Goal: Task Accomplishment & Management: Manage account settings

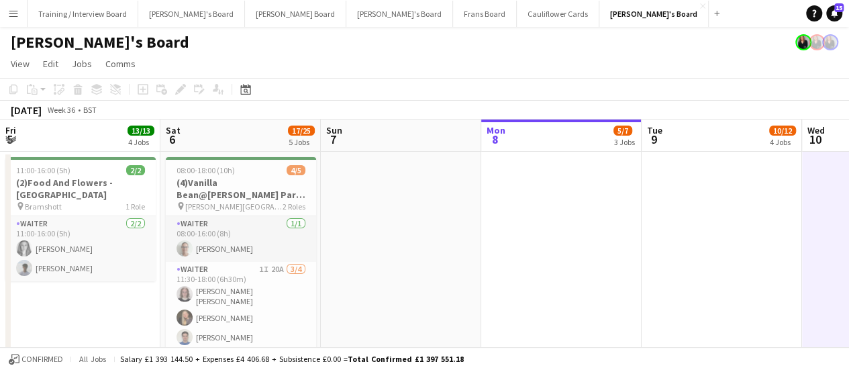
scroll to position [0, 403]
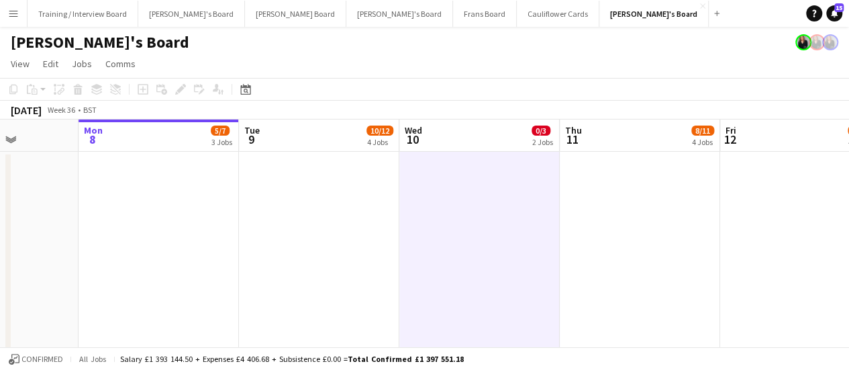
click at [18, 18] on app-icon "Menu" at bounding box center [13, 13] width 11 height 11
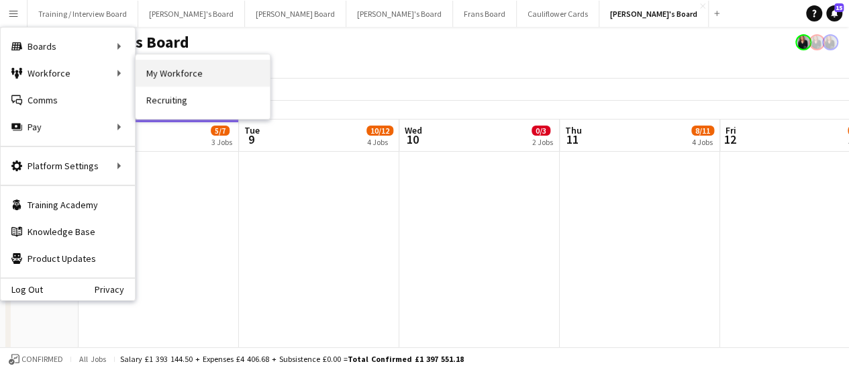
click at [161, 79] on link "My Workforce" at bounding box center [203, 73] width 134 height 27
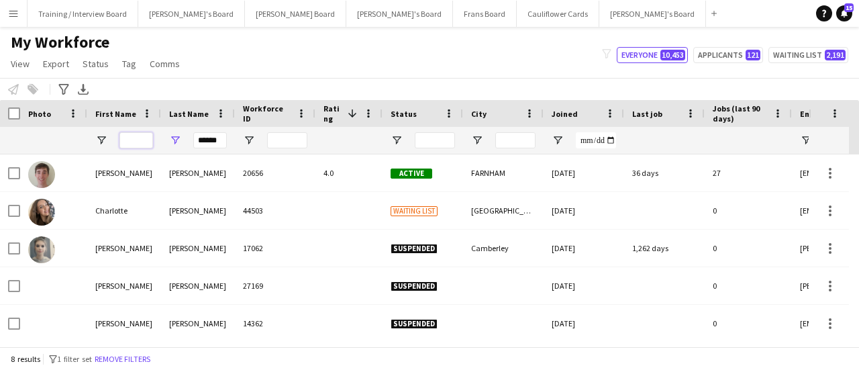
click at [142, 138] on input "First Name Filter Input" at bounding box center [137, 140] width 34 height 16
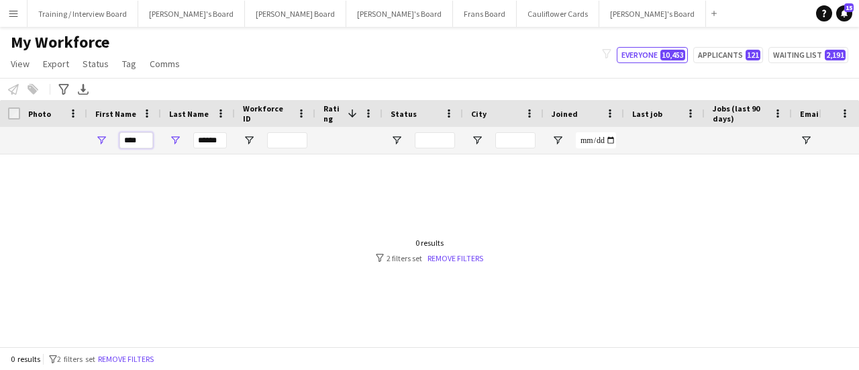
type input "****"
drag, startPoint x: 203, startPoint y: 140, endPoint x: 285, endPoint y: 150, distance: 82.6
click at [285, 150] on div "**** ******" at bounding box center [728, 140] width 1456 height 27
type input "*"
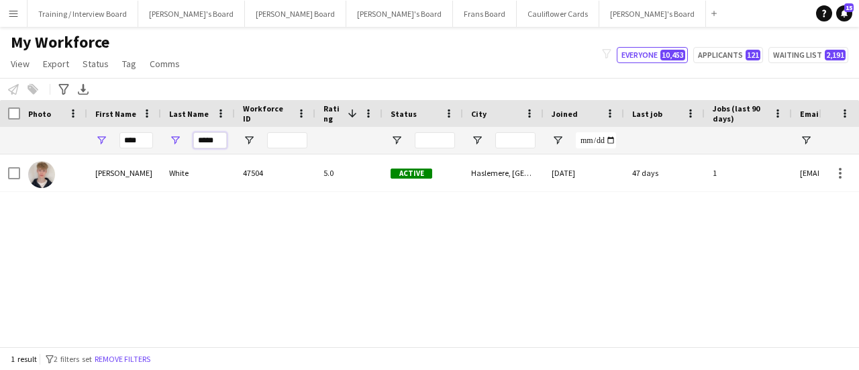
type input "*****"
click at [17, 22] on button "Menu" at bounding box center [13, 13] width 27 height 27
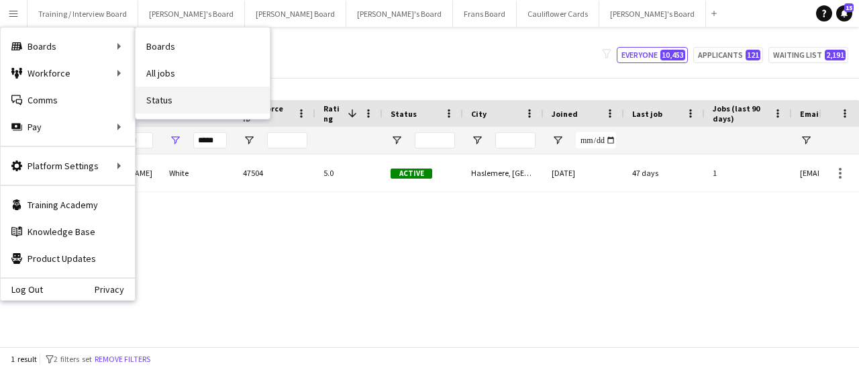
click at [179, 99] on link "Status" at bounding box center [203, 100] width 134 height 27
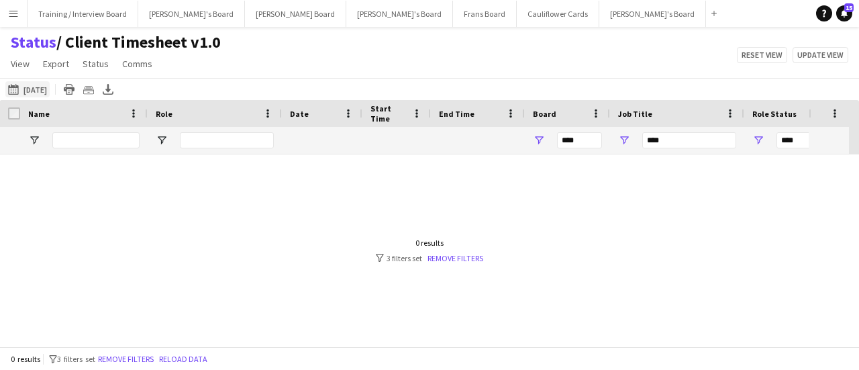
click at [49, 88] on button "06-09-2025 06-09-2025" at bounding box center [27, 89] width 44 height 16
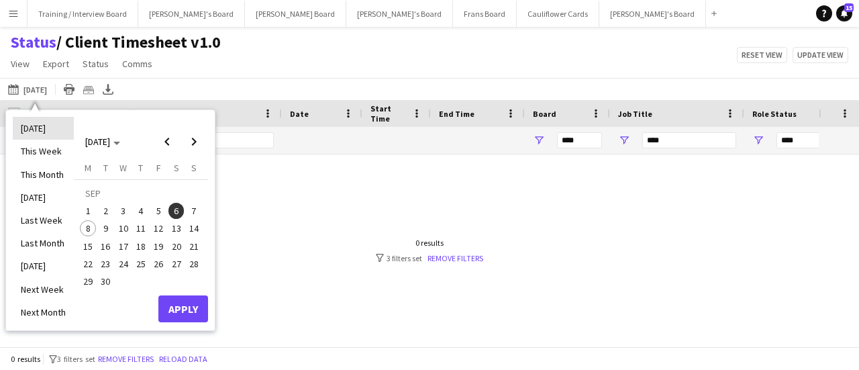
click at [42, 135] on li "[DATE]" at bounding box center [43, 128] width 61 height 23
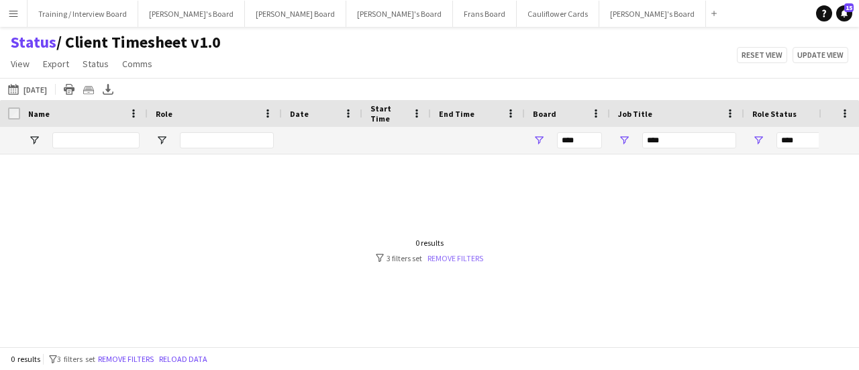
click at [463, 256] on link "Remove filters" at bounding box center [456, 258] width 56 height 10
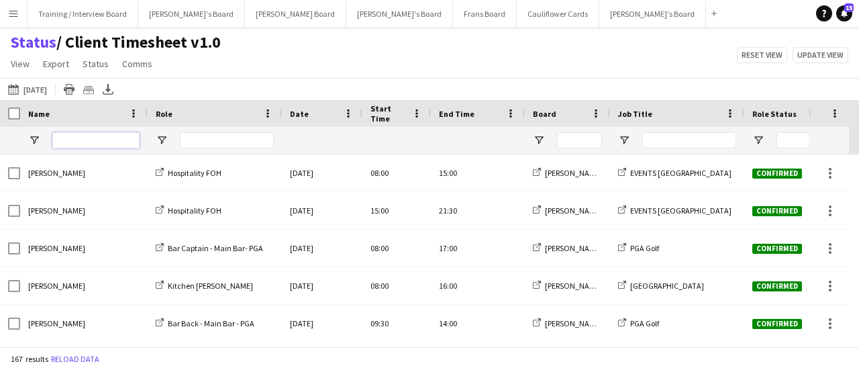
click at [107, 136] on input "Name Filter Input" at bounding box center [95, 140] width 87 height 16
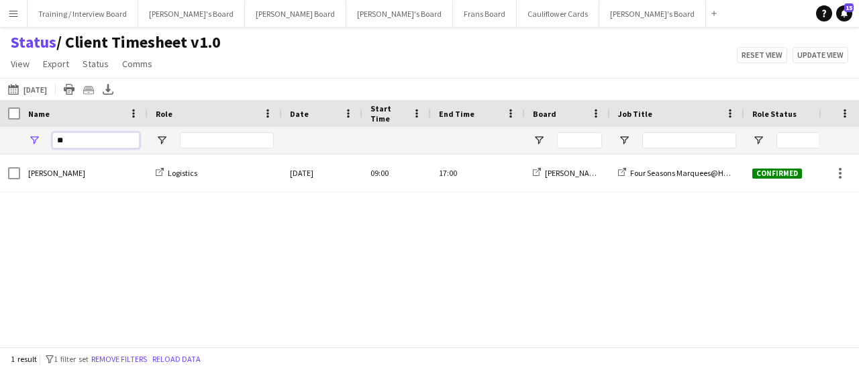
type input "*"
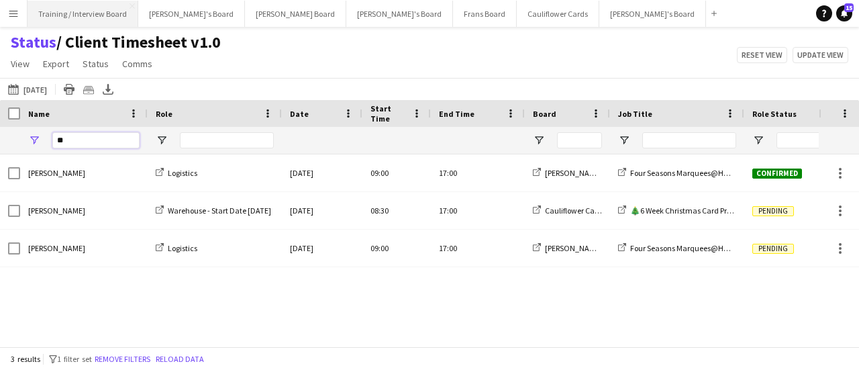
type input "*"
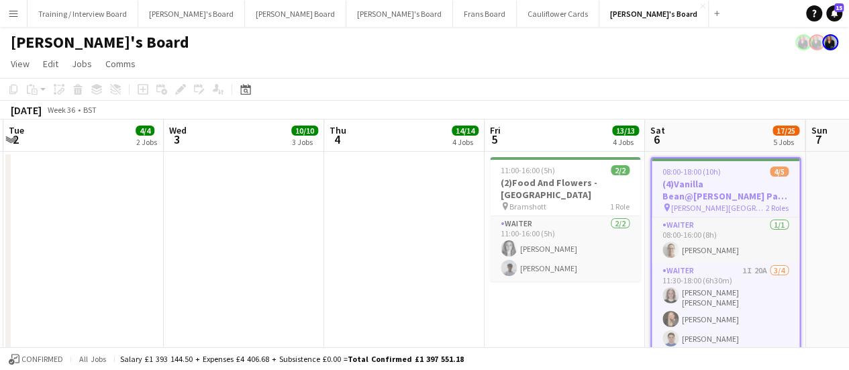
scroll to position [0, 359]
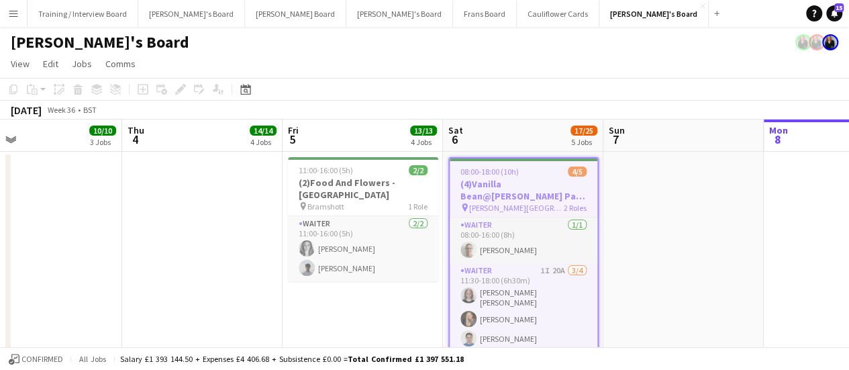
drag, startPoint x: 489, startPoint y: 260, endPoint x: 287, endPoint y: 276, distance: 202.7
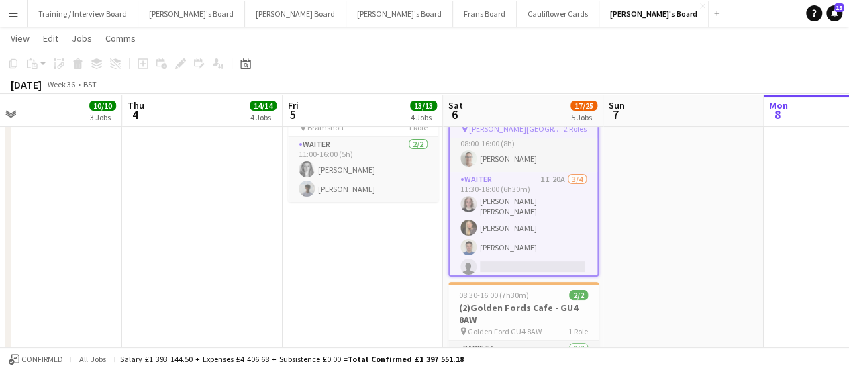
scroll to position [134, 0]
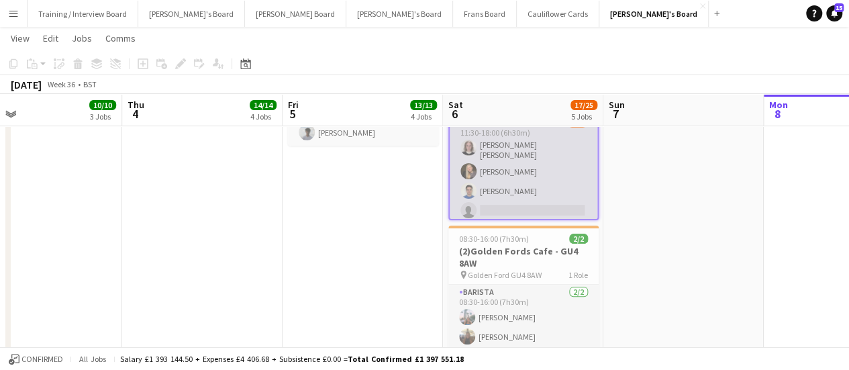
click at [505, 154] on app-card-role "Waiter 1I 20A 3/4 11:30-18:00 (6h30m) Matilda Kierkegaard Holt Natalia Dembek S…" at bounding box center [524, 169] width 148 height 108
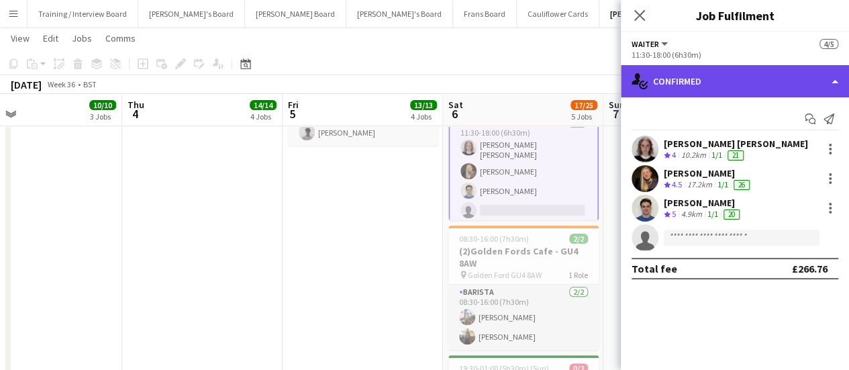
click at [729, 73] on div "single-neutral-actions-check-2 Confirmed" at bounding box center [735, 81] width 228 height 32
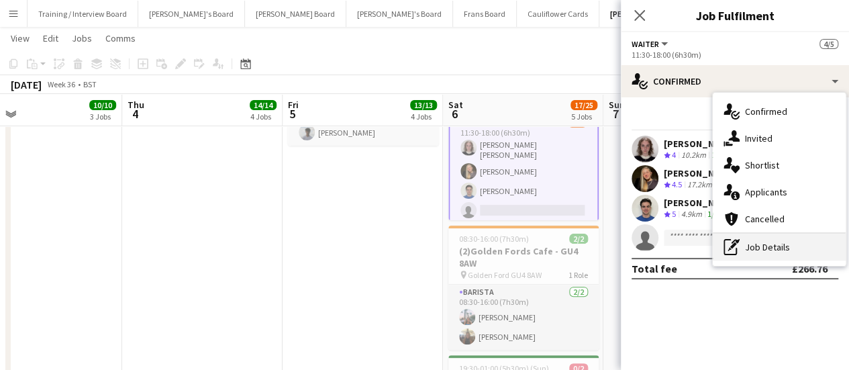
click at [761, 254] on div "pen-write Job Details" at bounding box center [779, 247] width 133 height 27
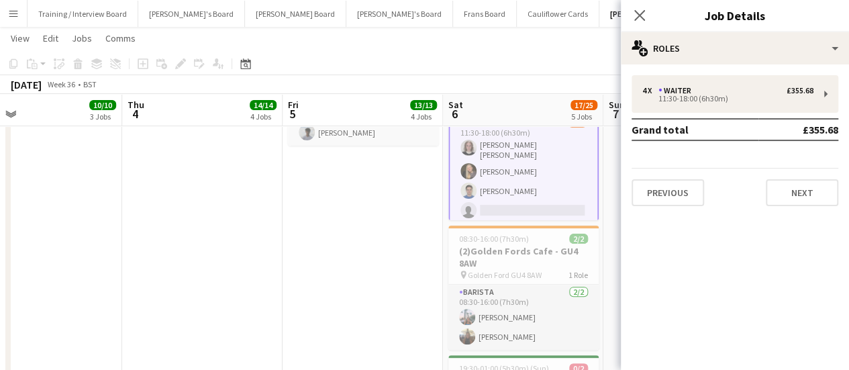
click at [704, 115] on div "4 x Waiter £355.68 11:30-18:00 (6h30m) Grand total £355.68 Previous Next" at bounding box center [735, 140] width 228 height 131
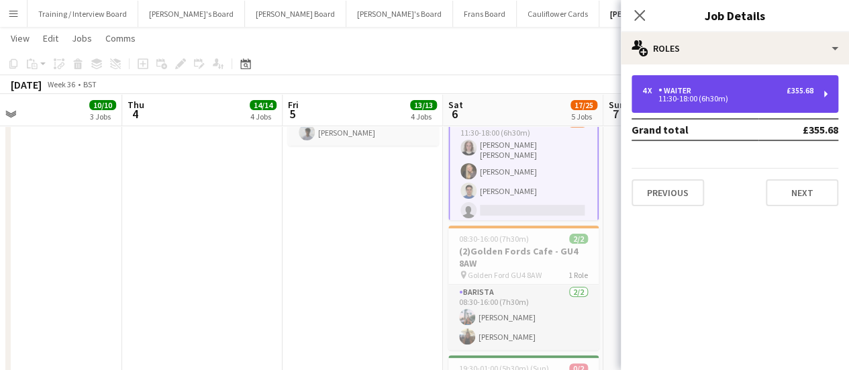
click at [726, 101] on div "11:30-18:00 (6h30m)" at bounding box center [728, 98] width 171 height 7
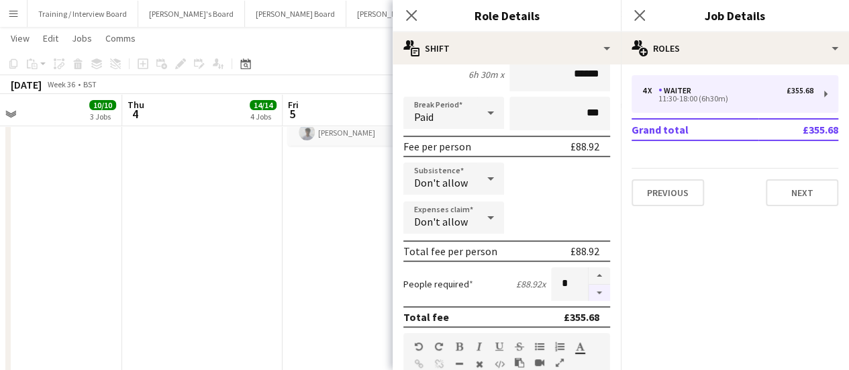
click at [589, 293] on button "button" at bounding box center [599, 293] width 21 height 17
type input "*"
click at [383, 263] on app-date-cell "11:00-16:00 (5h) 2/2 (2)Food And Flowers - Bramley pin Bramshott 1 Role Waiter …" at bounding box center [363, 262] width 160 height 492
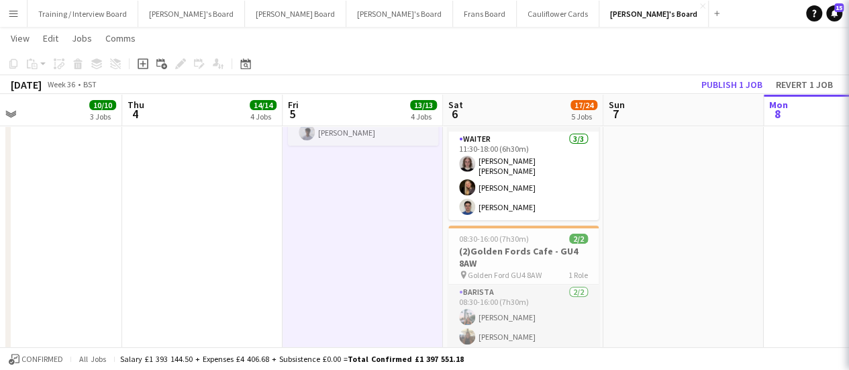
scroll to position [1, 0]
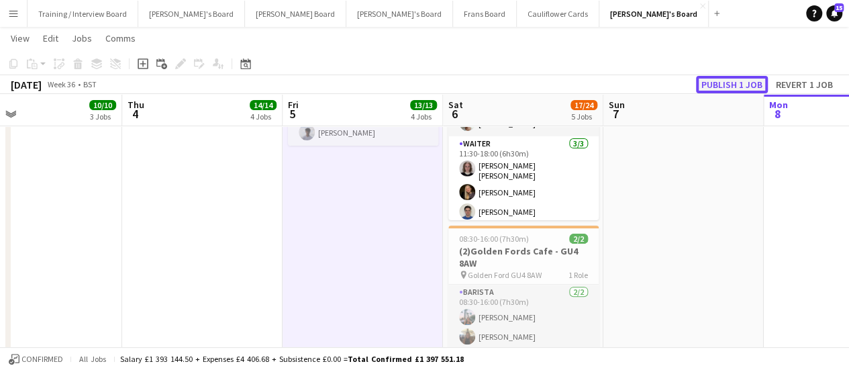
click at [739, 81] on button "Publish 1 job" at bounding box center [732, 84] width 72 height 17
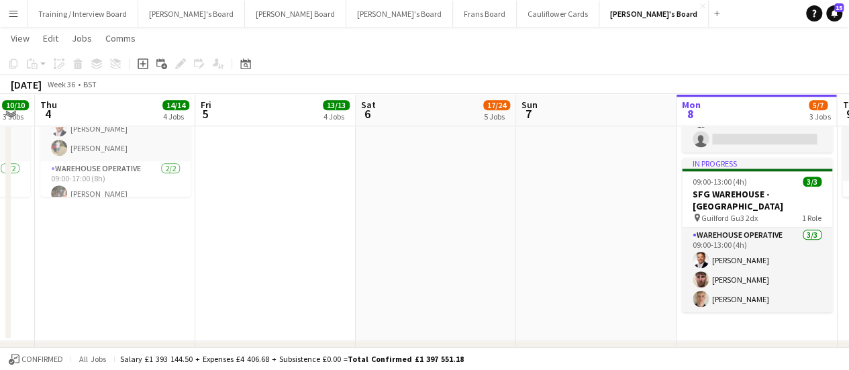
scroll to position [0, 497]
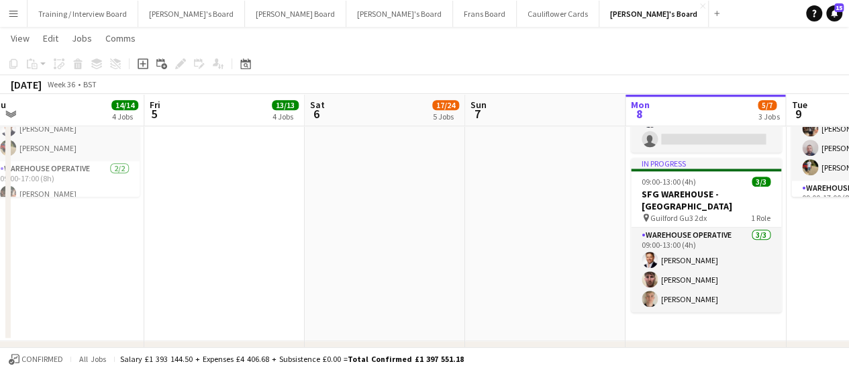
drag, startPoint x: 649, startPoint y: 205, endPoint x: 510, endPoint y: 213, distance: 138.5
click at [510, 213] on app-calendar-viewport "Mon 1 9/9 3 Jobs Tue 2 4/4 2 Jobs Wed 3 10/10 3 Jobs Thu 4 14/14 4 Jobs Fri 5 1…" at bounding box center [424, 293] width 849 height 1825
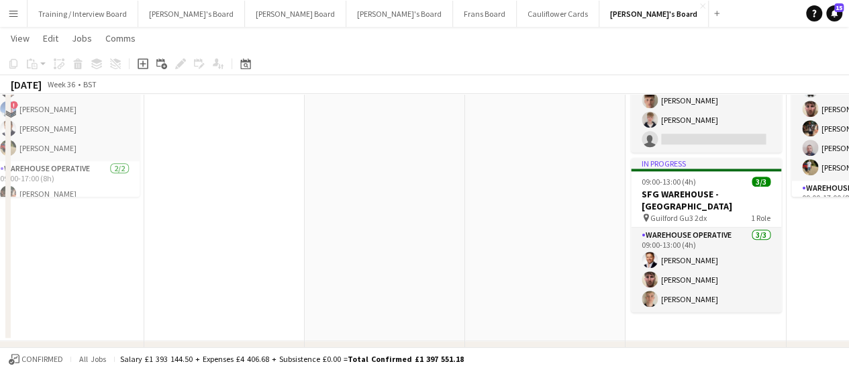
scroll to position [537, 0]
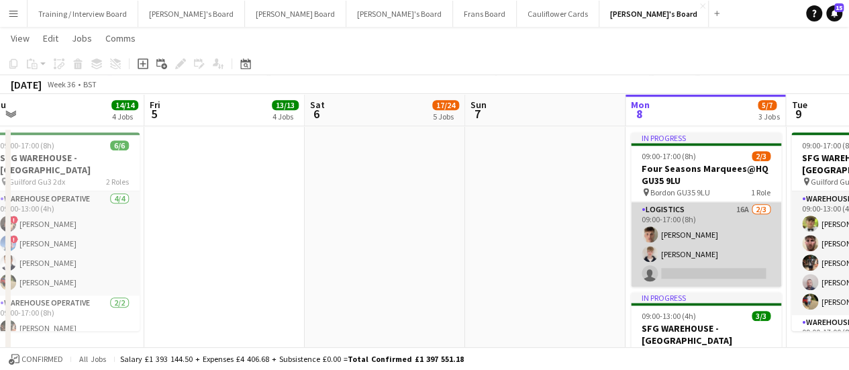
click at [684, 252] on app-card-role "Logistics 16A 2/3 09:00-17:00 (8h) Fergus van der Flier Toby White single-neutr…" at bounding box center [706, 244] width 150 height 85
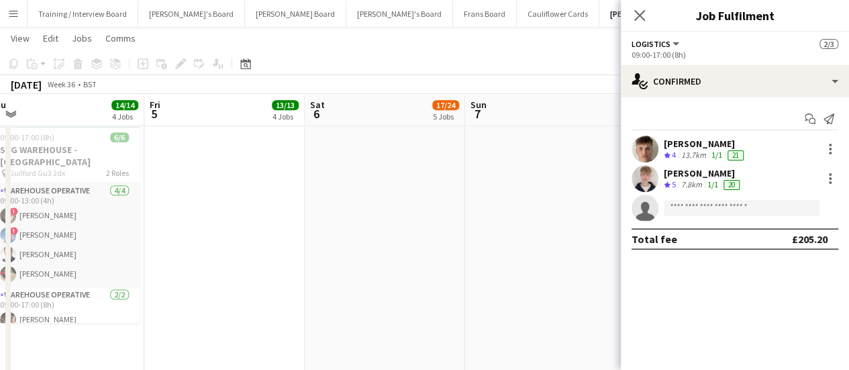
click at [693, 170] on div "Toby White" at bounding box center [703, 173] width 79 height 12
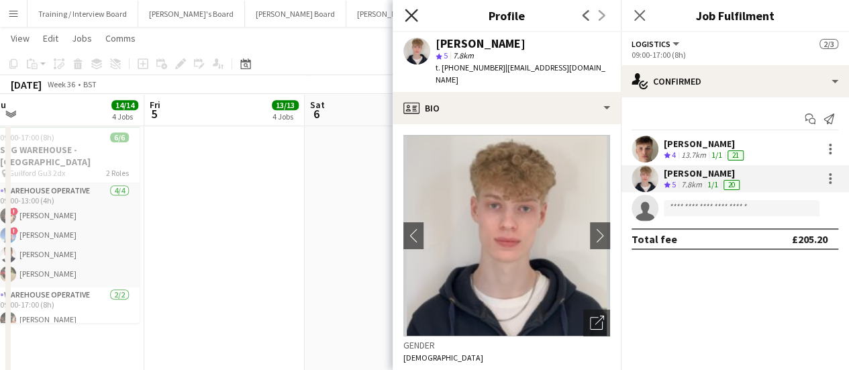
click at [410, 17] on icon at bounding box center [411, 15] width 13 height 13
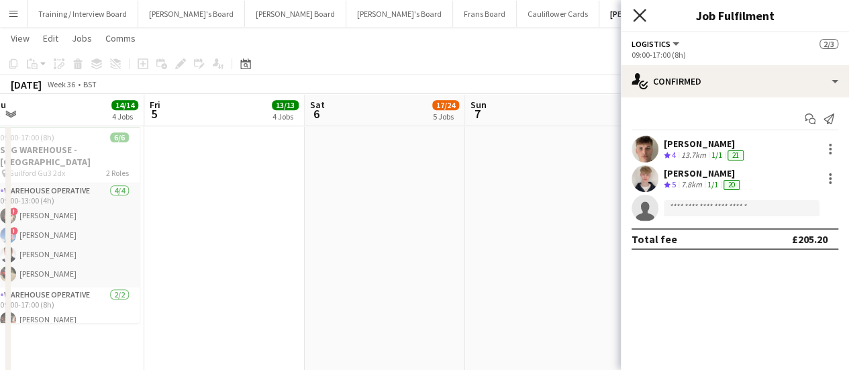
click at [640, 9] on icon "Close pop-in" at bounding box center [639, 15] width 13 height 13
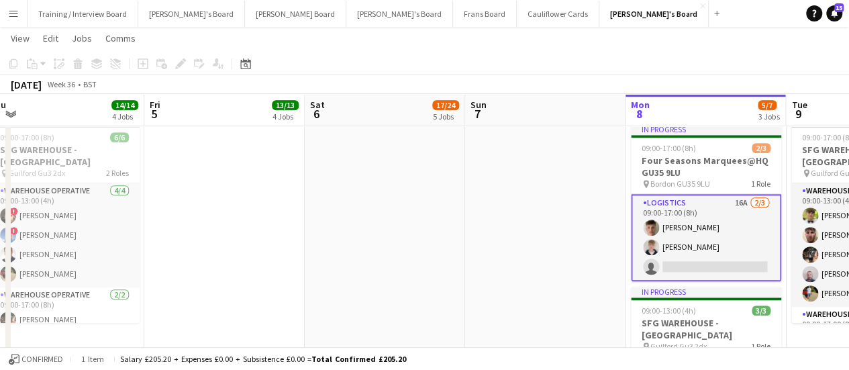
drag, startPoint x: 555, startPoint y: 249, endPoint x: 348, endPoint y: 238, distance: 206.4
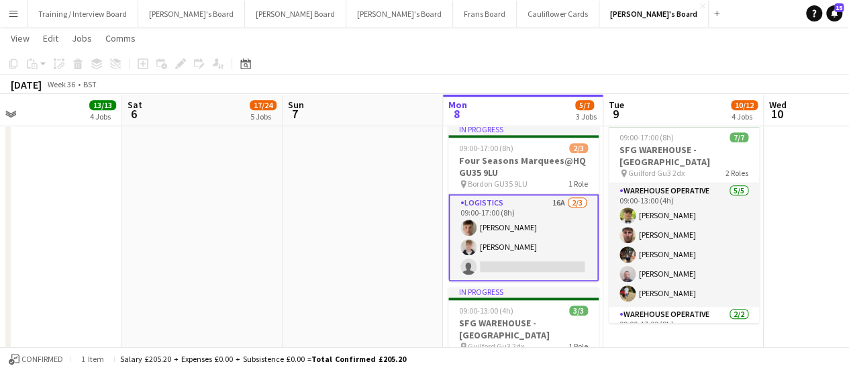
click at [563, 244] on app-card-role "Logistics 16A 2/3 09:00-17:00 (8h) Fergus van der Flier Toby White single-neutr…" at bounding box center [523, 237] width 150 height 87
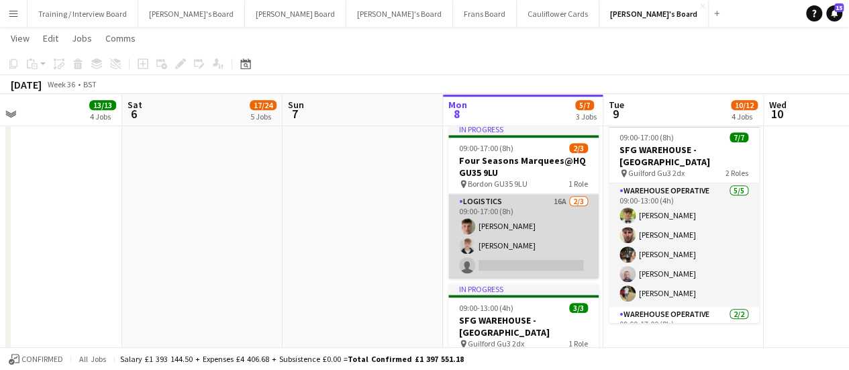
click at [493, 248] on app-card-role "Logistics 16A 2/3 09:00-17:00 (8h) Fergus van der Flier Toby White single-neutr…" at bounding box center [523, 236] width 150 height 85
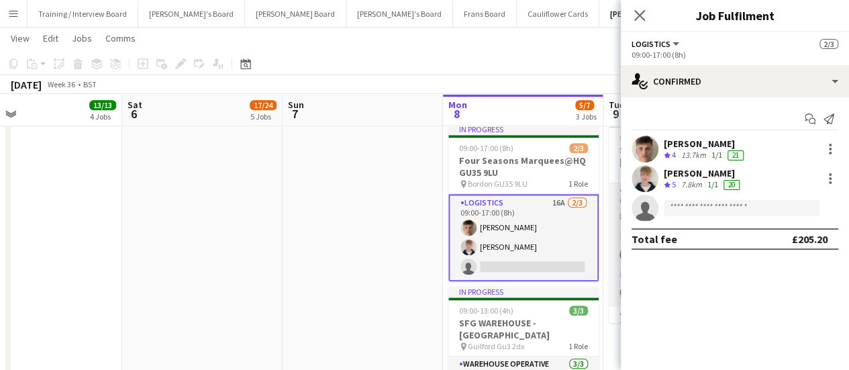
click at [684, 195] on app-invite-slot "single-neutral-actions" at bounding box center [735, 208] width 228 height 27
click at [679, 181] on div "7.8km" at bounding box center [692, 184] width 26 height 11
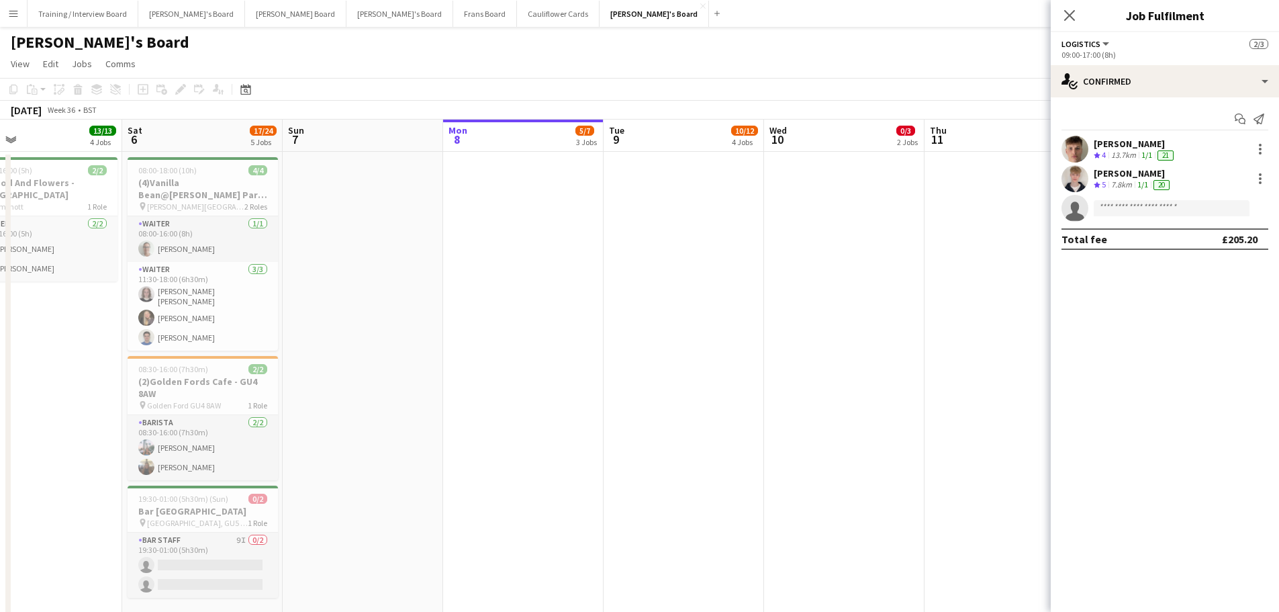
scroll to position [0, 345]
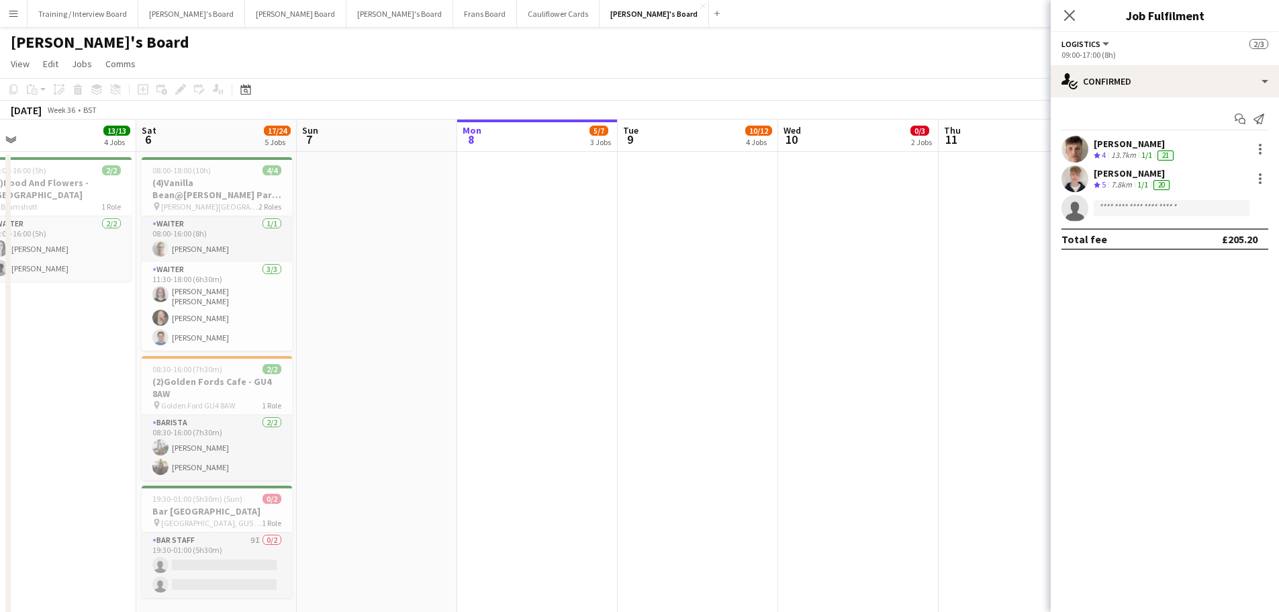
drag, startPoint x: 432, startPoint y: 300, endPoint x: 446, endPoint y: 299, distance: 14.2
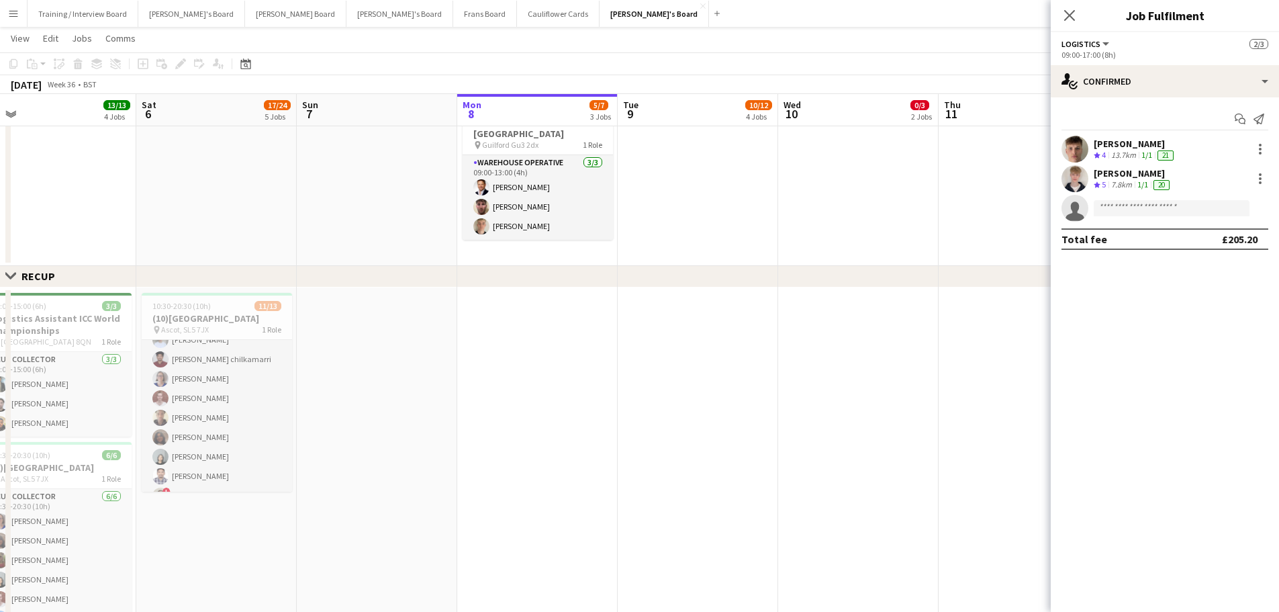
scroll to position [0, 0]
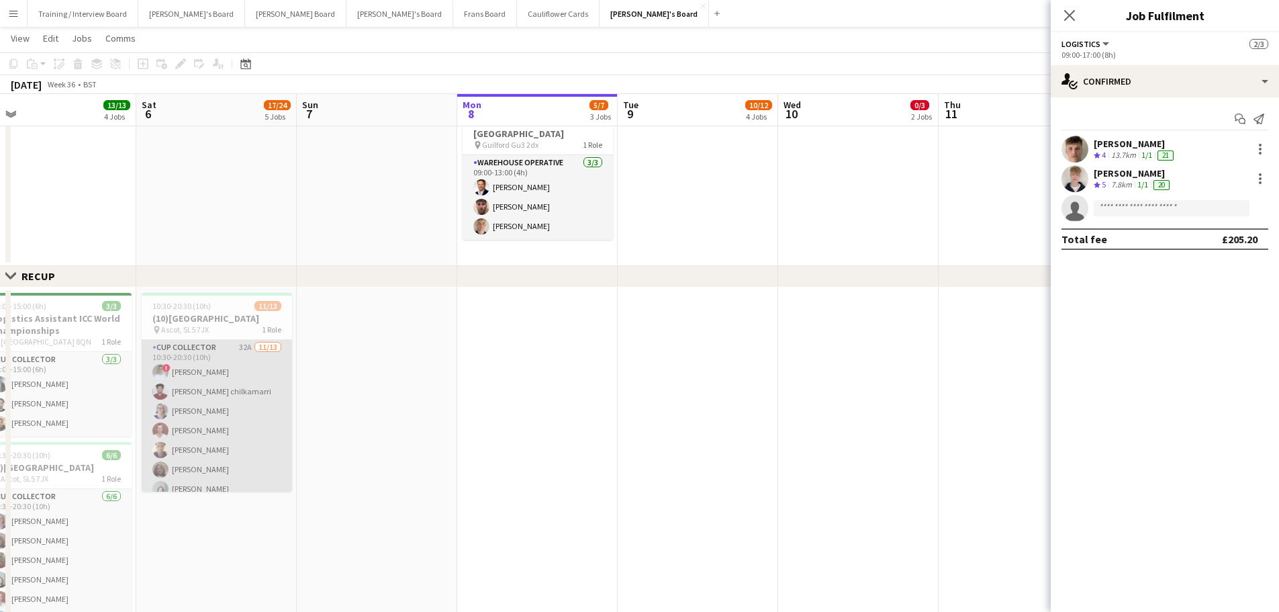
click at [240, 369] on app-card-role "CUP COLLECTOR 32A 11/13 10:30-20:30 (10h) ! Connor Upton santhosh chilkamarri D…" at bounding box center [217, 479] width 150 height 279
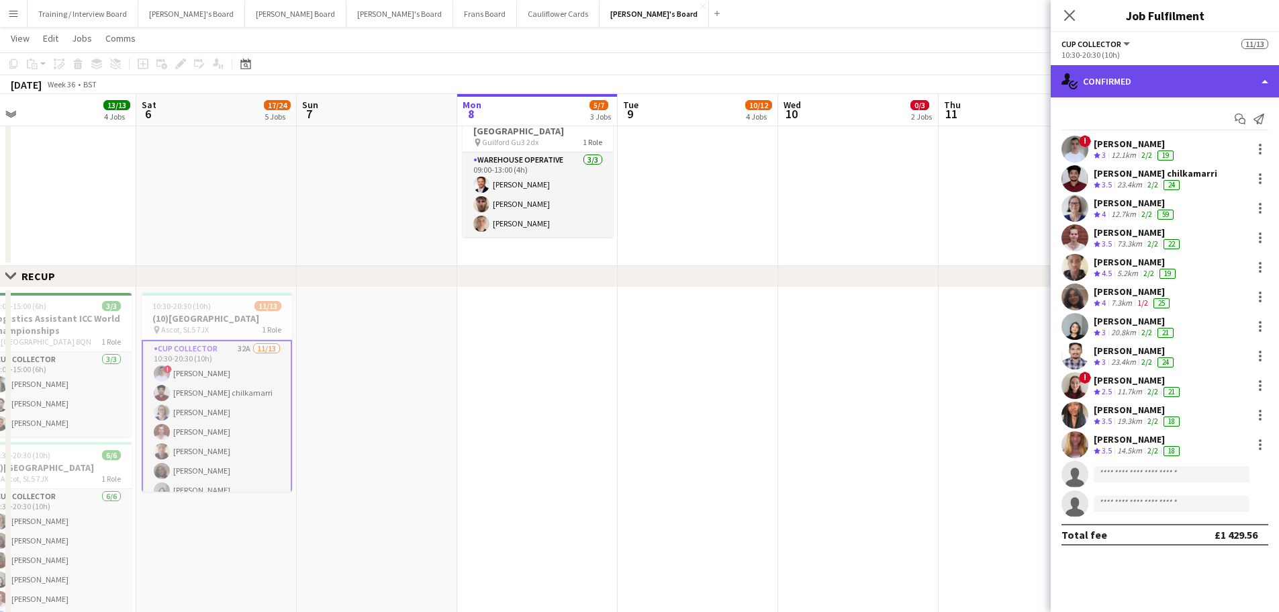
click at [849, 92] on div "single-neutral-actions-check-2 Confirmed" at bounding box center [1165, 81] width 228 height 32
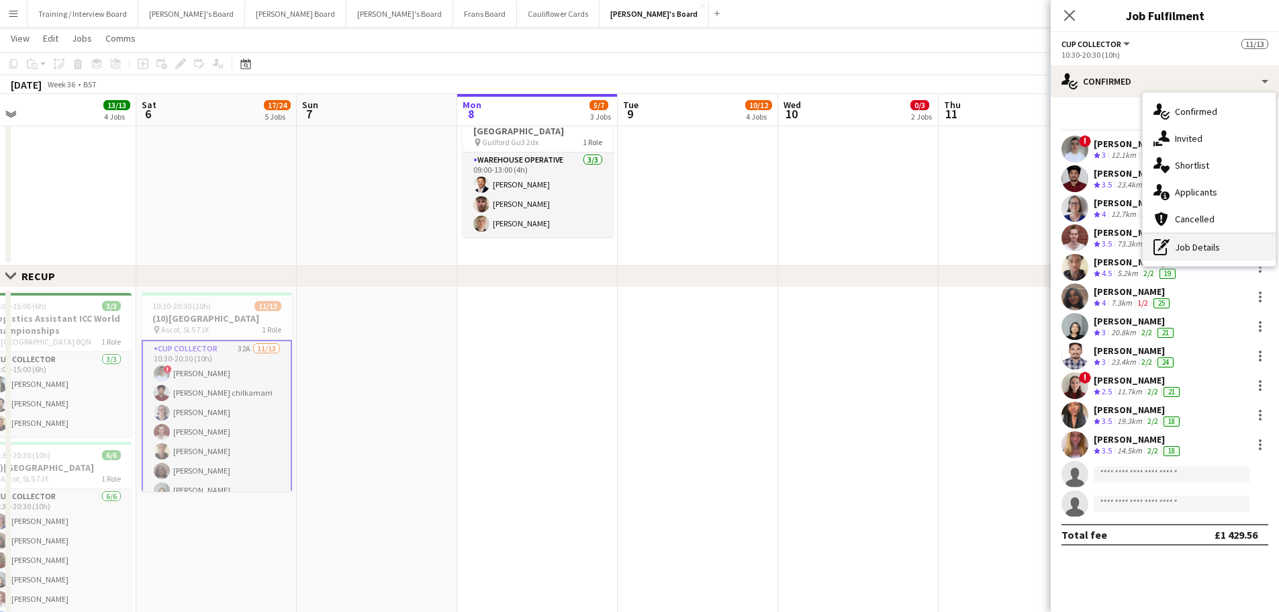
click at [849, 247] on div "pen-write Job Details" at bounding box center [1209, 247] width 133 height 27
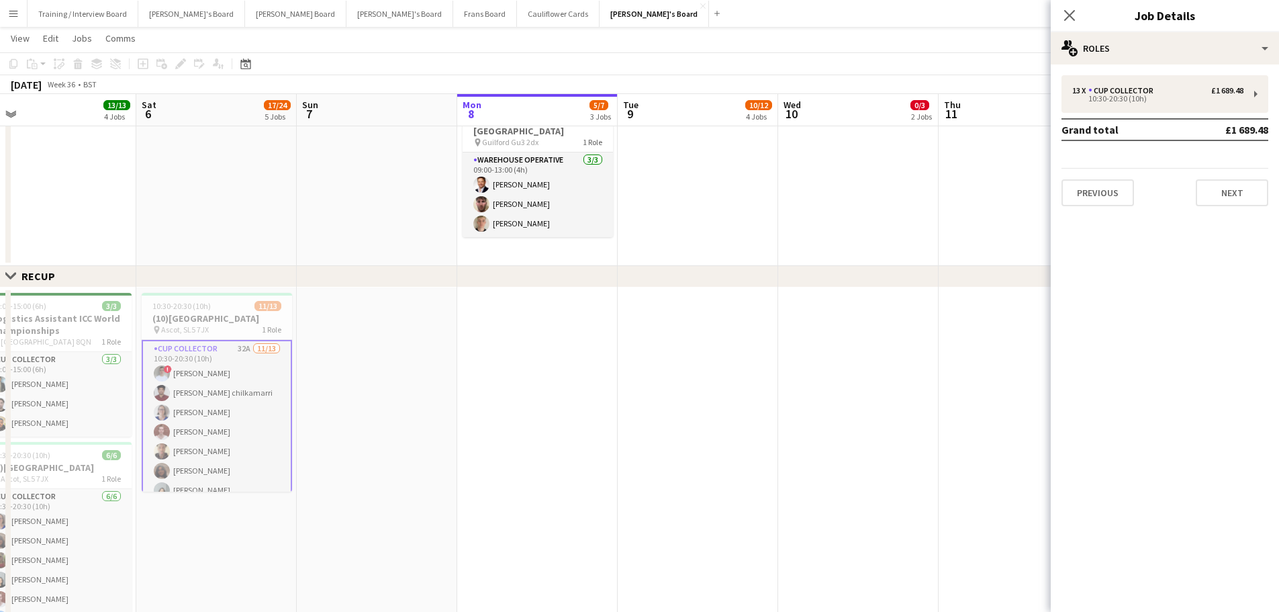
click at [849, 115] on div "13 x CUP COLLECTOR £1 689.48 10:30-20:30 (10h) Grand total £1 689.48 Previous N…" at bounding box center [1165, 140] width 228 height 131
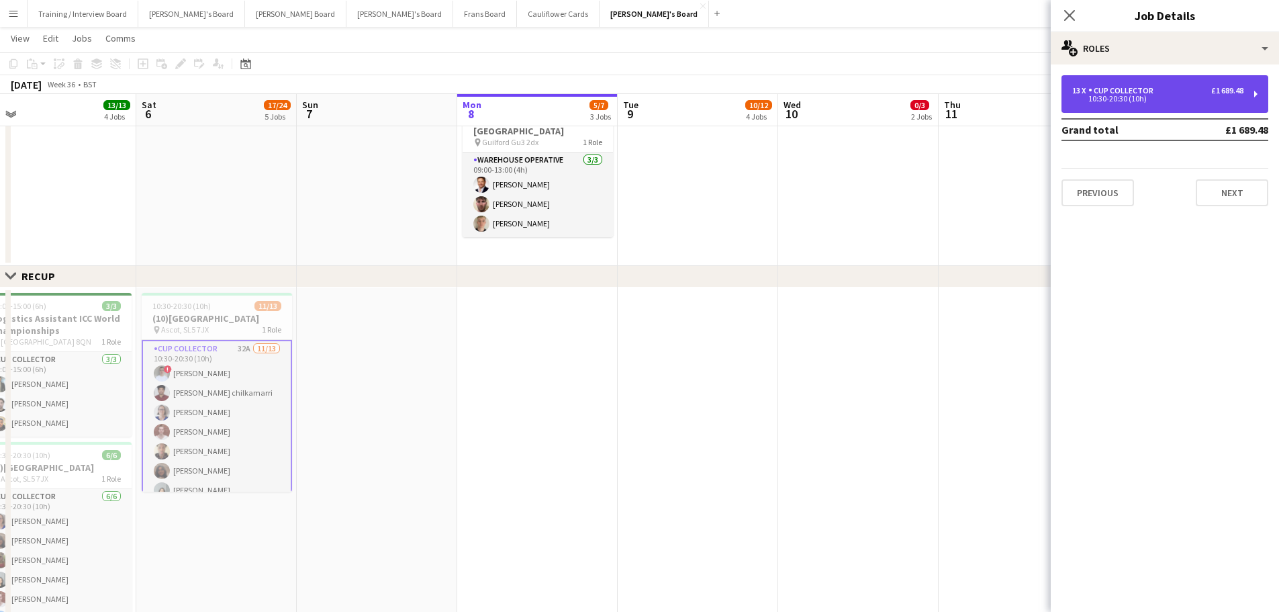
click at [849, 109] on div "13 x CUP COLLECTOR £1 689.48 10:30-20:30 (10h)" at bounding box center [1164, 94] width 207 height 38
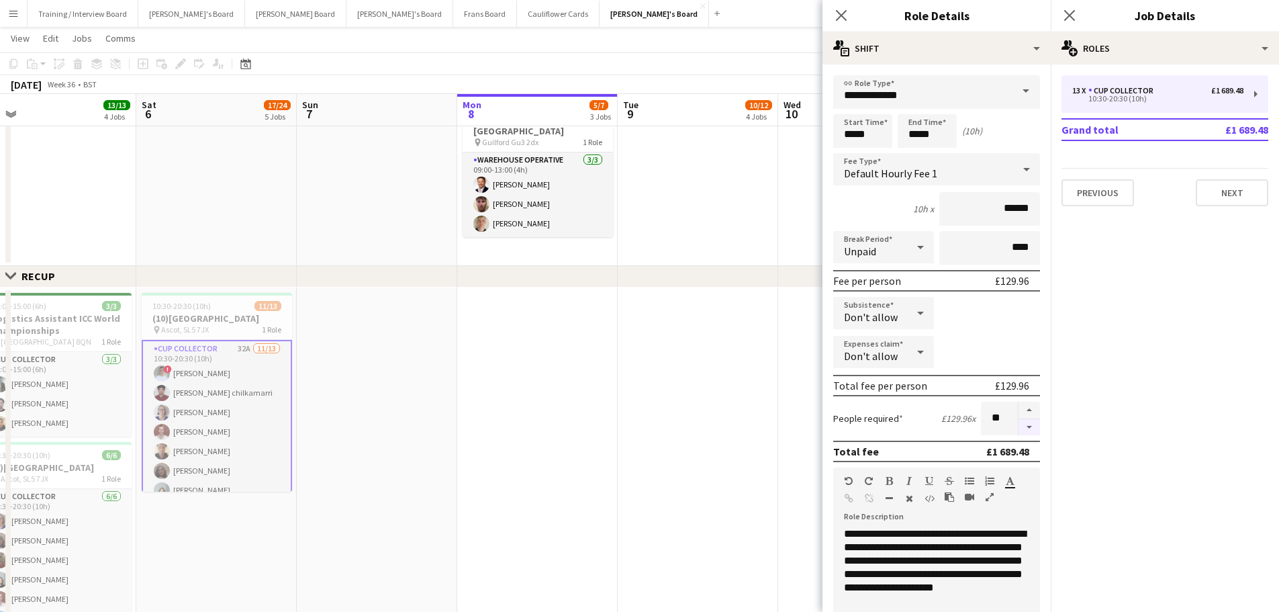
click at [849, 369] on button "button" at bounding box center [1028, 427] width 21 height 17
type input "**"
click at [710, 369] on app-date-cell at bounding box center [698, 473] width 160 height 373
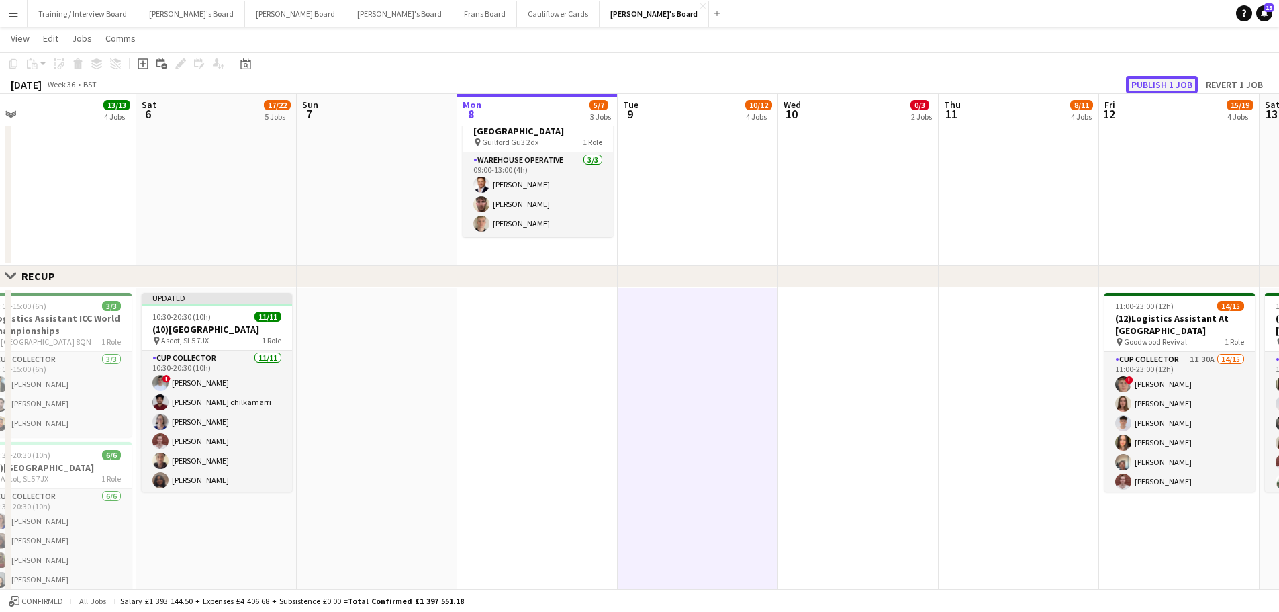
click at [849, 86] on button "Publish 1 job" at bounding box center [1162, 84] width 72 height 17
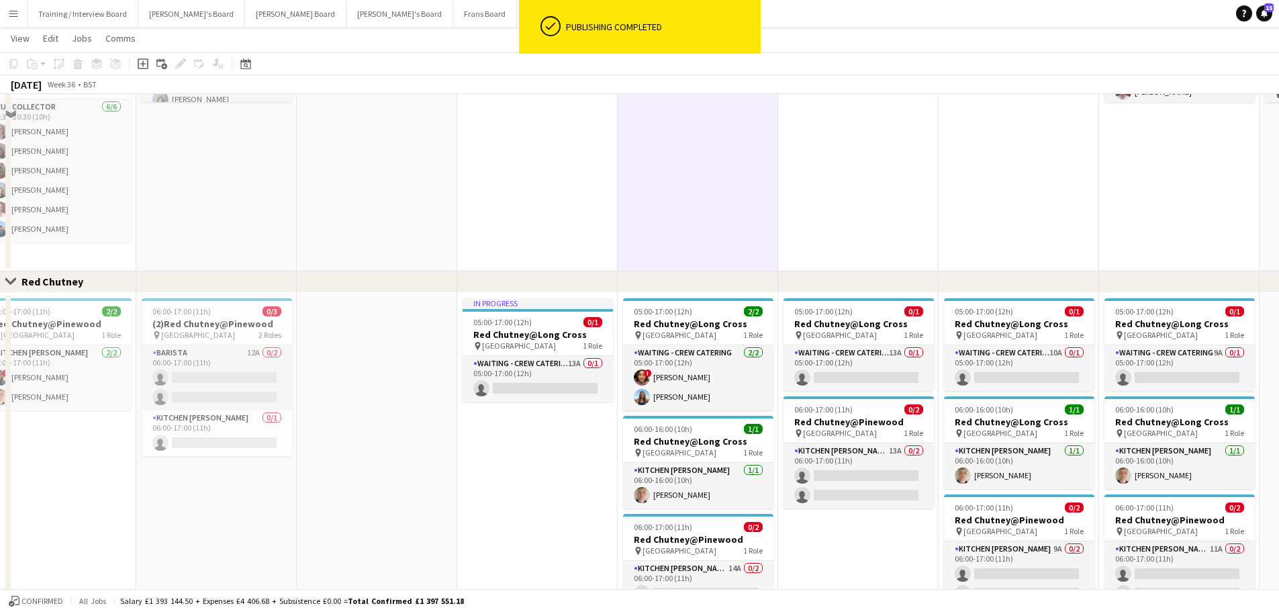
scroll to position [1141, 0]
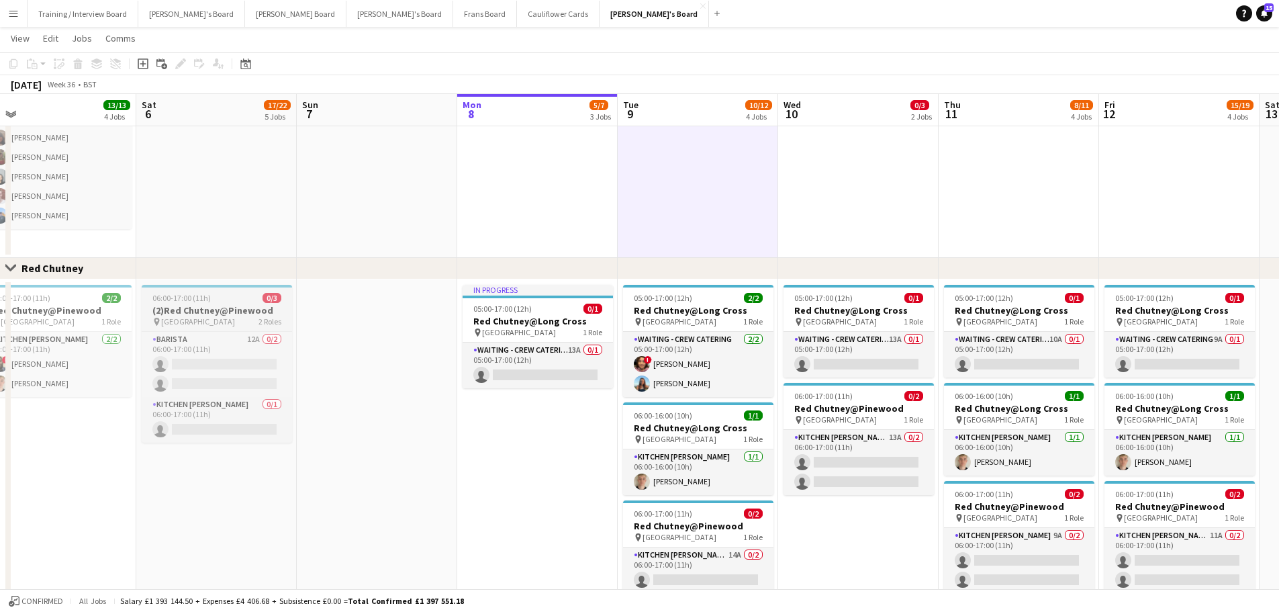
click at [246, 312] on h3 "(2)Red Chutney@Pinewood" at bounding box center [217, 310] width 150 height 12
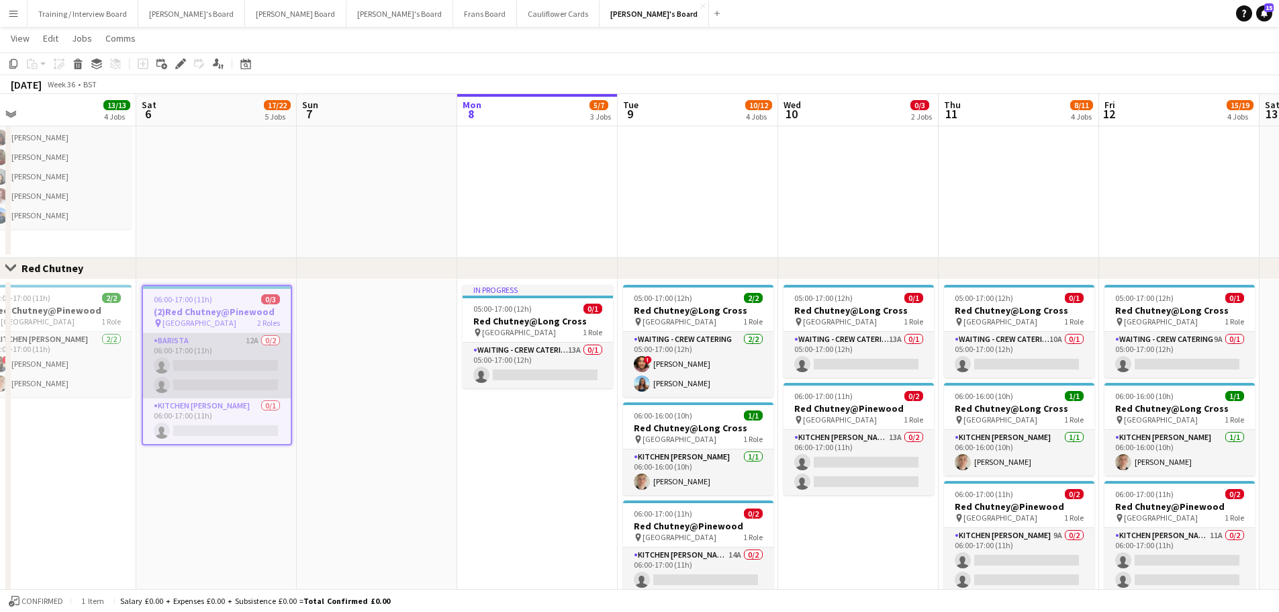
click at [235, 348] on app-card-role "Barista 12A 0/2 06:00-17:00 (11h) single-neutral-actions single-neutral-actions" at bounding box center [217, 365] width 148 height 65
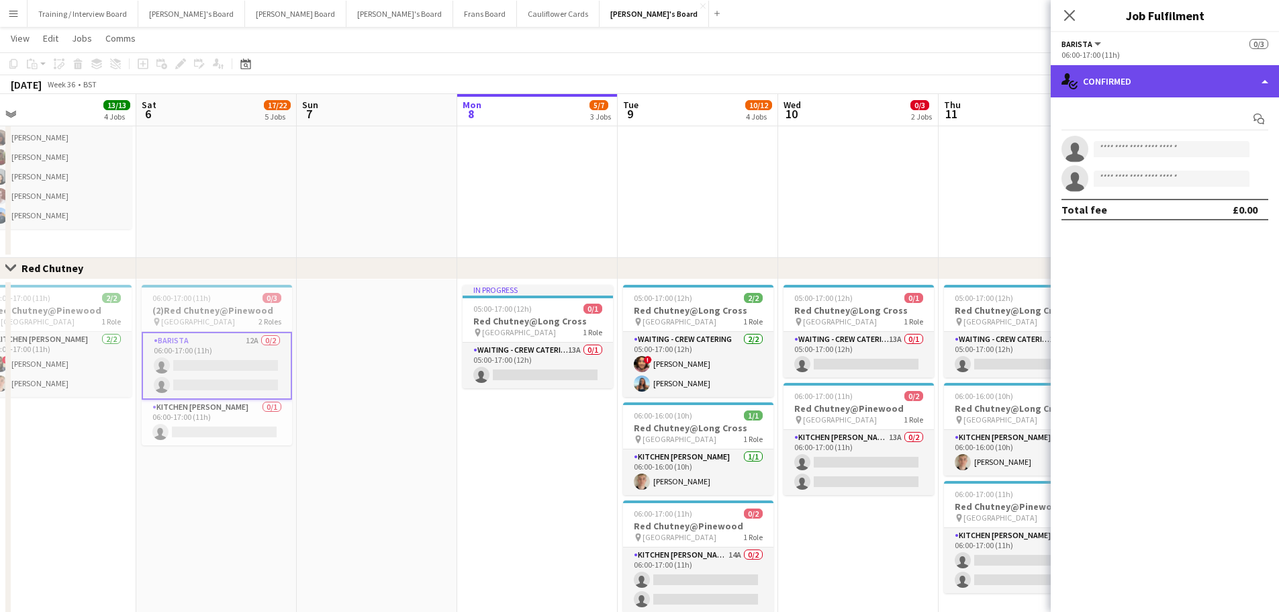
click at [849, 75] on div "single-neutral-actions-check-2 Confirmed" at bounding box center [1165, 81] width 228 height 32
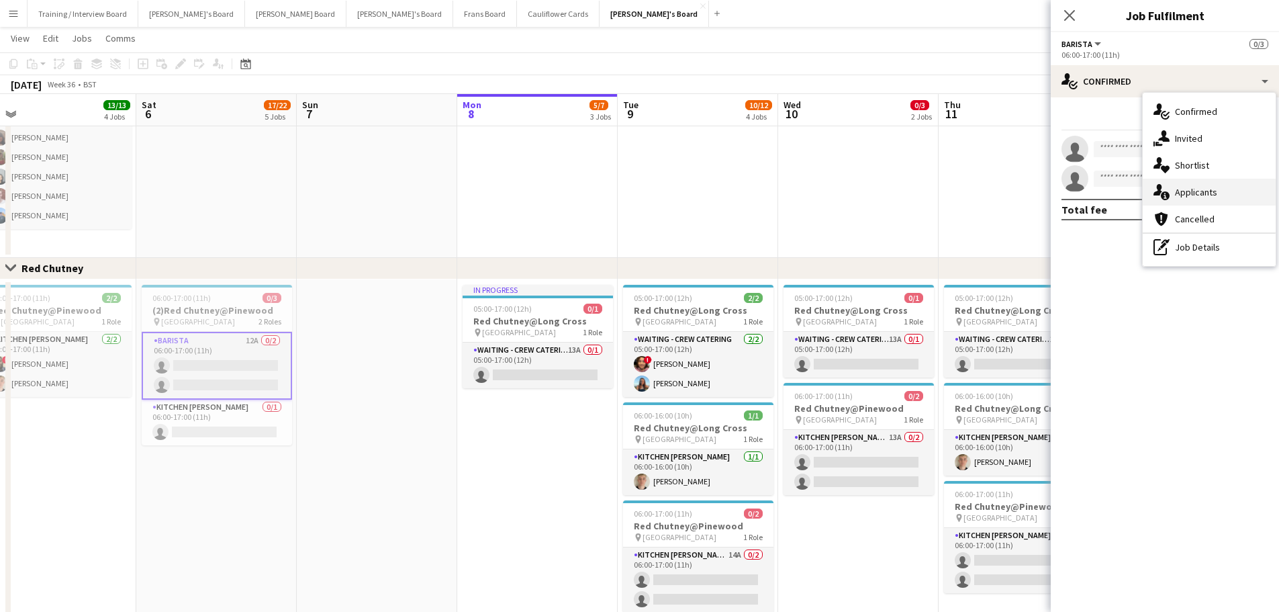
click at [849, 189] on div "single-neutral-actions-information Applicants" at bounding box center [1209, 192] width 133 height 27
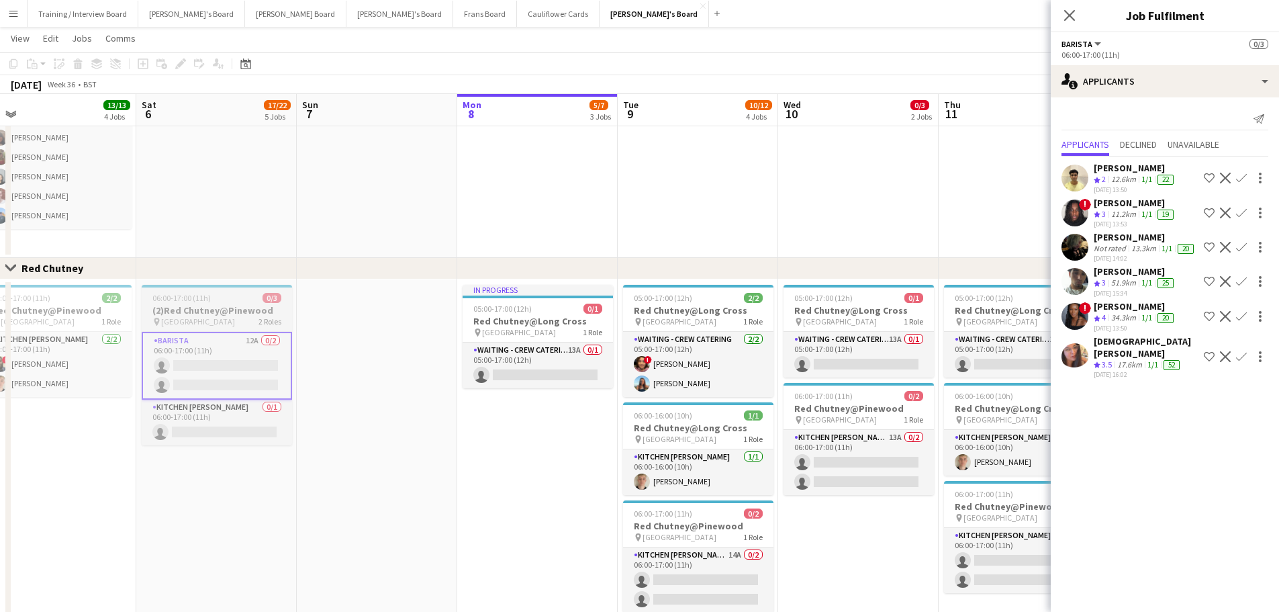
click at [213, 301] on div "06:00-17:00 (11h) 0/3" at bounding box center [217, 298] width 150 height 10
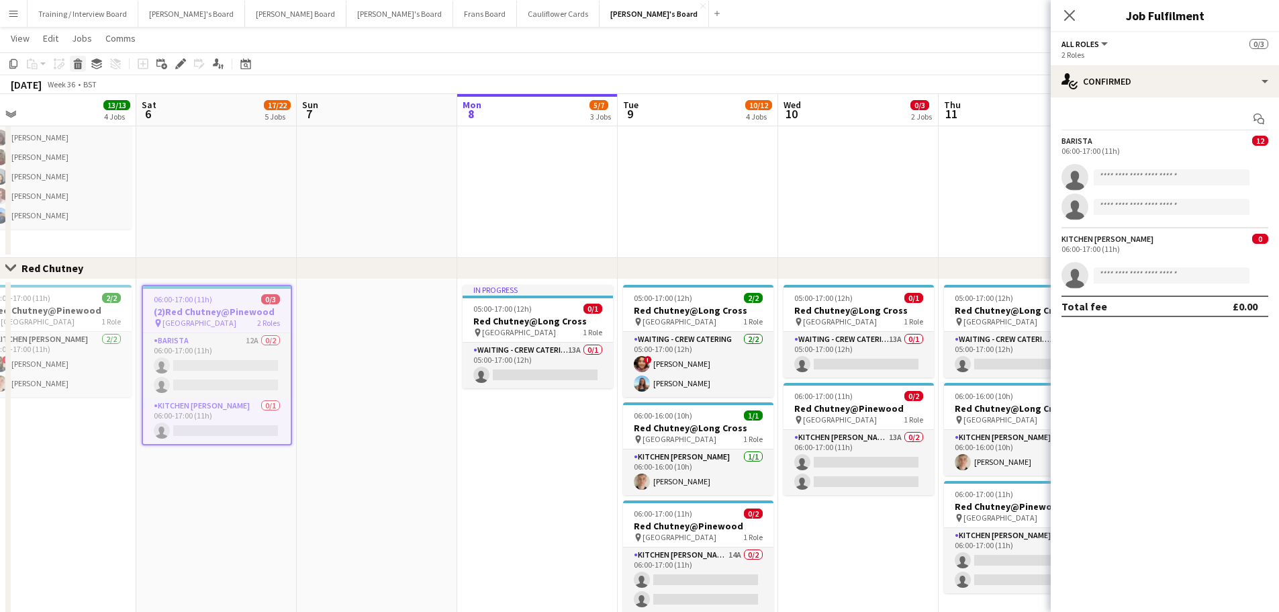
click at [79, 66] on icon at bounding box center [78, 65] width 7 height 7
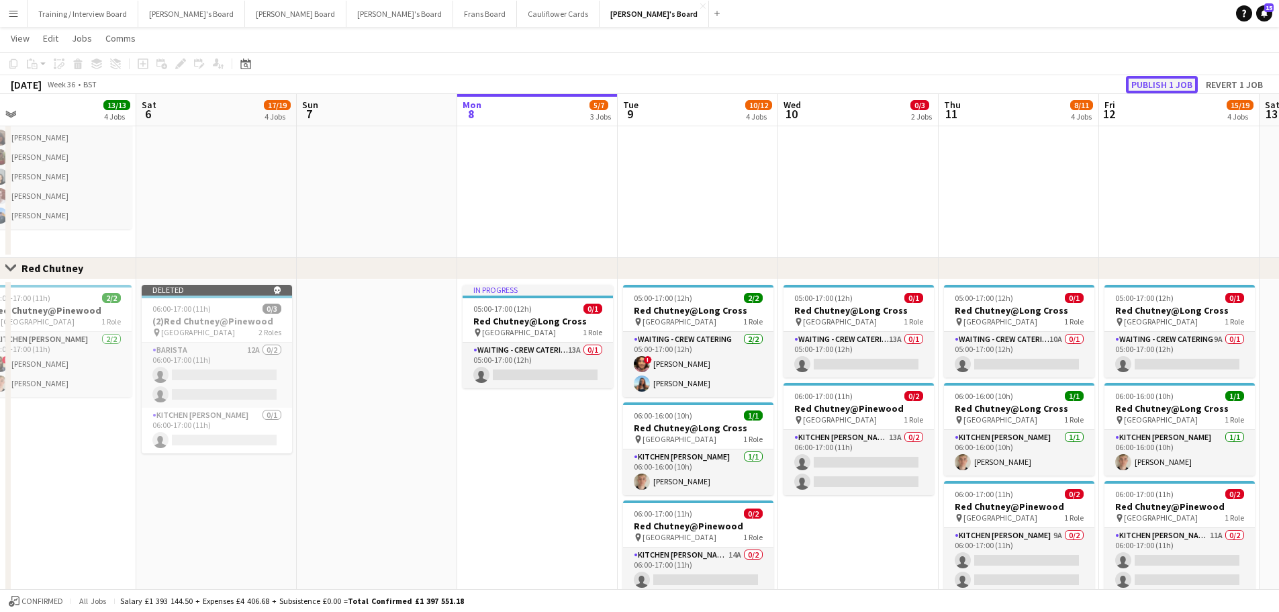
click at [849, 82] on button "Publish 1 job" at bounding box center [1162, 84] width 72 height 17
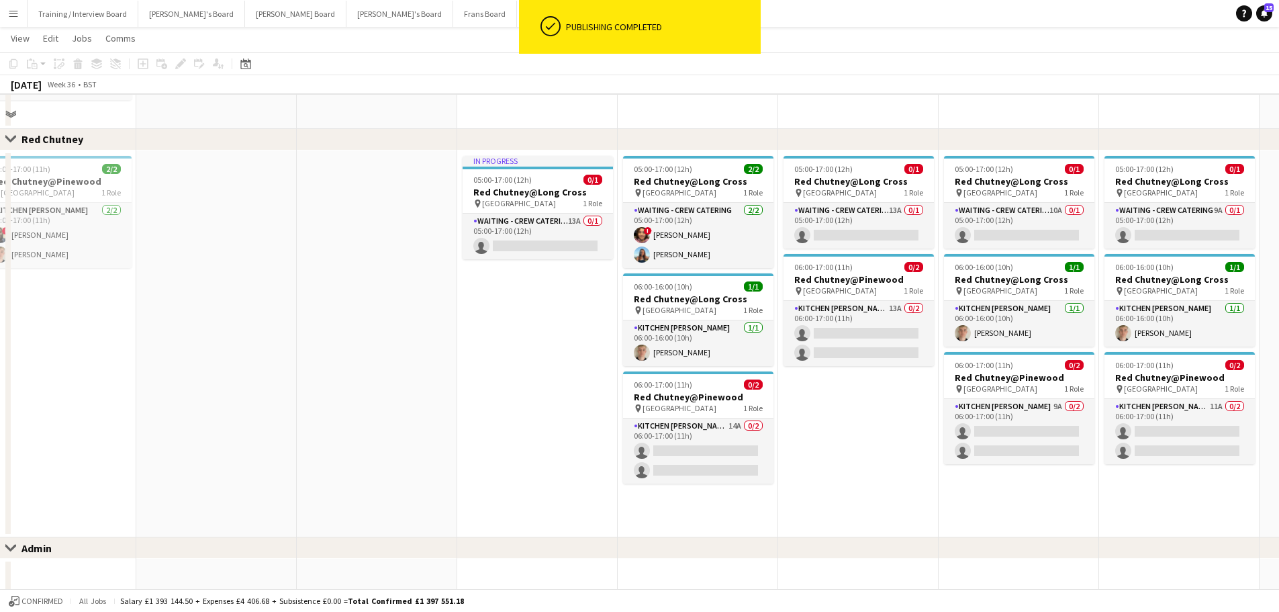
scroll to position [1276, 0]
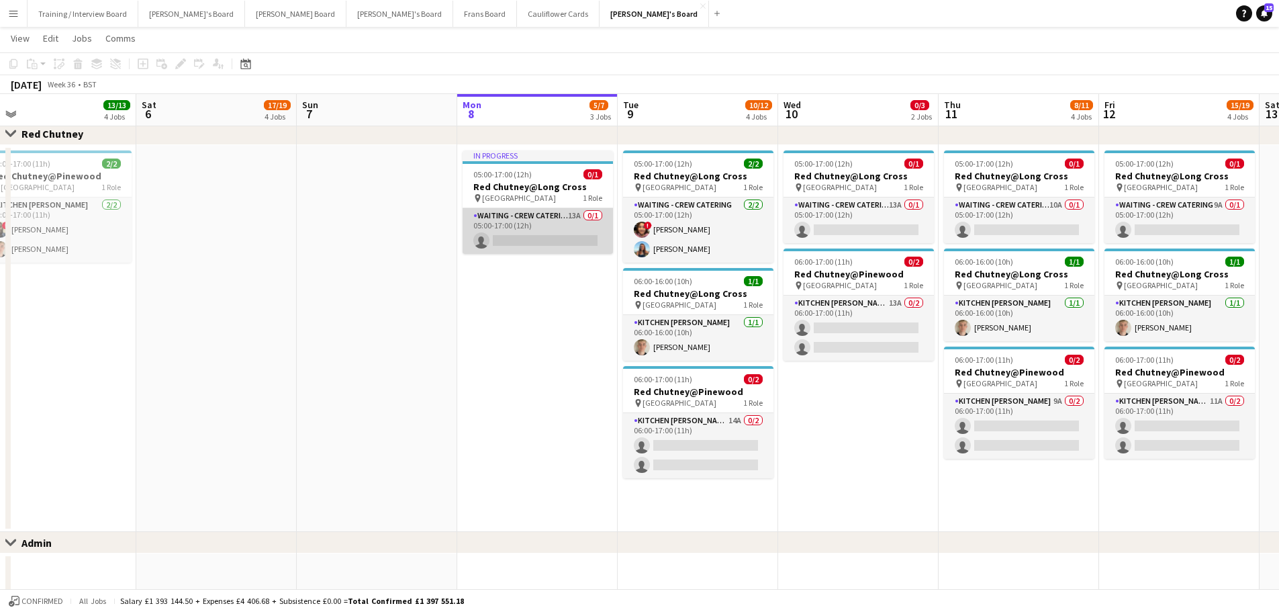
click at [558, 226] on app-card-role "Waiting - Crew Catering 13A 0/1 05:00-17:00 (12h) single-neutral-actions" at bounding box center [538, 231] width 150 height 46
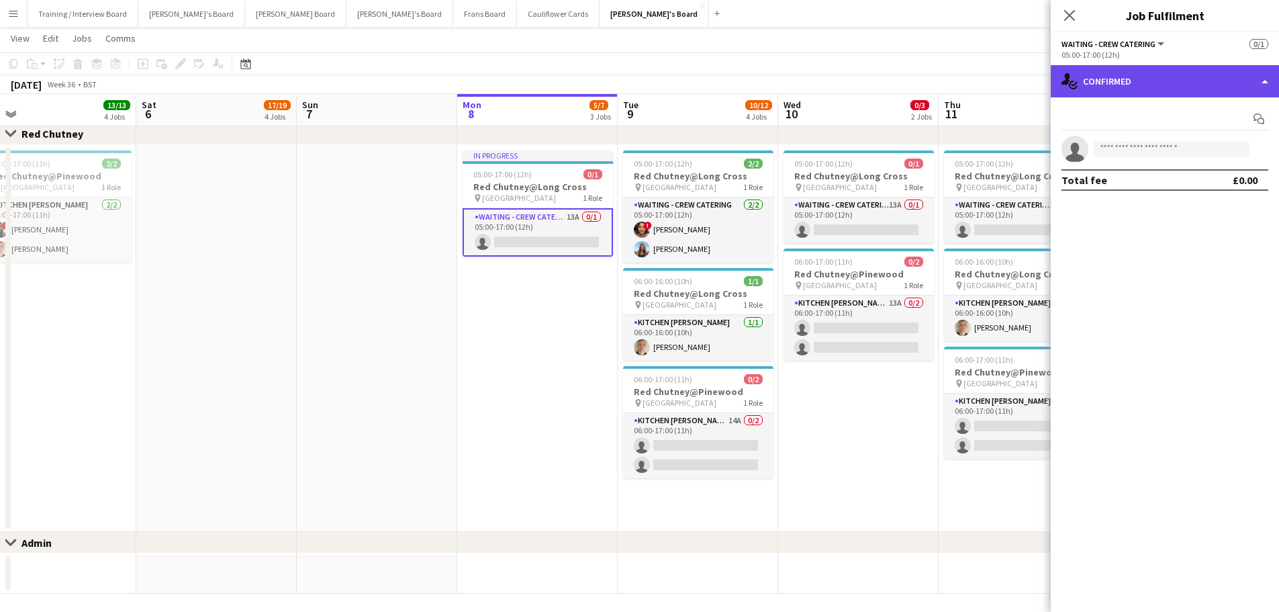
click at [849, 75] on div "single-neutral-actions-check-2 Confirmed" at bounding box center [1165, 81] width 228 height 32
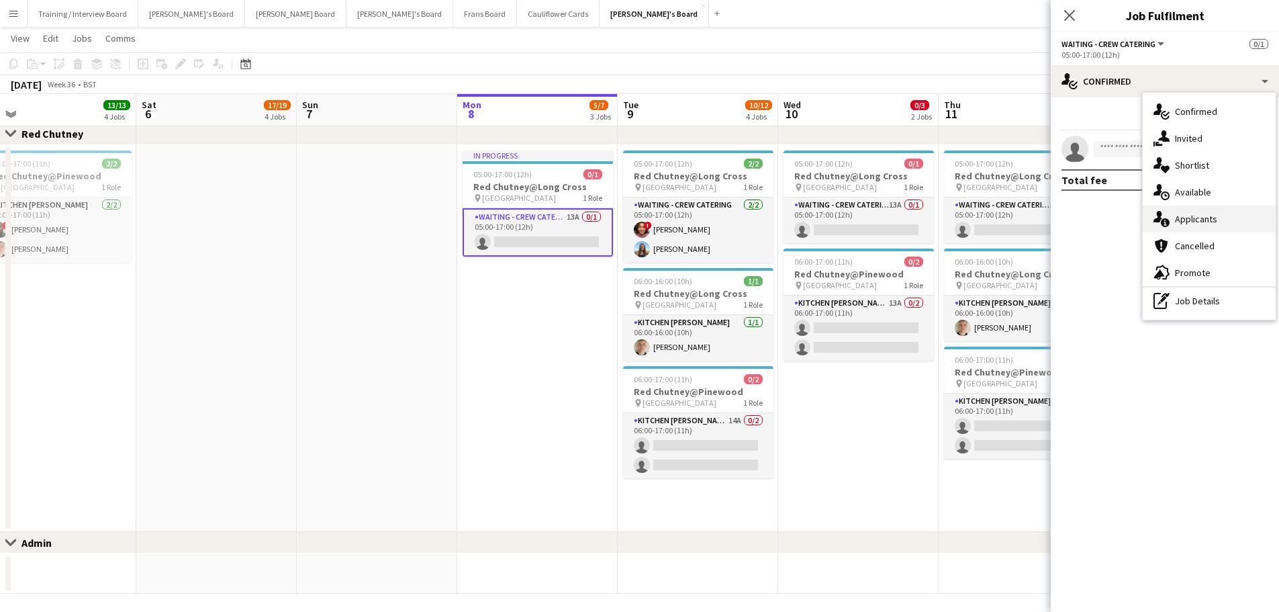
click at [849, 219] on div "single-neutral-actions-information Applicants" at bounding box center [1209, 218] width 133 height 27
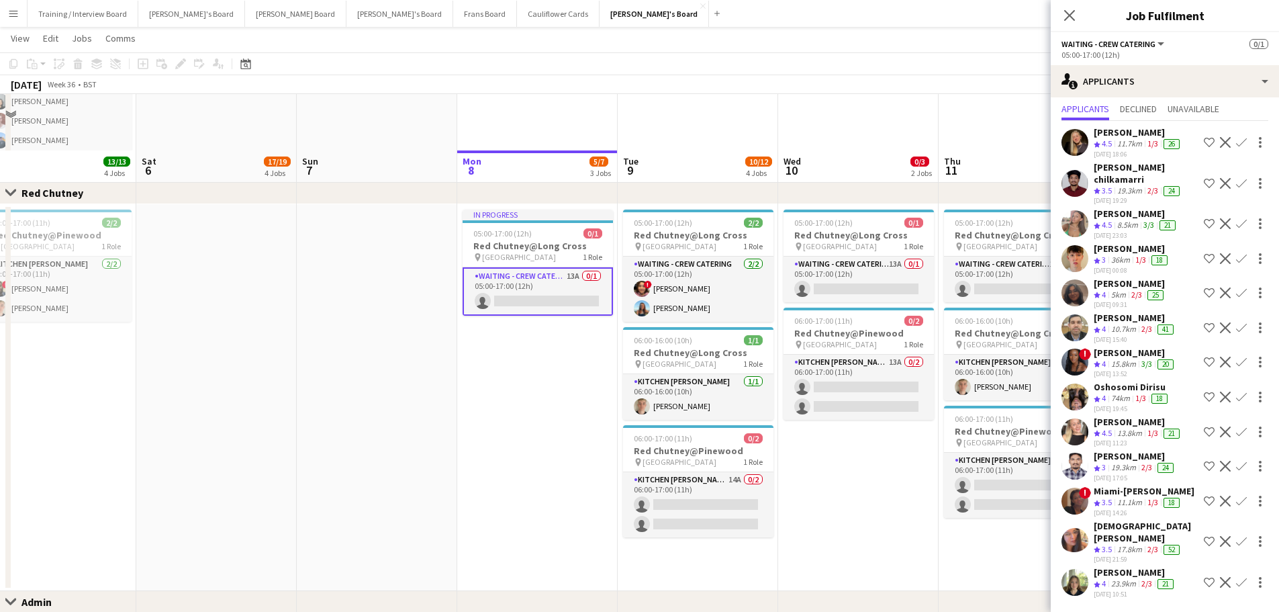
scroll to position [940, 0]
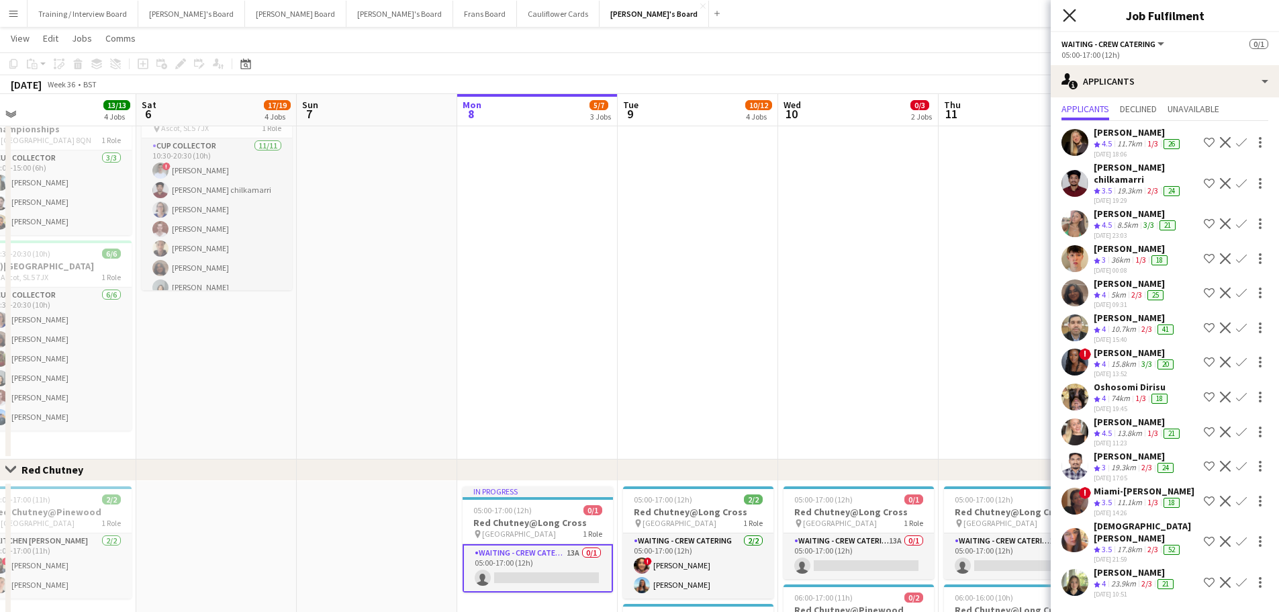
click at [849, 11] on icon "Close pop-in" at bounding box center [1069, 15] width 13 height 13
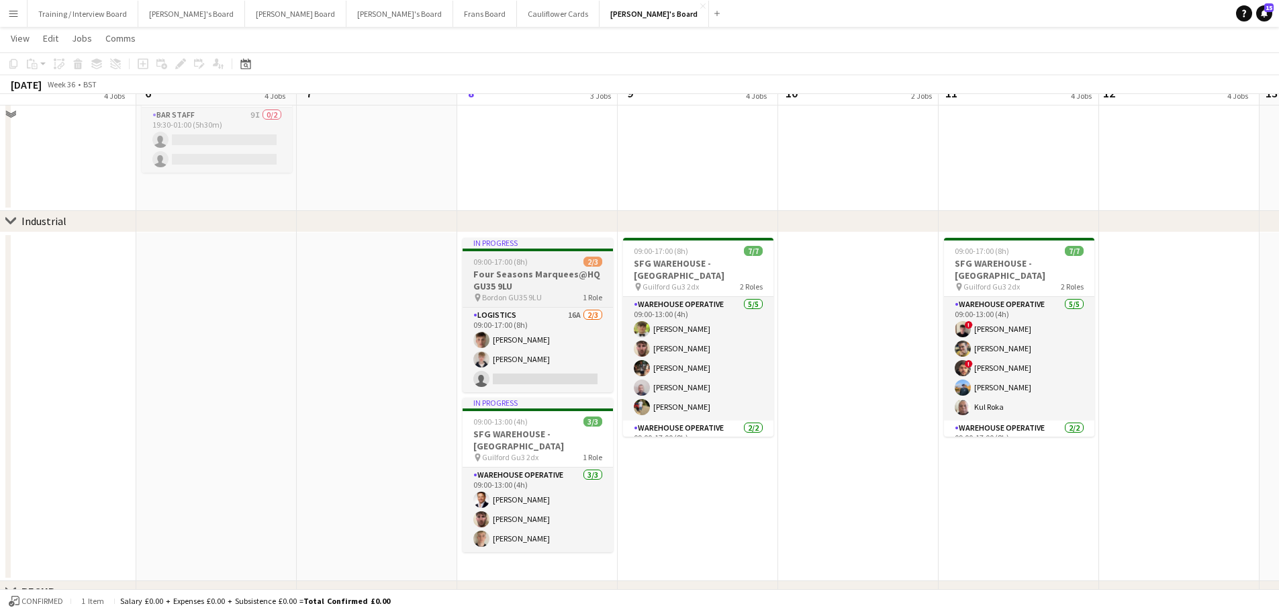
scroll to position [403, 0]
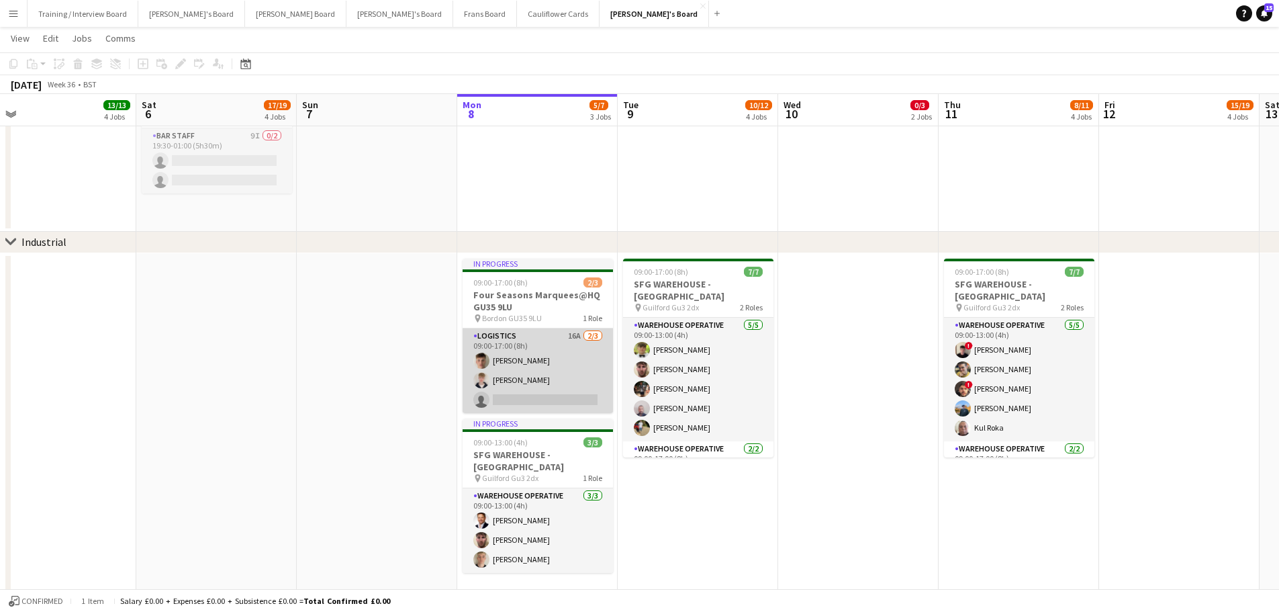
click at [546, 352] on app-card-role "Logistics 16A 2/3 09:00-17:00 (8h) Fergus van der Flier Toby White single-neutr…" at bounding box center [538, 370] width 150 height 85
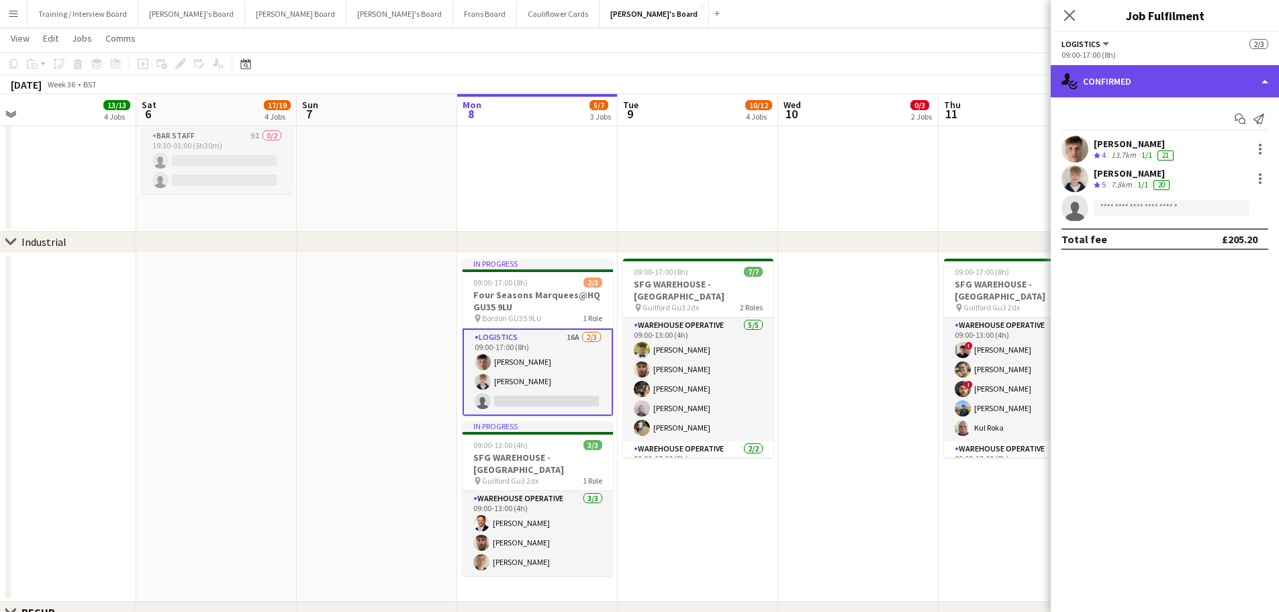
click at [849, 70] on div "single-neutral-actions-check-2 Confirmed" at bounding box center [1165, 81] width 228 height 32
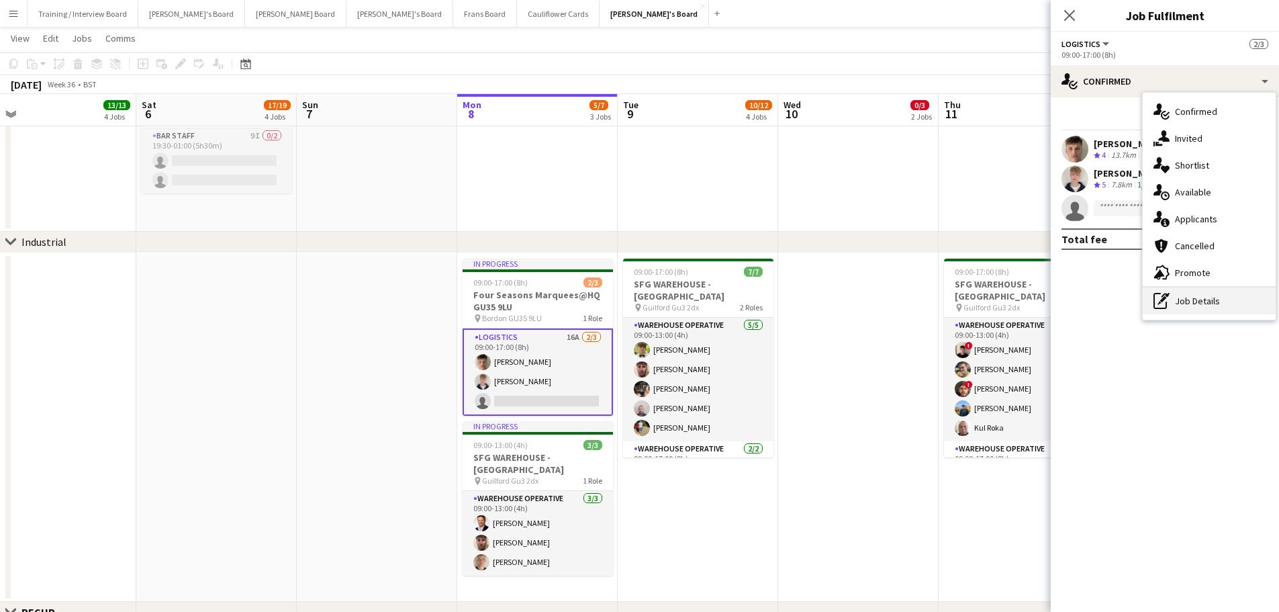
click at [849, 300] on div "pen-write Job Details" at bounding box center [1209, 300] width 133 height 27
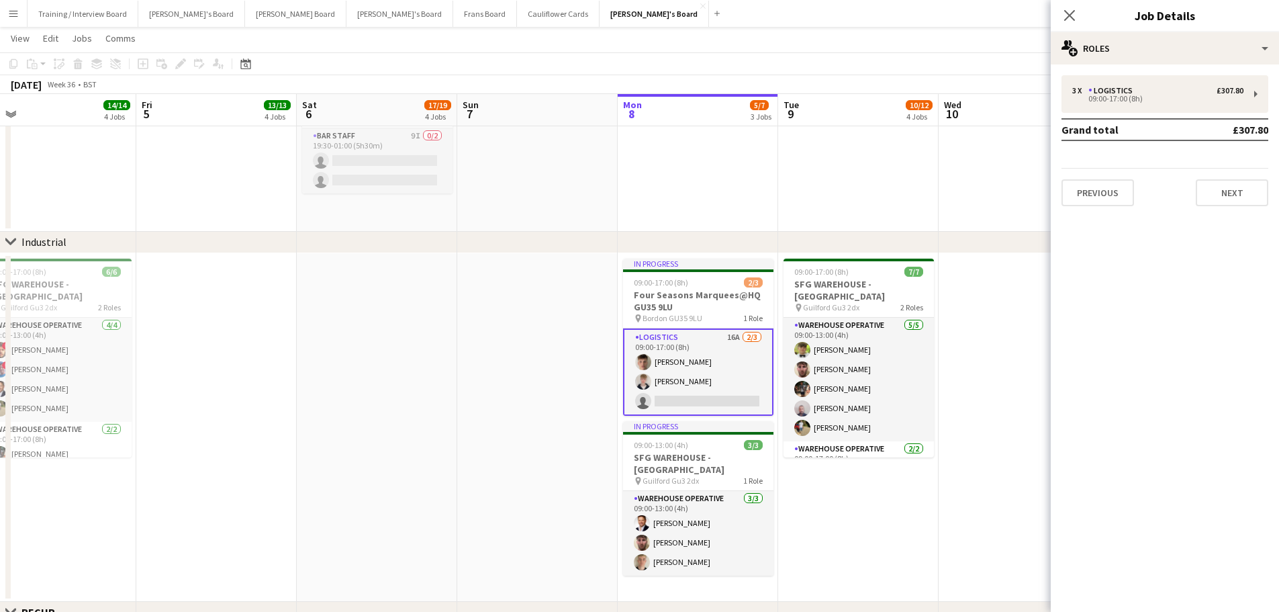
scroll to position [0, 436]
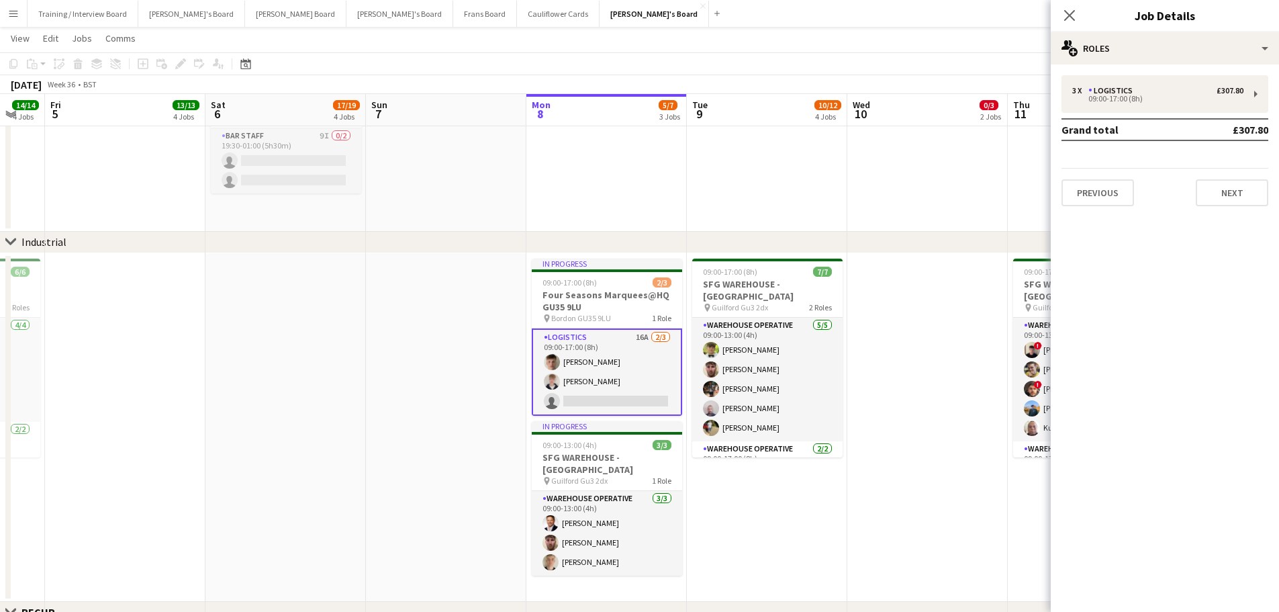
drag, startPoint x: 335, startPoint y: 181, endPoint x: 725, endPoint y: 181, distance: 390.1
click at [725, 181] on app-calendar-viewport "Tue 2 4/4 2 Jobs Wed 3 10/10 3 Jobs Thu 4 14/14 4 Jobs Fri 5 13/13 4 Jobs Sat 6…" at bounding box center [639, 558] width 1279 height 1817
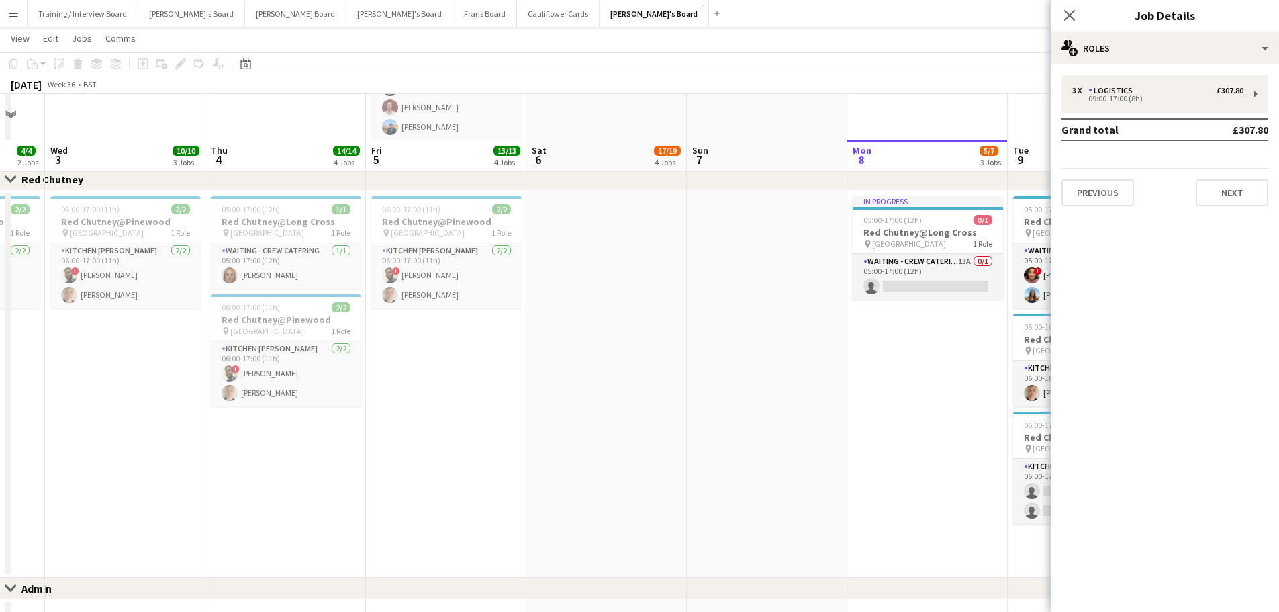
scroll to position [1276, 0]
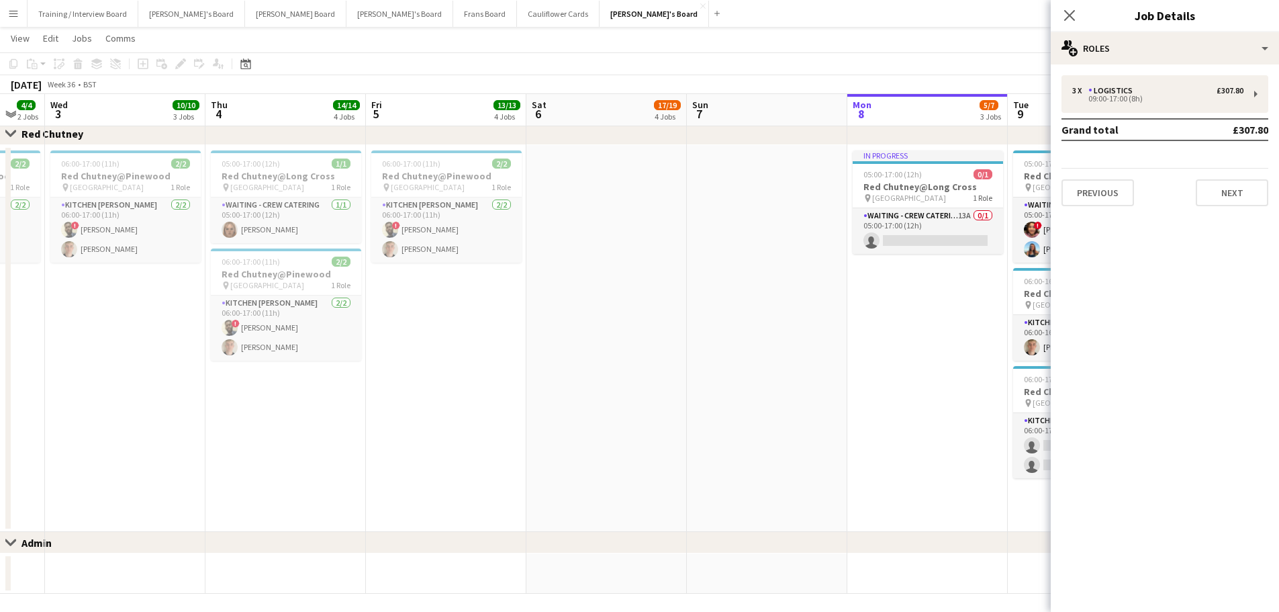
drag, startPoint x: 851, startPoint y: 380, endPoint x: 563, endPoint y: 344, distance: 290.3
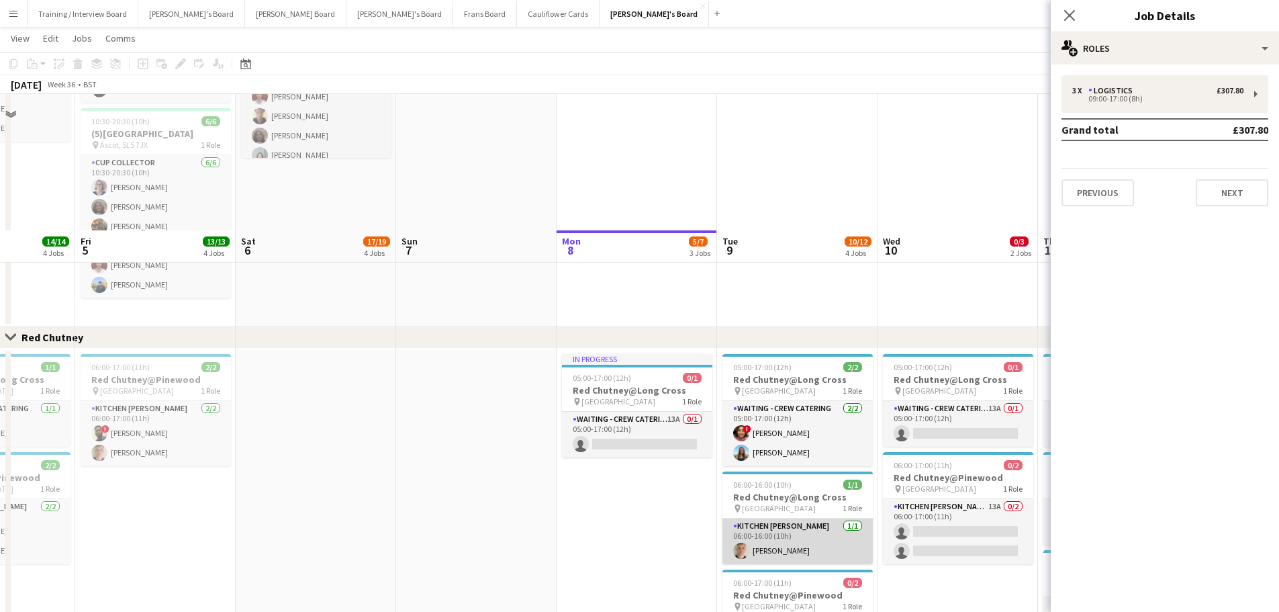
scroll to position [1208, 0]
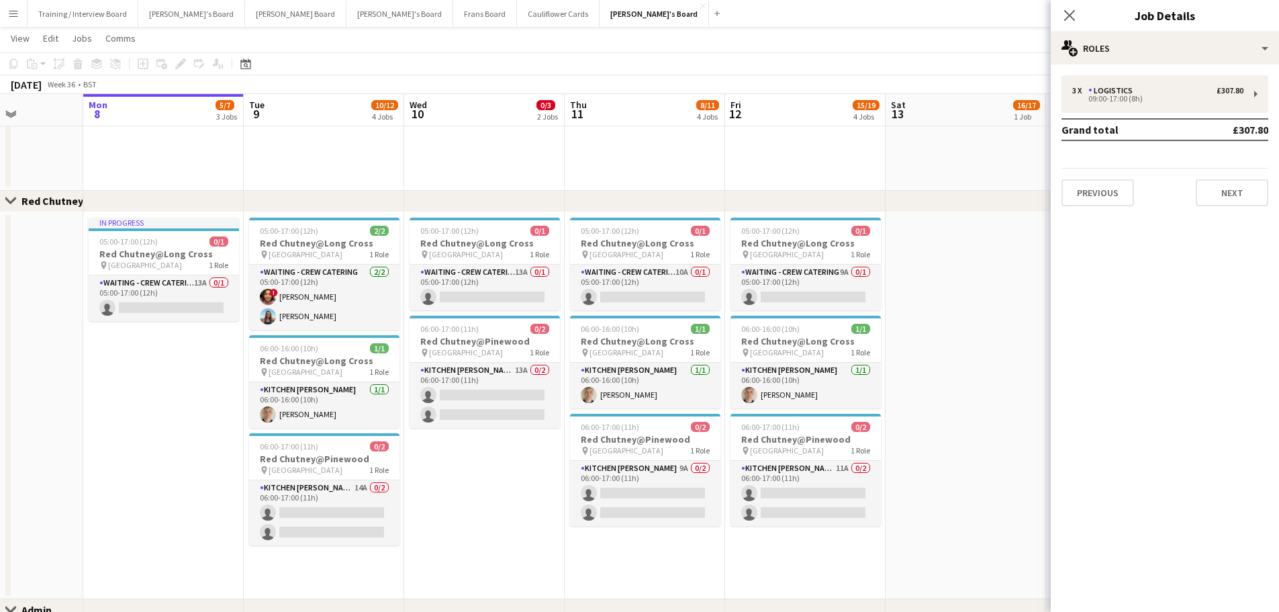
drag, startPoint x: 912, startPoint y: 414, endPoint x: 438, endPoint y: 426, distance: 474.1
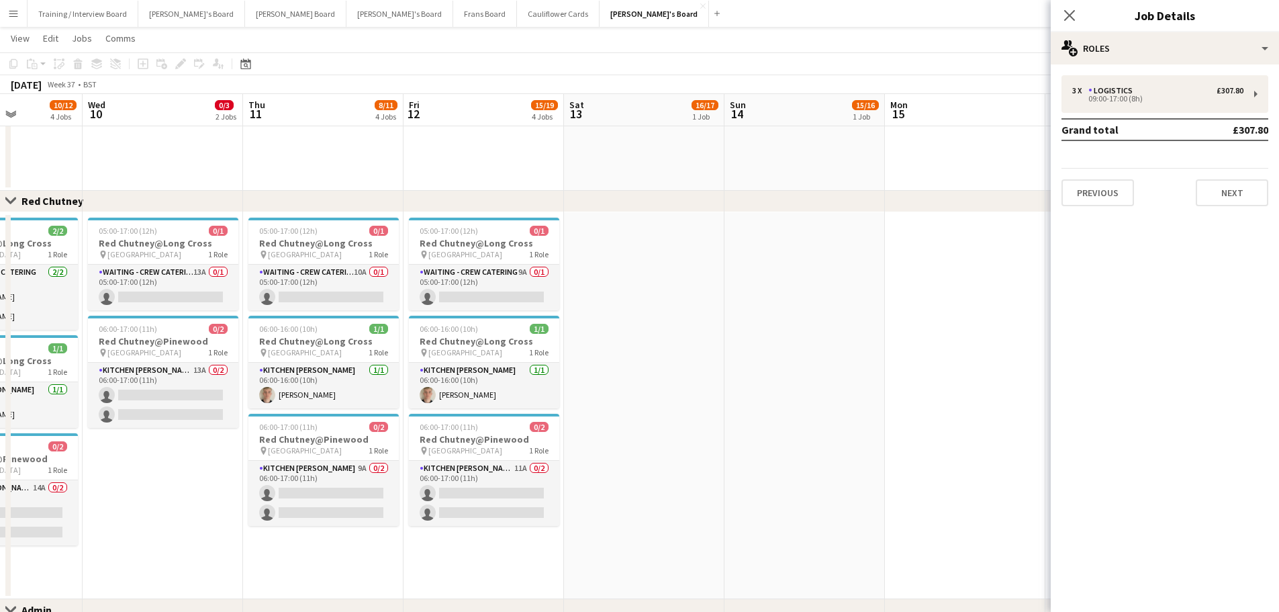
scroll to position [0, 516]
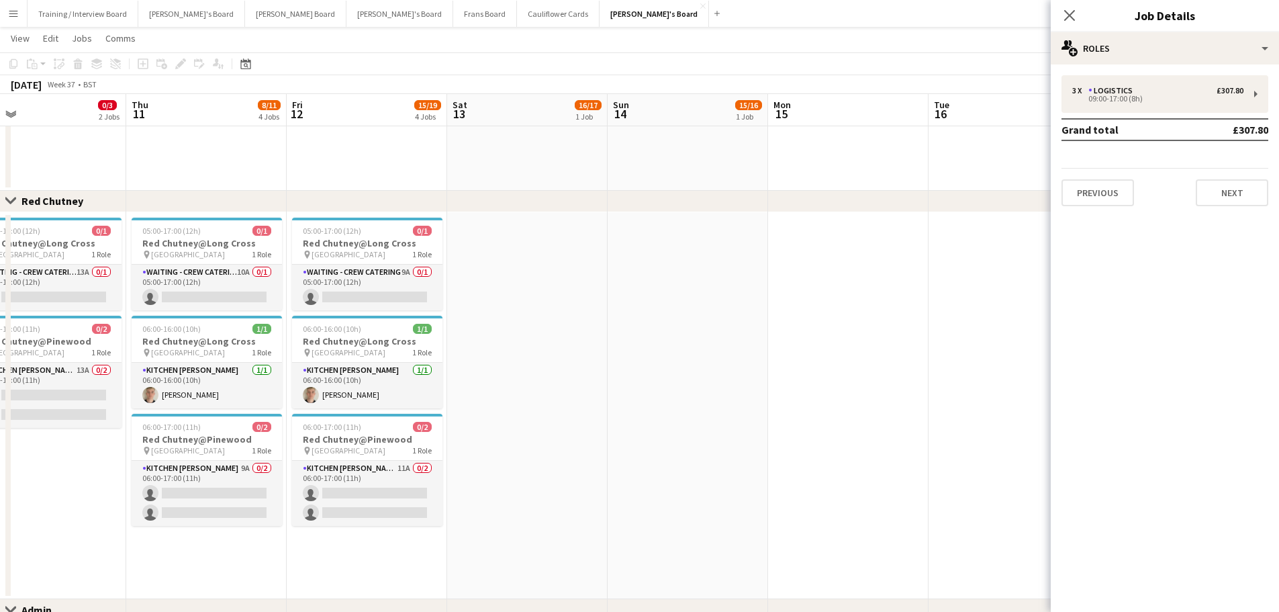
drag, startPoint x: 784, startPoint y: 420, endPoint x: 346, endPoint y: 418, distance: 437.7
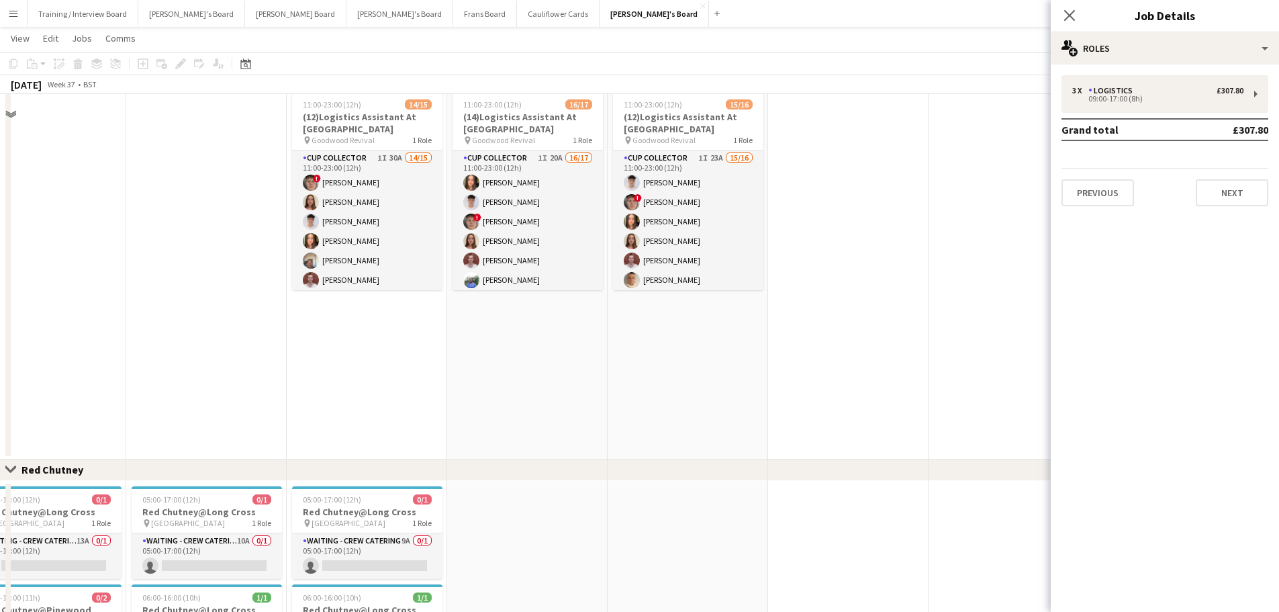
scroll to position [671, 0]
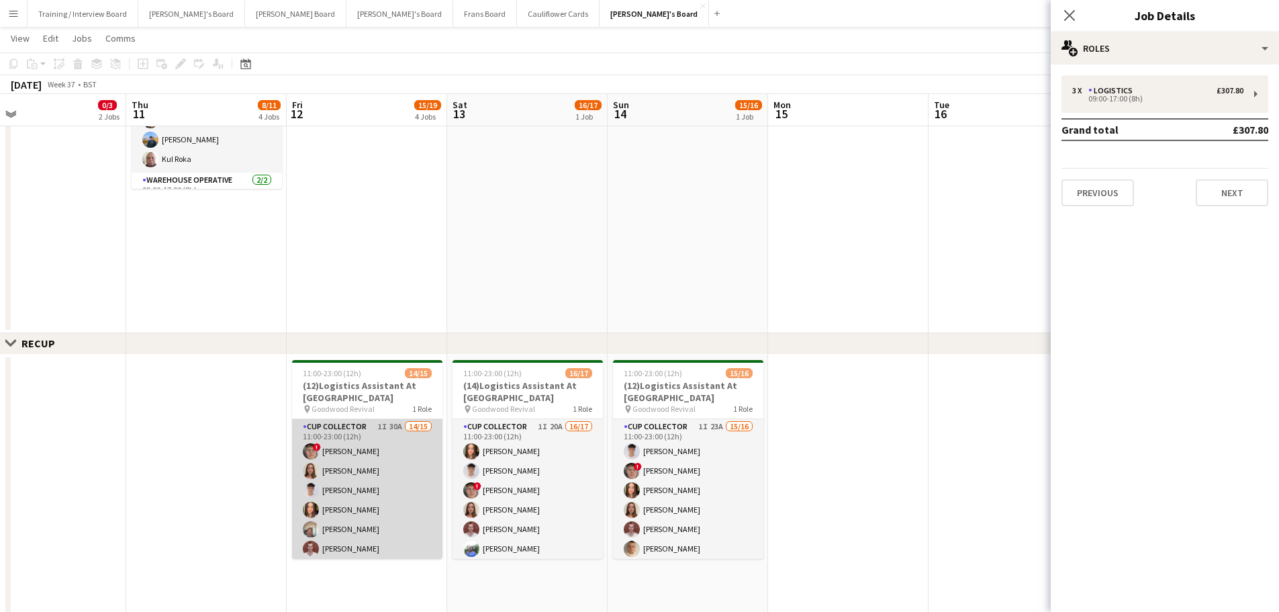
click at [358, 369] on app-card-role "CUP COLLECTOR 1I 30A 14/15 11:00-23:00 (12h) ! Hugo Carroll Sophie Masters Jame…" at bounding box center [367, 578] width 150 height 318
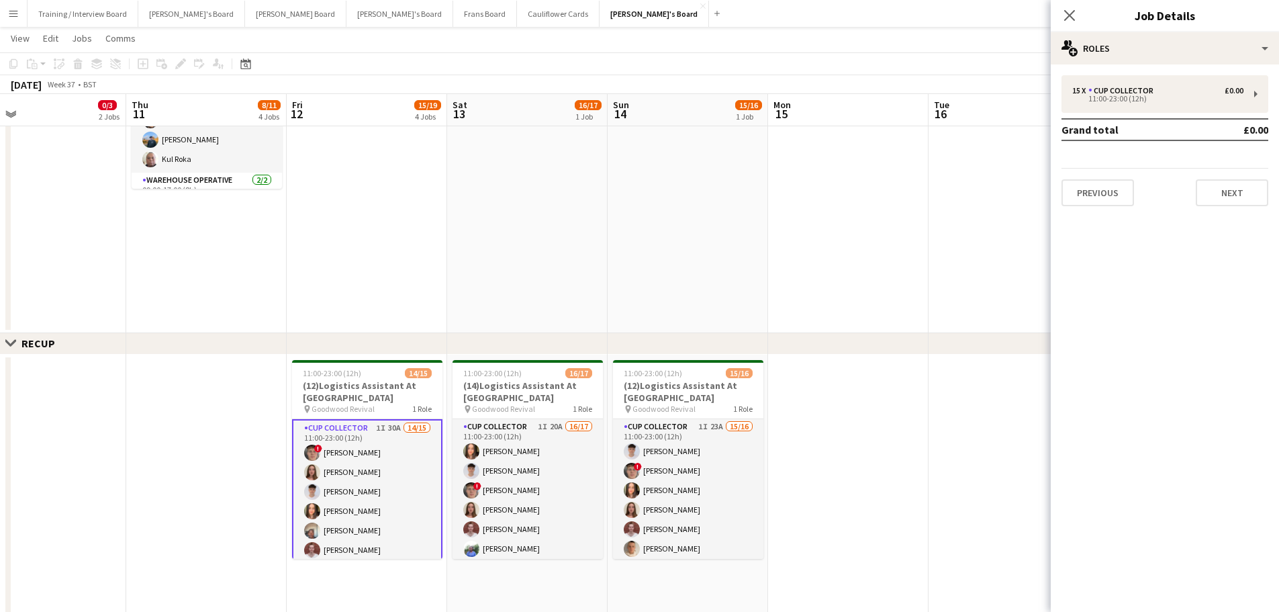
click at [407, 369] on app-card-role "CUP COLLECTOR 1I 30A 14/15 11:00-23:00 (12h) ! Hugo Carroll Sophie Masters Jame…" at bounding box center [367, 579] width 150 height 321
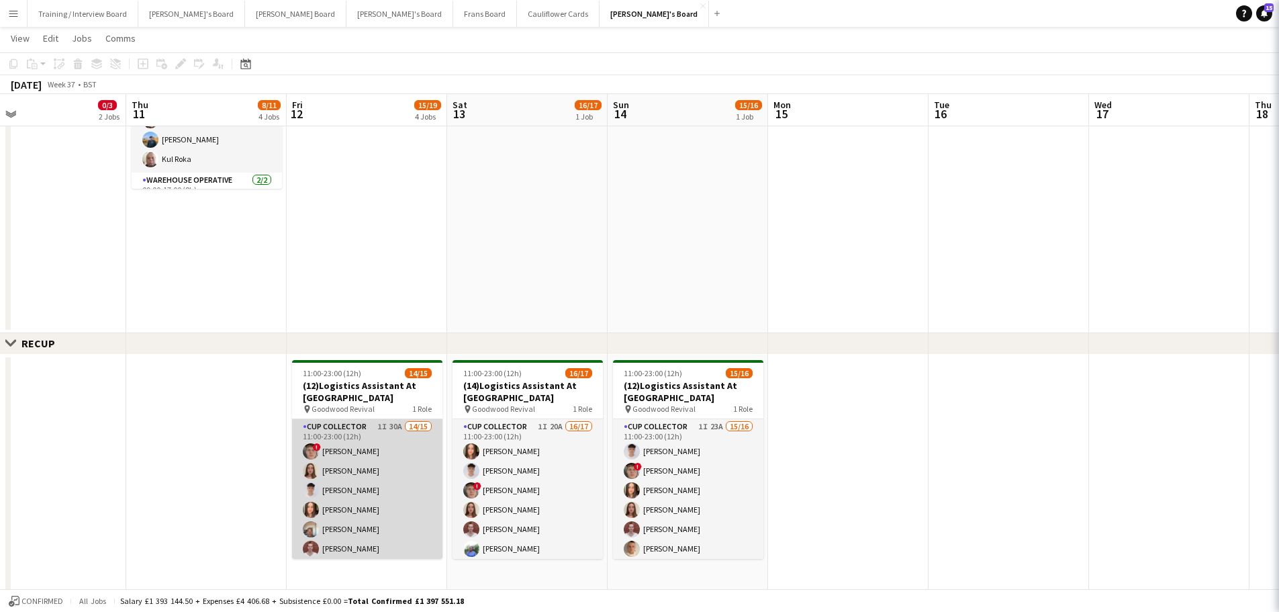
click at [401, 369] on app-card-role "CUP COLLECTOR 1I 30A 14/15 11:00-23:00 (12h) ! Hugo Carroll Sophie Masters Jame…" at bounding box center [367, 578] width 150 height 318
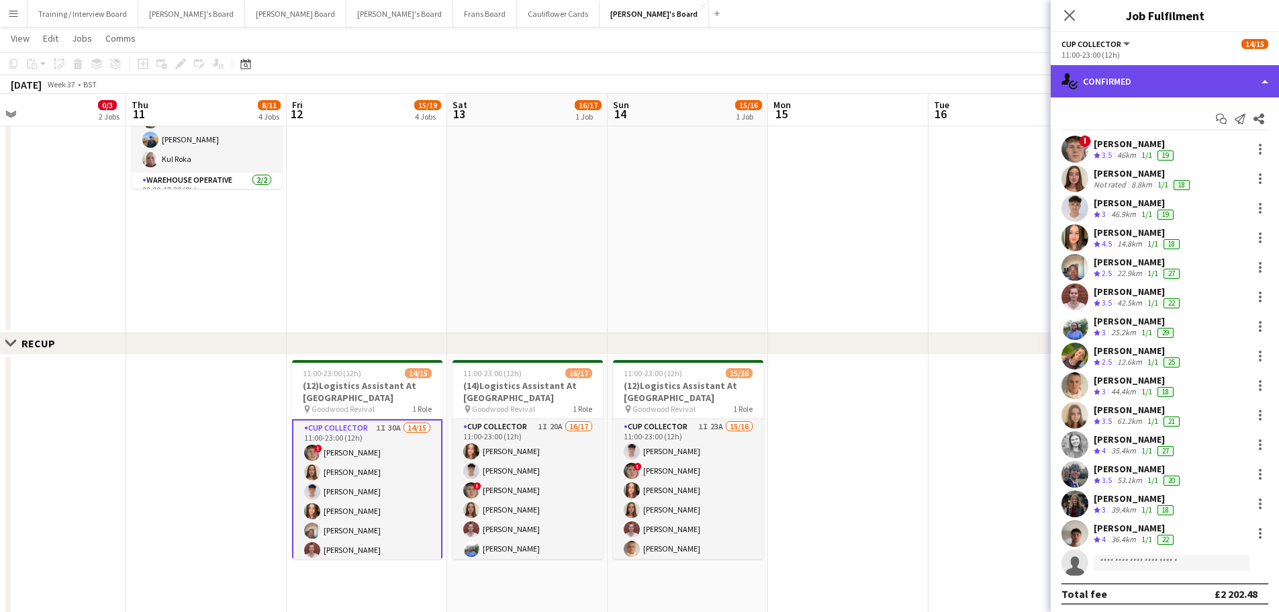
click at [849, 75] on div "single-neutral-actions-check-2 Confirmed" at bounding box center [1165, 81] width 228 height 32
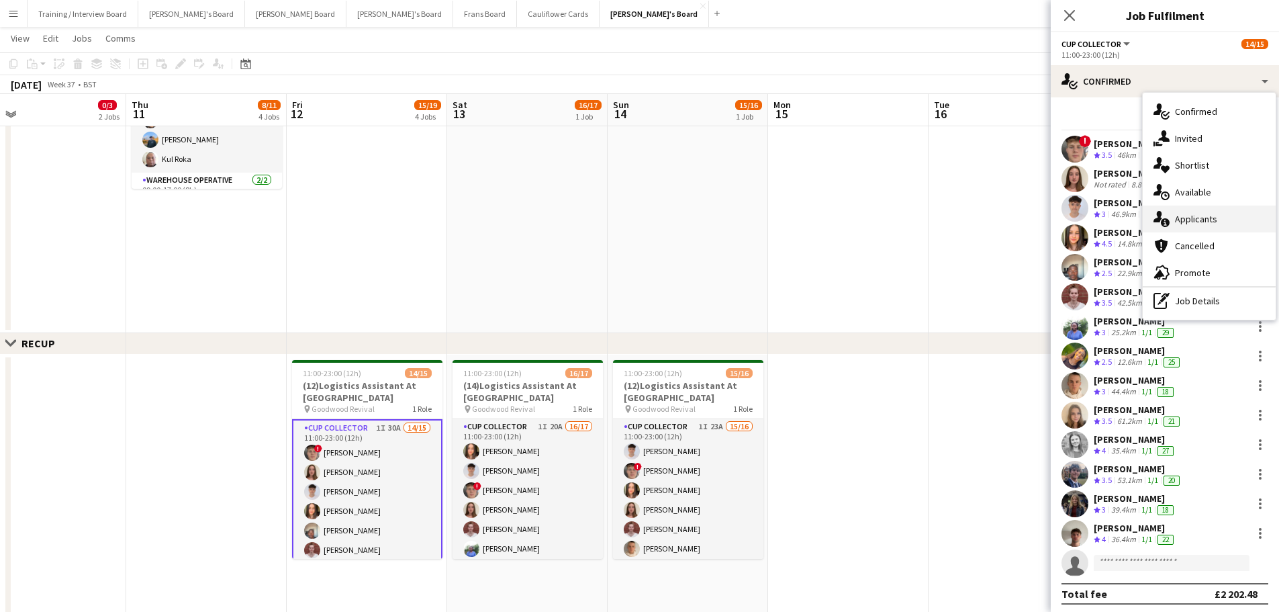
click at [849, 216] on span "Applicants" at bounding box center [1196, 219] width 42 height 12
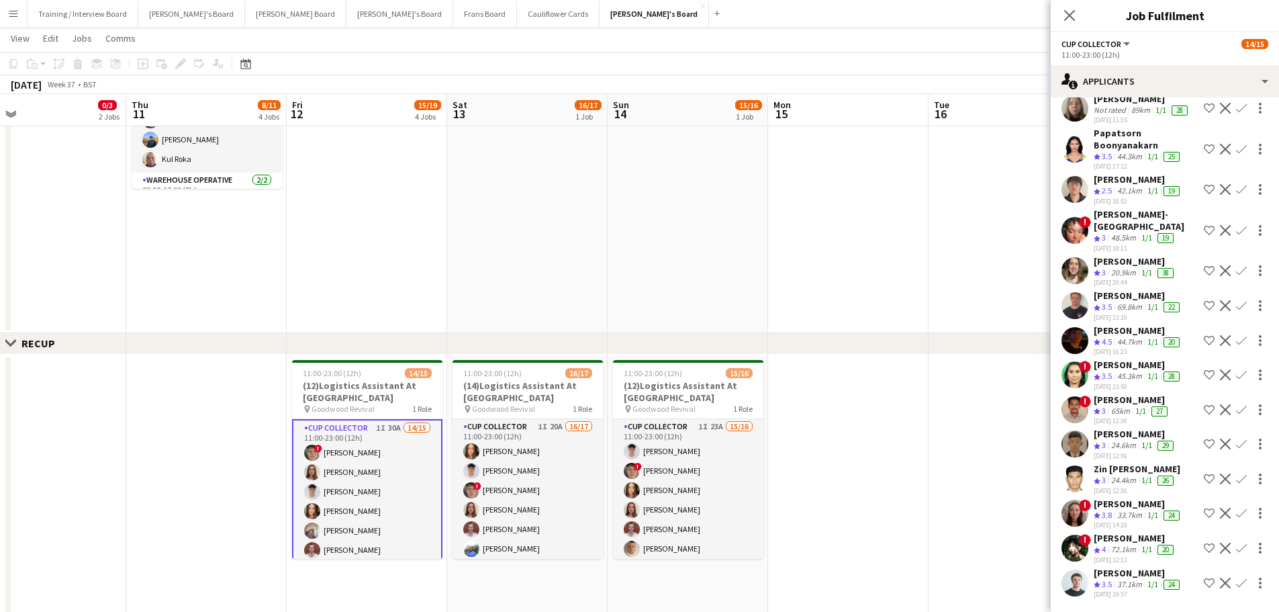
scroll to position [522, 0]
click at [849, 369] on div "[PERSON_NAME]" at bounding box center [1138, 573] width 89 height 12
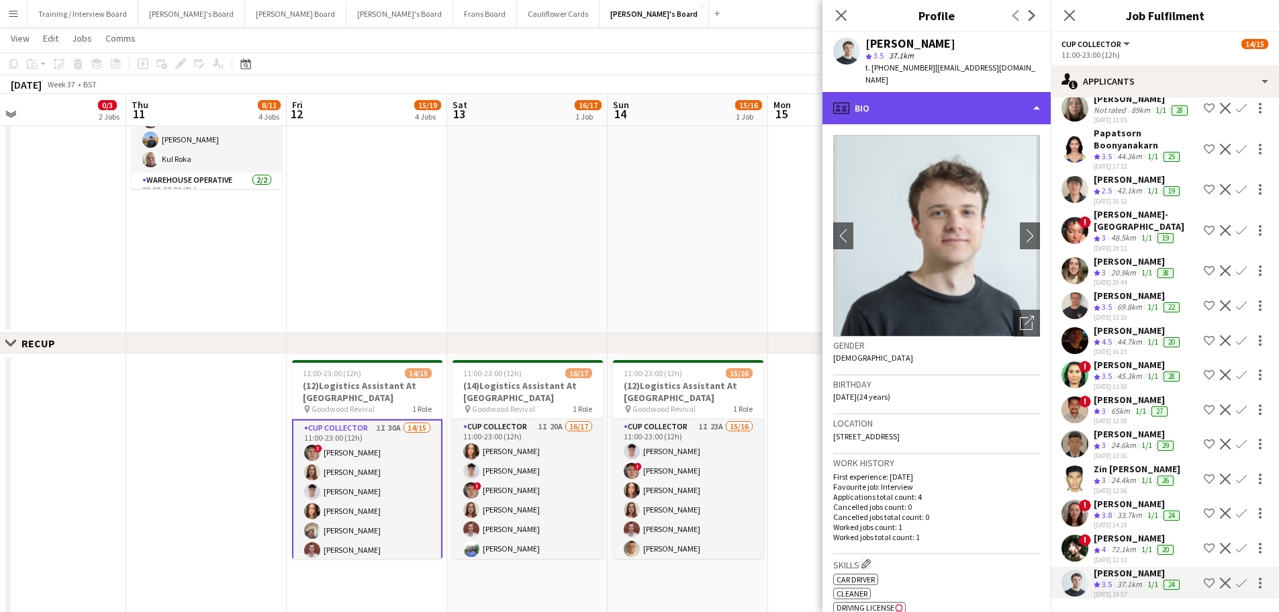
click at [849, 92] on div "profile Bio" at bounding box center [936, 108] width 228 height 32
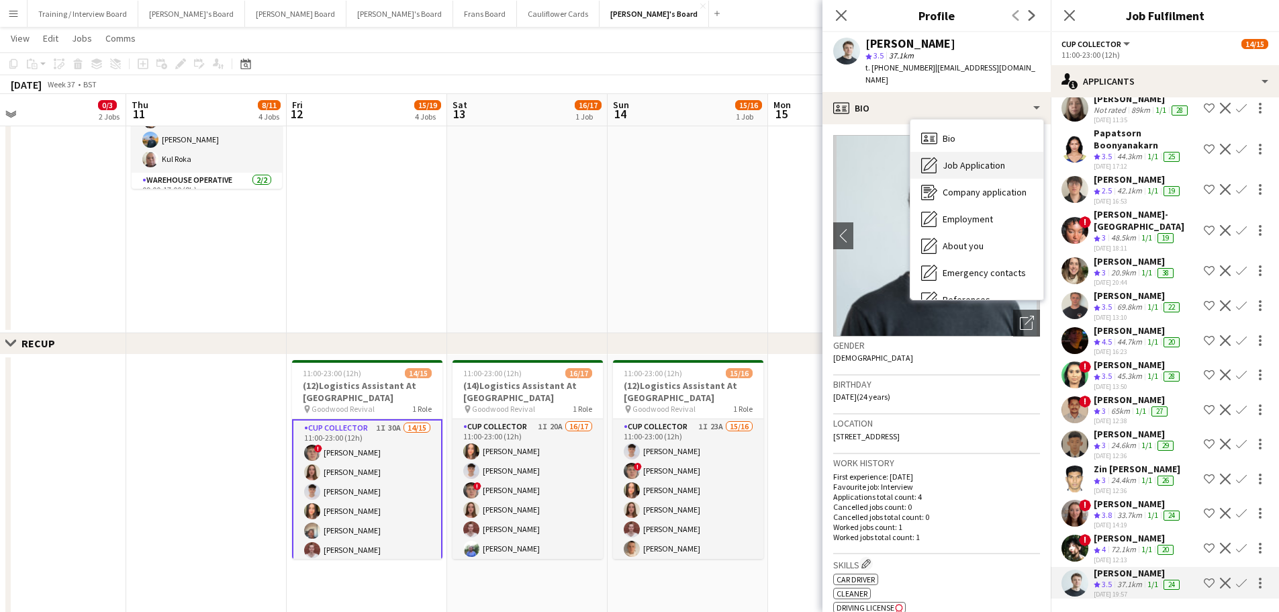
click at [849, 159] on span "Job Application" at bounding box center [974, 165] width 62 height 12
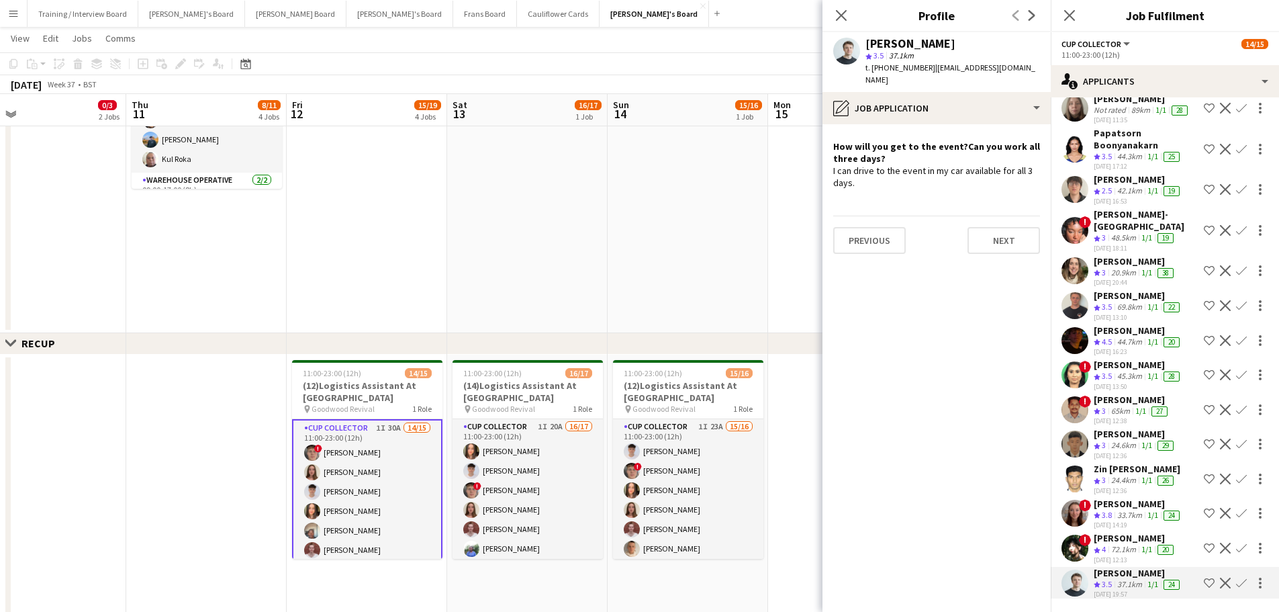
click at [849, 267] on div "20.9km" at bounding box center [1123, 272] width 30 height 11
click at [849, 369] on app-icon "Confirm" at bounding box center [1241, 582] width 11 height 11
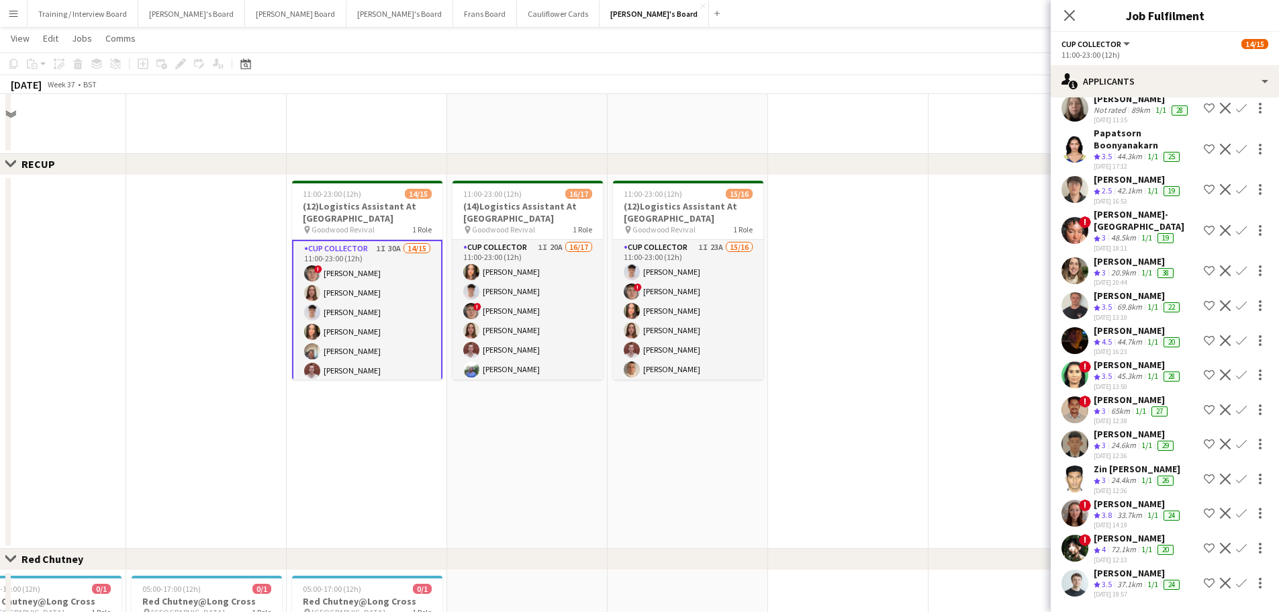
scroll to position [940, 0]
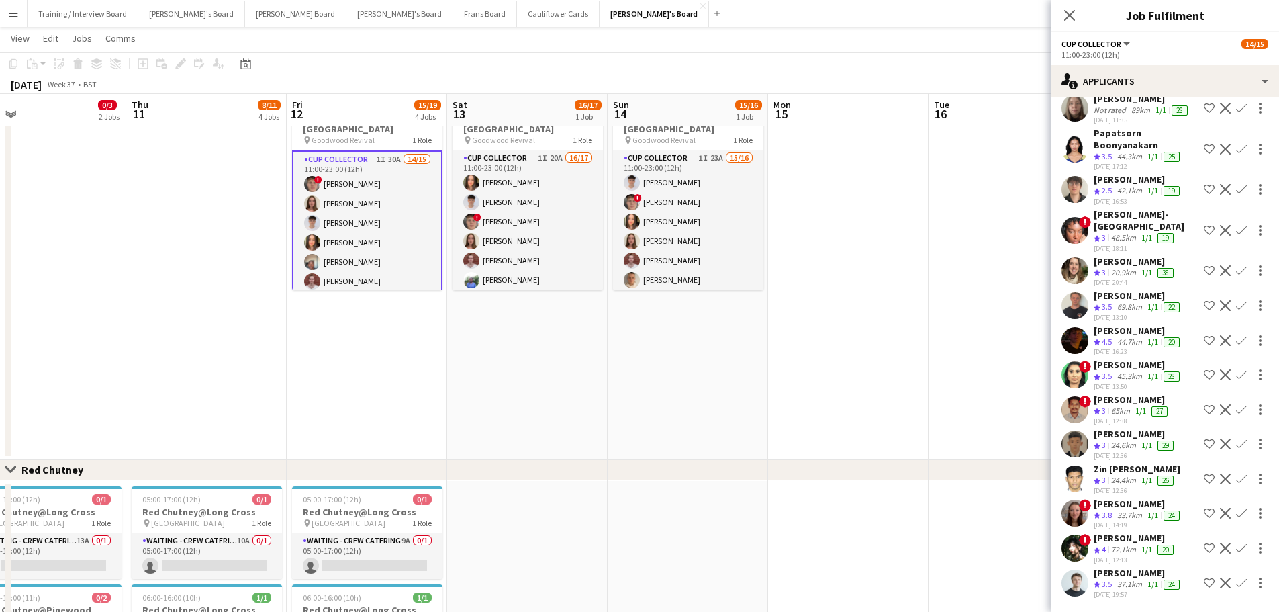
click at [849, 369] on button "Confirm" at bounding box center [1241, 583] width 16 height 16
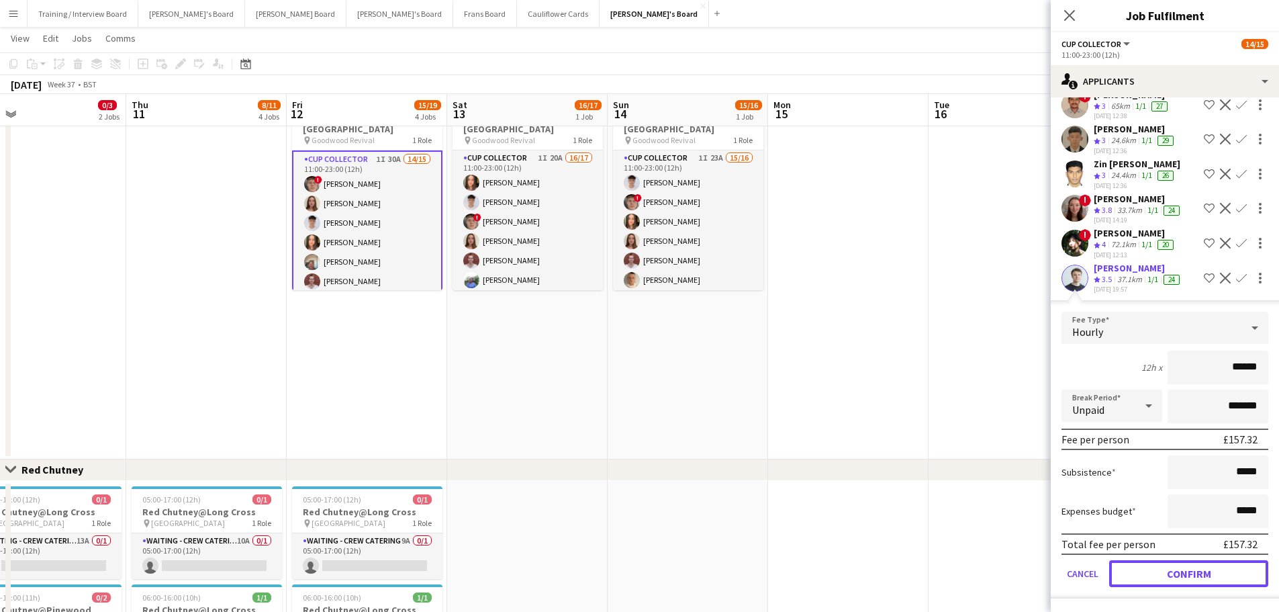
click at [849, 369] on button "Confirm" at bounding box center [1188, 573] width 159 height 27
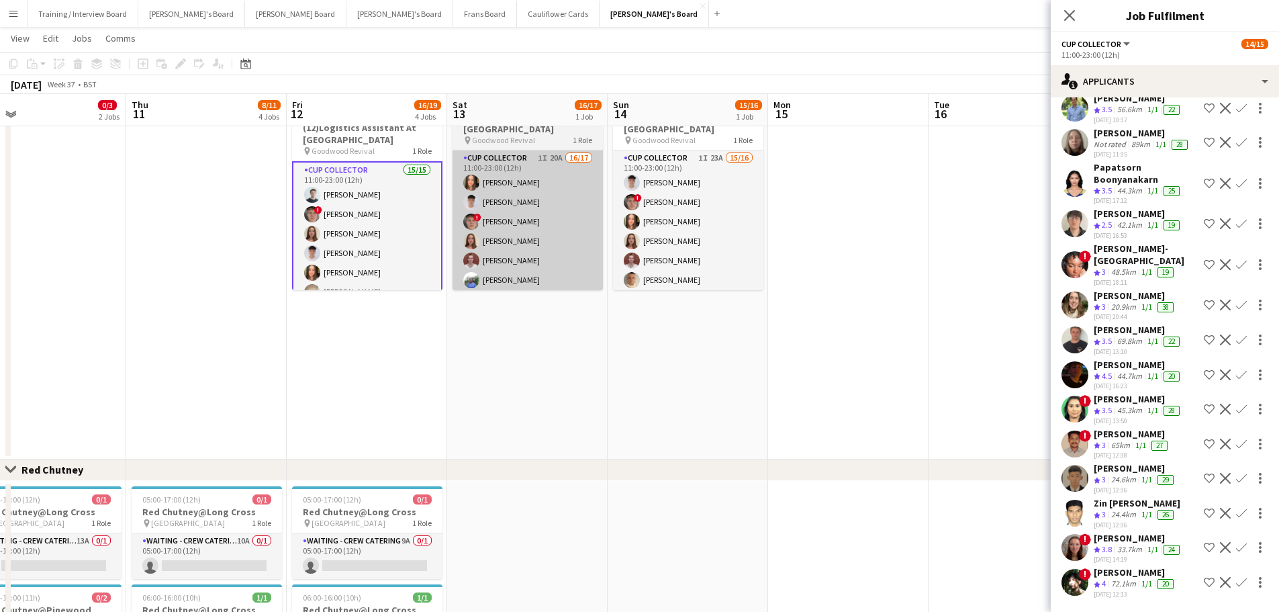
scroll to position [377, 0]
click at [553, 240] on app-card-role "CUP COLLECTOR 1I 20A 16/17 11:00-23:00 (12h) Lauren Reid James Tulett ! Hugo Ca…" at bounding box center [528, 328] width 150 height 357
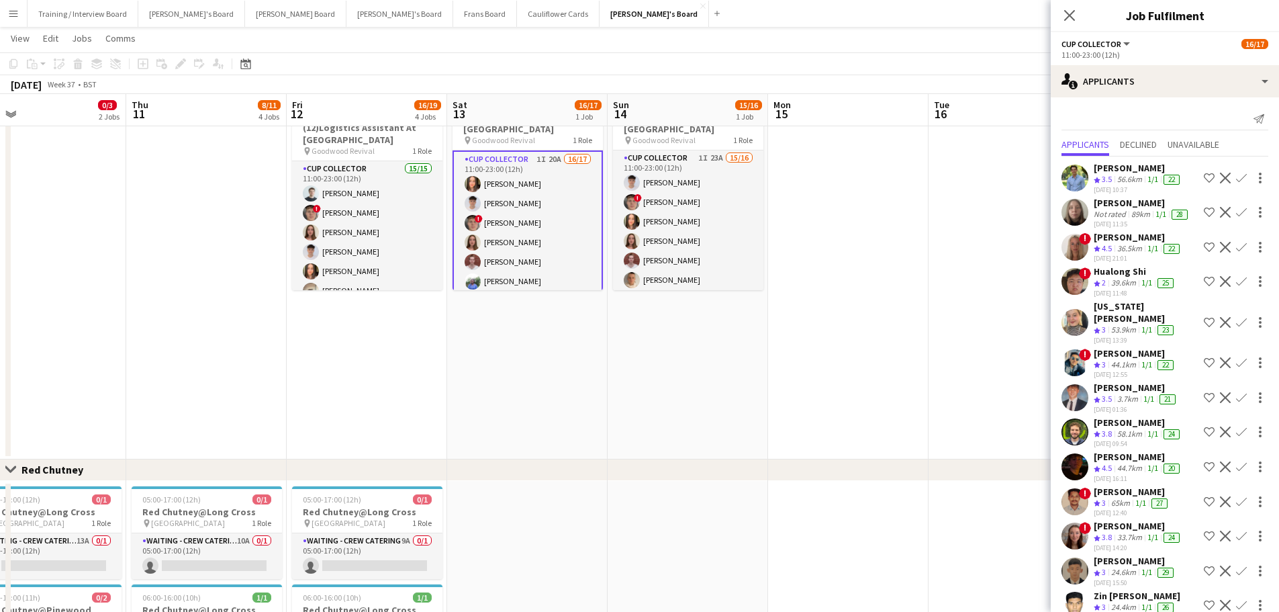
scroll to position [89, 0]
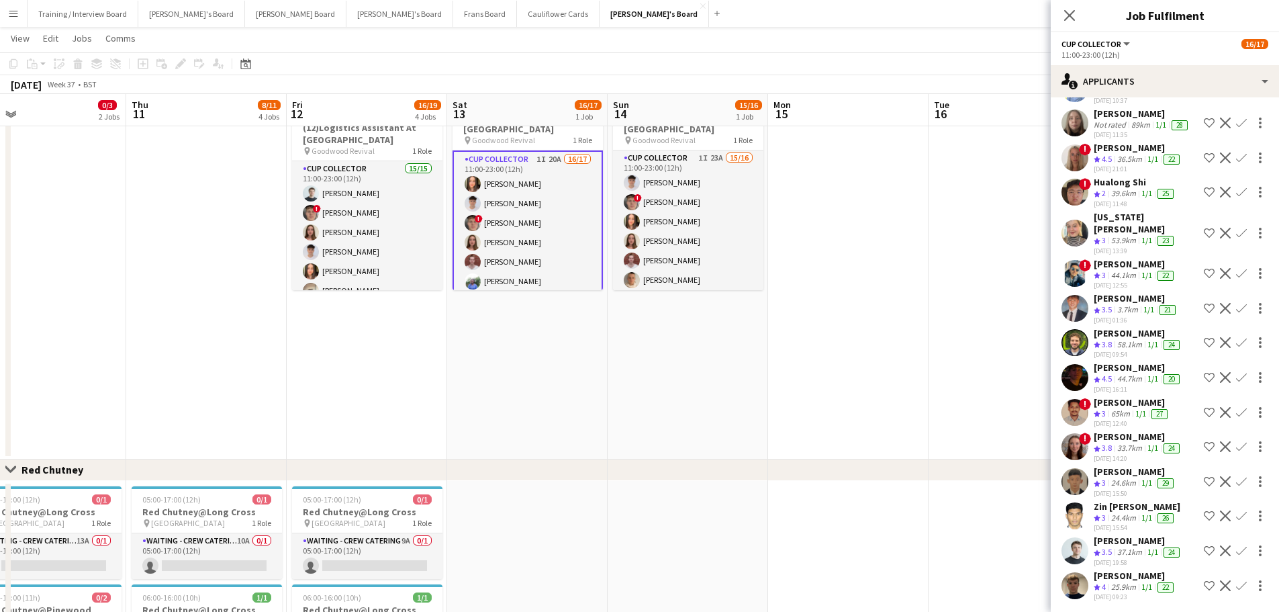
click at [849, 369] on app-icon "Confirm" at bounding box center [1241, 550] width 11 height 11
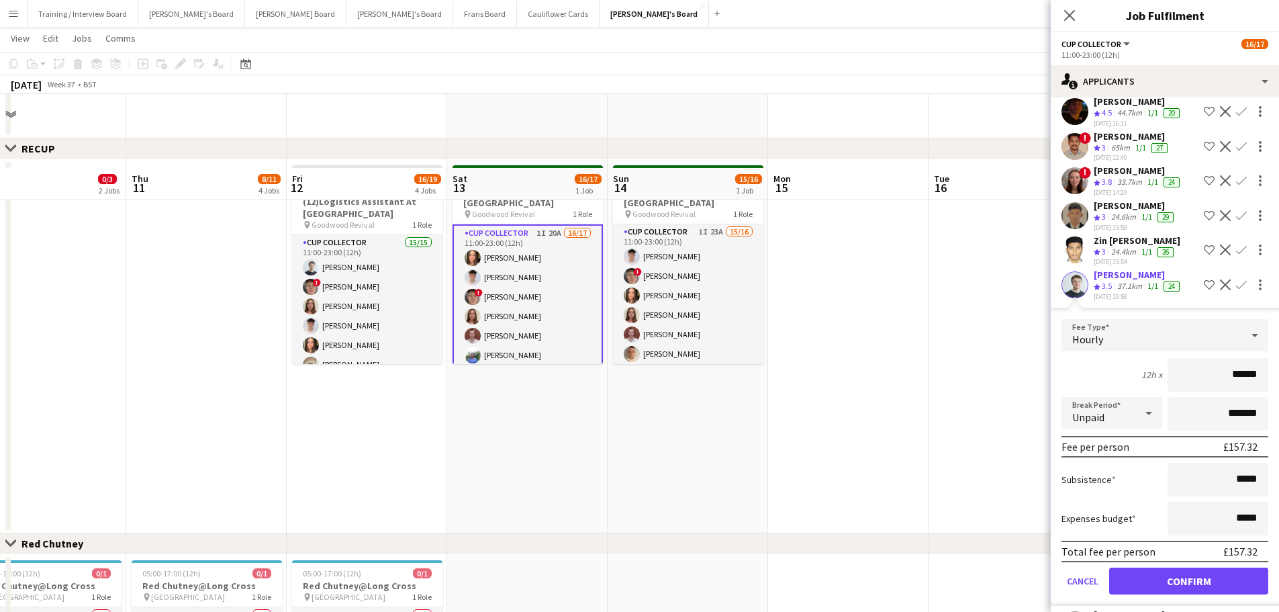
scroll to position [806, 0]
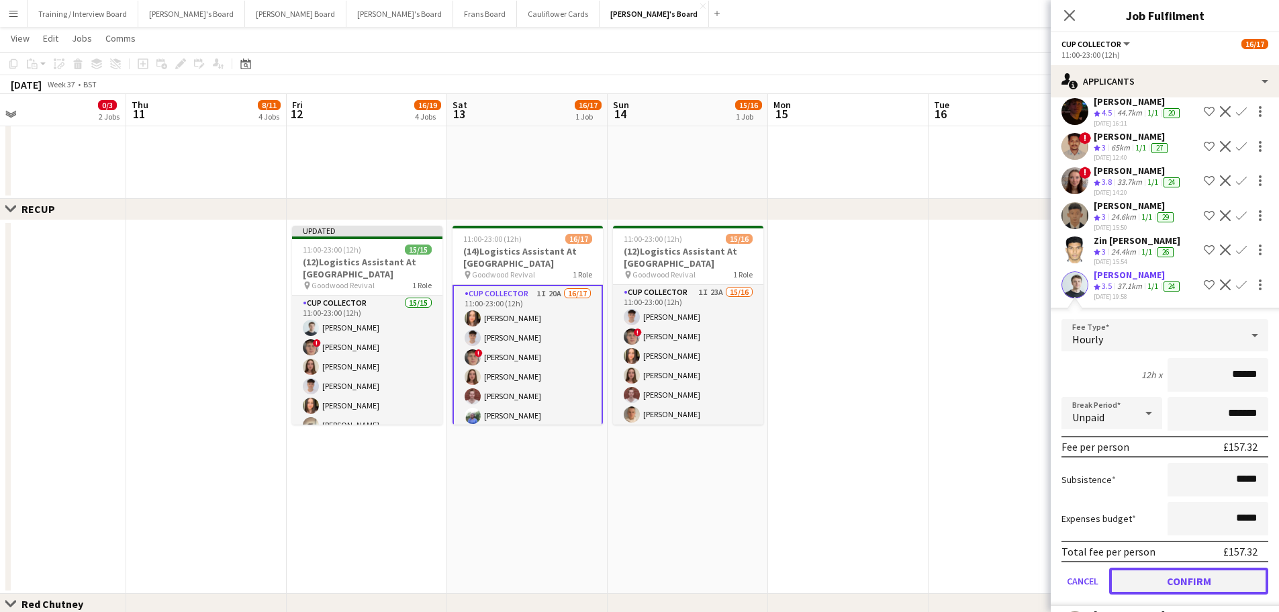
click at [849, 369] on button "Confirm" at bounding box center [1188, 580] width 159 height 27
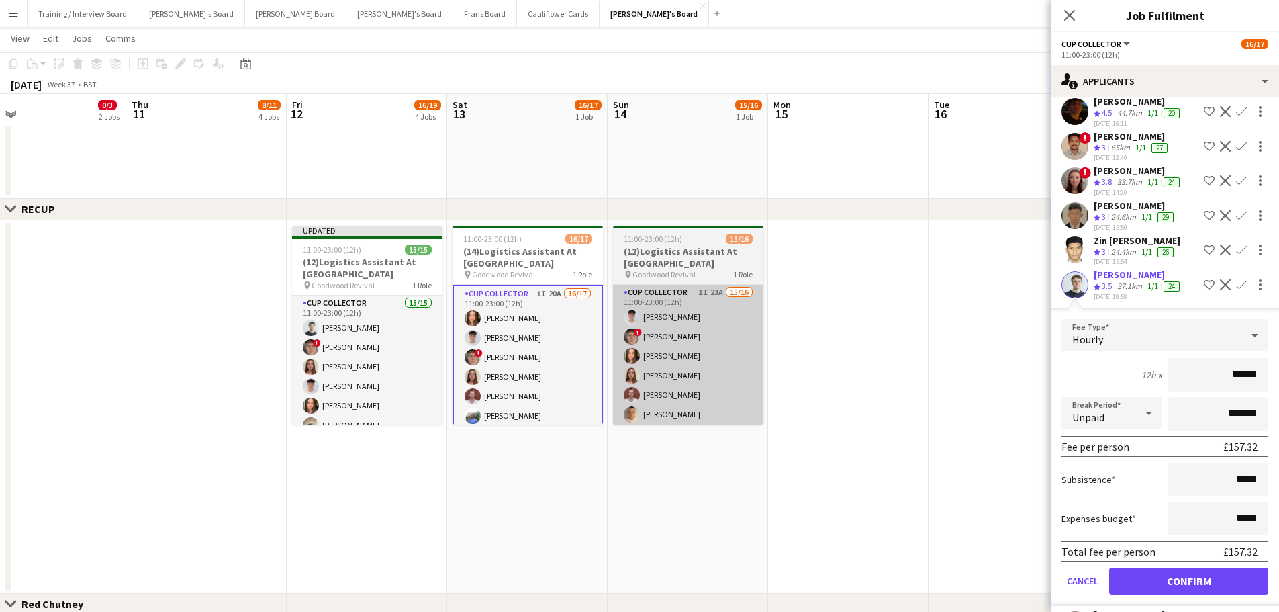
scroll to position [55, 0]
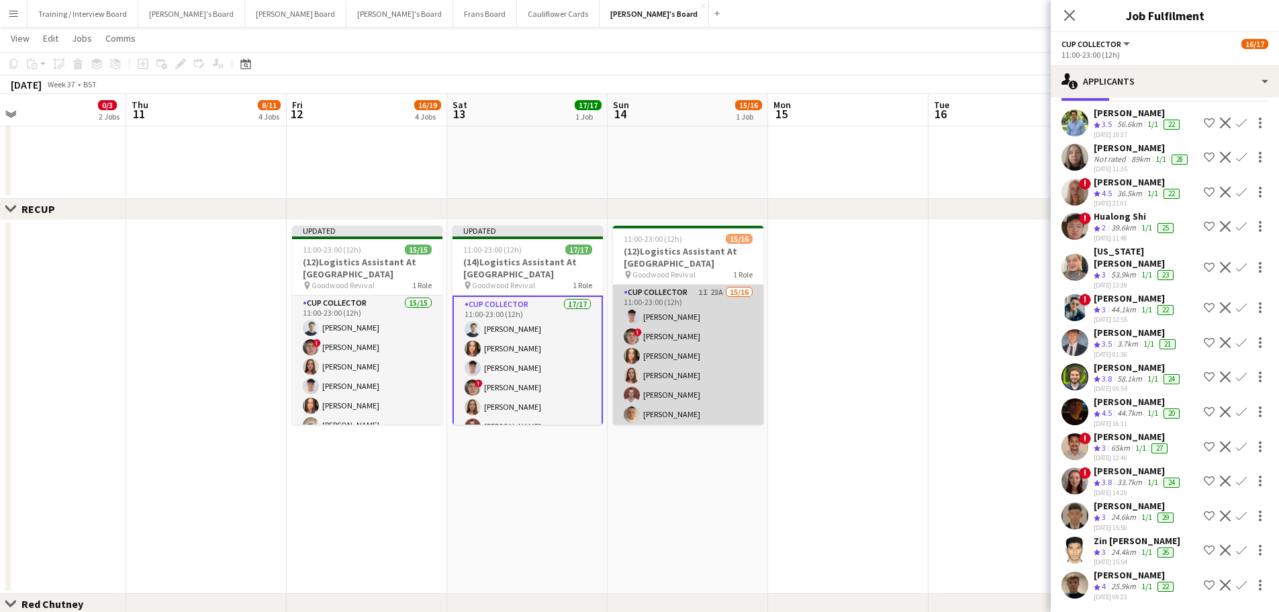
click at [706, 366] on app-card-role "CUP COLLECTOR 1I 23A 15/16 11:00-23:00 (12h) James Tulett ! Hugo Carroll Lauren…" at bounding box center [688, 454] width 150 height 338
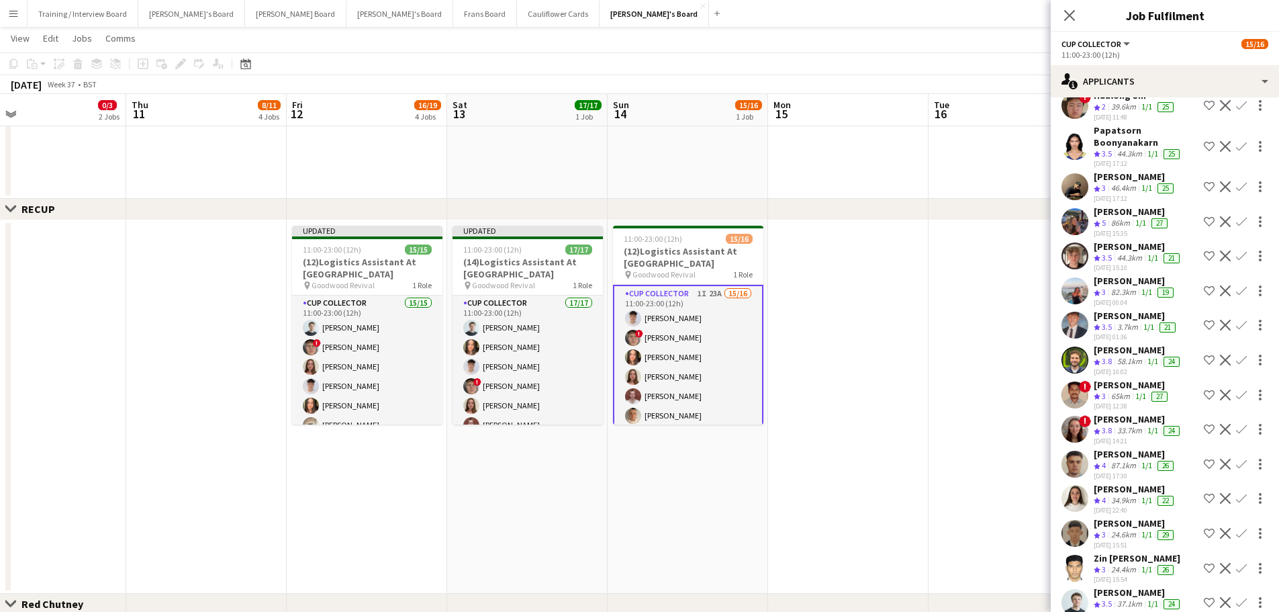
scroll to position [136, 0]
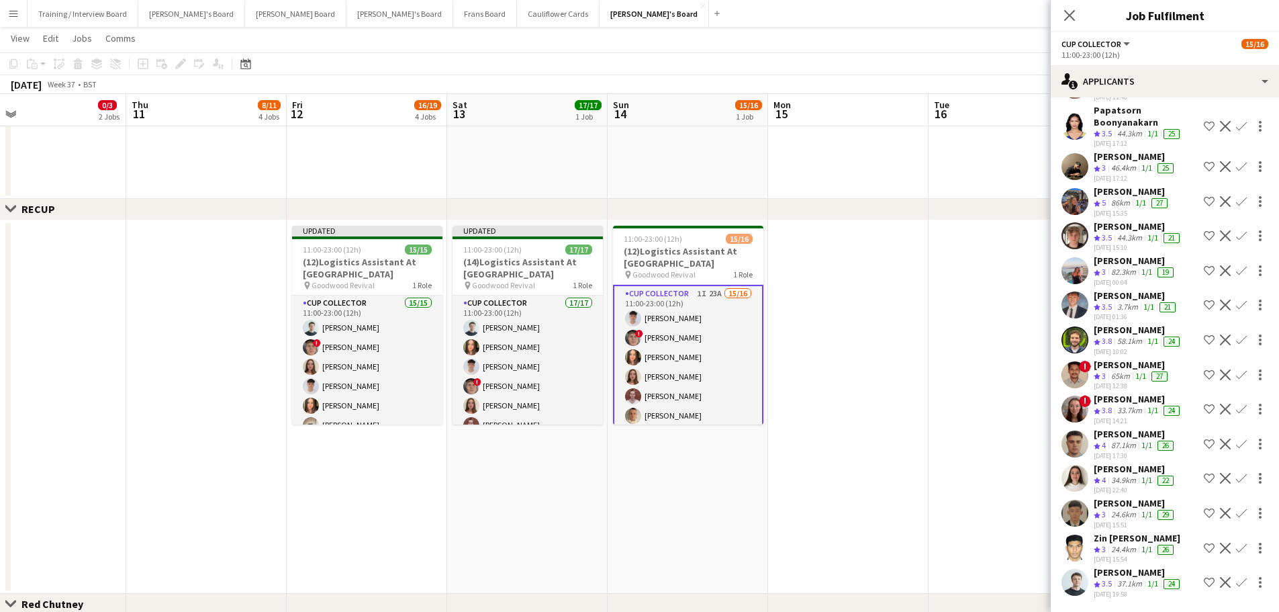
click at [849, 369] on button "Confirm" at bounding box center [1241, 582] width 16 height 16
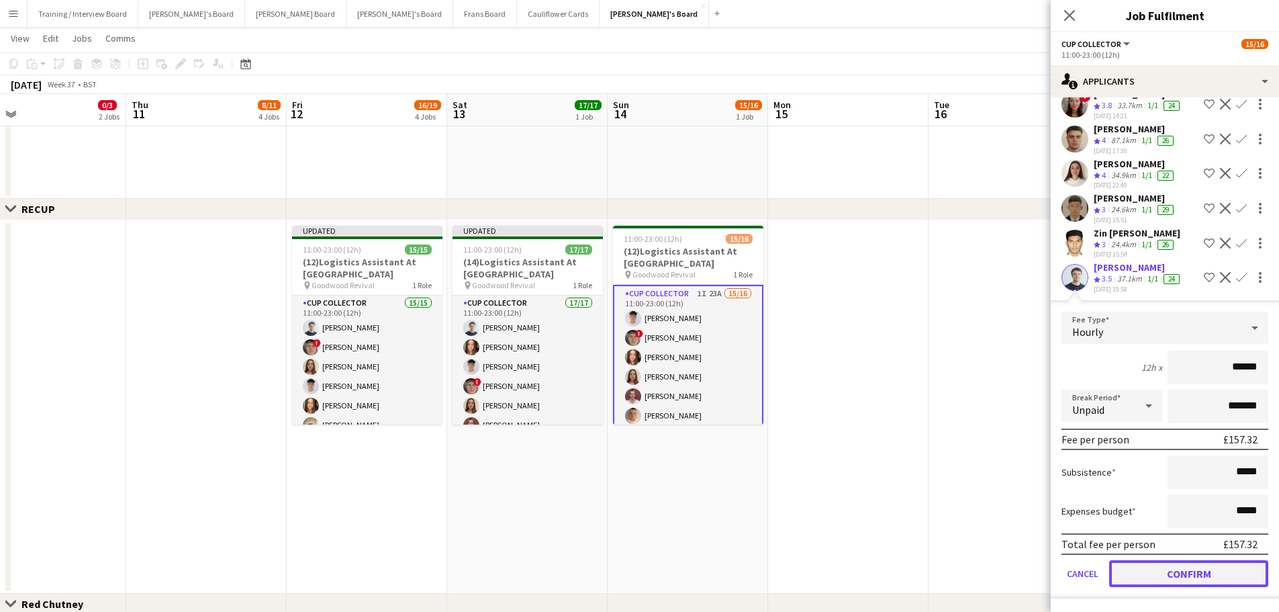
click at [849, 369] on button "Confirm" at bounding box center [1188, 573] width 159 height 27
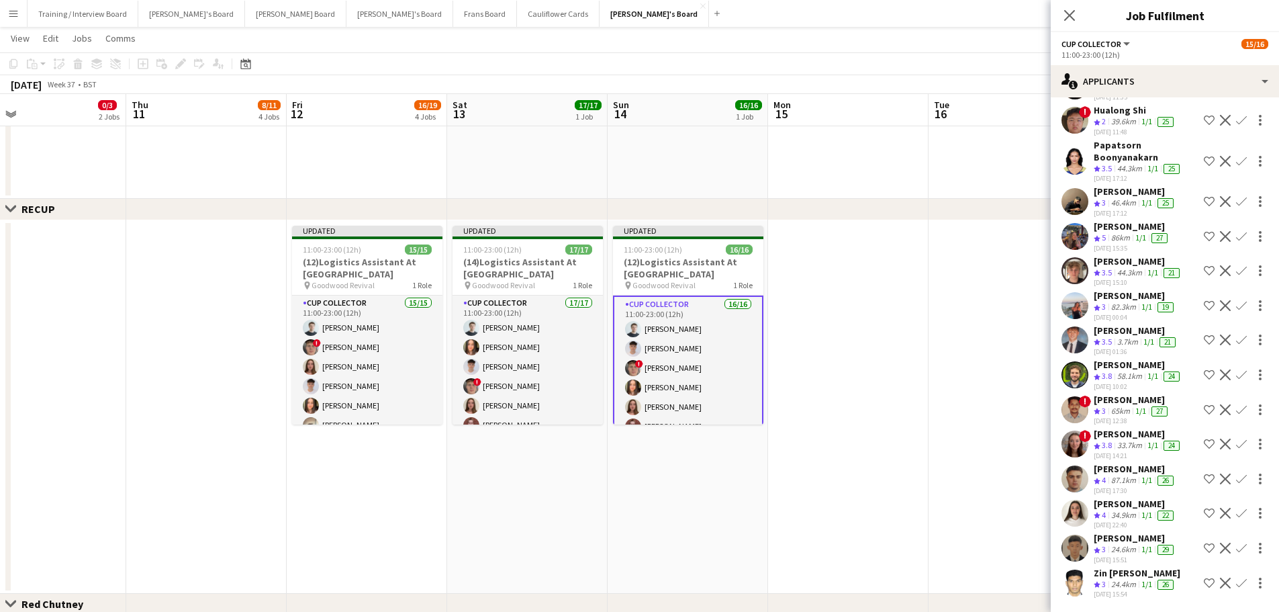
scroll to position [101, 0]
click at [849, 369] on app-date-cell at bounding box center [1009, 406] width 160 height 373
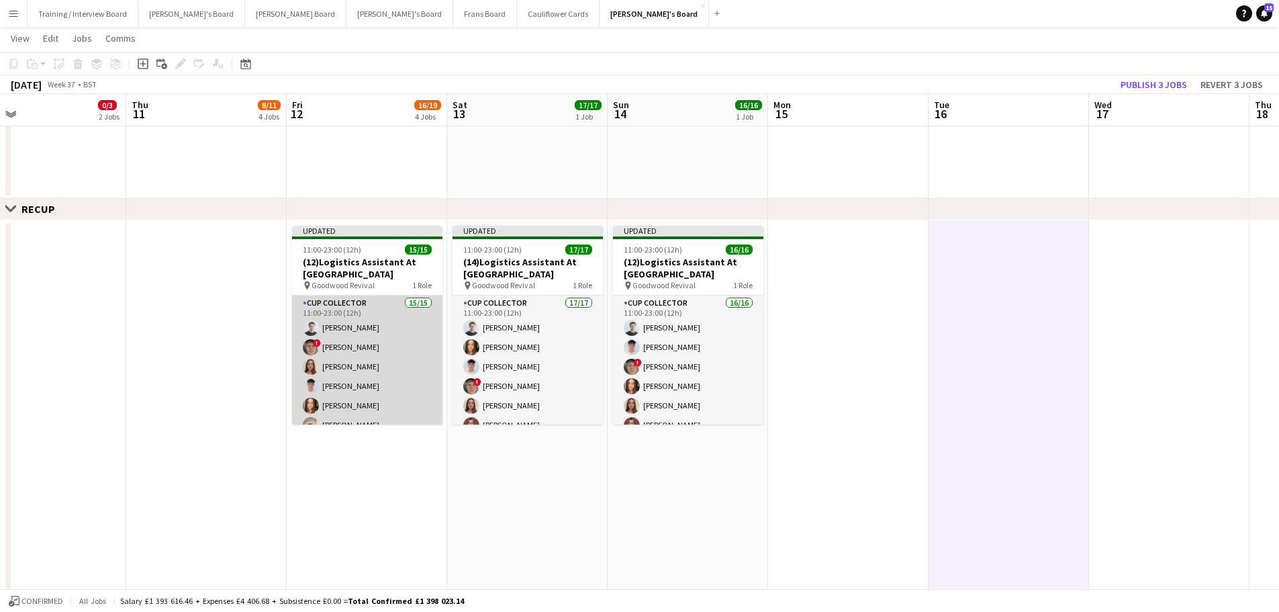
click at [395, 344] on app-card-role "CUP COLLECTOR 15/15 11:00-23:00 (12h) Matthew Berry ! Hugo Carroll Sophie Maste…" at bounding box center [367, 454] width 150 height 318
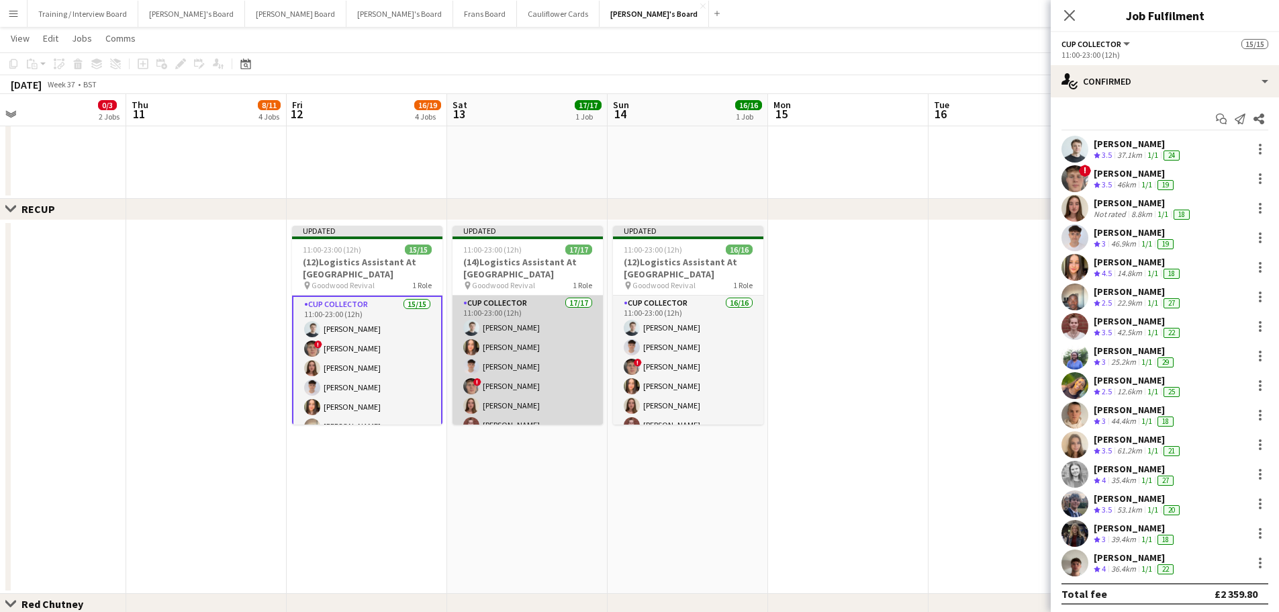
click at [514, 336] on app-card-role "CUP COLLECTOR 17/17 11:00-23:00 (12h) Matthew Berry Lauren Reid James Tulett ! …" at bounding box center [528, 473] width 150 height 357
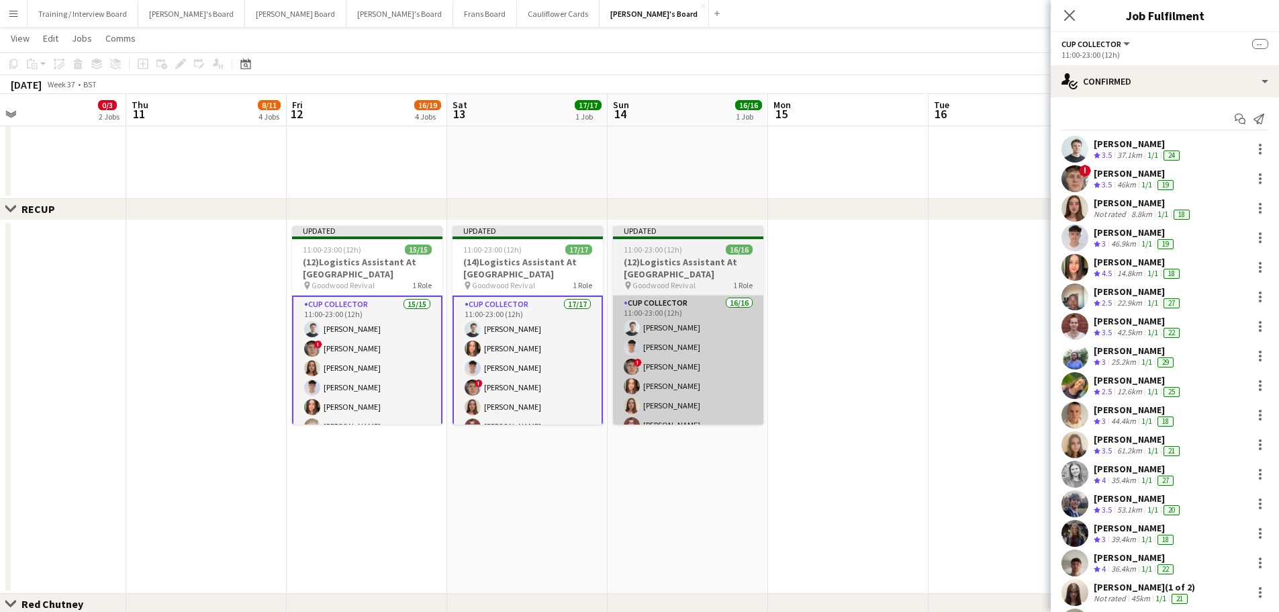
click at [667, 342] on app-card-role "CUP COLLECTOR 16/16 11:00-23:00 (12h) Matthew Berry James Tulett ! Hugo Carroll…" at bounding box center [688, 464] width 150 height 338
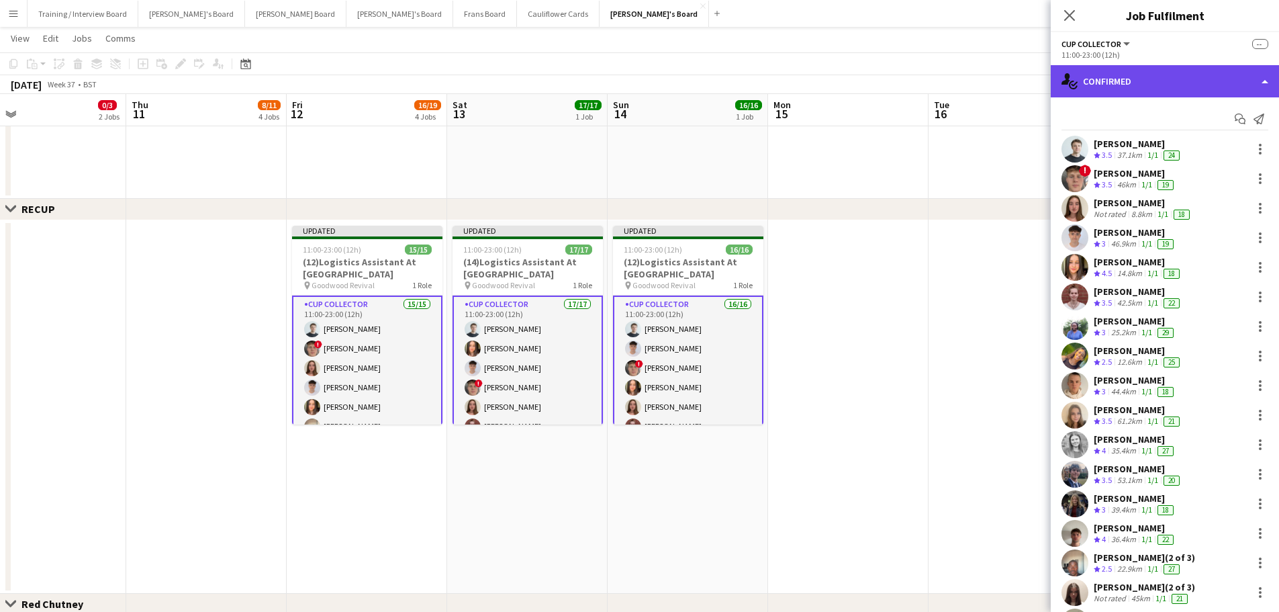
click at [849, 70] on div "single-neutral-actions-check-2 Confirmed" at bounding box center [1165, 81] width 228 height 32
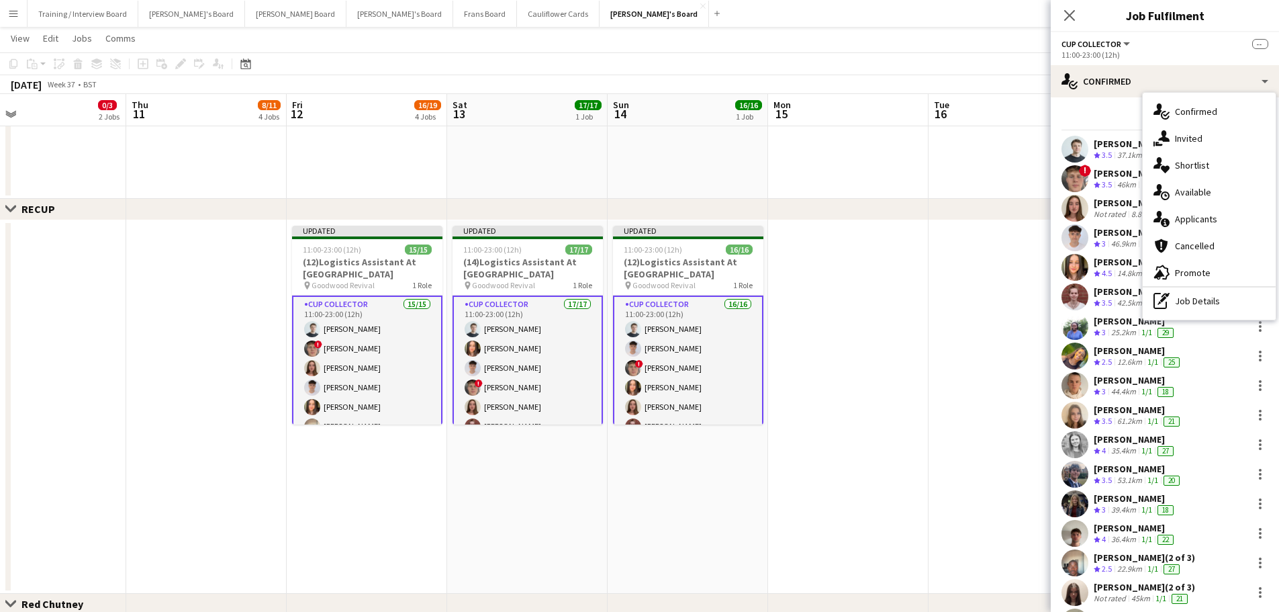
drag, startPoint x: 1186, startPoint y: 297, endPoint x: 1147, endPoint y: 177, distance: 126.5
click at [849, 297] on div "pen-write Job Details" at bounding box center [1209, 300] width 133 height 27
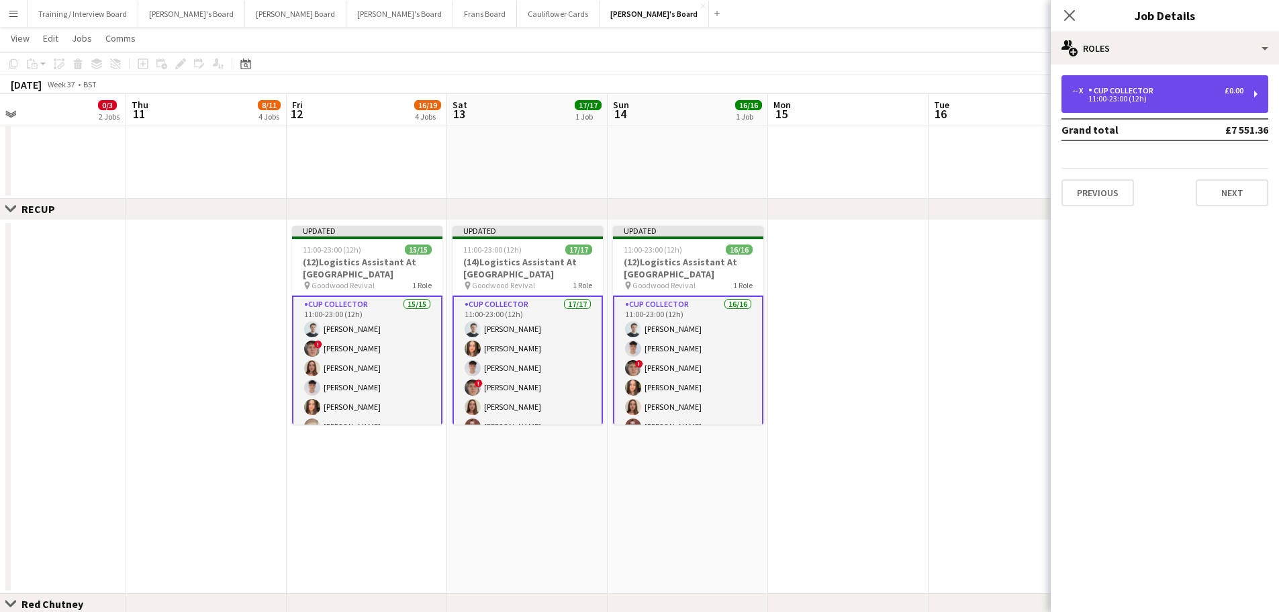
click at [849, 91] on div "CUP COLLECTOR" at bounding box center [1123, 90] width 70 height 9
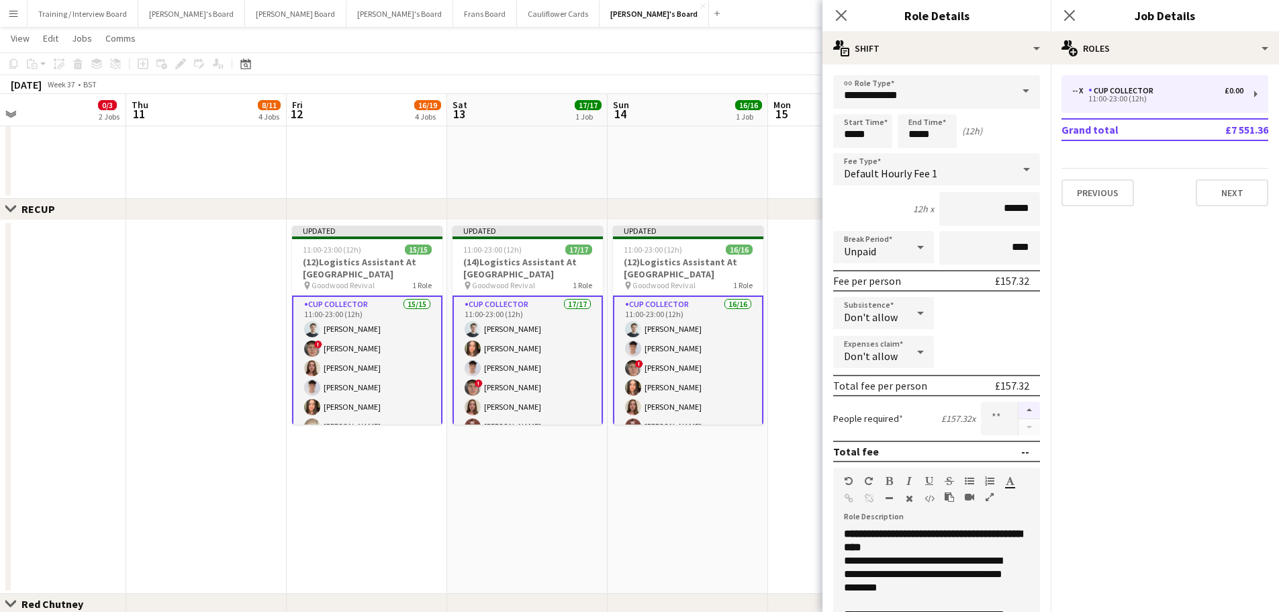
click at [849, 369] on button "button" at bounding box center [1028, 409] width 21 height 17
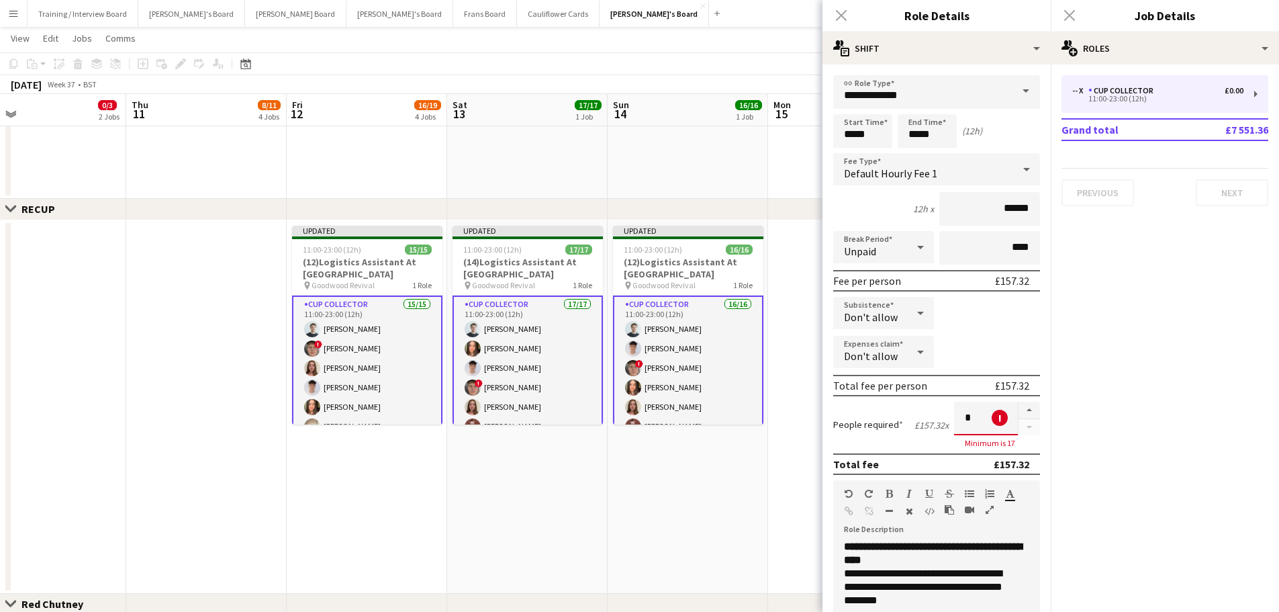
click at [704, 369] on app-date-cell "Updated 11:00-23:00 (12h) 16/16 (12)Logistics Assistant At Goodwood pin Goodwoo…" at bounding box center [688, 406] width 160 height 373
click at [602, 369] on app-date-cell "Updated 11:00-23:00 (12h) 17/17 (14)Logistics Assistant At Goodwood pin Goodwoo…" at bounding box center [527, 406] width 160 height 373
click at [416, 361] on app-card-role "CUP COLLECTOR 15/15 11:00-23:00 (12h) Matthew Berry ! Hugo Carroll Sophie Maste…" at bounding box center [367, 455] width 150 height 321
click at [849, 369] on input "*" at bounding box center [986, 418] width 64 height 34
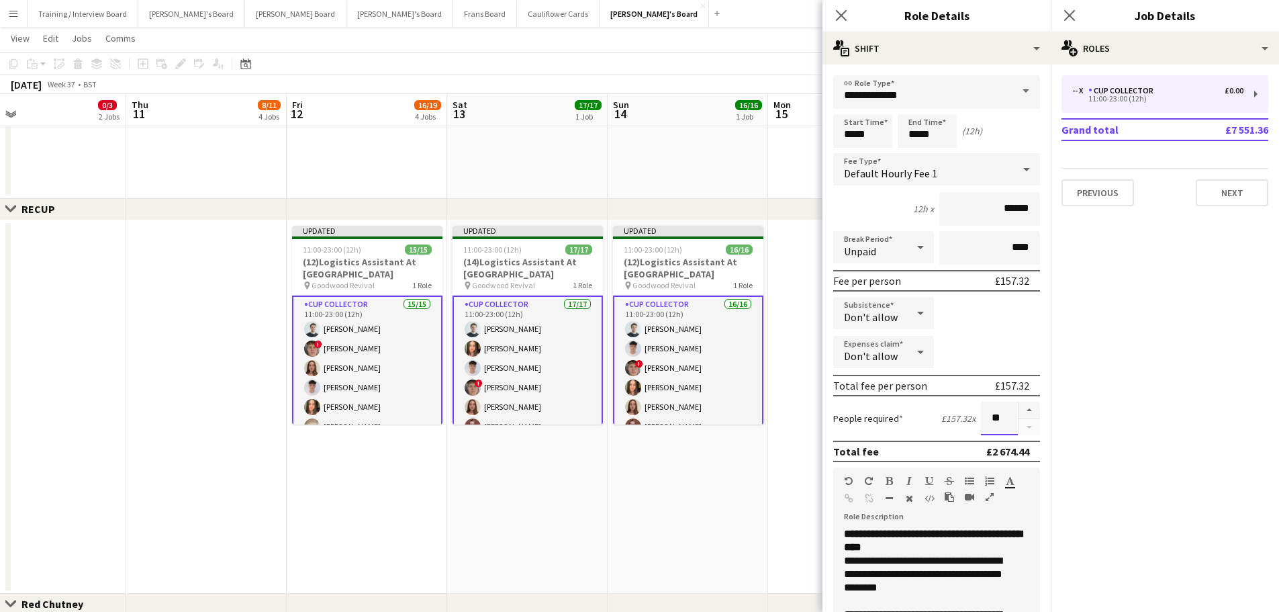
type input "**"
click at [623, 369] on app-date-cell "Updated 11:00-23:00 (12h) 16/16 (12)Logistics Assistant At Goodwood pin Goodwoo…" at bounding box center [688, 406] width 160 height 373
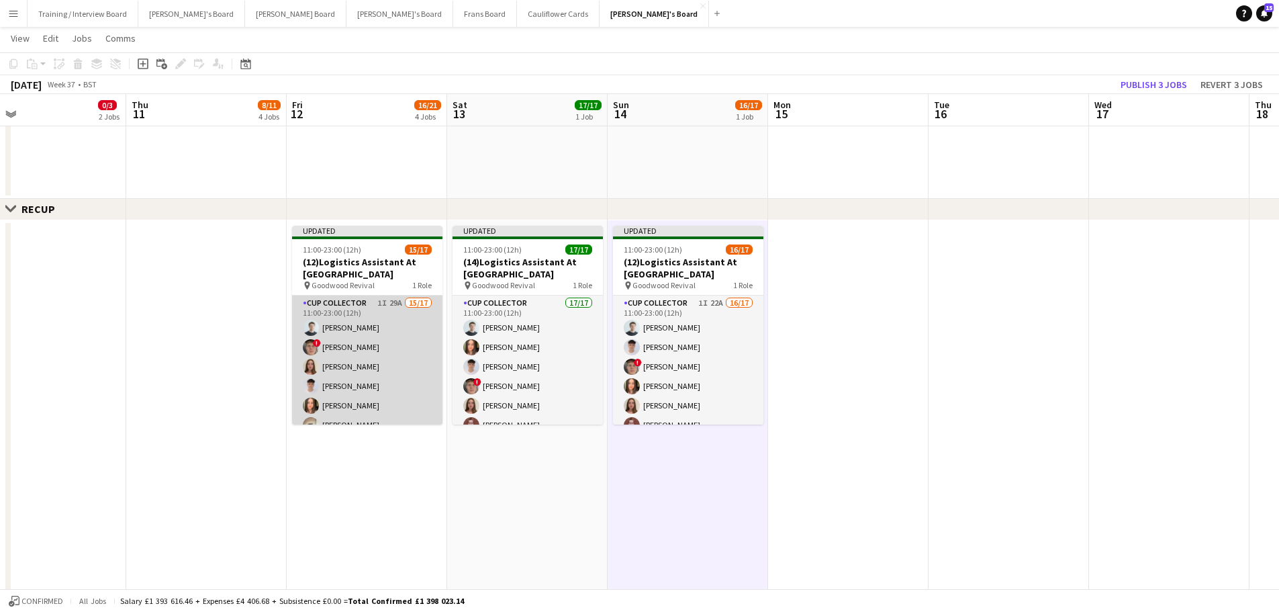
click at [375, 330] on app-card-role "CUP COLLECTOR 1I 29A 15/17 11:00-23:00 (12h) Matthew Berry ! Hugo Carroll Sophi…" at bounding box center [367, 473] width 150 height 357
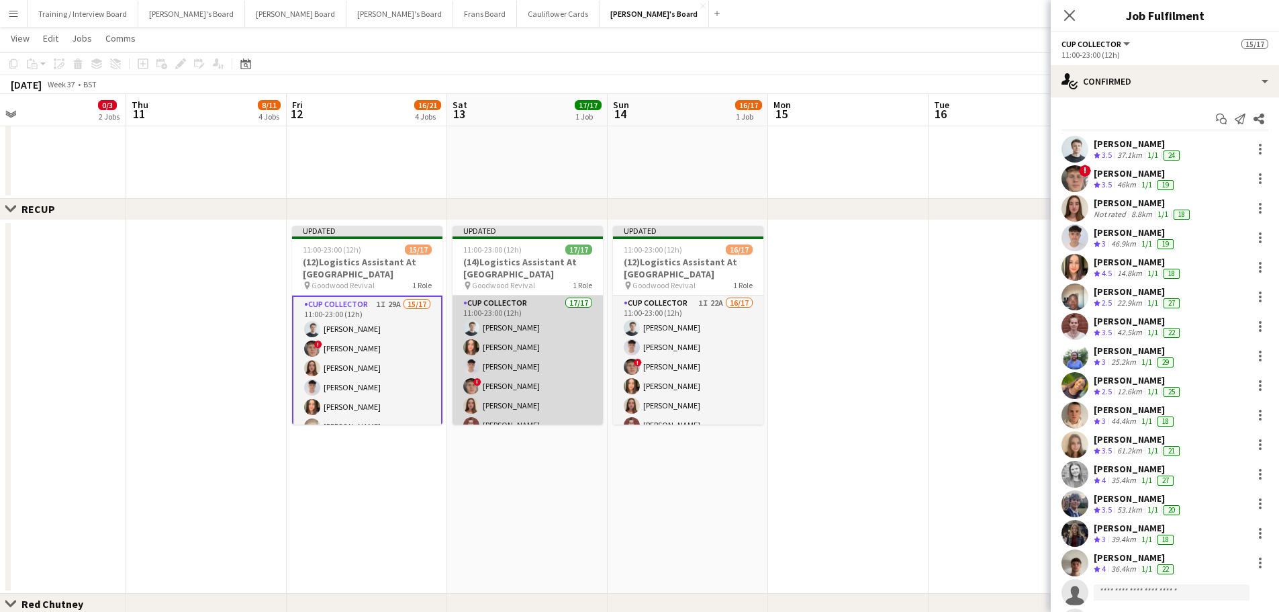
click at [510, 317] on app-card-role "CUP COLLECTOR 17/17 11:00-23:00 (12h) Matthew Berry Lauren Reid James Tulett ! …" at bounding box center [528, 473] width 150 height 357
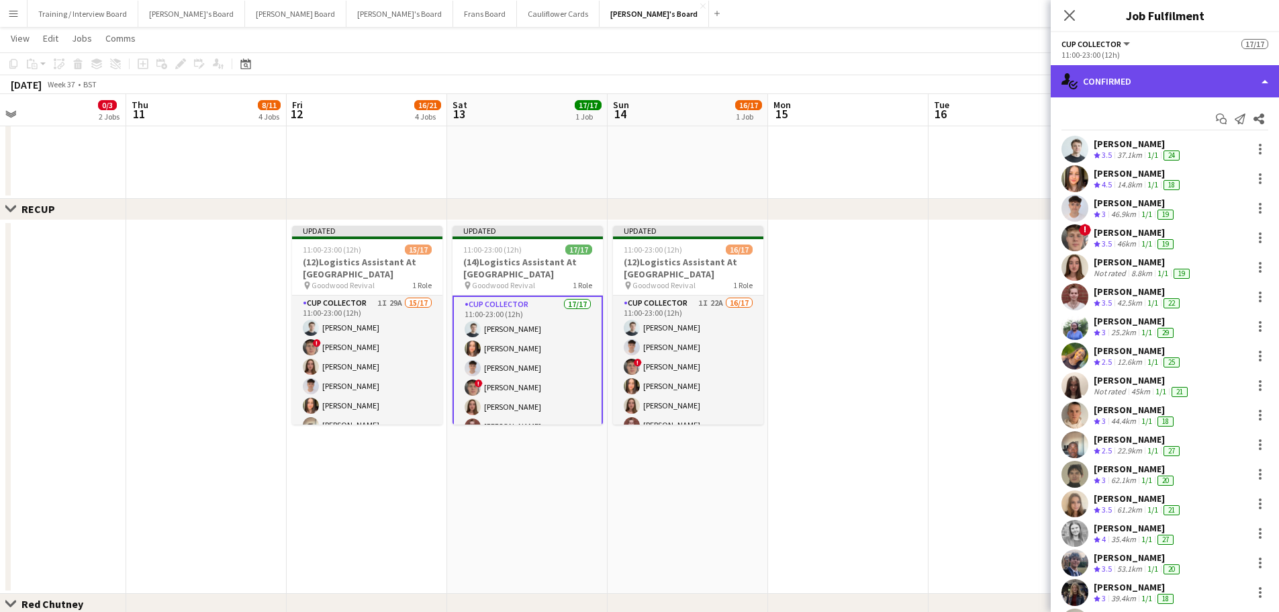
click at [849, 89] on div "single-neutral-actions-check-2 Confirmed" at bounding box center [1165, 81] width 228 height 32
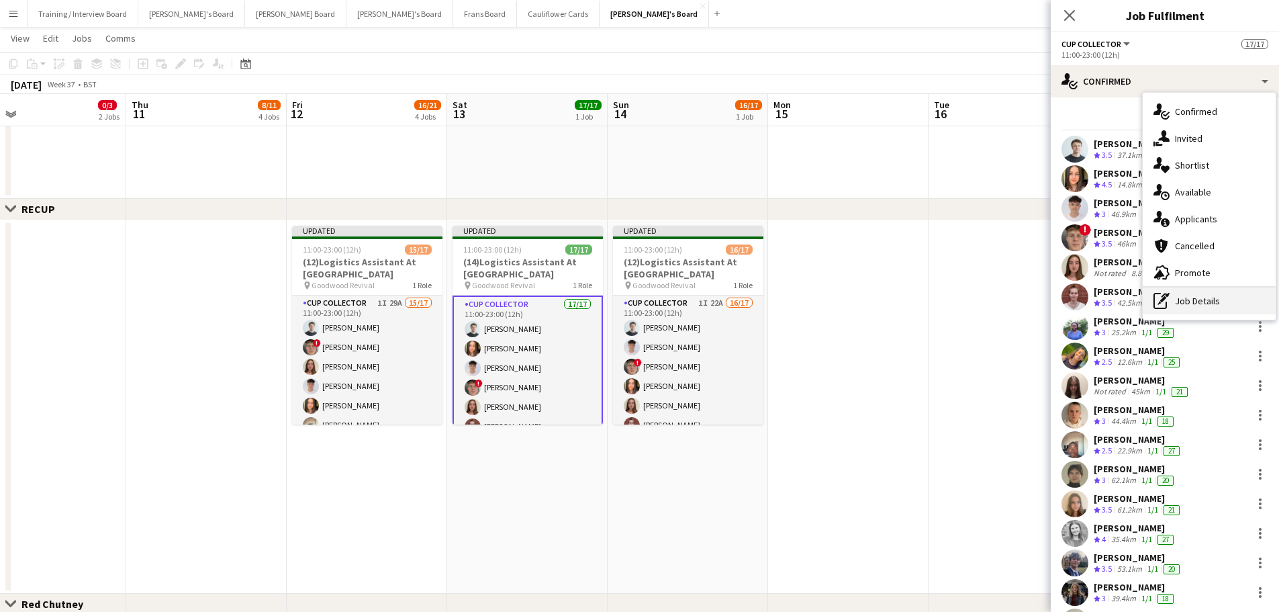
click at [849, 306] on icon "pen-write" at bounding box center [1161, 301] width 16 height 16
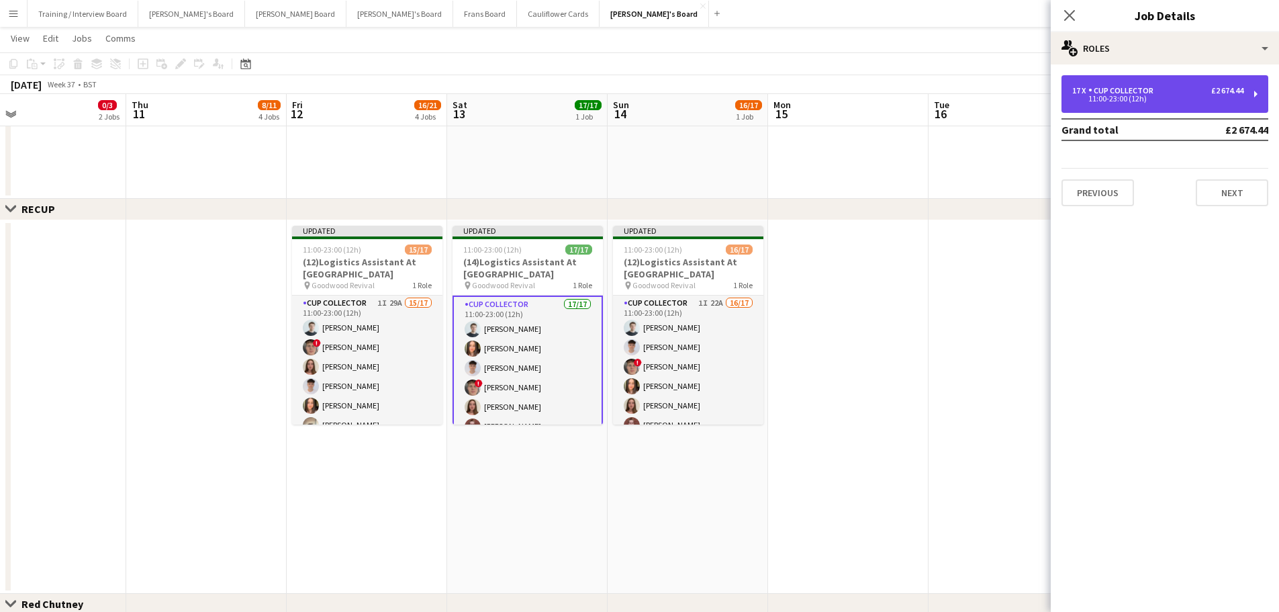
click at [849, 88] on div "CUP COLLECTOR" at bounding box center [1123, 90] width 70 height 9
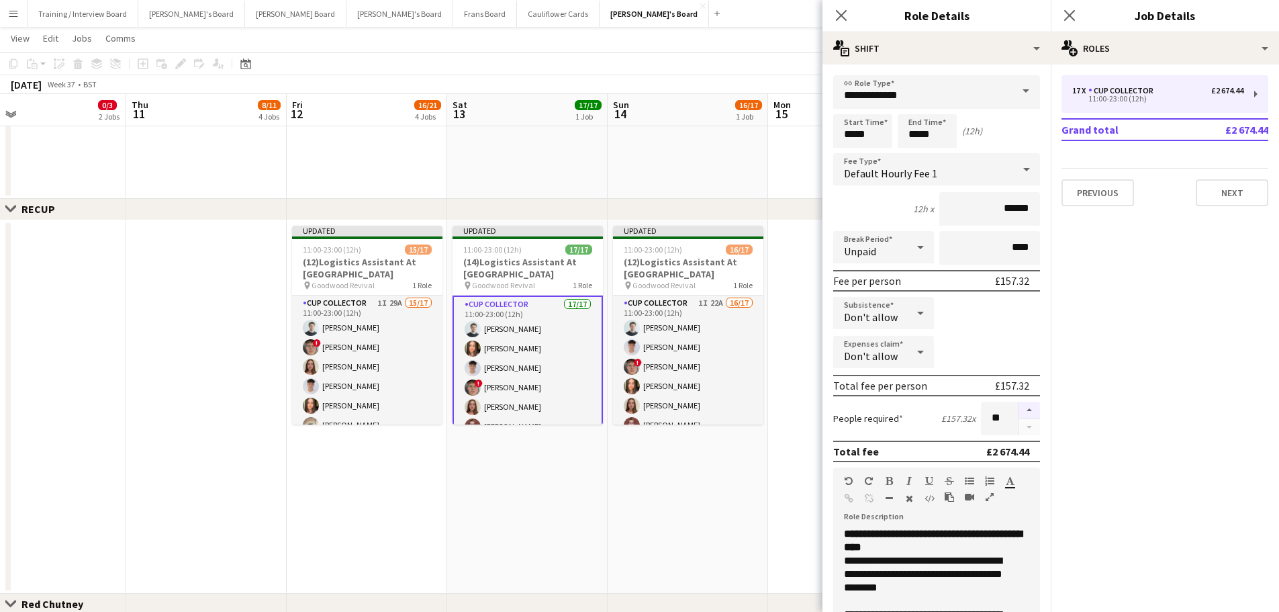
click at [849, 369] on button "button" at bounding box center [1028, 409] width 21 height 17
type input "**"
click at [691, 369] on app-date-cell "Updated 11:00-23:00 (12h) 16/17 (12)Logistics Assistant At Goodwood pin Goodwoo…" at bounding box center [688, 406] width 160 height 373
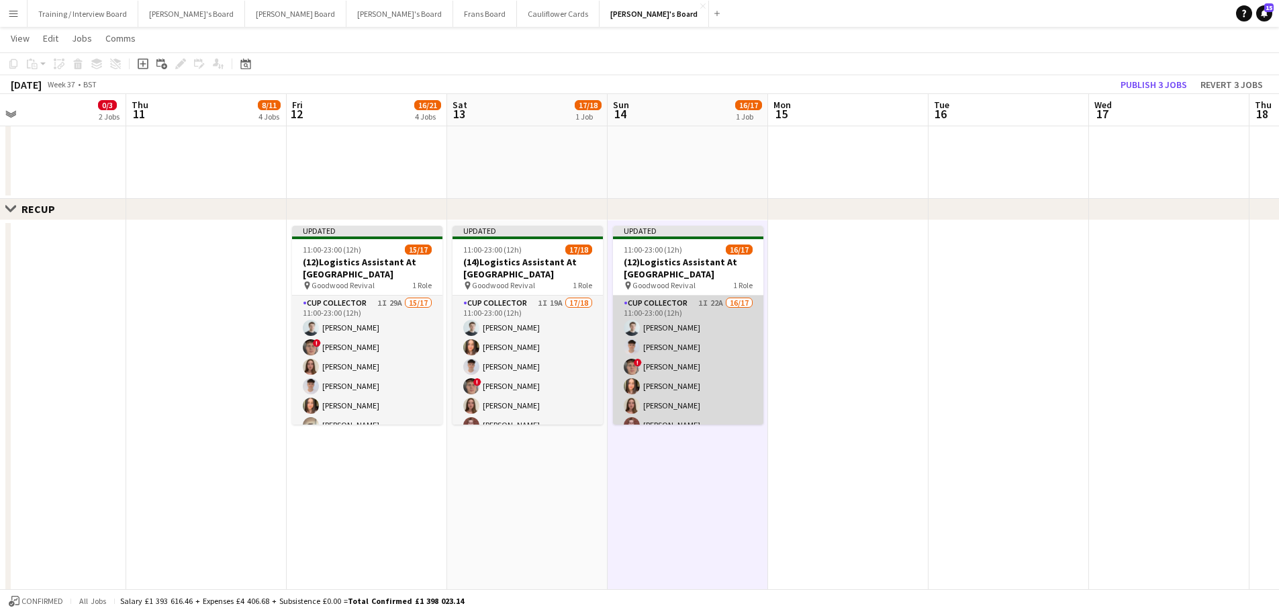
click at [702, 350] on app-card-role "CUP COLLECTOR 1I 22A 16/17 11:00-23:00 (12h) Matthew Berry James Tulett ! Hugo …" at bounding box center [688, 473] width 150 height 357
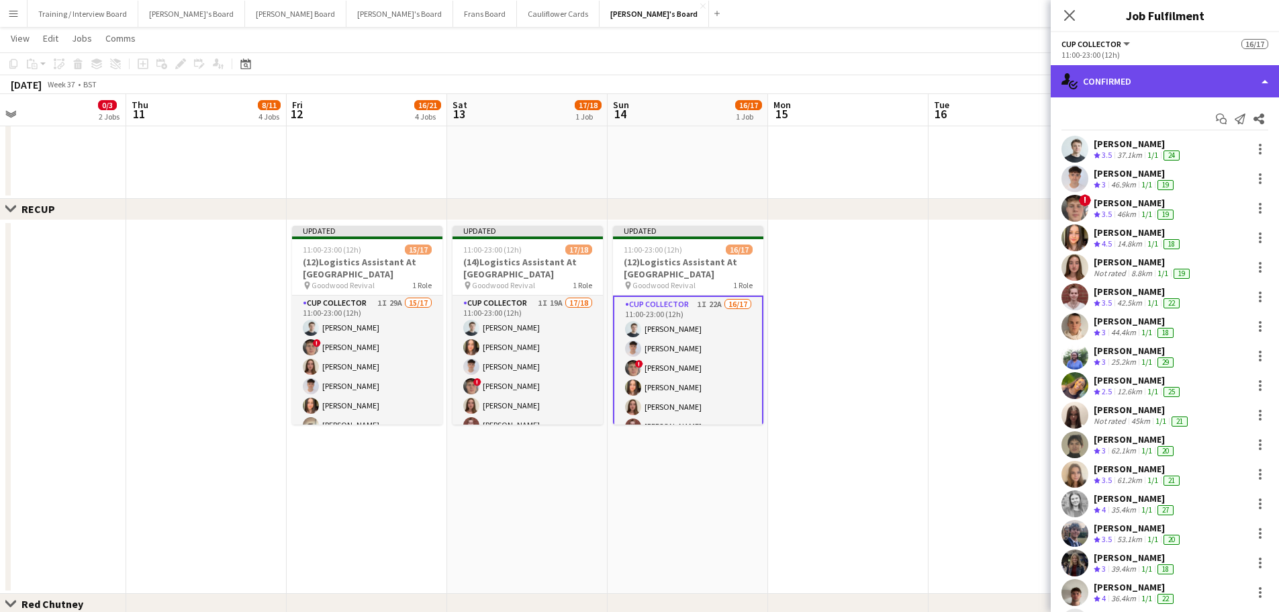
click at [849, 83] on div "single-neutral-actions-check-2 Confirmed" at bounding box center [1165, 81] width 228 height 32
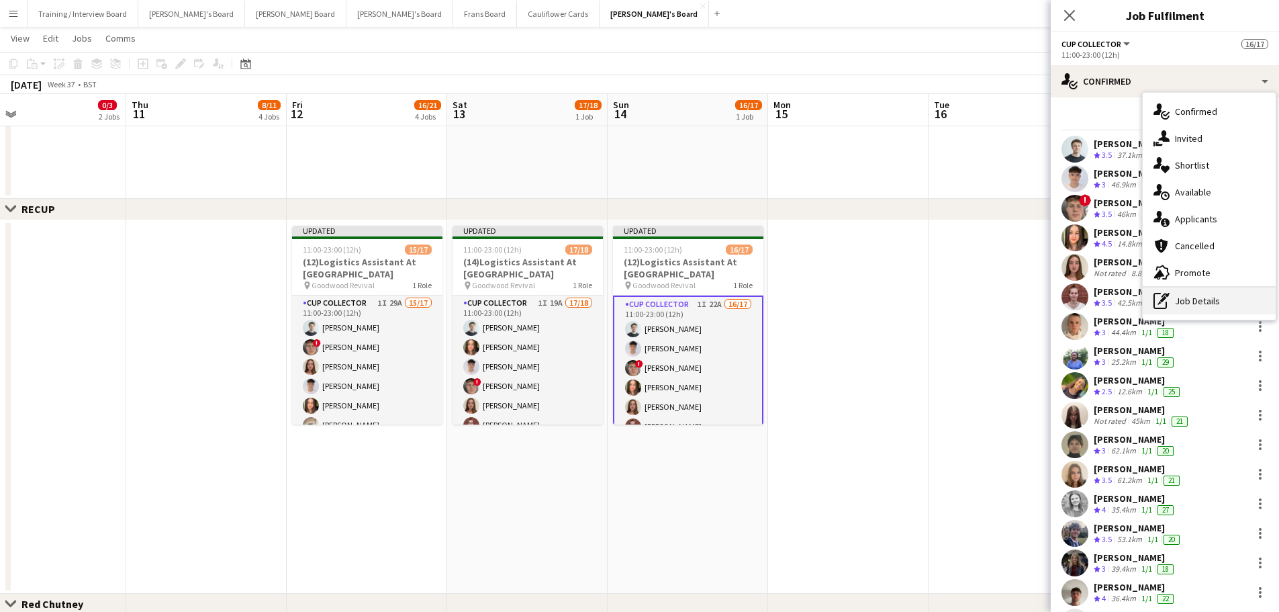
click at [849, 296] on div "pen-write Job Details" at bounding box center [1209, 300] width 133 height 27
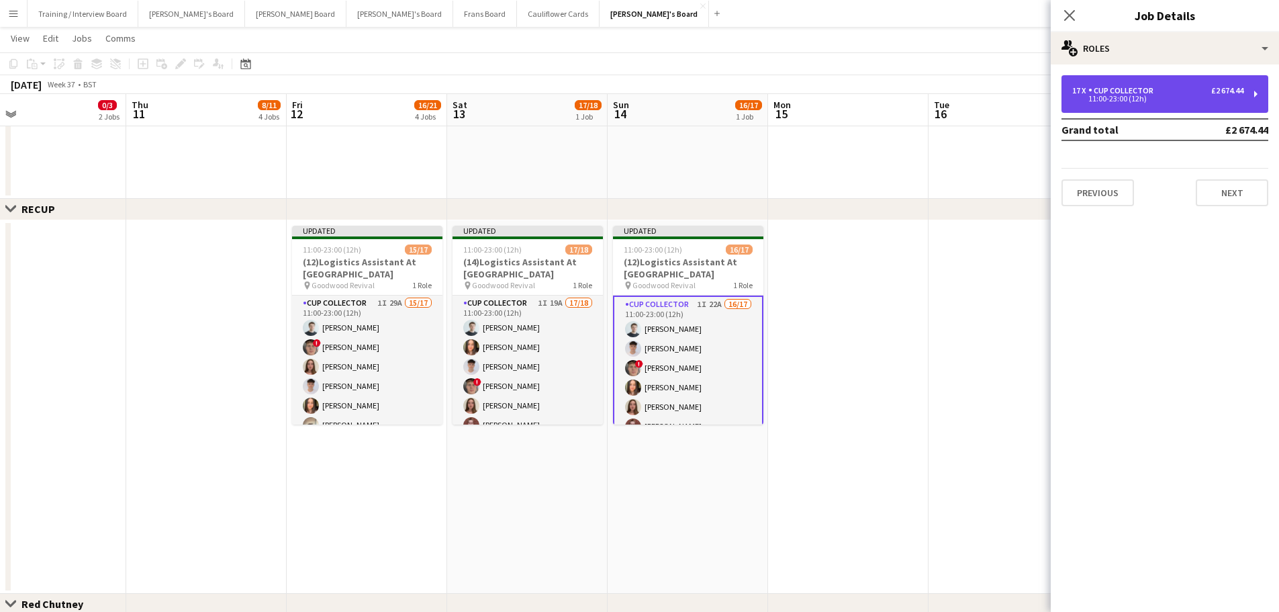
click at [849, 90] on div "CUP COLLECTOR" at bounding box center [1123, 90] width 70 height 9
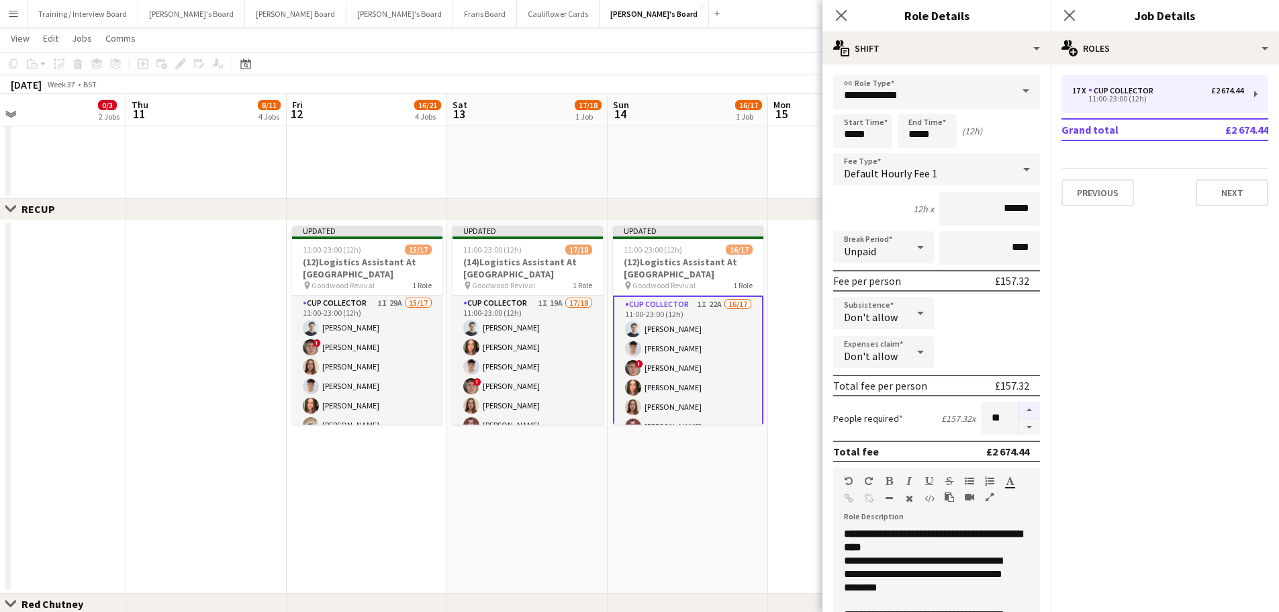
click at [849, 369] on button "button" at bounding box center [1028, 409] width 21 height 17
type input "**"
click at [709, 369] on app-date-cell "Updated 11:00-23:00 (12h) 16/17 (12)Logistics Assistant At Goodwood pin Goodwoo…" at bounding box center [688, 406] width 160 height 373
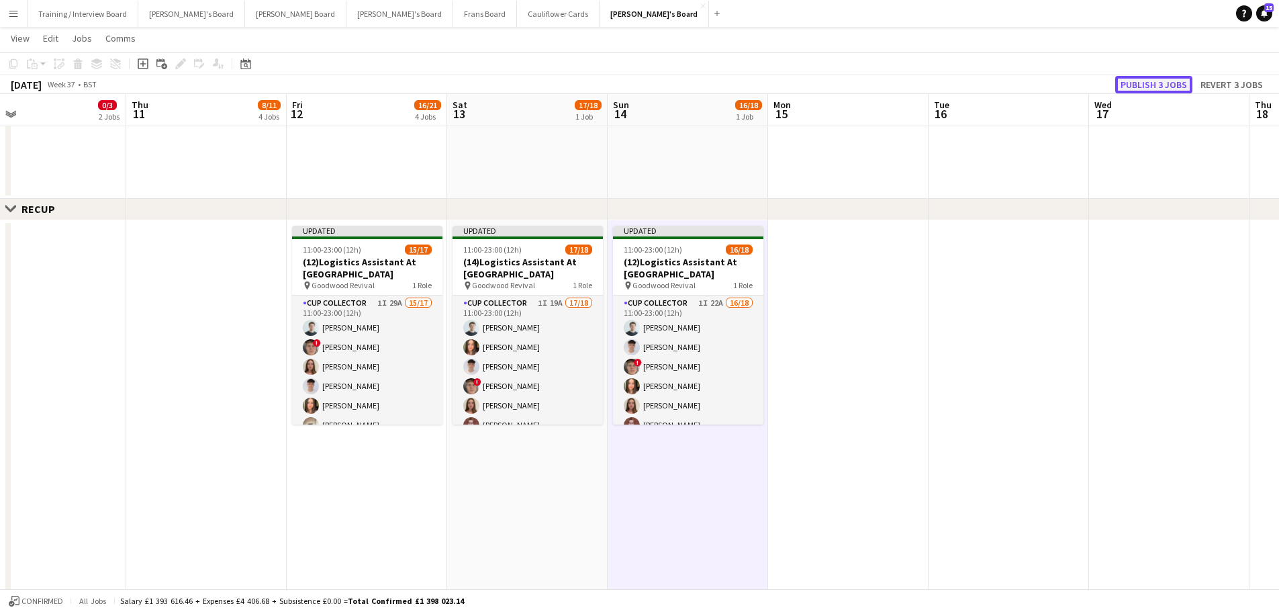
click at [849, 83] on button "Publish 3 jobs" at bounding box center [1153, 84] width 77 height 17
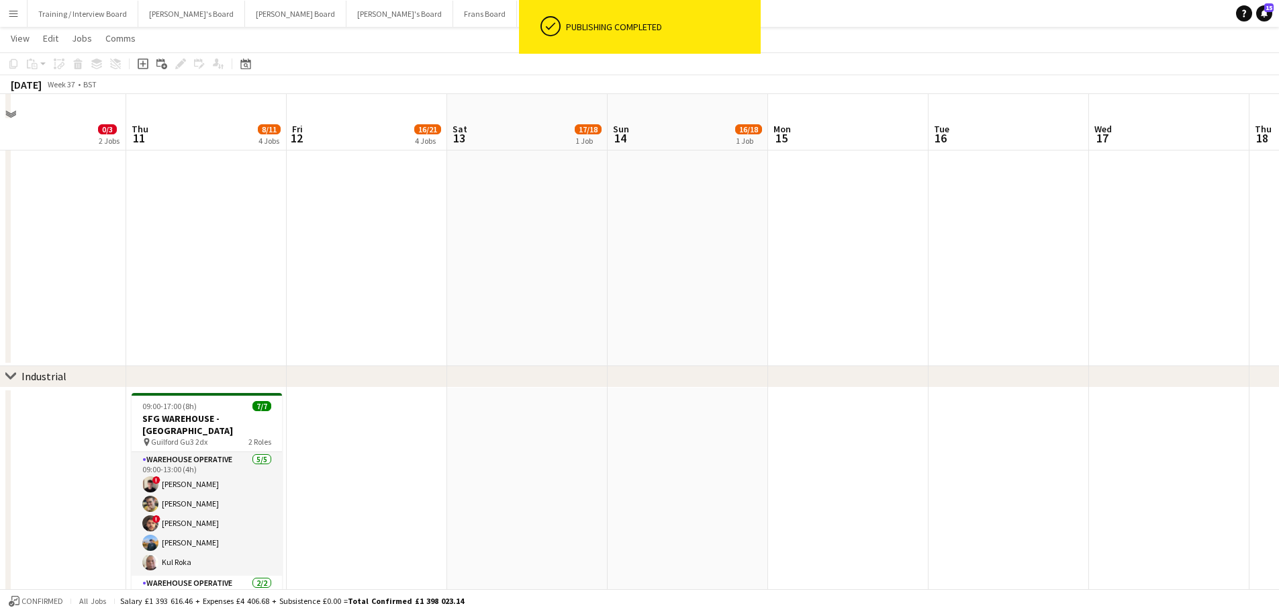
scroll to position [336, 0]
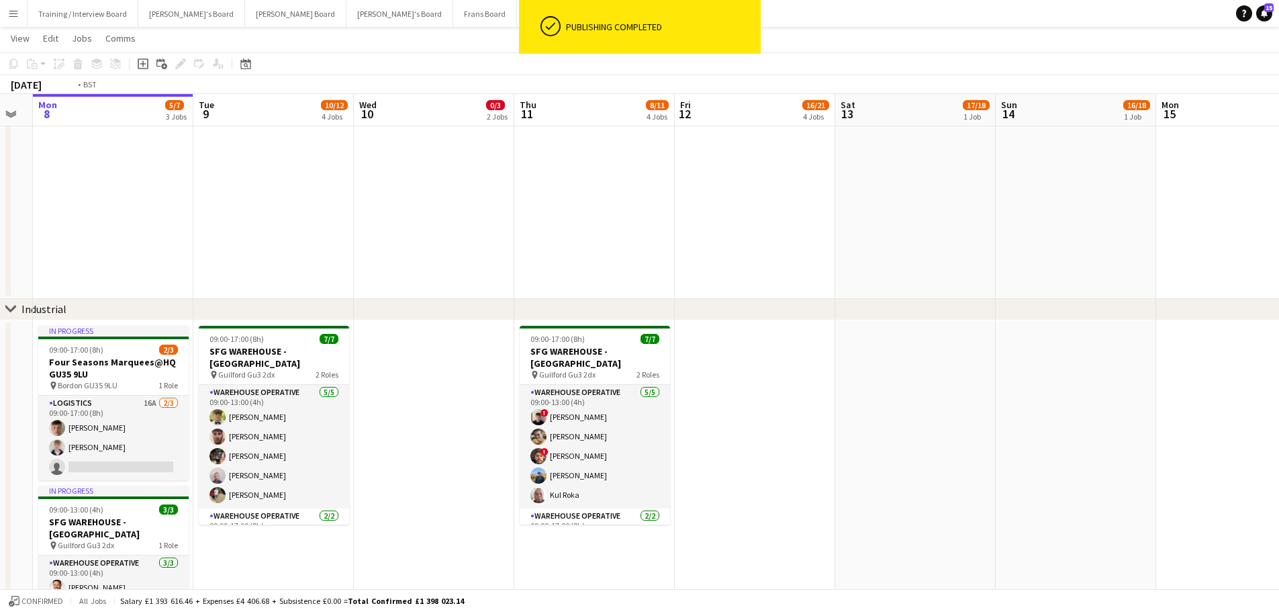
drag, startPoint x: 440, startPoint y: 484, endPoint x: 799, endPoint y: 504, distance: 359.1
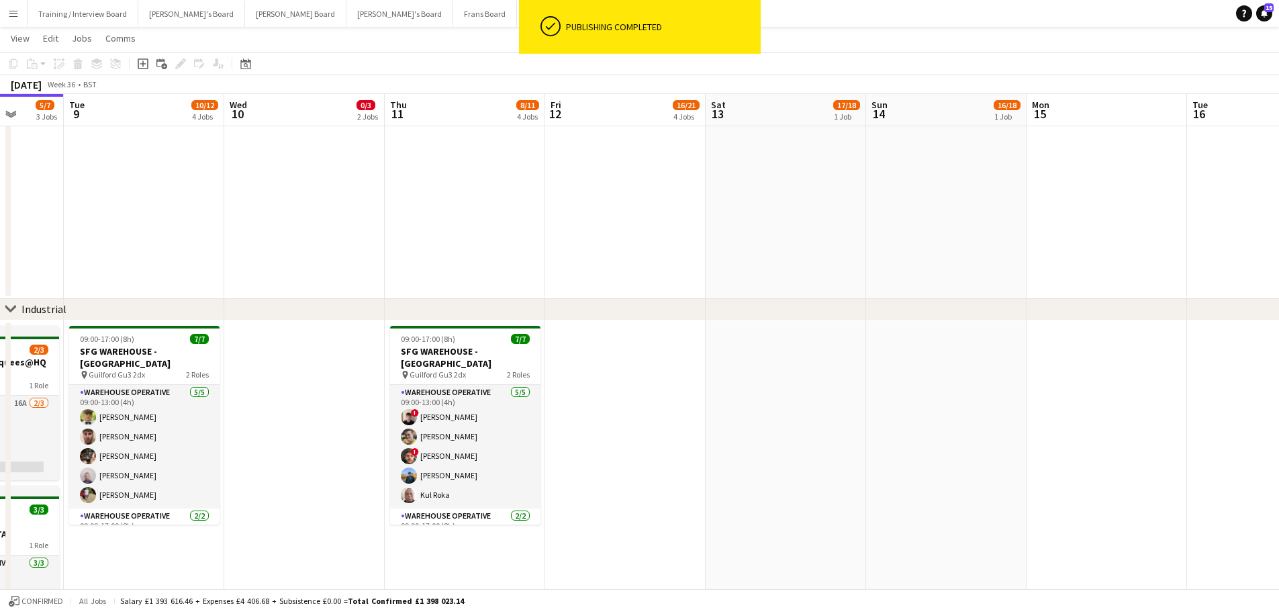
drag, startPoint x: 315, startPoint y: 467, endPoint x: 665, endPoint y: 519, distance: 354.4
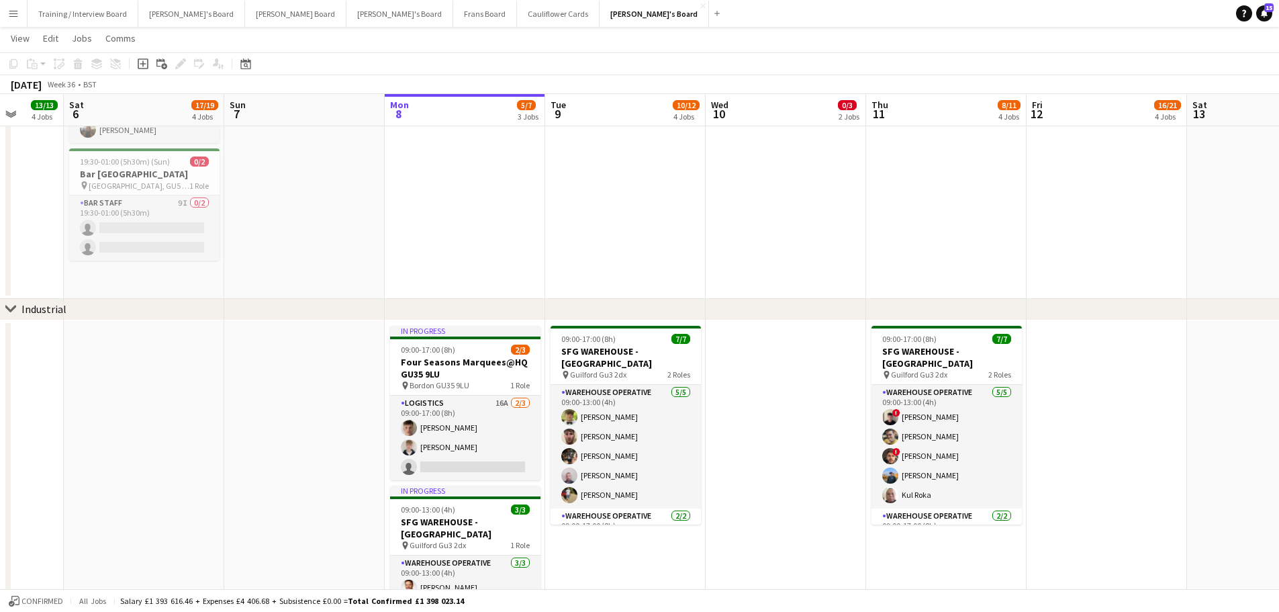
click at [665, 369] on app-card-role "Warehouse Operative 2/2 09:00-17:00 (8h) Gustav Ek Andy Ferguson" at bounding box center [626, 540] width 150 height 65
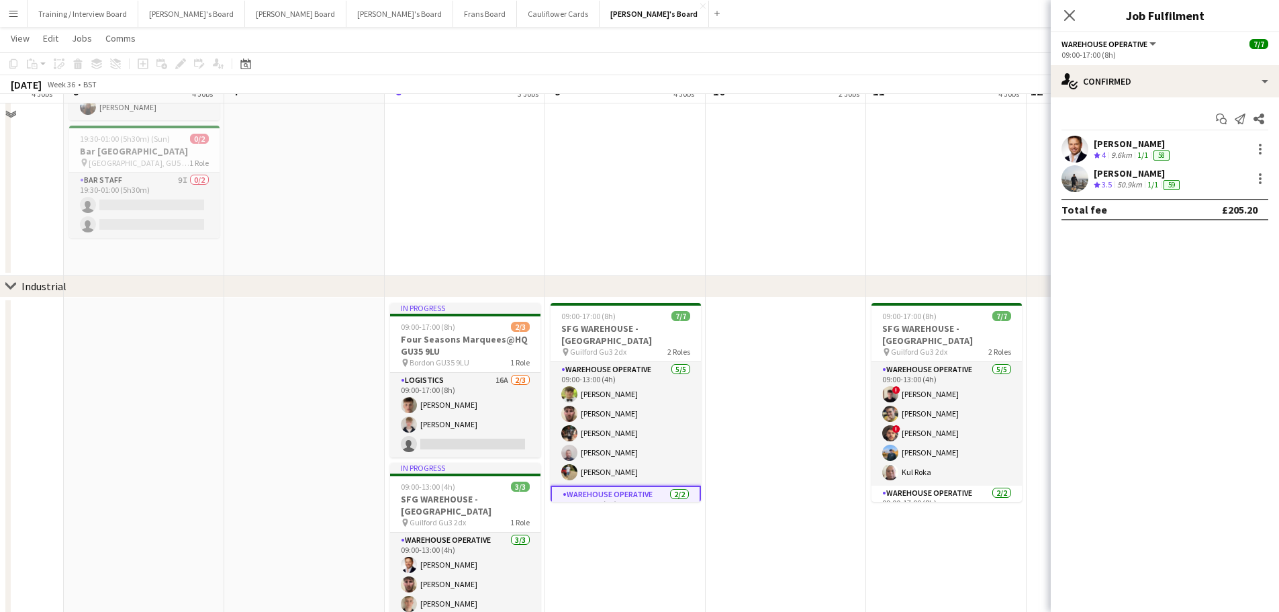
scroll to position [336, 0]
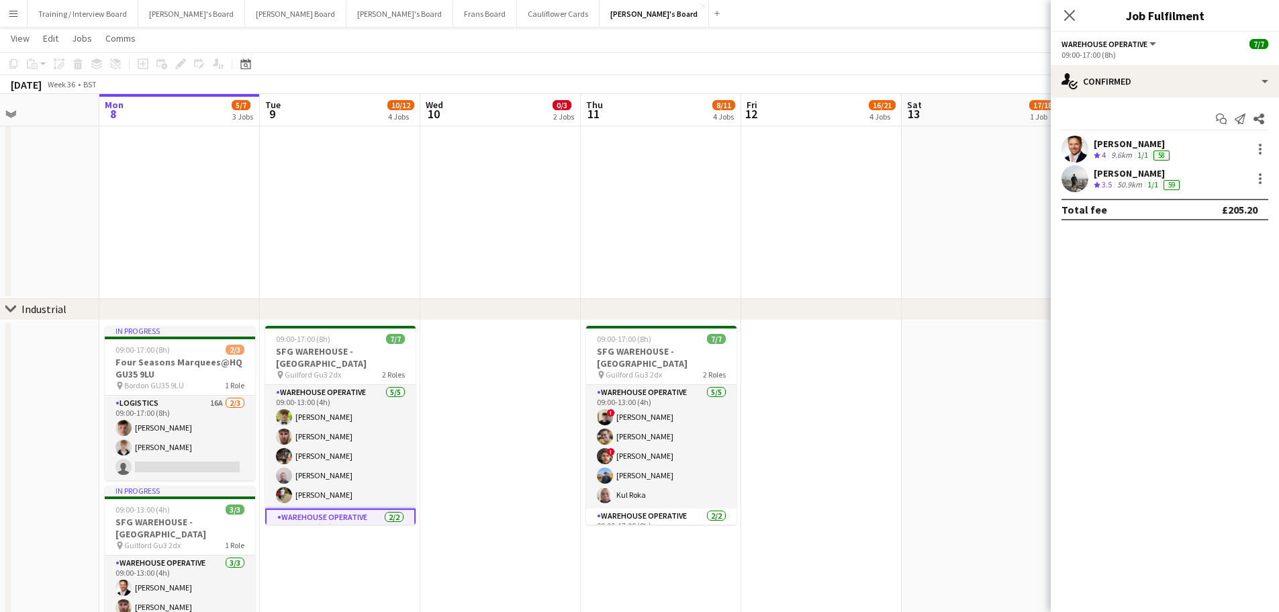
drag, startPoint x: 854, startPoint y: 169, endPoint x: 598, endPoint y: 187, distance: 256.5
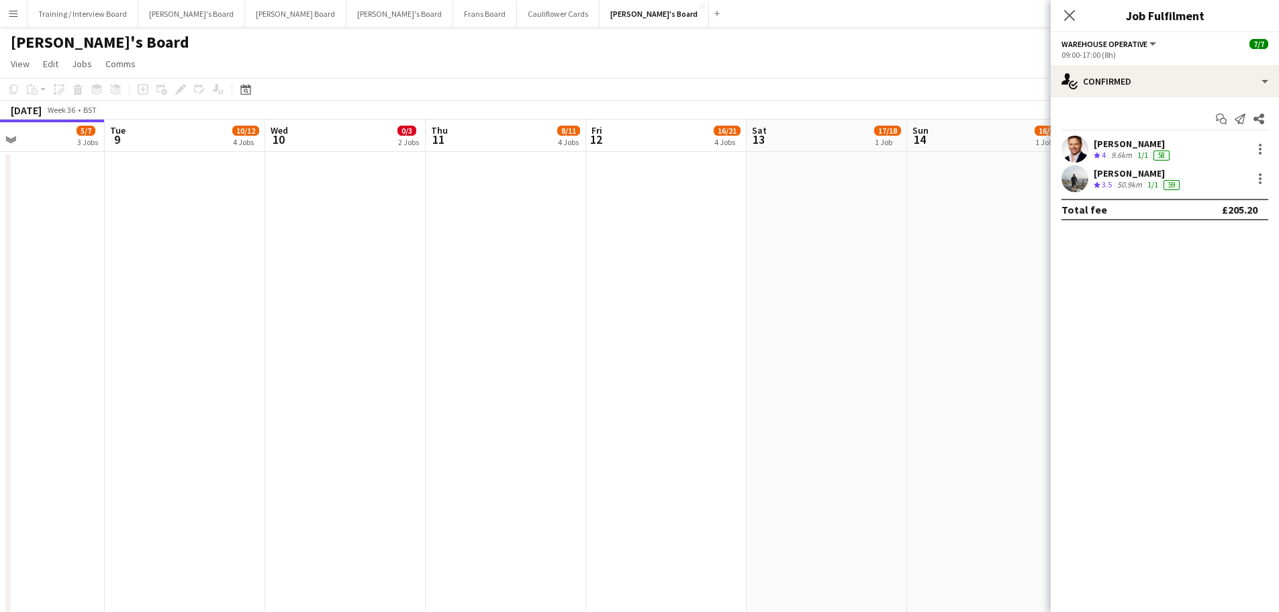
scroll to position [0, 476]
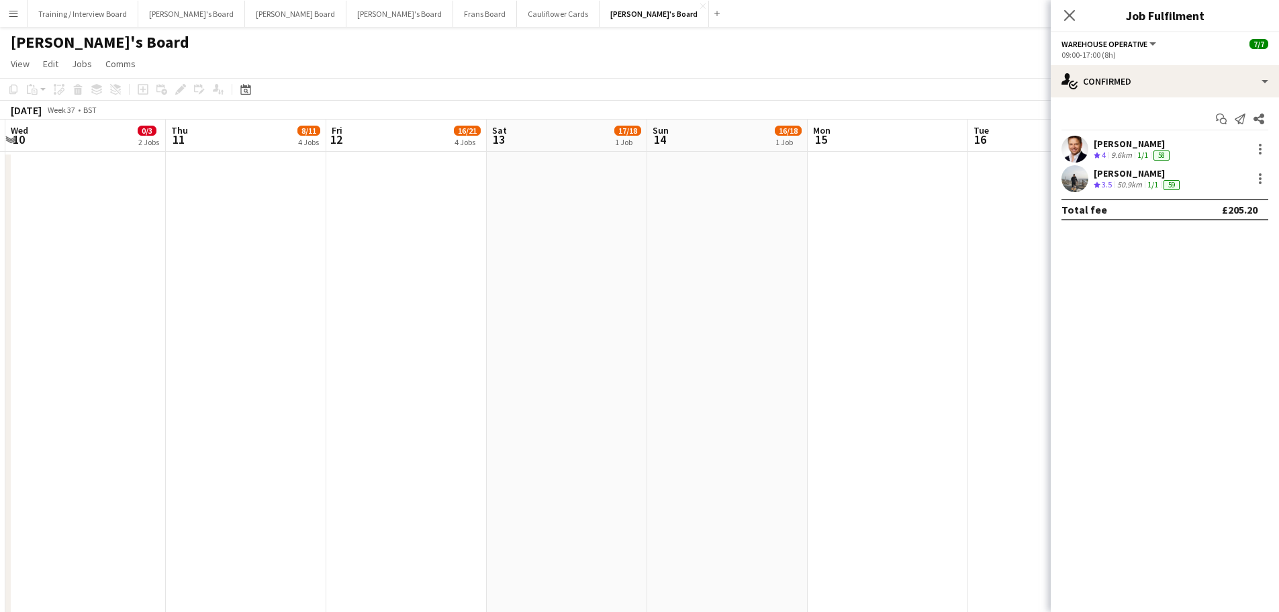
drag, startPoint x: 604, startPoint y: 271, endPoint x: 189, endPoint y: 248, distance: 415.5
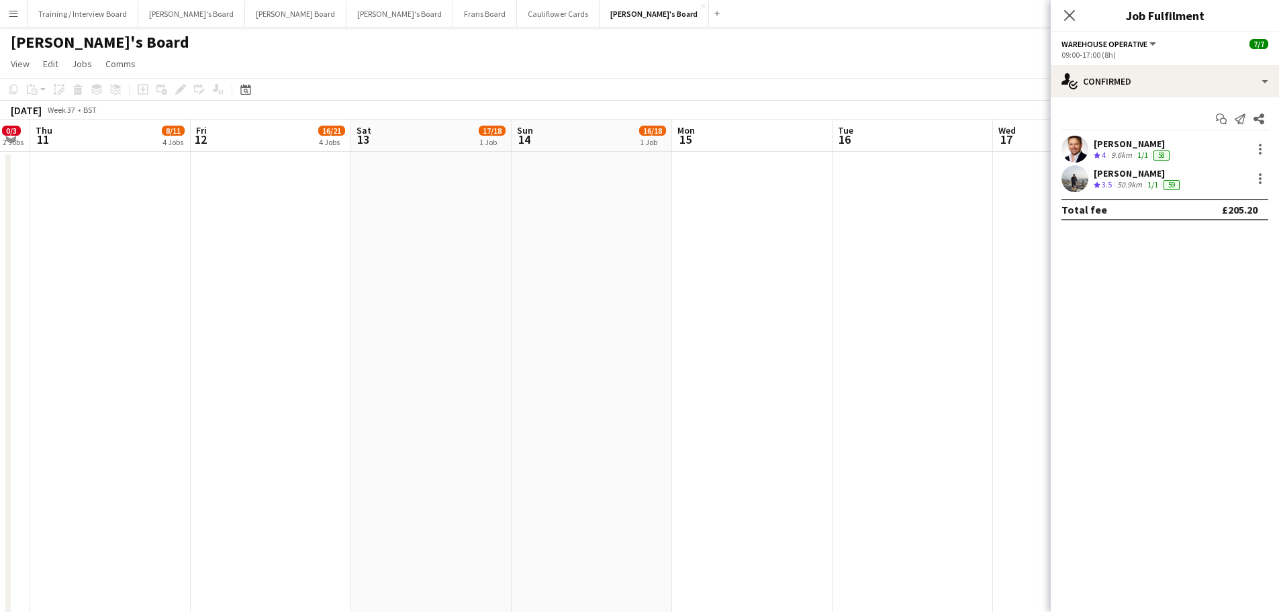
drag, startPoint x: 484, startPoint y: 301, endPoint x: 348, endPoint y: 315, distance: 136.3
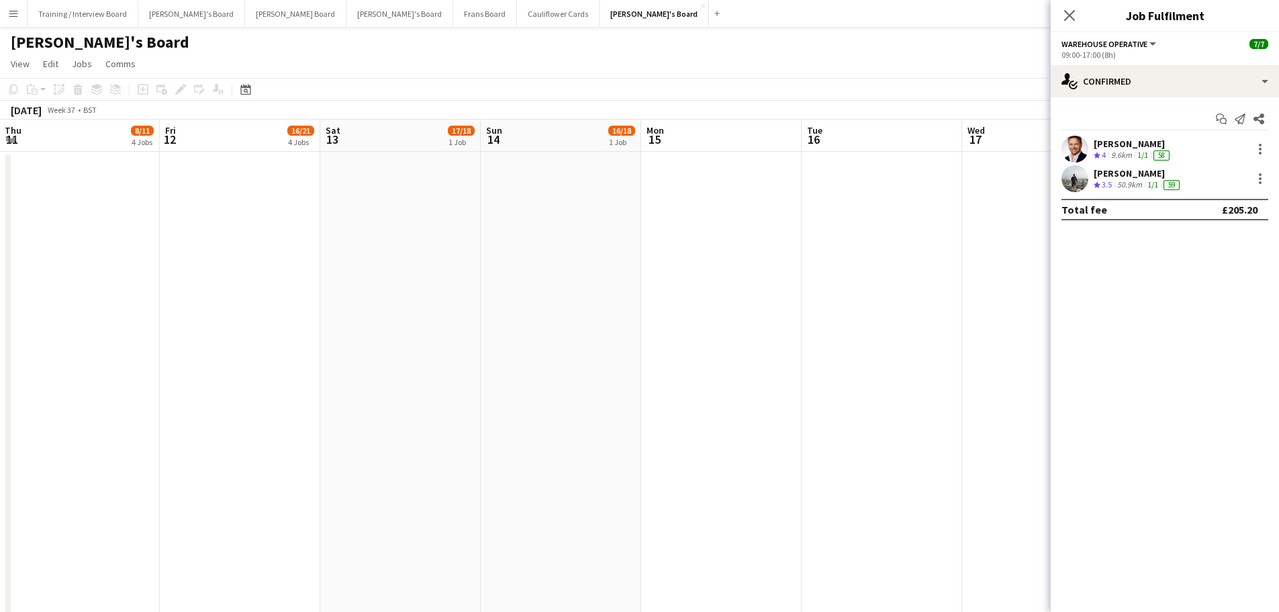
drag, startPoint x: 618, startPoint y: 267, endPoint x: 587, endPoint y: 265, distance: 30.9
drag, startPoint x: 800, startPoint y: 393, endPoint x: 299, endPoint y: 381, distance: 500.3
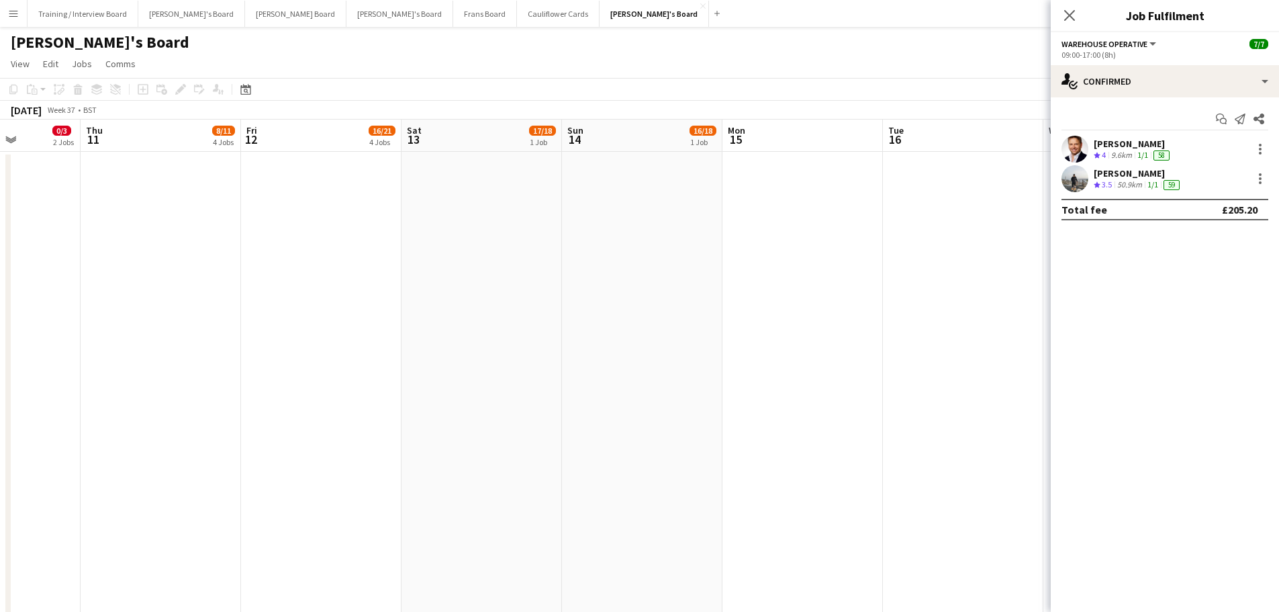
drag, startPoint x: 299, startPoint y: 381, endPoint x: 1061, endPoint y: 339, distance: 763.2
drag, startPoint x: 778, startPoint y: 391, endPoint x: 928, endPoint y: 412, distance: 151.2
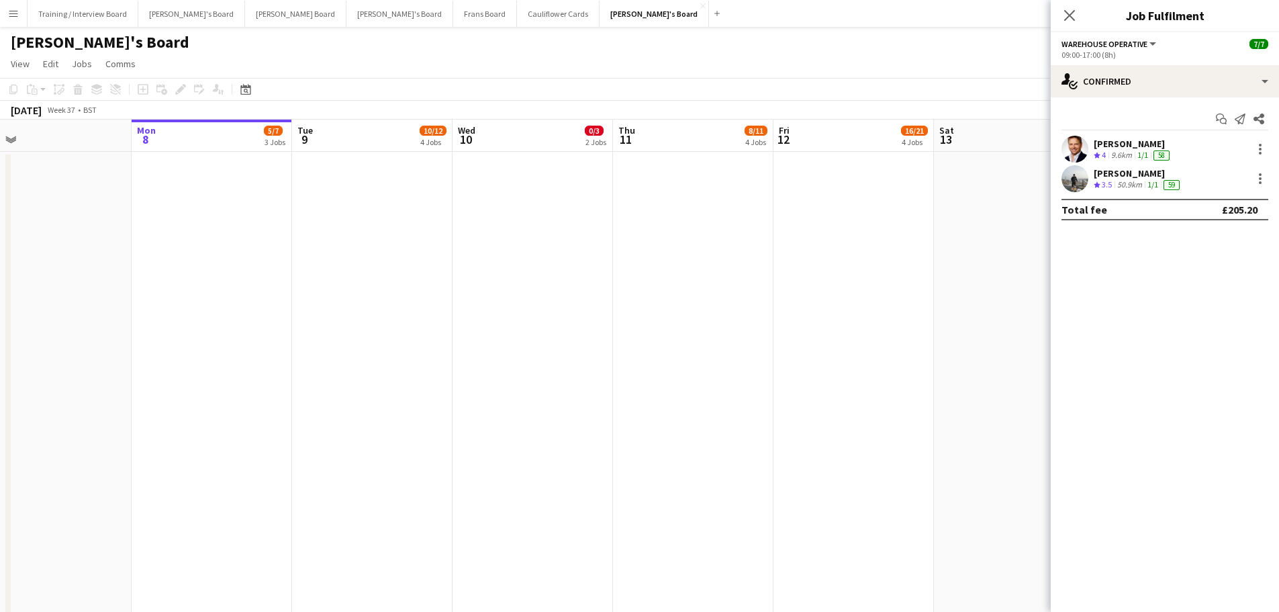
drag, startPoint x: 591, startPoint y: 387, endPoint x: 998, endPoint y: 408, distance: 407.4
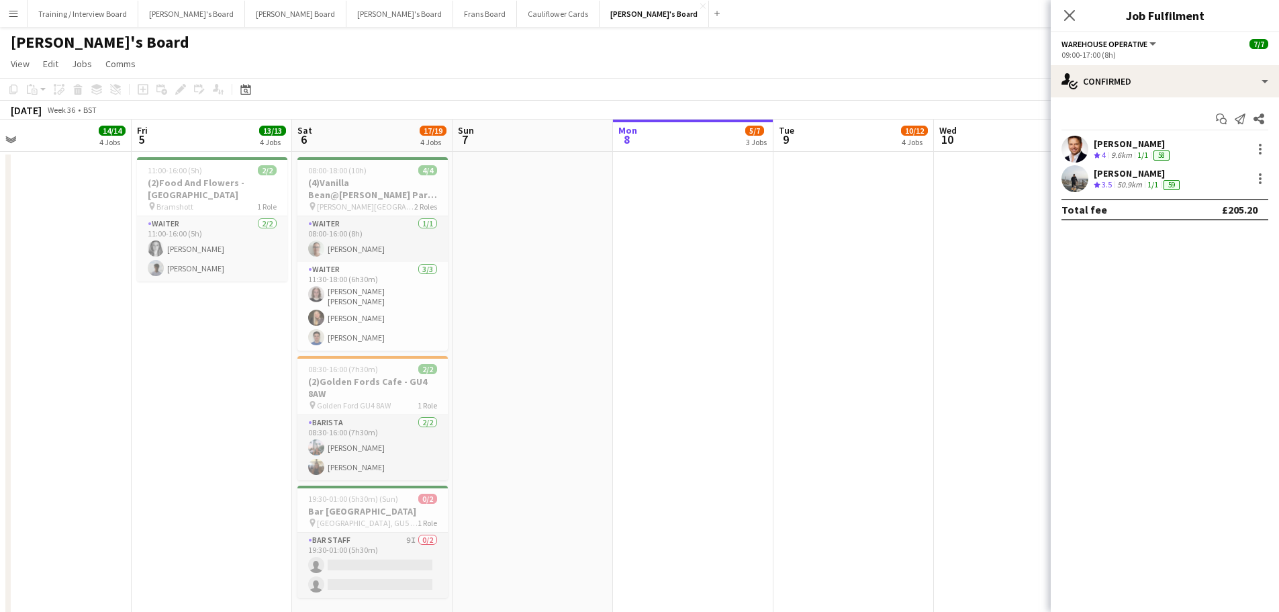
drag, startPoint x: 655, startPoint y: 390, endPoint x: 805, endPoint y: 387, distance: 150.4
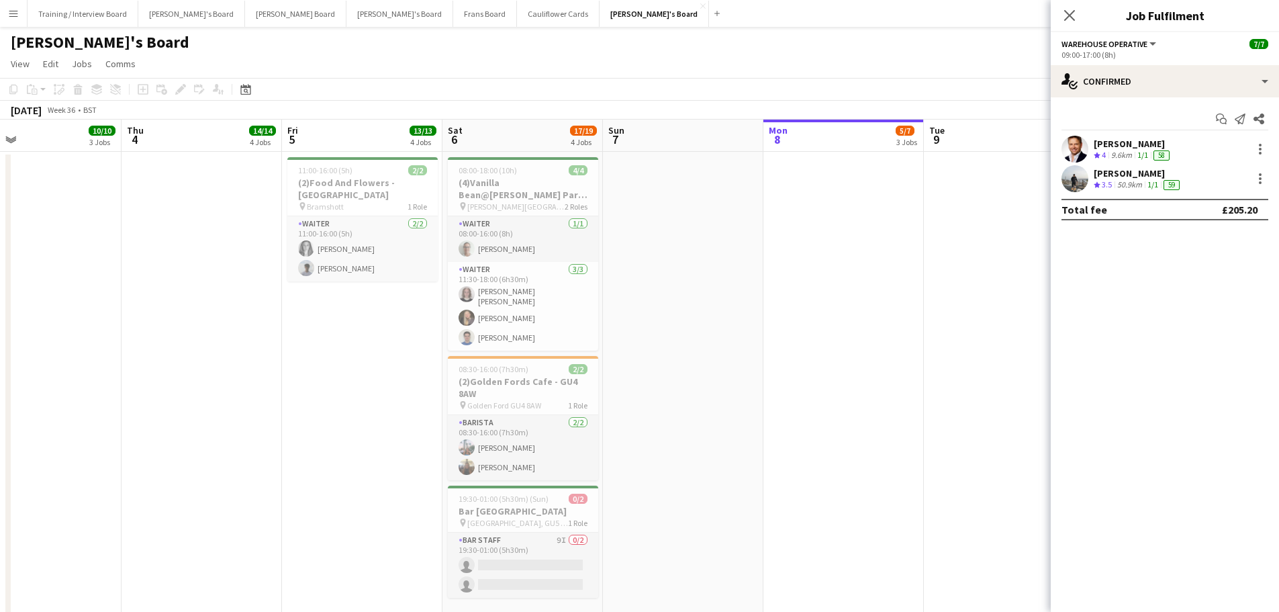
drag, startPoint x: 634, startPoint y: 367, endPoint x: 933, endPoint y: 371, distance: 298.1
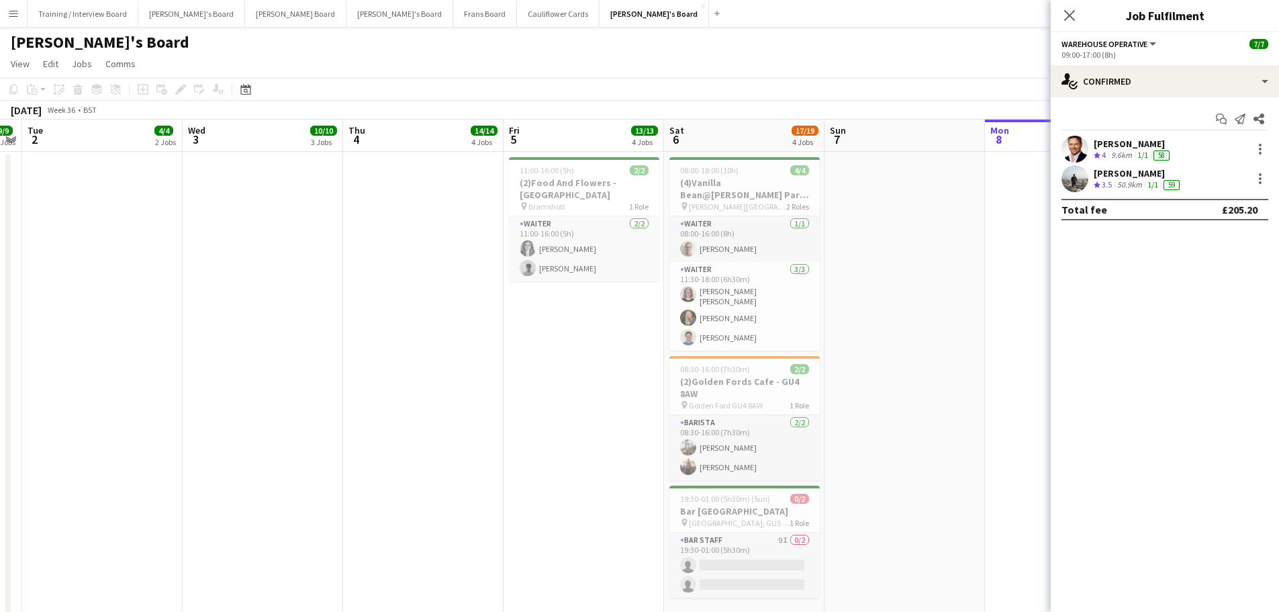
drag, startPoint x: 696, startPoint y: 363, endPoint x: 458, endPoint y: 336, distance: 239.1
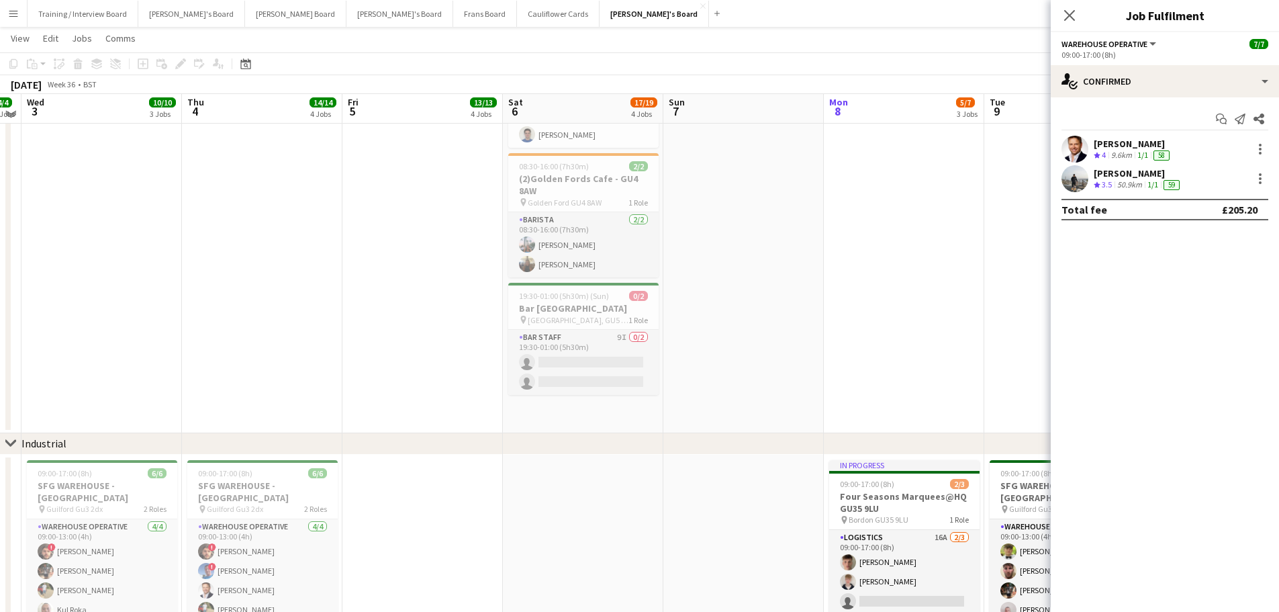
scroll to position [0, 0]
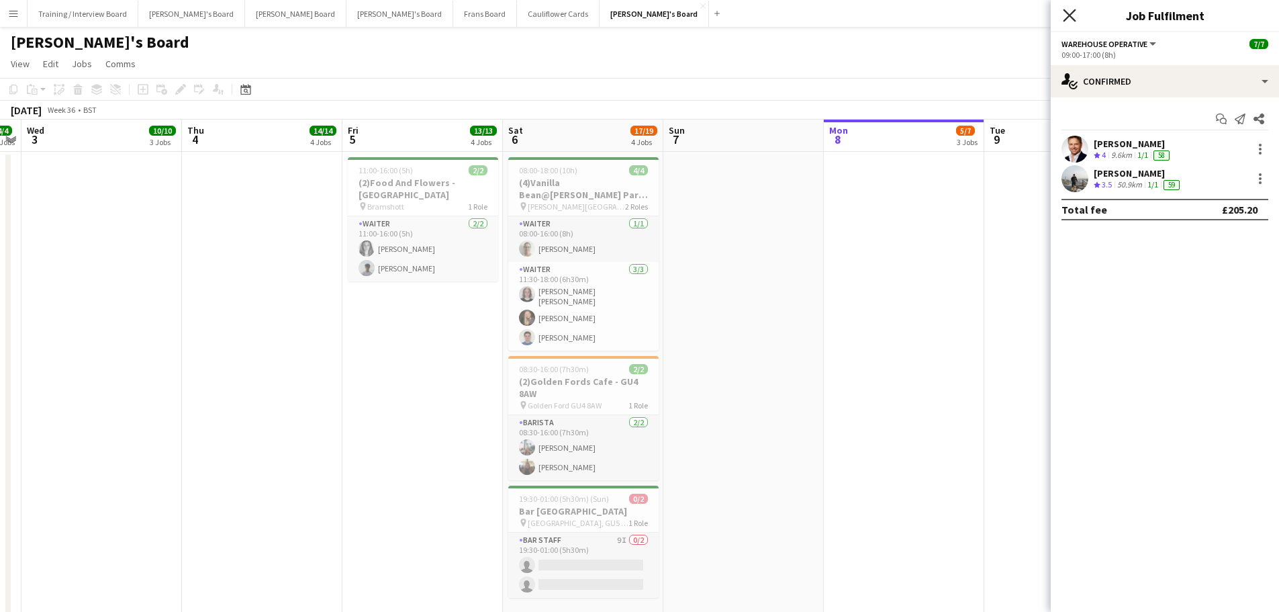
click at [849, 11] on icon at bounding box center [1069, 15] width 13 height 13
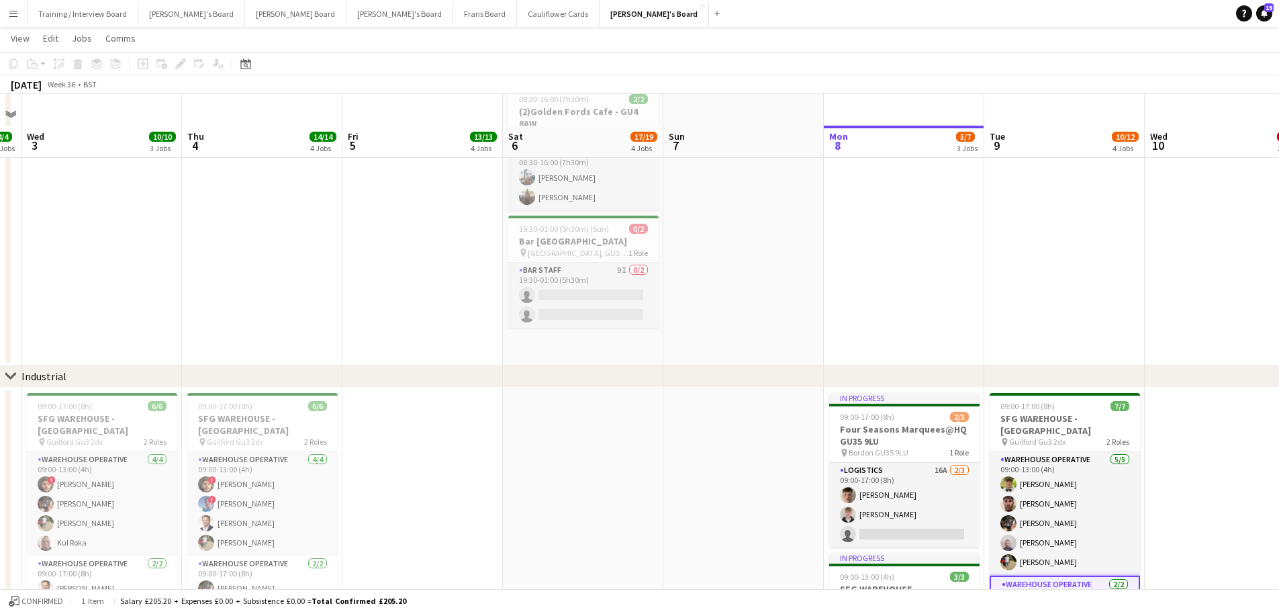
scroll to position [604, 0]
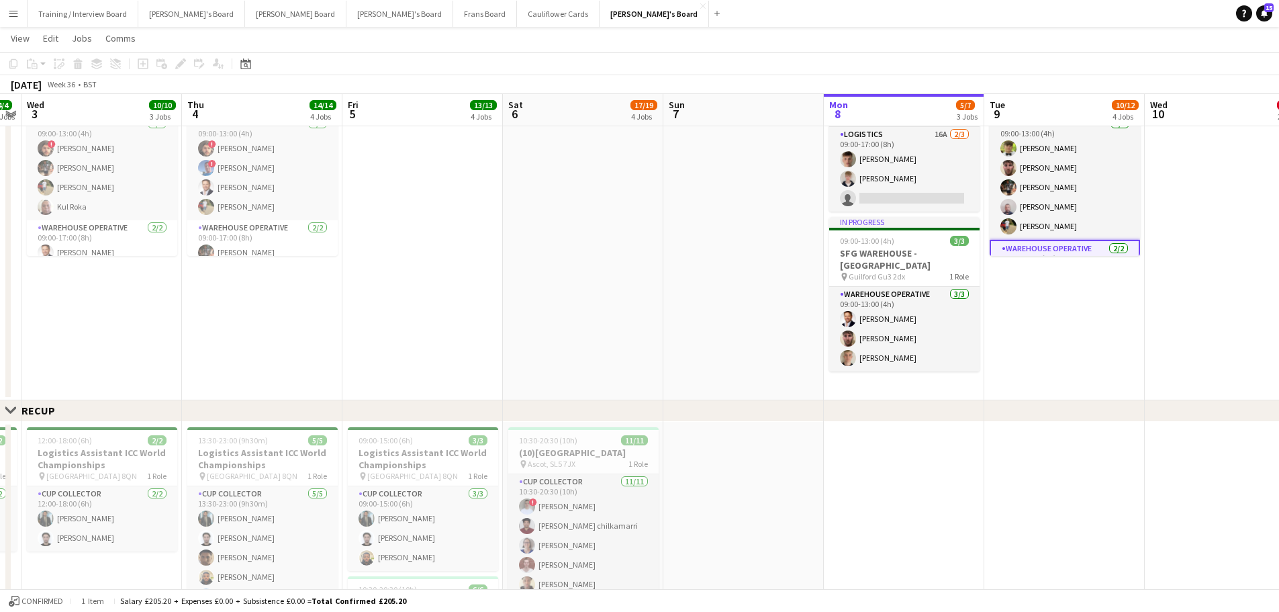
click at [691, 369] on app-date-cell at bounding box center [743, 226] width 160 height 348
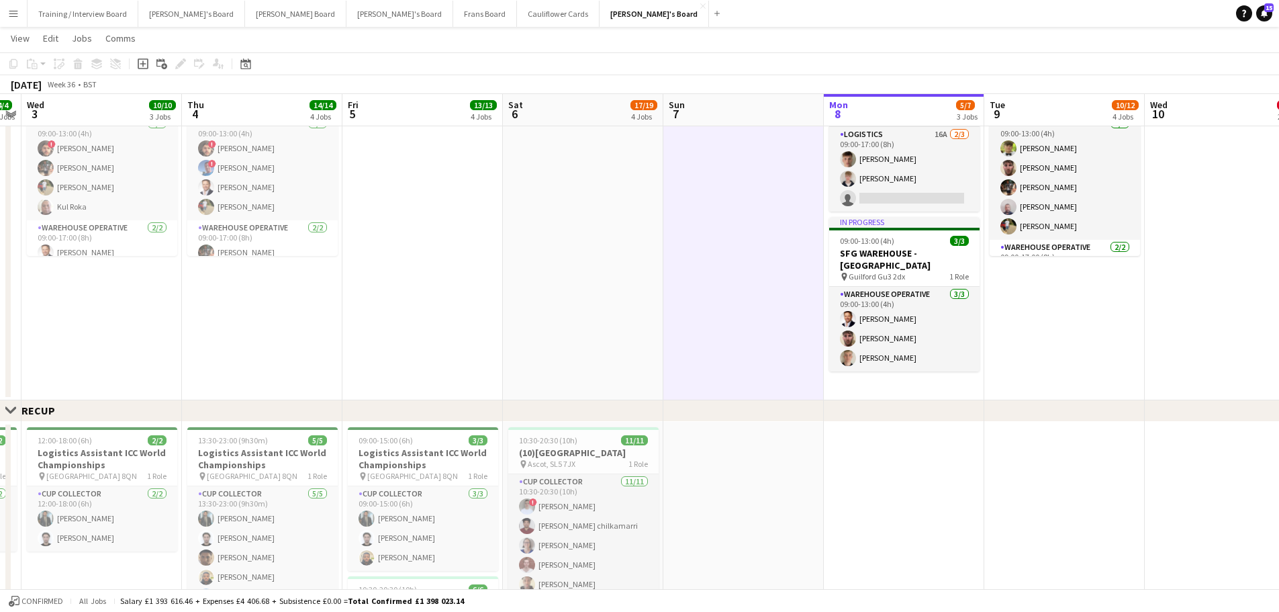
click at [651, 369] on app-date-cell at bounding box center [583, 226] width 160 height 348
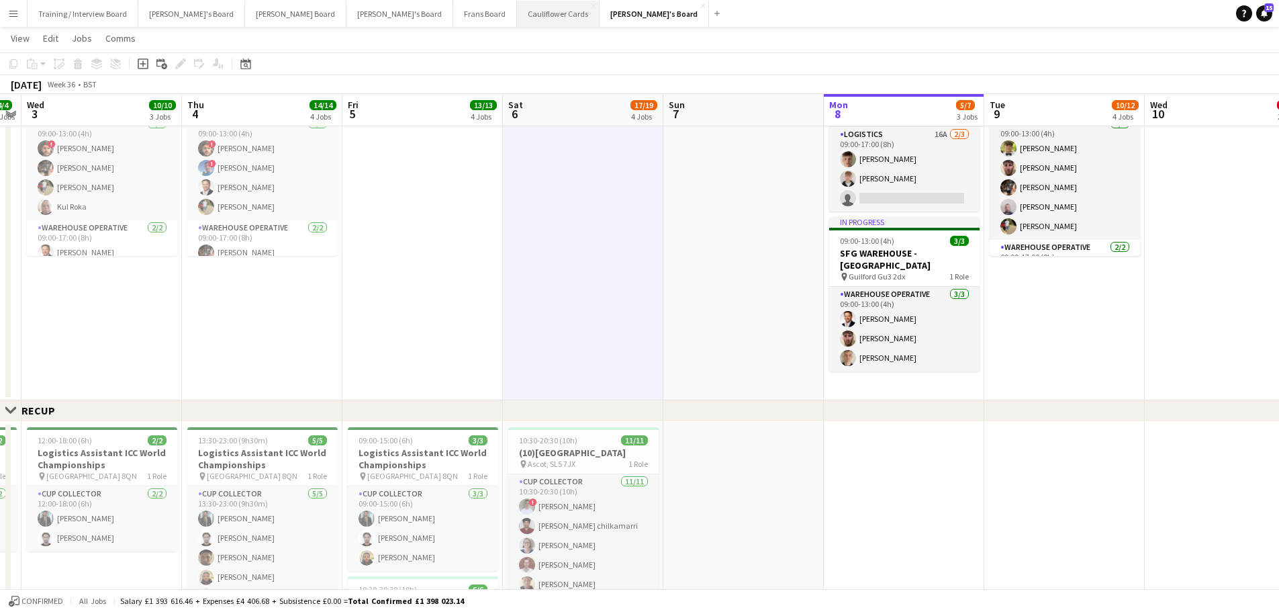
click at [517, 12] on button "Cauliflower Cards Close" at bounding box center [558, 14] width 83 height 26
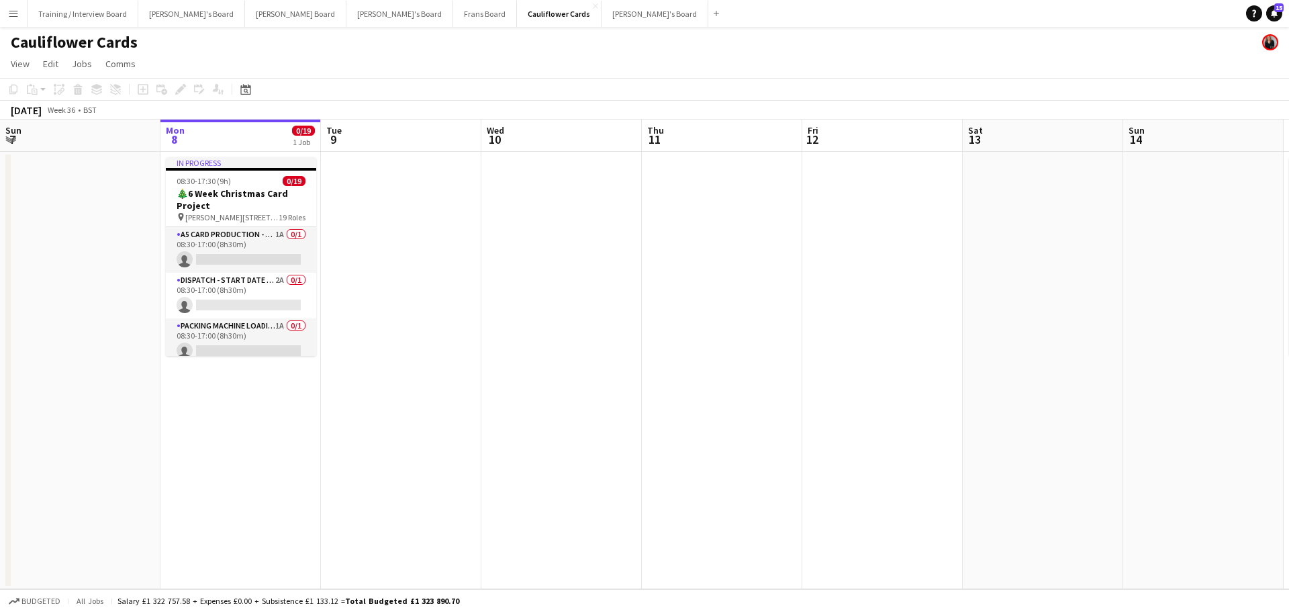
scroll to position [0, 406]
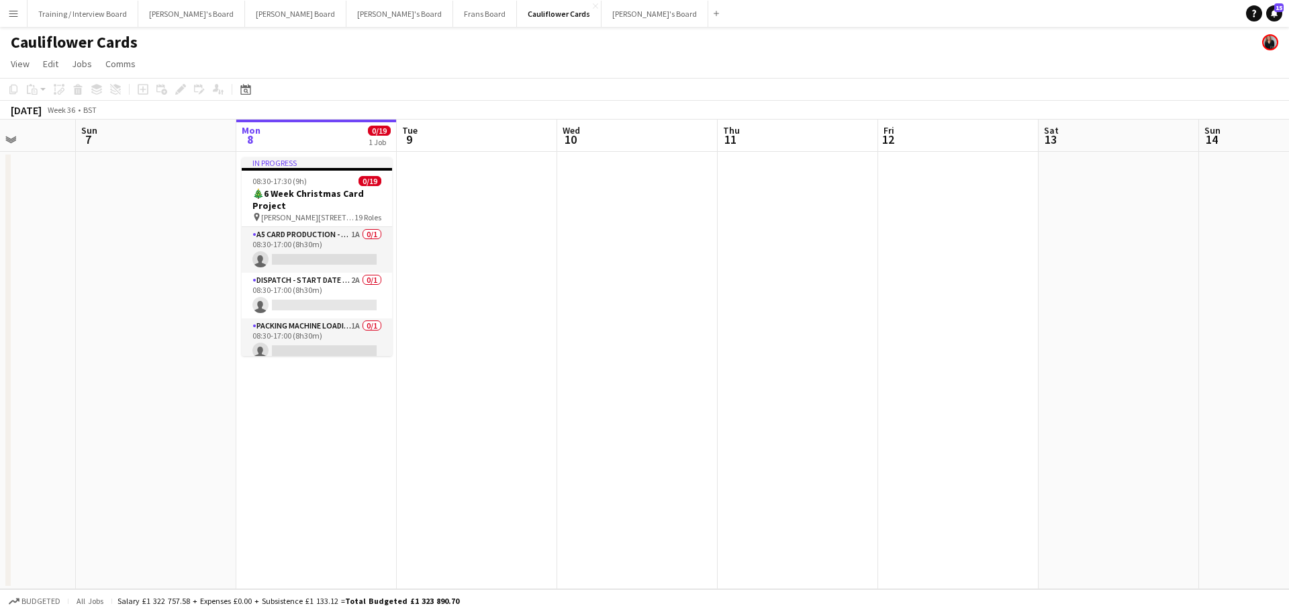
drag, startPoint x: 259, startPoint y: 385, endPoint x: 335, endPoint y: 379, distance: 76.1
click at [335, 369] on app-calendar-viewport "Thu 4 Fri 5 Sat 6 Sun 7 Mon 8 0/19 1 Job Tue 9 Wed 10 Thu 11 Fri 12 Sat 13 Sun …" at bounding box center [644, 354] width 1289 height 469
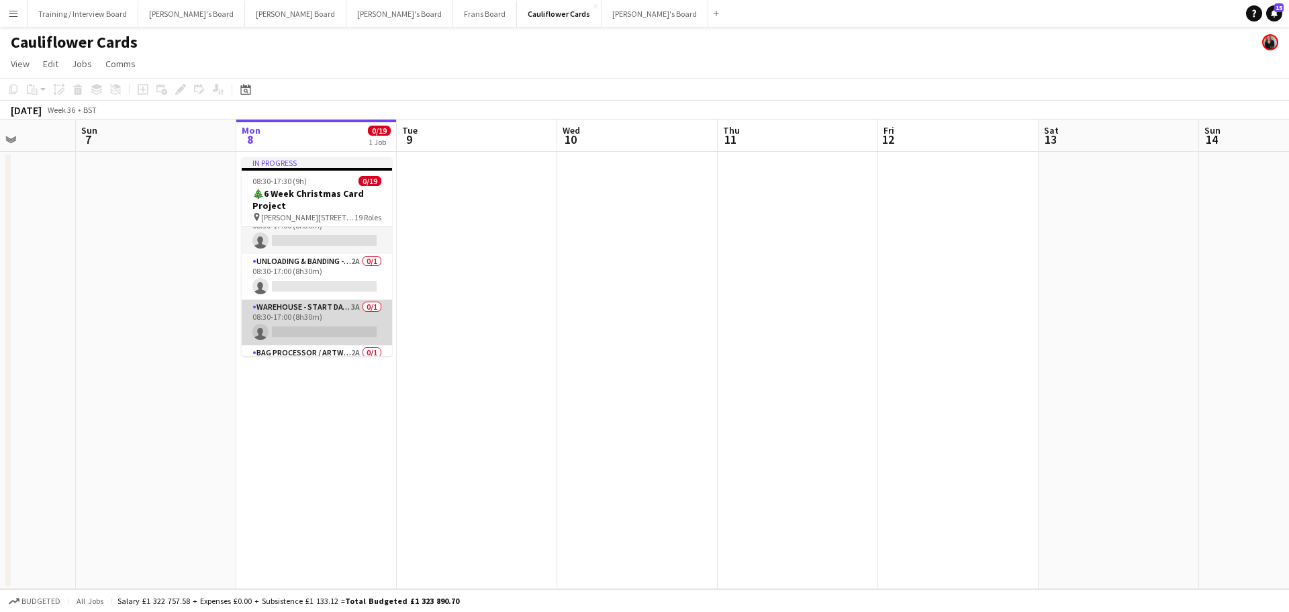
click at [348, 311] on app-card-role "Warehouse - Start Date 29th Oct 3A 0/1 08:30-17:00 (8h30m) single-neutral-actio…" at bounding box center [317, 322] width 150 height 46
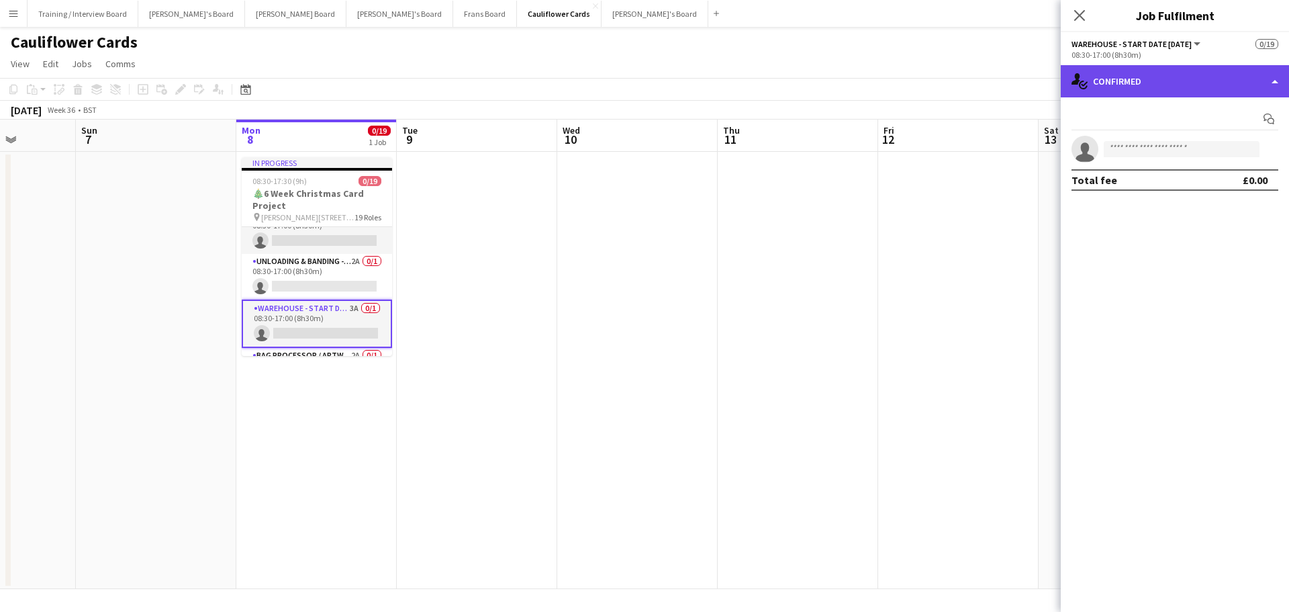
click at [849, 81] on div "single-neutral-actions-check-2 Confirmed" at bounding box center [1175, 81] width 228 height 32
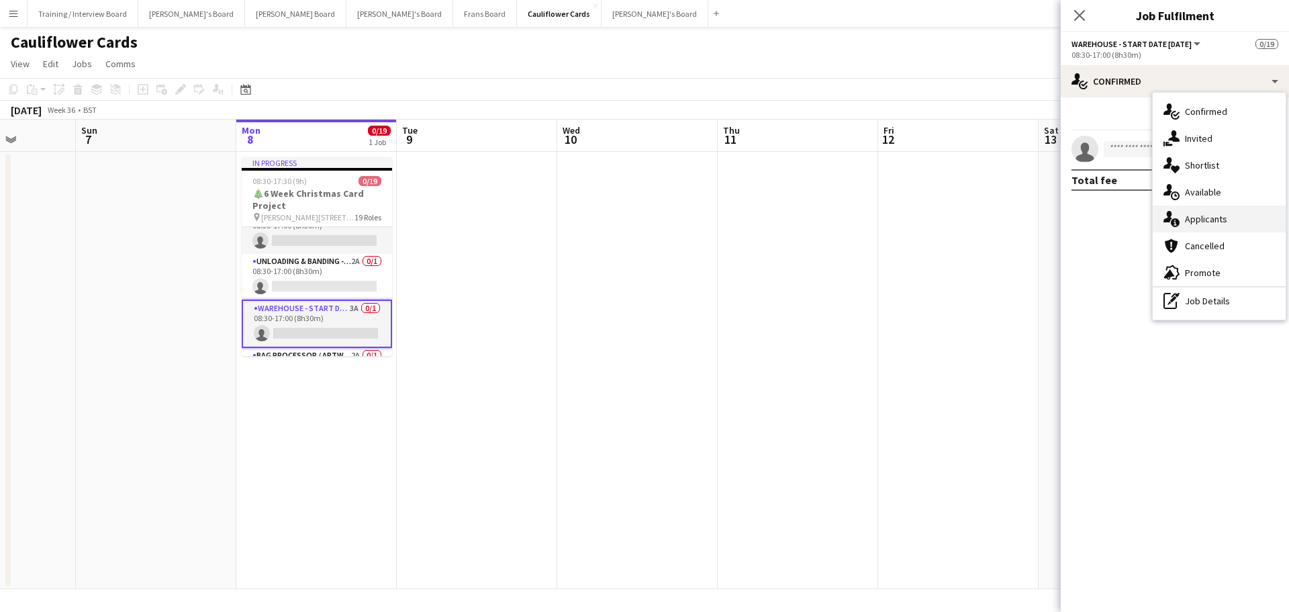
click at [849, 207] on div "single-neutral-actions-information Applicants" at bounding box center [1219, 218] width 133 height 27
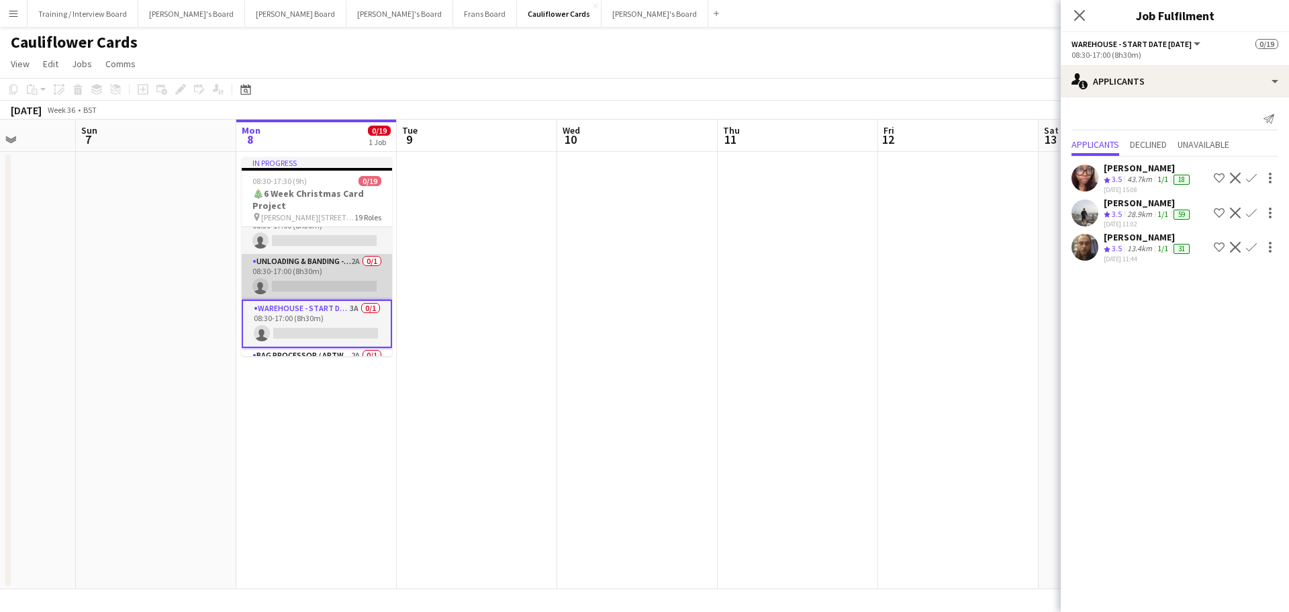
click at [350, 279] on app-card-role "Unloading & Banding - Start Date 23rd Oct 2A 0/1 08:30-17:00 (8h30m) single-neu…" at bounding box center [317, 277] width 150 height 46
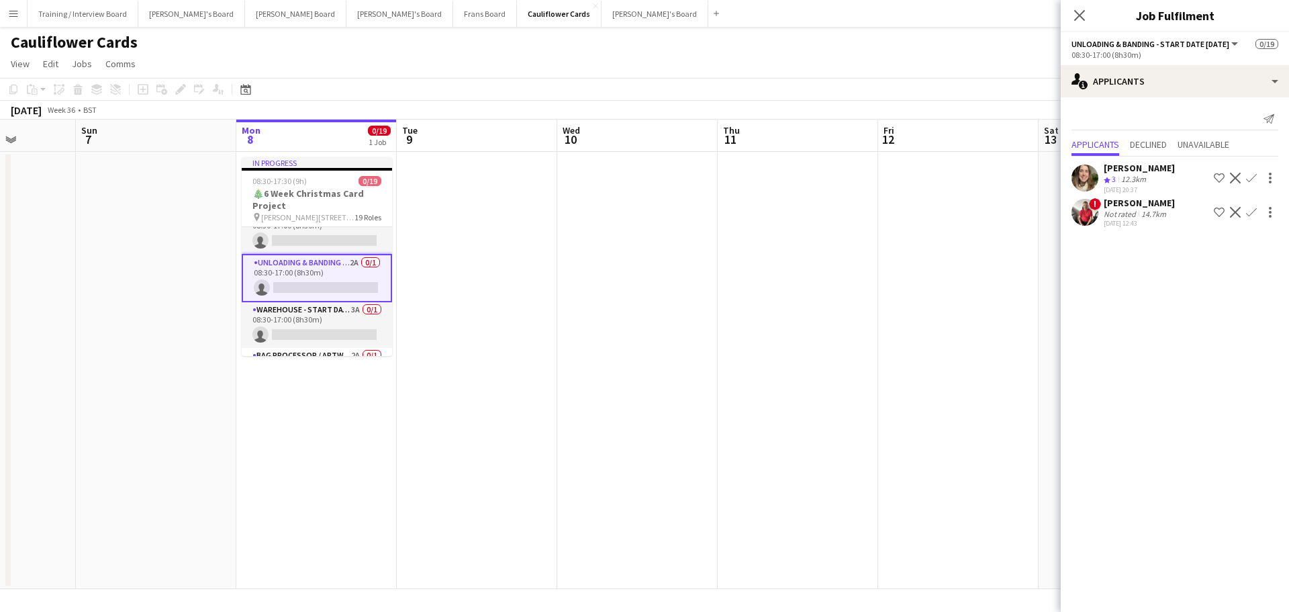
scroll to position [67, 0]
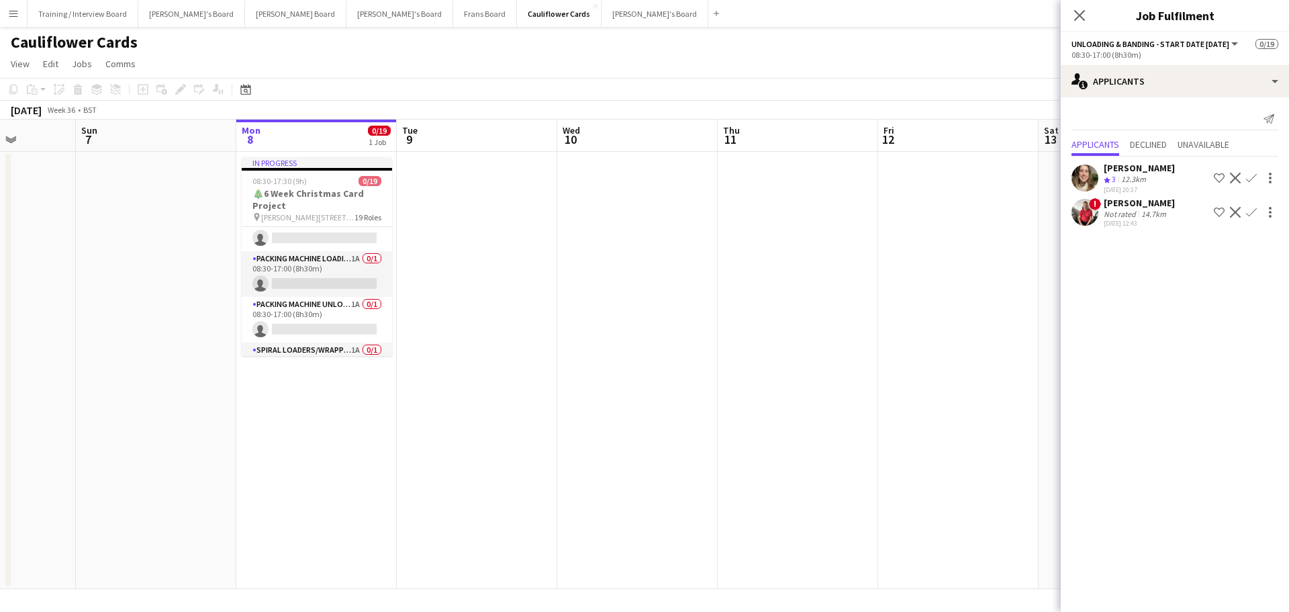
click at [350, 279] on app-card-role "Packing Machine Loading - Start Date 28th Oct 1A 0/1 08:30-17:00 (8h30m) single…" at bounding box center [317, 274] width 150 height 46
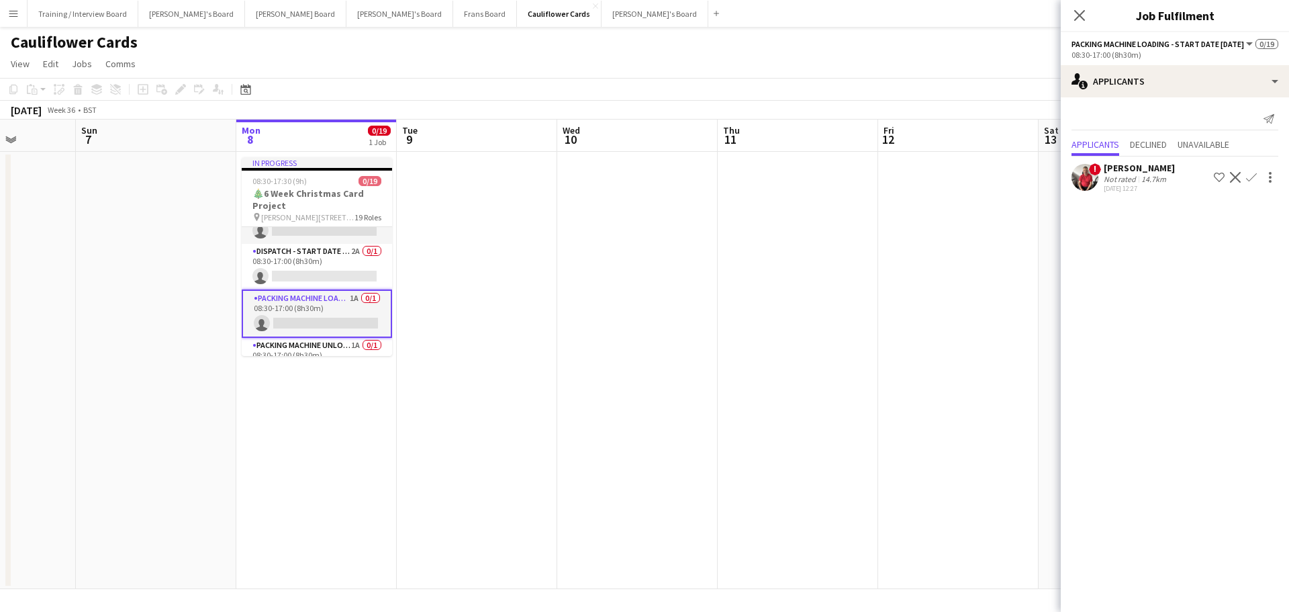
scroll to position [0, 0]
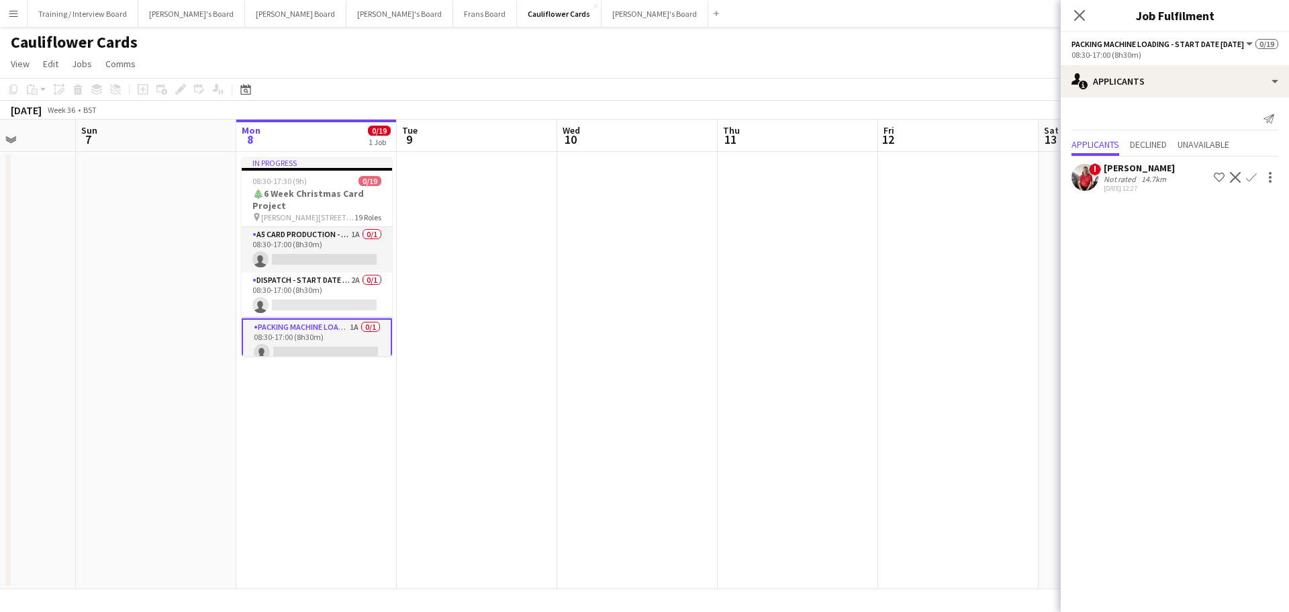
click at [350, 279] on app-card-role "Dispatch - Start Date 28th Oct 2A 0/1 08:30-17:00 (8h30m) single-neutral-actions" at bounding box center [317, 296] width 150 height 46
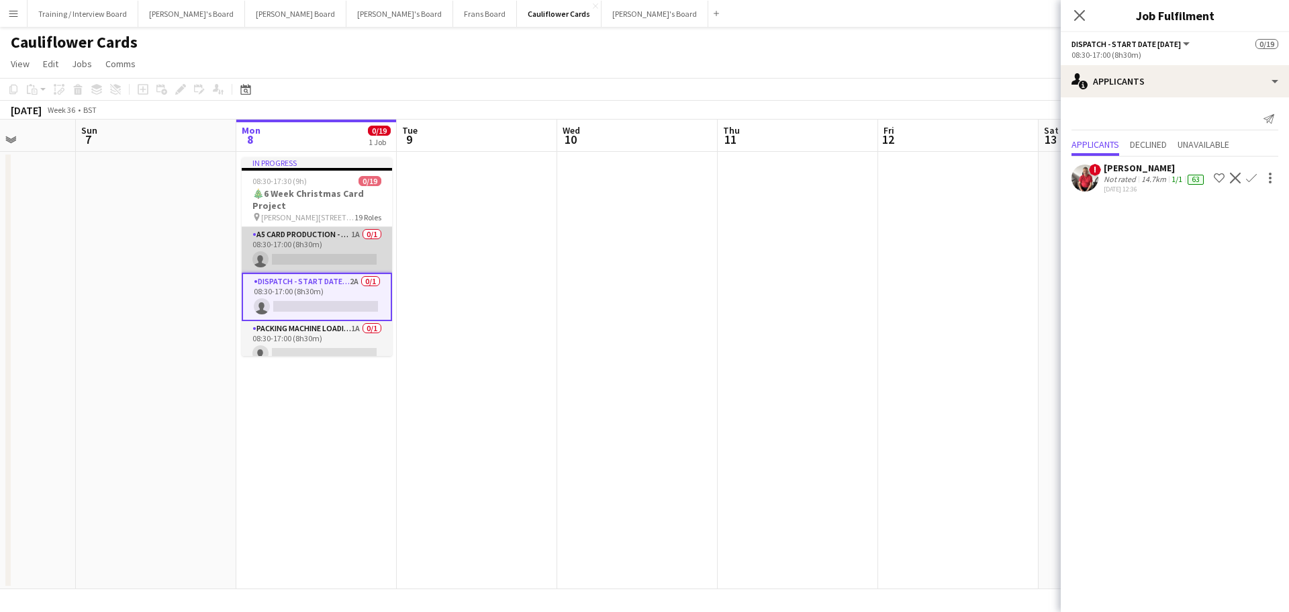
click at [350, 233] on app-card-role "A5 Card Production - Start Date 4th Nov 1A 0/1 08:30-17:00 (8h30m) single-neutr…" at bounding box center [317, 250] width 150 height 46
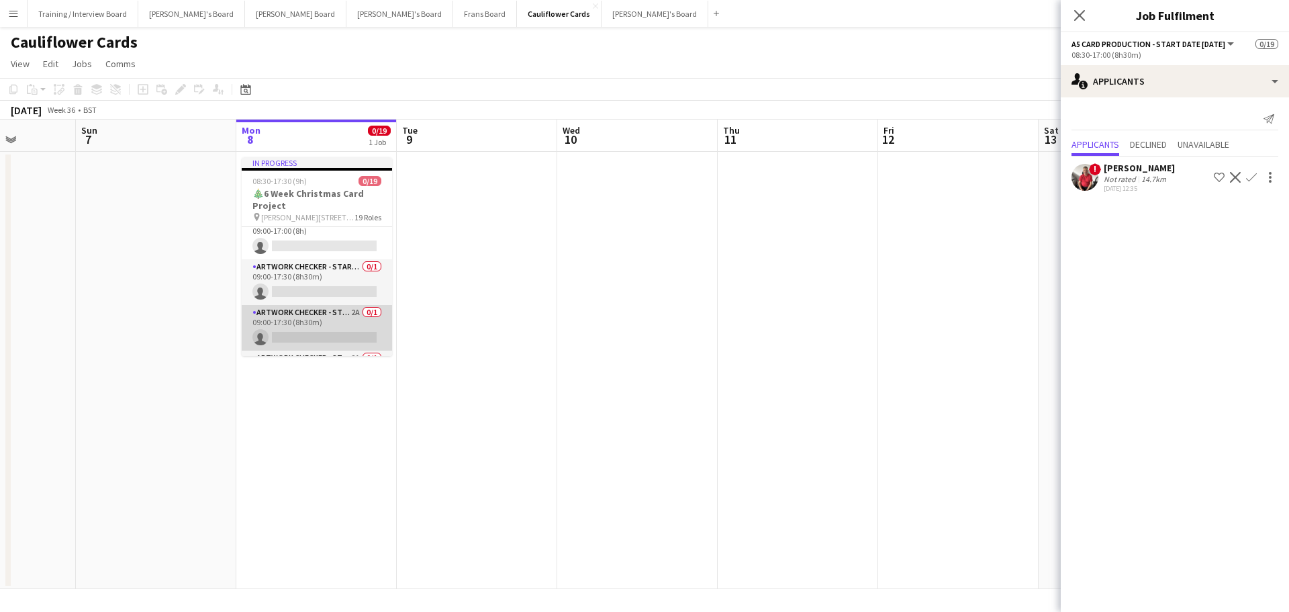
click at [336, 324] on app-card-role "Artwork Checker - Start Date 21st Oct 2A 0/1 09:00-17:30 (8h30m) single-neutral…" at bounding box center [317, 328] width 150 height 46
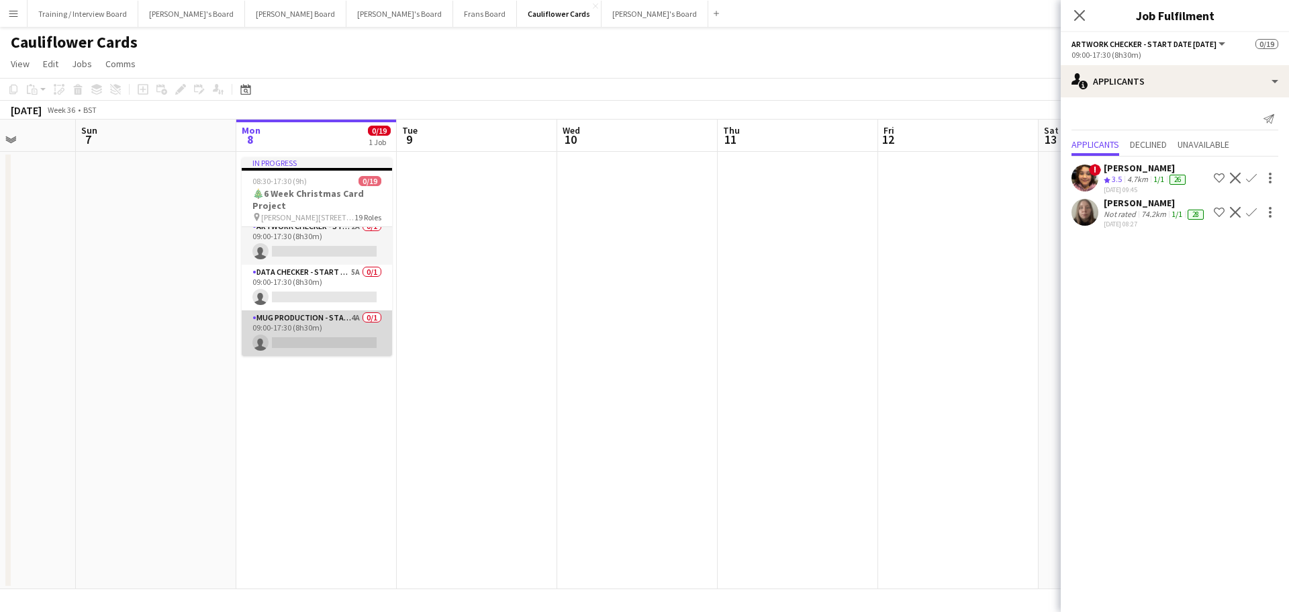
click at [354, 328] on app-card-role "Mug Production - Start Date 16th Oct 4A 0/1 09:00-17:30 (8h30m) single-neutral-…" at bounding box center [317, 333] width 150 height 46
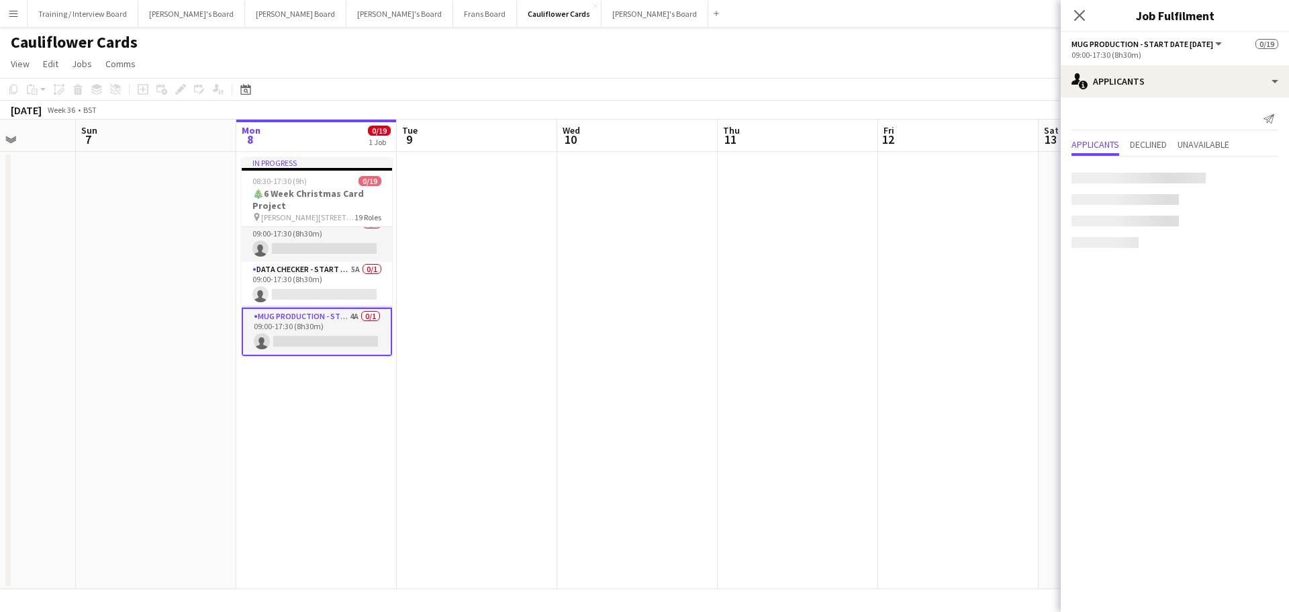
scroll to position [465, 0]
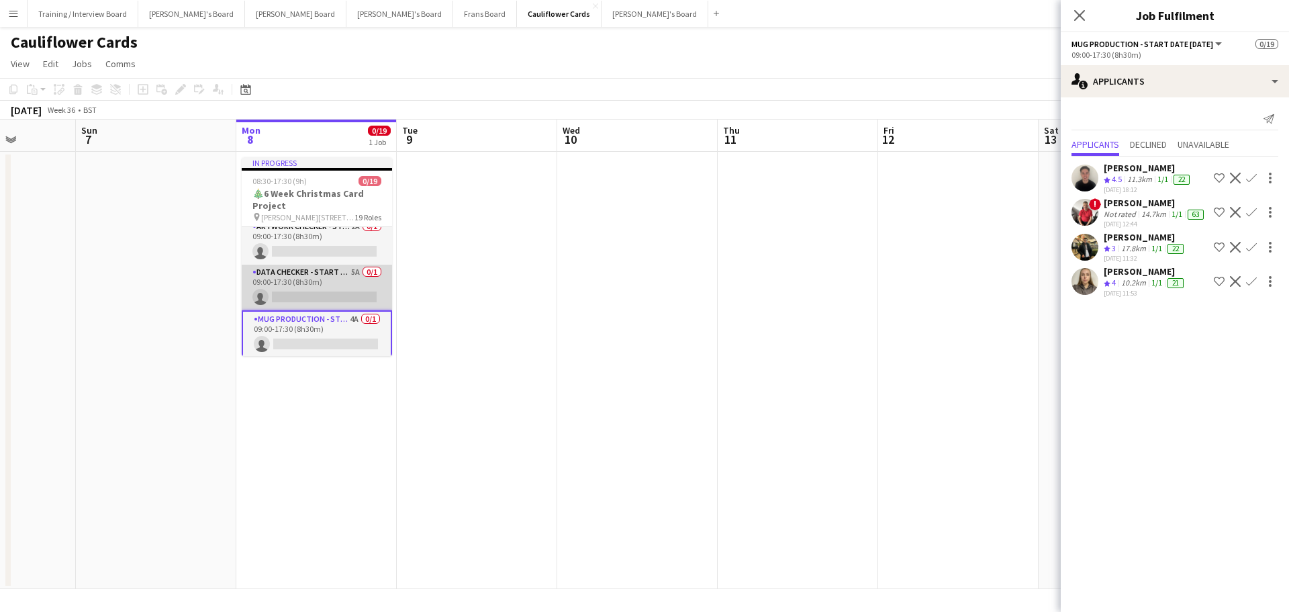
click at [322, 290] on app-card-role "DATA CHECKER - START DATE 7TH OCT 5A 0/1 09:00-17:30 (8h30m) single-neutral-act…" at bounding box center [317, 288] width 150 height 46
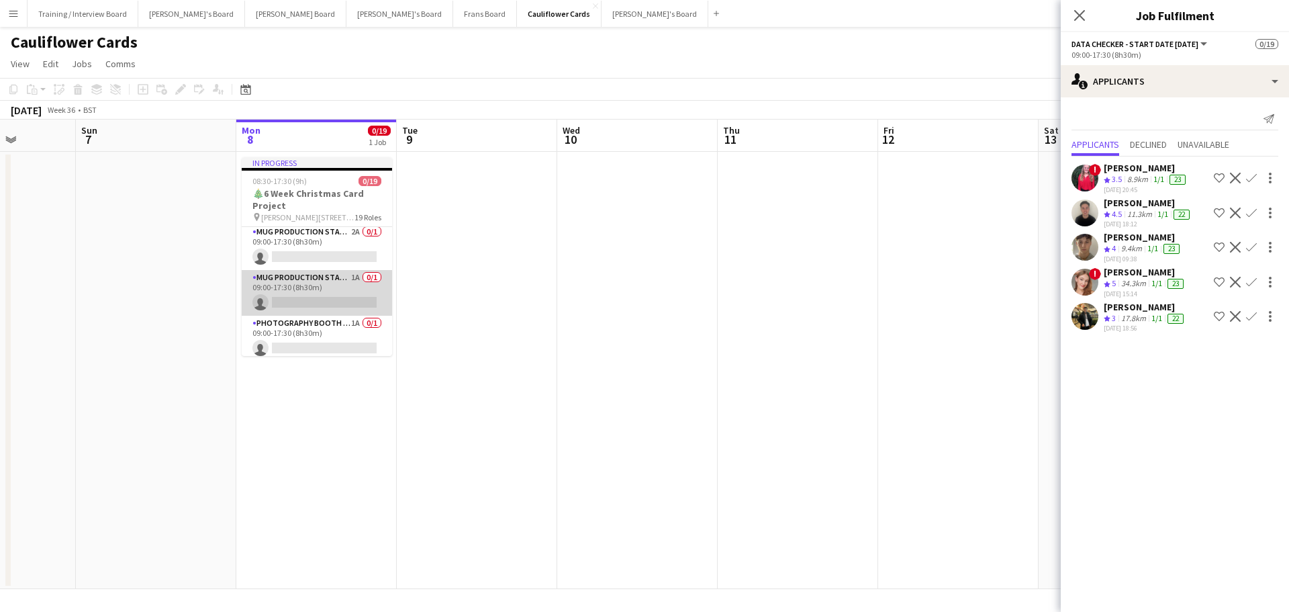
click at [339, 312] on app-card-role "Mug Production Start - Date 17th Oct 1A 0/1 09:00-17:30 (8h30m) single-neutral-…" at bounding box center [317, 293] width 150 height 46
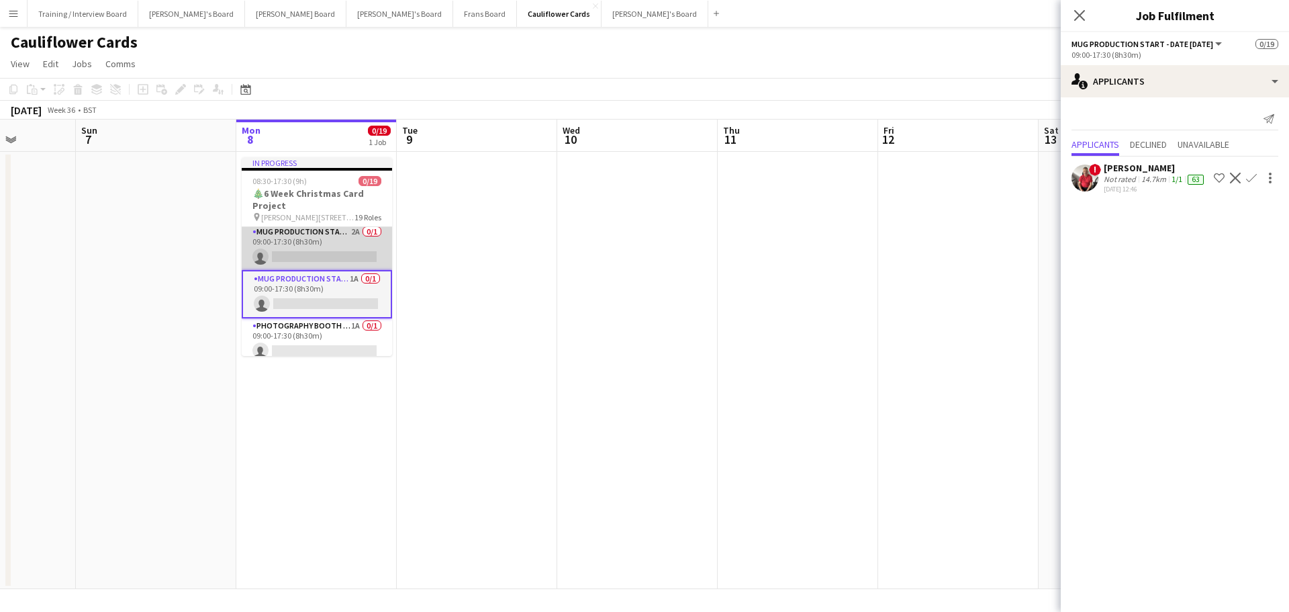
click at [354, 244] on app-card-role "Mug Production Start - Date 16th Oct 2A 0/1 09:00-17:30 (8h30m) single-neutral-…" at bounding box center [317, 247] width 150 height 46
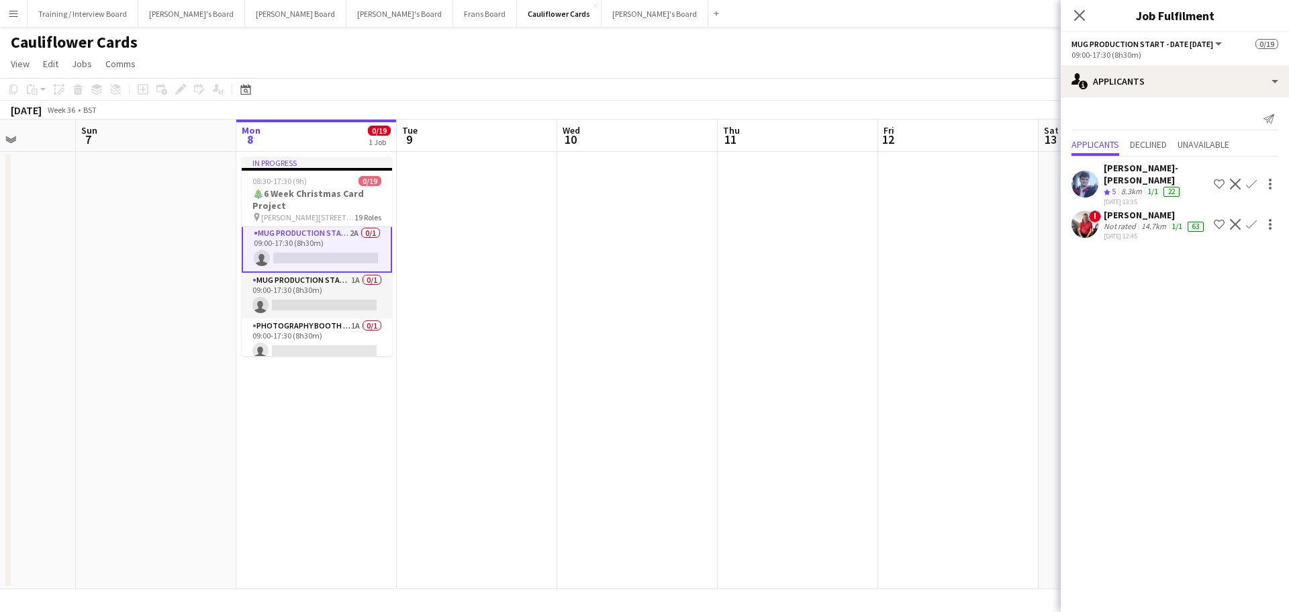
scroll to position [598, 0]
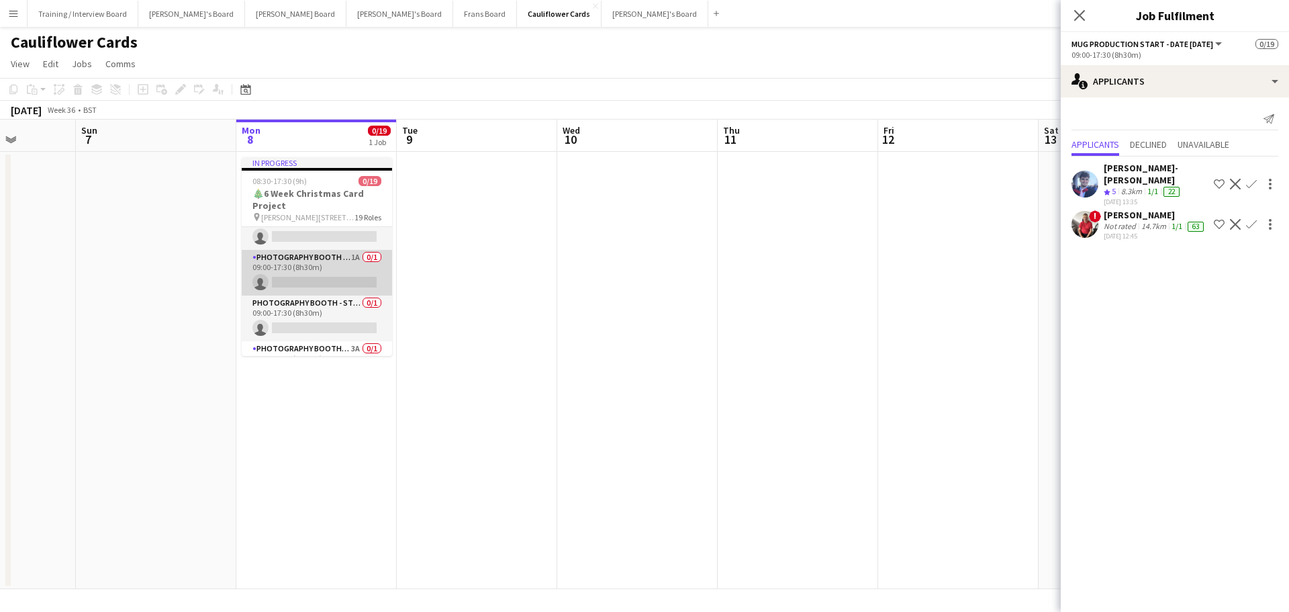
click at [333, 273] on app-card-role "Photography Booth - Start Date 14th Oct 1A 0/1 09:00-17:30 (8h30m) single-neutr…" at bounding box center [317, 273] width 150 height 46
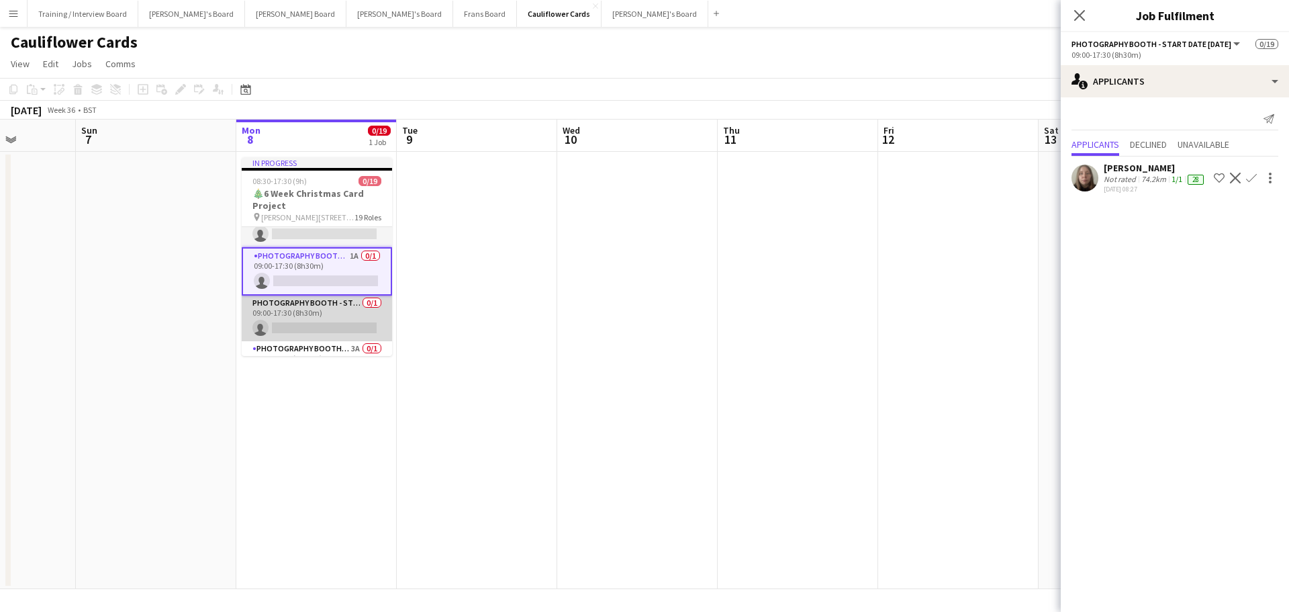
scroll to position [662, 0]
click at [334, 313] on app-card-role "Photography Booth - Start Date 9th Oct 0/1 09:00-17:30 (8h30m) single-neutral-a…" at bounding box center [317, 321] width 150 height 46
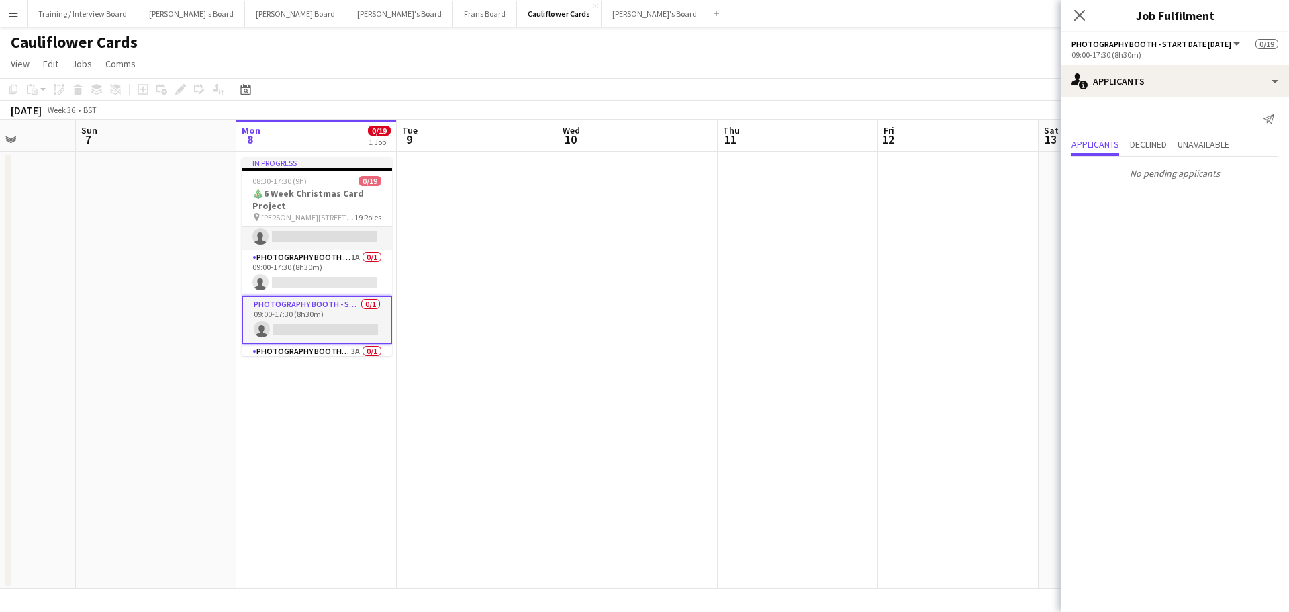
scroll to position [729, 0]
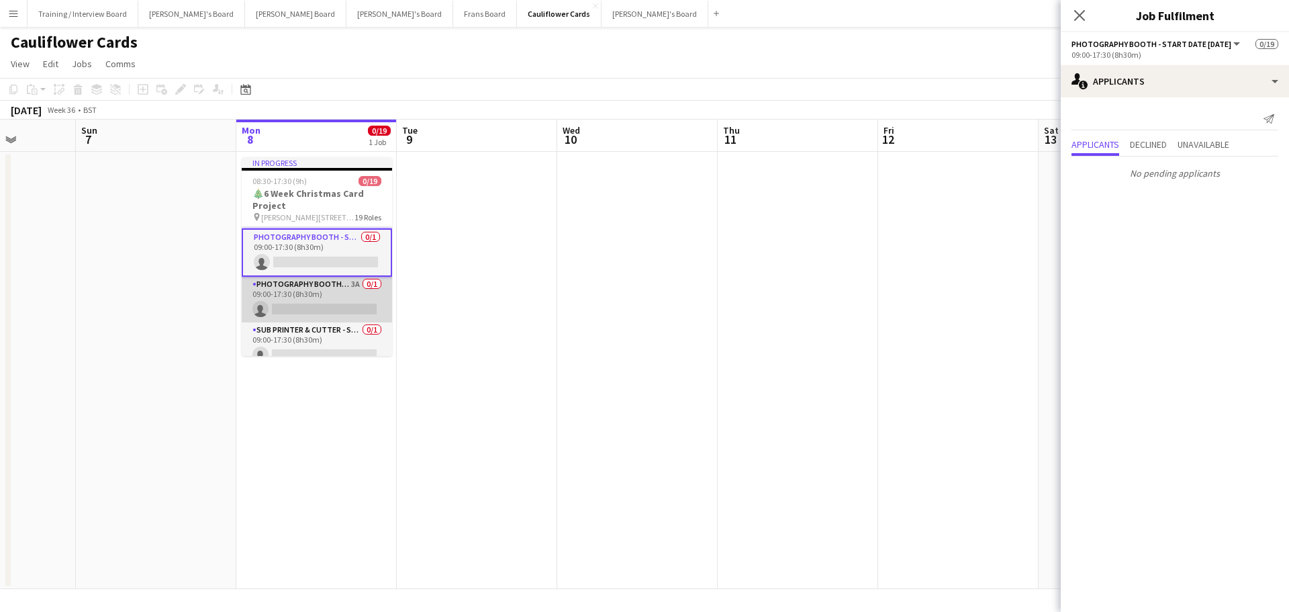
click at [341, 298] on app-card-role "Photography Booth/ Artwork checkers - Start Date 10th Oct 3A 0/1 09:00-17:30 (8…" at bounding box center [317, 300] width 150 height 46
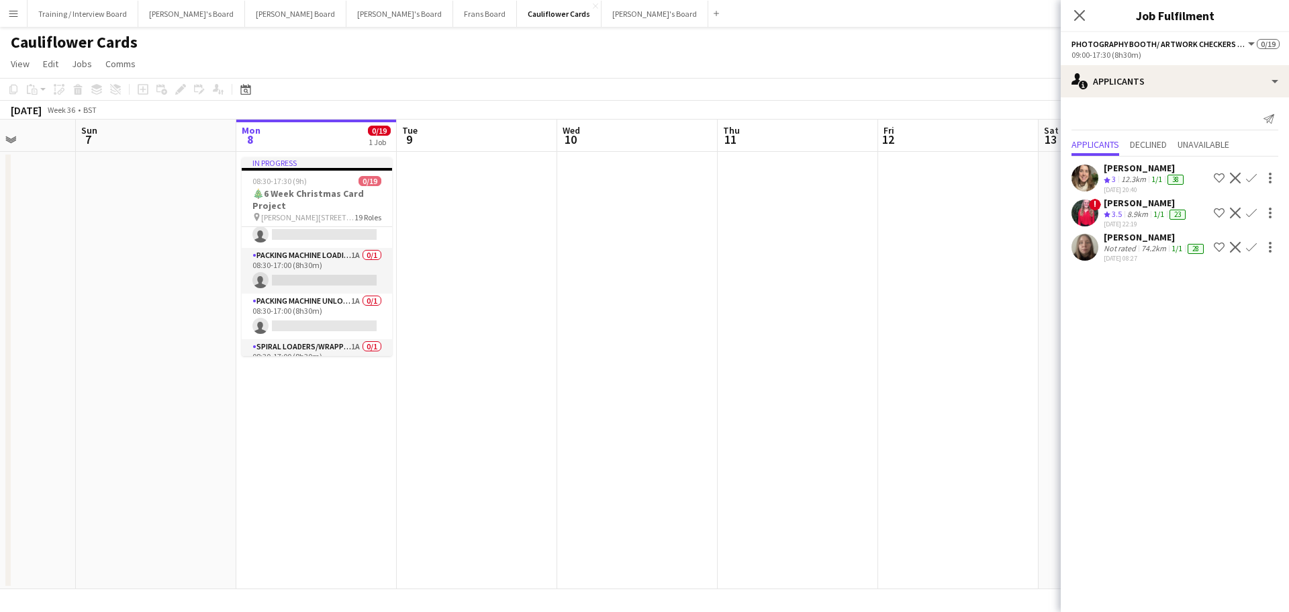
scroll to position [70, 0]
click at [717, 322] on app-date-cell at bounding box center [637, 370] width 160 height 437
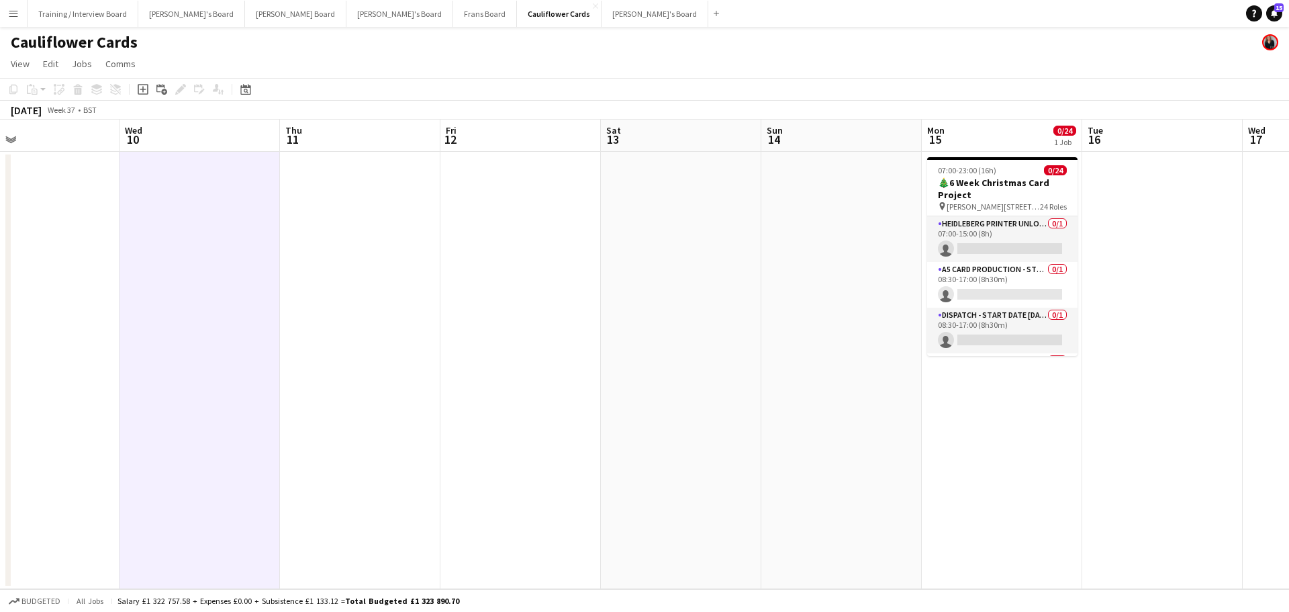
drag, startPoint x: 919, startPoint y: 322, endPoint x: 399, endPoint y: 373, distance: 522.9
click at [432, 368] on app-calendar-viewport "Sat 6 Sun 7 Mon 8 0/19 1 Job Tue 9 Wed 10 Thu 11 Fri 12 Sat 13 Sun 14 Mon 15 0/…" at bounding box center [644, 354] width 1289 height 469
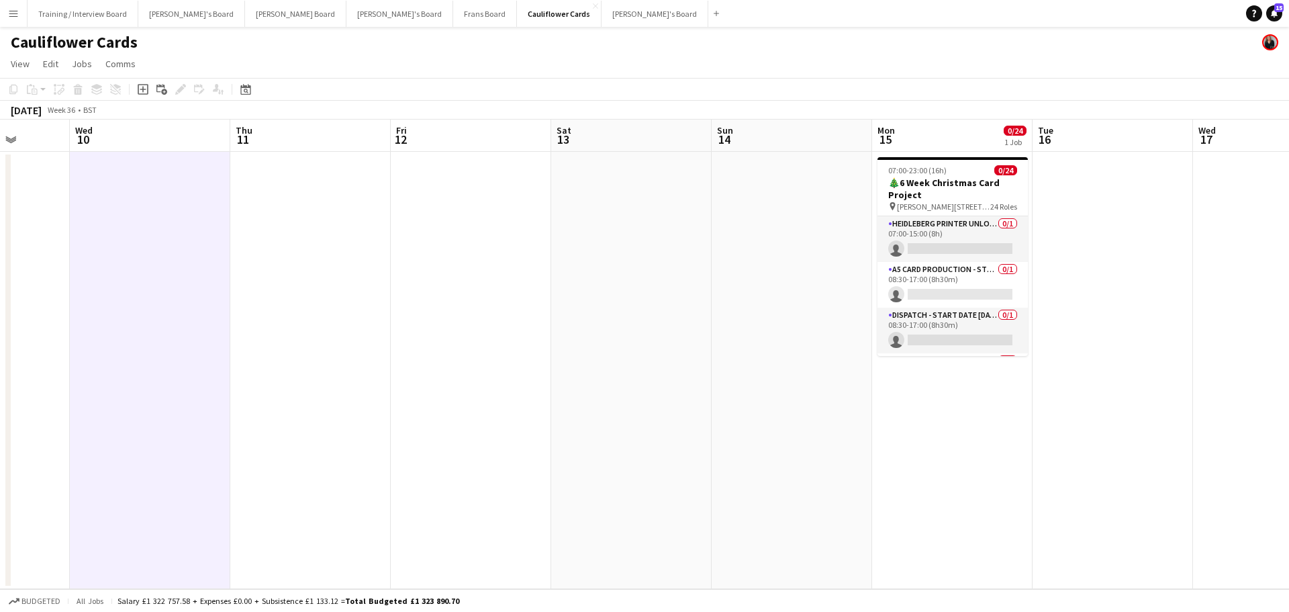
drag, startPoint x: 753, startPoint y: 349, endPoint x: 410, endPoint y: 379, distance: 344.4
click at [403, 369] on app-calendar-viewport "Sun 7 Mon 8 0/19 1 Job Tue 9 Wed 10 Thu 11 Fri 12 Sat 13 Sun 14 Mon 15 0/24 1 J…" at bounding box center [644, 354] width 1289 height 469
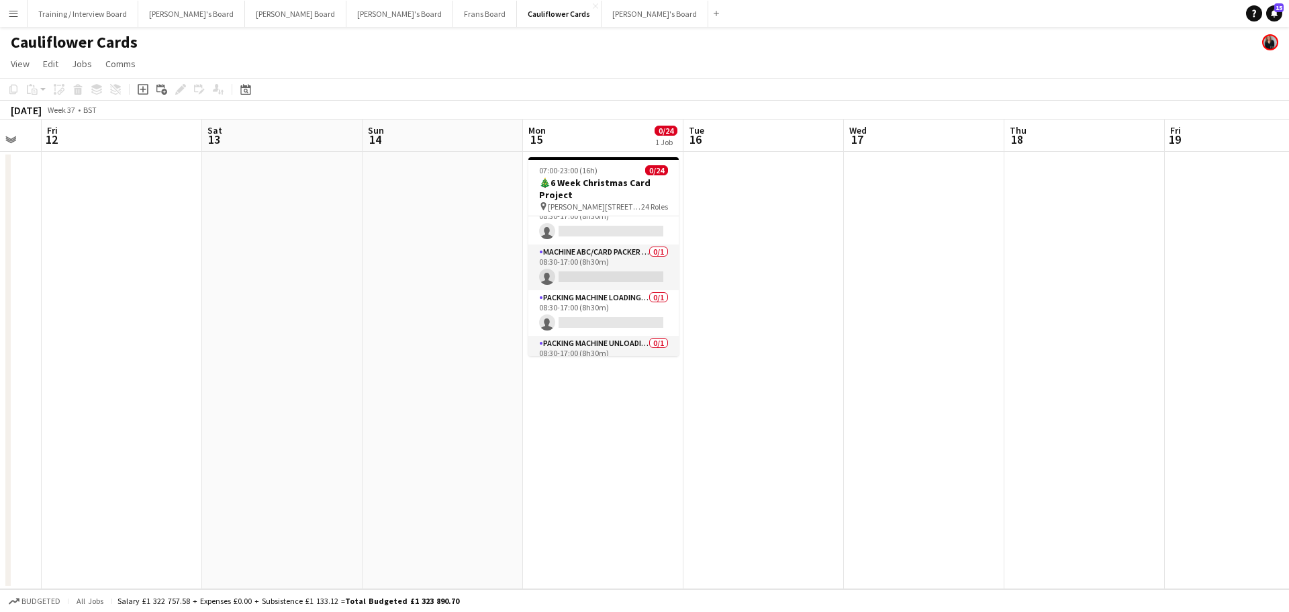
scroll to position [336, 0]
click at [638, 346] on app-card-role "Photography Supervisor - Start date 3rd Oct 1A 0/1 08:45-17:30 (8h45m) single-n…" at bounding box center [603, 360] width 150 height 46
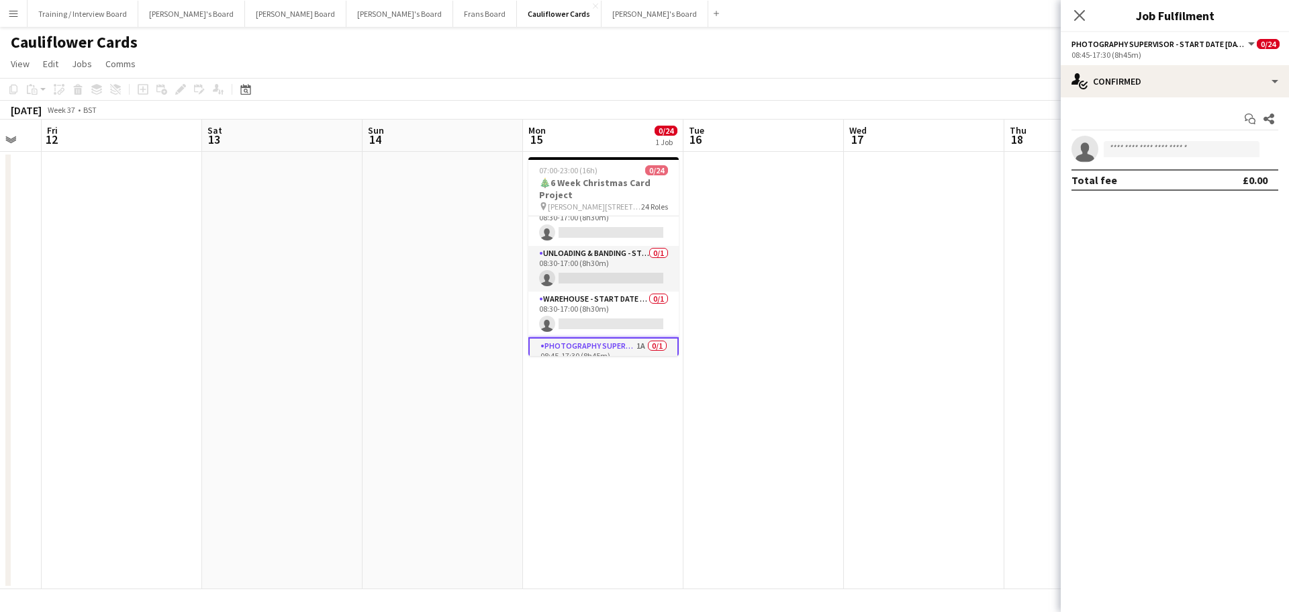
click at [849, 62] on app-options-switcher "Photography Supervisor - Start date 3rd Oct All roles Photography Supervisor - …" at bounding box center [1175, 48] width 228 height 33
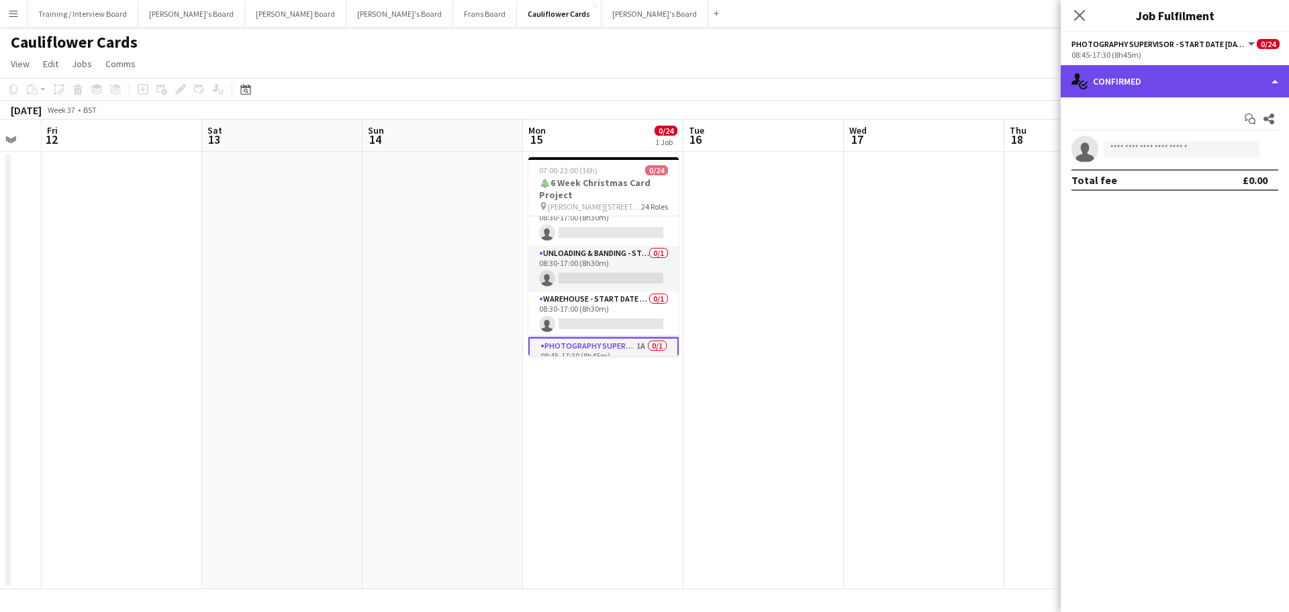
click at [849, 75] on div "single-neutral-actions-check-2 Confirmed" at bounding box center [1175, 81] width 228 height 32
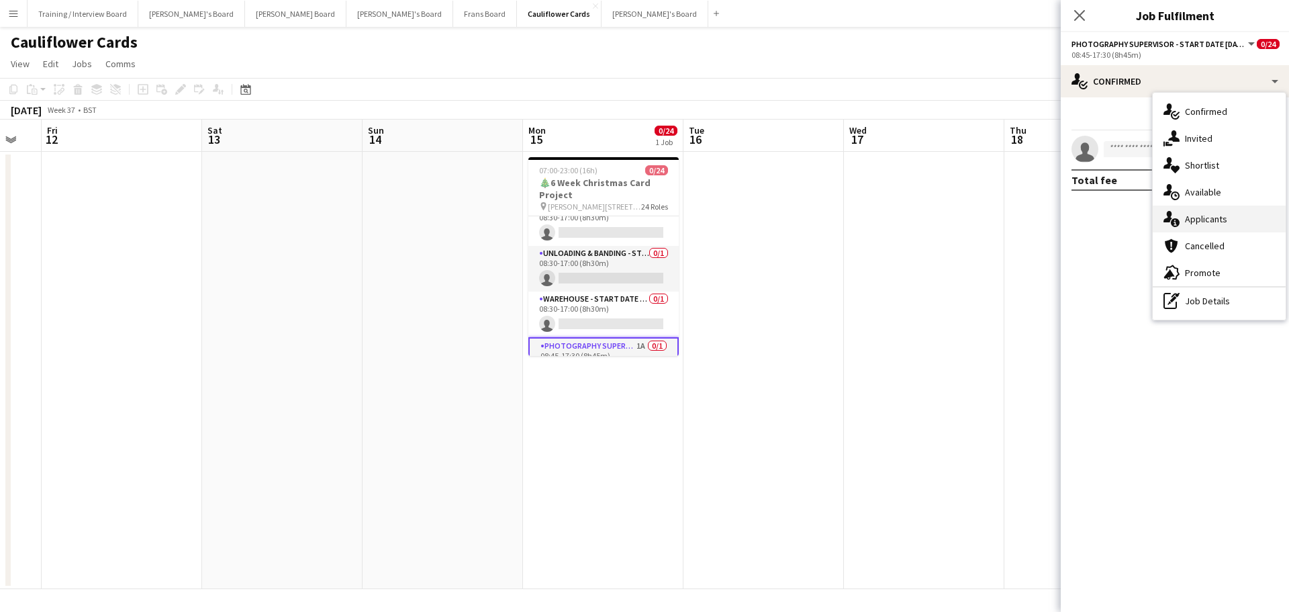
click at [849, 230] on div "single-neutral-actions-information Applicants" at bounding box center [1219, 218] width 133 height 27
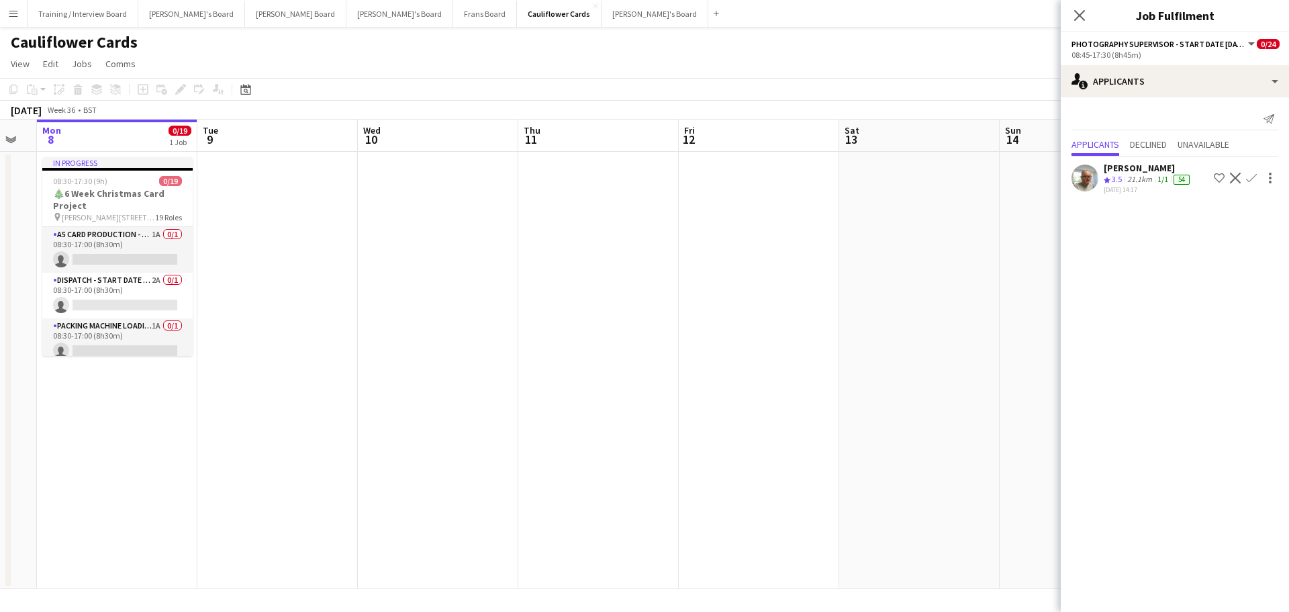
drag, startPoint x: 333, startPoint y: 377, endPoint x: 970, endPoint y: 336, distance: 638.5
click at [849, 336] on app-calendar-viewport "Sat 6 Sun 7 Mon 8 0/19 1 Job Tue 9 Wed 10 Thu 11 Fri 12 Sat 13 Sun 14 Mon 15 0/…" at bounding box center [644, 354] width 1289 height 469
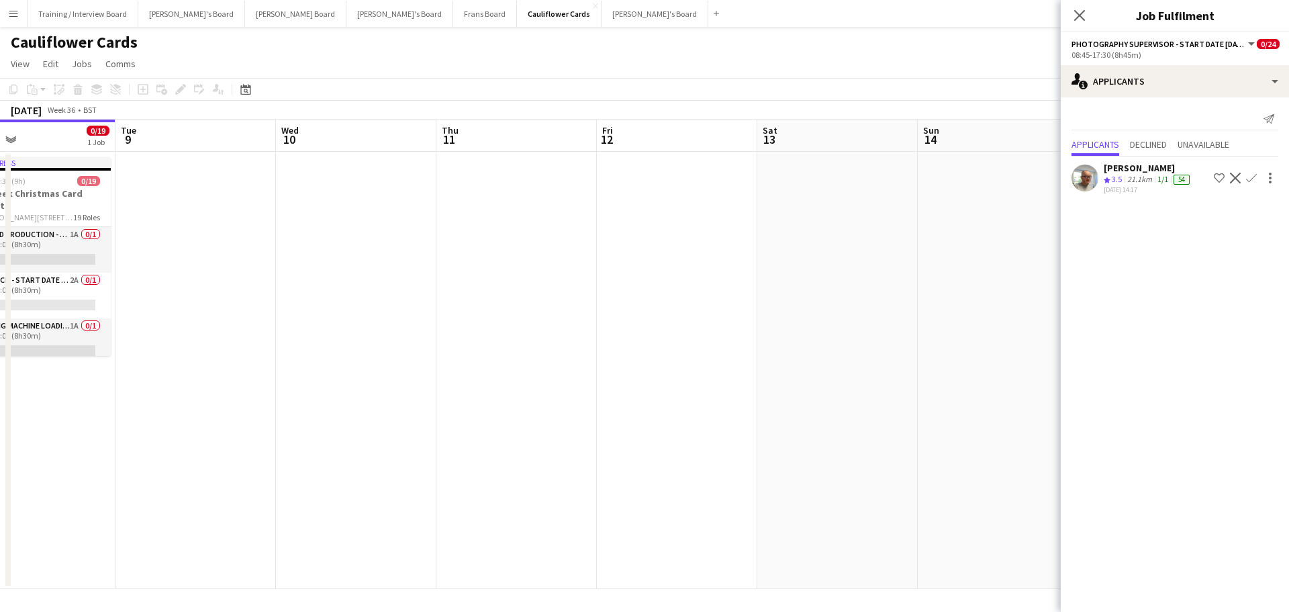
drag, startPoint x: 313, startPoint y: 371, endPoint x: 467, endPoint y: 359, distance: 154.3
click at [467, 359] on app-calendar-viewport "Sat 6 Sun 7 Mon 8 0/19 1 Job Tue 9 Wed 10 Thu 11 Fri 12 Sat 13 Sun 14 Mon 15 0/…" at bounding box center [644, 354] width 1289 height 469
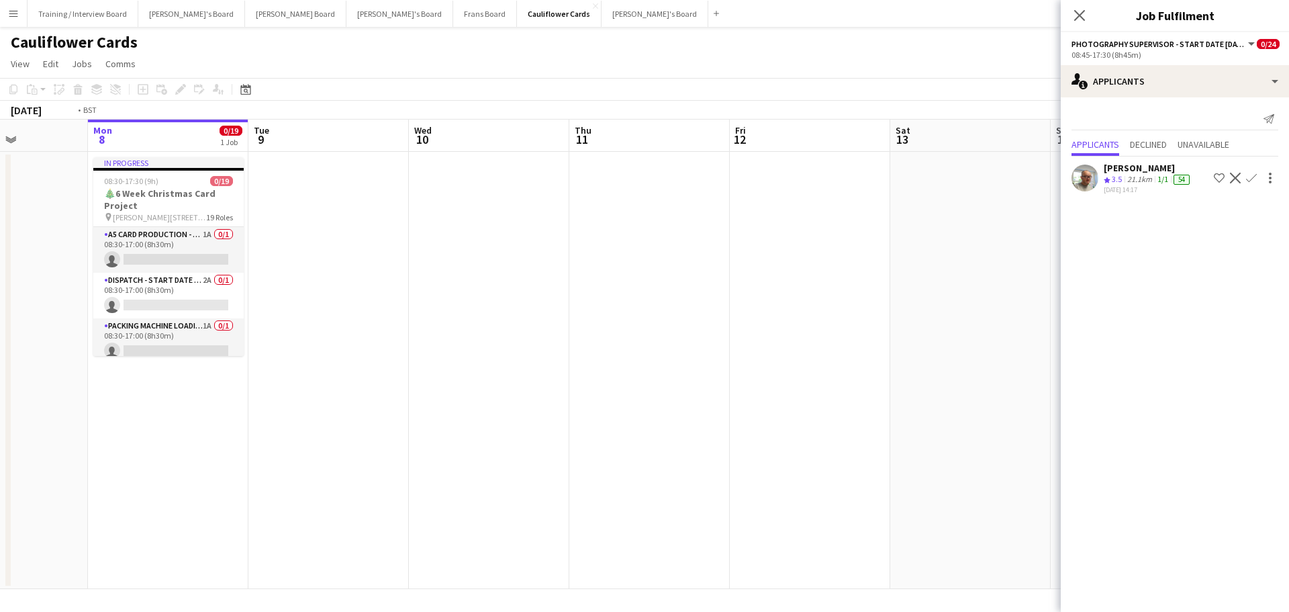
drag, startPoint x: 739, startPoint y: 293, endPoint x: 158, endPoint y: 435, distance: 597.3
click at [158, 369] on app-calendar-viewport "Fri 5 Sat 6 Sun 7 Mon 8 0/19 1 Job Tue 9 Wed 10 Thu 11 Fri 12 Sat 13 Sun 14 Mon…" at bounding box center [644, 354] width 1289 height 469
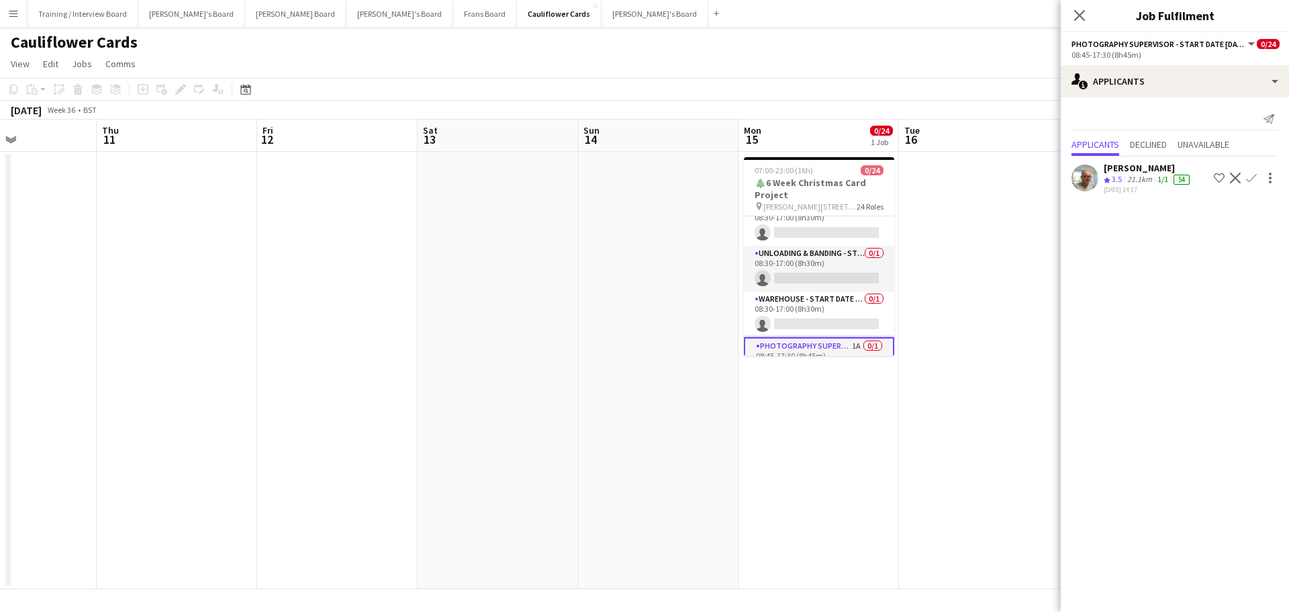
click at [518, 369] on app-date-cell at bounding box center [498, 370] width 160 height 437
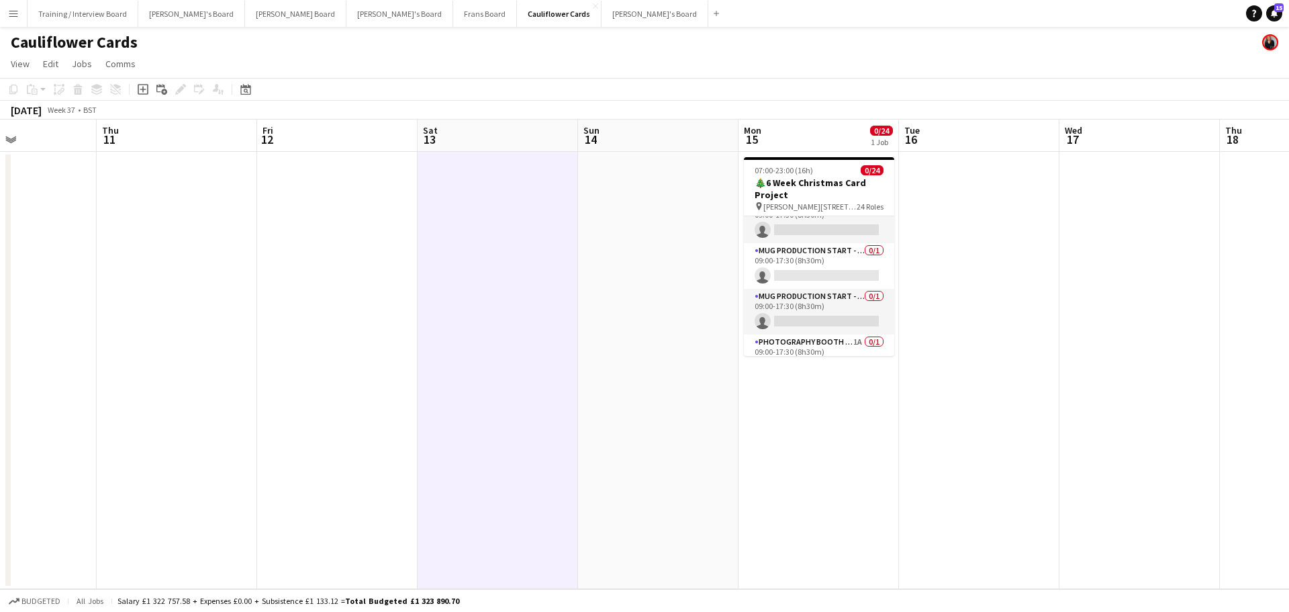
scroll to position [873, 0]
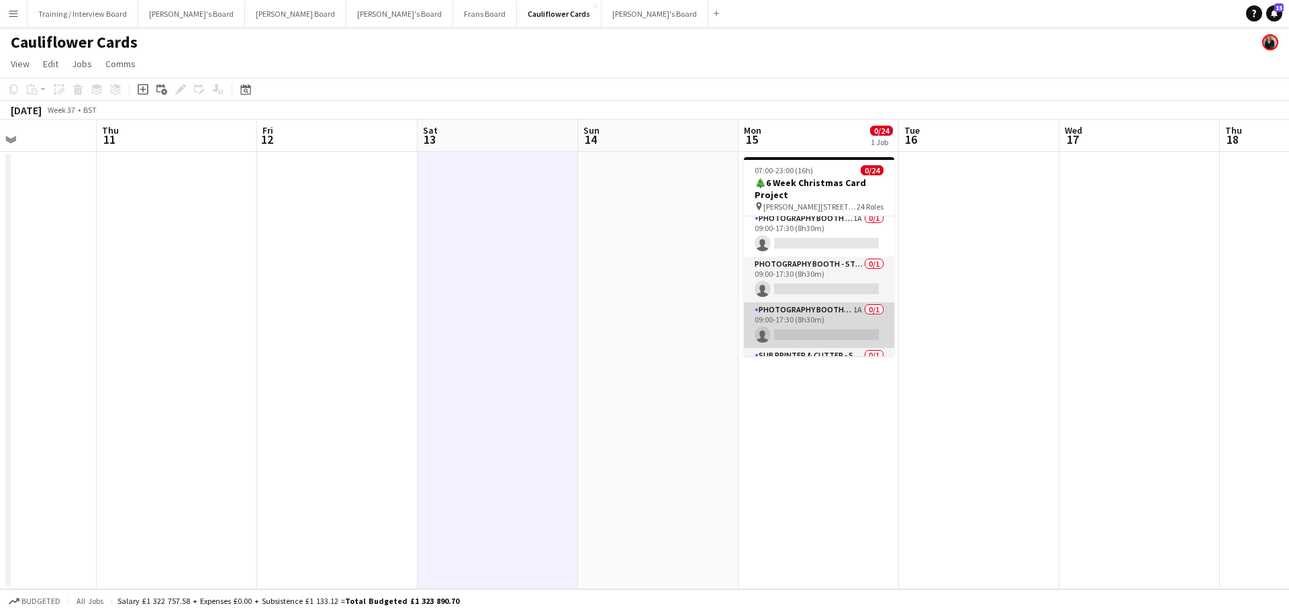
click at [849, 320] on app-card-role "Photography Booth/ Artwork checkers - Start Date 10th Oct 1A 0/1 09:00-17:30 (8…" at bounding box center [819, 325] width 150 height 46
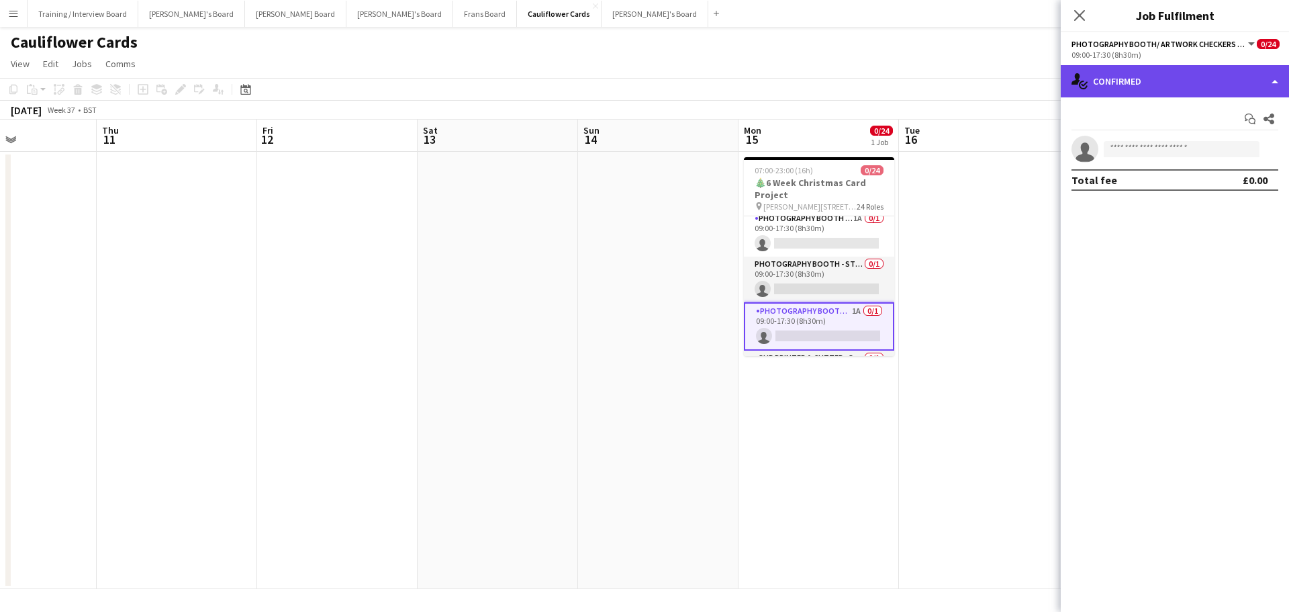
click at [849, 93] on div "single-neutral-actions-check-2 Confirmed" at bounding box center [1175, 81] width 228 height 32
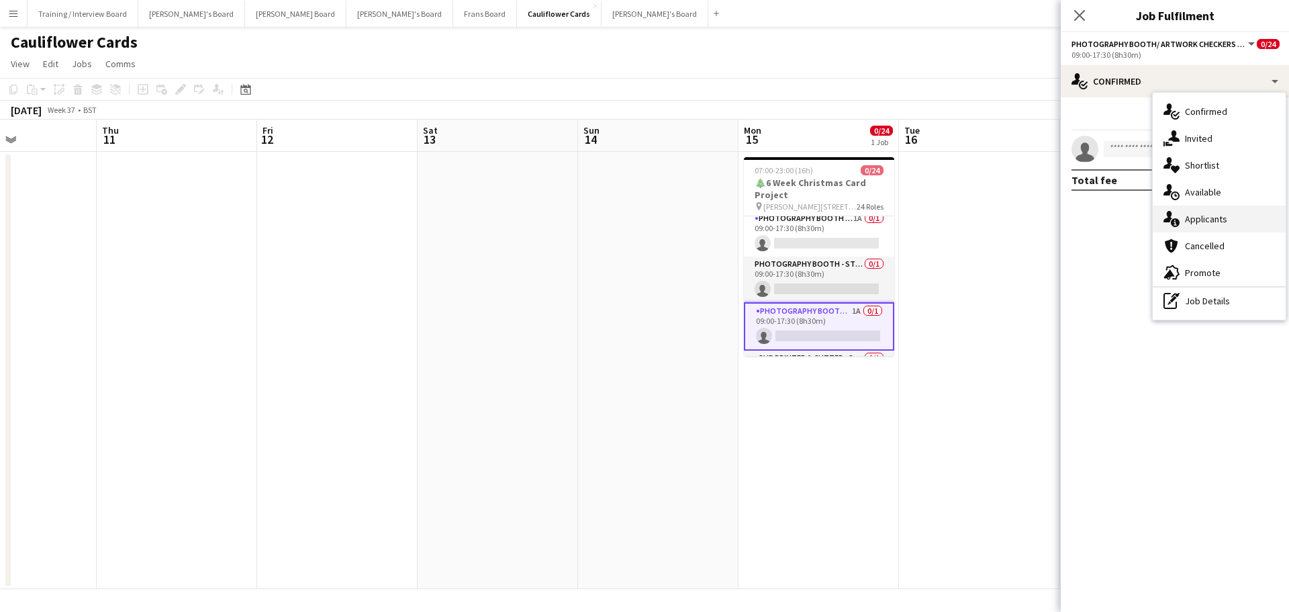
click at [849, 216] on span "Applicants" at bounding box center [1206, 219] width 42 height 12
click at [849, 369] on mat-expansion-panel "users2 Applicants Send notification Applicants Declined Unavailable Paul Davies…" at bounding box center [1175, 612] width 228 height 0
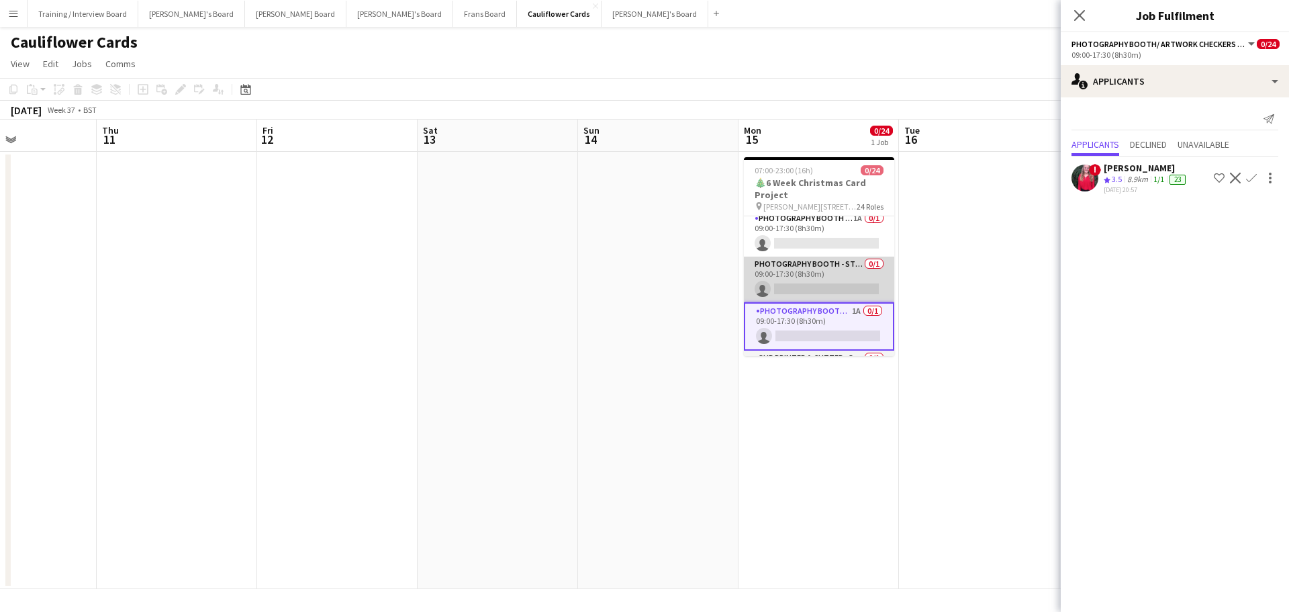
scroll to position [959, 0]
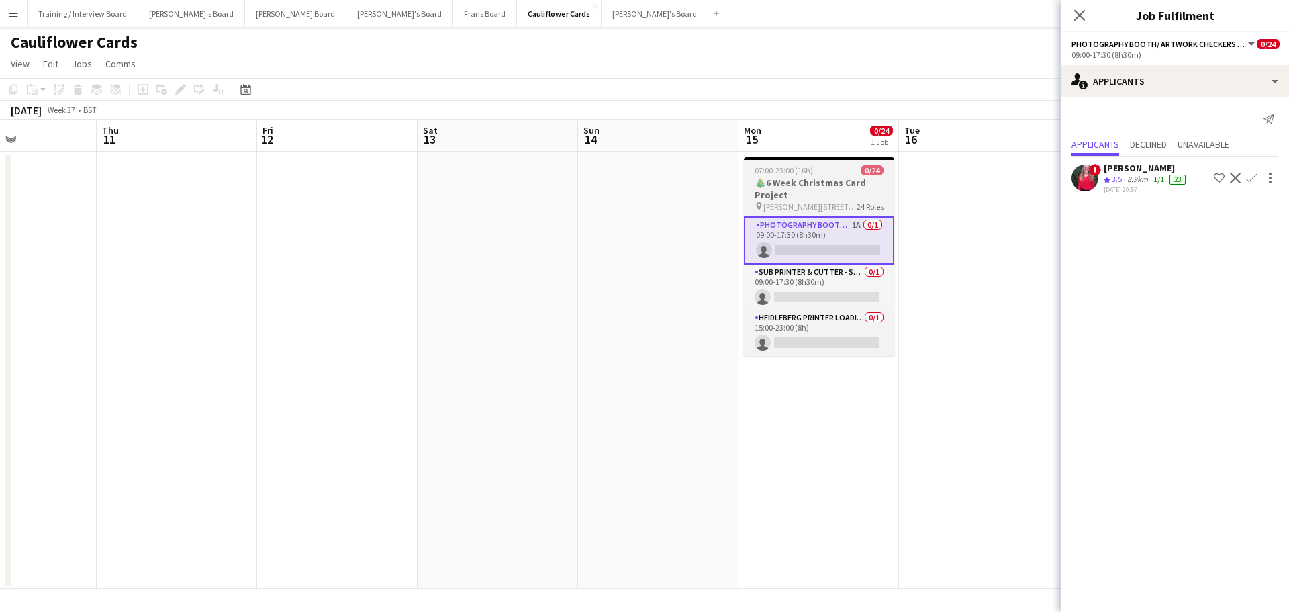
click at [819, 185] on h3 "🎄6 Week Christmas Card Project" at bounding box center [819, 189] width 150 height 24
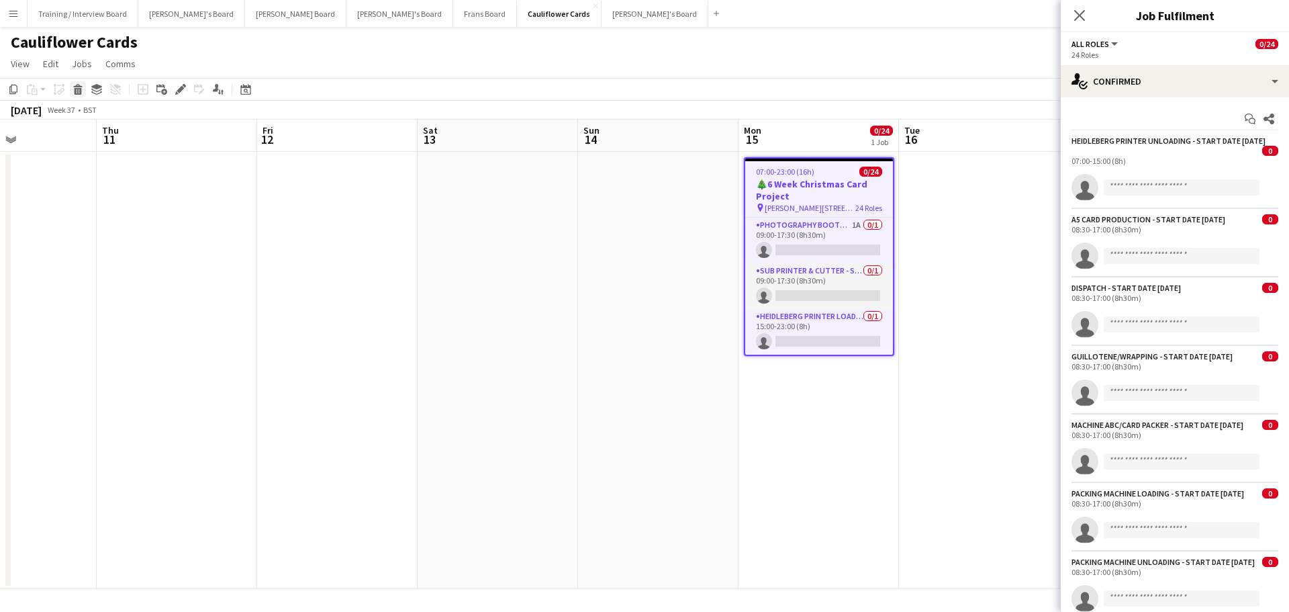
click at [81, 92] on icon at bounding box center [78, 91] width 7 height 7
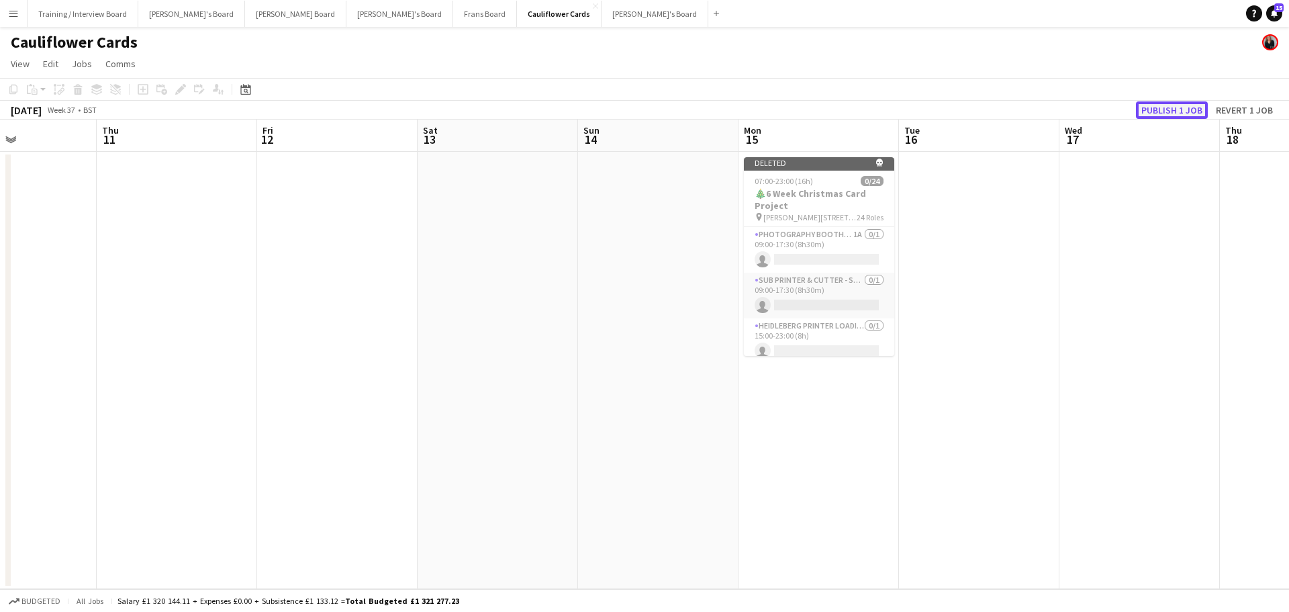
click at [849, 107] on button "Publish 1 job" at bounding box center [1172, 109] width 72 height 17
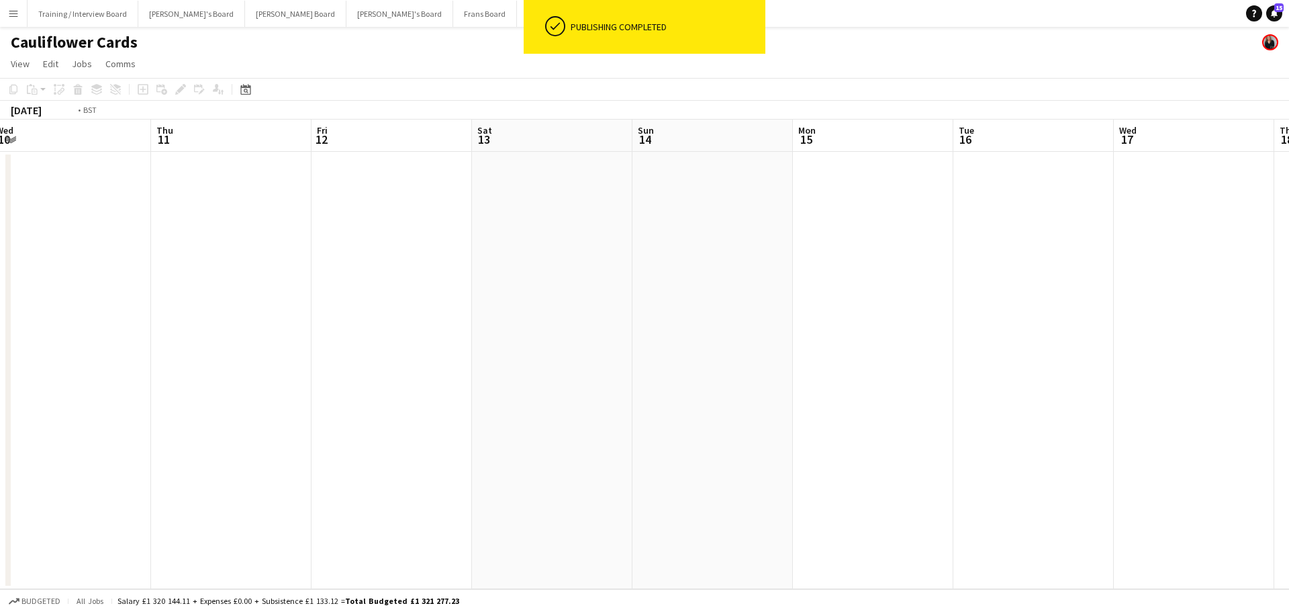
drag, startPoint x: 304, startPoint y: 449, endPoint x: 962, endPoint y: 418, distance: 658.7
click at [849, 369] on app-calendar-viewport "Mon 8 0/19 1 Job Tue 9 Wed 10 Thu 11 Fri 12 Sat 13 Sun 14 Mon 15 Tue 16 Wed 17 …" at bounding box center [644, 354] width 1289 height 469
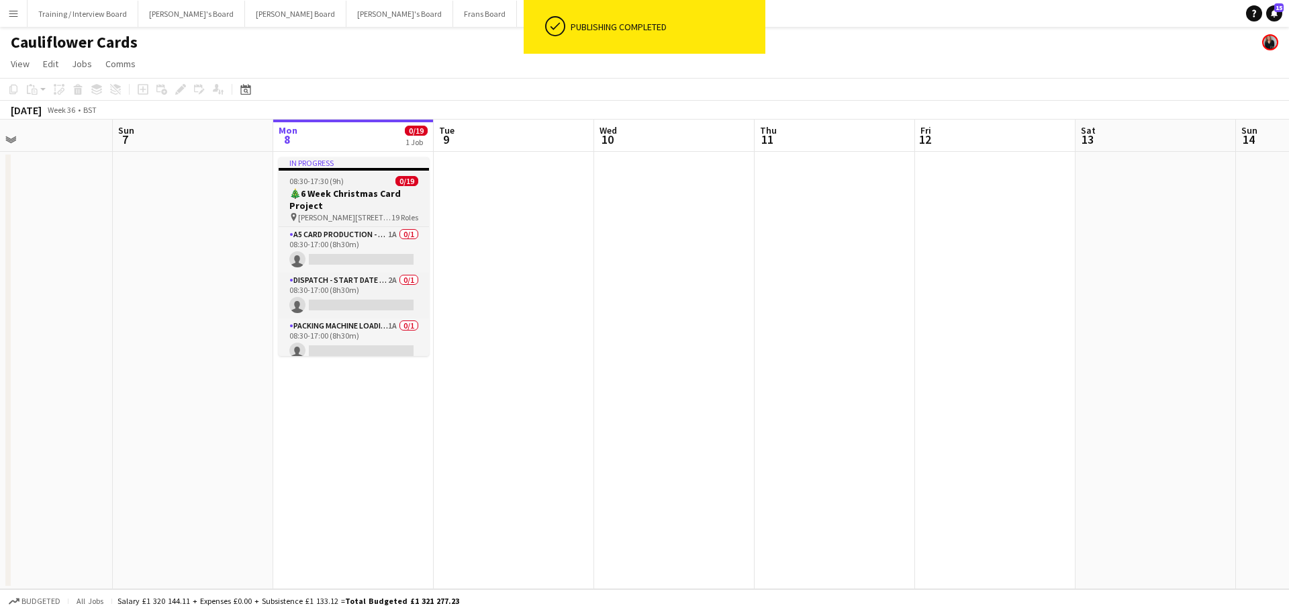
click at [346, 180] on div "08:30-17:30 (9h) 0/19" at bounding box center [354, 181] width 150 height 10
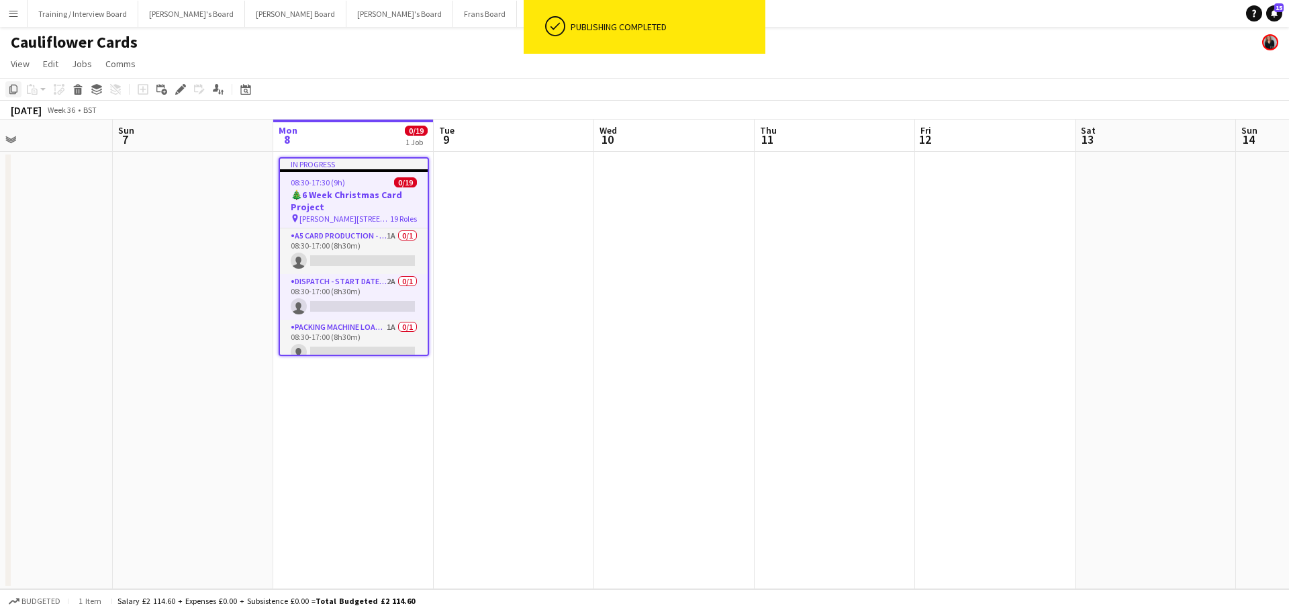
click at [17, 90] on icon at bounding box center [13, 89] width 8 height 9
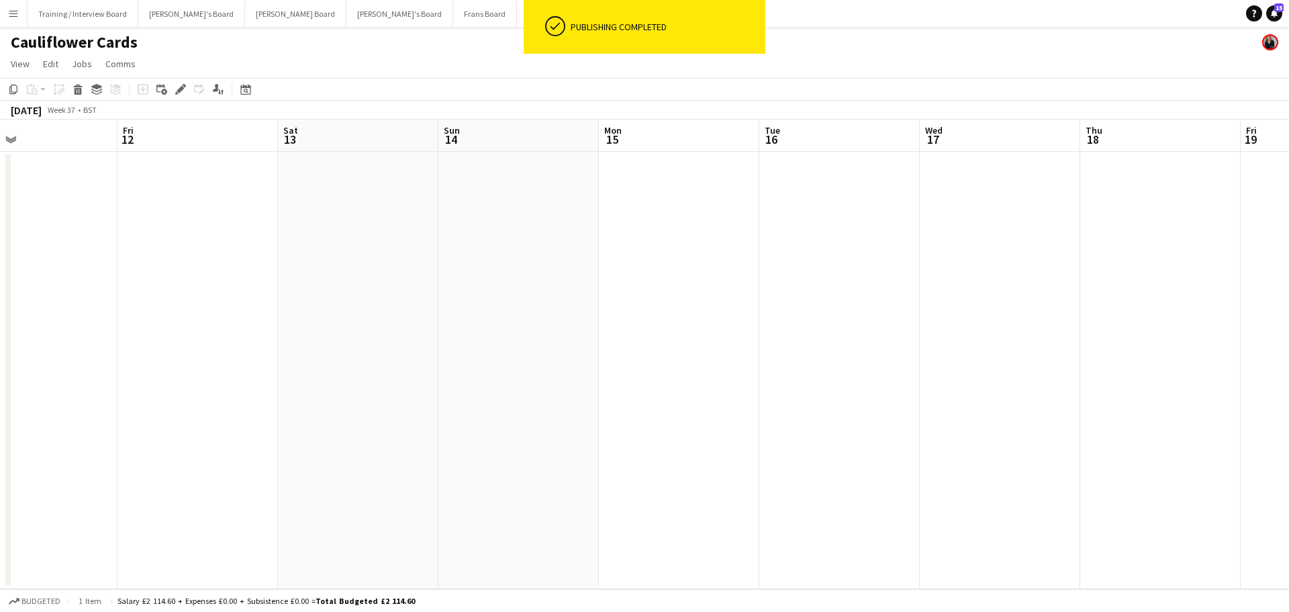
scroll to position [0, 425]
drag, startPoint x: 1215, startPoint y: 341, endPoint x: 517, endPoint y: 354, distance: 698.4
click at [517, 354] on app-calendar-viewport "Mon 8 0/19 1 Job Tue 9 Wed 10 Thu 11 Fri 12 Sat 13 Sun 14 Mon 15 Tue 16 Wed 17 …" at bounding box center [644, 354] width 1289 height 469
click at [753, 207] on app-date-cell at bounding box center [778, 370] width 160 height 437
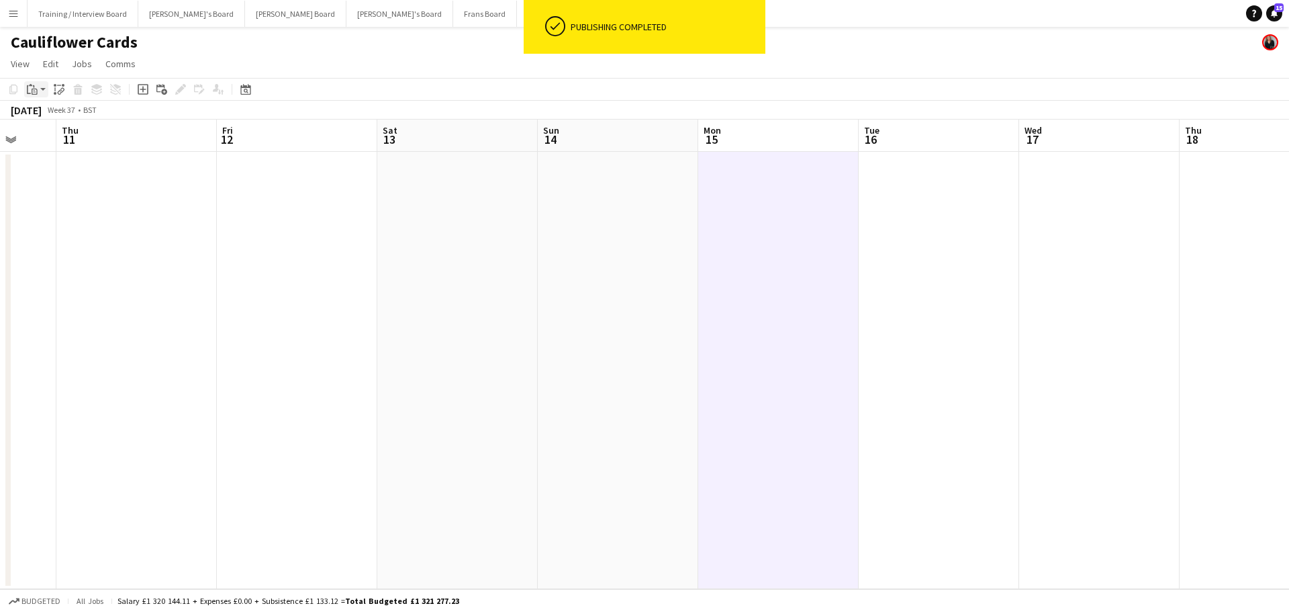
click at [28, 89] on icon "Paste" at bounding box center [32, 89] width 11 height 11
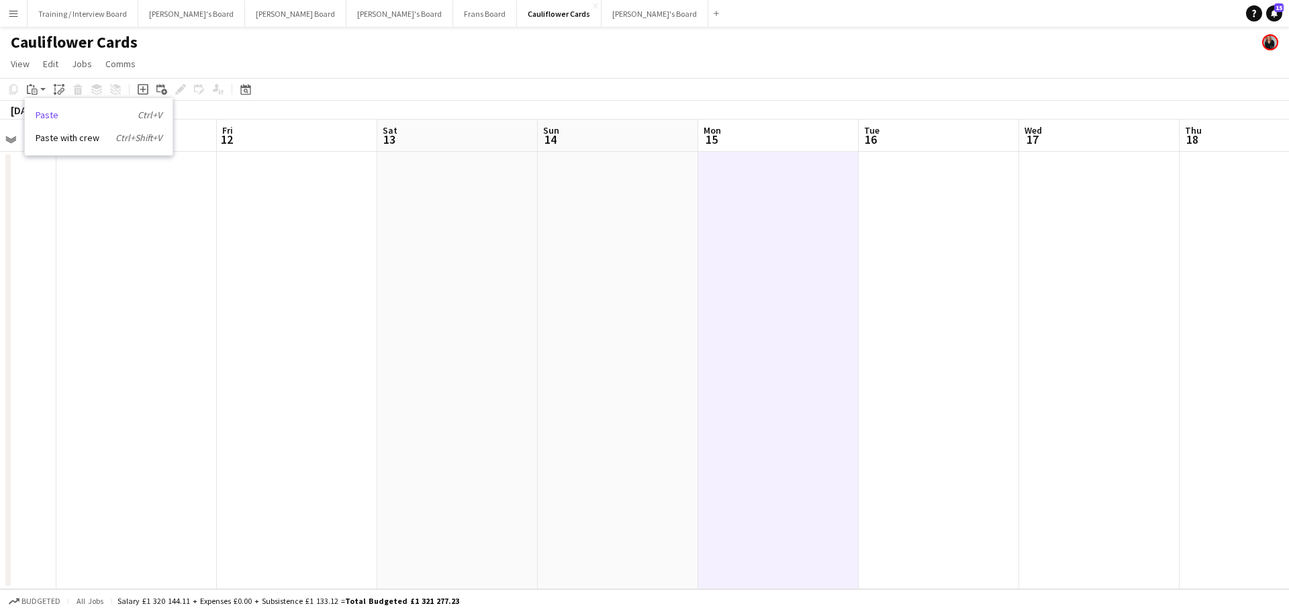
click at [58, 119] on link "Paste Ctrl+V" at bounding box center [99, 115] width 126 height 12
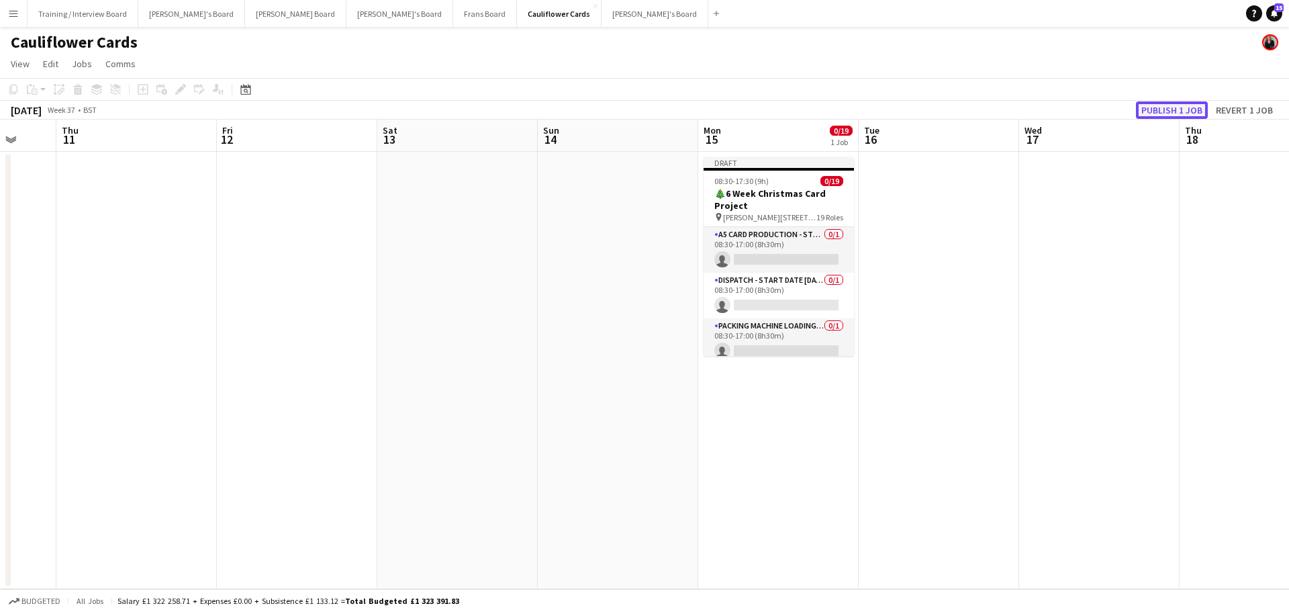
click at [849, 109] on button "Publish 1 job" at bounding box center [1172, 109] width 72 height 17
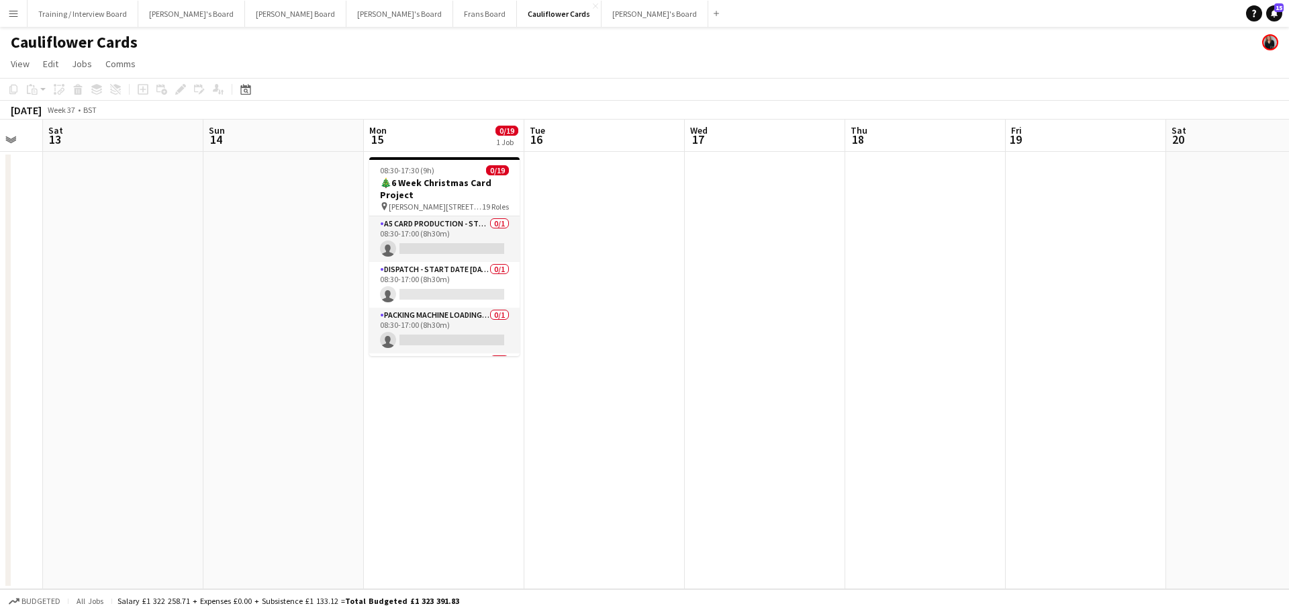
scroll to position [0, 451]
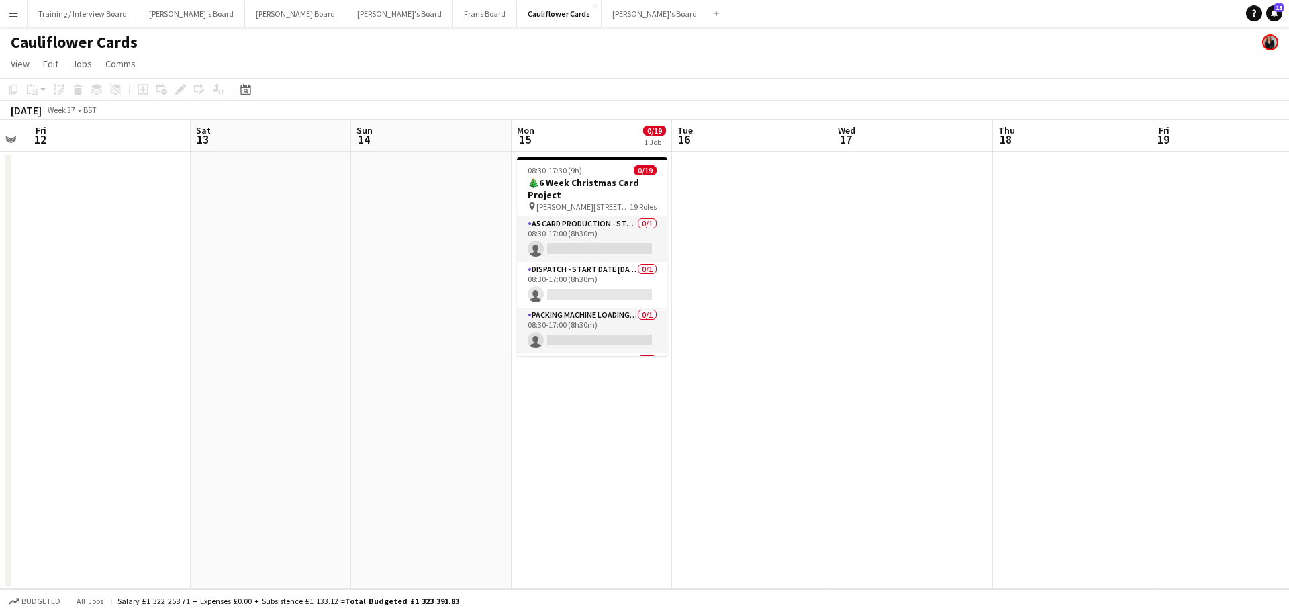
drag, startPoint x: 913, startPoint y: 342, endPoint x: 297, endPoint y: 353, distance: 616.4
click at [297, 353] on app-calendar-viewport "Tue 9 Wed 10 Thu 11 Fri 12 Sat 13 Sun 14 Mon 15 0/19 1 Job Tue 16 Wed 17 Thu 18…" at bounding box center [644, 354] width 1289 height 469
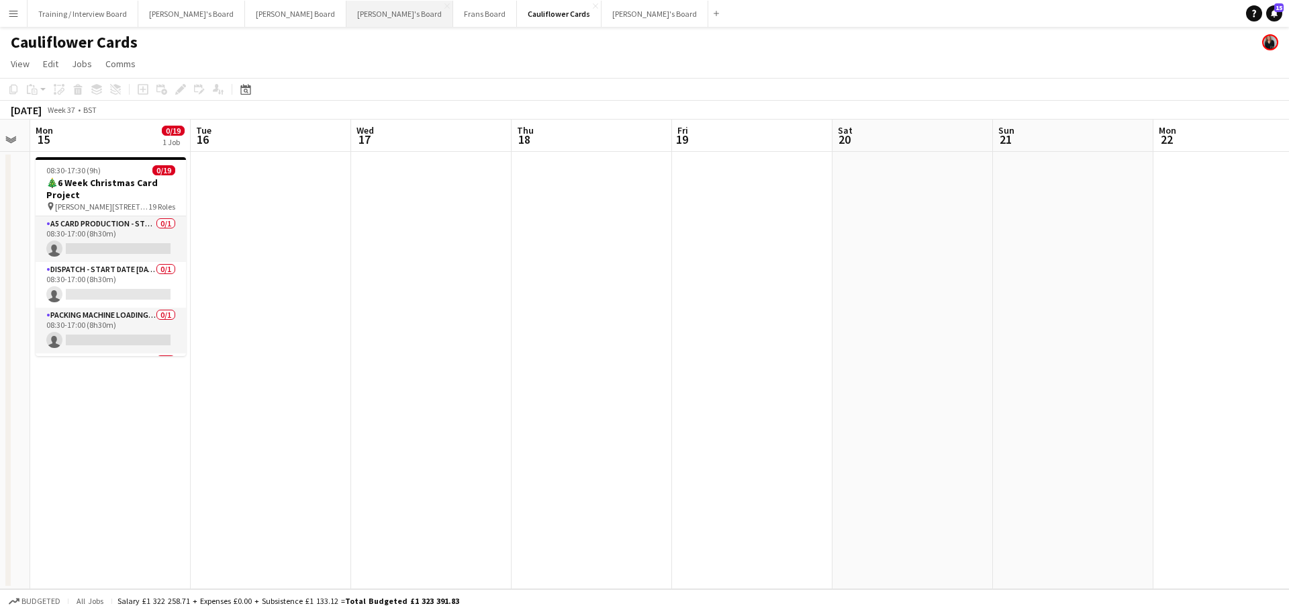
click at [346, 13] on button "Caitlin's Board Close" at bounding box center [399, 14] width 107 height 26
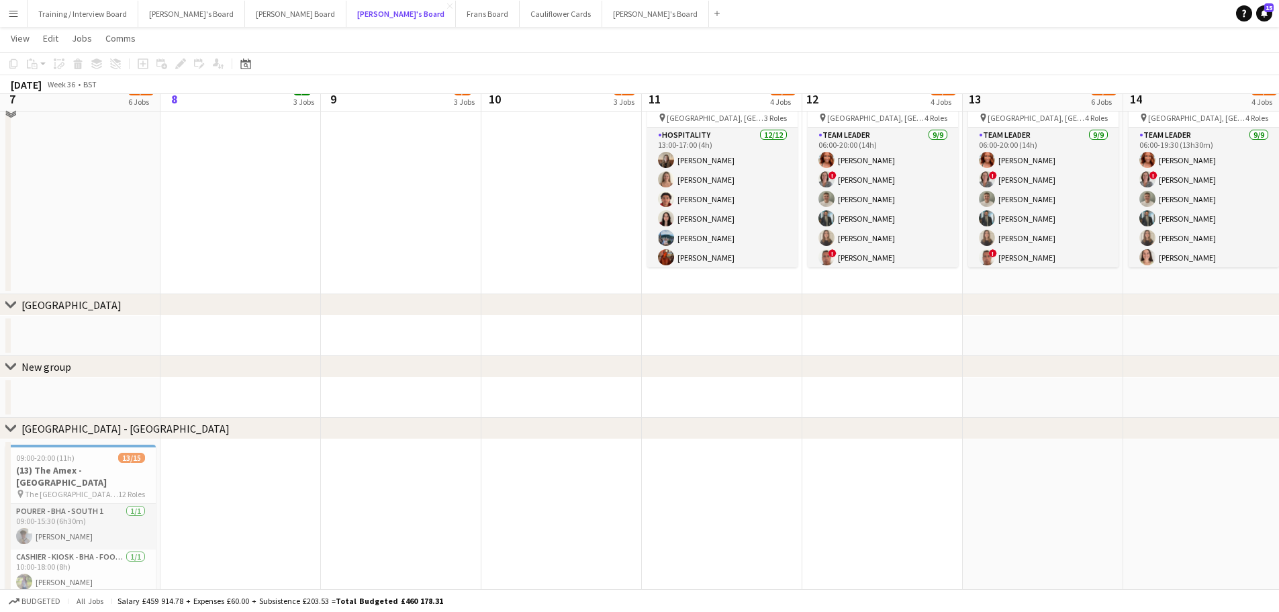
scroll to position [1276, 0]
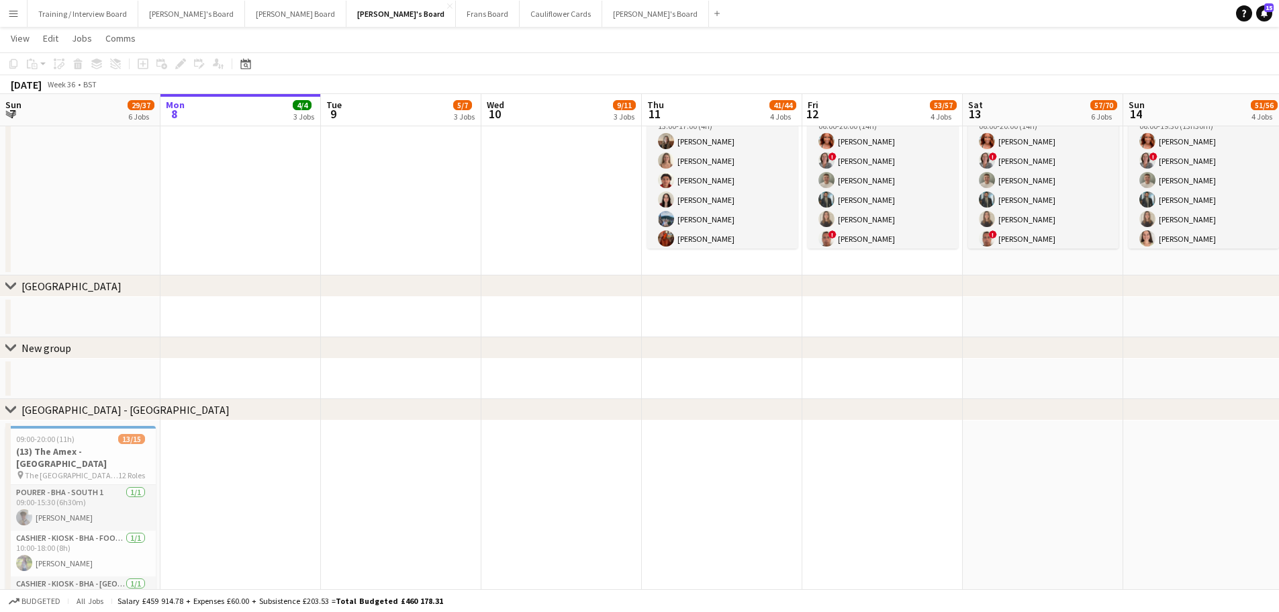
drag, startPoint x: 690, startPoint y: 405, endPoint x: 371, endPoint y: 407, distance: 318.9
click at [371, 369] on div "chevron-right Amex Stadium - Brighton" at bounding box center [639, 409] width 1279 height 21
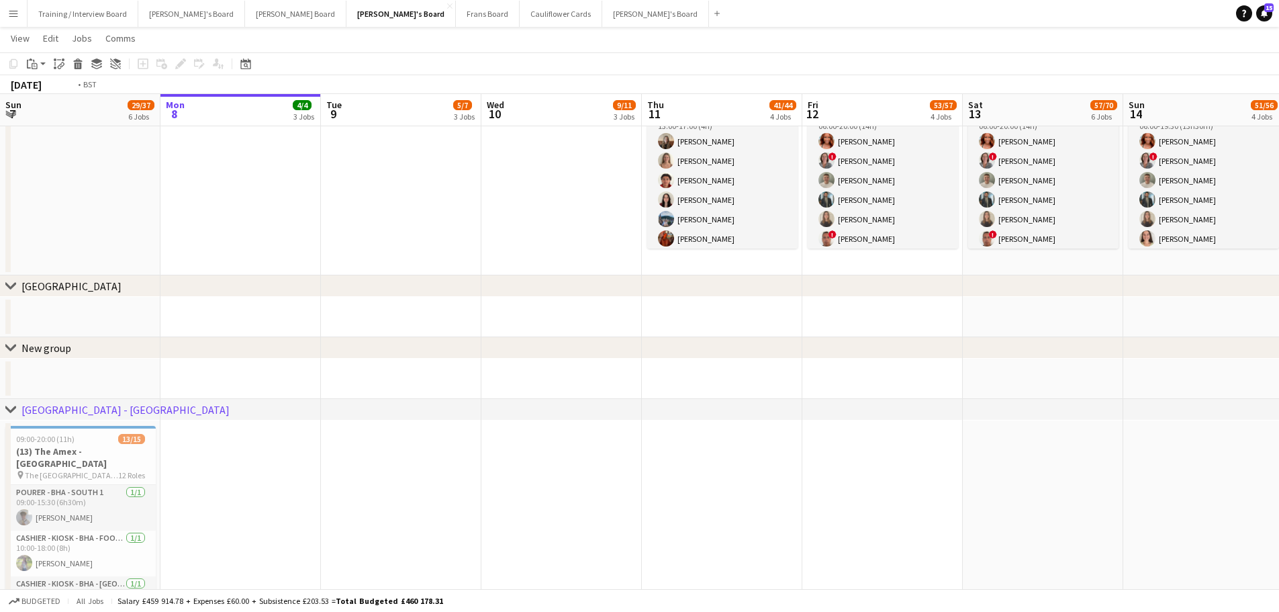
drag, startPoint x: 689, startPoint y: 364, endPoint x: 293, endPoint y: 355, distance: 396.2
click at [293, 355] on div "chevron-right Ascot Porters chevron-right Absolute Taste chevron-right Twickenh…" at bounding box center [639, 278] width 1279 height 3003
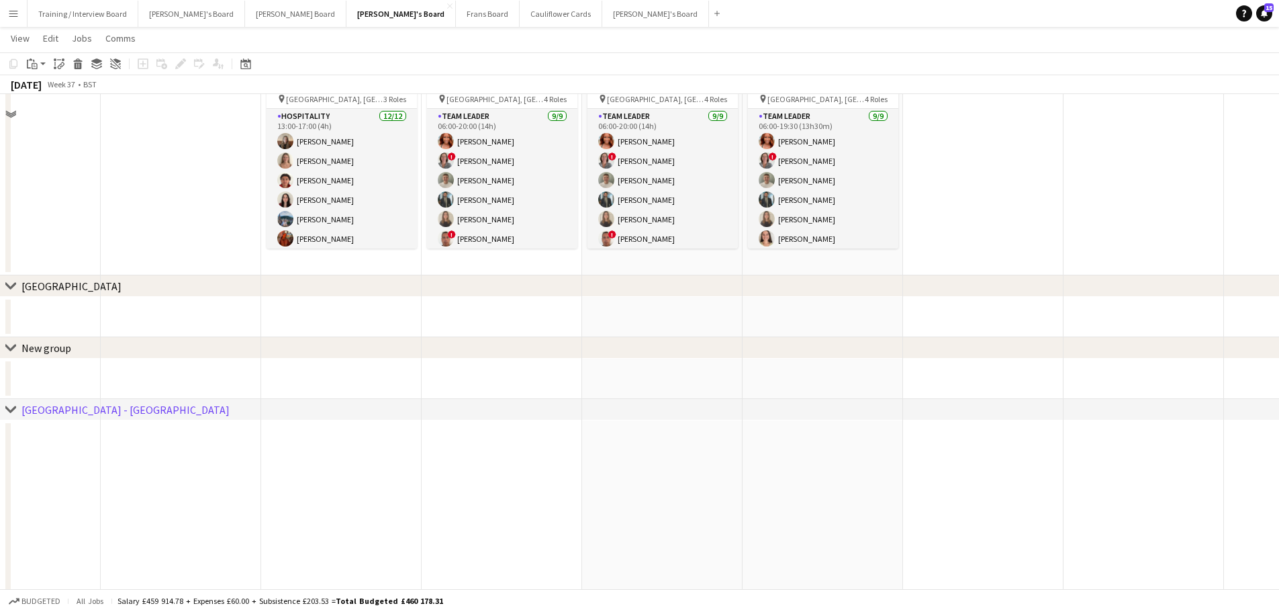
scroll to position [1007, 0]
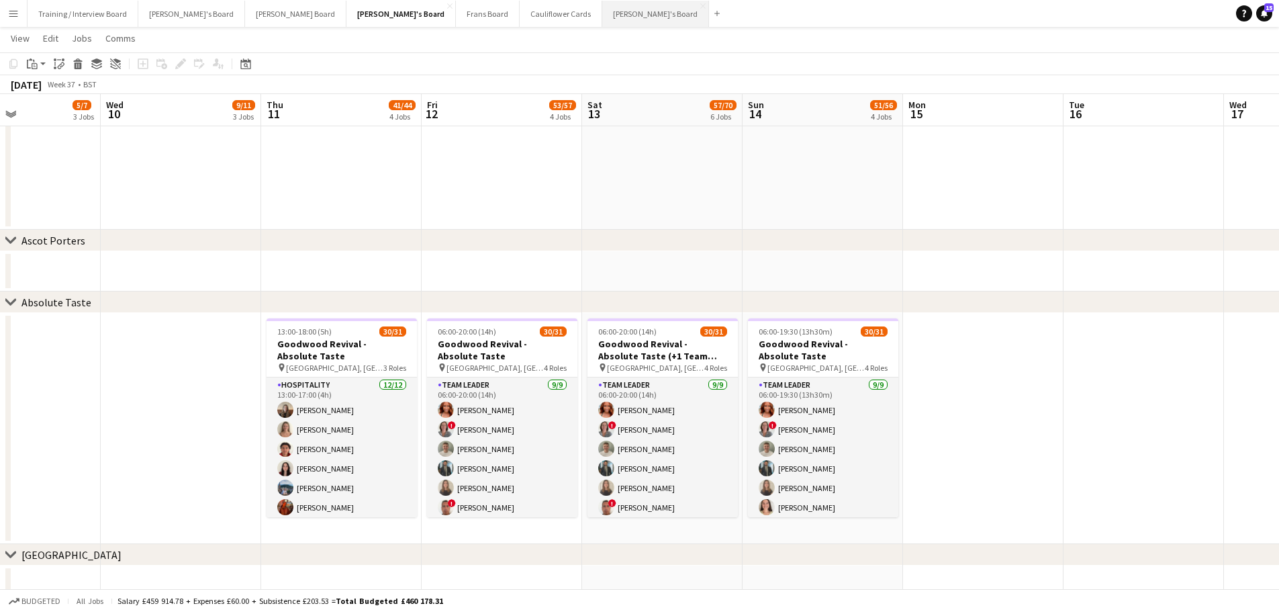
click at [602, 14] on button "[PERSON_NAME]'s Board Close" at bounding box center [655, 14] width 107 height 26
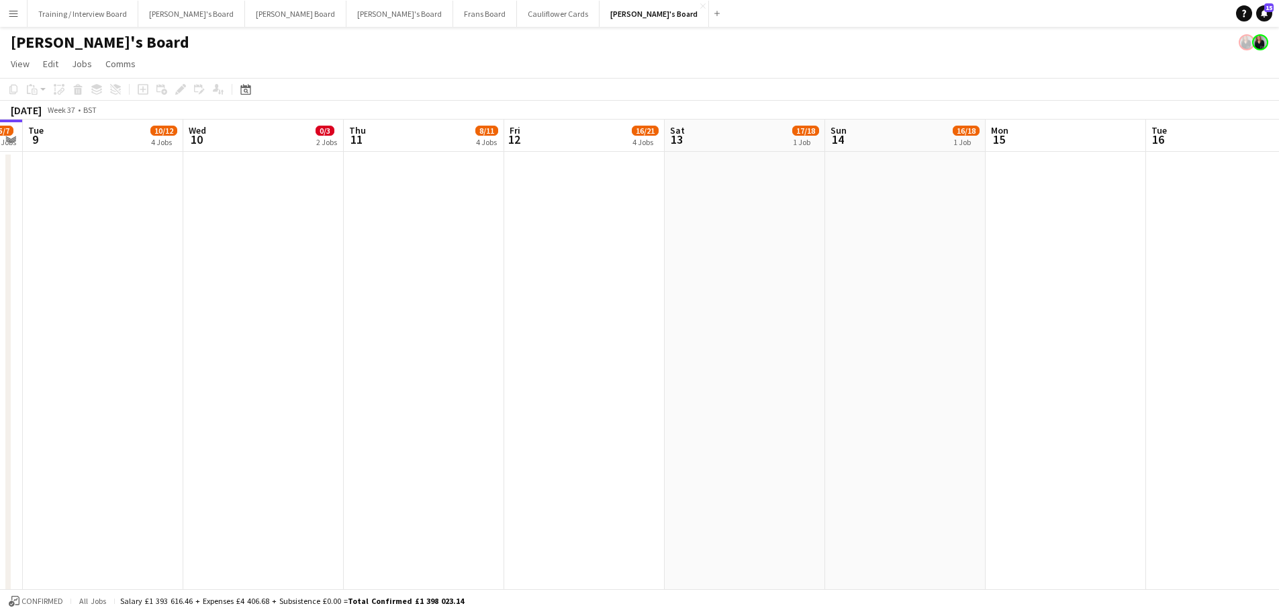
scroll to position [0, 477]
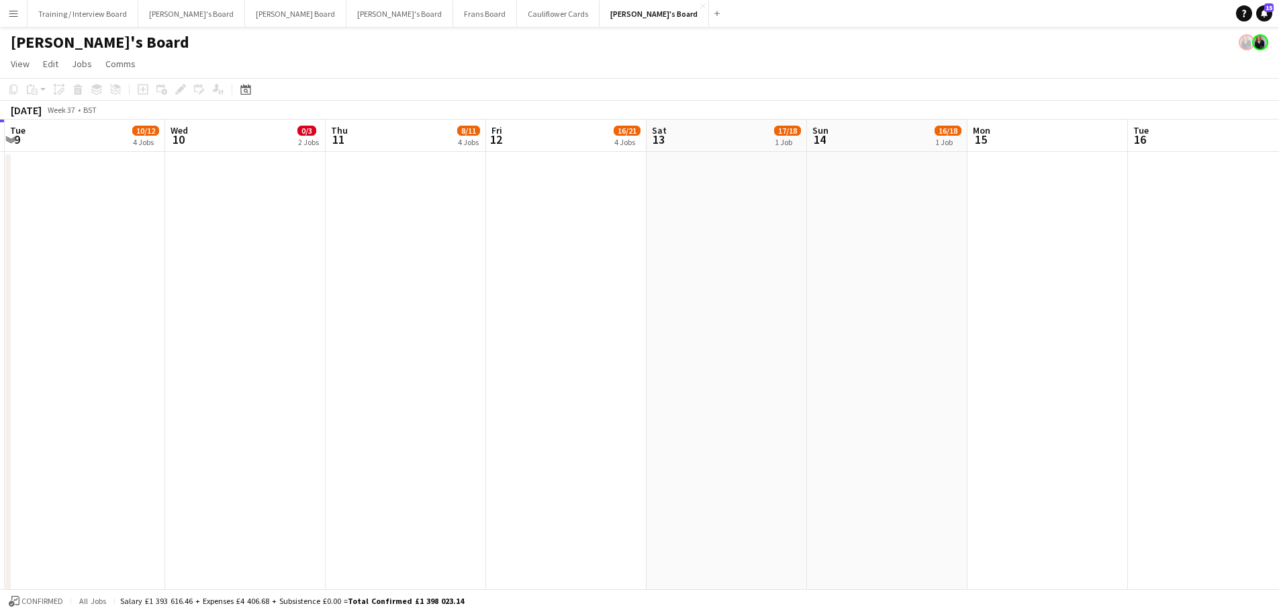
drag, startPoint x: 1078, startPoint y: 425, endPoint x: 762, endPoint y: 438, distance: 316.5
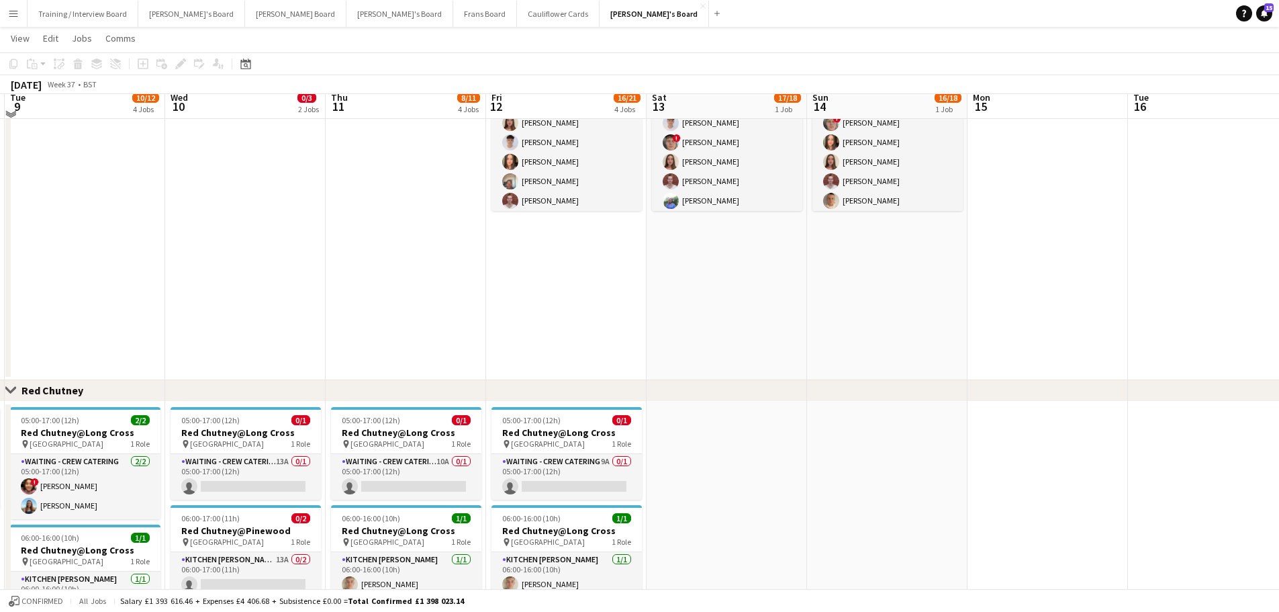
scroll to position [1280, 0]
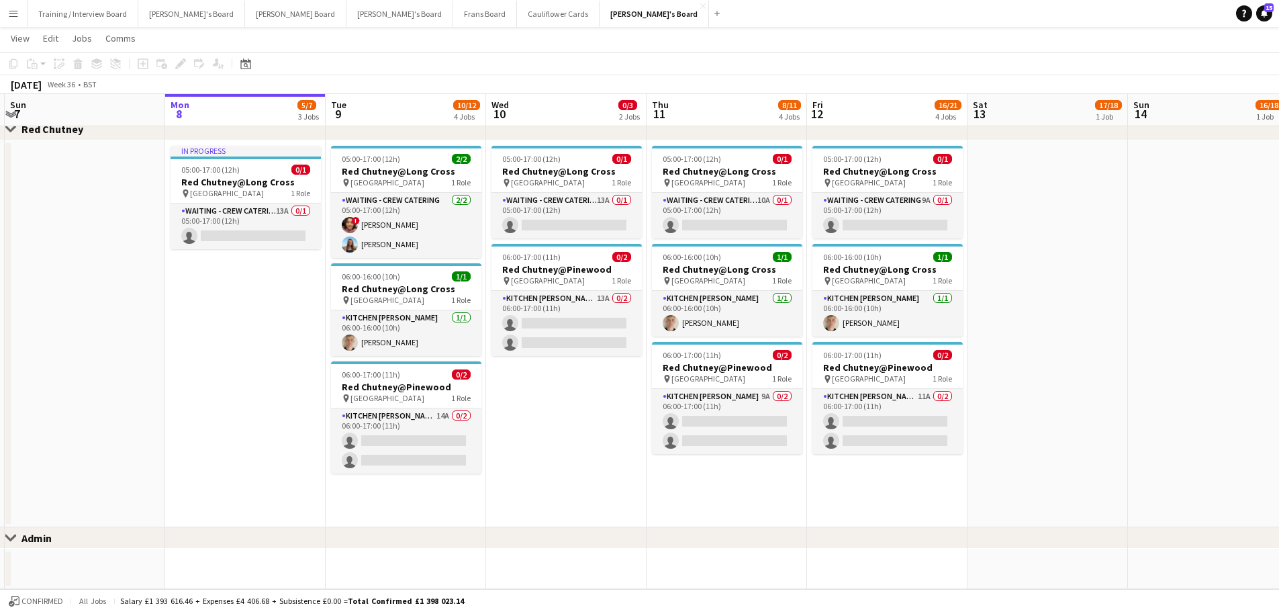
drag, startPoint x: 490, startPoint y: 481, endPoint x: 1245, endPoint y: 473, distance: 754.7
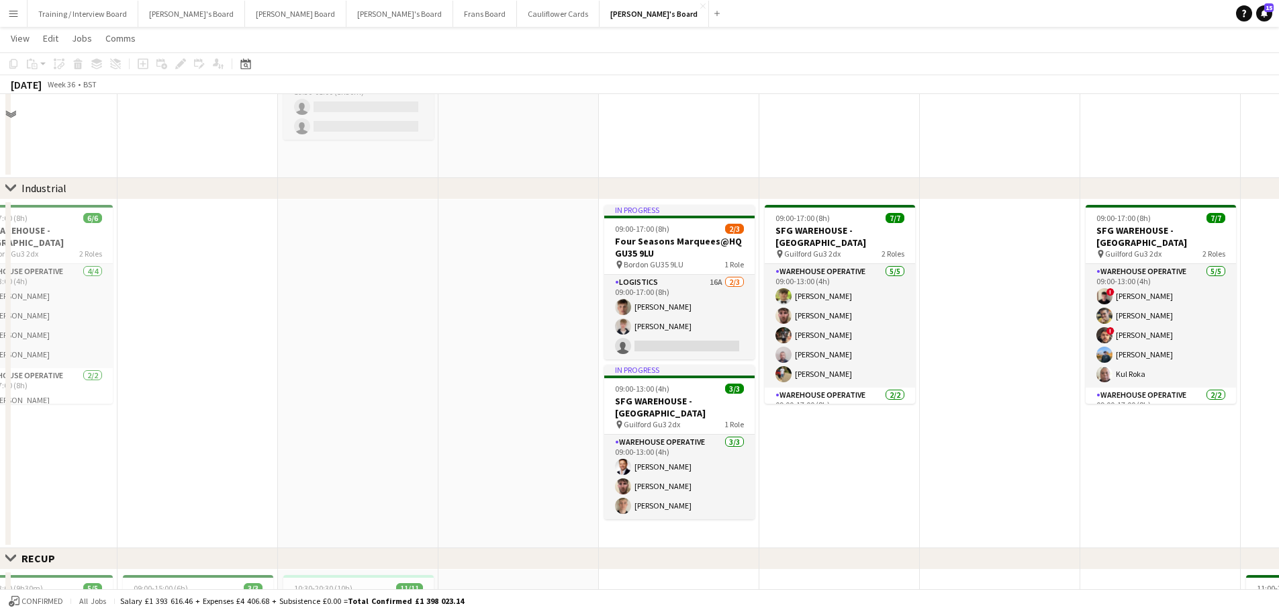
scroll to position [408, 0]
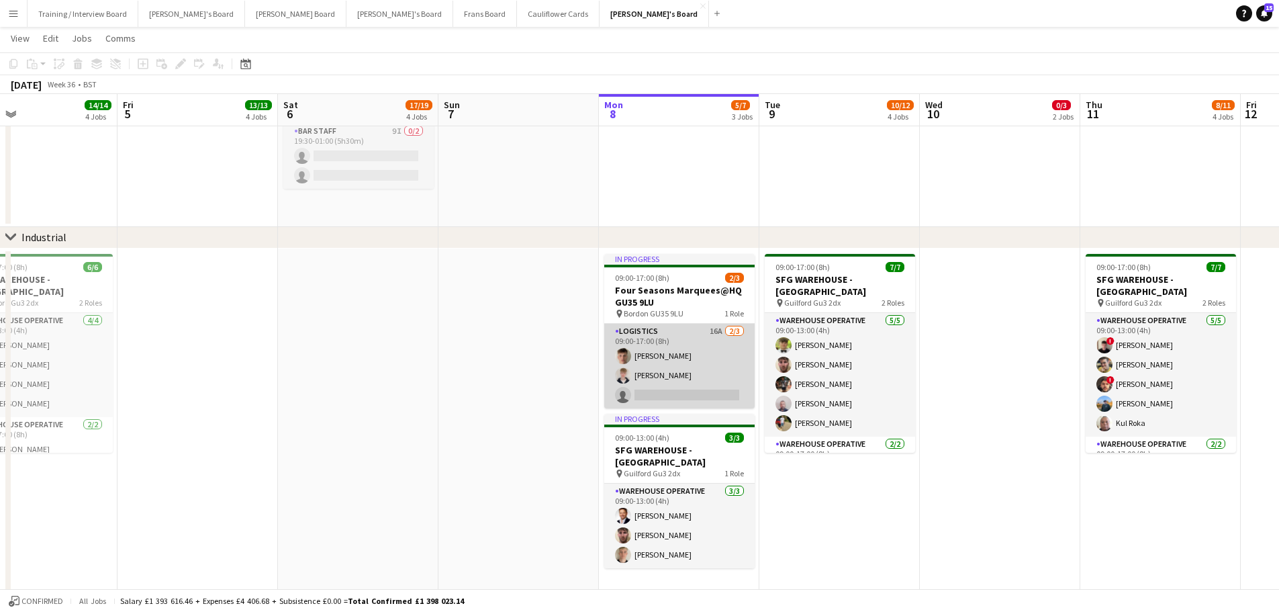
click at [704, 369] on app-card-role "Logistics 16A 2/3 09:00-17:00 (8h) Fergus van der Flier Toby White single-neutr…" at bounding box center [679, 366] width 150 height 85
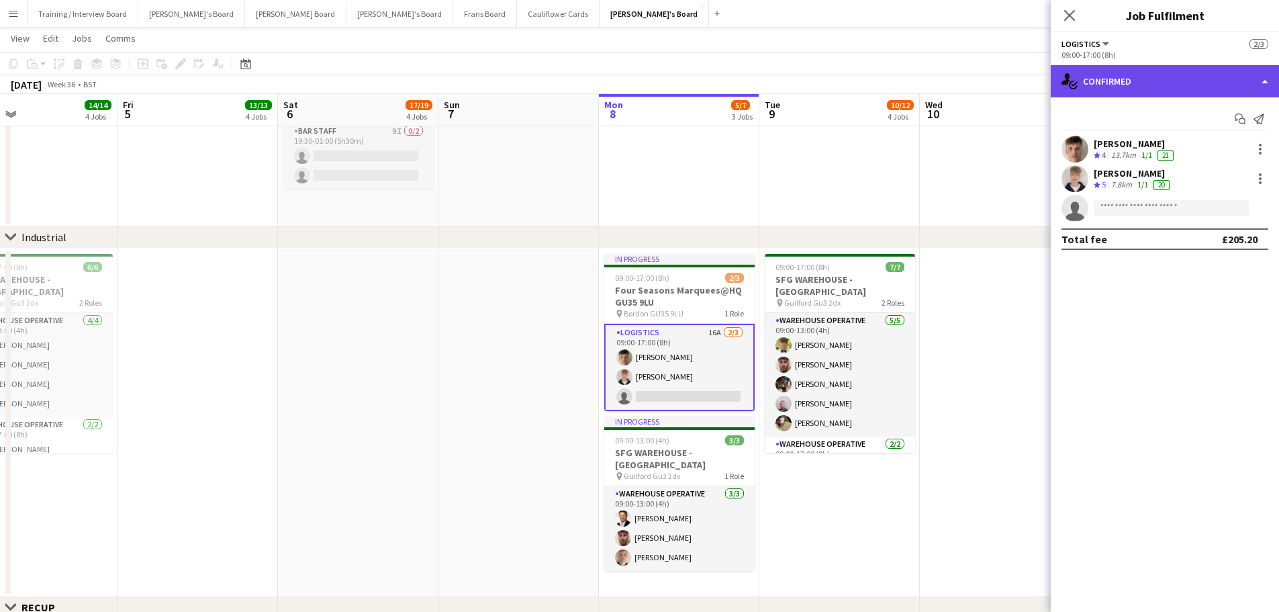
click at [849, 93] on div "single-neutral-actions-check-2 Confirmed" at bounding box center [1165, 81] width 228 height 32
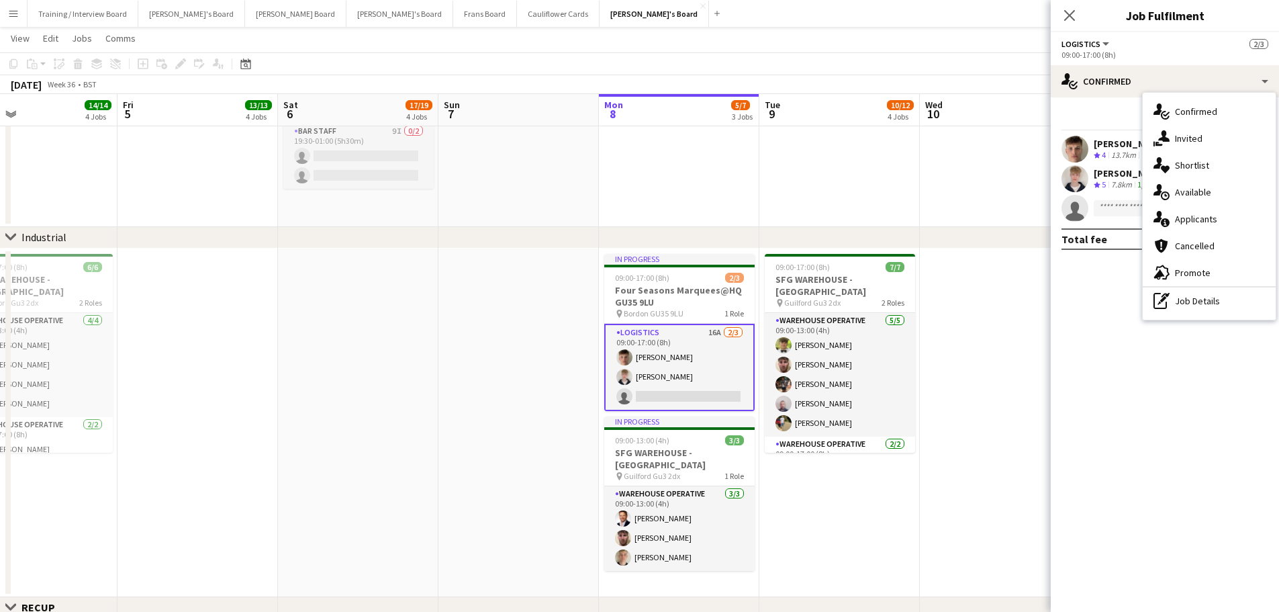
drag, startPoint x: 1214, startPoint y: 289, endPoint x: 1151, endPoint y: 138, distance: 163.5
click at [849, 289] on div "pen-write Job Details" at bounding box center [1209, 300] width 133 height 27
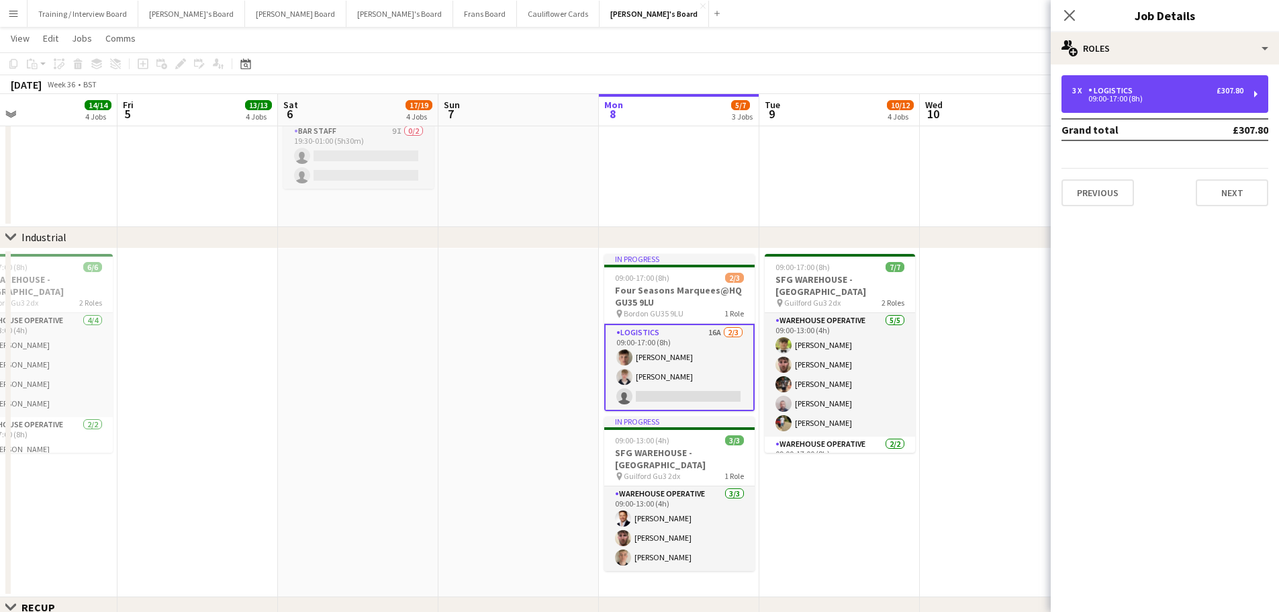
click at [849, 75] on div "3 x Logistics £307.80 09:00-17:00 (8h)" at bounding box center [1164, 94] width 207 height 38
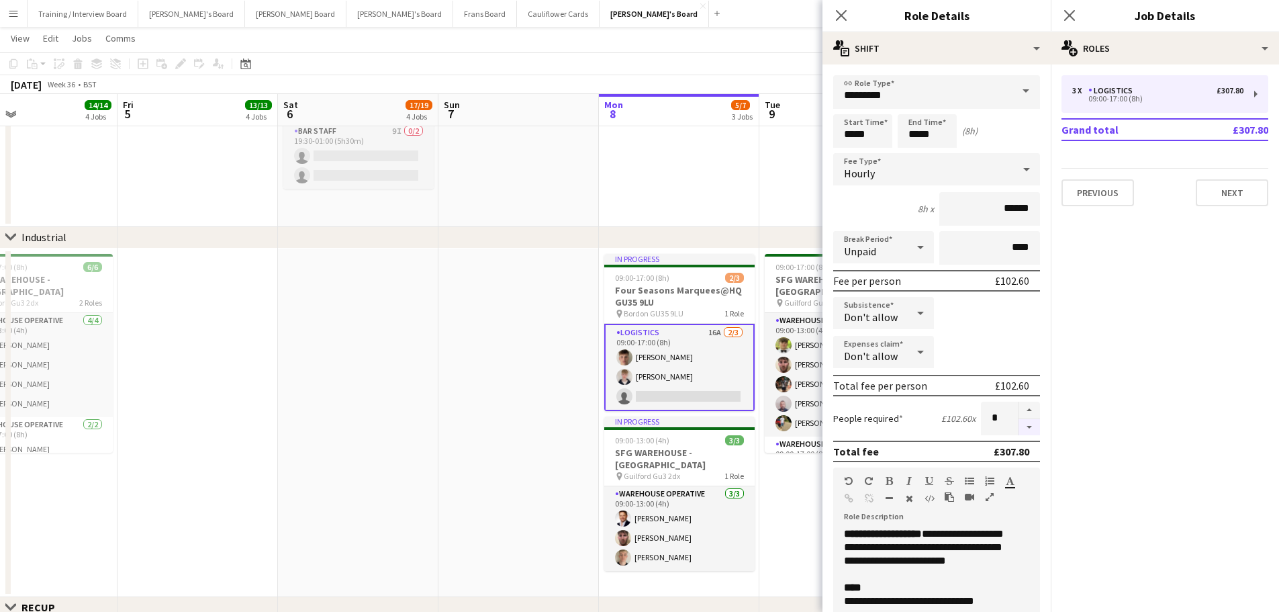
click at [849, 369] on button "button" at bounding box center [1028, 427] width 21 height 17
type input "*"
click at [432, 369] on app-date-cell at bounding box center [358, 422] width 160 height 348
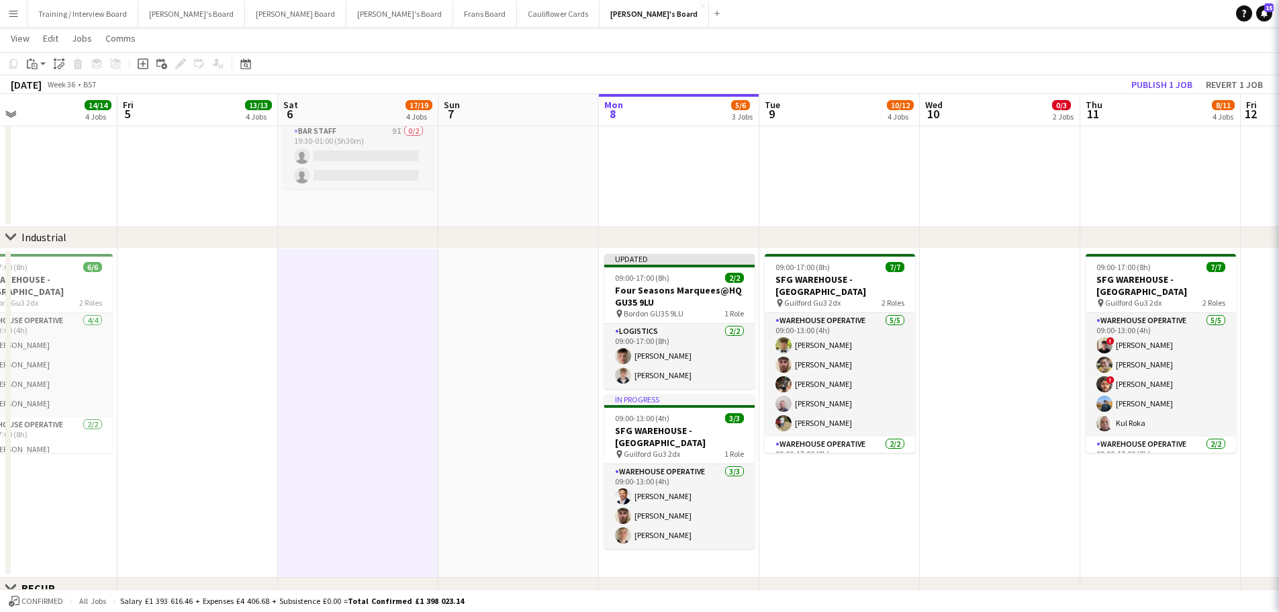
scroll to position [0, 363]
click at [849, 83] on button "Publish 1 job" at bounding box center [1162, 84] width 72 height 17
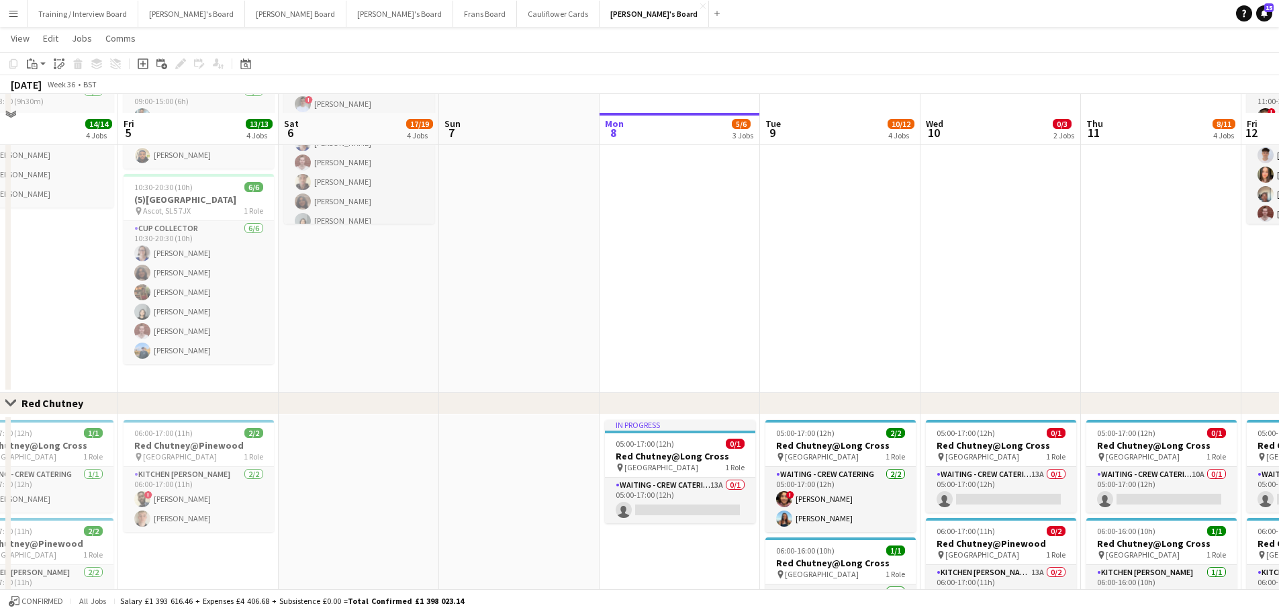
scroll to position [1007, 0]
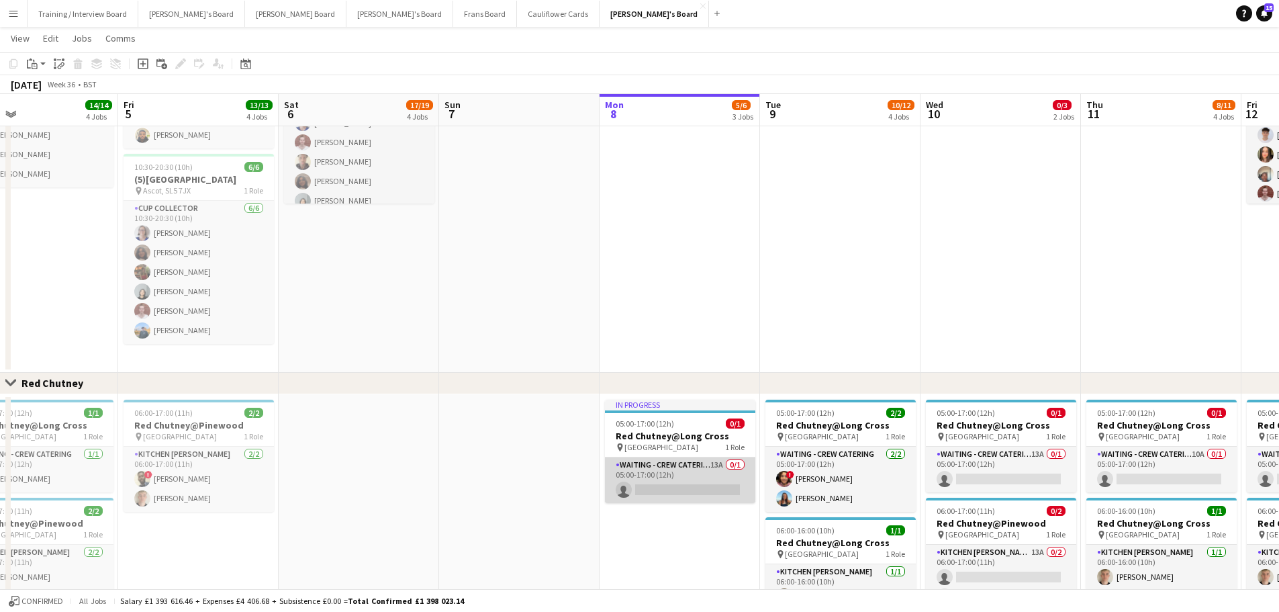
click at [715, 369] on app-card-role "Waiting - Crew Catering 13A 0/1 05:00-17:00 (12h) single-neutral-actions" at bounding box center [680, 480] width 150 height 46
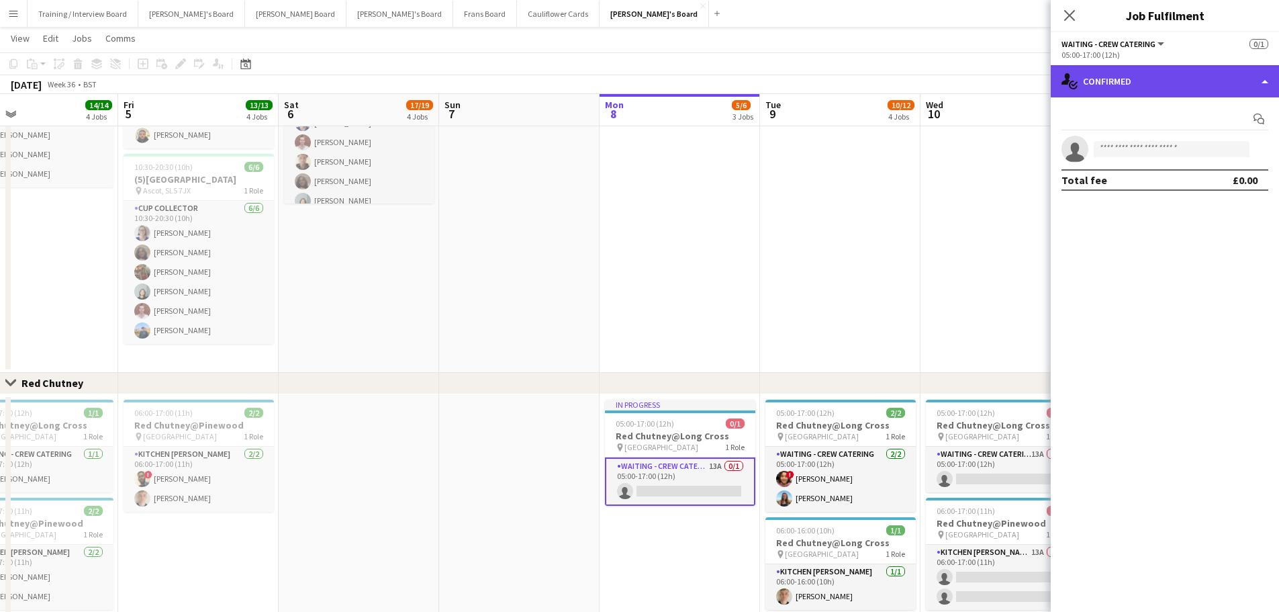
click at [849, 79] on div "single-neutral-actions-check-2 Confirmed" at bounding box center [1165, 81] width 228 height 32
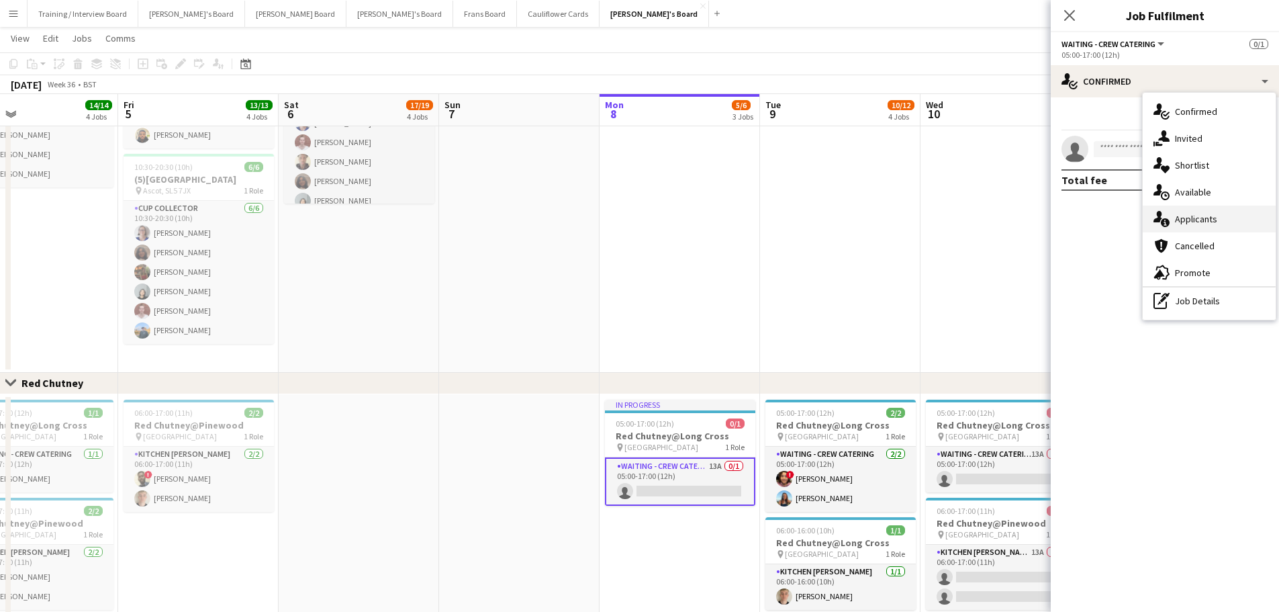
click at [849, 222] on span "Applicants" at bounding box center [1196, 219] width 42 height 12
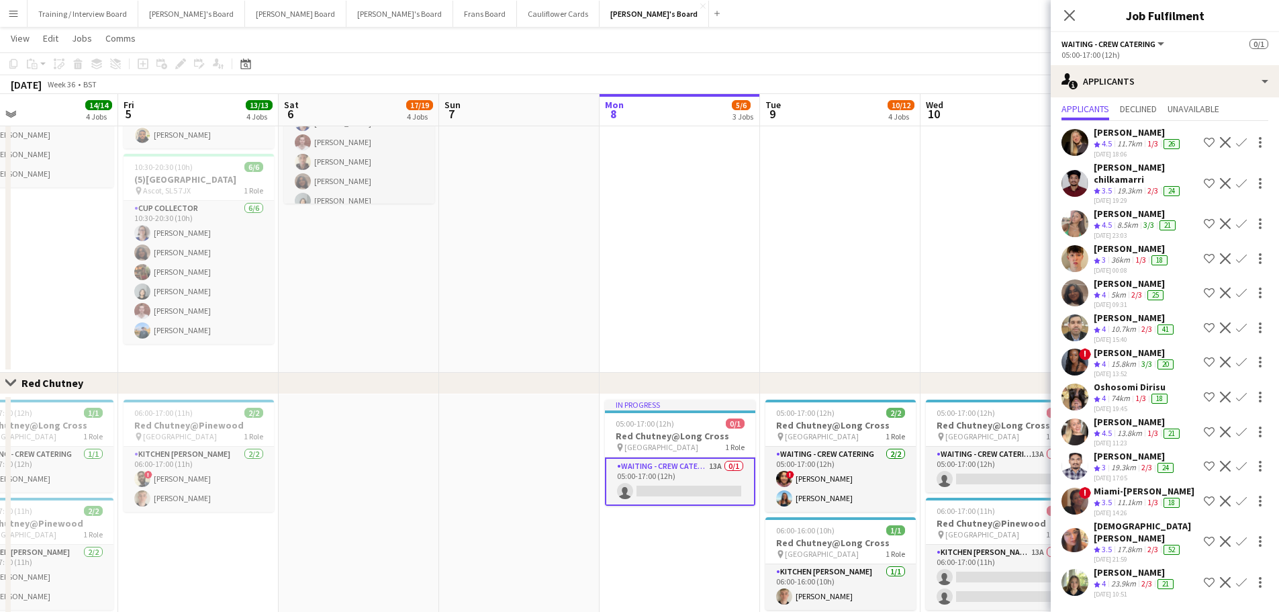
scroll to position [96, 0]
click at [849, 369] on div "13.8km" at bounding box center [1129, 433] width 30 height 11
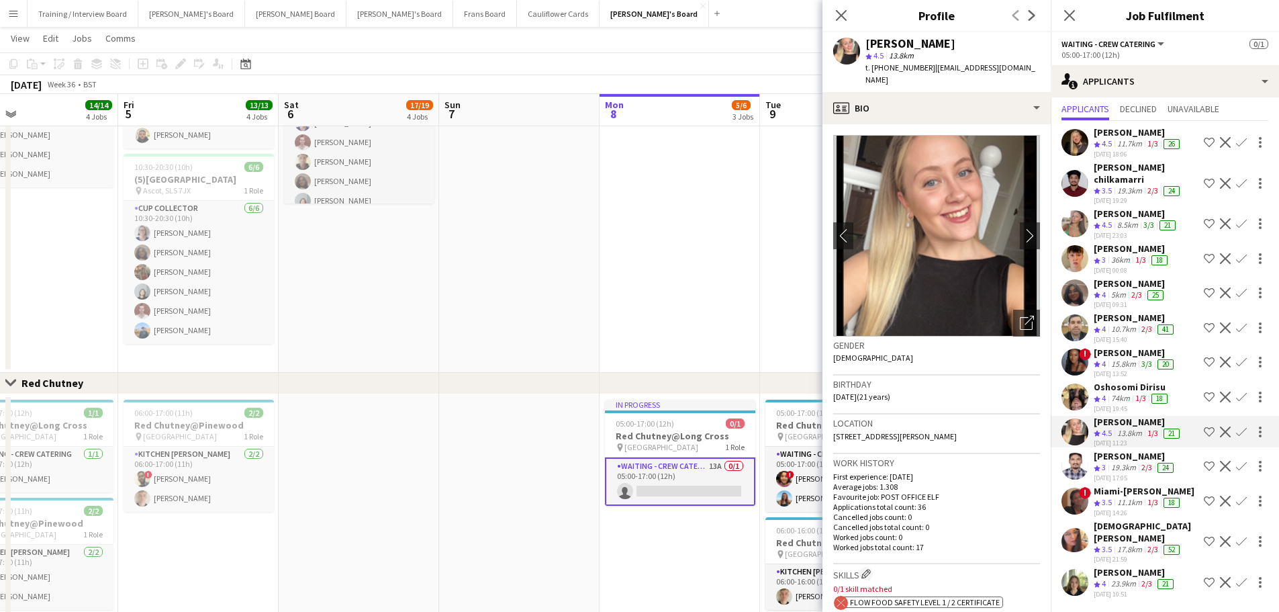
click at [849, 220] on div "3/3" at bounding box center [1149, 225] width 16 height 11
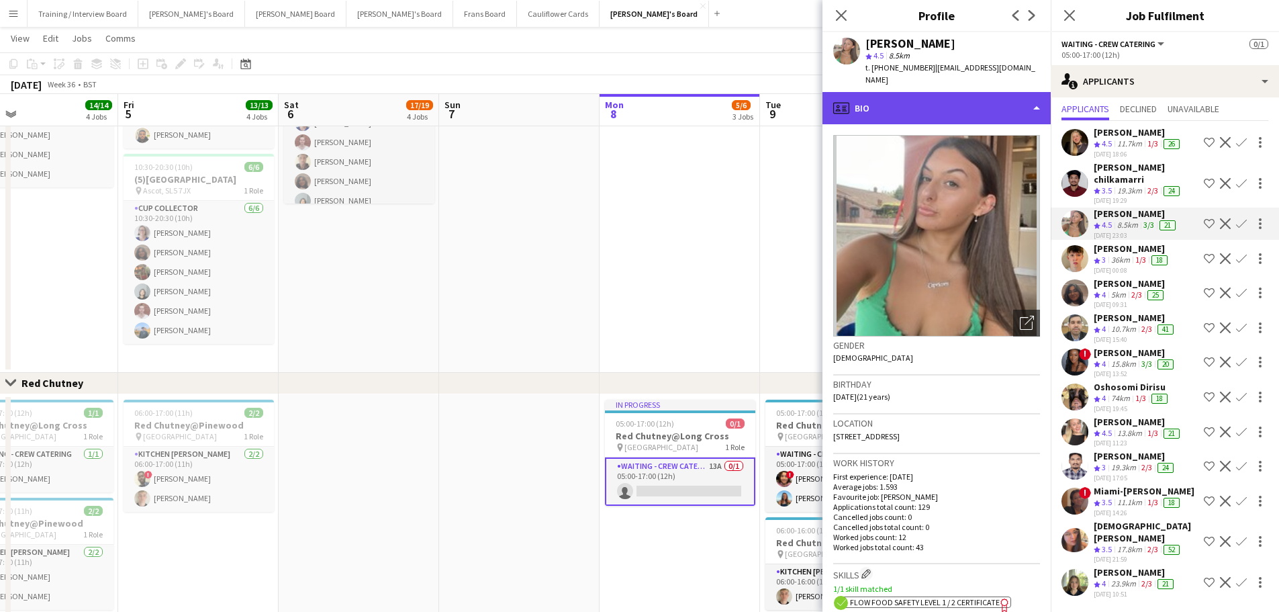
click at [849, 107] on div "profile Bio" at bounding box center [936, 108] width 228 height 32
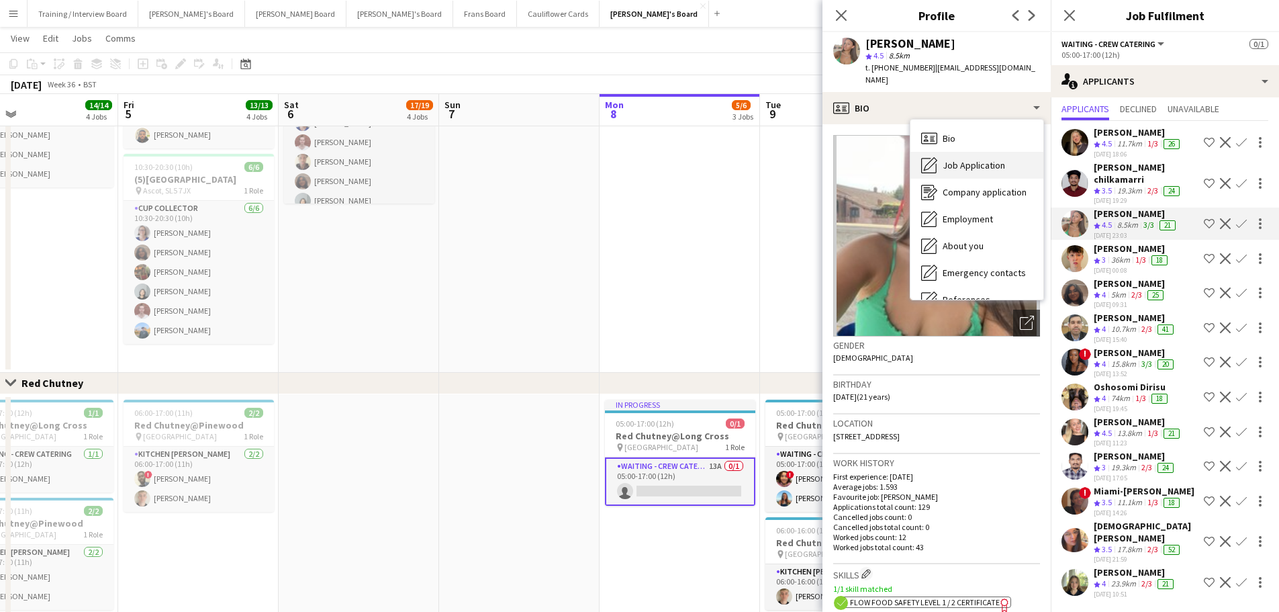
click at [849, 152] on div "Job Application Job Application" at bounding box center [976, 165] width 133 height 27
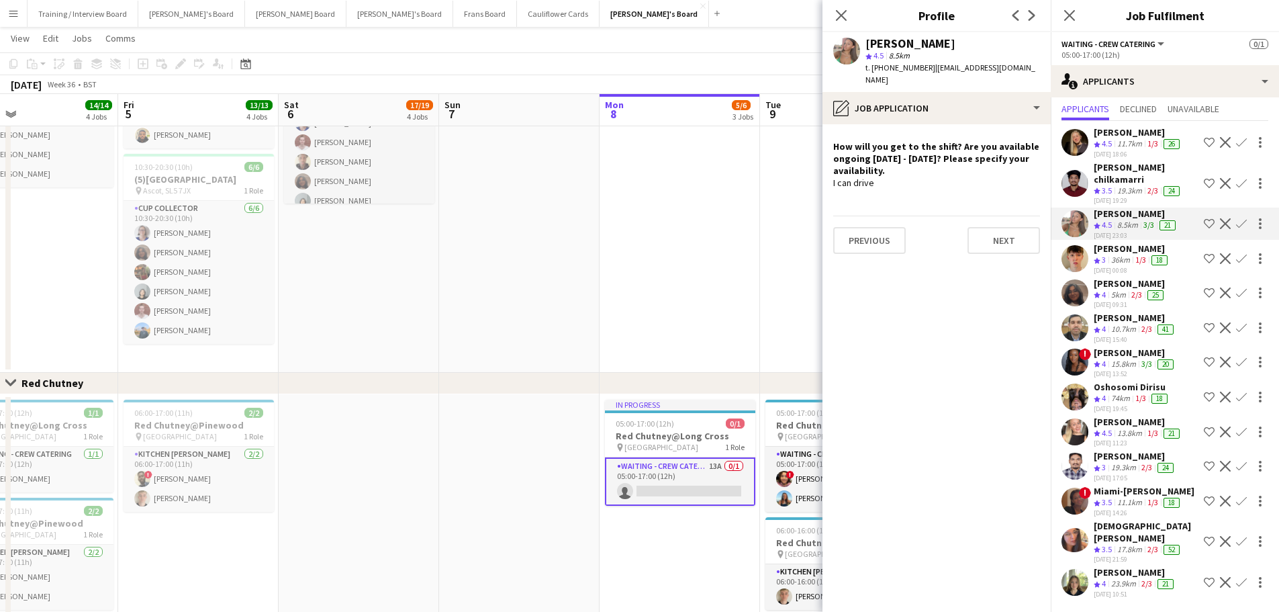
scroll to position [29, 0]
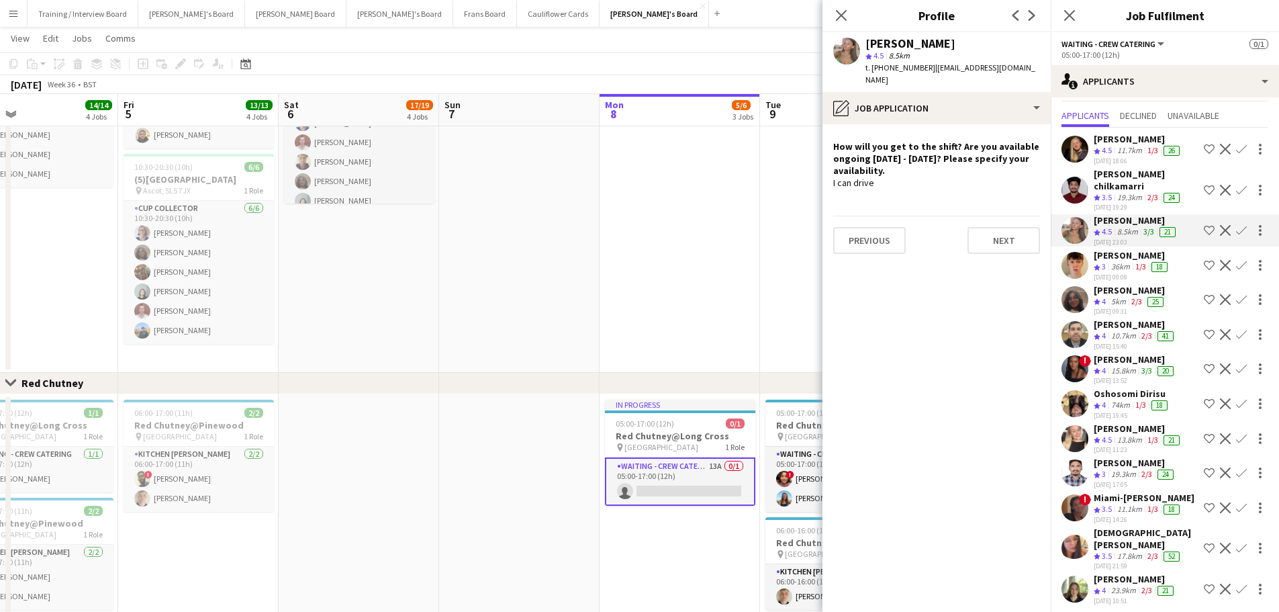
click at [849, 369] on div "Kate Freel" at bounding box center [1135, 579] width 83 height 12
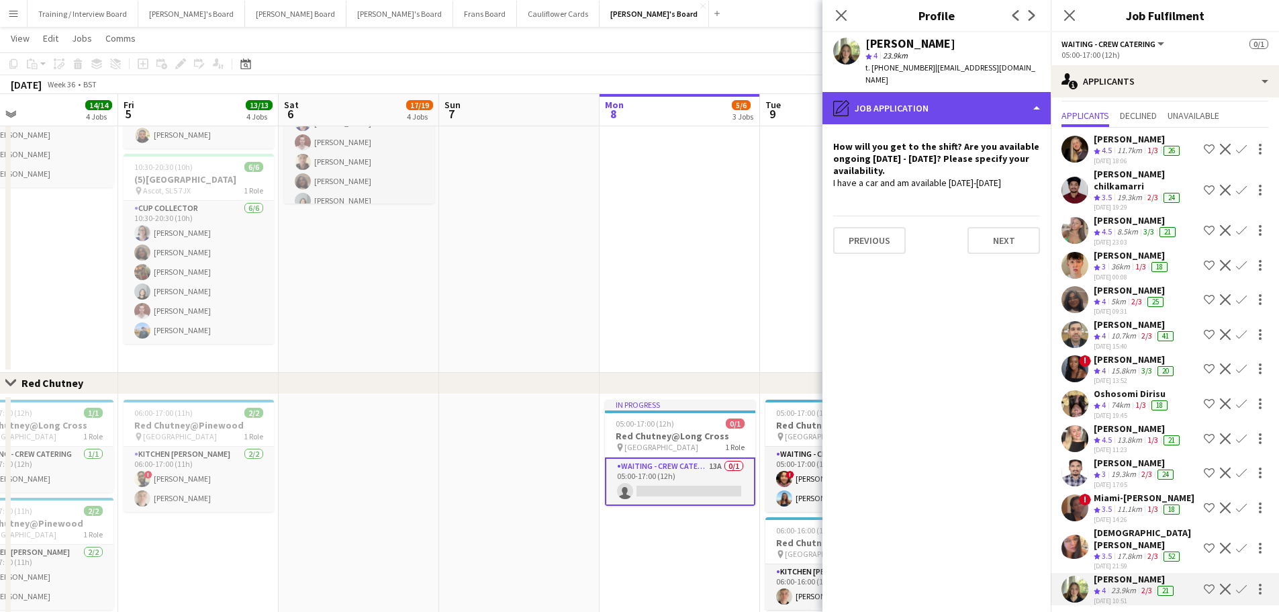
click at [849, 103] on div "pencil4 Job Application" at bounding box center [936, 108] width 228 height 32
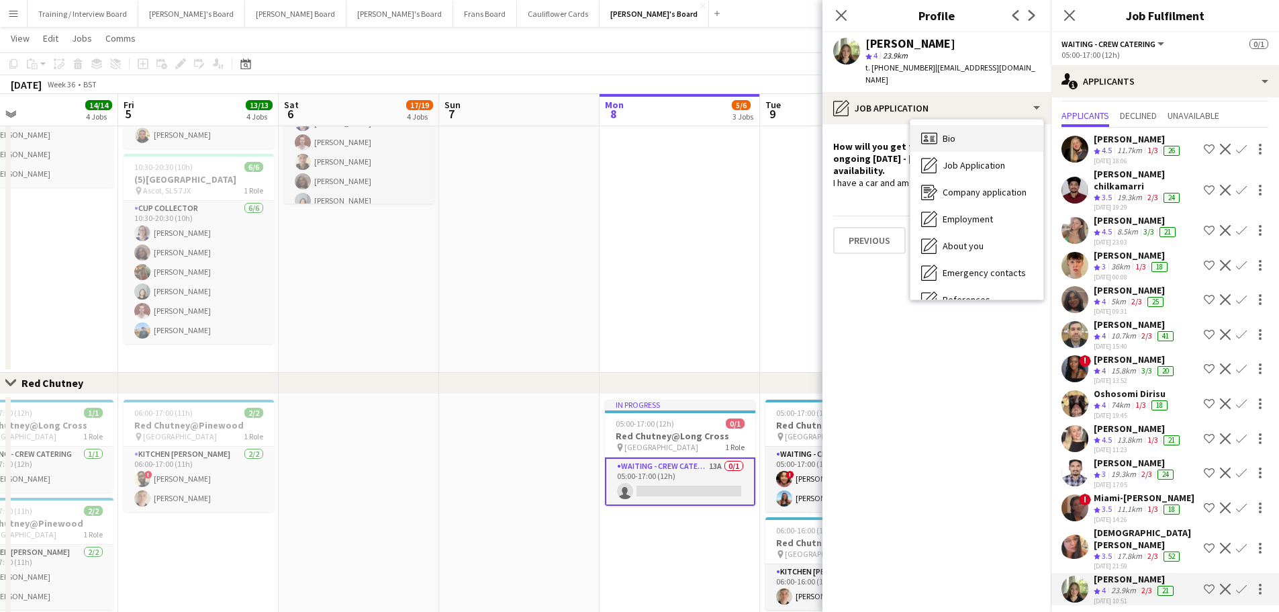
click at [849, 125] on div "Bio Bio" at bounding box center [976, 138] width 133 height 27
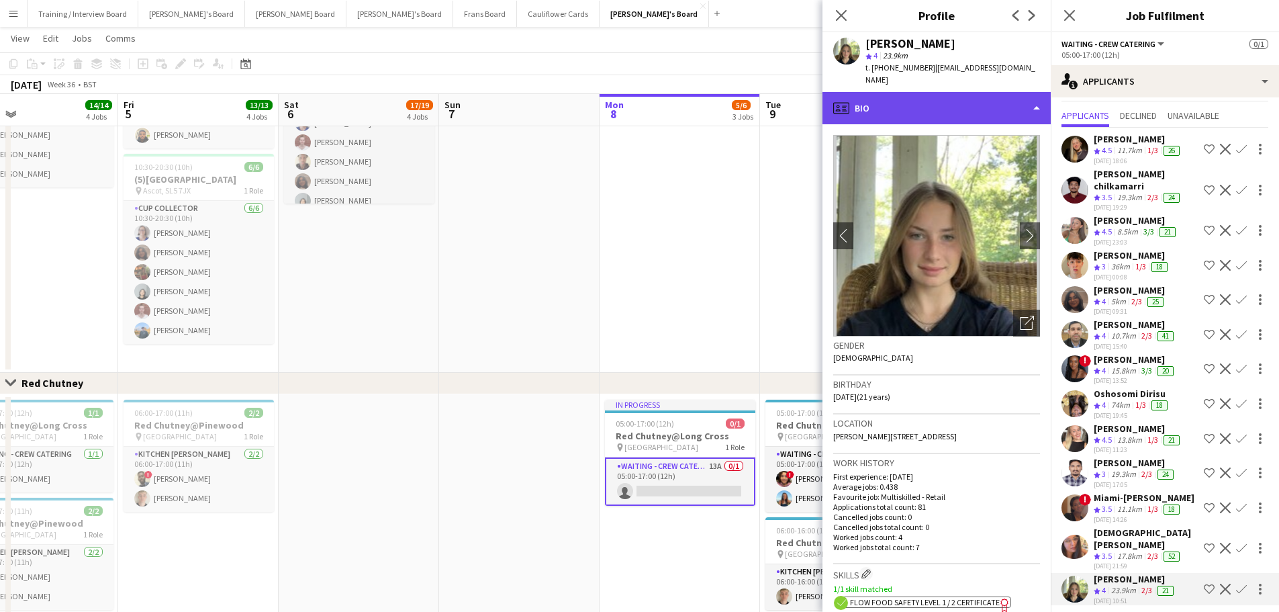
click at [849, 95] on div "profile Bio" at bounding box center [936, 108] width 228 height 32
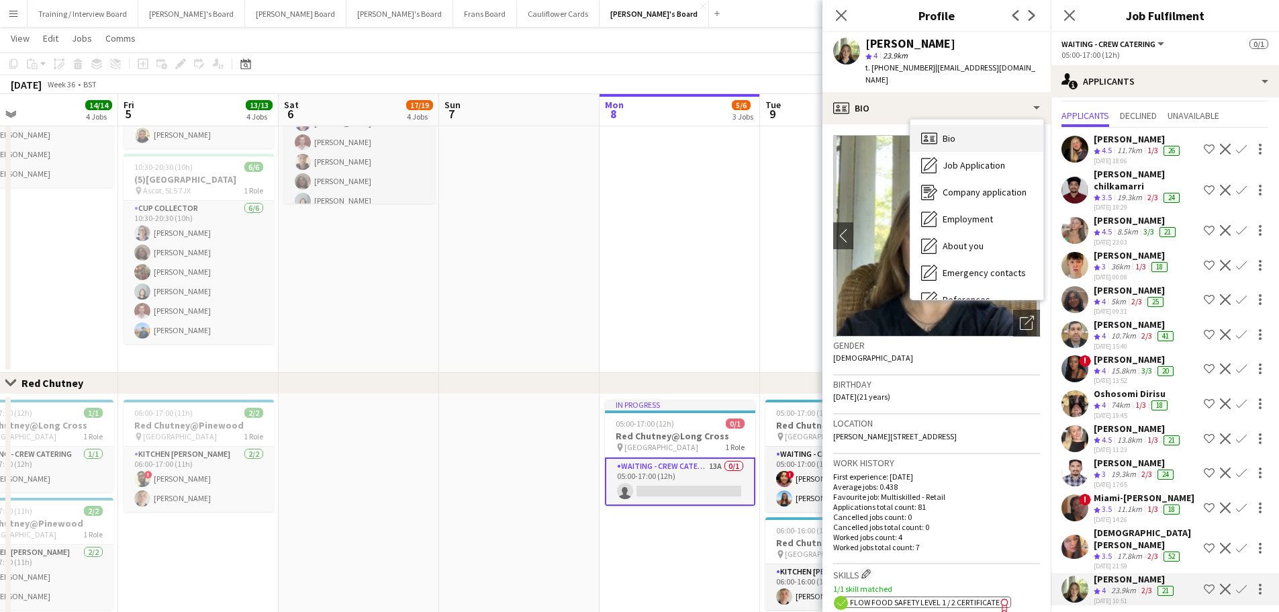
click at [849, 125] on div "Bio Bio" at bounding box center [976, 138] width 133 height 27
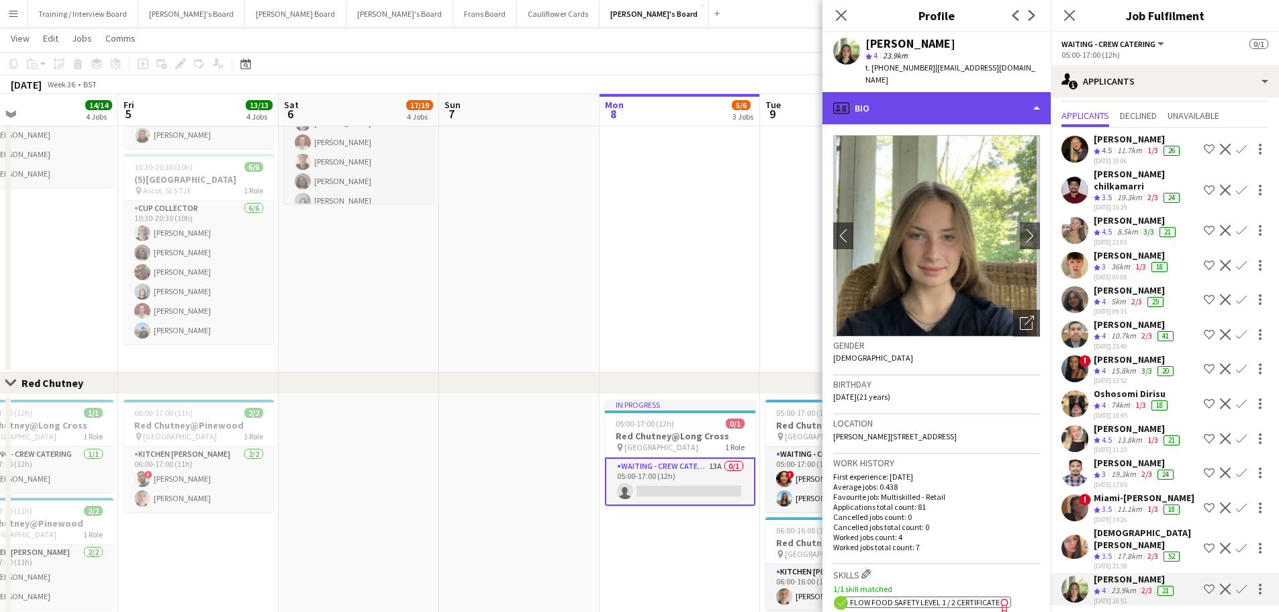
click at [849, 92] on div "profile Bio" at bounding box center [936, 108] width 228 height 32
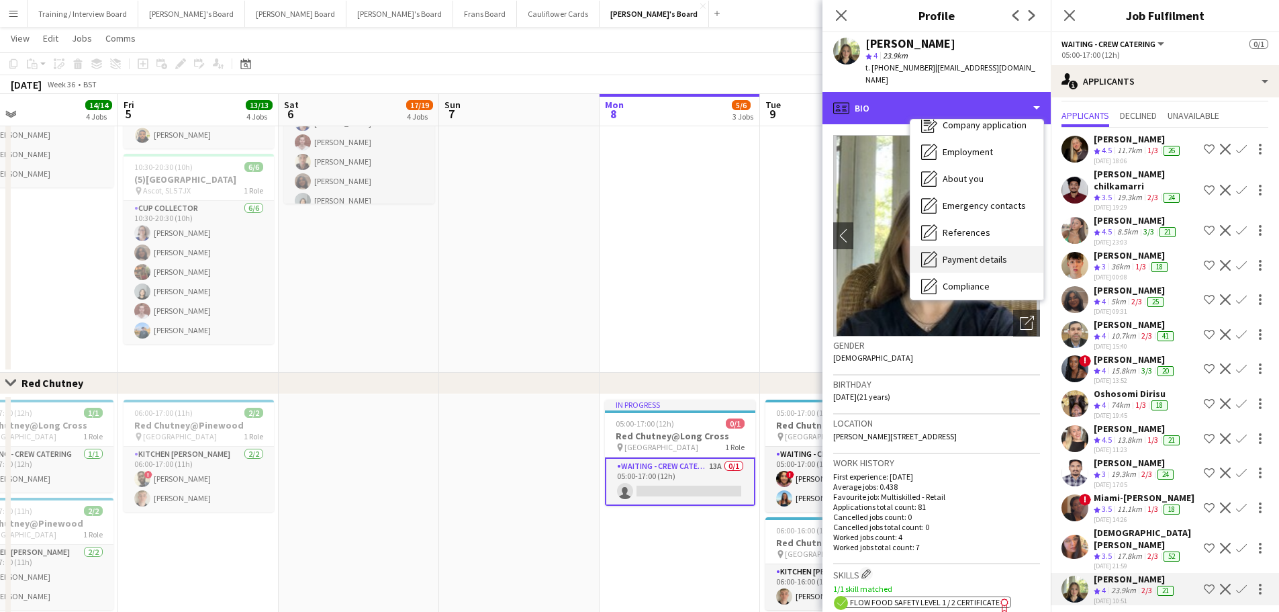
scroll to position [207, 0]
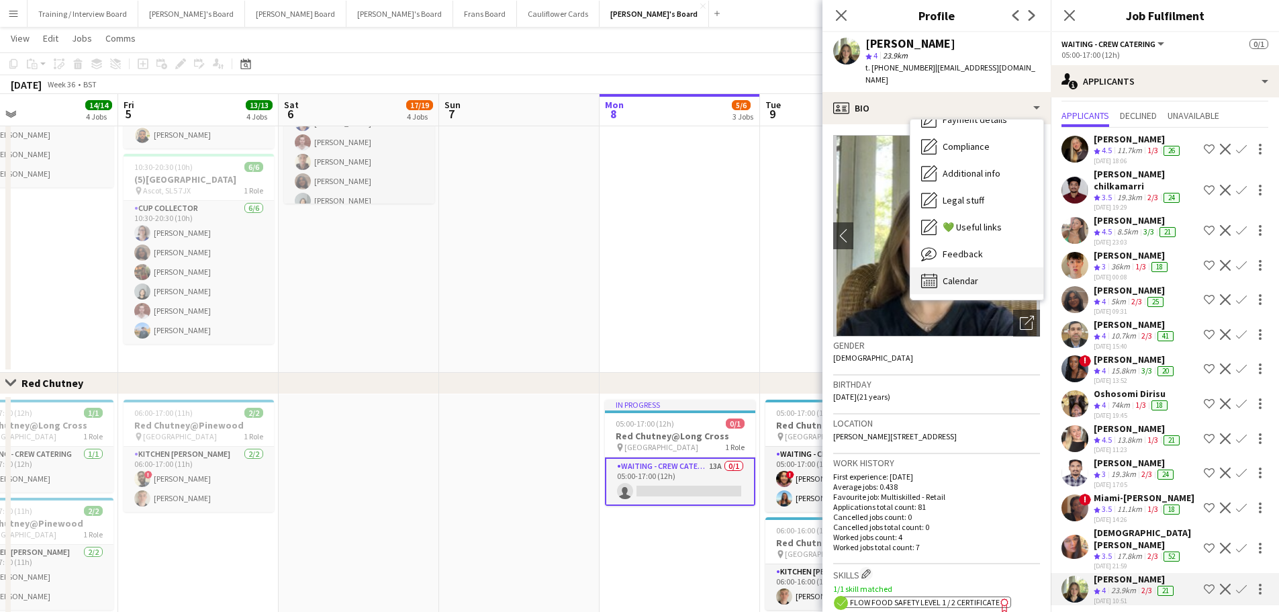
click at [849, 267] on div "Calendar Calendar" at bounding box center [976, 280] width 133 height 27
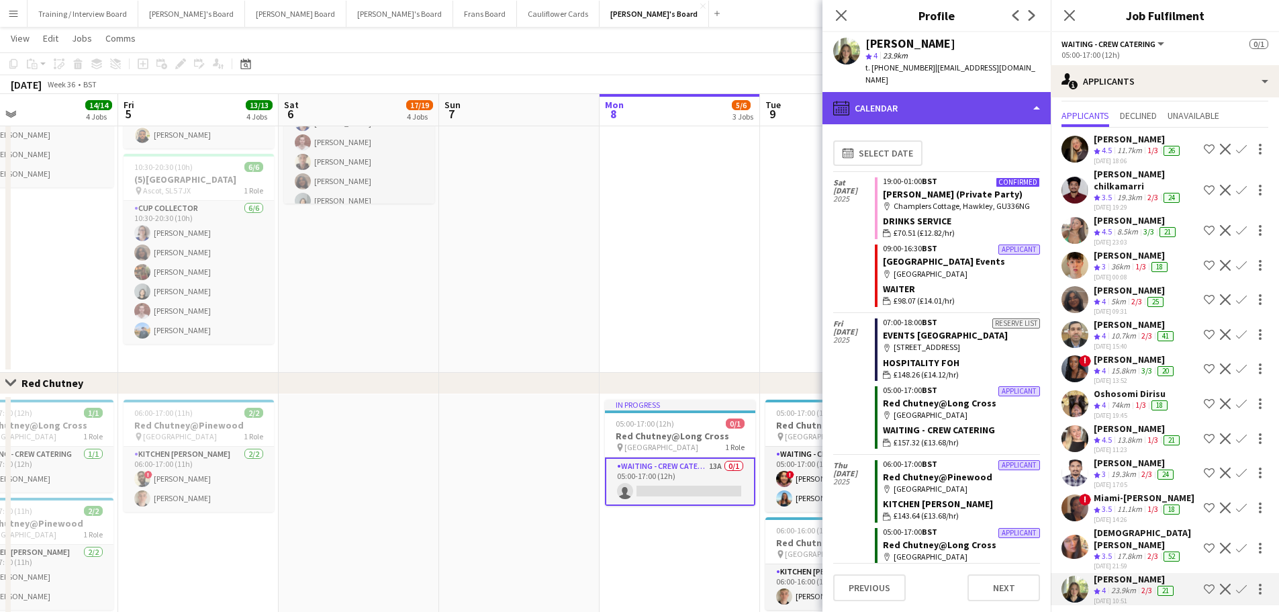
click at [849, 105] on div "calendar-full Calendar" at bounding box center [936, 108] width 228 height 32
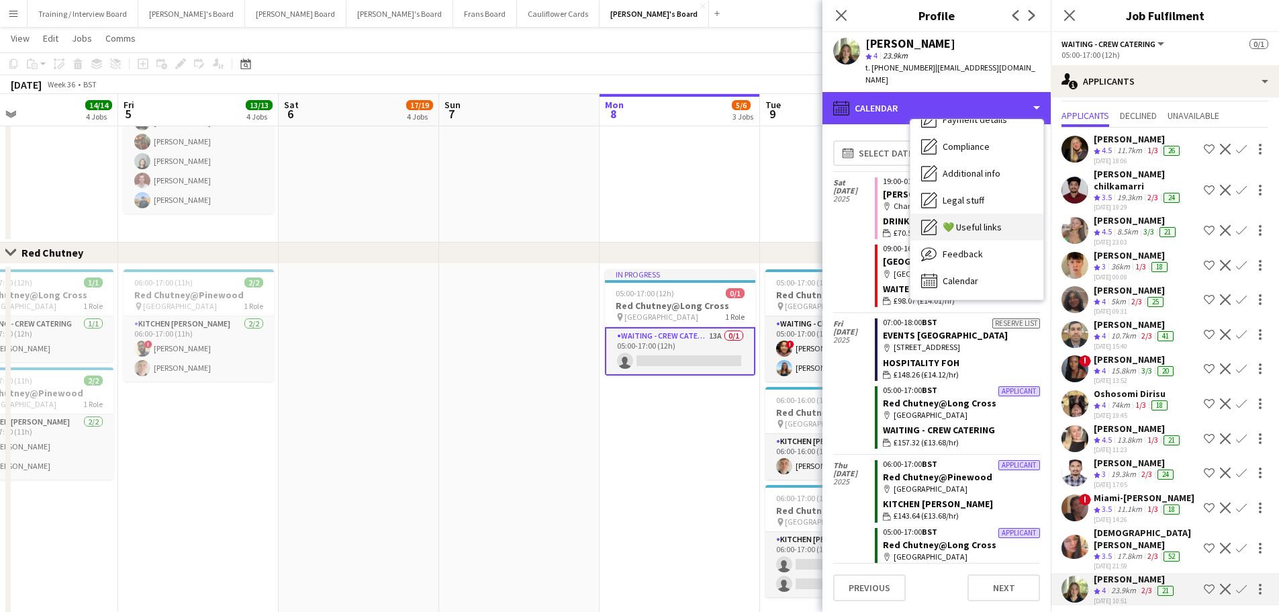
scroll to position [1261, 0]
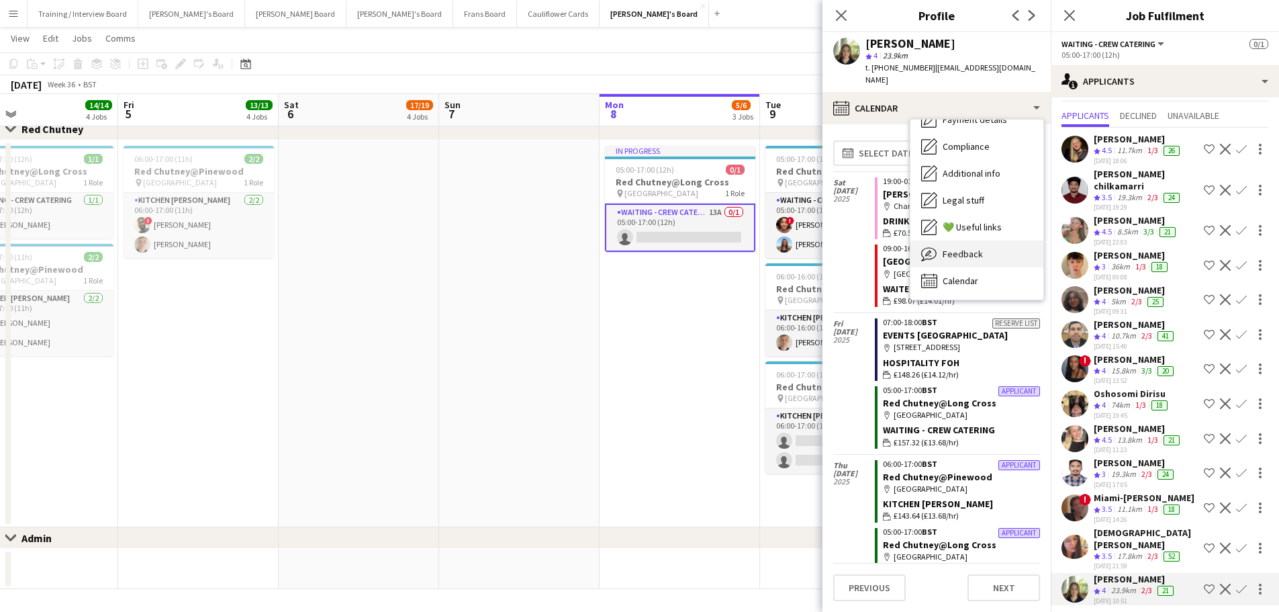
click at [849, 248] on span "Feedback" at bounding box center [963, 254] width 40 height 12
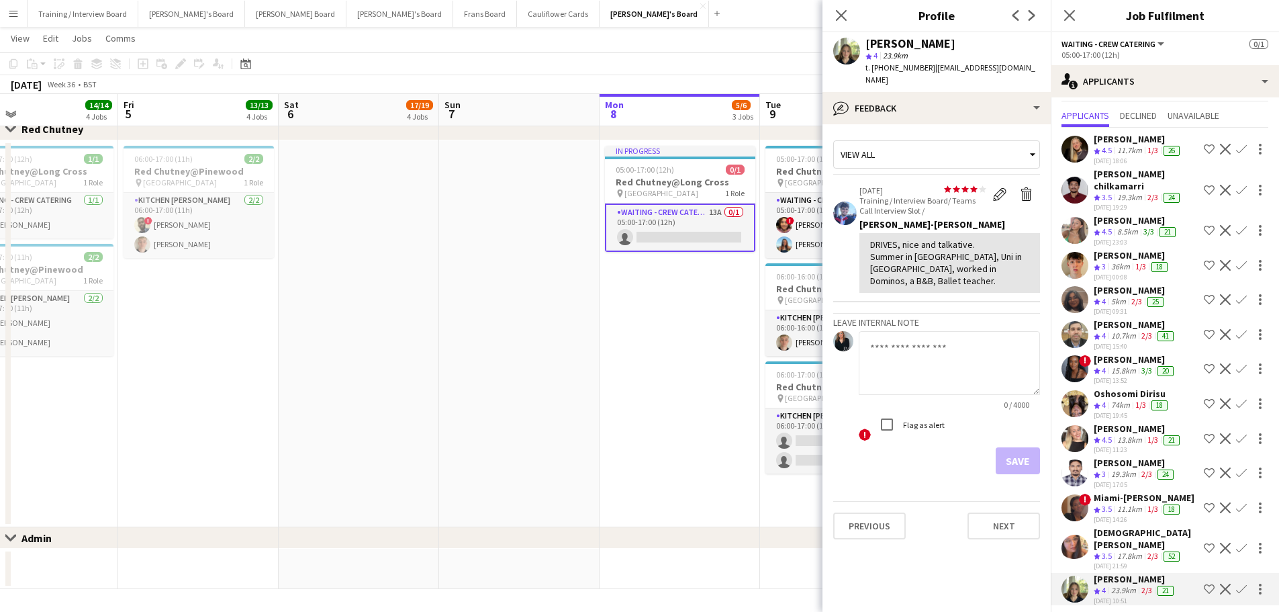
click at [670, 369] on app-date-cell "In progress 05:00-17:00 (12h) 0/1 Red Chutney@Long Cross pin Long Cross Studios…" at bounding box center [680, 333] width 160 height 387
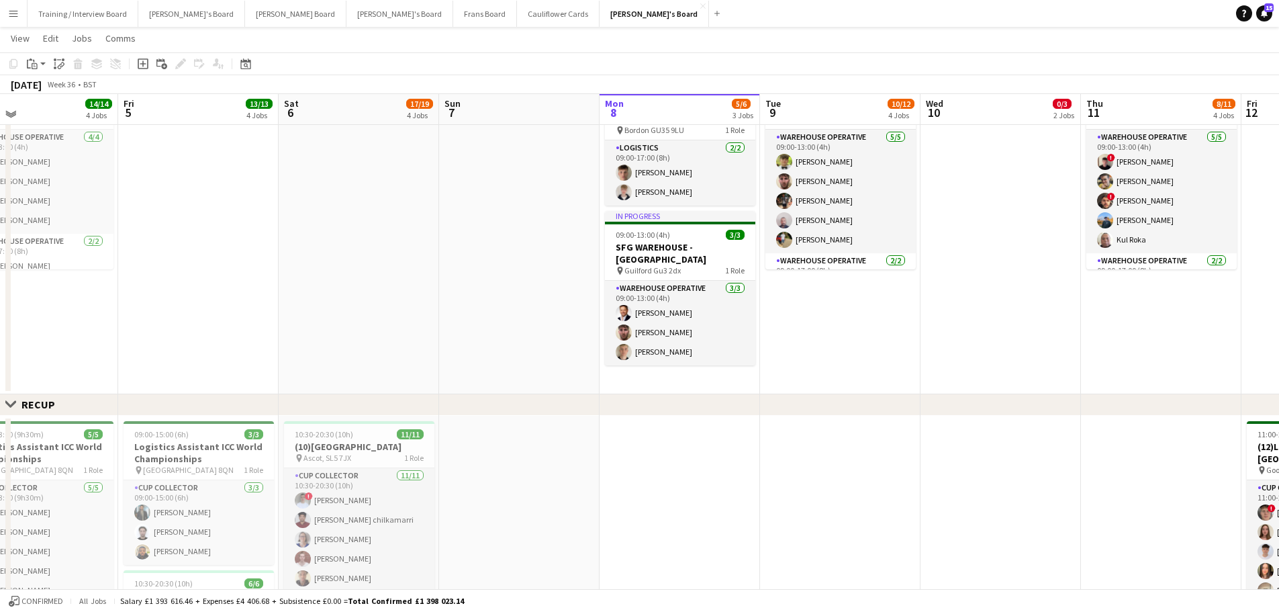
scroll to position [589, 0]
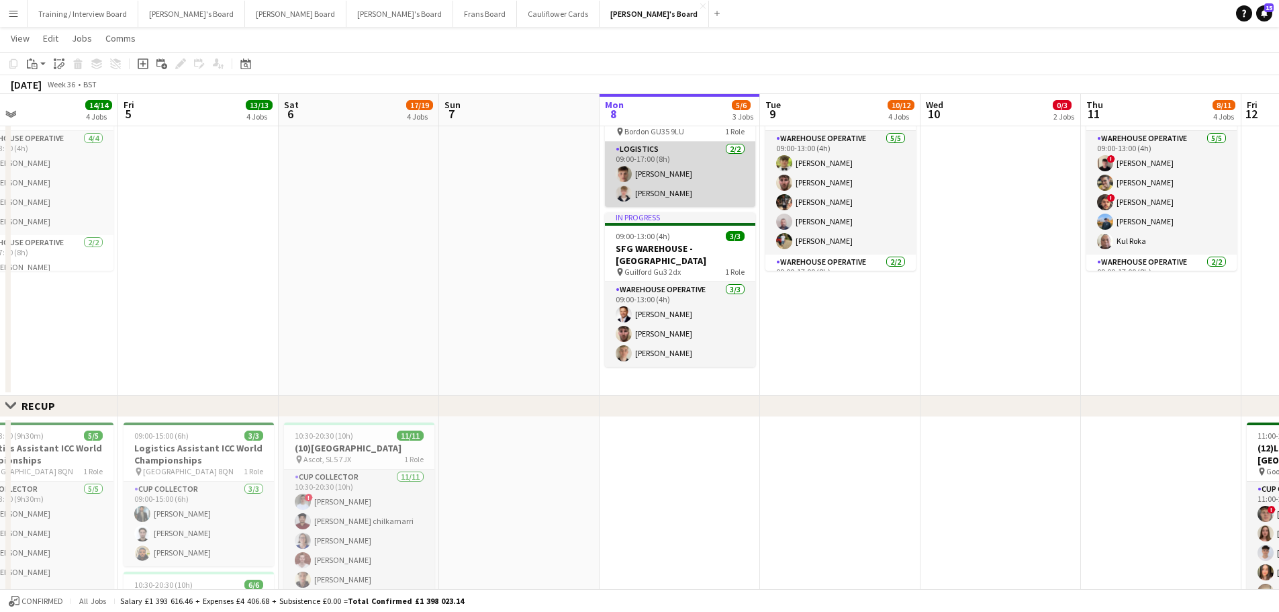
click at [655, 196] on app-card-role "Logistics 2/2 09:00-17:00 (8h) Fergus van der Flier Toby White" at bounding box center [680, 174] width 150 height 65
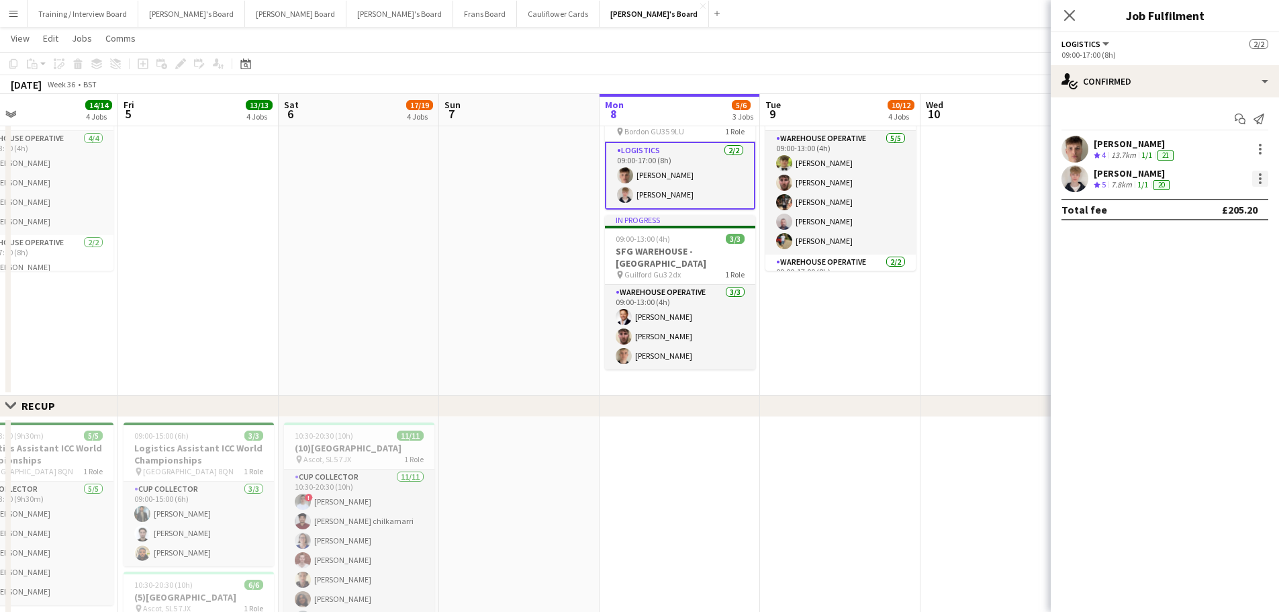
click at [849, 177] on div at bounding box center [1260, 179] width 16 height 16
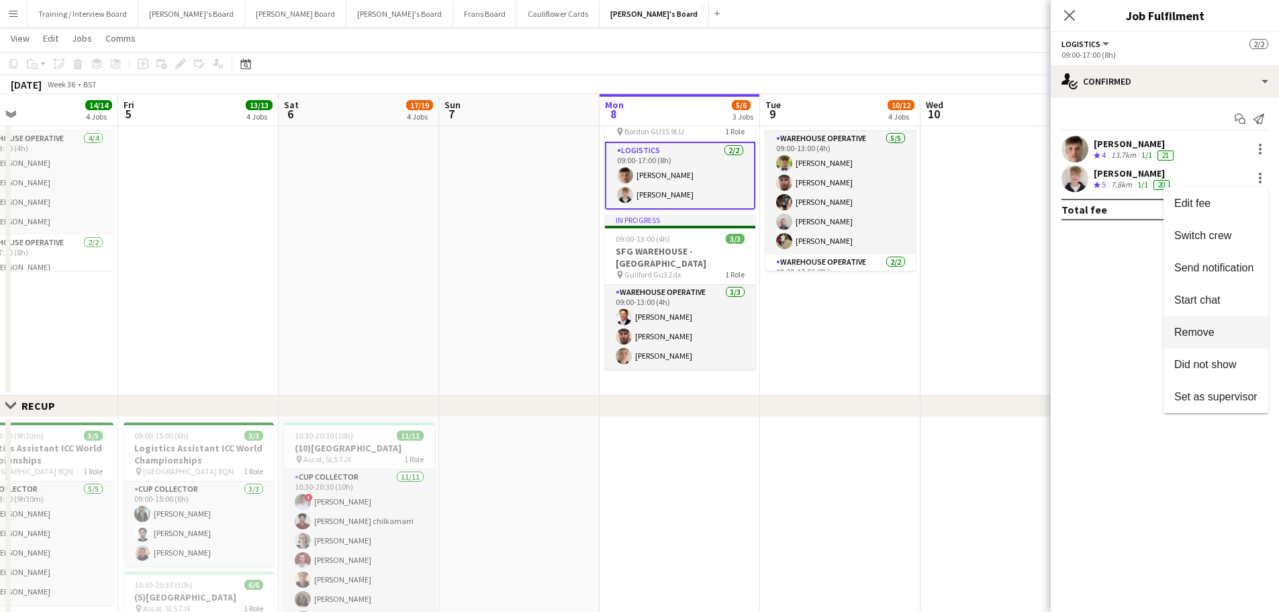
click at [849, 324] on button "Remove" at bounding box center [1216, 332] width 105 height 32
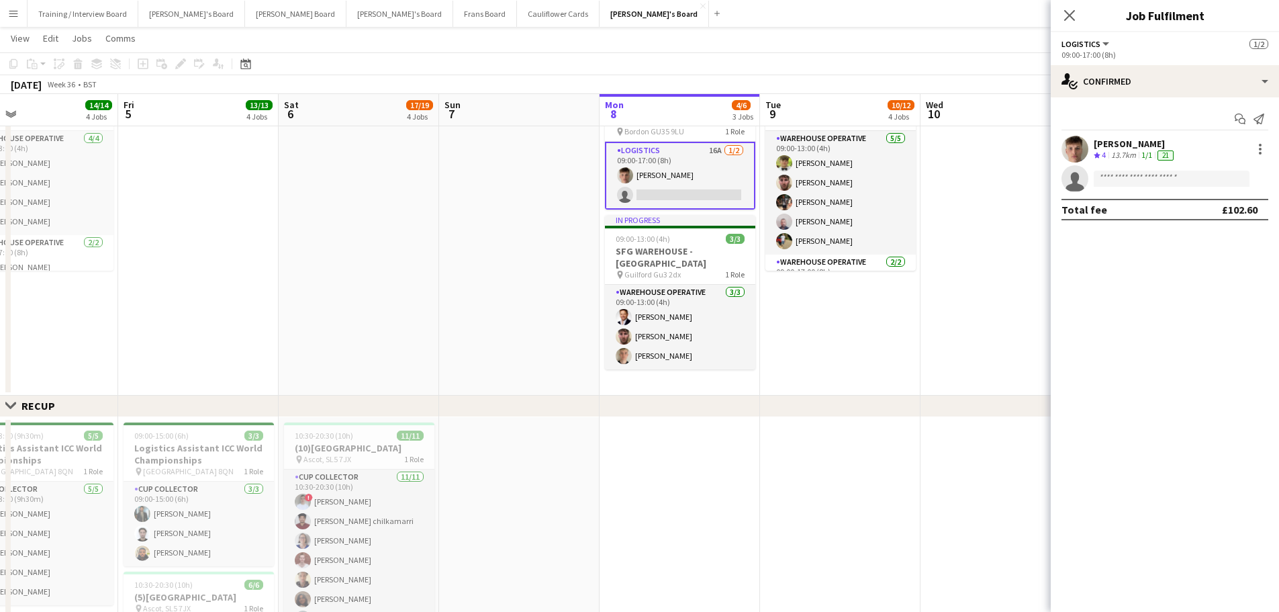
click at [417, 289] on app-date-cell at bounding box center [359, 230] width 160 height 329
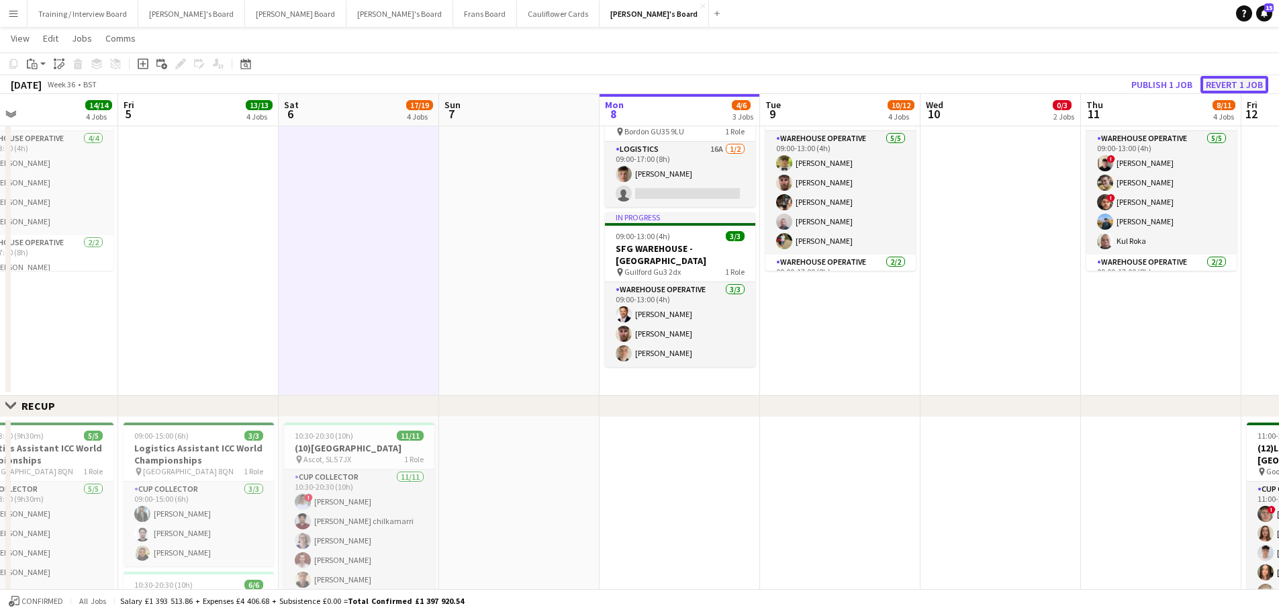
click at [849, 85] on button "Revert 1 job" at bounding box center [1234, 84] width 68 height 17
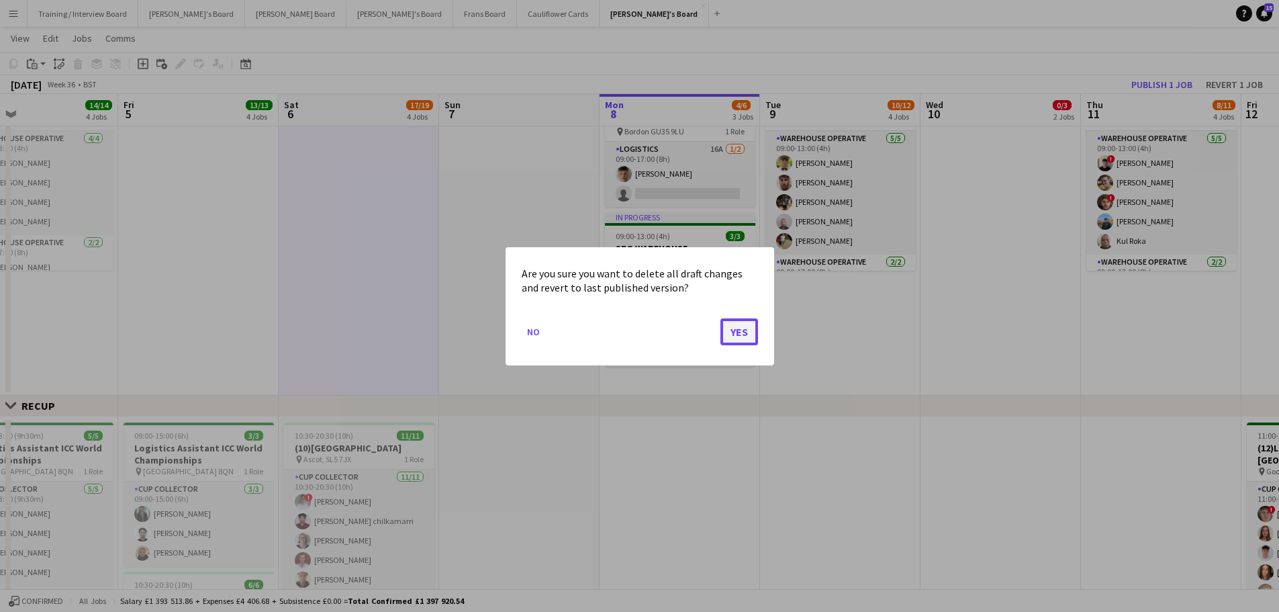
click at [744, 328] on button "Yes" at bounding box center [739, 331] width 38 height 27
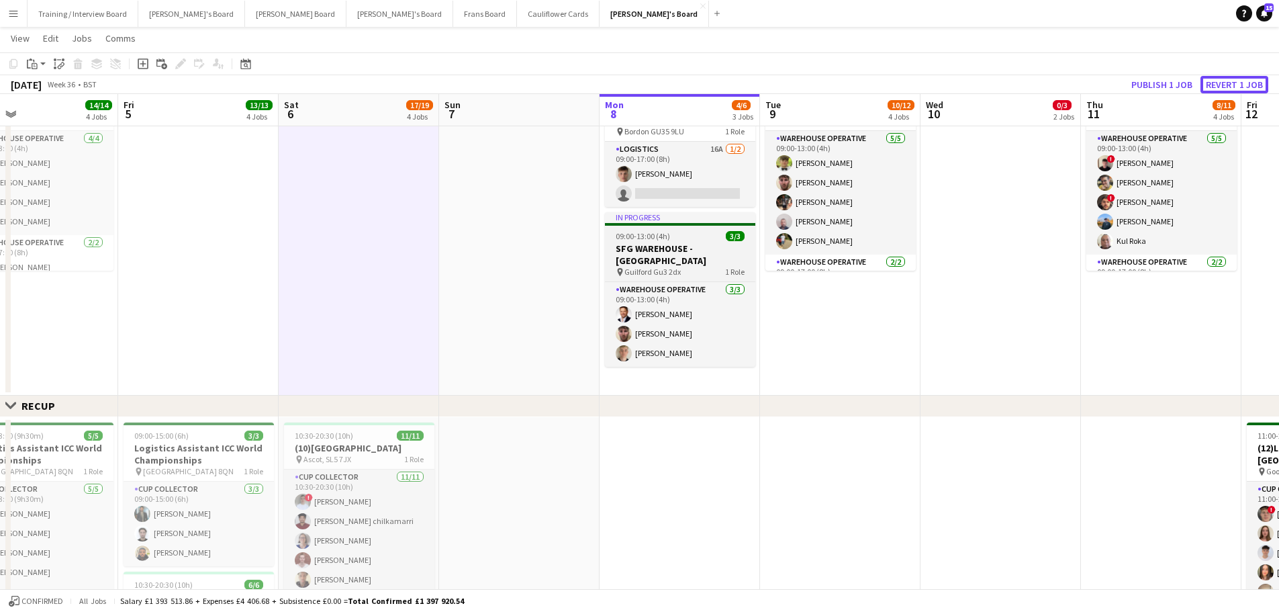
scroll to position [589, 0]
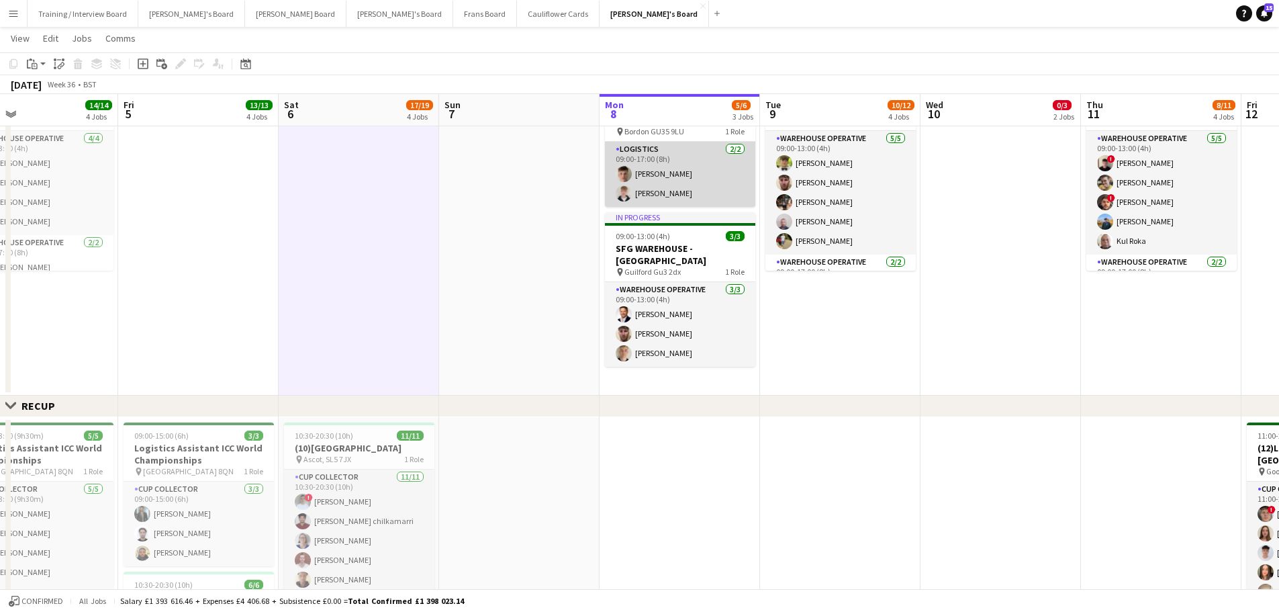
click at [656, 198] on app-card-role "Logistics 2/2 09:00-17:00 (8h) Fergus van der Flier Toby White" at bounding box center [680, 174] width 150 height 65
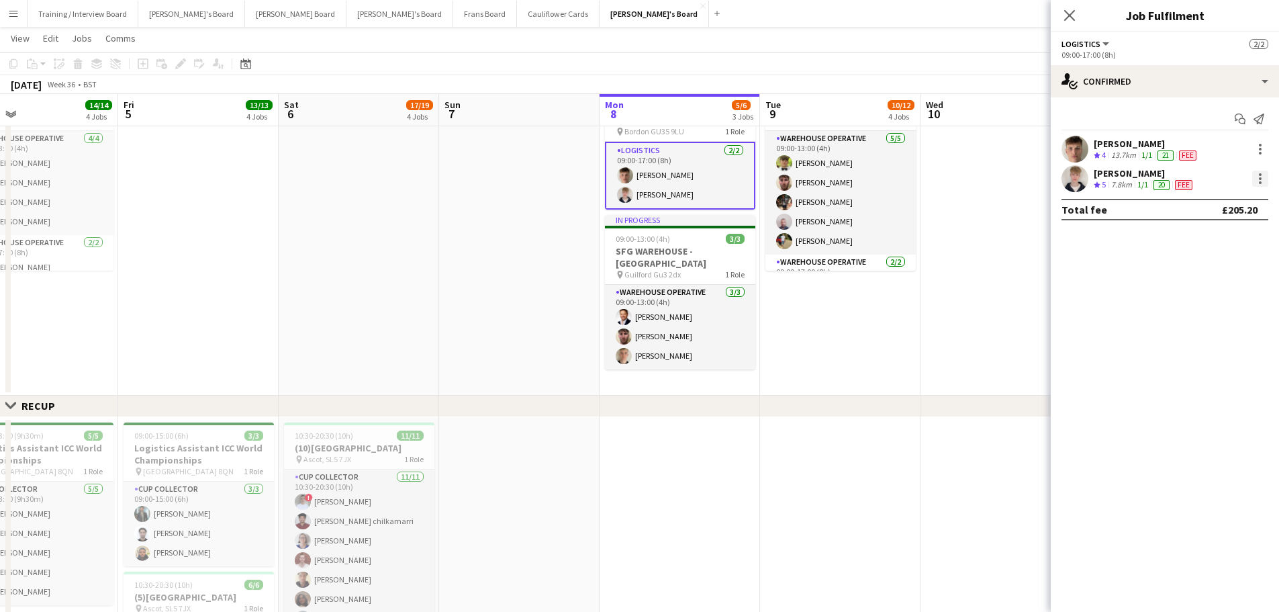
click at [849, 180] on div at bounding box center [1260, 179] width 16 height 16
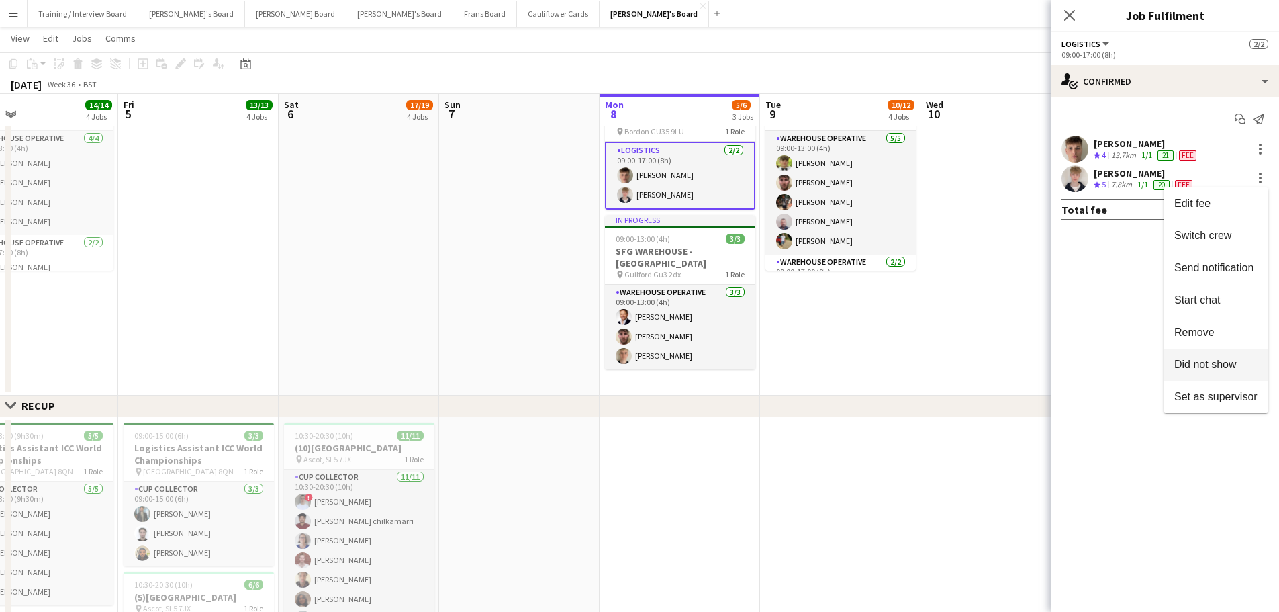
click at [849, 357] on button "Did not show" at bounding box center [1216, 364] width 105 height 32
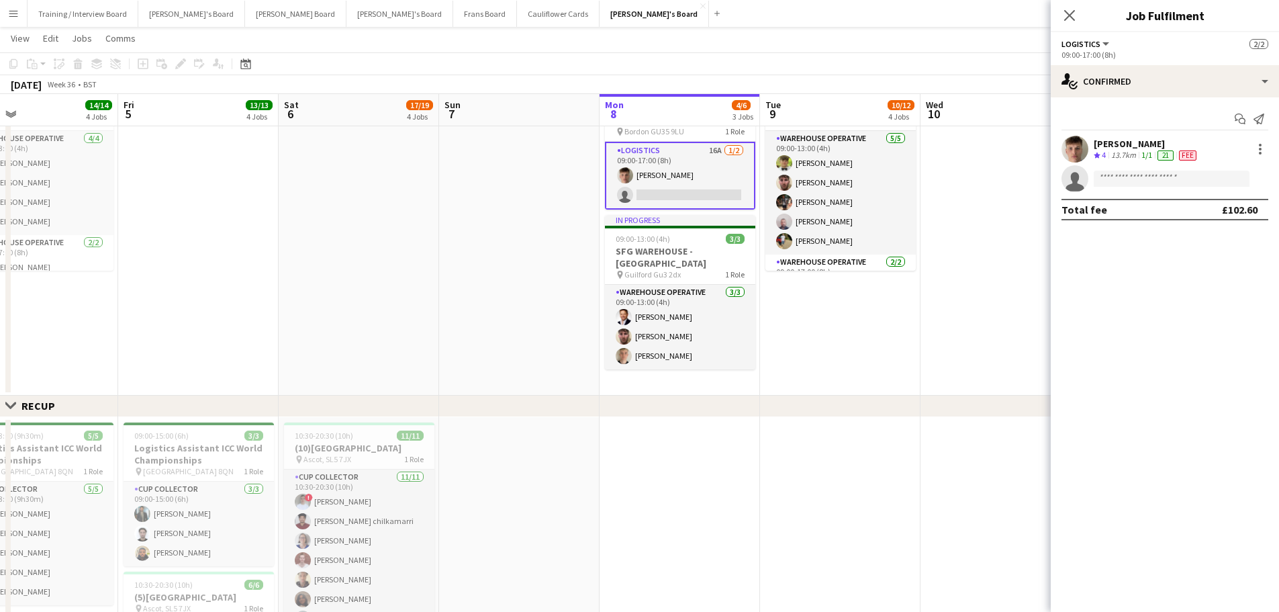
click at [849, 326] on app-date-cell at bounding box center [1000, 230] width 160 height 329
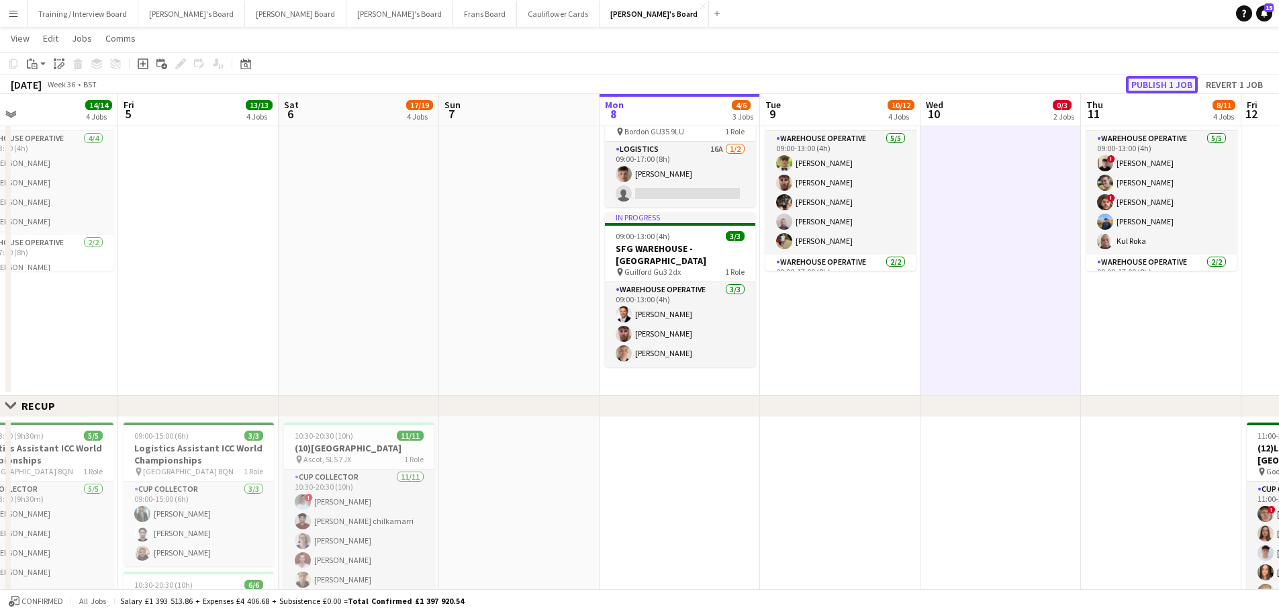
click at [849, 83] on button "Publish 1 job" at bounding box center [1162, 84] width 72 height 17
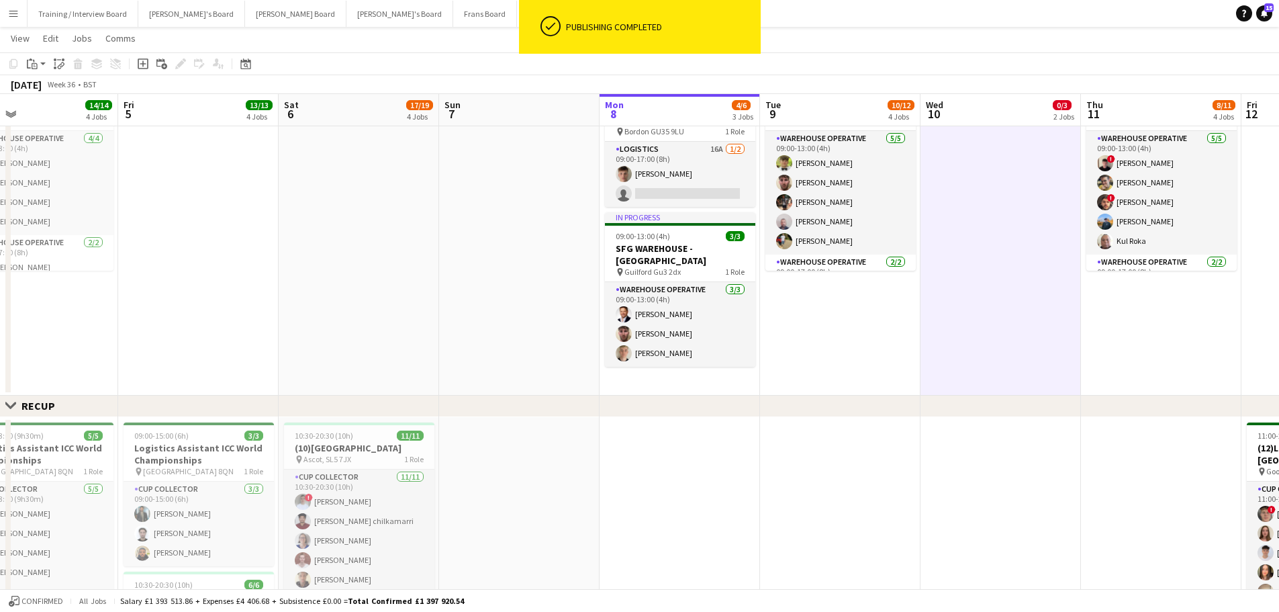
click at [694, 168] on app-card-role "Logistics 16A 1/2 09:00-17:00 (8h) Fergus van der Flier single-neutral-actions" at bounding box center [680, 174] width 150 height 65
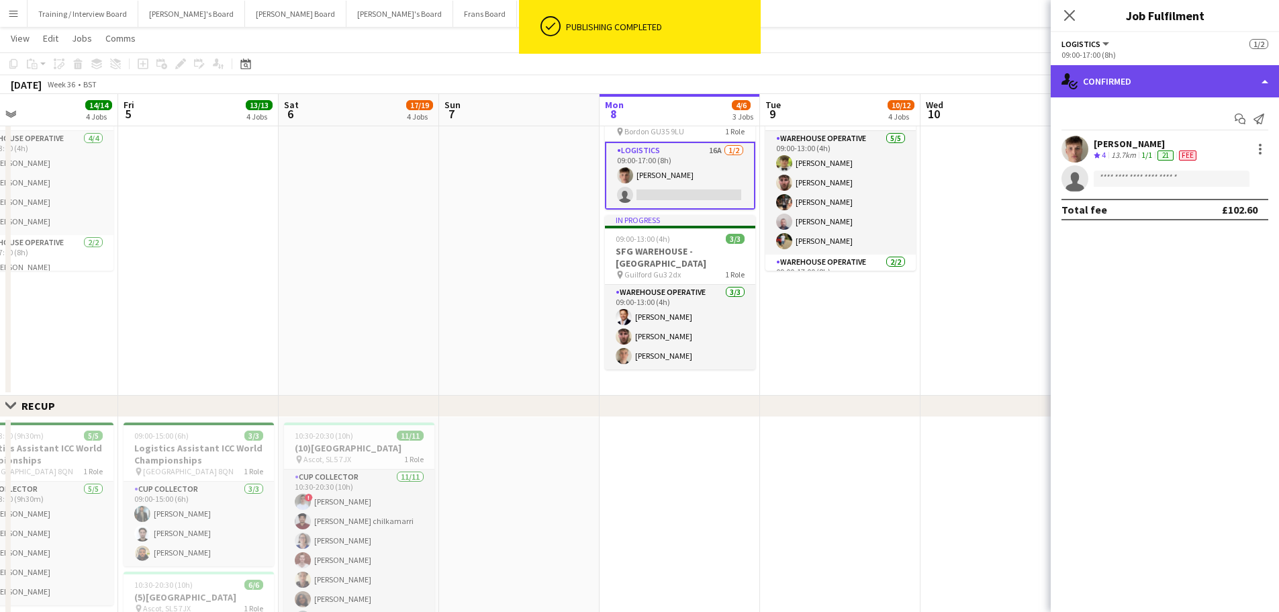
click at [849, 72] on div "single-neutral-actions-check-2 Confirmed" at bounding box center [1165, 81] width 228 height 32
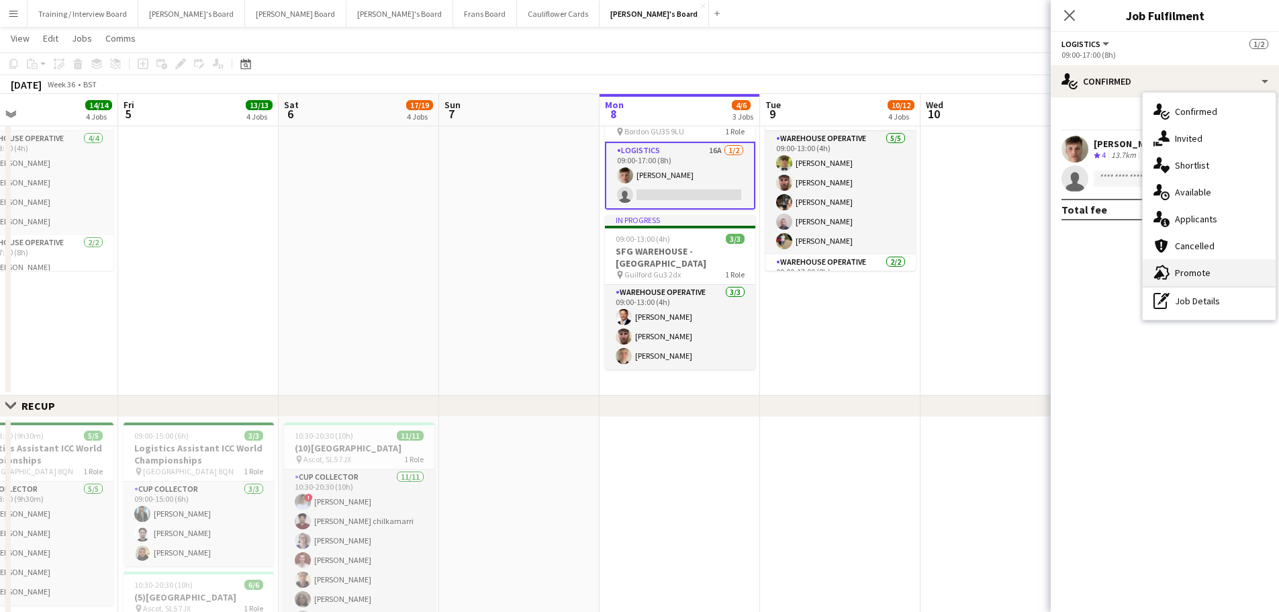
click at [849, 284] on div "advertising-megaphone Promote" at bounding box center [1209, 272] width 133 height 27
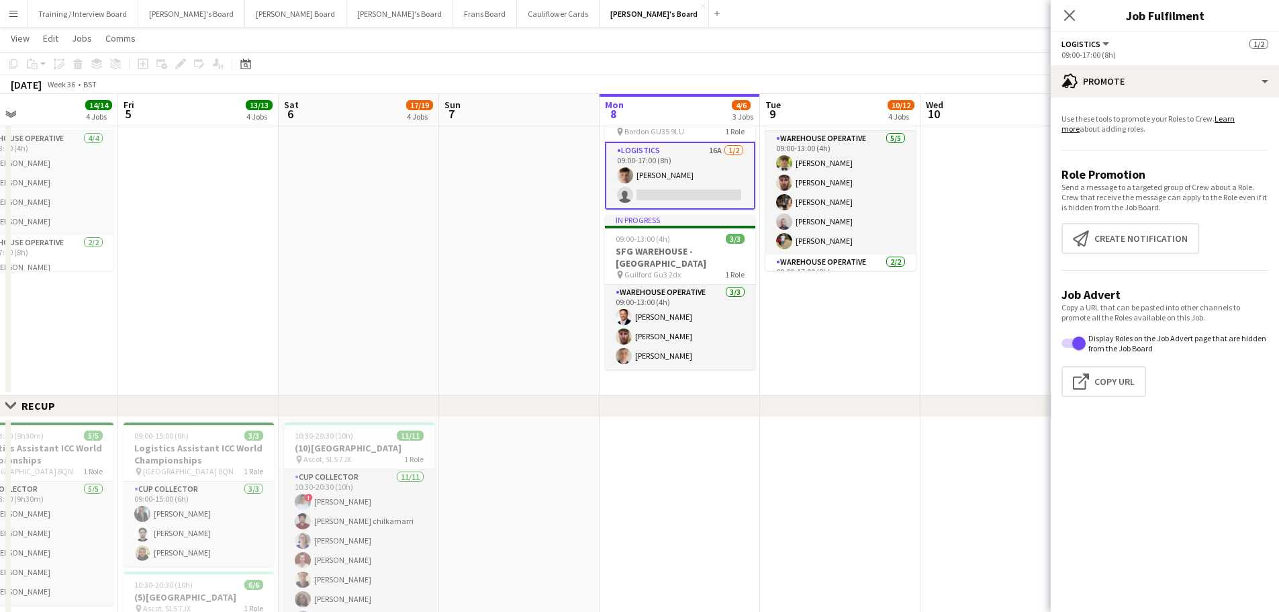
click at [849, 62] on app-options-switcher "Logistics All roles Logistics 1/2 09:00-17:00 (8h)" at bounding box center [1165, 48] width 228 height 33
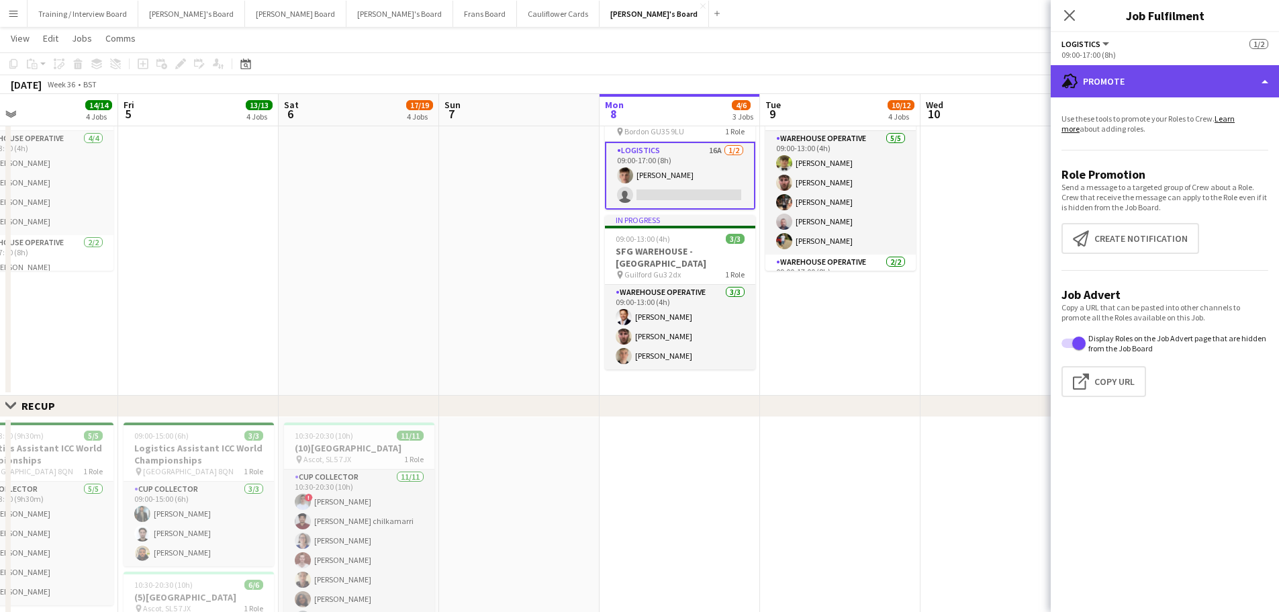
click at [849, 75] on div "advertising-megaphone Promote" at bounding box center [1165, 81] width 228 height 32
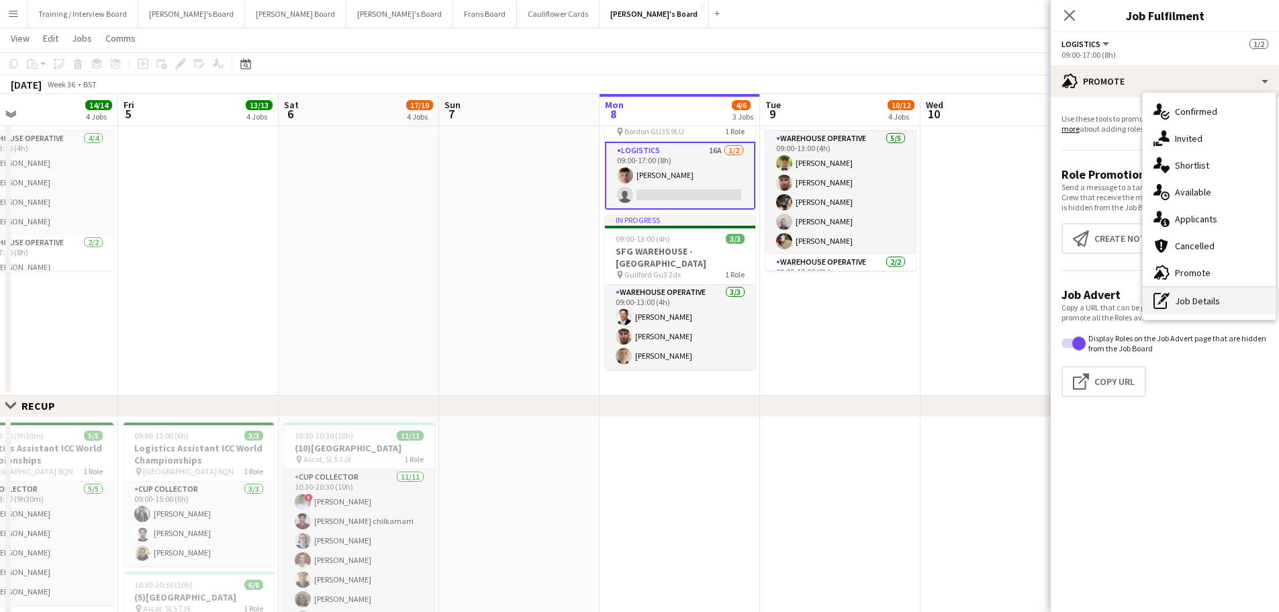
click at [849, 301] on div "pen-write Job Details" at bounding box center [1209, 300] width 133 height 27
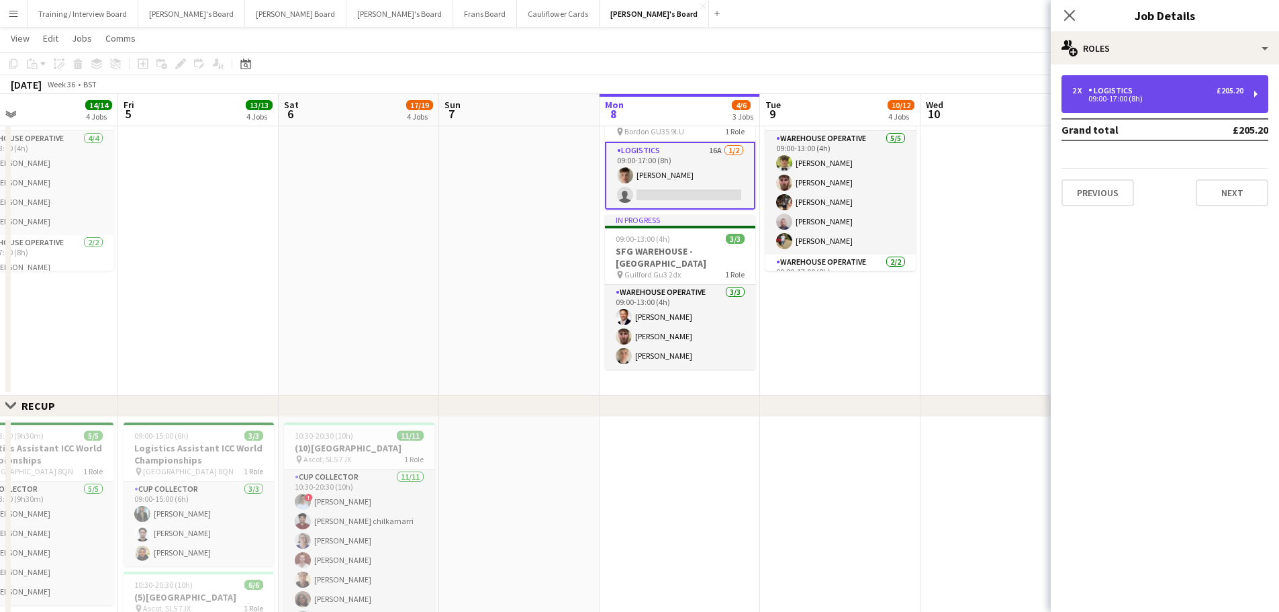
click at [849, 95] on div "09:00-17:00 (8h)" at bounding box center [1157, 98] width 171 height 7
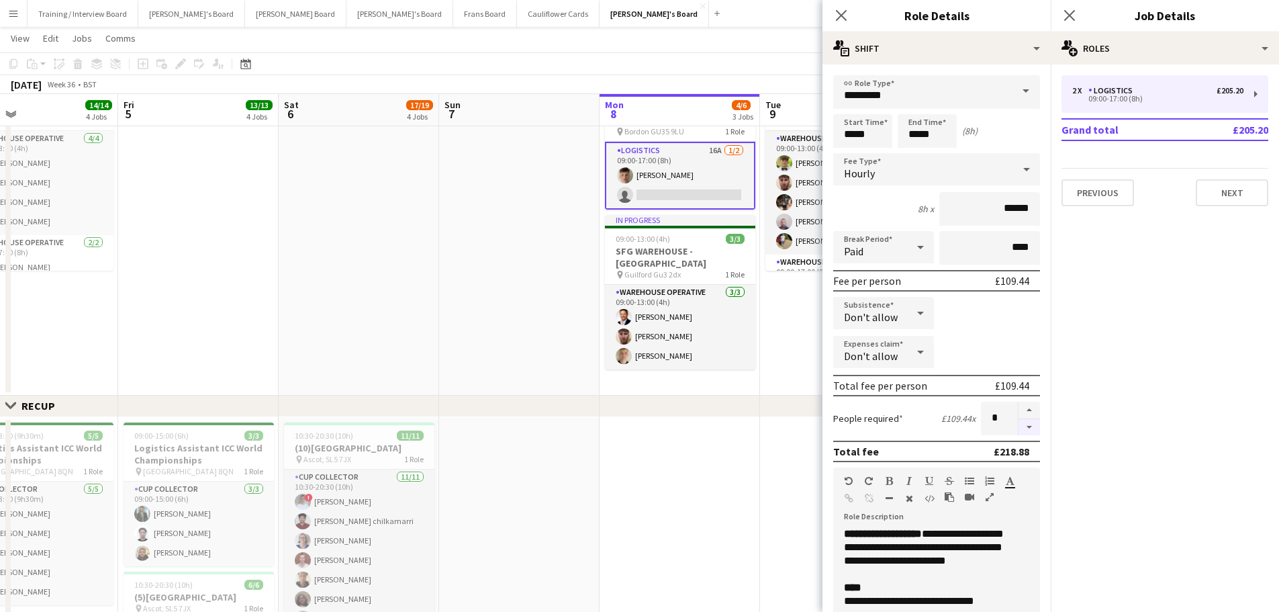
click at [849, 369] on button "button" at bounding box center [1028, 427] width 21 height 17
type input "*"
click at [706, 369] on app-date-cell at bounding box center [680, 603] width 160 height 373
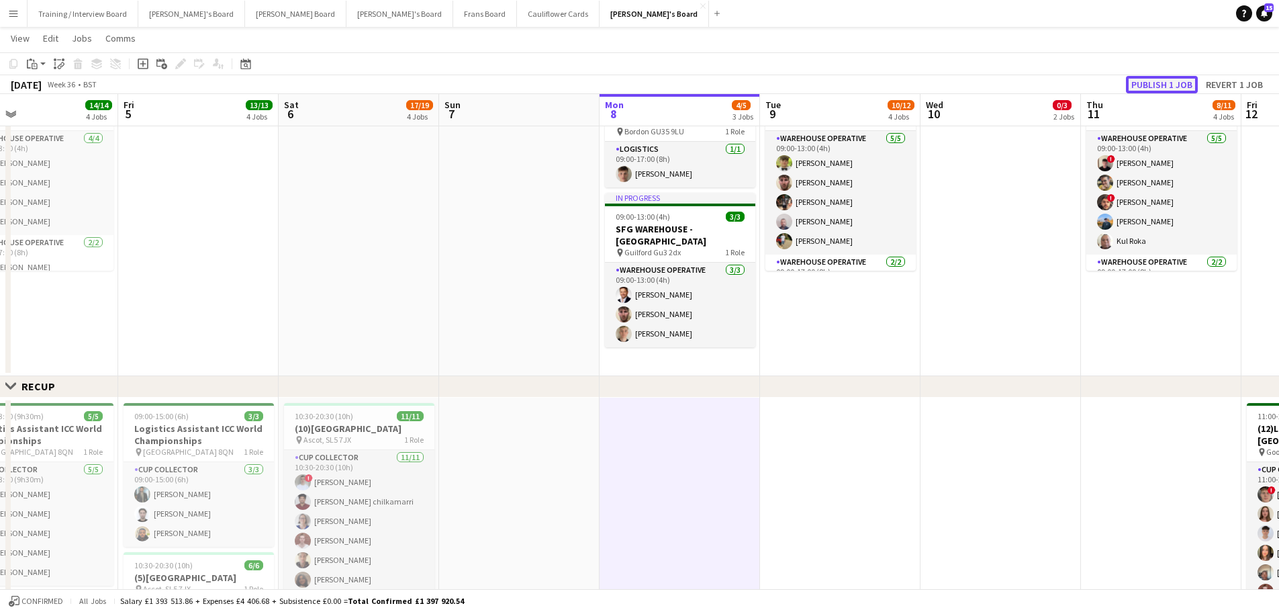
click at [849, 87] on button "Publish 1 job" at bounding box center [1162, 84] width 72 height 17
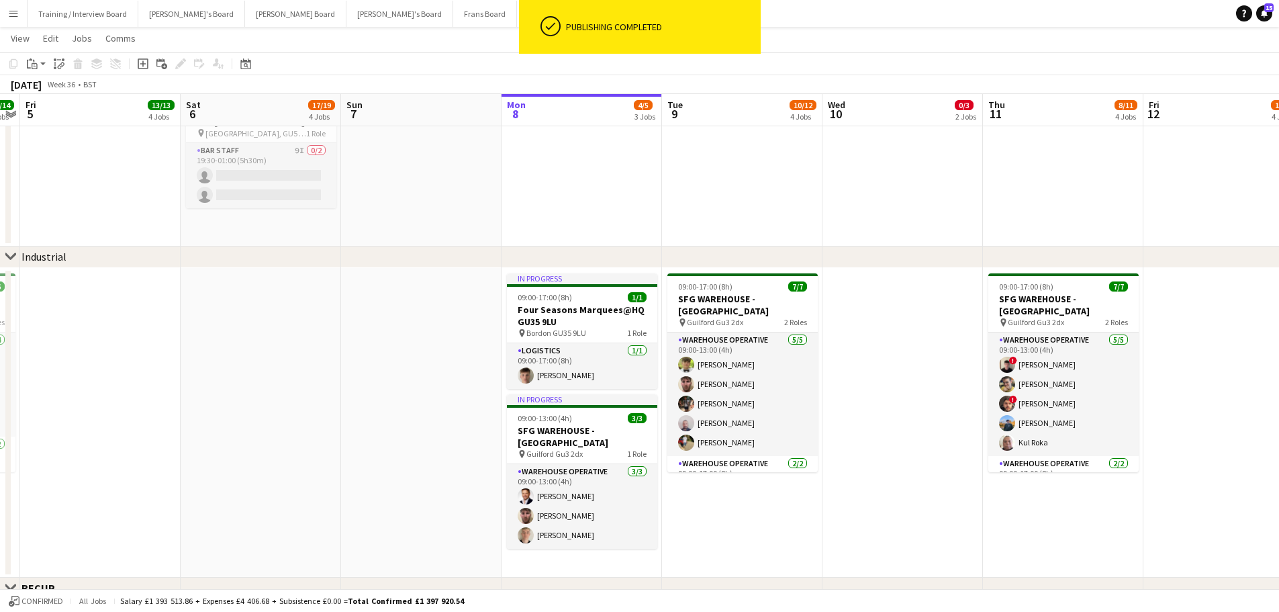
scroll to position [0, 471]
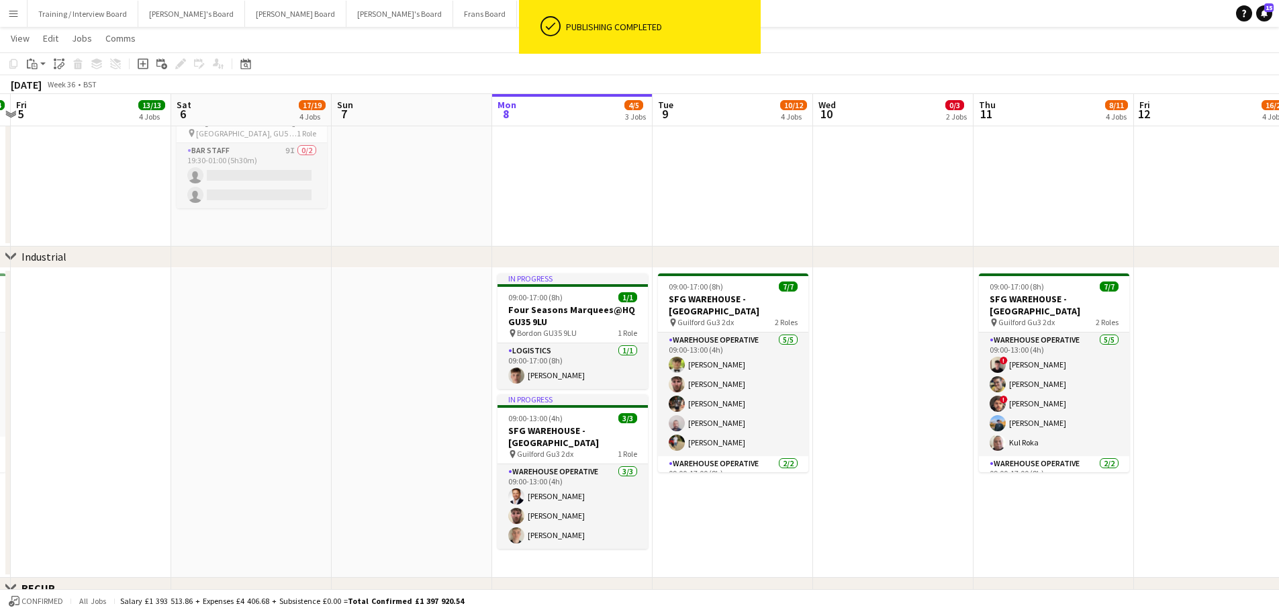
drag, startPoint x: 1131, startPoint y: 204, endPoint x: 865, endPoint y: 236, distance: 267.8
click at [849, 236] on app-calendar-viewport "Tue 2 4/4 2 Jobs Wed 3 10/10 3 Jobs Thu 4 14/14 4 Jobs Fri 5 13/13 4 Jobs Sat 6…" at bounding box center [639, 553] width 1279 height 1778
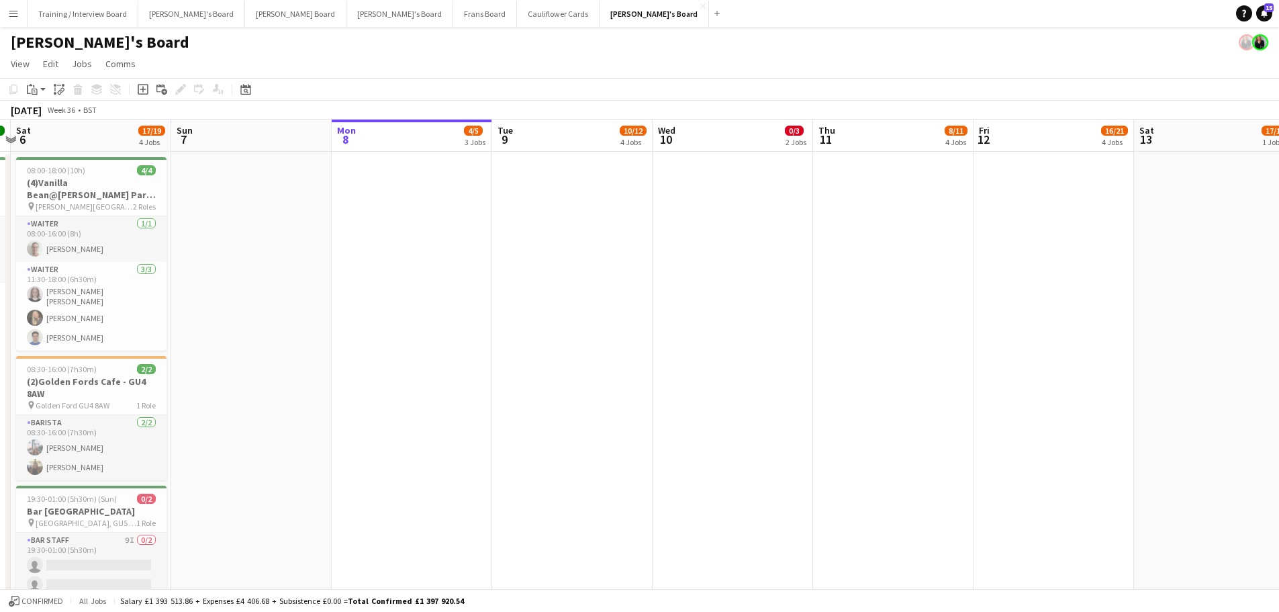
scroll to position [0, 346]
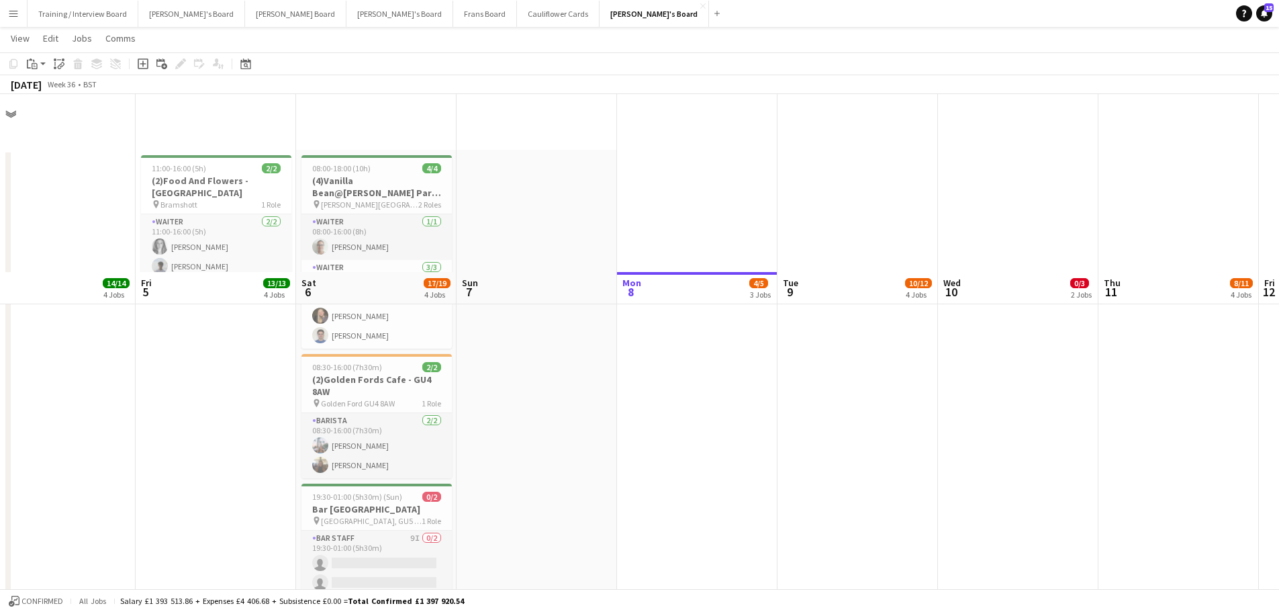
scroll to position [0, 0]
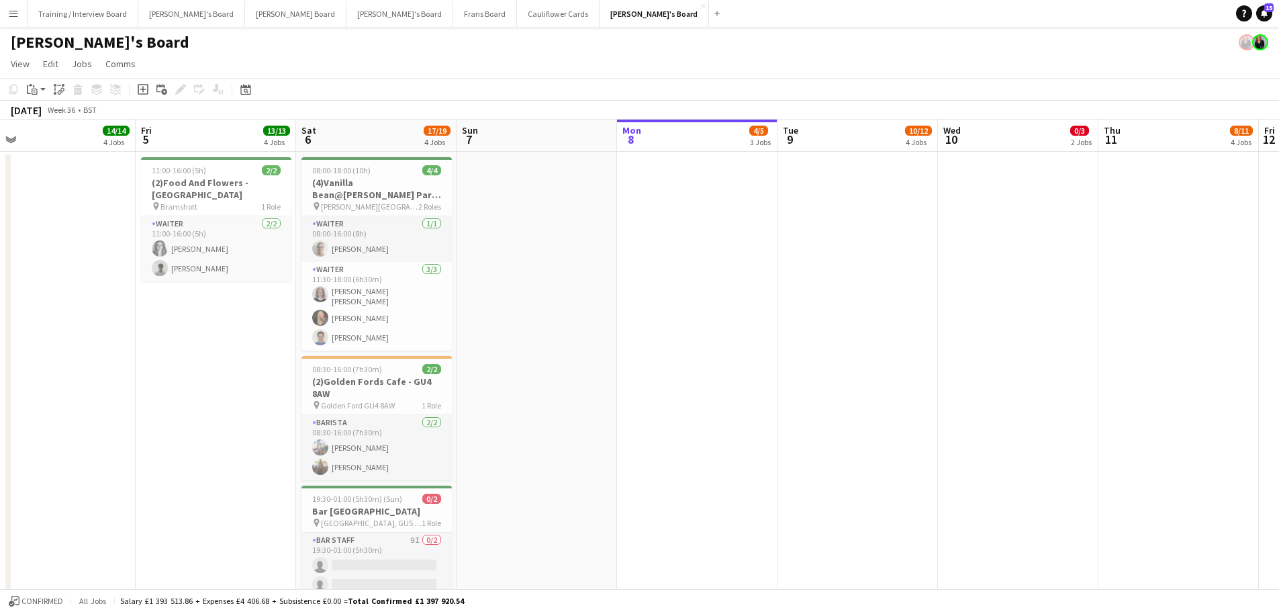
drag, startPoint x: 553, startPoint y: 207, endPoint x: 683, endPoint y: 188, distance: 131.6
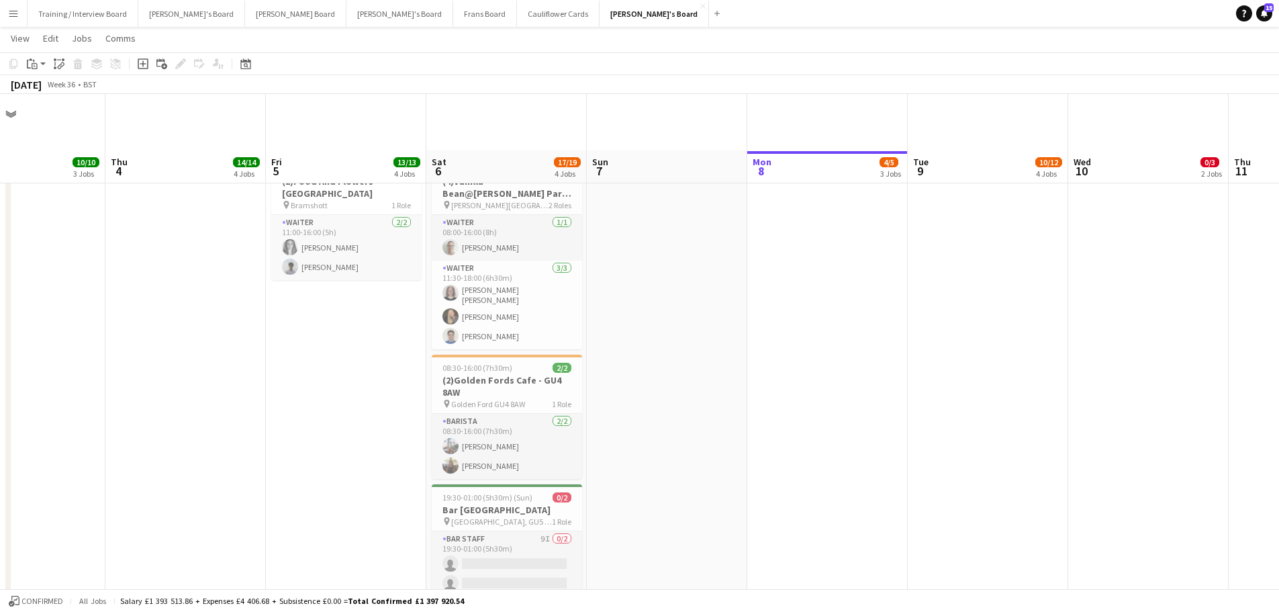
scroll to position [336, 0]
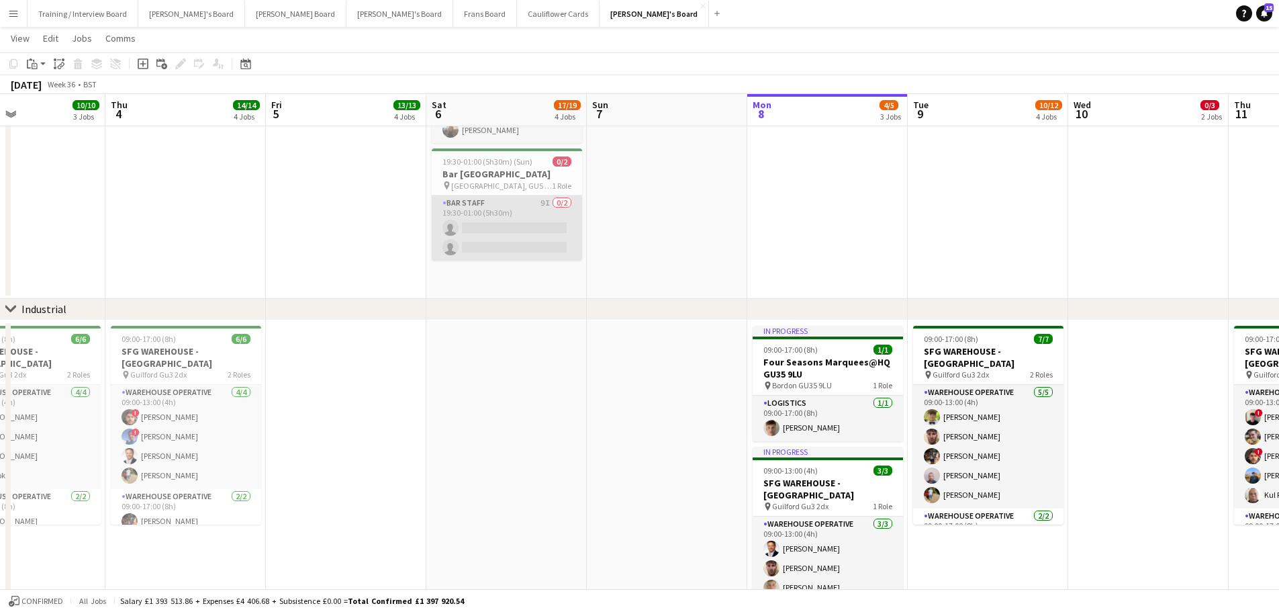
click at [524, 226] on app-card-role "BAR STAFF 9I 0/2 19:30-01:00 (5h30m) single-neutral-actions single-neutral-acti…" at bounding box center [507, 227] width 150 height 65
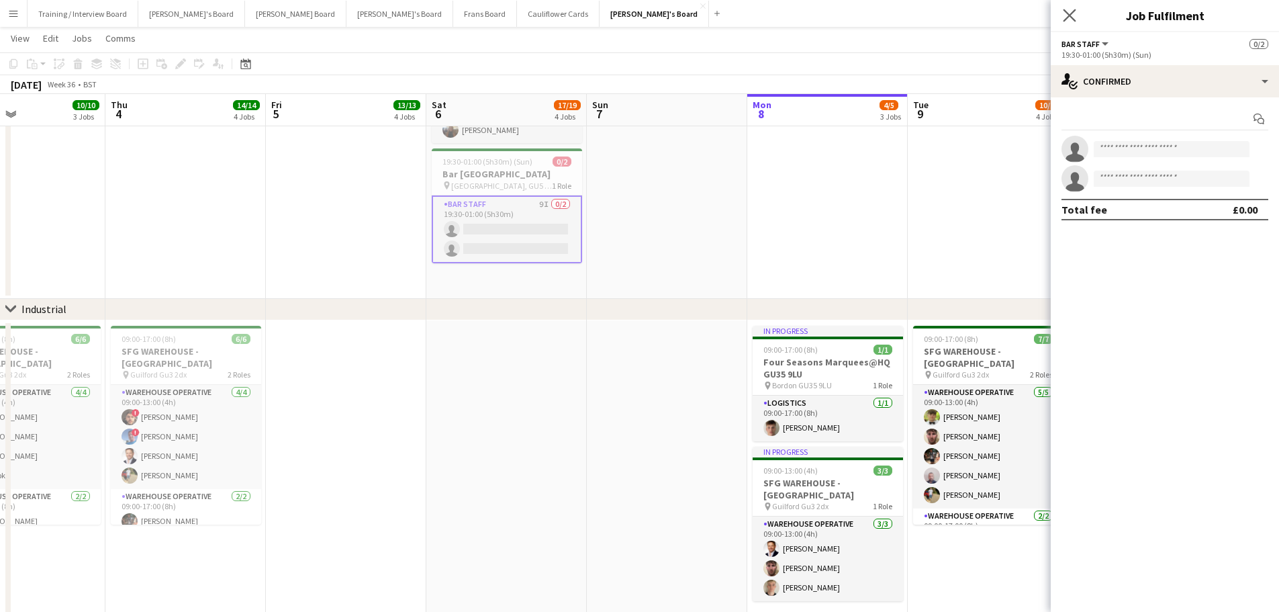
click at [849, 14] on app-icon "Close pop-in" at bounding box center [1069, 15] width 19 height 19
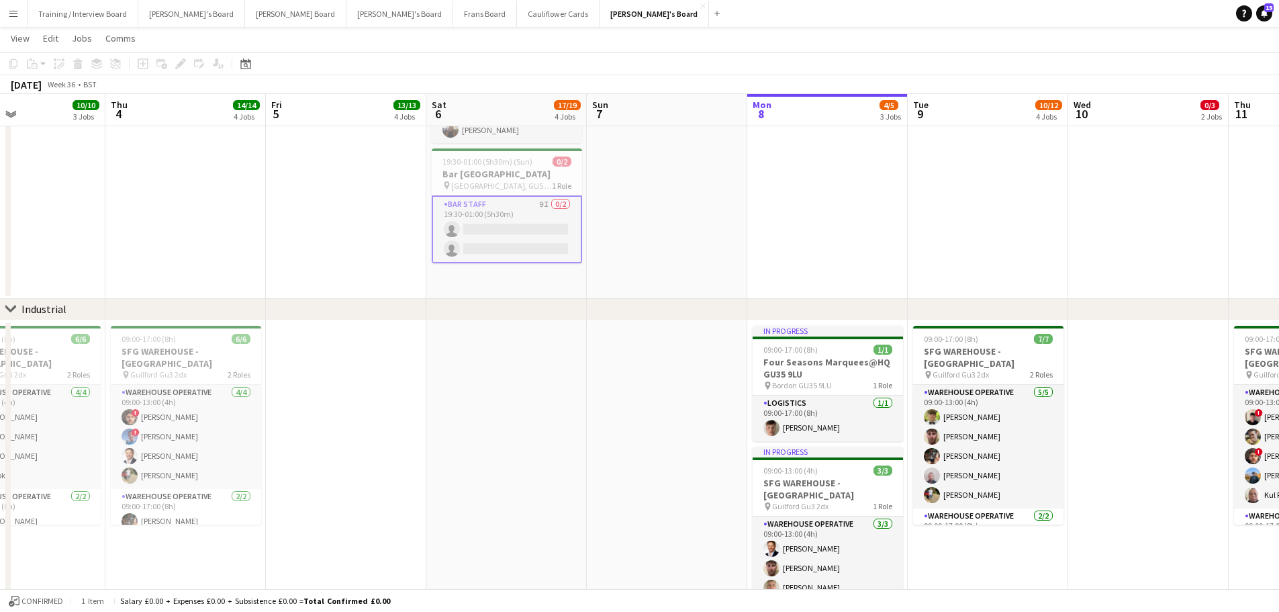
scroll to position [0, 433]
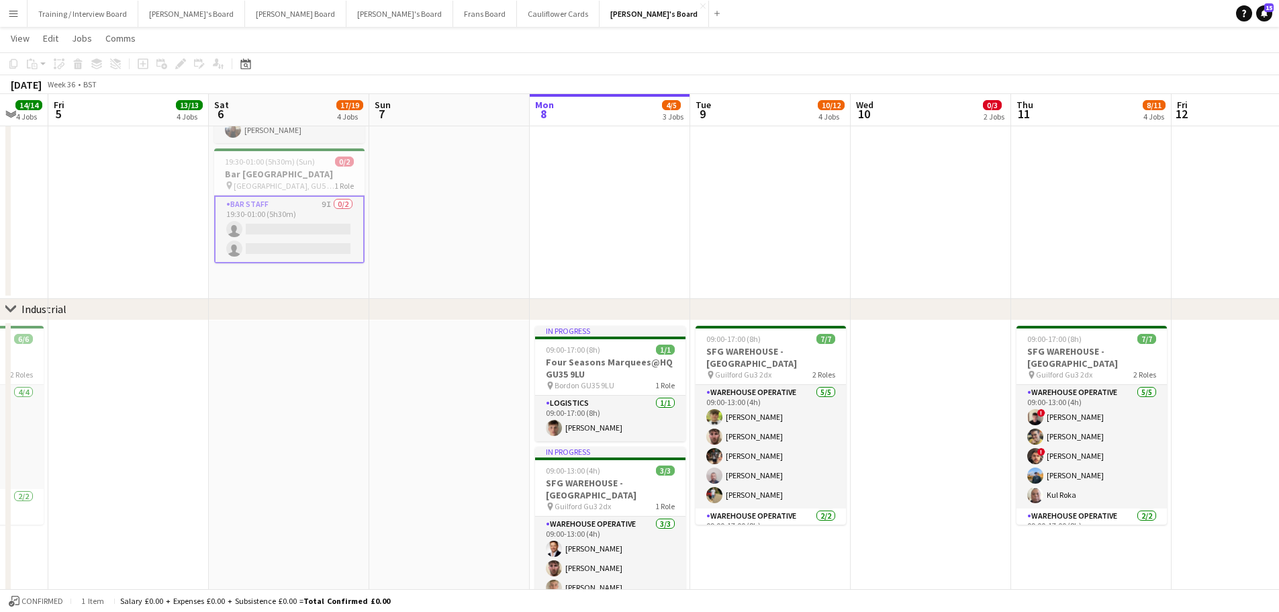
drag, startPoint x: 1123, startPoint y: 382, endPoint x: 906, endPoint y: 444, distance: 226.3
click at [849, 369] on app-calendar-viewport "Tue 2 4/4 2 Jobs Wed 3 10/10 3 Jobs Thu 4 14/14 4 Jobs Fri 5 13/13 4 Jobs Sat 6…" at bounding box center [639, 606] width 1279 height 1778
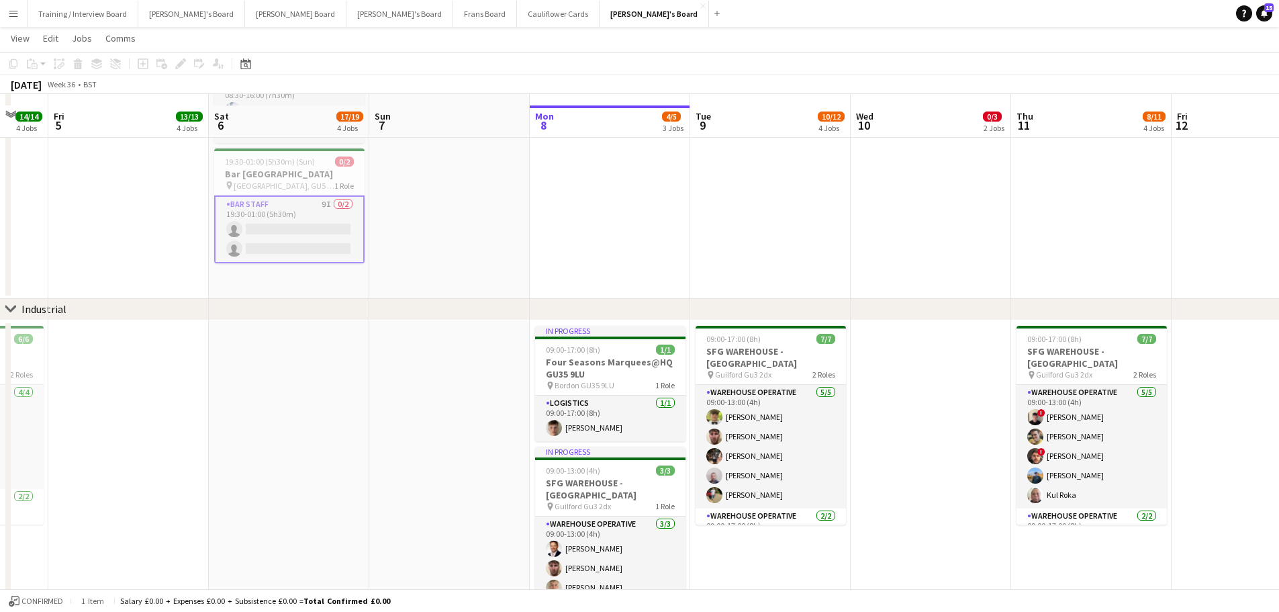
scroll to position [604, 0]
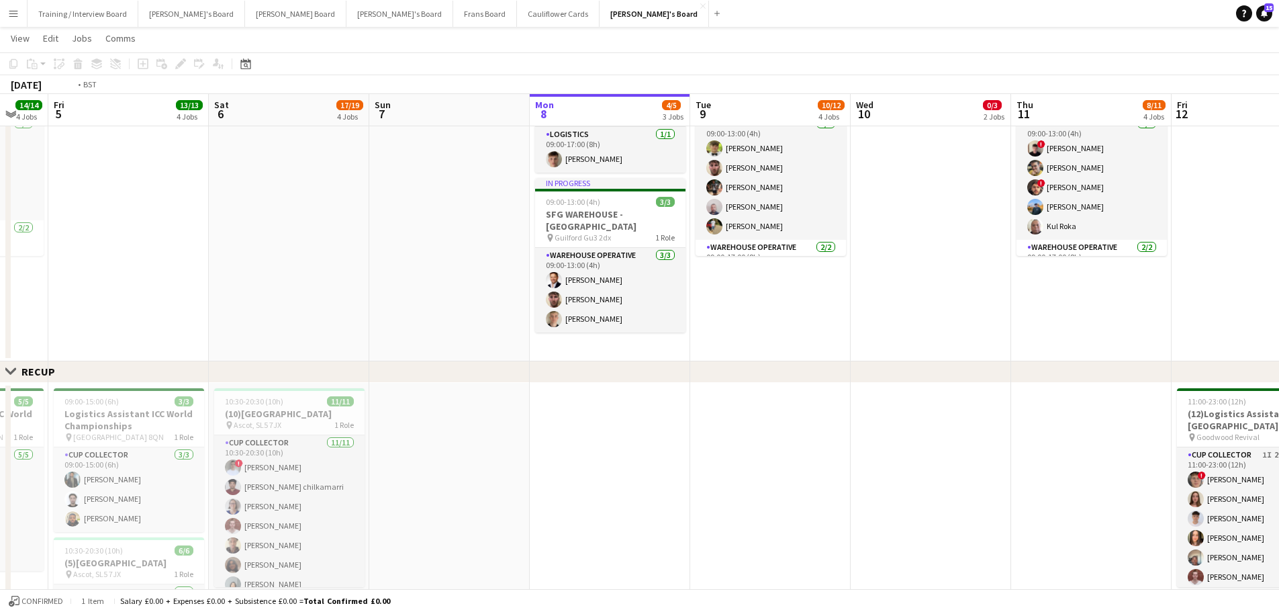
drag, startPoint x: 478, startPoint y: 432, endPoint x: 453, endPoint y: 430, distance: 25.6
click at [455, 369] on app-calendar-viewport "Tue 2 4/4 2 Jobs Wed 3 10/10 3 Jobs Thu 4 14/14 4 Jobs Fri 5 13/13 4 Jobs Sat 6…" at bounding box center [639, 337] width 1279 height 1778
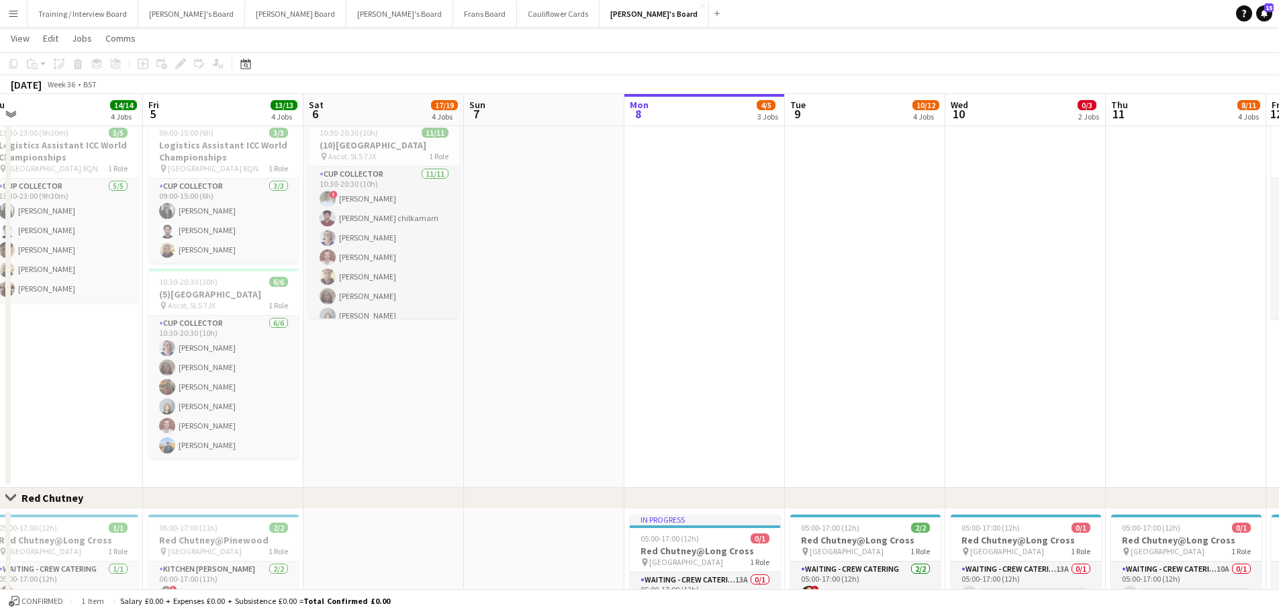
scroll to position [0, 403]
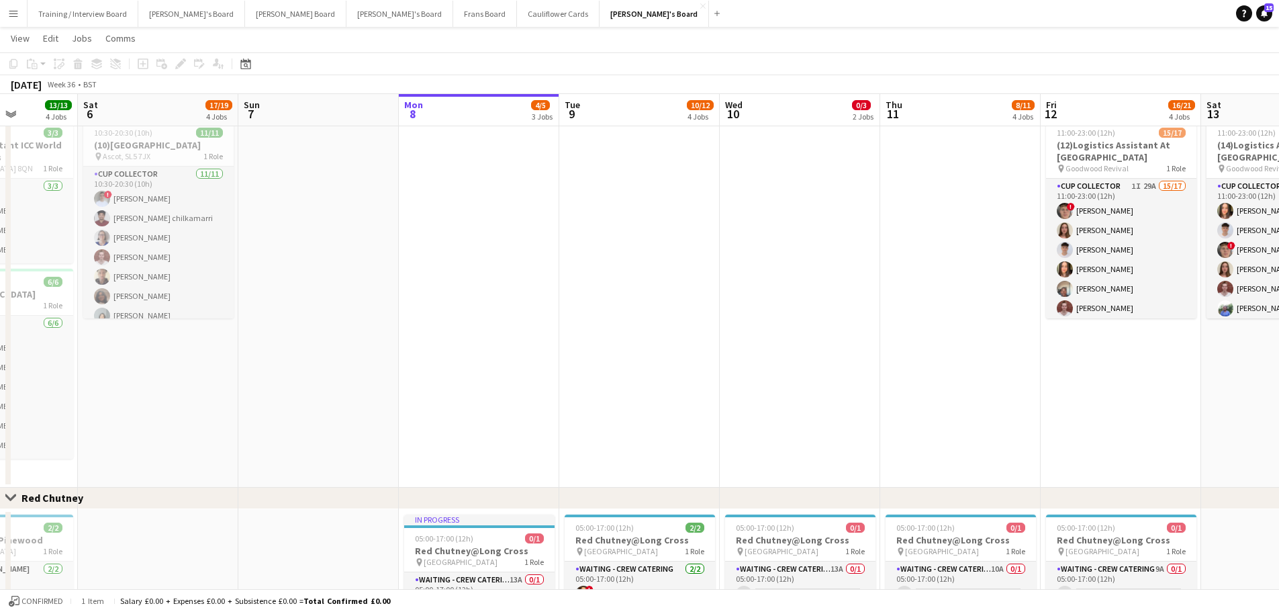
drag, startPoint x: 443, startPoint y: 359, endPoint x: 1302, endPoint y: 367, distance: 859.4
click at [849, 367] on html "Menu Boards Boards Boards All jobs Status Workforce Workforce My Workforce Recr…" at bounding box center [639, 53] width 1279 height 1853
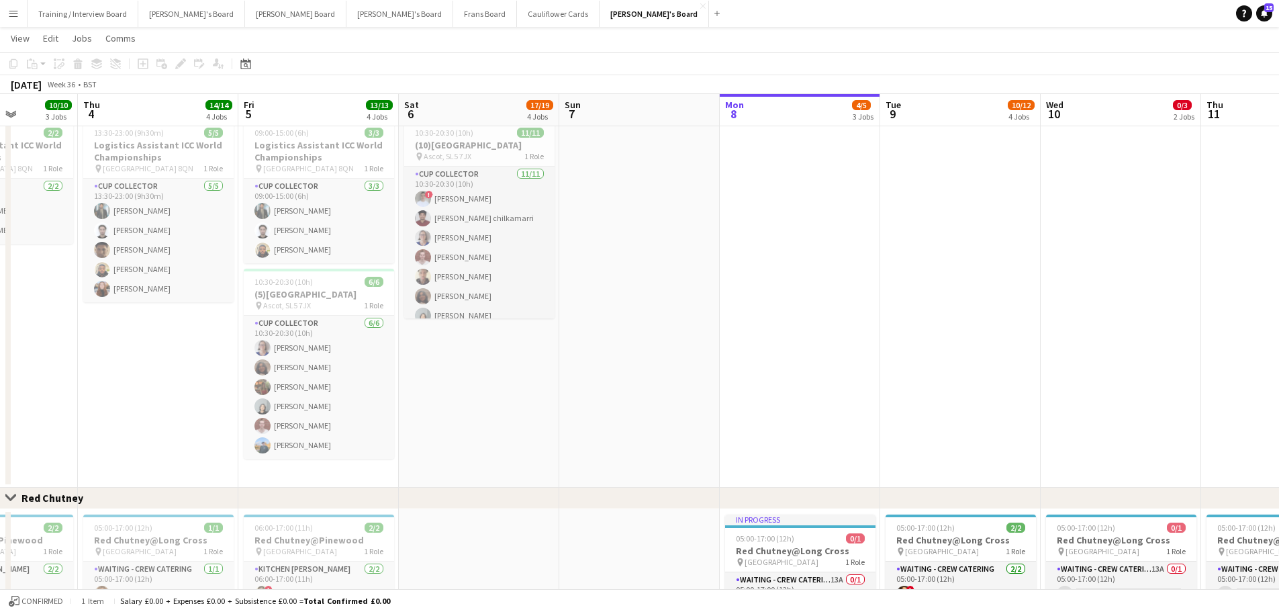
click at [645, 346] on app-date-cell at bounding box center [639, 300] width 160 height 373
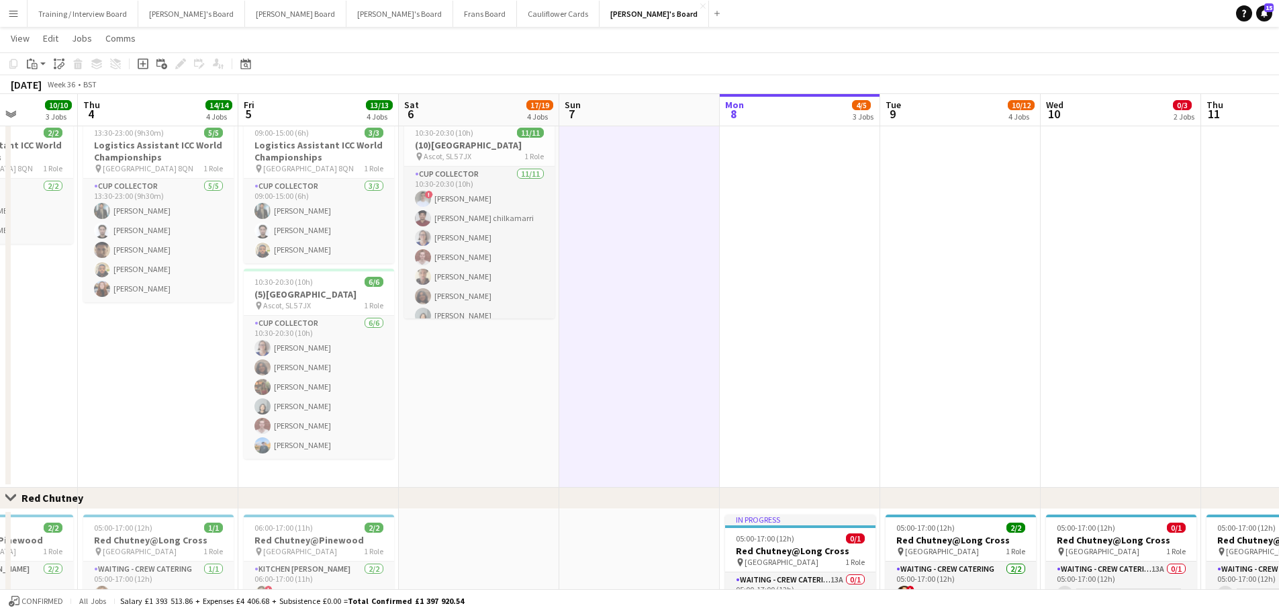
click at [549, 369] on app-date-cell "10:30-20:30 (10h) 11/11 (10)Ascot Racecourse pin Ascot, SL5 7JX 1 Role CUP COLL…" at bounding box center [479, 300] width 160 height 373
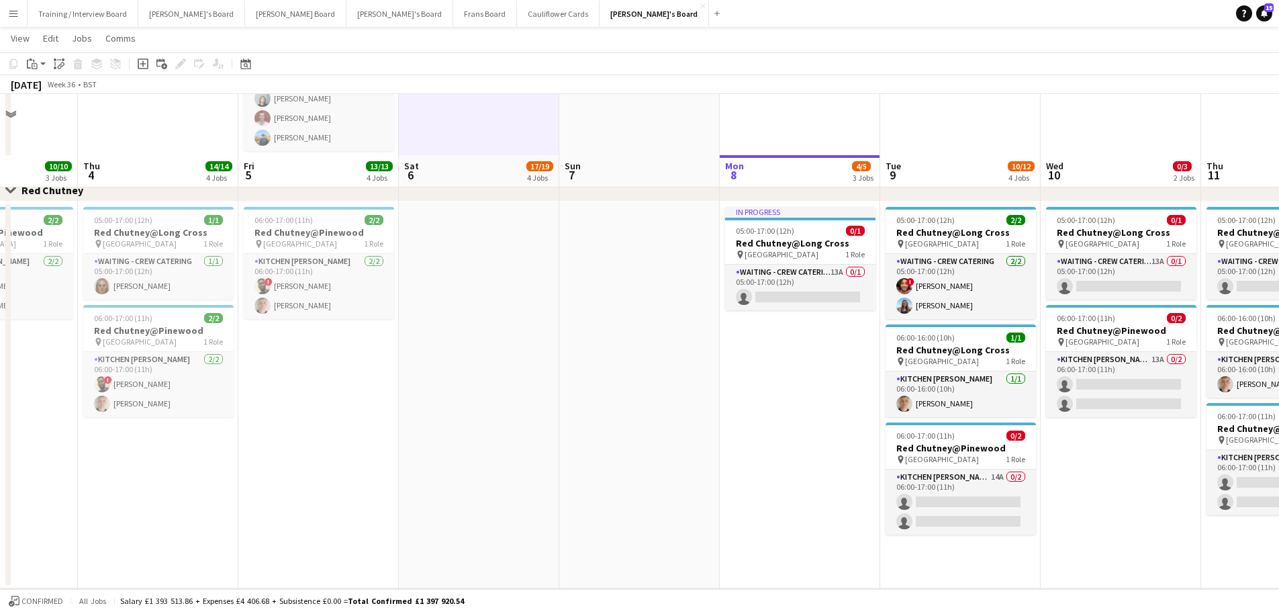
scroll to position [1241, 0]
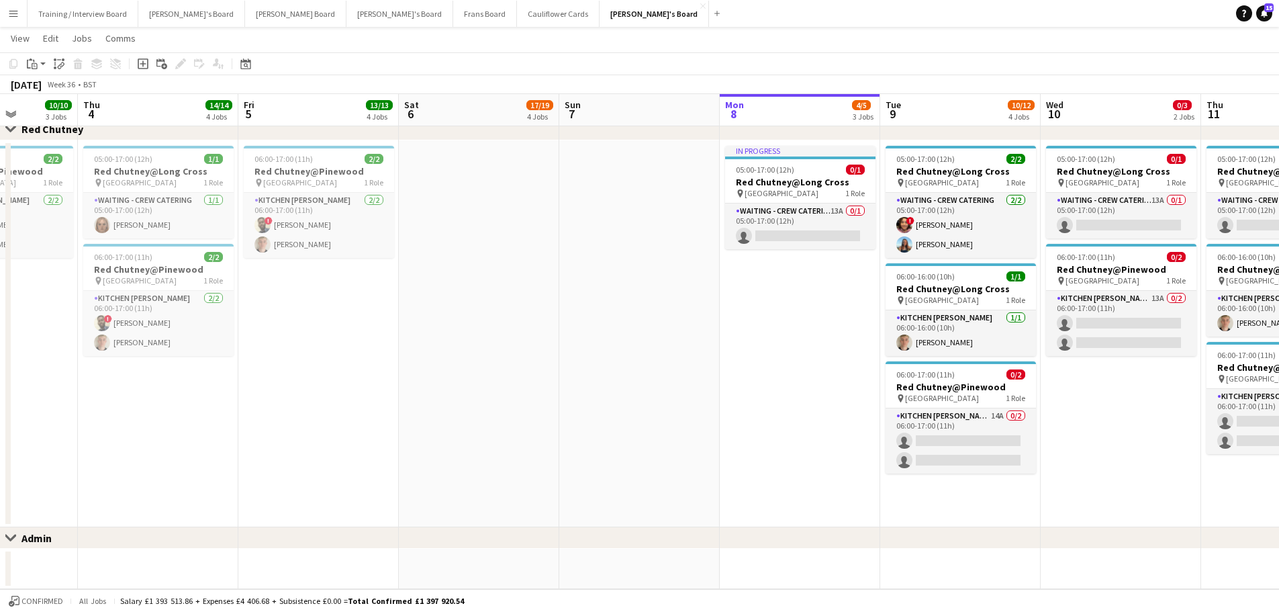
click at [561, 369] on app-date-cell at bounding box center [639, 333] width 160 height 387
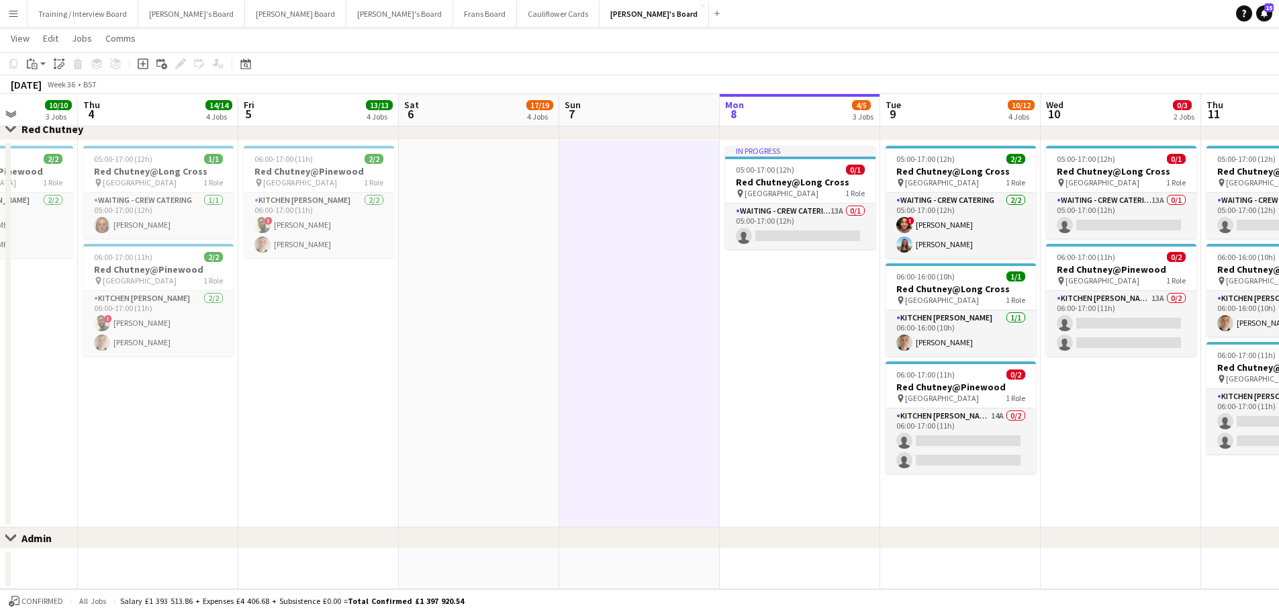
click at [423, 342] on app-date-cell at bounding box center [479, 333] width 160 height 387
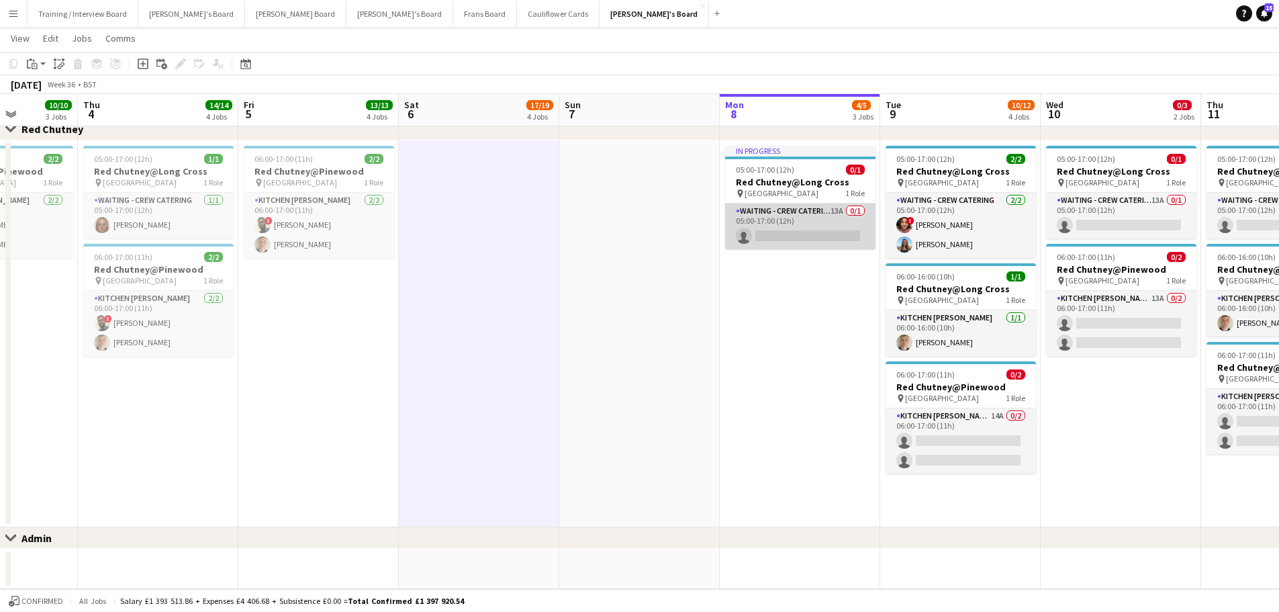
click at [816, 224] on app-card-role "Waiting - Crew Catering 13A 0/1 05:00-17:00 (12h) single-neutral-actions" at bounding box center [800, 226] width 150 height 46
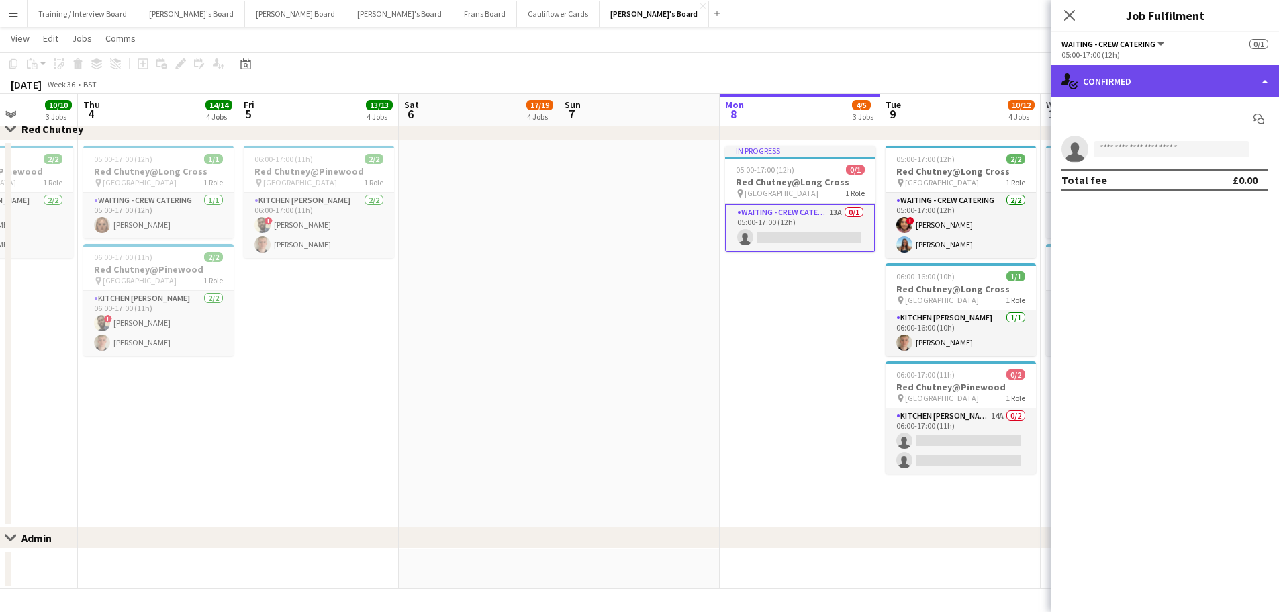
click at [849, 68] on div "single-neutral-actions-check-2 Confirmed" at bounding box center [1165, 81] width 228 height 32
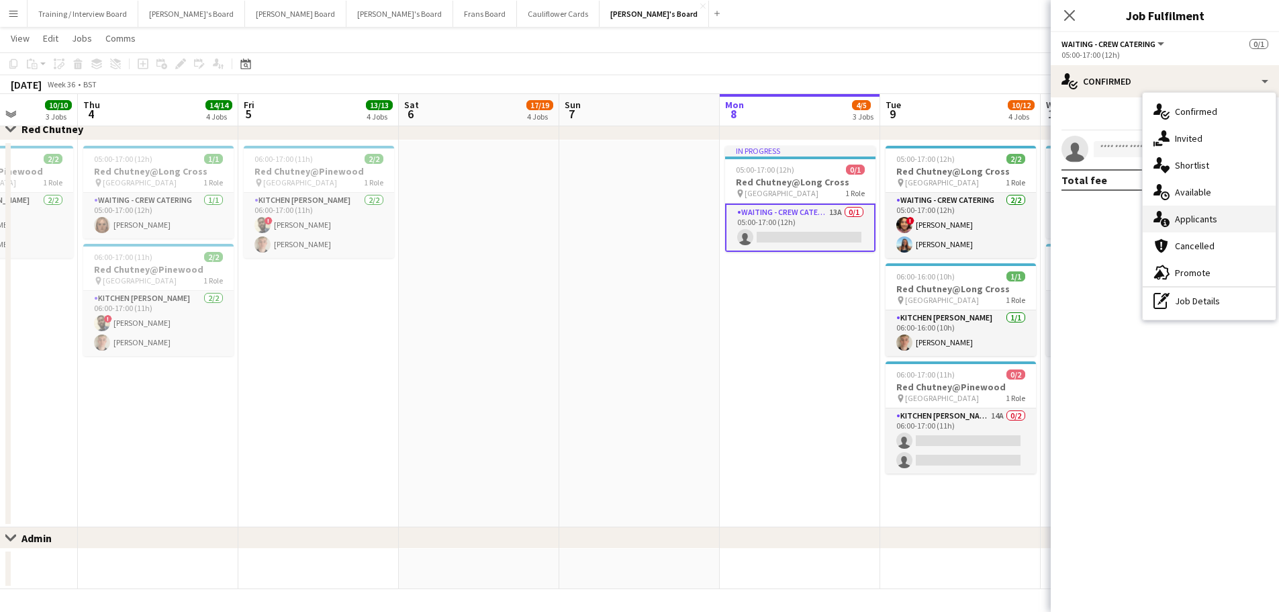
click at [849, 218] on span "Applicants" at bounding box center [1196, 219] width 42 height 12
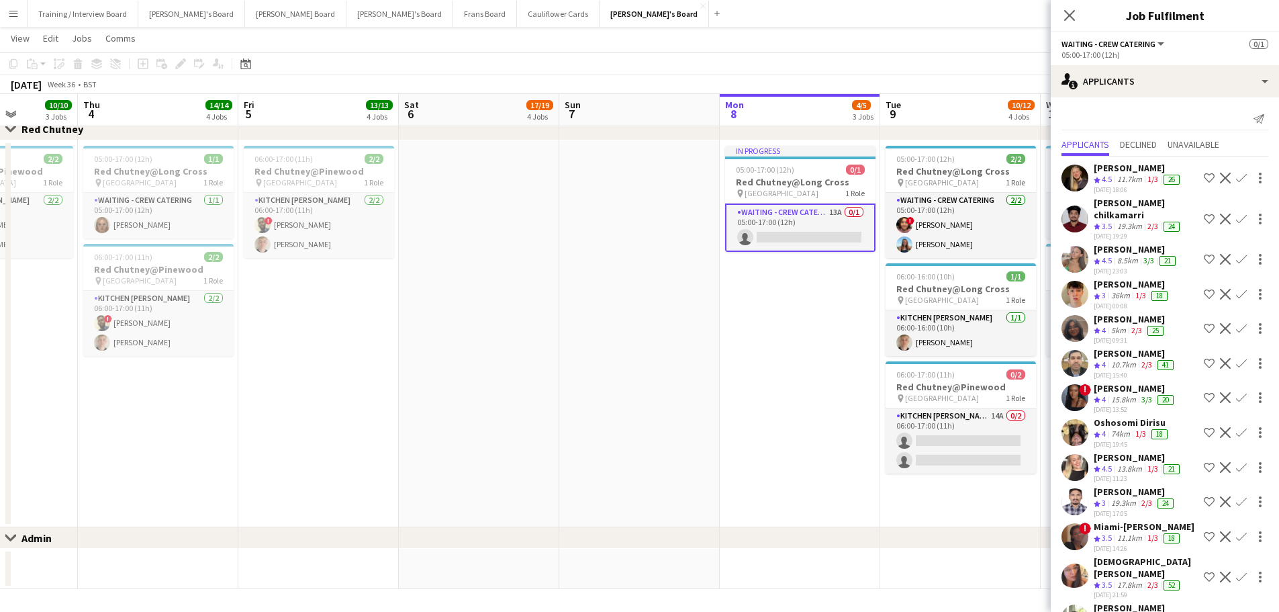
scroll to position [96, 0]
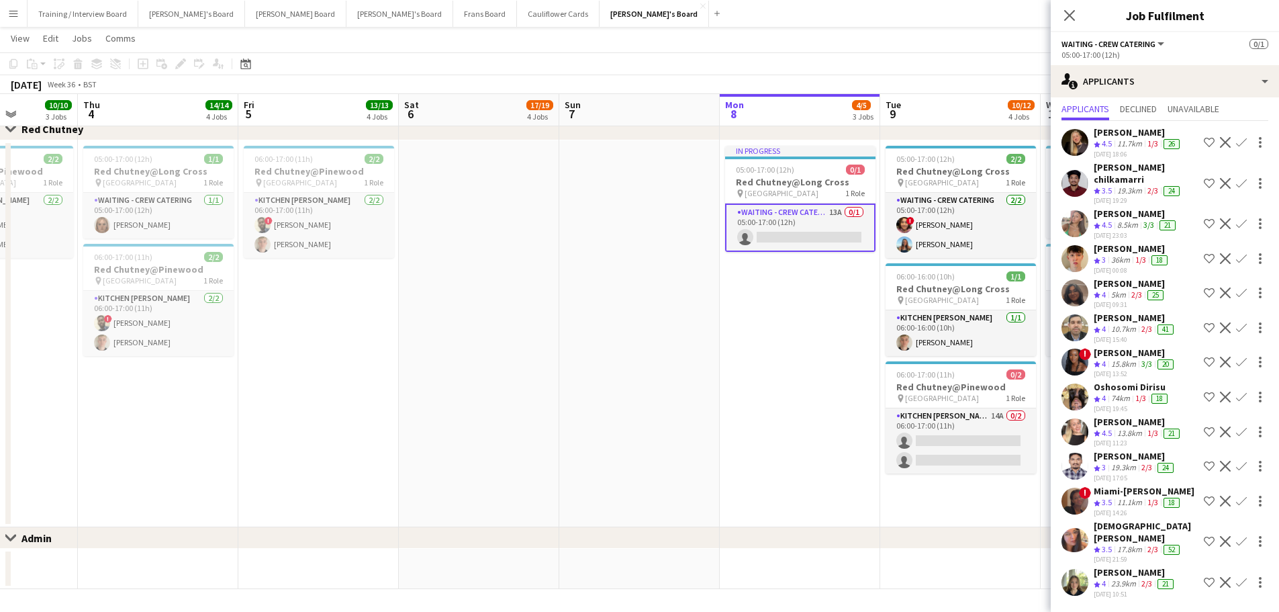
click at [849, 369] on div "Sophie Kenton" at bounding box center [1138, 422] width 89 height 12
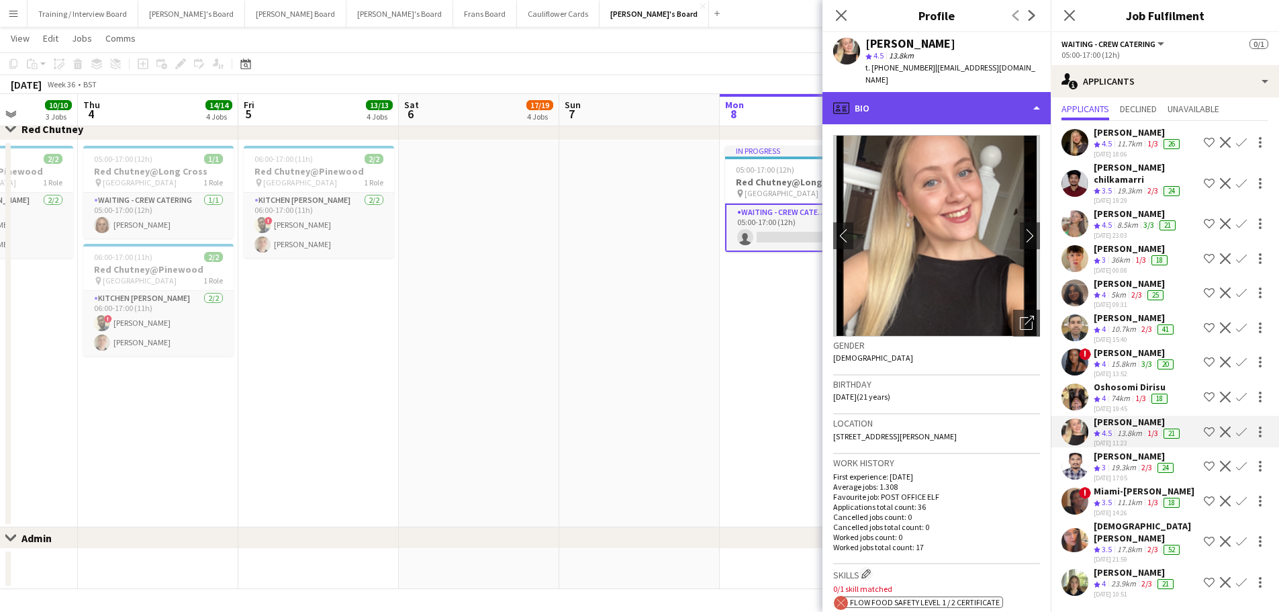
click at [849, 92] on div "profile Bio" at bounding box center [936, 108] width 228 height 32
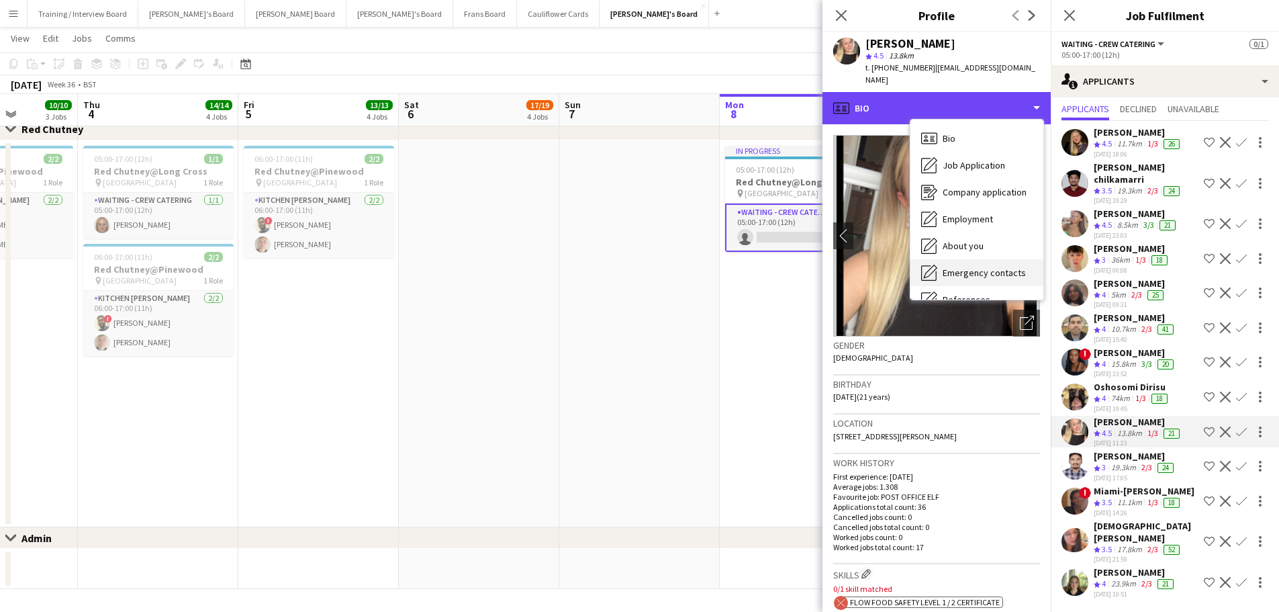
scroll to position [201, 0]
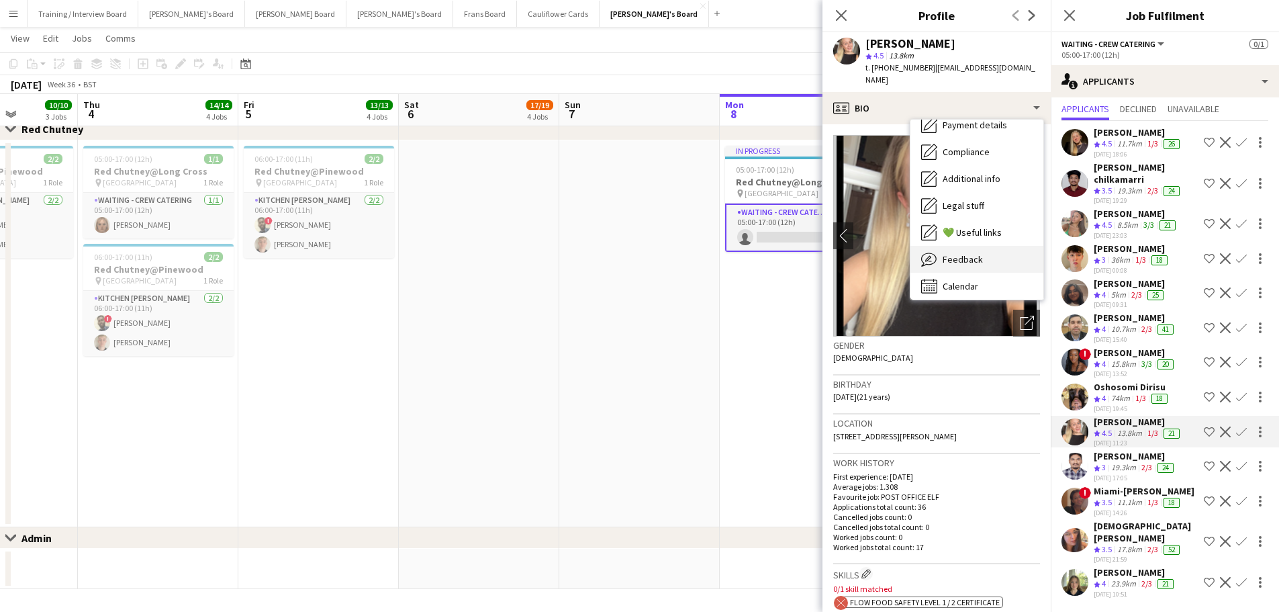
click at [849, 248] on div "Feedback Feedback" at bounding box center [976, 259] width 133 height 27
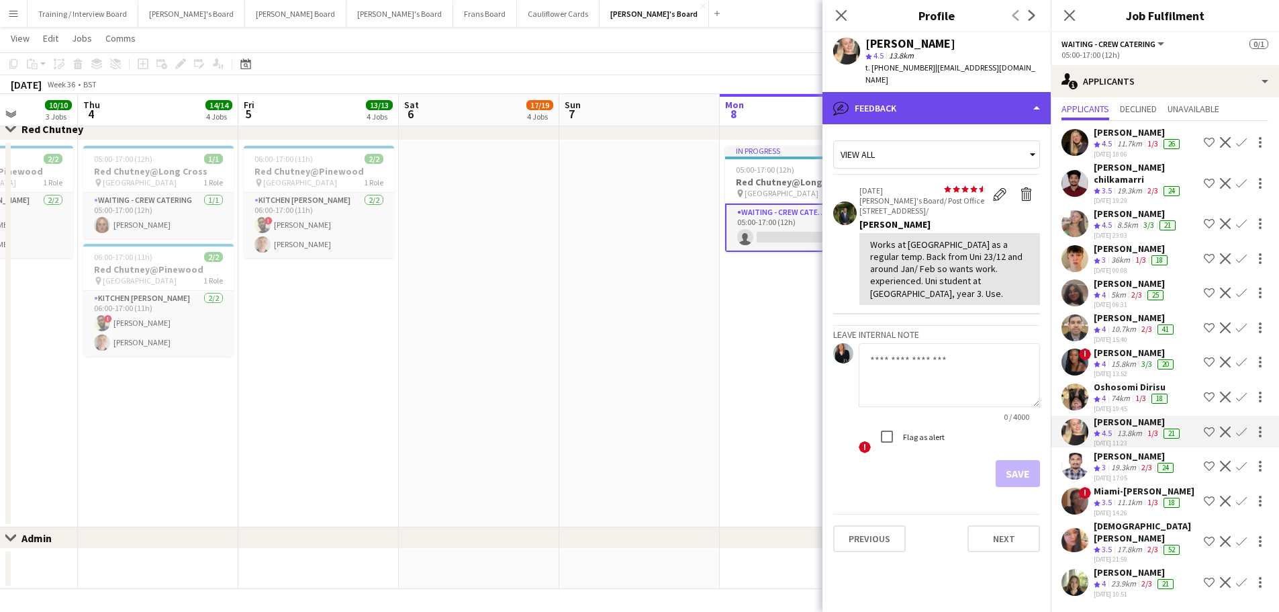
click at [849, 97] on div "bubble-pencil Feedback" at bounding box center [936, 108] width 228 height 32
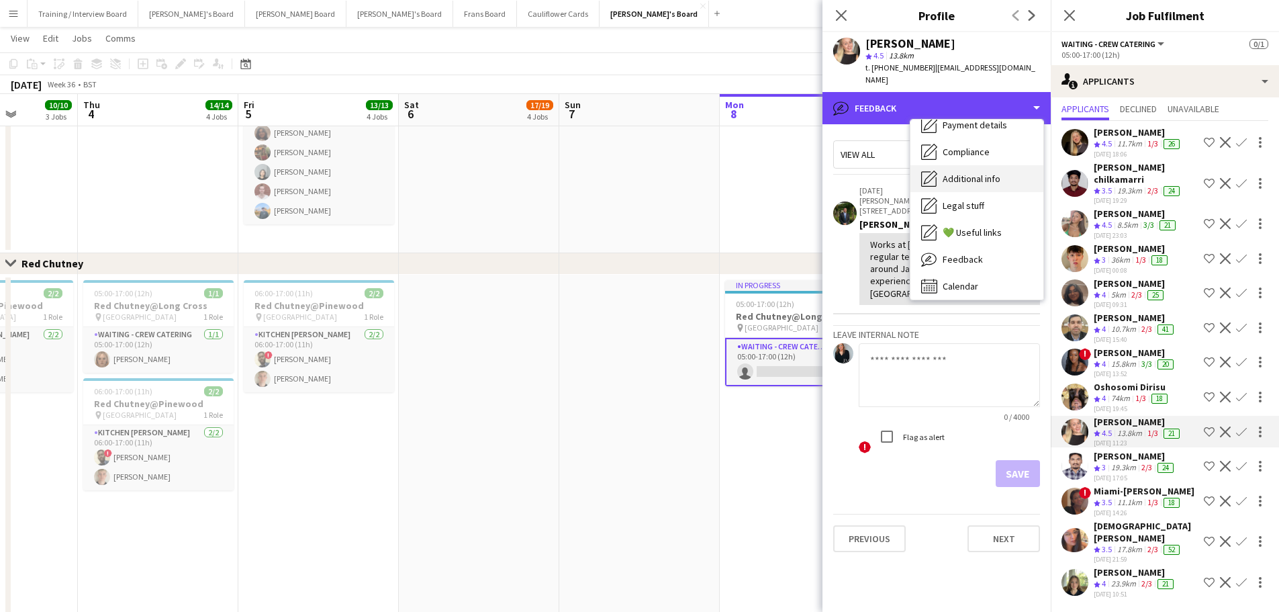
scroll to position [0, 0]
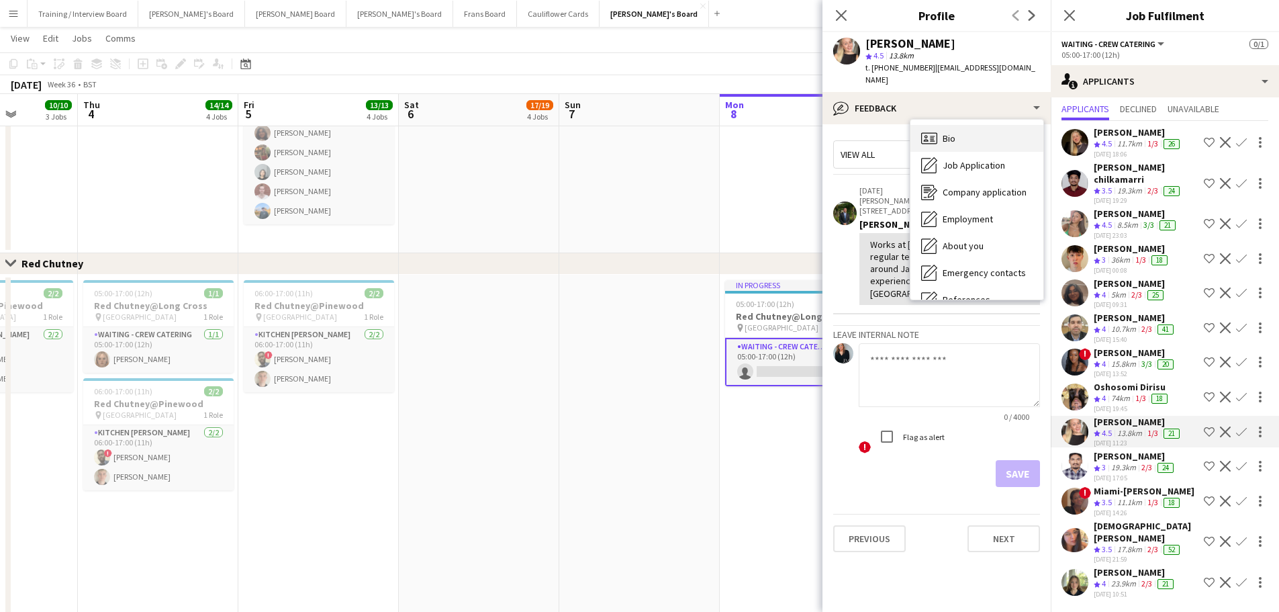
click at [849, 125] on div "Bio Bio" at bounding box center [976, 138] width 133 height 27
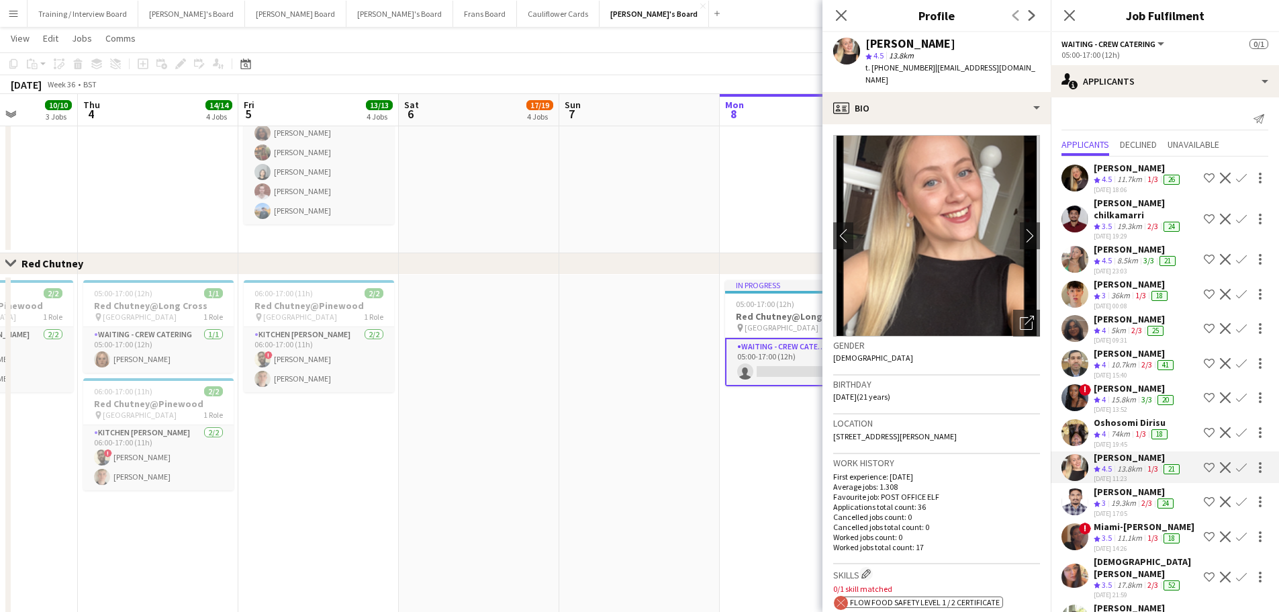
click at [604, 369] on app-date-cell at bounding box center [639, 468] width 160 height 387
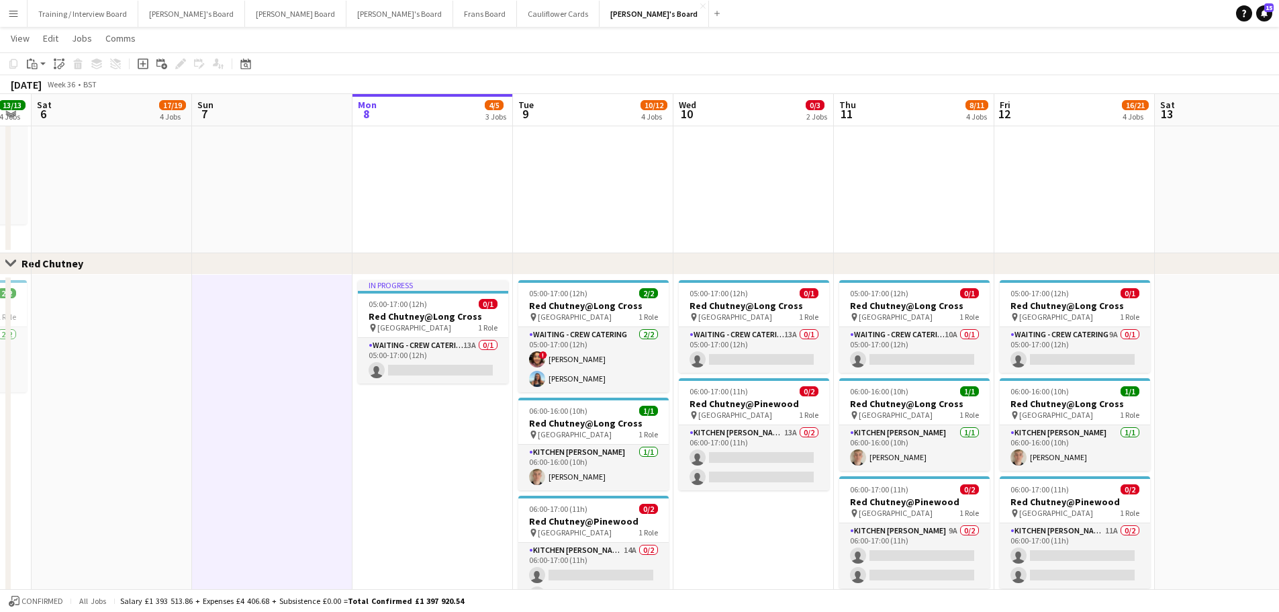
scroll to position [0, 404]
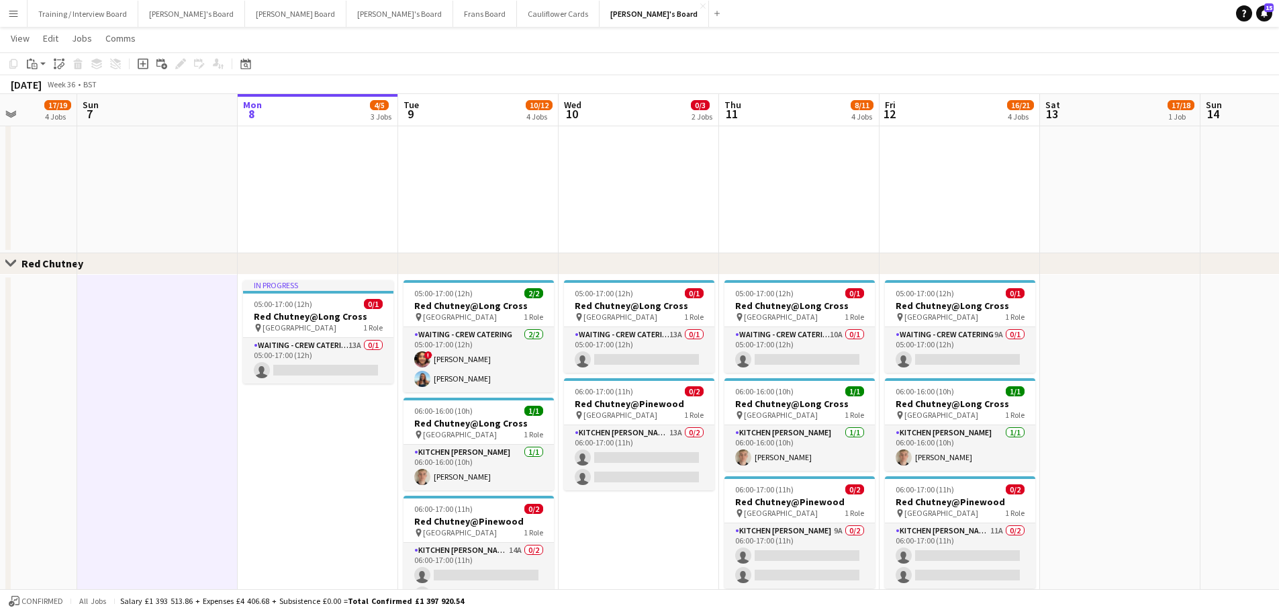
drag, startPoint x: 861, startPoint y: 423, endPoint x: 422, endPoint y: 400, distance: 439.0
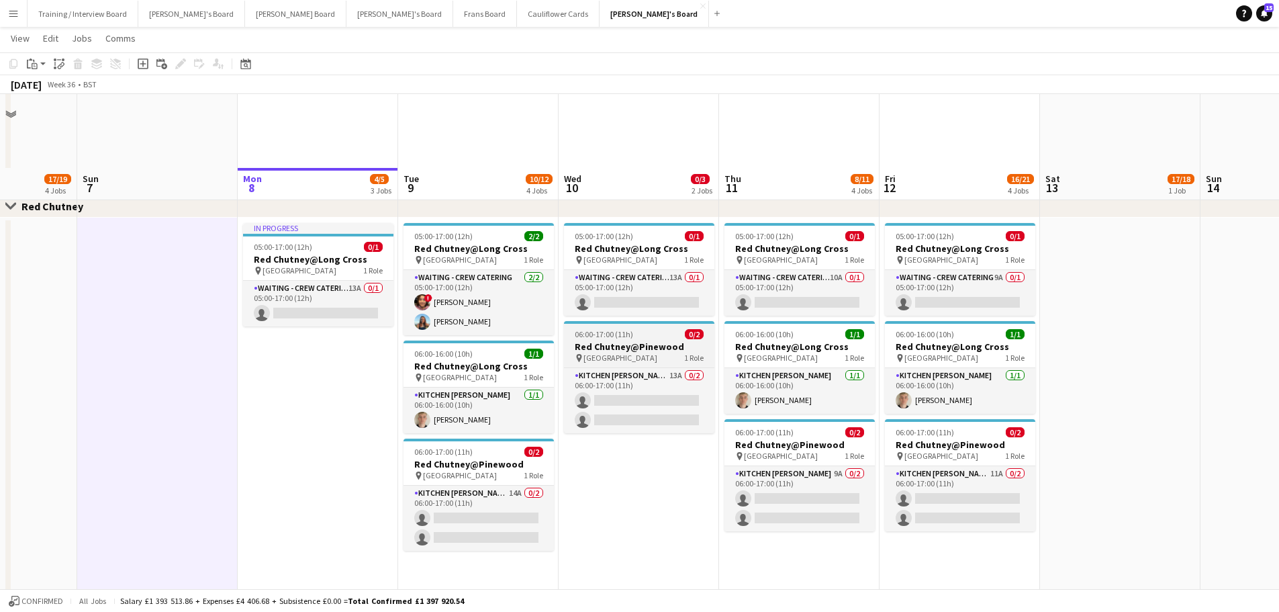
scroll to position [1241, 0]
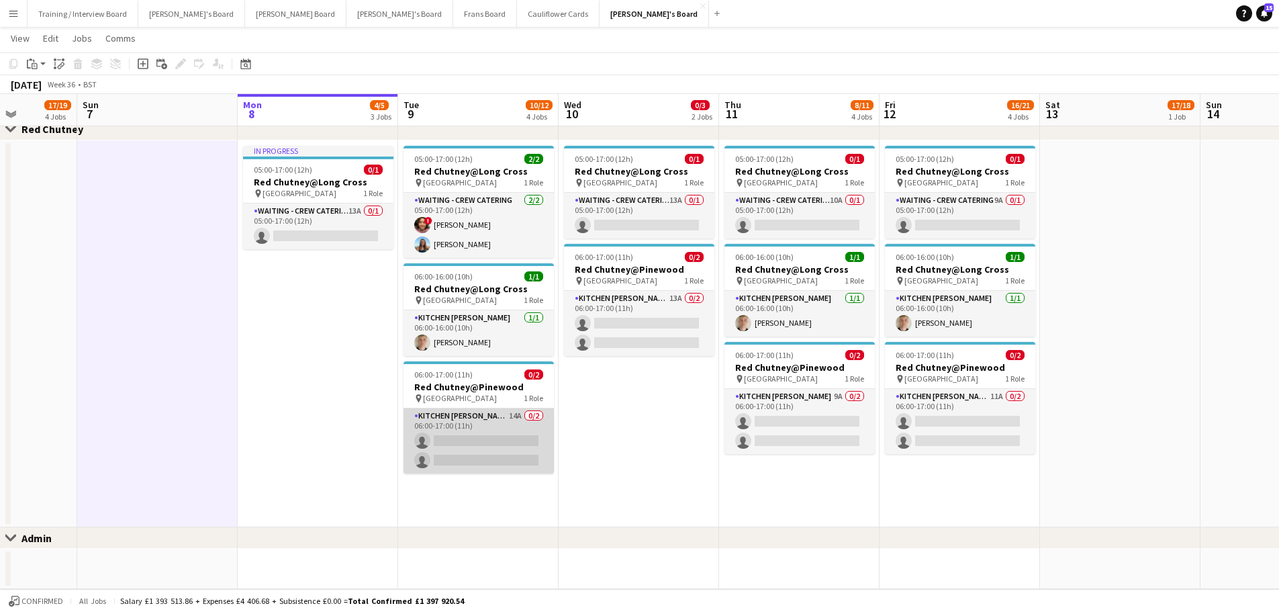
click at [497, 369] on app-card-role "Kitchen [PERSON_NAME] 14A 0/2 06:00-17:00 (11h) single-neutral-actions single-n…" at bounding box center [478, 440] width 150 height 65
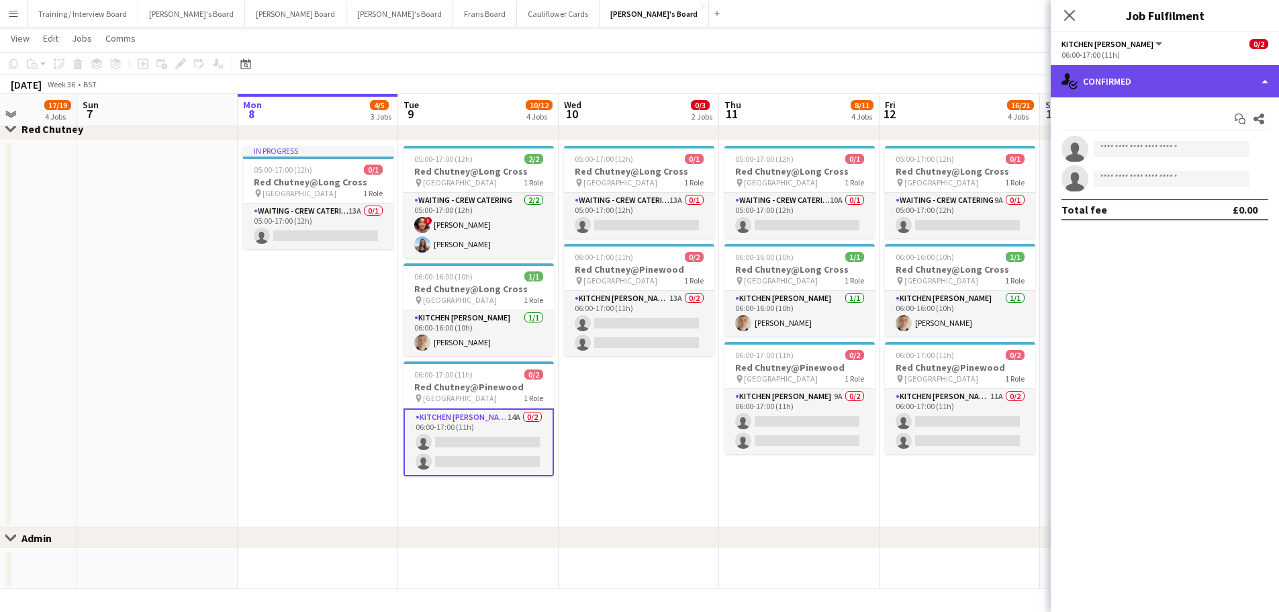
click at [849, 69] on div "single-neutral-actions-check-2 Confirmed" at bounding box center [1165, 81] width 228 height 32
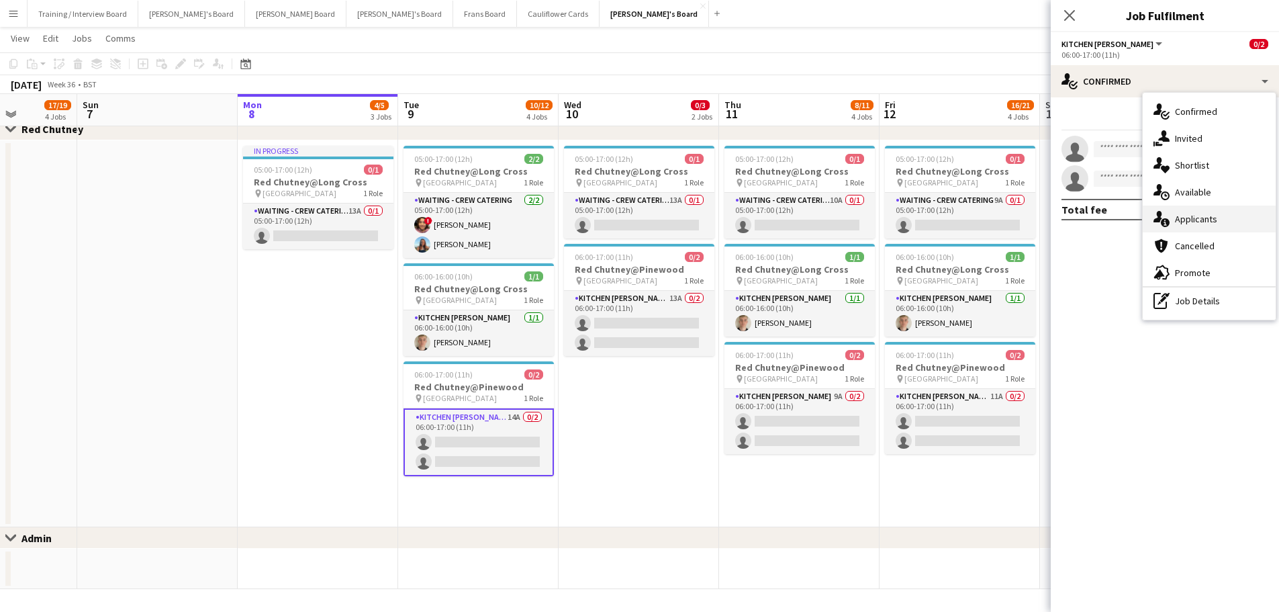
click at [849, 228] on div "single-neutral-actions-information Applicants" at bounding box center [1209, 218] width 133 height 27
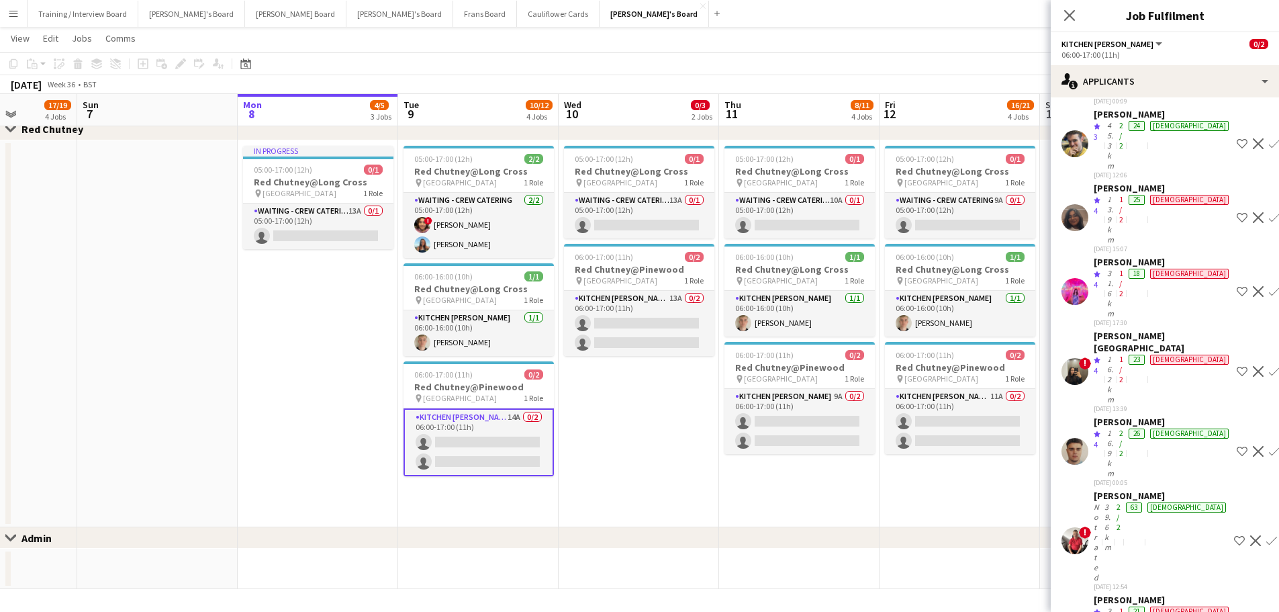
scroll to position [421, 0]
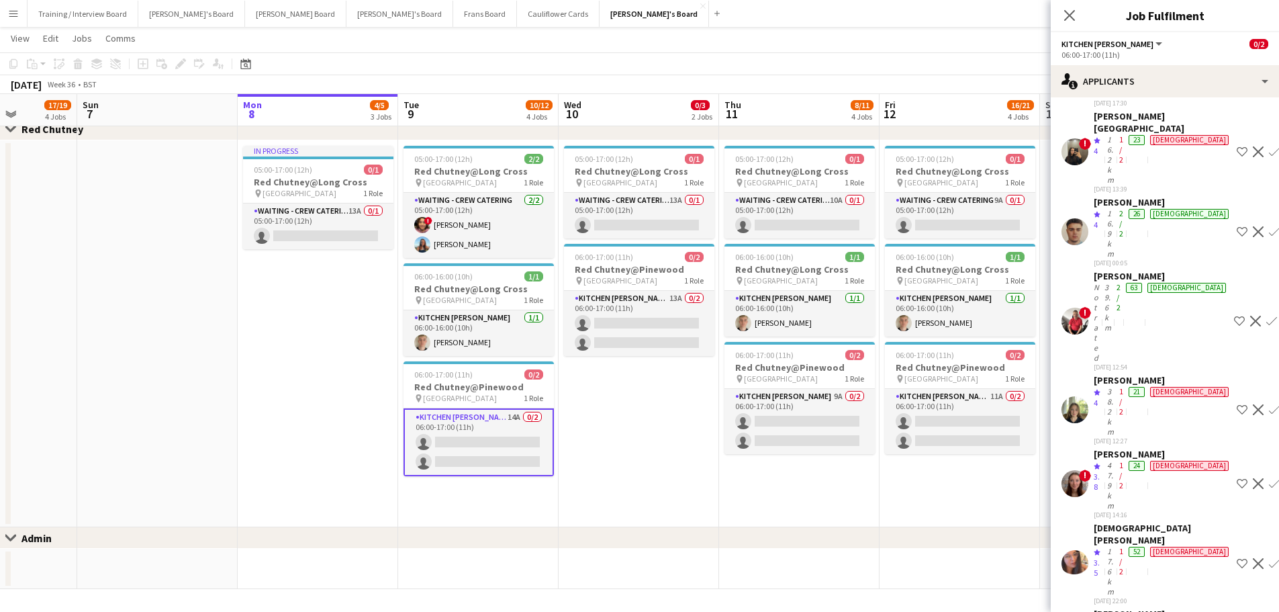
click at [849, 369] on div "Sian Garland" at bounding box center [1163, 614] width 138 height 12
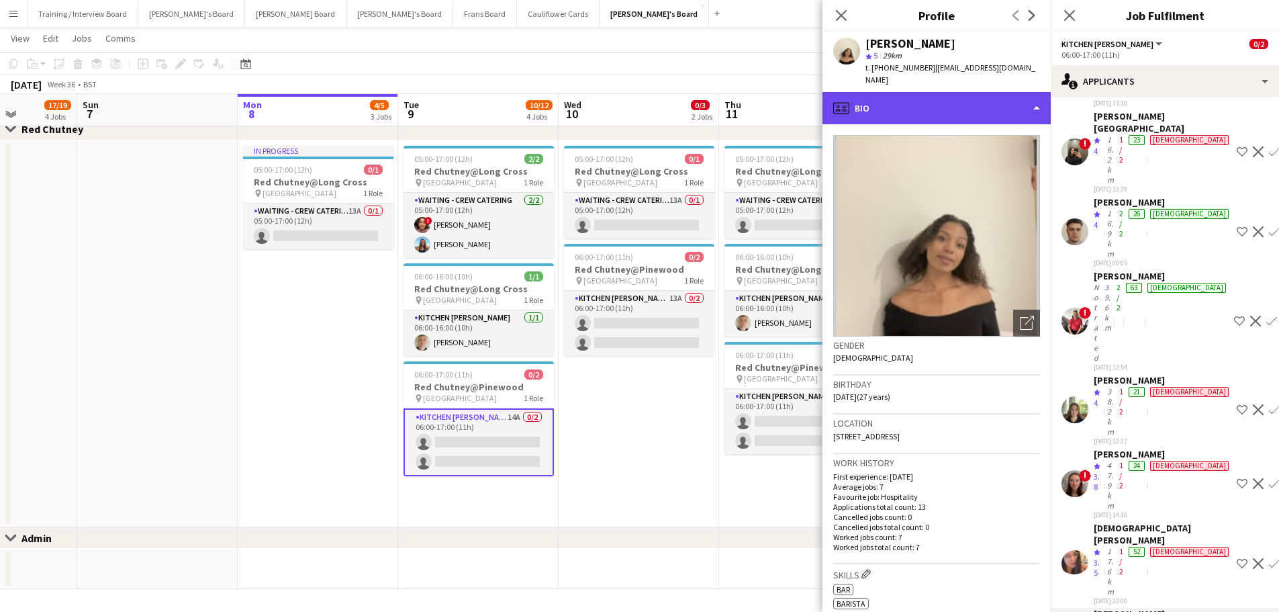
click at [849, 98] on div "profile Bio" at bounding box center [936, 108] width 228 height 32
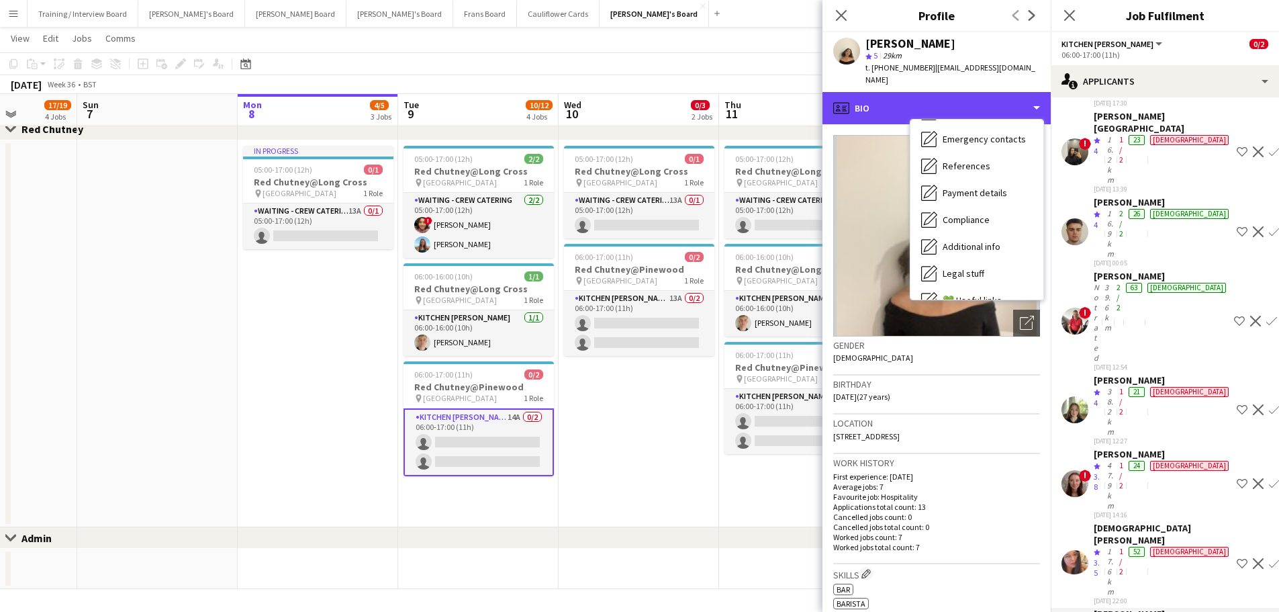
scroll to position [207, 0]
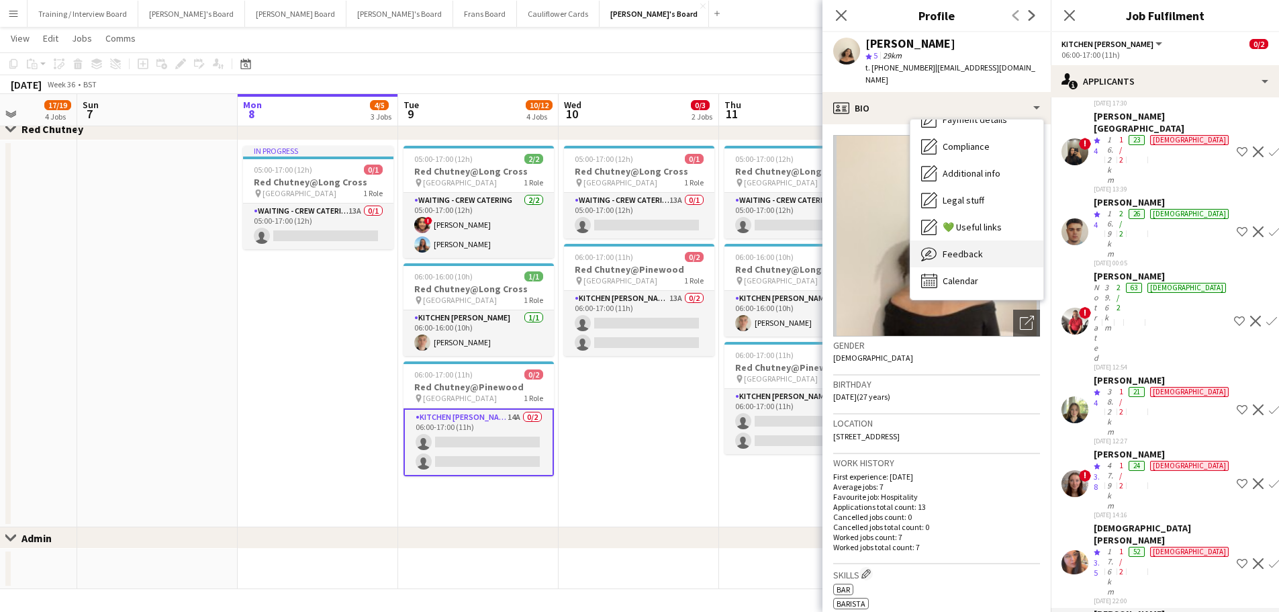
click at [849, 248] on span "Feedback" at bounding box center [963, 254] width 40 height 12
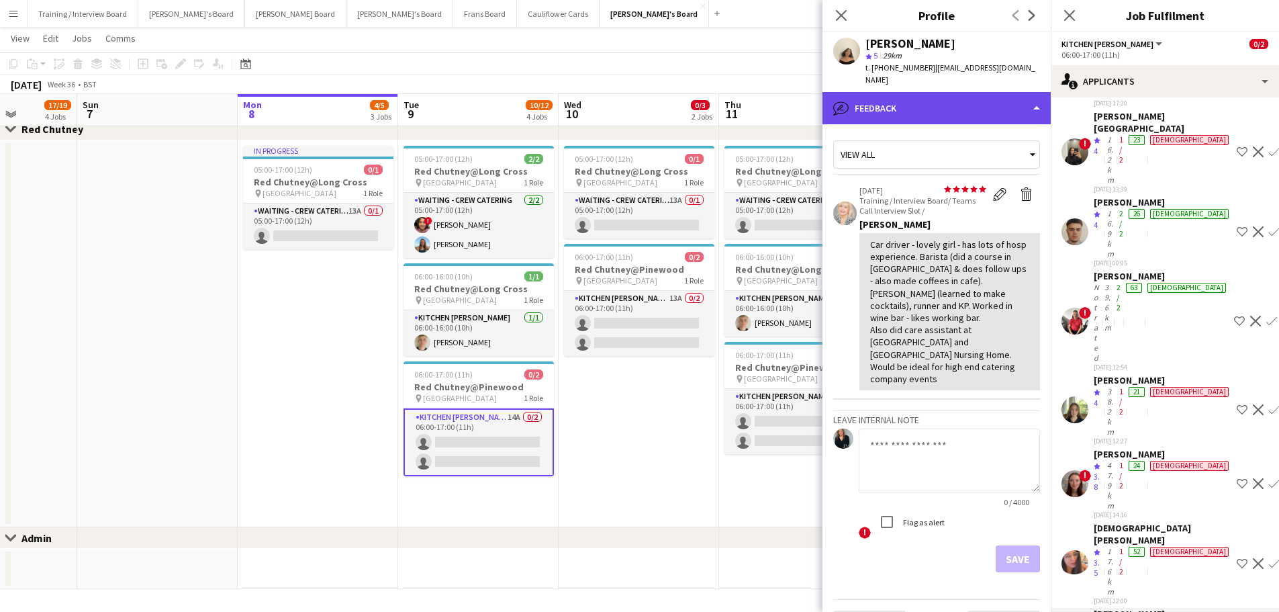
click at [849, 92] on div "bubble-pencil Feedback" at bounding box center [936, 108] width 228 height 32
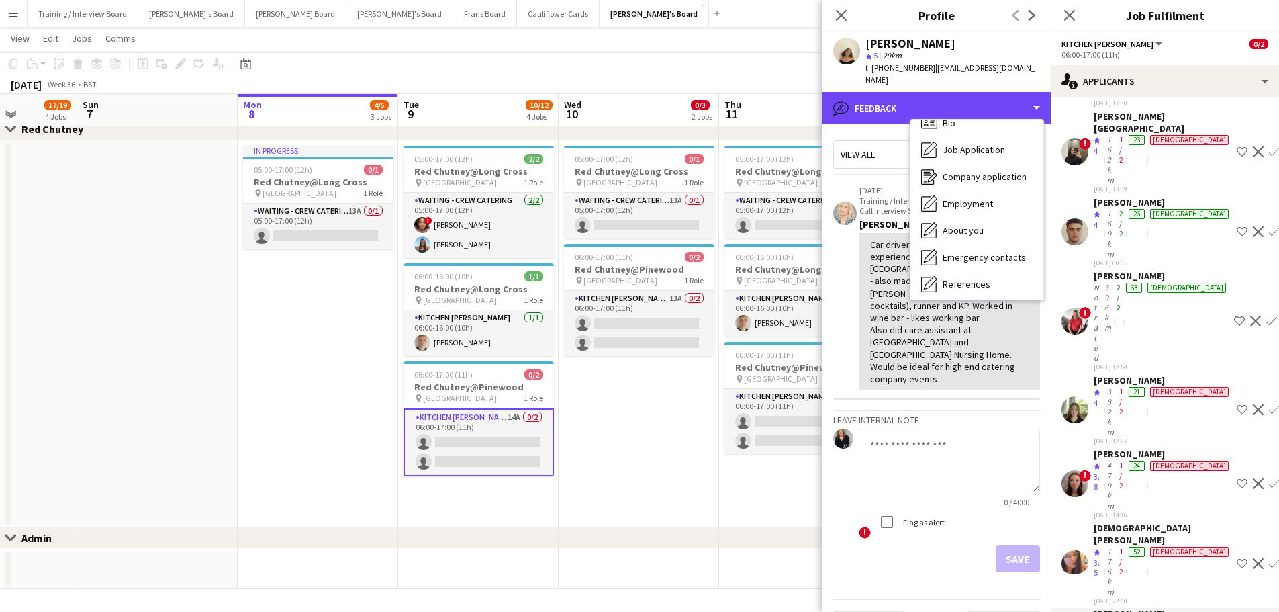
scroll to position [5, 0]
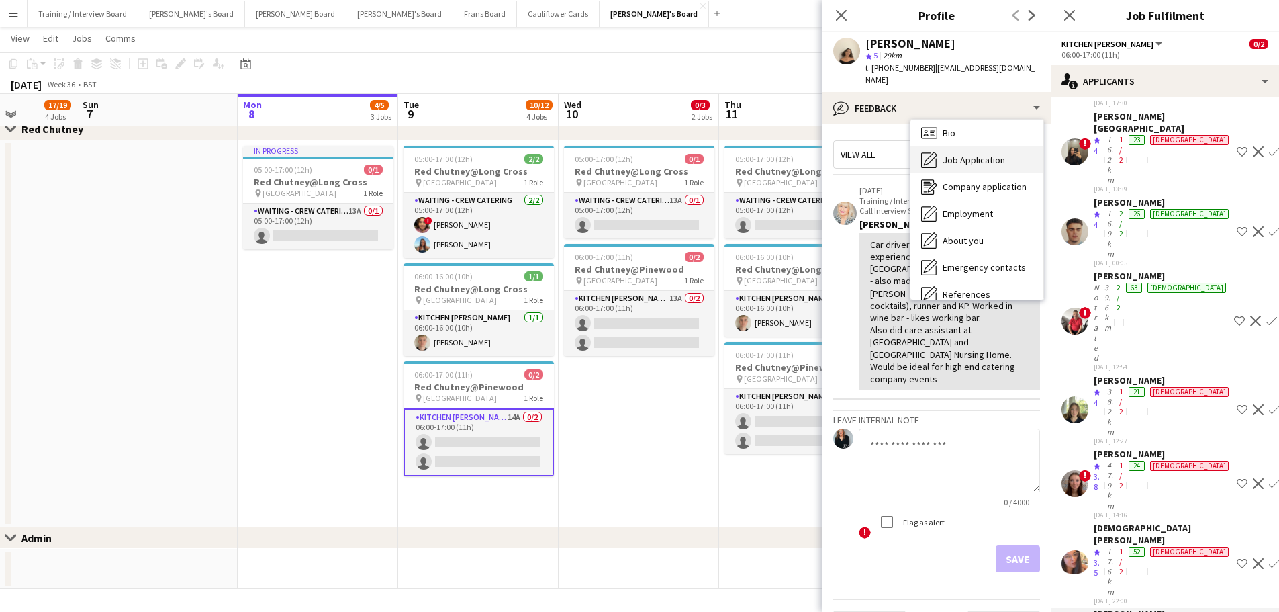
click at [849, 154] on span "Job Application" at bounding box center [974, 160] width 62 height 12
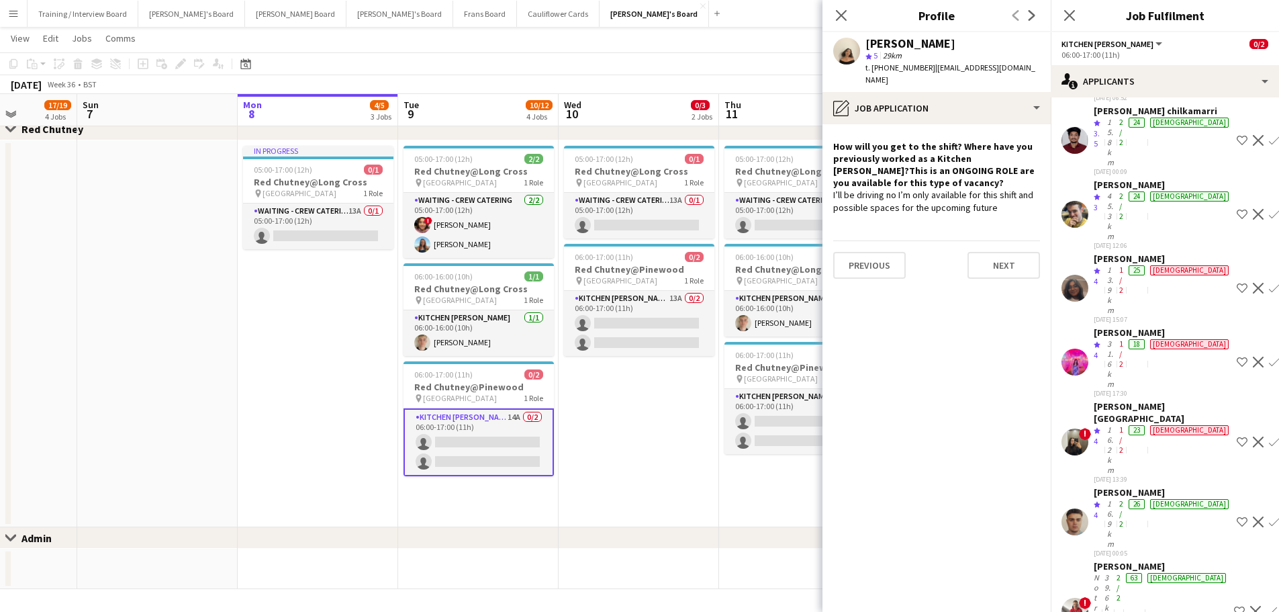
scroll to position [134, 0]
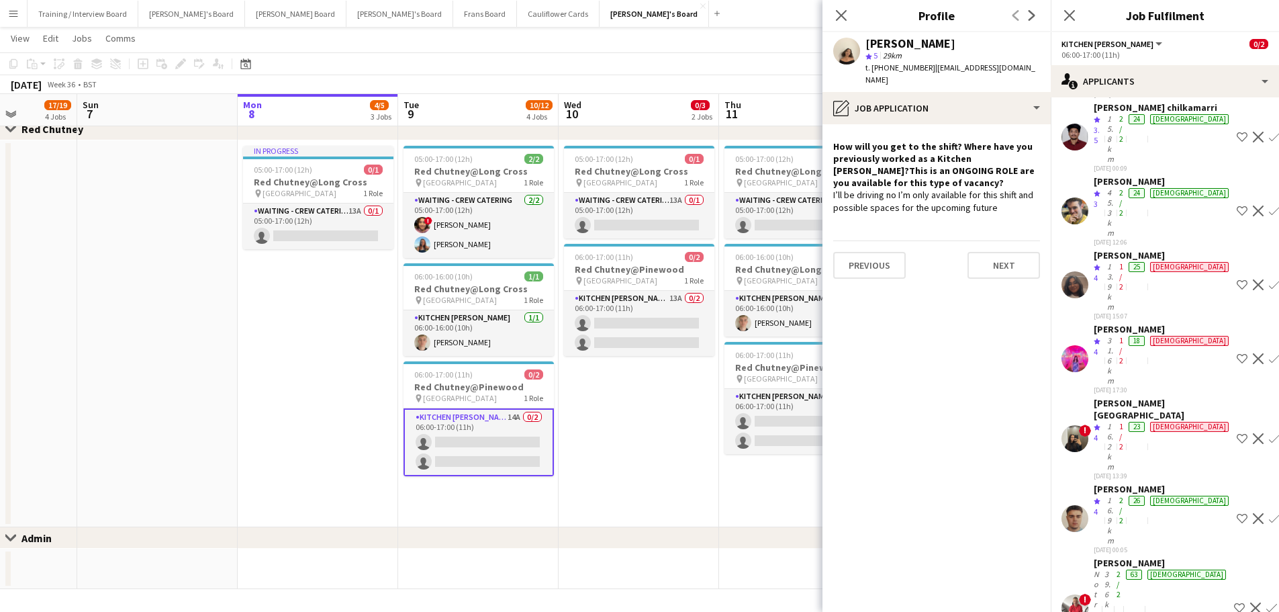
drag, startPoint x: 1157, startPoint y: 342, endPoint x: 993, endPoint y: 442, distance: 191.6
click at [849, 369] on app-crew-profile-role-application "How will you get to the shift? Where have you previously worked as a Kitchen Po…" at bounding box center [936, 367] width 228 height 487
drag, startPoint x: 1009, startPoint y: 204, endPoint x: 833, endPoint y: 176, distance: 178.1
click at [833, 176] on app-crew-profile-role-application "How will you get to the shift? Where have you previously worked as a Kitchen Po…" at bounding box center [936, 367] width 228 height 487
click at [849, 193] on div "I’ll be driving no I’m only available for this shift and possible spaces for th…" at bounding box center [936, 201] width 207 height 24
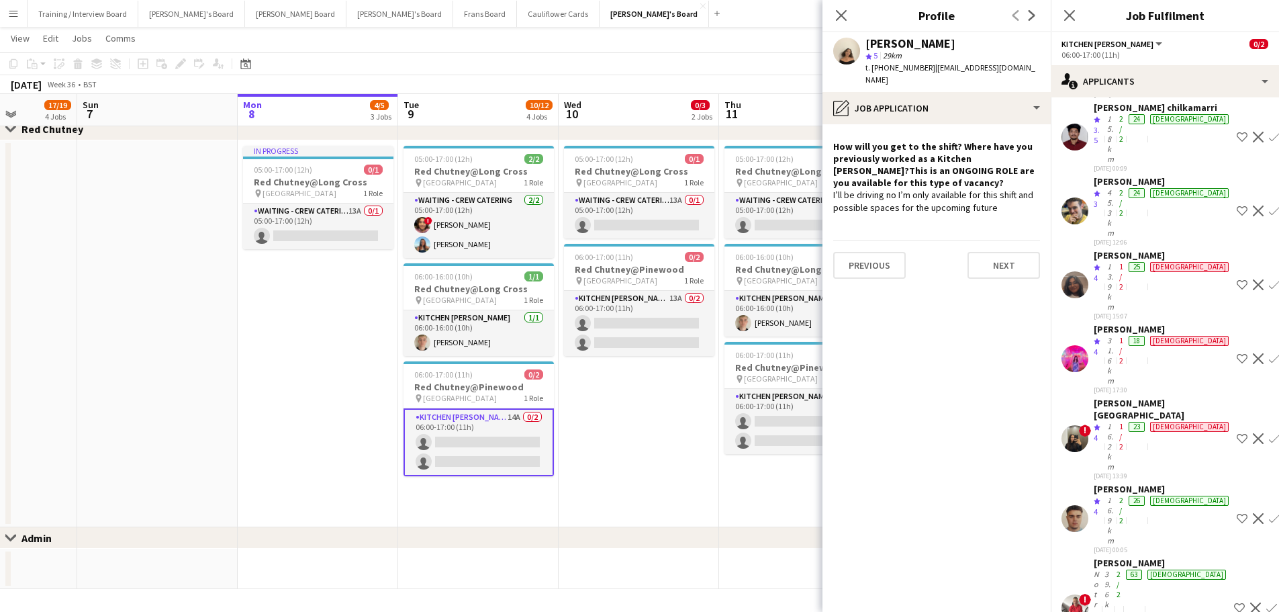
drag, startPoint x: 1012, startPoint y: 198, endPoint x: 826, endPoint y: 185, distance: 187.1
click at [826, 185] on app-crew-profile-role-application "How will you get to the shift? Where have you previously worked as a Kitchen Po…" at bounding box center [936, 367] width 228 height 487
click at [849, 201] on app-crew-profile-role-application "How will you get to the shift? Where have you previously worked as a Kitchen Po…" at bounding box center [936, 367] width 228 height 487
drag, startPoint x: 993, startPoint y: 195, endPoint x: 833, endPoint y: 183, distance: 160.9
click at [833, 183] on app-crew-profile-role-application "How will you get to the shift? Where have you previously worked as a Kitchen Po…" at bounding box center [936, 367] width 228 height 487
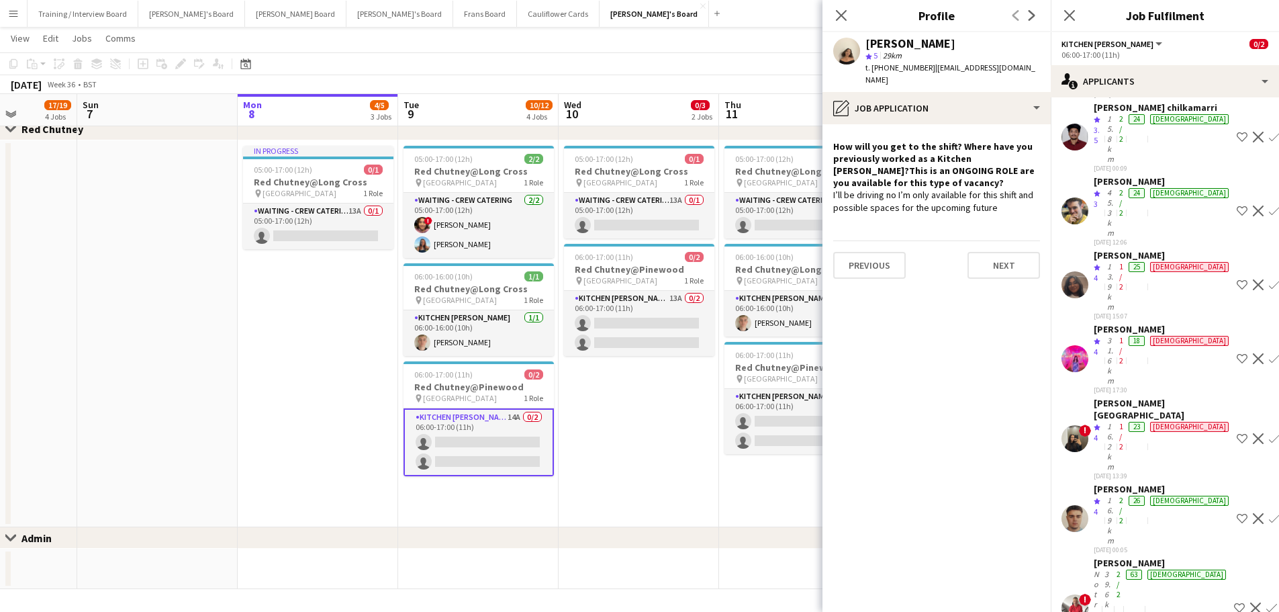
click at [849, 197] on div "I’ll be driving no I’m only available for this shift and possible spaces for th…" at bounding box center [936, 201] width 207 height 24
drag, startPoint x: 996, startPoint y: 197, endPoint x: 837, endPoint y: 185, distance: 159.5
click at [837, 189] on div "I’ll be driving no I’m only available for this shift and possible spaces for th…" at bounding box center [936, 201] width 207 height 24
click at [849, 195] on div "I’ll be driving no I’m only available for this shift and possible spaces for th…" at bounding box center [936, 201] width 207 height 24
drag, startPoint x: 992, startPoint y: 193, endPoint x: 828, endPoint y: 181, distance: 163.6
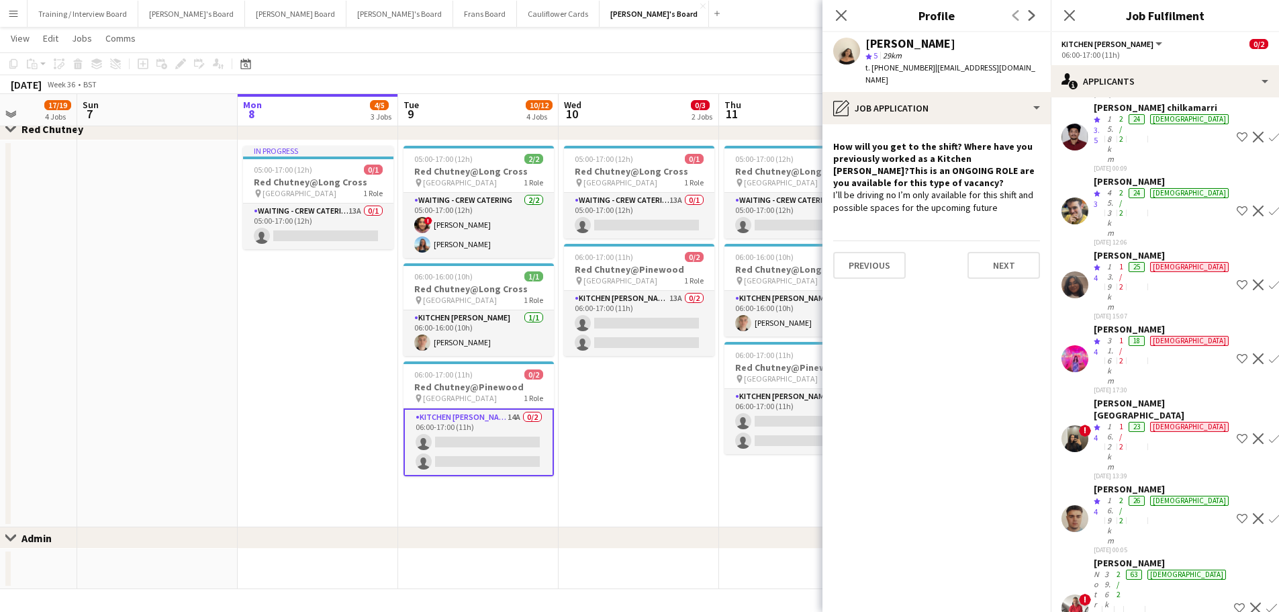
click at [828, 181] on app-crew-profile-role-application "How will you get to the shift? Where have you previously worked as a Kitchen Po…" at bounding box center [936, 367] width 228 height 487
click at [849, 218] on app-crew-profile-role-application "How will you get to the shift? Where have you previously worked as a Kitchen Po…" at bounding box center [936, 367] width 228 height 487
click at [837, 18] on icon "Close pop-in" at bounding box center [841, 15] width 13 height 13
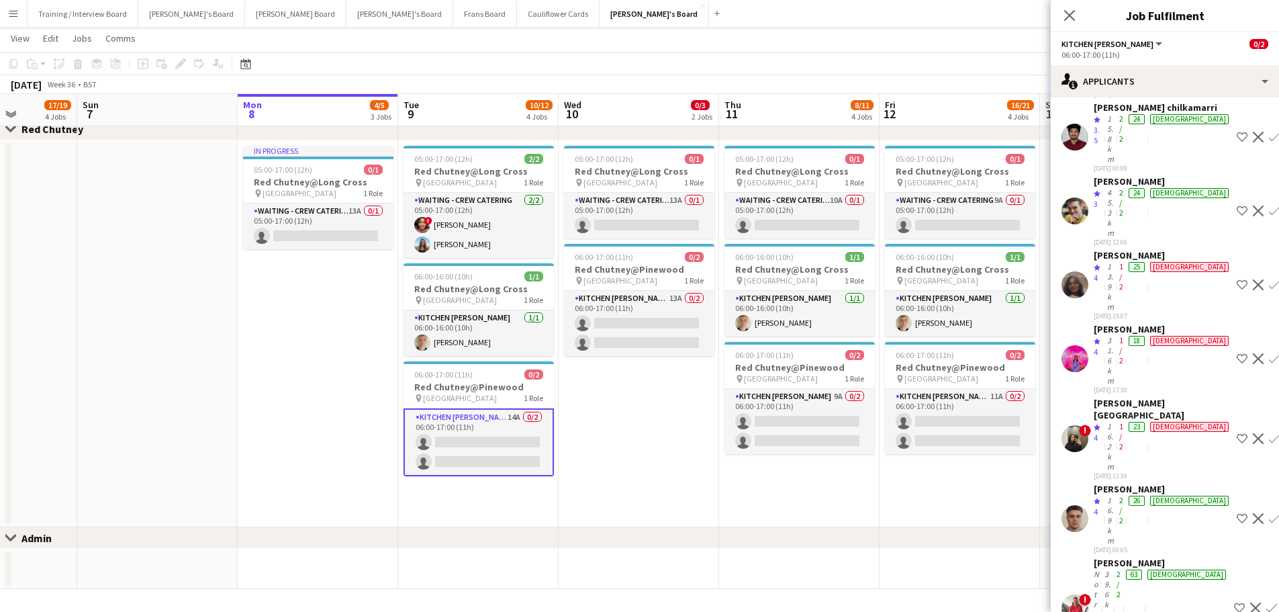
click at [849, 369] on app-date-cell "05:00-17:00 (12h) 0/1 Red Chutney@Long Cross pin Long Cross Studios 1 Role Wait…" at bounding box center [960, 333] width 160 height 387
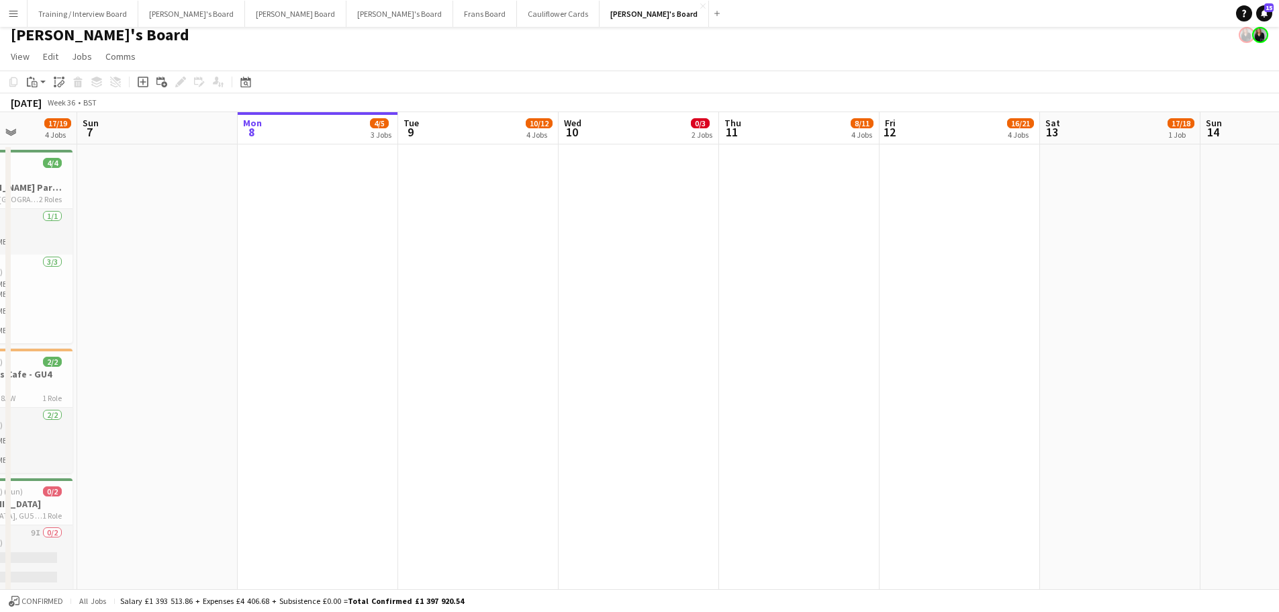
scroll to position [0, 0]
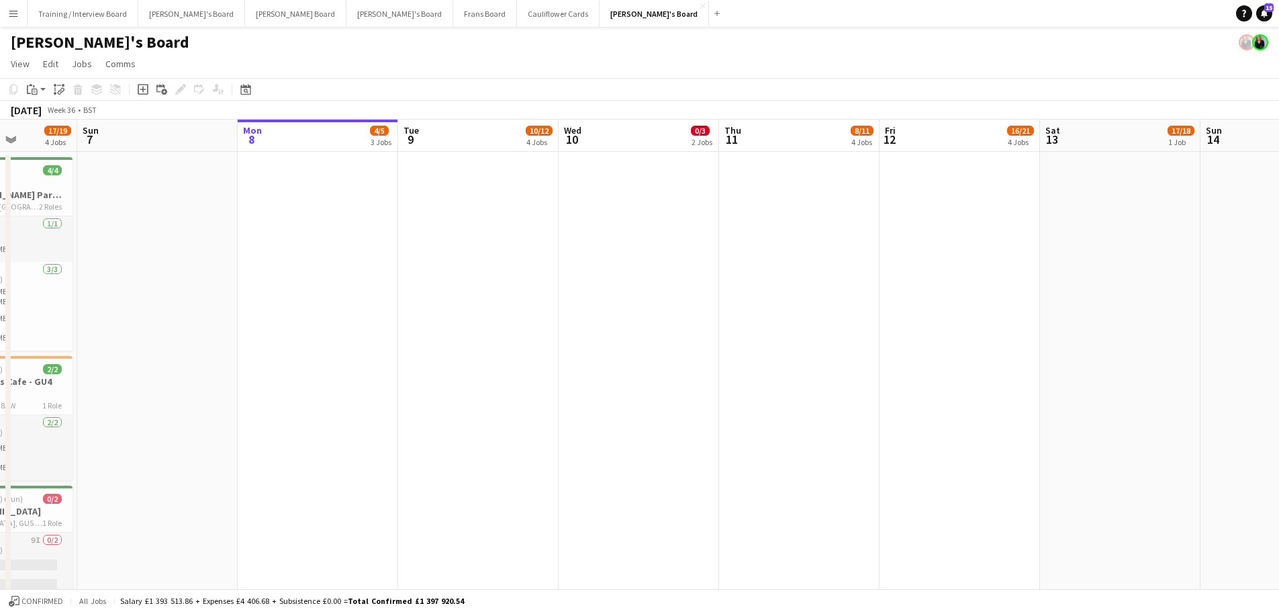
drag, startPoint x: 1006, startPoint y: 262, endPoint x: 741, endPoint y: 259, distance: 265.2
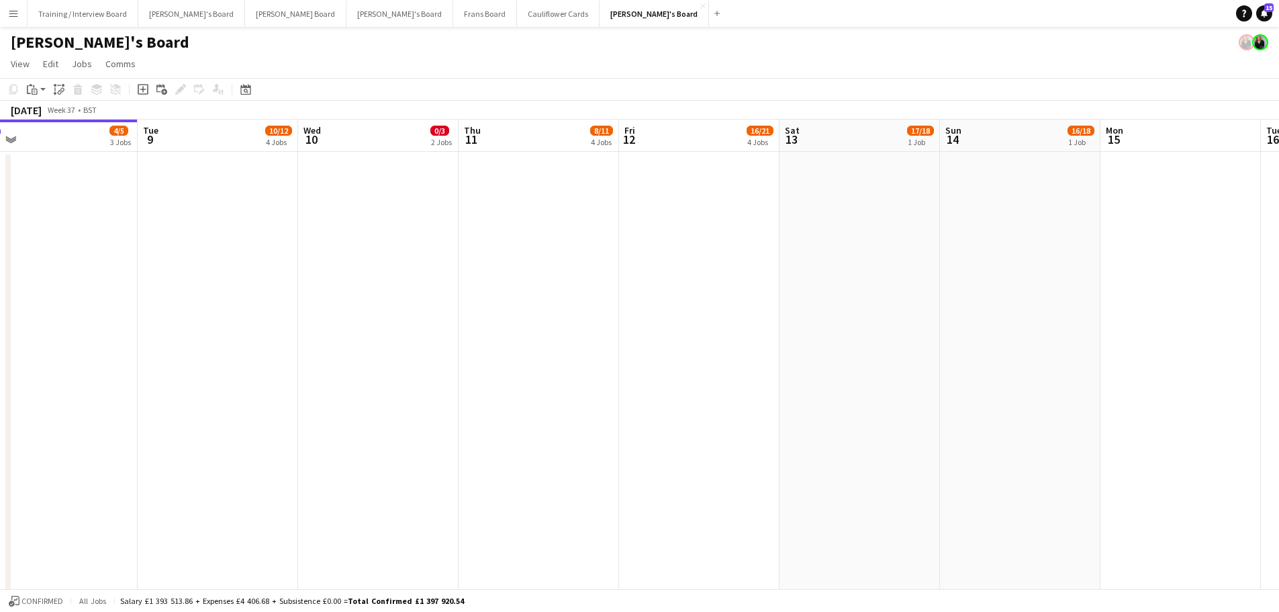
scroll to position [0, 454]
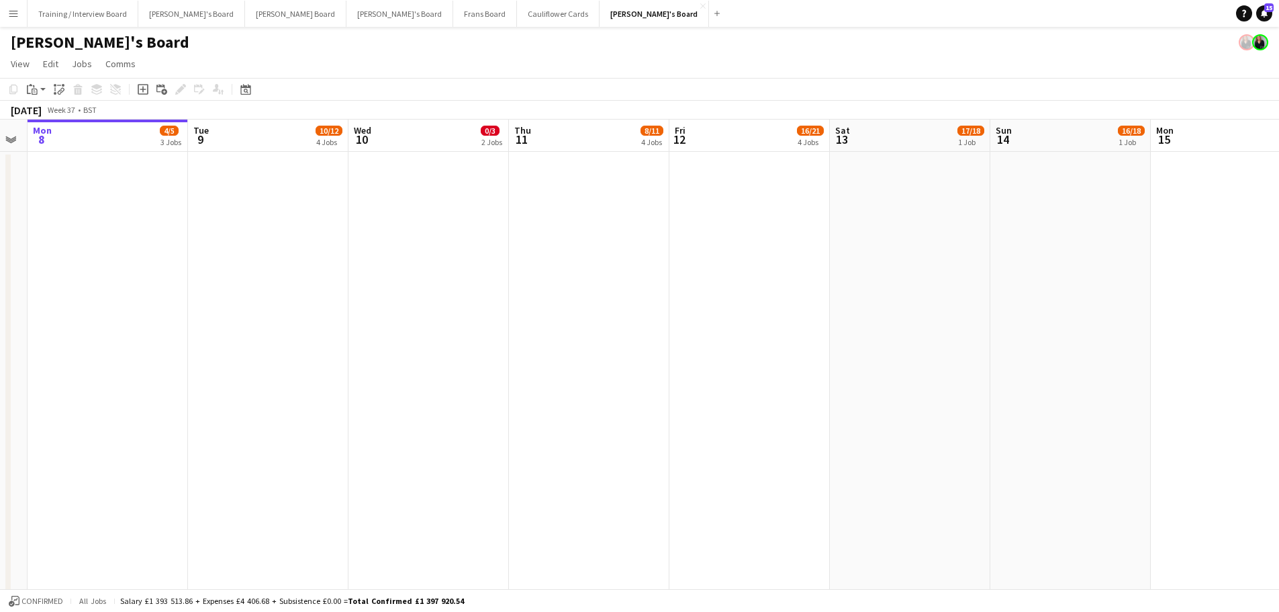
drag, startPoint x: 833, startPoint y: 277, endPoint x: 723, endPoint y: 283, distance: 110.2
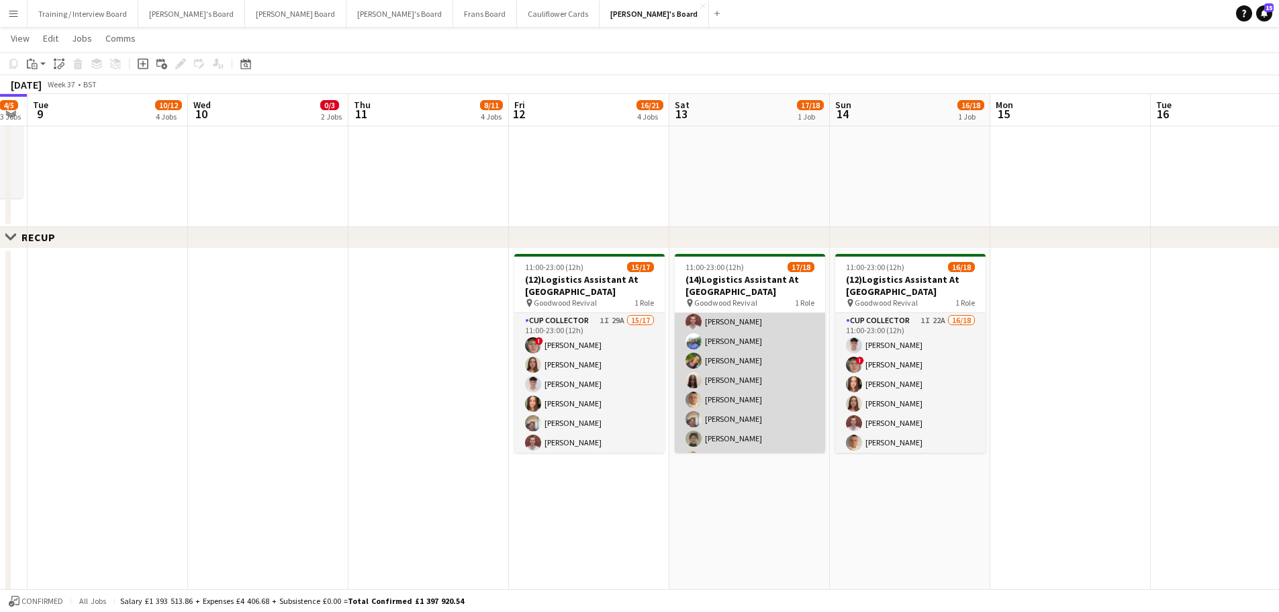
scroll to position [201, 0]
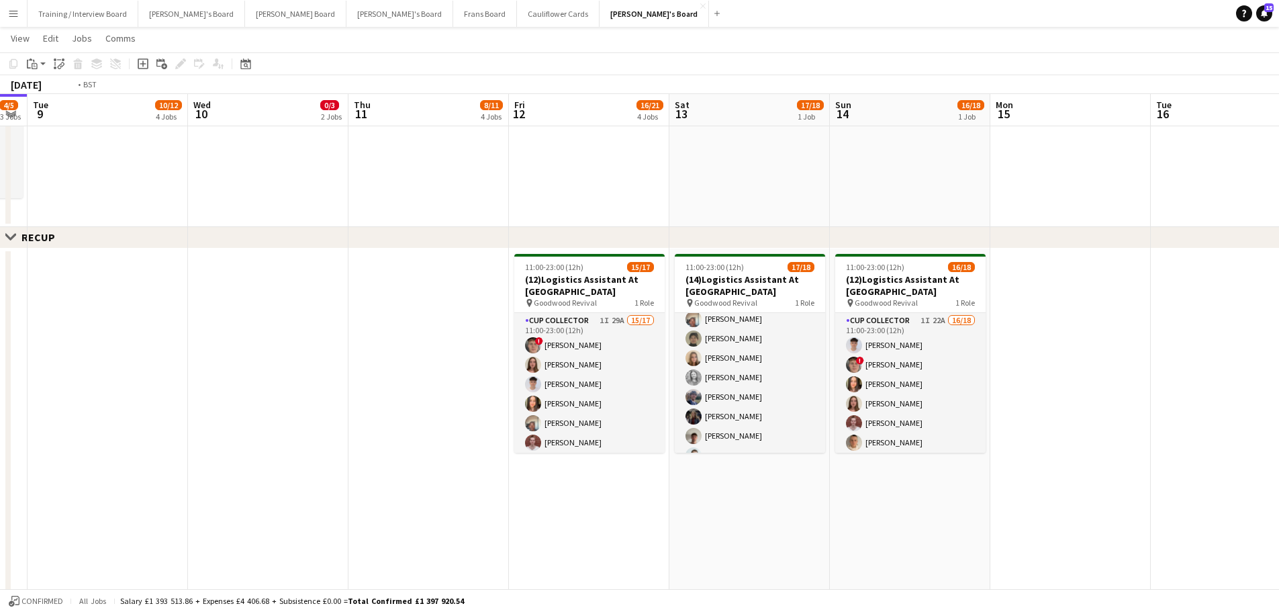
drag, startPoint x: 672, startPoint y: 452, endPoint x: 1031, endPoint y: 438, distance: 358.8
click at [849, 369] on app-calendar-viewport "Sat 6 17/19 4 Jobs Sun 7 Mon 8 4/5 3 Jobs Tue 9 10/12 4 Jobs Wed 10 0/3 2 Jobs …" at bounding box center [639, 203] width 1279 height 1778
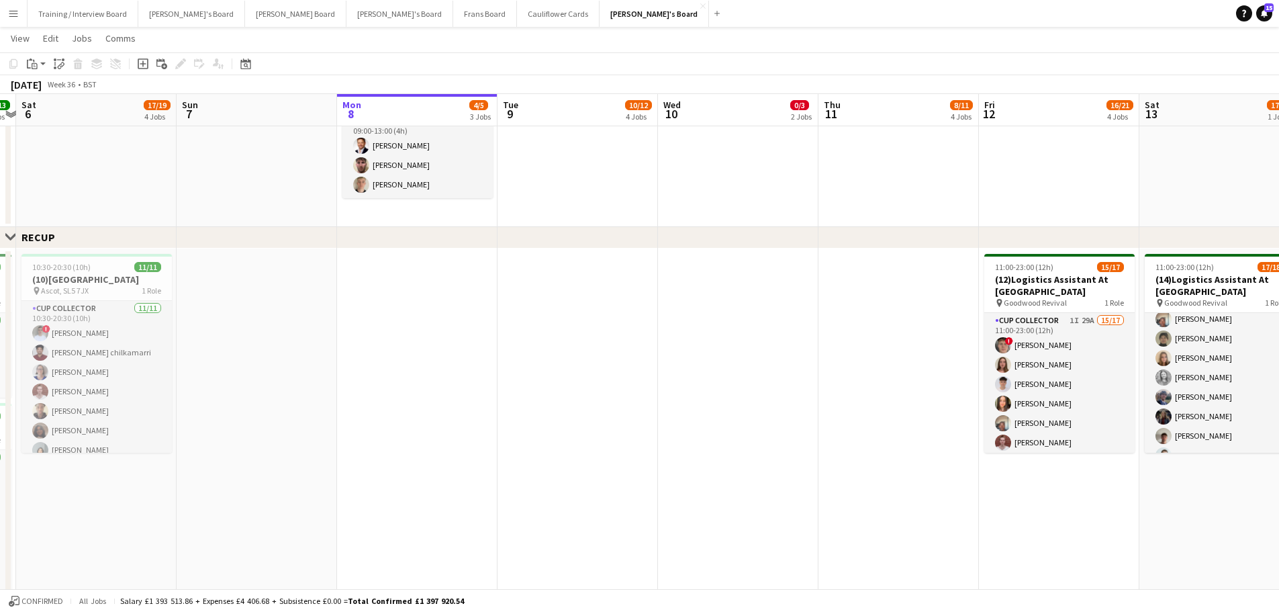
drag, startPoint x: 464, startPoint y: 338, endPoint x: 794, endPoint y: 352, distance: 329.9
click at [739, 344] on app-calendar-viewport "Thu 4 14/14 4 Jobs Fri 5 13/13 4 Jobs Sat 6 17/19 4 Jobs Sun 7 Mon 8 4/5 3 Jobs…" at bounding box center [639, 203] width 1279 height 1778
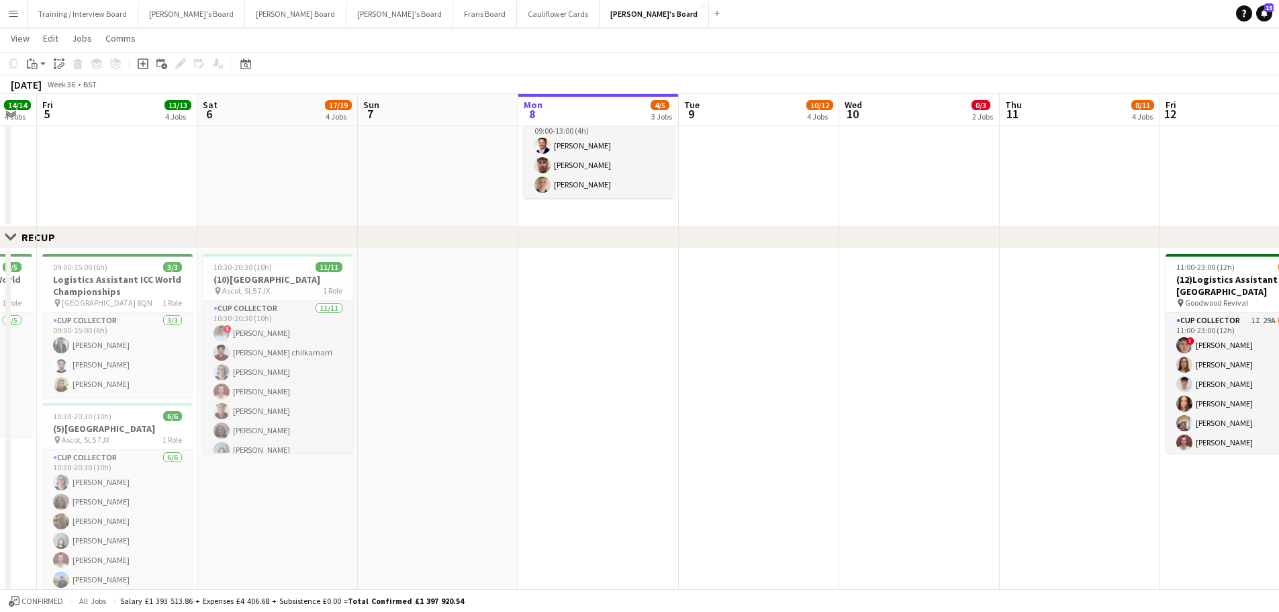
click at [383, 189] on app-date-cell at bounding box center [438, 72] width 160 height 310
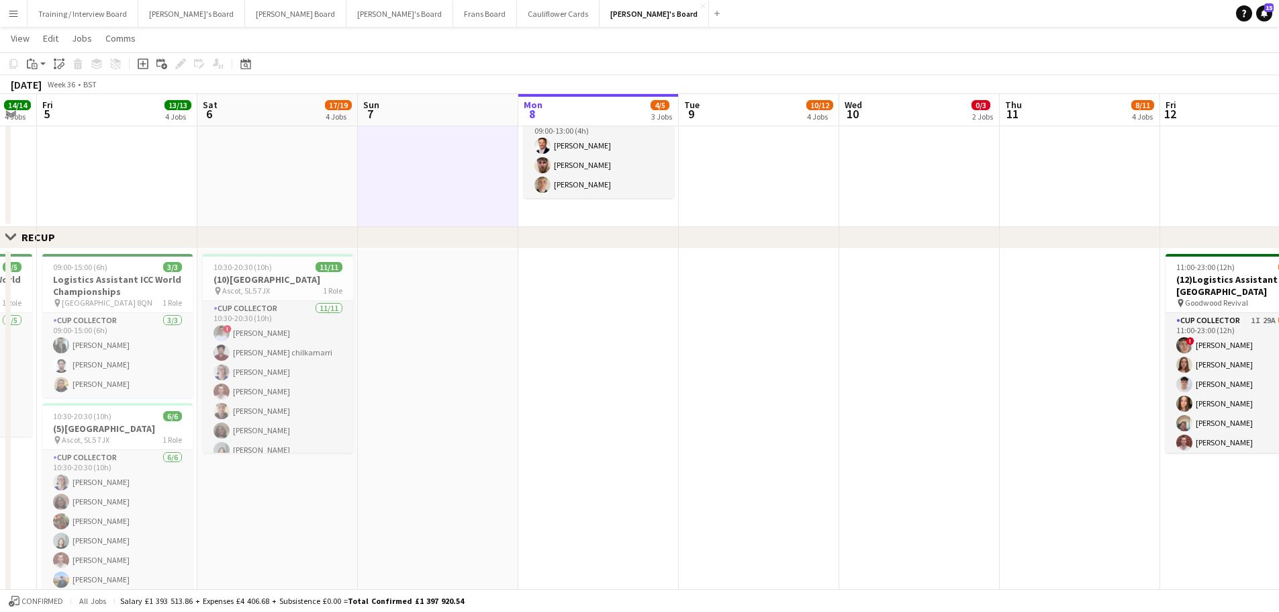
drag, startPoint x: 333, startPoint y: 181, endPoint x: 506, endPoint y: 447, distance: 316.9
click at [332, 196] on app-date-cell at bounding box center [277, 72] width 160 height 310
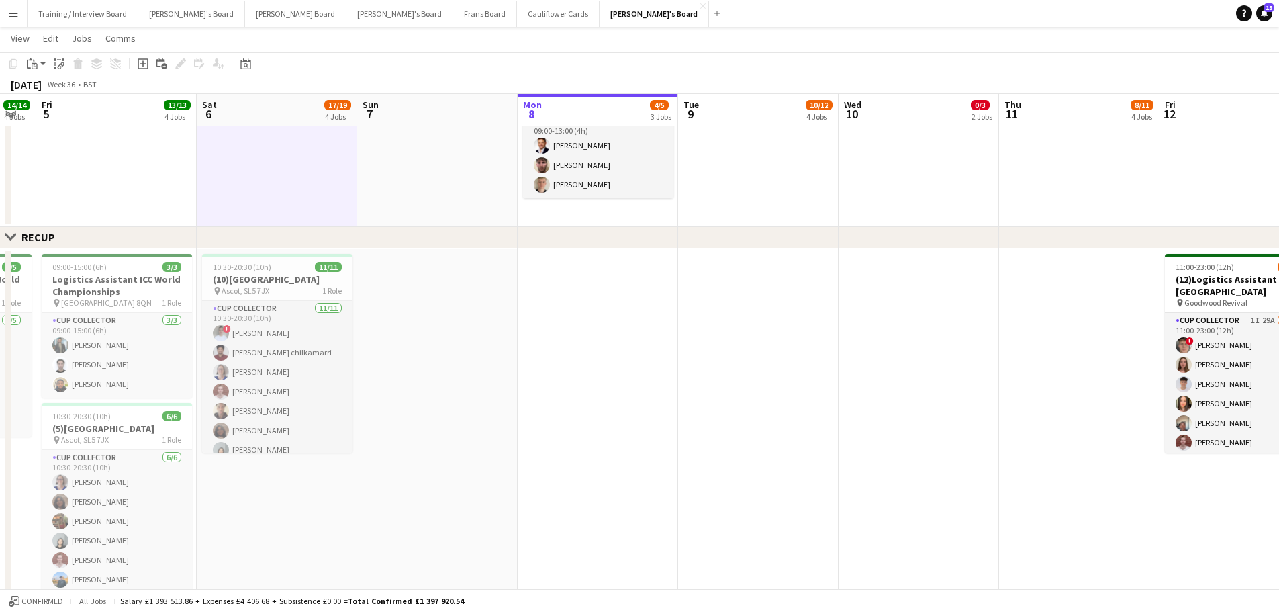
click at [439, 369] on app-date-cell at bounding box center [437, 434] width 160 height 373
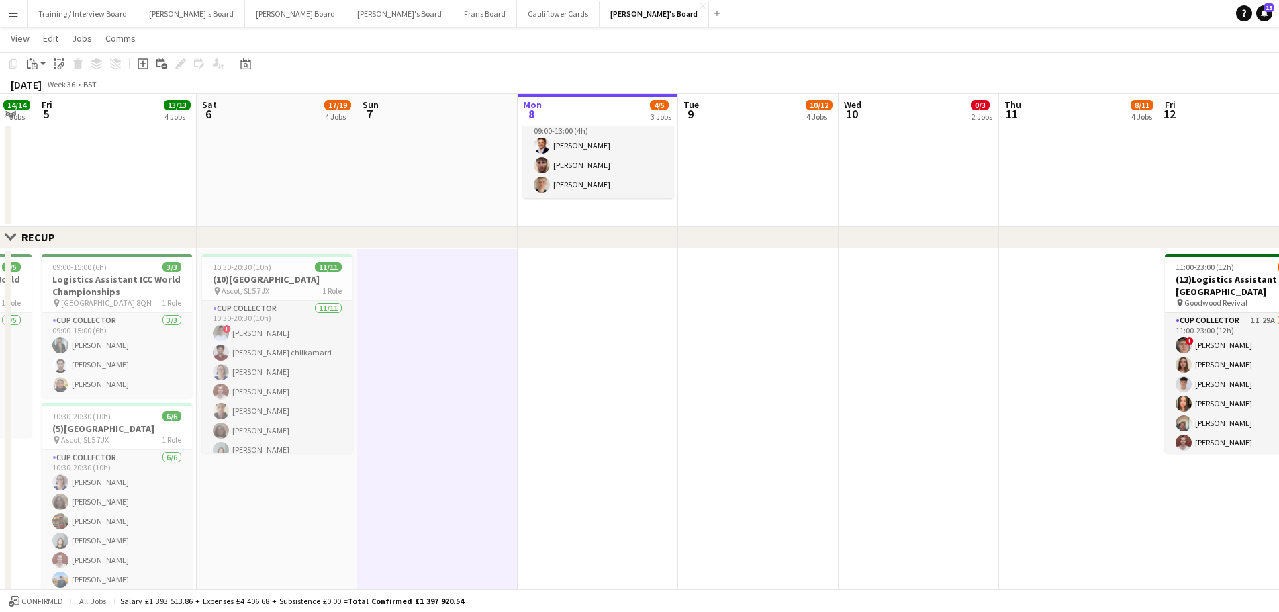
click at [319, 171] on app-date-cell at bounding box center [277, 72] width 160 height 310
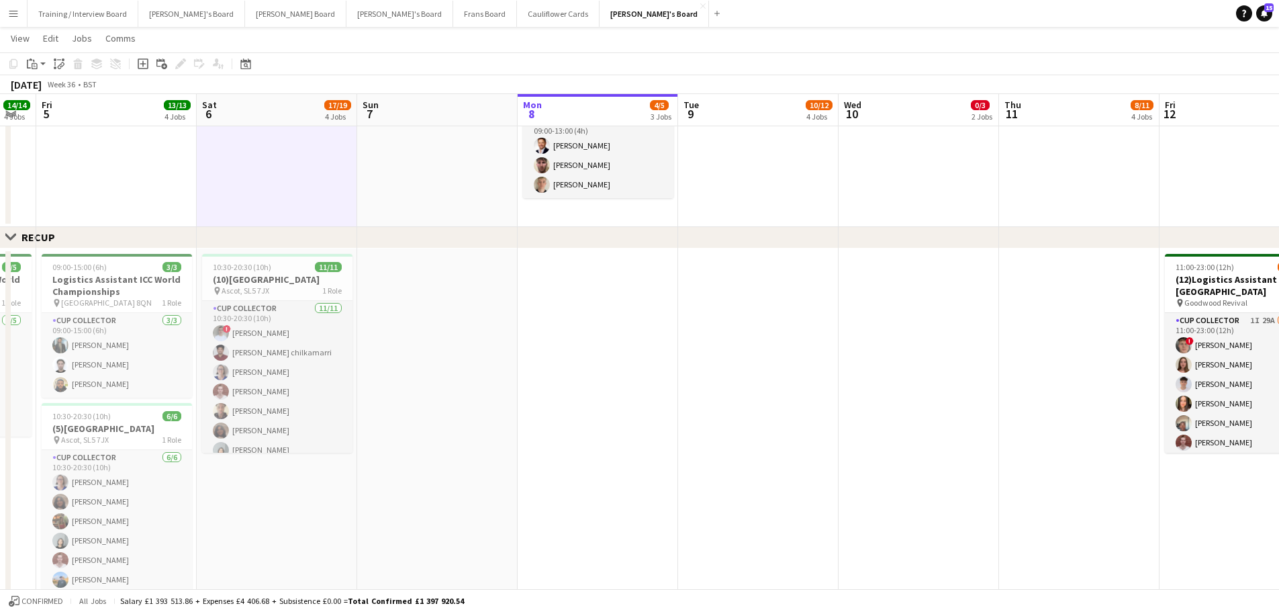
click at [393, 197] on app-date-cell at bounding box center [437, 72] width 160 height 310
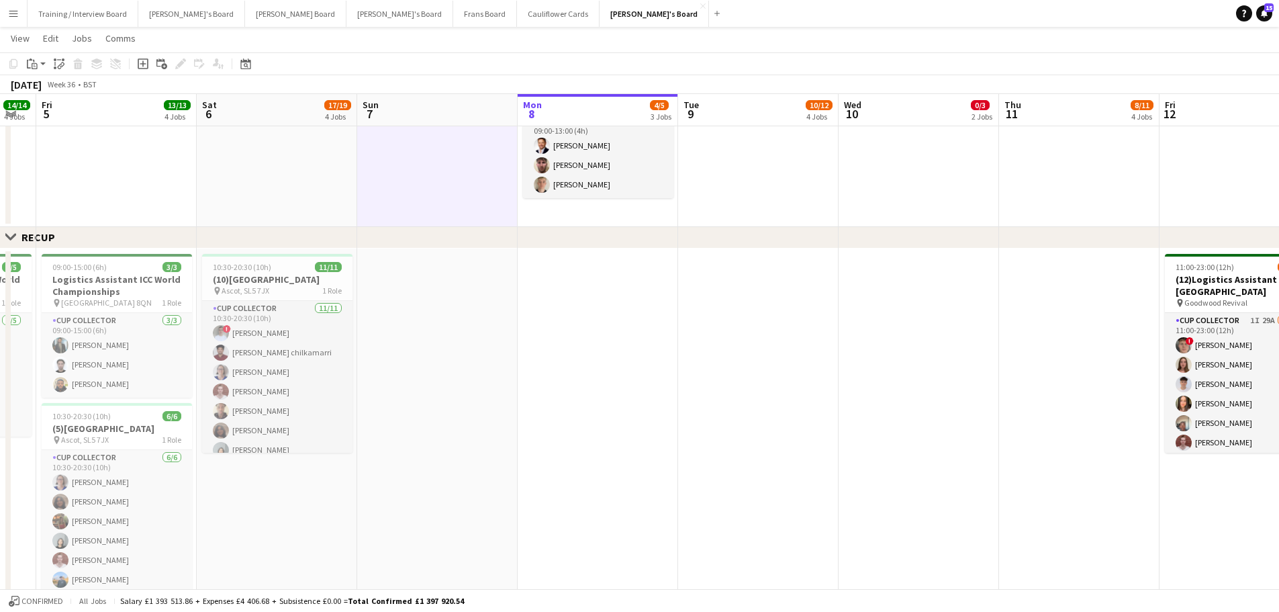
click at [483, 214] on app-date-cell at bounding box center [437, 72] width 160 height 310
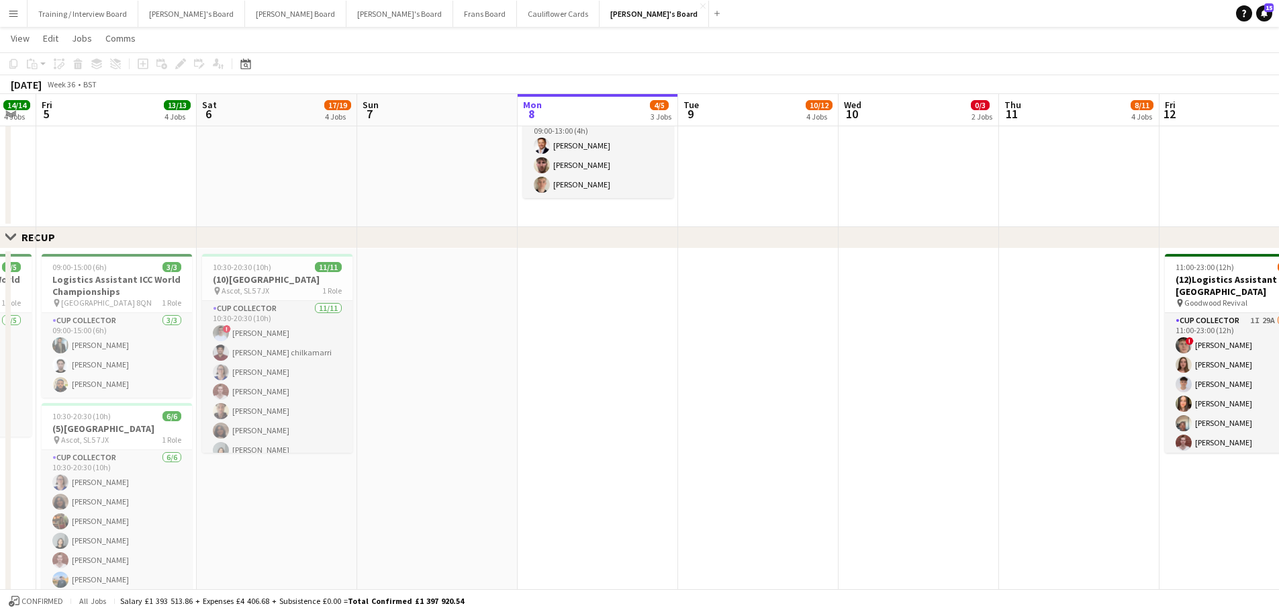
click at [340, 180] on app-date-cell at bounding box center [277, 72] width 160 height 310
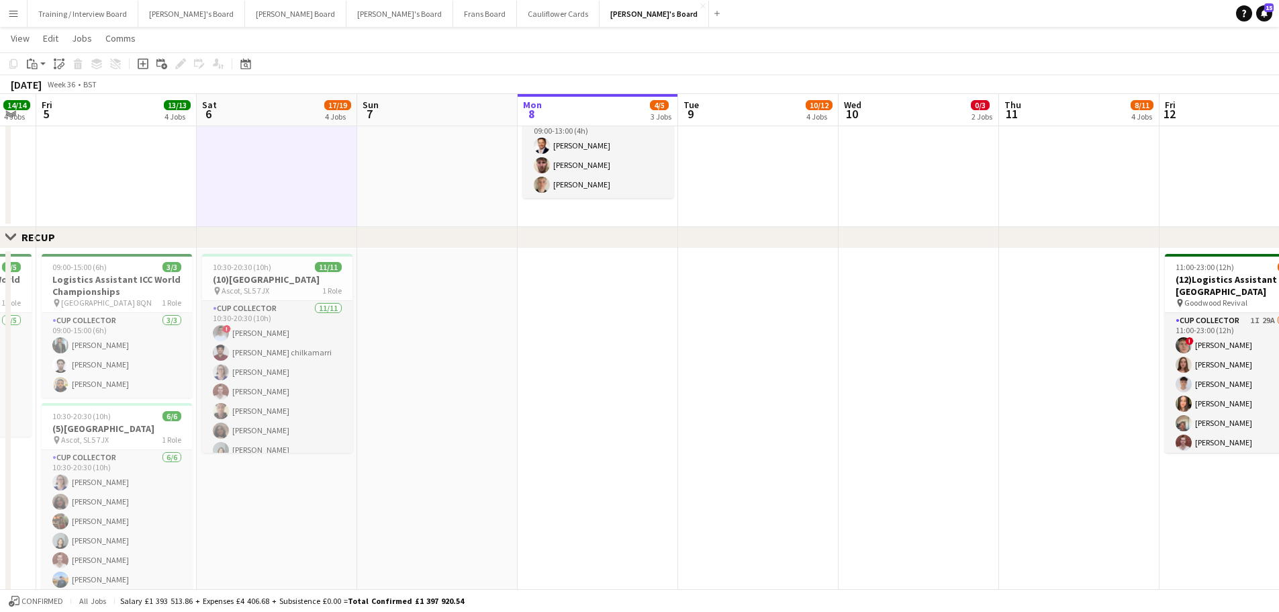
click at [419, 205] on app-date-cell at bounding box center [437, 72] width 160 height 310
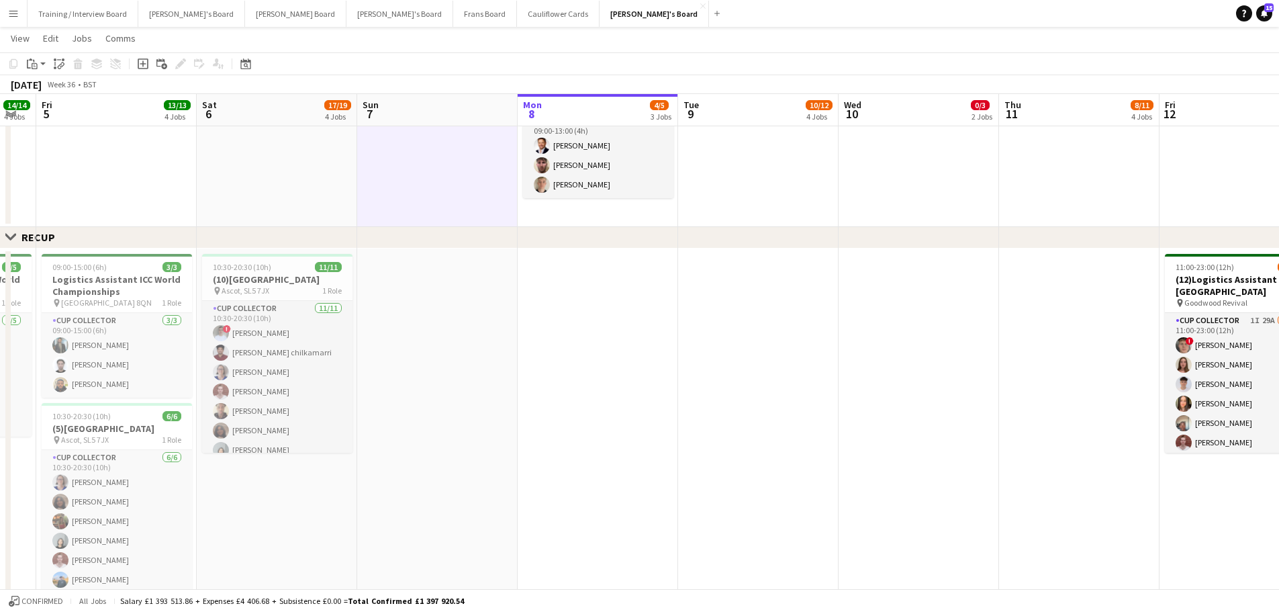
click at [426, 326] on app-date-cell at bounding box center [437, 434] width 160 height 373
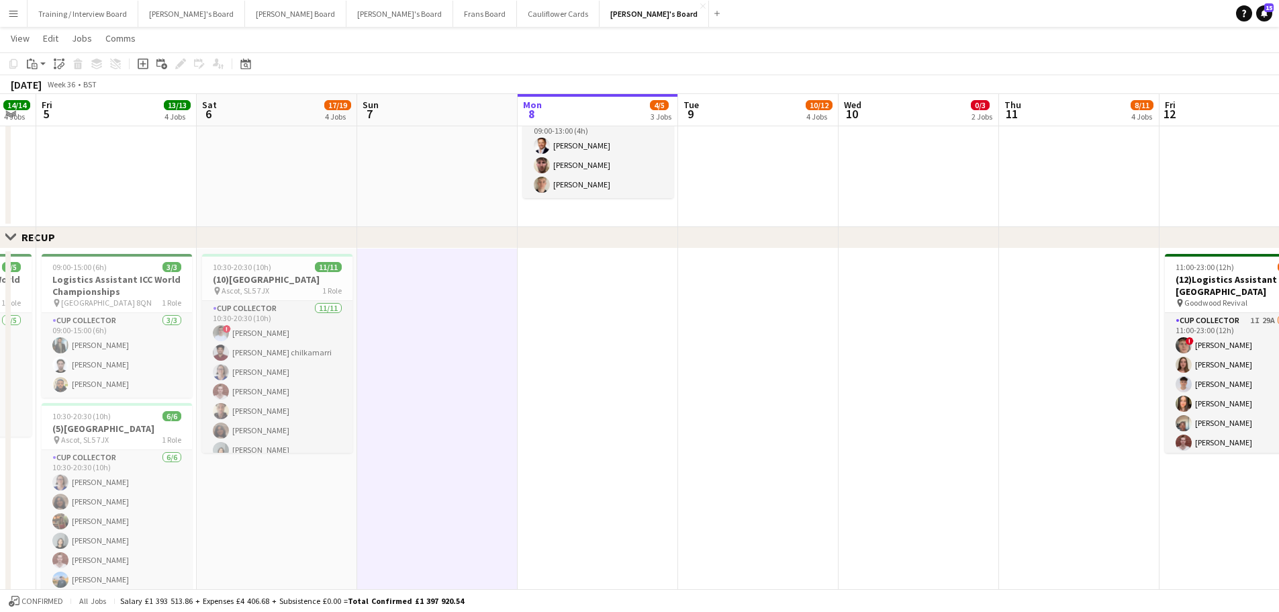
click at [451, 218] on app-date-cell at bounding box center [437, 72] width 160 height 310
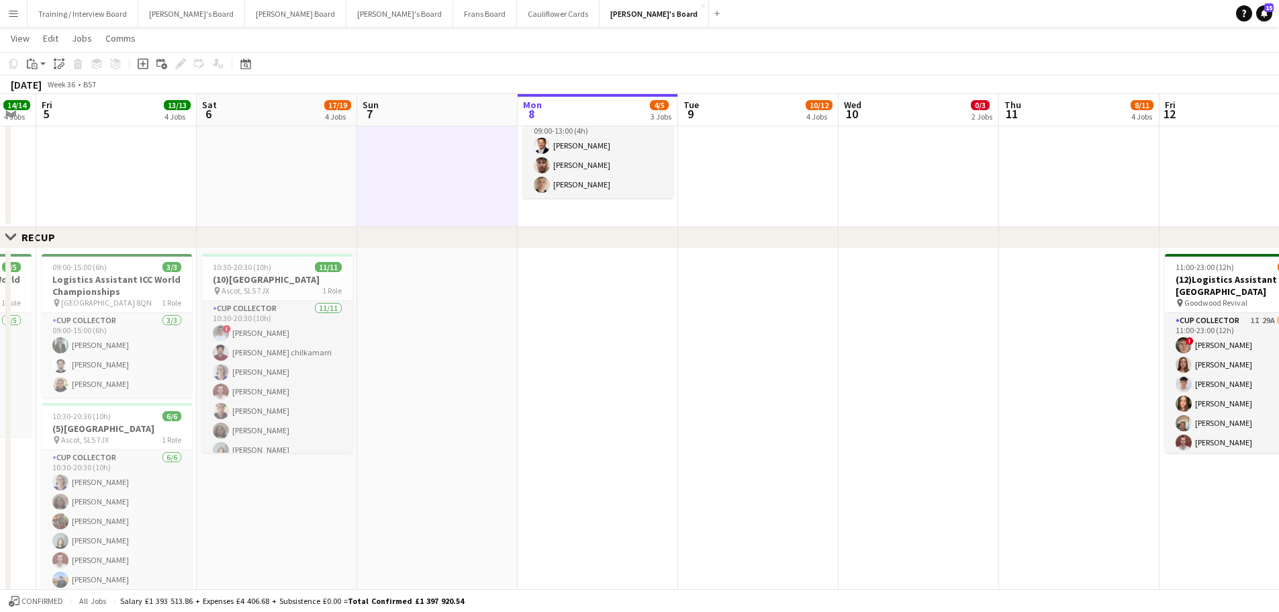
click at [271, 216] on app-date-cell at bounding box center [277, 72] width 160 height 310
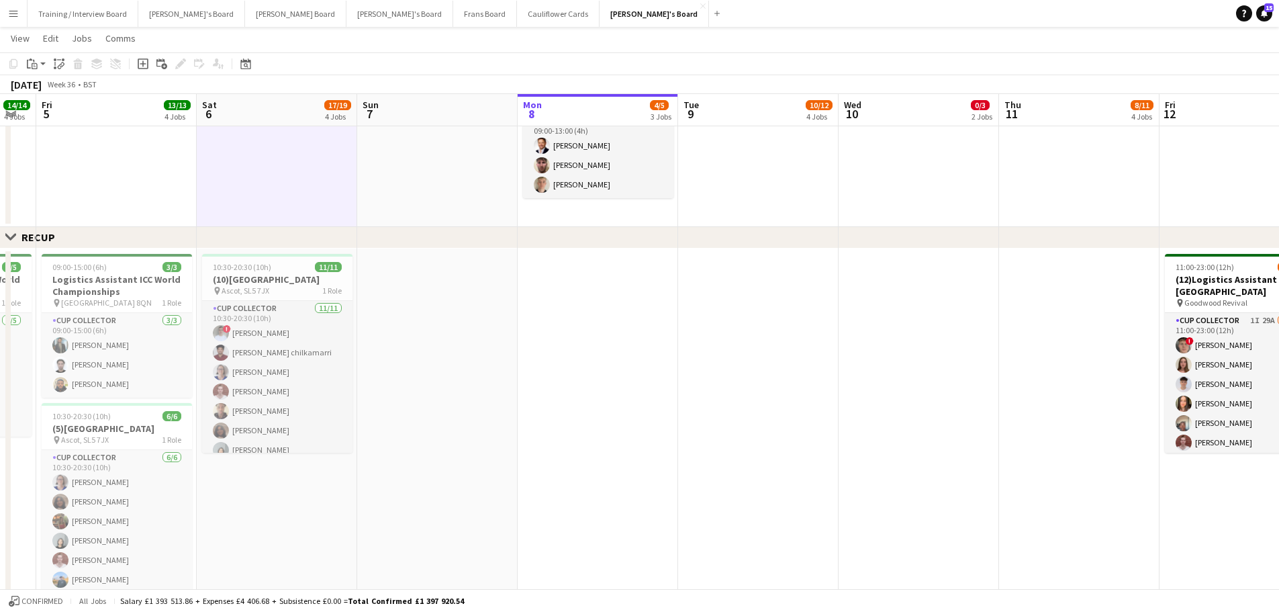
click at [310, 369] on app-date-cell "10:30-20:30 (10h) 11/11 (10)Ascot Racecourse pin Ascot, SL5 7JX 1 Role CUP COLL…" at bounding box center [277, 434] width 160 height 373
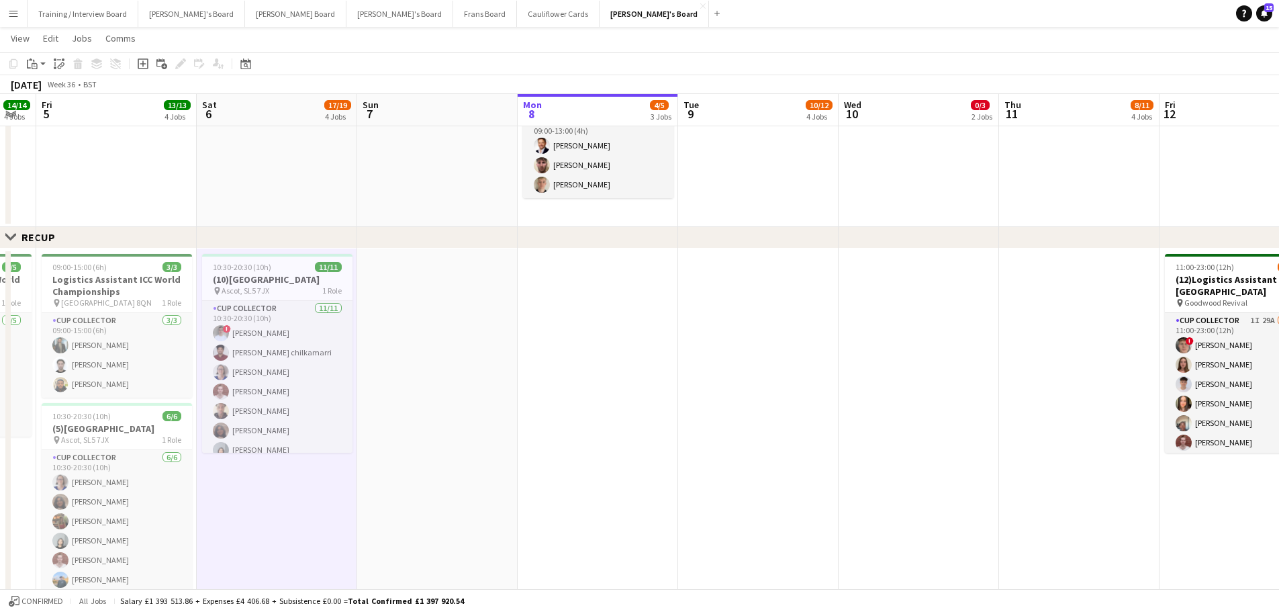
click at [453, 369] on app-date-cell at bounding box center [437, 434] width 160 height 373
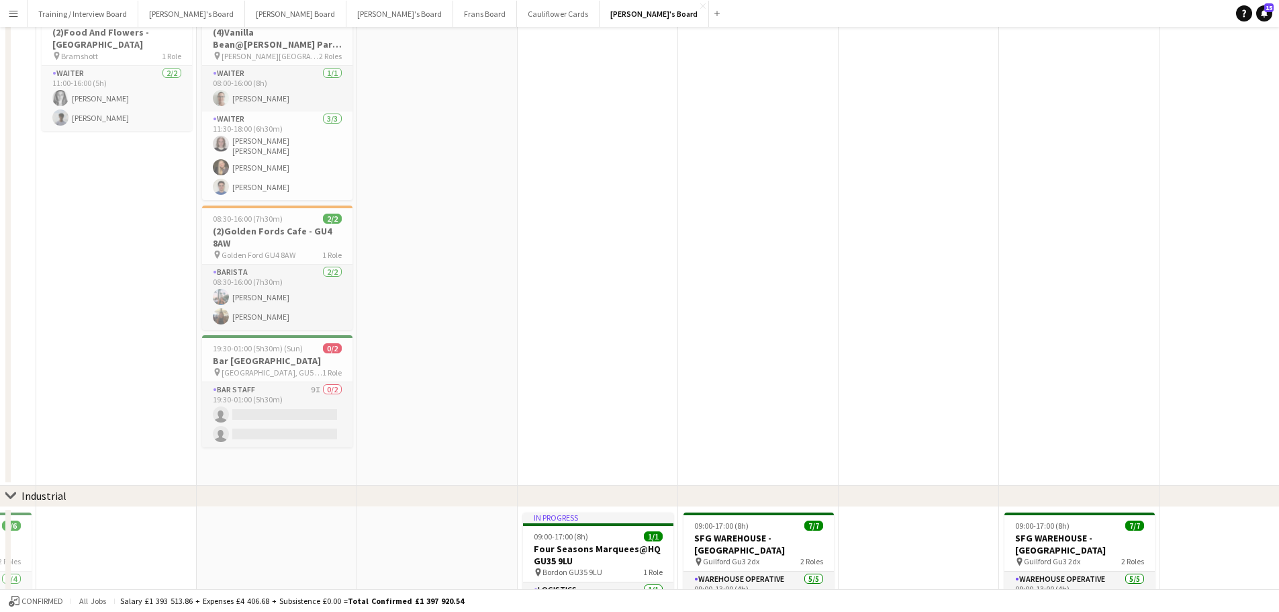
scroll to position [0, 0]
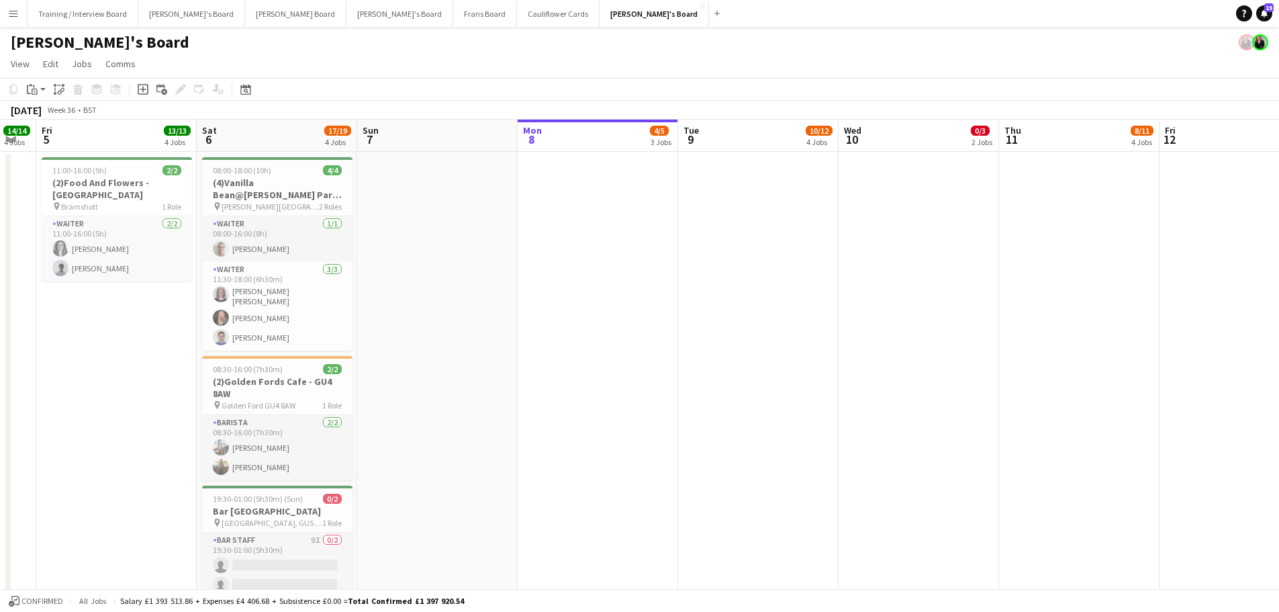
click at [414, 369] on app-date-cell at bounding box center [437, 394] width 160 height 484
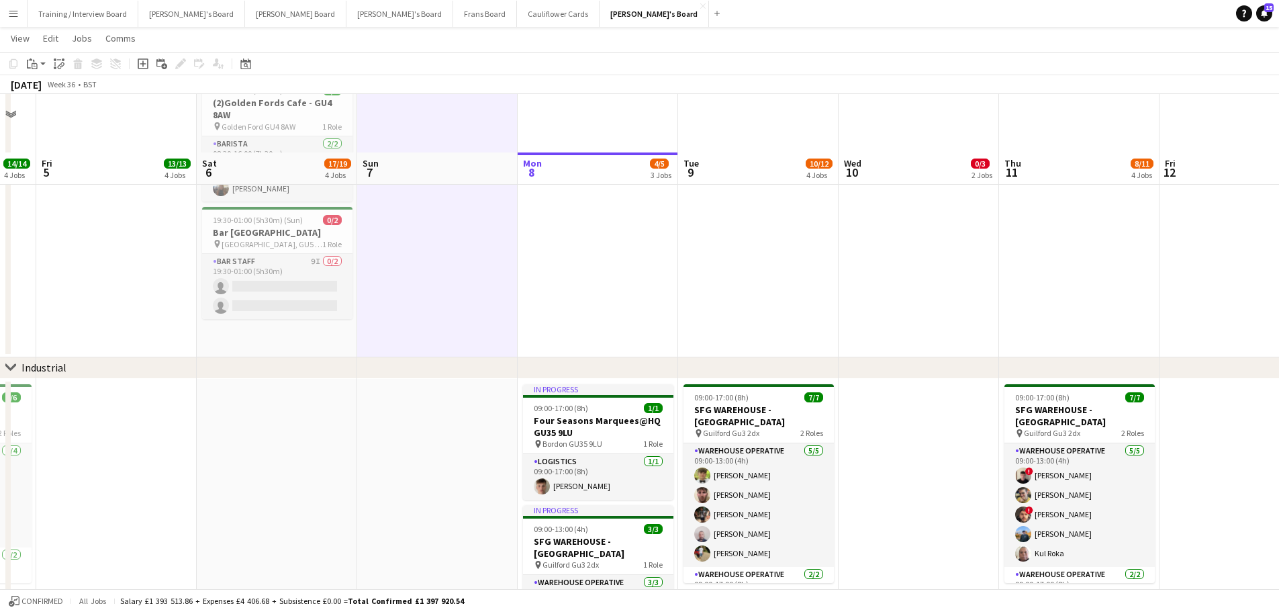
scroll to position [336, 0]
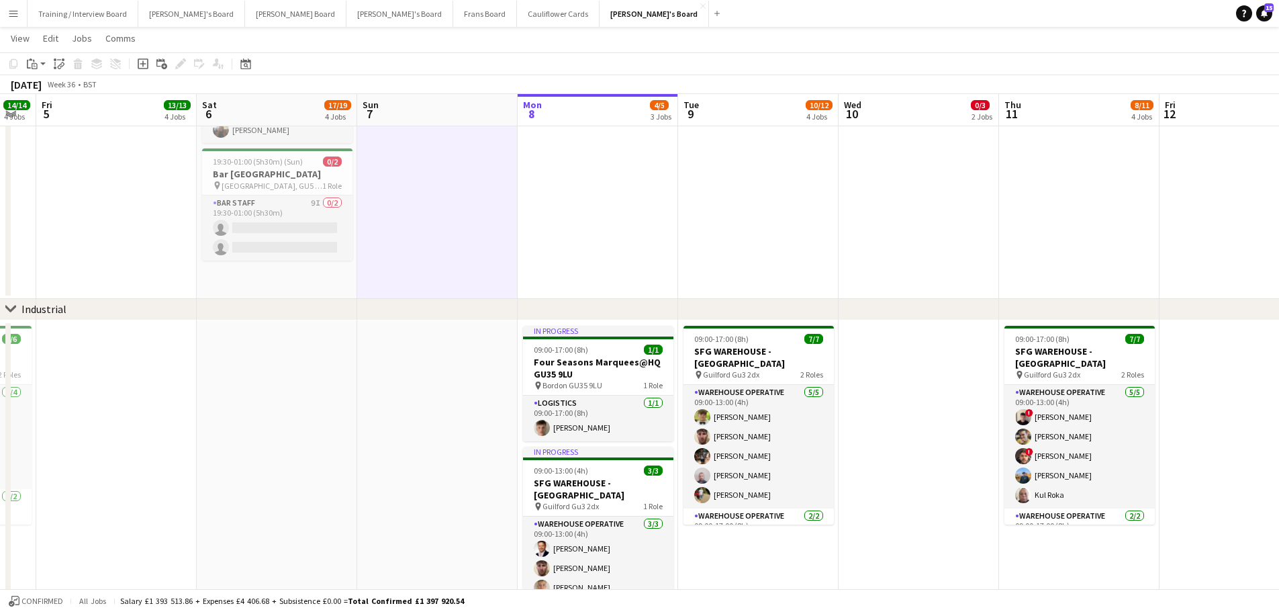
click at [288, 295] on app-date-cell "08:00-18:00 (10h) 4/4 (4)Vanilla Bean@Thorpe Park KT8 9BS pin Thorpe Park 2 Rol…" at bounding box center [277, 57] width 160 height 484
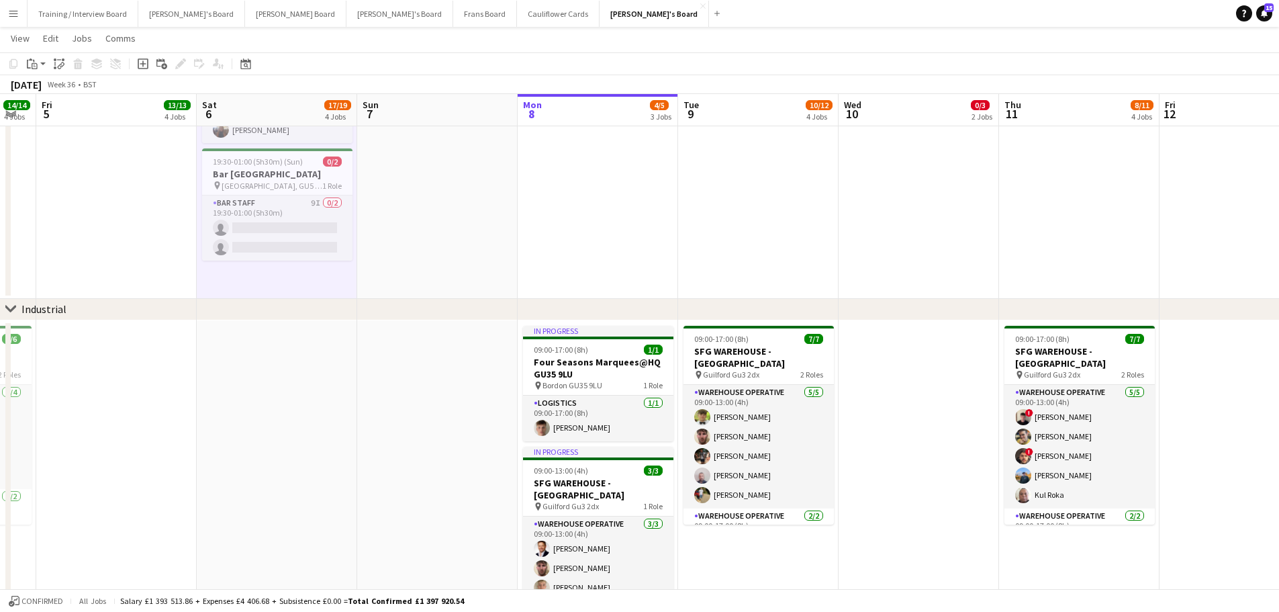
click at [295, 369] on app-date-cell at bounding box center [277, 475] width 160 height 310
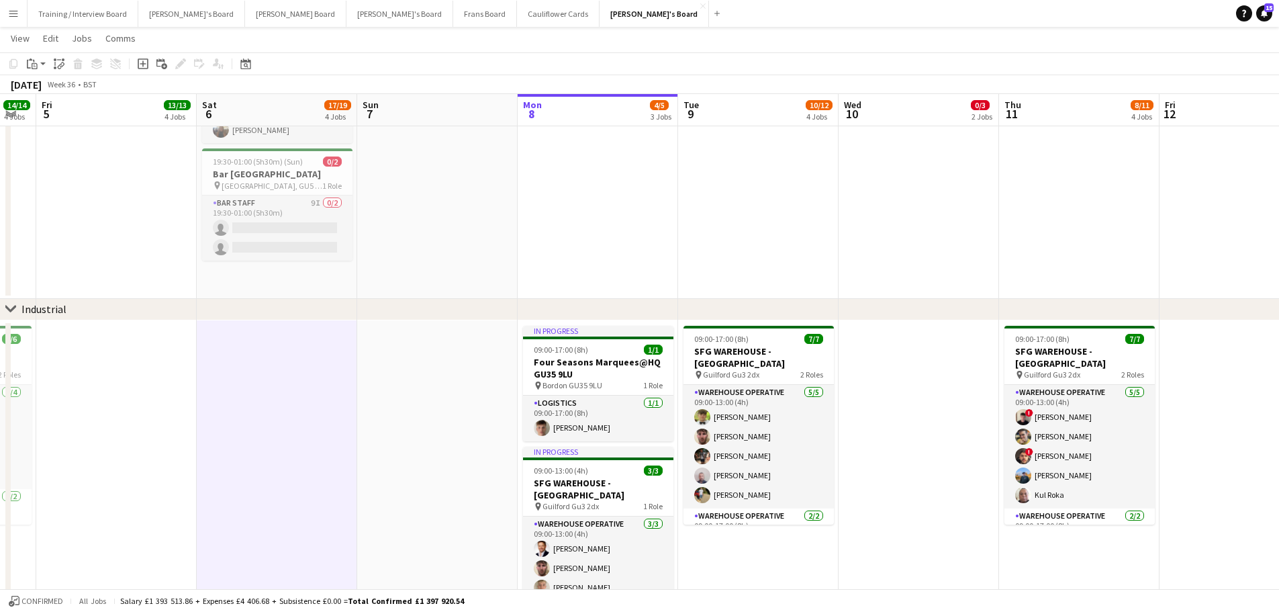
click at [424, 369] on app-date-cell at bounding box center [437, 475] width 160 height 310
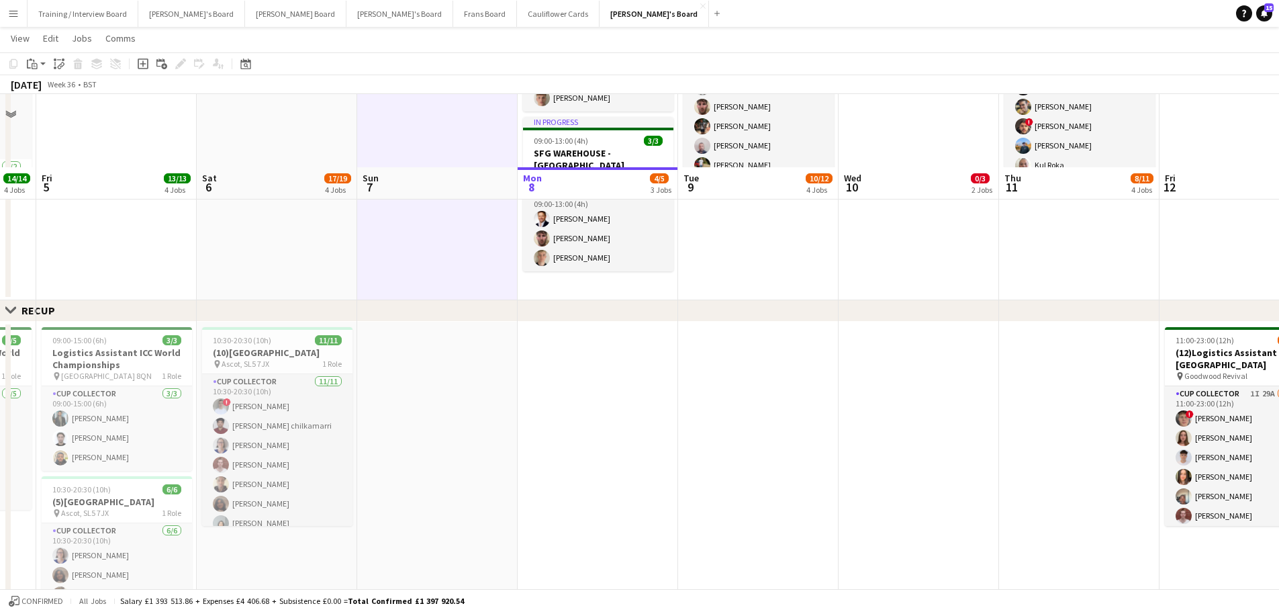
scroll to position [739, 0]
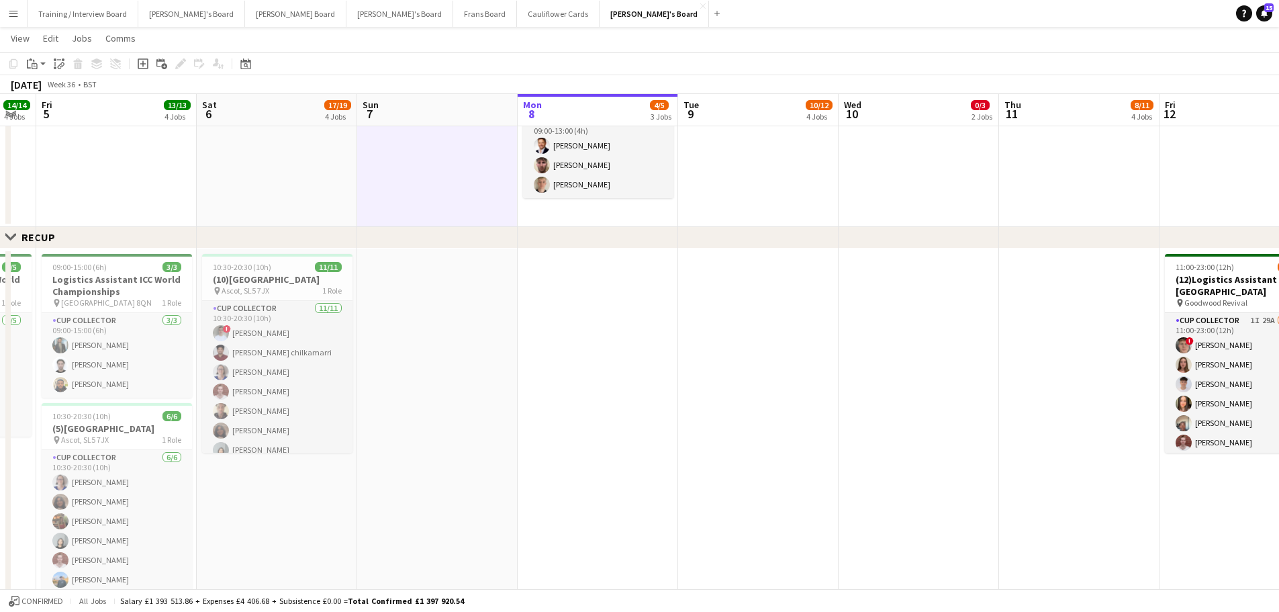
click at [354, 369] on app-date-cell "10:30-20:30 (10h) 11/11 (10)Ascot Racecourse pin Ascot, SL5 7JX 1 Role CUP COLL…" at bounding box center [277, 434] width 160 height 373
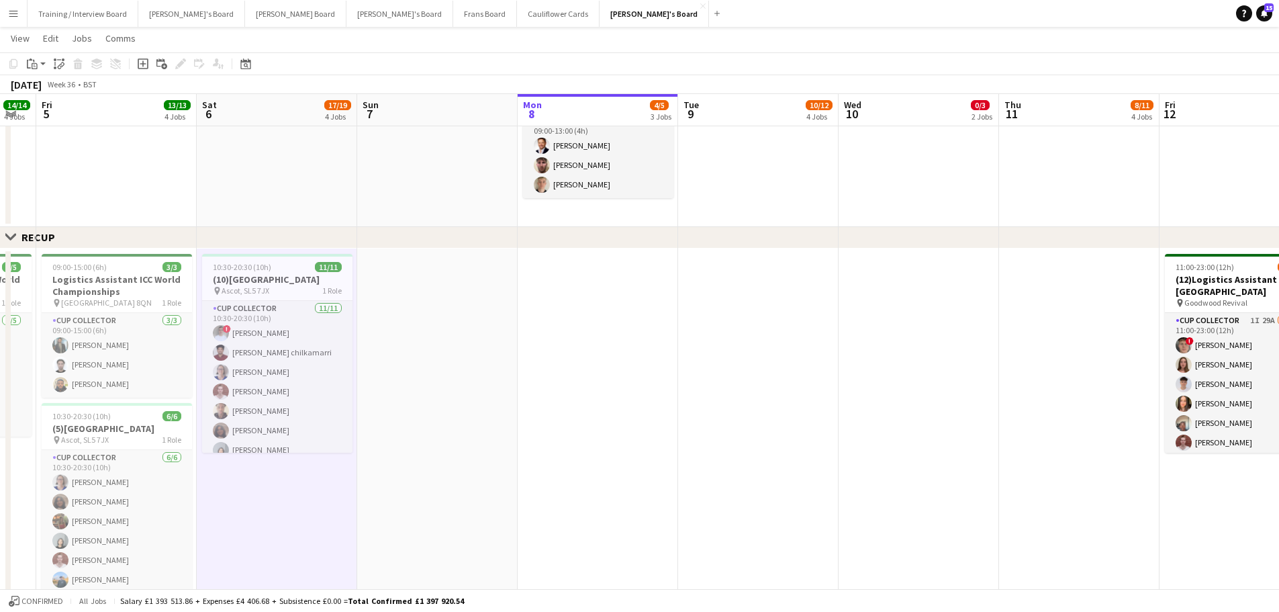
click at [395, 369] on app-date-cell at bounding box center [437, 434] width 160 height 373
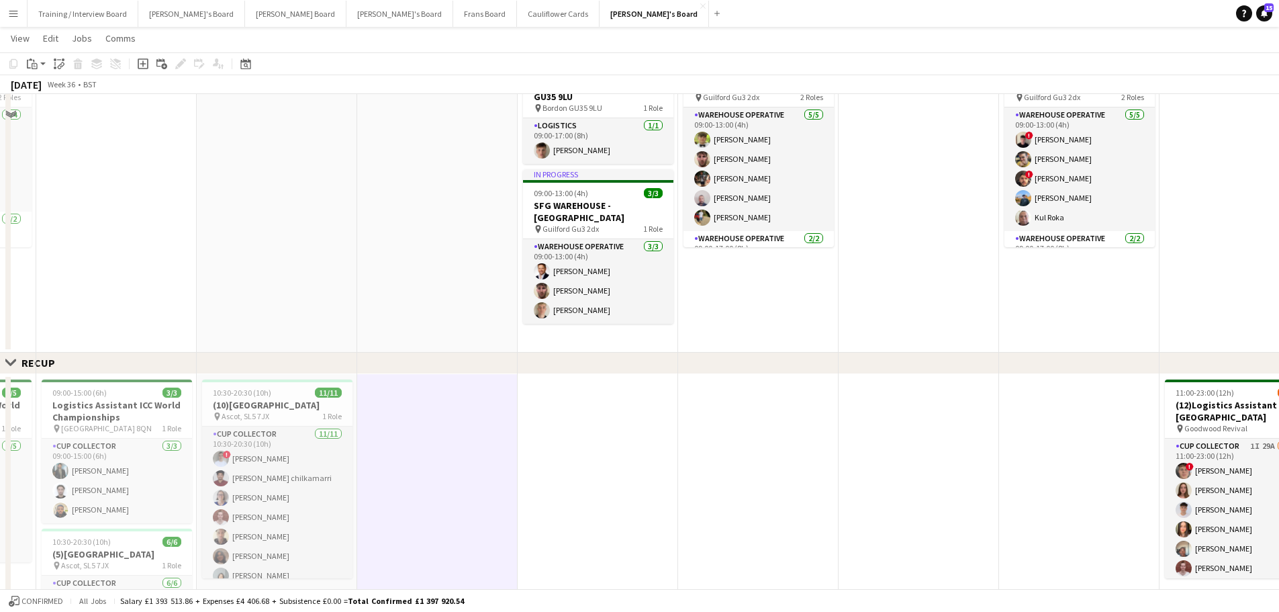
scroll to position [470, 0]
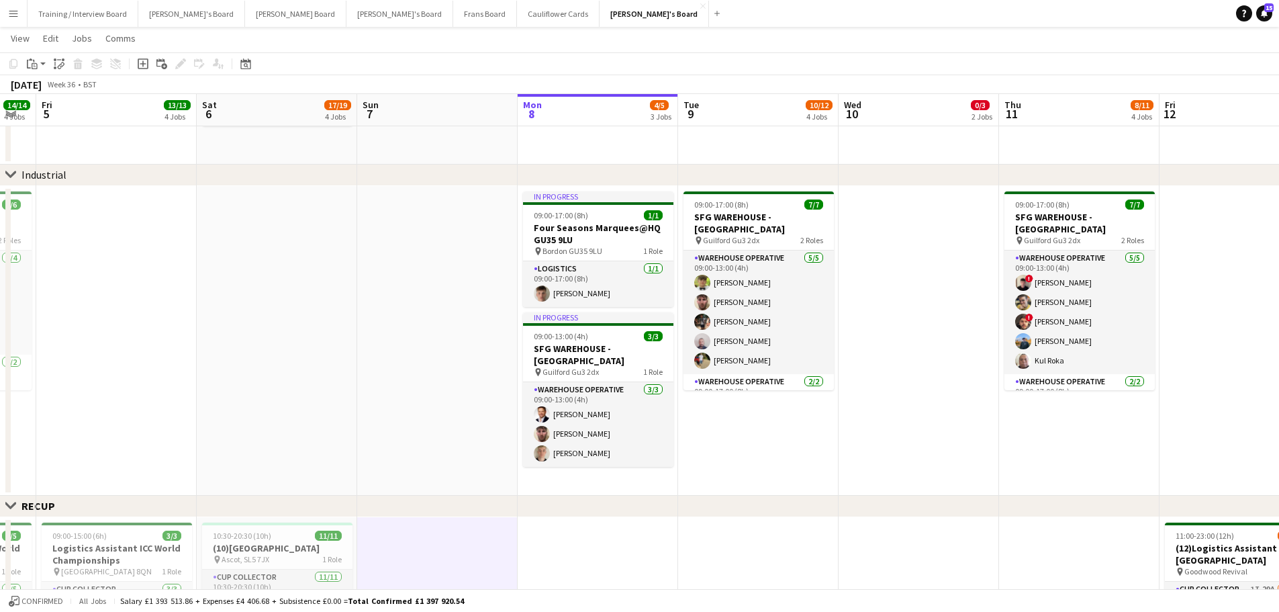
click at [404, 369] on app-date-cell at bounding box center [437, 341] width 160 height 310
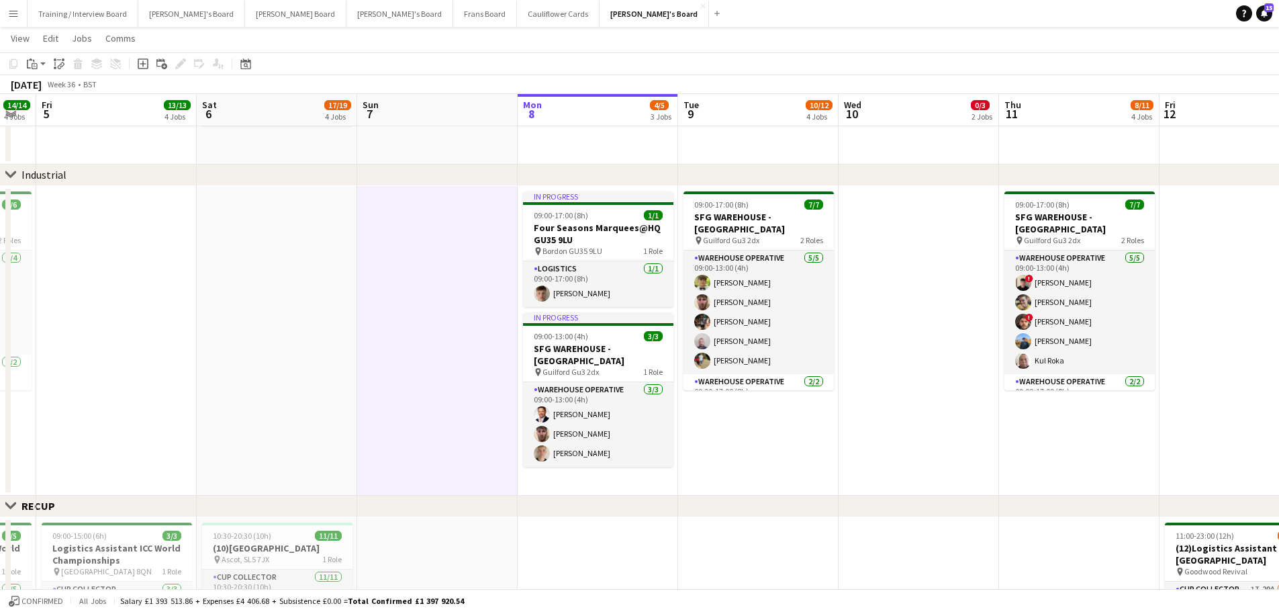
click at [323, 369] on app-date-cell at bounding box center [277, 341] width 160 height 310
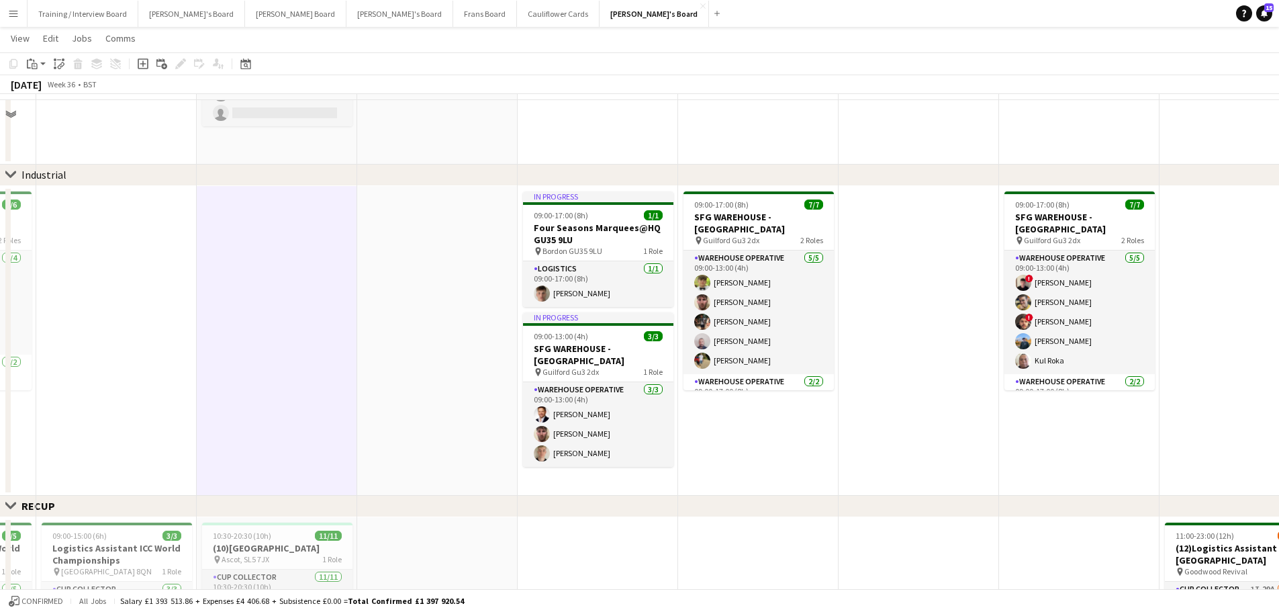
scroll to position [134, 0]
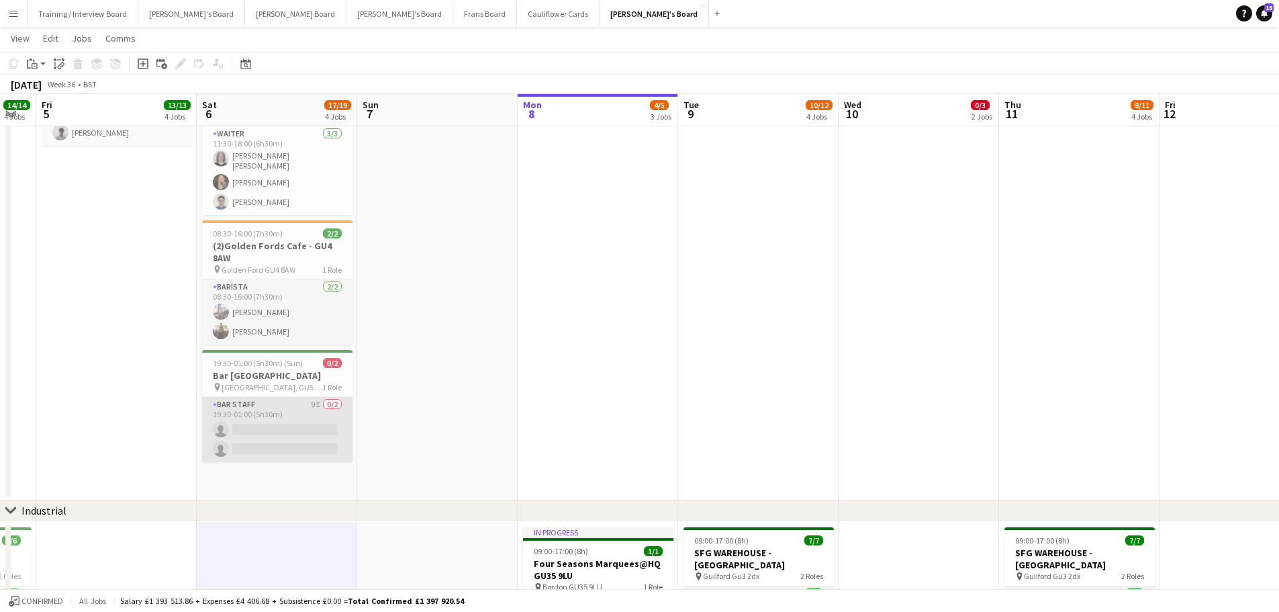
click at [339, 369] on app-card-role "BAR STAFF 9I 0/2 19:30-01:00 (5h30m) single-neutral-actions single-neutral-acti…" at bounding box center [277, 429] width 150 height 65
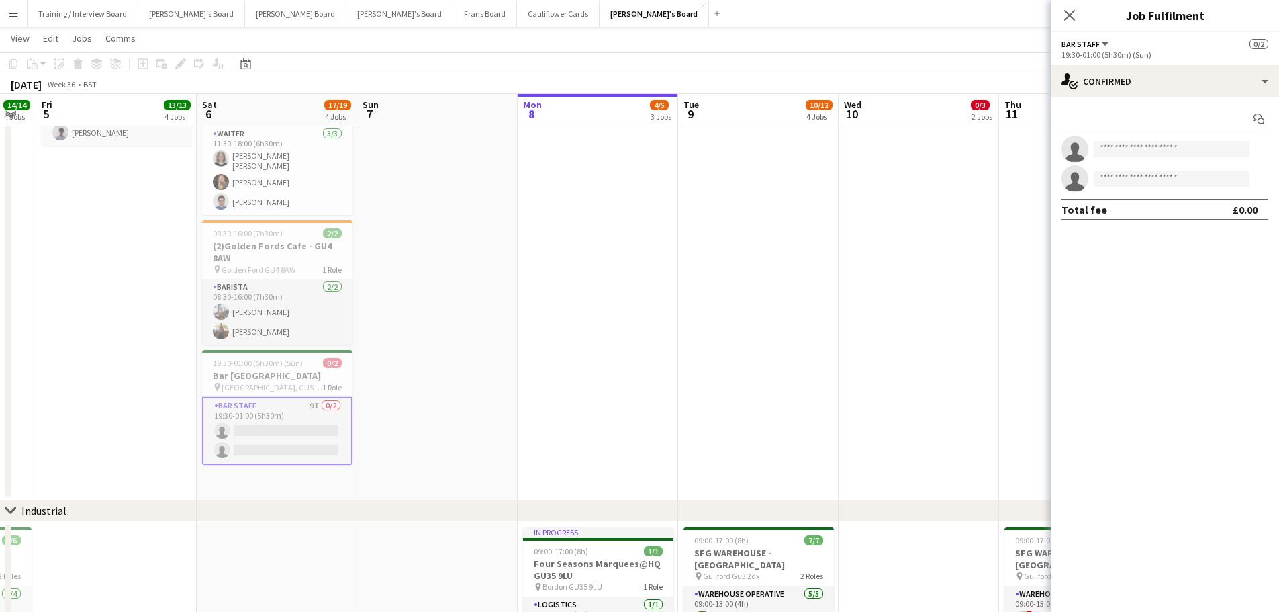
click at [403, 369] on app-date-cell at bounding box center [437, 258] width 160 height 484
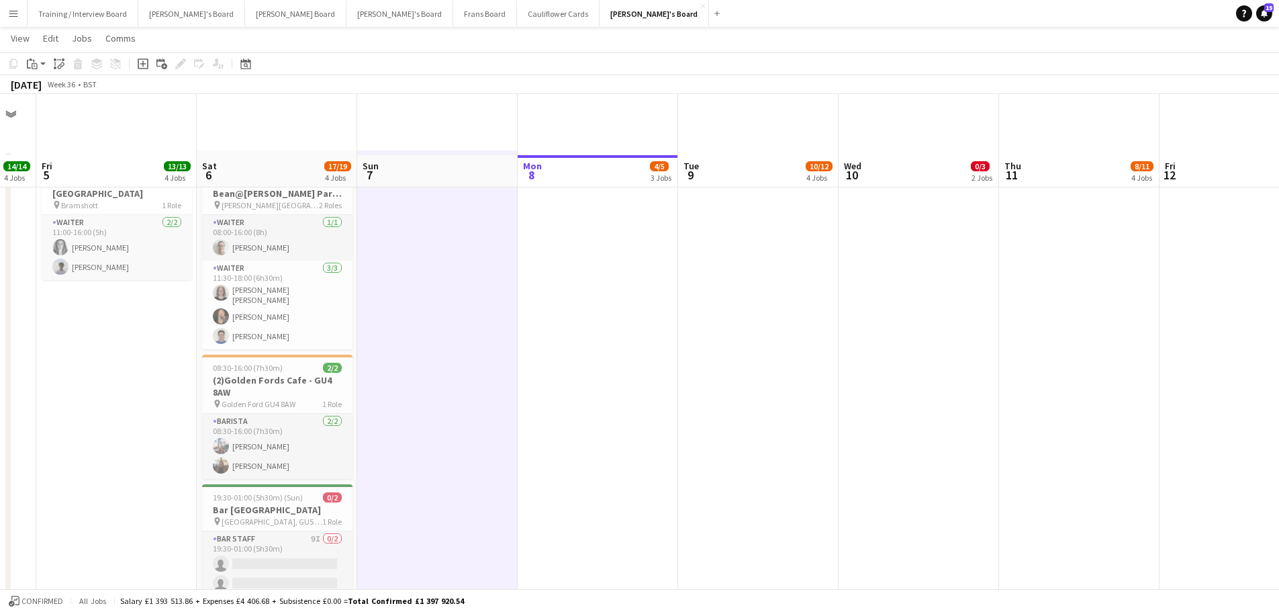
scroll to position [269, 0]
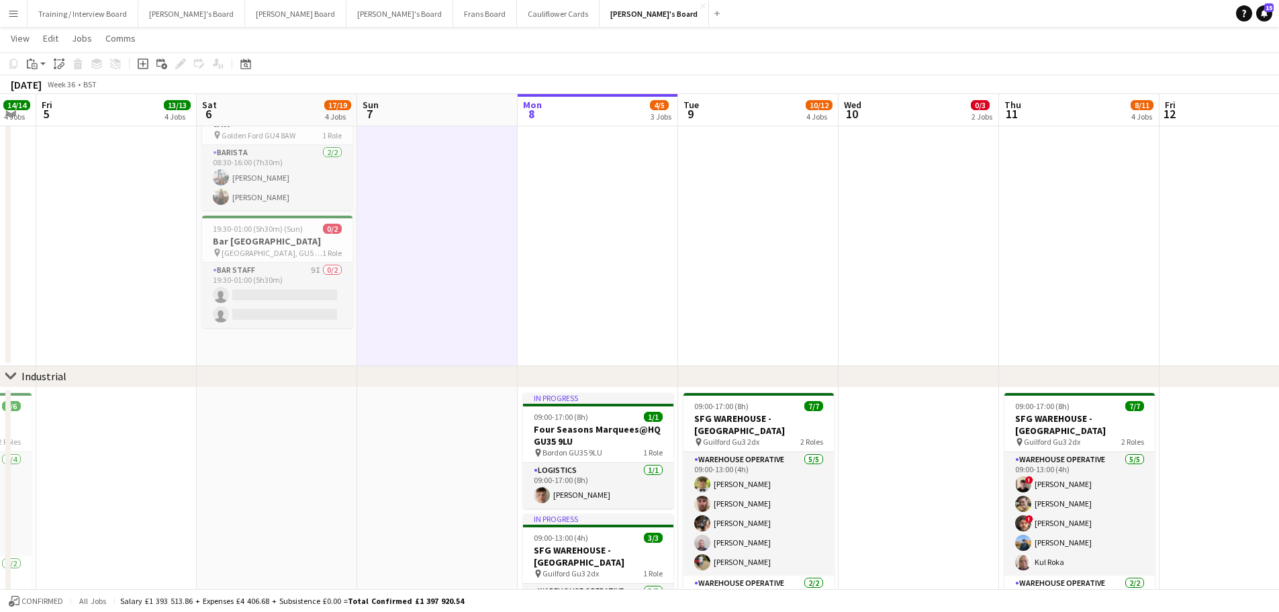
click at [300, 345] on app-date-cell "08:00-18:00 (10h) 4/4 (4)Vanilla Bean@Thorpe Park KT8 9BS pin Thorpe Park 2 Rol…" at bounding box center [277, 124] width 160 height 484
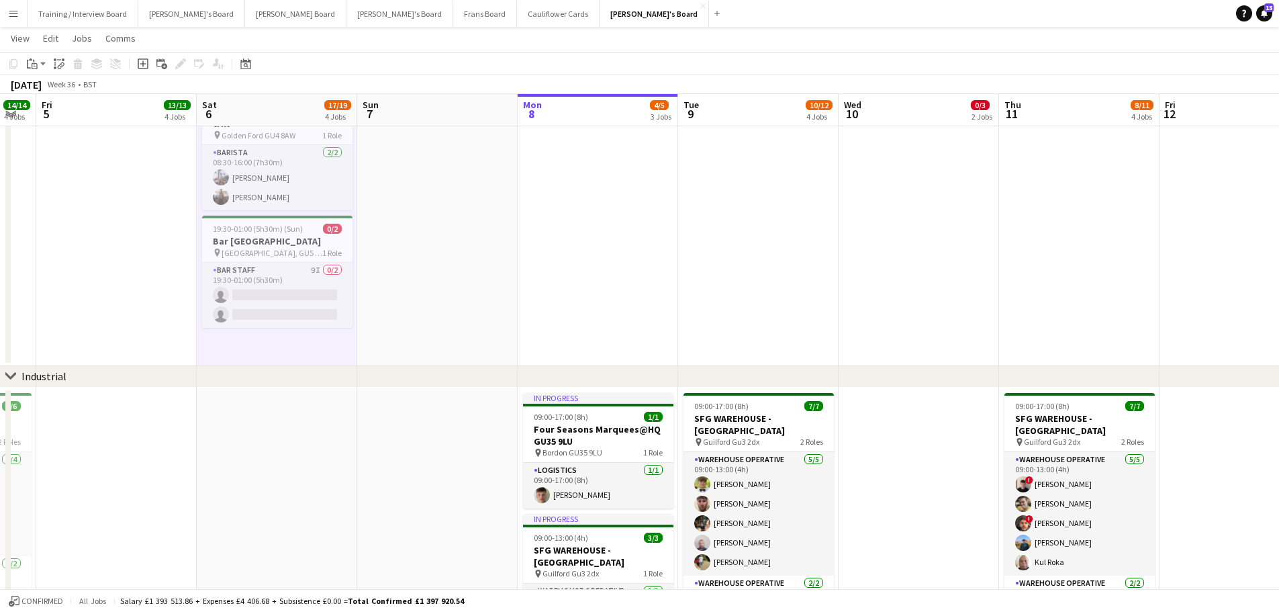
drag, startPoint x: 301, startPoint y: 416, endPoint x: 387, endPoint y: 456, distance: 95.2
click at [298, 369] on app-date-cell at bounding box center [277, 542] width 160 height 310
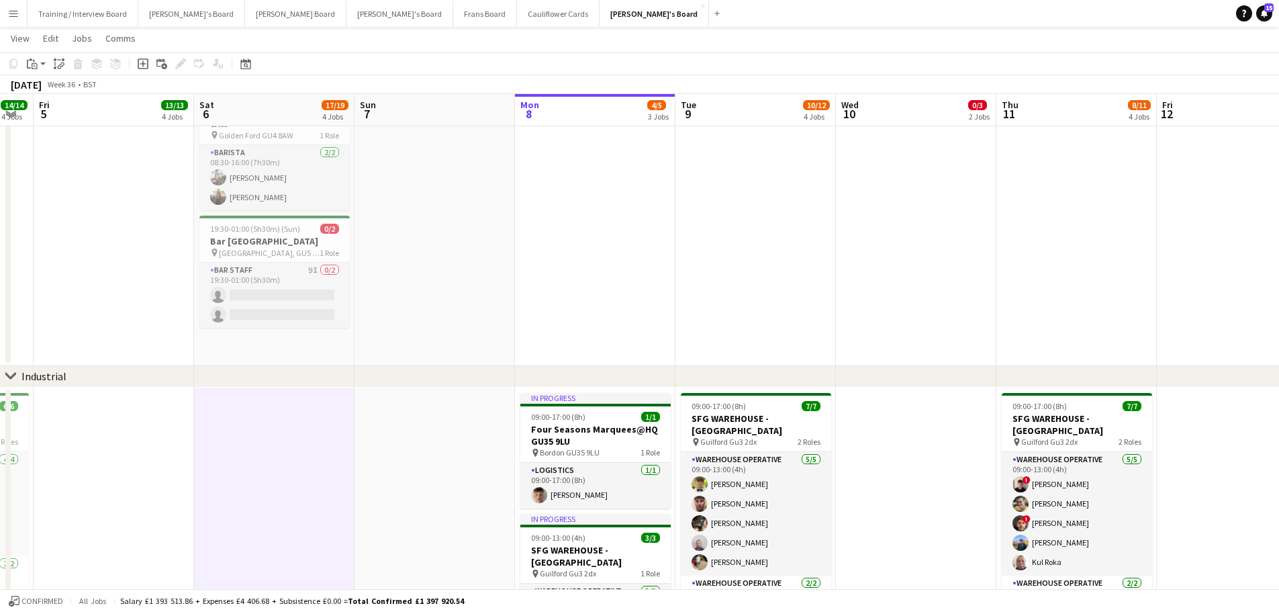
click at [405, 369] on app-date-cell at bounding box center [434, 542] width 160 height 310
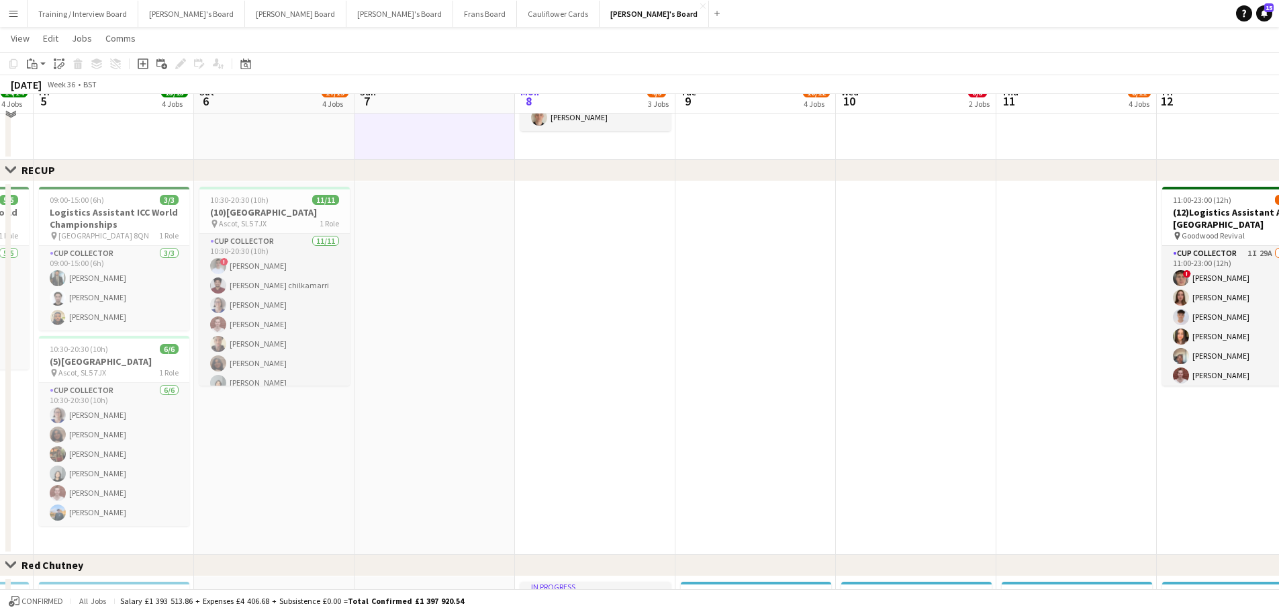
click at [405, 369] on app-date-cell at bounding box center [434, 367] width 160 height 373
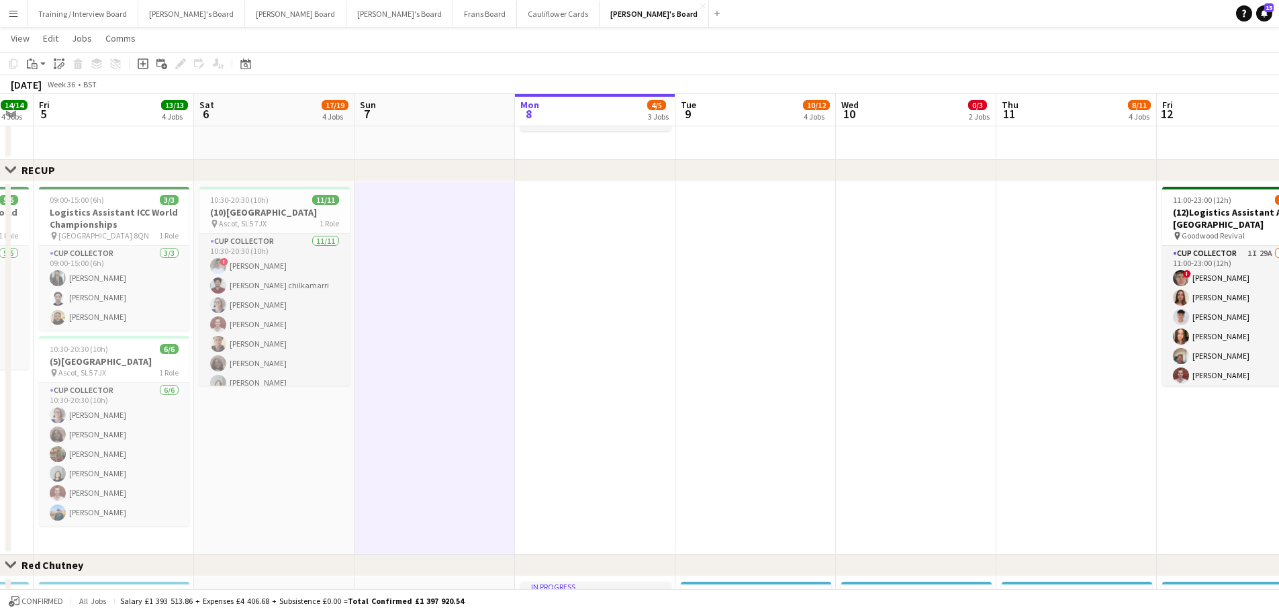
click at [238, 369] on app-date-cell "10:30-20:30 (10h) 11/11 (10)Ascot Racecourse pin Ascot, SL5 7JX 1 Role CUP COLL…" at bounding box center [274, 367] width 160 height 373
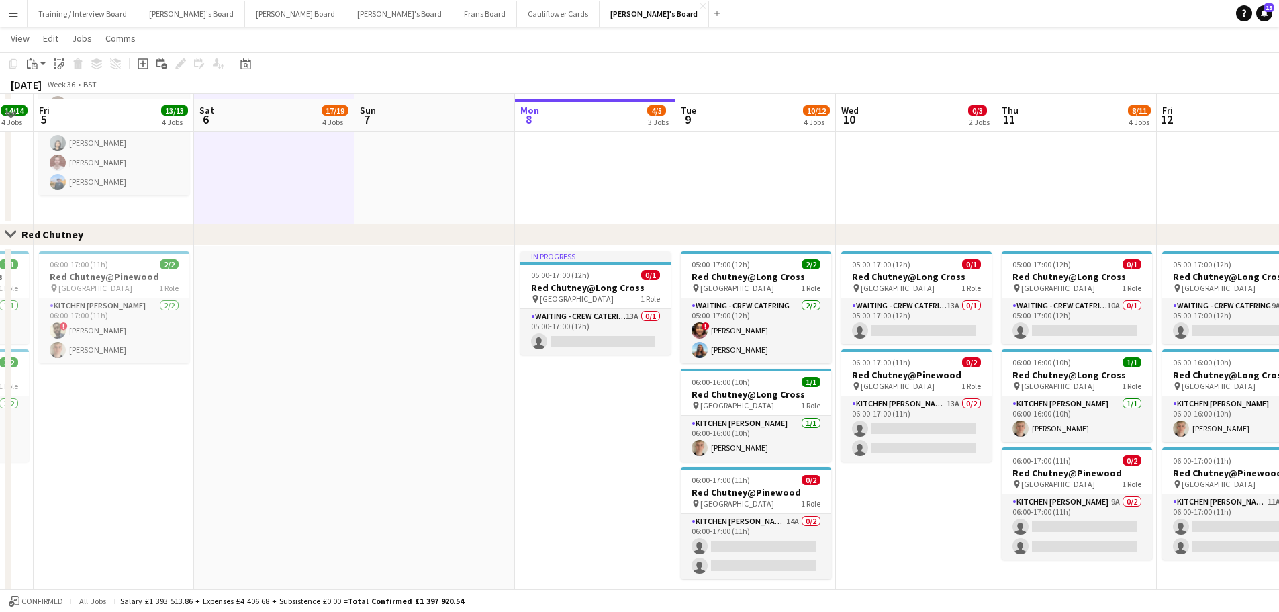
scroll to position [1141, 0]
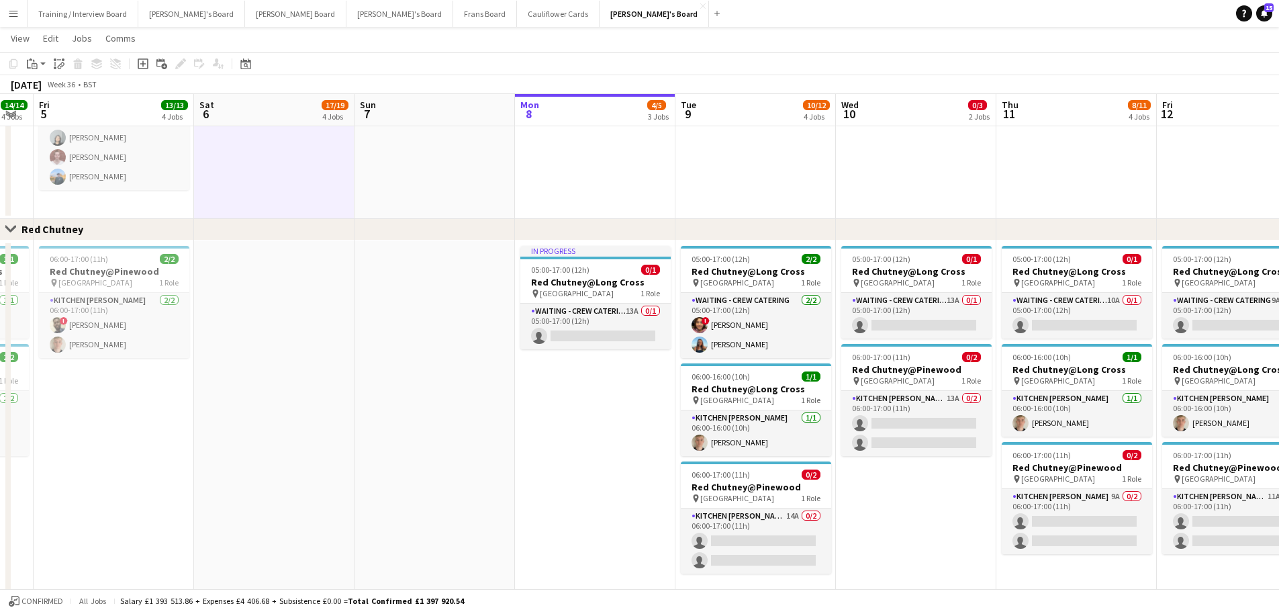
click at [273, 369] on app-date-cell at bounding box center [274, 433] width 160 height 387
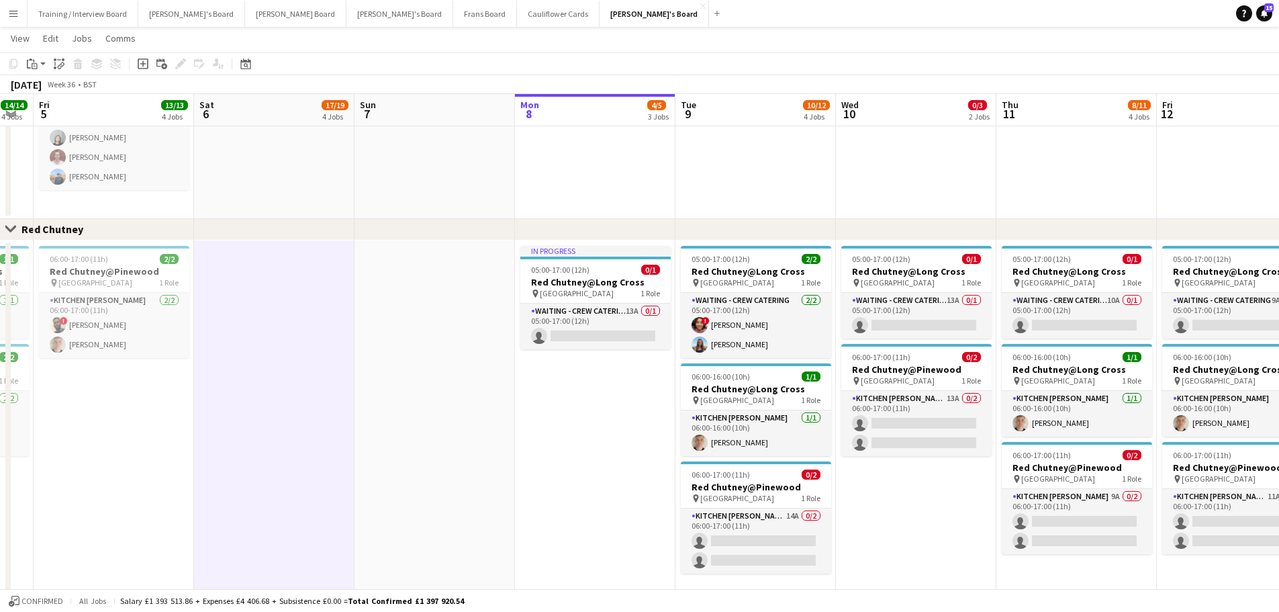
click at [459, 369] on app-date-cell at bounding box center [434, 433] width 160 height 387
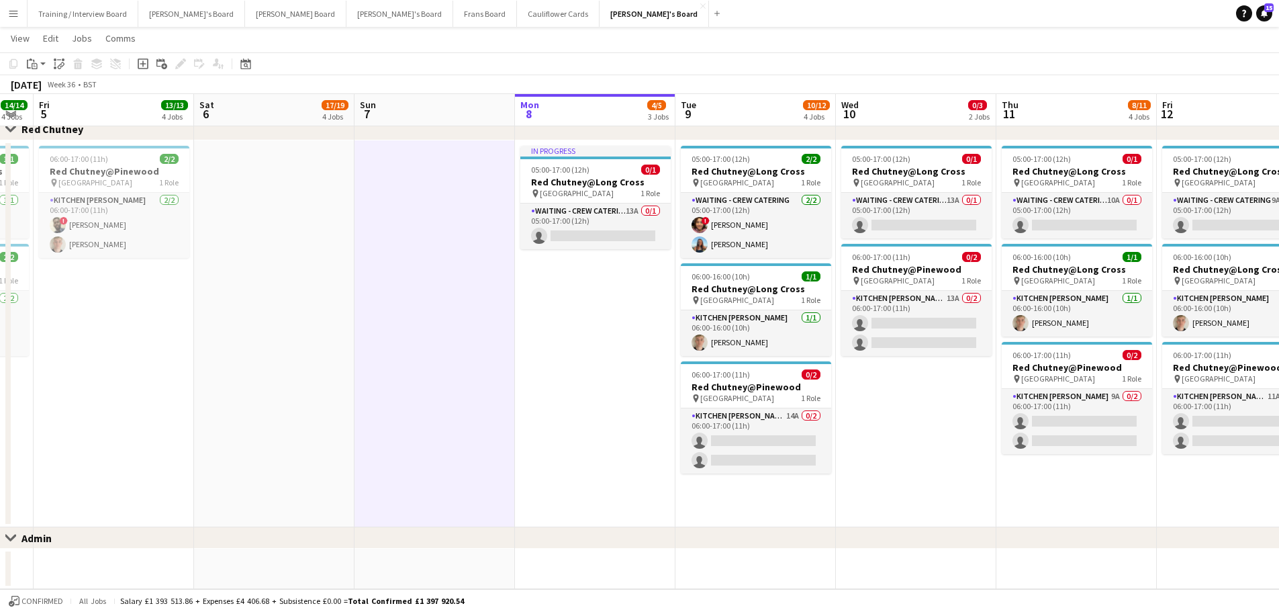
scroll to position [0, 518]
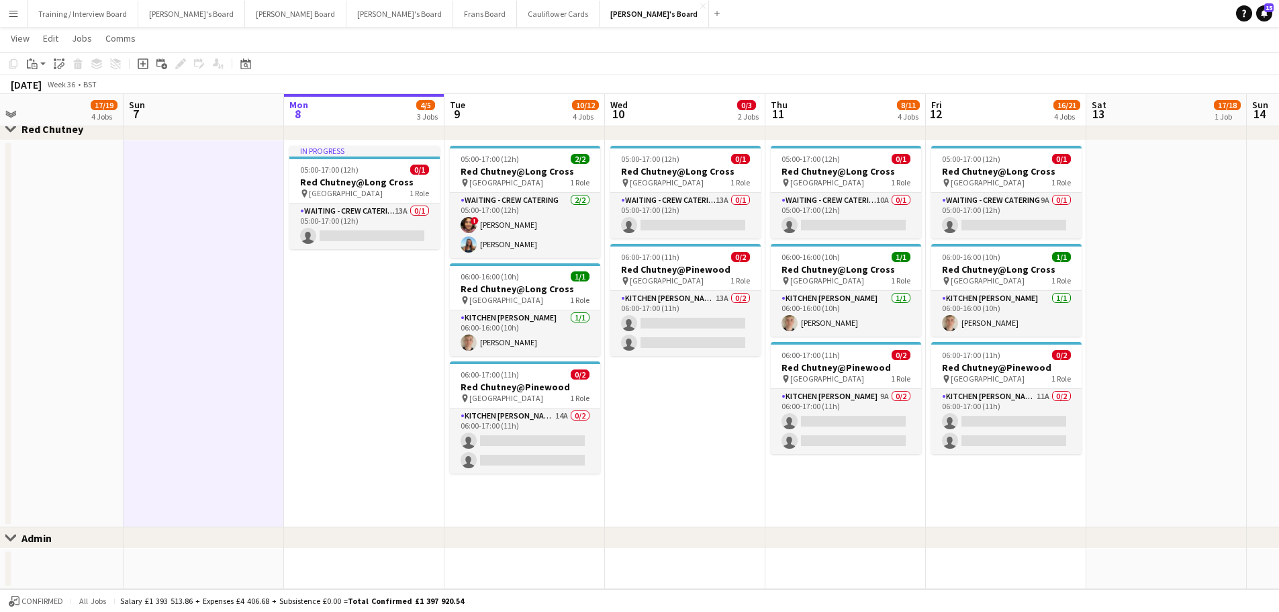
drag, startPoint x: 914, startPoint y: 421, endPoint x: 683, endPoint y: 381, distance: 234.3
click at [701, 213] on app-card-role "Waiting - Crew Catering 13A 0/1 05:00-17:00 (12h) single-neutral-actions" at bounding box center [685, 216] width 150 height 46
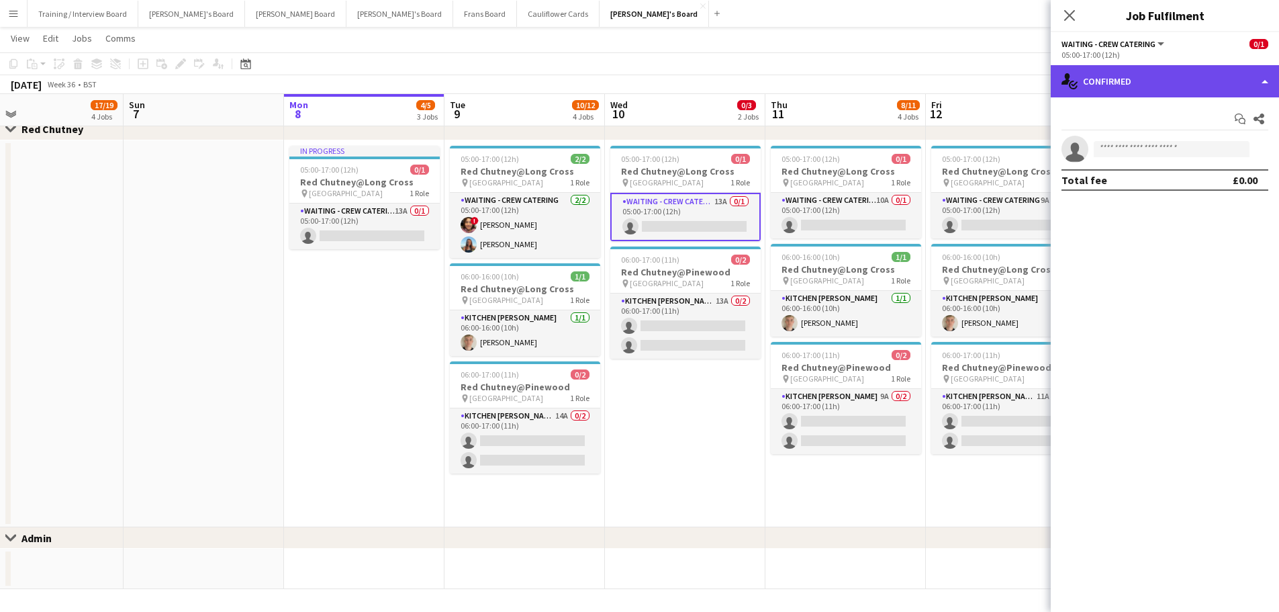
click at [849, 70] on div "single-neutral-actions-check-2 Confirmed" at bounding box center [1165, 81] width 228 height 32
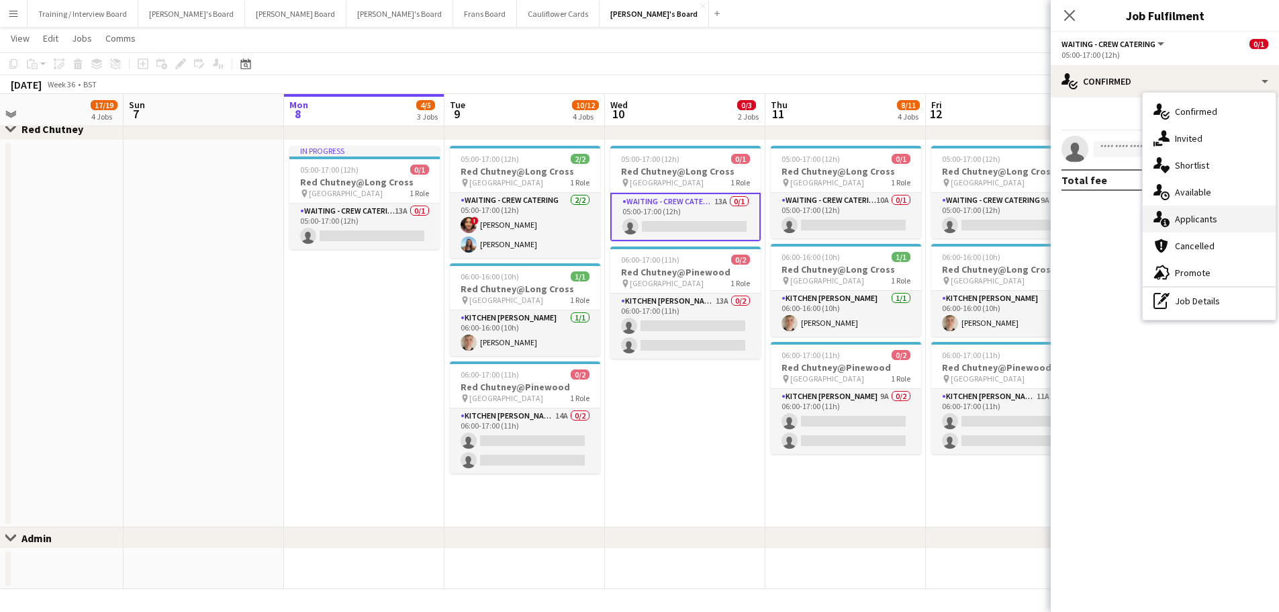
click at [849, 231] on div "single-neutral-actions-information Applicants" at bounding box center [1209, 218] width 133 height 27
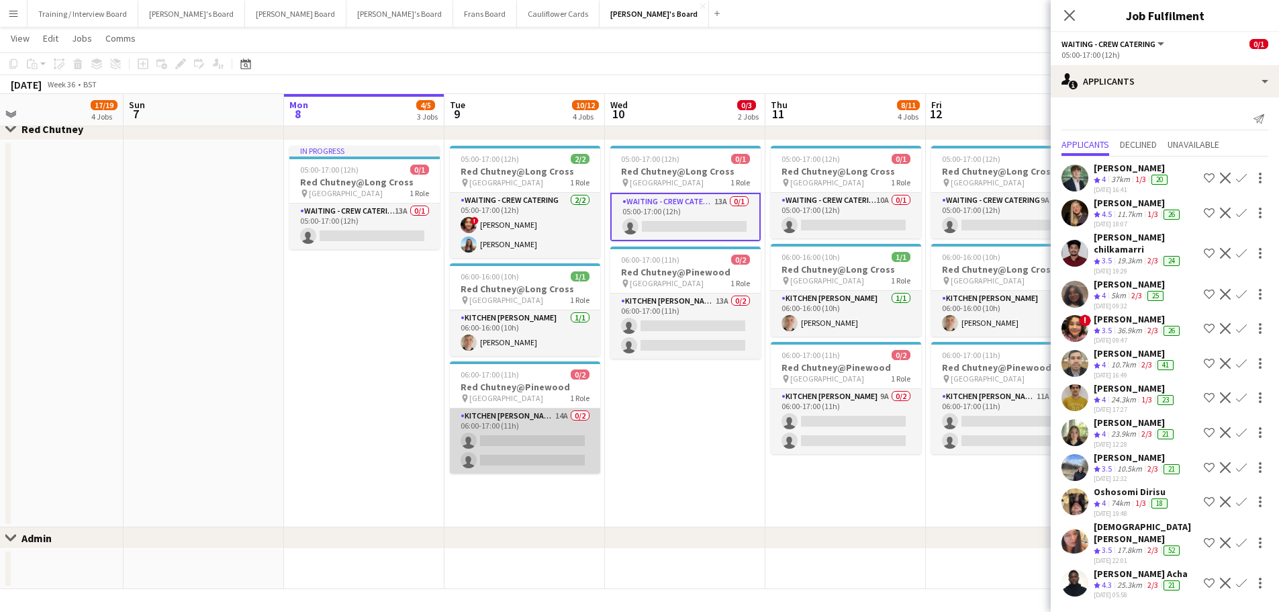
click at [561, 369] on app-card-role "Kitchen [PERSON_NAME] 14A 0/2 06:00-17:00 (11h) single-neutral-actions single-n…" at bounding box center [525, 440] width 150 height 65
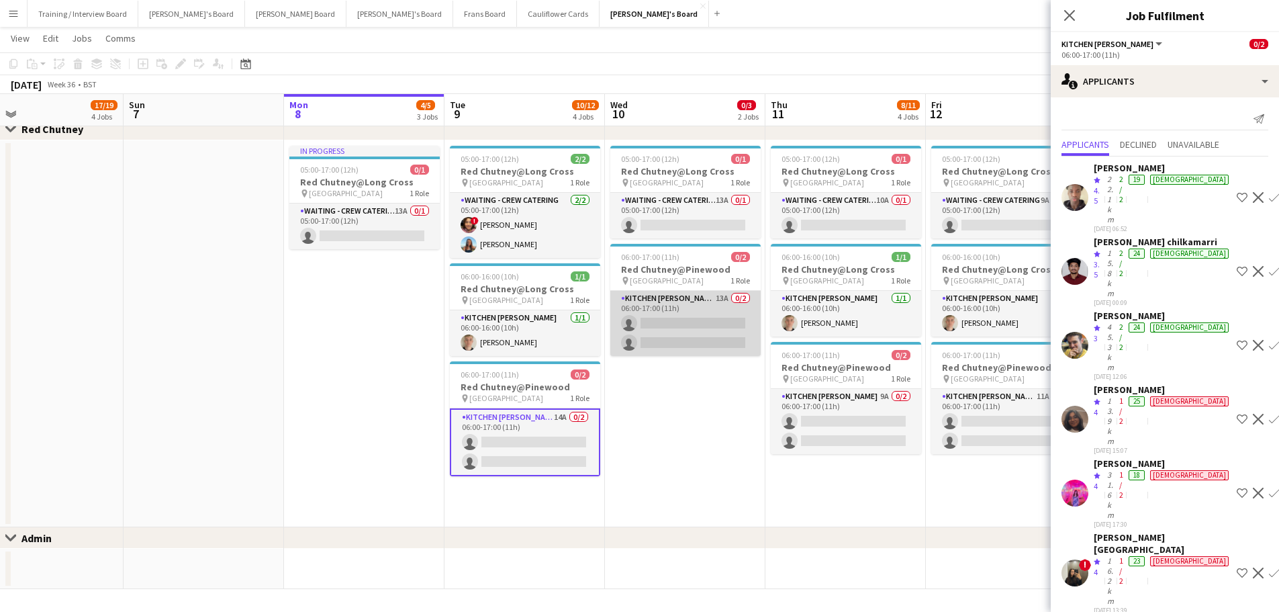
click at [702, 313] on app-card-role "Kitchen Porter 13A 0/2 06:00-17:00 (11h) single-neutral-actions single-neutral-…" at bounding box center [685, 323] width 150 height 65
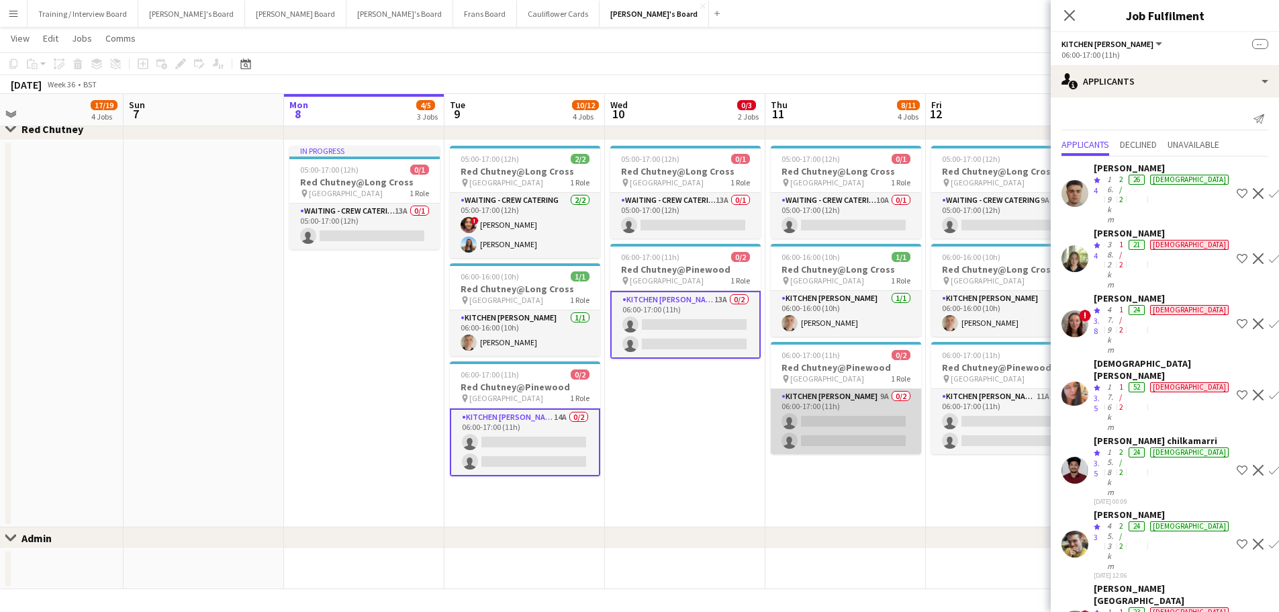
click at [823, 369] on app-card-role "Kitchen Porter 9A 0/2 06:00-17:00 (11h) single-neutral-actions single-neutral-a…" at bounding box center [846, 421] width 150 height 65
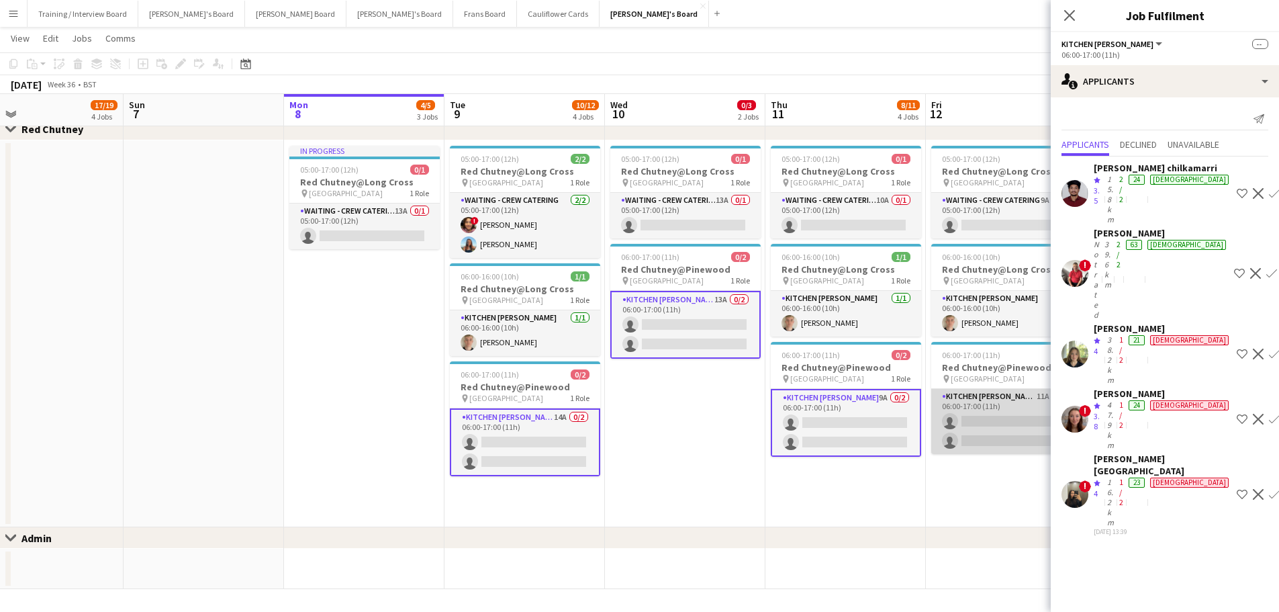
click at [849, 369] on app-card-role "Kitchen Porter 11A 0/2 06:00-17:00 (11h) single-neutral-actions single-neutral-…" at bounding box center [1006, 421] width 150 height 65
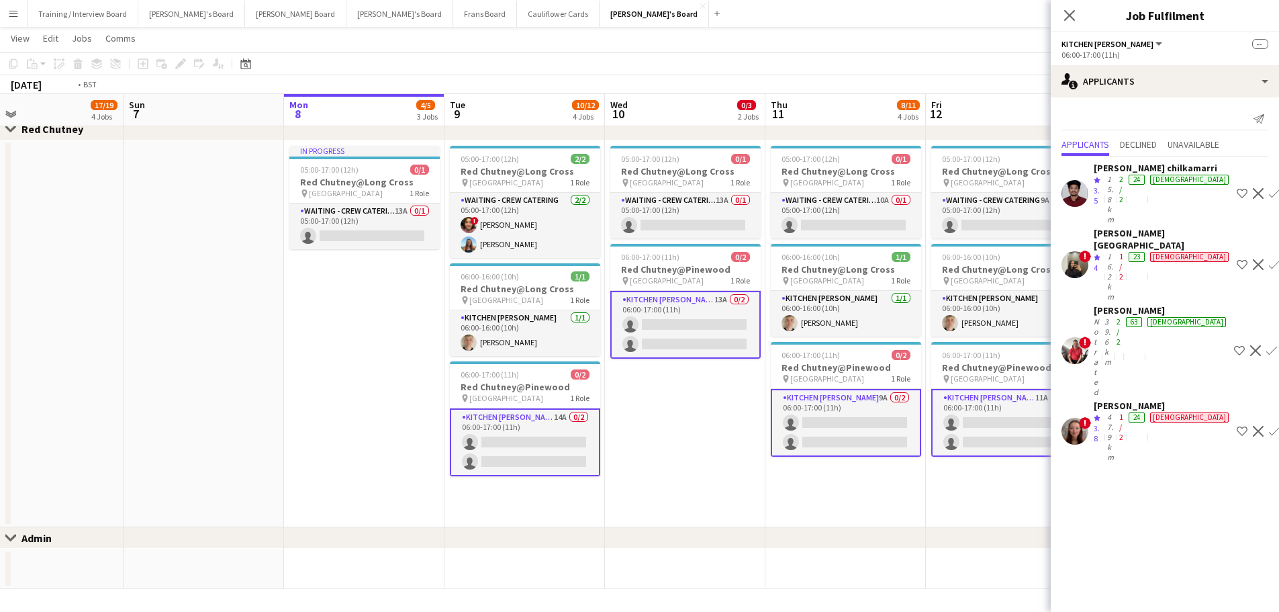
scroll to position [0, 508]
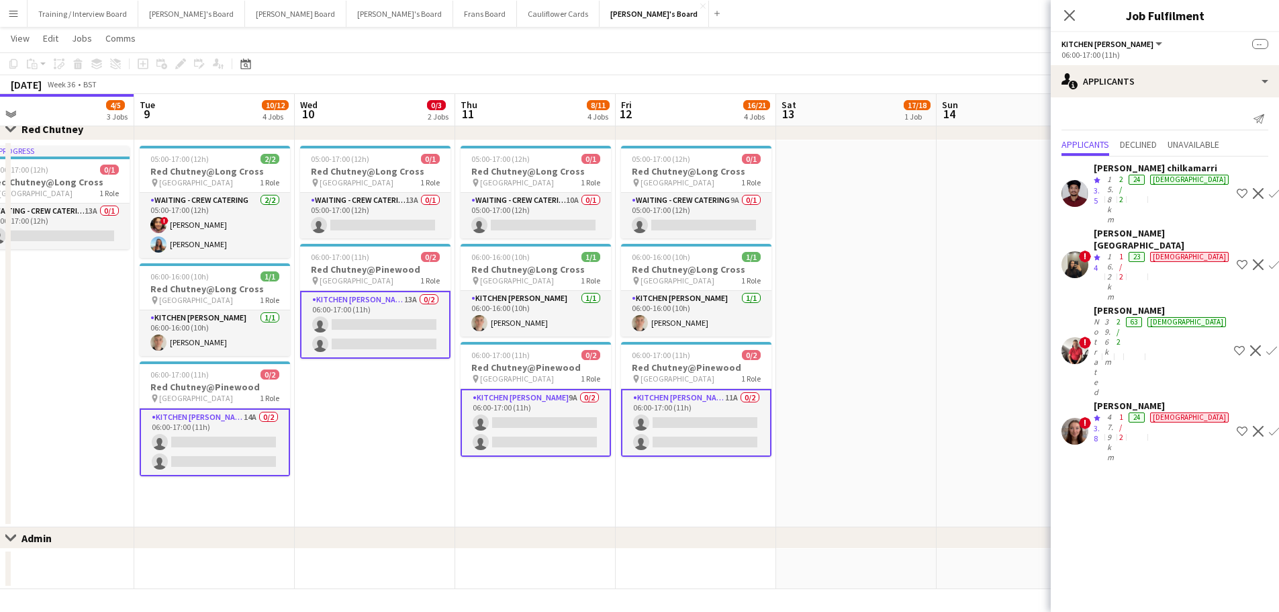
drag, startPoint x: 982, startPoint y: 426, endPoint x: 672, endPoint y: 408, distance: 310.7
click at [371, 369] on app-date-cell "05:00-17:00 (12h) 0/1 Red Chutney@Long Cross pin Long Cross Studios 1 Role Wait…" at bounding box center [375, 333] width 160 height 387
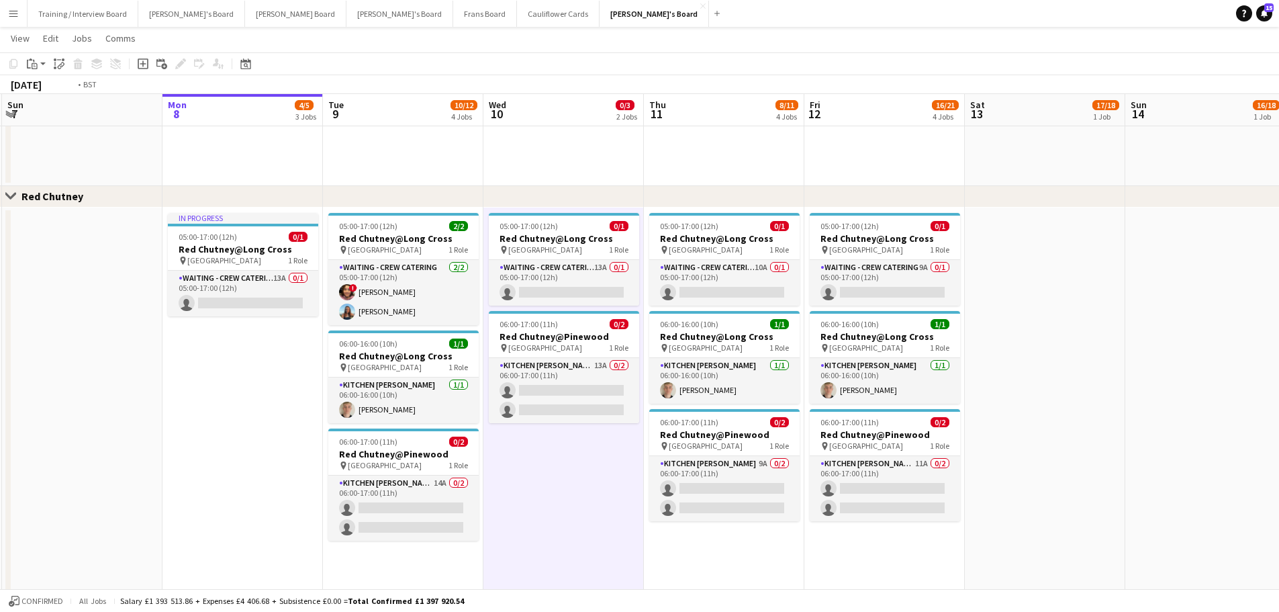
scroll to position [0, 312]
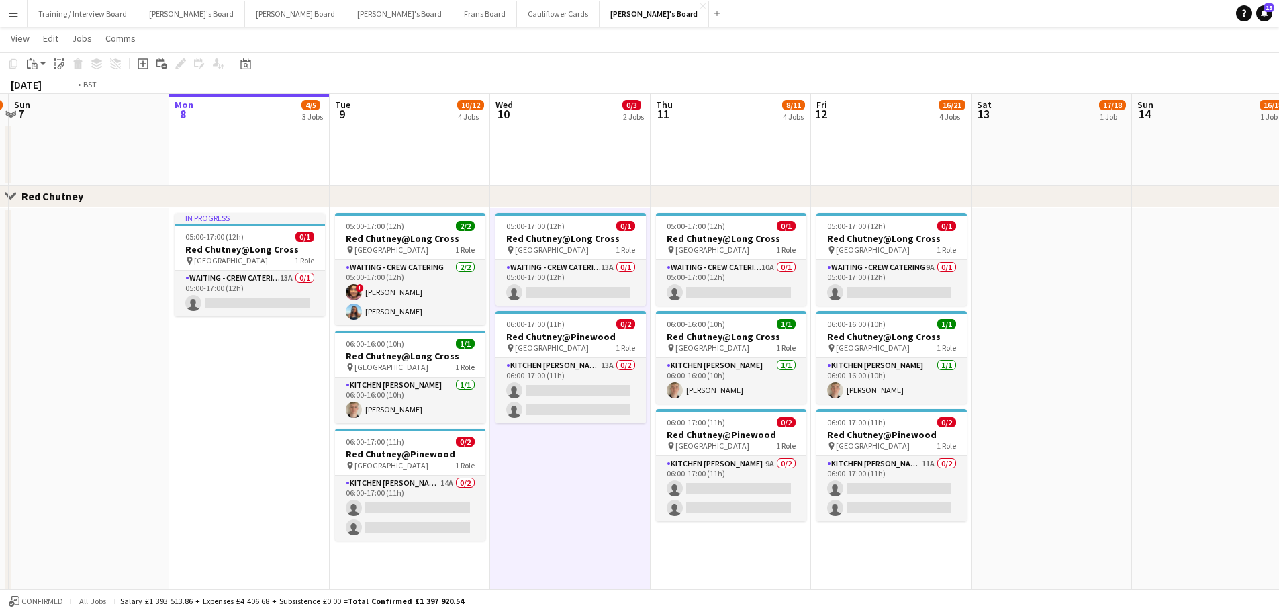
drag, startPoint x: 107, startPoint y: 415, endPoint x: 303, endPoint y: 413, distance: 195.4
click at [454, 369] on app-card-role "Kitchen [PERSON_NAME] 14A 0/2 06:00-17:00 (11h) single-neutral-actions single-n…" at bounding box center [410, 507] width 150 height 65
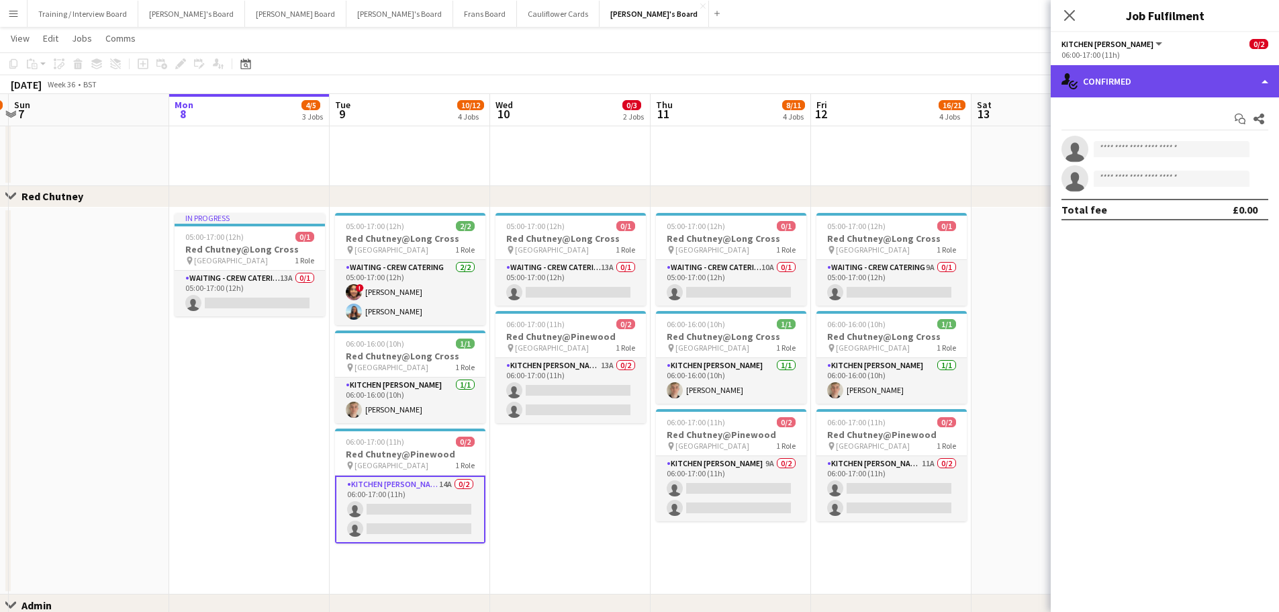
click at [849, 77] on div "single-neutral-actions-check-2 Confirmed" at bounding box center [1165, 81] width 228 height 32
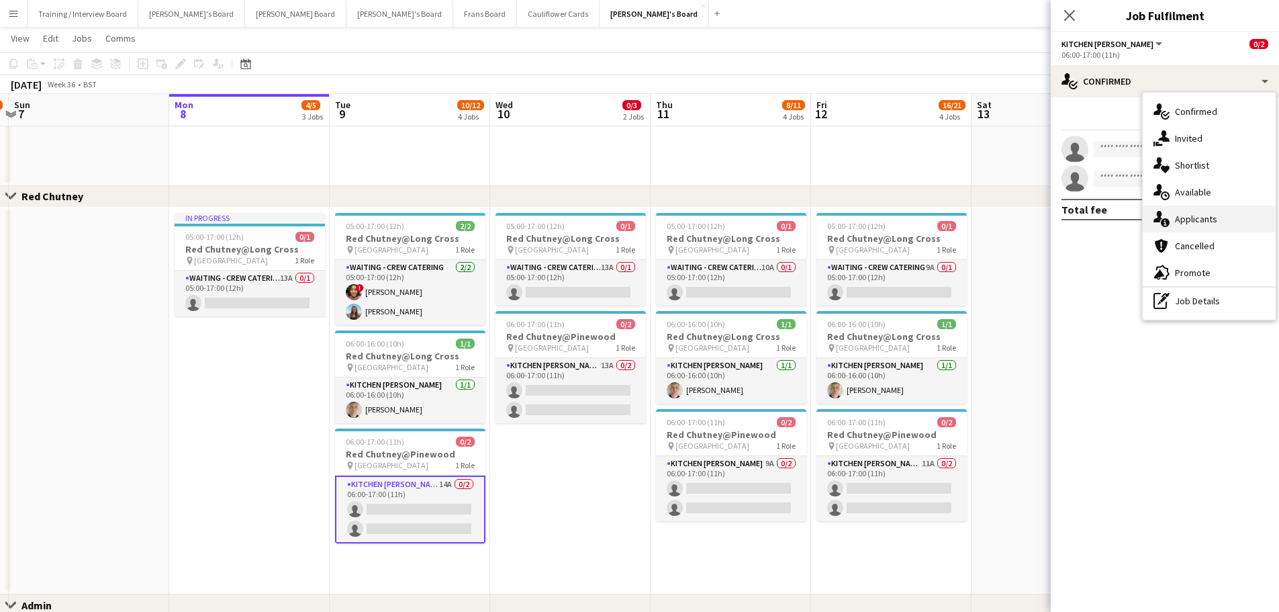
click at [849, 226] on div "single-neutral-actions-information Applicants" at bounding box center [1209, 218] width 133 height 27
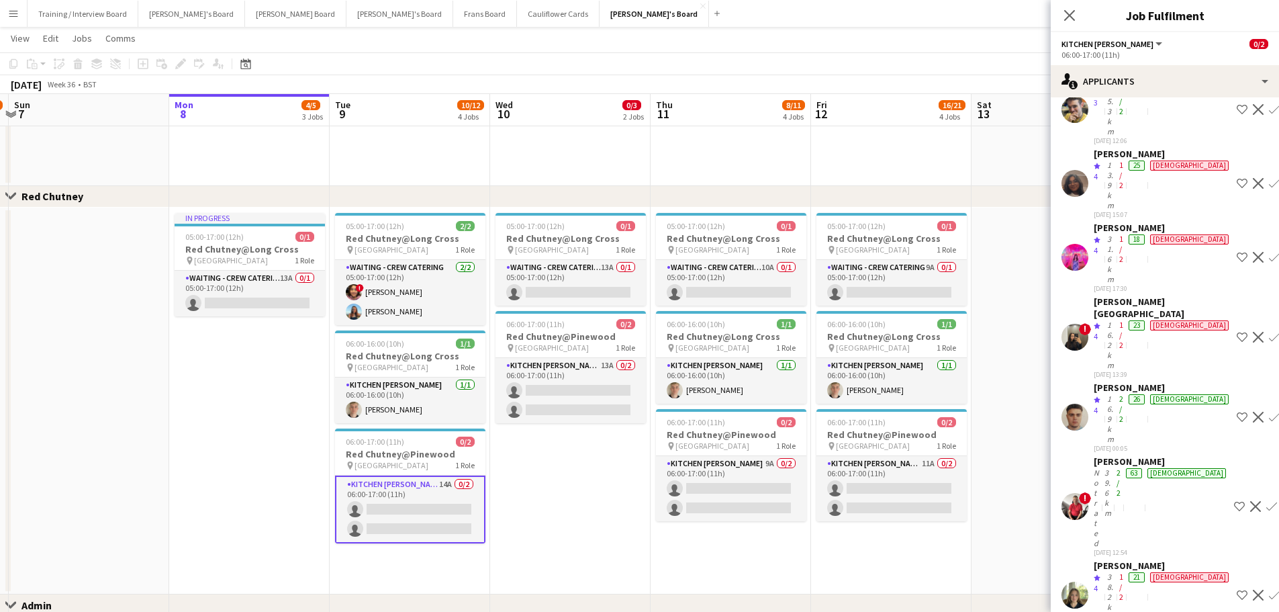
scroll to position [220, 0]
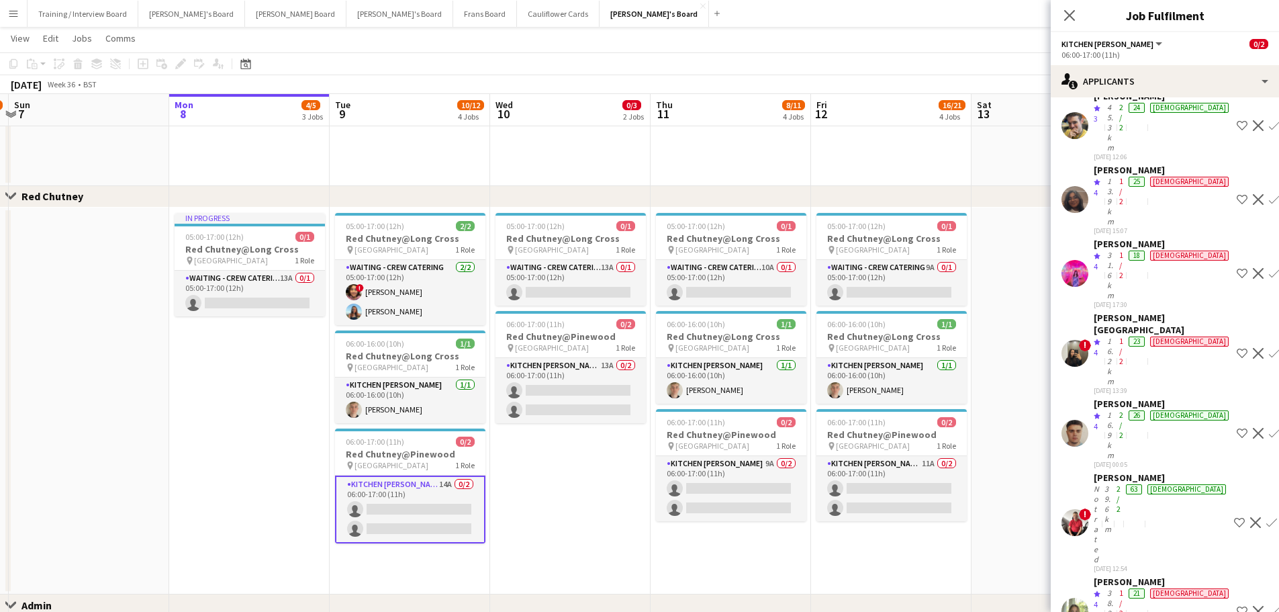
click at [849, 369] on div "26" at bounding box center [1136, 435] width 21 height 50
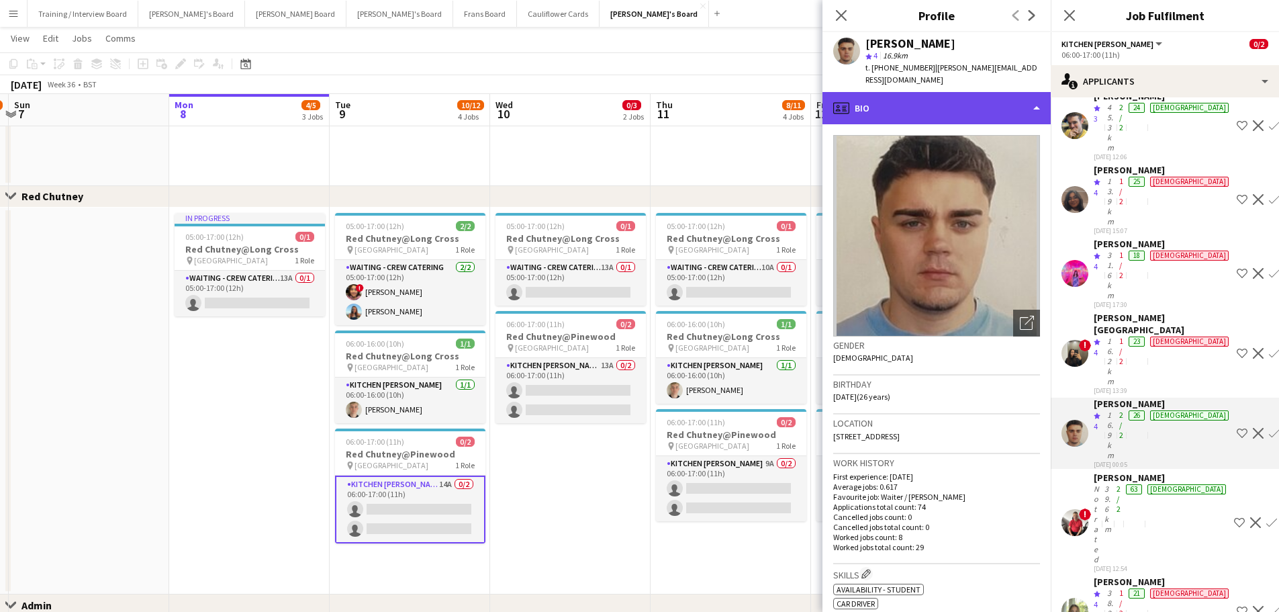
click at [849, 101] on div "profile Bio" at bounding box center [936, 108] width 228 height 32
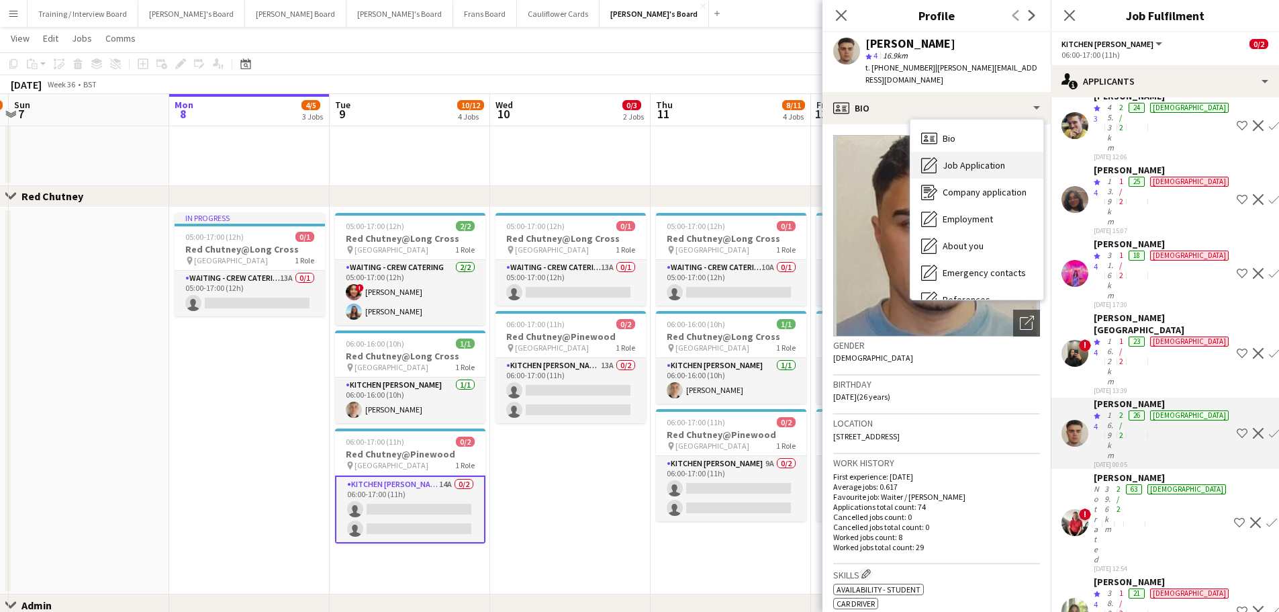
click at [849, 159] on span "Job Application" at bounding box center [974, 165] width 62 height 12
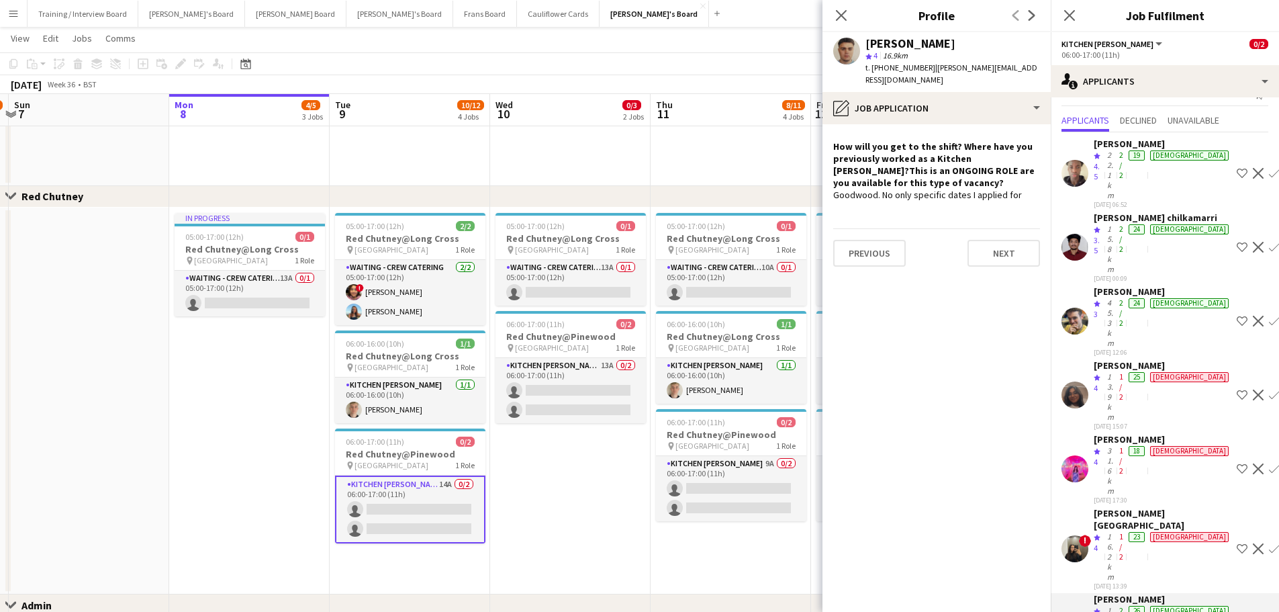
scroll to position [18, 0]
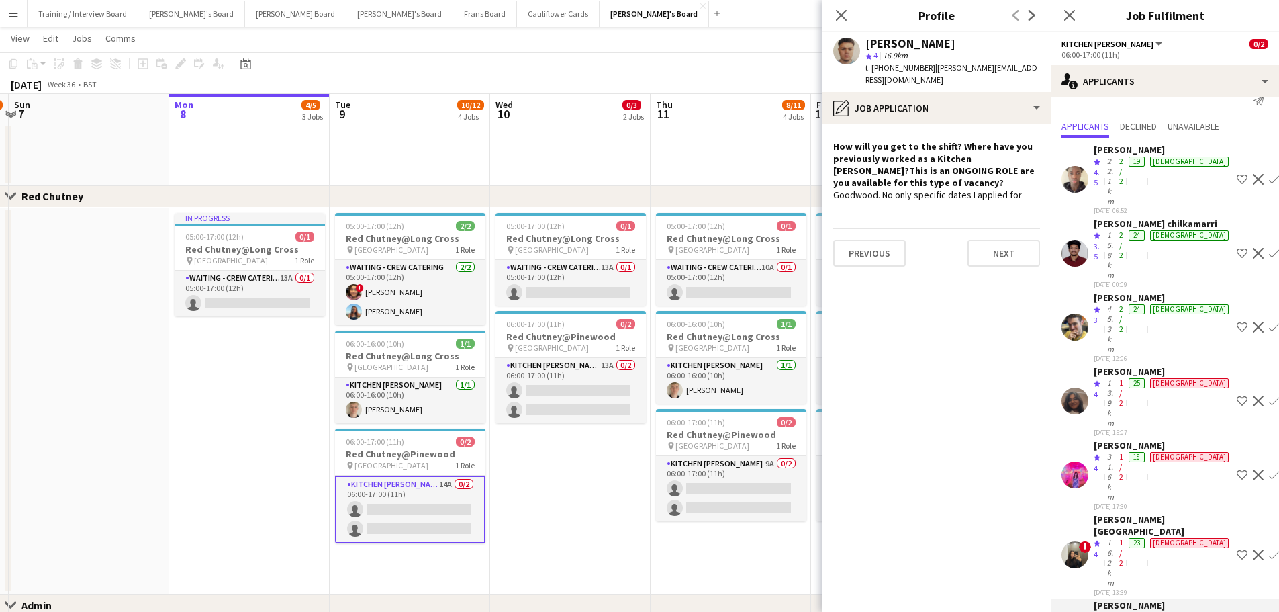
click at [589, 369] on app-date-cell "05:00-17:00 (12h) 0/1 Red Chutney@Long Cross pin Long Cross Studios 1 Role Wait…" at bounding box center [570, 400] width 160 height 387
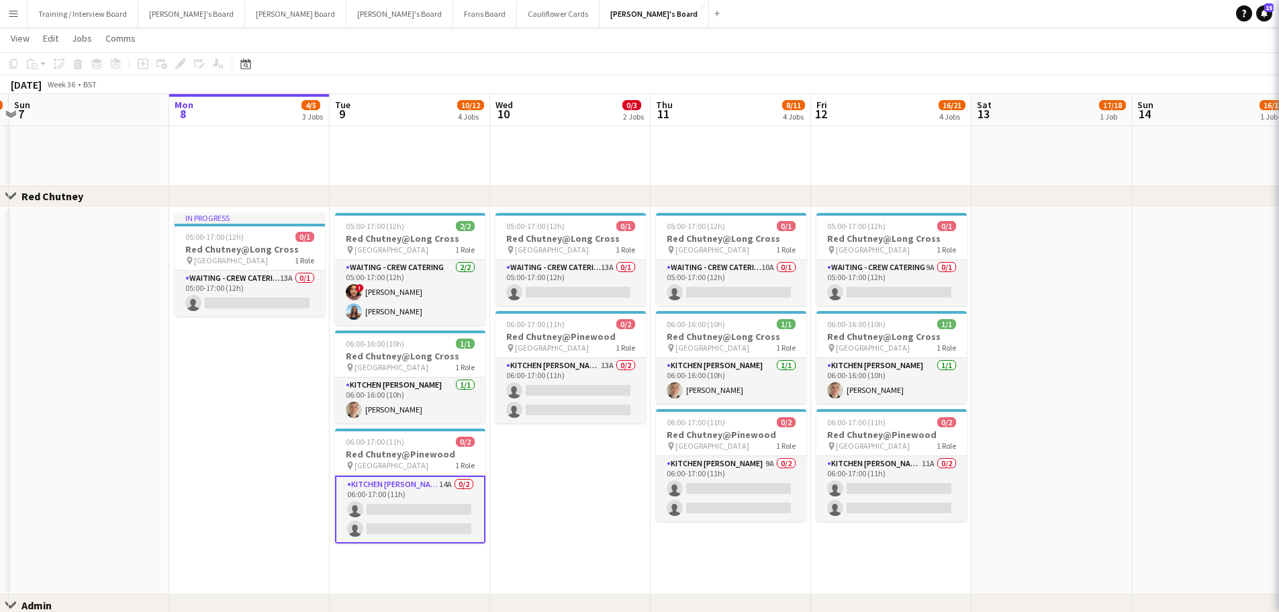
scroll to position [0, 0]
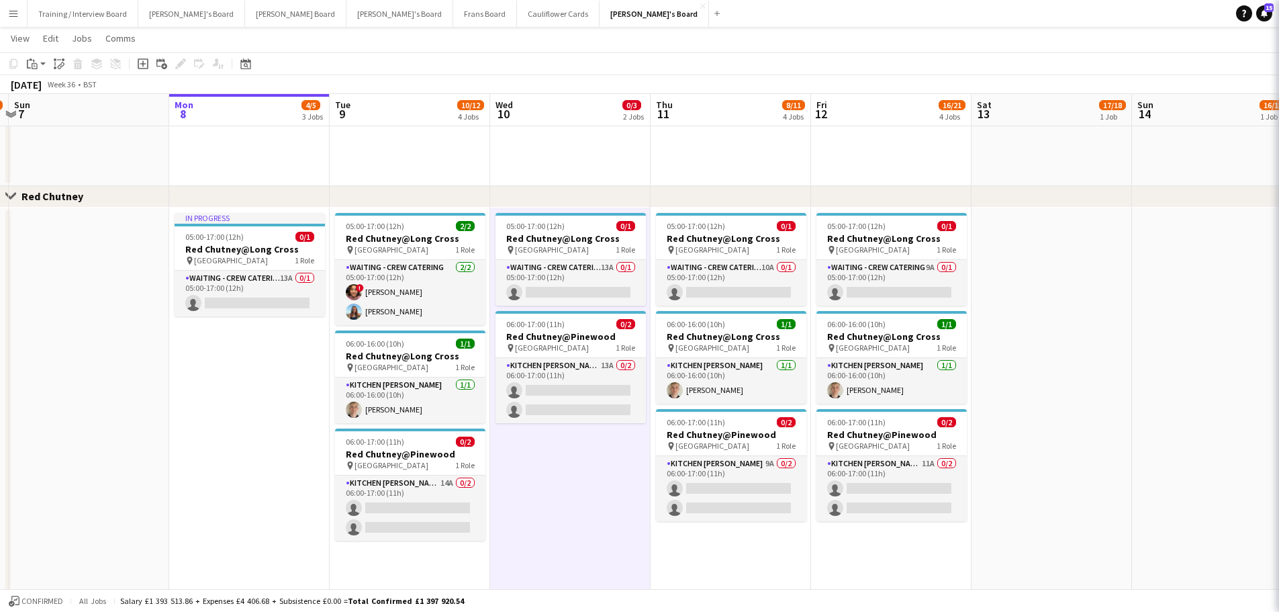
click at [744, 369] on app-date-cell "05:00-17:00 (12h) 0/1 Red Chutney@Long Cross pin Long Cross Studios 1 Role Wait…" at bounding box center [731, 400] width 160 height 387
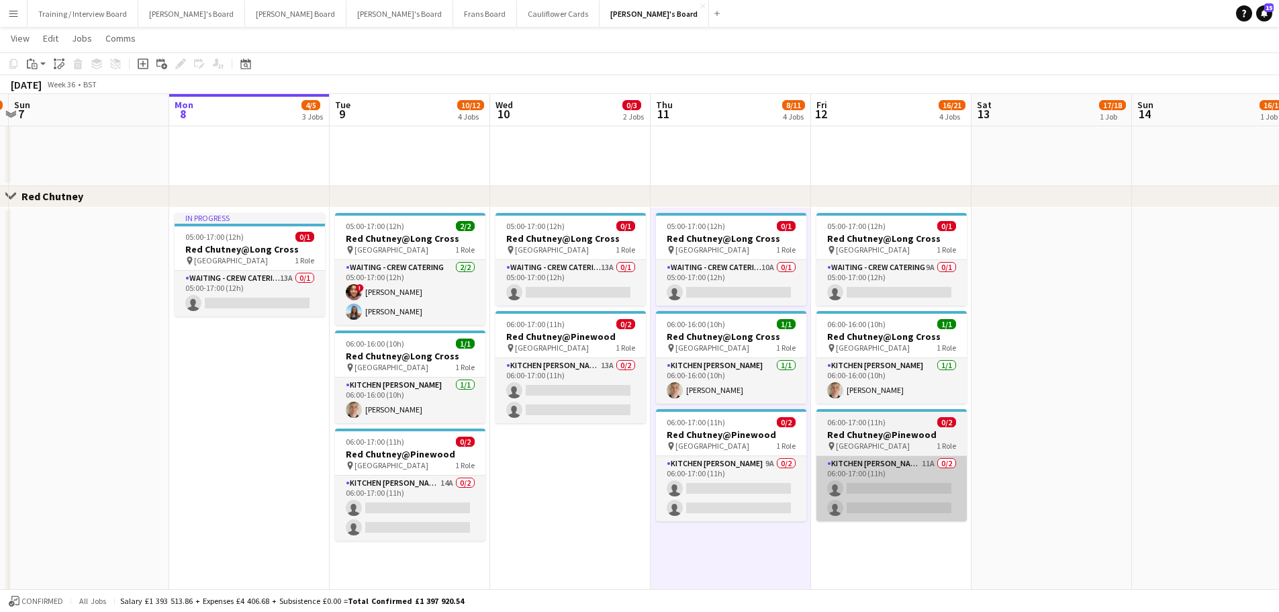
click at [849, 369] on app-card-role "Kitchen Porter 11A 0/2 06:00-17:00 (11h) single-neutral-actions single-neutral-…" at bounding box center [891, 488] width 150 height 65
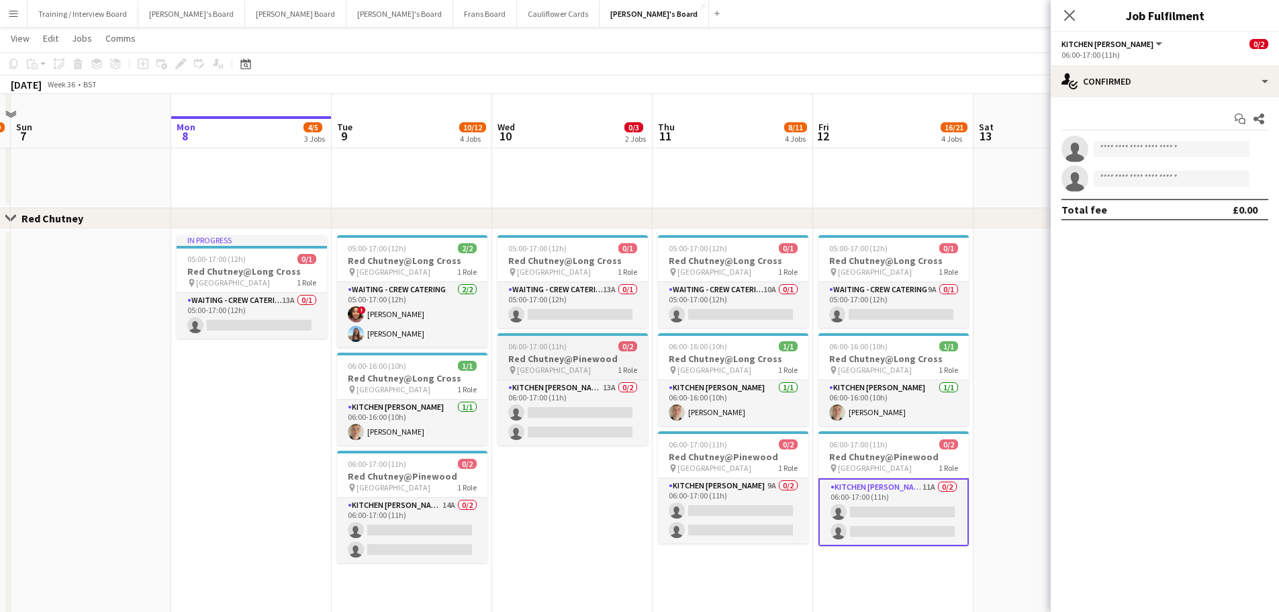
scroll to position [1174, 0]
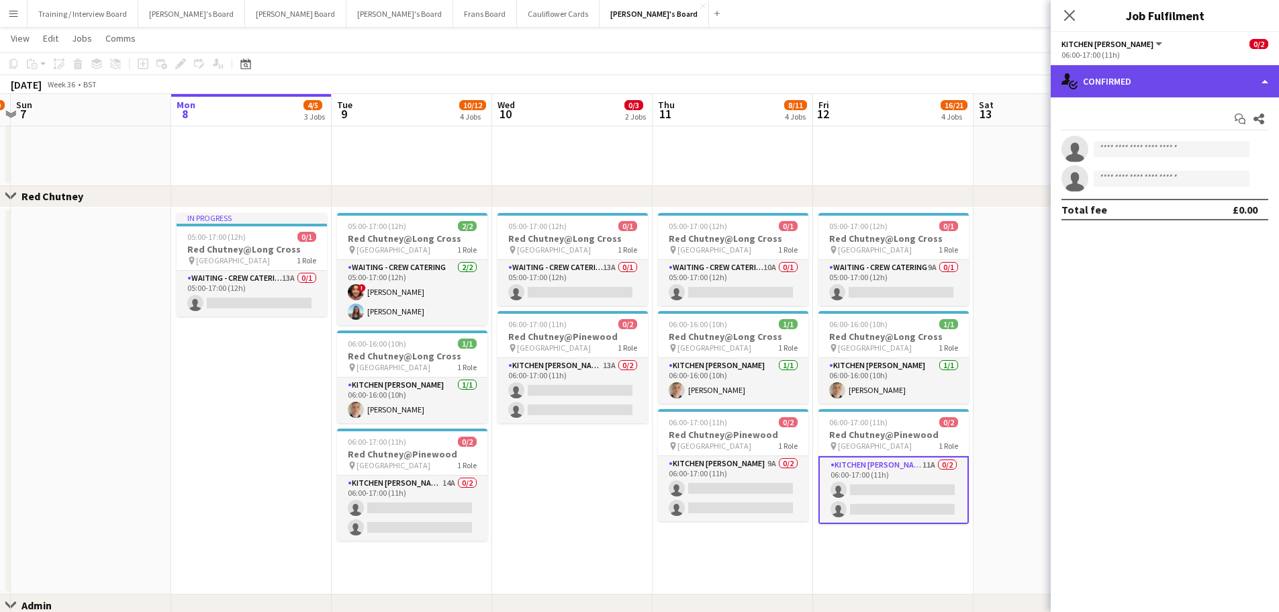
click at [849, 85] on div "single-neutral-actions-check-2 Confirmed" at bounding box center [1165, 81] width 228 height 32
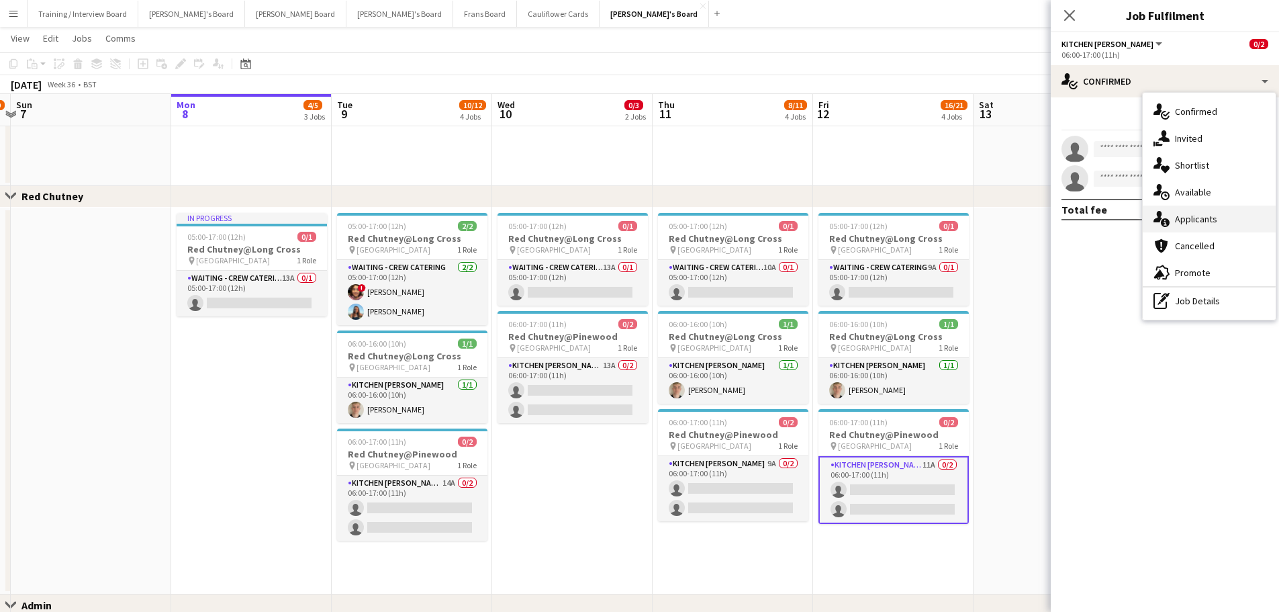
click at [849, 226] on div "single-neutral-actions-information Applicants" at bounding box center [1209, 218] width 133 height 27
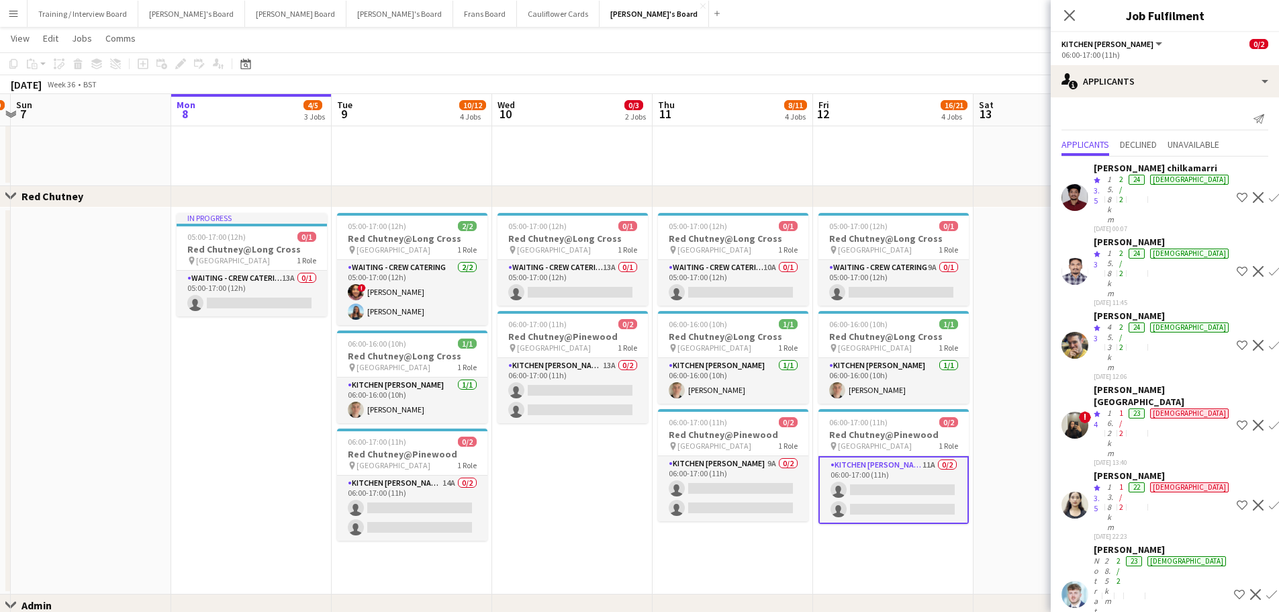
scroll to position [0, 0]
click at [849, 369] on div "Not rated" at bounding box center [1098, 595] width 8 height 81
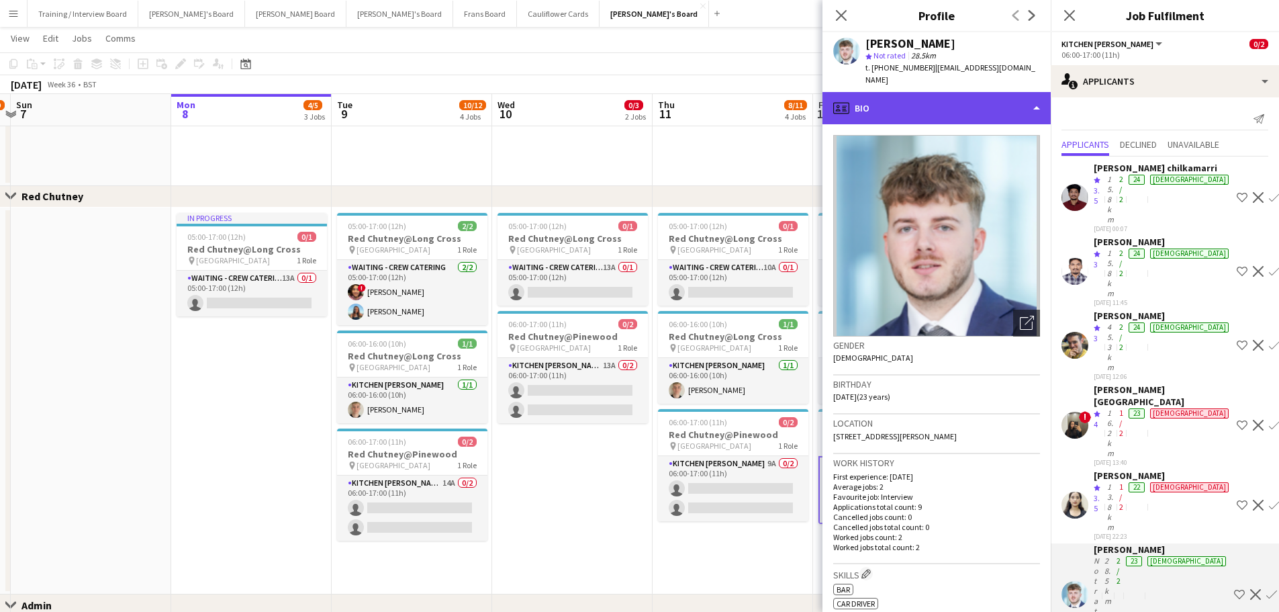
click at [849, 92] on div "profile Bio" at bounding box center [936, 108] width 228 height 32
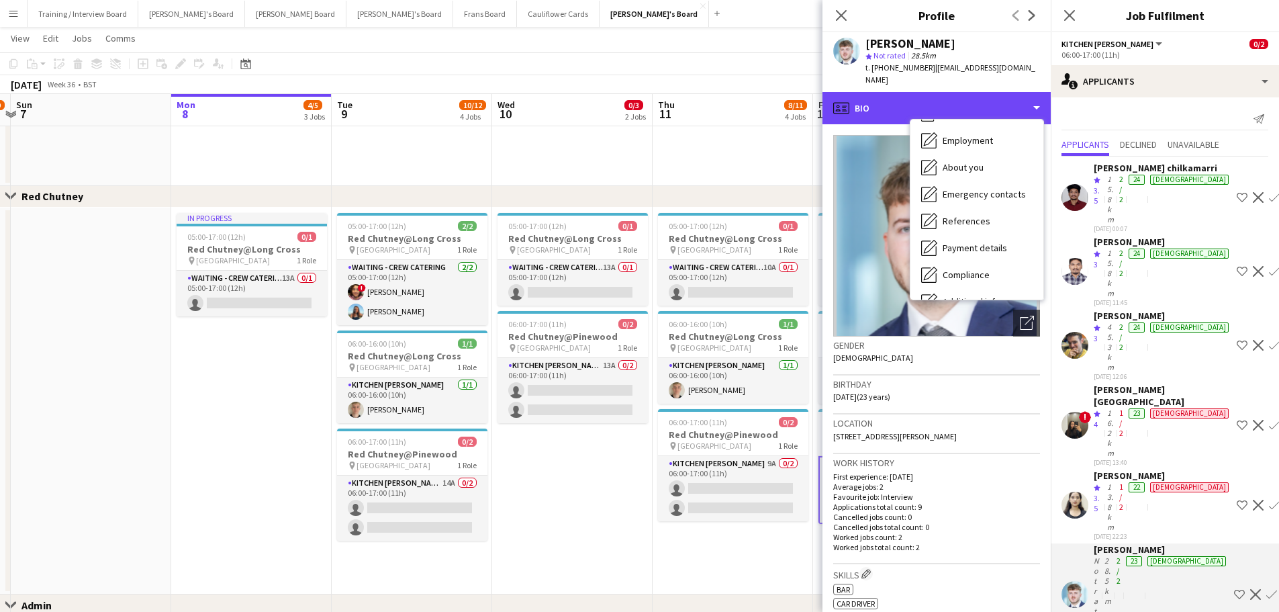
scroll to position [207, 0]
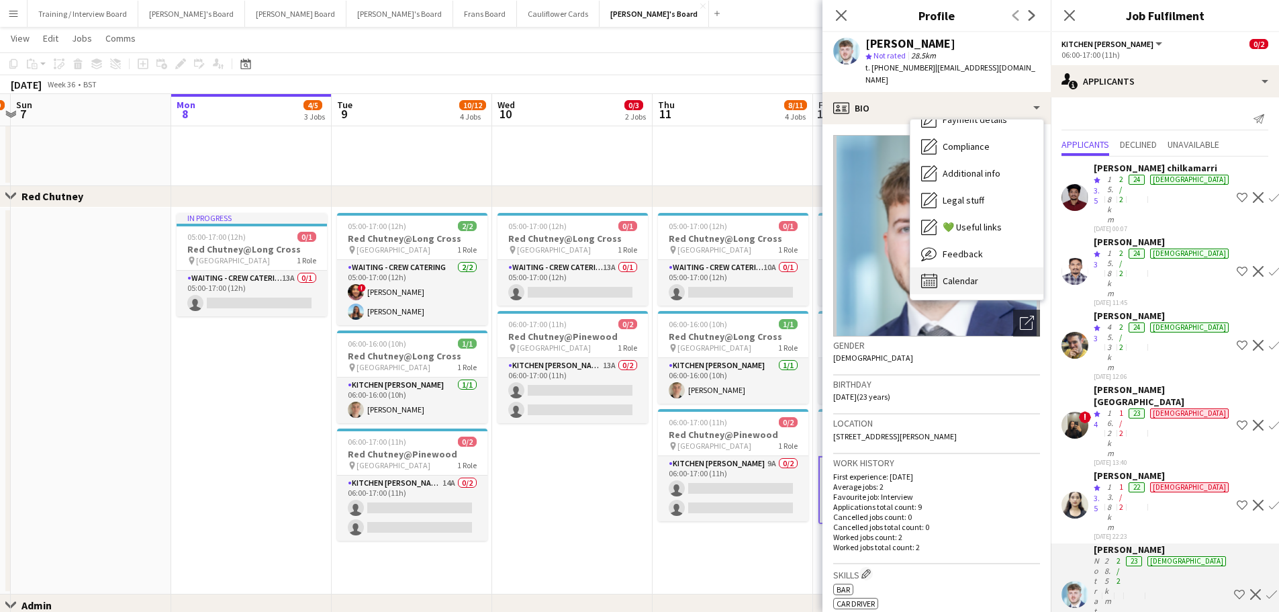
click at [849, 267] on div "Calendar Calendar" at bounding box center [976, 280] width 133 height 27
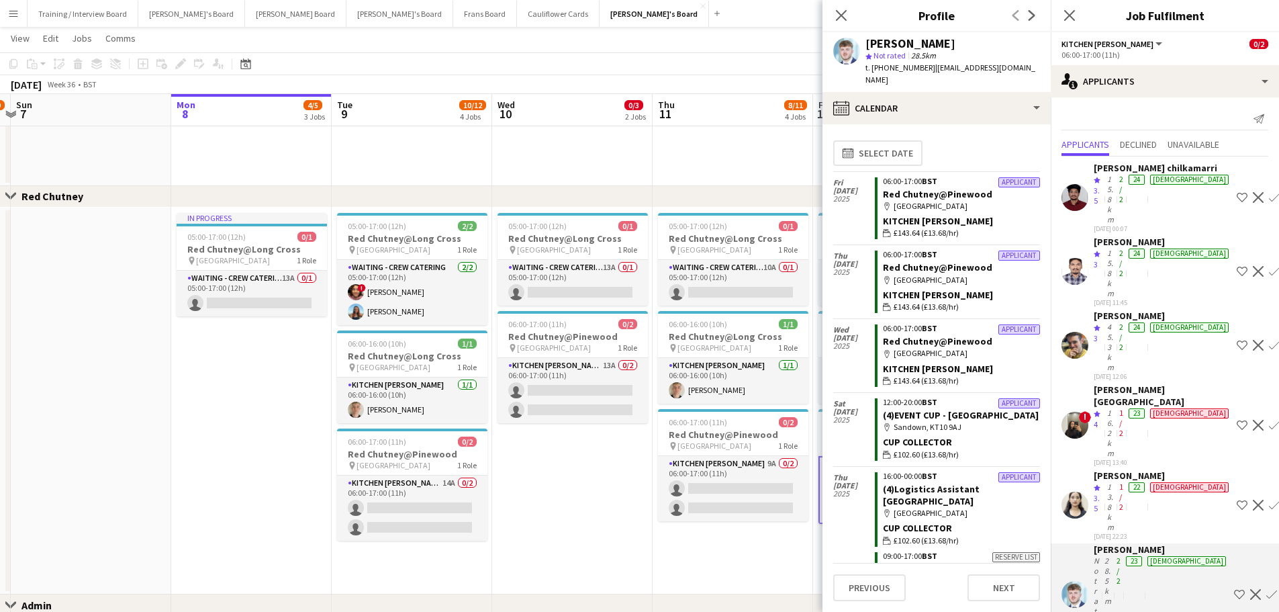
click at [849, 76] on div "Luke Sullivan star Not rated 28.5km t. +447503844758 | lukesullivan143@yahoo.co…" at bounding box center [936, 62] width 228 height 60
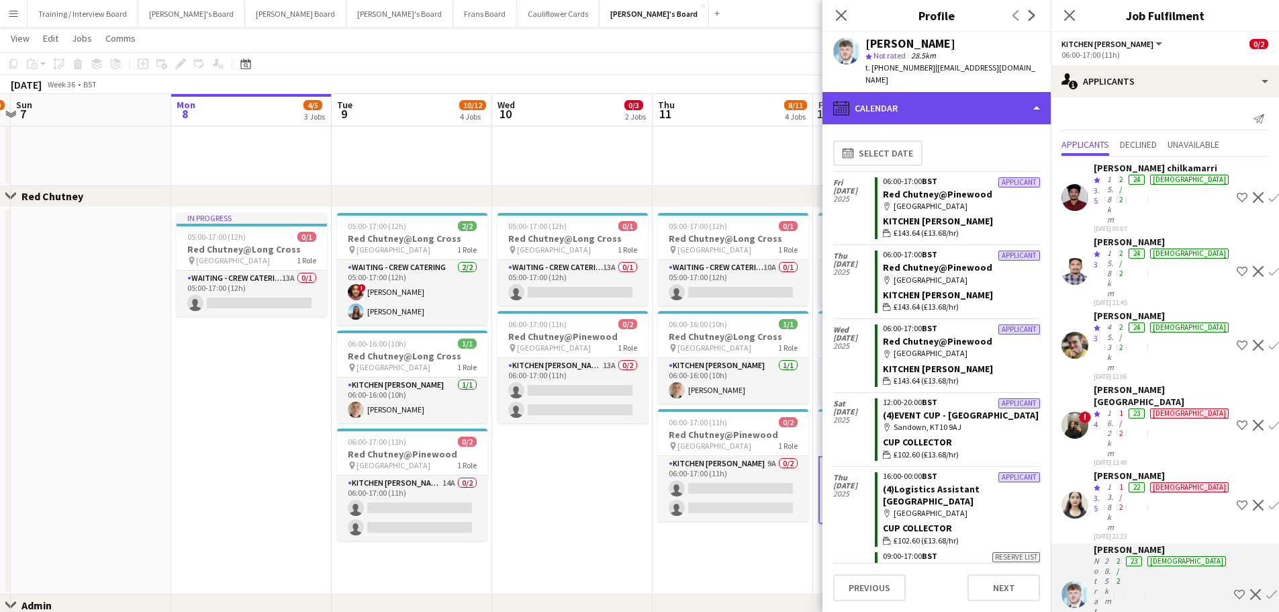
click at [849, 92] on div "calendar-full Calendar" at bounding box center [936, 108] width 228 height 32
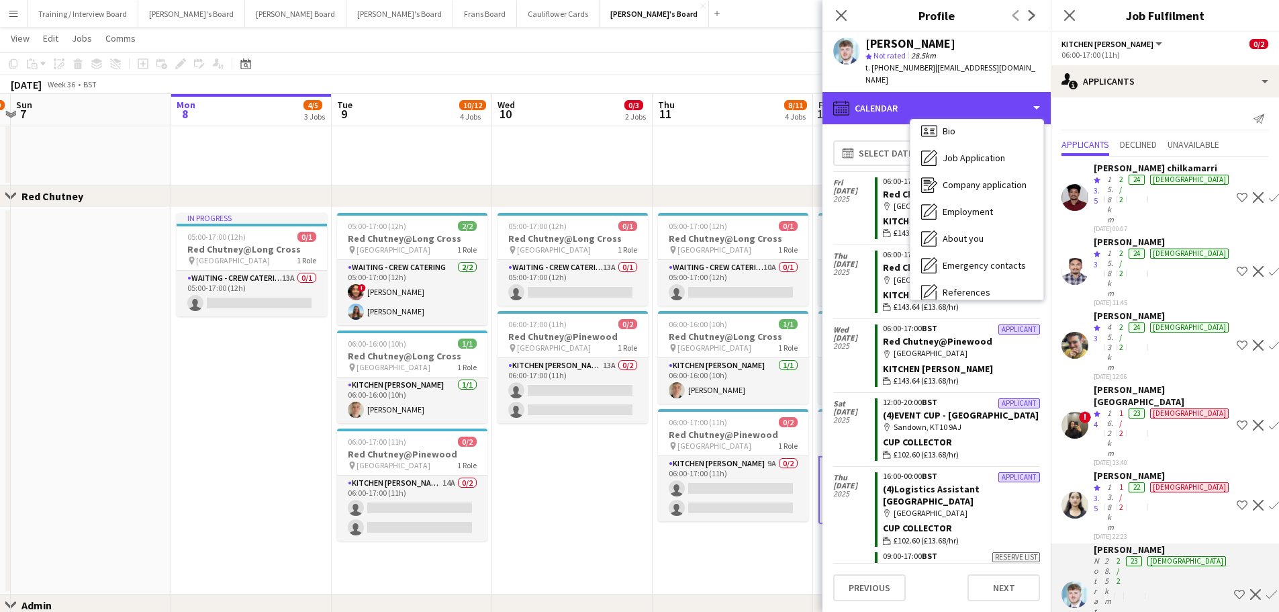
scroll to position [0, 0]
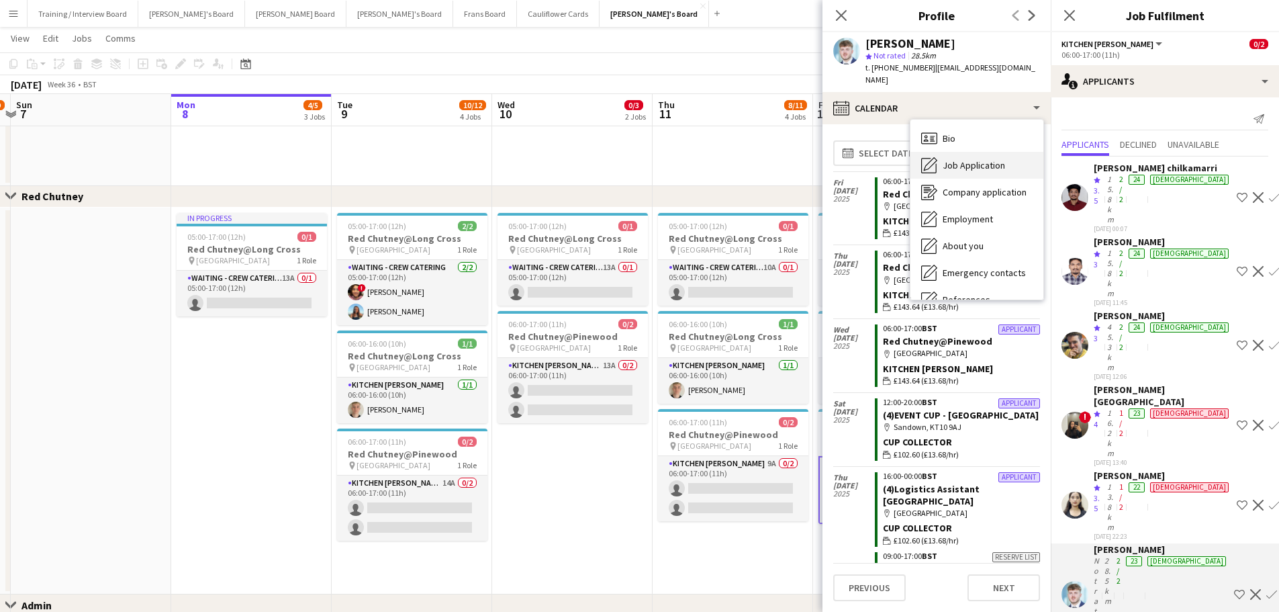
click at [849, 159] on span "Job Application" at bounding box center [974, 165] width 62 height 12
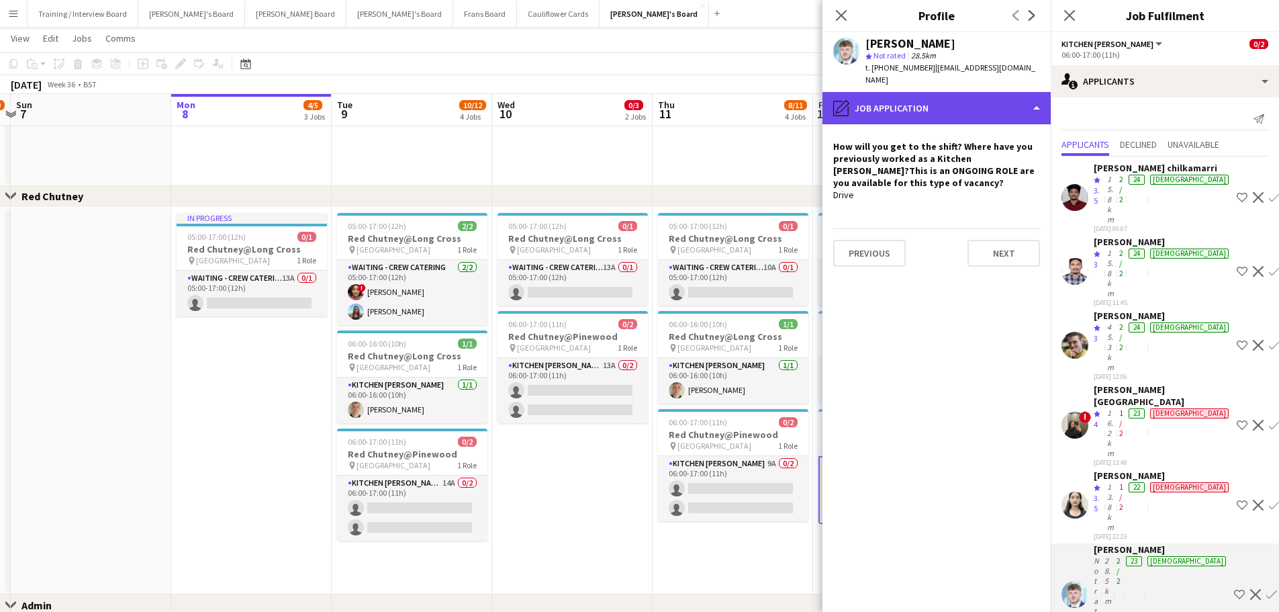
click at [849, 92] on div "pencil4 Job Application" at bounding box center [936, 108] width 228 height 32
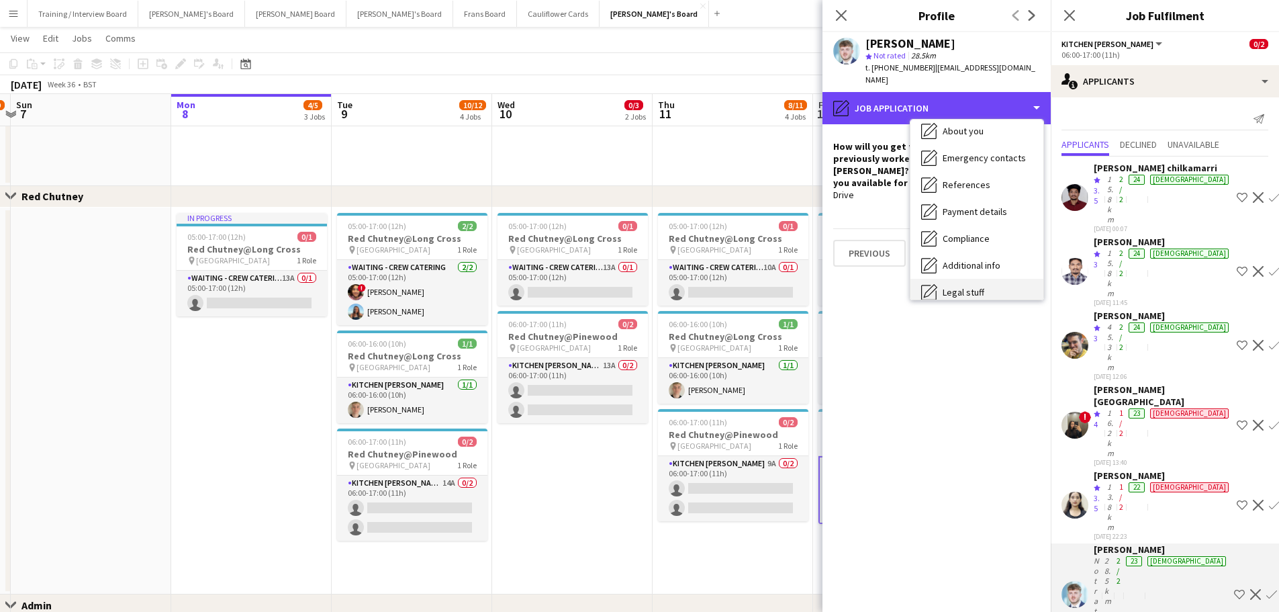
scroll to position [207, 0]
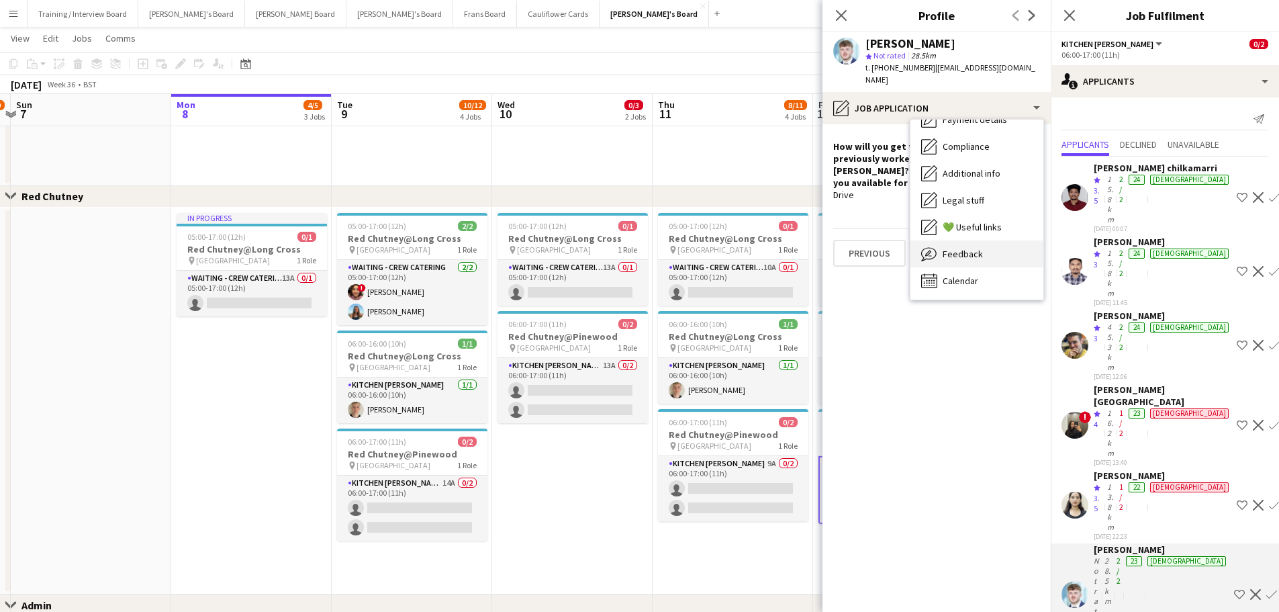
click at [849, 240] on div "Feedback Feedback" at bounding box center [976, 253] width 133 height 27
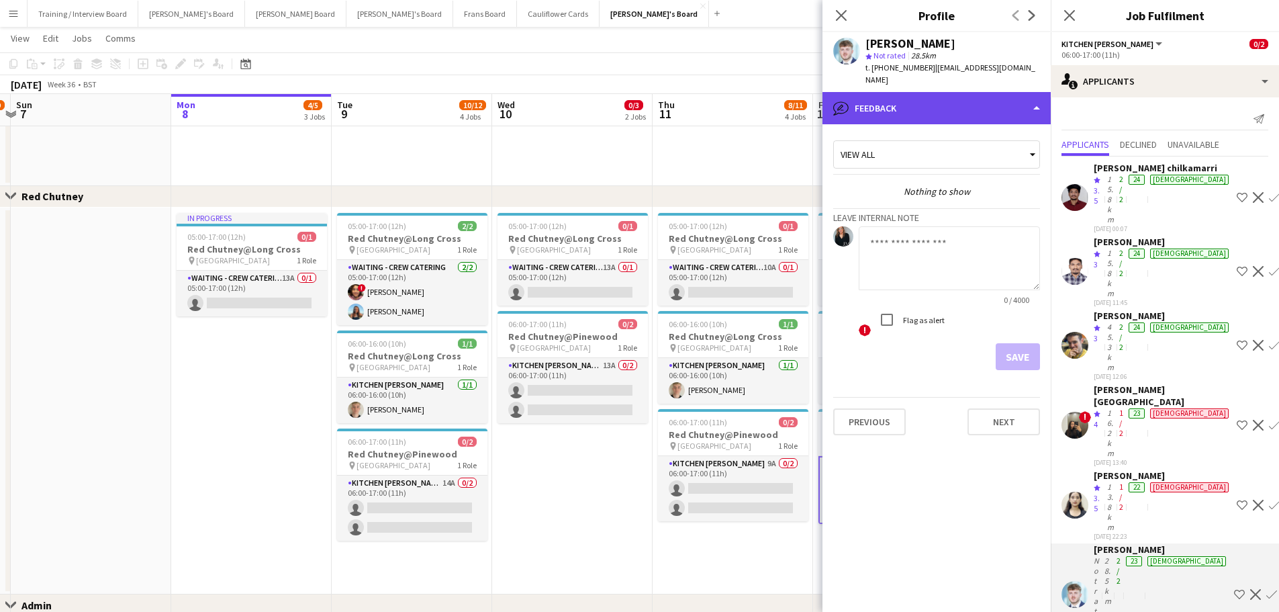
click at [849, 93] on div "bubble-pencil Feedback" at bounding box center [936, 108] width 228 height 32
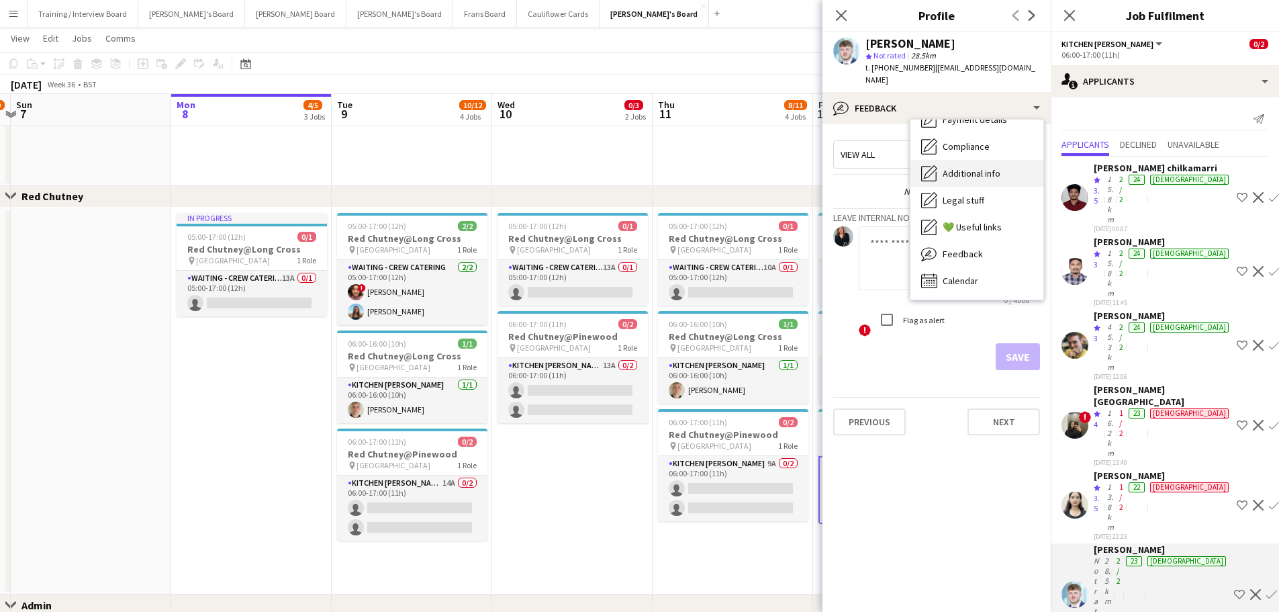
click at [849, 167] on span "Additional info" at bounding box center [972, 173] width 58 height 12
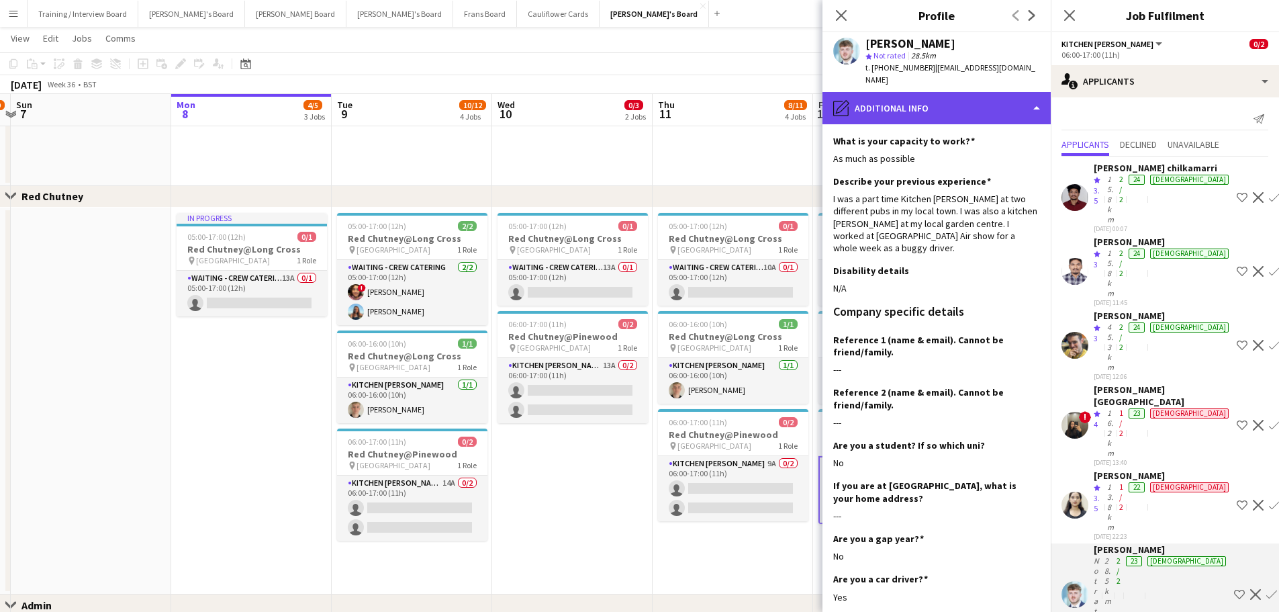
click at [849, 92] on div "pencil4 Additional info" at bounding box center [936, 108] width 228 height 32
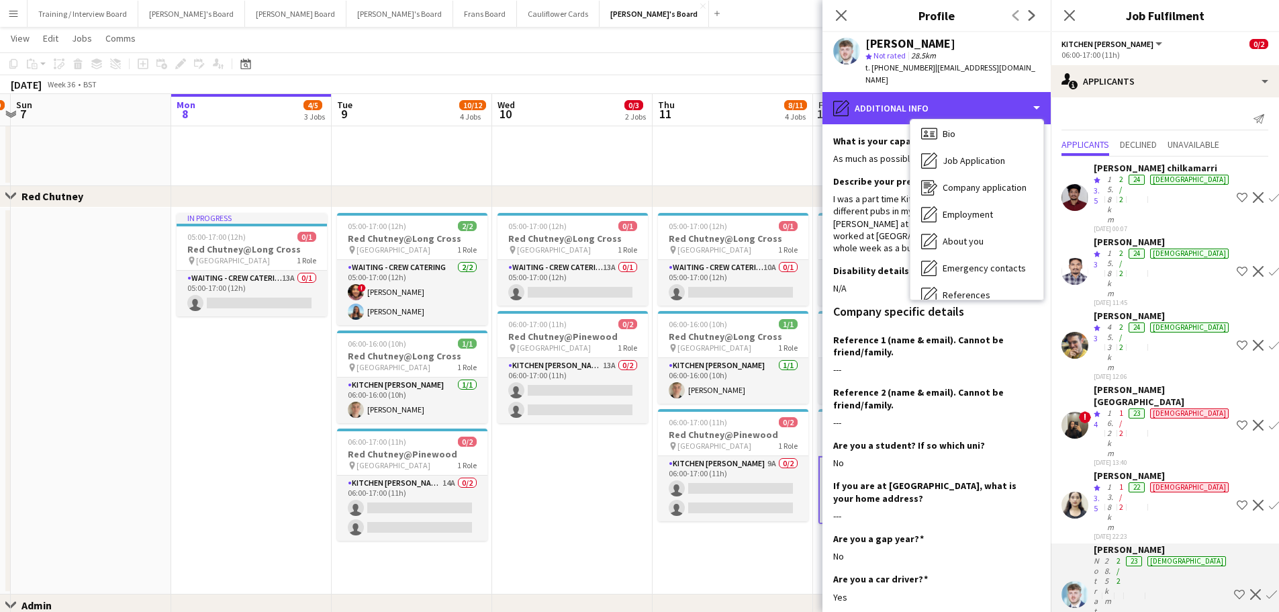
scroll to position [0, 0]
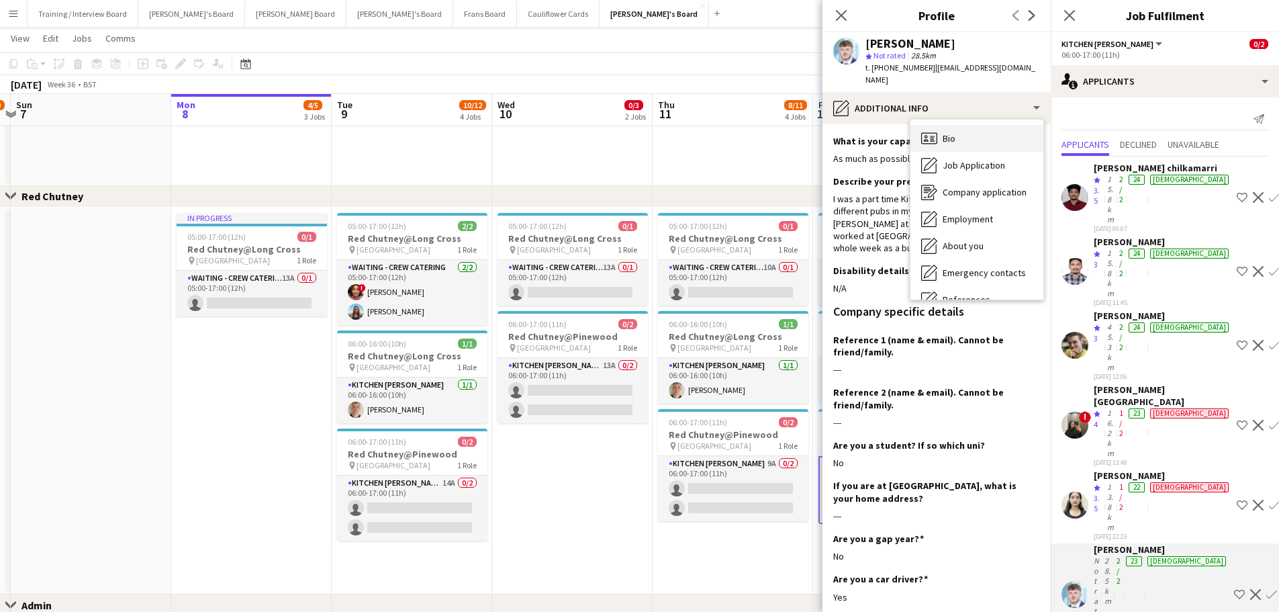
click at [849, 132] on span "Bio" at bounding box center [949, 138] width 13 height 12
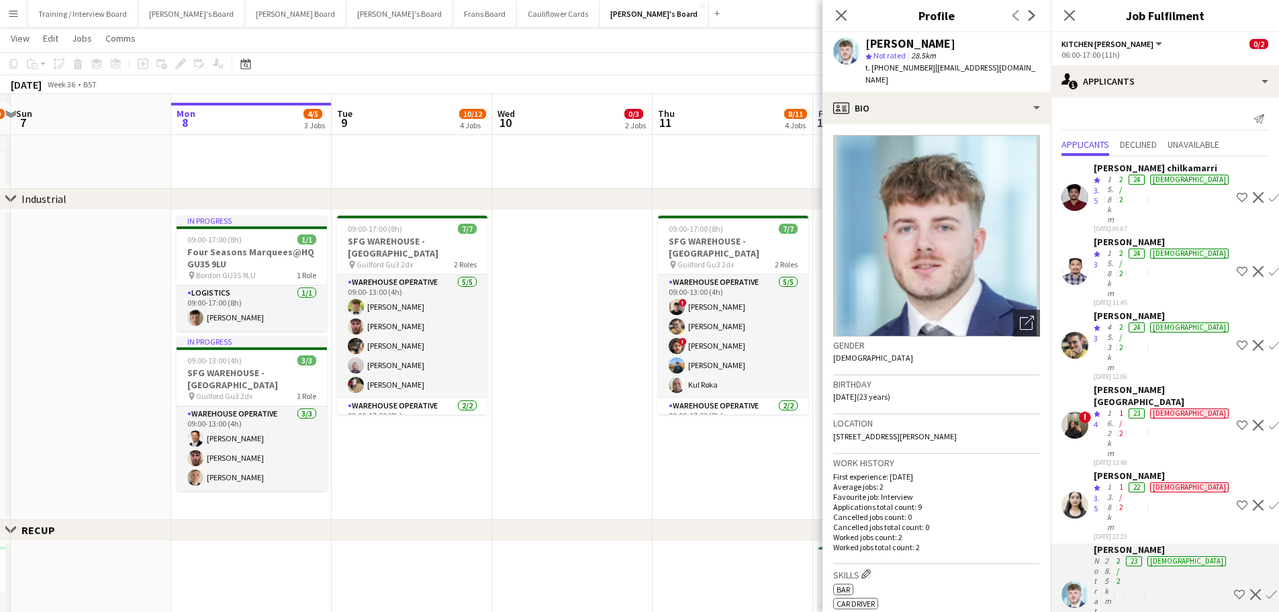
scroll to position [470, 0]
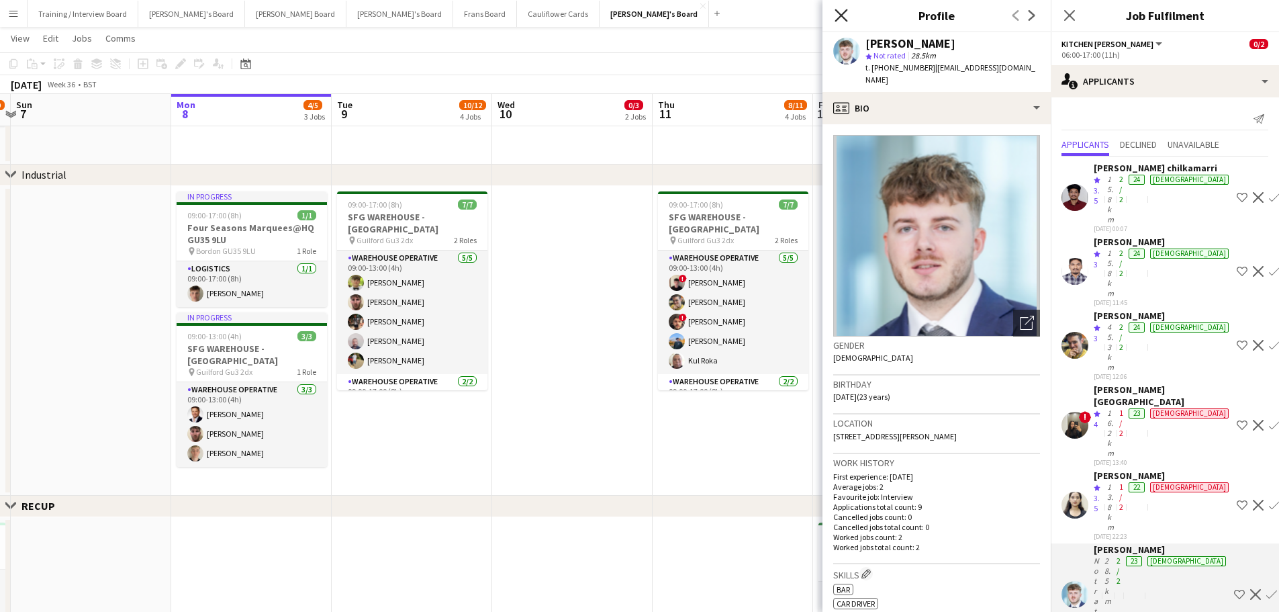
click at [842, 11] on icon "Close pop-in" at bounding box center [841, 15] width 13 height 13
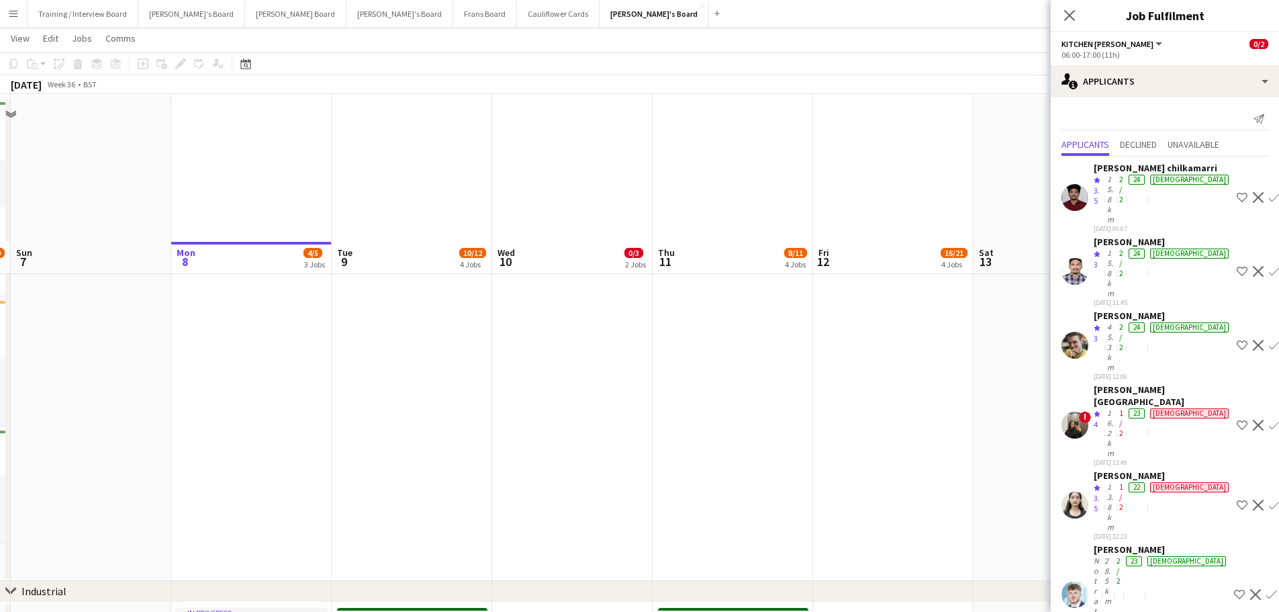
scroll to position [0, 0]
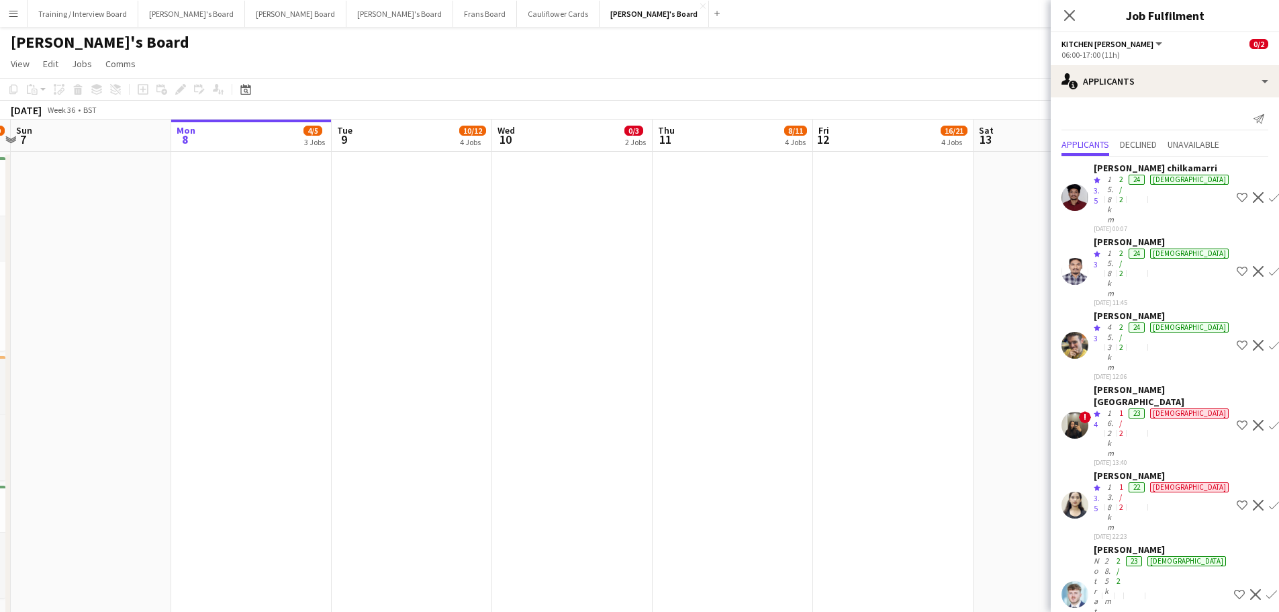
drag, startPoint x: 359, startPoint y: 388, endPoint x: 631, endPoint y: 378, distance: 272.1
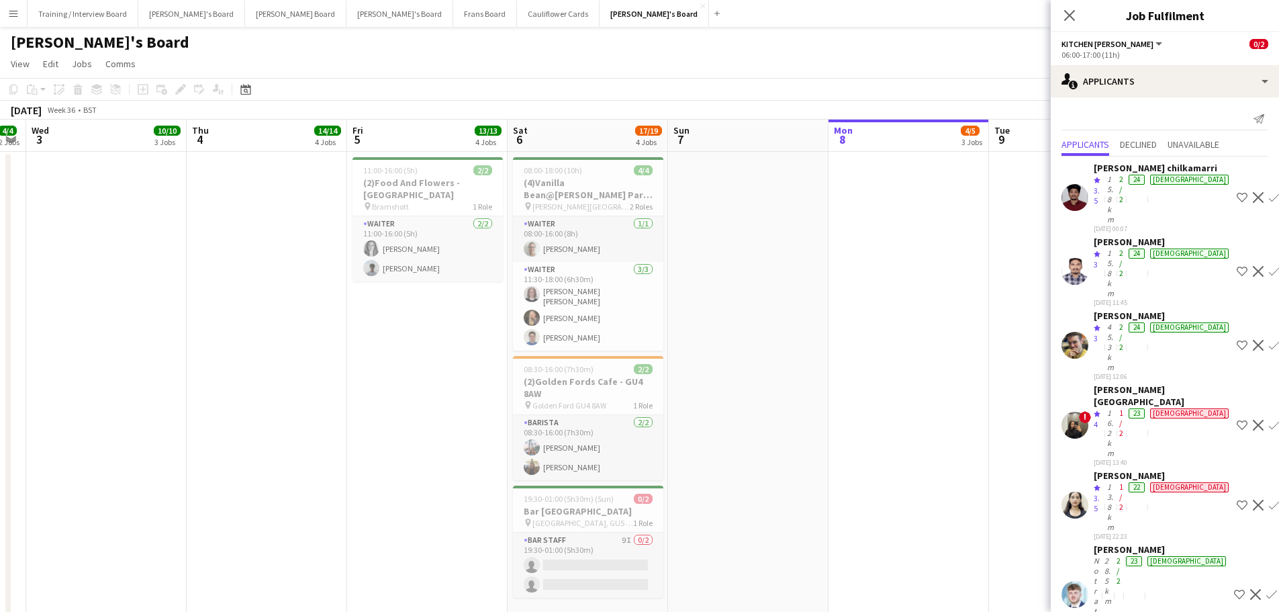
drag, startPoint x: 1051, startPoint y: 375, endPoint x: 796, endPoint y: 375, distance: 254.5
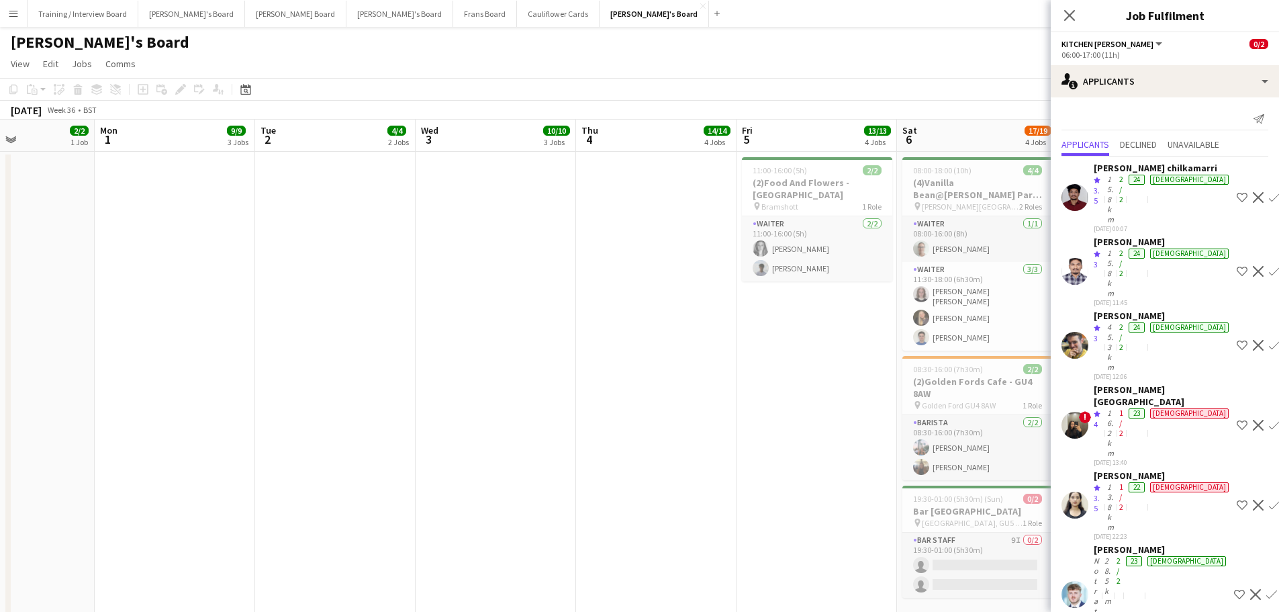
drag, startPoint x: 308, startPoint y: 375, endPoint x: 783, endPoint y: 402, distance: 475.4
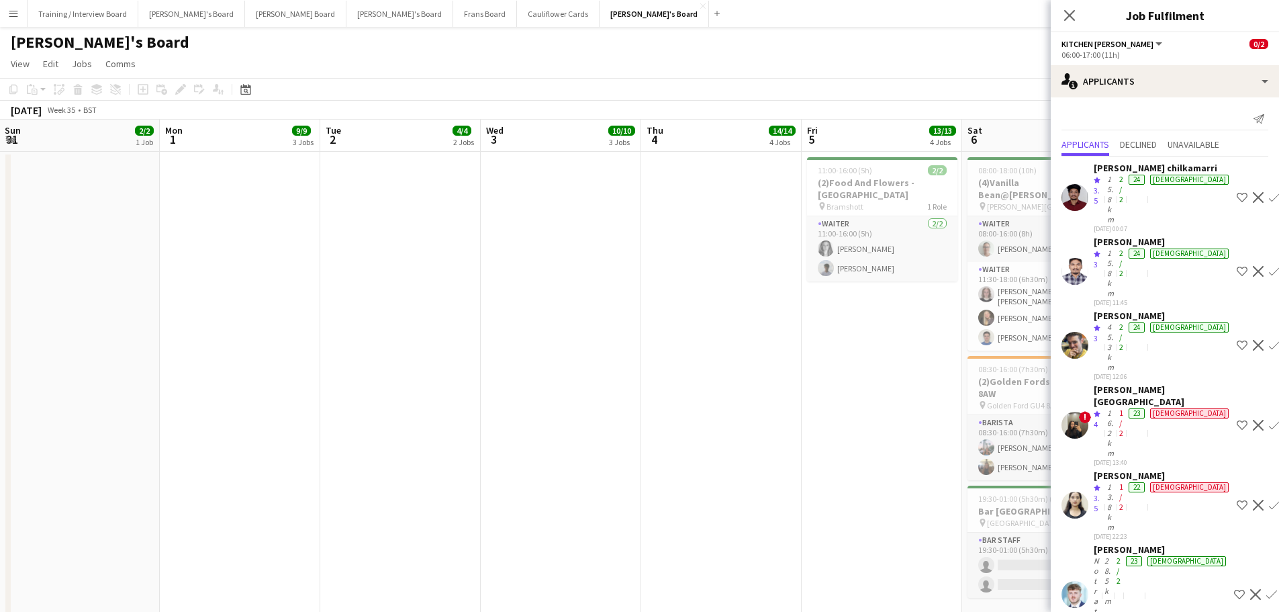
scroll to position [0, 345]
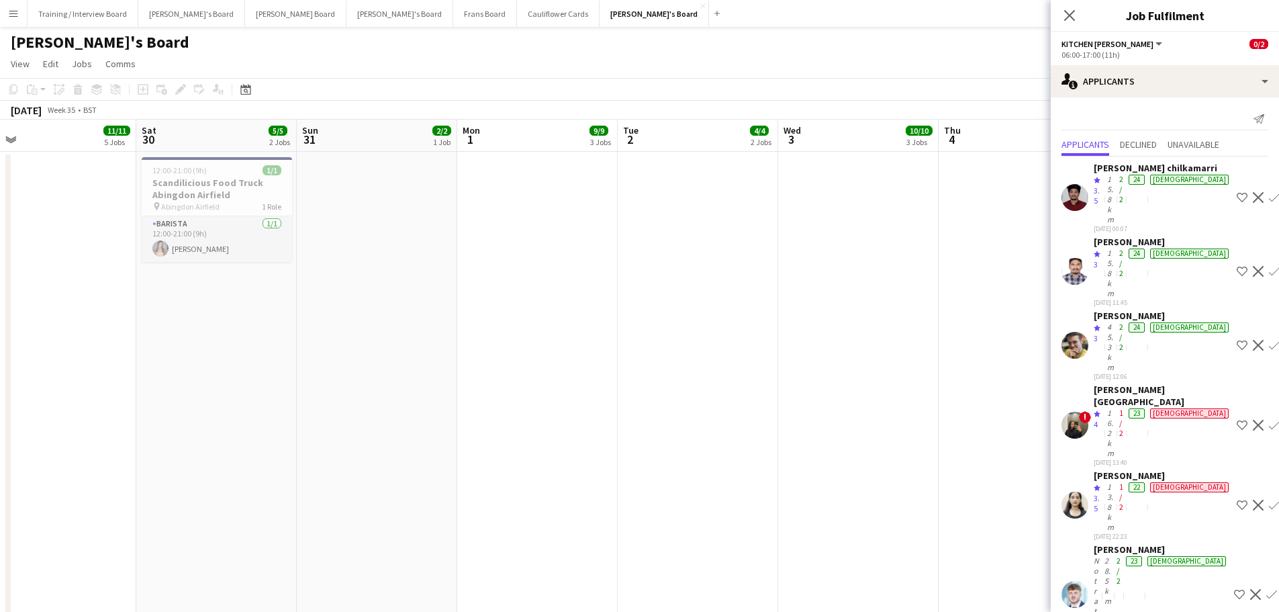
drag, startPoint x: 773, startPoint y: 403, endPoint x: 661, endPoint y: 395, distance: 112.5
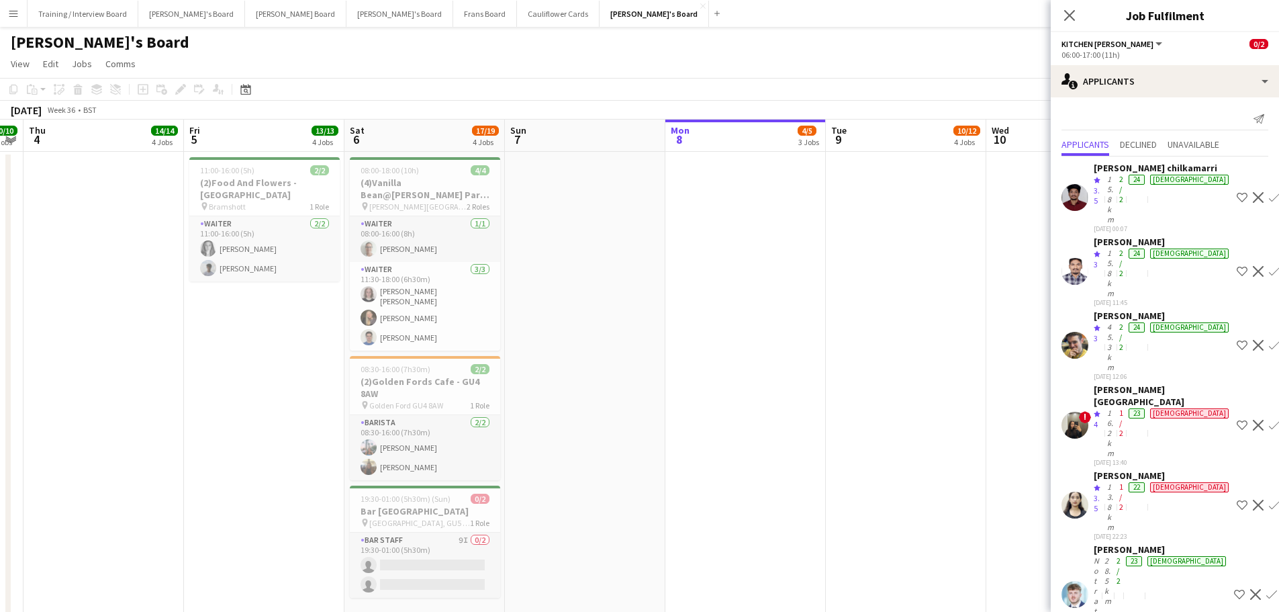
drag, startPoint x: 792, startPoint y: 361, endPoint x: 137, endPoint y: 370, distance: 654.7
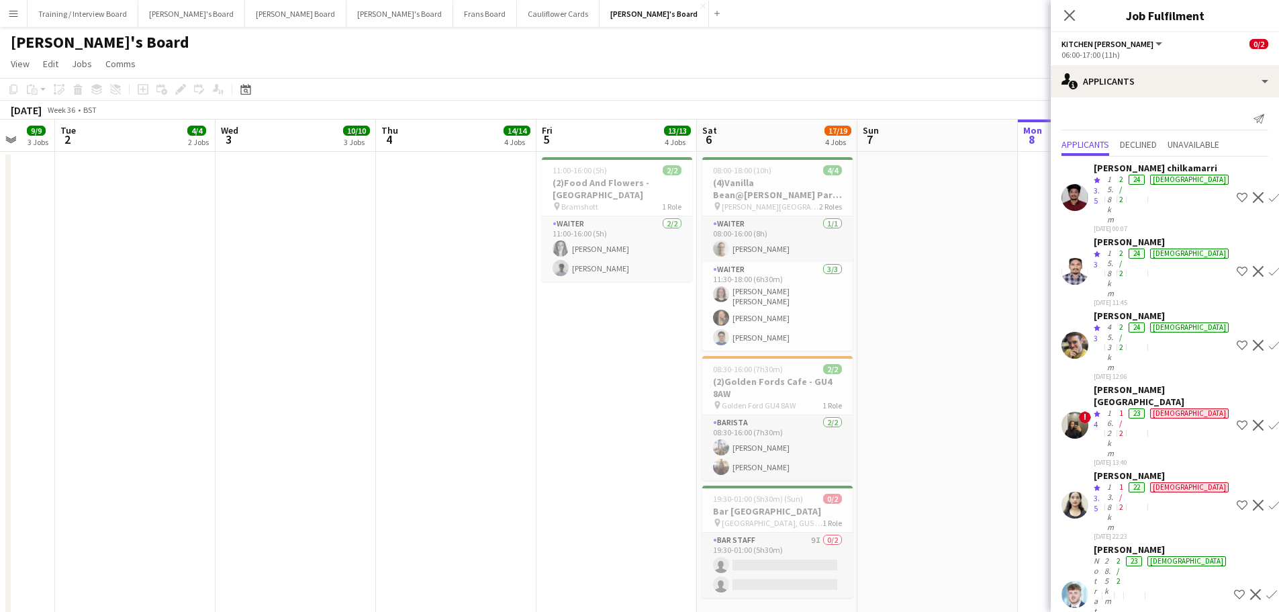
drag, startPoint x: 428, startPoint y: 405, endPoint x: 516, endPoint y: 430, distance: 92.2
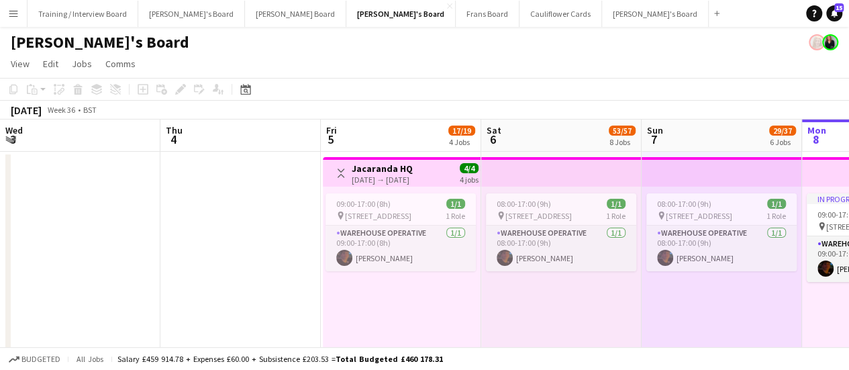
scroll to position [0, 490]
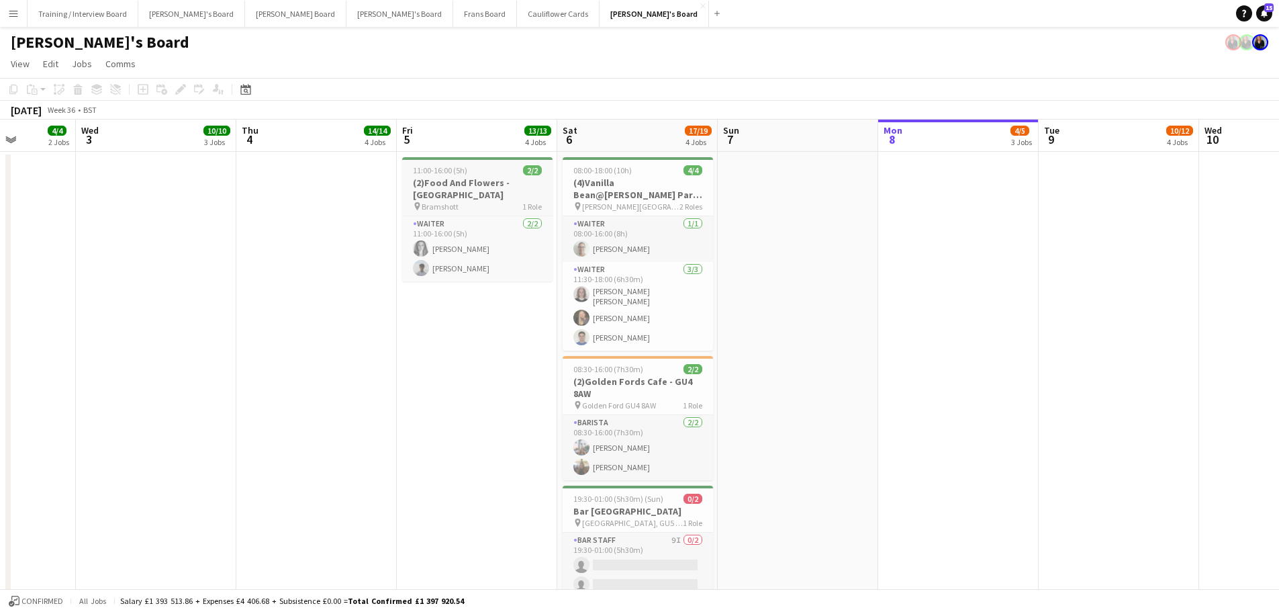
click at [475, 201] on div "pin Bramshott 1 Role" at bounding box center [477, 206] width 150 height 11
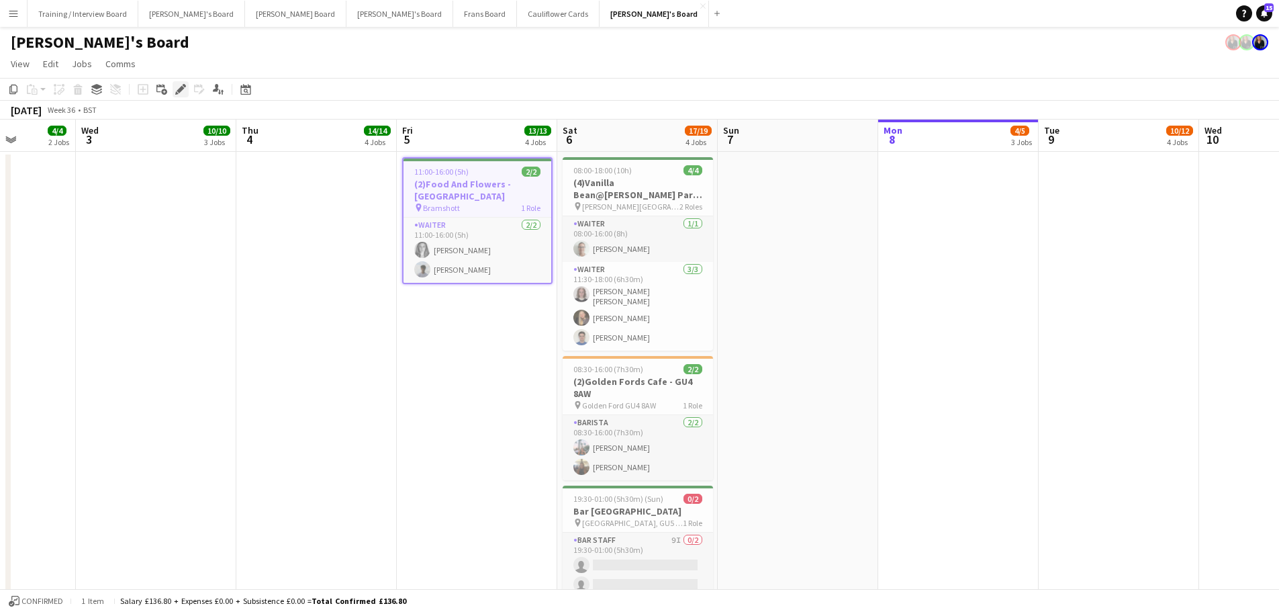
click at [178, 89] on icon "Edit" at bounding box center [180, 89] width 11 height 11
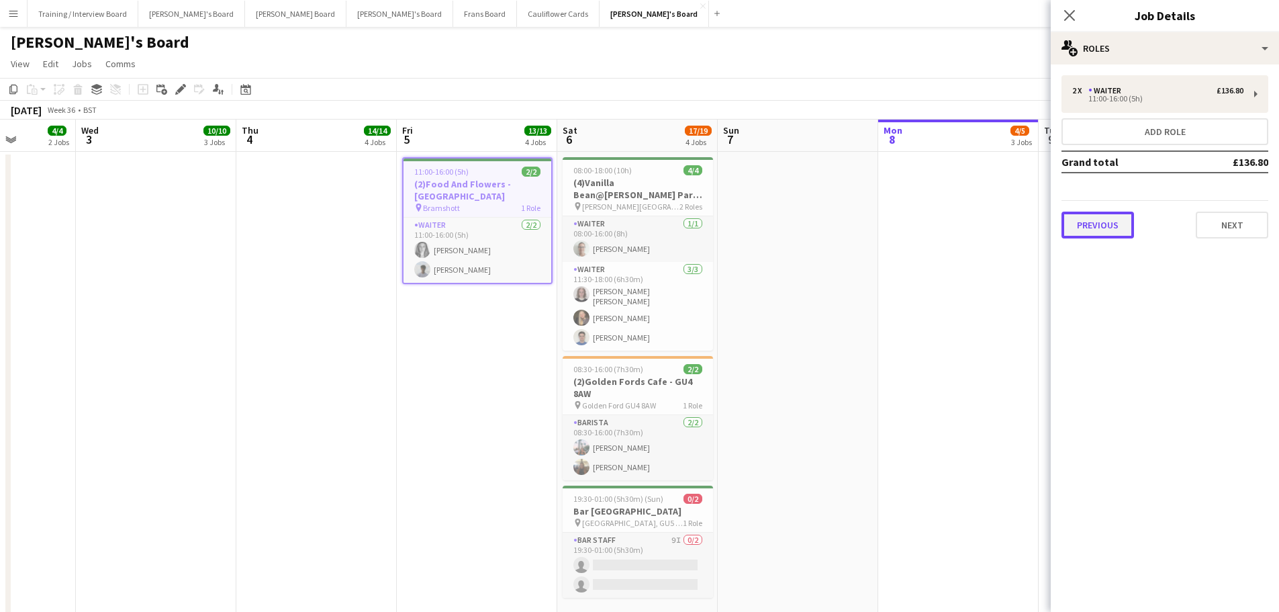
click at [1102, 225] on button "Previous" at bounding box center [1097, 224] width 73 height 27
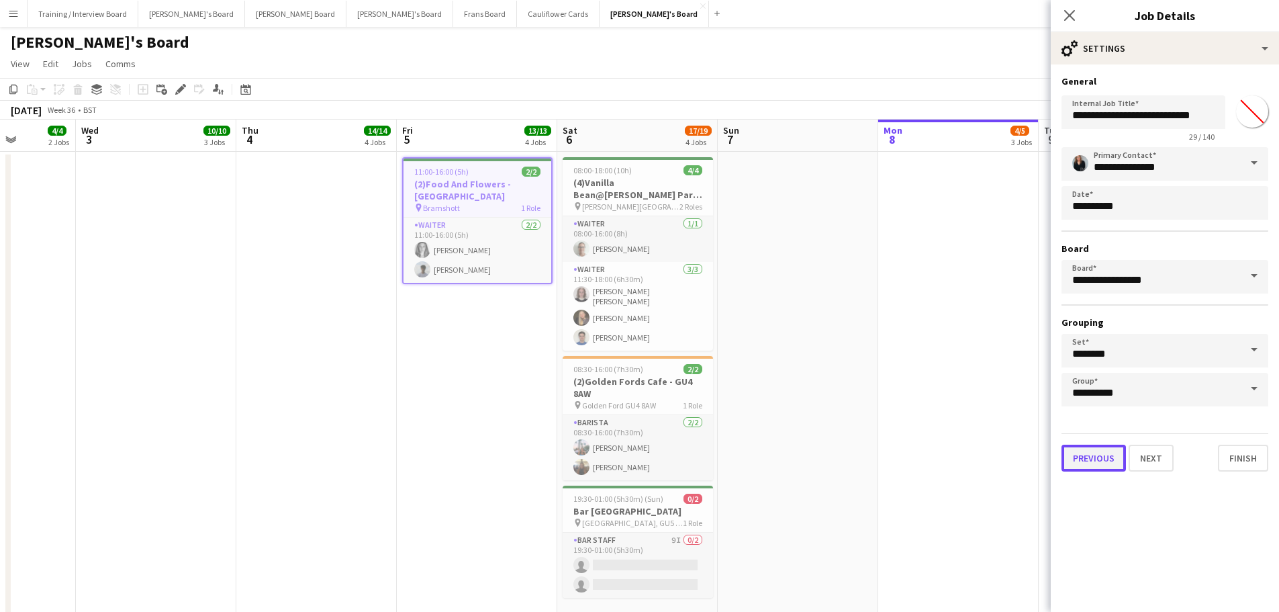
click at [1094, 460] on button "Previous" at bounding box center [1093, 457] width 64 height 27
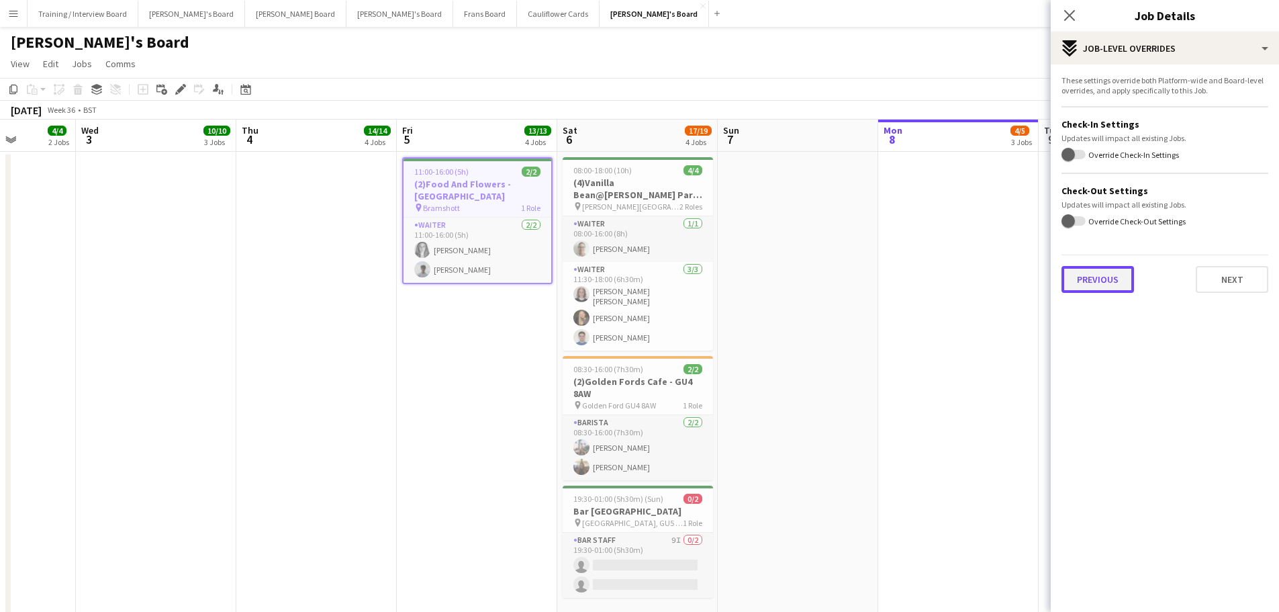
click at [1107, 277] on button "Previous" at bounding box center [1097, 279] width 73 height 27
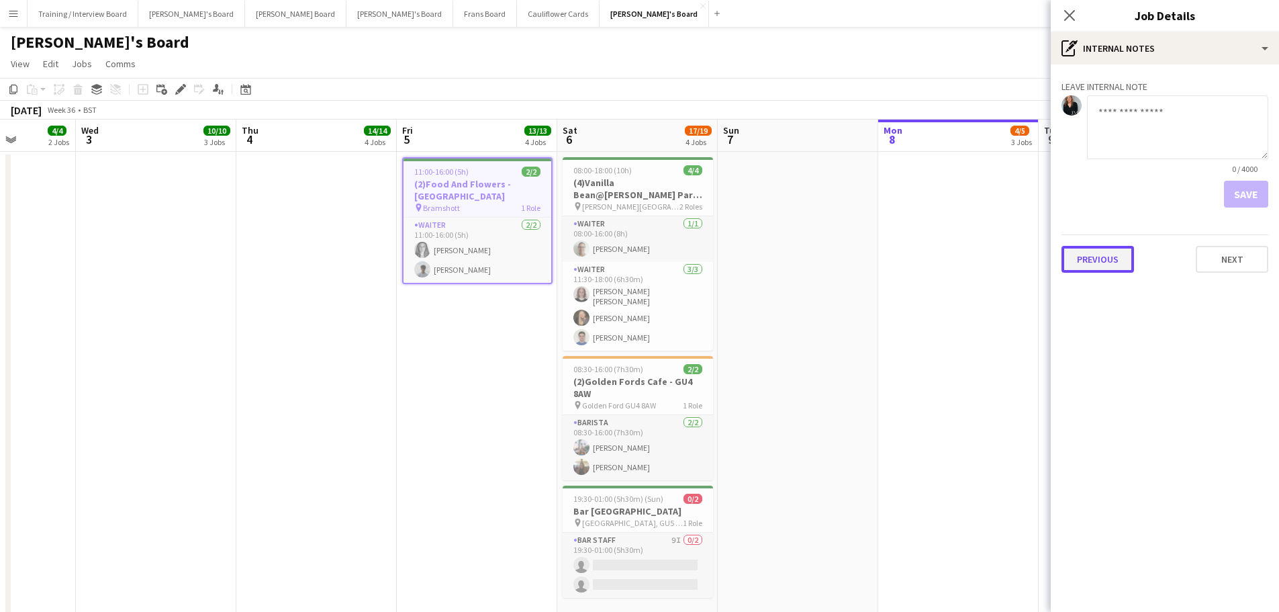
click at [1090, 259] on button "Previous" at bounding box center [1097, 259] width 73 height 27
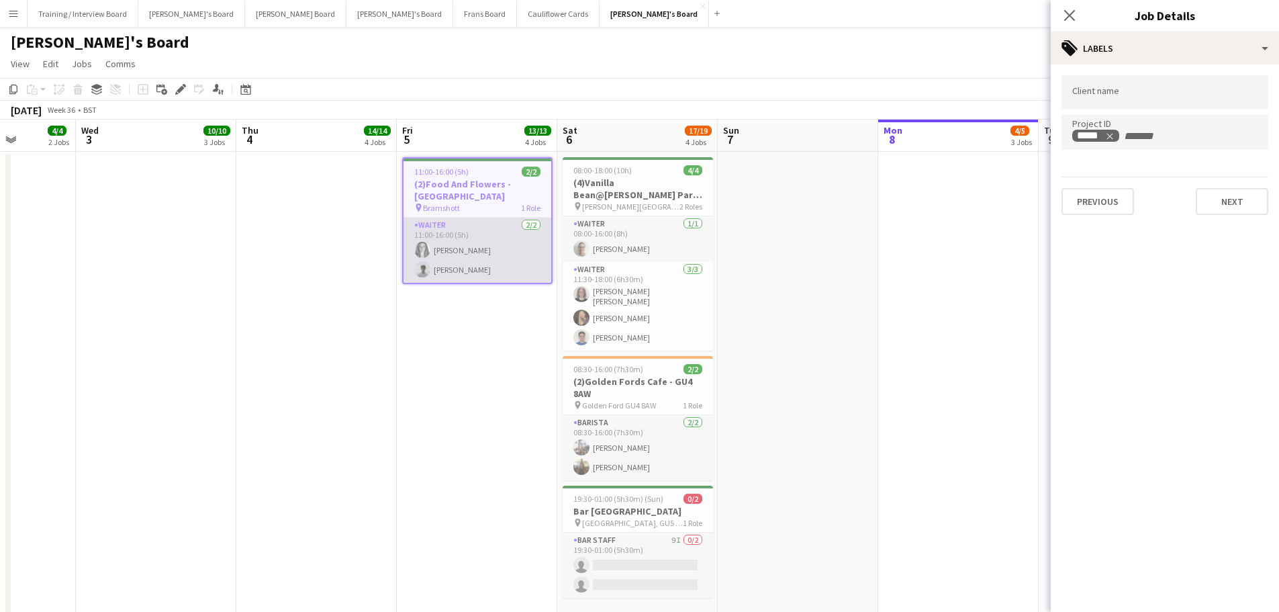
click at [500, 236] on app-card-role "Waiter 2/2 11:00-16:00 (5h) Josephine Porter-Wright Charlie Johnson" at bounding box center [477, 250] width 148 height 65
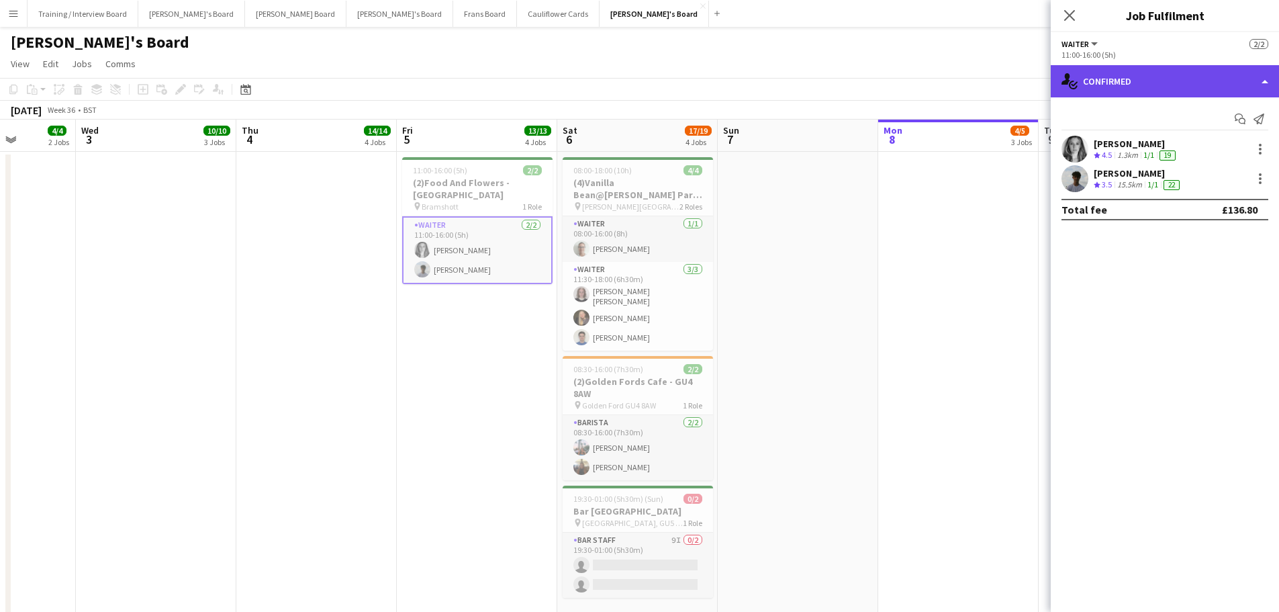
click at [1131, 83] on div "single-neutral-actions-check-2 Confirmed" at bounding box center [1165, 81] width 228 height 32
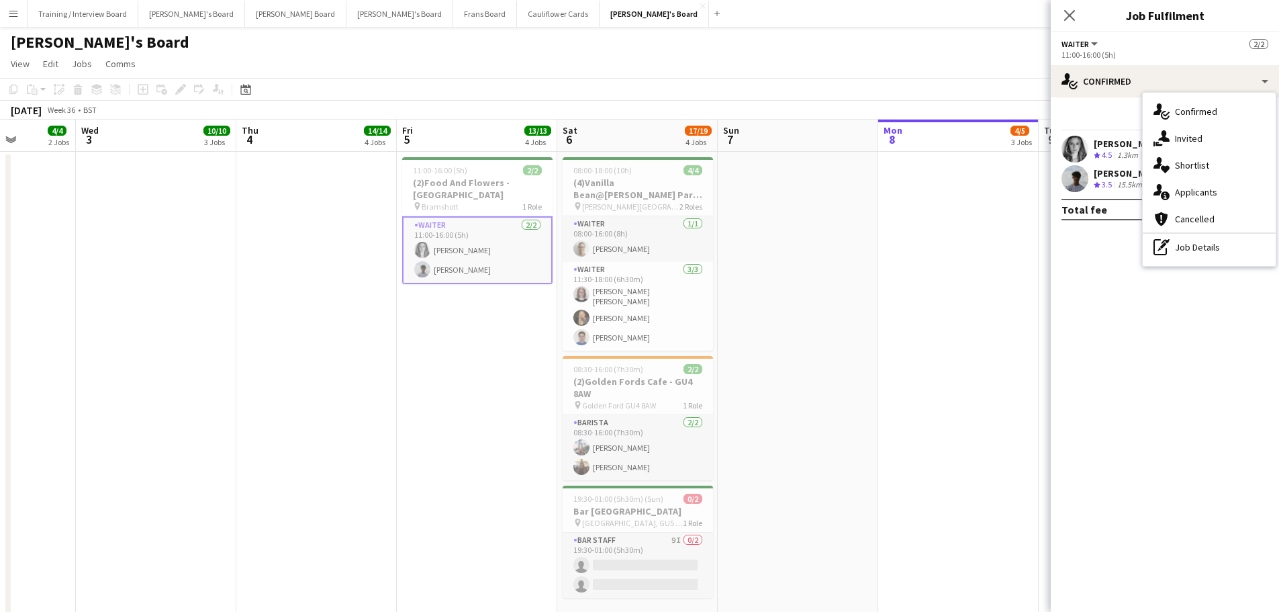
click at [1194, 255] on div "pen-write Job Details" at bounding box center [1209, 247] width 133 height 27
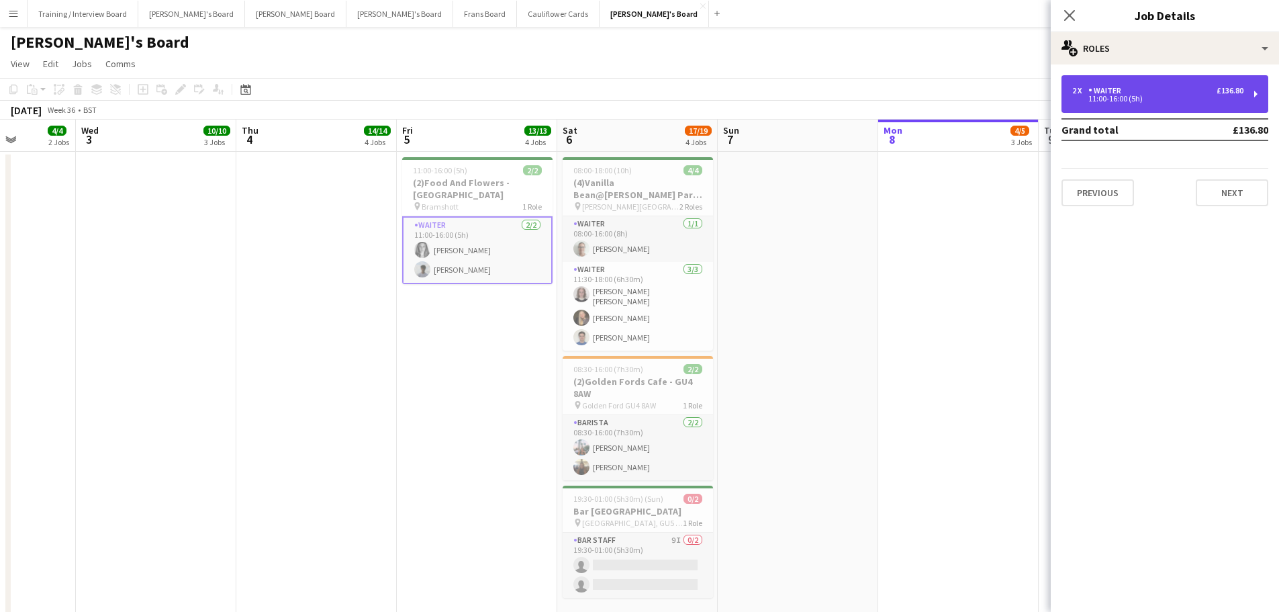
click at [1143, 105] on div "2 x Waiter £136.80 11:00-16:00 (5h)" at bounding box center [1164, 94] width 207 height 38
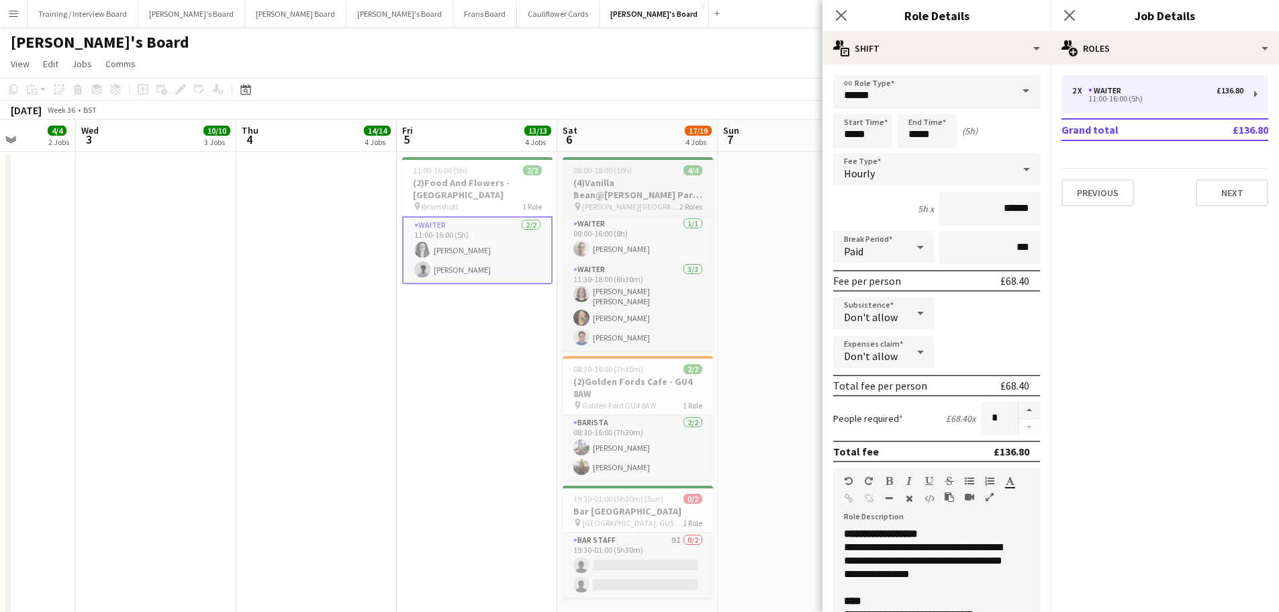
click at [632, 181] on h3 "(4)Vanilla Bean@[PERSON_NAME] Park KT8 9BS" at bounding box center [638, 189] width 150 height 24
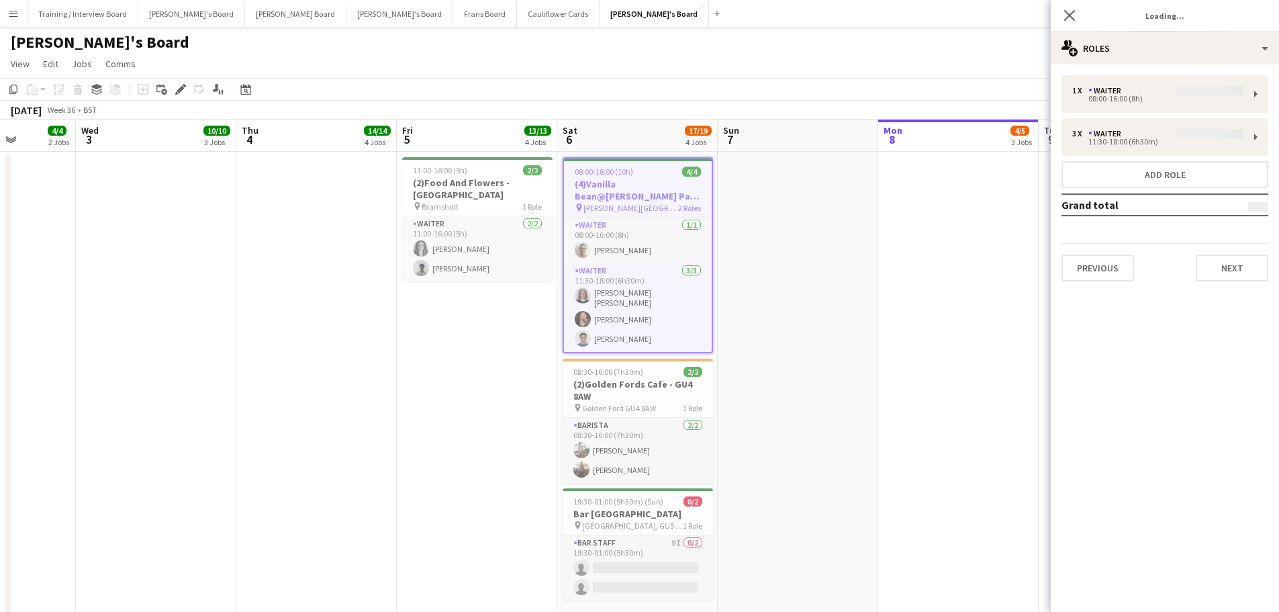
click at [785, 320] on app-date-cell at bounding box center [798, 394] width 160 height 484
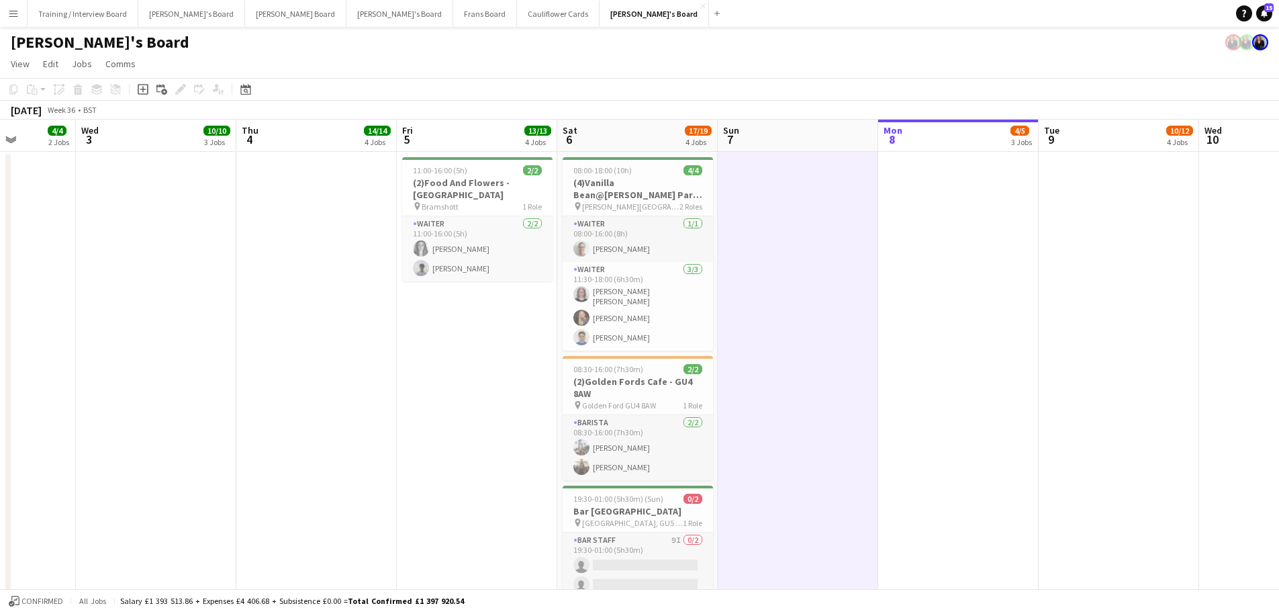
click at [524, 416] on app-date-cell "11:00-16:00 (5h) 2/2 (2)Food And Flowers - Bramley pin Bramshott 1 Role Waiter …" at bounding box center [477, 394] width 160 height 484
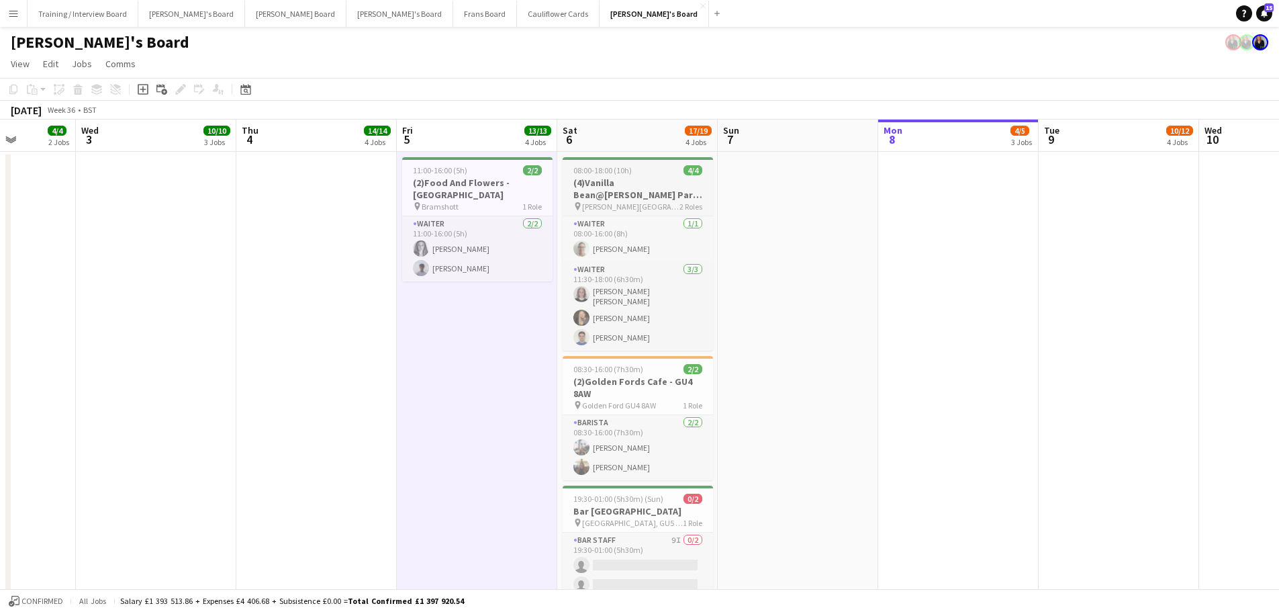
click at [637, 204] on div "pin Thorpe Park 2 Roles" at bounding box center [638, 206] width 150 height 11
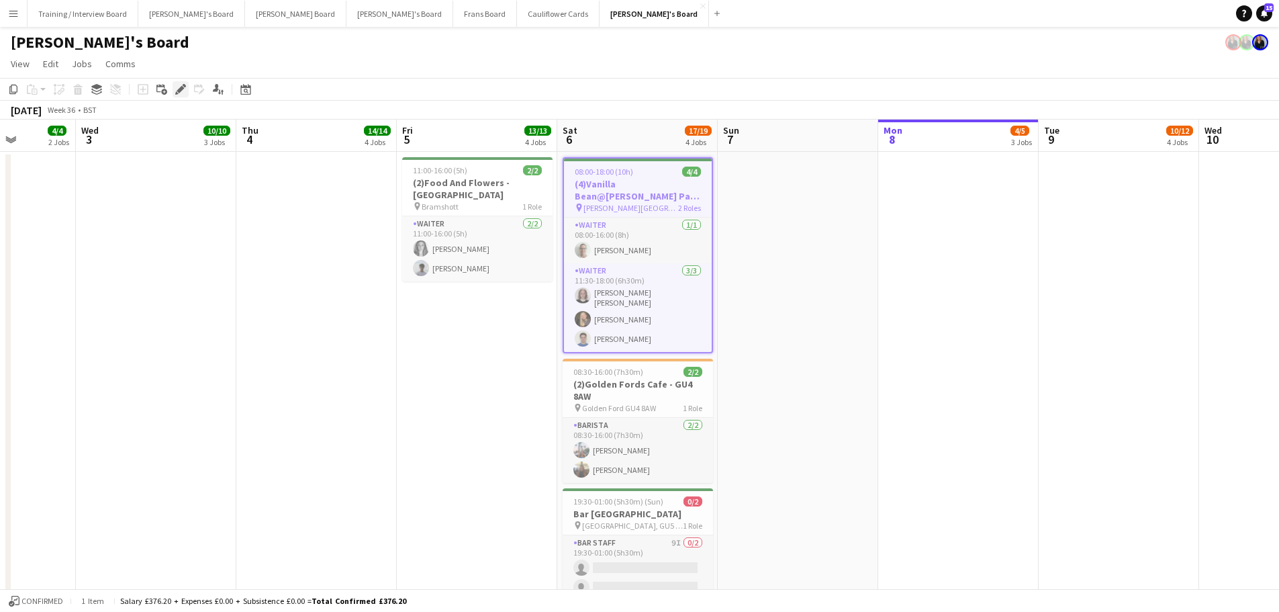
click at [175, 89] on icon "Edit" at bounding box center [180, 89] width 11 height 11
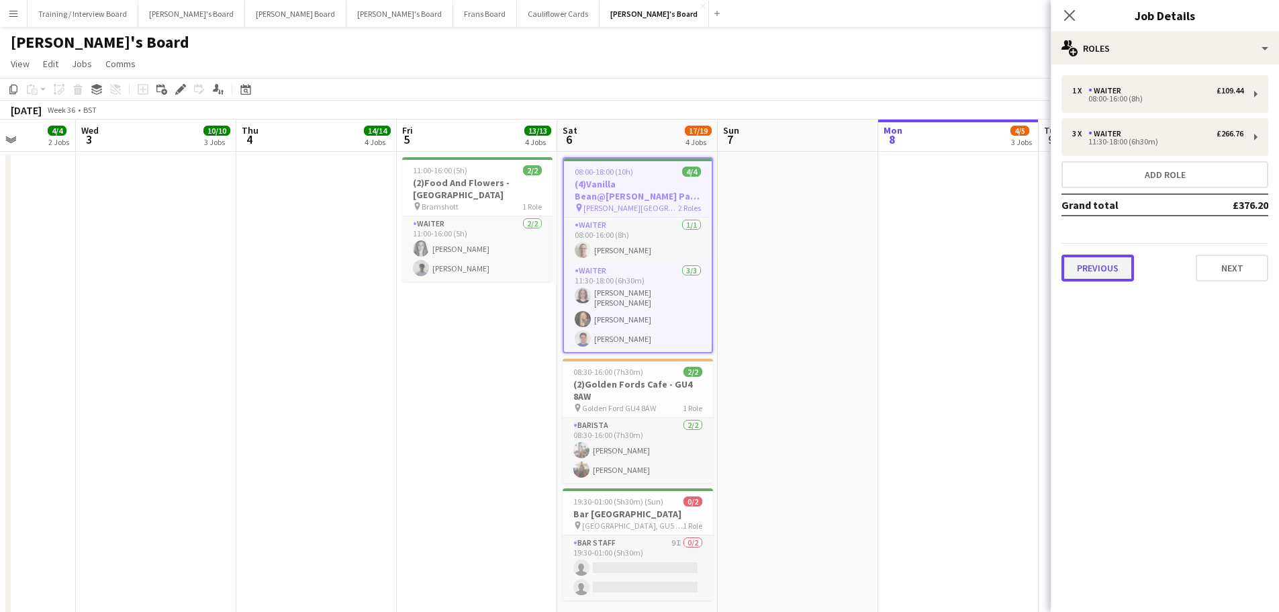
click at [1107, 269] on button "Previous" at bounding box center [1097, 267] width 73 height 27
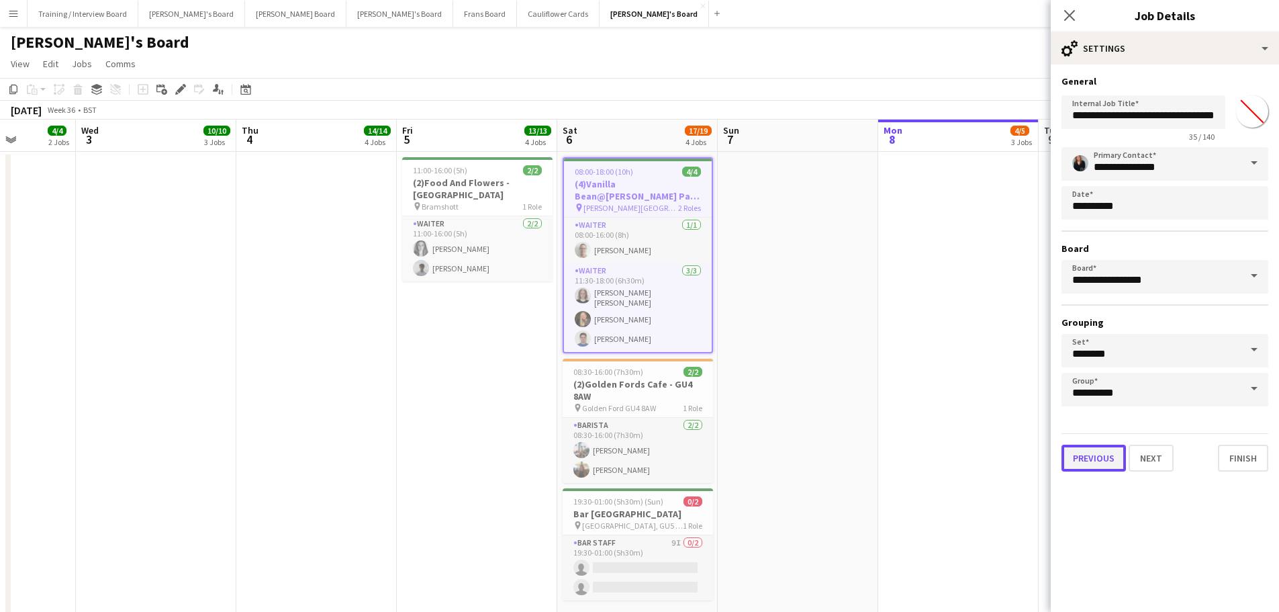
click at [1098, 457] on button "Previous" at bounding box center [1093, 457] width 64 height 27
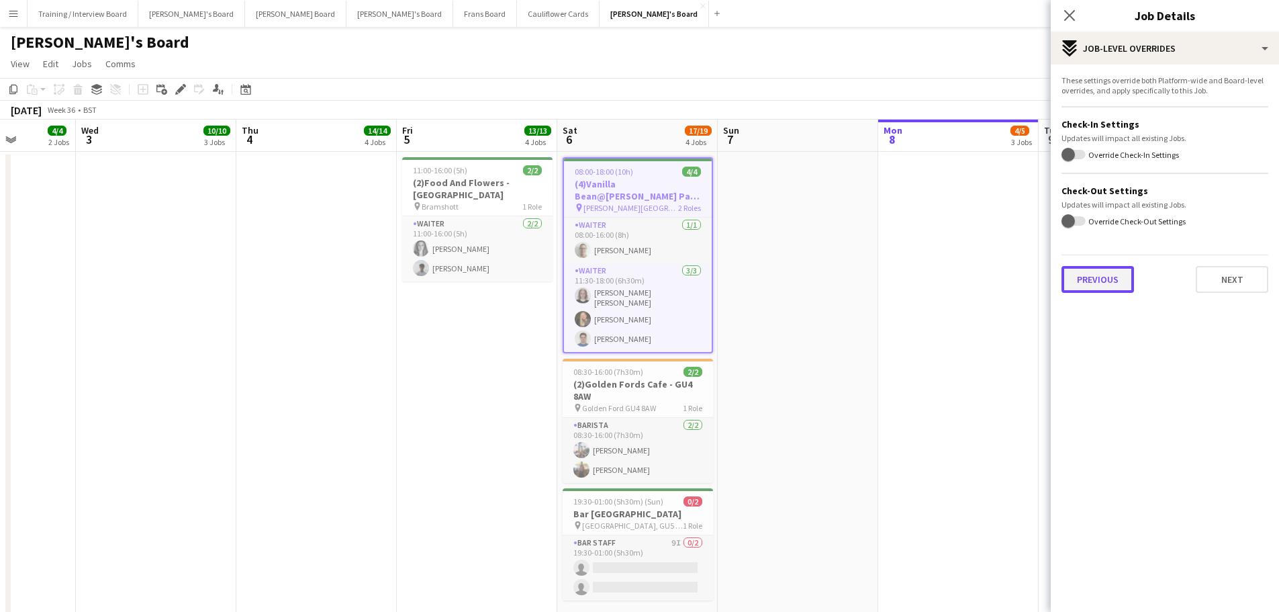
click at [1090, 281] on button "Previous" at bounding box center [1097, 279] width 73 height 27
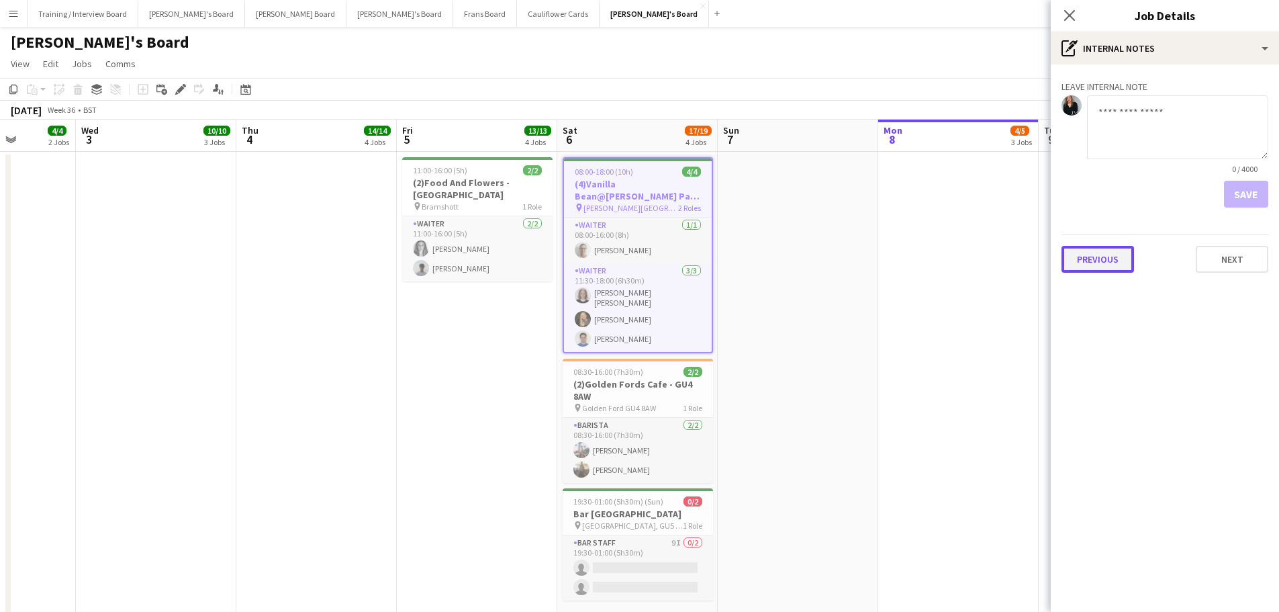
click at [1093, 265] on button "Previous" at bounding box center [1097, 259] width 73 height 27
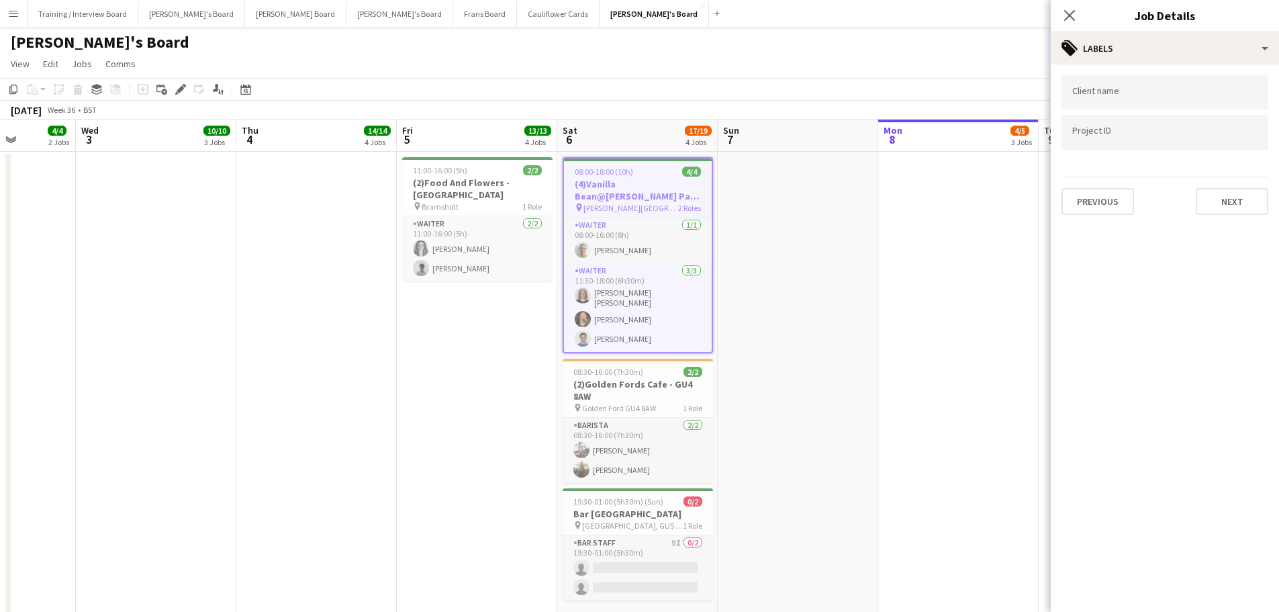
click at [1121, 132] on input "Type to search project ID labels..." at bounding box center [1164, 132] width 185 height 12
type input "*****"
click at [1108, 179] on div "28241" at bounding box center [1164, 174] width 207 height 32
click at [1108, 201] on button "Previous" at bounding box center [1097, 201] width 73 height 27
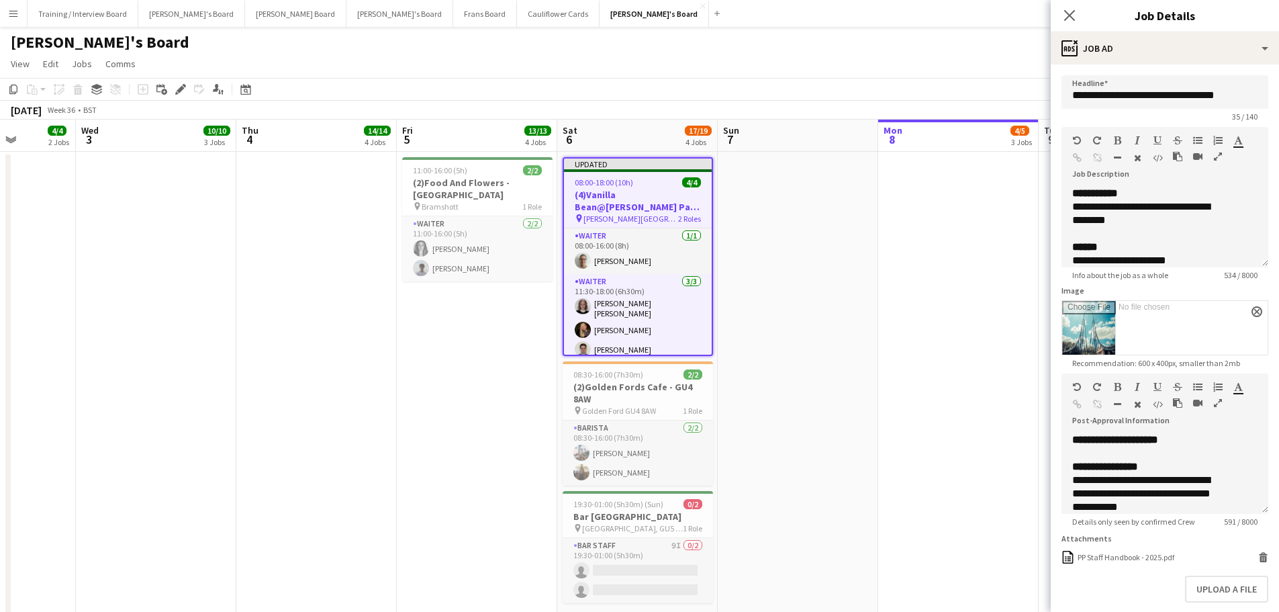
click at [756, 278] on app-date-cell at bounding box center [798, 394] width 160 height 484
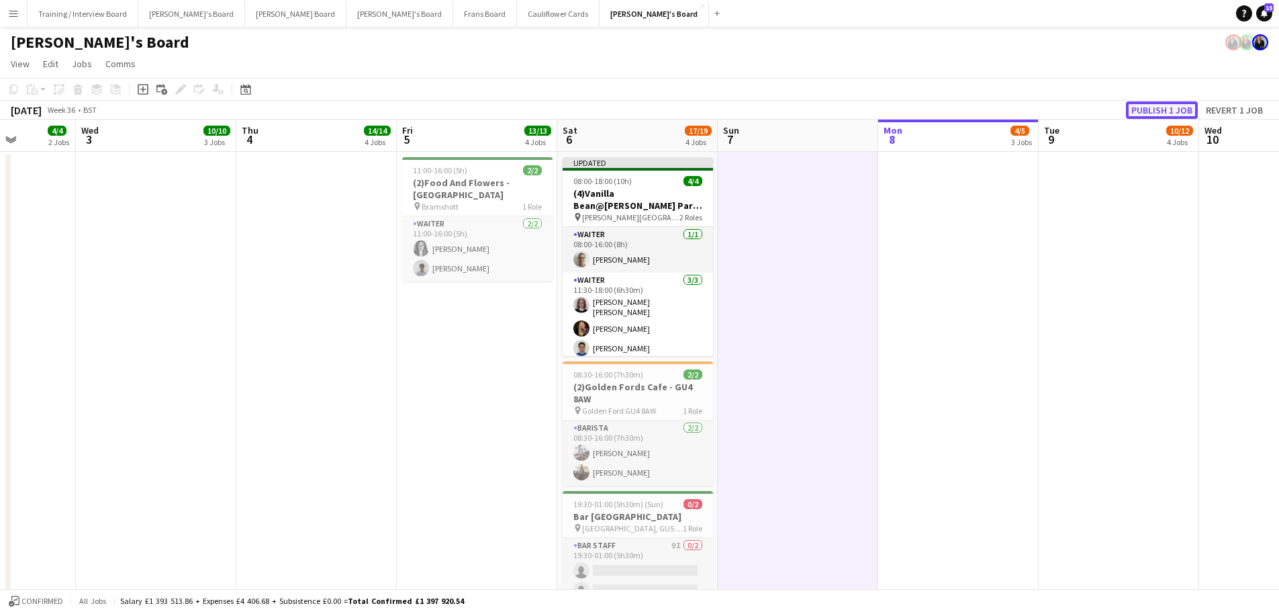
click at [1178, 114] on button "Publish 1 job" at bounding box center [1162, 109] width 72 height 17
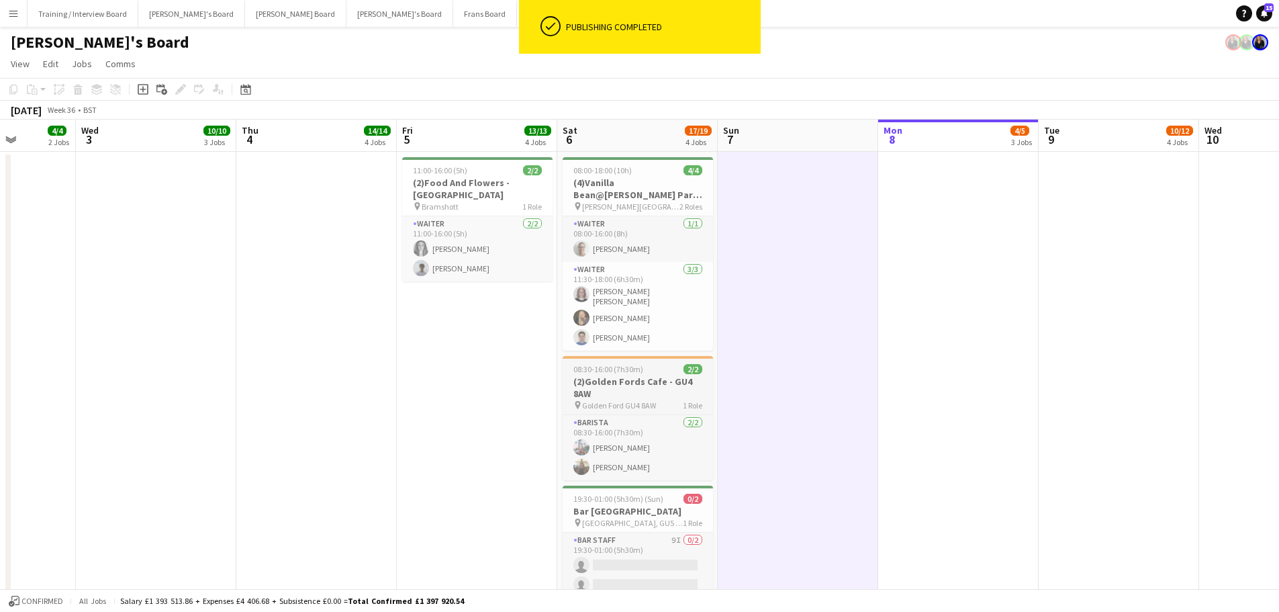
click at [626, 375] on h3 "(2)Golden Fords Cafe - GU4 8AW" at bounding box center [638, 387] width 150 height 24
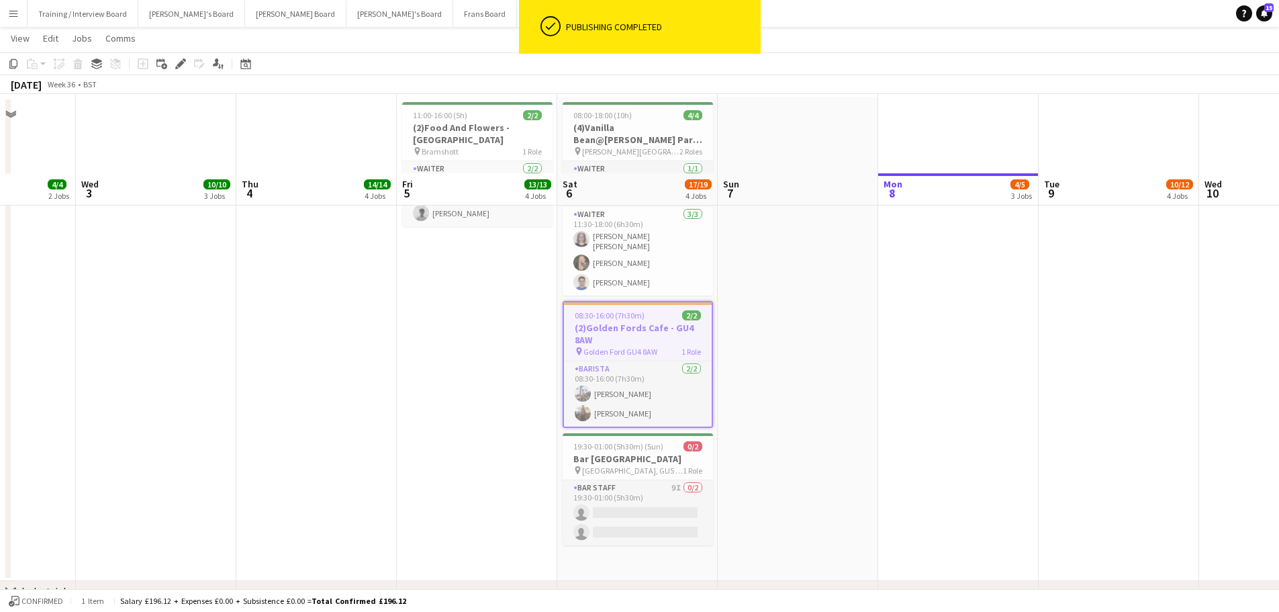
scroll to position [134, 0]
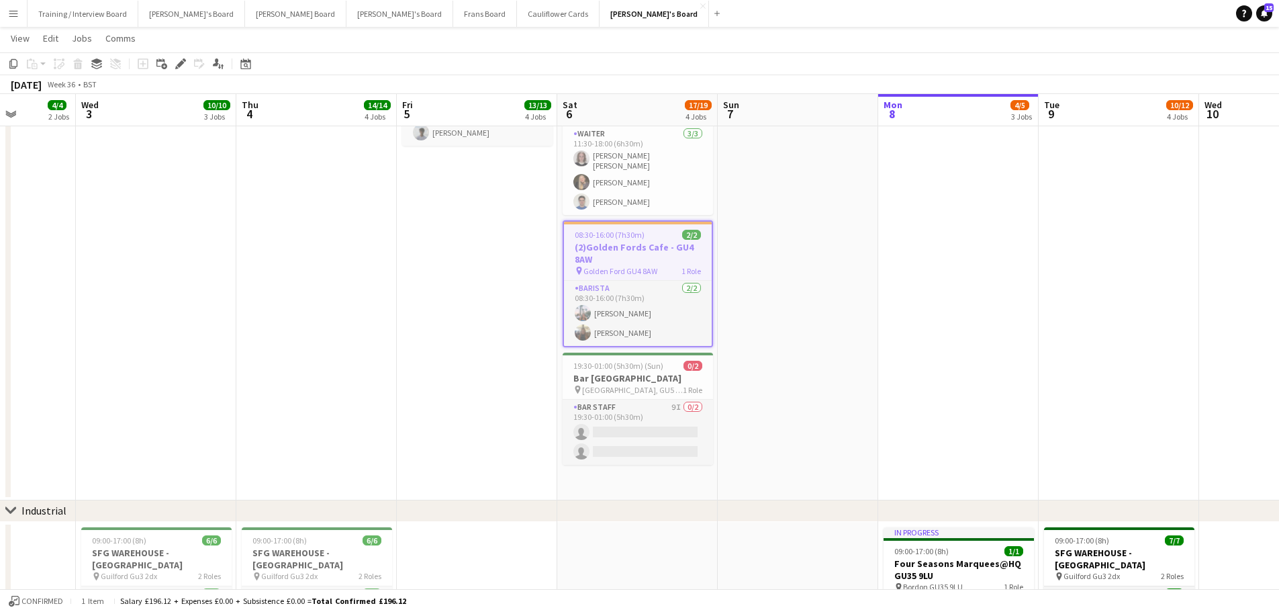
drag, startPoint x: 180, startPoint y: 60, endPoint x: 1190, endPoint y: 211, distance: 1021.0
click at [180, 60] on icon "Edit" at bounding box center [180, 63] width 11 height 11
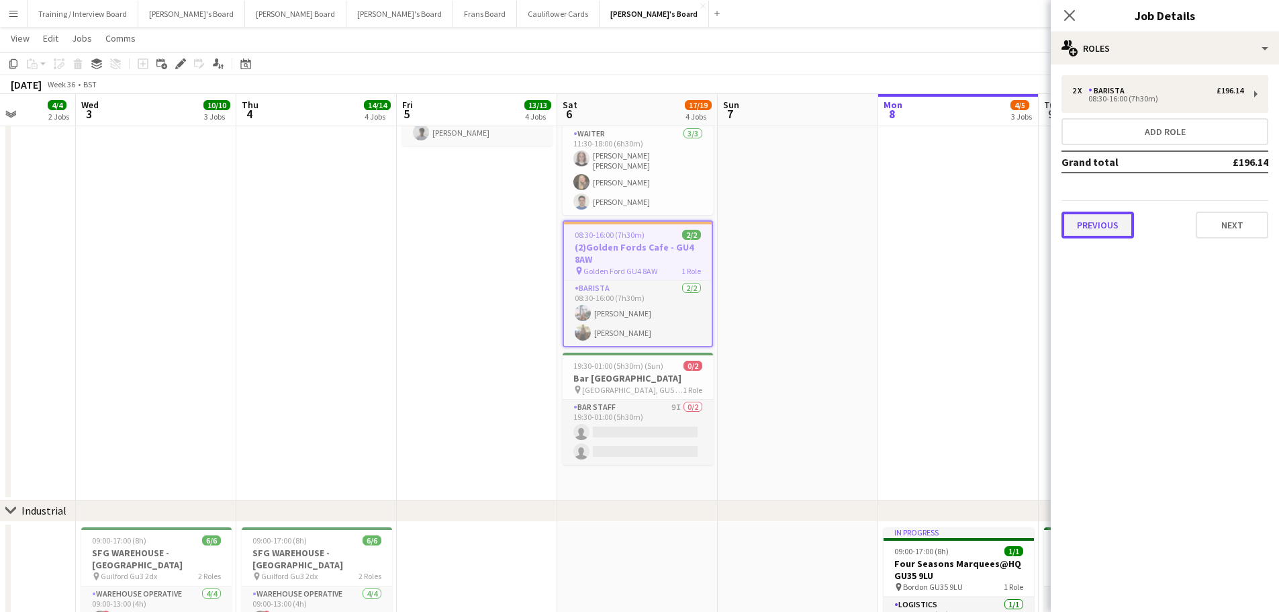
click at [1116, 234] on button "Previous" at bounding box center [1097, 224] width 73 height 27
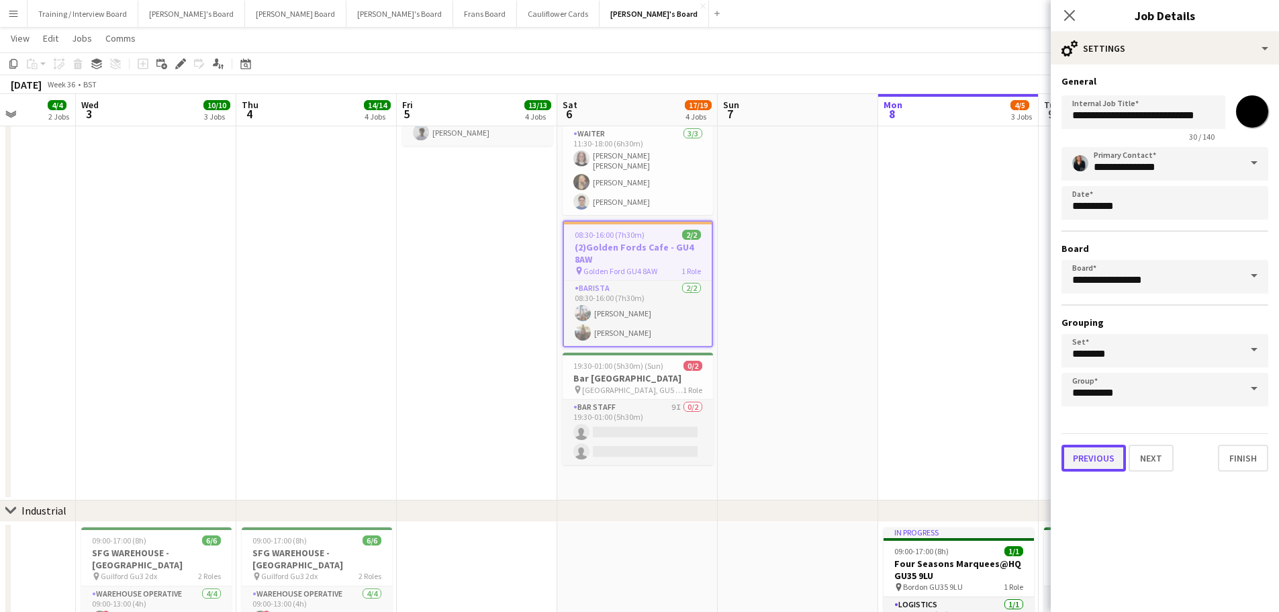
click at [1088, 454] on button "Previous" at bounding box center [1093, 457] width 64 height 27
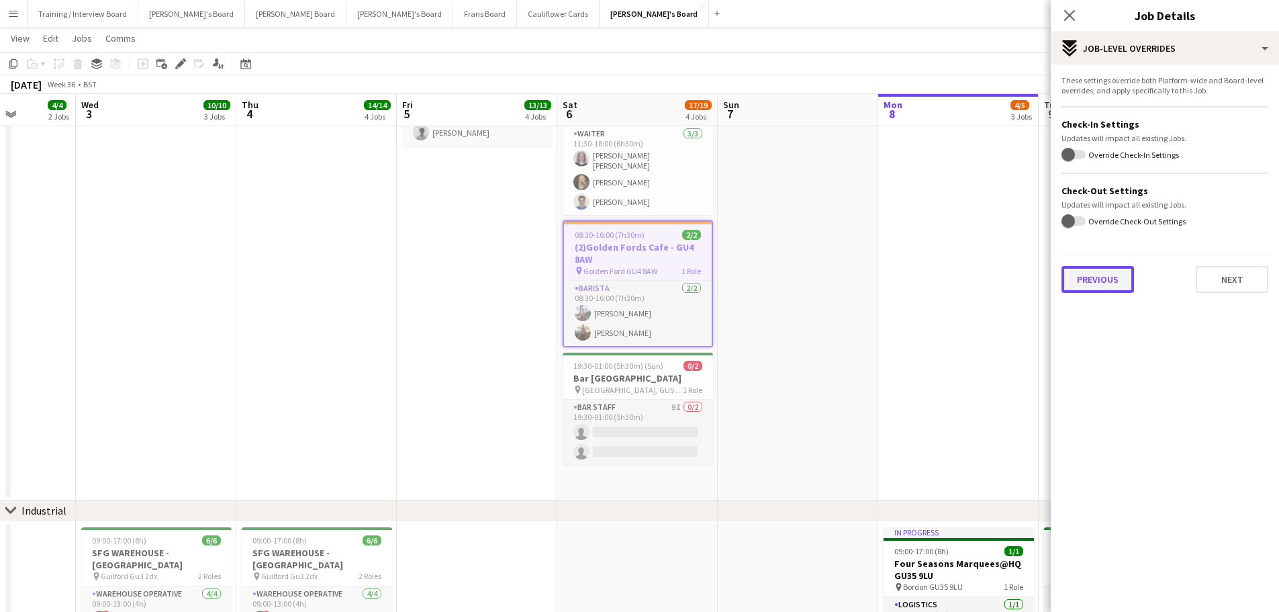
click at [1106, 277] on button "Previous" at bounding box center [1097, 279] width 73 height 27
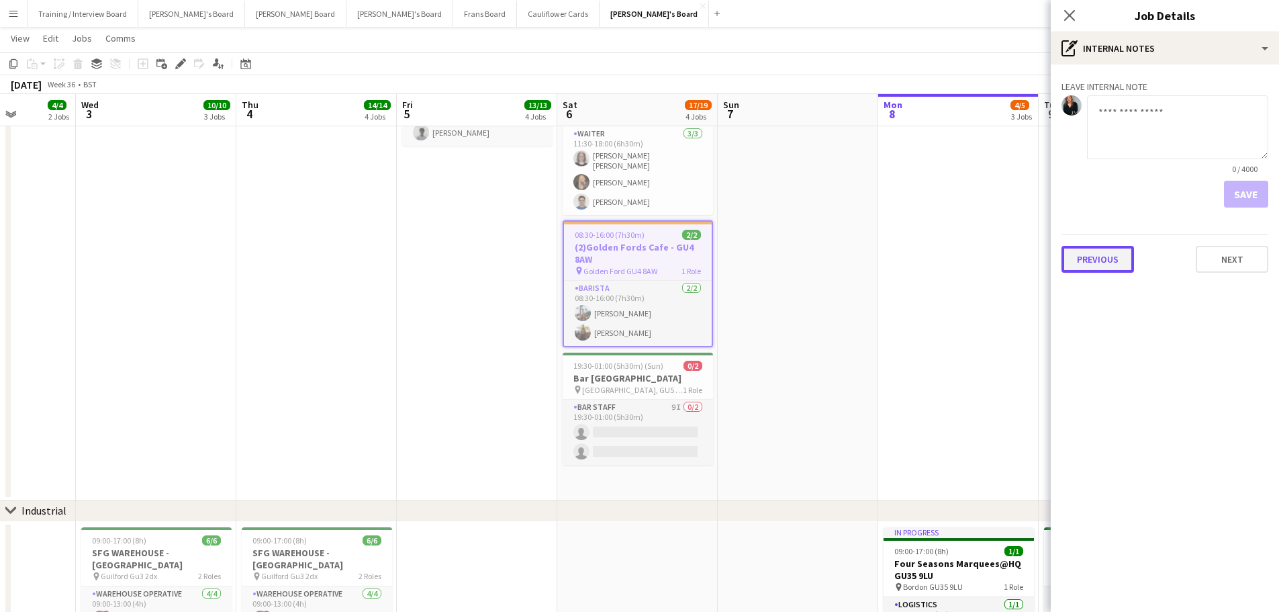
click at [1089, 271] on button "Previous" at bounding box center [1097, 259] width 73 height 27
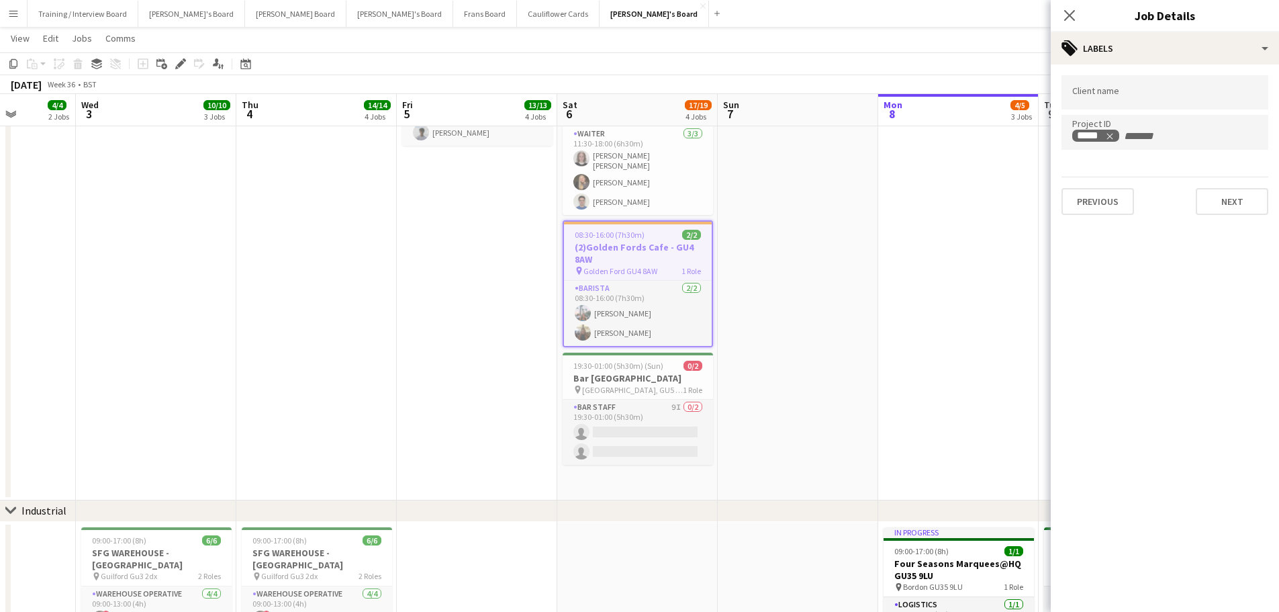
click at [812, 385] on app-date-cell at bounding box center [798, 258] width 160 height 484
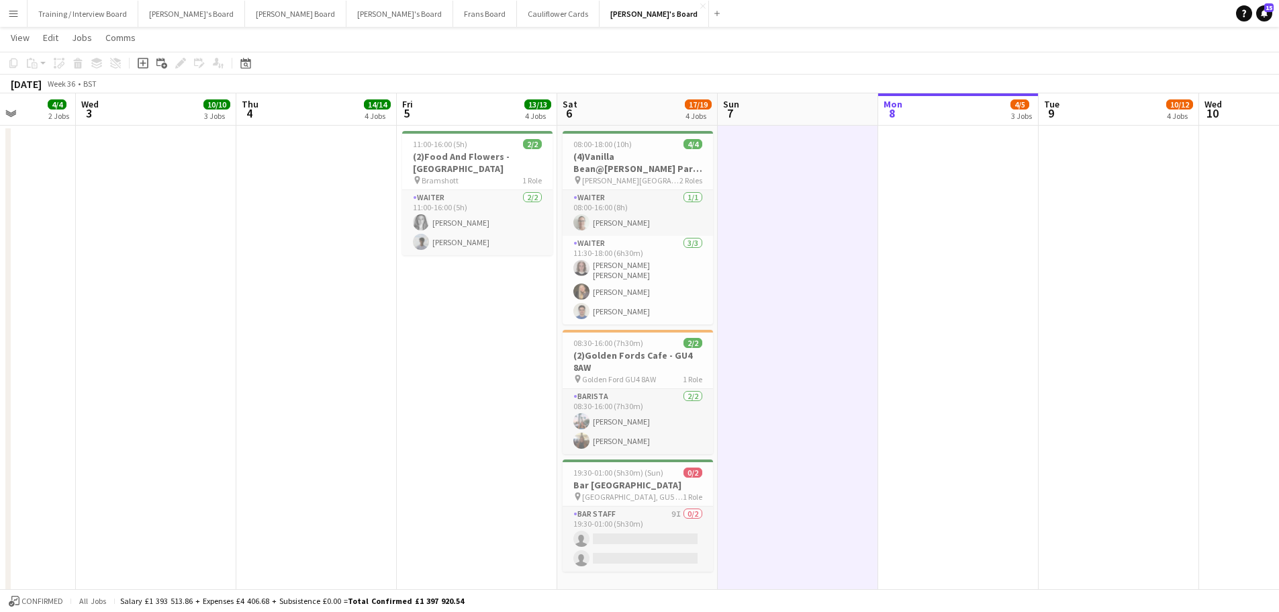
scroll to position [0, 0]
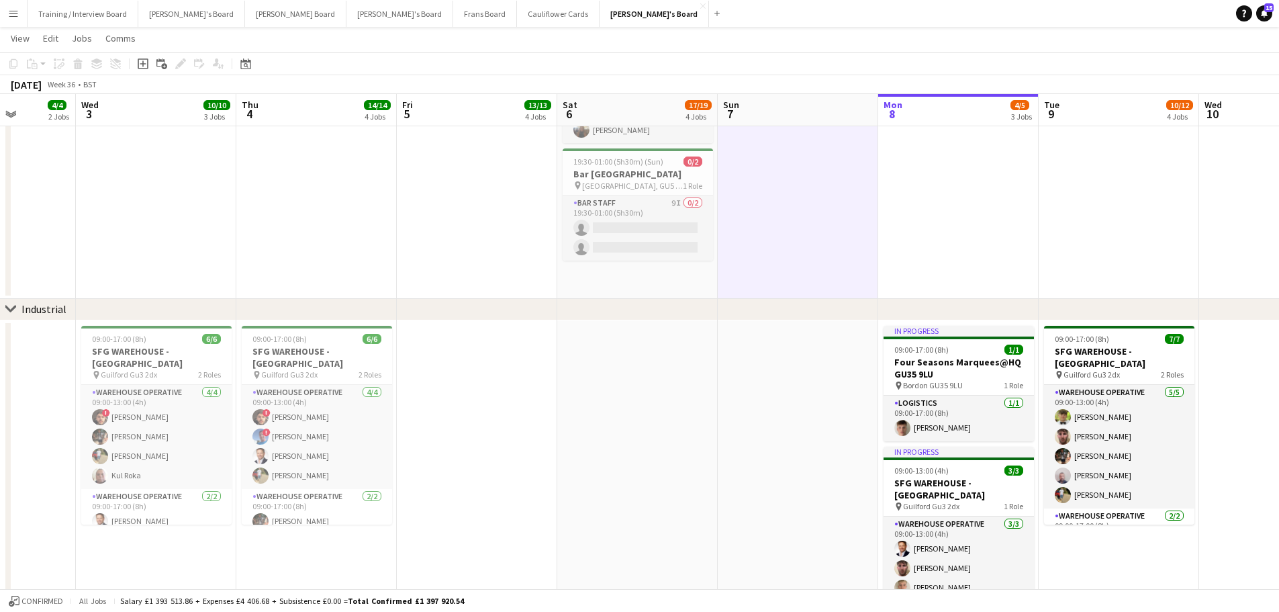
click at [774, 395] on app-date-cell at bounding box center [798, 475] width 160 height 310
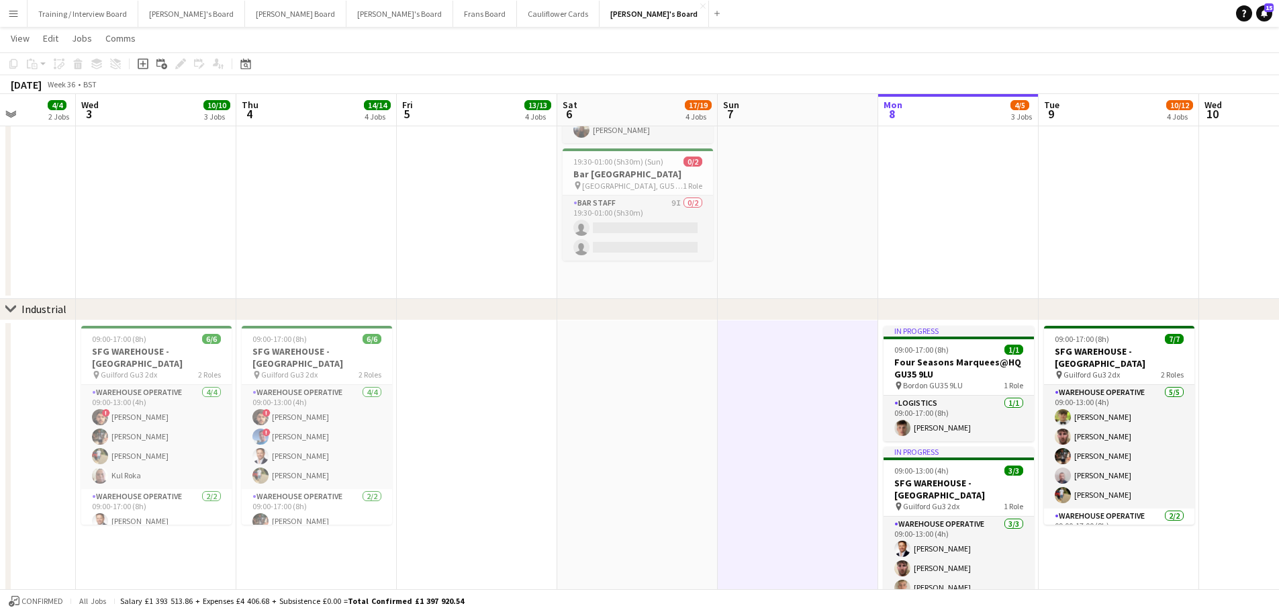
click at [581, 403] on app-date-cell at bounding box center [637, 475] width 160 height 310
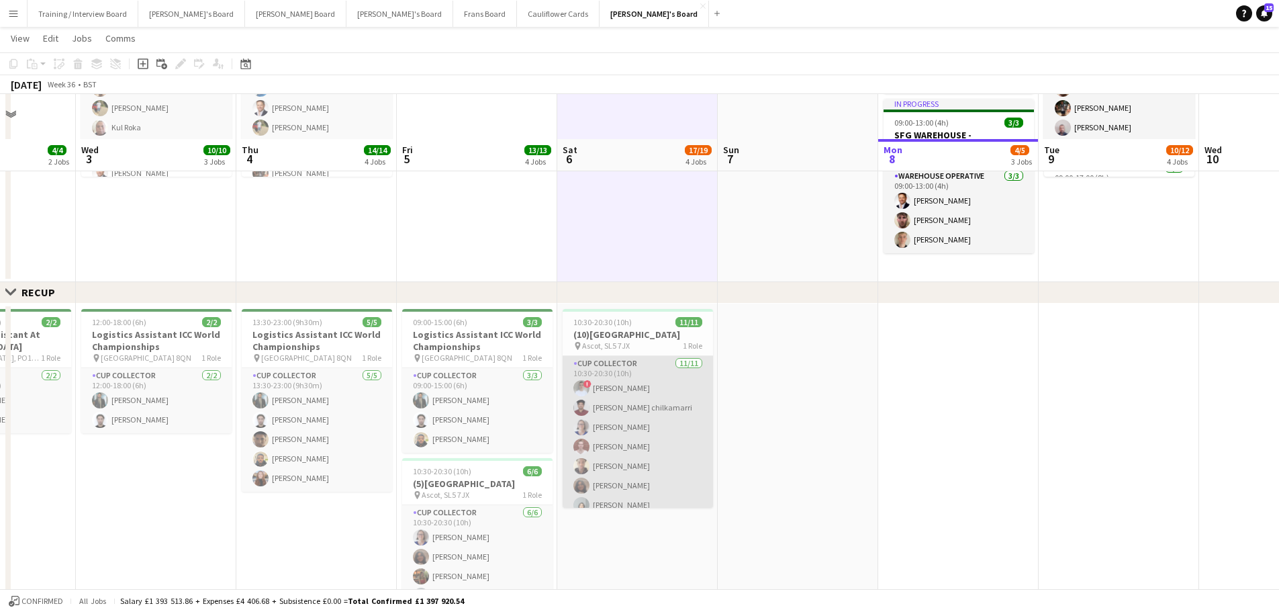
scroll to position [739, 0]
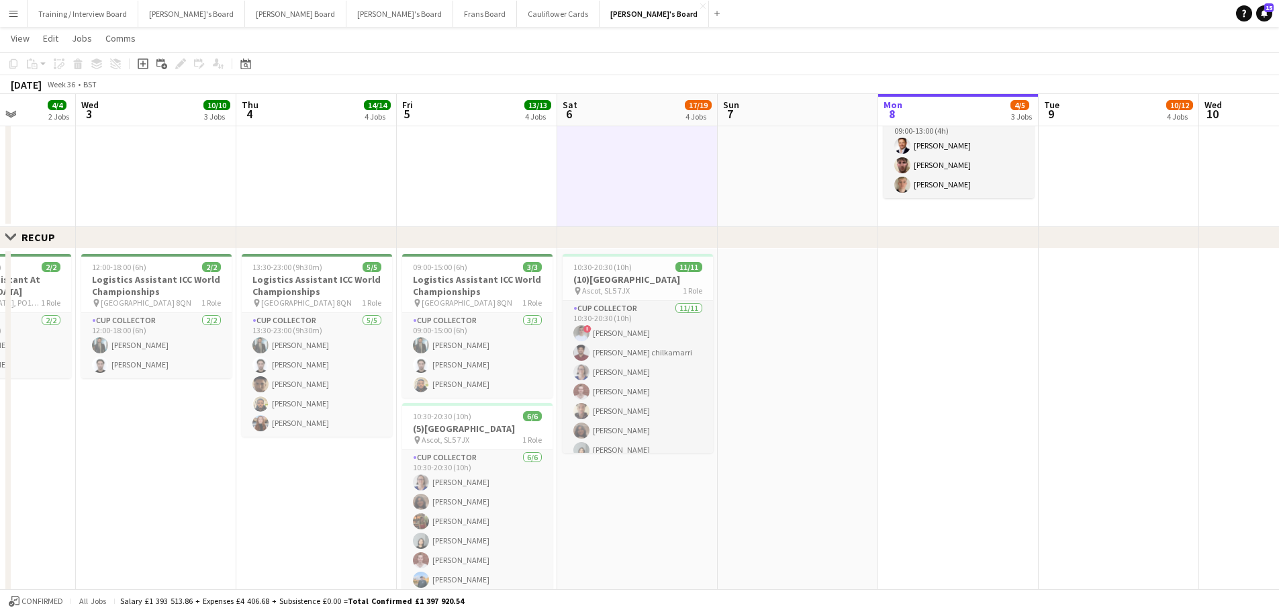
click at [794, 463] on app-date-cell at bounding box center [798, 434] width 160 height 373
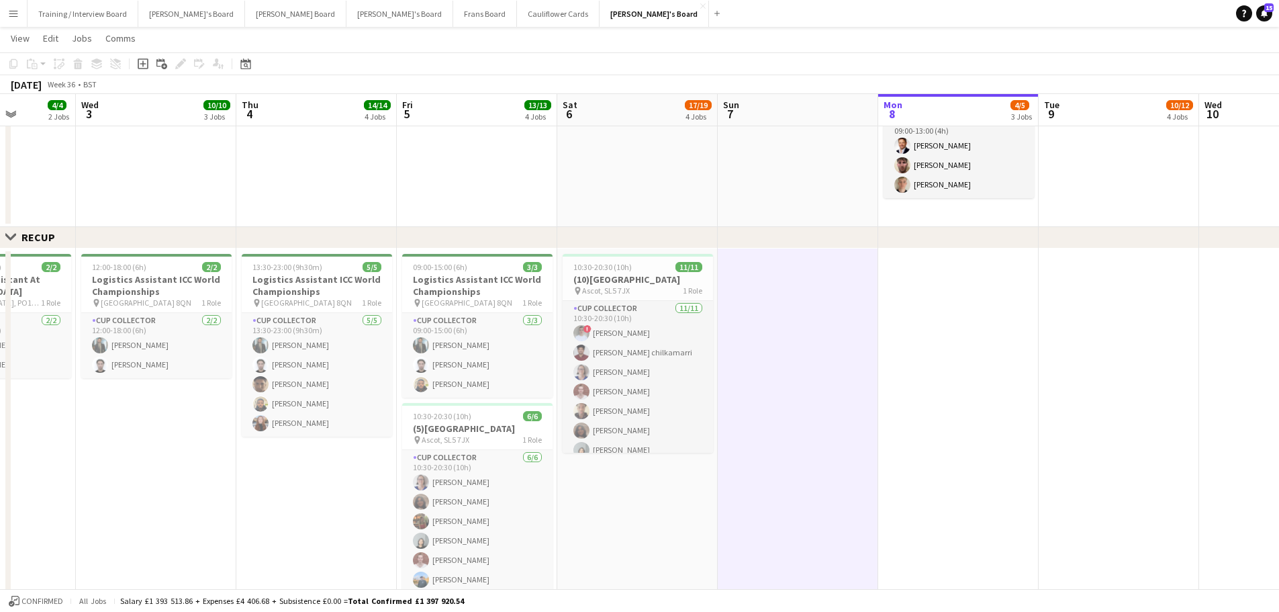
click at [768, 193] on app-date-cell at bounding box center [798, 72] width 160 height 310
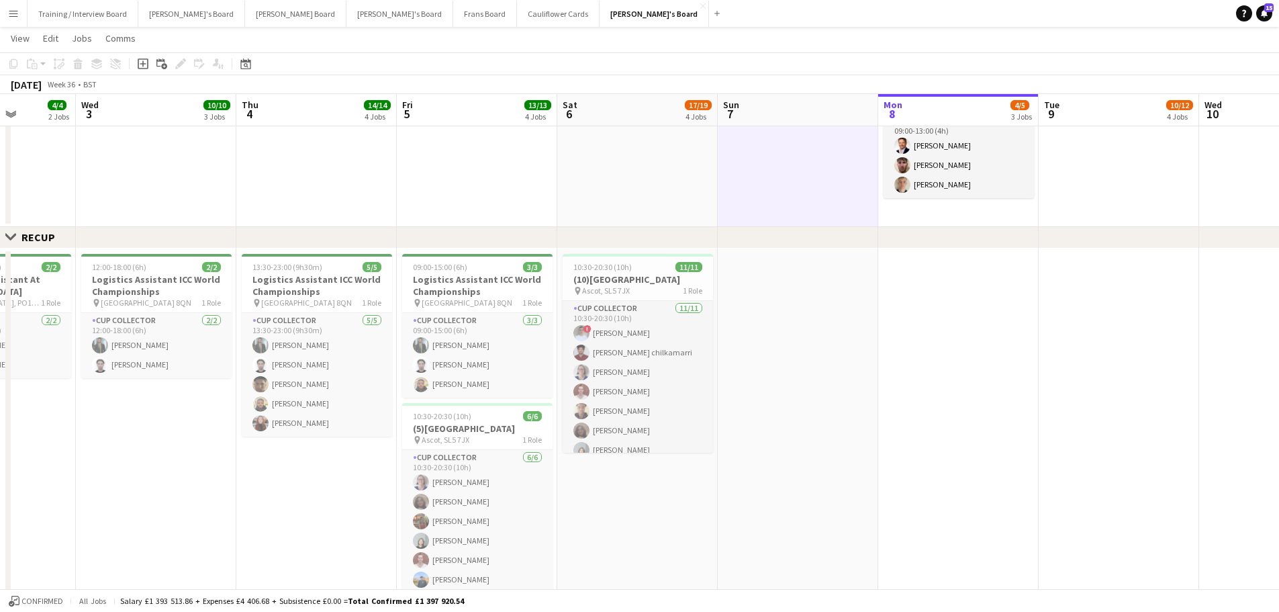
click at [654, 182] on app-date-cell at bounding box center [637, 72] width 160 height 310
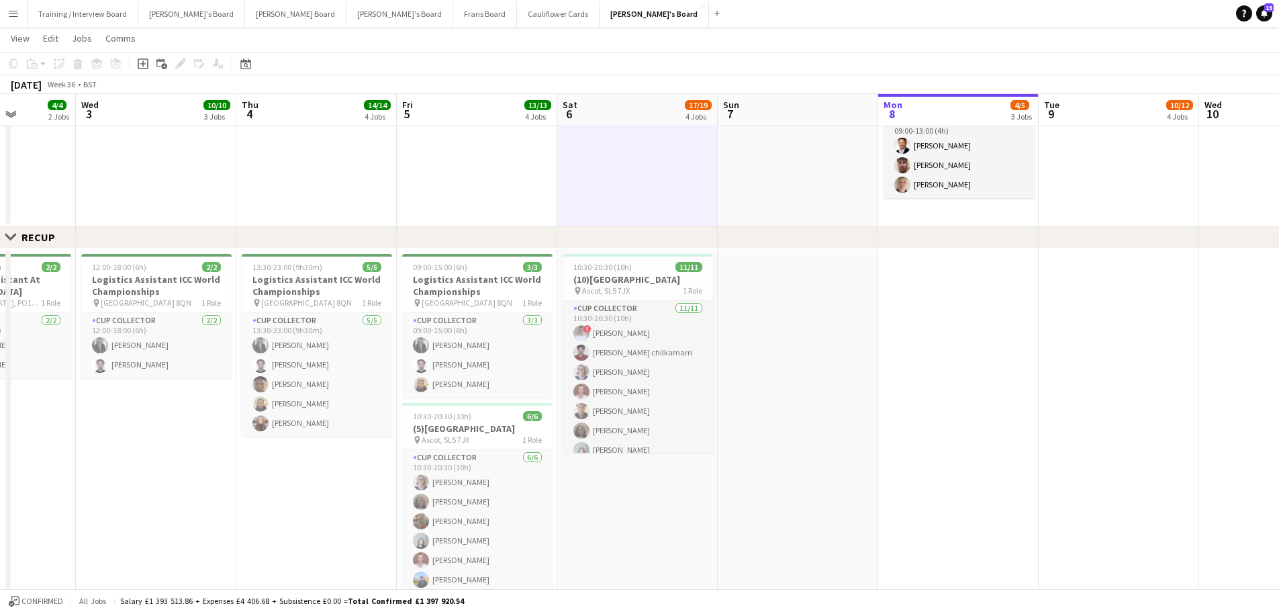
click at [736, 181] on app-date-cell at bounding box center [798, 72] width 160 height 310
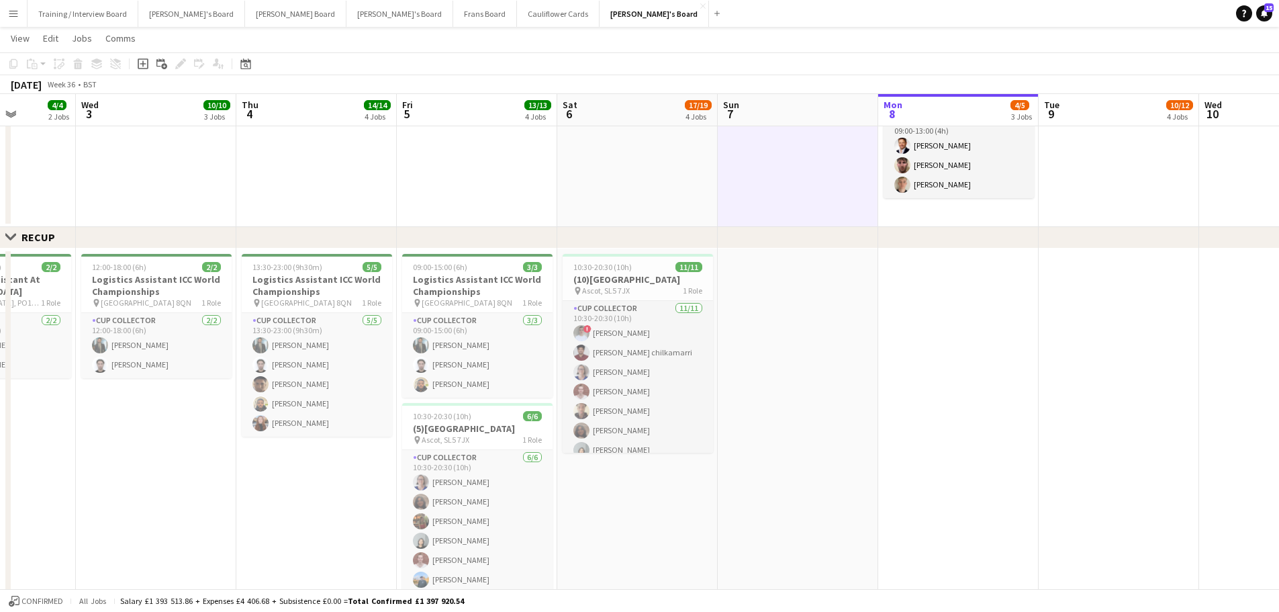
click at [632, 187] on app-date-cell at bounding box center [637, 72] width 160 height 310
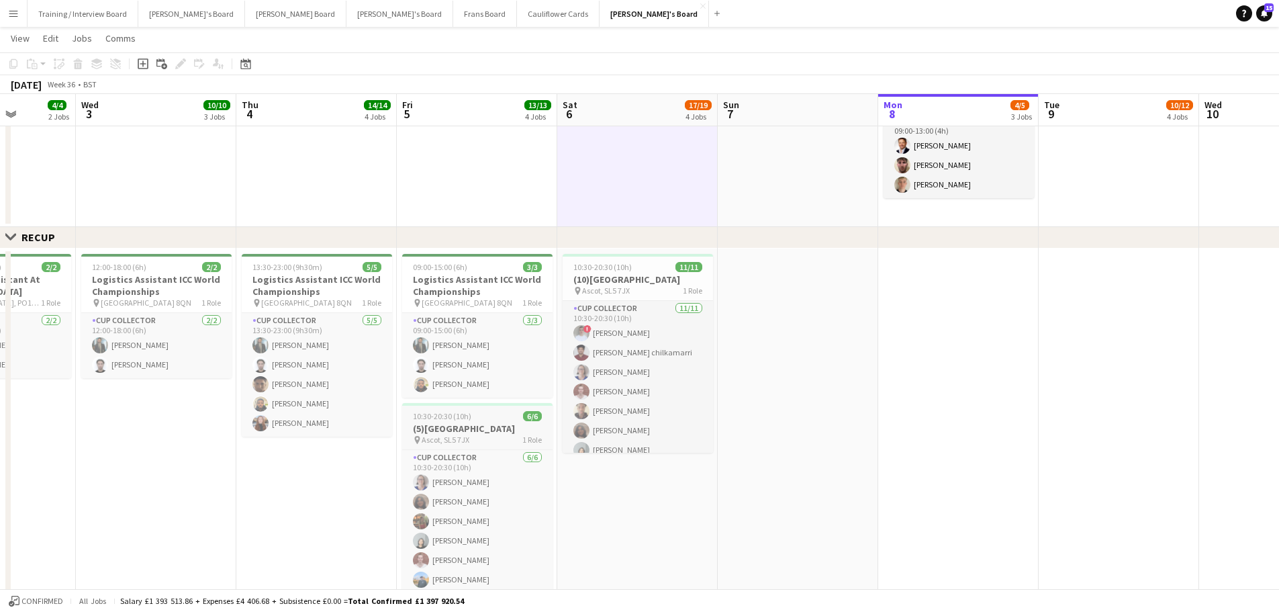
click at [514, 435] on div "pin Ascot, SL5 7JX 1 Role" at bounding box center [477, 439] width 150 height 11
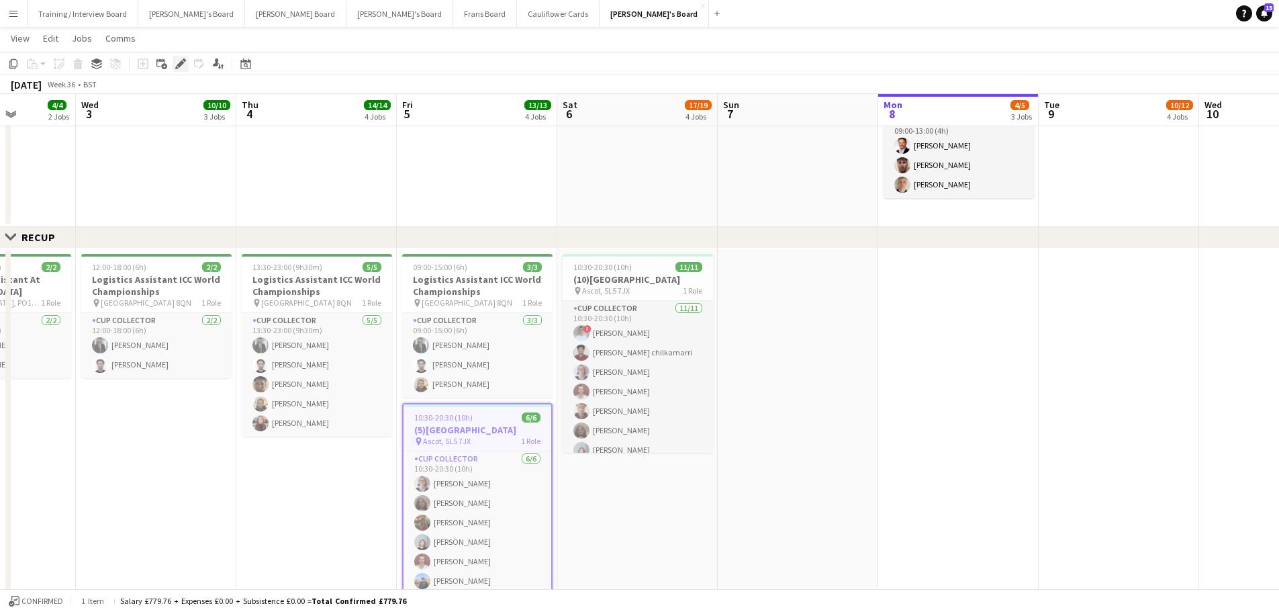
click at [183, 63] on icon at bounding box center [180, 63] width 7 height 7
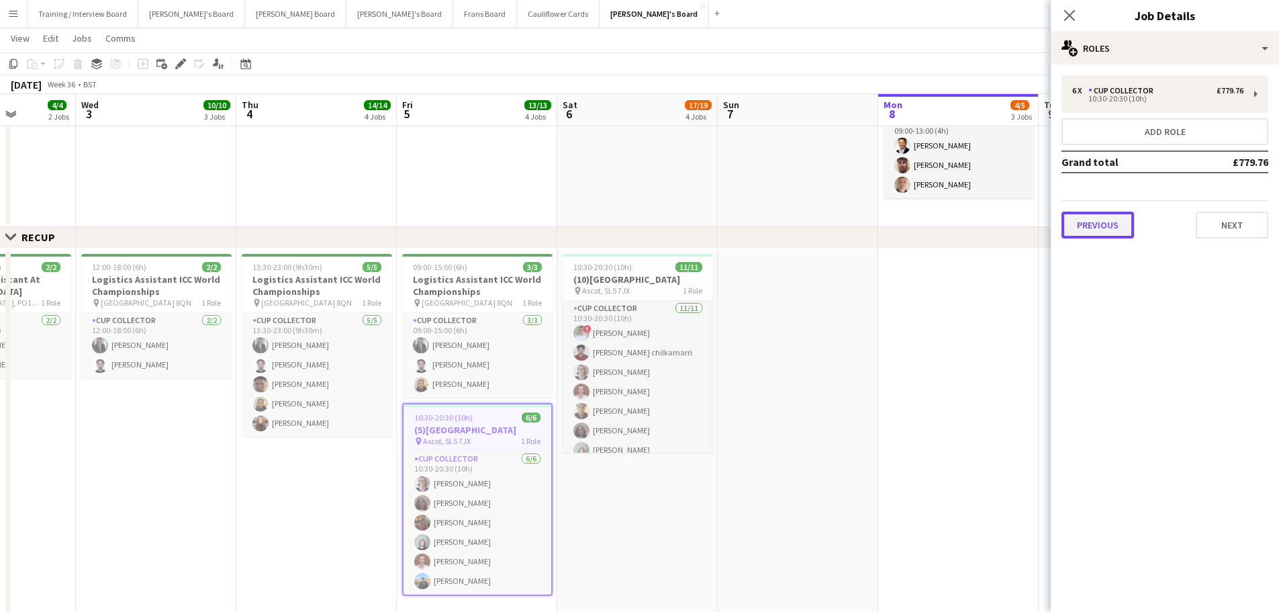
click at [1104, 226] on button "Previous" at bounding box center [1097, 224] width 73 height 27
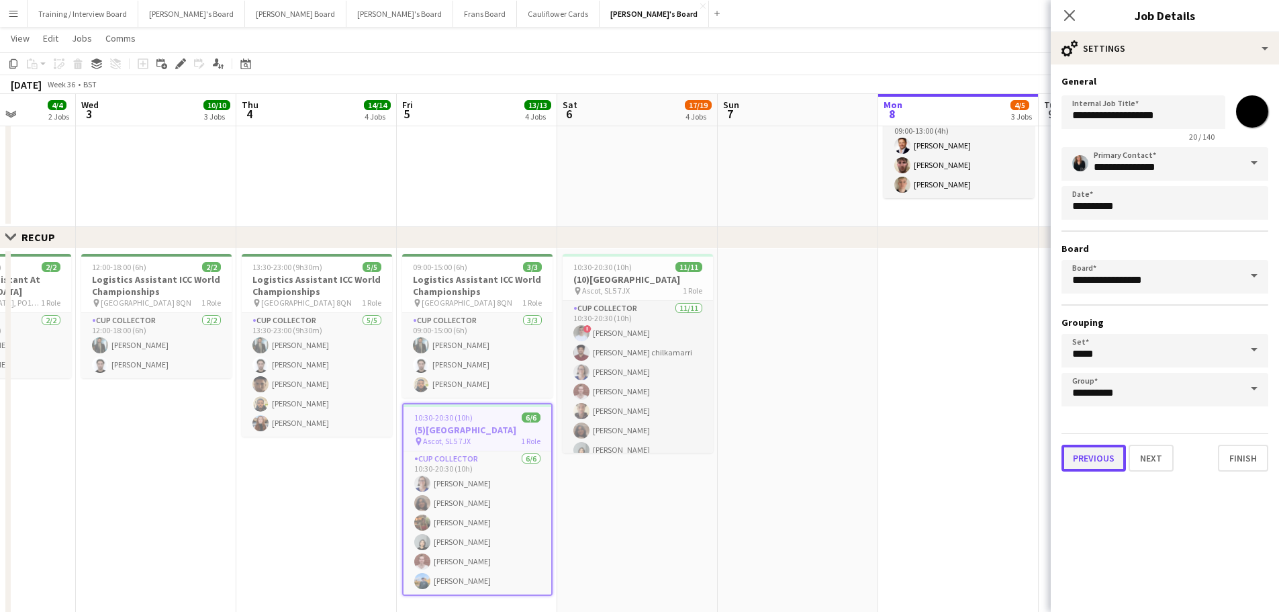
click at [1084, 460] on button "Previous" at bounding box center [1093, 457] width 64 height 27
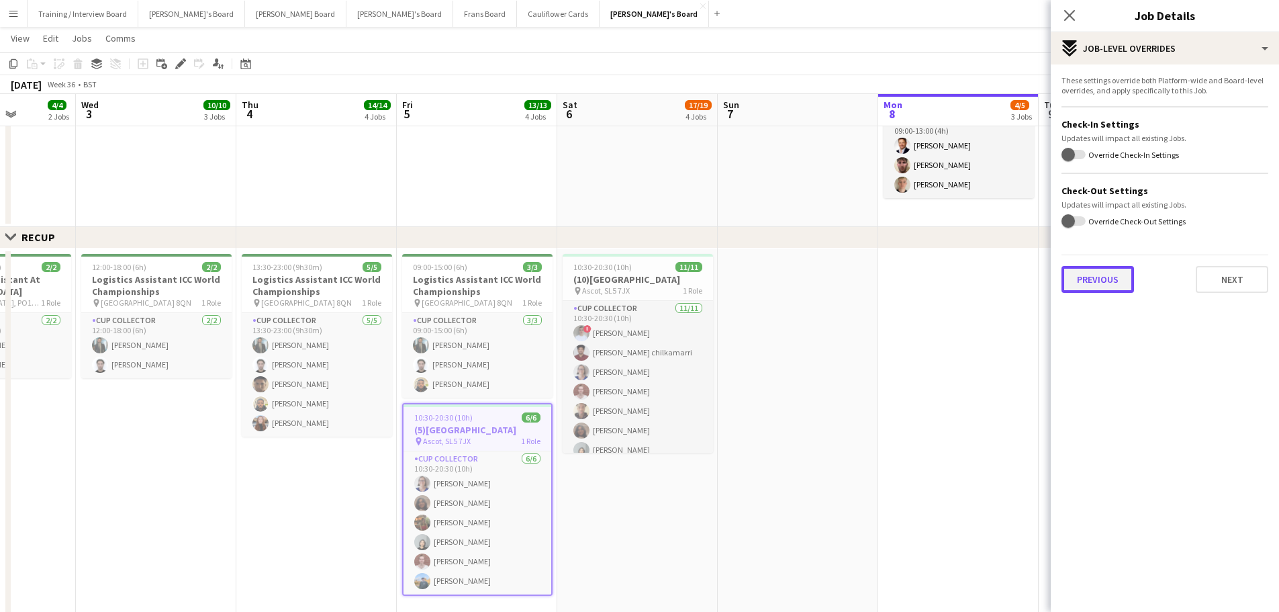
click at [1116, 277] on button "Previous" at bounding box center [1097, 279] width 73 height 27
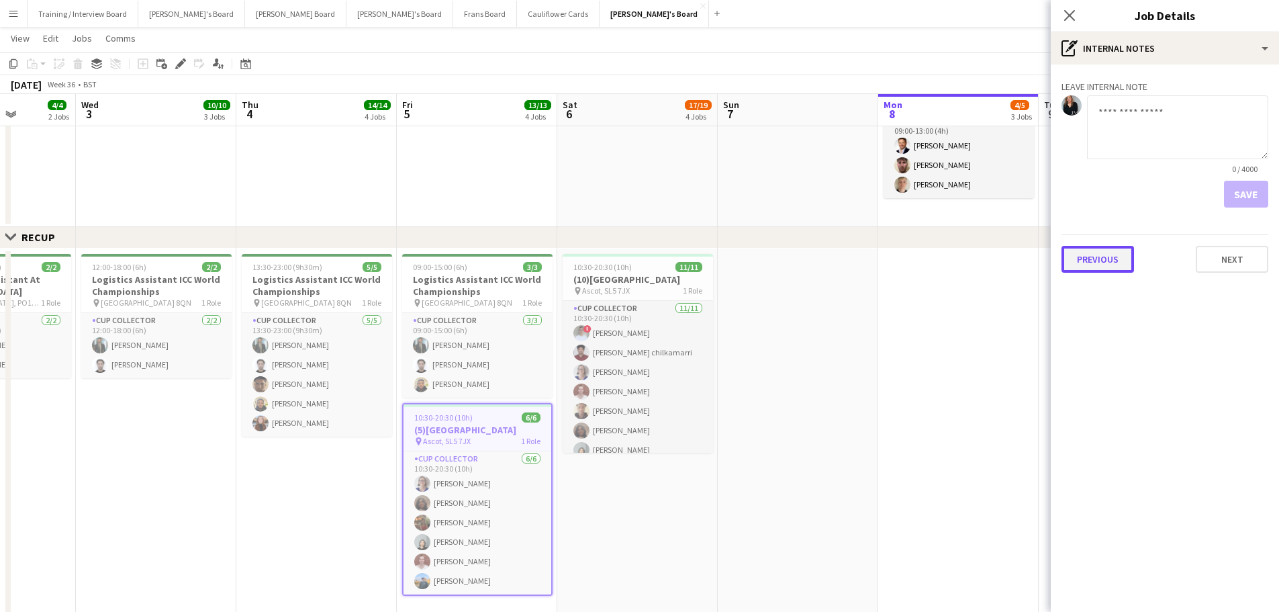
click at [1114, 263] on button "Previous" at bounding box center [1097, 259] width 73 height 27
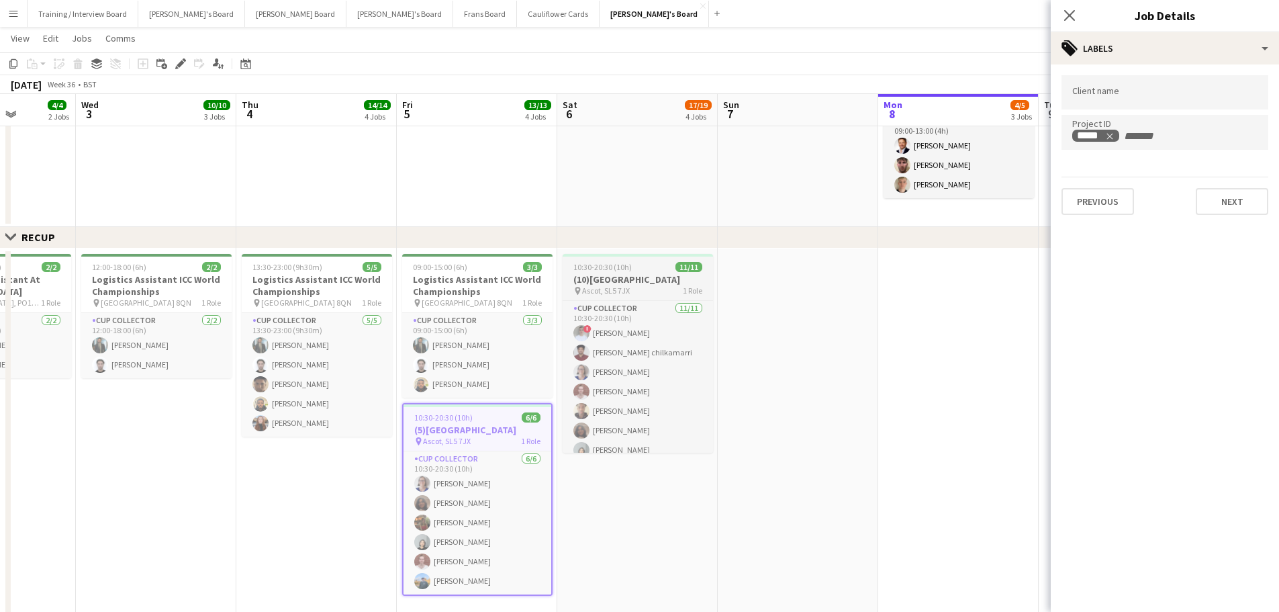
click at [632, 277] on h3 "(10)[GEOGRAPHIC_DATA]" at bounding box center [638, 279] width 150 height 12
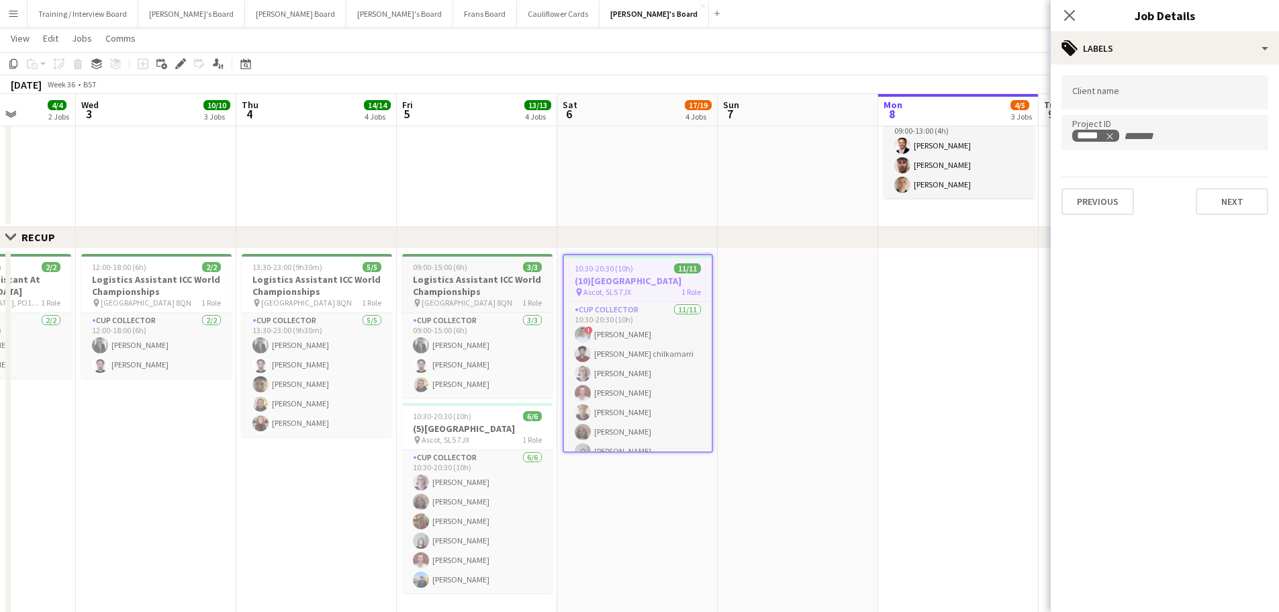
click at [455, 277] on h3 "Logistics Assistant ICC World Championships" at bounding box center [477, 285] width 150 height 24
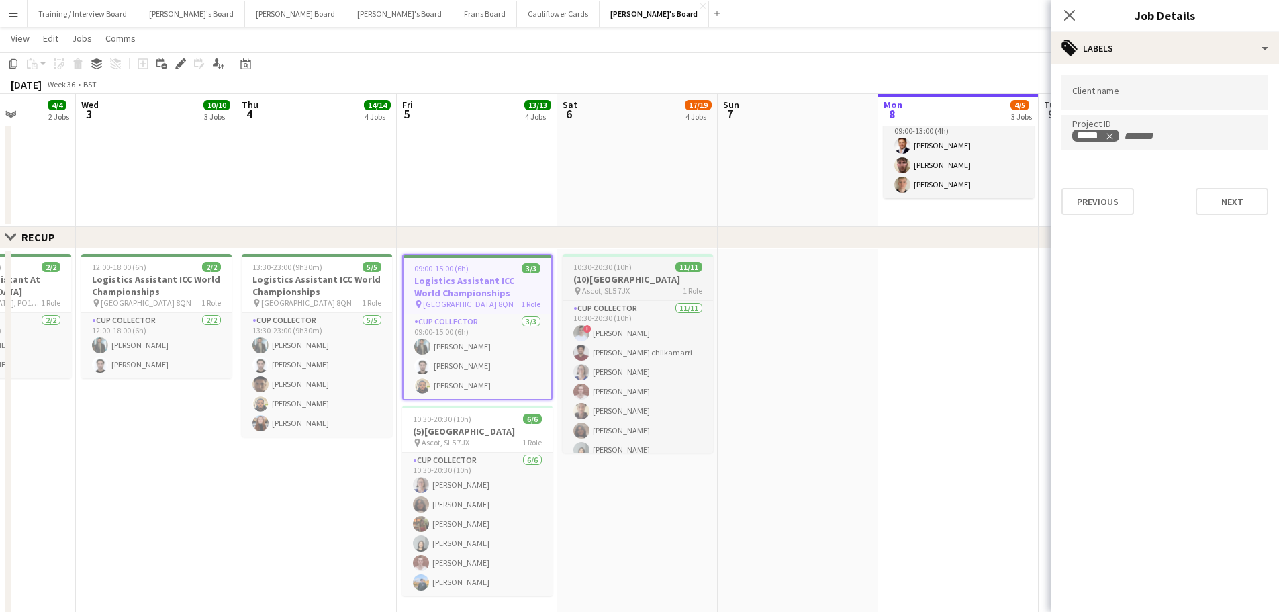
click at [647, 288] on div "pin Ascot, SL5 7JX 1 Role" at bounding box center [638, 290] width 150 height 11
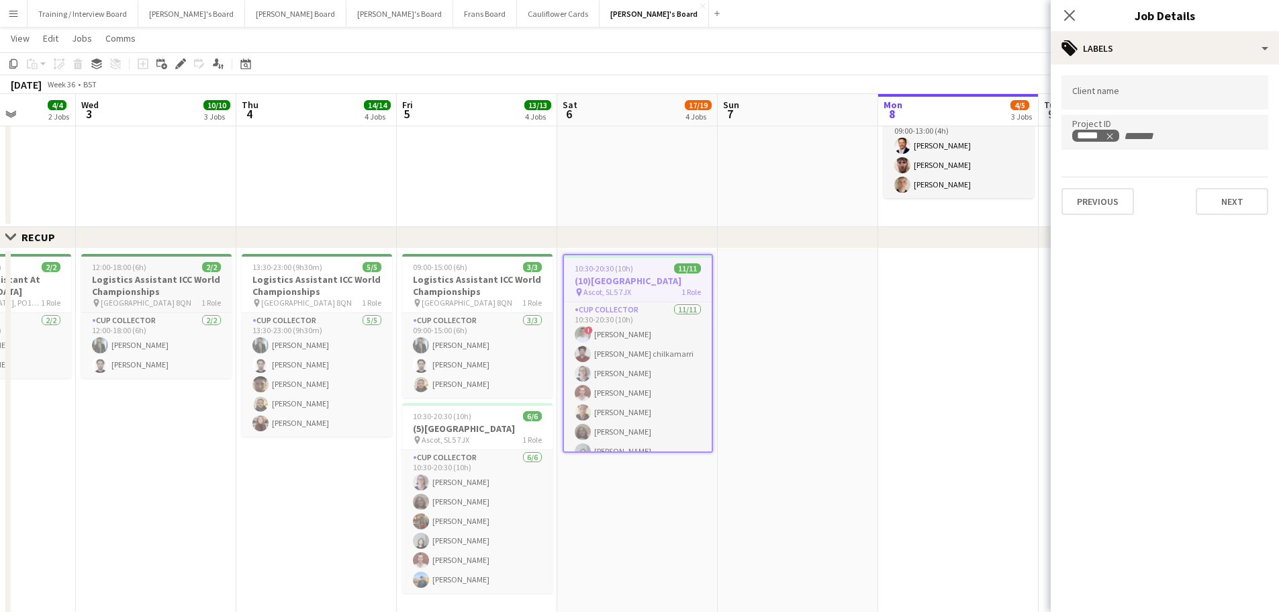
click at [158, 254] on div at bounding box center [156, 255] width 150 height 3
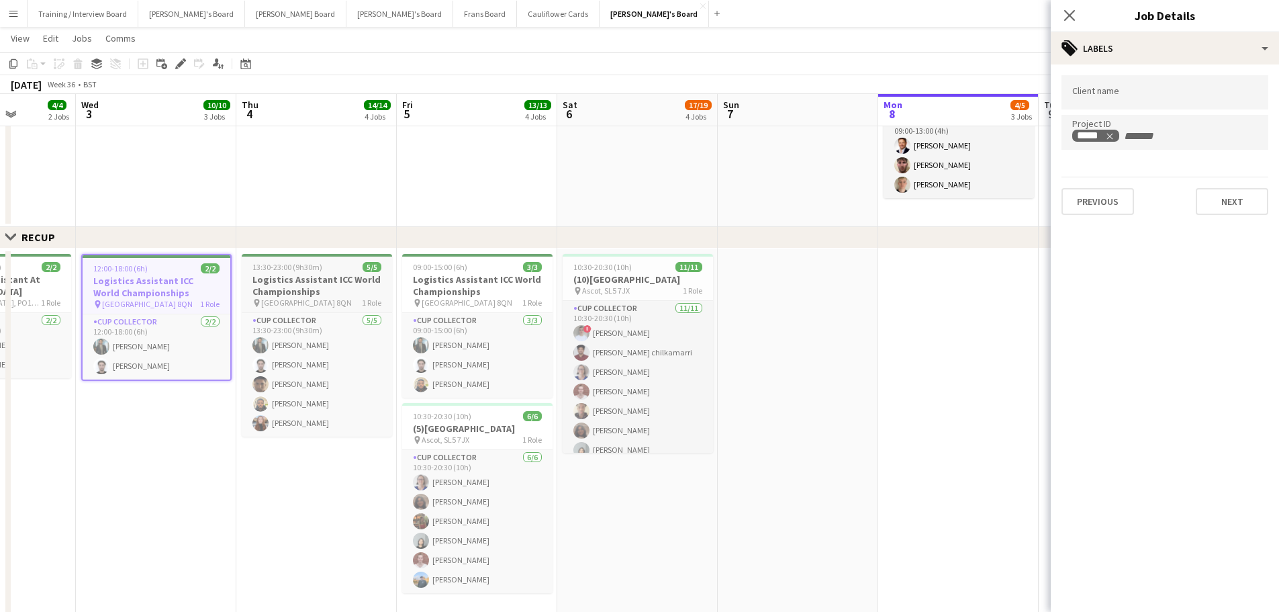
click at [328, 270] on div "13:30-23:00 (9h30m) 5/5" at bounding box center [317, 267] width 150 height 10
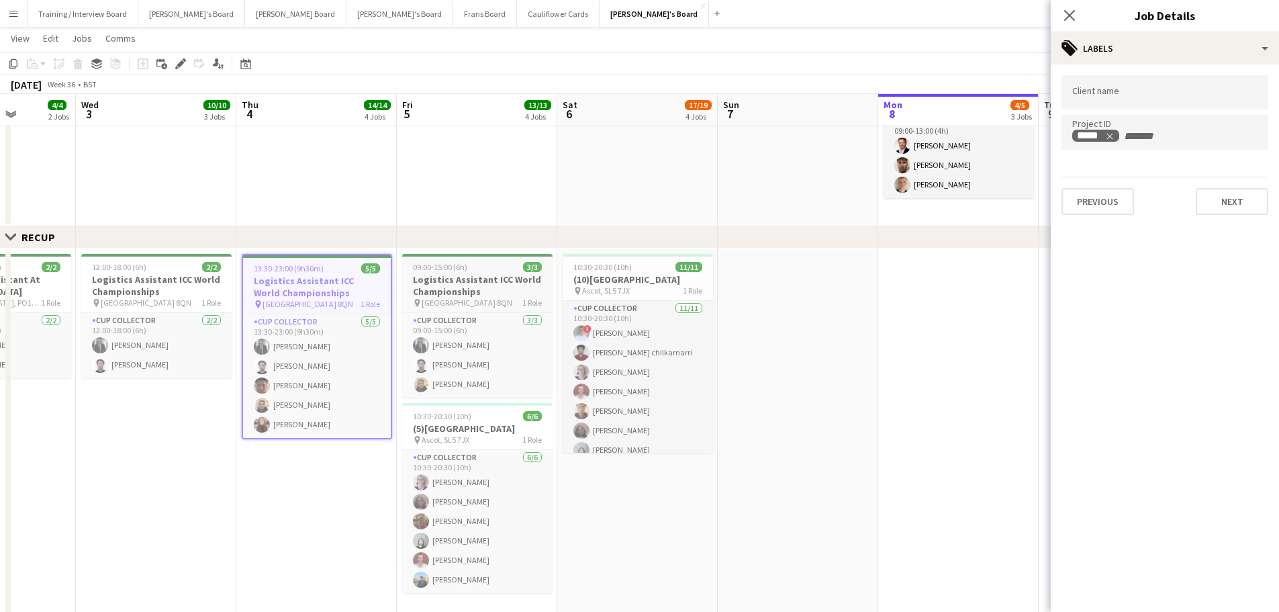
click at [462, 281] on h3 "Logistics Assistant ICC World Championships" at bounding box center [477, 285] width 150 height 24
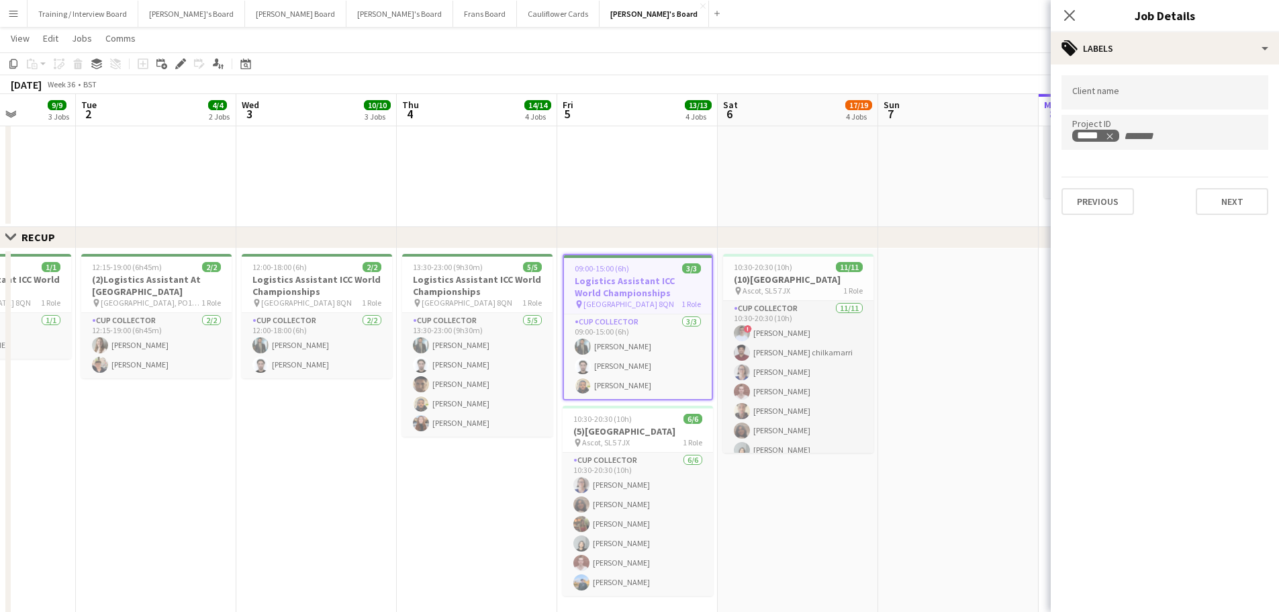
scroll to position [0, 276]
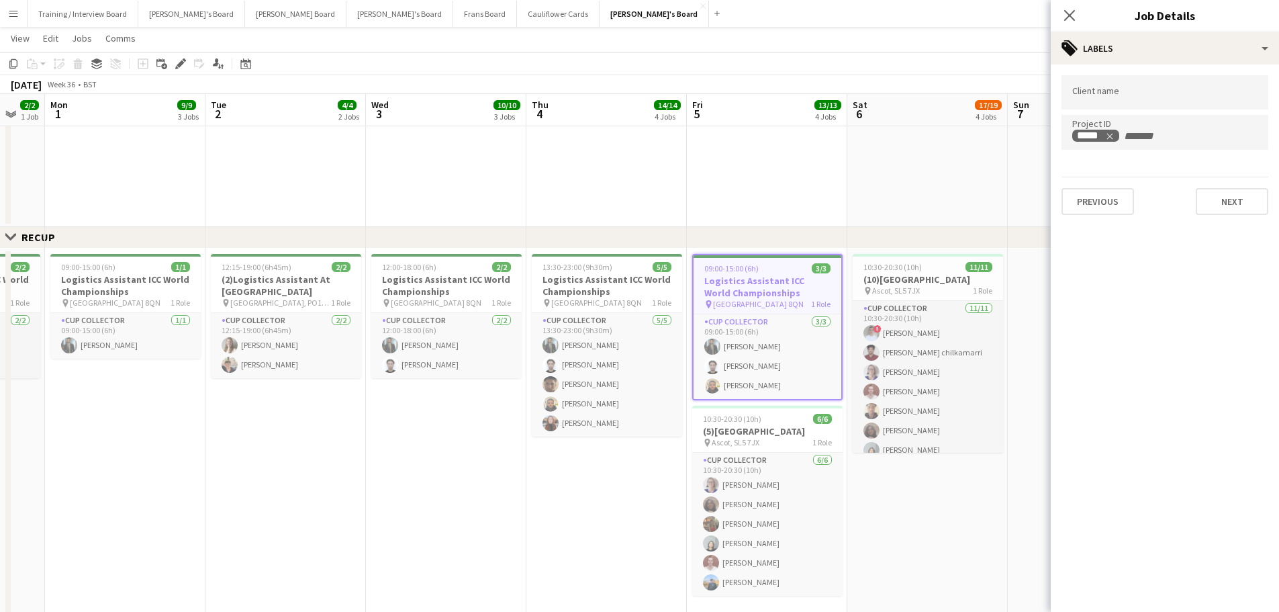
drag, startPoint x: 246, startPoint y: 325, endPoint x: 536, endPoint y: 350, distance: 291.1
click at [536, 350] on app-calendar-viewport "Sat 30 Sun 31 2/2 1 Job Mon 1 9/9 3 Jobs Tue 2 4/4 2 Jobs Wed 3 10/10 3 Jobs Th…" at bounding box center [639, 203] width 1279 height 1778
click at [90, 271] on span "09:00-15:00 (6h)" at bounding box center [88, 267] width 54 height 10
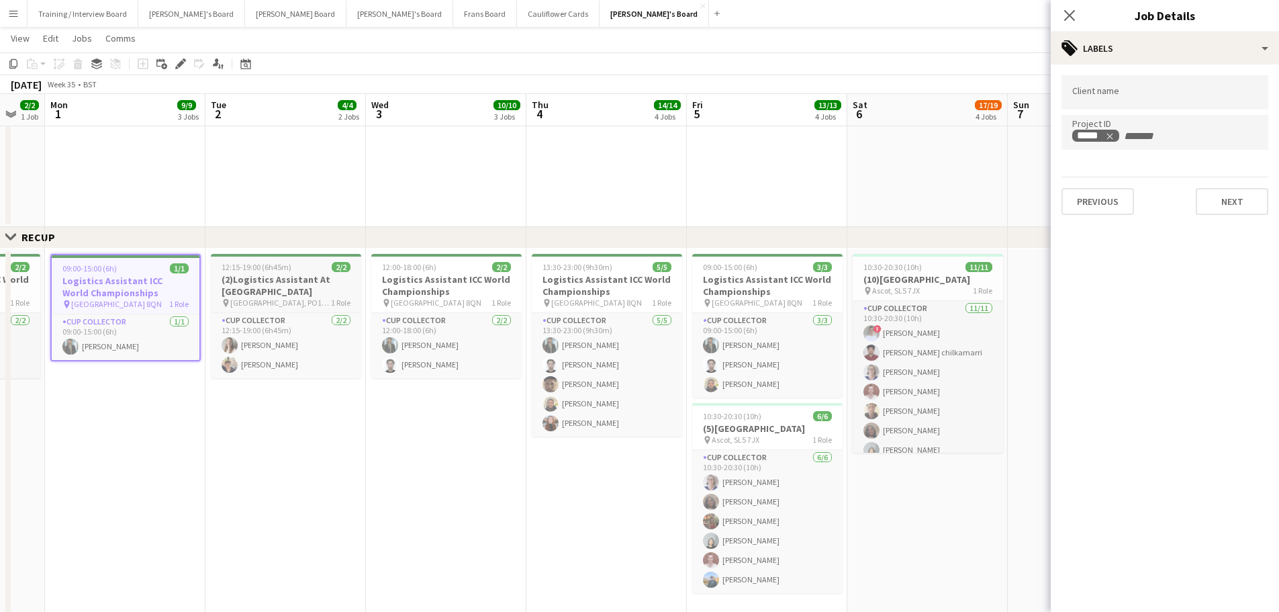
click at [277, 268] on span "12:15-19:00 (6h45m)" at bounding box center [257, 267] width 70 height 10
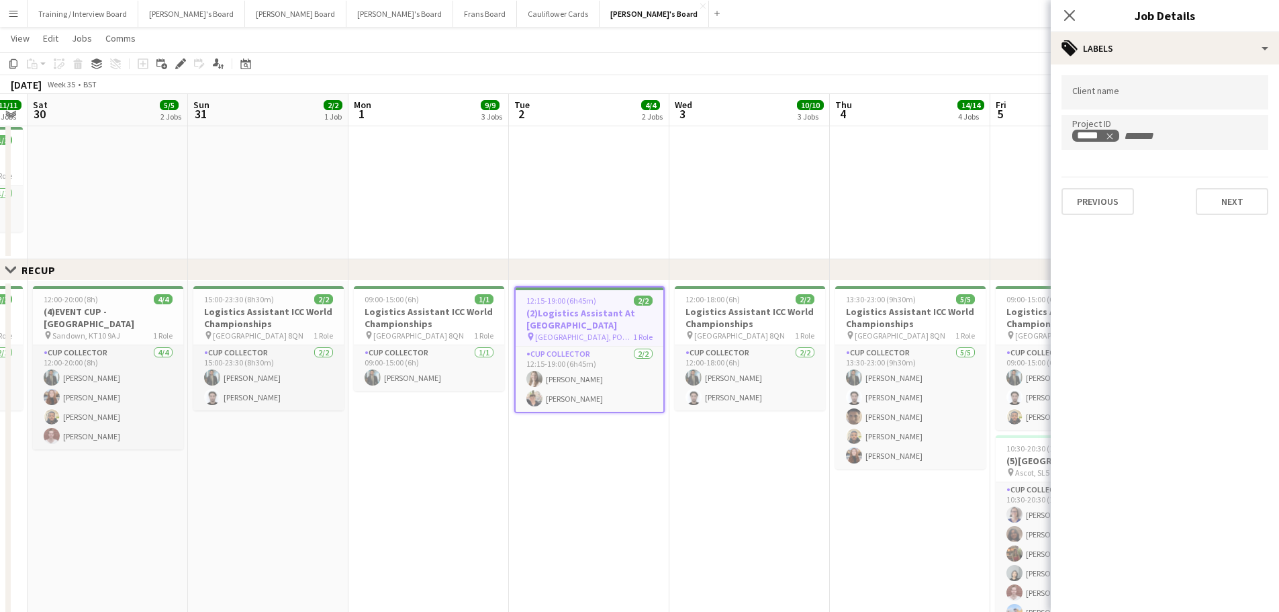
scroll to position [0, 446]
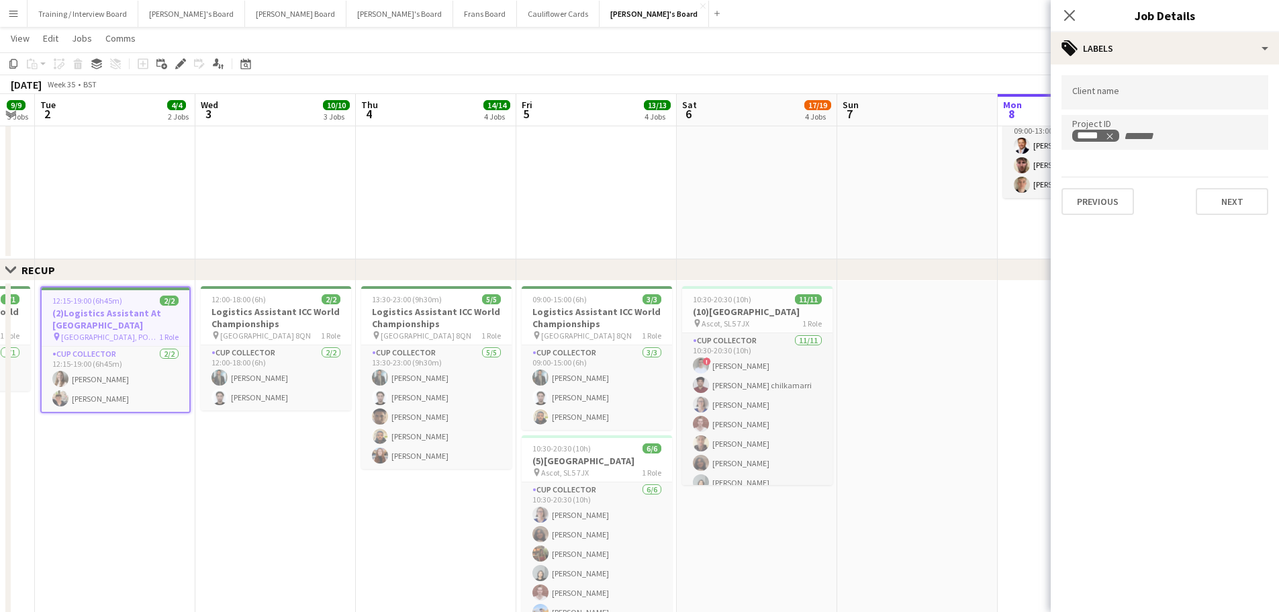
drag, startPoint x: 387, startPoint y: 517, endPoint x: 144, endPoint y: 475, distance: 246.7
click at [144, 475] on app-calendar-viewport "Sat 30 5/5 2 Jobs Sun 31 2/2 1 Job Mon 1 9/9 3 Jobs Tue 2 4/4 2 Jobs Wed 3 10/1…" at bounding box center [639, 219] width 1279 height 1811
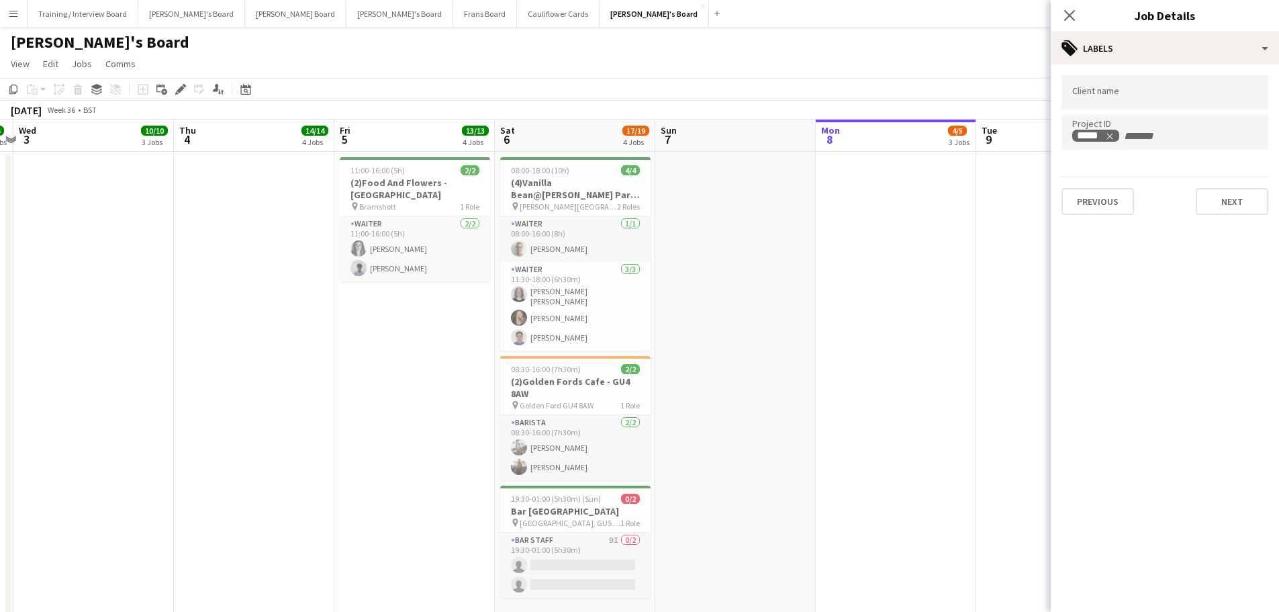
scroll to position [0, 374]
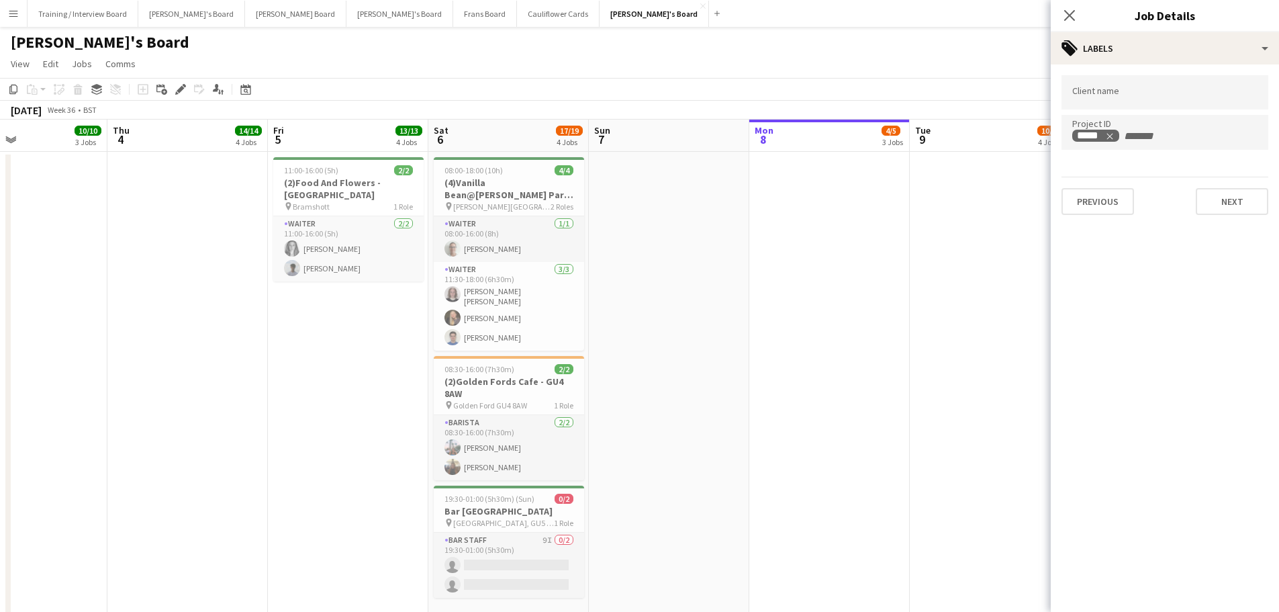
drag, startPoint x: 1007, startPoint y: 367, endPoint x: 759, endPoint y: 379, distance: 248.7
click at [466, 526] on span "[GEOGRAPHIC_DATA], GU5 0LR" at bounding box center [503, 523] width 101 height 10
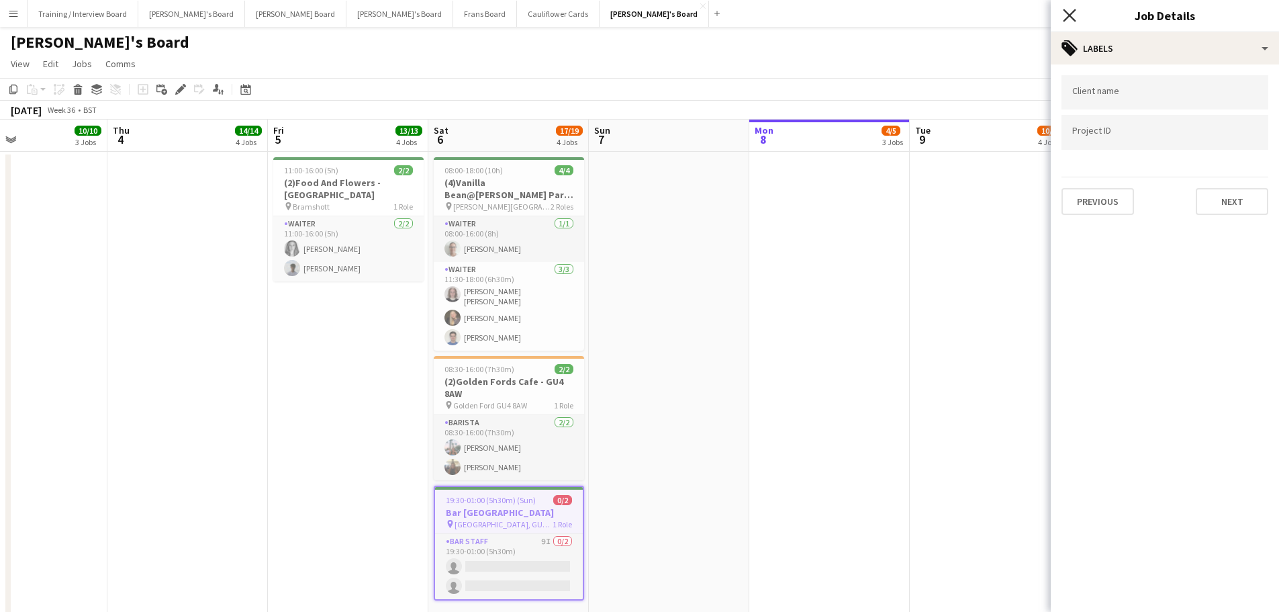
click at [1070, 13] on icon "Close pop-in" at bounding box center [1069, 15] width 13 height 13
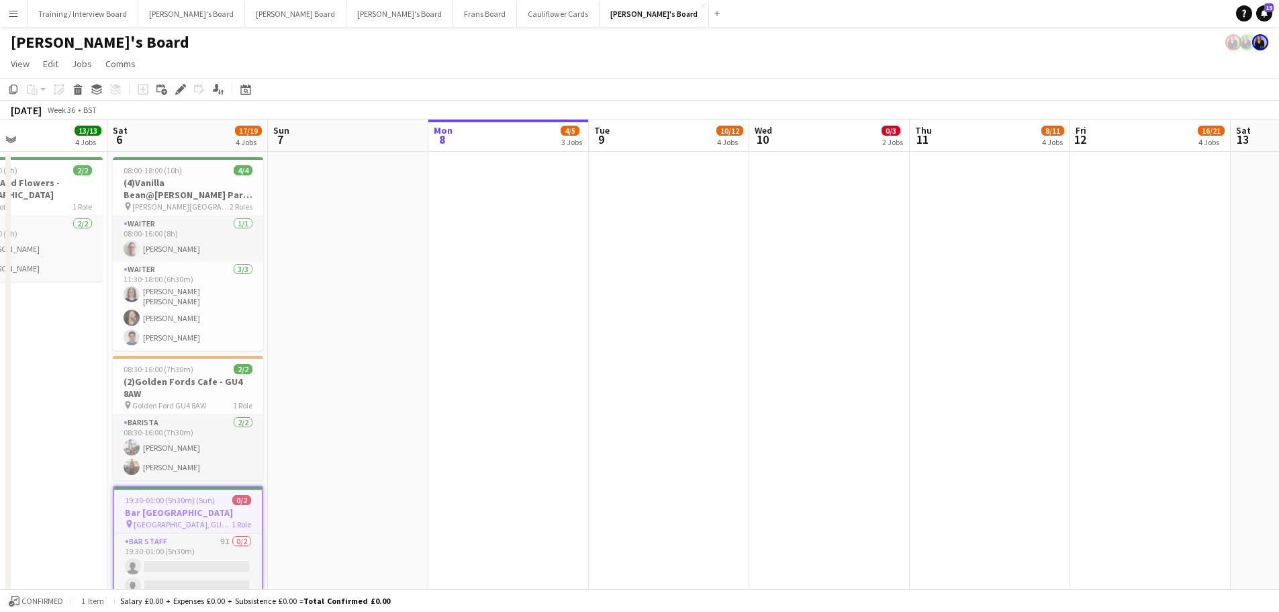
scroll to position [0, 488]
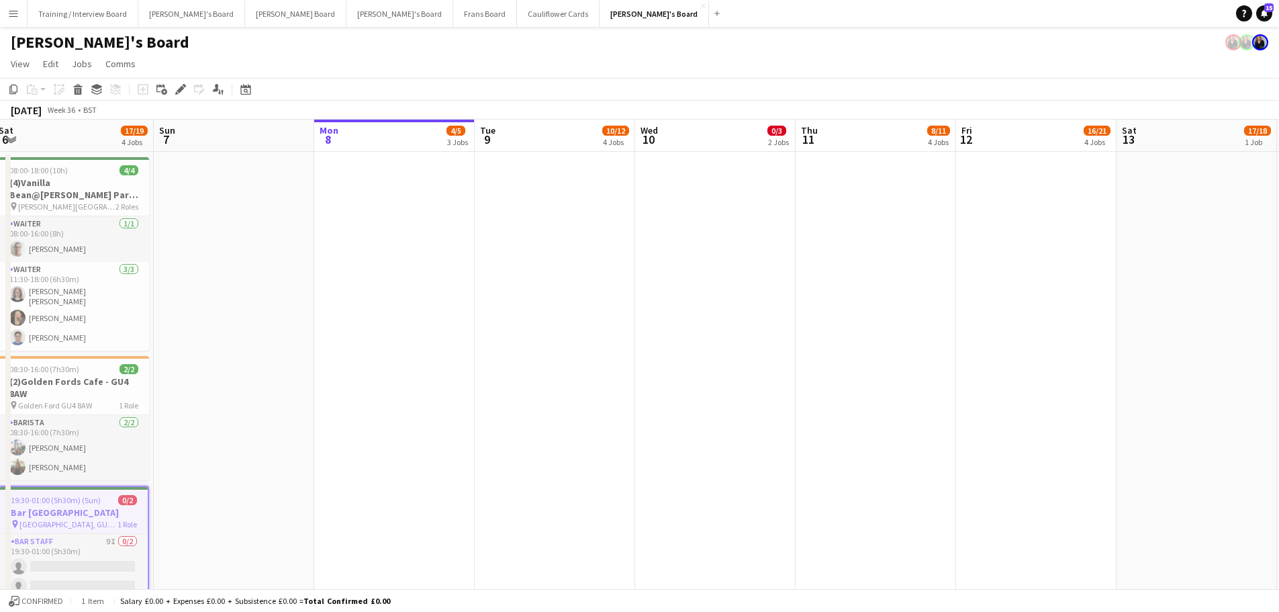
drag, startPoint x: 847, startPoint y: 273, endPoint x: 412, endPoint y: 283, distance: 435.2
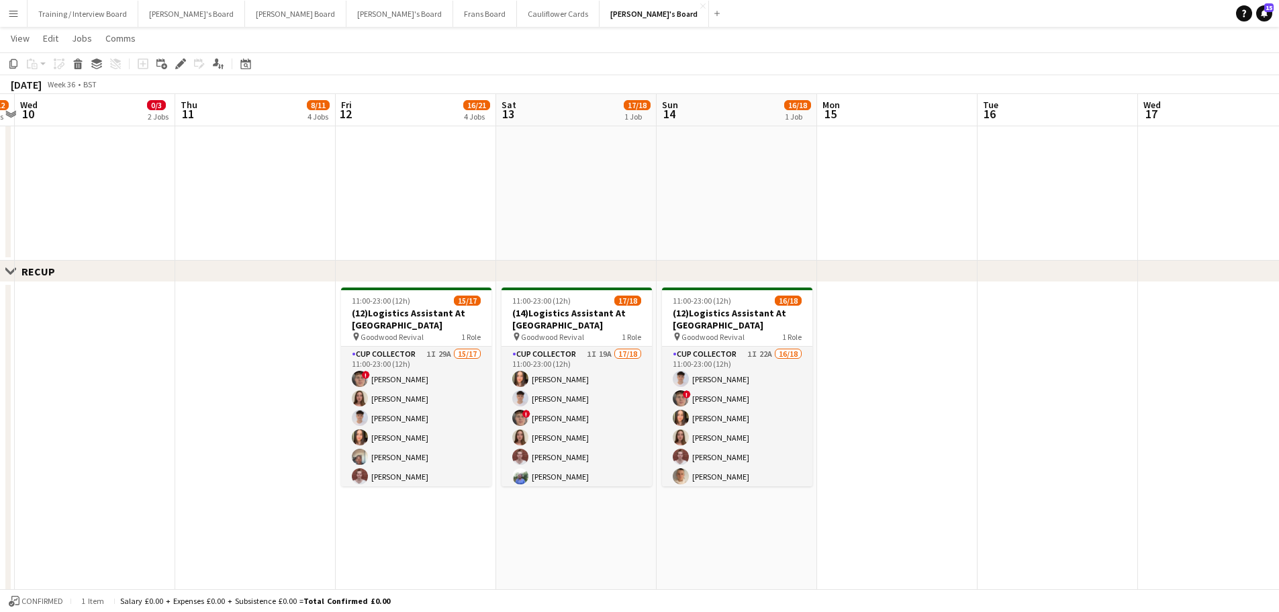
scroll to position [0, 467]
drag, startPoint x: 1045, startPoint y: 164, endPoint x: 424, endPoint y: 181, distance: 621.3
click at [424, 181] on app-calendar-viewport "Sun 7 Mon 8 4/5 3 Jobs Tue 9 10/12 4 Jobs Wed 10 0/3 2 Jobs Thu 11 8/11 4 Jobs …" at bounding box center [639, 220] width 1279 height 1811
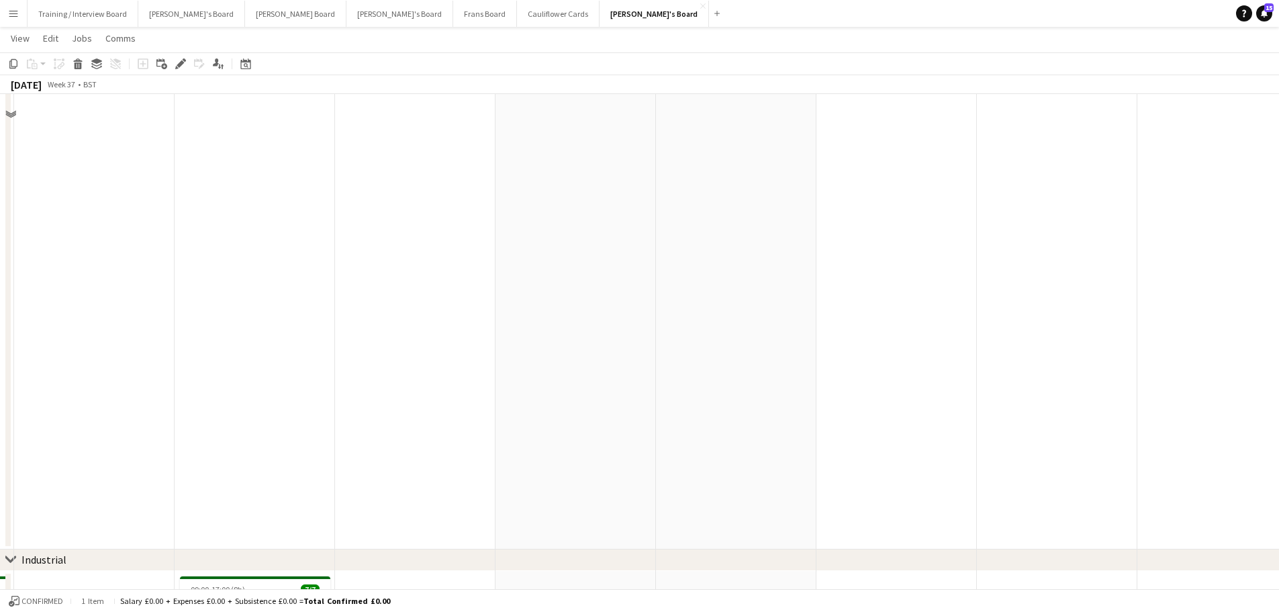
scroll to position [0, 0]
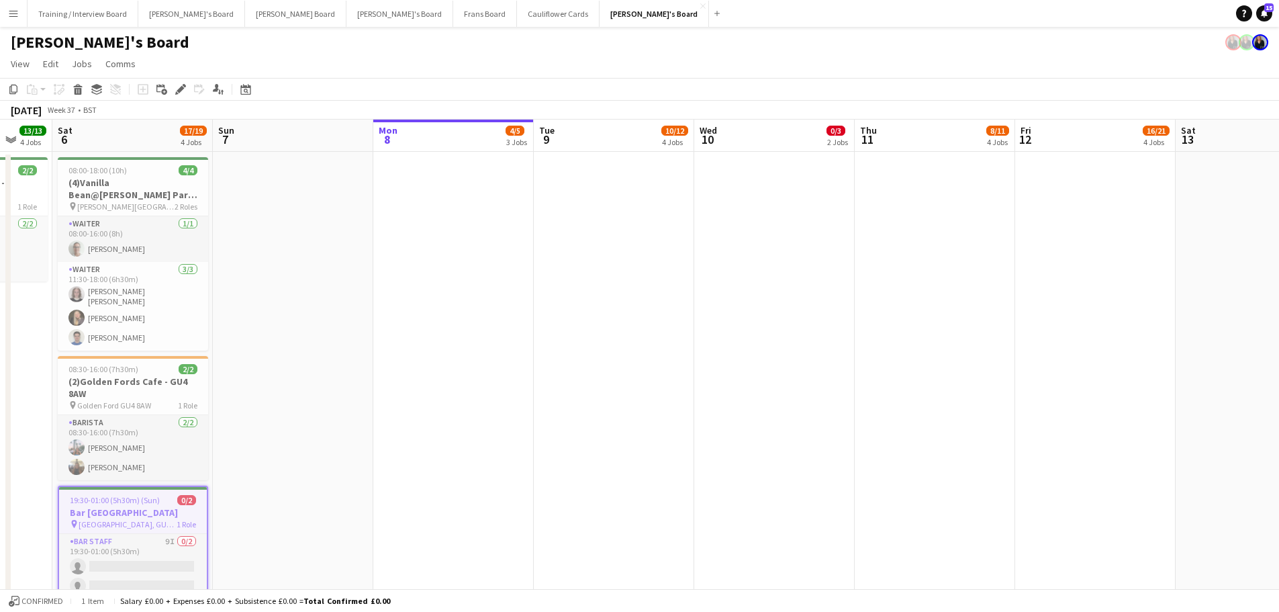
drag, startPoint x: 497, startPoint y: 250, endPoint x: 1016, endPoint y: 292, distance: 521.3
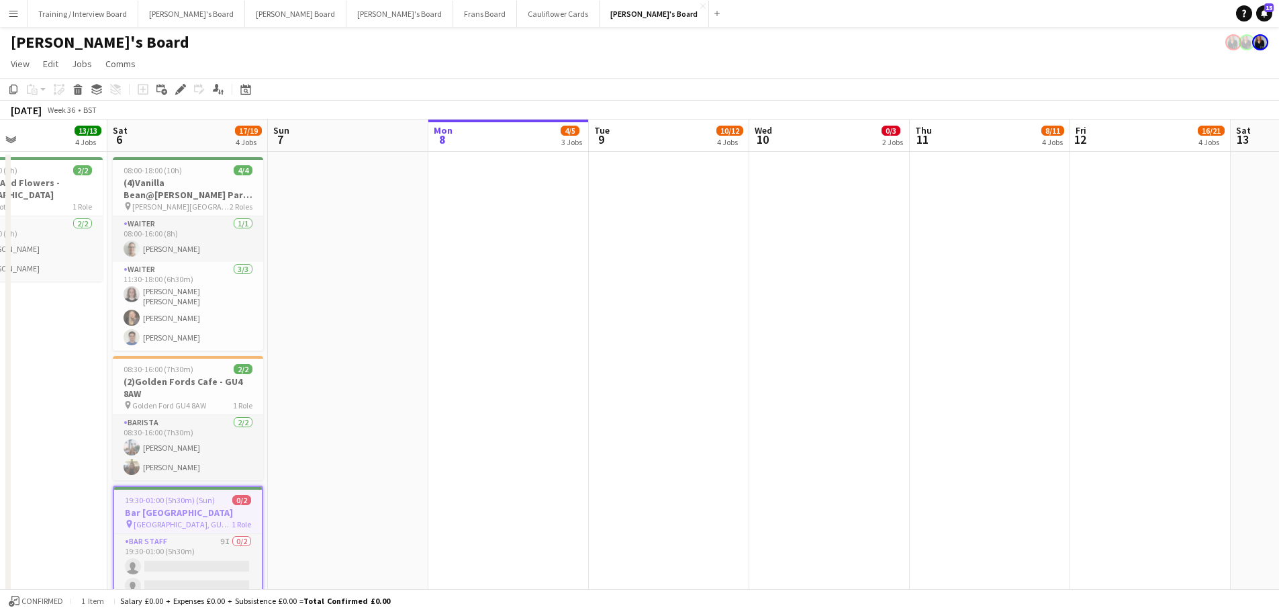
drag, startPoint x: 420, startPoint y: 370, endPoint x: 763, endPoint y: 381, distance: 343.3
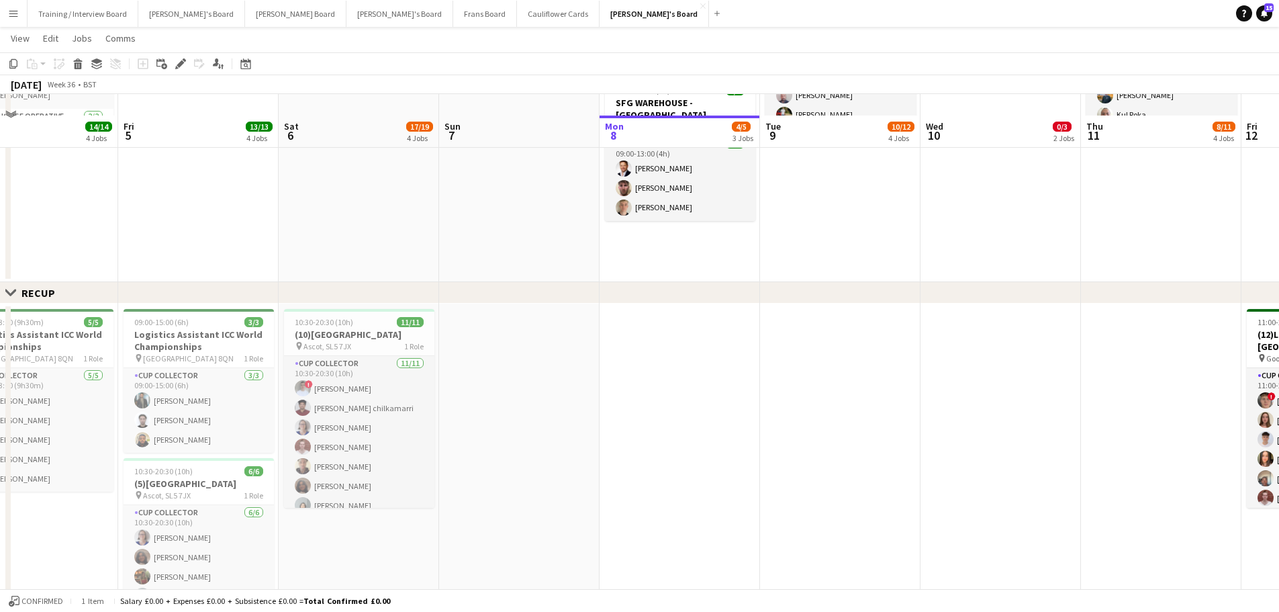
scroll to position [739, 0]
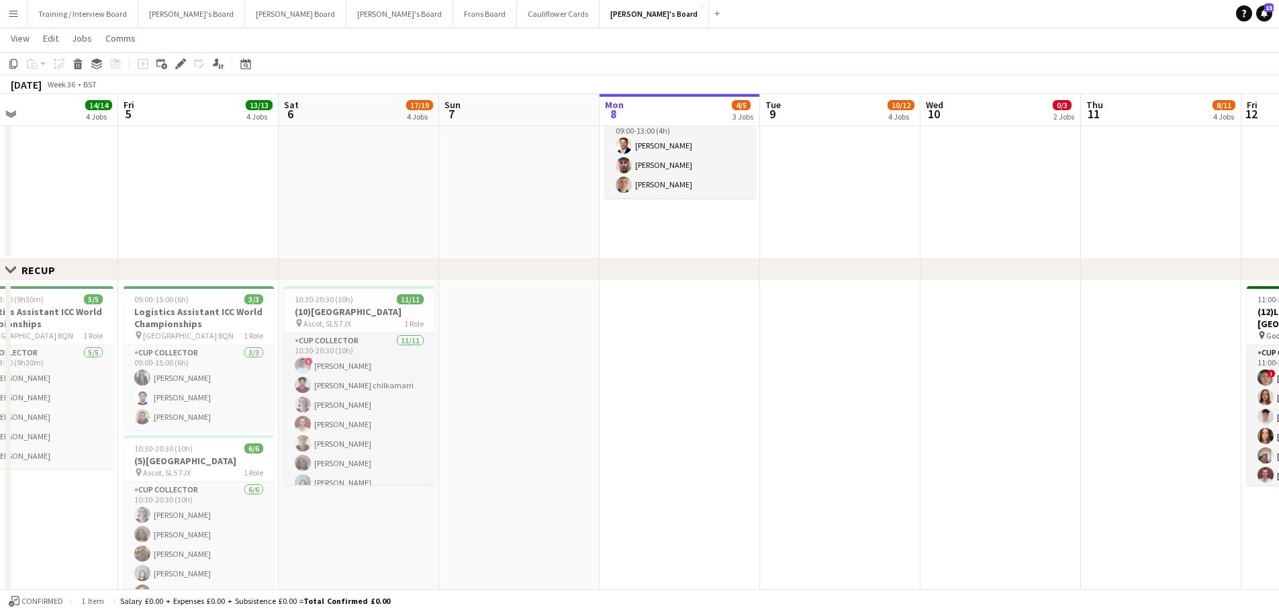
click at [486, 143] on app-date-cell at bounding box center [519, 88] width 160 height 342
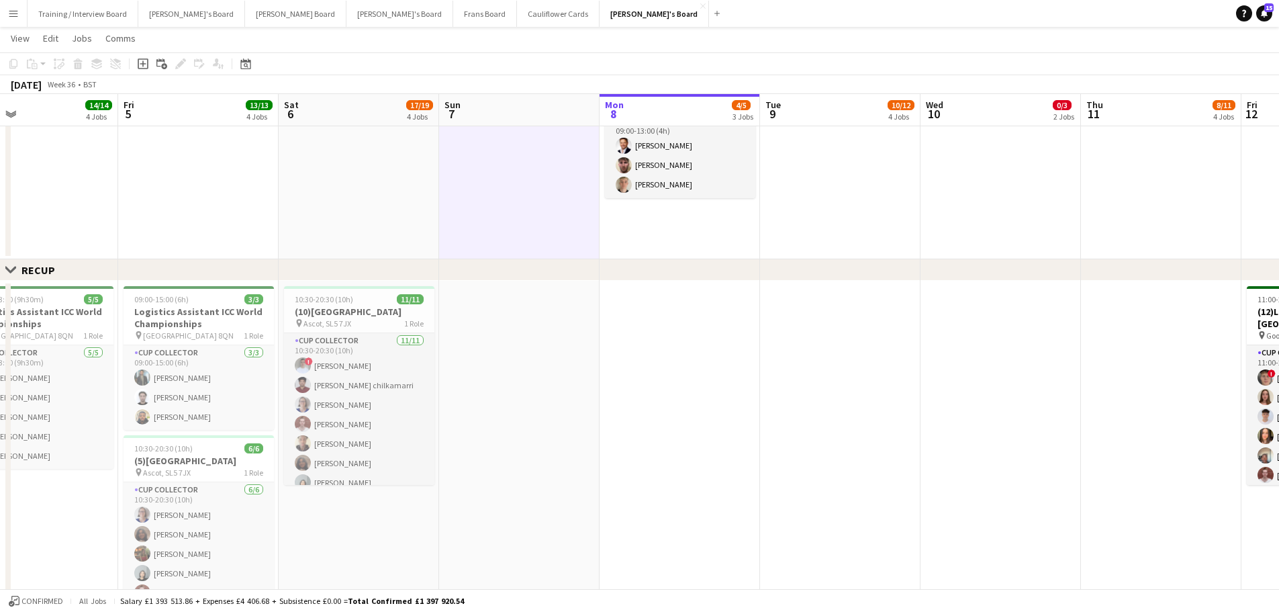
click at [410, 171] on app-date-cell at bounding box center [359, 88] width 160 height 342
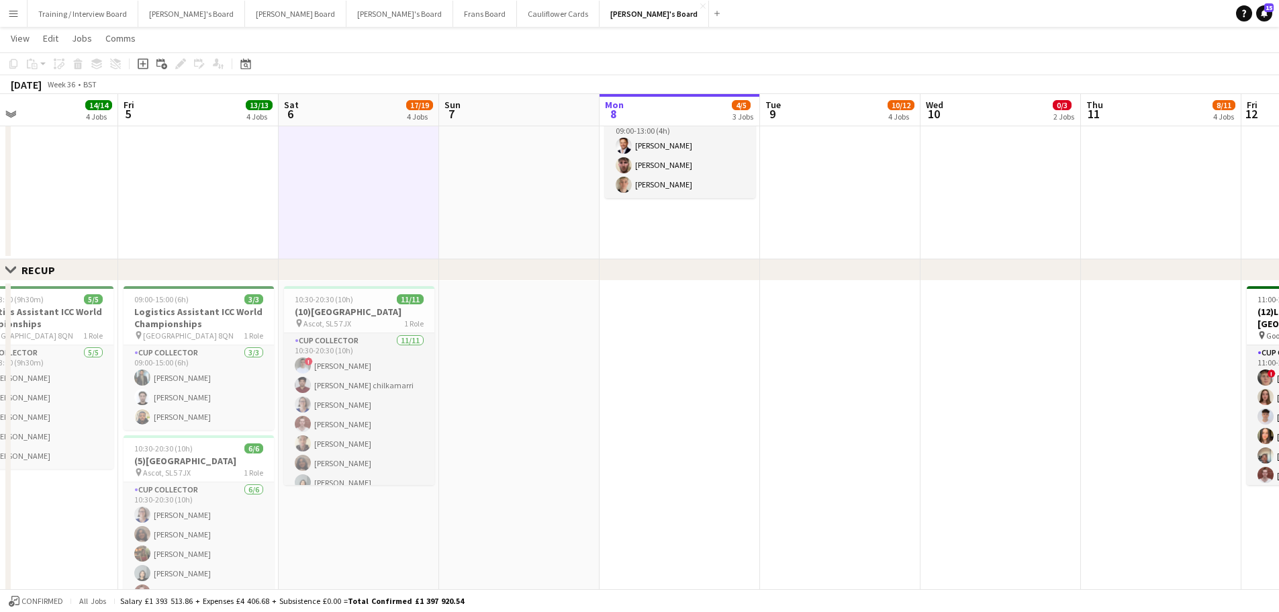
click at [445, 183] on app-date-cell at bounding box center [519, 88] width 160 height 342
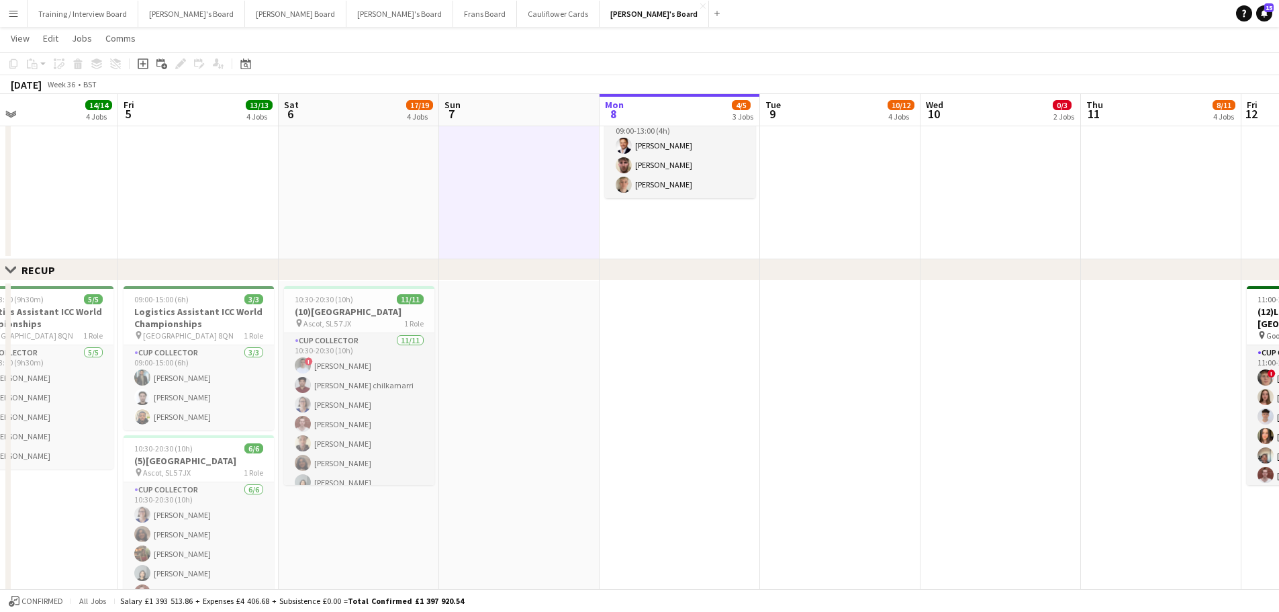
click at [283, 220] on app-date-cell at bounding box center [359, 88] width 160 height 342
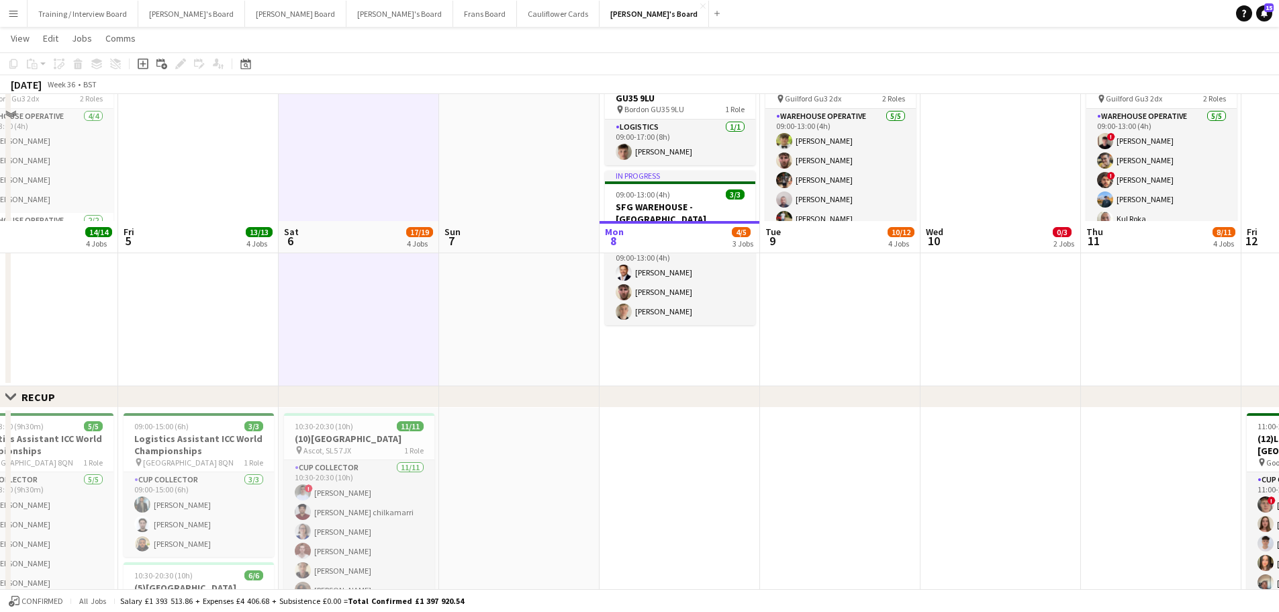
scroll to position [537, 0]
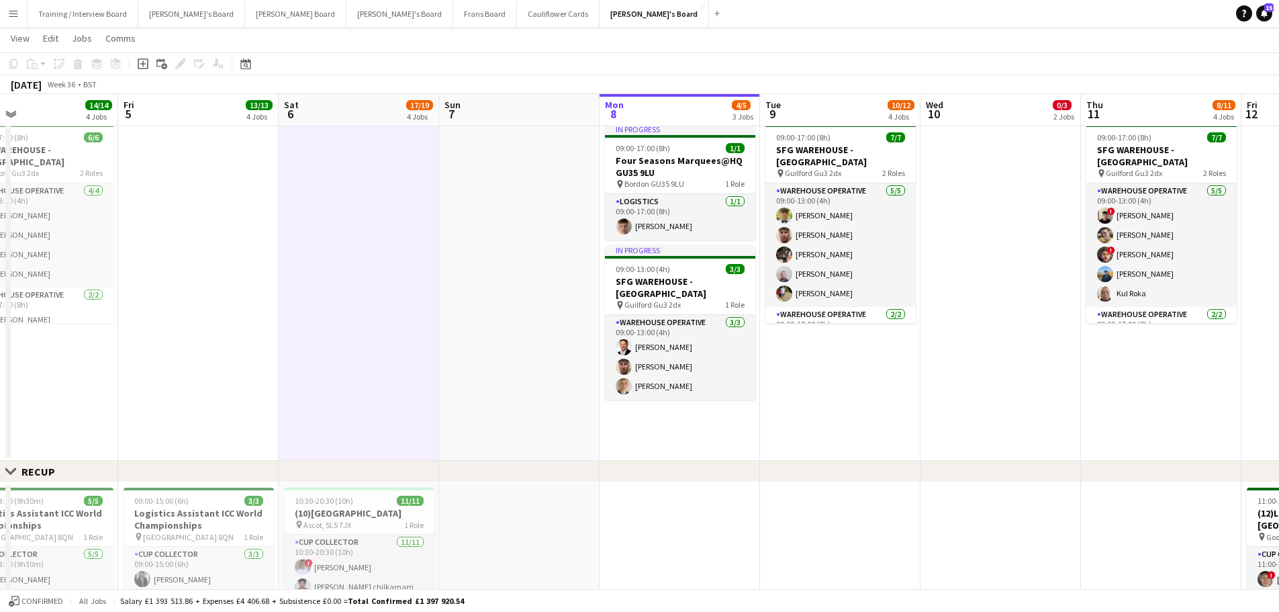
drag, startPoint x: 479, startPoint y: 199, endPoint x: 419, endPoint y: 203, distance: 60.6
click at [471, 199] on app-calendar-viewport "Tue 2 4/4 2 Jobs Wed 3 10/10 3 Jobs Thu 4 14/14 4 Jobs Fri 5 13/13 4 Jobs Sat 6…" at bounding box center [639, 420] width 1279 height 1811
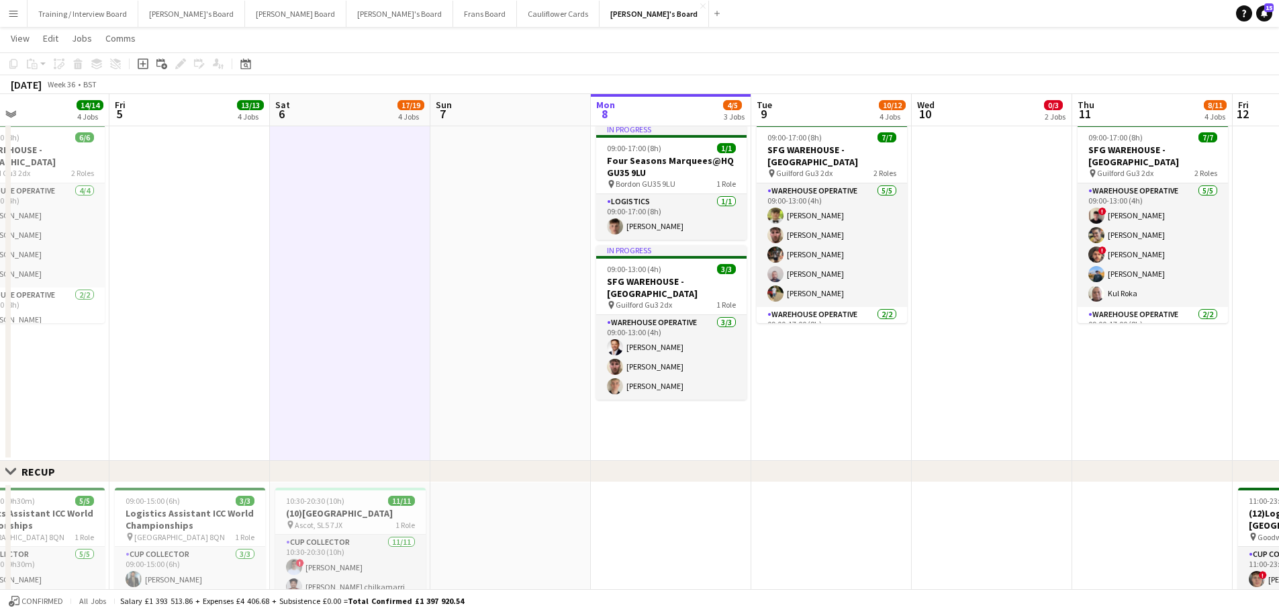
click at [419, 203] on app-date-cell at bounding box center [350, 290] width 160 height 342
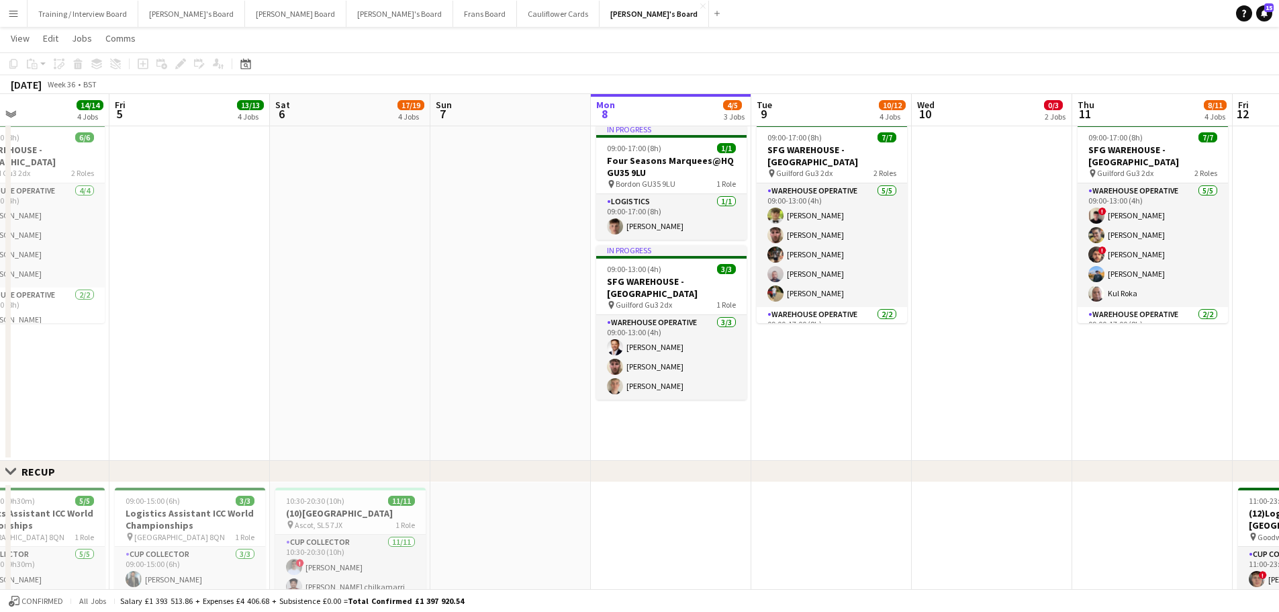
click at [524, 197] on app-date-cell at bounding box center [510, 290] width 160 height 342
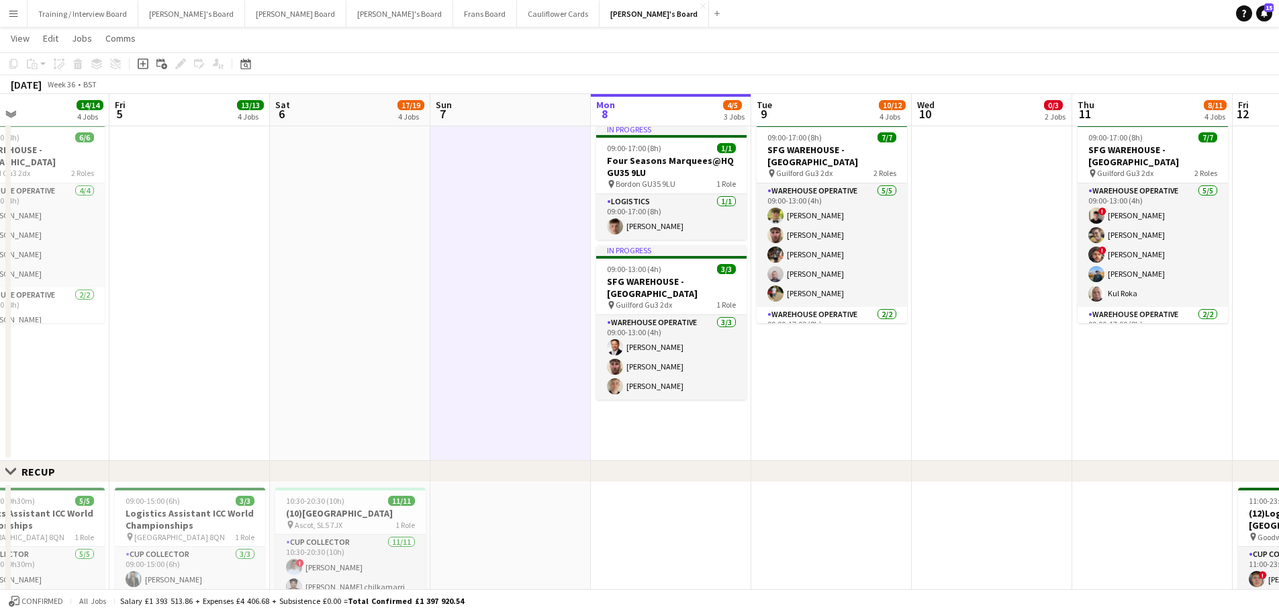
click at [524, 197] on app-date-cell at bounding box center [510, 290] width 160 height 342
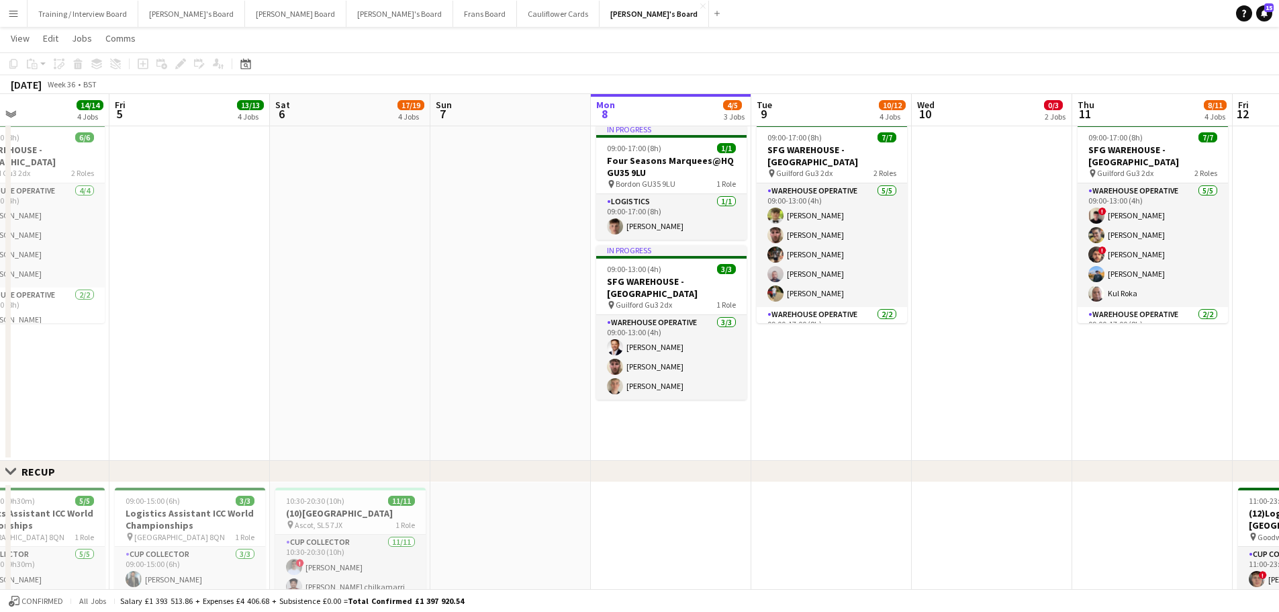
click at [344, 219] on app-date-cell at bounding box center [350, 290] width 160 height 342
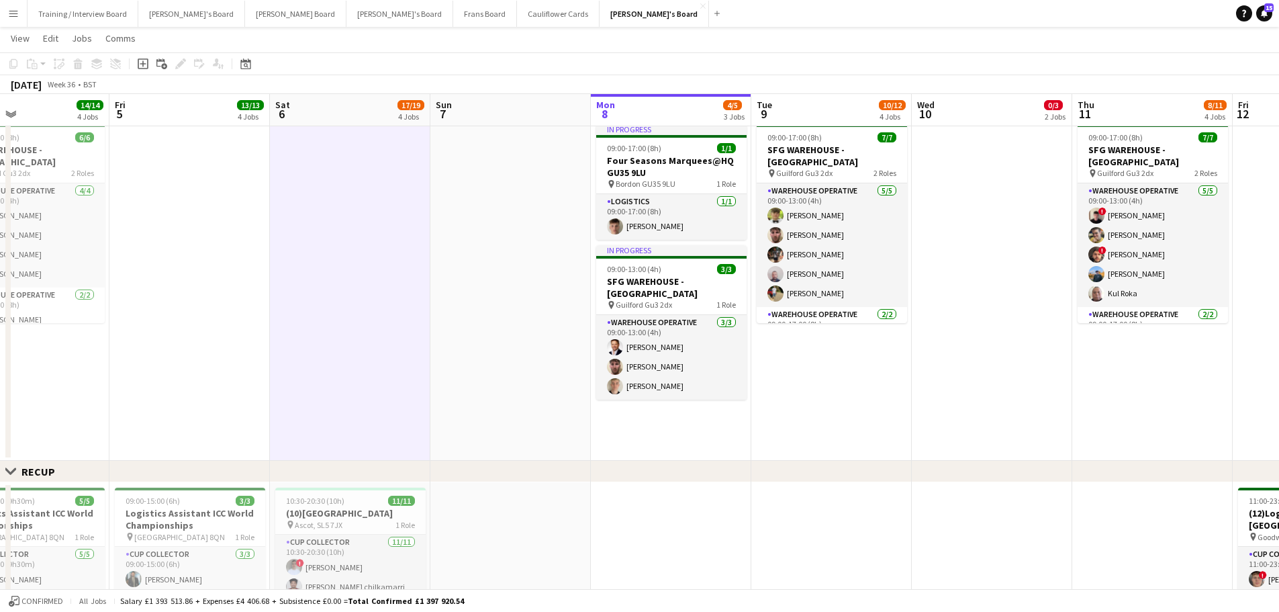
click at [484, 204] on app-date-cell at bounding box center [510, 290] width 160 height 342
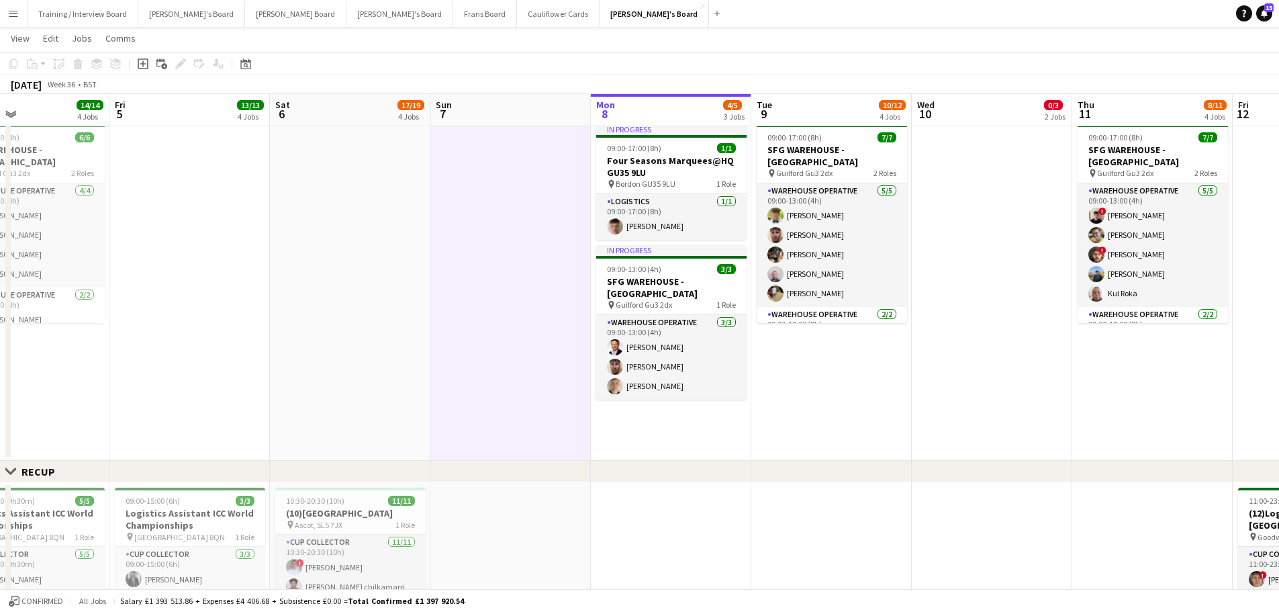
click at [369, 219] on app-date-cell at bounding box center [350, 290] width 160 height 342
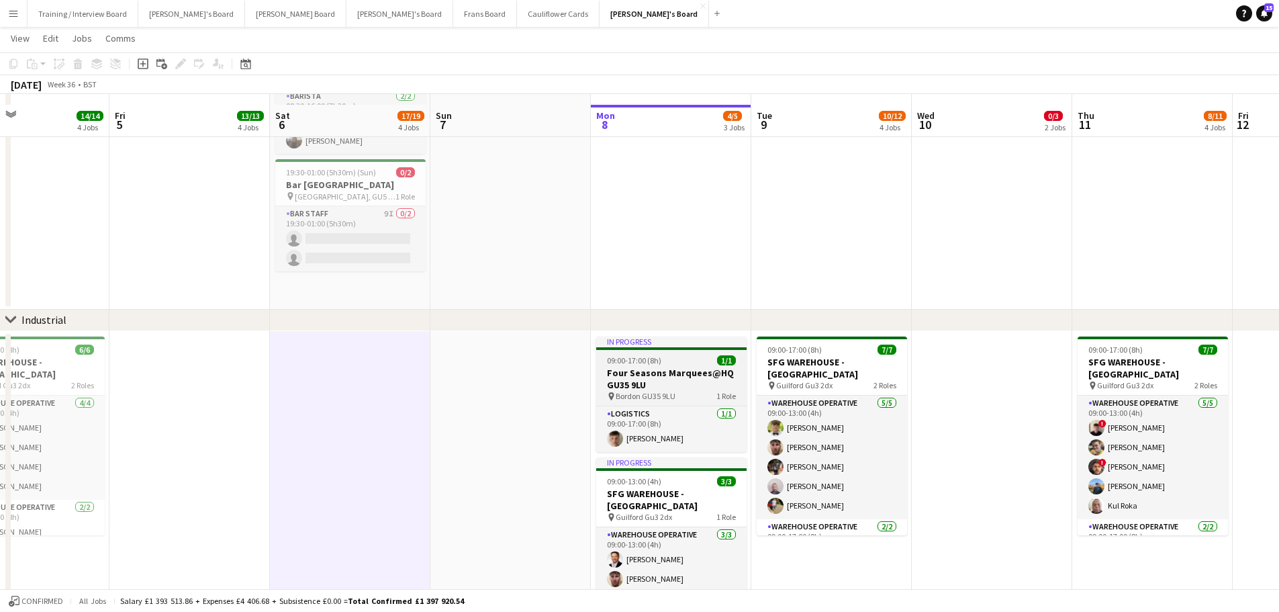
scroll to position [134, 0]
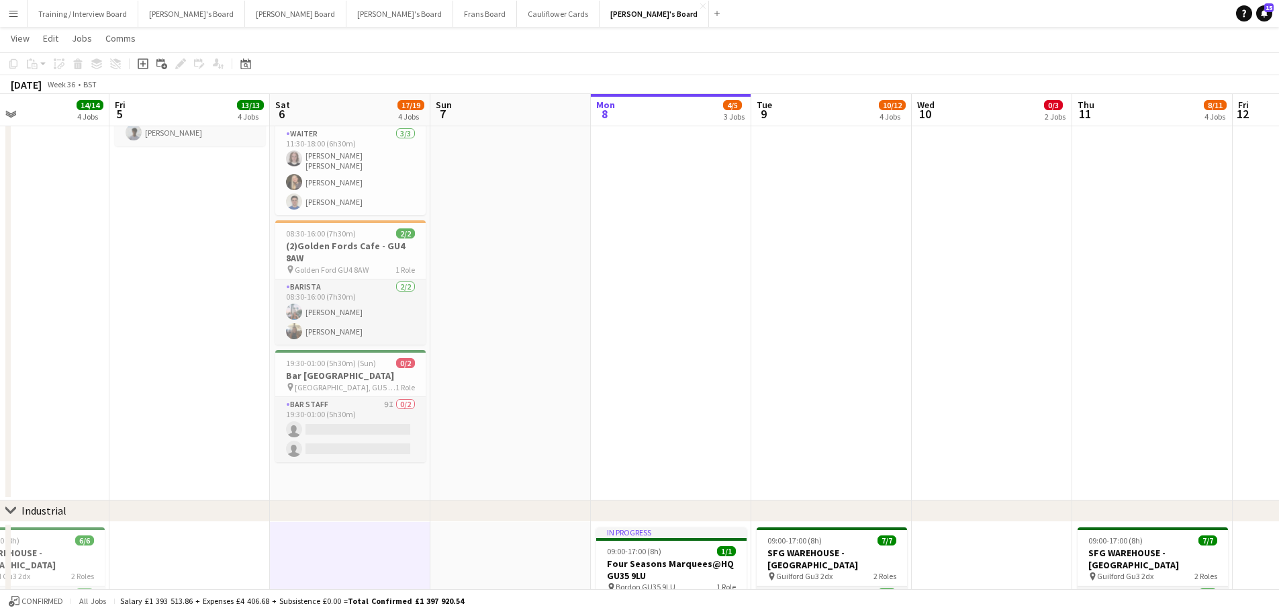
click at [527, 341] on app-date-cell at bounding box center [510, 258] width 160 height 484
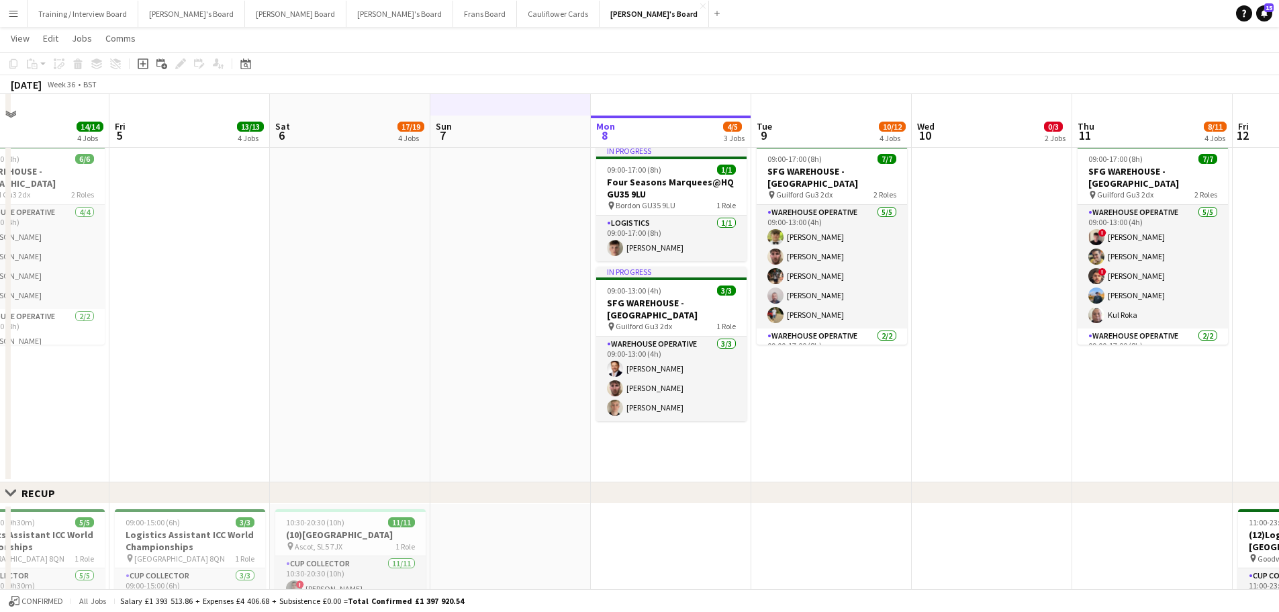
scroll to position [537, 0]
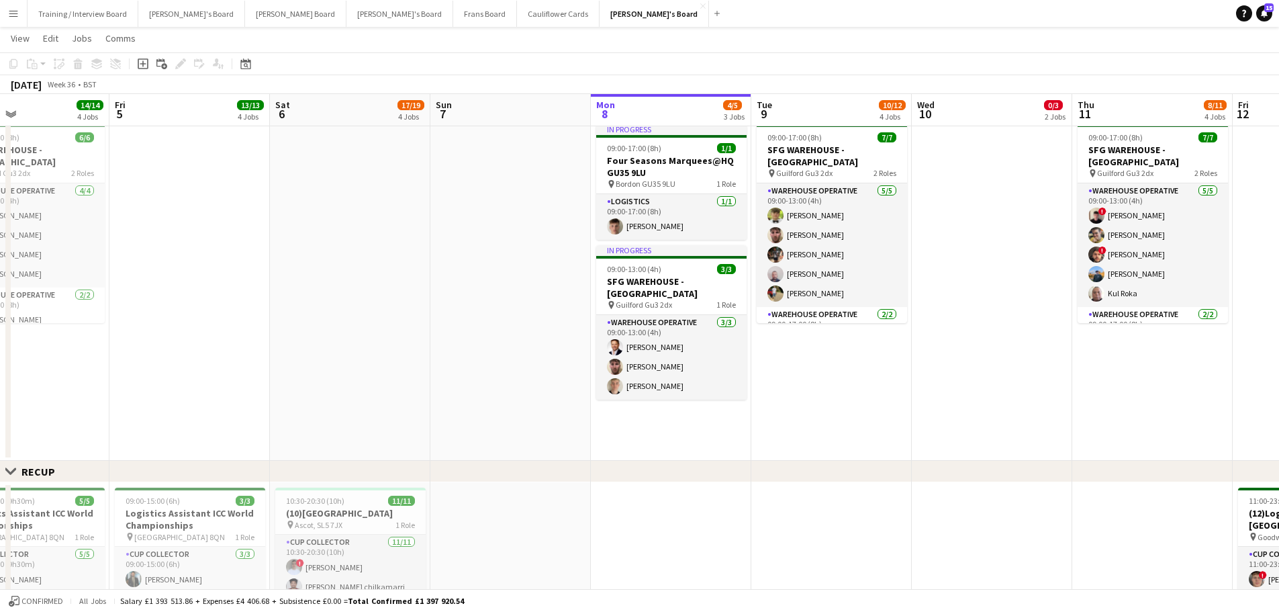
click at [471, 315] on app-date-cell at bounding box center [510, 290] width 160 height 342
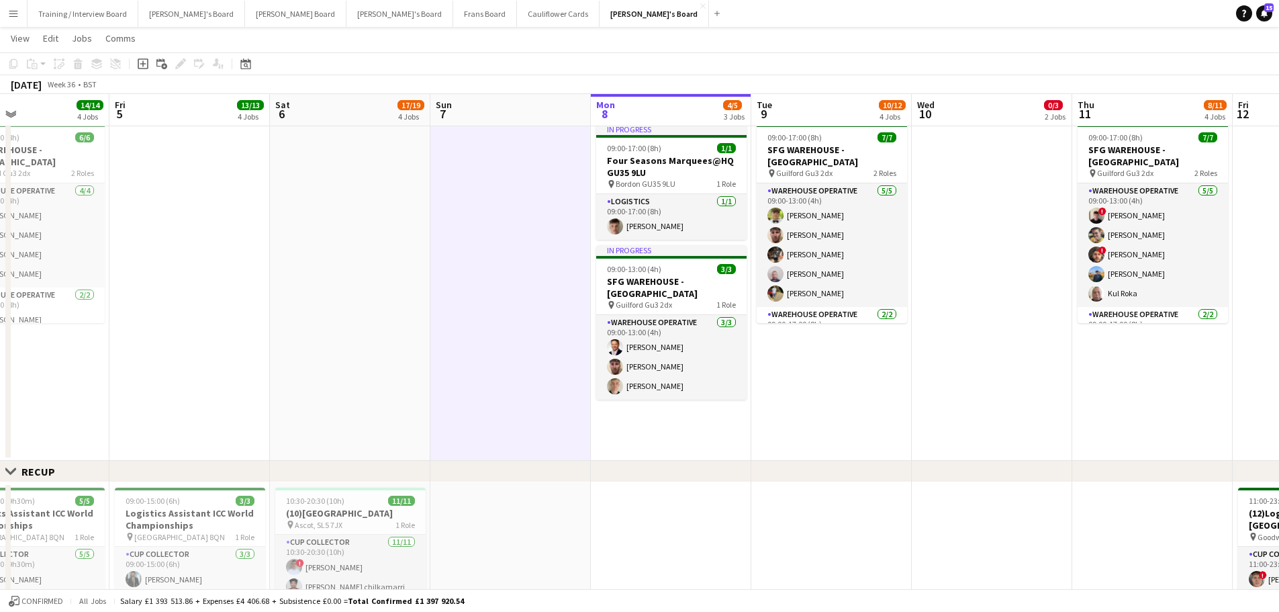
click at [379, 283] on app-date-cell at bounding box center [350, 290] width 160 height 342
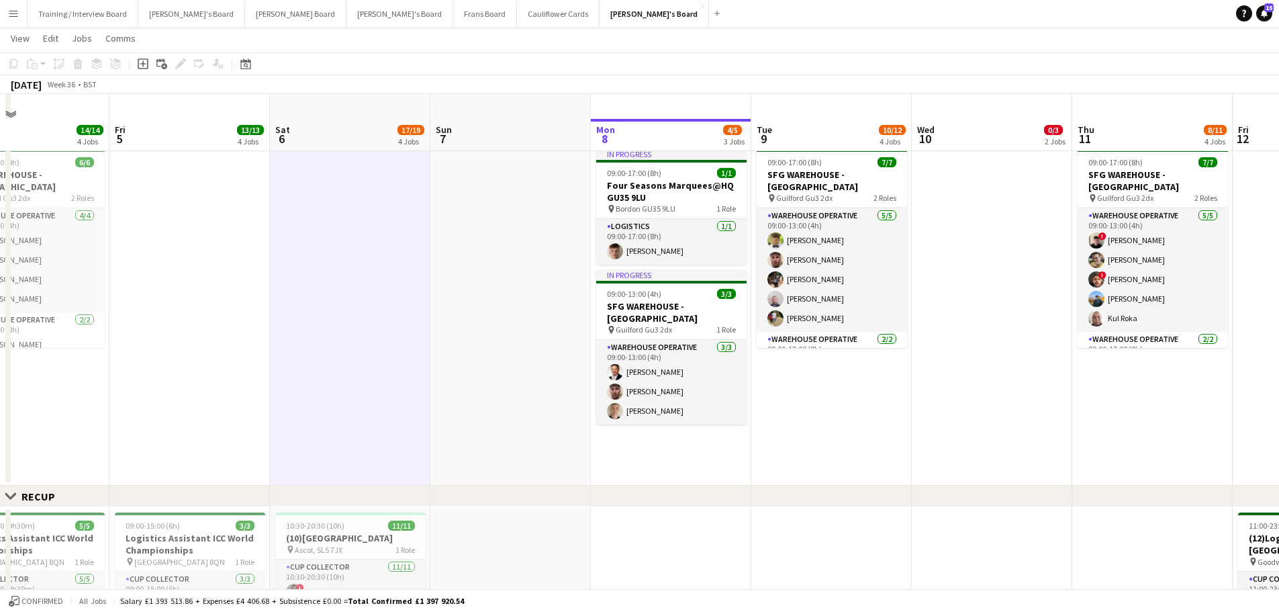
scroll to position [269, 0]
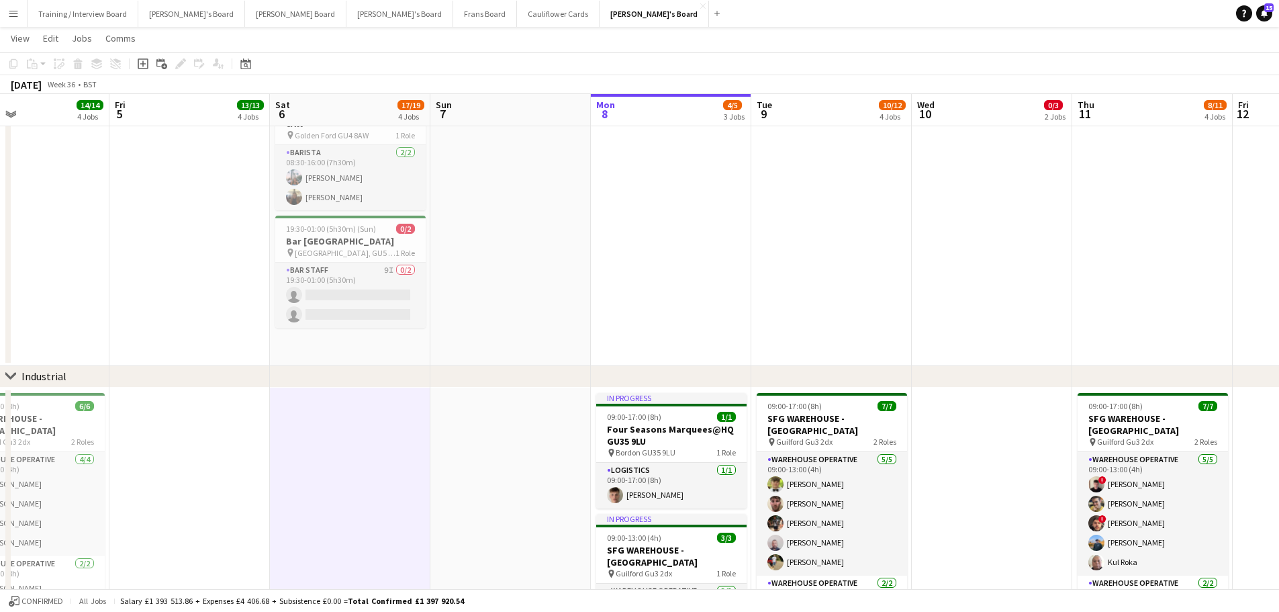
click at [516, 310] on app-date-cell at bounding box center [510, 124] width 160 height 484
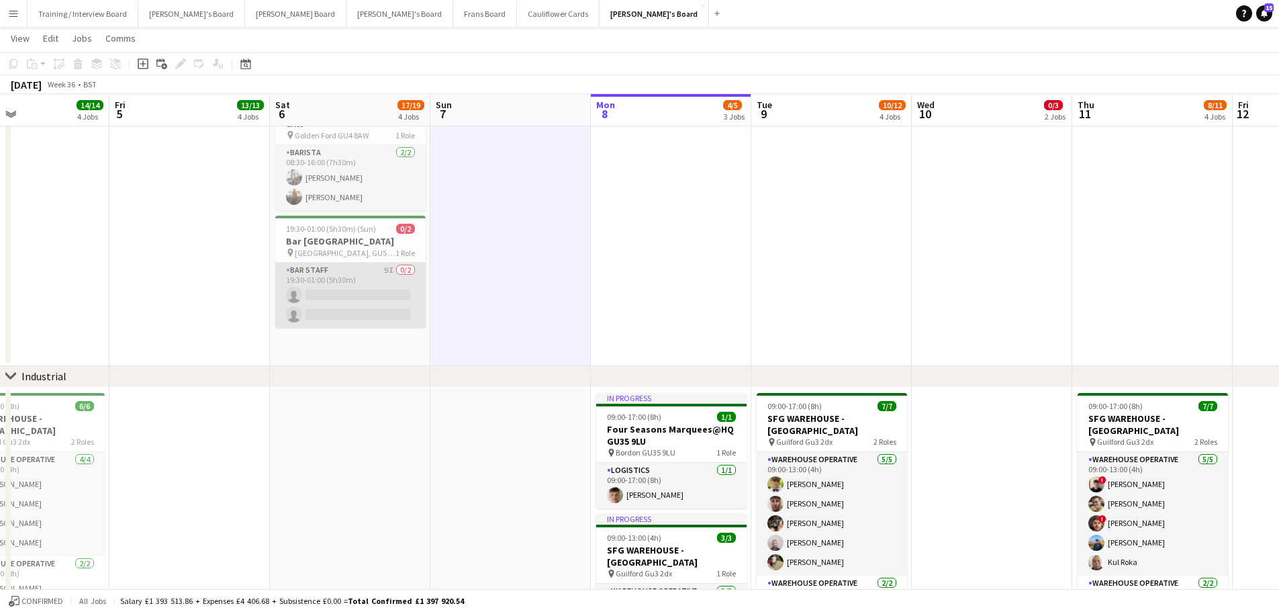
click at [393, 328] on app-card-role "BAR STAFF 9I 0/2 19:30-01:00 (5h30m) single-neutral-actions single-neutral-acti…" at bounding box center [350, 295] width 150 height 65
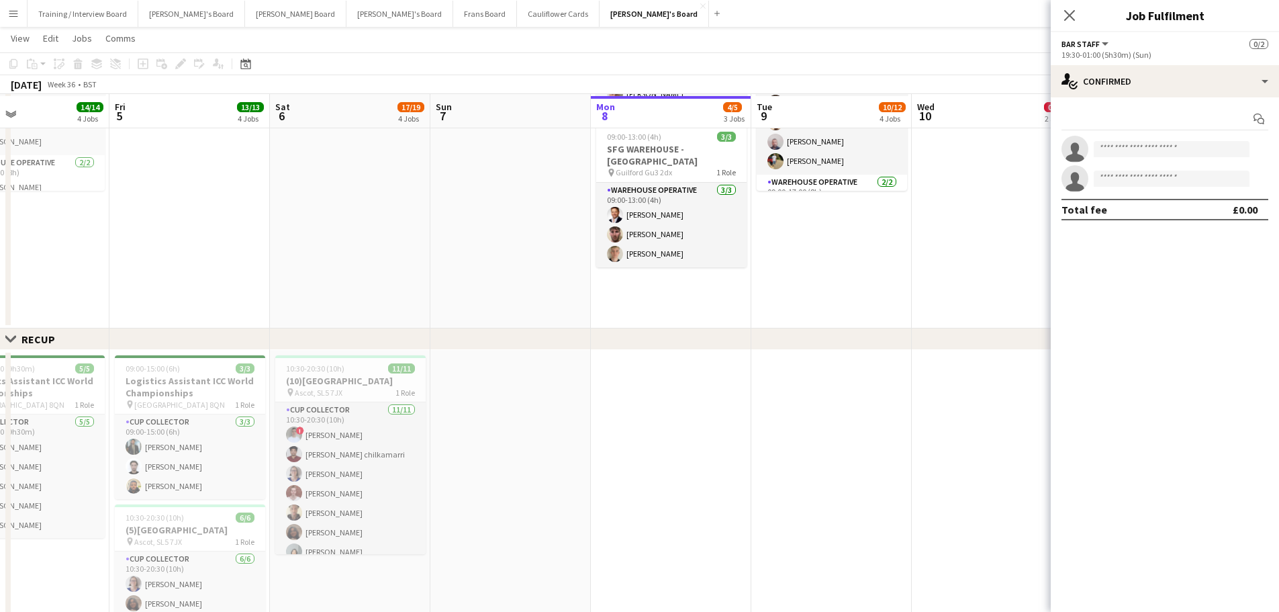
scroll to position [671, 0]
click at [1062, 7] on app-icon "Close pop-in" at bounding box center [1069, 15] width 19 height 19
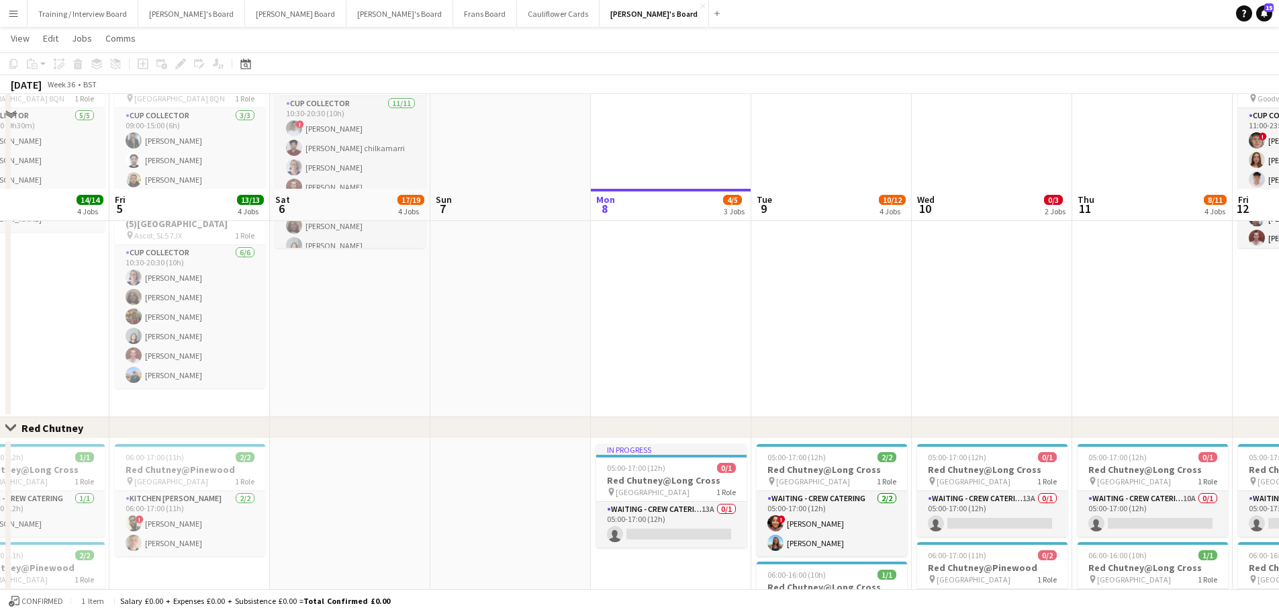
scroll to position [1074, 0]
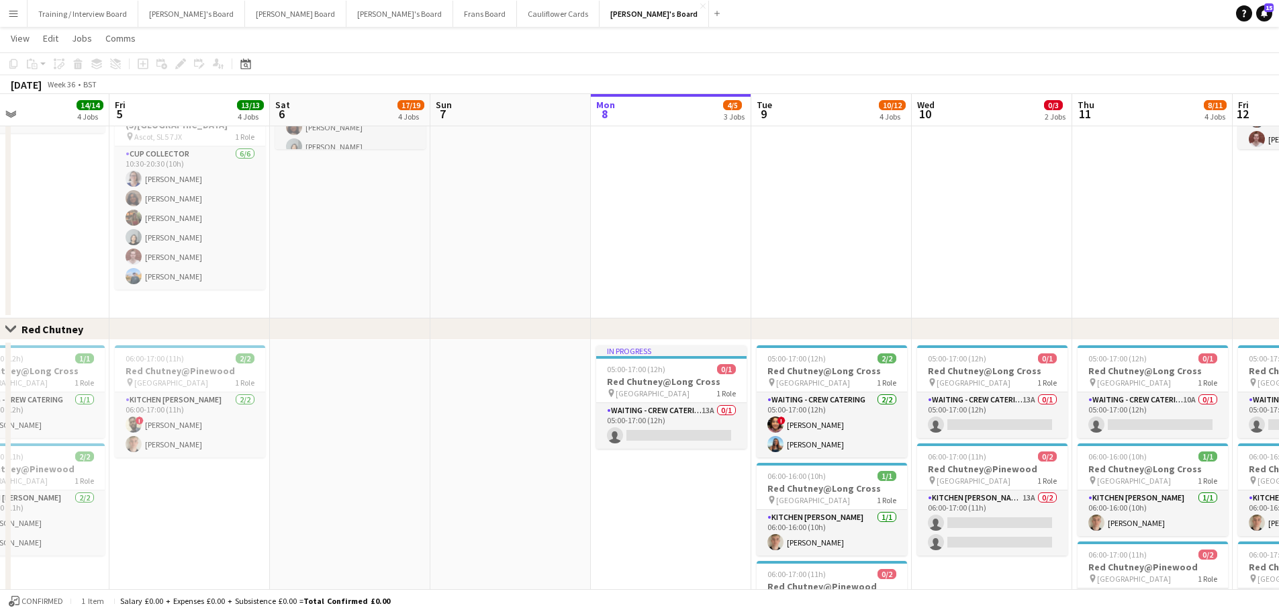
click at [667, 487] on app-date-cell "In progress 05:00-17:00 (12h) 0/1 Red Chutney@Long Cross pin Long Cross Studios…" at bounding box center [671, 533] width 160 height 387
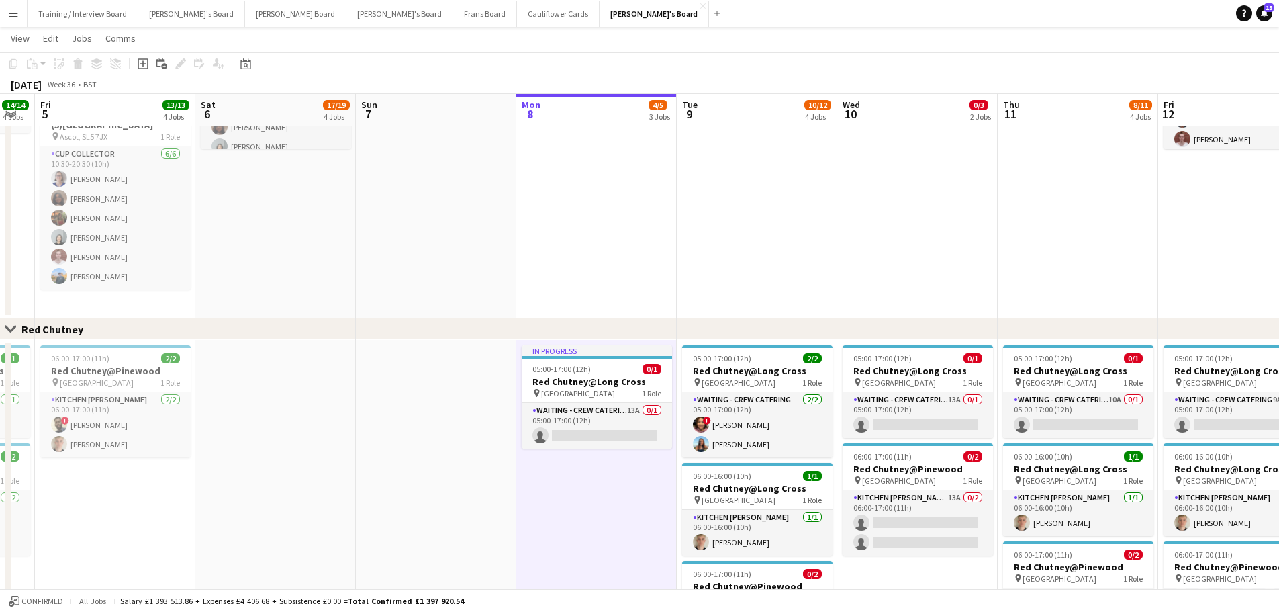
drag, startPoint x: 667, startPoint y: 487, endPoint x: 263, endPoint y: 471, distance: 405.2
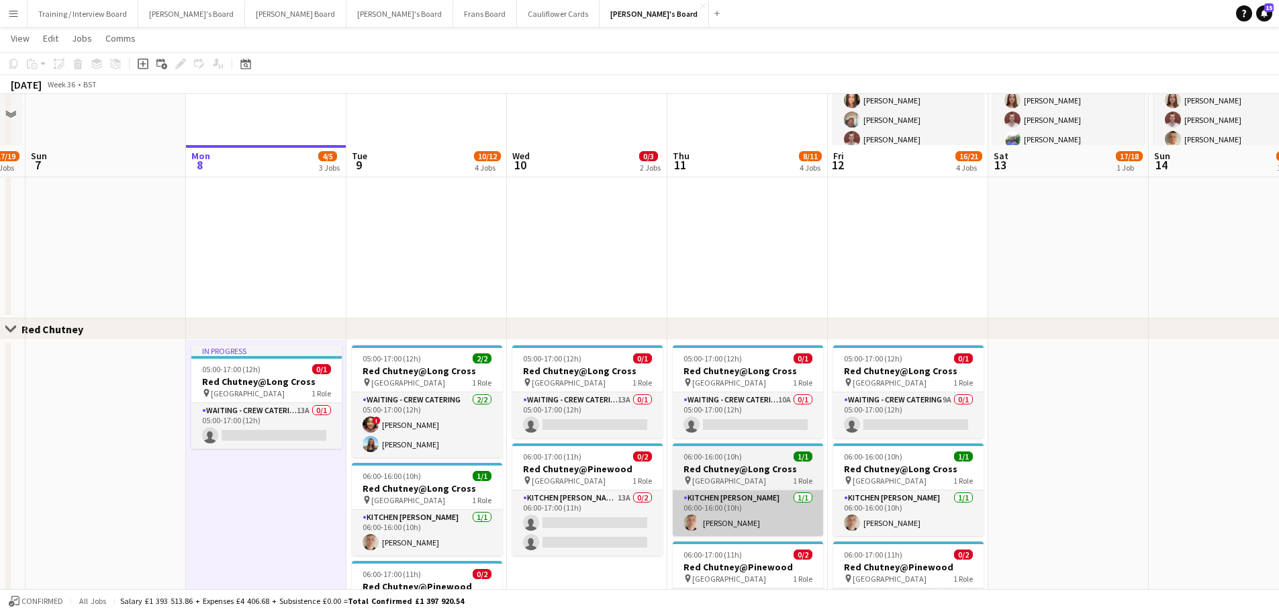
scroll to position [1274, 0]
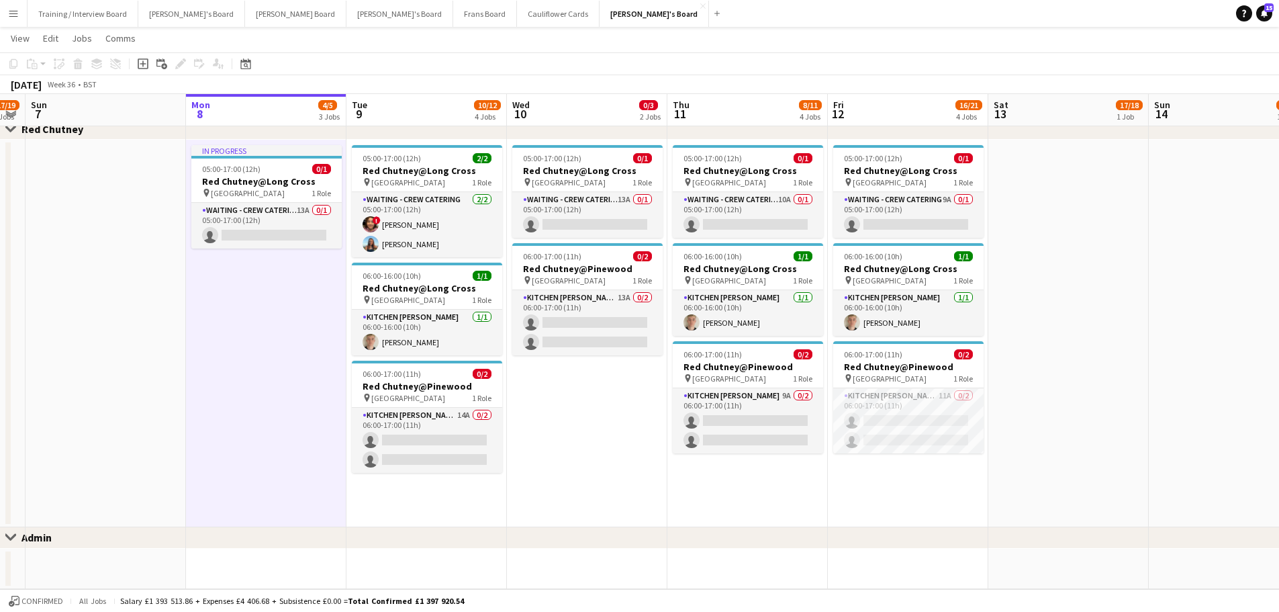
click at [467, 512] on app-date-cell "05:00-17:00 (12h) 2/2 Red Chutney@Long Cross pin Long Cross Studios 1 Role Wait…" at bounding box center [426, 333] width 160 height 387
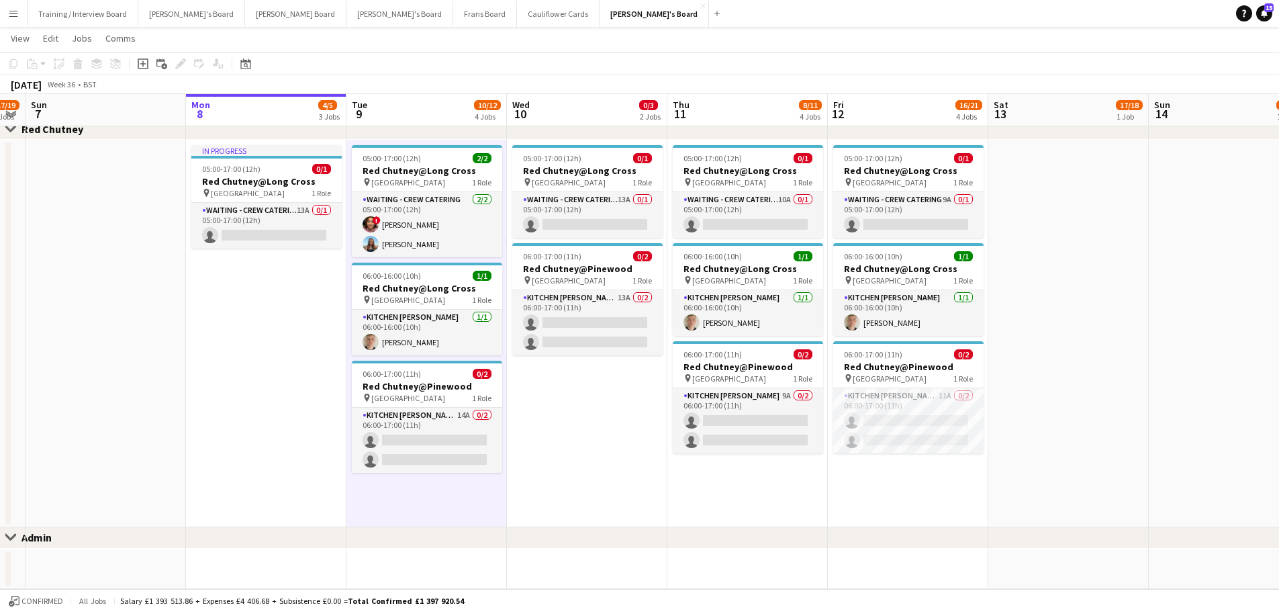
click at [528, 477] on app-date-cell "05:00-17:00 (12h) 0/1 Red Chutney@Long Cross pin Long Cross Studios 1 Role Wait…" at bounding box center [587, 333] width 160 height 387
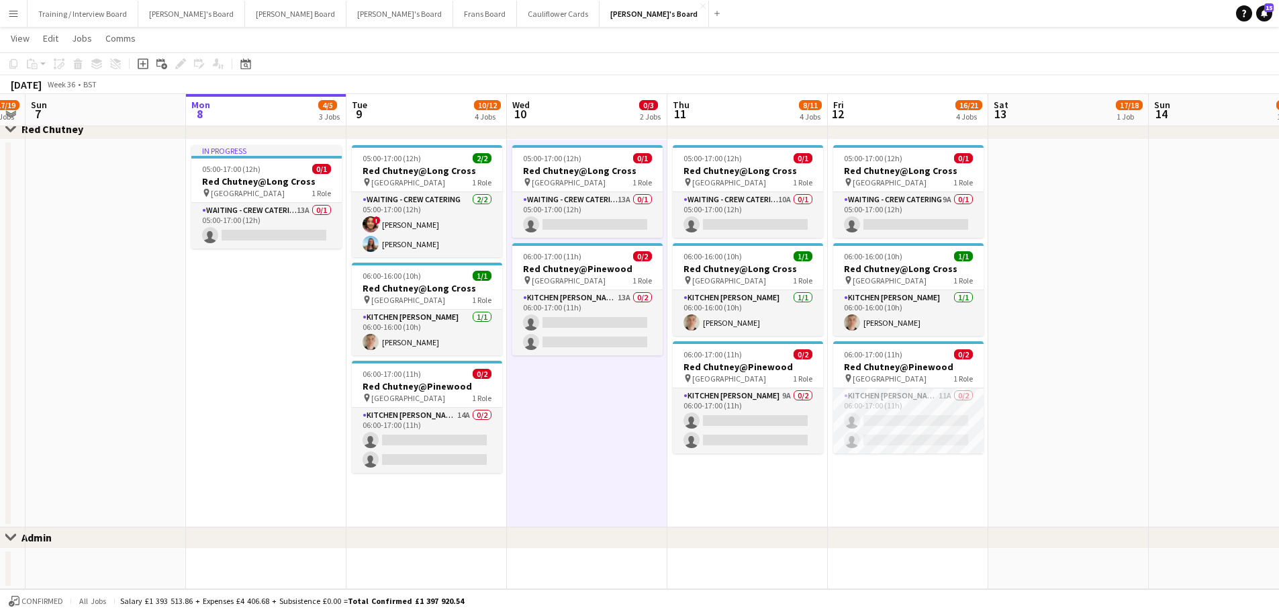
click at [940, 490] on app-date-cell "05:00-17:00 (12h) 0/1 Red Chutney@Long Cross pin Long Cross Studios 1 Role Wait…" at bounding box center [908, 333] width 160 height 387
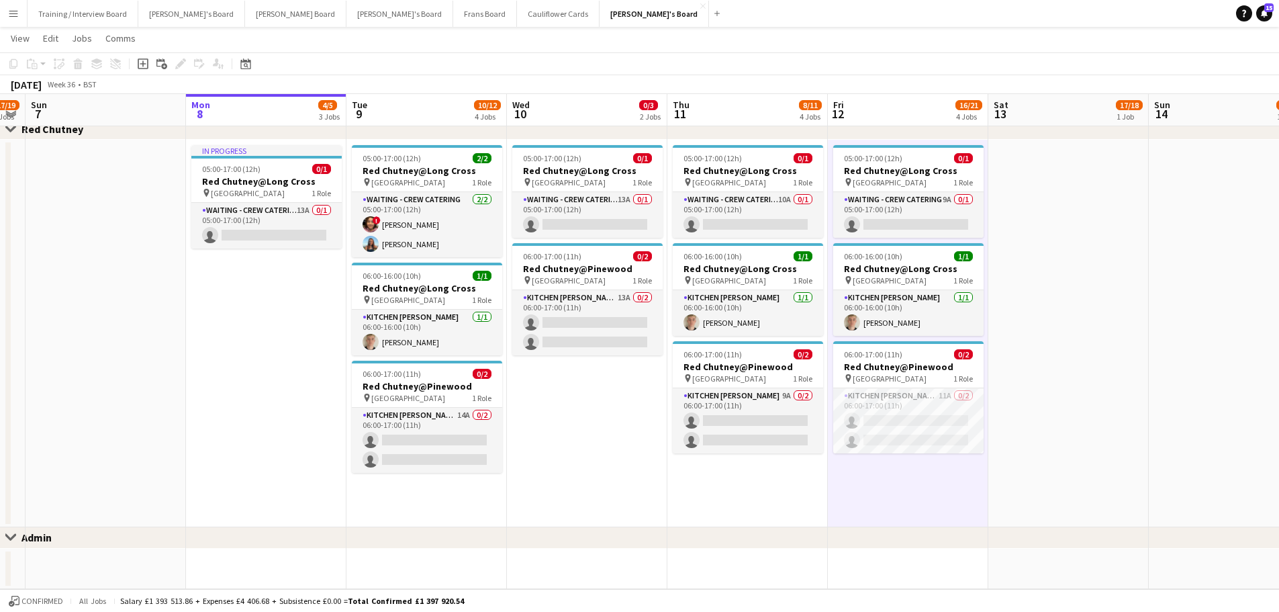
click at [781, 493] on app-date-cell "05:00-17:00 (12h) 0/1 Red Chutney@Long Cross pin Long Cross Studios 1 Role Wait…" at bounding box center [747, 333] width 160 height 387
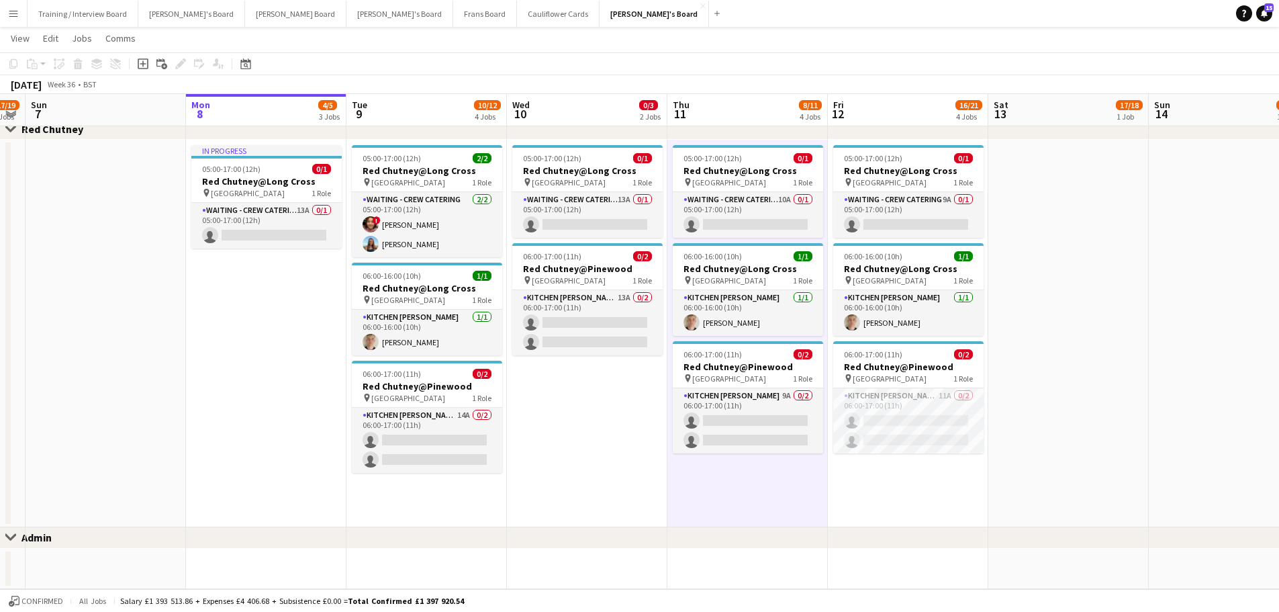
click at [1079, 242] on app-date-cell at bounding box center [1068, 333] width 160 height 387
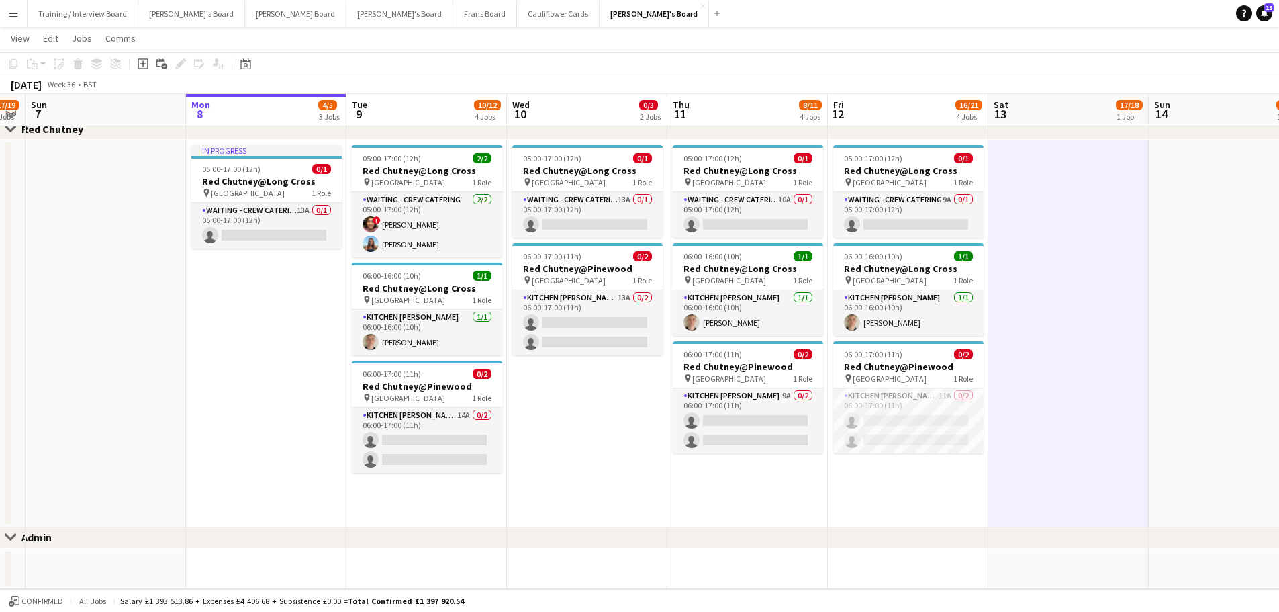
click at [1239, 224] on app-date-cell at bounding box center [1229, 333] width 160 height 387
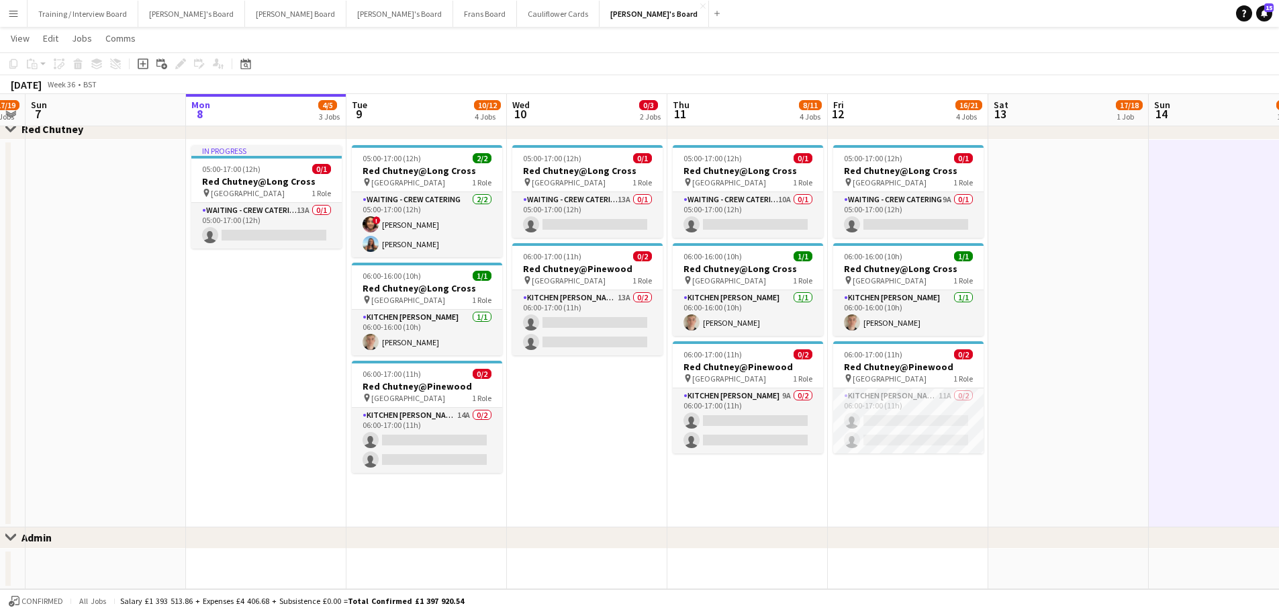
click at [1123, 230] on app-date-cell at bounding box center [1068, 333] width 160 height 387
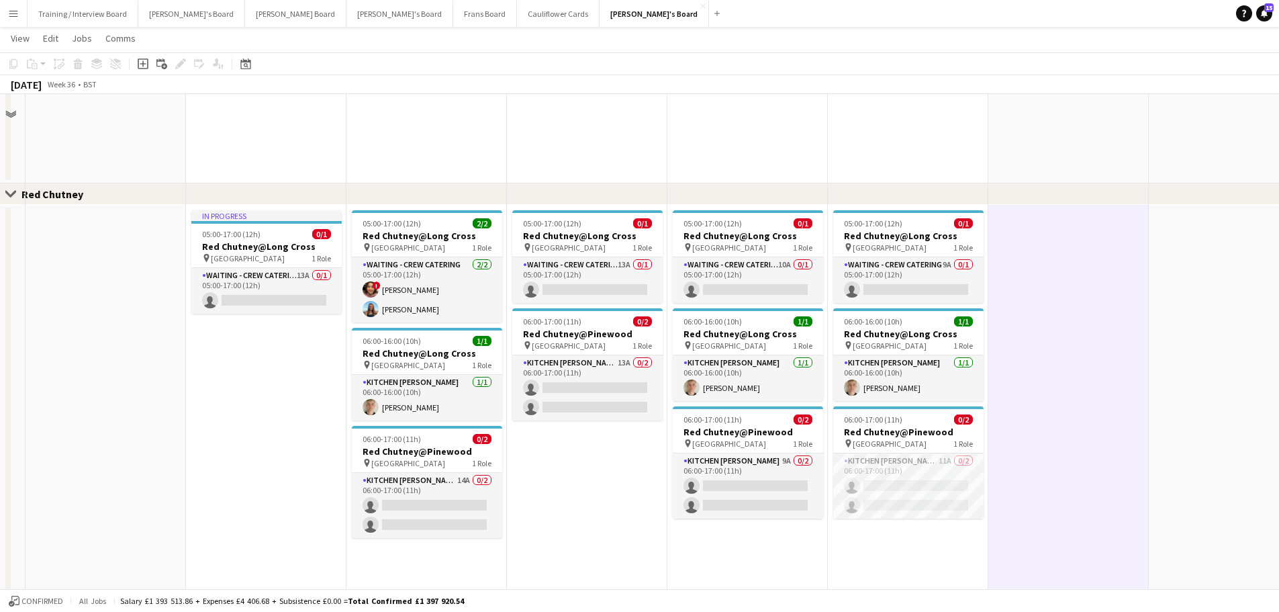
scroll to position [1140, 0]
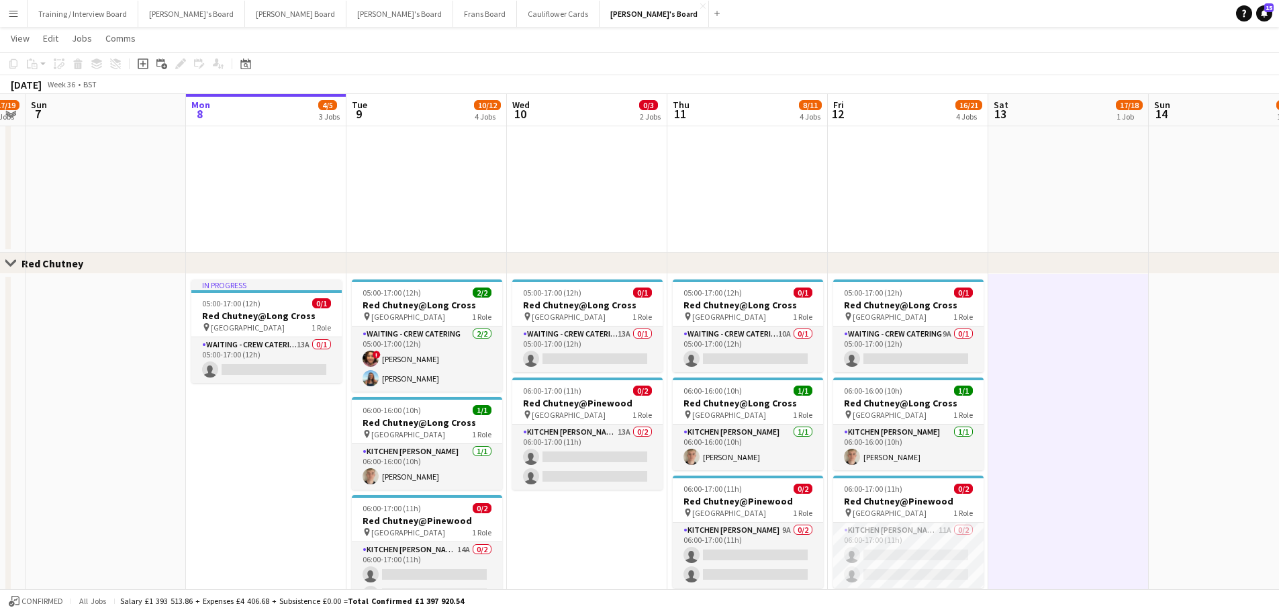
click at [1123, 230] on app-date-cell "11:00-23:00 (12h) 17/18 (14)Logistics Assistant At Goodwood pin Goodwood Reviva…" at bounding box center [1068, 65] width 160 height 373
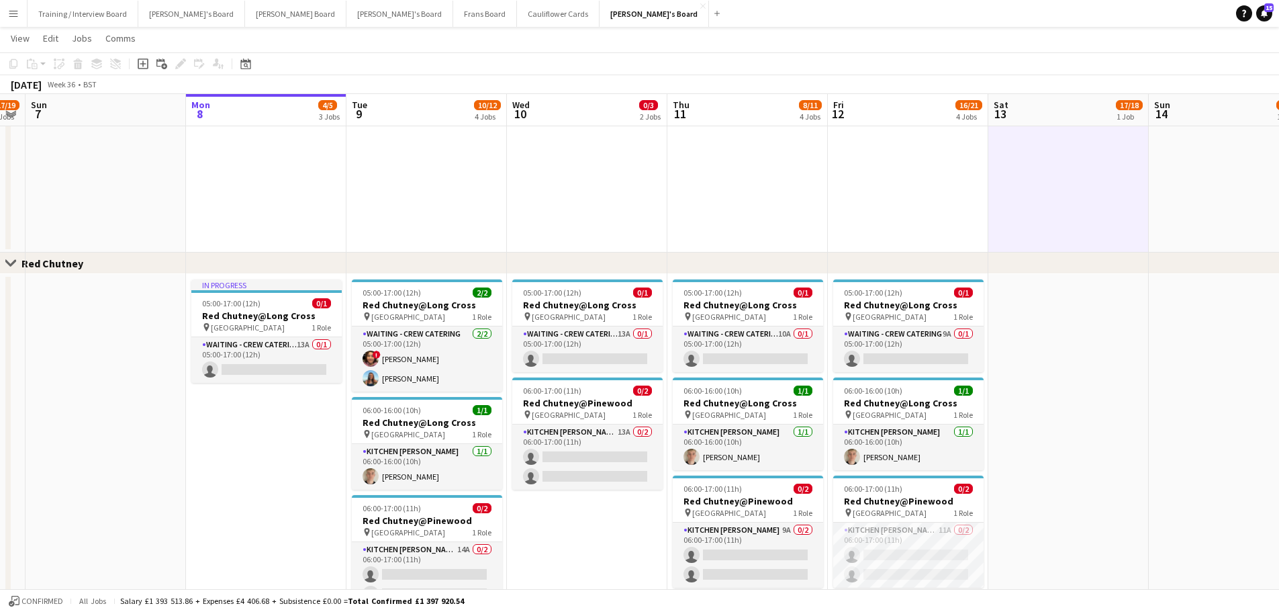
click at [1235, 199] on app-date-cell "11:00-23:00 (12h) 16/18 (12)Logistics Assistant At Goodwood pin Goodwood Reviva…" at bounding box center [1229, 65] width 160 height 373
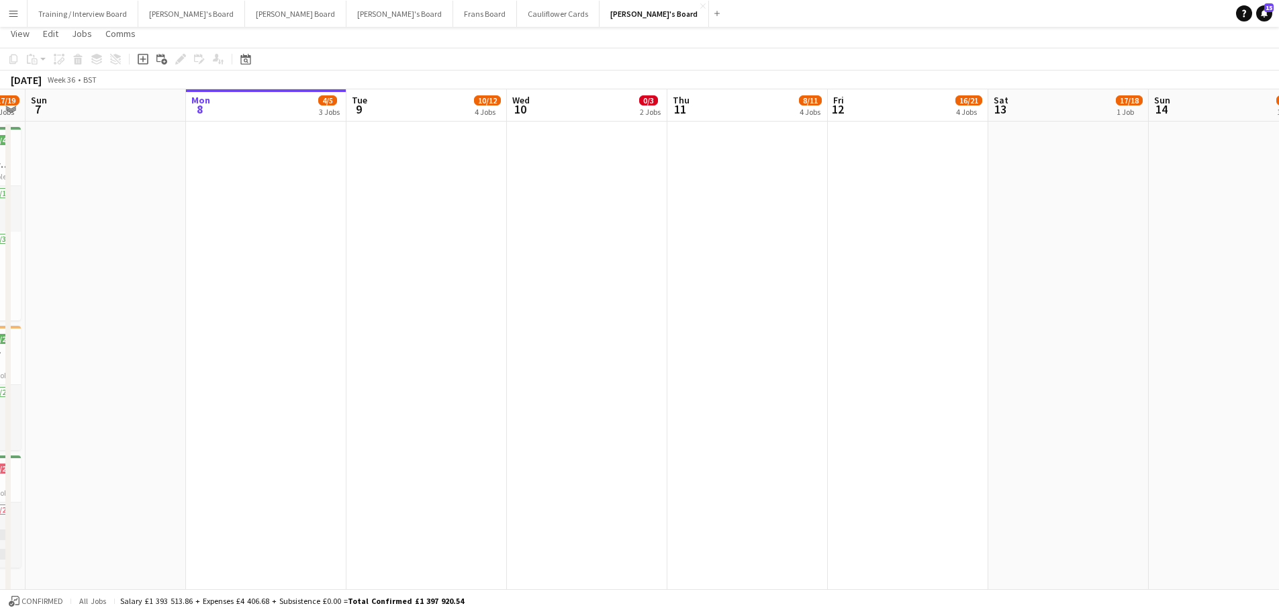
scroll to position [0, 0]
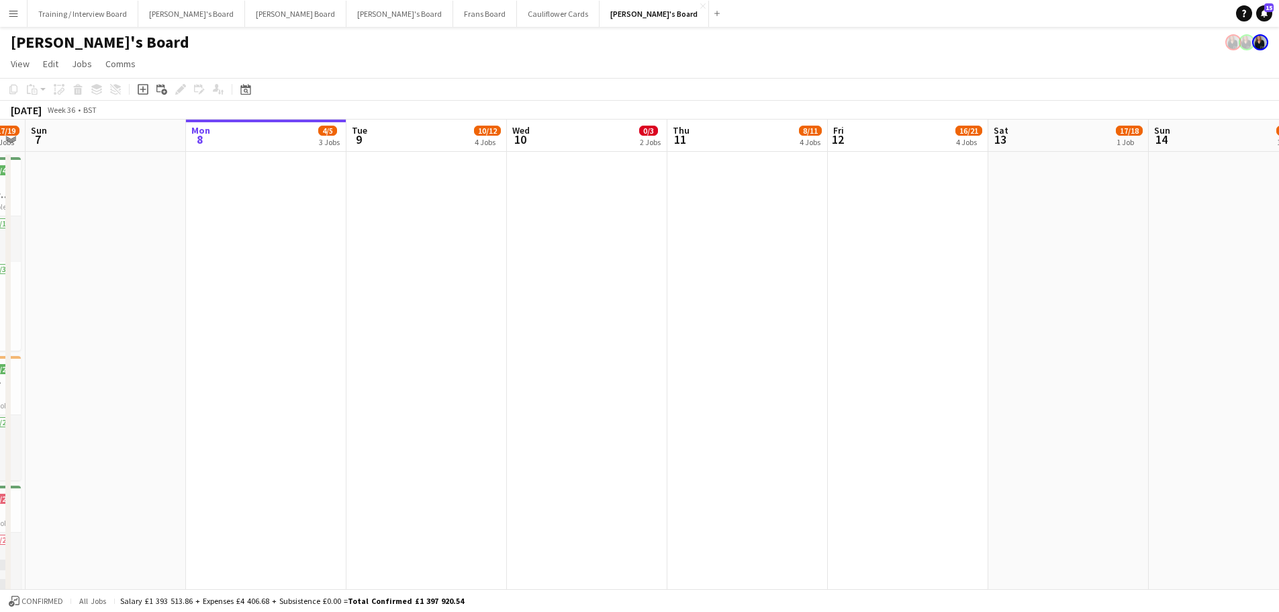
drag, startPoint x: 1001, startPoint y: 334, endPoint x: 722, endPoint y: 363, distance: 280.9
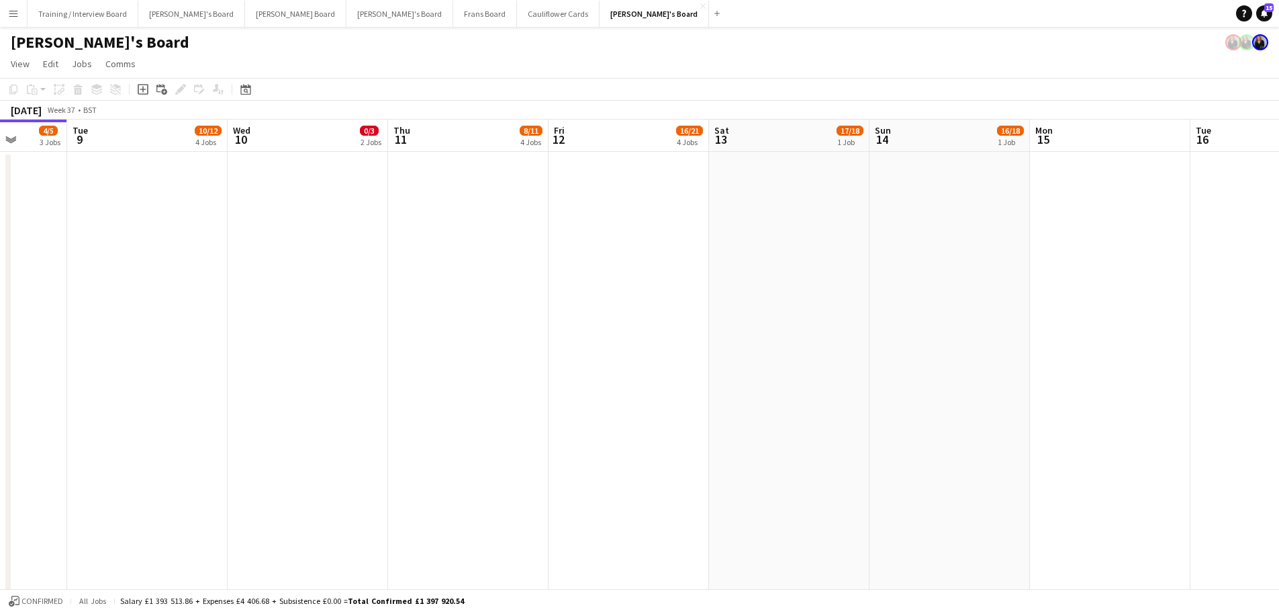
drag, startPoint x: 632, startPoint y: 399, endPoint x: 986, endPoint y: 322, distance: 362.3
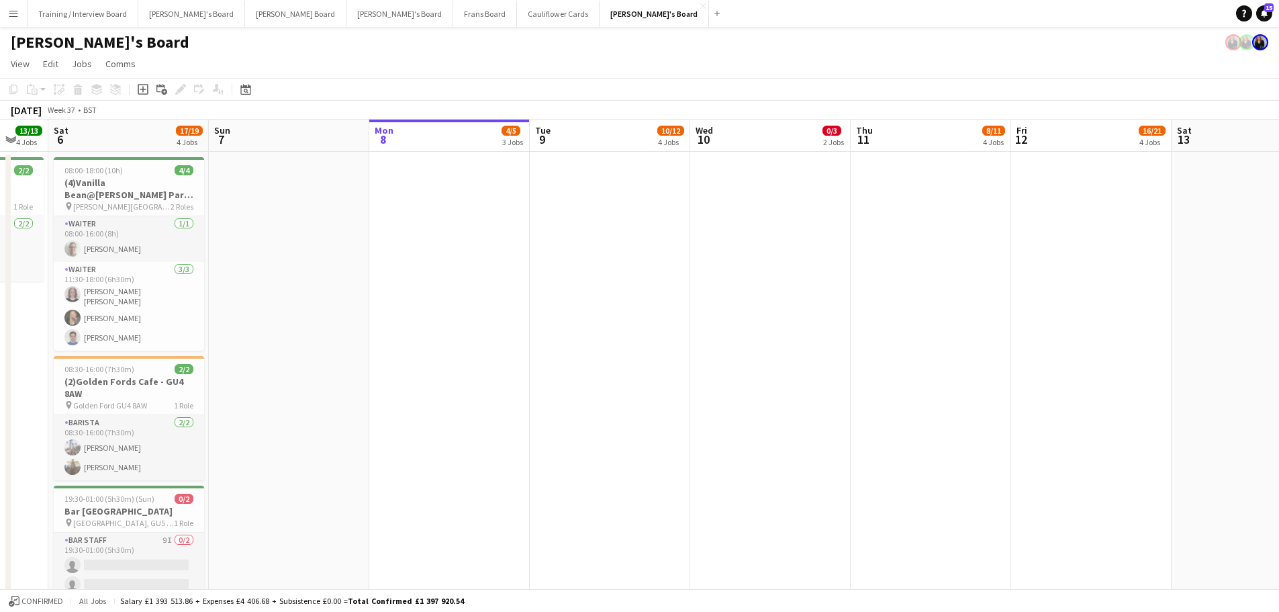
drag, startPoint x: 730, startPoint y: 382, endPoint x: 1013, endPoint y: 376, distance: 283.4
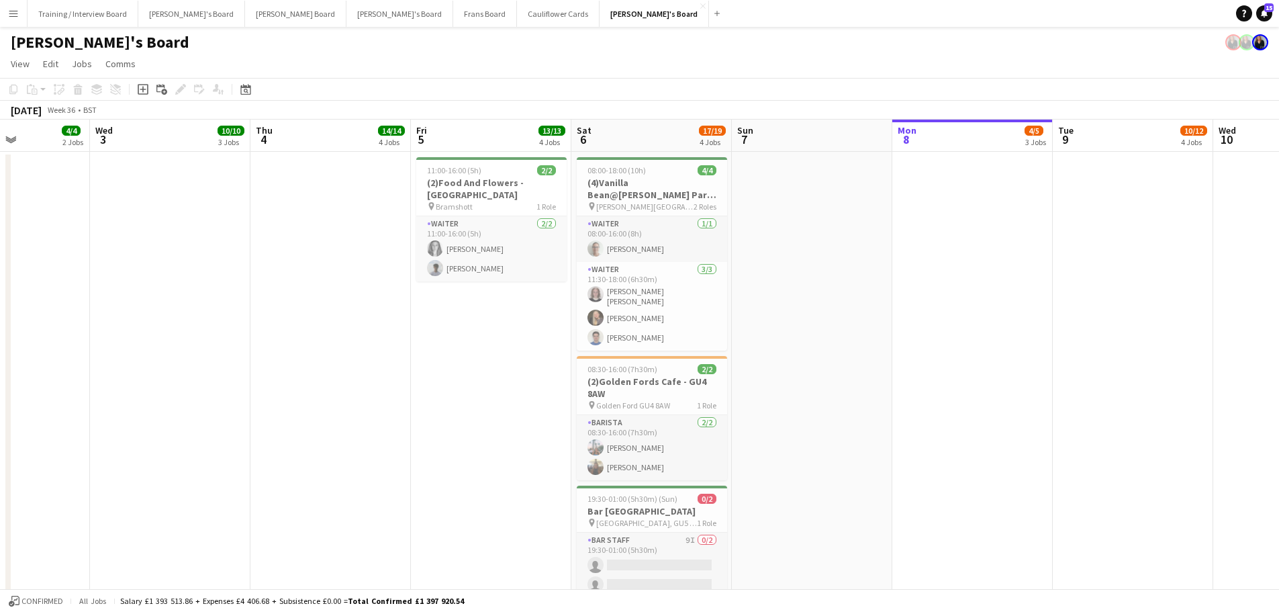
drag, startPoint x: 638, startPoint y: 494, endPoint x: 739, endPoint y: 474, distance: 102.0
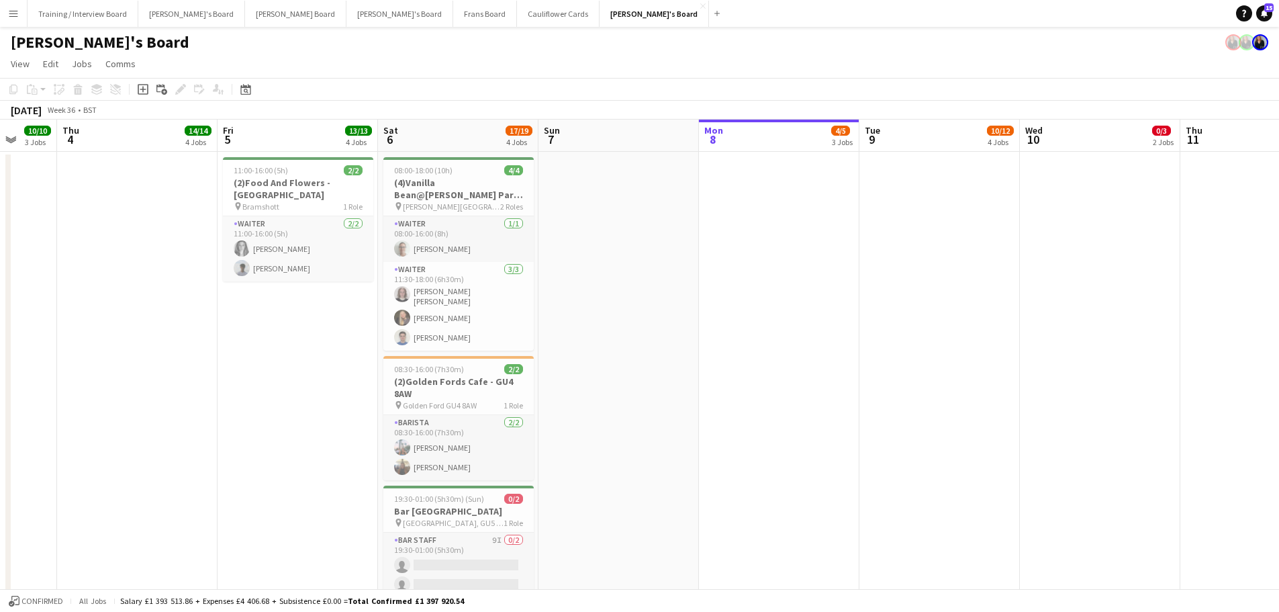
scroll to position [0, 586]
drag, startPoint x: 849, startPoint y: 434, endPoint x: 661, endPoint y: 408, distance: 189.8
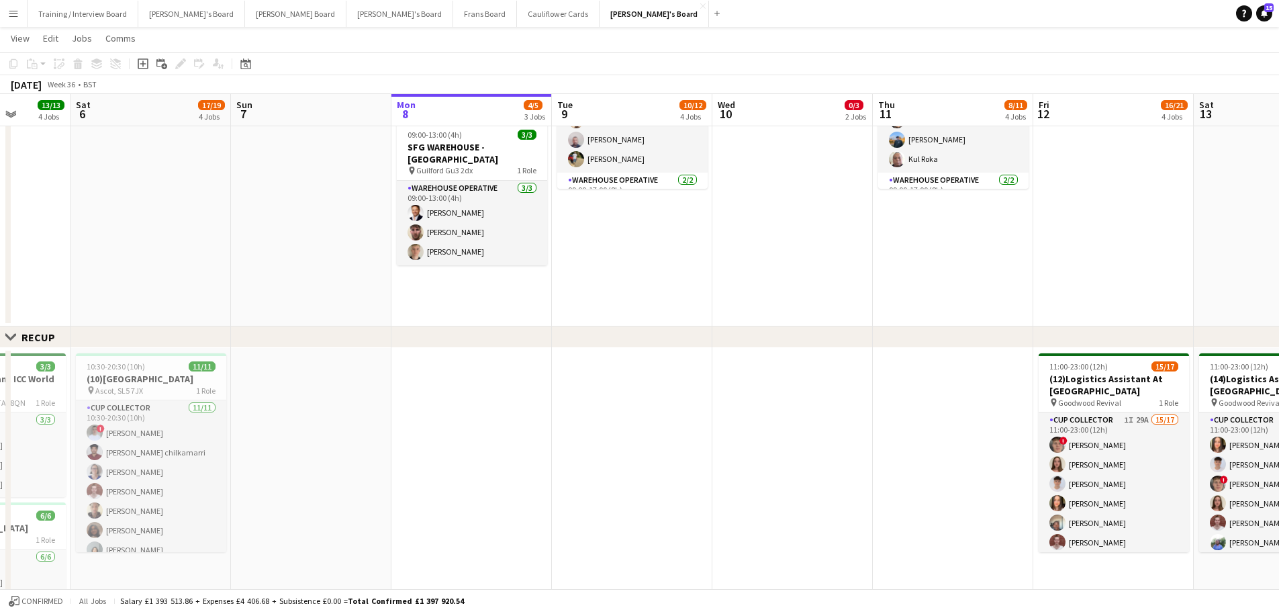
scroll to position [0, 604]
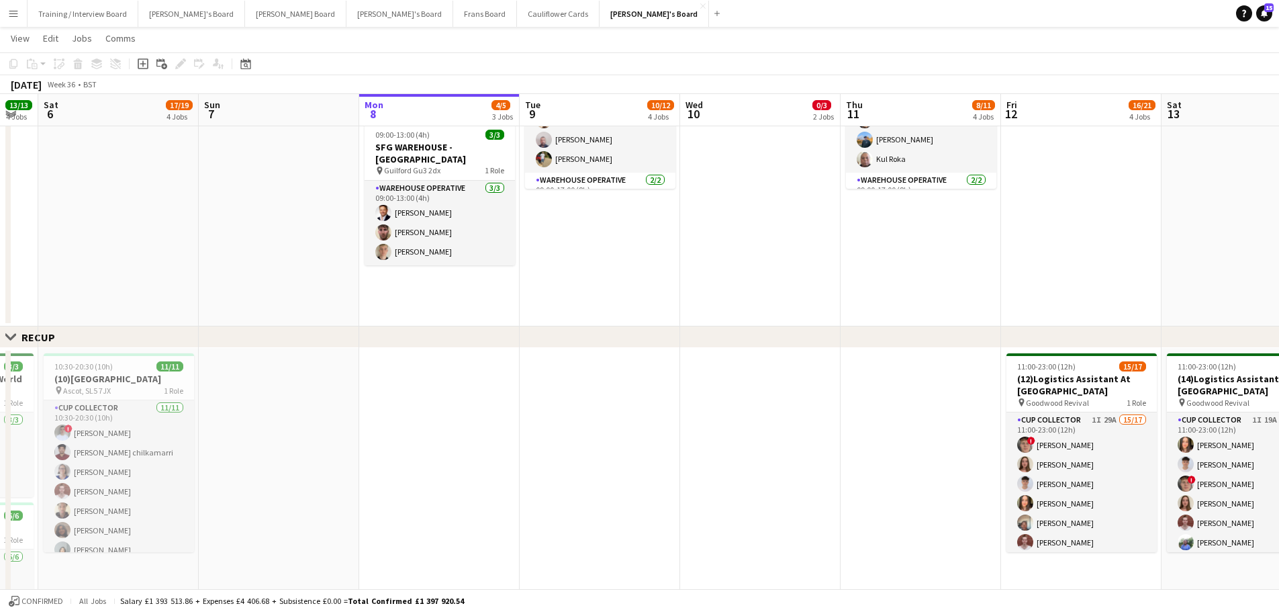
drag, startPoint x: 1192, startPoint y: 307, endPoint x: 854, endPoint y: 302, distance: 338.4
click at [854, 302] on app-calendar-viewport "Tue 2 4/4 2 Jobs Wed 3 10/10 3 Jobs Thu 4 14/14 4 Jobs Fri 5 13/13 4 Jobs Sat 6…" at bounding box center [639, 286] width 1279 height 1811
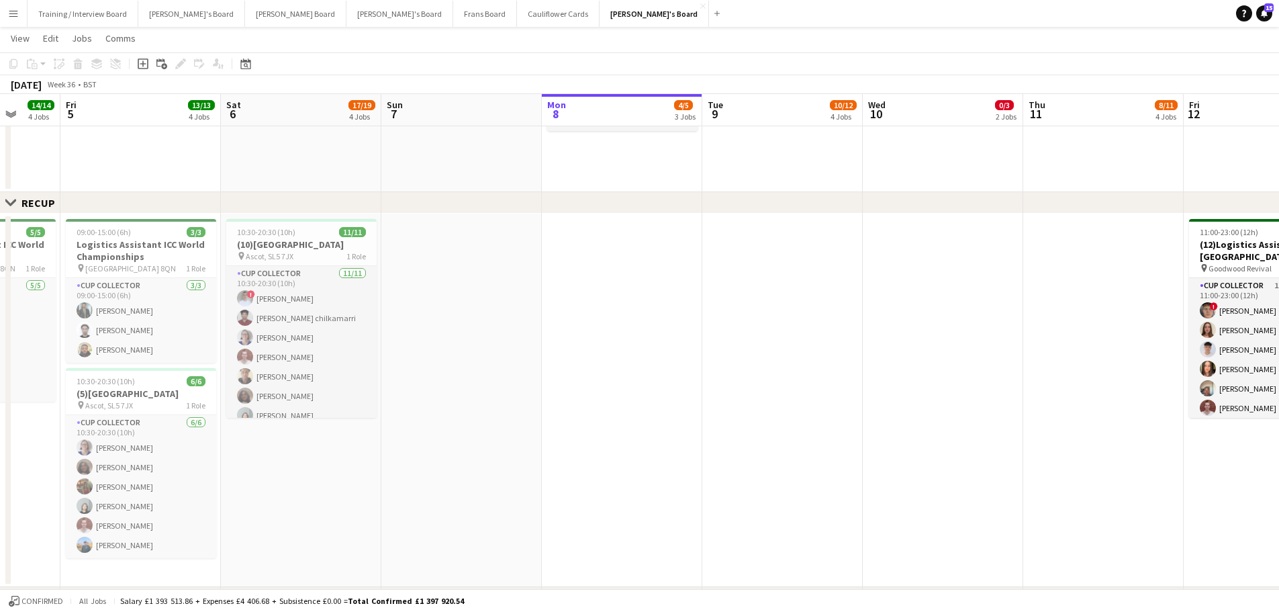
scroll to position [0, 480]
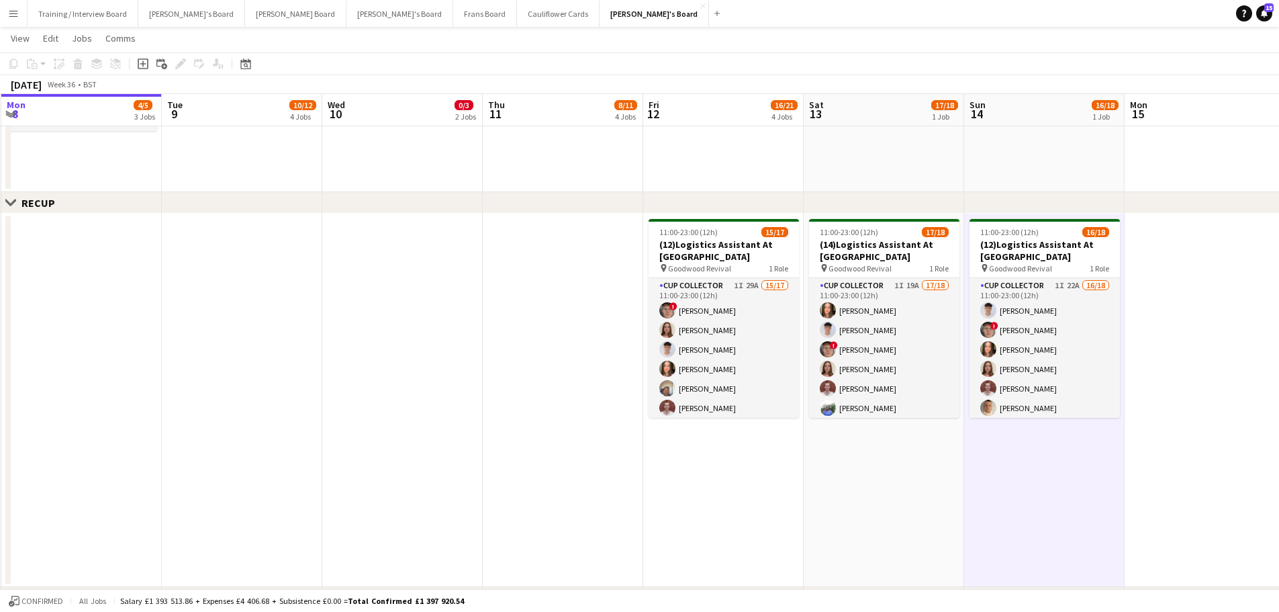
drag, startPoint x: 1009, startPoint y: 295, endPoint x: 652, endPoint y: 314, distance: 357.7
click at [652, 314] on app-calendar-viewport "Fri 5 13/13 4 Jobs Sat 6 17/19 4 Jobs Sun 7 Mon 8 4/5 3 Jobs Tue 9 10/12 4 Jobs…" at bounding box center [639, 152] width 1279 height 1811
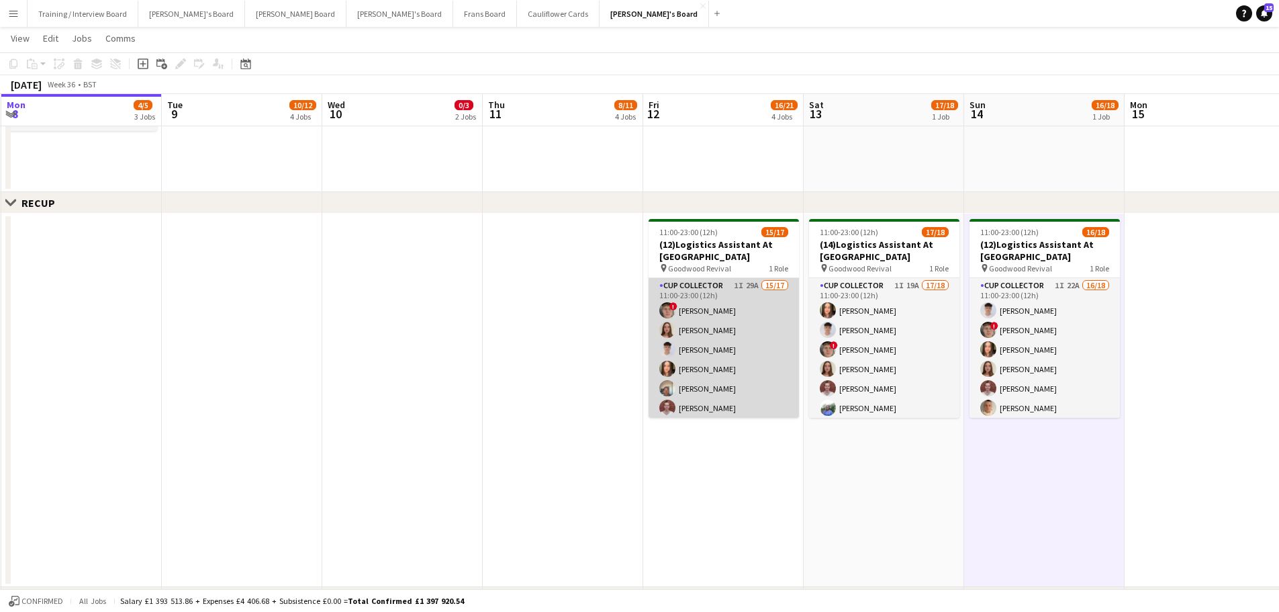
click at [762, 358] on app-card-role "CUP COLLECTOR 1I 29A 15/17 11:00-23:00 (12h) ! Hugo Carroll Sophie Masters Jame…" at bounding box center [724, 456] width 150 height 357
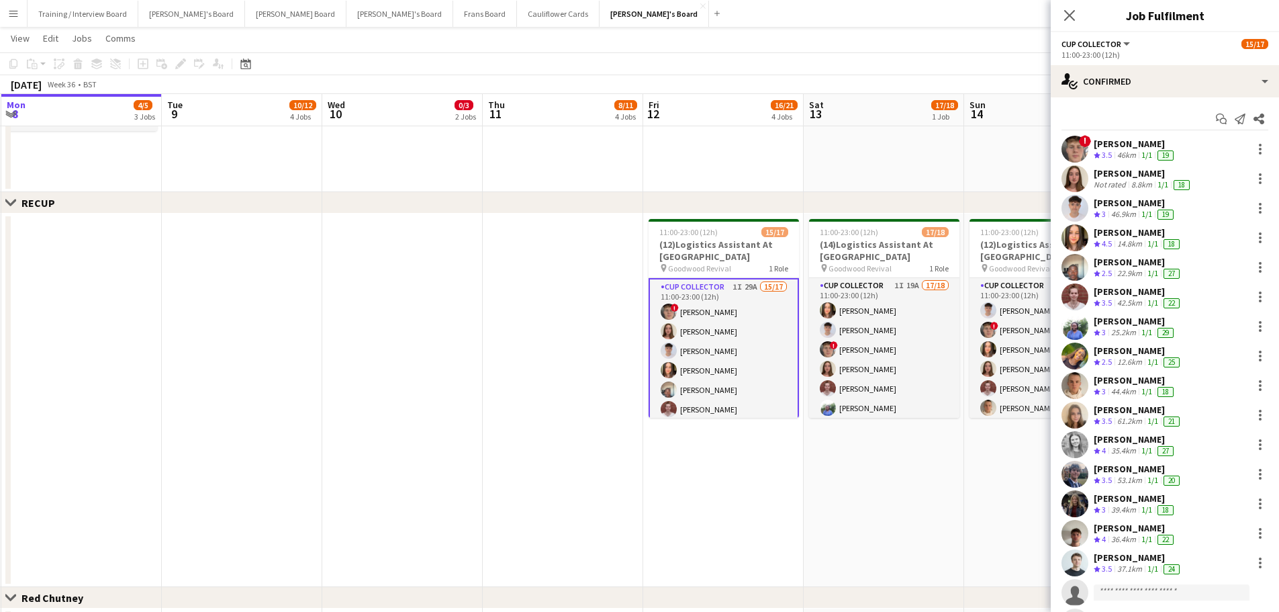
click at [1124, 154] on div "46km" at bounding box center [1126, 155] width 24 height 11
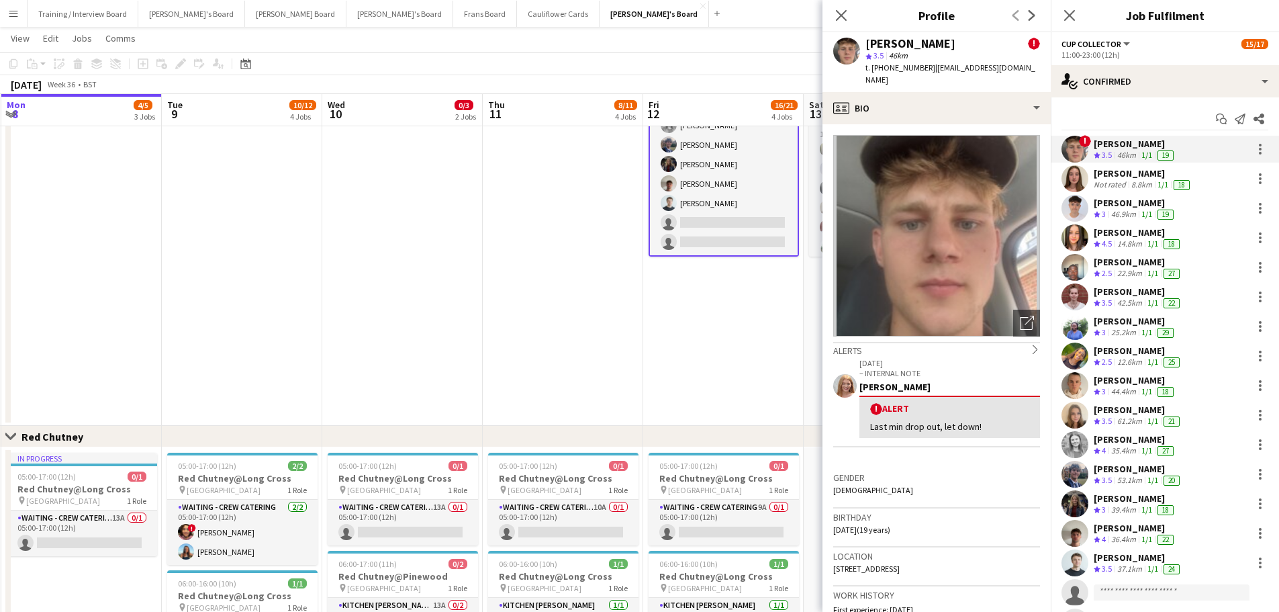
scroll to position [940, 0]
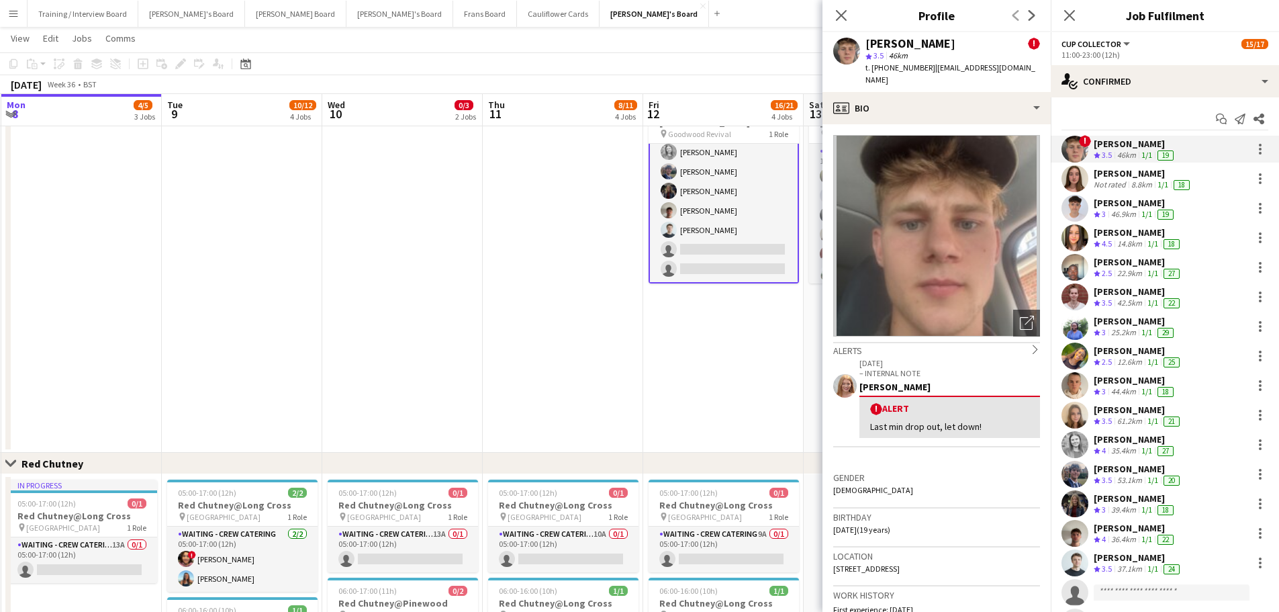
click at [765, 396] on app-date-cell "11:00-23:00 (12h) 15/17 (12)Logistics Assistant At Goodwood pin Goodwood Reviva…" at bounding box center [723, 265] width 160 height 373
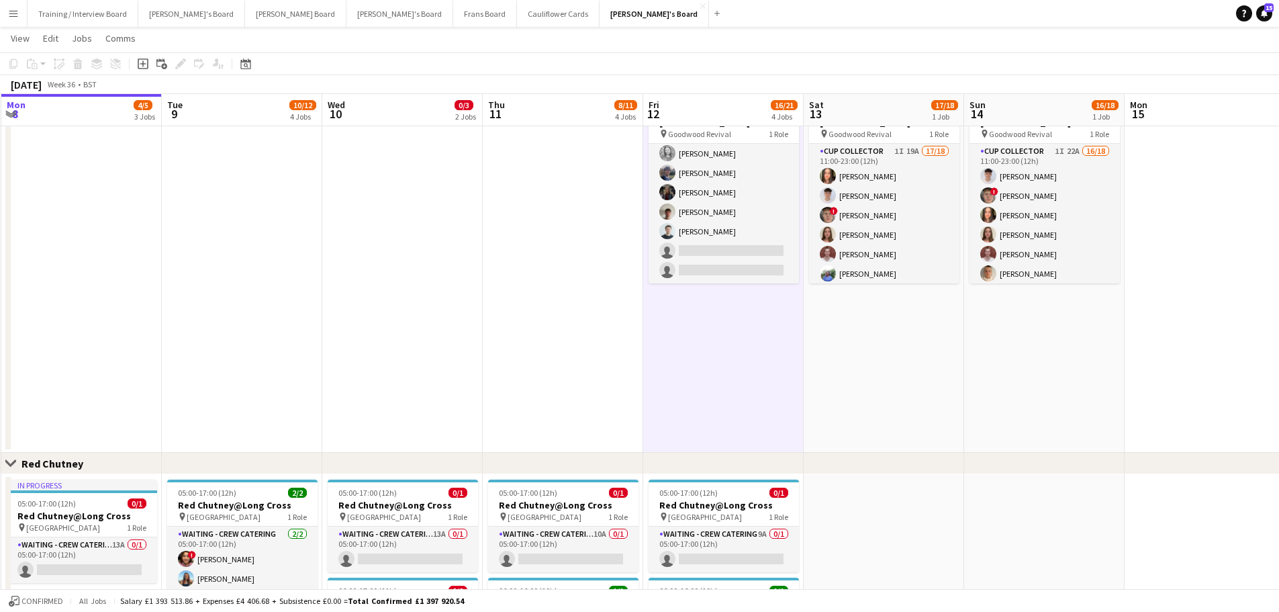
scroll to position [0, 271]
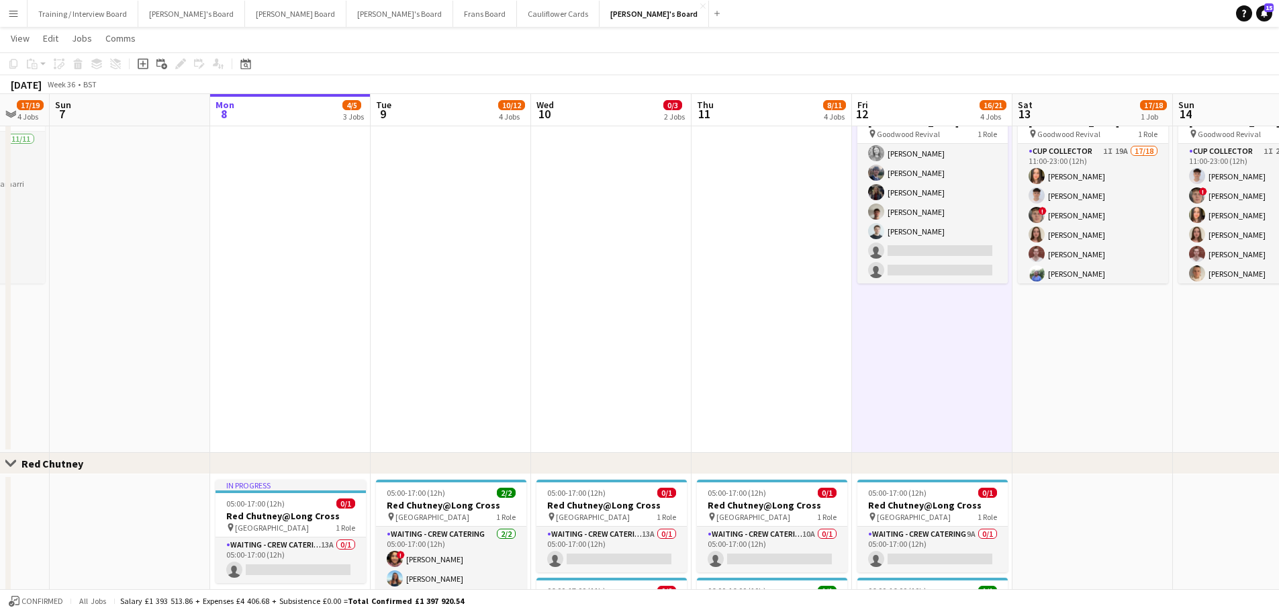
drag, startPoint x: 489, startPoint y: 348, endPoint x: 698, endPoint y: 347, distance: 208.8
click at [698, 347] on app-calendar-viewport "Fri 5 13/13 4 Jobs Sat 6 17/19 4 Jobs Sun 7 Mon 8 4/5 3 Jobs Tue 9 10/12 4 Jobs…" at bounding box center [639, 17] width 1279 height 1811
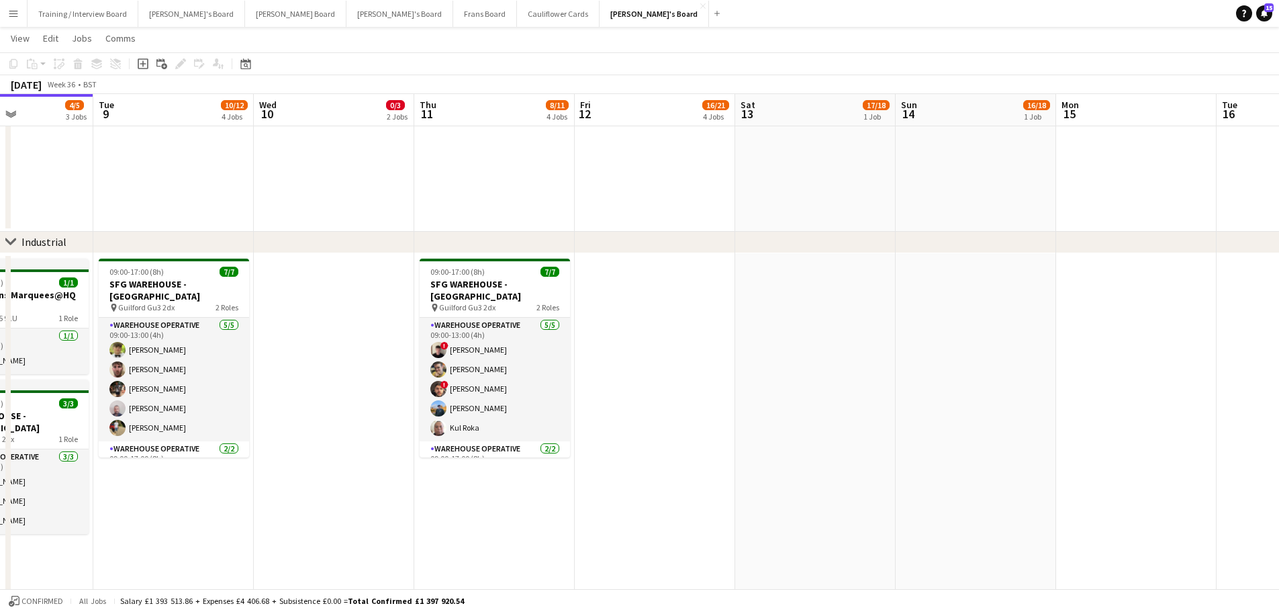
scroll to position [0, 549]
drag, startPoint x: 1074, startPoint y: 408, endPoint x: 796, endPoint y: 402, distance: 278.0
click at [796, 402] on app-calendar-viewport "Fri 5 13/13 4 Jobs Sat 6 17/19 4 Jobs Sun 7 Mon 8 4/5 3 Jobs Tue 9 10/12 4 Jobs…" at bounding box center [639, 555] width 1279 height 1811
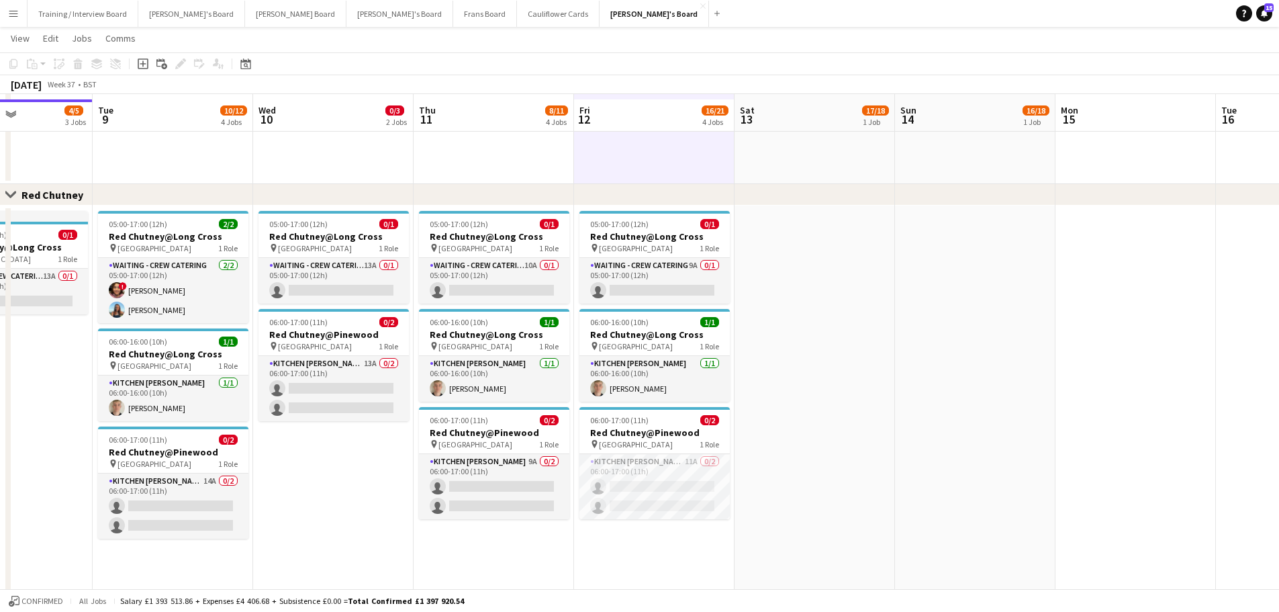
scroll to position [1274, 0]
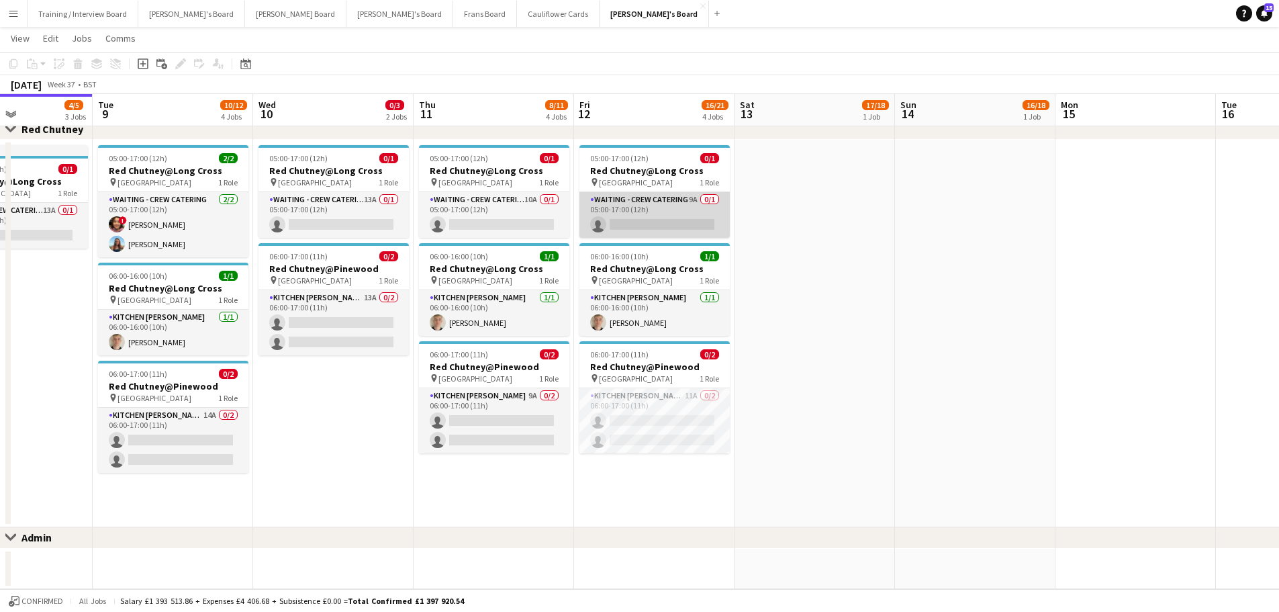
click at [686, 207] on app-card-role "Waiting - Crew Catering 9A 0/1 05:00-17:00 (12h) single-neutral-actions" at bounding box center [654, 215] width 150 height 46
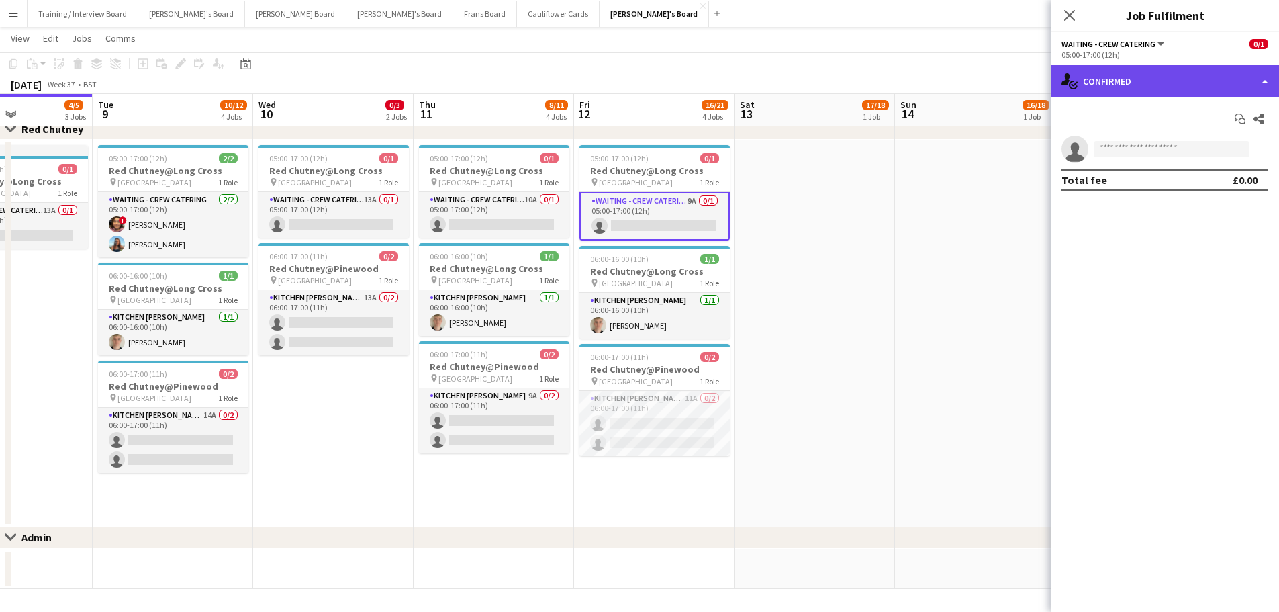
click at [1165, 70] on div "single-neutral-actions-check-2 Confirmed" at bounding box center [1165, 81] width 228 height 32
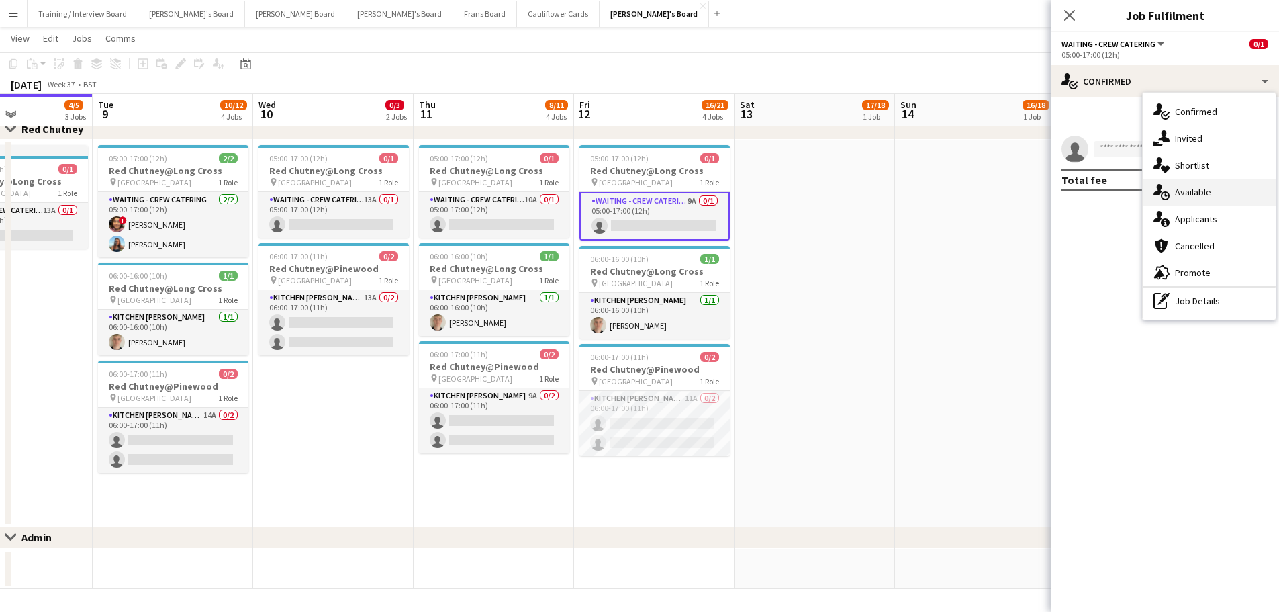
click at [1197, 203] on div "single-neutral-actions-upload Available" at bounding box center [1209, 192] width 133 height 27
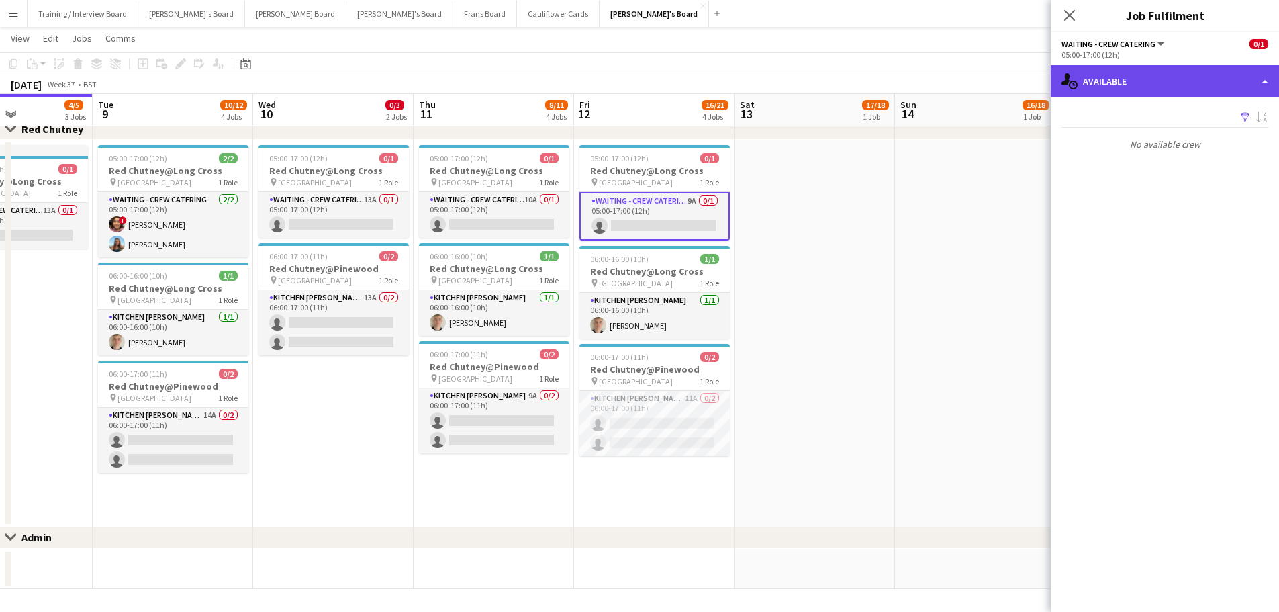
click at [1178, 92] on div "single-neutral-actions-upload Available" at bounding box center [1165, 81] width 228 height 32
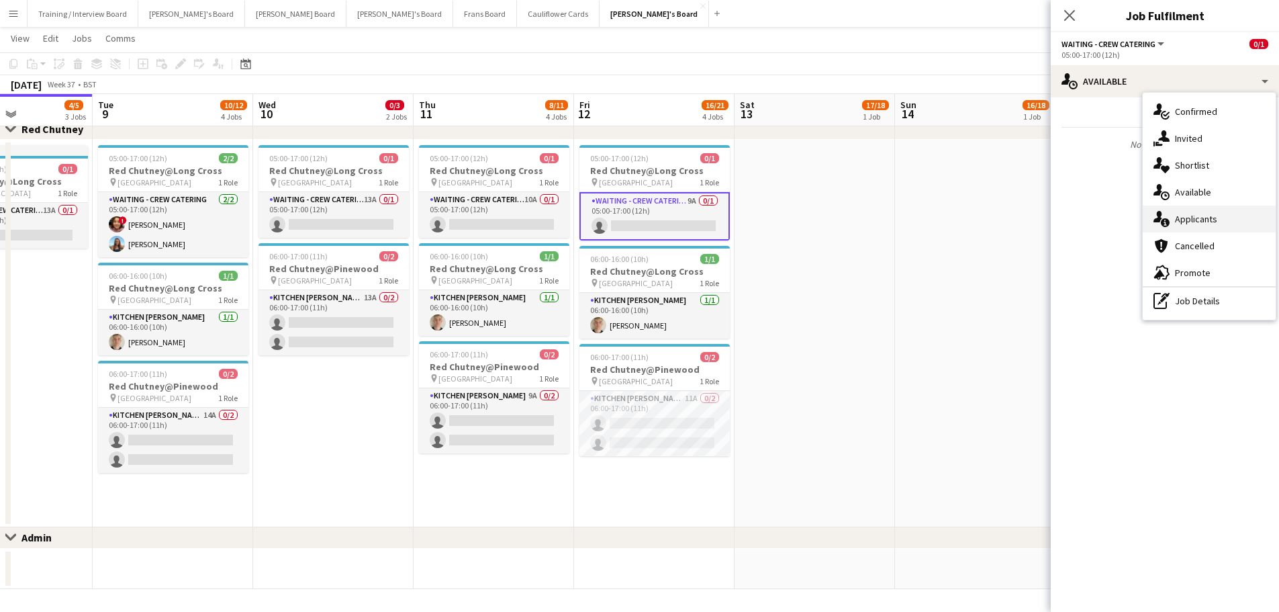
click at [1208, 229] on div "single-neutral-actions-information Applicants" at bounding box center [1209, 218] width 133 height 27
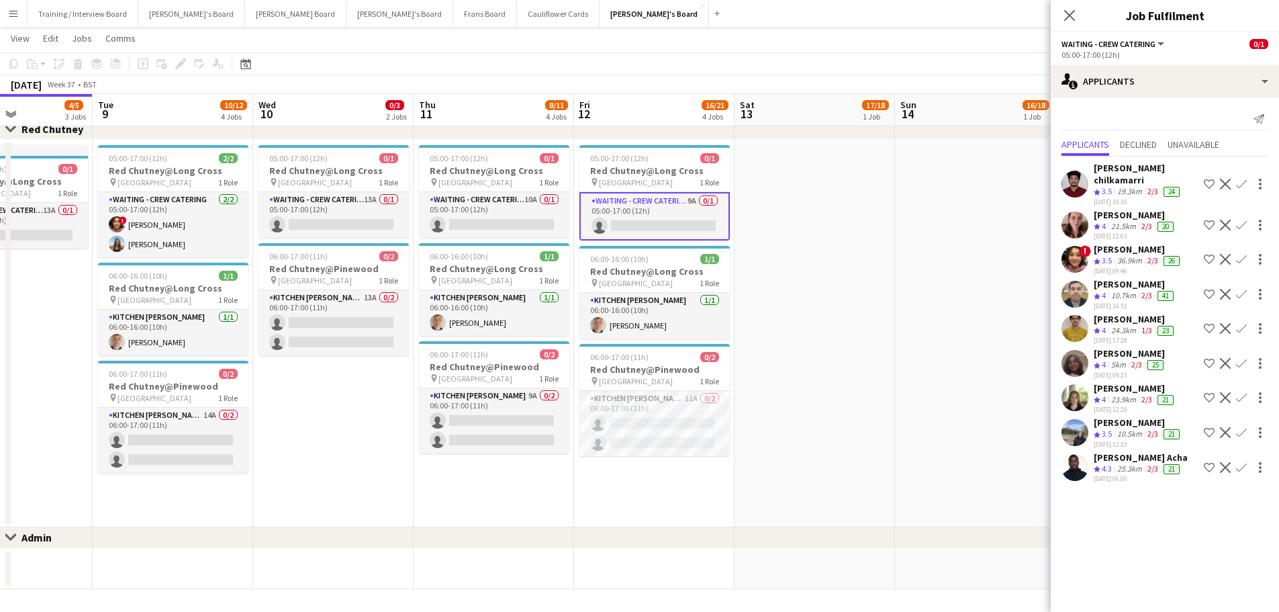
click at [1138, 209] on div "Ruth Payne" at bounding box center [1135, 215] width 83 height 12
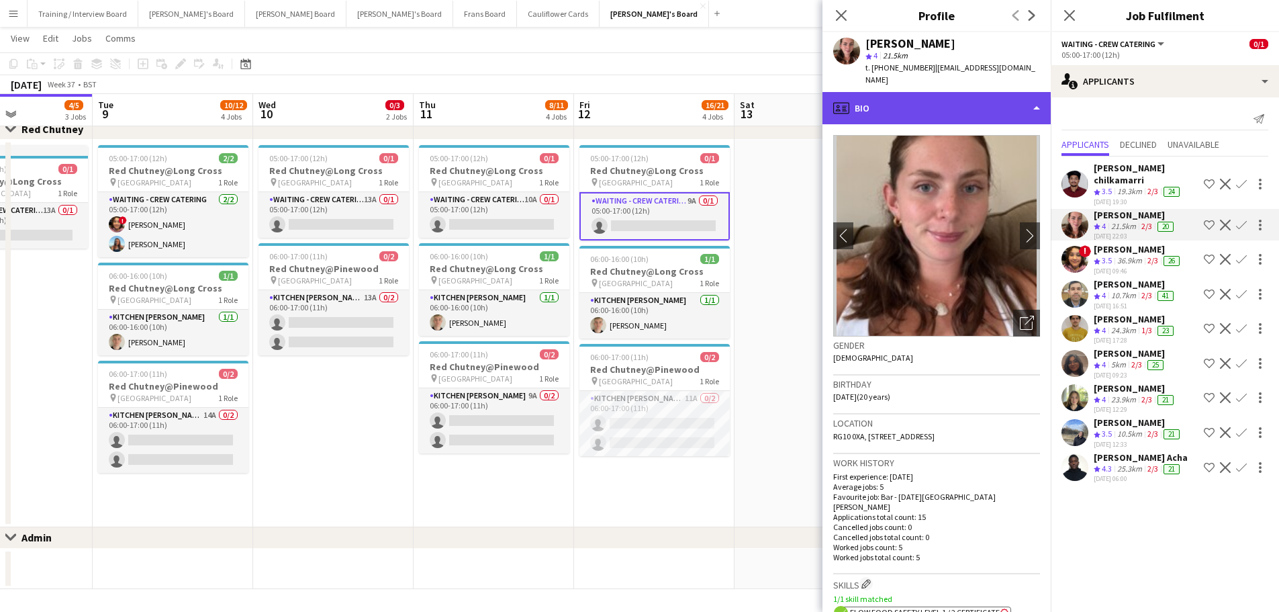
click at [958, 92] on div "profile Bio" at bounding box center [936, 108] width 228 height 32
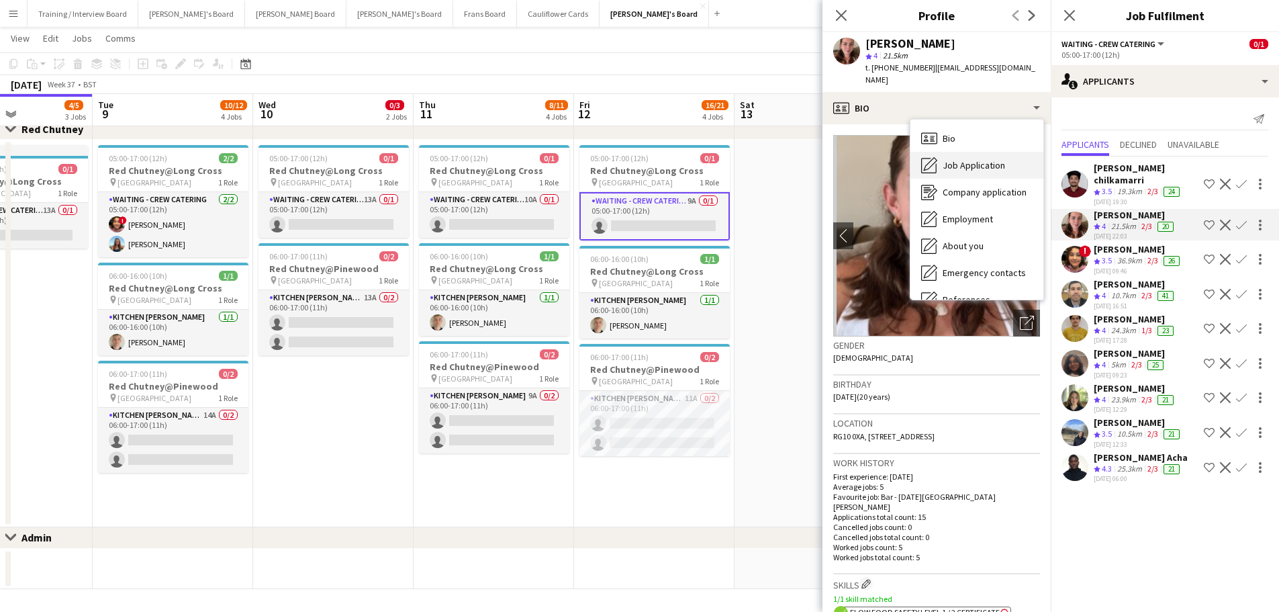
click at [995, 152] on div "Job Application Job Application" at bounding box center [976, 165] width 133 height 27
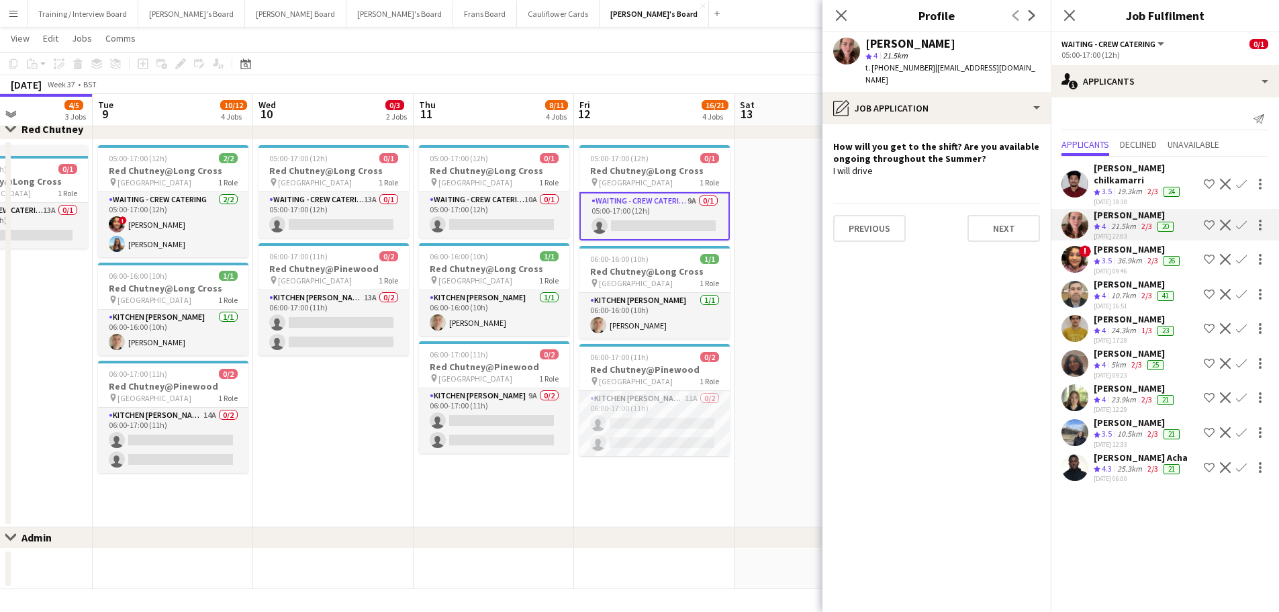
click at [1134, 336] on div "03-09-2025 17:28" at bounding box center [1135, 340] width 83 height 9
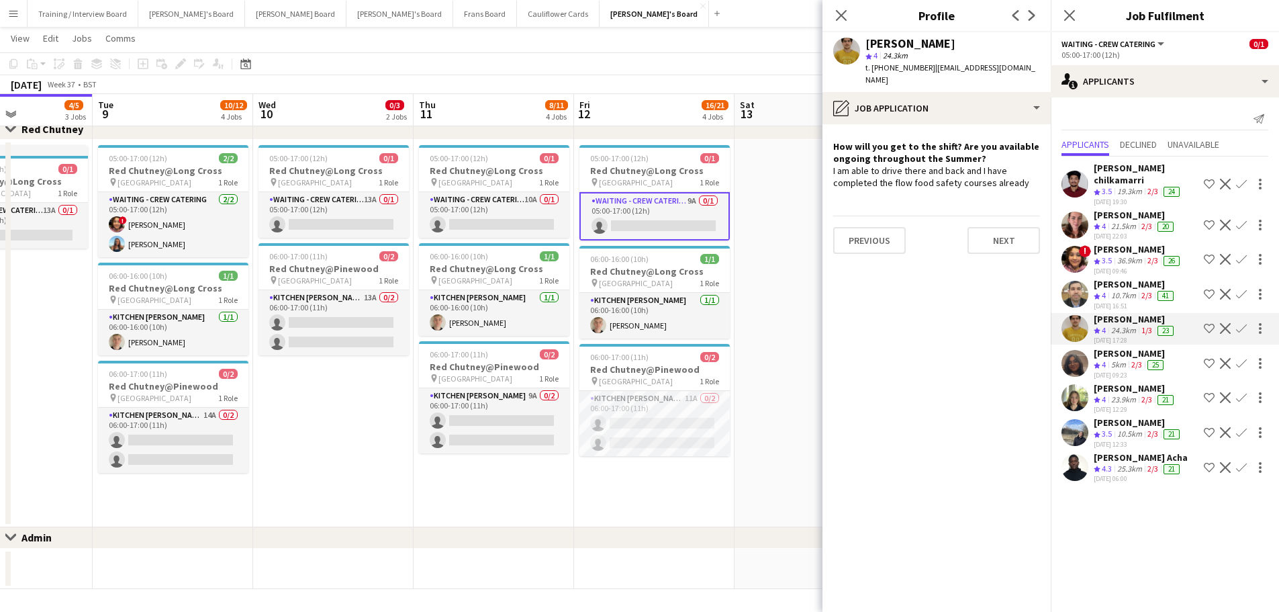
click at [1121, 416] on div "Janet Walters" at bounding box center [1138, 422] width 89 height 12
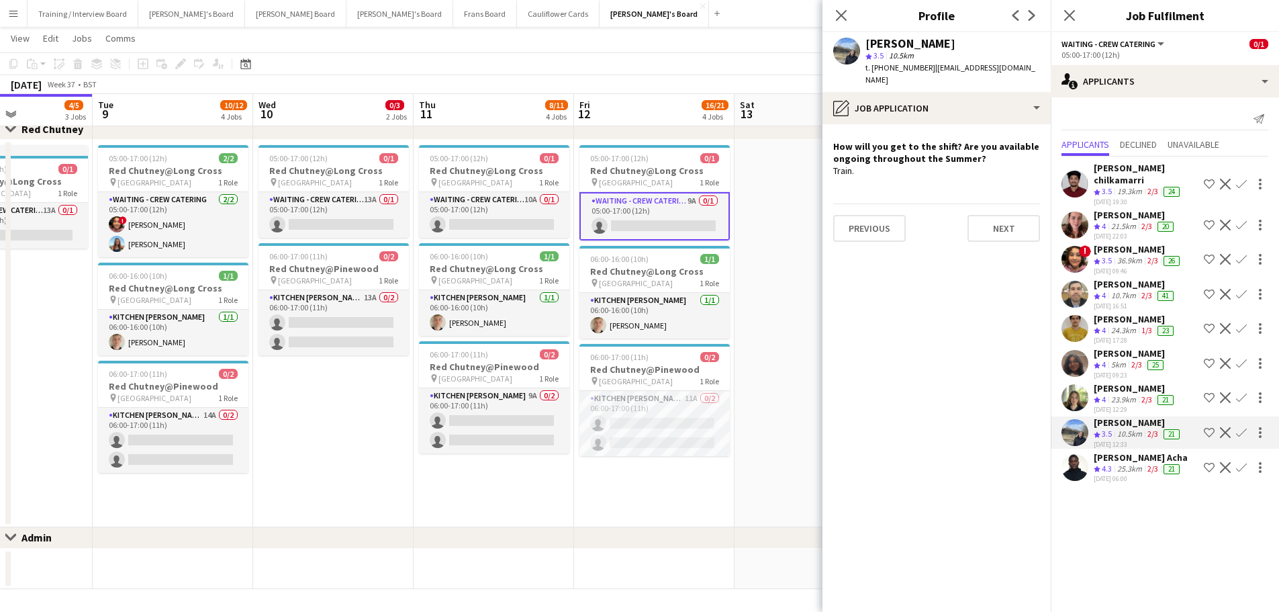
click at [1125, 394] on div "23.9km" at bounding box center [1123, 399] width 30 height 11
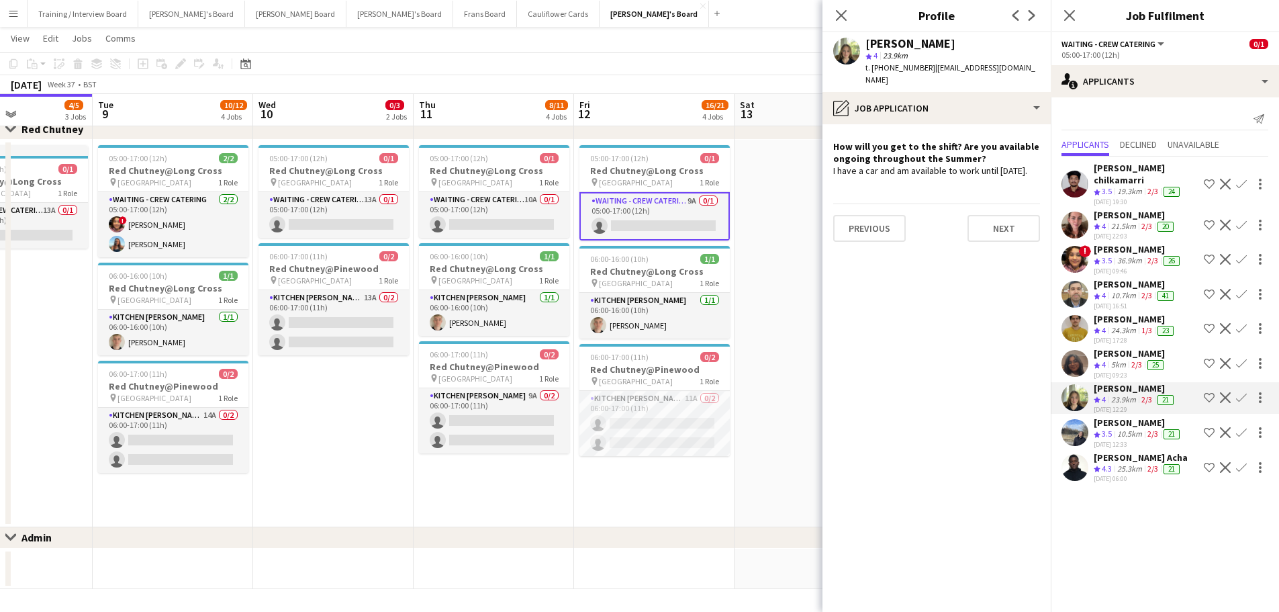
click at [1123, 359] on div "5km" at bounding box center [1118, 364] width 20 height 11
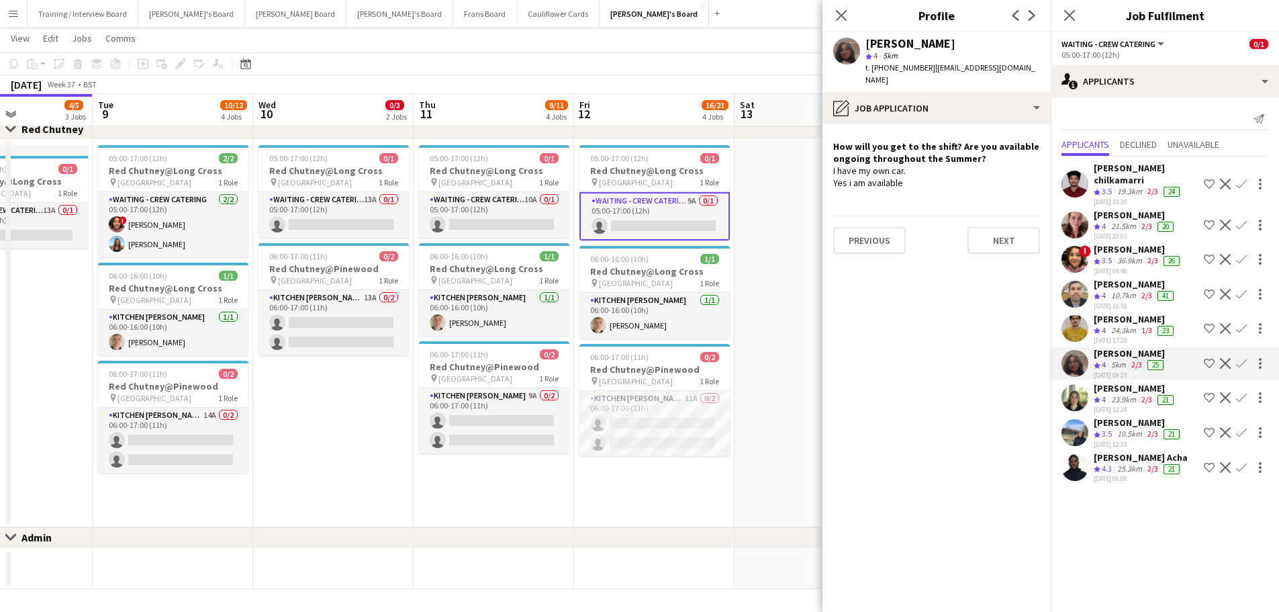
drag, startPoint x: 1156, startPoint y: 448, endPoint x: 1151, endPoint y: 455, distance: 8.6
click at [1147, 463] on div "2/3" at bounding box center [1153, 468] width 16 height 11
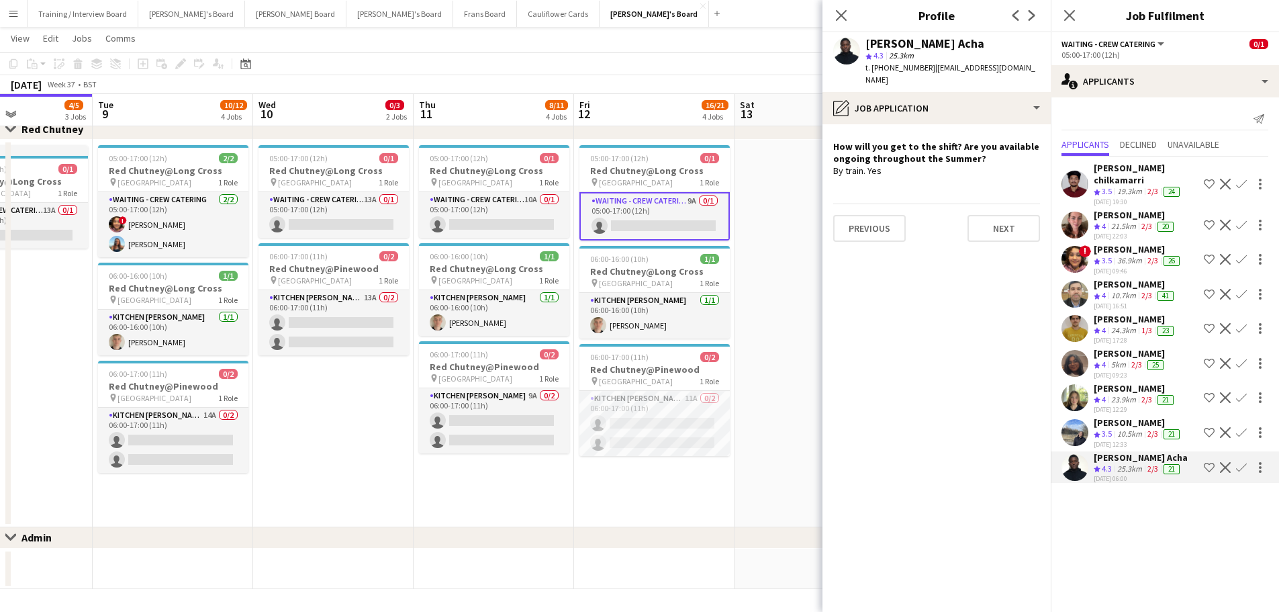
click at [1147, 428] on div "2/3" at bounding box center [1153, 433] width 16 height 11
drag, startPoint x: 0, startPoint y: 395, endPoint x: 568, endPoint y: 398, distance: 568.0
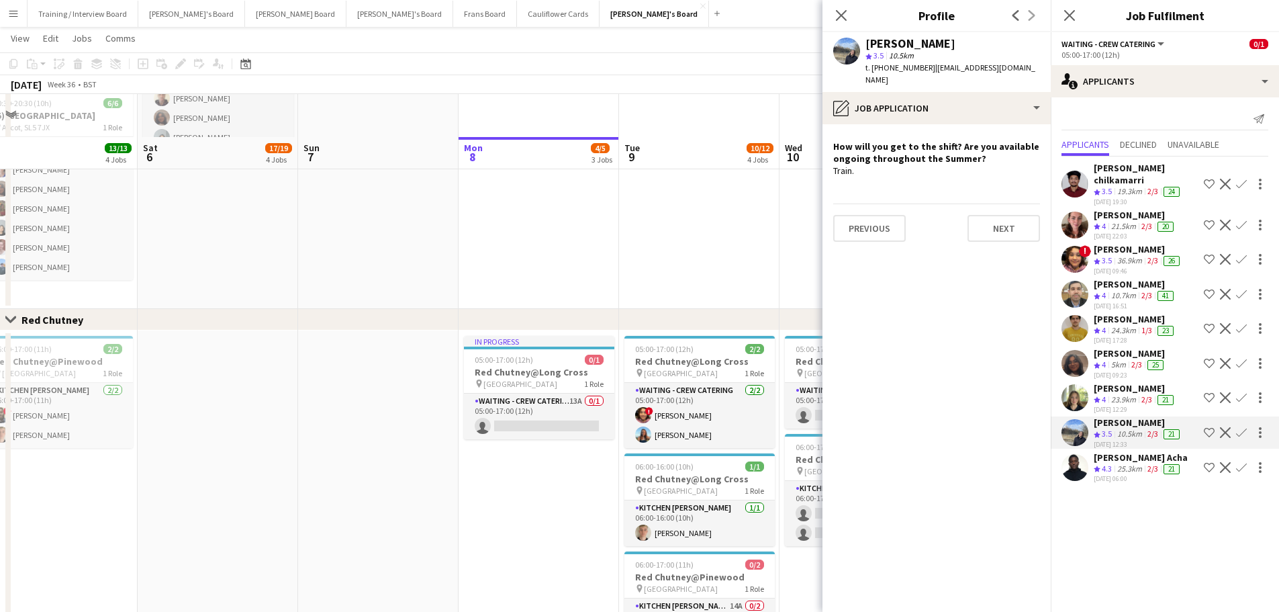
scroll to position [1073, 0]
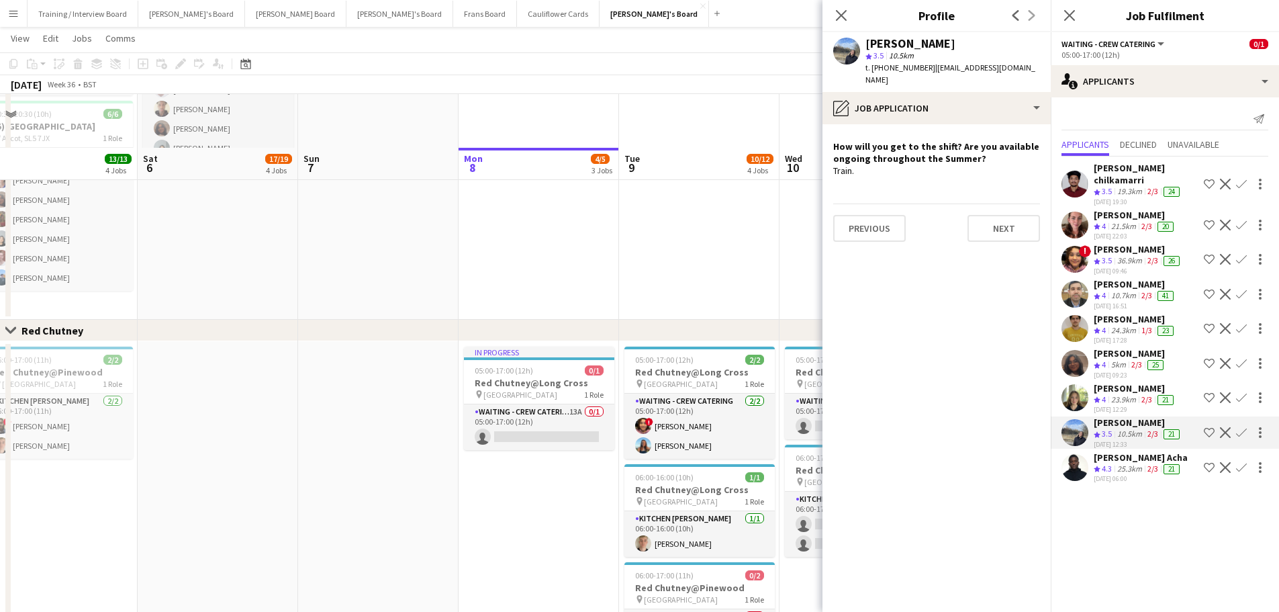
drag, startPoint x: 324, startPoint y: 422, endPoint x: 577, endPoint y: 433, distance: 253.4
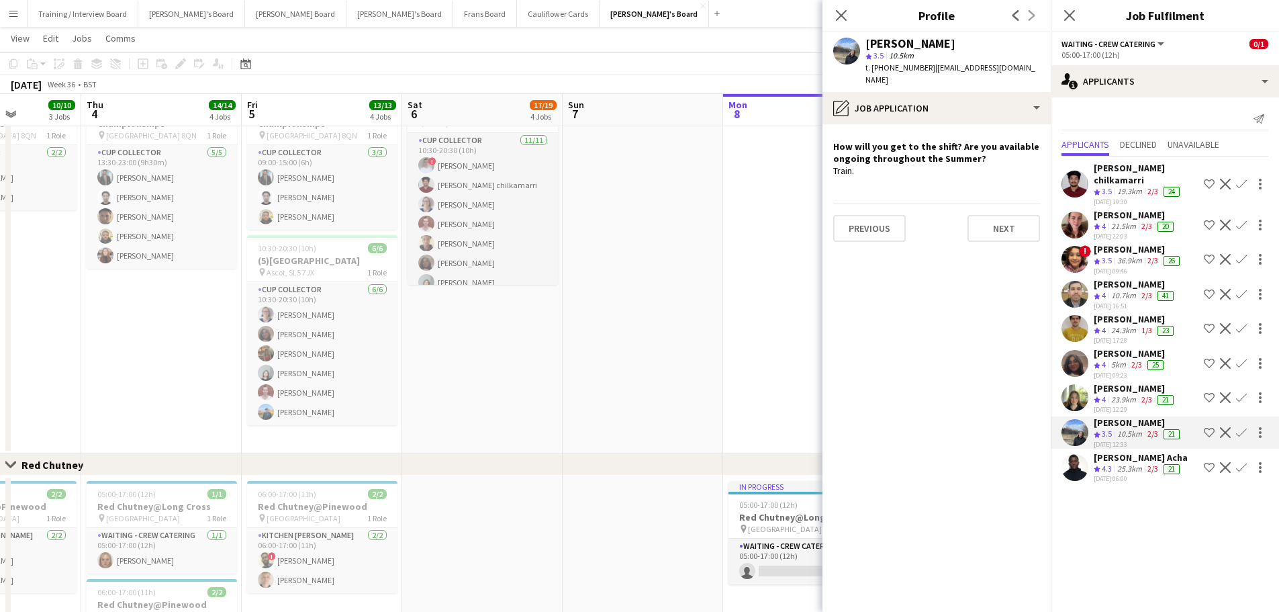
scroll to position [0, 334]
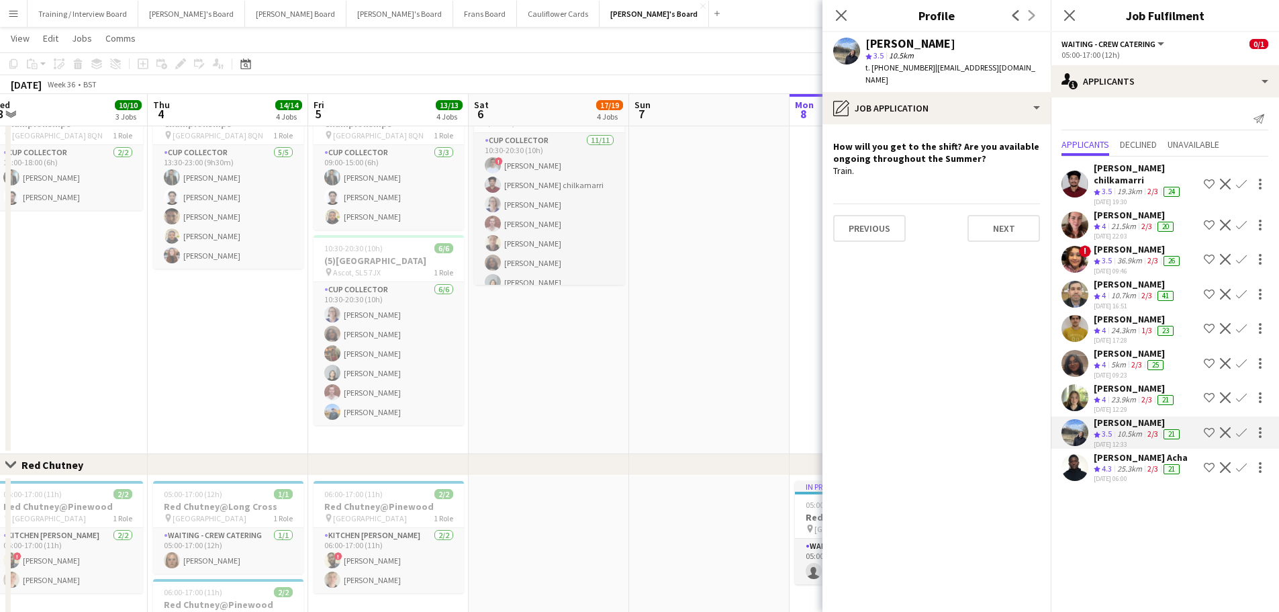
drag, startPoint x: 204, startPoint y: 346, endPoint x: 271, endPoint y: 348, distance: 66.5
click at [271, 348] on app-calendar-viewport "Mon 1 9/9 3 Jobs Tue 2 4/4 2 Jobs Wed 3 10/10 3 Jobs Thu 4 14/14 4 Jobs Fri 5 1…" at bounding box center [639, 19] width 1279 height 1811
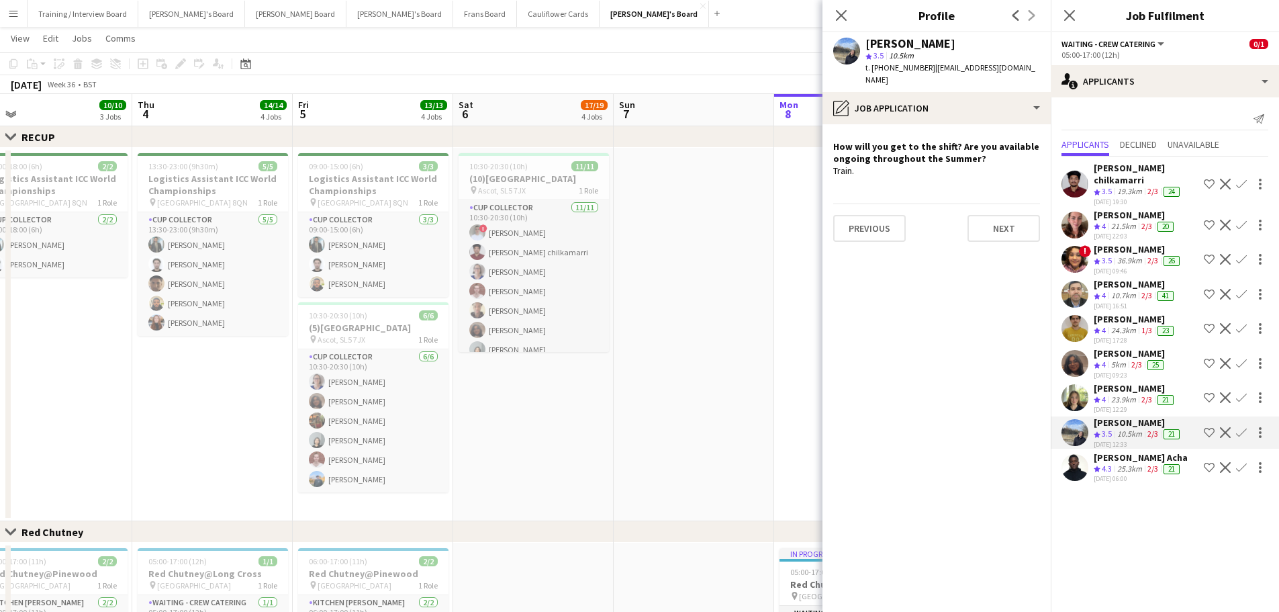
scroll to position [0, 391]
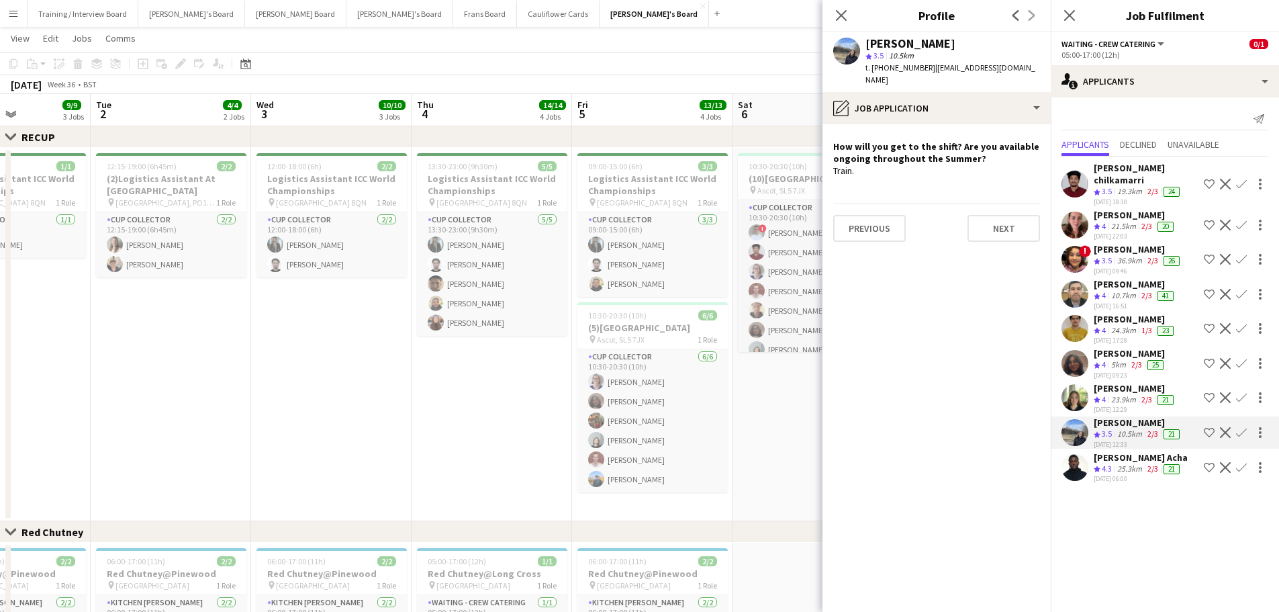
drag, startPoint x: 281, startPoint y: 389, endPoint x: 162, endPoint y: 438, distance: 128.5
click at [164, 440] on app-calendar-viewport "Sat 30 5/5 2 Jobs Sun 31 2/2 1 Job Mon 1 9/9 3 Jobs Tue 2 4/4 2 Jobs Wed 3 10/1…" at bounding box center [639, 86] width 1279 height 1811
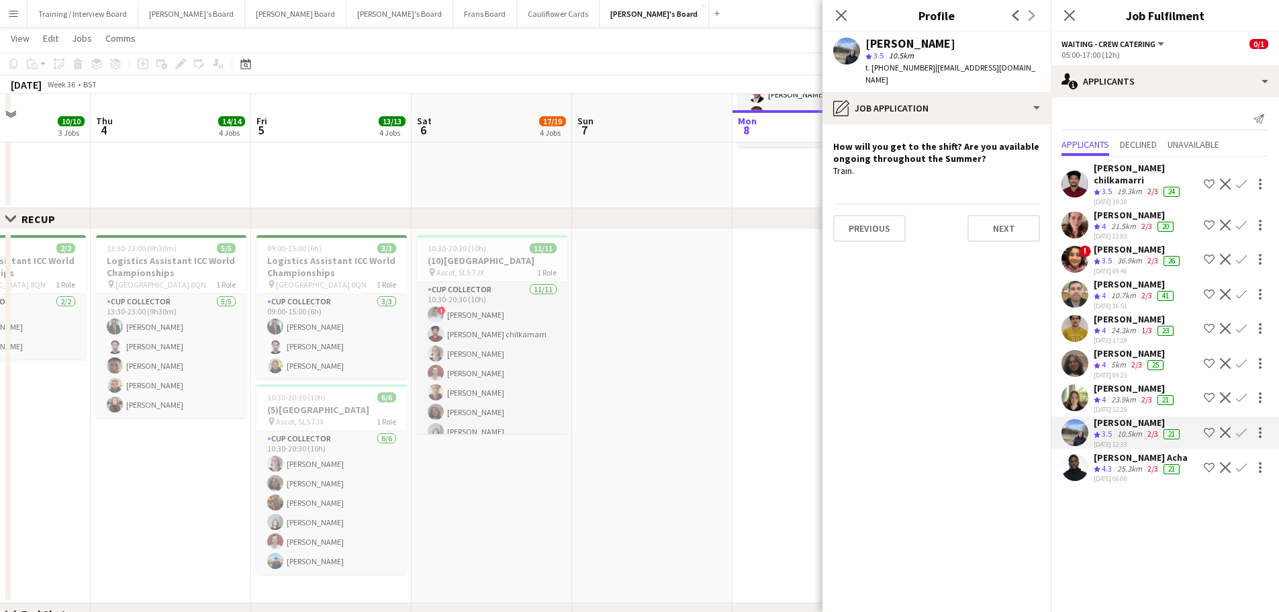
scroll to position [806, 0]
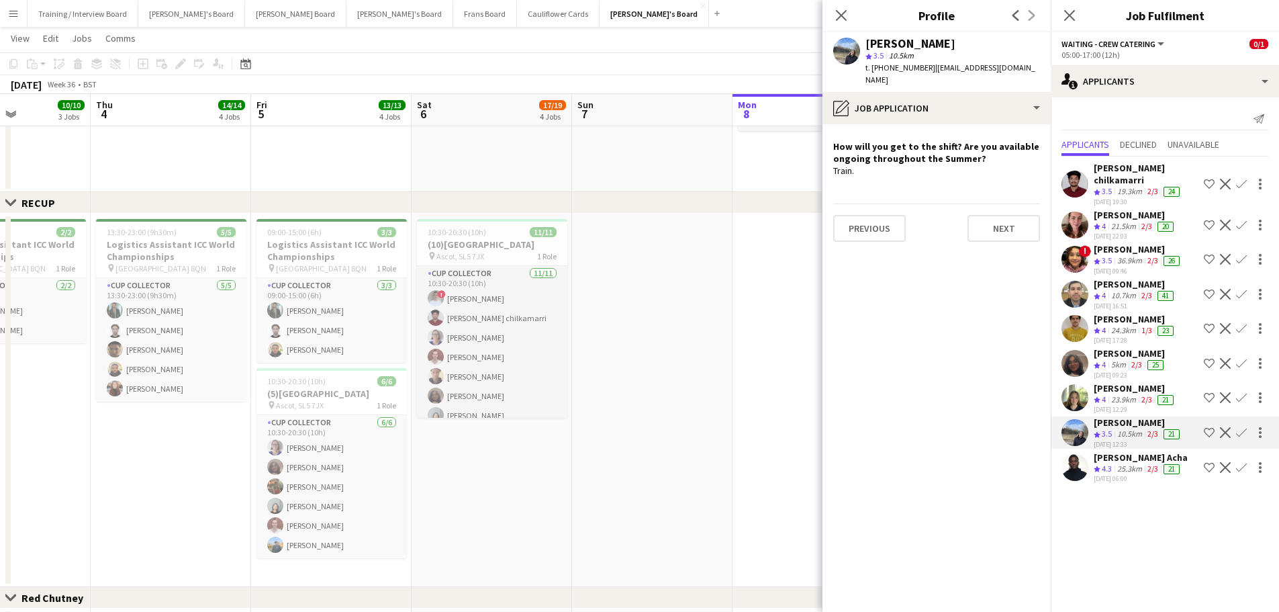
drag, startPoint x: 17, startPoint y: 444, endPoint x: 534, endPoint y: 506, distance: 520.6
click at [534, 506] on app-calendar-viewport "Mon 1 9/9 3 Jobs Tue 2 4/4 2 Jobs Wed 3 10/10 3 Jobs Thu 4 14/14 4 Jobs Fri 5 1…" at bounding box center [639, 152] width 1279 height 1811
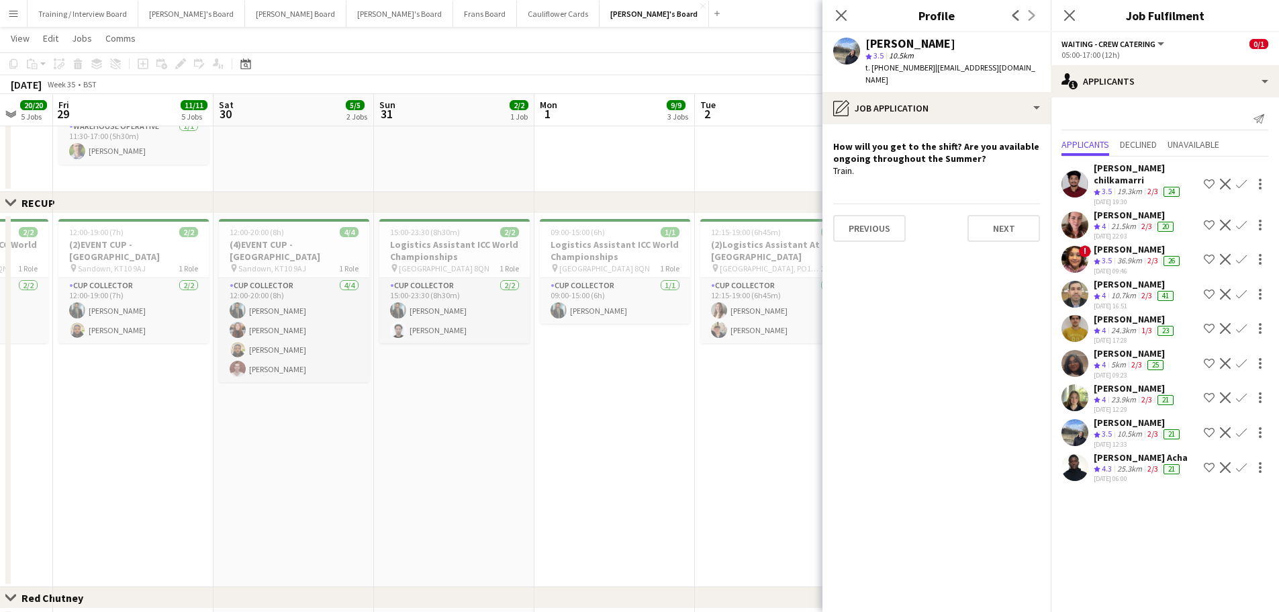
scroll to position [0, 520]
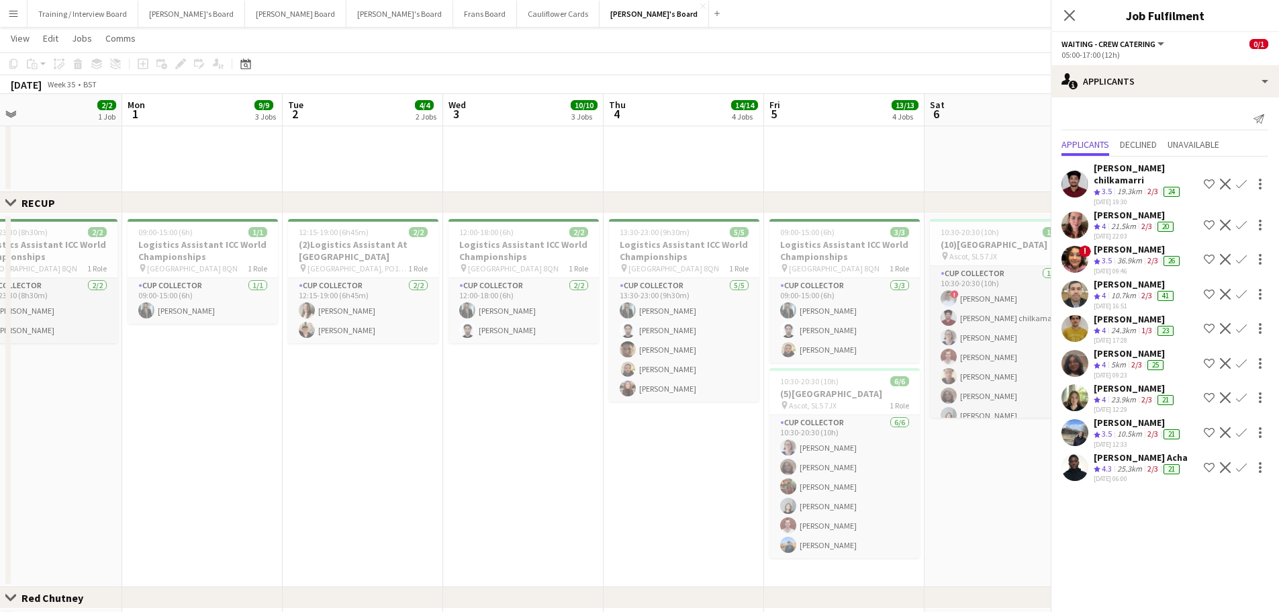
drag, startPoint x: 163, startPoint y: 451, endPoint x: 159, endPoint y: 430, distance: 21.9
click at [159, 430] on app-calendar-viewport "Thu 28 20/20 5 Jobs Fri 29 11/11 5 Jobs Sat 30 5/5 2 Jobs Sun 31 2/2 1 Job Mon …" at bounding box center [639, 152] width 1279 height 1811
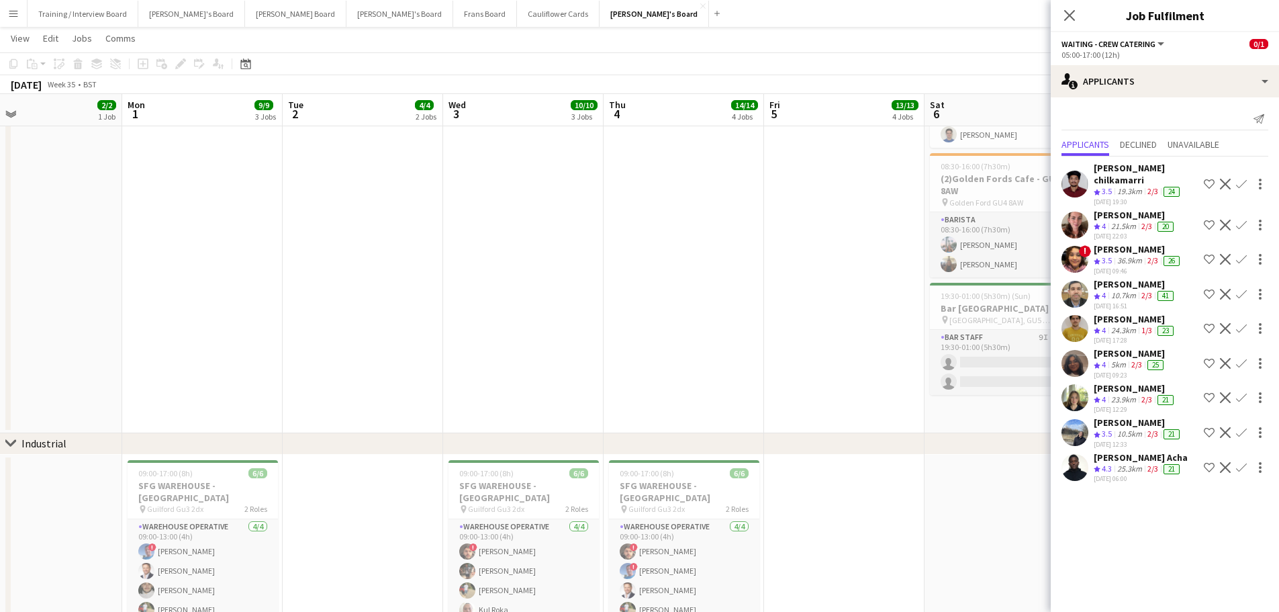
scroll to position [0, 645]
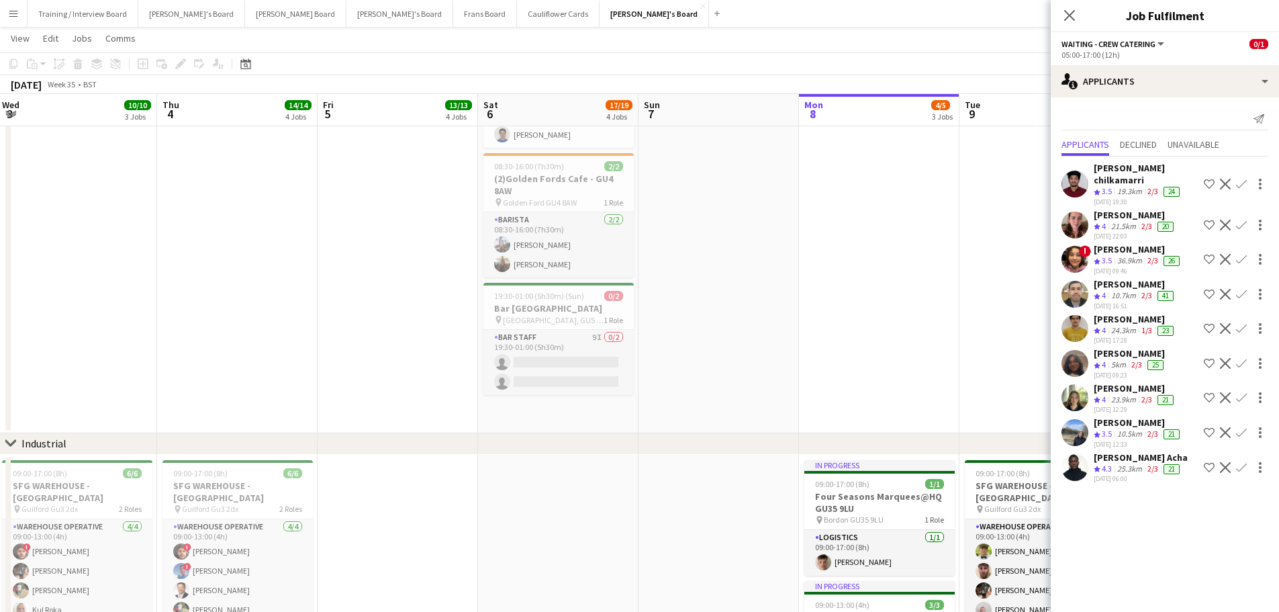
drag, startPoint x: 783, startPoint y: 332, endPoint x: 357, endPoint y: 319, distance: 426.5
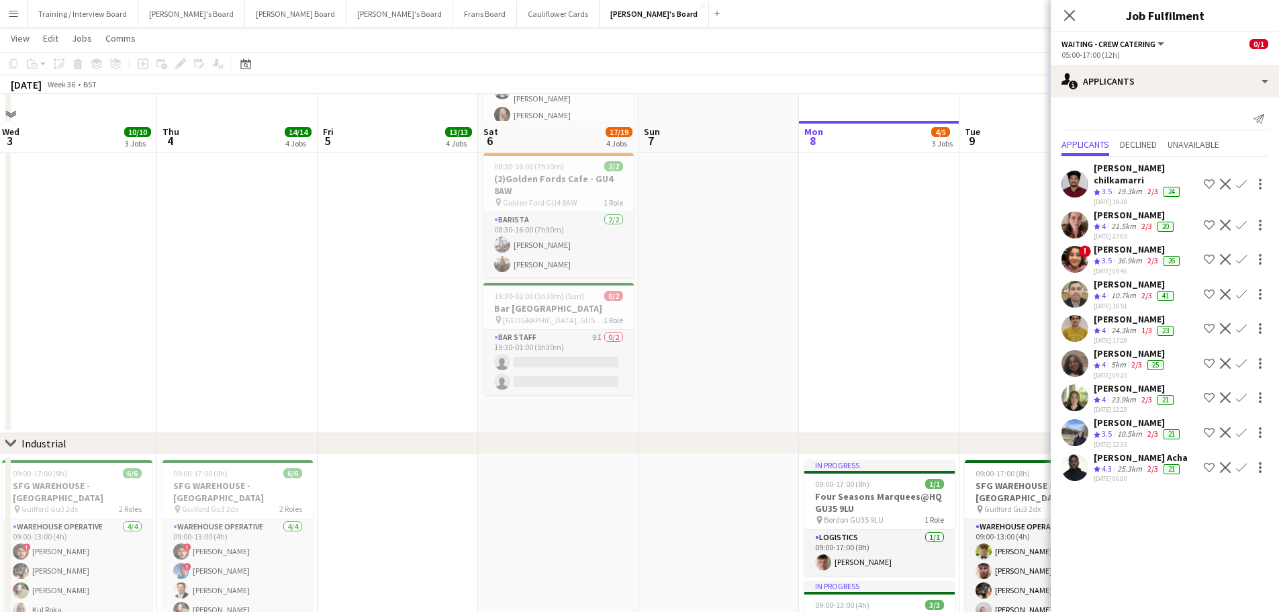
scroll to position [269, 0]
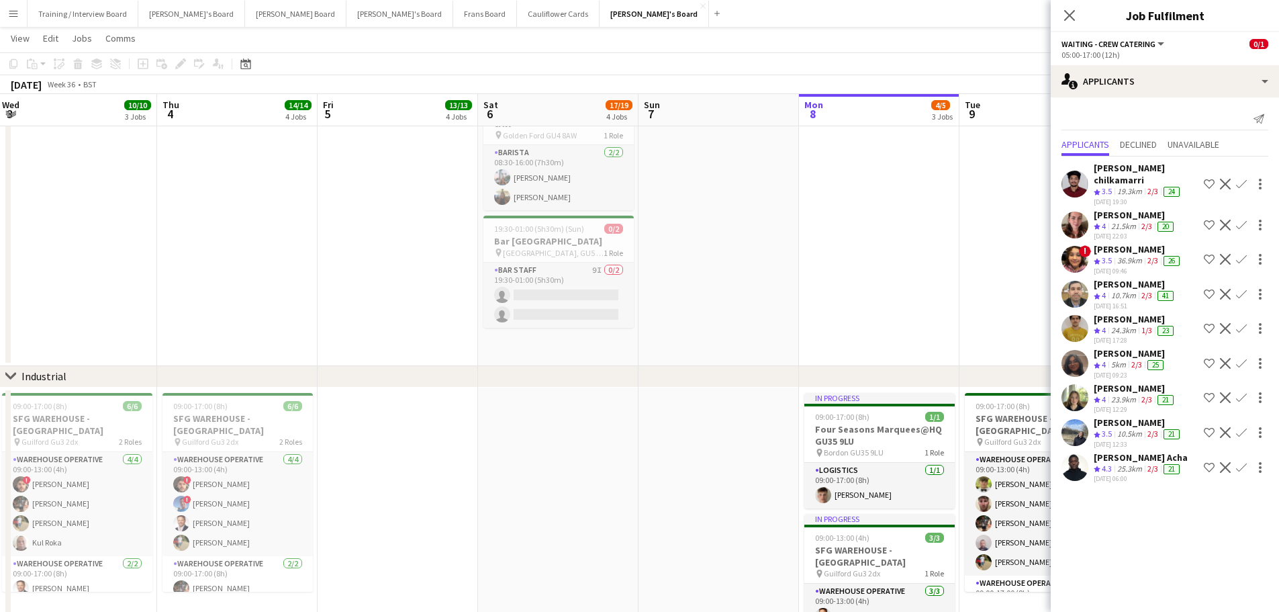
click at [687, 326] on app-date-cell at bounding box center [718, 124] width 160 height 484
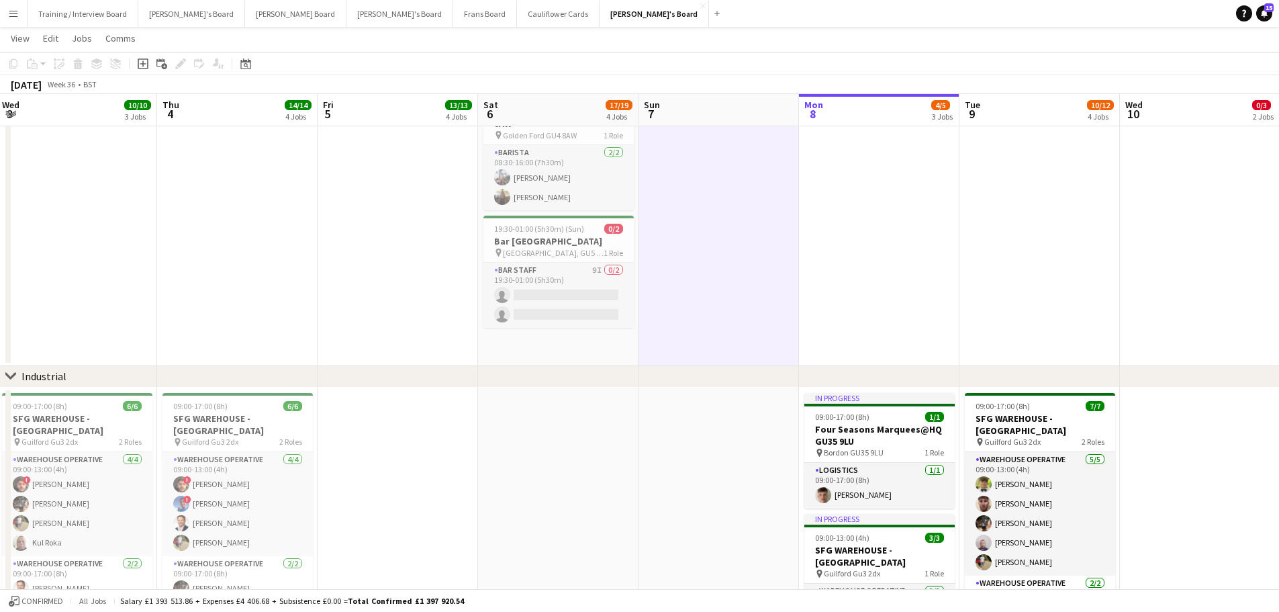
click at [664, 336] on app-date-cell at bounding box center [718, 124] width 160 height 484
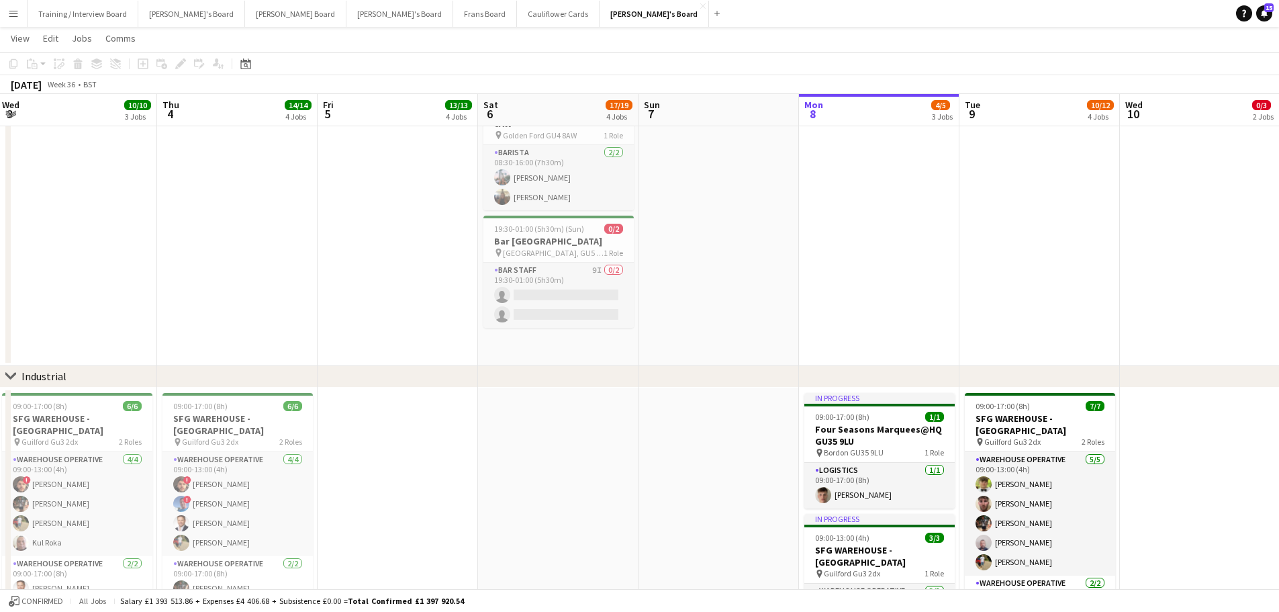
click at [618, 361] on app-date-cell "08:00-18:00 (10h) 4/4 (4)Vanilla Bean@Thorpe Park KT8 9BS pin Thorpe Park 2 Rol…" at bounding box center [558, 124] width 160 height 484
click at [684, 348] on app-date-cell at bounding box center [718, 124] width 160 height 484
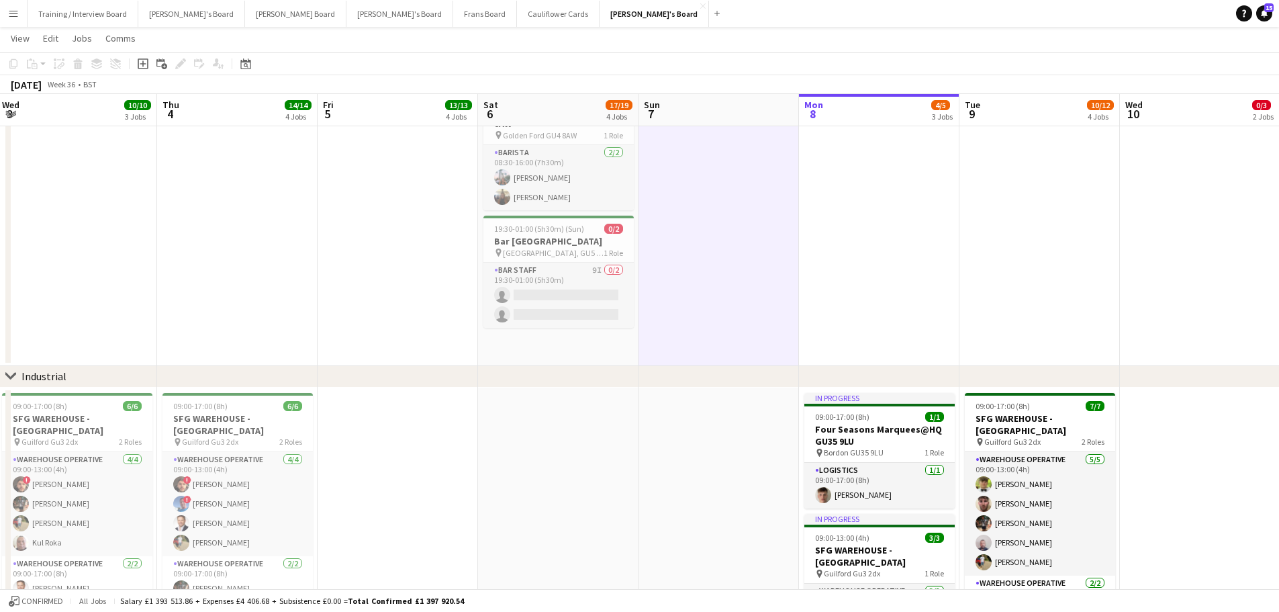
click at [724, 454] on app-date-cell at bounding box center [718, 558] width 160 height 342
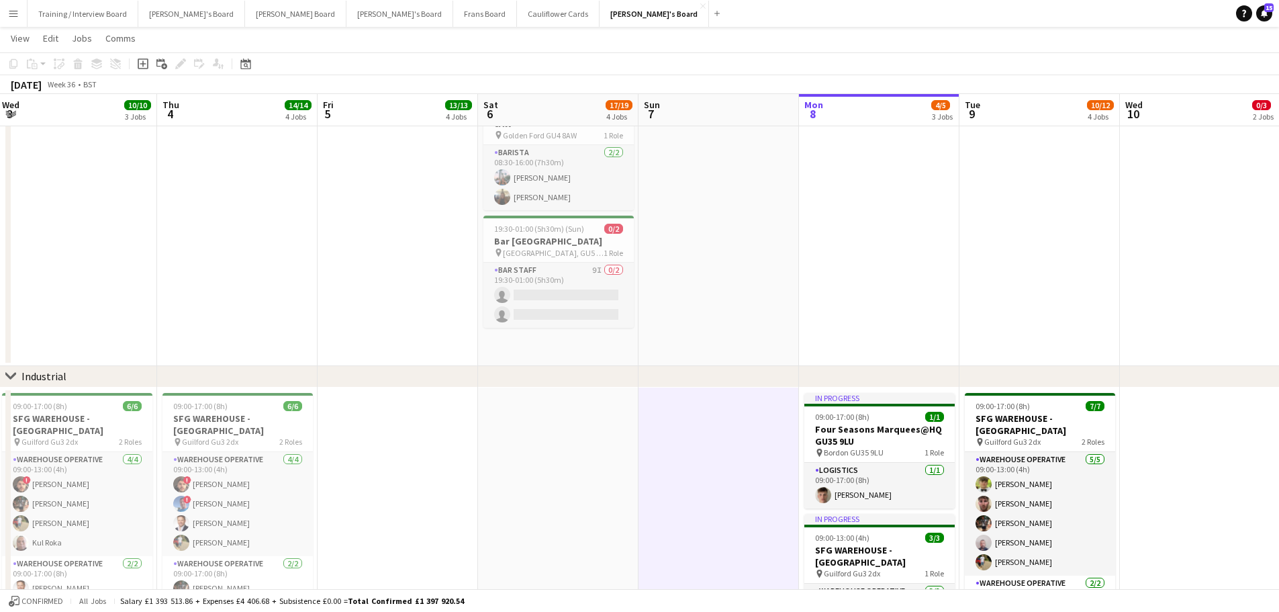
click at [581, 375] on div "chevron-right Industrial" at bounding box center [639, 376] width 1279 height 21
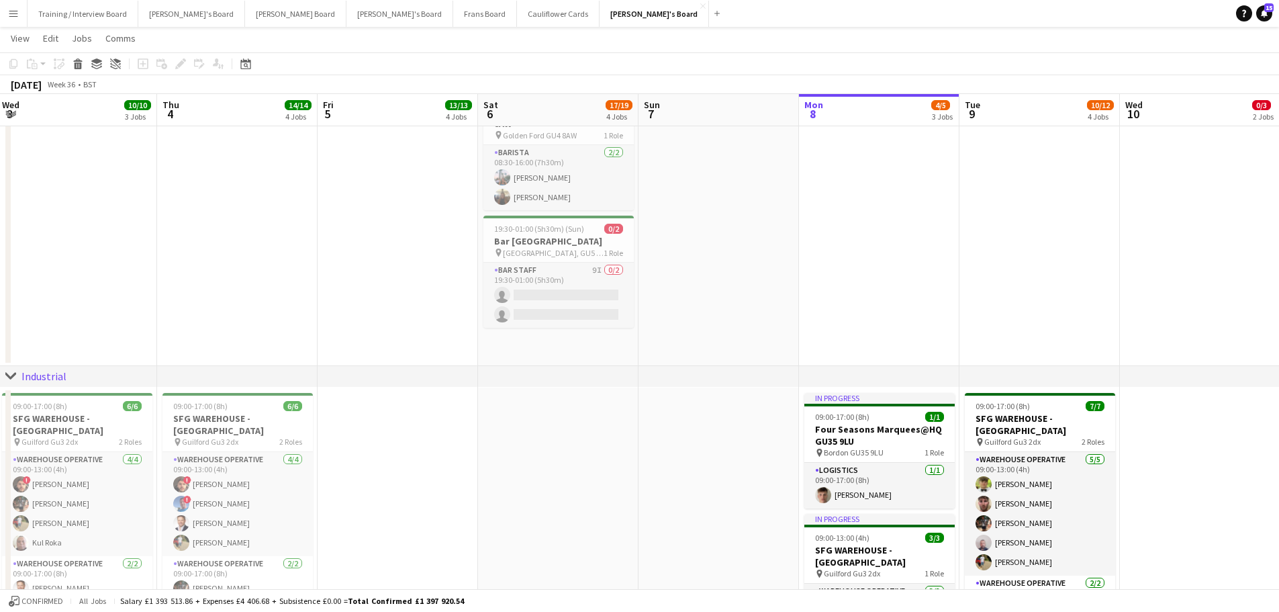
click at [720, 336] on app-date-cell at bounding box center [718, 124] width 160 height 484
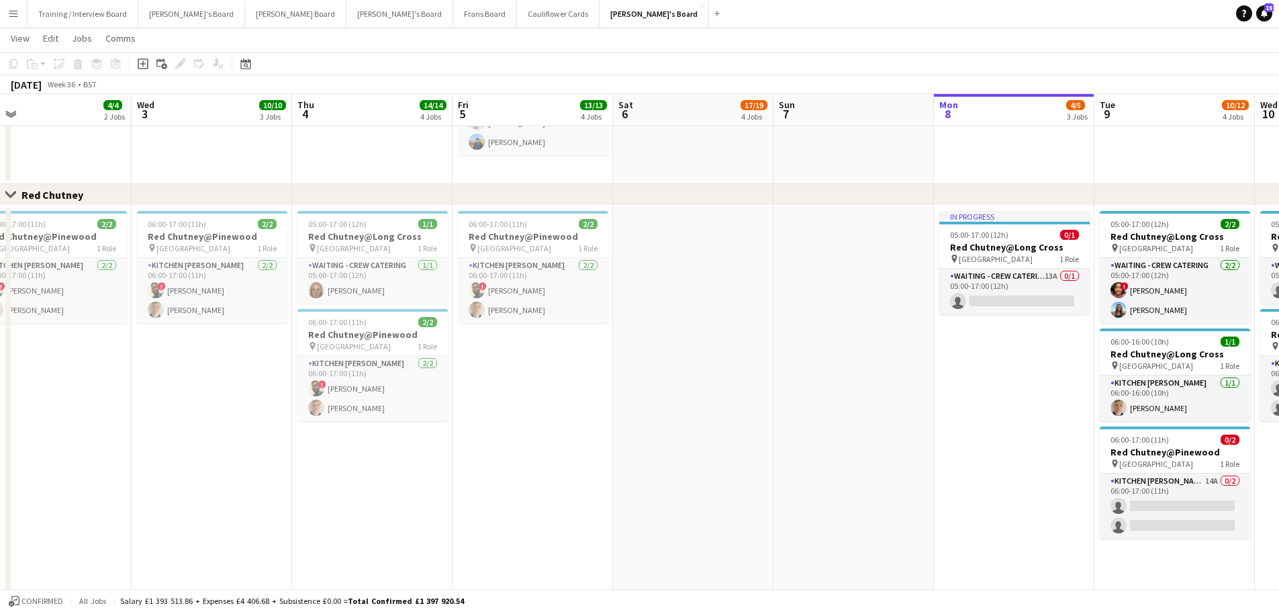
scroll to position [0, 282]
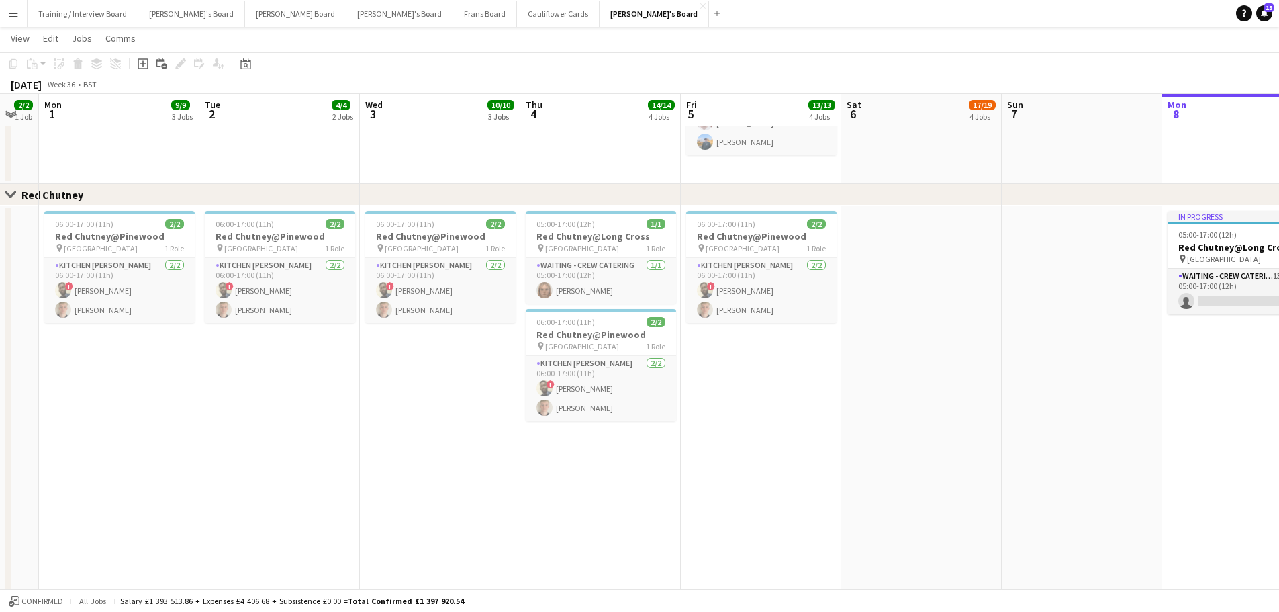
drag, startPoint x: 212, startPoint y: 508, endPoint x: 896, endPoint y: 485, distance: 684.5
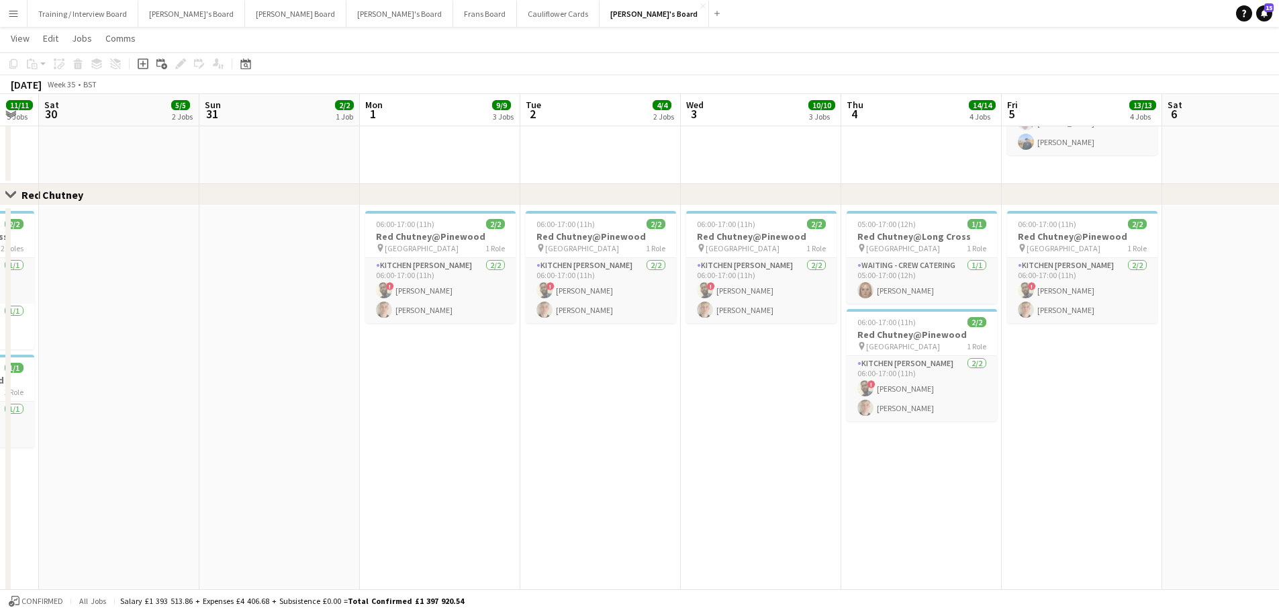
scroll to position [0, 322]
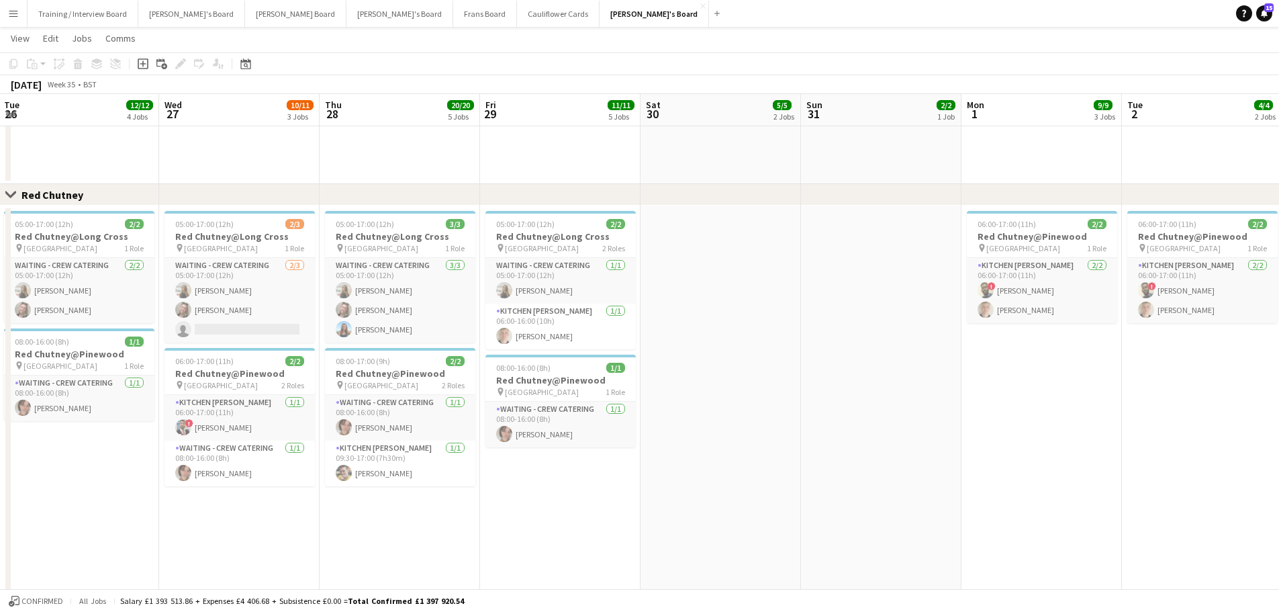
drag, startPoint x: 491, startPoint y: 497, endPoint x: 1092, endPoint y: 433, distance: 605.0
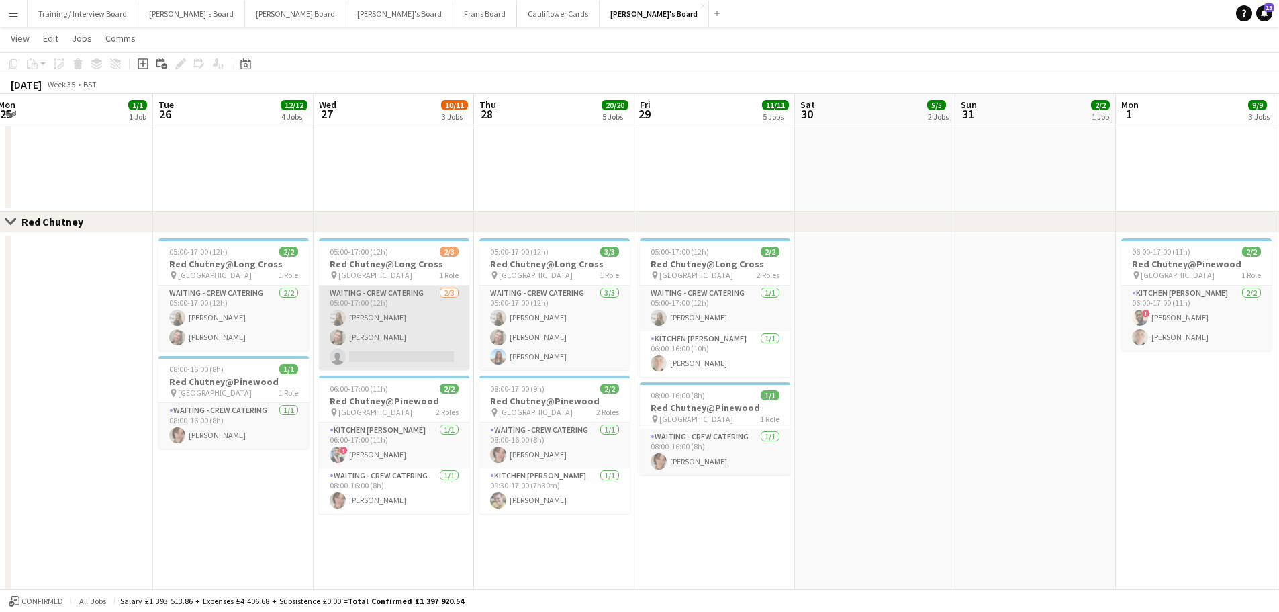
click at [391, 300] on app-card-role "Waiting - Crew Catering 2/3 05:00-17:00 (12h) Polly Downes Jazmin Gammon single…" at bounding box center [394, 327] width 150 height 85
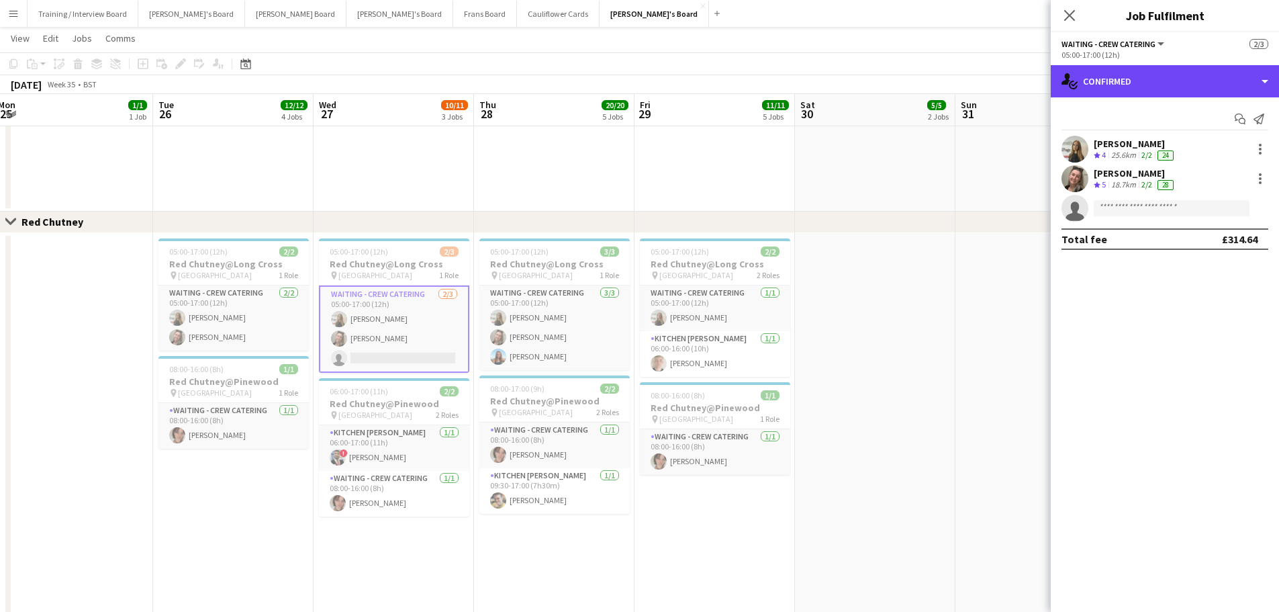
drag, startPoint x: 1147, startPoint y: 77, endPoint x: 1158, endPoint y: 101, distance: 25.8
click at [1149, 77] on div "single-neutral-actions-check-2 Confirmed" at bounding box center [1165, 81] width 228 height 32
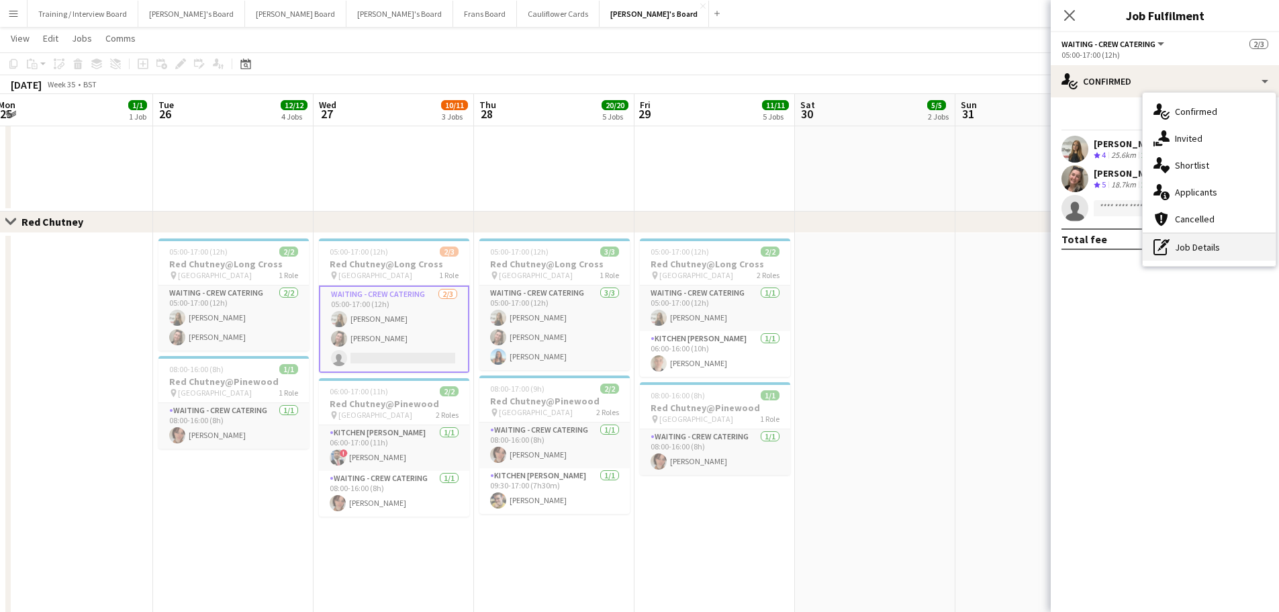
click at [1188, 242] on div "pen-write Job Details" at bounding box center [1209, 247] width 133 height 27
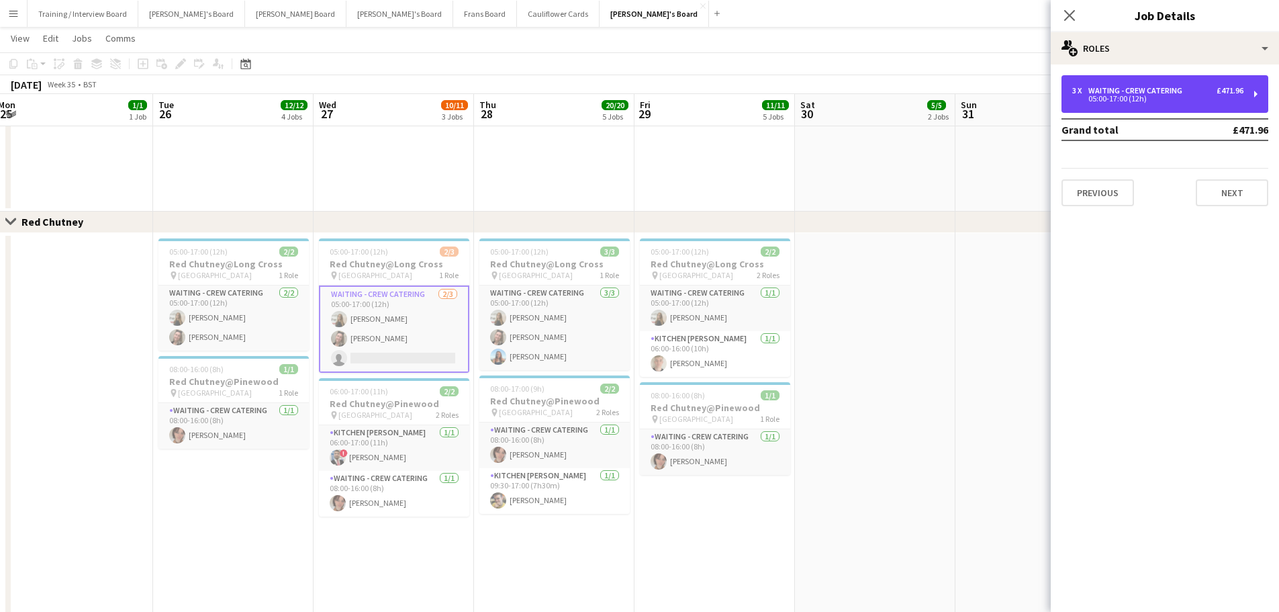
click at [1146, 85] on div "3 x Waiting - Crew Catering £471.96 05:00-17:00 (12h)" at bounding box center [1164, 94] width 207 height 38
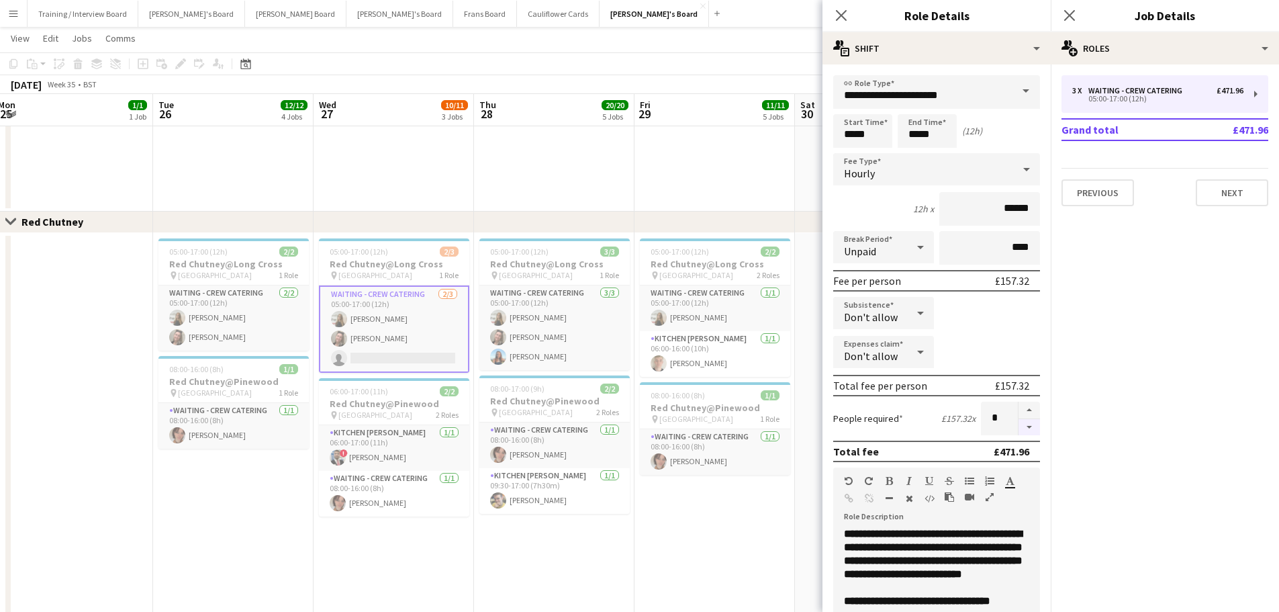
click at [1018, 423] on button "button" at bounding box center [1028, 427] width 21 height 17
type input "*"
click at [644, 577] on app-date-cell "05:00-17:00 (12h) 2/2 Red Chutney@Long Cross pin Long Cross Studios 2 Roles Wai…" at bounding box center [714, 426] width 160 height 387
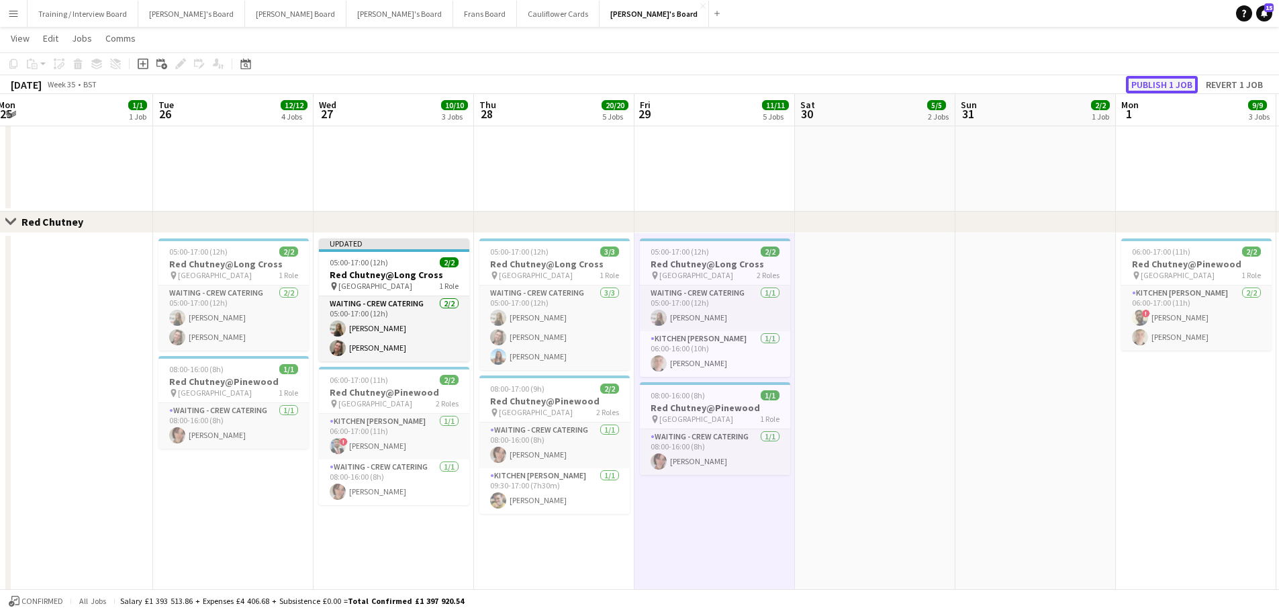
click at [1172, 78] on button "Publish 1 job" at bounding box center [1162, 84] width 72 height 17
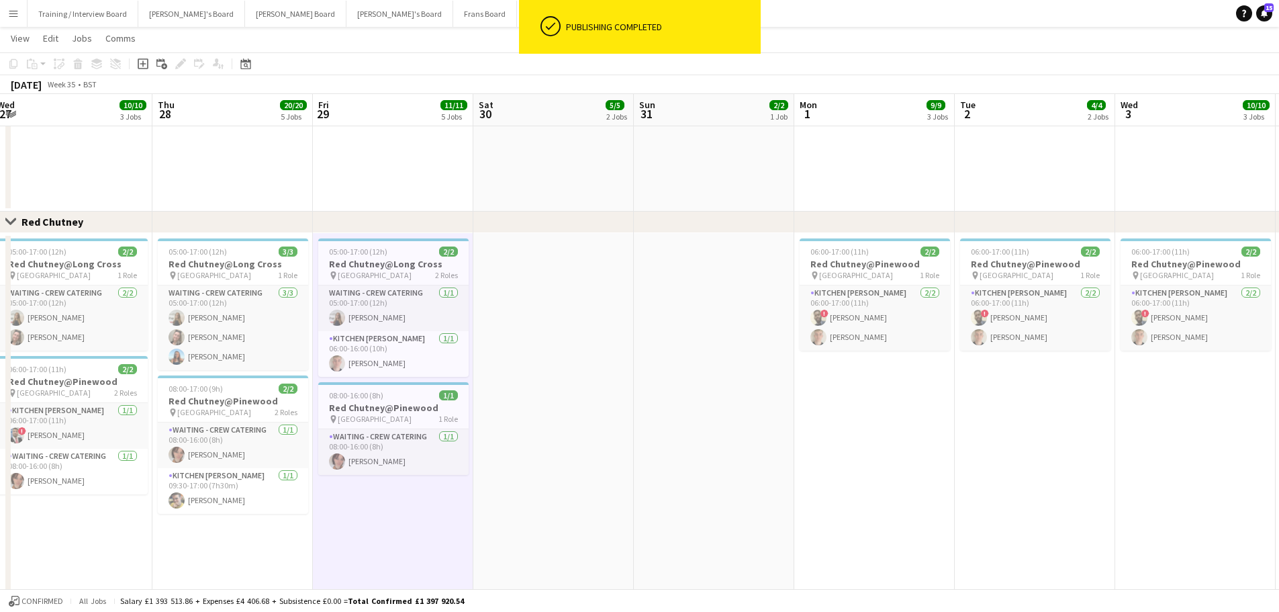
drag, startPoint x: 1029, startPoint y: 456, endPoint x: 789, endPoint y: 477, distance: 240.6
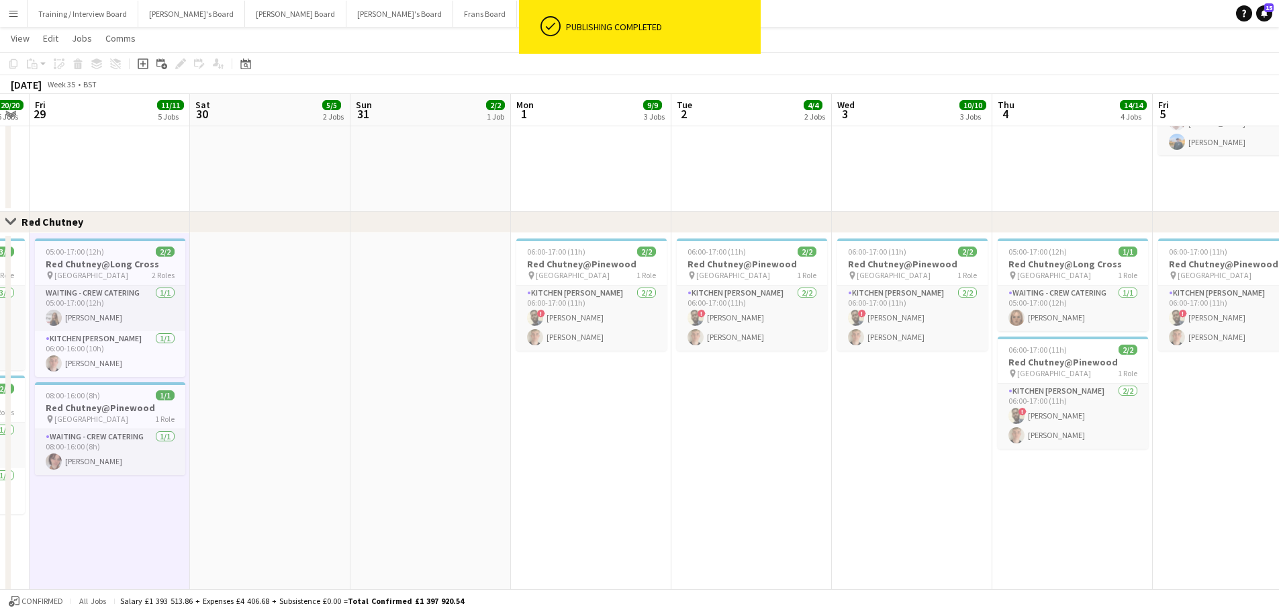
drag, startPoint x: 922, startPoint y: 474, endPoint x: 608, endPoint y: 503, distance: 315.5
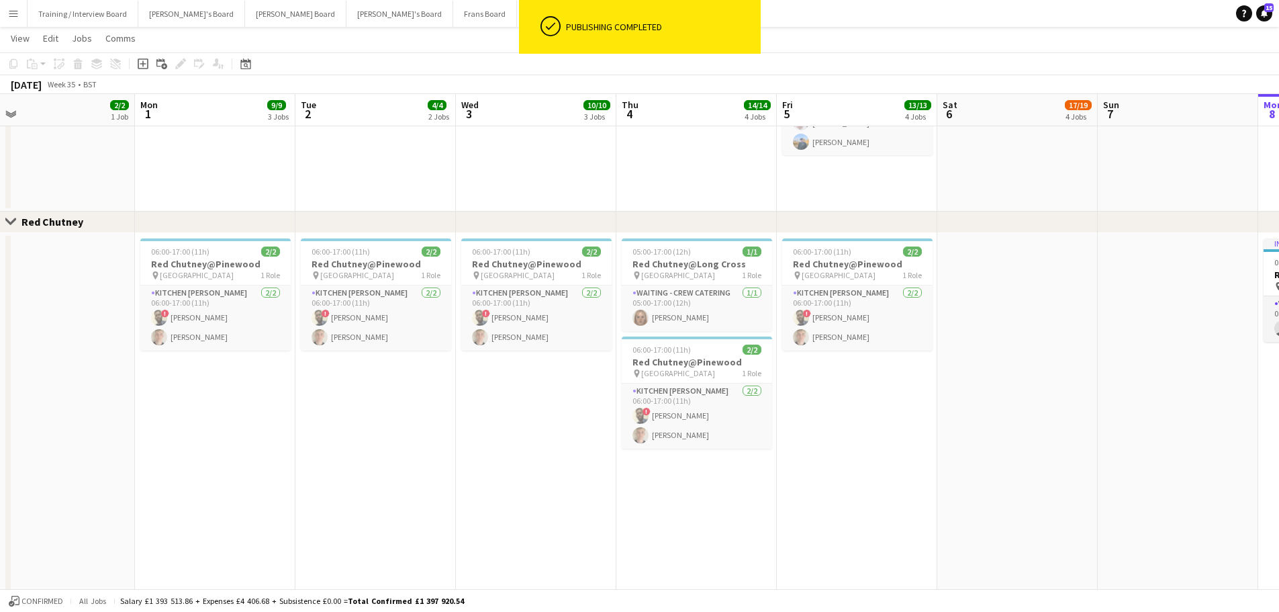
drag, startPoint x: 959, startPoint y: 472, endPoint x: 567, endPoint y: 483, distance: 392.2
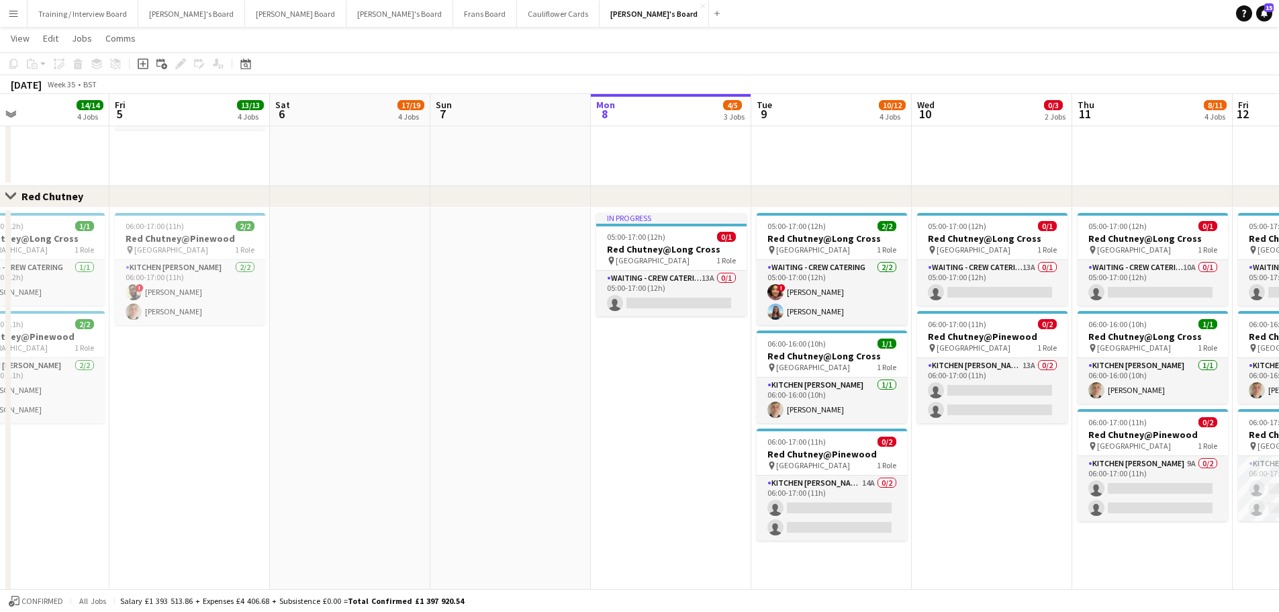
scroll to position [0, 516]
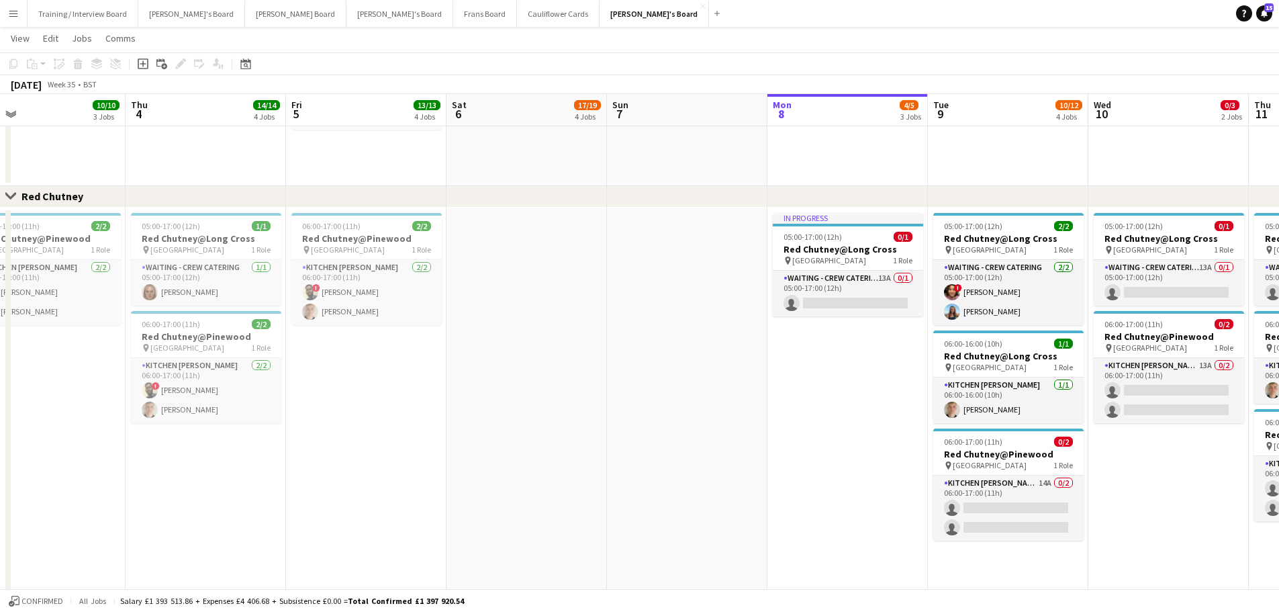
drag, startPoint x: 1058, startPoint y: 430, endPoint x: 599, endPoint y: 438, distance: 459.3
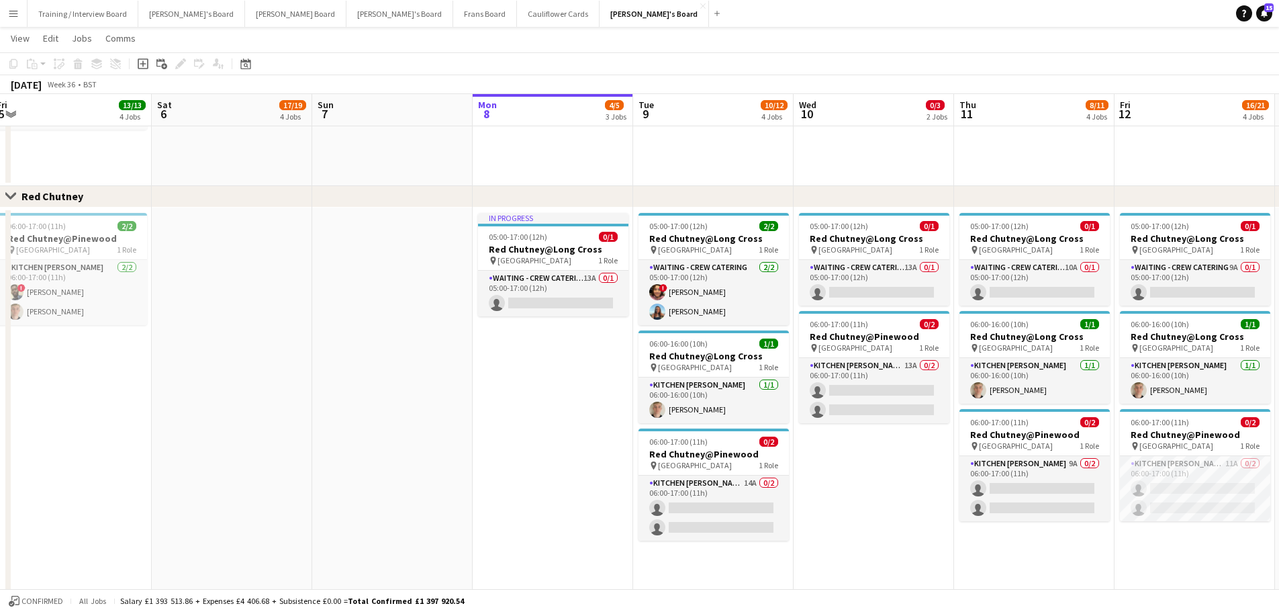
scroll to position [0, 496]
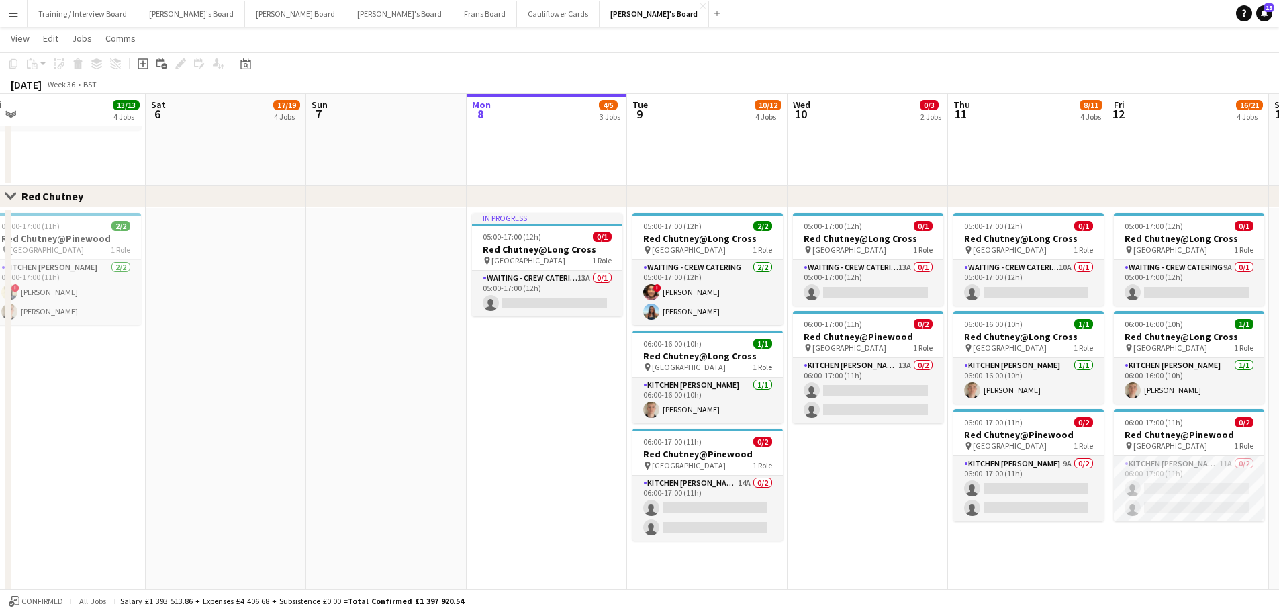
drag, startPoint x: 845, startPoint y: 418, endPoint x: 544, endPoint y: 428, distance: 300.9
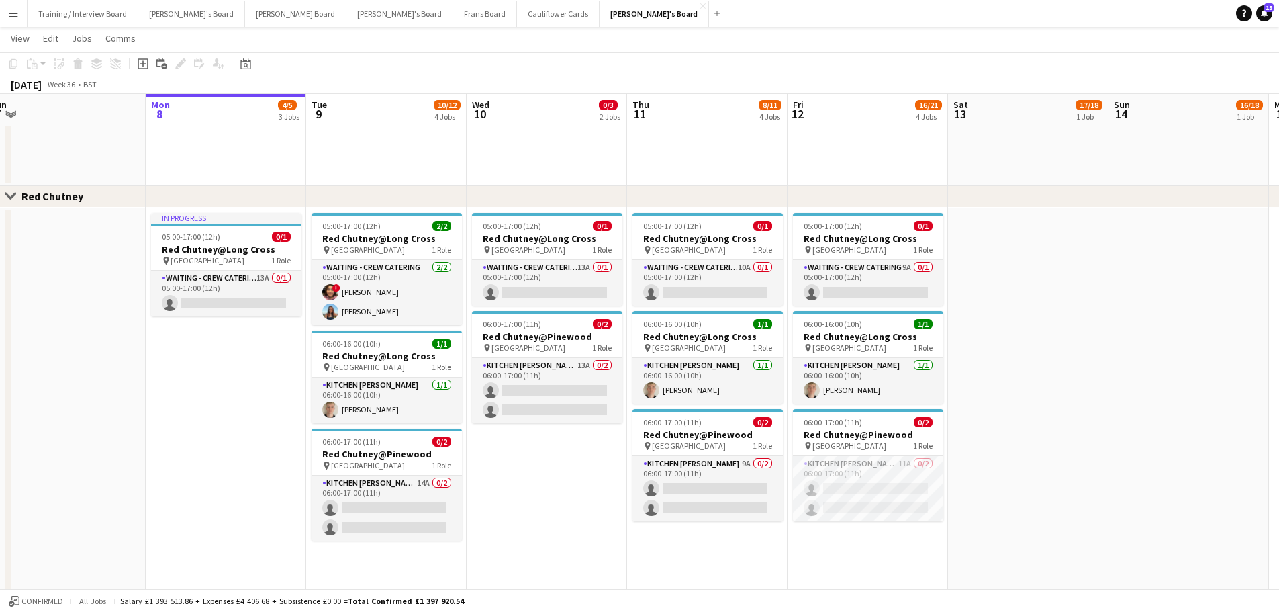
scroll to position [0, 398]
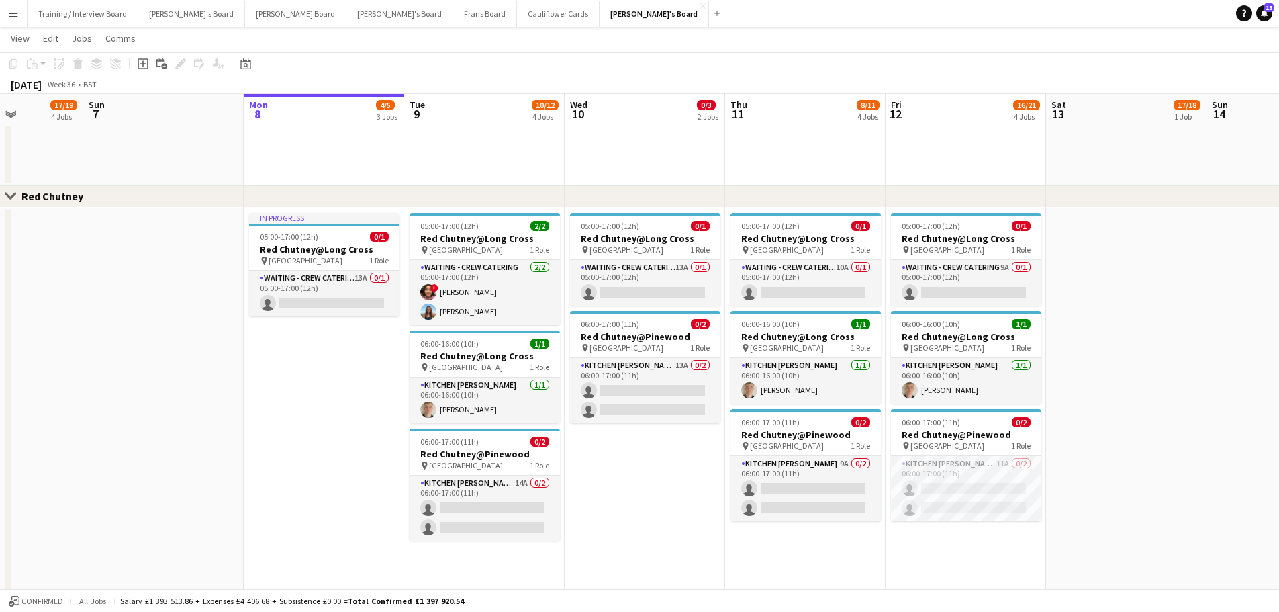
drag, startPoint x: 860, startPoint y: 490, endPoint x: 637, endPoint y: 475, distance: 223.4
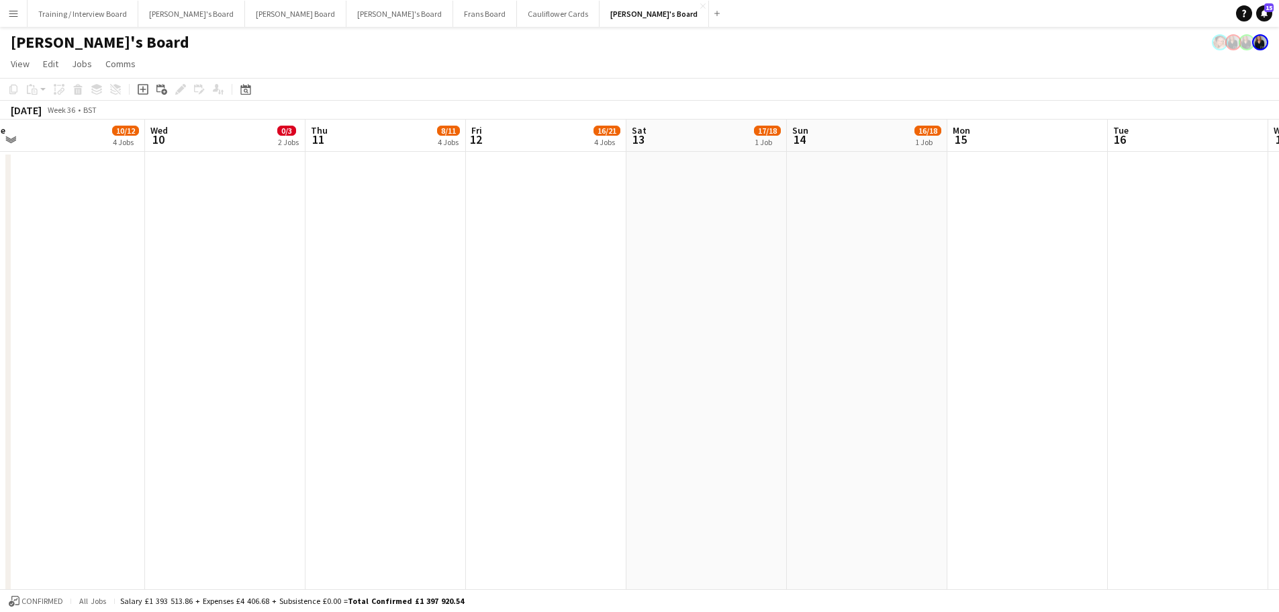
scroll to position [0, 568]
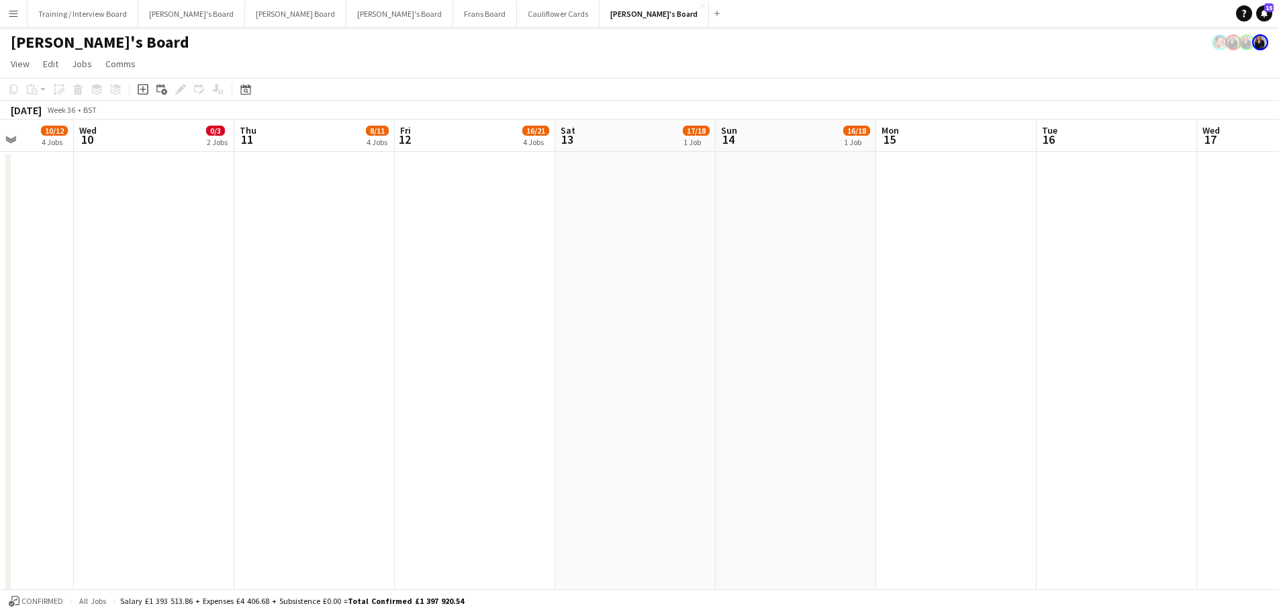
drag, startPoint x: 1176, startPoint y: 297, endPoint x: 691, endPoint y: 351, distance: 488.4
click at [764, 301] on app-date-cell at bounding box center [796, 394] width 160 height 484
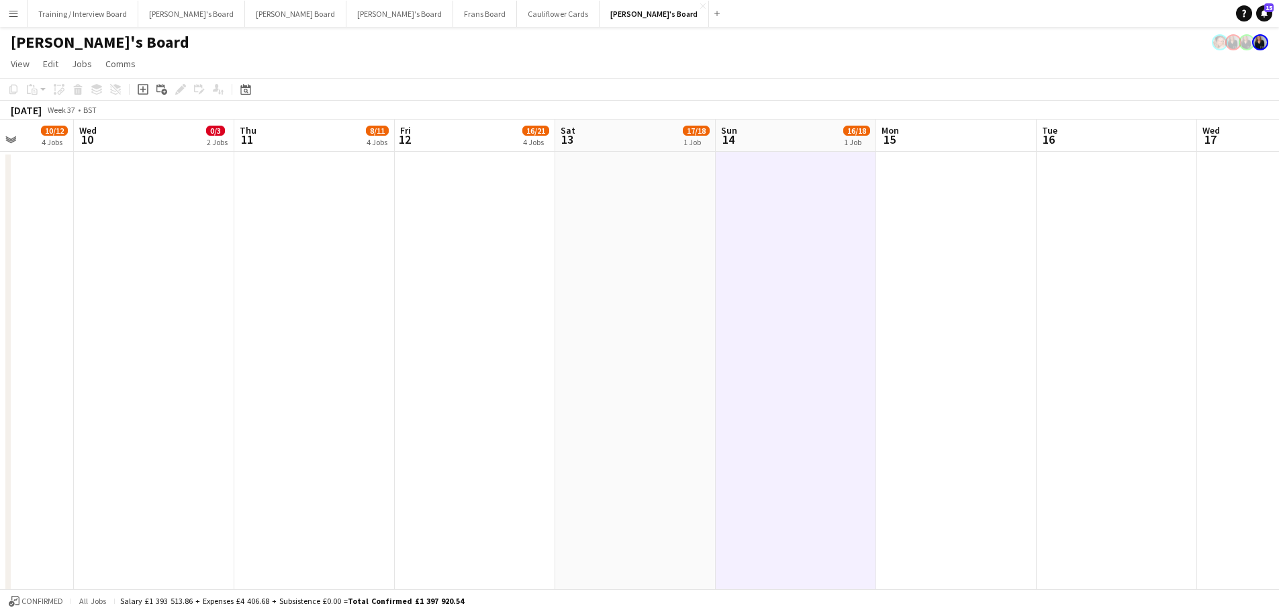
click at [671, 299] on app-date-cell at bounding box center [635, 394] width 160 height 484
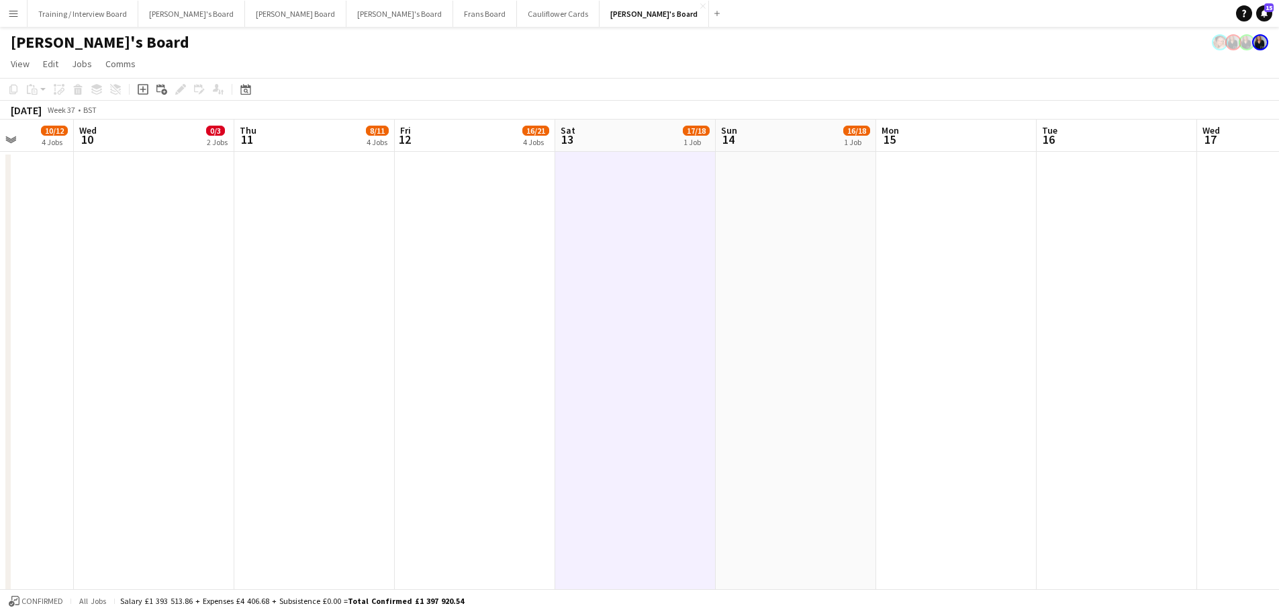
click at [784, 252] on app-date-cell at bounding box center [796, 394] width 160 height 484
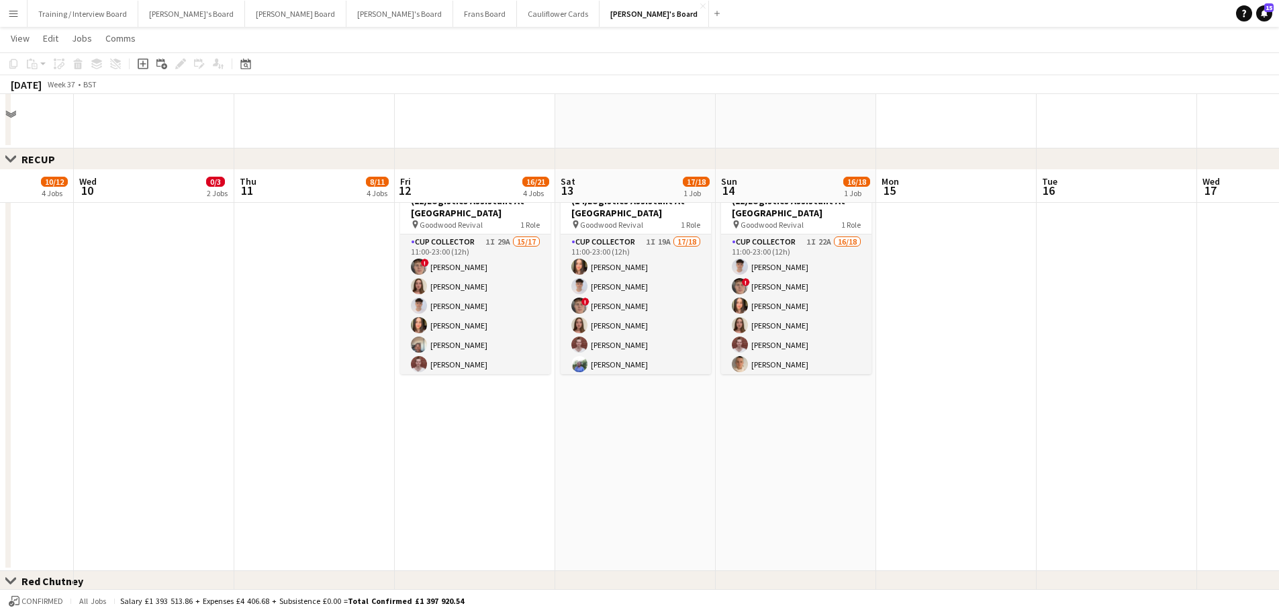
scroll to position [940, 0]
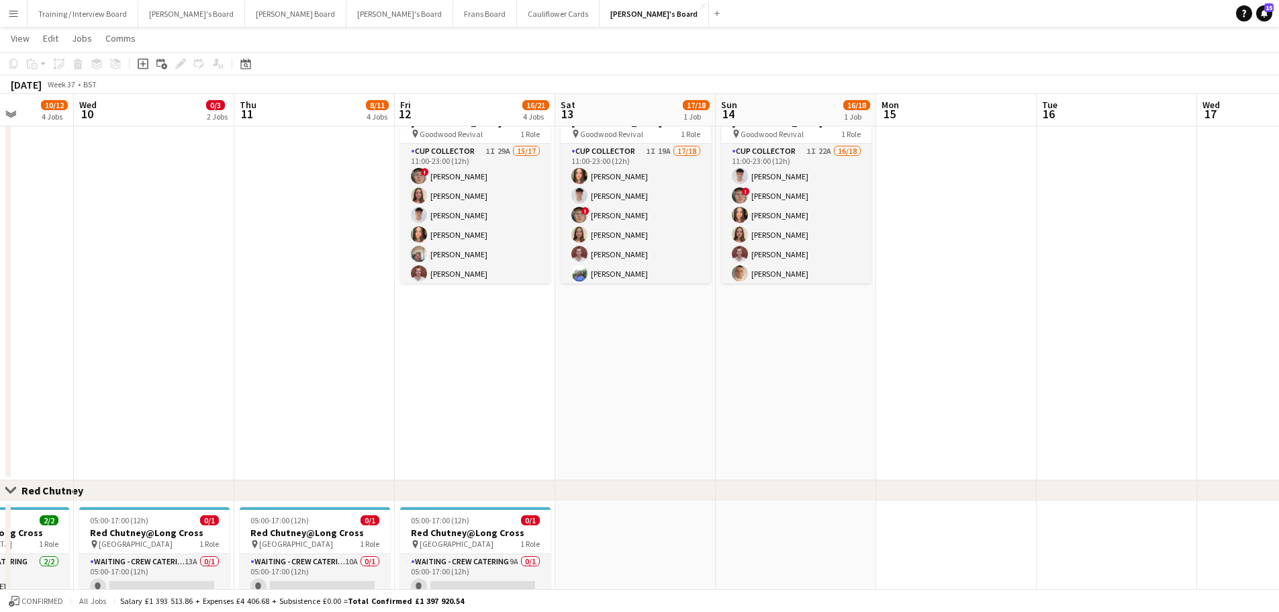
click at [756, 480] on div "Close set Red Chutney" at bounding box center [639, 490] width 1279 height 21
click at [659, 443] on app-date-cell "11:00-23:00 (12h) 17/18 (14)Logistics Assistant At Goodwood pin Goodwood Reviva…" at bounding box center [635, 279] width 160 height 401
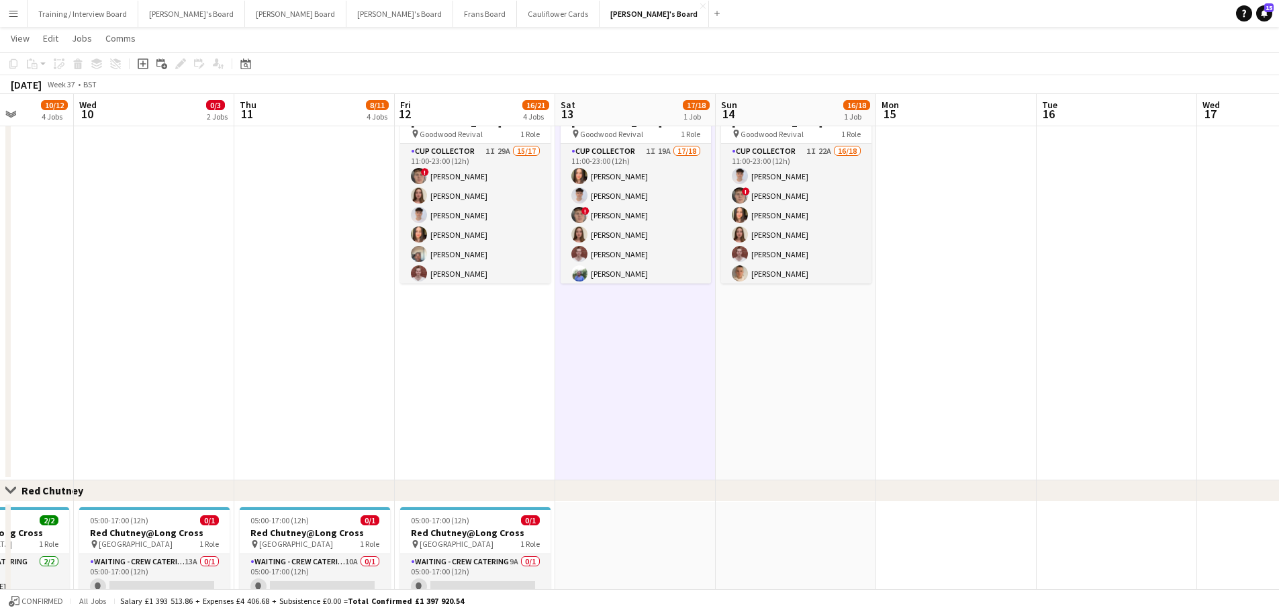
click at [769, 421] on app-date-cell "11:00-23:00 (12h) 16/18 (12)Logistics Assistant At Goodwood pin Goodwood Reviva…" at bounding box center [796, 279] width 160 height 401
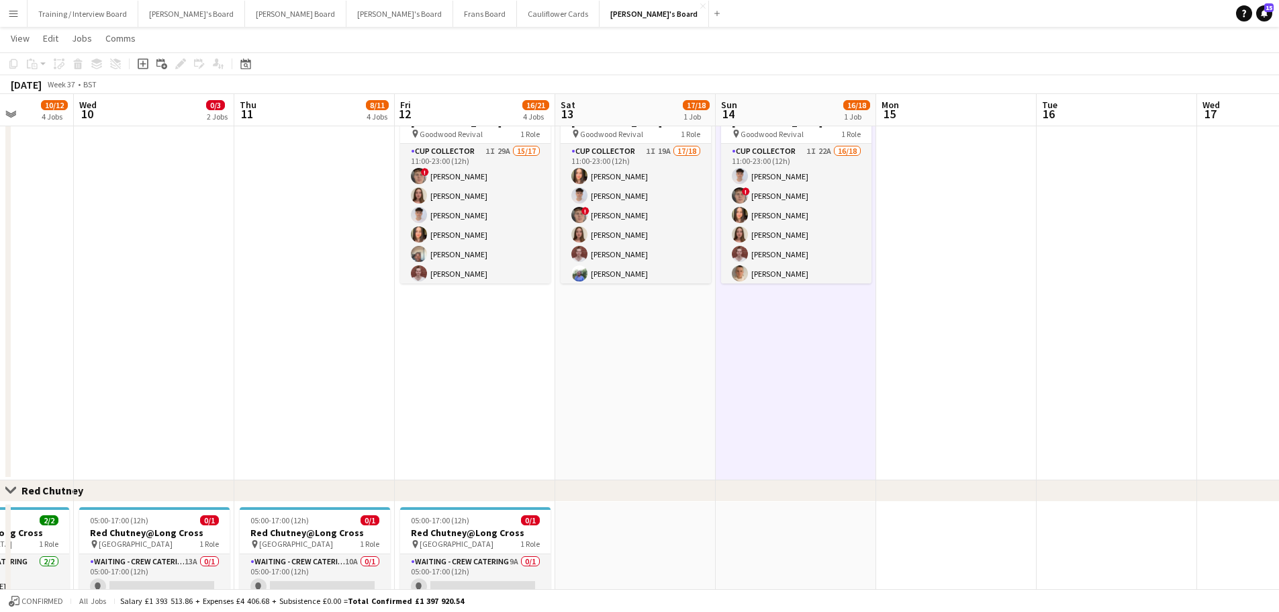
click at [688, 429] on app-date-cell "11:00-23:00 (12h) 17/18 (14)Logistics Assistant At Goodwood pin Goodwood Reviva…" at bounding box center [635, 279] width 160 height 401
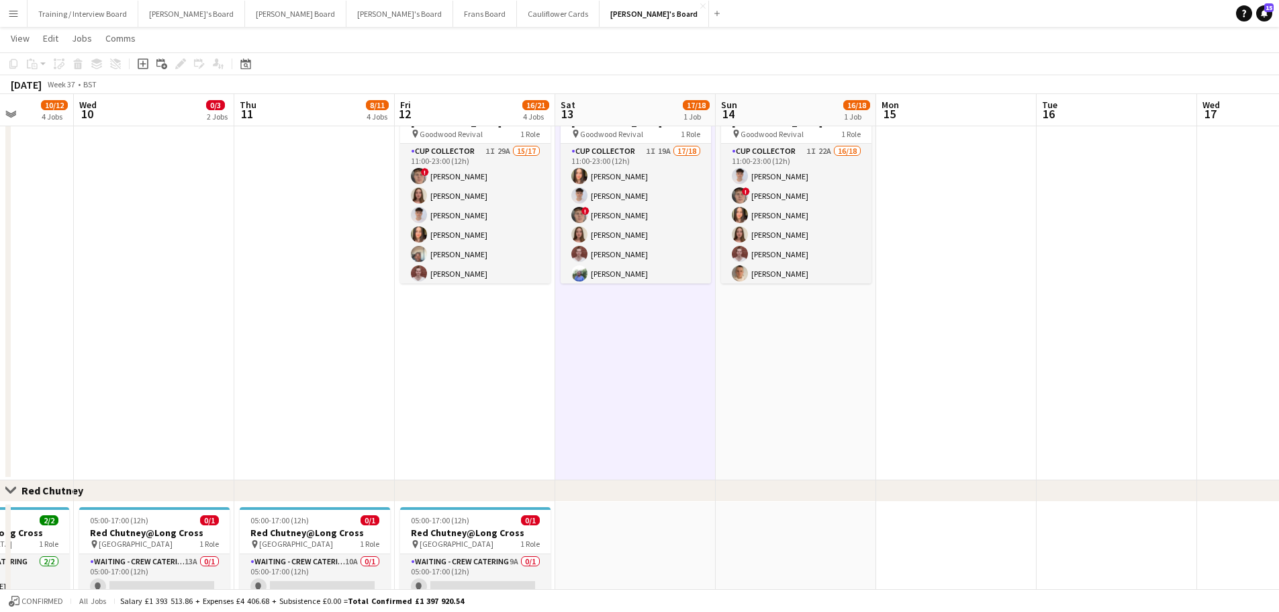
click at [725, 418] on app-date-cell "11:00-23:00 (12h) 16/18 (12)Logistics Assistant At Goodwood pin Goodwood Reviva…" at bounding box center [796, 279] width 160 height 401
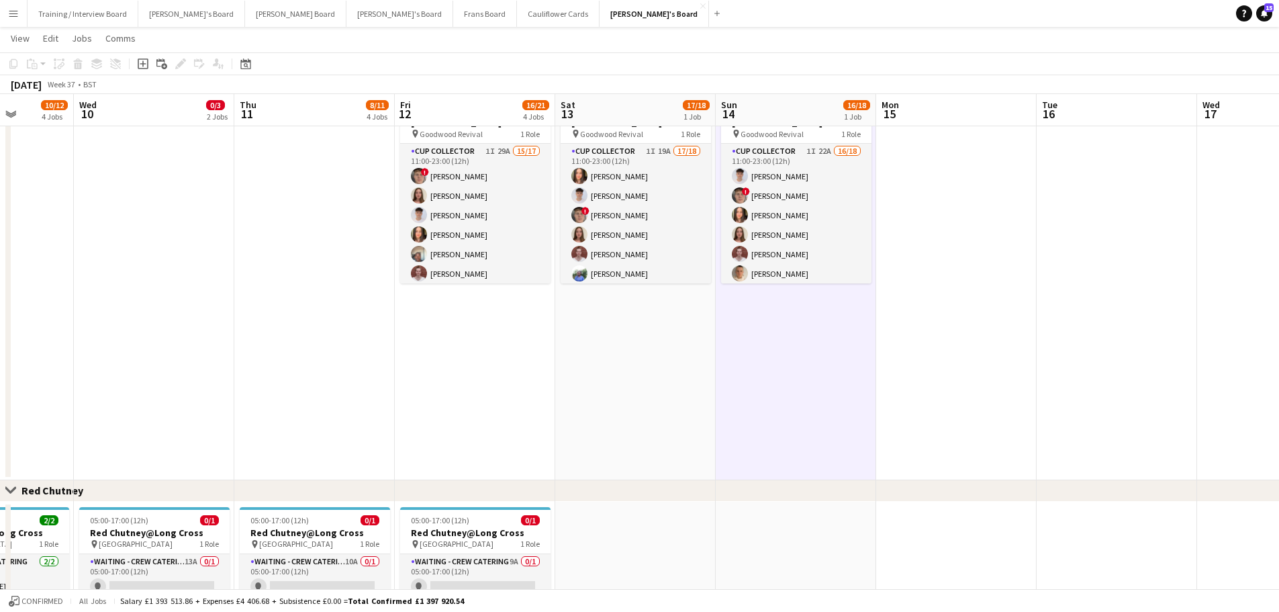
click at [704, 418] on app-date-cell "11:00-23:00 (12h) 17/18 (14)Logistics Assistant At Goodwood pin Goodwood Reviva…" at bounding box center [635, 279] width 160 height 401
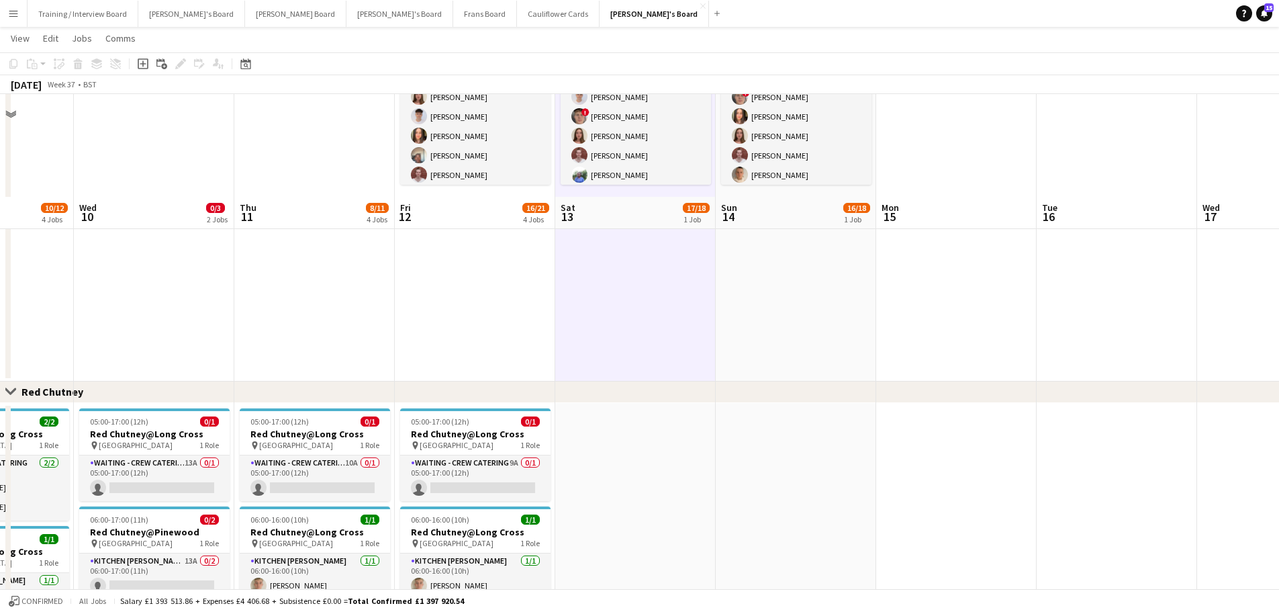
scroll to position [1141, 0]
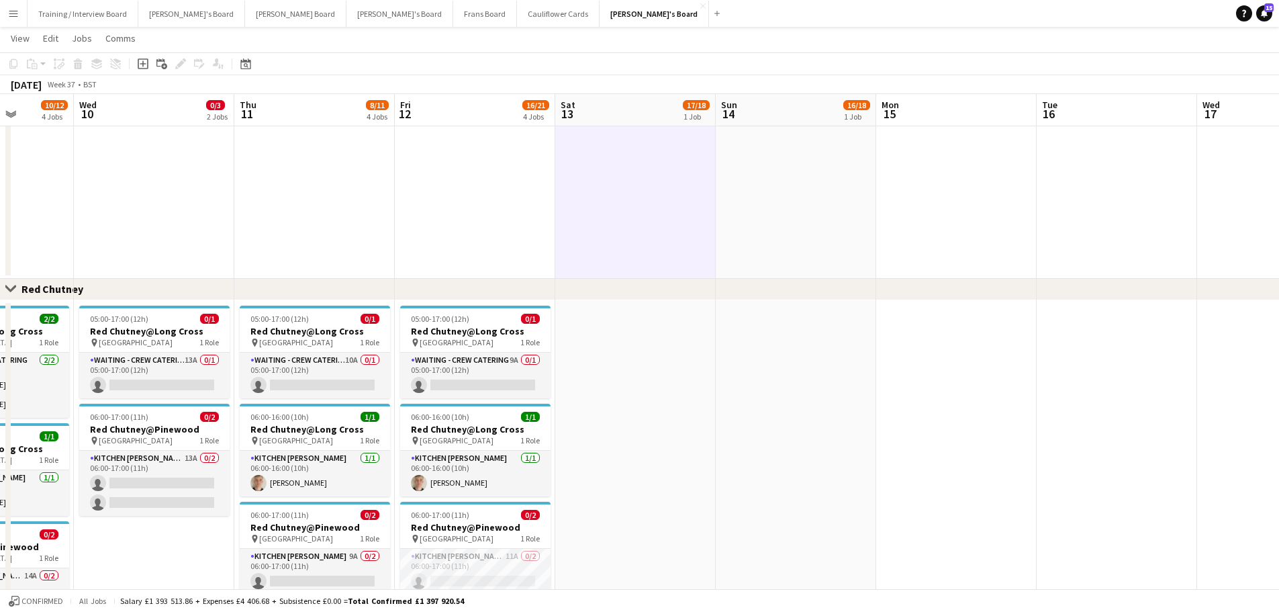
click at [681, 448] on app-date-cell at bounding box center [635, 493] width 160 height 387
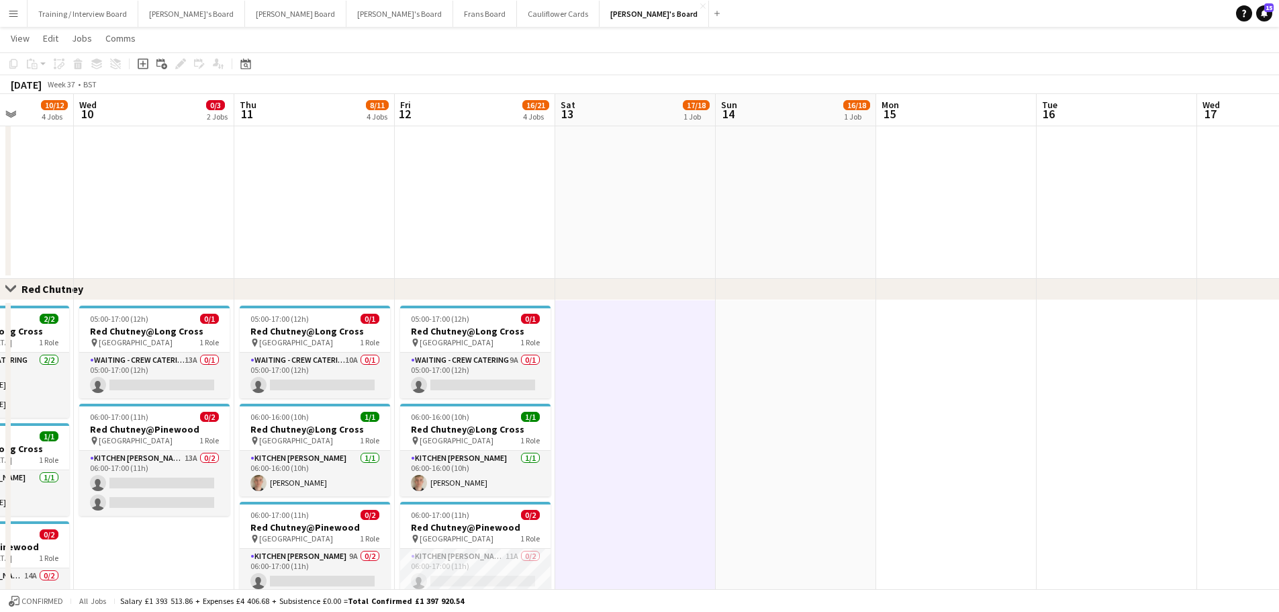
click at [755, 448] on app-date-cell at bounding box center [796, 493] width 160 height 387
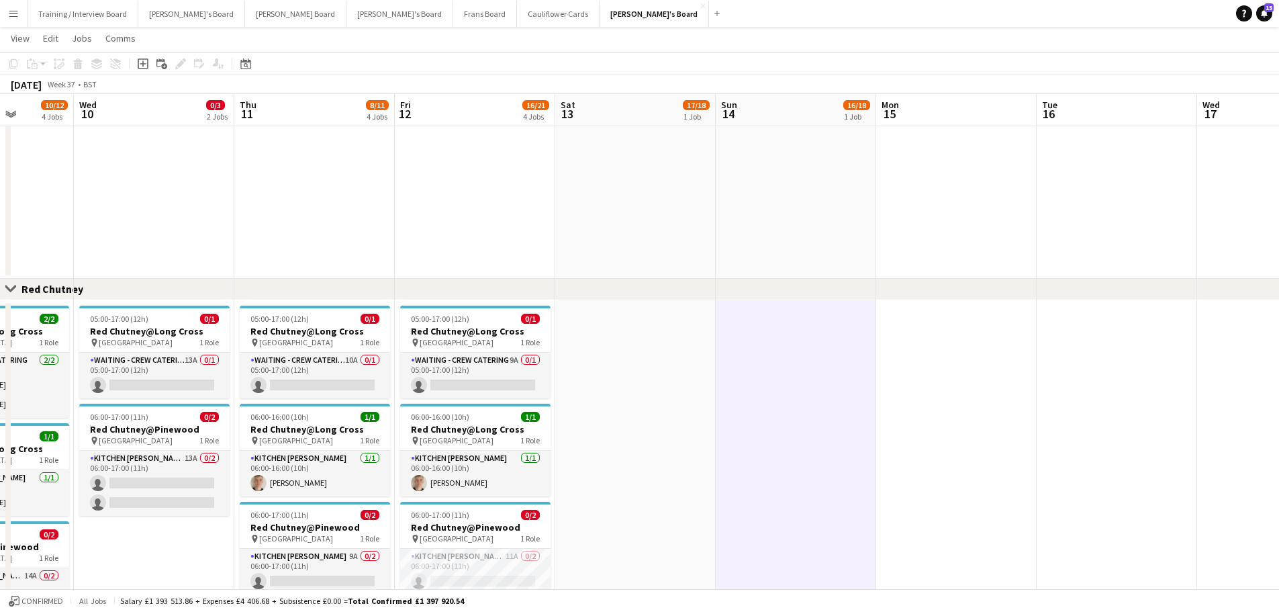
scroll to position [0, 317]
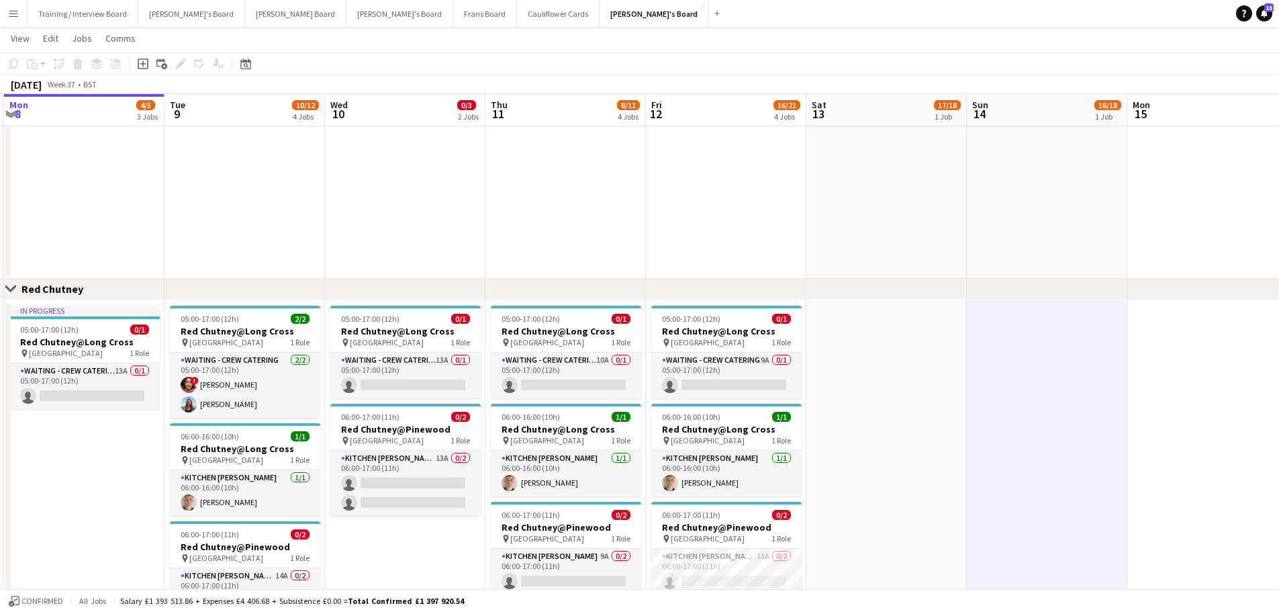
drag, startPoint x: 354, startPoint y: 443, endPoint x: 765, endPoint y: 457, distance: 411.8
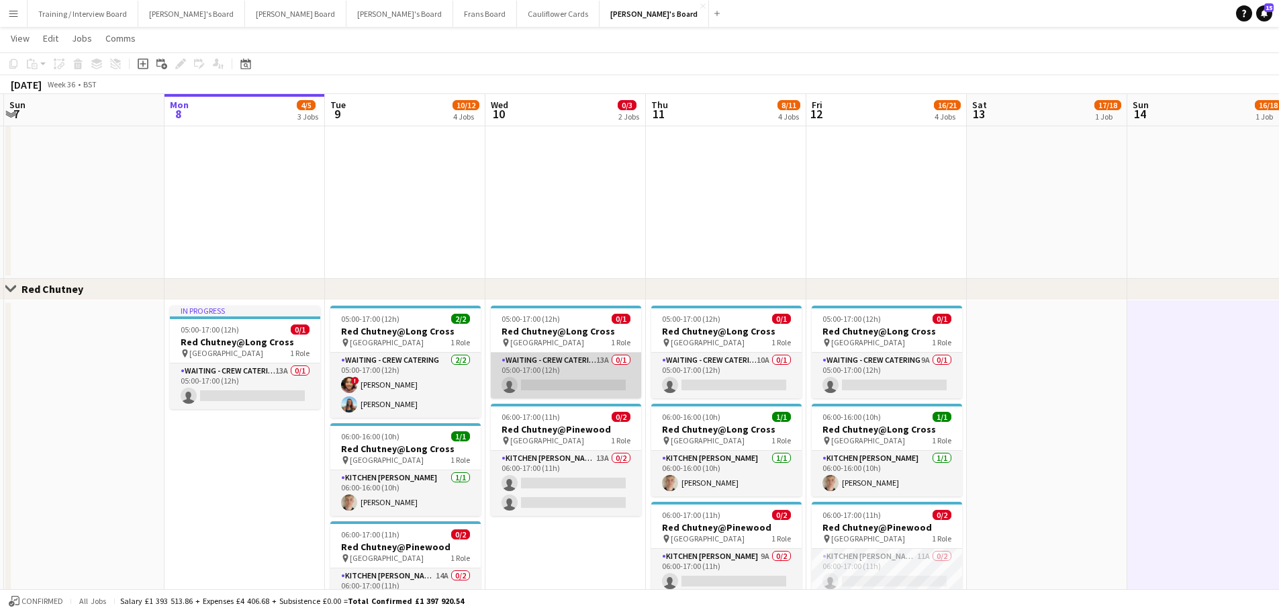
click at [598, 379] on app-card-role "Waiting - Crew Catering 13A 0/1 05:00-17:00 (12h) single-neutral-actions" at bounding box center [566, 375] width 150 height 46
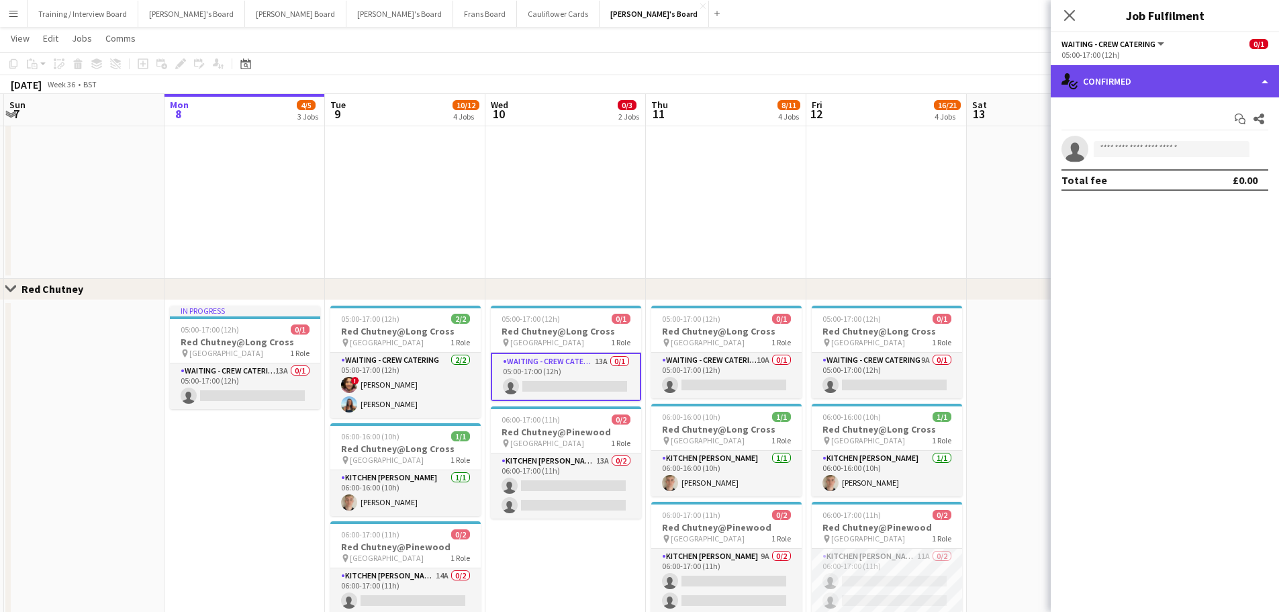
click at [1149, 95] on div "single-neutral-actions-check-2 Confirmed" at bounding box center [1165, 81] width 228 height 32
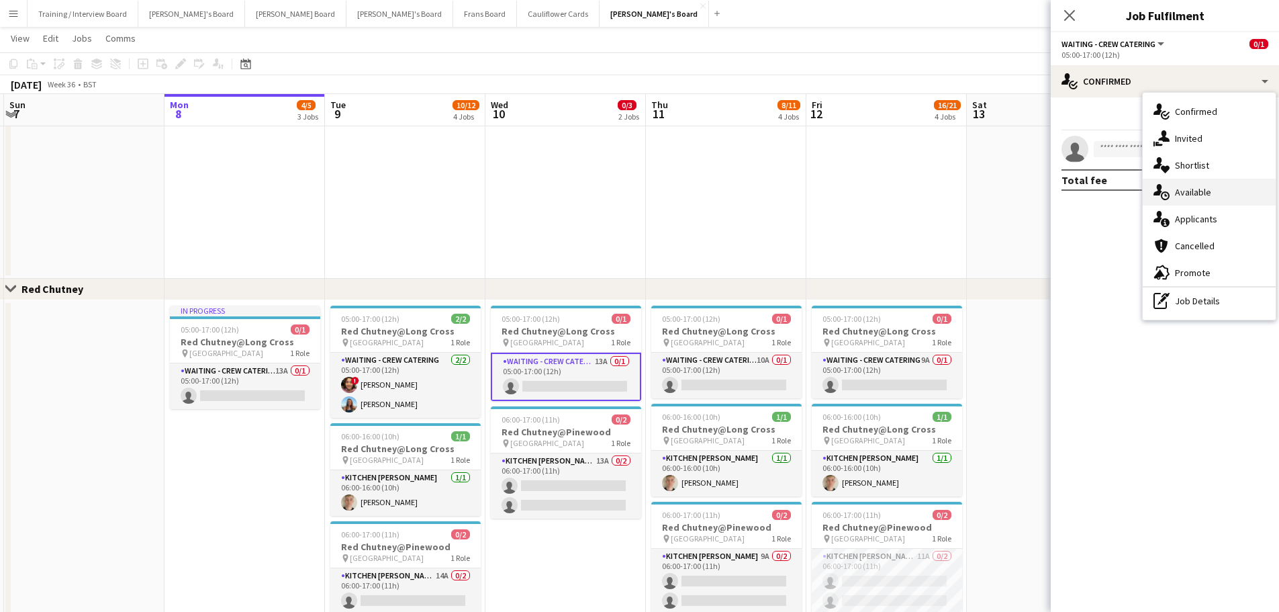
click at [1189, 202] on div "single-neutral-actions-upload Available" at bounding box center [1209, 192] width 133 height 27
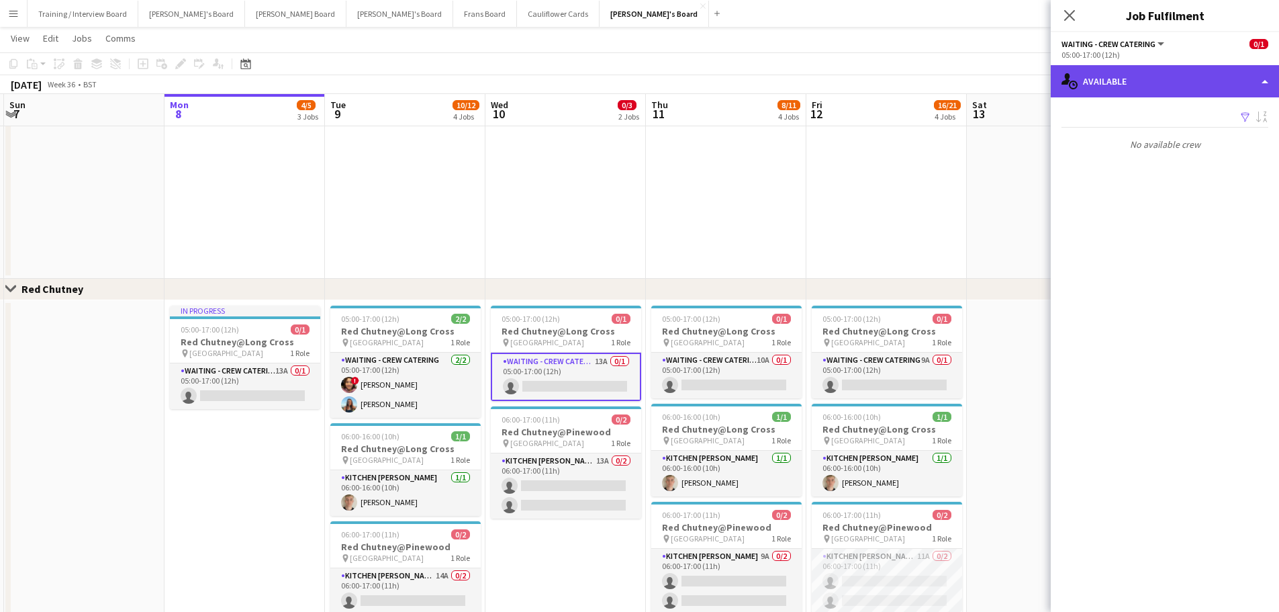
click at [1190, 88] on div "single-neutral-actions-upload Available" at bounding box center [1165, 81] width 228 height 32
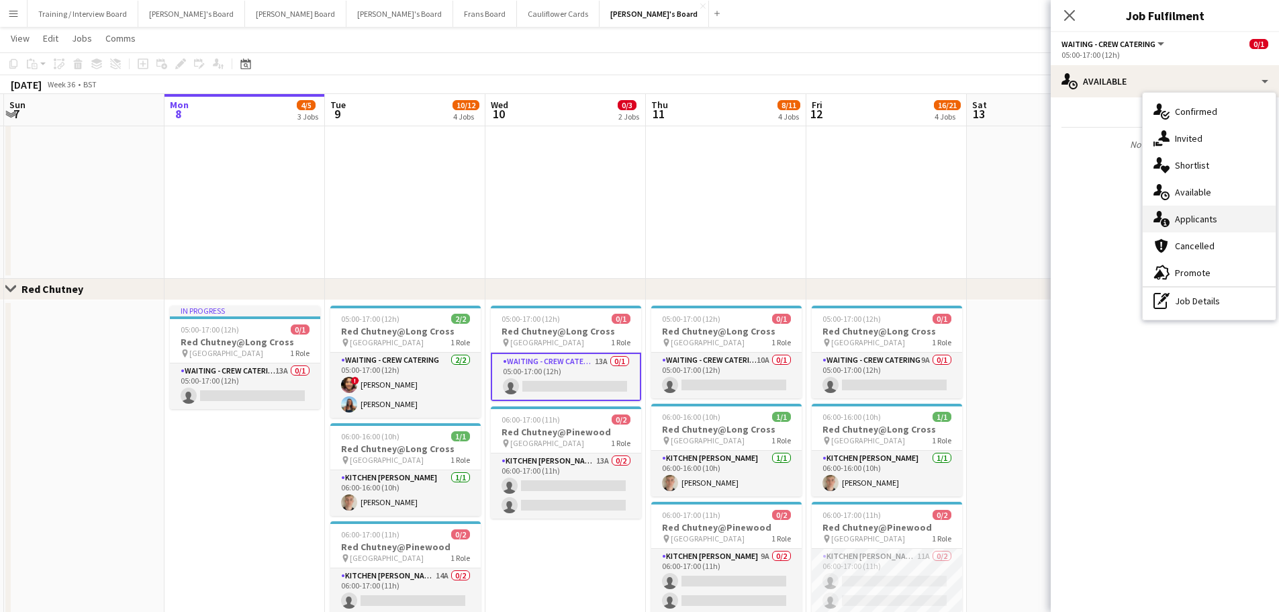
click at [1236, 228] on div "single-neutral-actions-information Applicants" at bounding box center [1209, 218] width 133 height 27
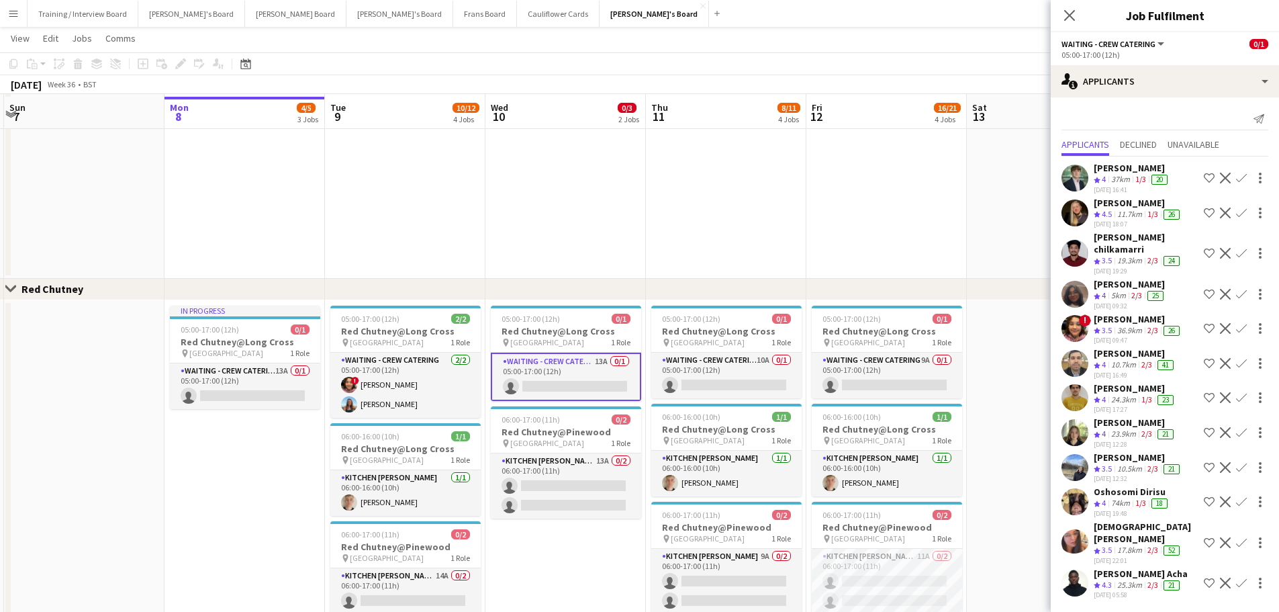
scroll to position [1301, 0]
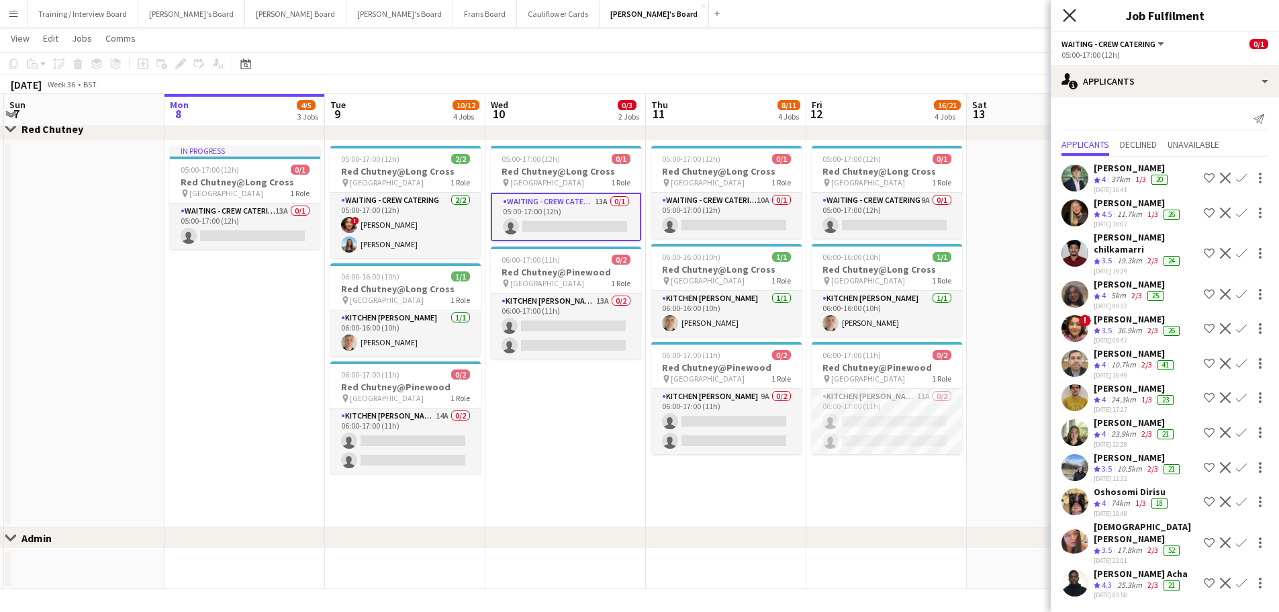
click at [1072, 17] on icon at bounding box center [1069, 15] width 13 height 13
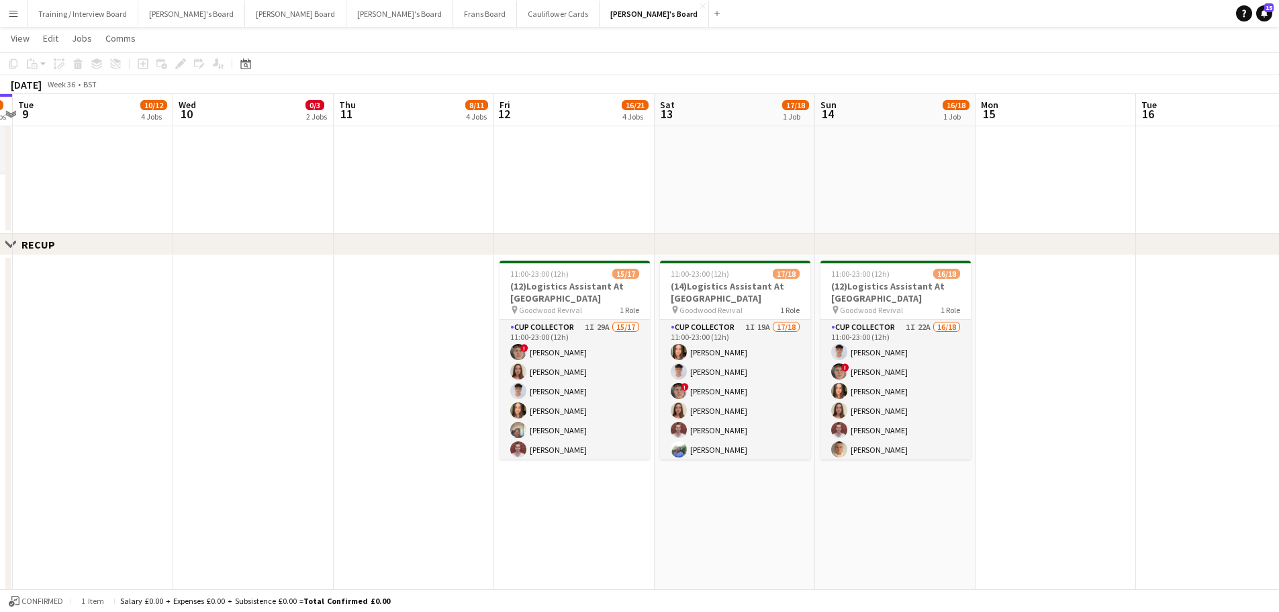
scroll to position [0, 663]
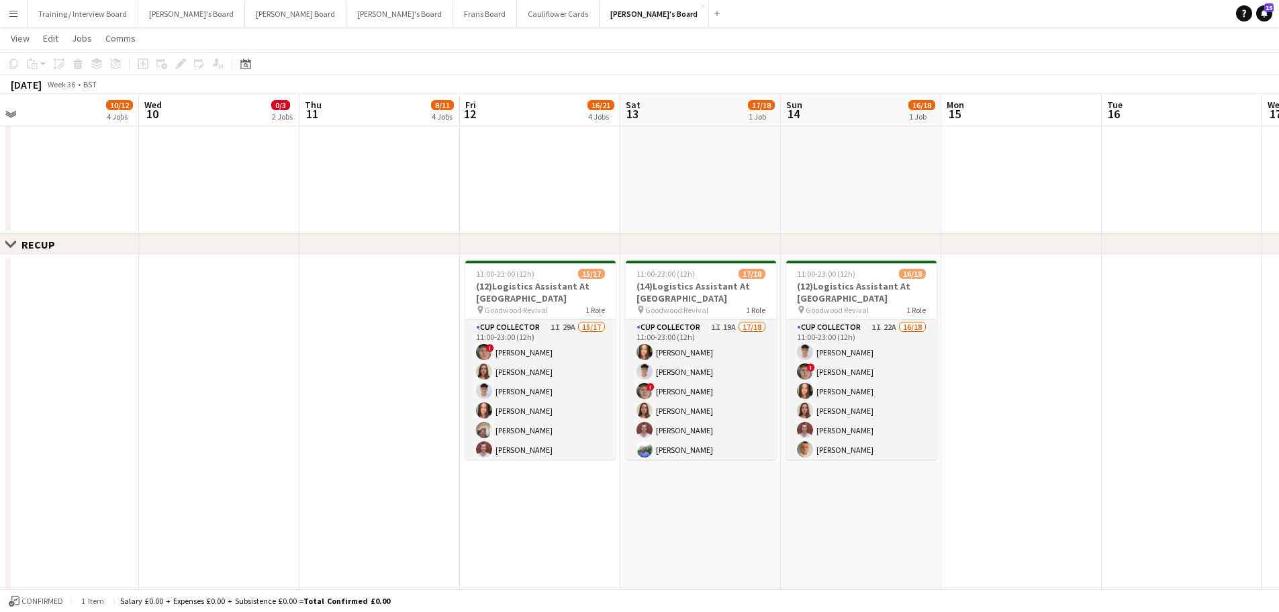
drag, startPoint x: 1076, startPoint y: 208, endPoint x: 730, endPoint y: 209, distance: 346.4
click at [730, 209] on app-calendar-viewport "Fri 5 13/13 4 Jobs Sat 6 17/19 4 Jobs Sun 7 Mon 8 4/5 3 Jobs Tue 9 10/12 4 Jobs…" at bounding box center [639, 207] width 1279 height 1838
click at [836, 189] on app-date-cell at bounding box center [861, 63] width 160 height 342
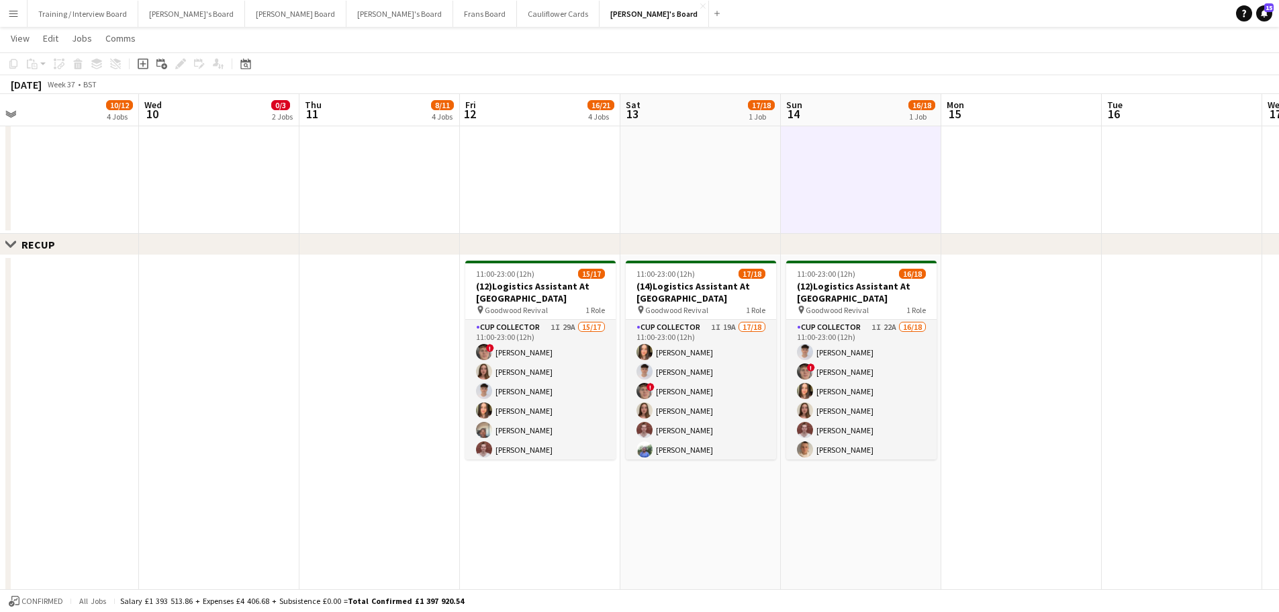
click at [690, 181] on app-date-cell at bounding box center [700, 63] width 160 height 342
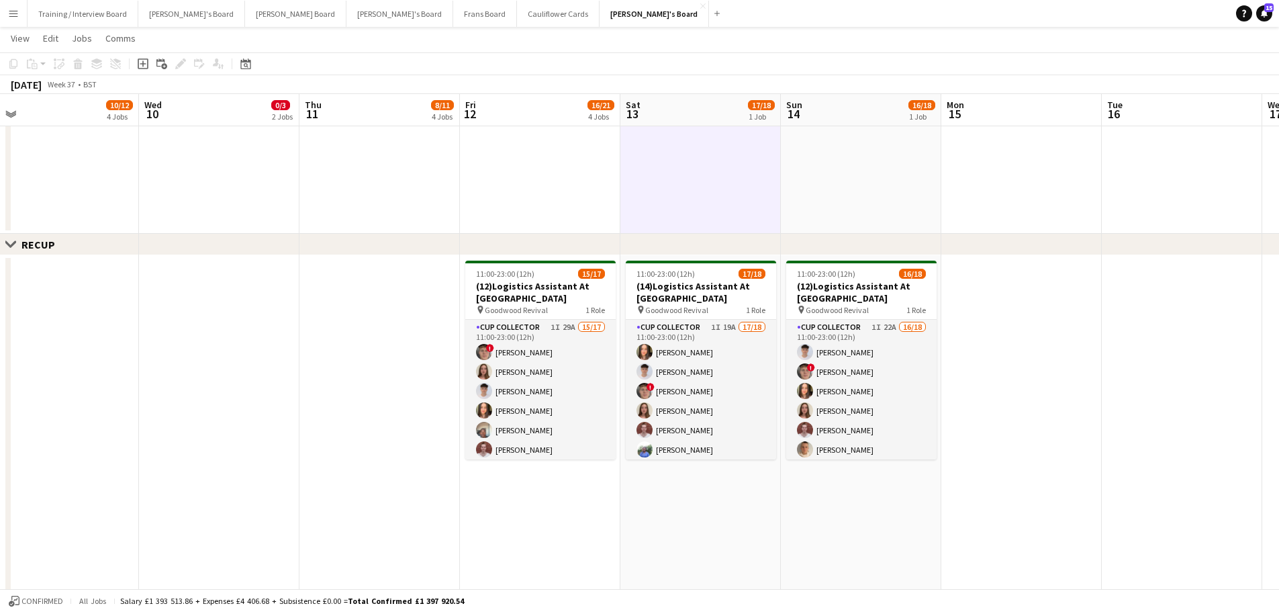
click at [761, 538] on app-date-cell "11:00-23:00 (12h) 17/18 (14)Logistics Assistant At Goodwood pin Goodwood Reviva…" at bounding box center [700, 455] width 160 height 401
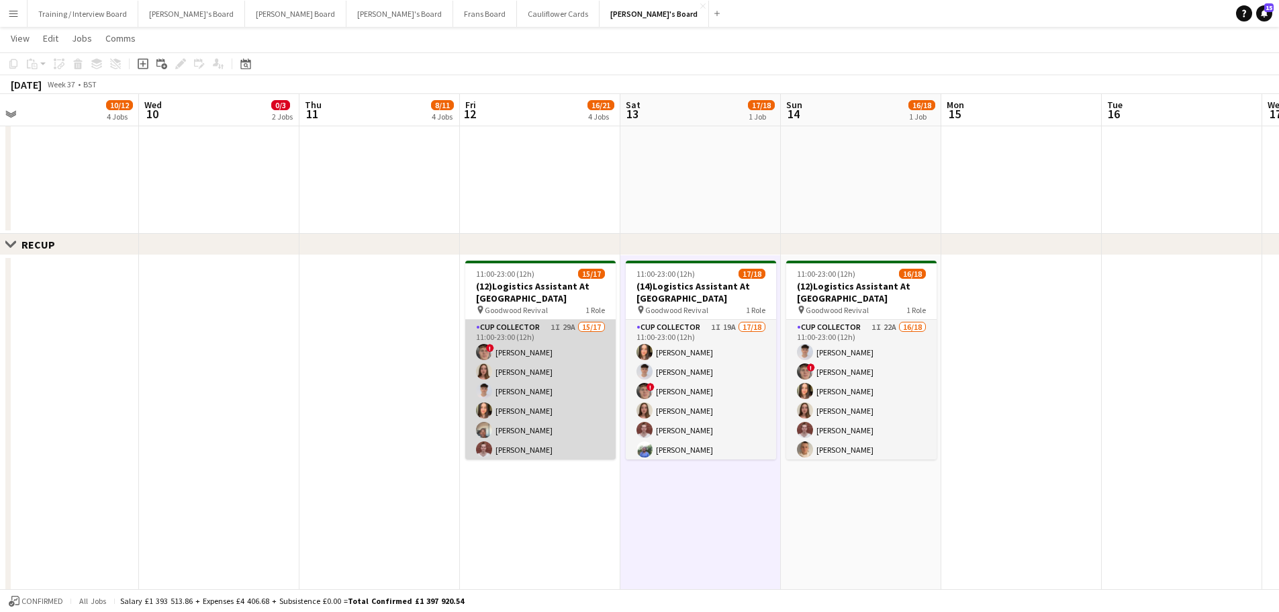
click at [574, 356] on app-card-role "CUP COLLECTOR 1I 29A 15/17 11:00-23:00 (12h) ! Hugo Carroll Sophie Masters Jame…" at bounding box center [540, 498] width 150 height 357
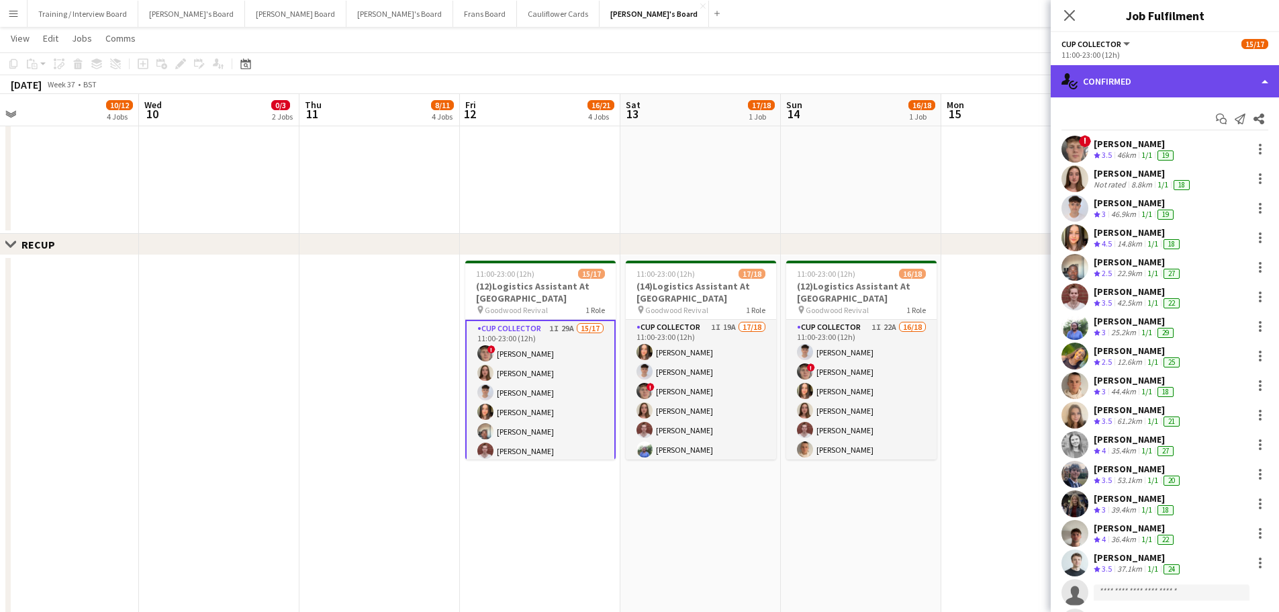
click at [1166, 85] on div "single-neutral-actions-check-2 Confirmed" at bounding box center [1165, 81] width 228 height 32
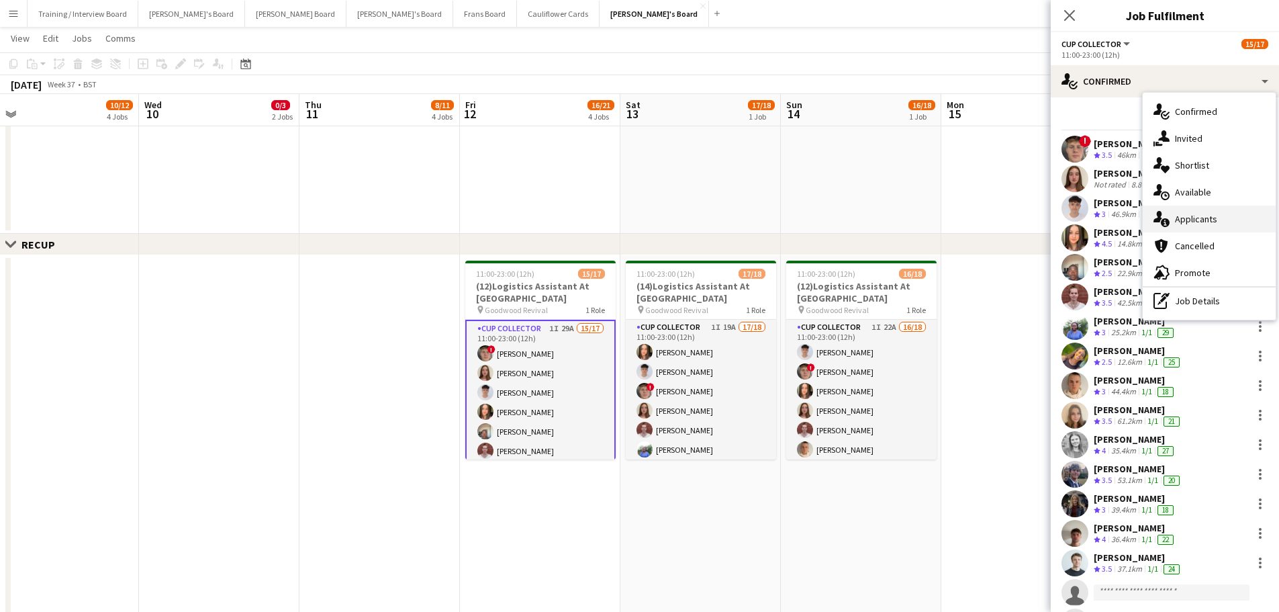
click at [1235, 232] on div "single-neutral-actions-information Applicants" at bounding box center [1209, 218] width 133 height 27
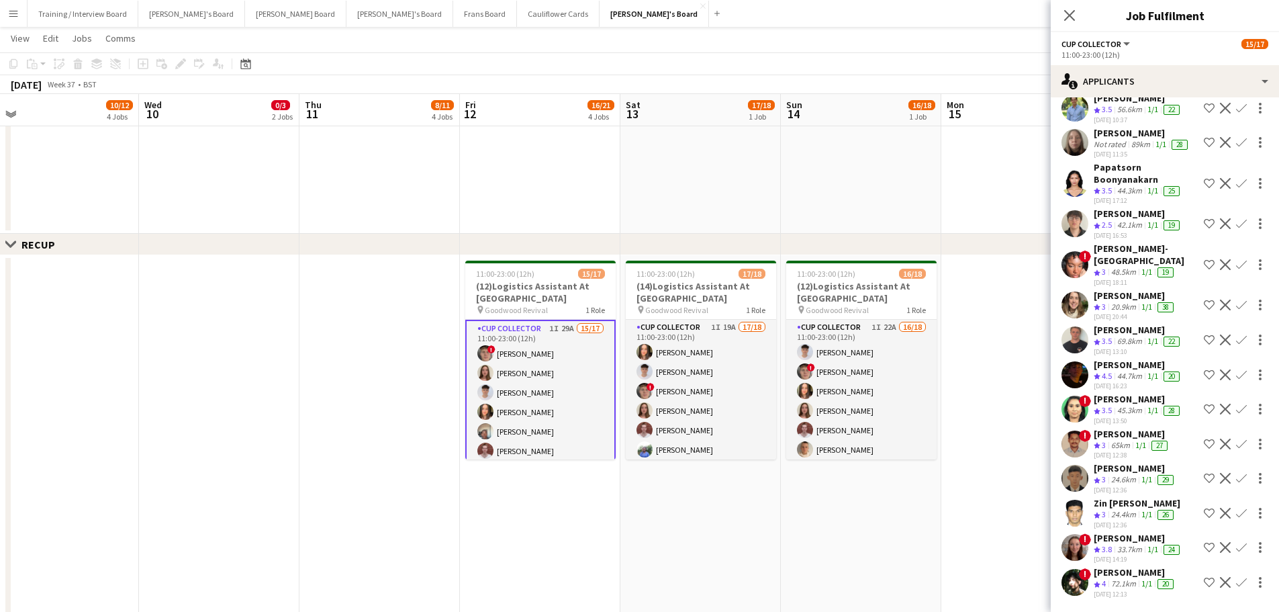
scroll to position [470, 0]
click at [739, 498] on app-date-cell "11:00-23:00 (12h) 17/18 (14)Logistics Assistant At Goodwood pin Goodwood Reviva…" at bounding box center [700, 455] width 160 height 401
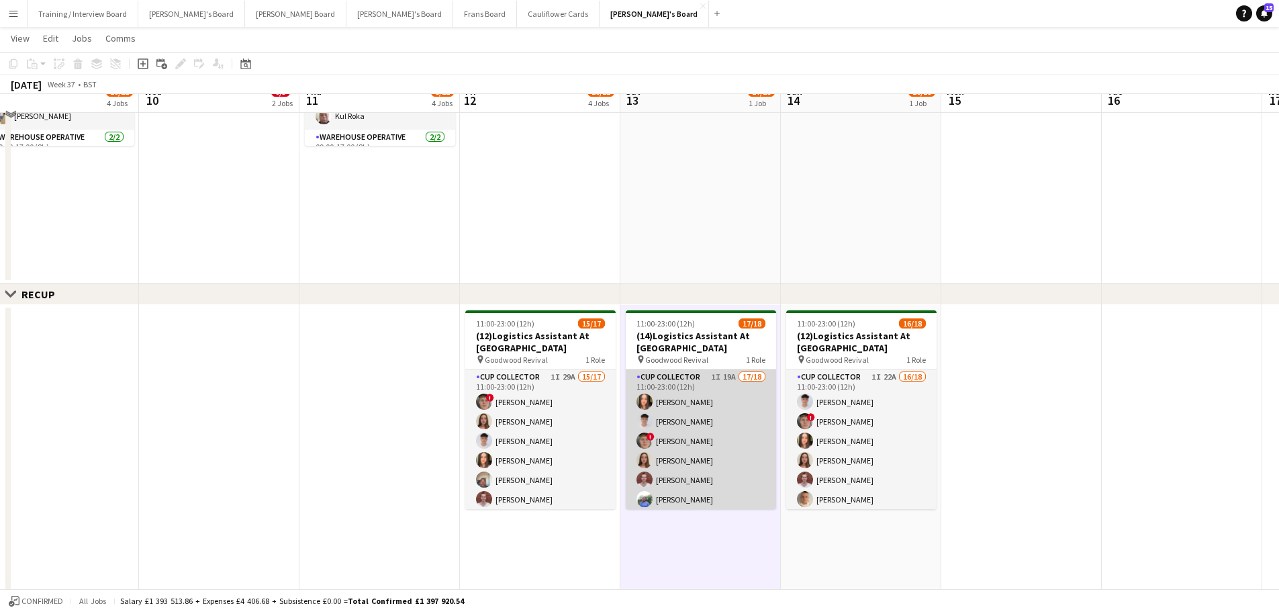
scroll to position [697, 0]
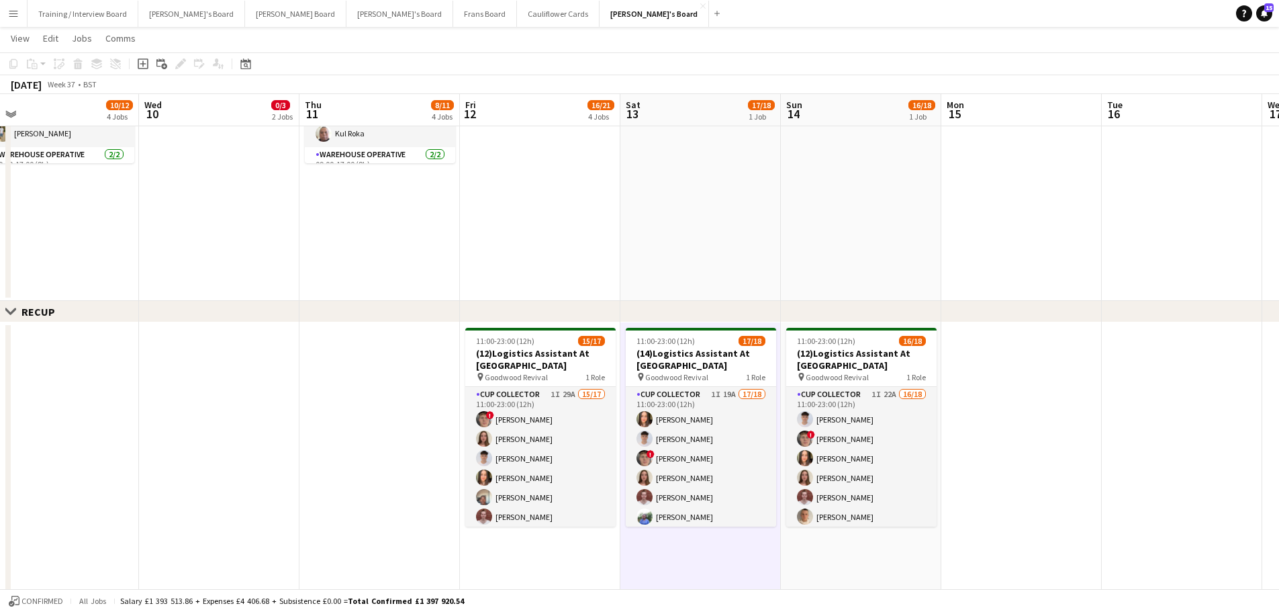
click at [717, 159] on app-date-cell at bounding box center [700, 130] width 160 height 342
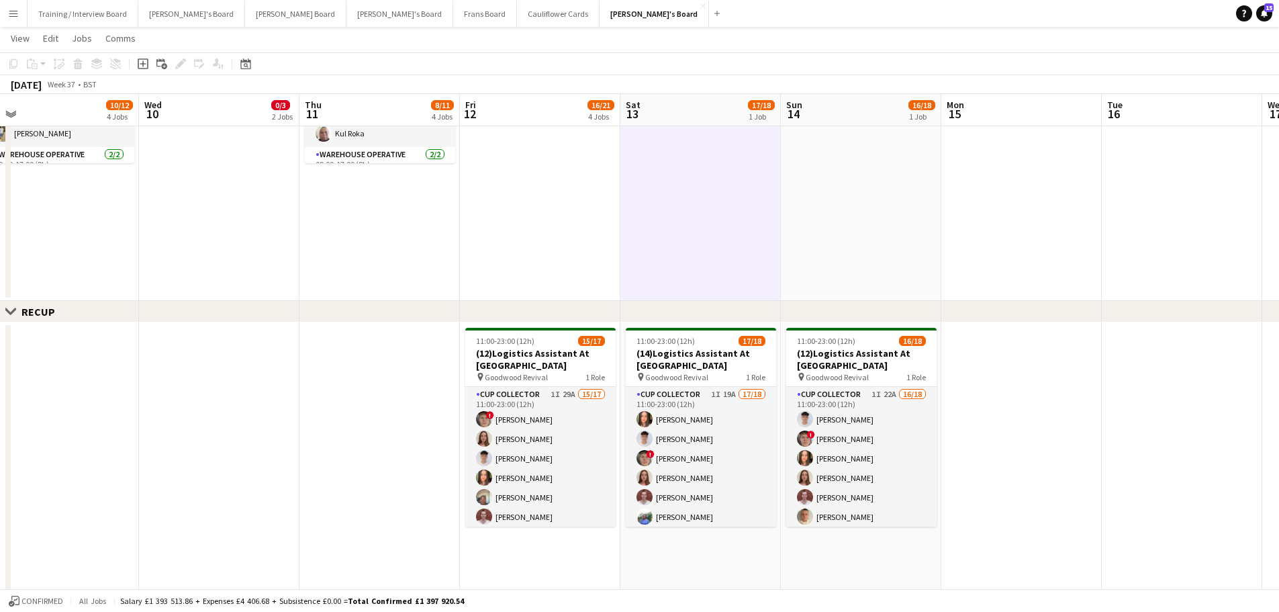
click at [800, 159] on app-date-cell at bounding box center [861, 130] width 160 height 342
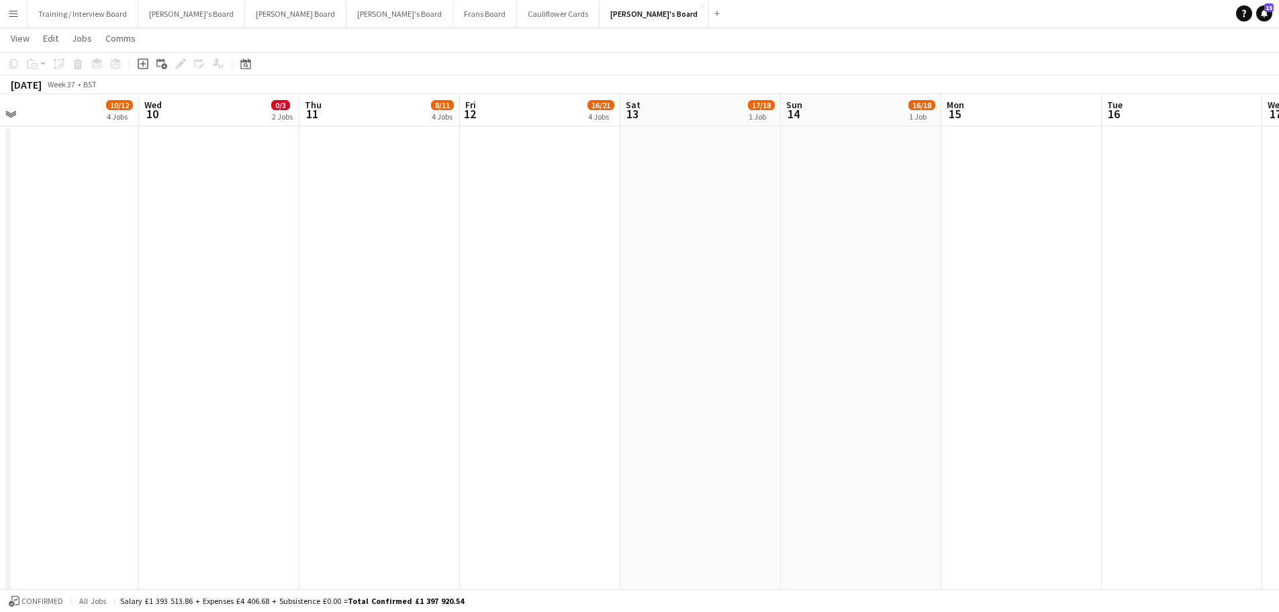
scroll to position [0, 0]
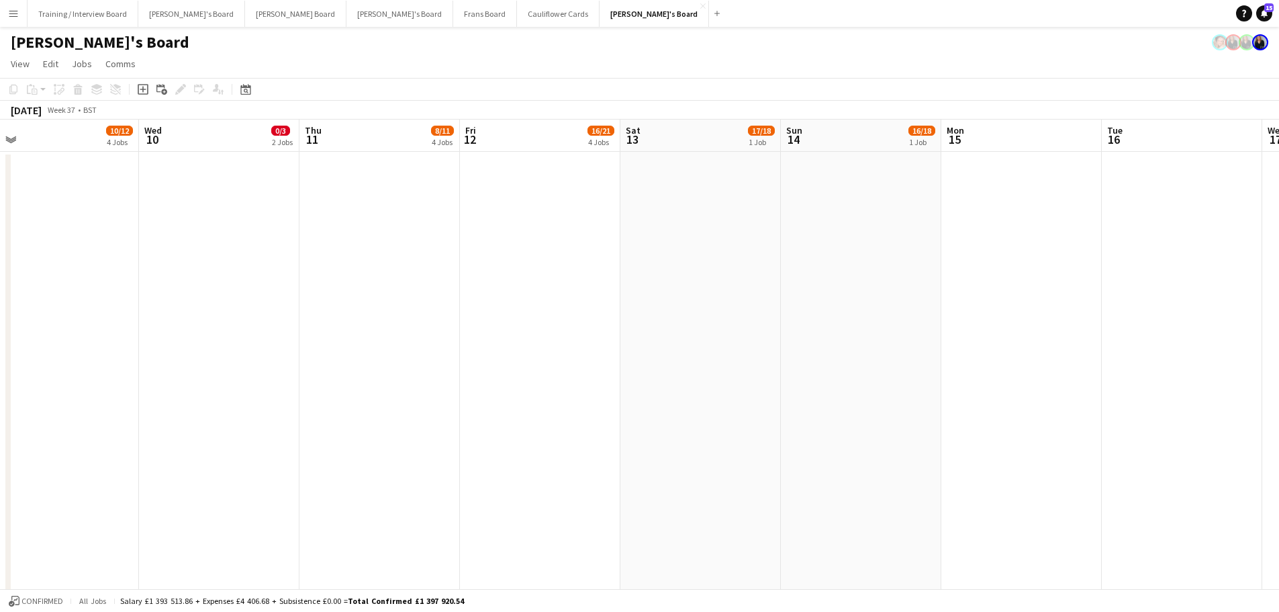
click at [803, 320] on app-date-cell at bounding box center [861, 394] width 160 height 484
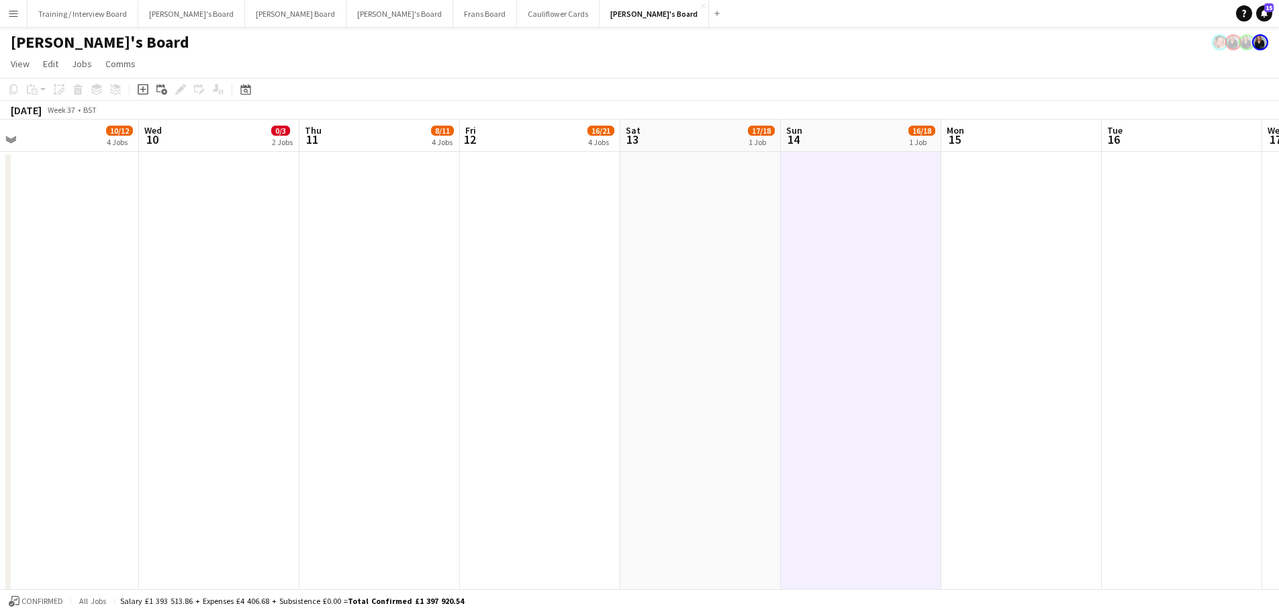
click at [749, 324] on app-date-cell at bounding box center [700, 394] width 160 height 484
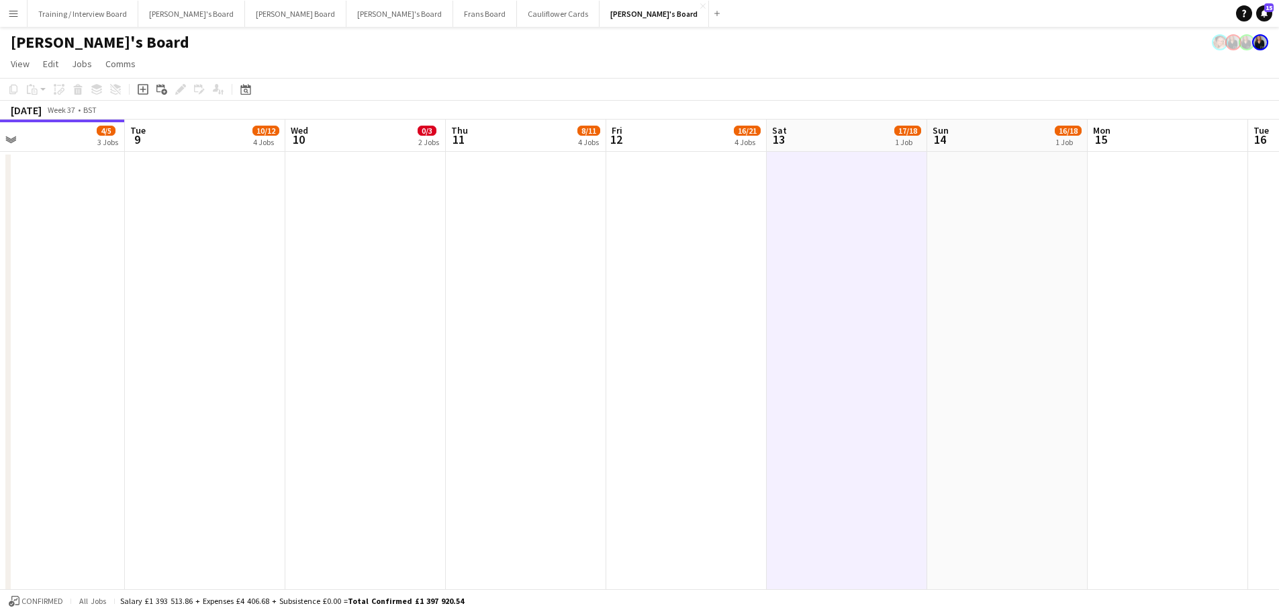
scroll to position [0, 369]
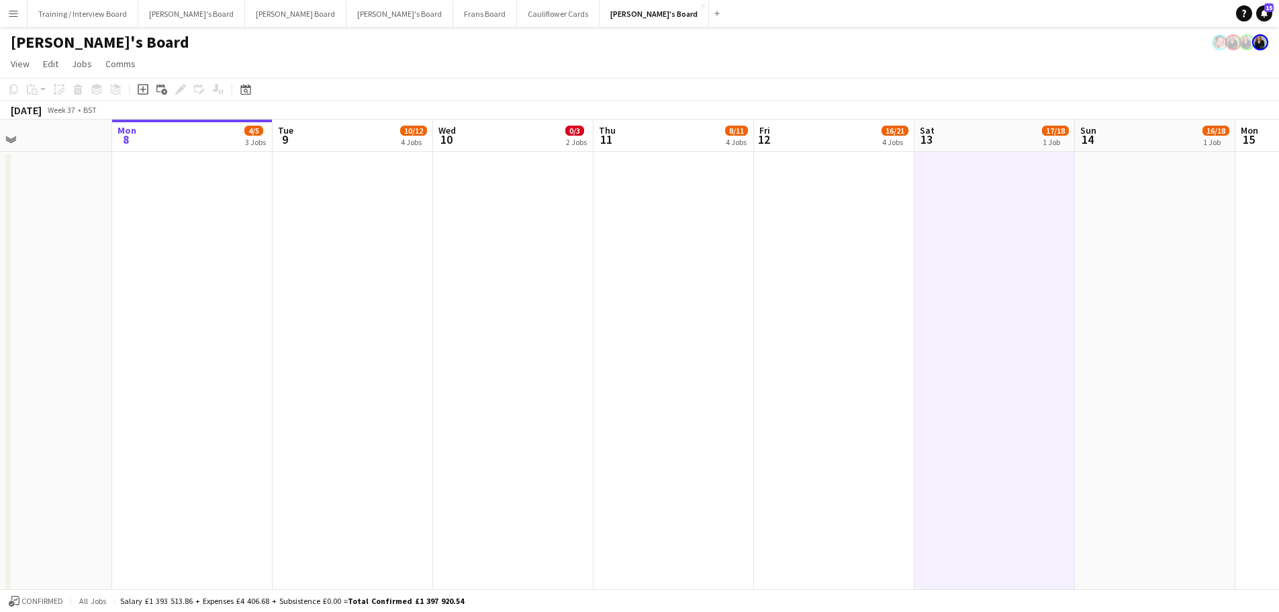
drag, startPoint x: 453, startPoint y: 340, endPoint x: 747, endPoint y: 336, distance: 294.1
click at [387, 335] on app-date-cell at bounding box center [353, 394] width 160 height 484
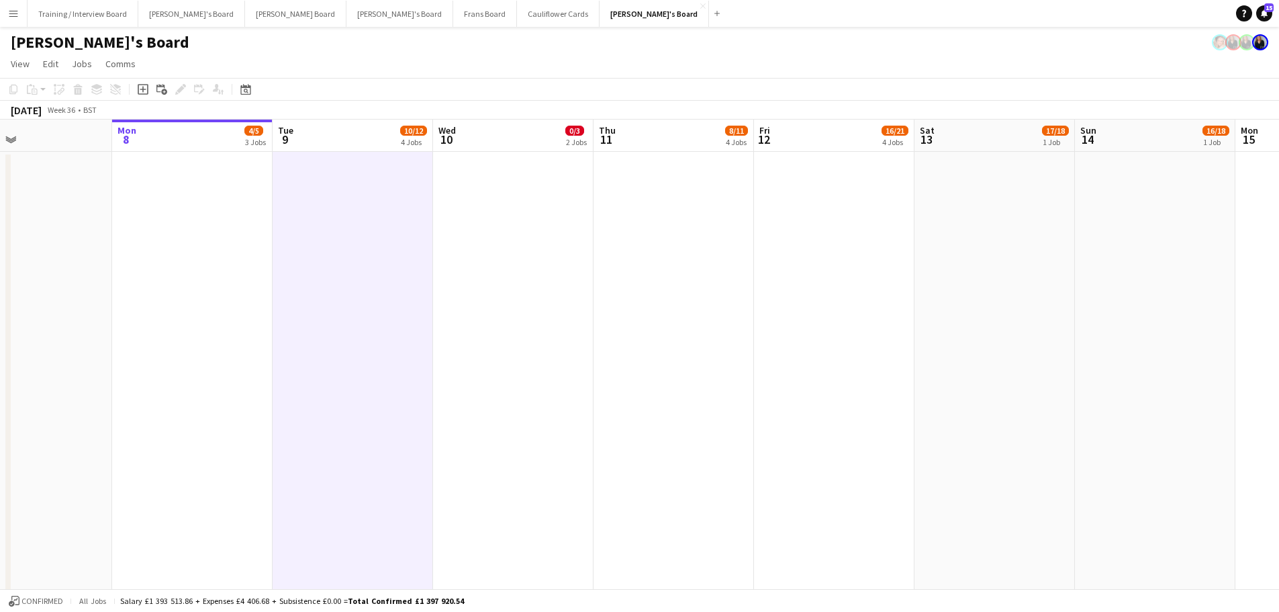
click at [242, 336] on app-date-cell at bounding box center [192, 394] width 160 height 484
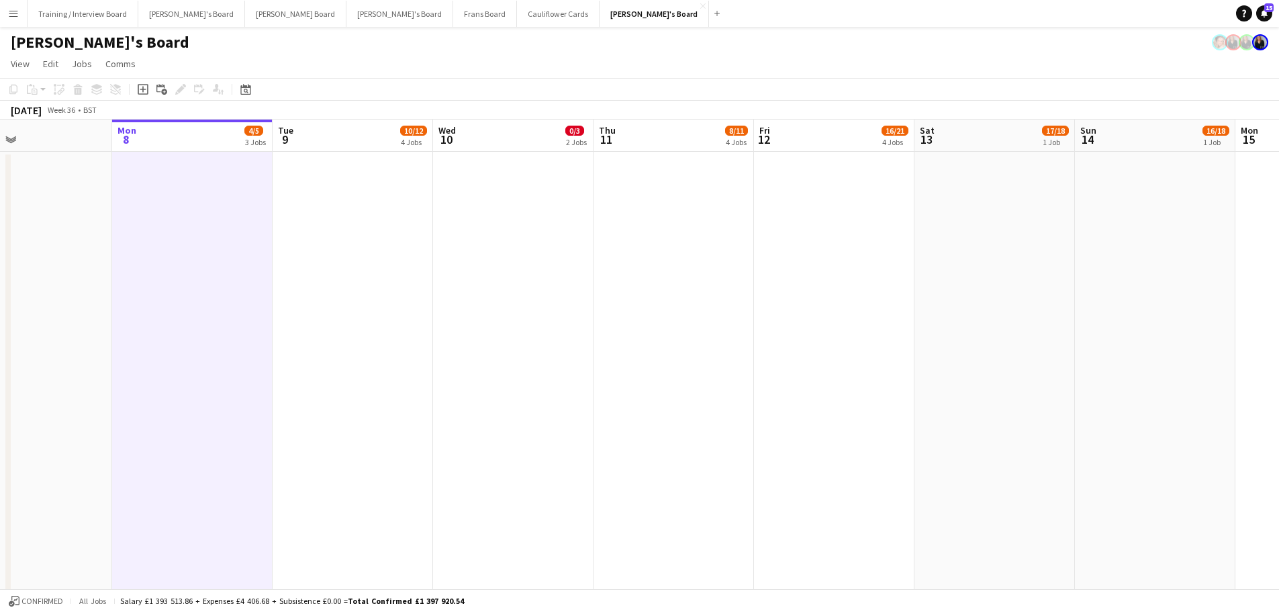
click at [242, 336] on app-date-cell at bounding box center [192, 394] width 160 height 484
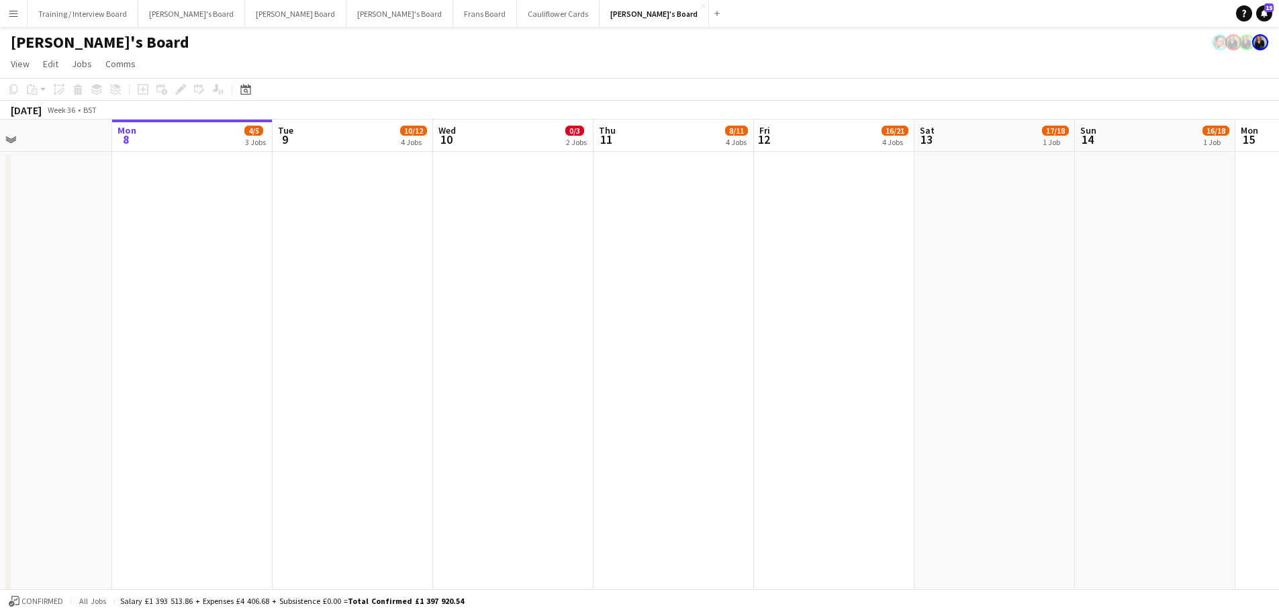
click at [323, 294] on app-date-cell at bounding box center [353, 394] width 160 height 484
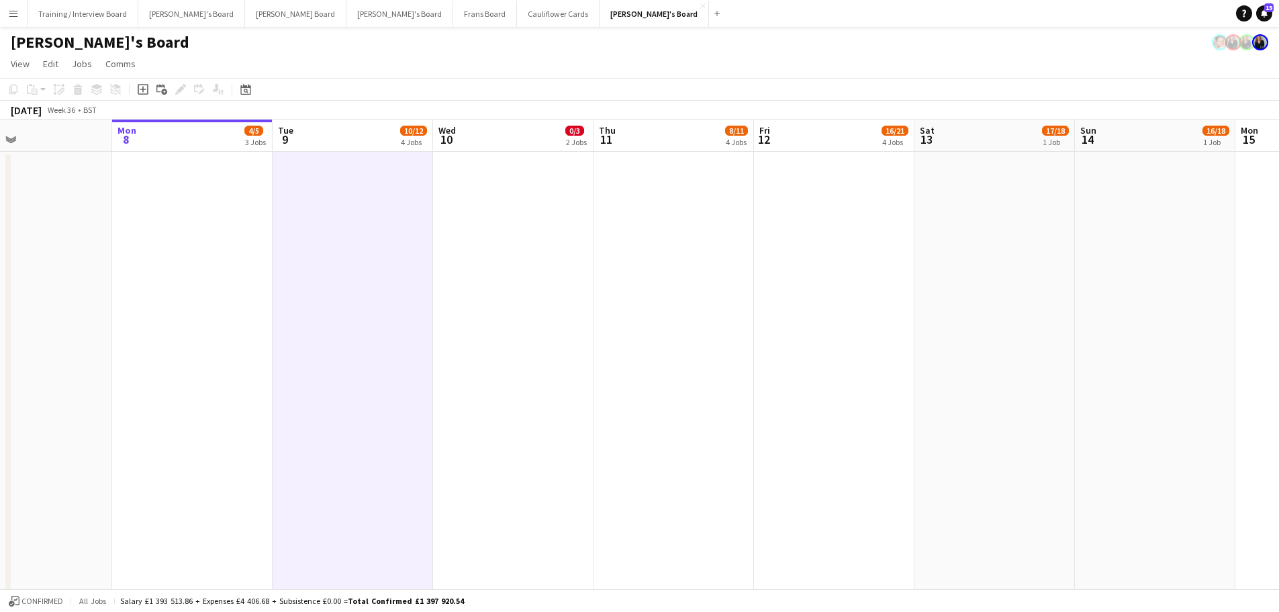
click at [256, 300] on app-date-cell at bounding box center [192, 394] width 160 height 484
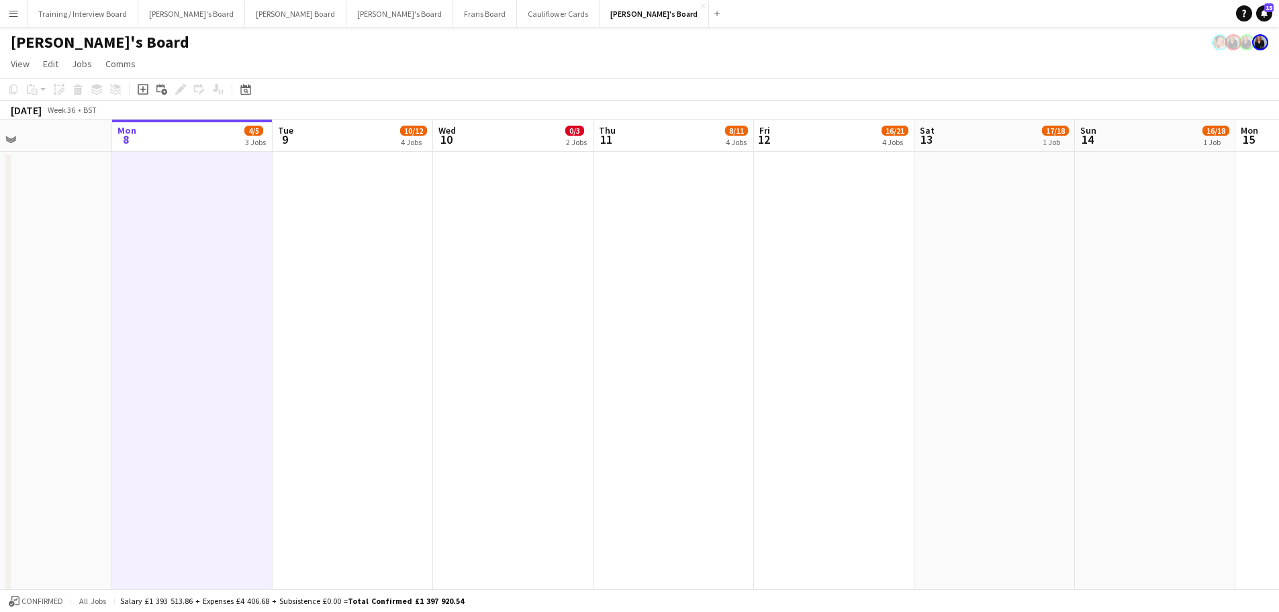
click at [372, 319] on app-date-cell at bounding box center [353, 394] width 160 height 484
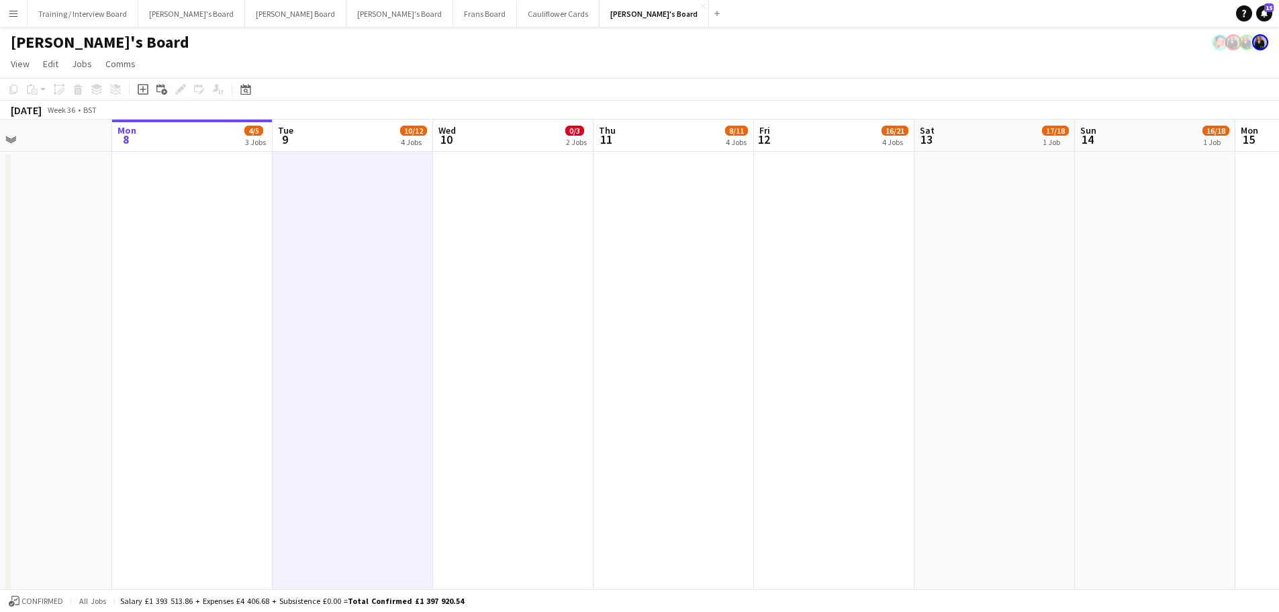
click at [207, 348] on app-date-cell at bounding box center [192, 394] width 160 height 484
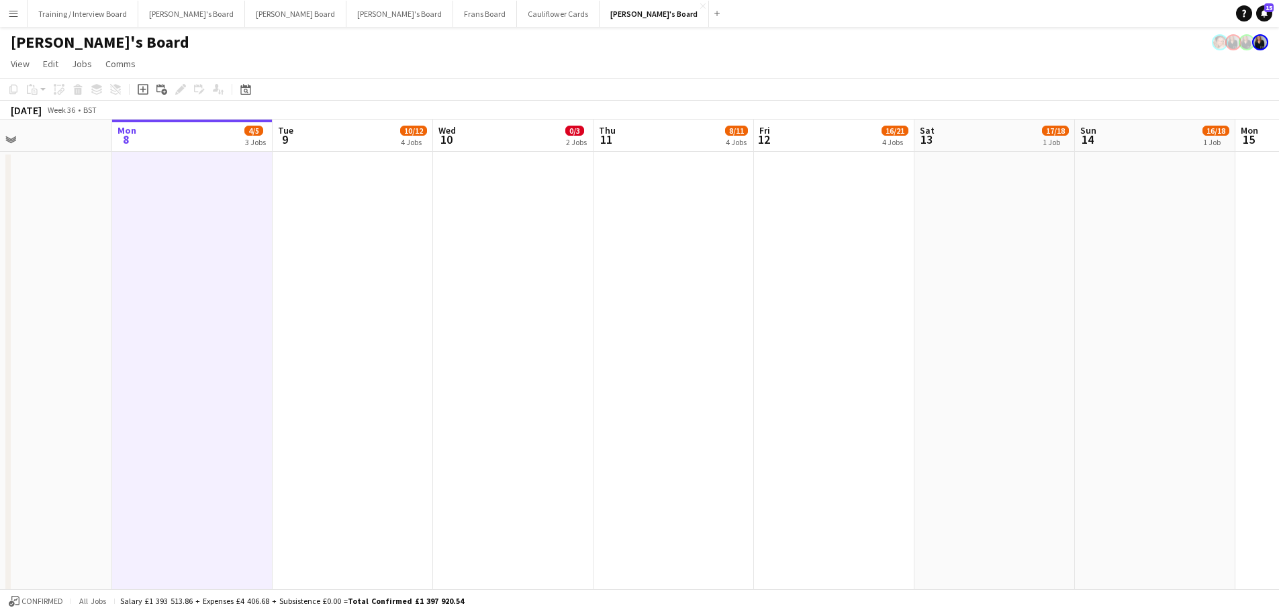
drag, startPoint x: 207, startPoint y: 348, endPoint x: 770, endPoint y: 352, distance: 563.3
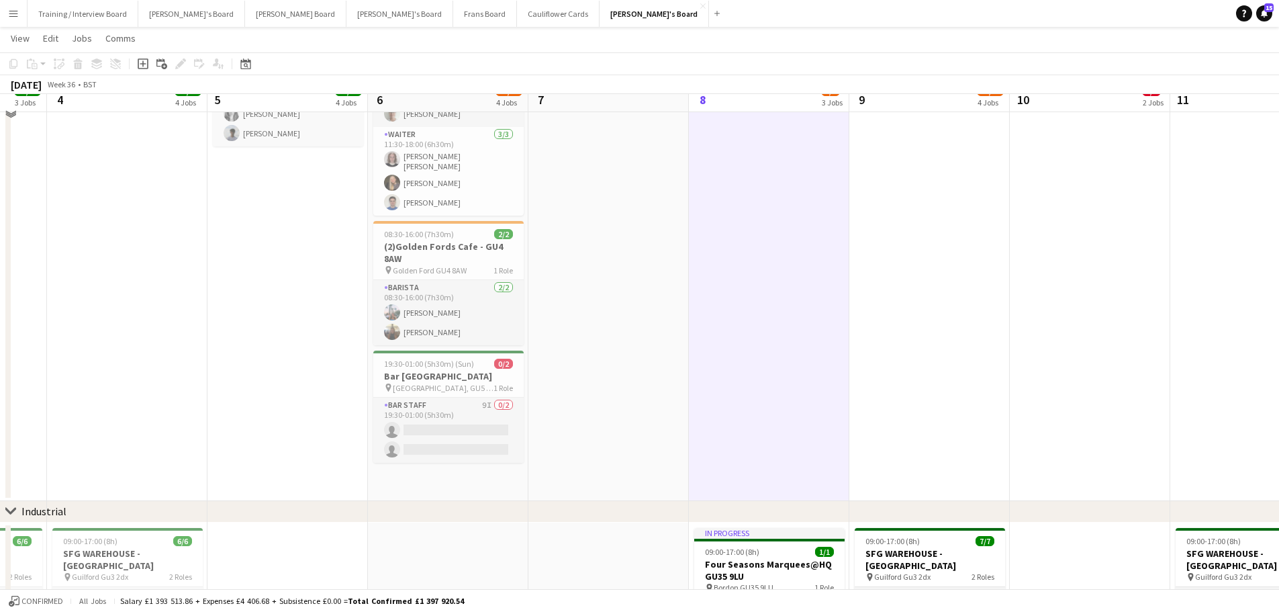
scroll to position [134, 0]
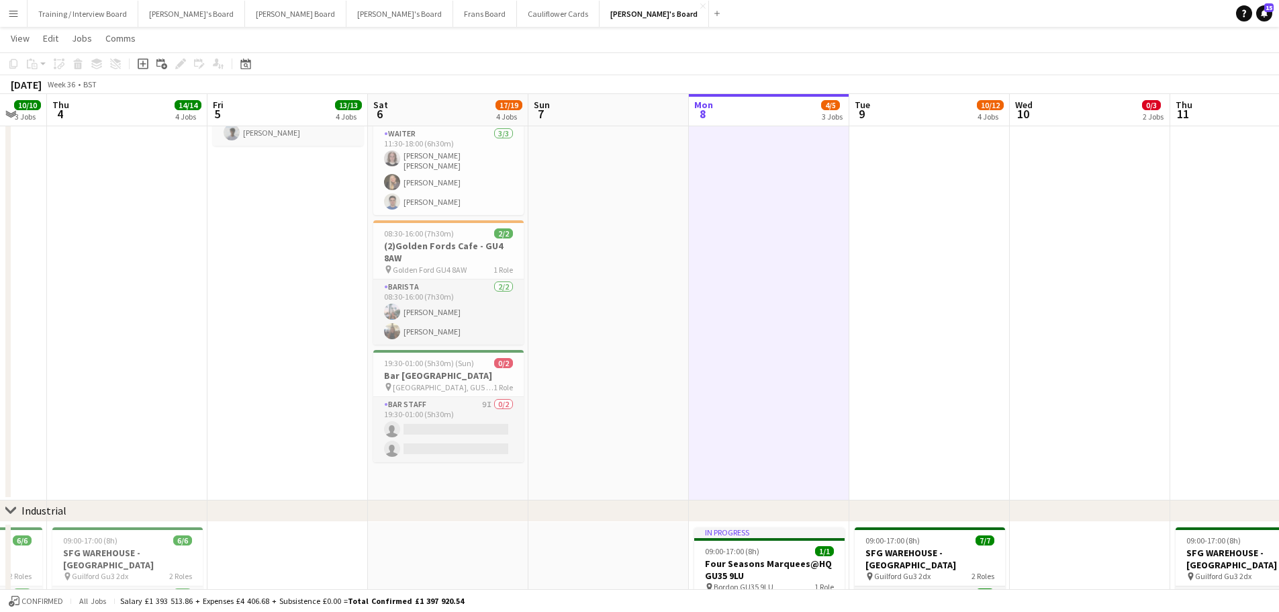
click at [572, 464] on app-date-cell at bounding box center [608, 258] width 160 height 484
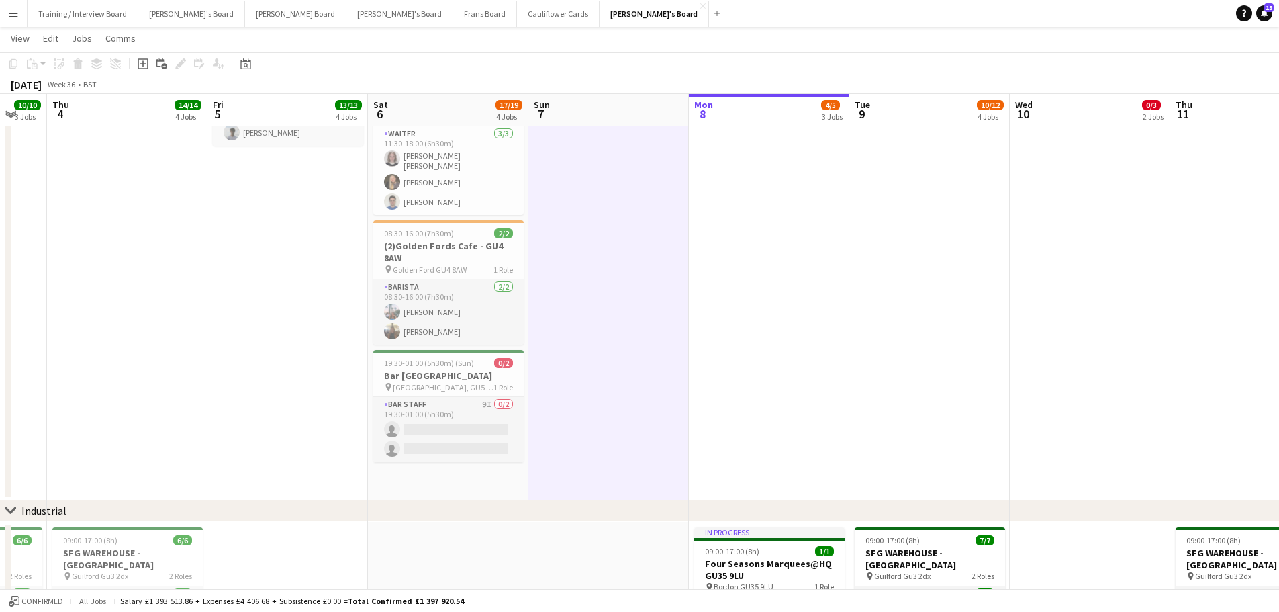
click at [469, 471] on app-date-cell "08:00-18:00 (10h) 4/4 (4)Vanilla Bean@Thorpe Park KT8 9BS pin Thorpe Park 2 Rol…" at bounding box center [448, 258] width 160 height 484
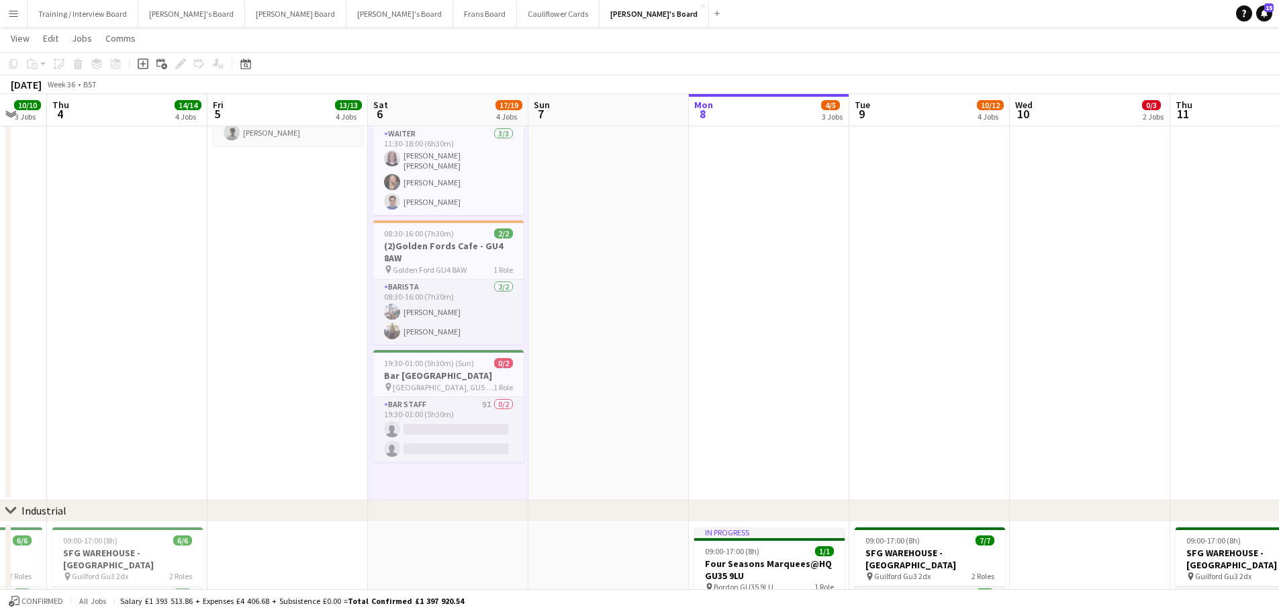
click at [588, 424] on app-date-cell at bounding box center [608, 258] width 160 height 484
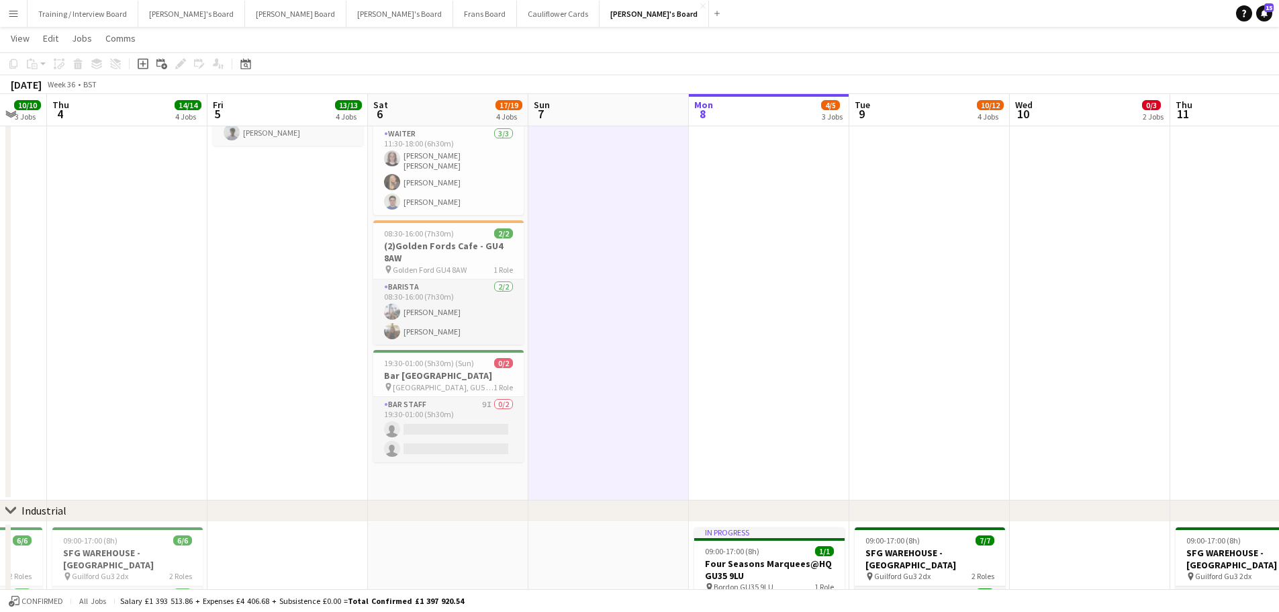
click at [519, 475] on app-date-cell "08:00-18:00 (10h) 4/4 (4)Vanilla Bean@Thorpe Park KT8 9BS pin Thorpe Park 2 Rol…" at bounding box center [448, 258] width 160 height 484
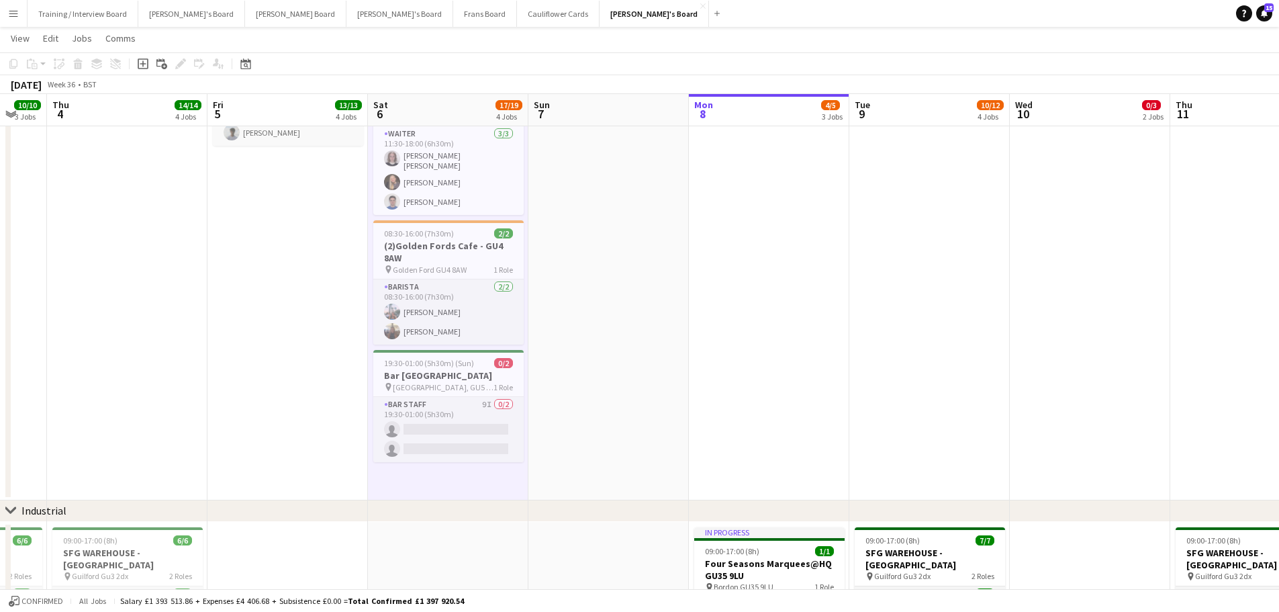
click at [520, 474] on app-date-cell "08:00-18:00 (10h) 4/4 (4)Vanilla Bean@Thorpe Park KT8 9BS pin Thorpe Park 2 Rol…" at bounding box center [448, 258] width 160 height 484
click at [571, 471] on app-date-cell at bounding box center [608, 258] width 160 height 484
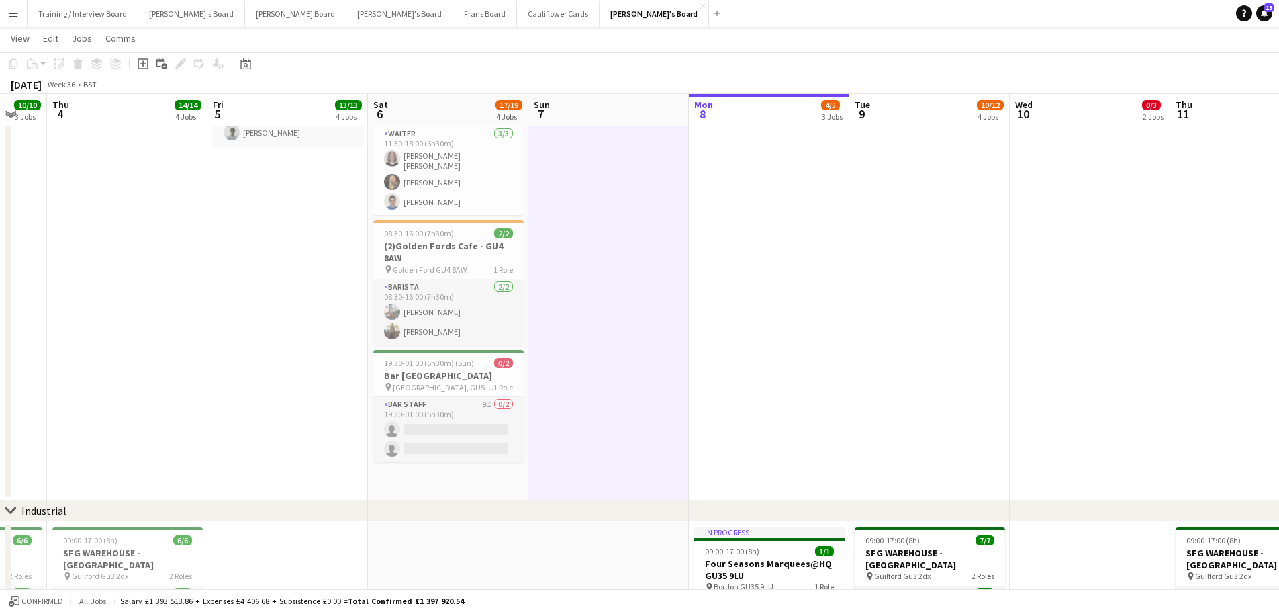
click at [486, 489] on app-date-cell "08:00-18:00 (10h) 4/4 (4)Vanilla Bean@Thorpe Park KT8 9BS pin Thorpe Park 2 Rol…" at bounding box center [448, 258] width 160 height 484
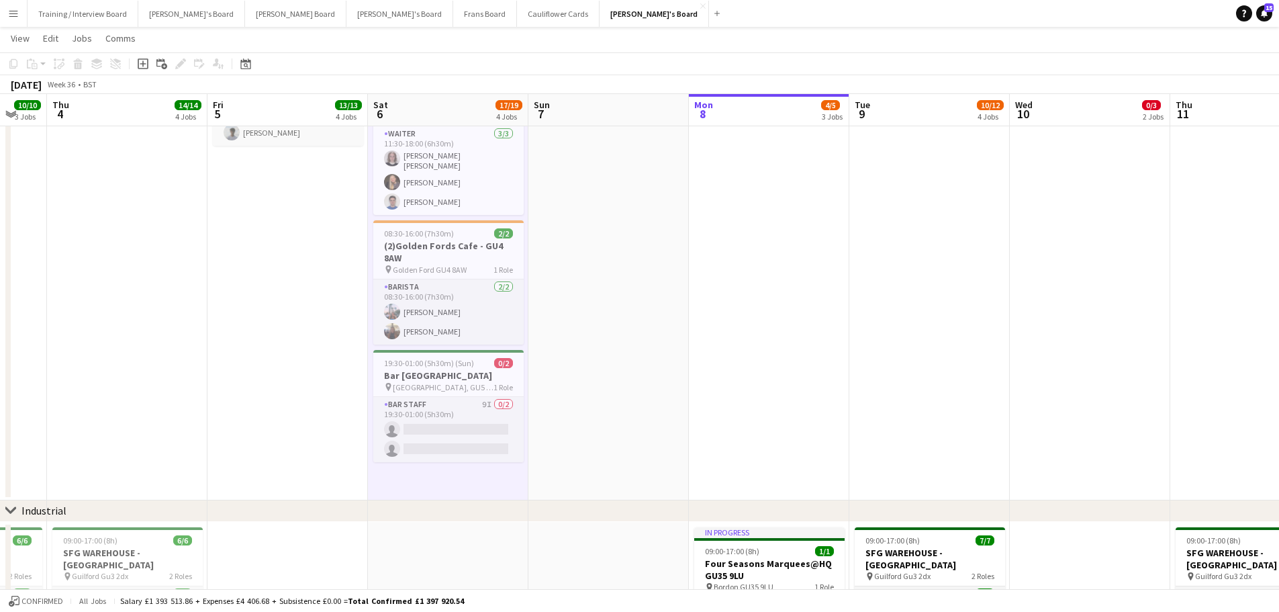
click at [550, 443] on app-date-cell at bounding box center [608, 258] width 160 height 484
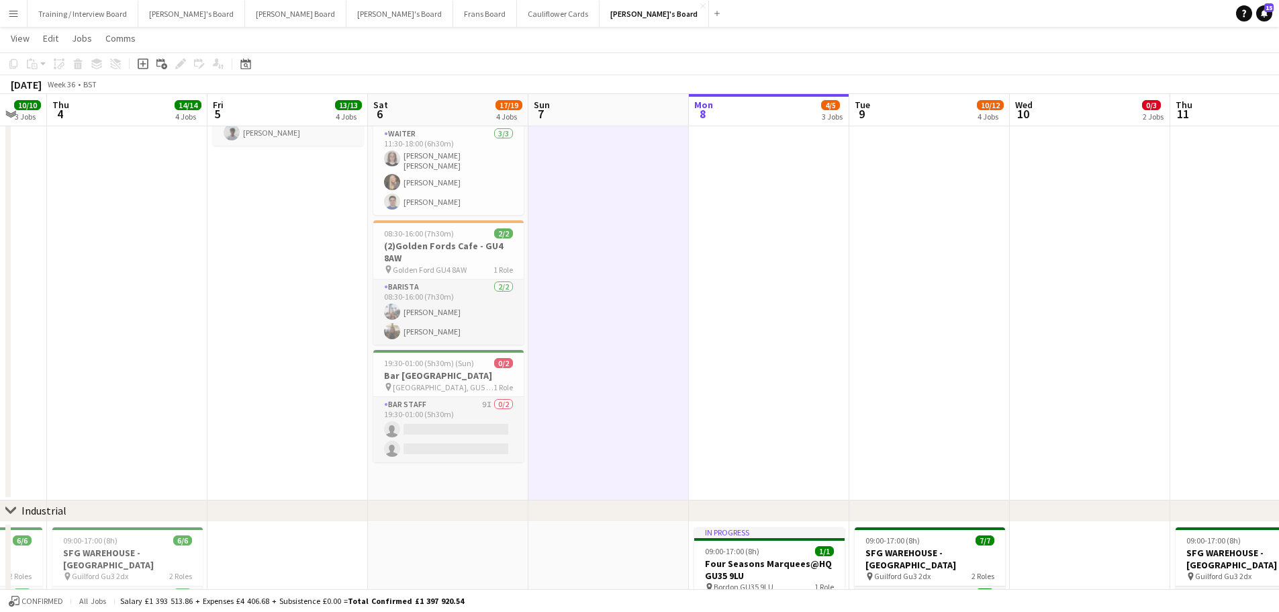
click at [492, 475] on app-date-cell "08:00-18:00 (10h) 4/4 (4)Vanilla Bean@Thorpe Park KT8 9BS pin Thorpe Park 2 Rol…" at bounding box center [448, 258] width 160 height 484
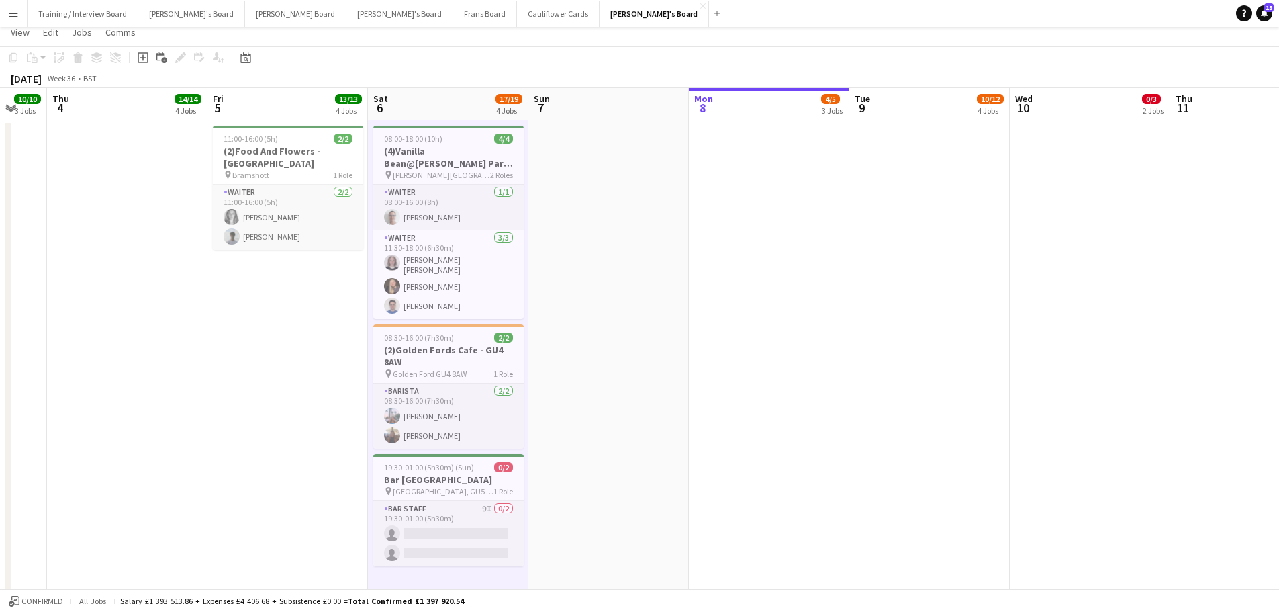
scroll to position [0, 0]
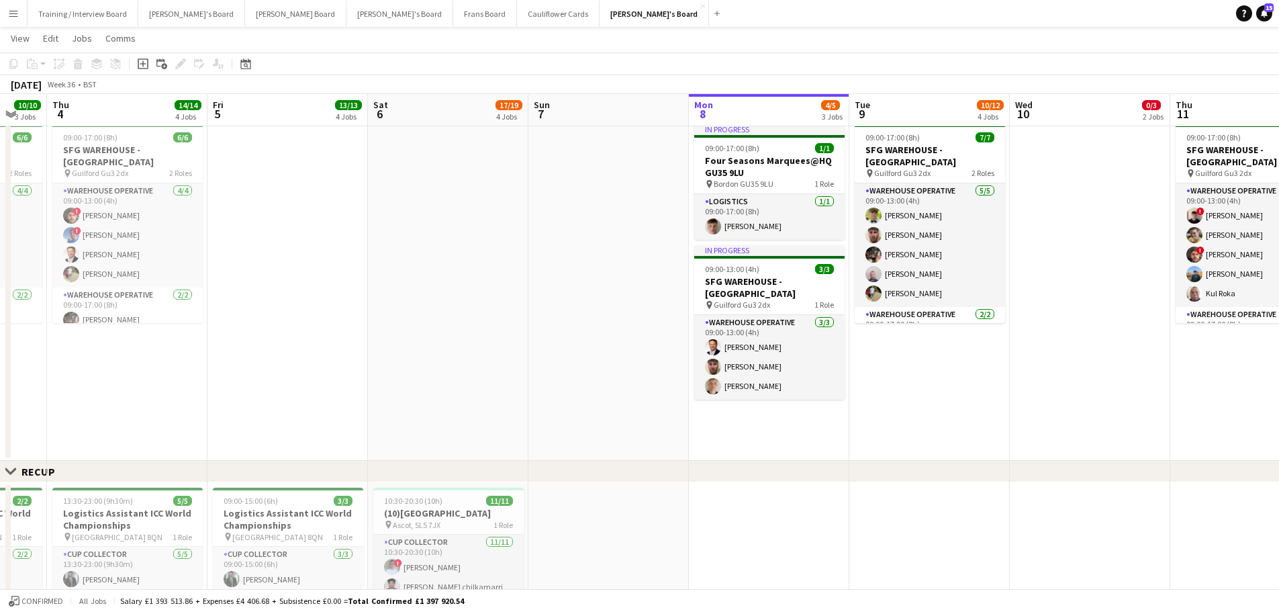
click at [428, 318] on app-date-cell at bounding box center [448, 290] width 160 height 342
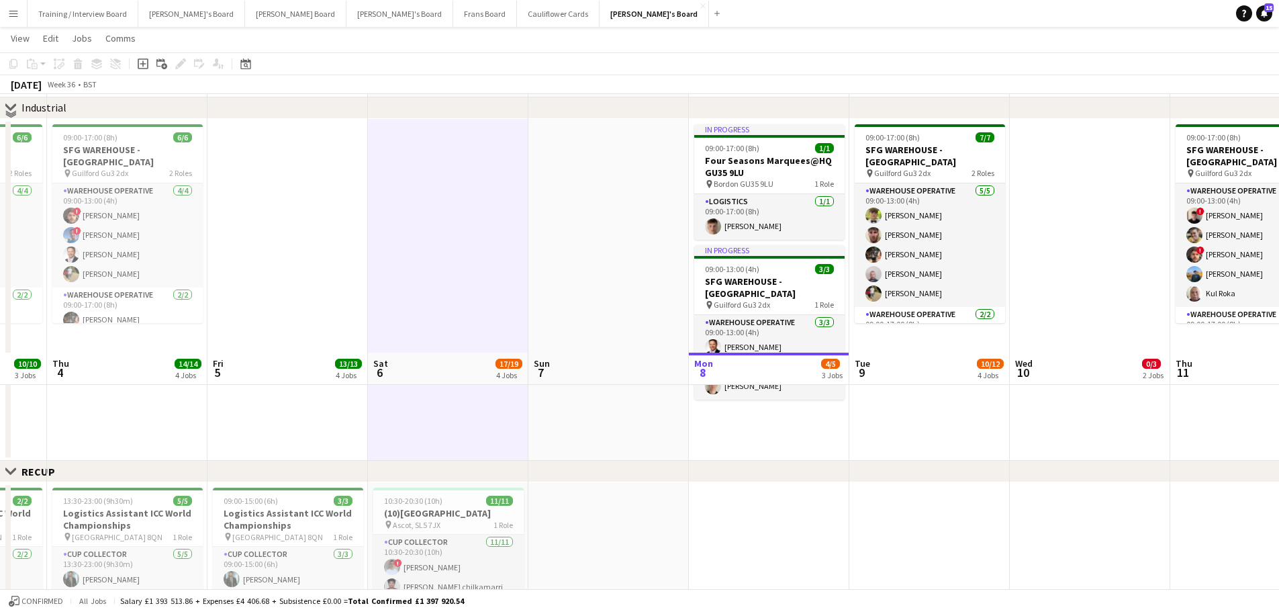
scroll to position [940, 0]
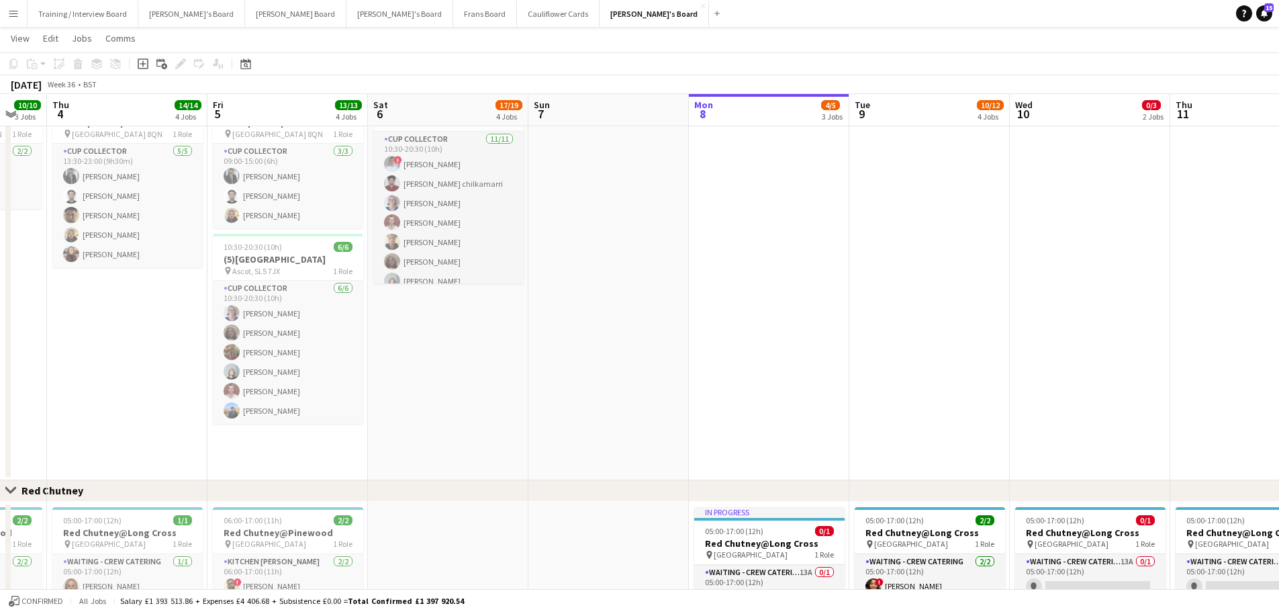
click at [472, 440] on app-date-cell "10:30-20:30 (10h) 11/11 (10)Ascot Racecourse pin Ascot, SL5 7JX 1 Role CUP COLL…" at bounding box center [448, 279] width 160 height 401
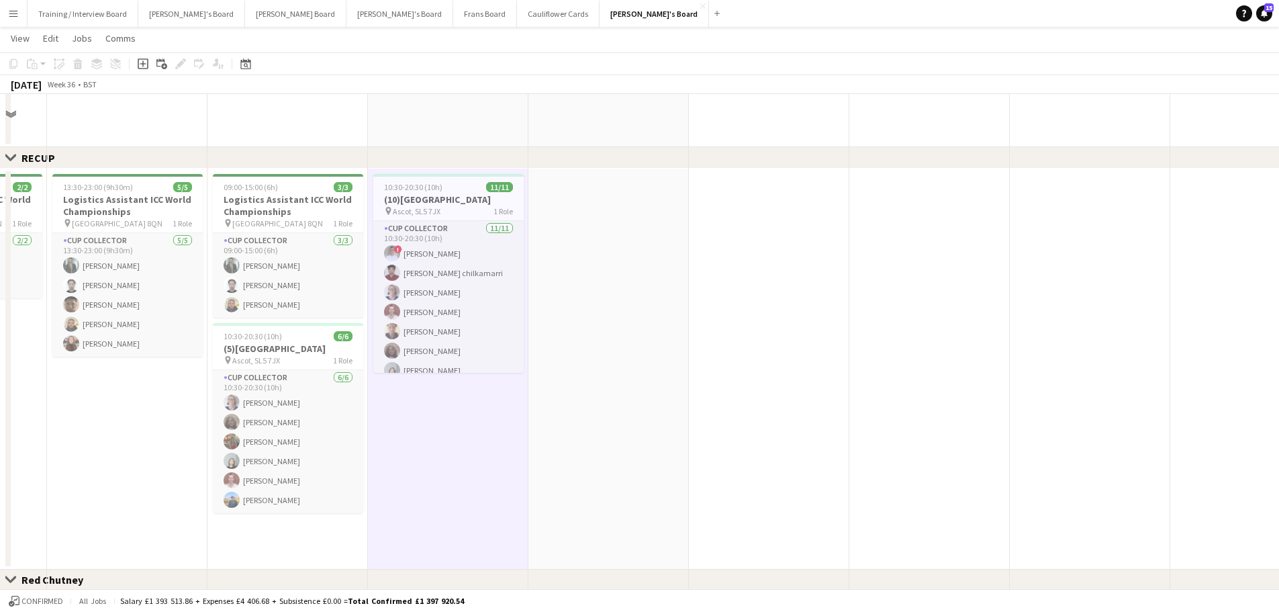
scroll to position [806, 0]
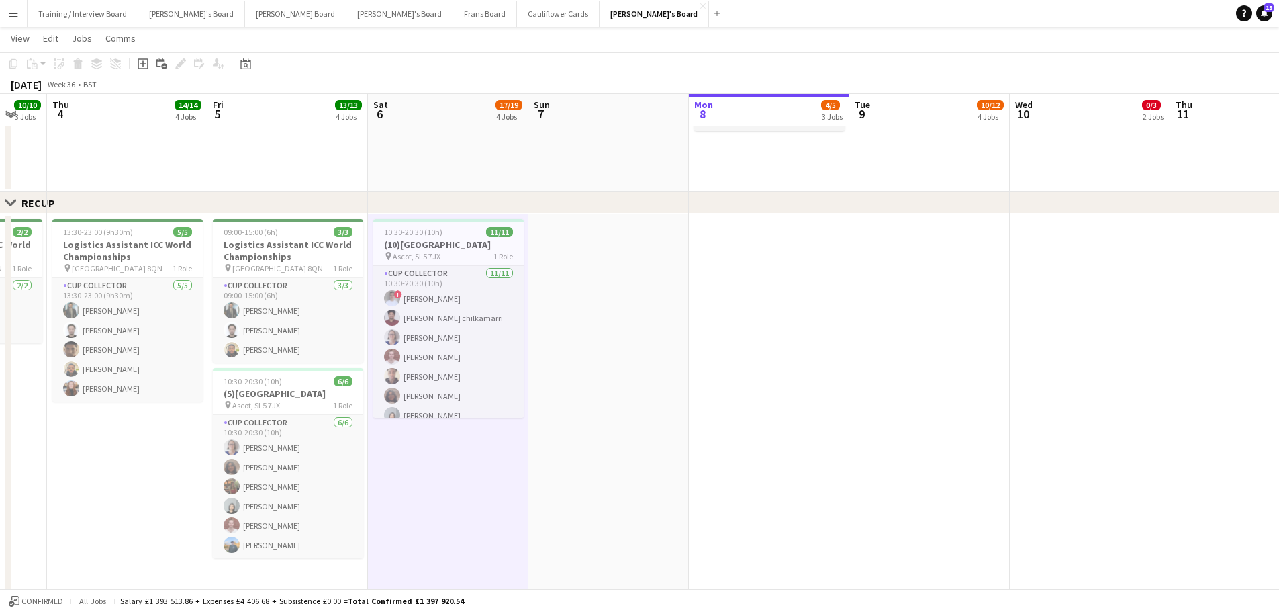
drag, startPoint x: 593, startPoint y: 156, endPoint x: 475, endPoint y: 161, distance: 118.9
click at [593, 156] on app-date-cell at bounding box center [608, 21] width 160 height 342
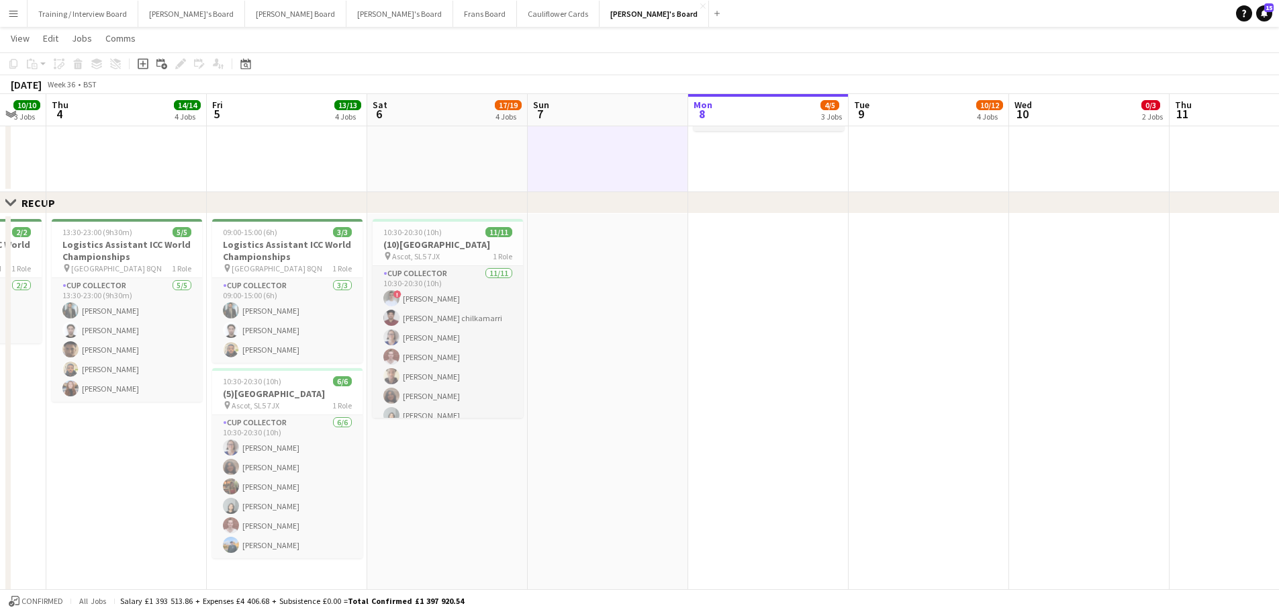
click at [475, 161] on app-date-cell at bounding box center [447, 21] width 160 height 342
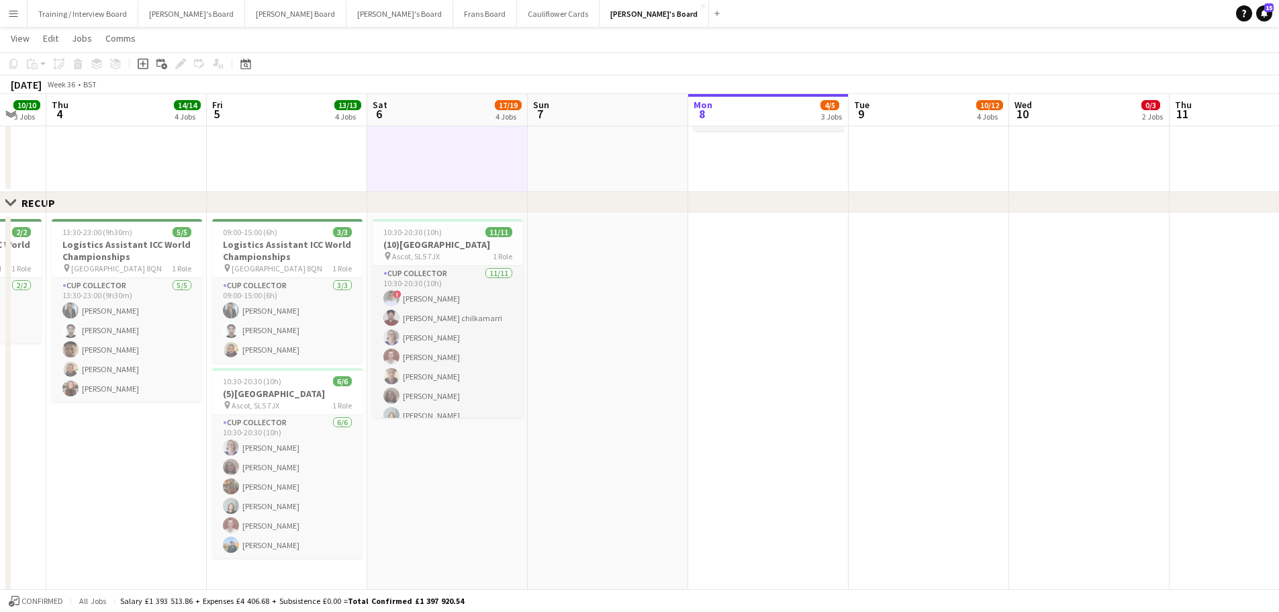
click at [573, 176] on app-date-cell at bounding box center [608, 21] width 160 height 342
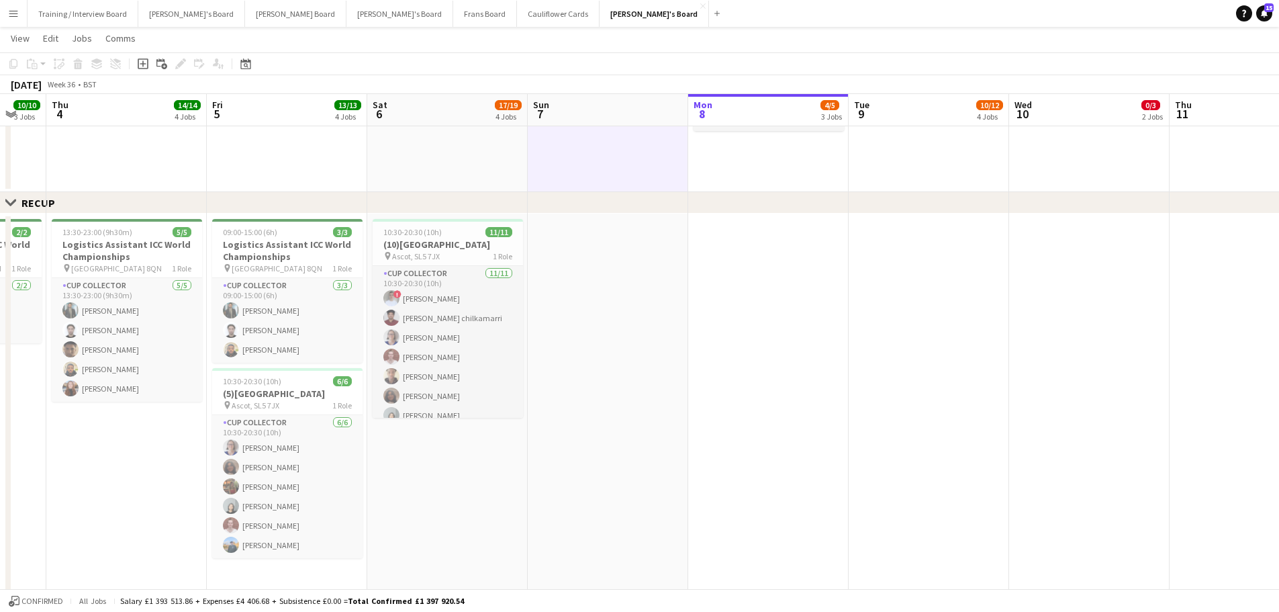
click at [463, 520] on app-date-cell "10:30-20:30 (10h) 11/11 (10)Ascot Racecourse pin Ascot, SL5 7JX 1 Role CUP COLL…" at bounding box center [447, 413] width 160 height 401
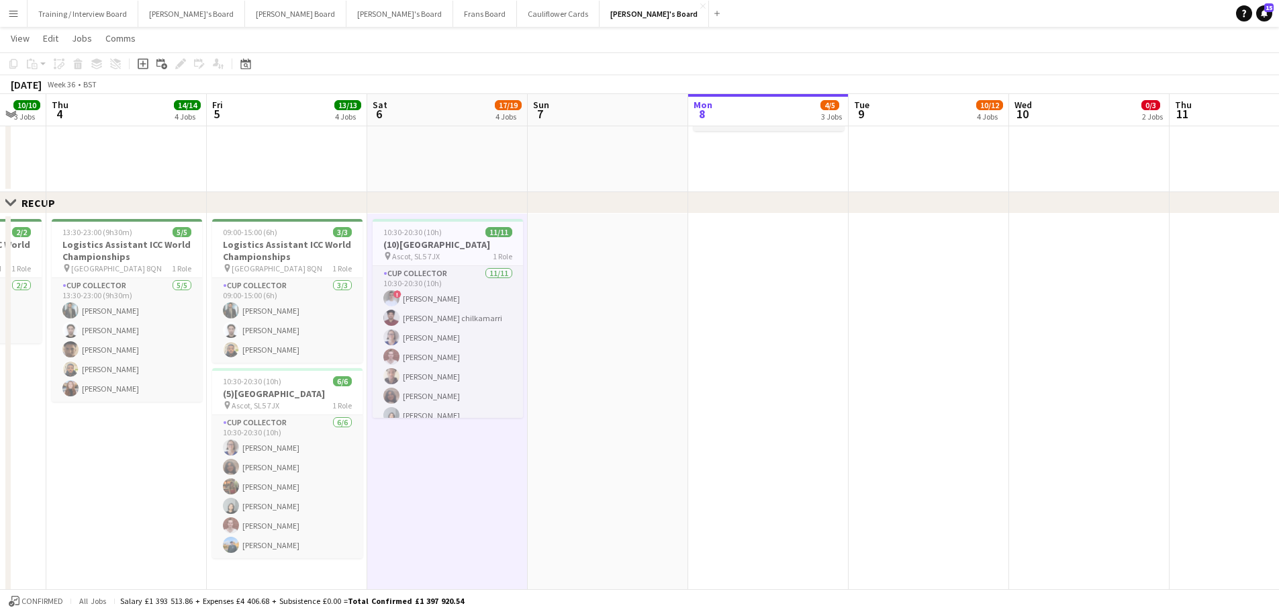
click at [571, 473] on app-date-cell at bounding box center [608, 413] width 160 height 401
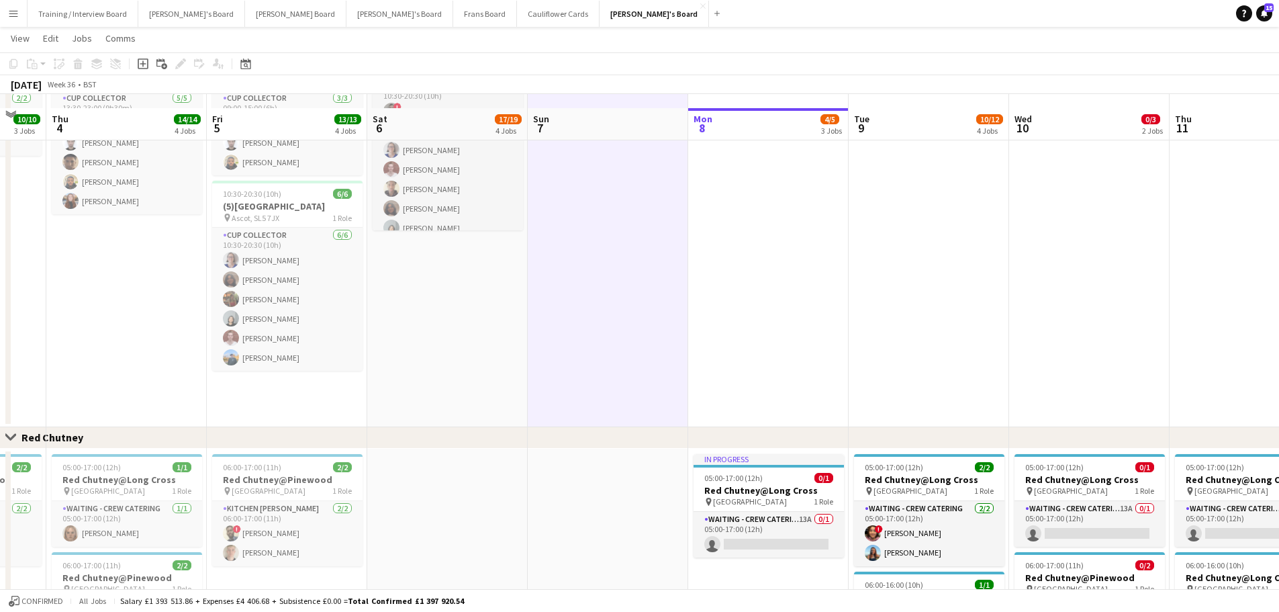
scroll to position [1007, 0]
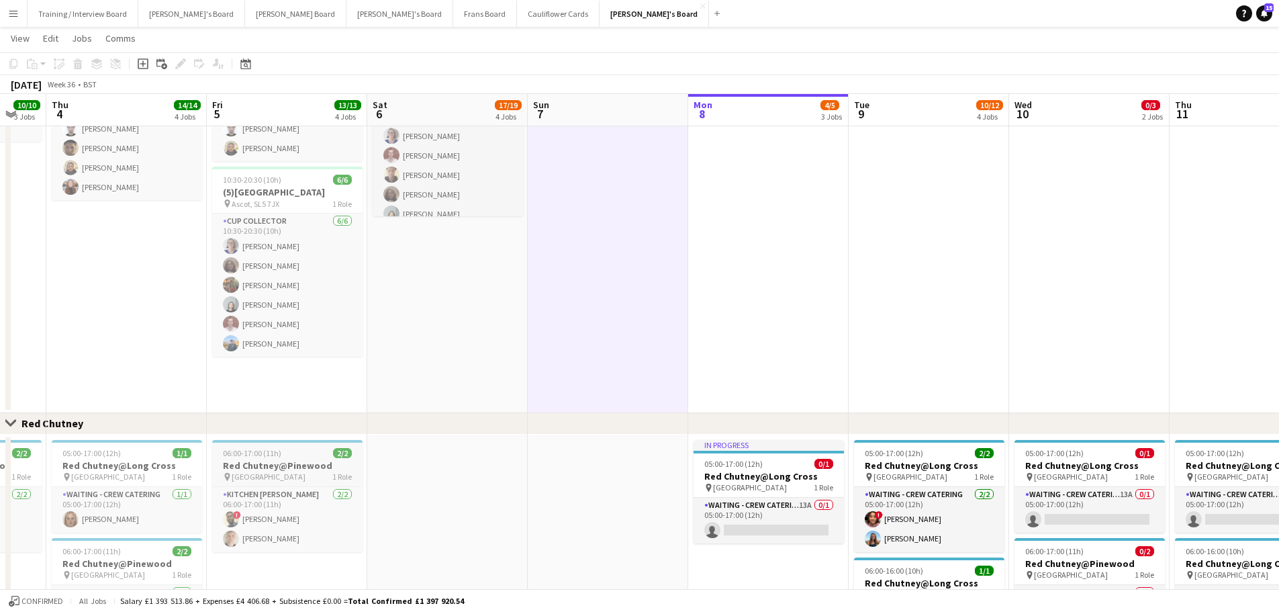
click at [302, 467] on h3 "Red Chutney@Pinewood" at bounding box center [287, 465] width 150 height 12
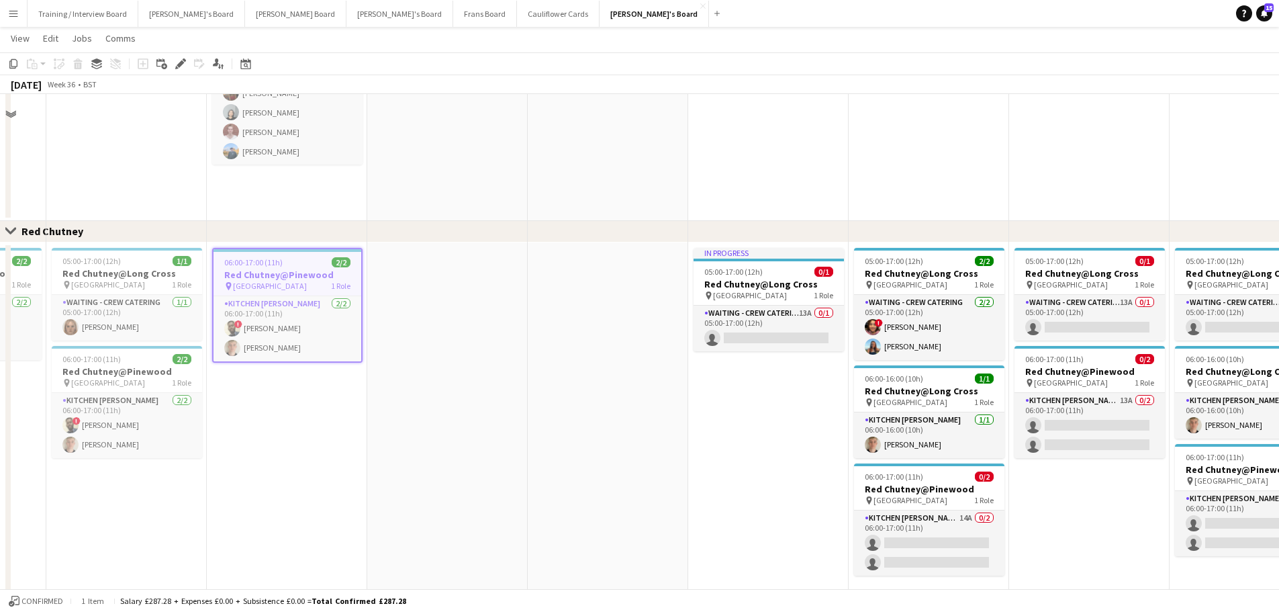
scroll to position [1208, 0]
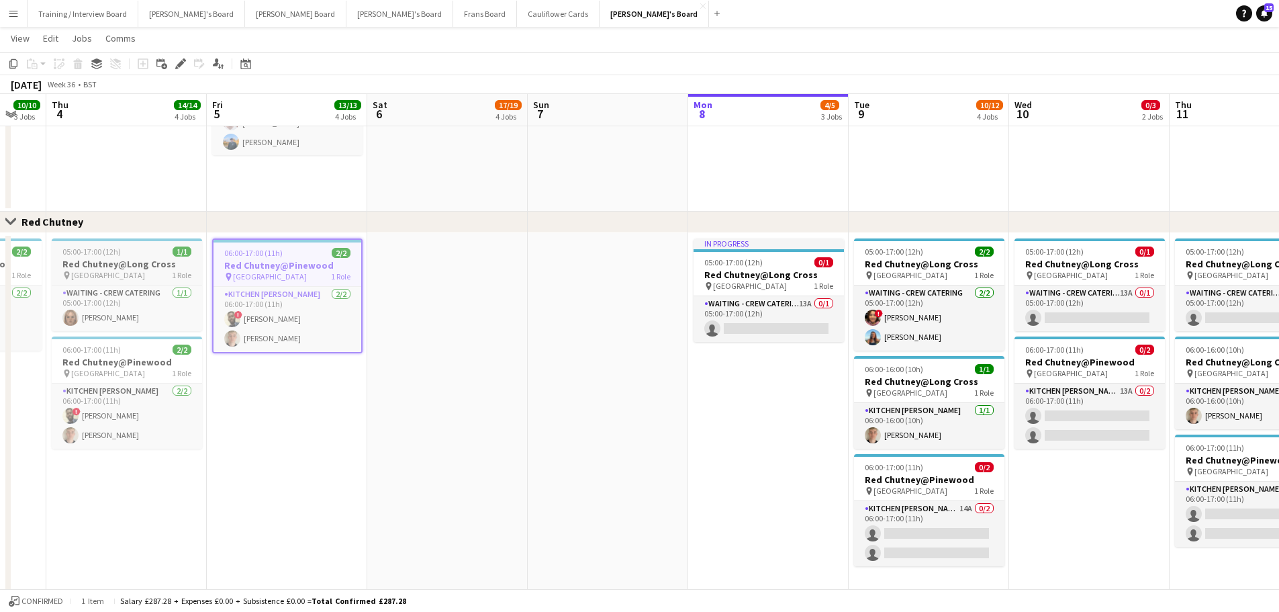
click at [79, 258] on h3 "Red Chutney@Long Cross" at bounding box center [127, 264] width 150 height 12
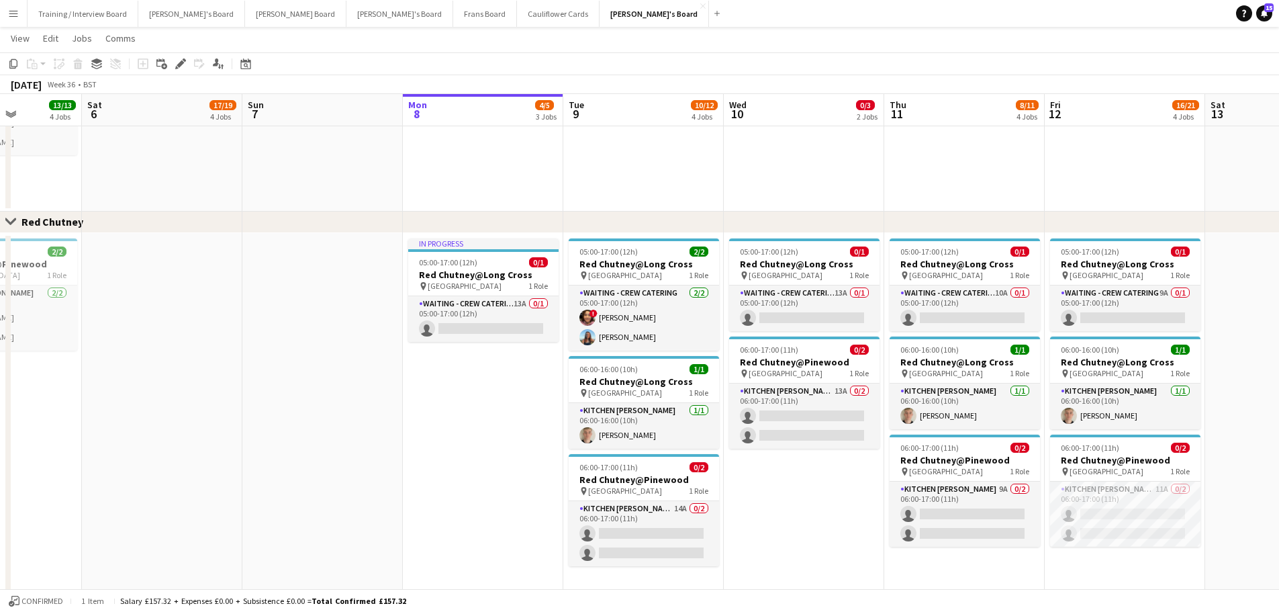
drag, startPoint x: 708, startPoint y: 420, endPoint x: 423, endPoint y: 452, distance: 287.2
drag, startPoint x: 585, startPoint y: 491, endPoint x: 630, endPoint y: 504, distance: 47.2
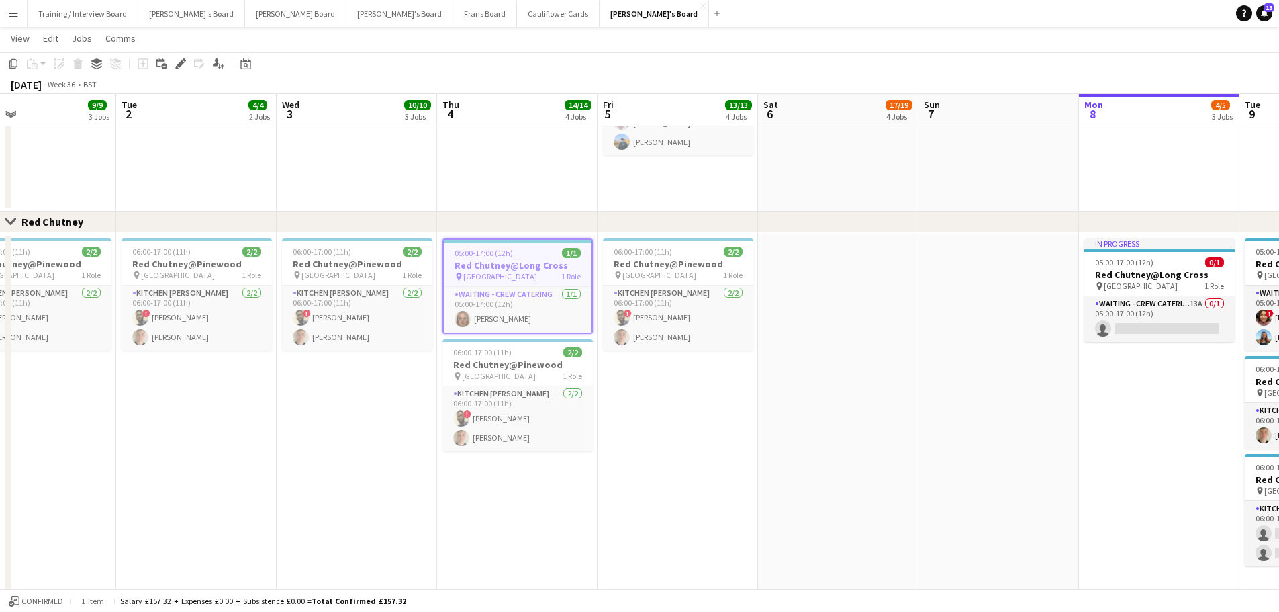
drag, startPoint x: 485, startPoint y: 516, endPoint x: 535, endPoint y: 516, distance: 49.7
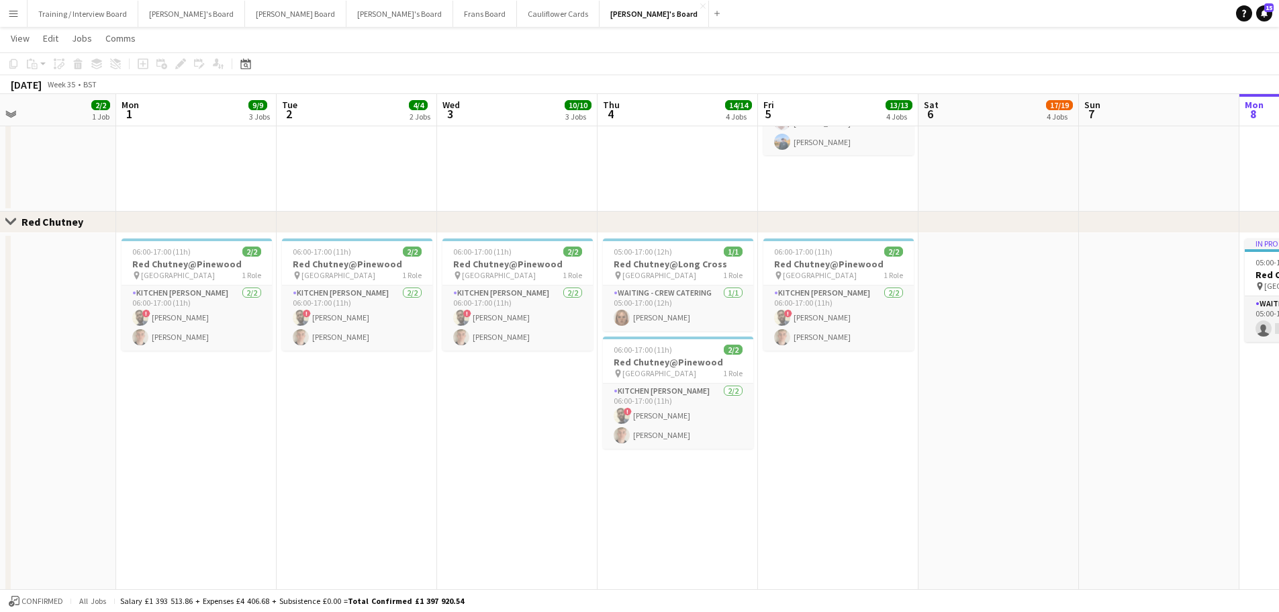
drag, startPoint x: 715, startPoint y: 497, endPoint x: 348, endPoint y: 522, distance: 367.4
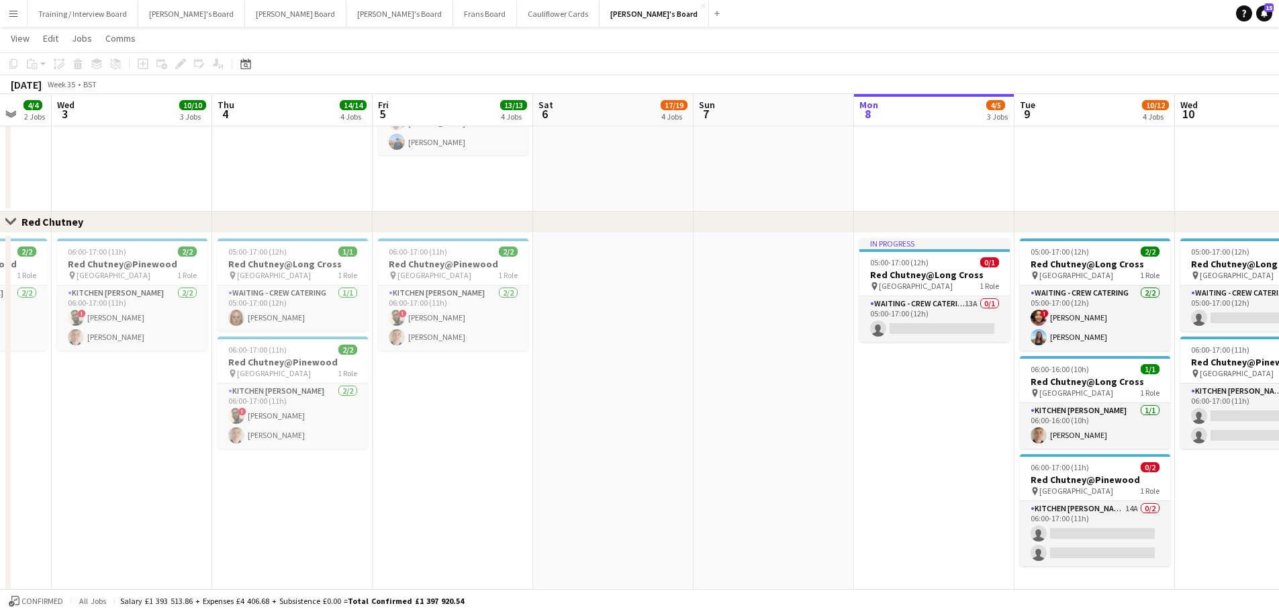
drag, startPoint x: 687, startPoint y: 473, endPoint x: 289, endPoint y: 488, distance: 399.1
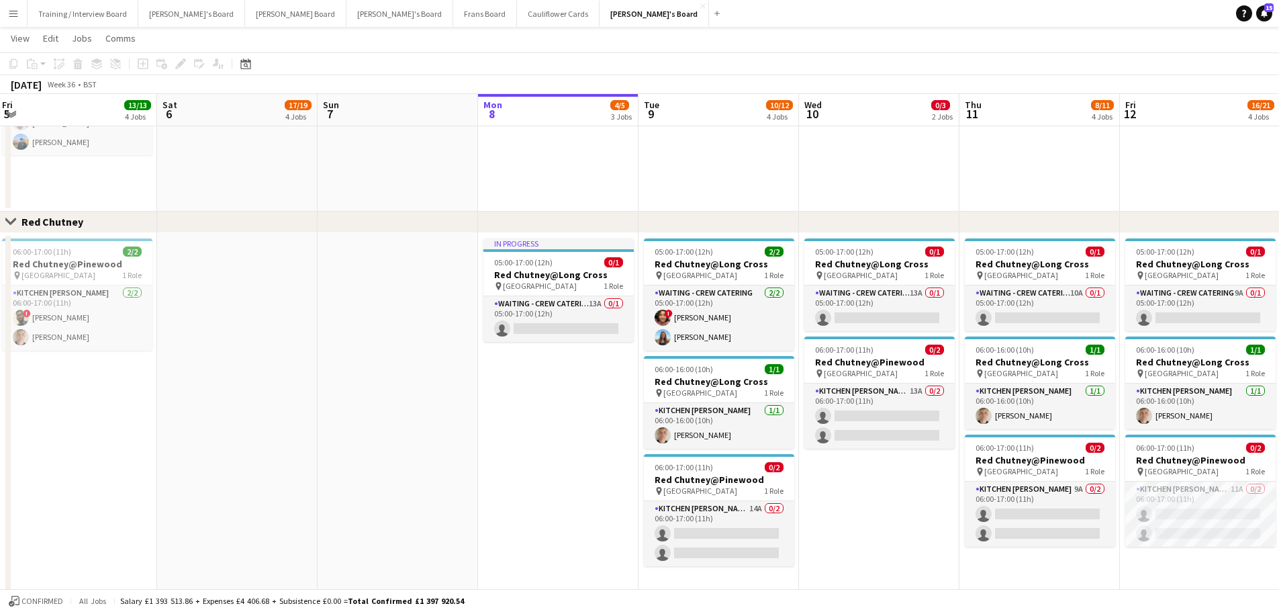
drag, startPoint x: 314, startPoint y: 487, endPoint x: 201, endPoint y: 497, distance: 113.2
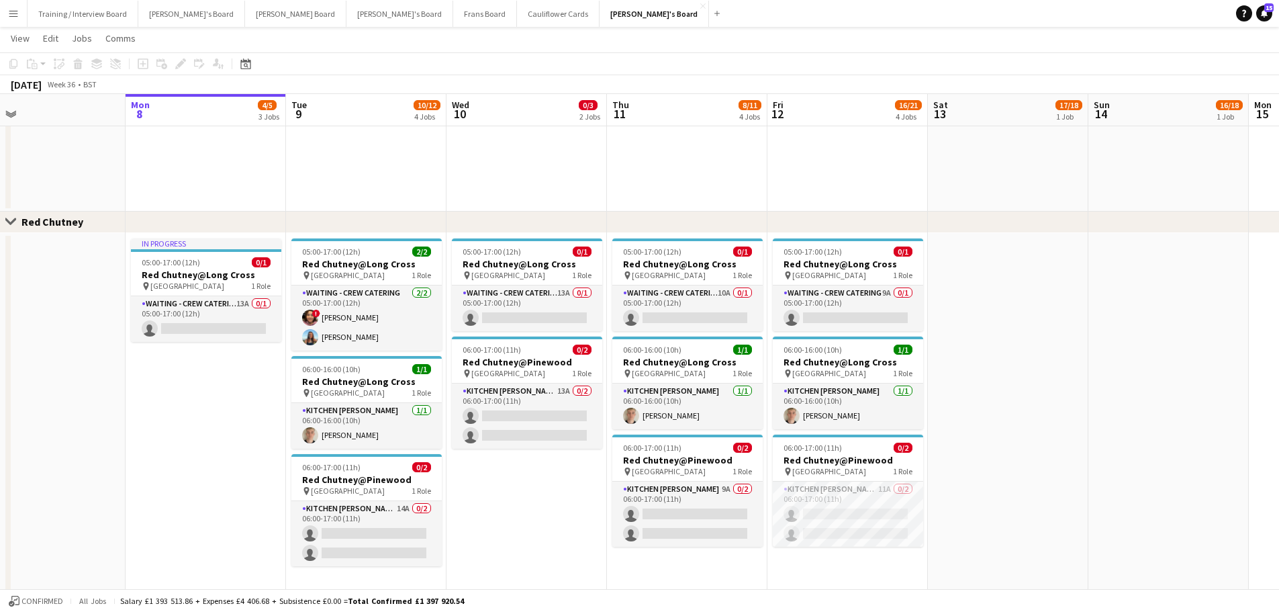
drag, startPoint x: 79, startPoint y: 392, endPoint x: 533, endPoint y: 429, distance: 455.4
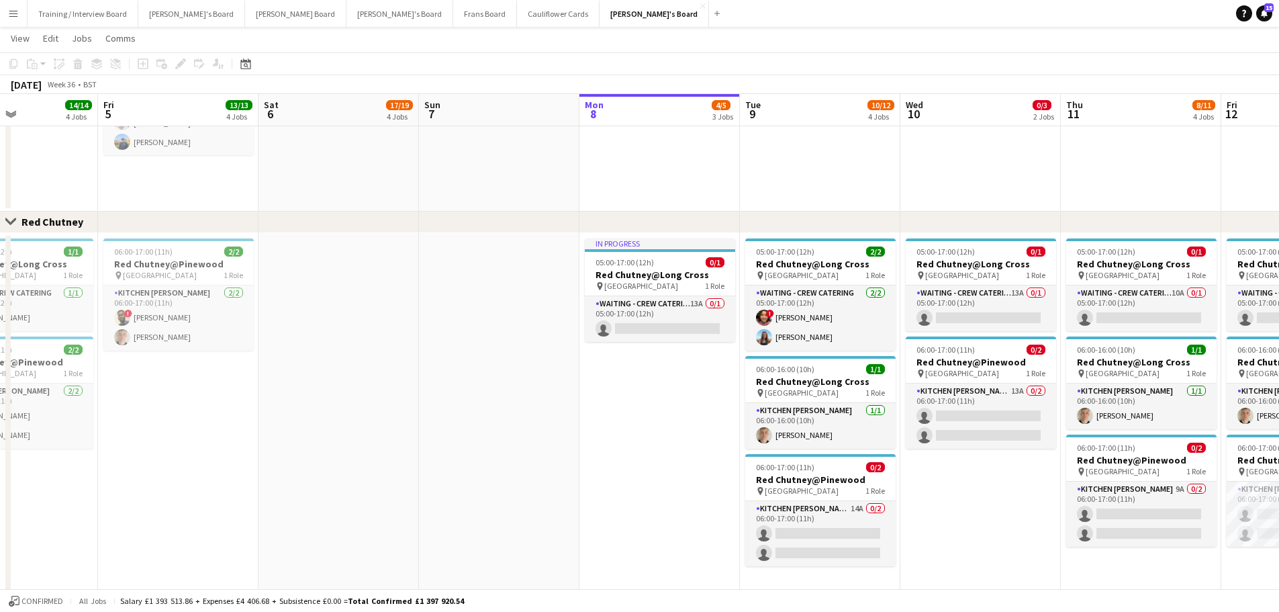
scroll to position [0, 590]
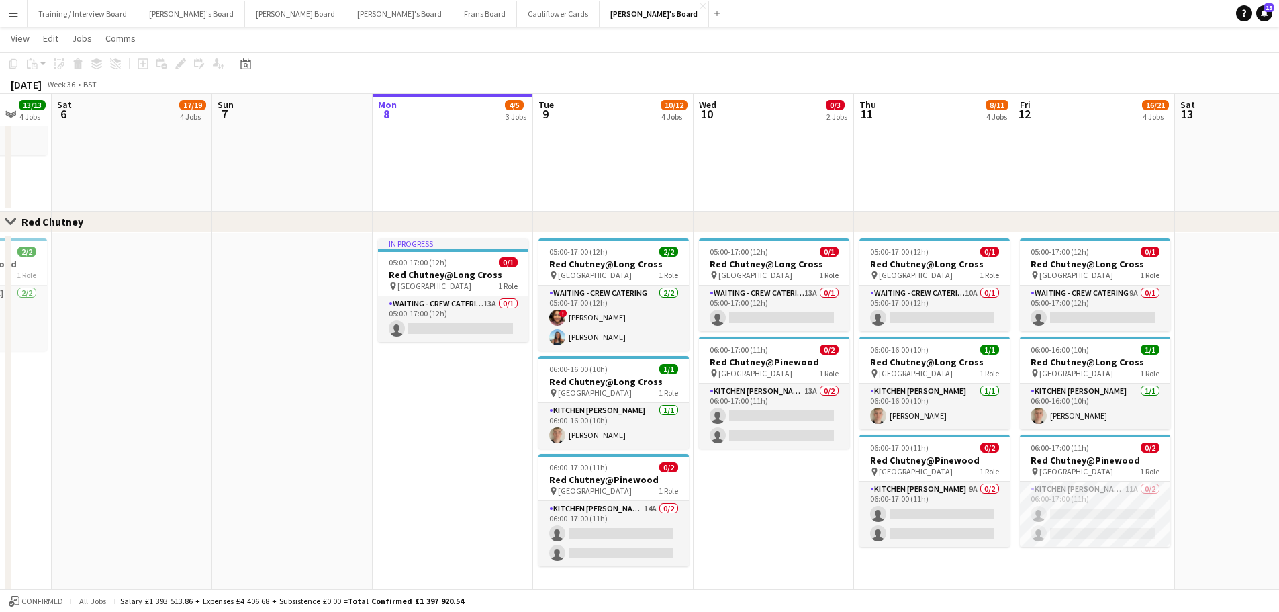
drag, startPoint x: 861, startPoint y: 269, endPoint x: 654, endPoint y: 291, distance: 208.0
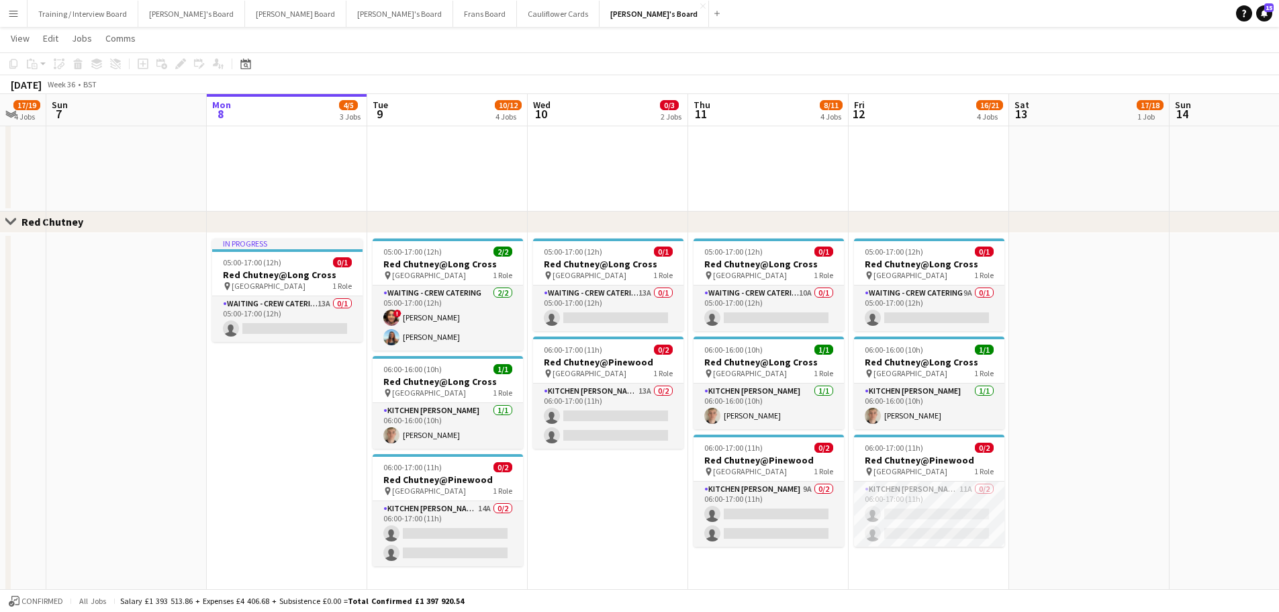
drag, startPoint x: 944, startPoint y: 436, endPoint x: 782, endPoint y: 422, distance: 162.4
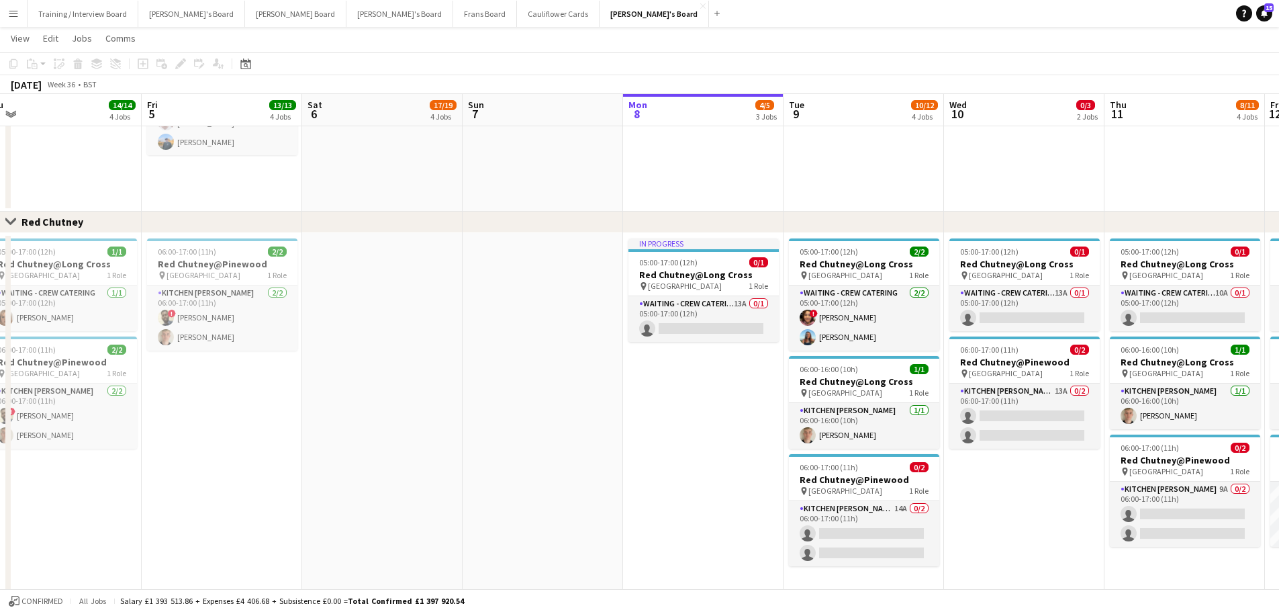
drag, startPoint x: 107, startPoint y: 442, endPoint x: 537, endPoint y: 464, distance: 430.9
click at [501, 445] on app-date-cell at bounding box center [543, 426] width 160 height 387
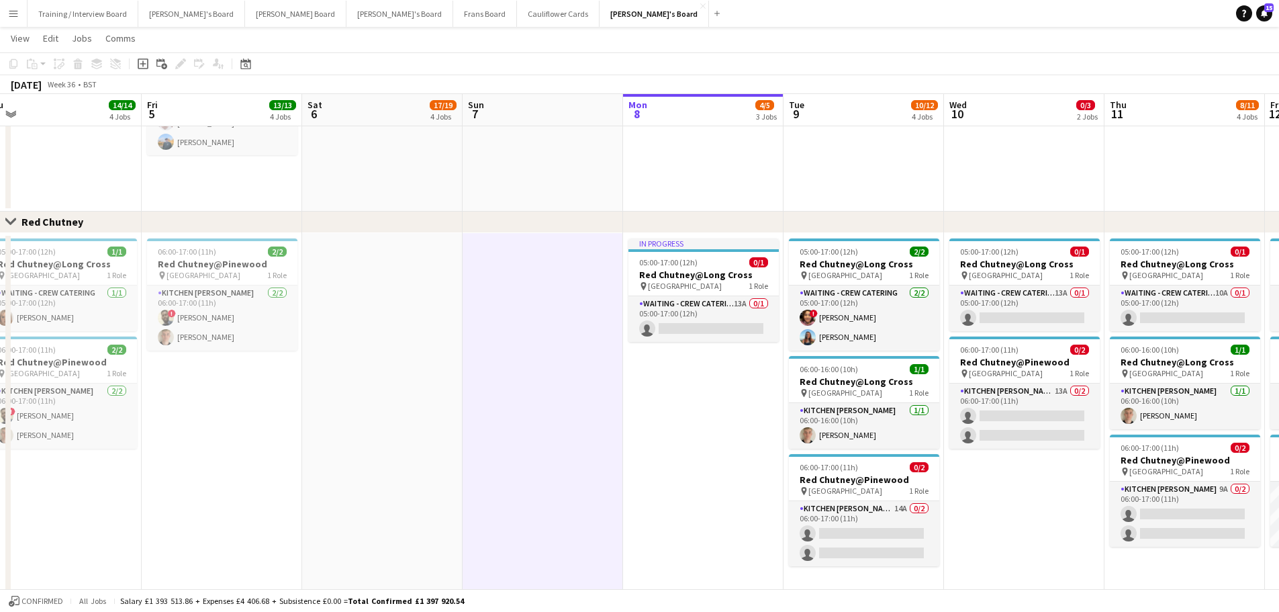
drag, startPoint x: 370, startPoint y: 433, endPoint x: 391, endPoint y: 426, distance: 22.7
click at [371, 433] on app-date-cell at bounding box center [382, 426] width 160 height 387
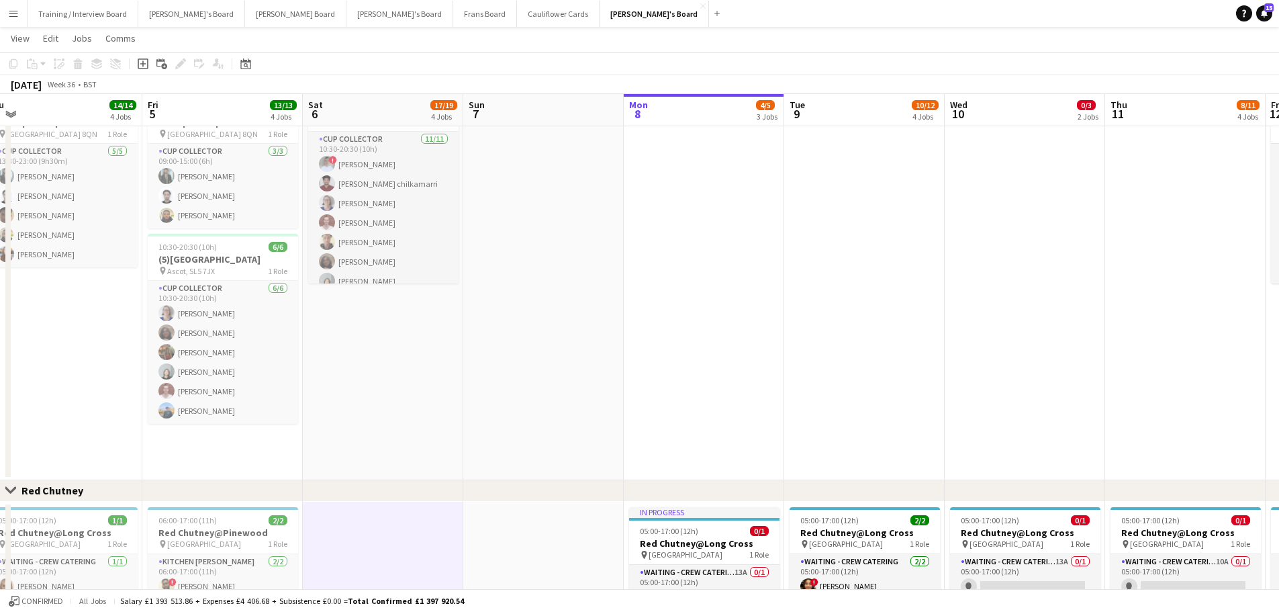
click at [401, 355] on app-date-cell "10:30-20:30 (10h) 11/11 (10)Ascot Racecourse pin Ascot, SL5 7JX 1 Role CUP COLL…" at bounding box center [383, 279] width 160 height 401
click at [532, 349] on app-date-cell at bounding box center [543, 279] width 160 height 401
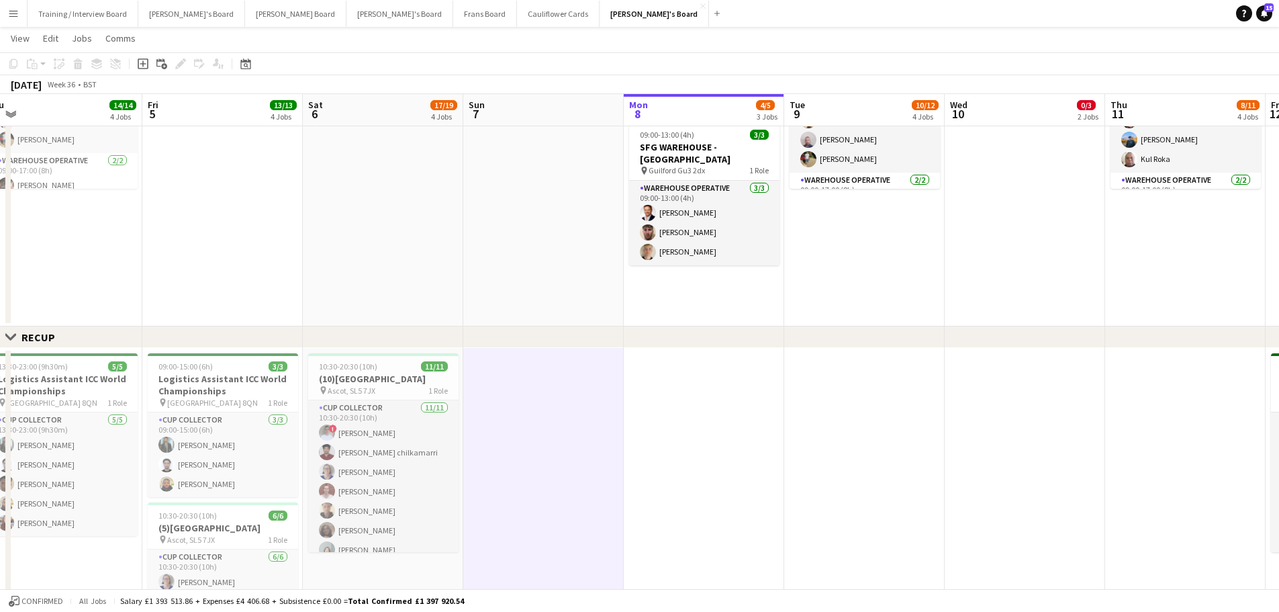
click at [527, 277] on app-date-cell at bounding box center [543, 156] width 160 height 342
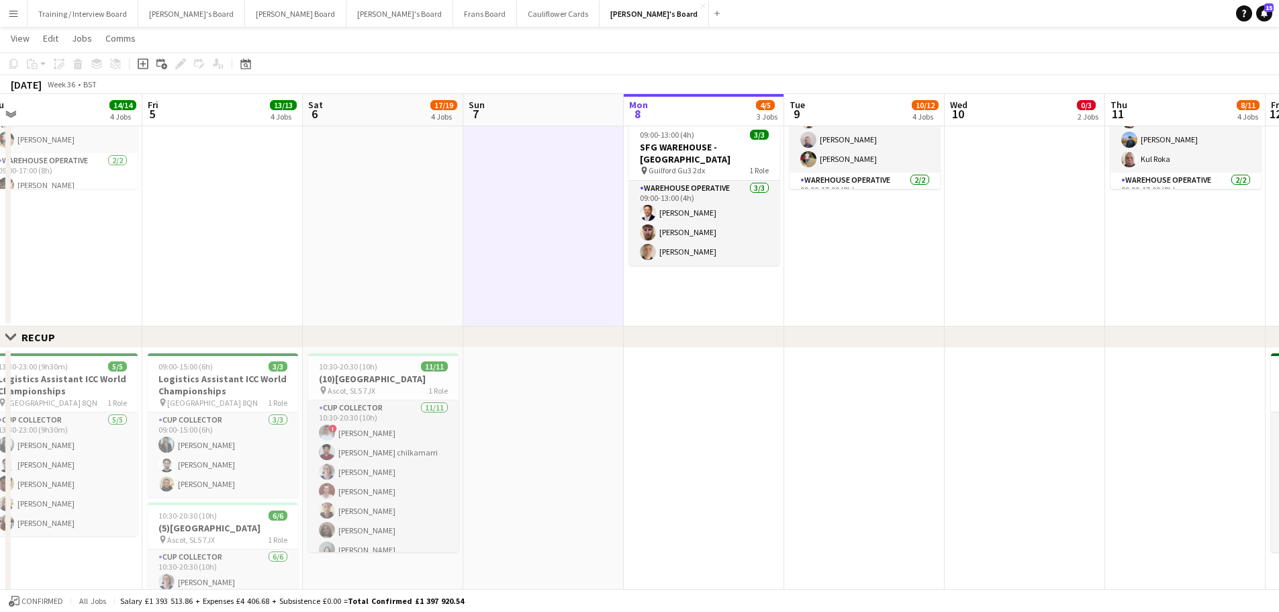
click at [381, 264] on app-date-cell at bounding box center [383, 156] width 160 height 342
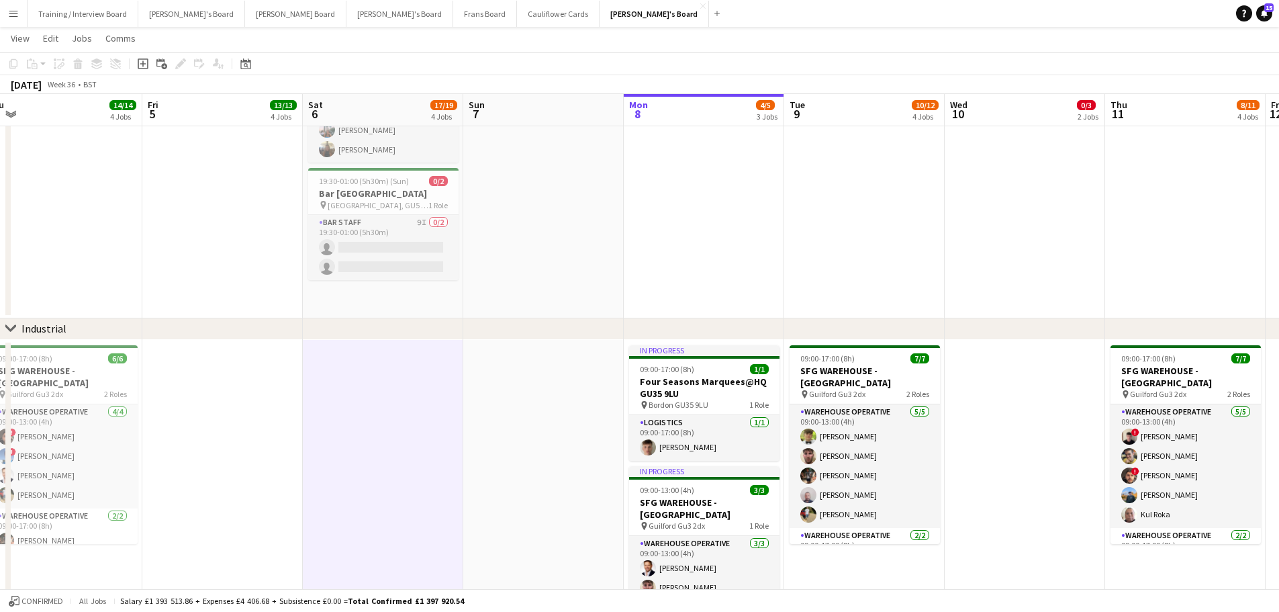
scroll to position [201, 0]
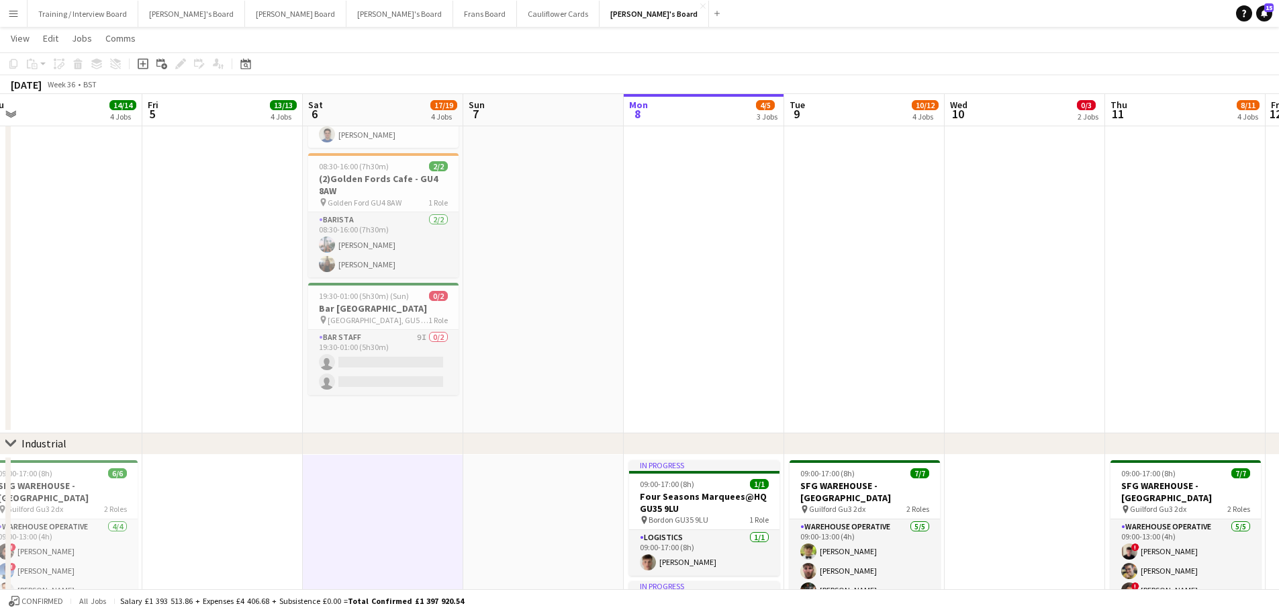
click at [543, 309] on app-date-cell at bounding box center [543, 191] width 160 height 484
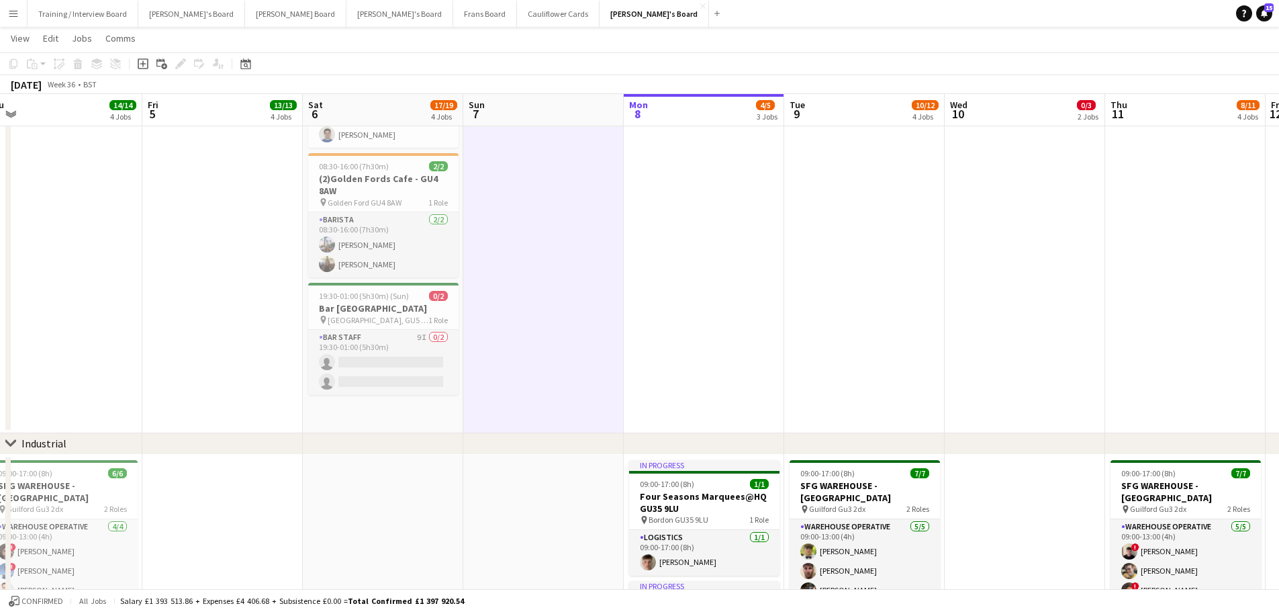
click at [418, 429] on app-date-cell "08:00-18:00 (10h) 4/4 (4)Vanilla Bean@Thorpe Park KT8 9BS pin Thorpe Park 2 Rol…" at bounding box center [383, 191] width 160 height 484
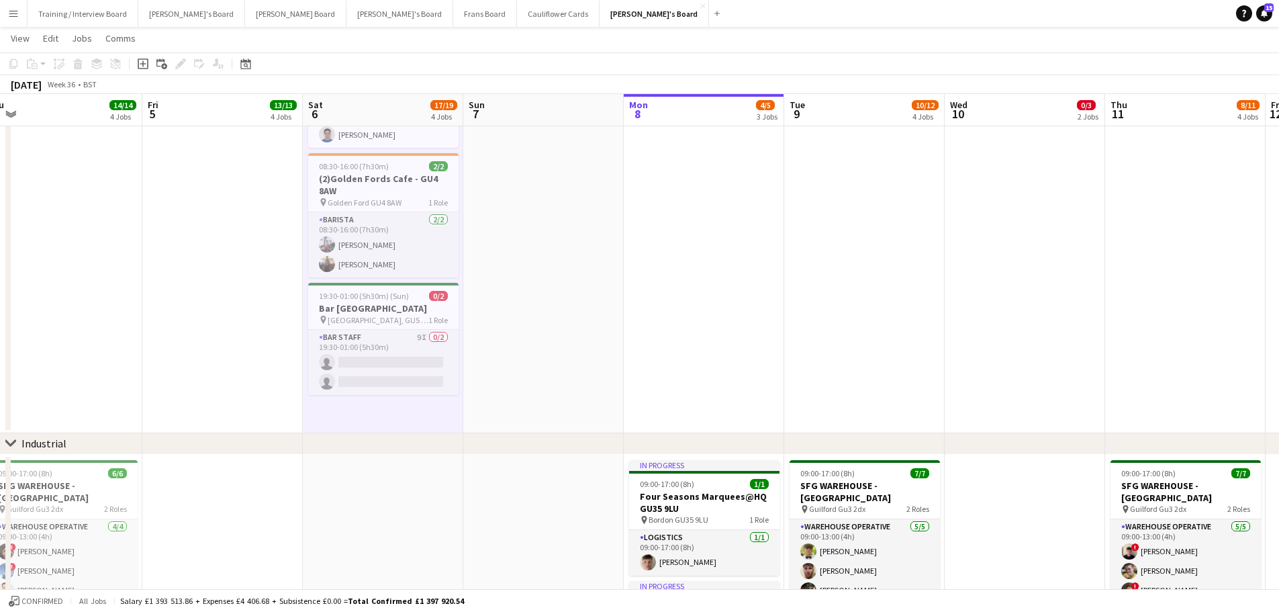
click at [493, 396] on app-date-cell at bounding box center [543, 191] width 160 height 484
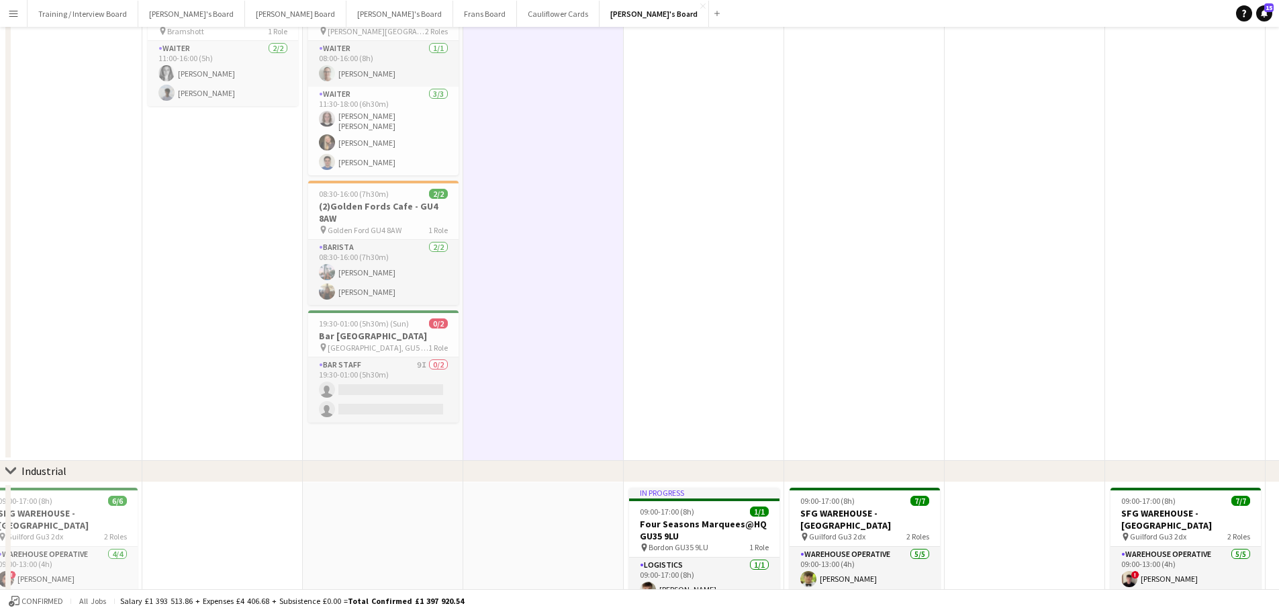
scroll to position [269, 0]
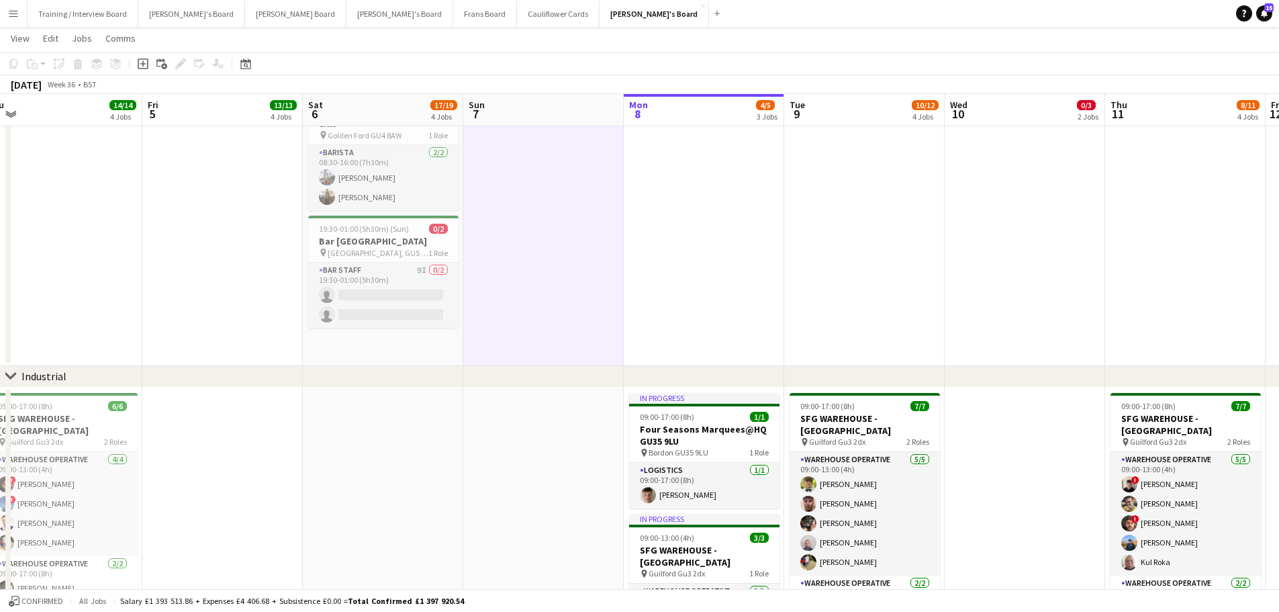
click at [408, 347] on app-date-cell "08:00-18:00 (10h) 4/4 (4)Vanilla Bean@Thorpe Park KT8 9BS pin Thorpe Park 2 Rol…" at bounding box center [383, 124] width 160 height 484
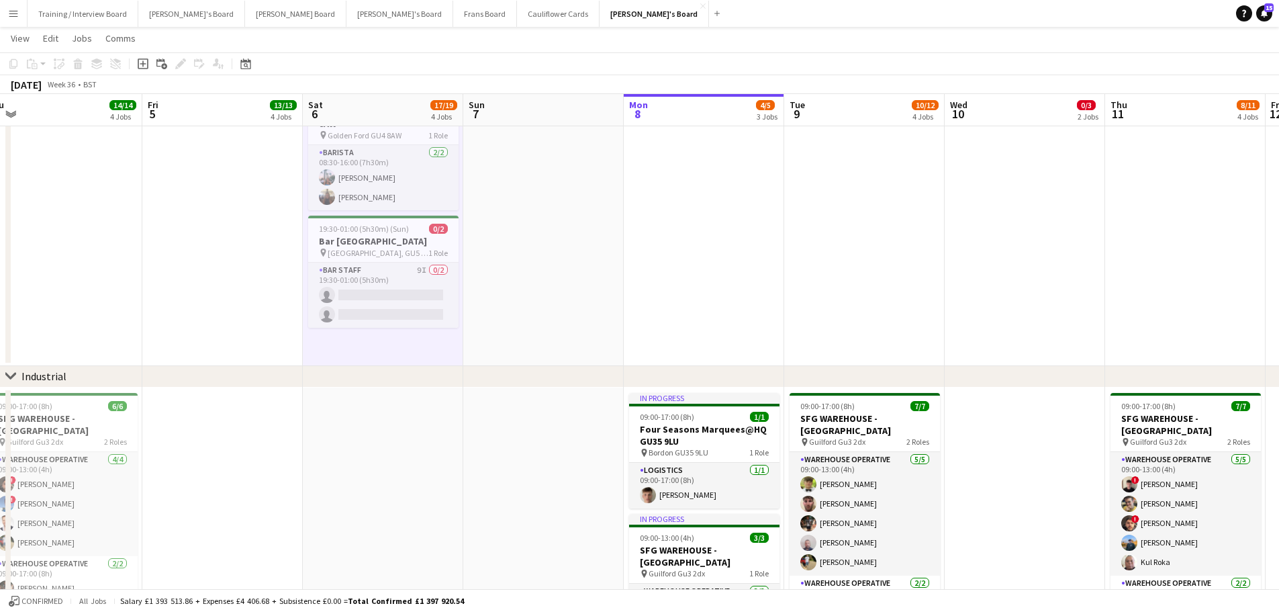
drag, startPoint x: 403, startPoint y: 399, endPoint x: 583, endPoint y: 465, distance: 191.4
click at [405, 401] on app-date-cell at bounding box center [383, 558] width 160 height 342
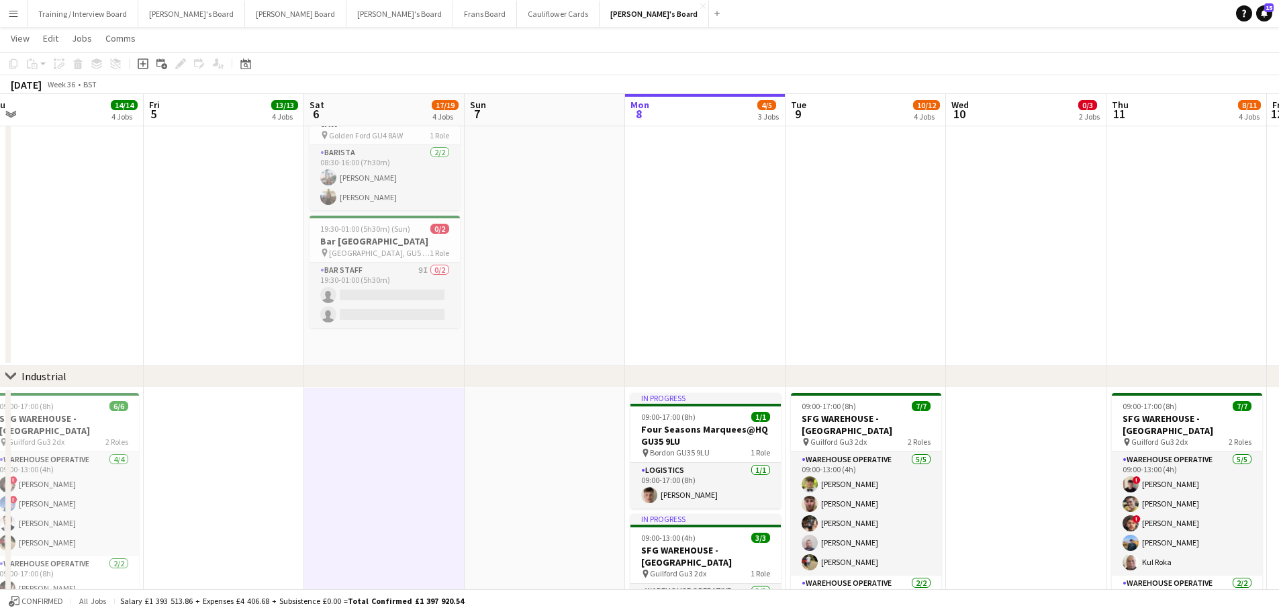
click at [583, 465] on app-date-cell at bounding box center [545, 558] width 160 height 342
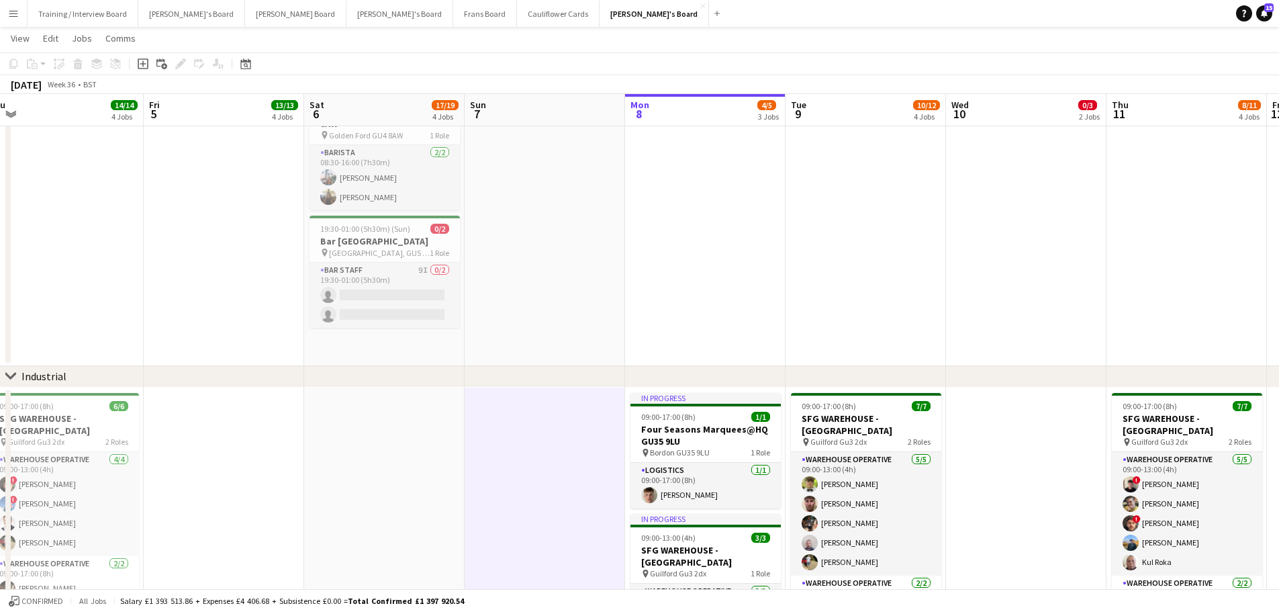
click at [498, 336] on app-date-cell at bounding box center [545, 124] width 160 height 484
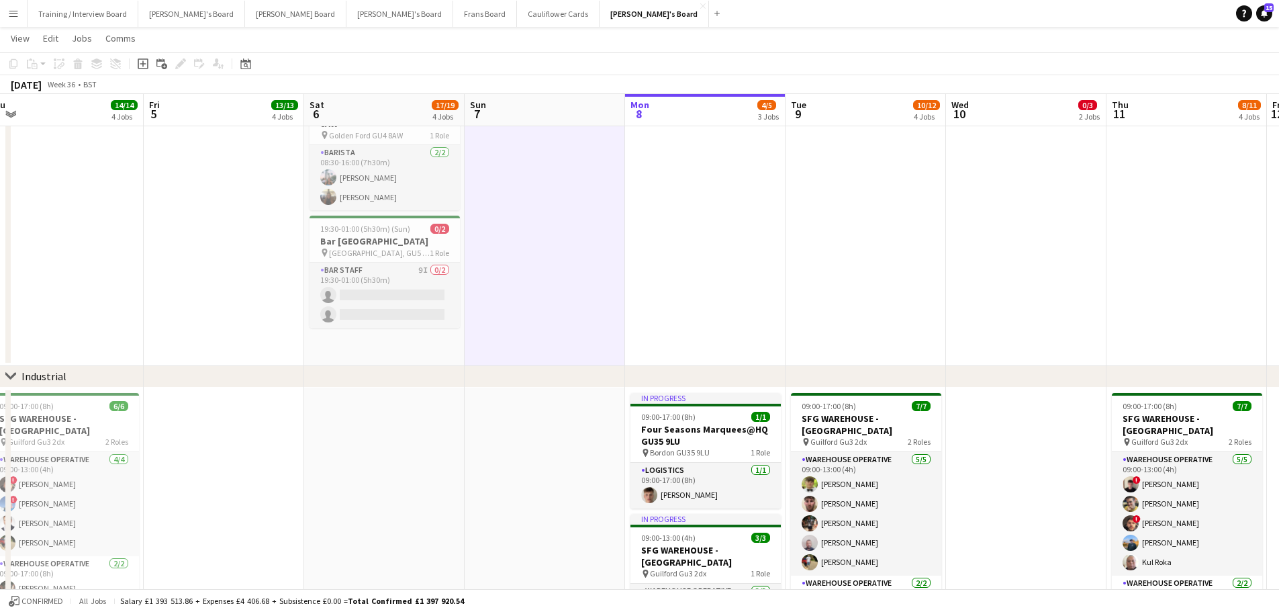
click at [444, 350] on app-date-cell "08:00-18:00 (10h) 4/4 (4)Vanilla Bean@Thorpe Park KT8 9BS pin Thorpe Park 2 Rol…" at bounding box center [384, 124] width 160 height 484
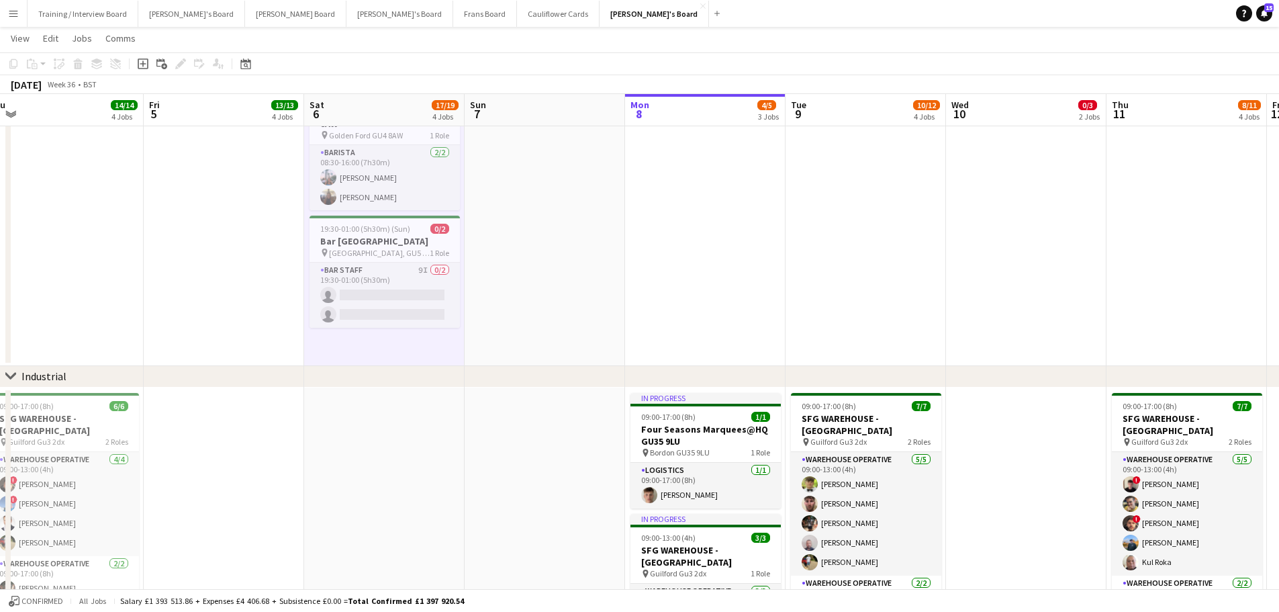
click at [434, 421] on app-date-cell at bounding box center [384, 558] width 160 height 342
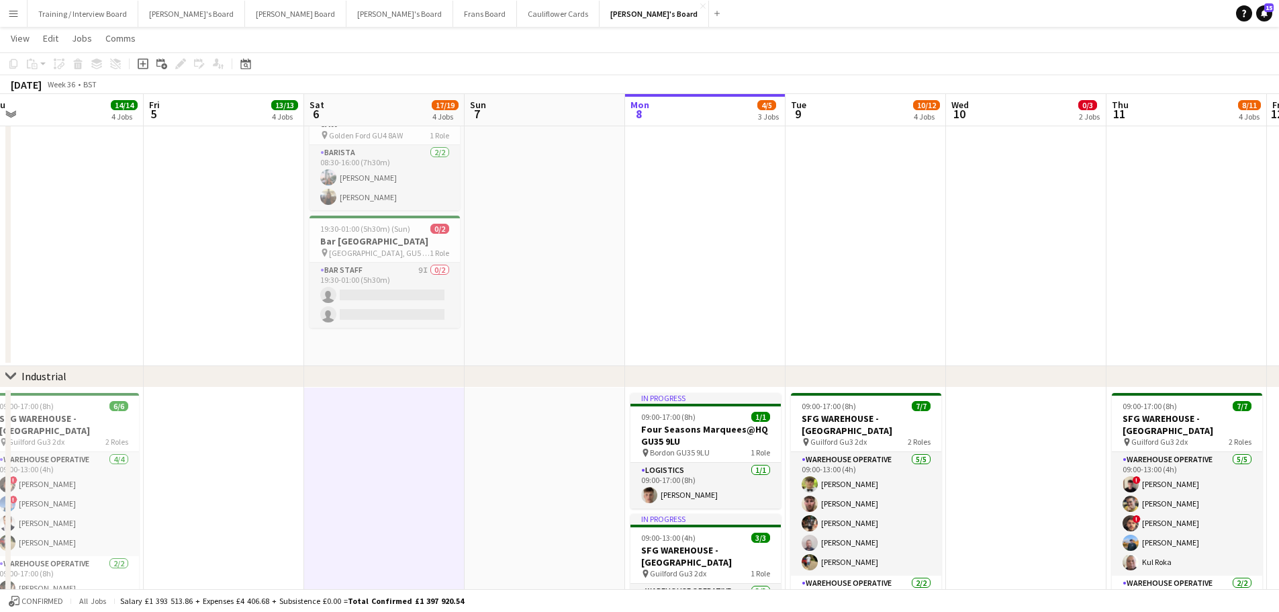
drag, startPoint x: 516, startPoint y: 447, endPoint x: 518, endPoint y: 512, distance: 65.2
click at [517, 448] on app-date-cell at bounding box center [545, 558] width 160 height 342
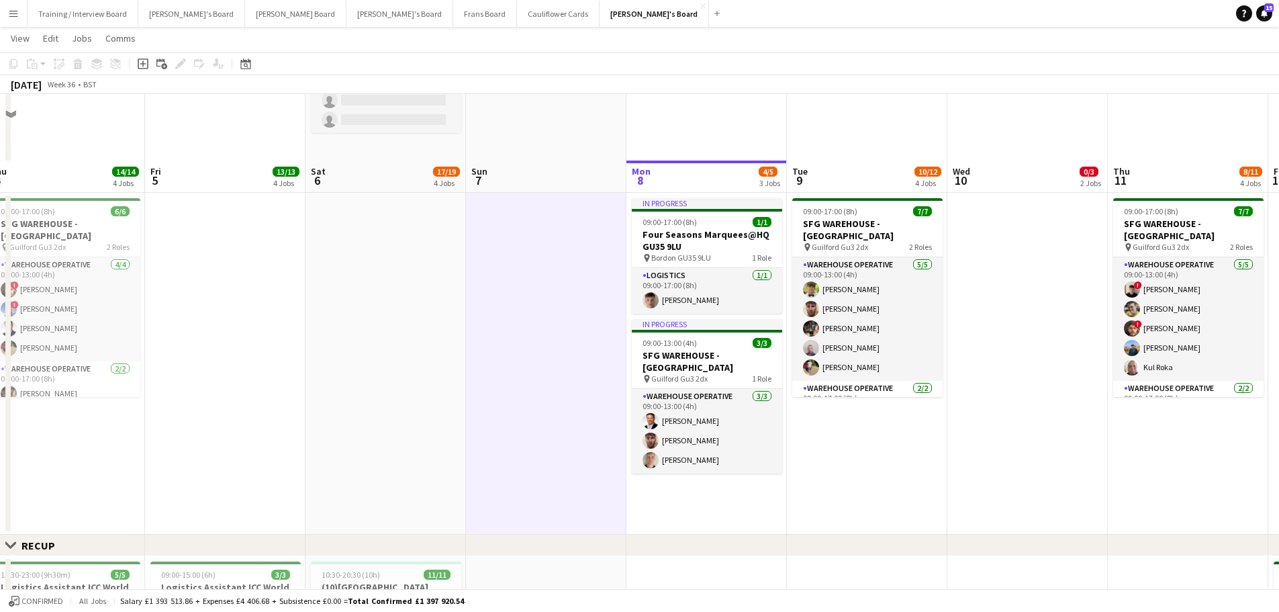
scroll to position [537, 0]
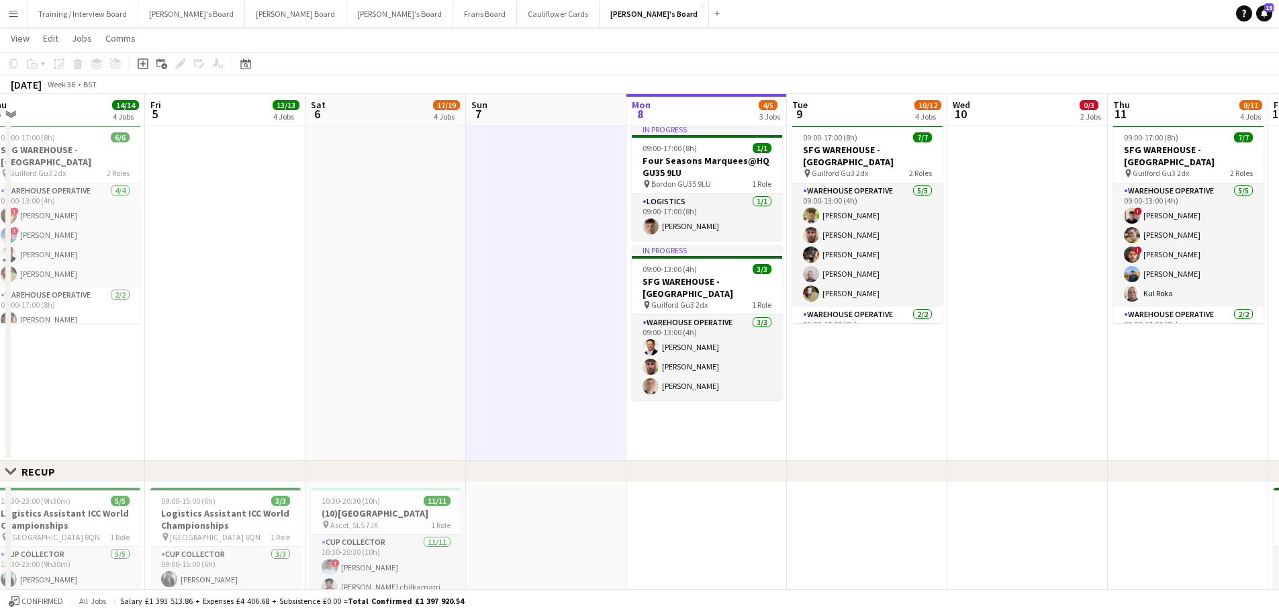
click at [437, 410] on app-date-cell at bounding box center [385, 290] width 160 height 342
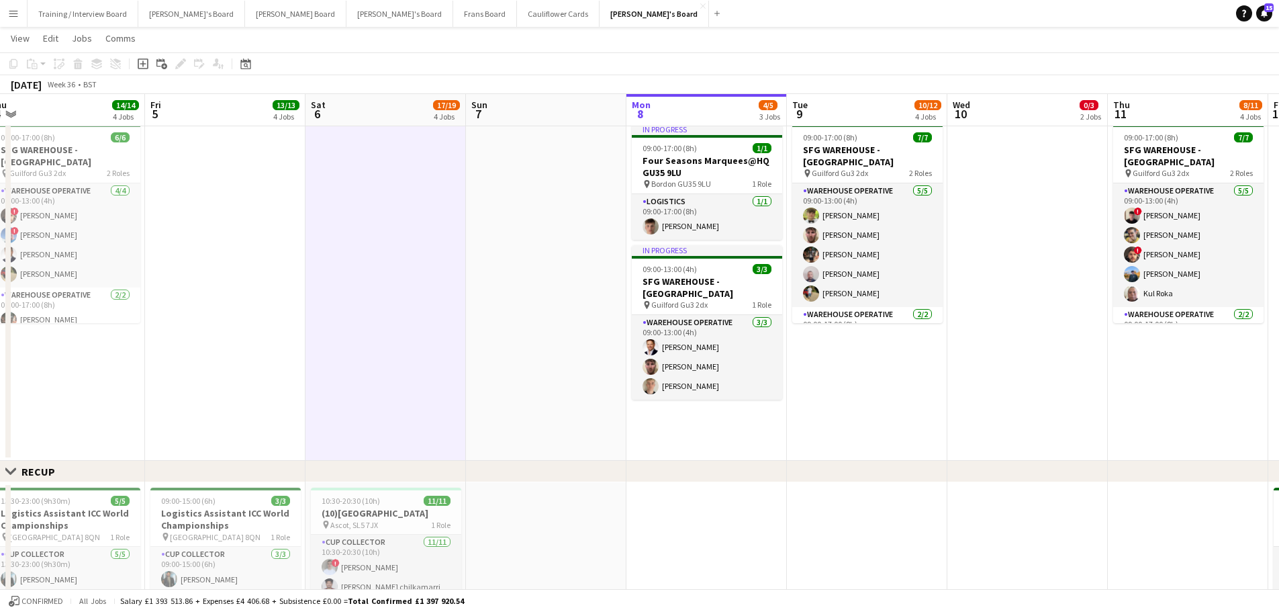
click at [524, 402] on app-date-cell at bounding box center [546, 290] width 160 height 342
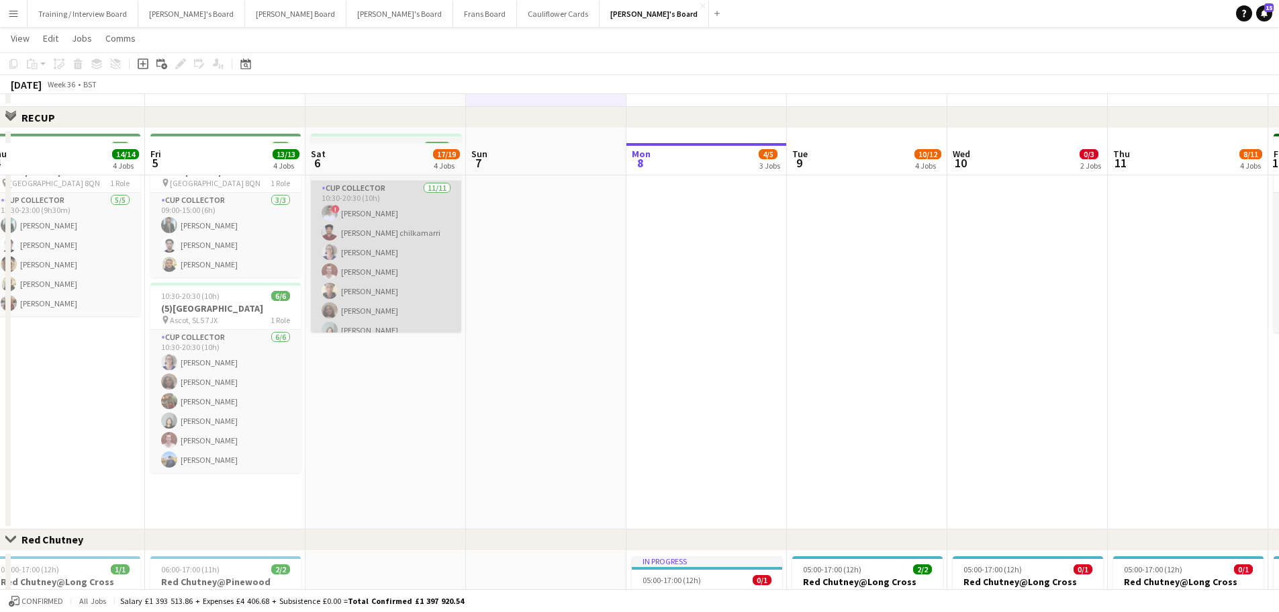
scroll to position [940, 0]
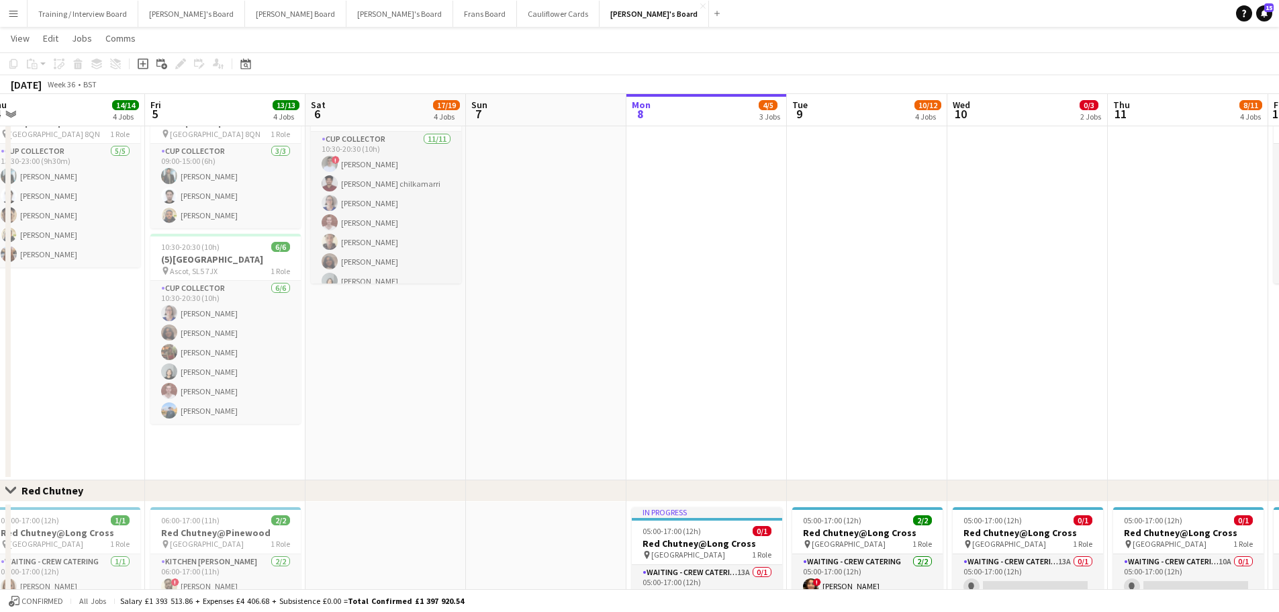
click at [393, 430] on app-date-cell "10:30-20:30 (10h) 11/11 (10)Ascot Racecourse pin Ascot, SL5 7JX 1 Role CUP COLL…" at bounding box center [385, 279] width 160 height 401
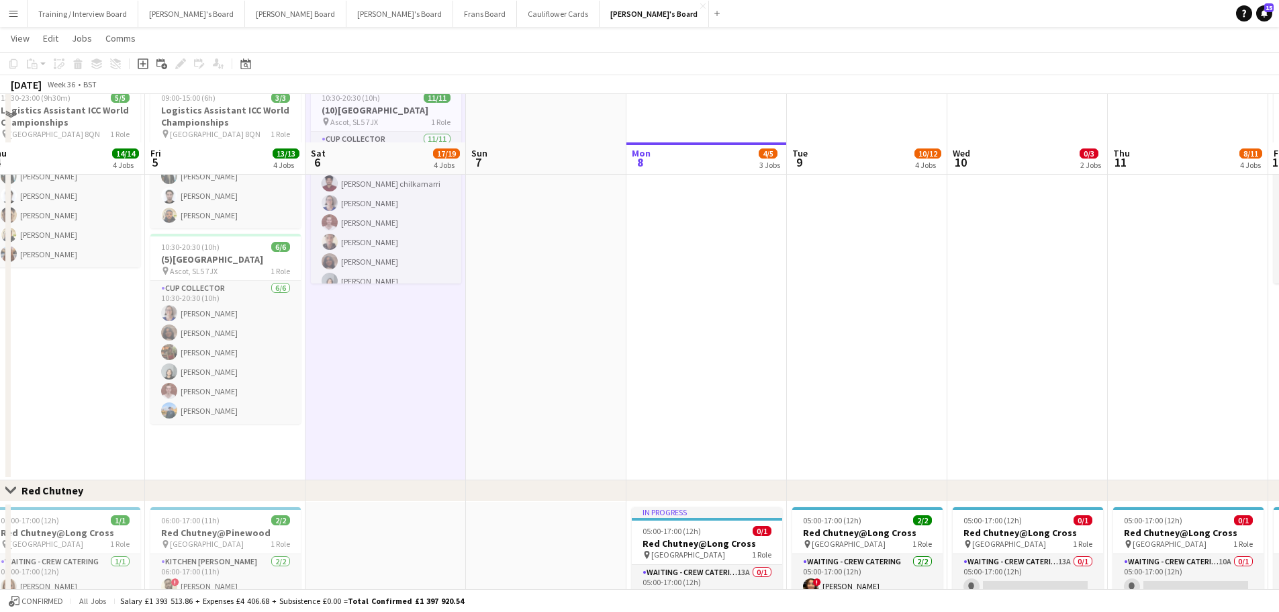
scroll to position [1208, 0]
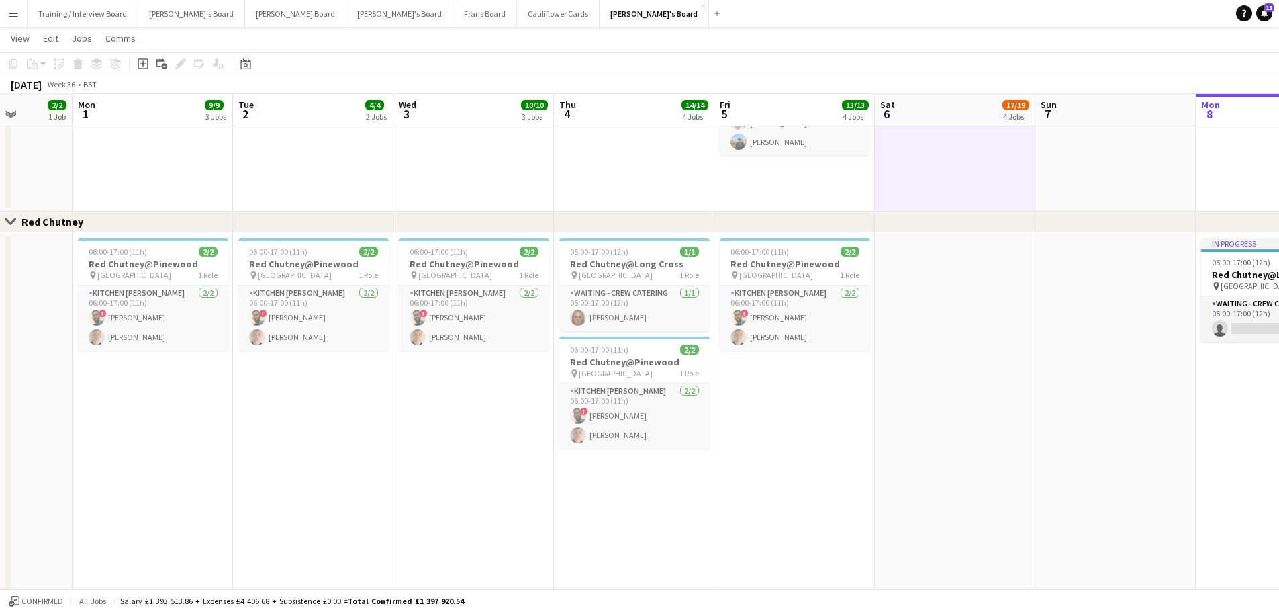
scroll to position [0, 409]
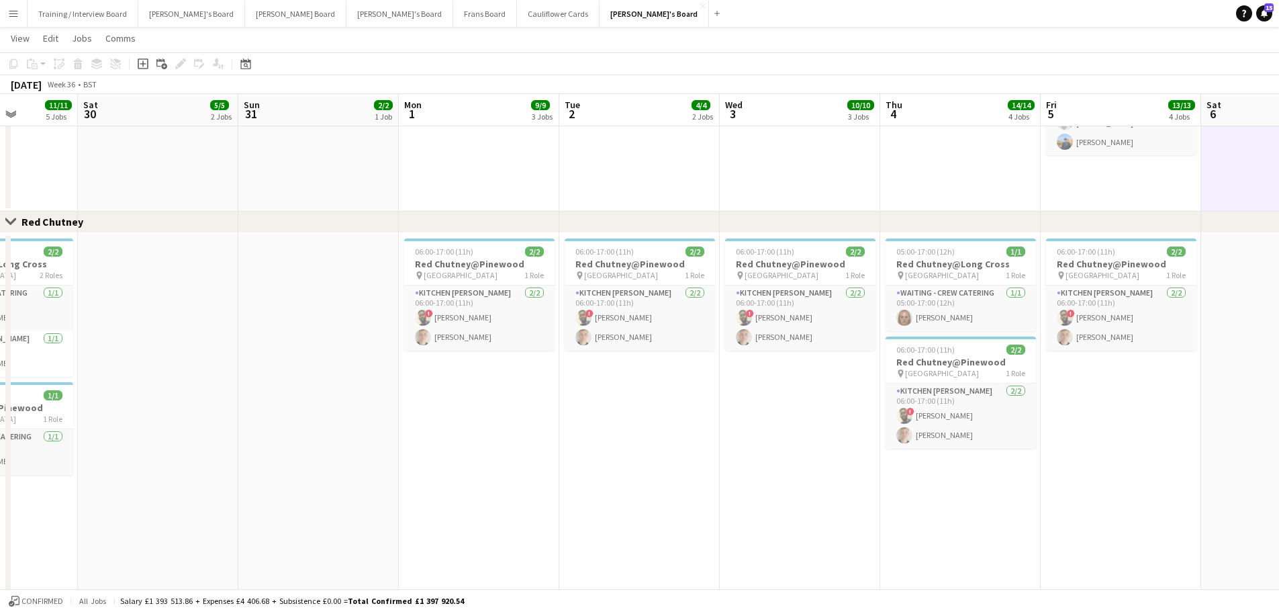
drag, startPoint x: 155, startPoint y: 472, endPoint x: 642, endPoint y: 498, distance: 487.5
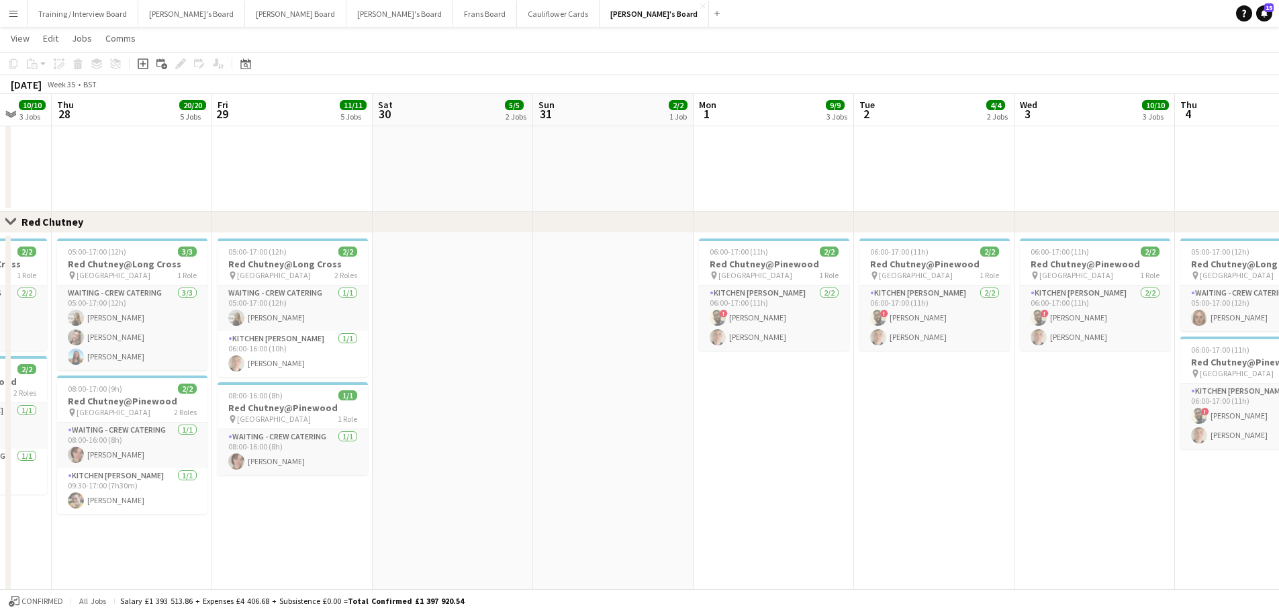
click at [579, 450] on app-date-cell at bounding box center [613, 426] width 160 height 387
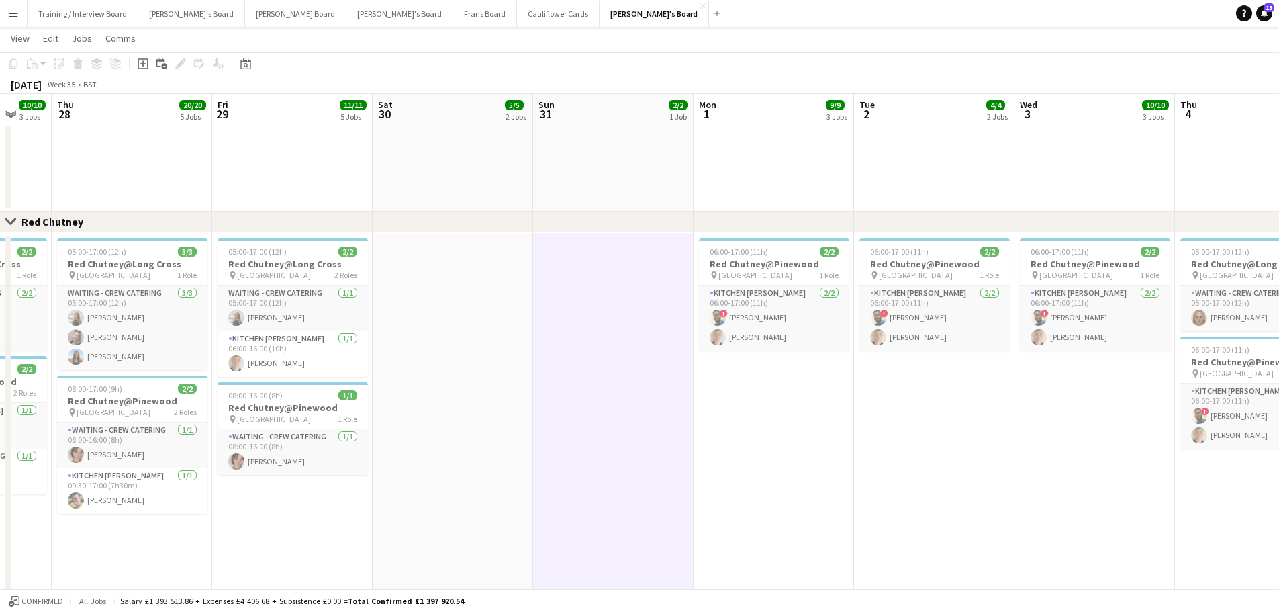
scroll to position [0, 431]
click at [453, 424] on app-date-cell at bounding box center [451, 426] width 160 height 387
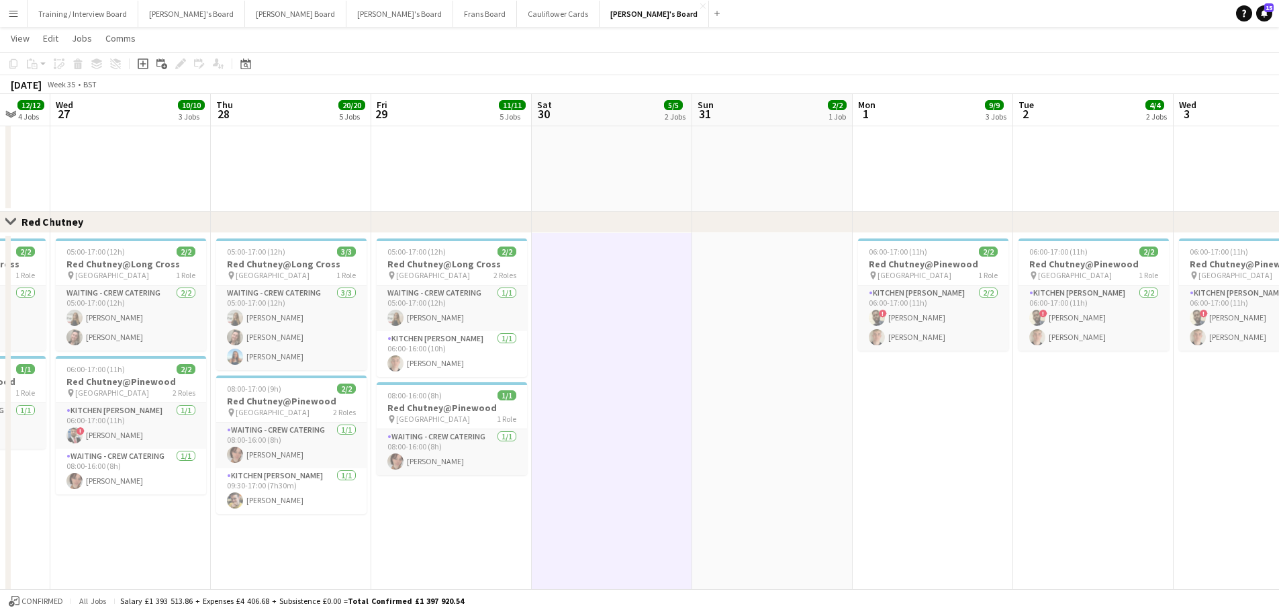
scroll to position [0, 366]
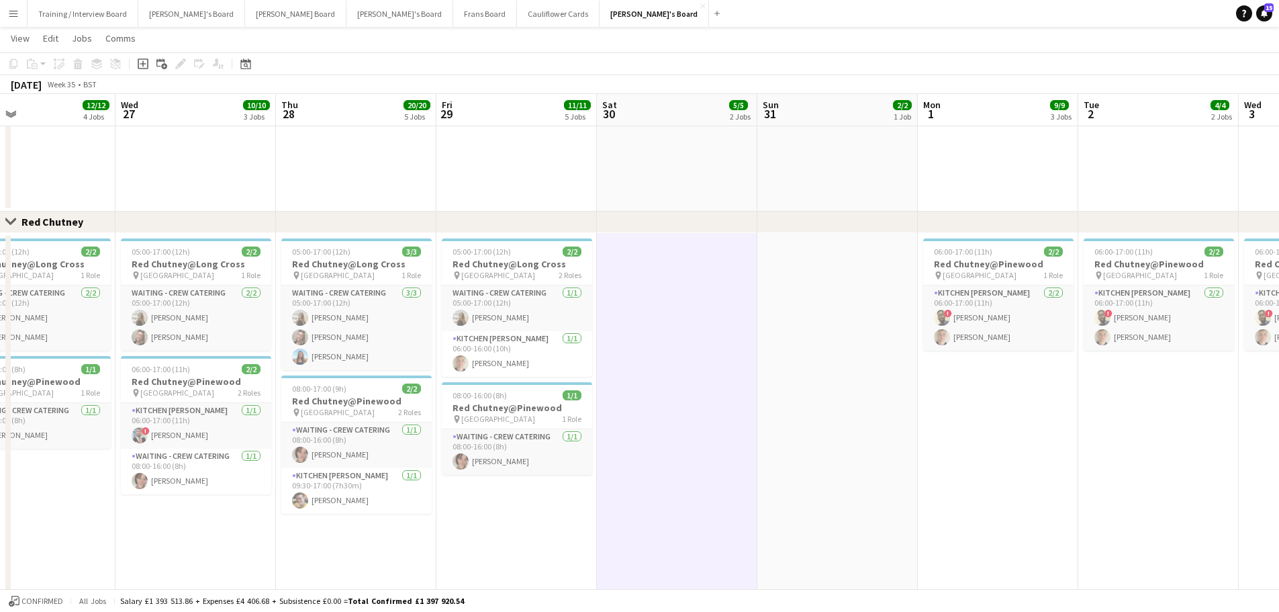
drag, startPoint x: 244, startPoint y: 533, endPoint x: 469, endPoint y: 535, distance: 225.6
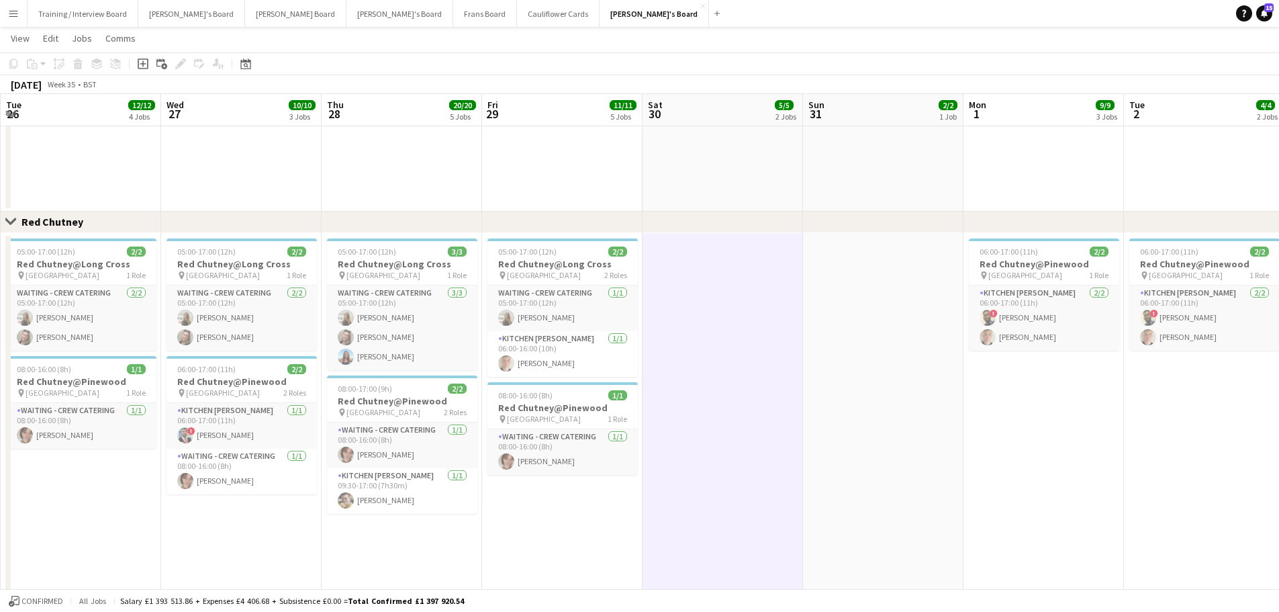
drag, startPoint x: 272, startPoint y: 531, endPoint x: 461, endPoint y: 538, distance: 189.5
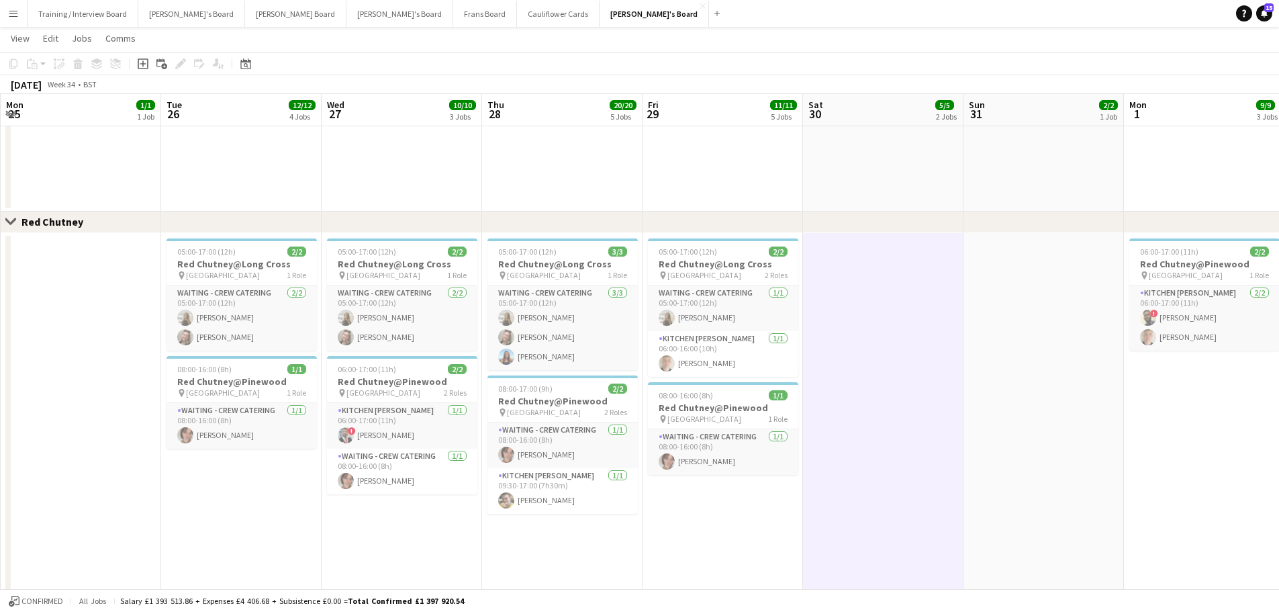
scroll to position [0, 483]
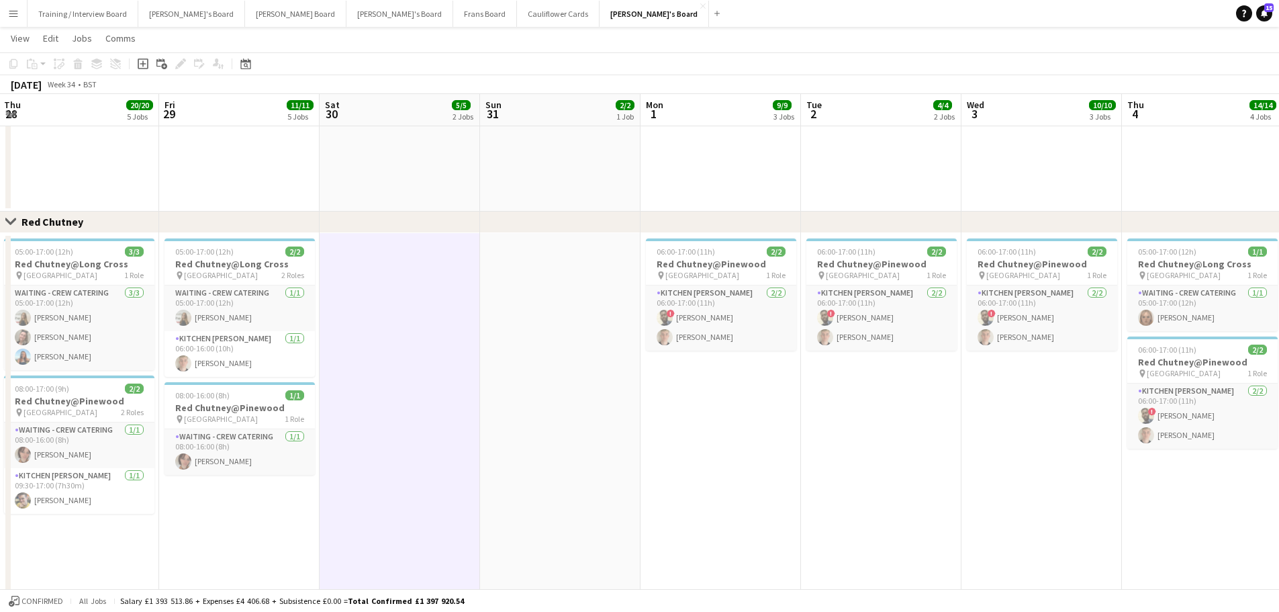
drag, startPoint x: 696, startPoint y: 479, endPoint x: 366, endPoint y: 474, distance: 330.4
click at [539, 438] on app-date-cell at bounding box center [560, 426] width 160 height 387
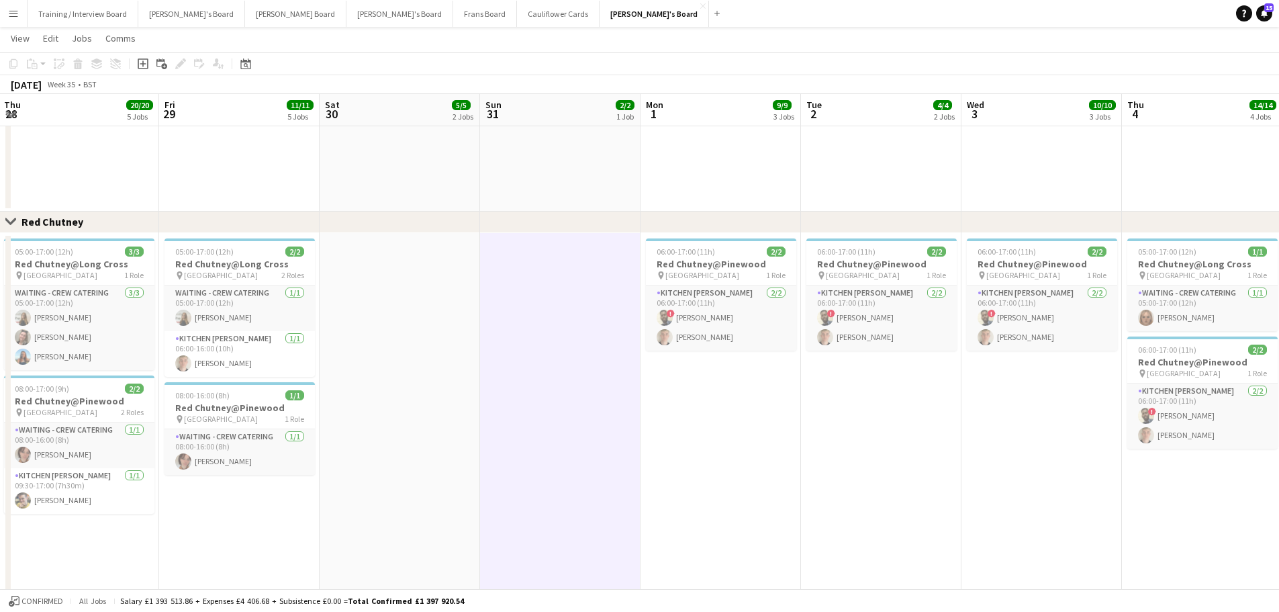
click at [471, 438] on app-date-cell at bounding box center [400, 426] width 160 height 387
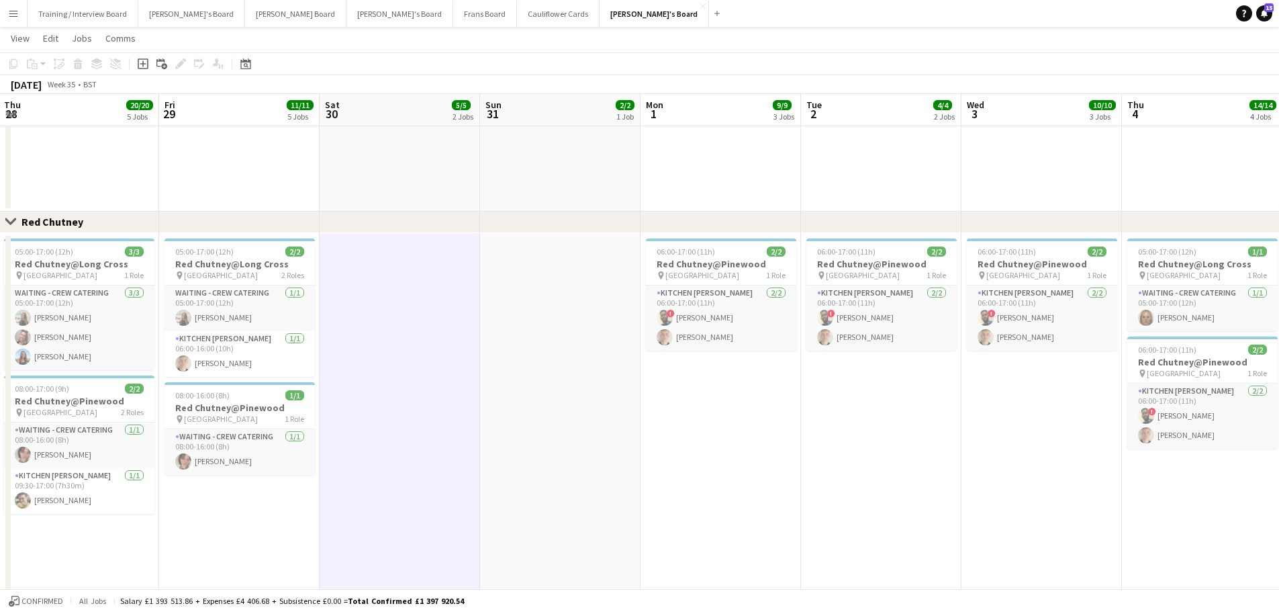
click at [521, 174] on app-date-cell "15:00-23:30 (8h30m) 2/2 Logistics Assistant ICC World Championships pin Lord Cr…" at bounding box center [560, 11] width 160 height 401
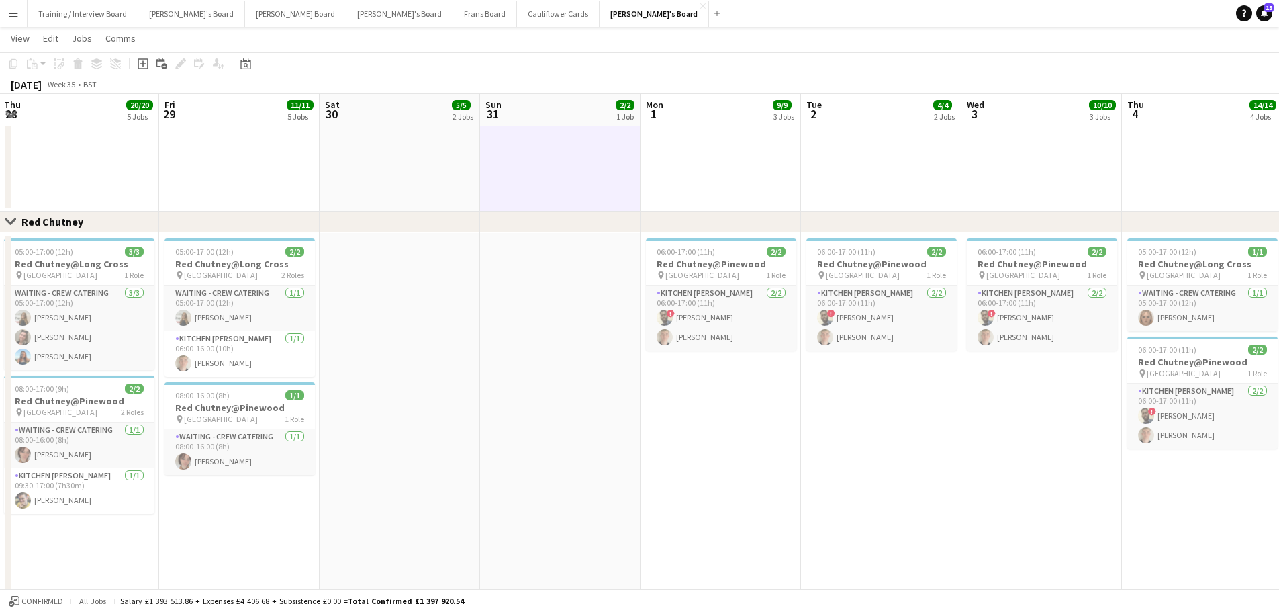
click at [431, 178] on app-date-cell "12:00-20:00 (8h) 4/4 (4)EVENT CUP - Sandown Racecourse pin Sandown, KT10 9AJ 1 …" at bounding box center [400, 11] width 160 height 401
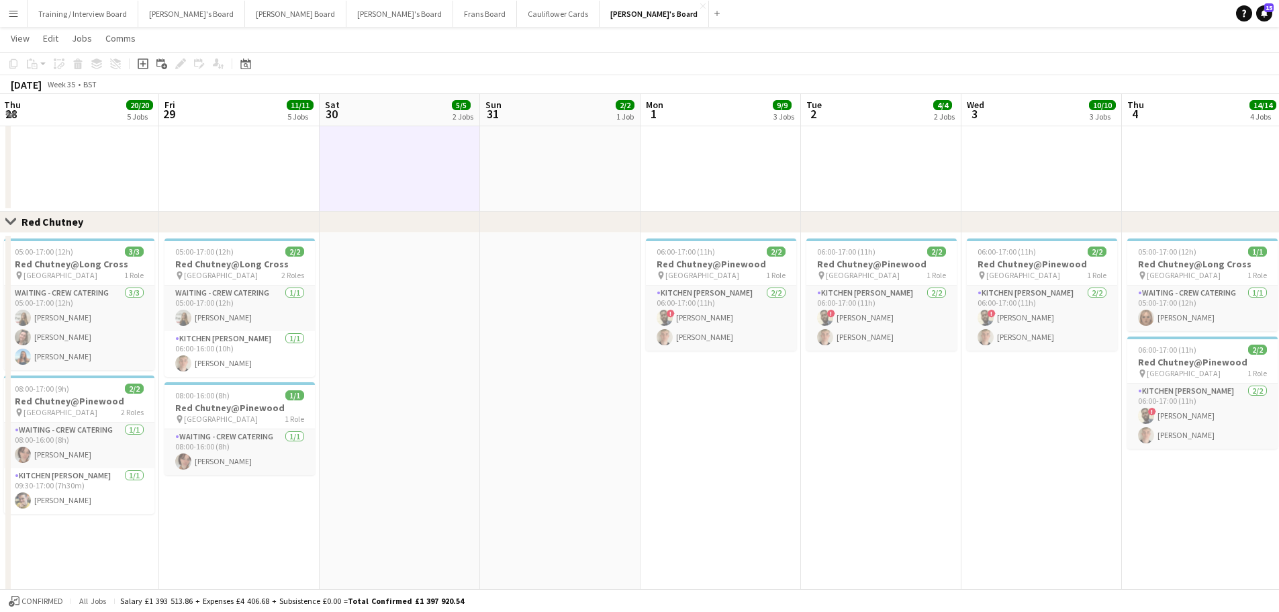
drag, startPoint x: 420, startPoint y: 327, endPoint x: 467, endPoint y: 343, distance: 49.7
click at [420, 328] on app-date-cell at bounding box center [400, 426] width 160 height 387
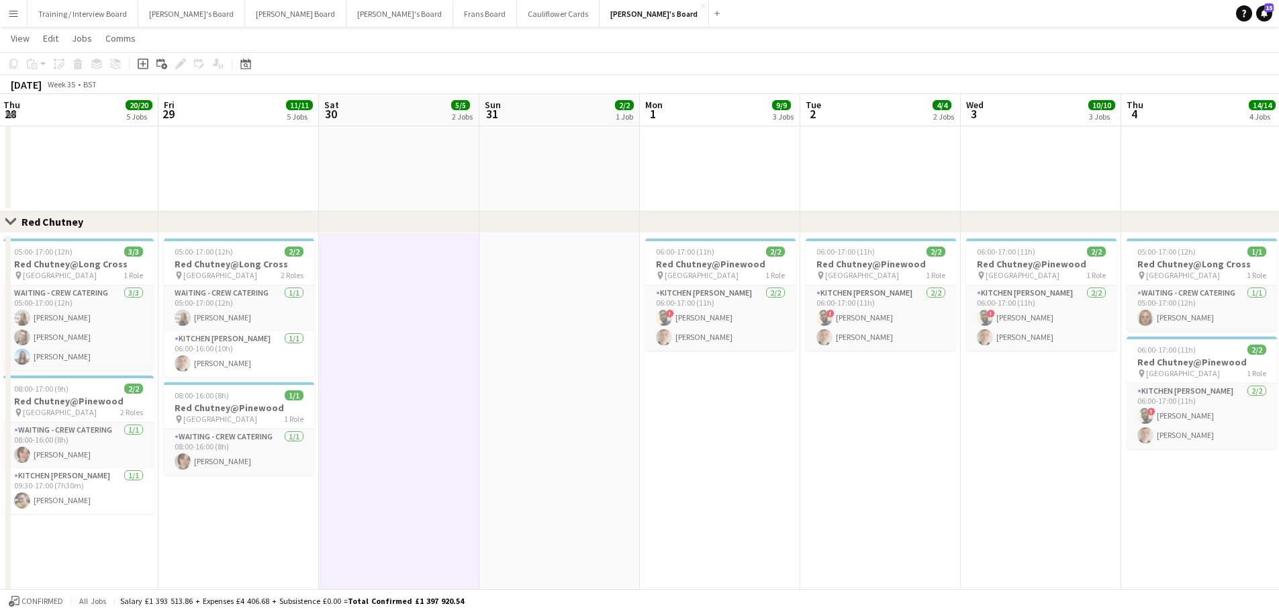
click at [467, 343] on app-date-cell at bounding box center [399, 426] width 160 height 387
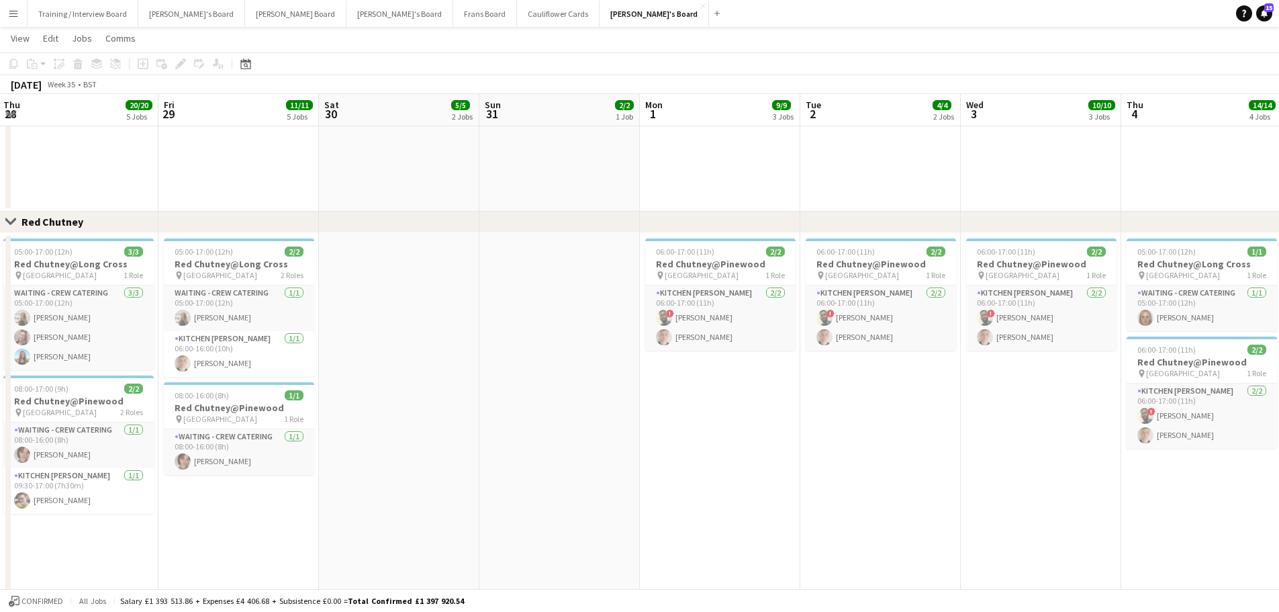
click at [471, 175] on app-date-cell "12:00-20:00 (8h) 4/4 (4)EVENT CUP - Sandown Racecourse pin Sandown, KT10 9AJ 1 …" at bounding box center [399, 11] width 160 height 401
click at [560, 154] on app-date-cell "15:00-23:30 (8h30m) 2/2 Logistics Assistant ICC World Championships pin Lord Cr…" at bounding box center [559, 11] width 160 height 401
click at [453, 167] on app-date-cell "12:00-20:00 (8h) 4/4 (4)EVENT CUP - Sandown Racecourse pin Sandown, KT10 9AJ 1 …" at bounding box center [399, 11] width 160 height 401
click at [403, 321] on app-date-cell at bounding box center [399, 426] width 160 height 387
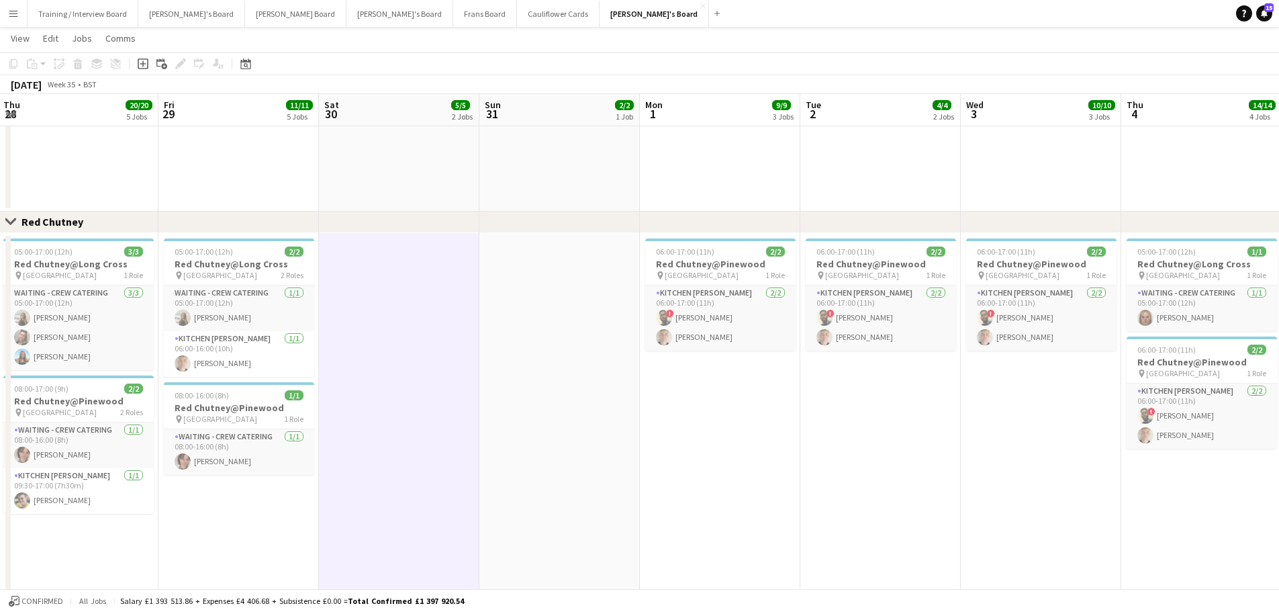
click at [538, 327] on app-date-cell at bounding box center [559, 426] width 160 height 387
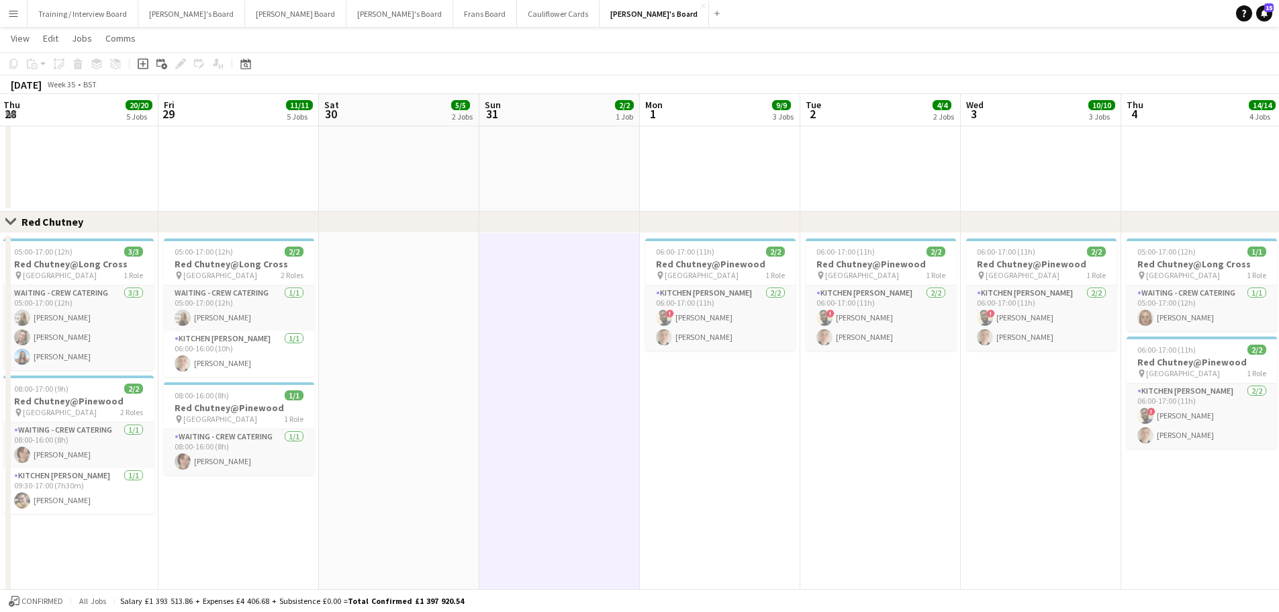
click at [492, 232] on div "Close set Red Chutney" at bounding box center [639, 221] width 1279 height 21
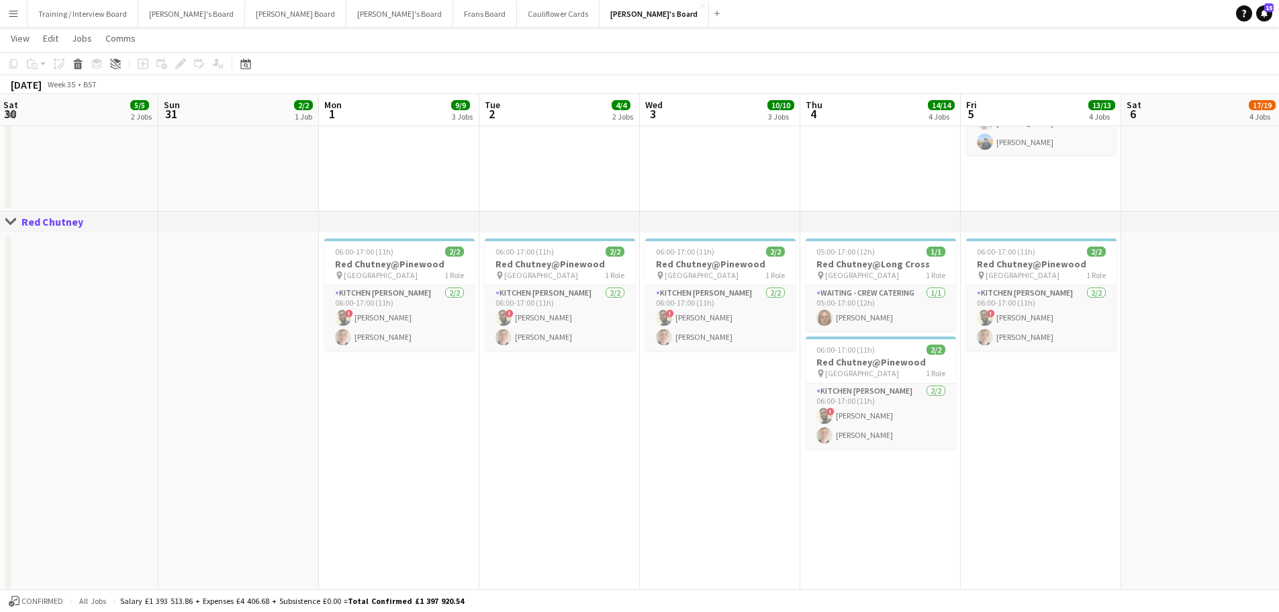
drag, startPoint x: 837, startPoint y: 438, endPoint x: 68, endPoint y: 438, distance: 768.7
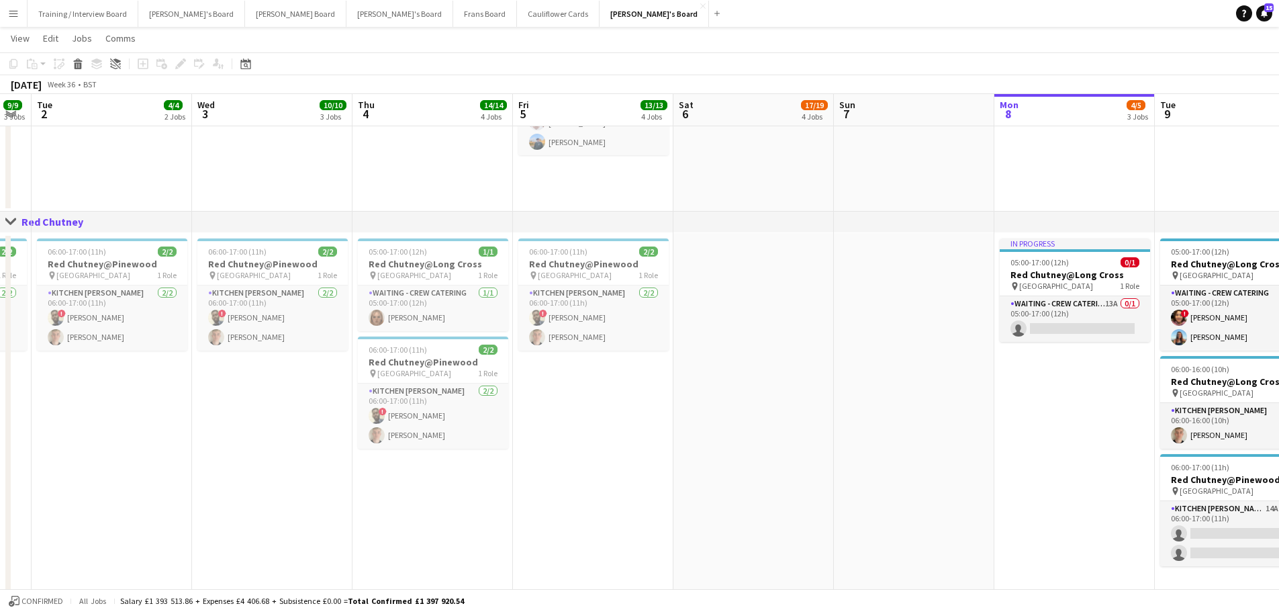
click at [762, 366] on app-date-cell at bounding box center [753, 426] width 160 height 387
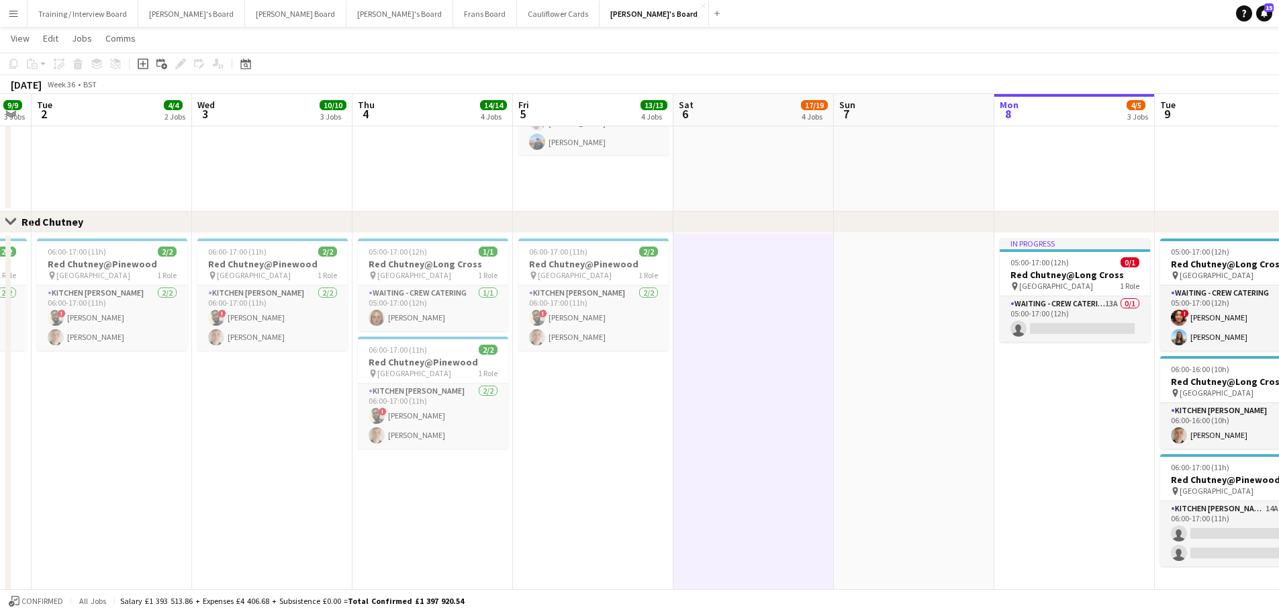
click at [846, 361] on app-date-cell at bounding box center [914, 426] width 160 height 387
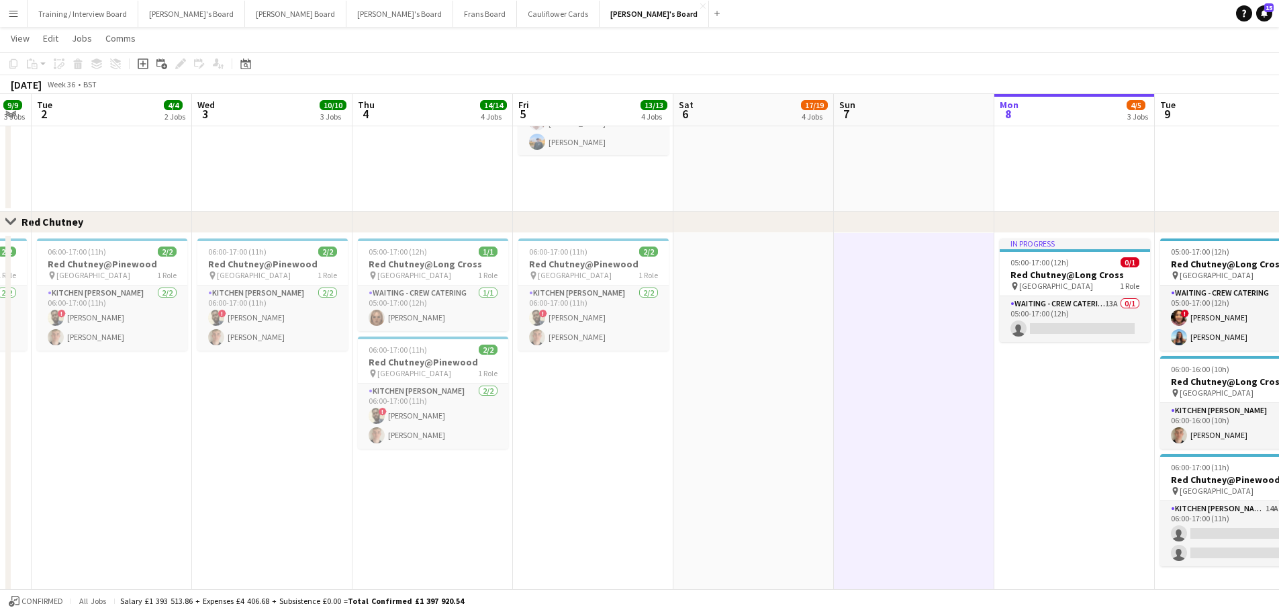
click at [915, 159] on app-date-cell at bounding box center [914, 11] width 160 height 401
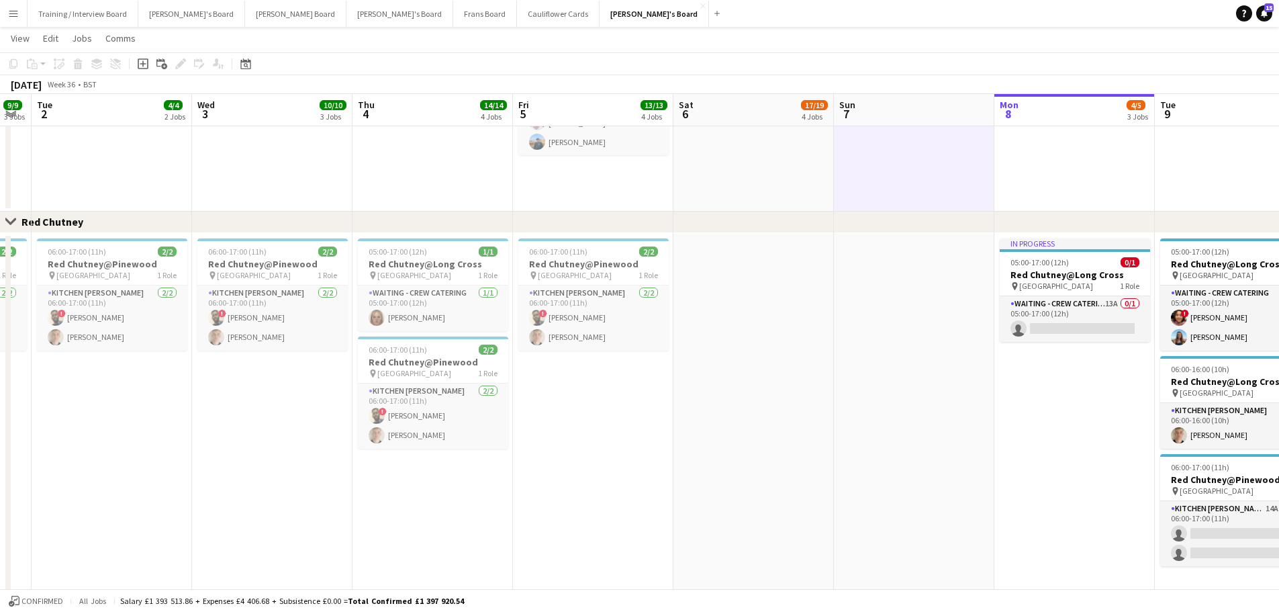
click at [716, 180] on app-date-cell "10:30-20:30 (10h) 11/11 (10)Ascot Racecourse pin Ascot, SL5 7JX 1 Role CUP COLL…" at bounding box center [753, 11] width 160 height 401
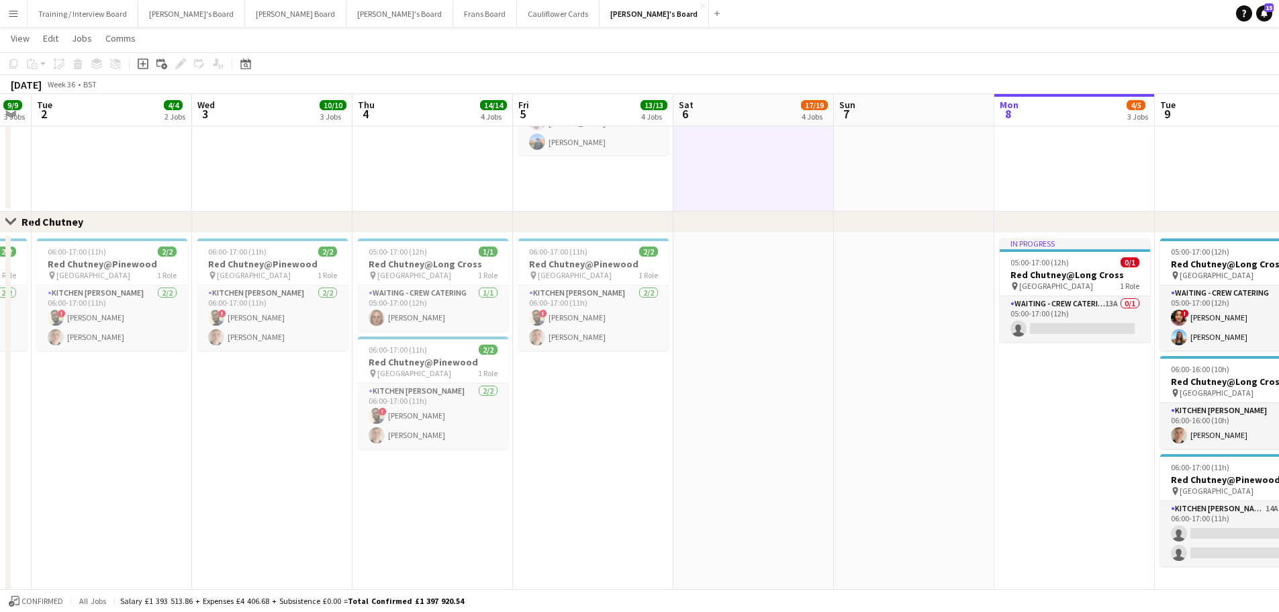
drag, startPoint x: 882, startPoint y: 355, endPoint x: 381, endPoint y: 397, distance: 501.9
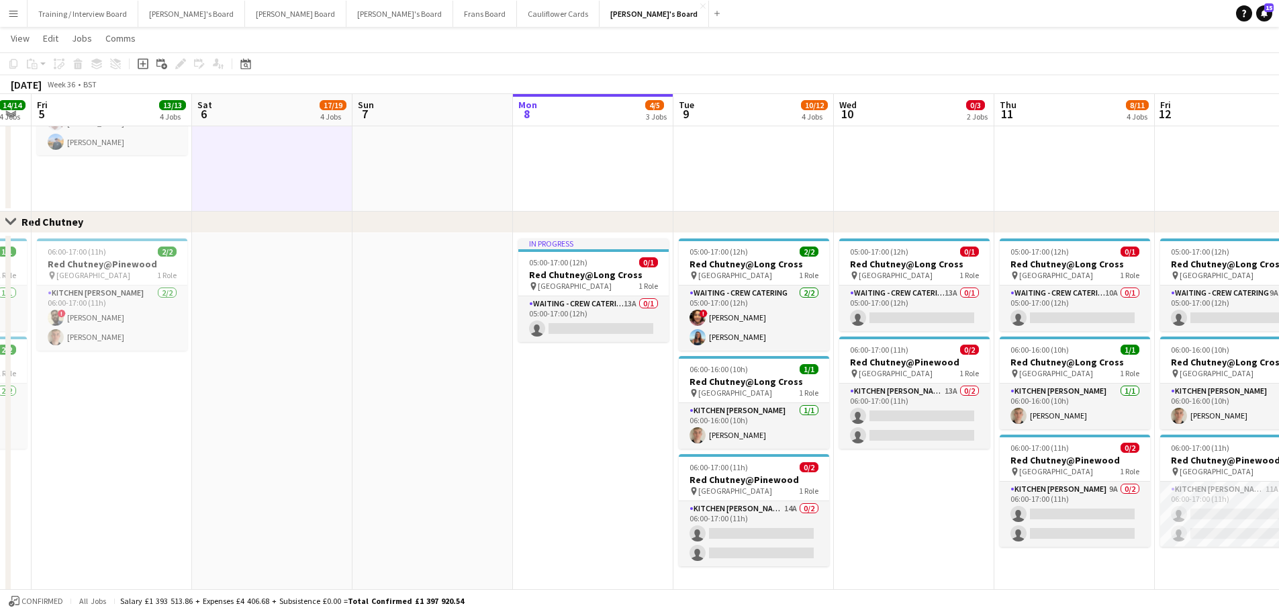
scroll to position [0, 518]
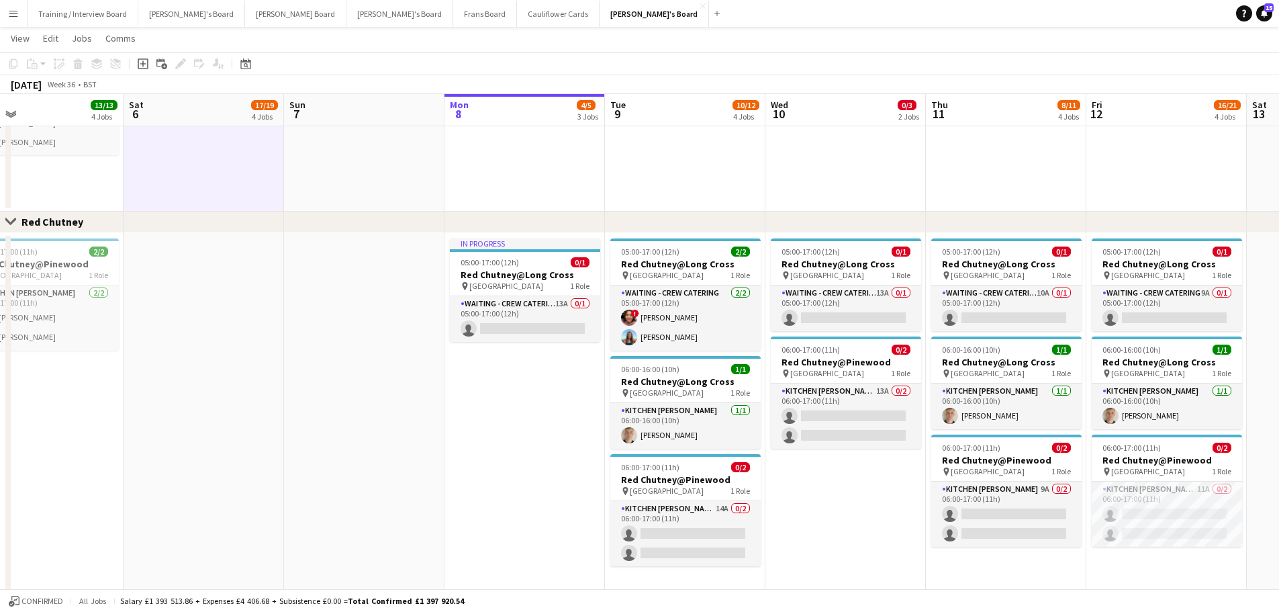
click at [309, 164] on app-date-cell at bounding box center [364, 11] width 160 height 401
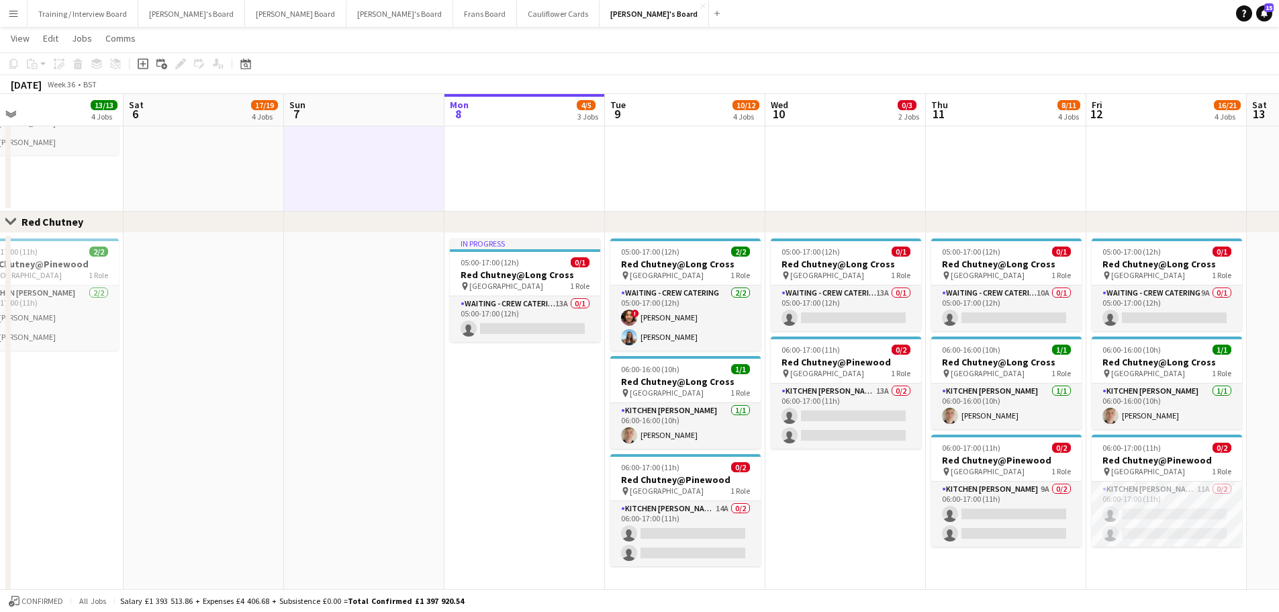
click at [236, 187] on app-date-cell "10:30-20:30 (10h) 11/11 (10)Ascot Racecourse pin Ascot, SL5 7JX 1 Role CUP COLL…" at bounding box center [204, 11] width 160 height 401
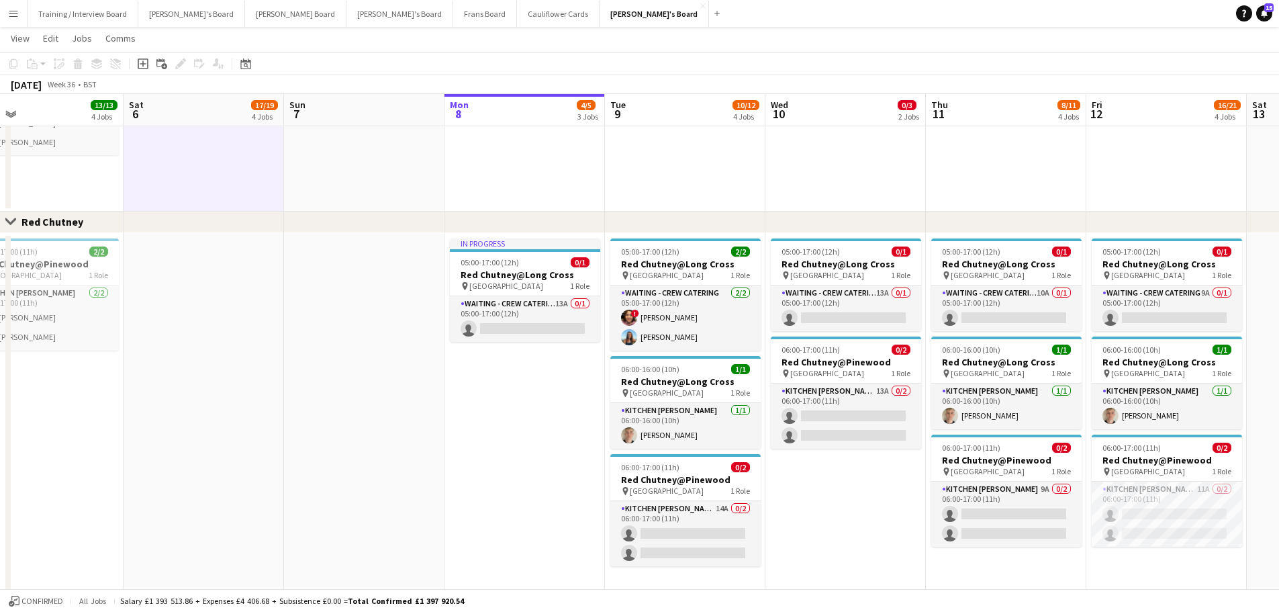
click at [312, 387] on app-date-cell at bounding box center [364, 426] width 160 height 387
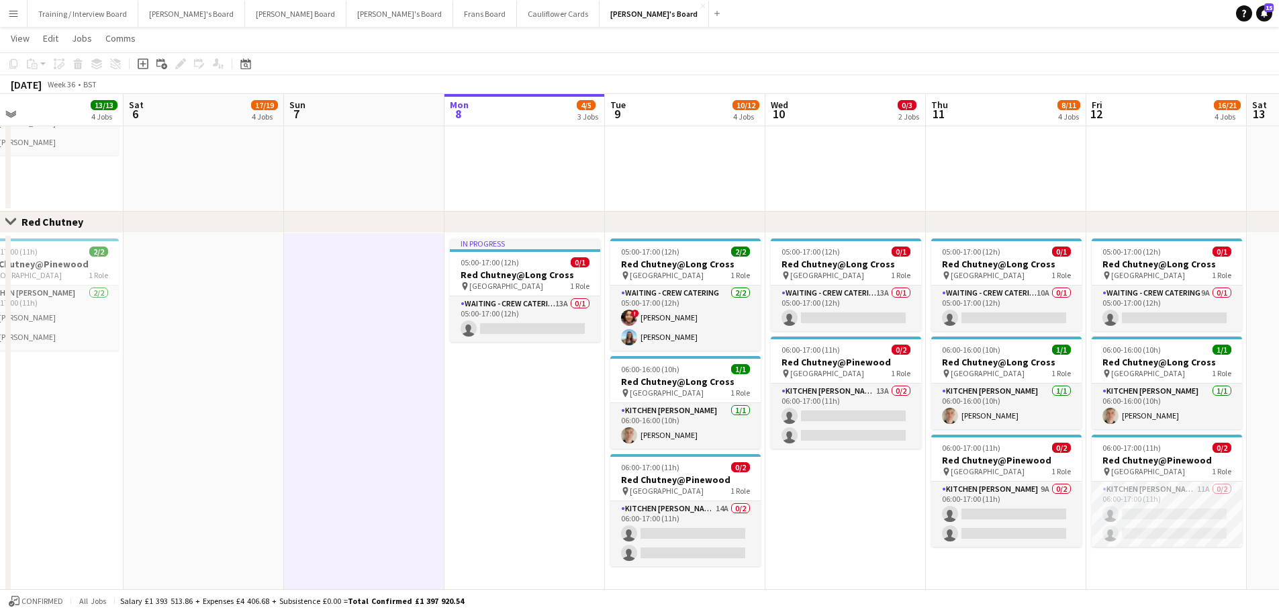
click at [357, 191] on app-date-cell at bounding box center [364, 11] width 160 height 401
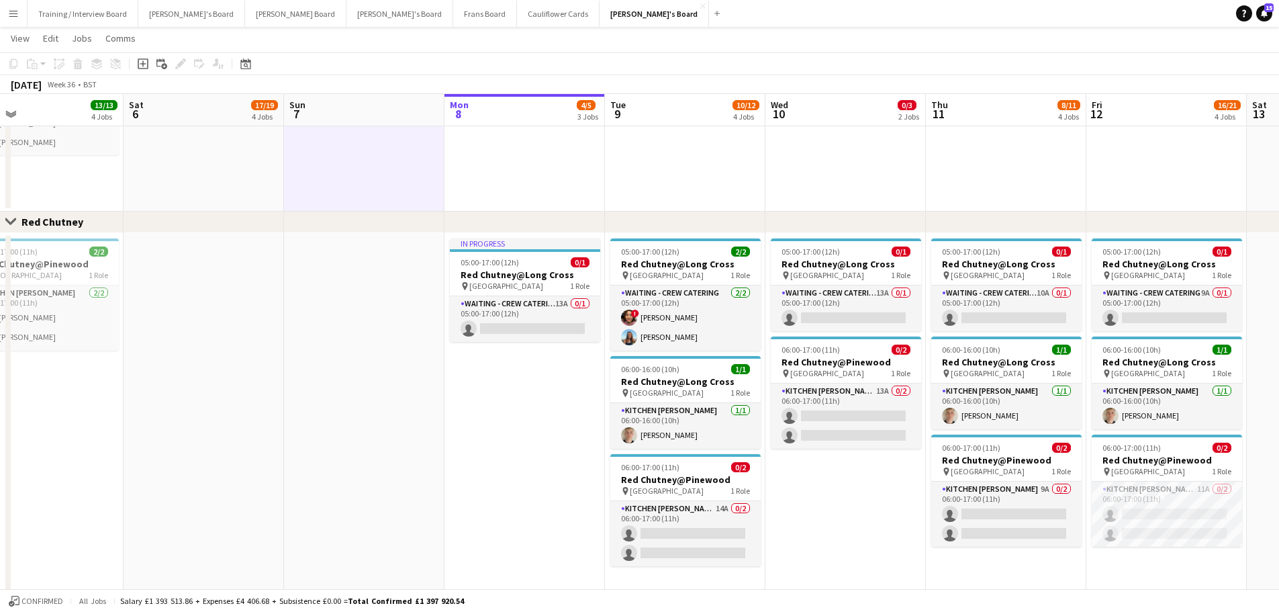
click at [259, 187] on app-date-cell "10:30-20:30 (10h) 11/11 (10)Ascot Racecourse pin Ascot, SL5 7JX 1 Role CUP COLL…" at bounding box center [204, 11] width 160 height 401
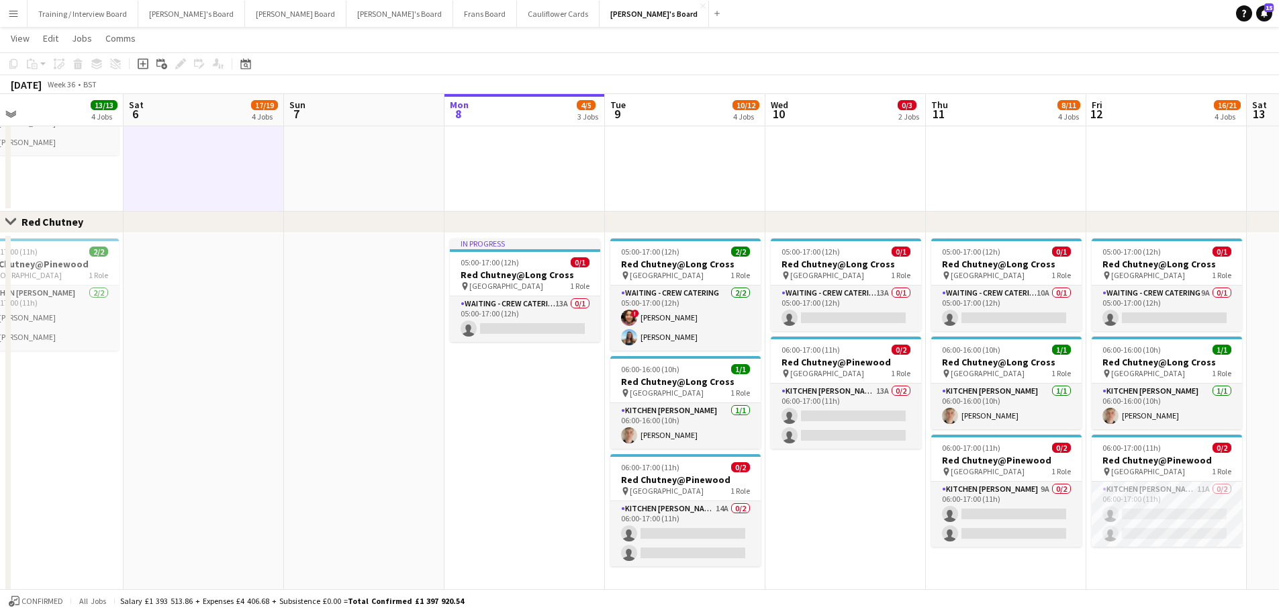
click at [343, 352] on app-date-cell at bounding box center [364, 426] width 160 height 387
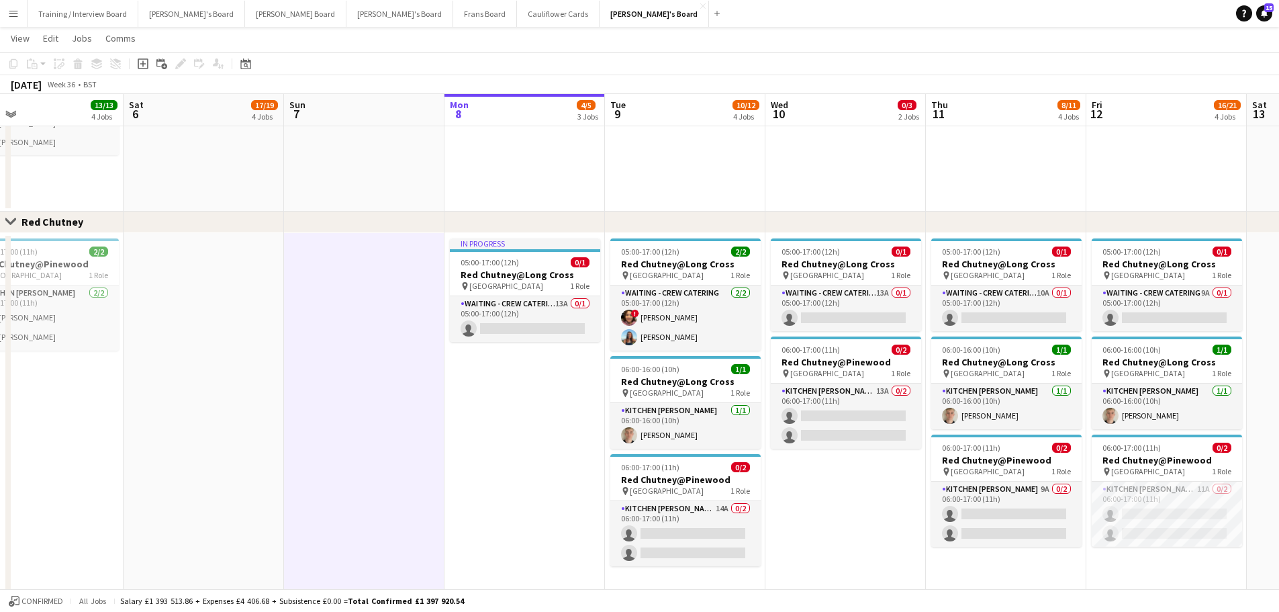
click at [326, 202] on app-date-cell at bounding box center [364, 11] width 160 height 401
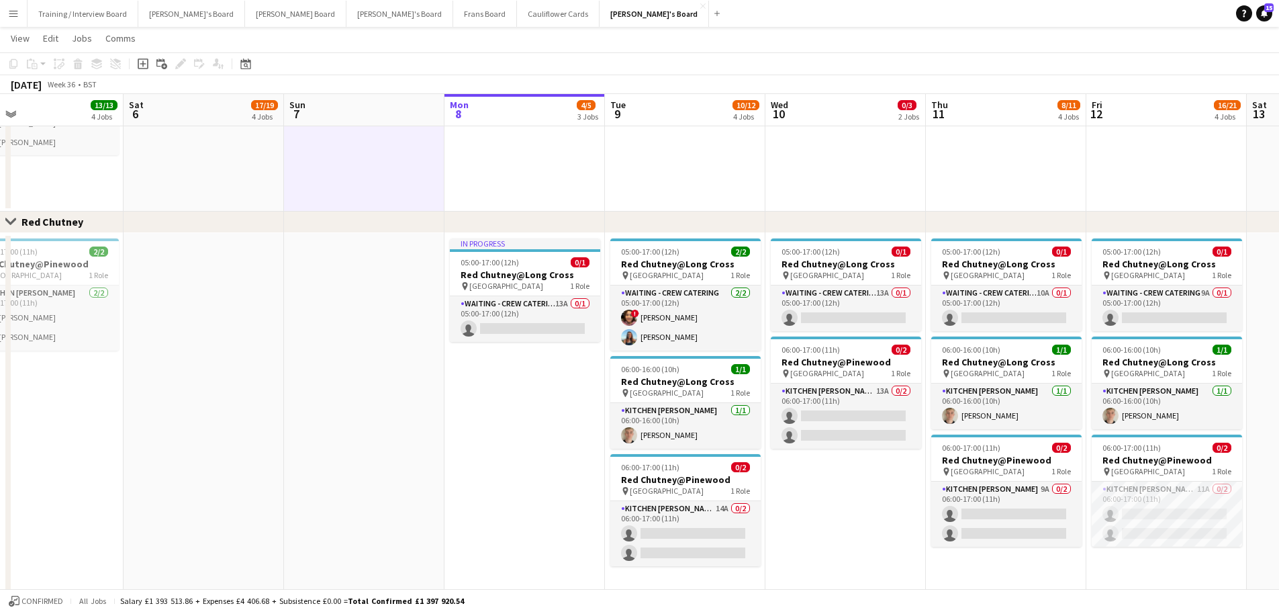
click at [272, 200] on app-date-cell "10:30-20:30 (10h) 11/11 (10)Ascot Racecourse pin Ascot, SL5 7JX 1 Role CUP COLL…" at bounding box center [204, 11] width 160 height 401
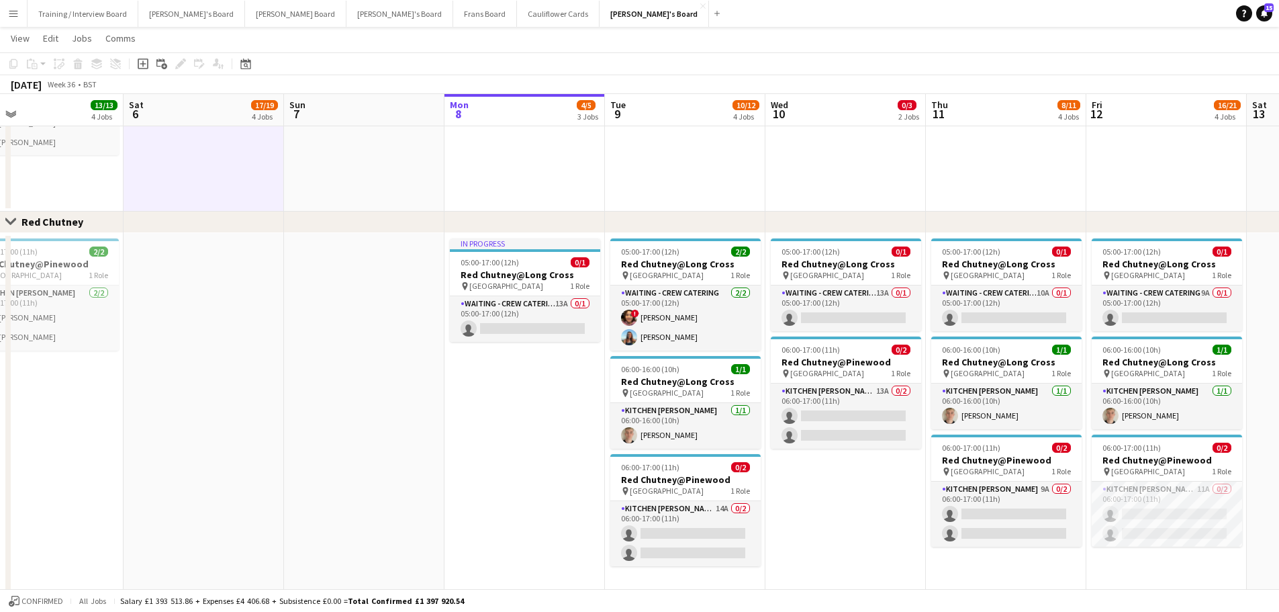
click at [363, 171] on app-date-cell at bounding box center [364, 11] width 160 height 401
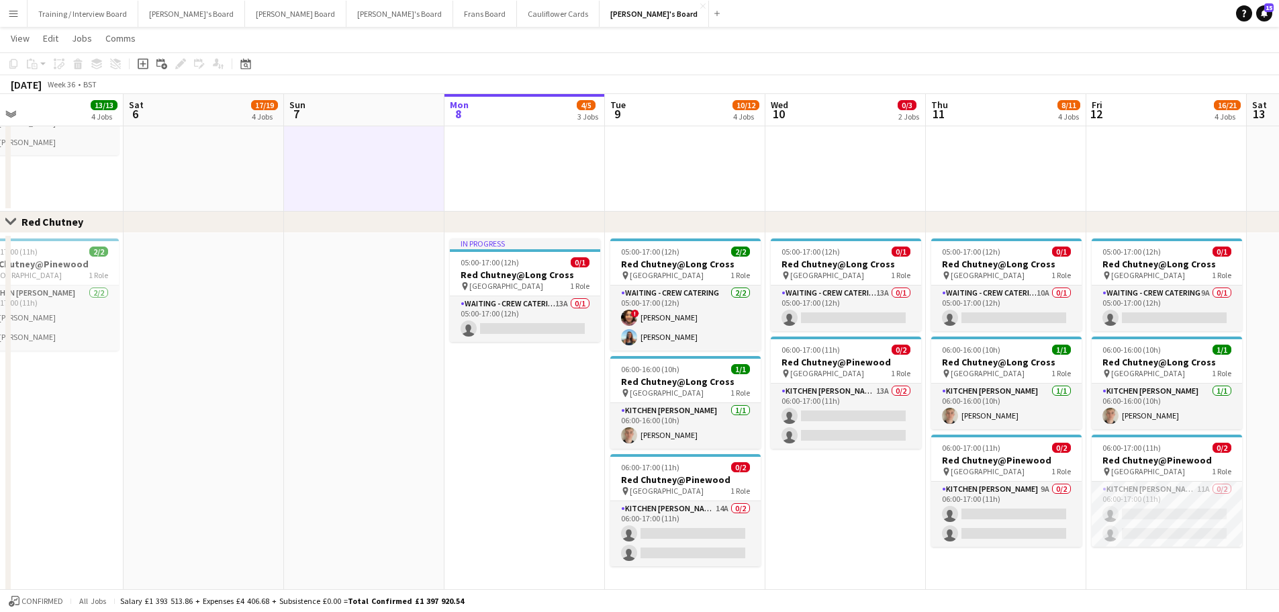
click at [265, 179] on app-date-cell "10:30-20:30 (10h) 11/11 (10)Ascot Racecourse pin Ascot, SL5 7JX 1 Role CUP COLL…" at bounding box center [204, 11] width 160 height 401
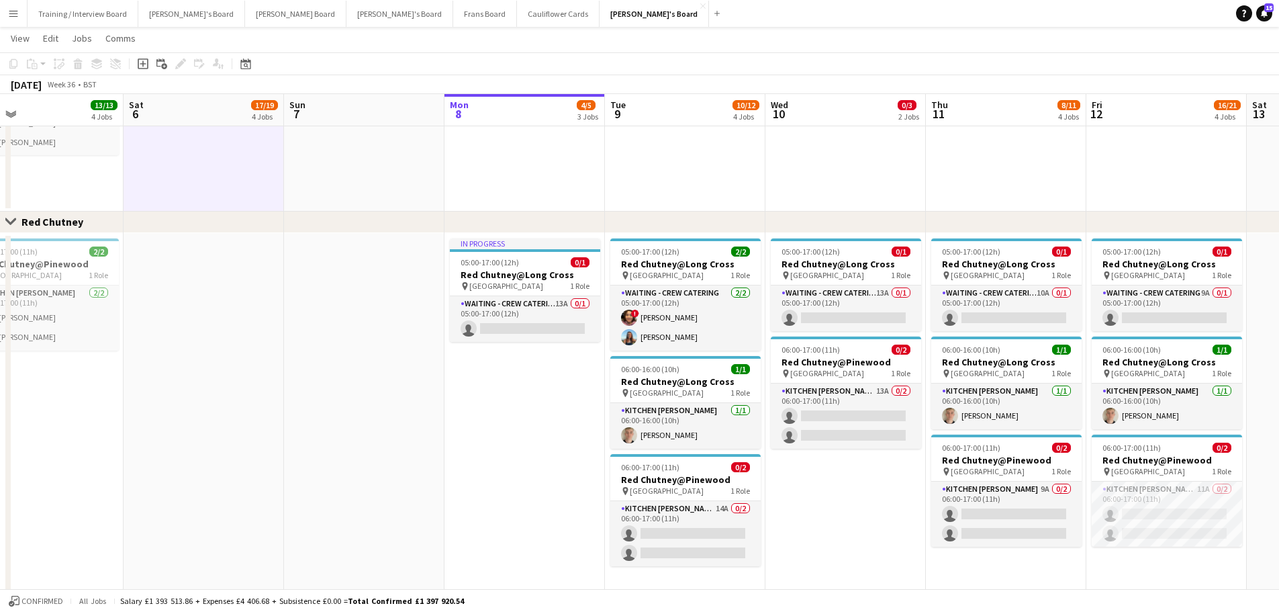
scroll to position [0, 518]
click at [359, 173] on app-date-cell at bounding box center [365, 11] width 160 height 401
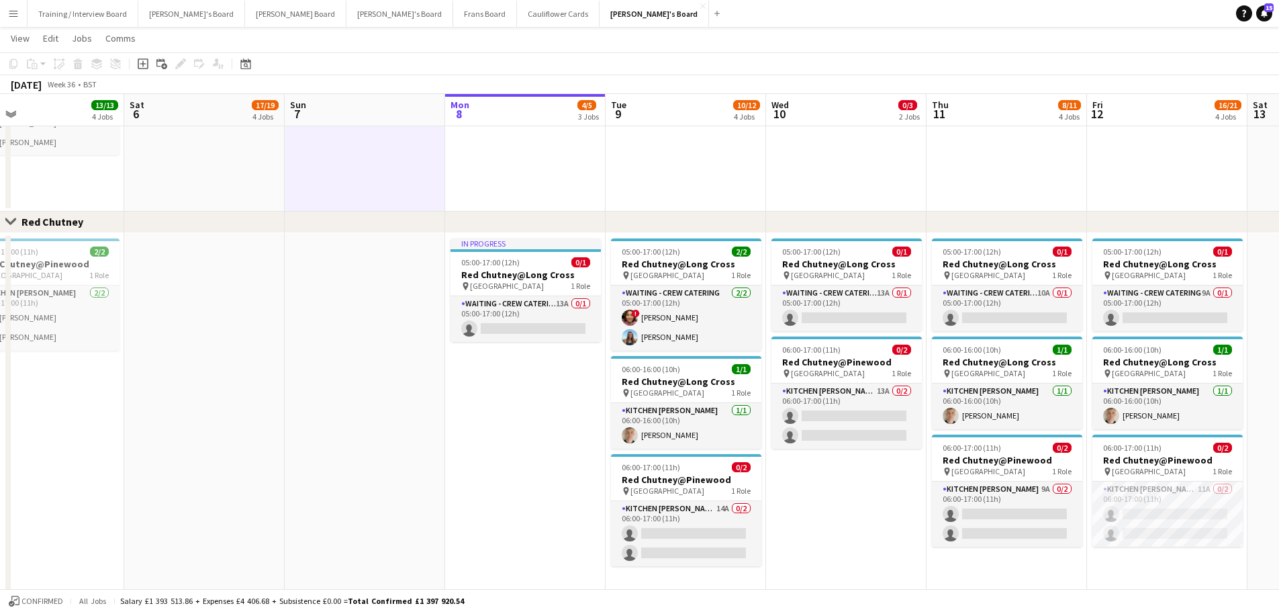
click at [242, 181] on app-date-cell "10:30-20:30 (10h) 11/11 (10)Ascot Racecourse pin Ascot, SL5 7JX 1 Role CUP COLL…" at bounding box center [204, 11] width 160 height 401
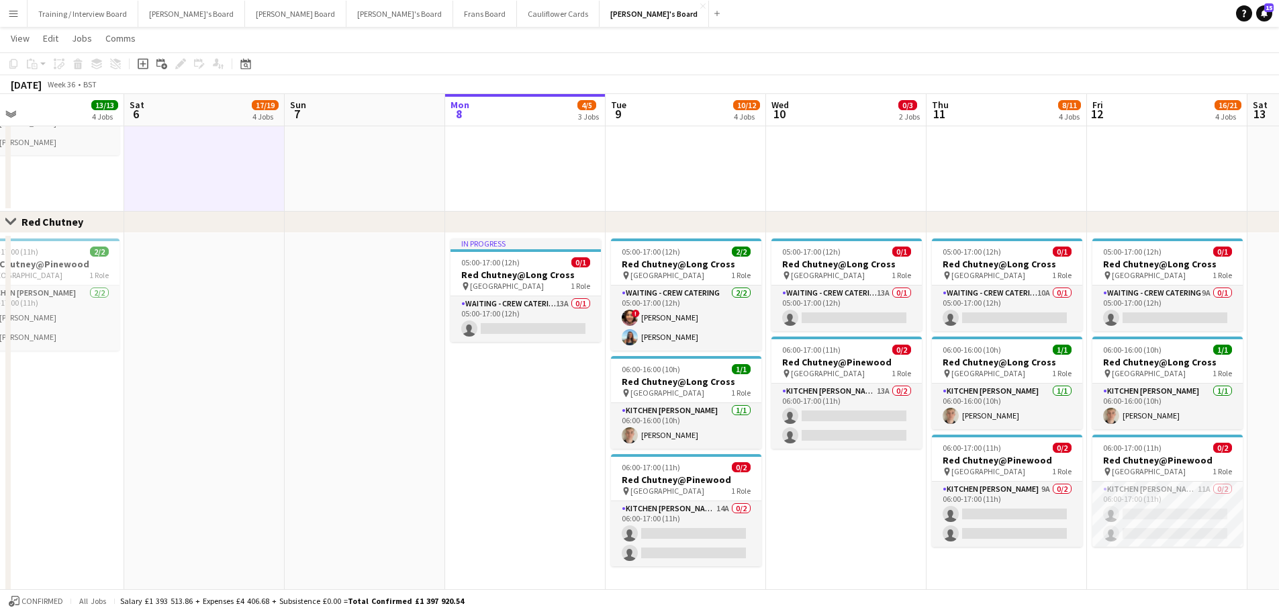
click at [336, 307] on app-date-cell at bounding box center [365, 426] width 160 height 387
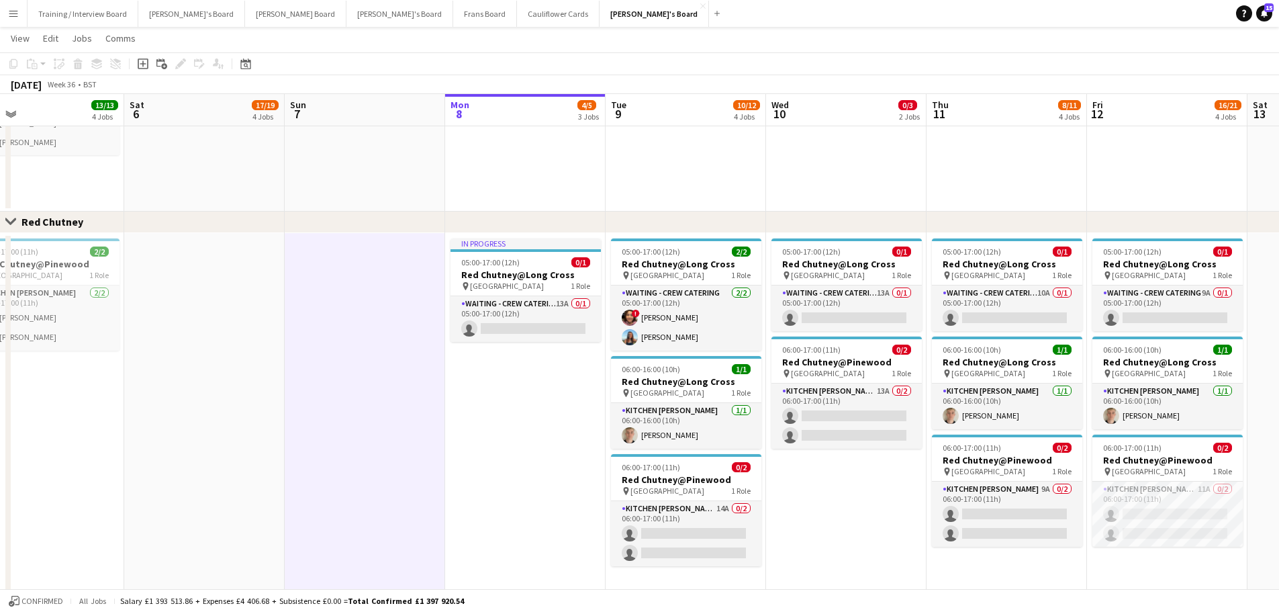
click at [334, 179] on app-date-cell at bounding box center [365, 11] width 160 height 401
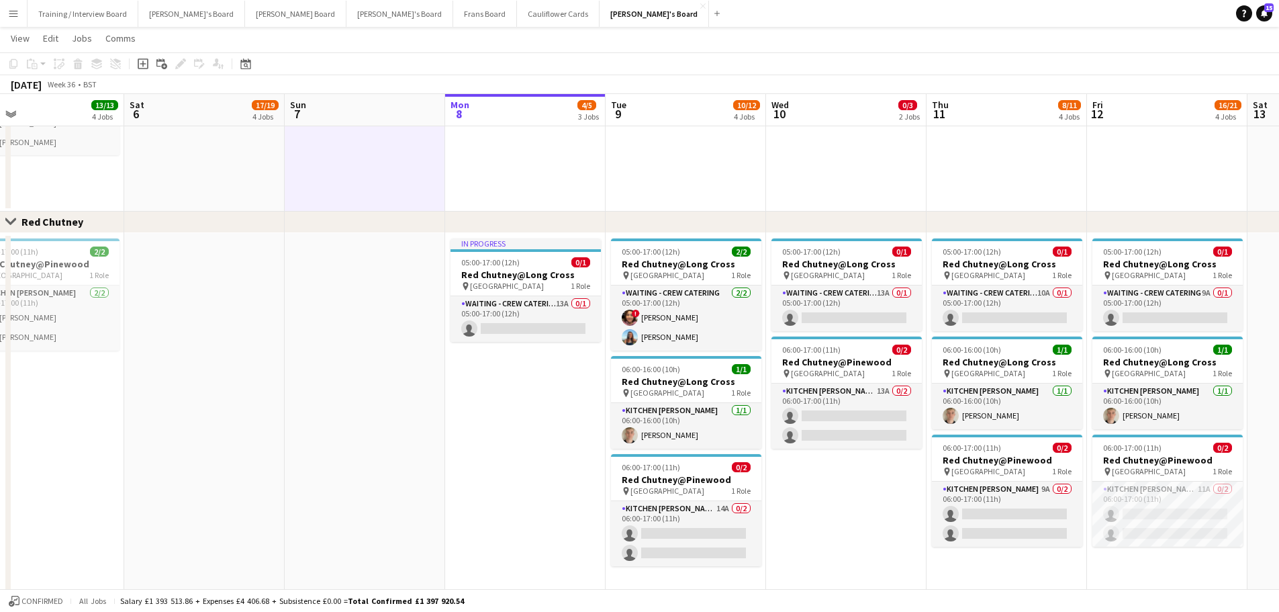
click at [238, 178] on app-date-cell "10:30-20:30 (10h) 11/11 (10)Ascot Racecourse pin Ascot, SL5 7JX 1 Role CUP COLL…" at bounding box center [204, 11] width 160 height 401
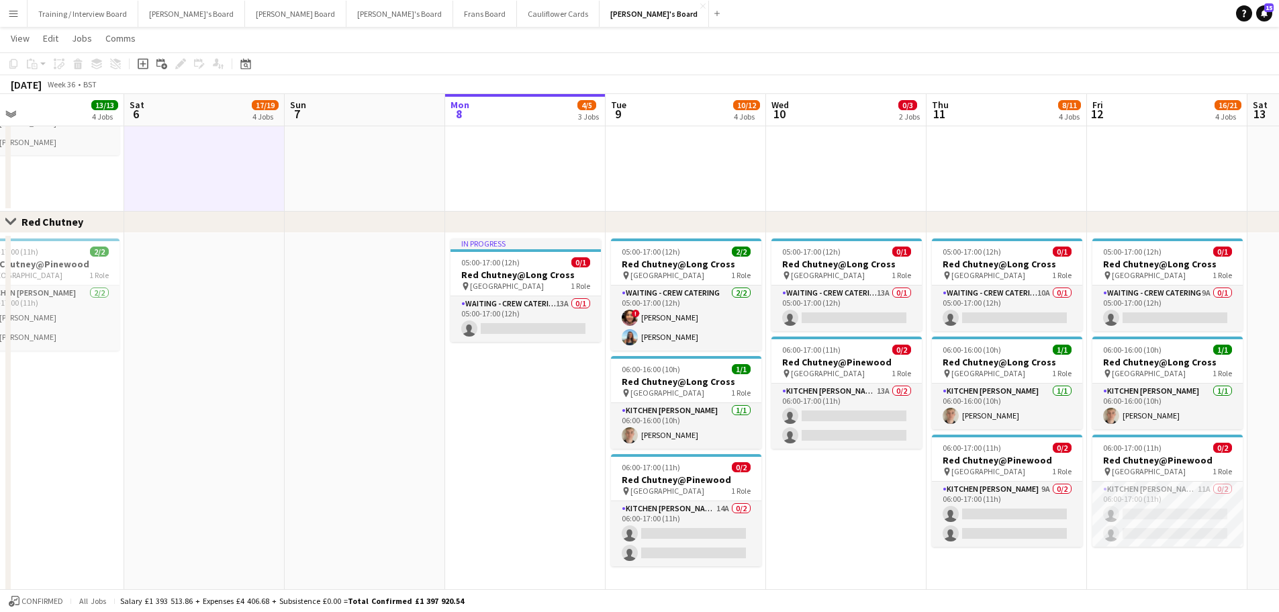
click at [318, 172] on app-date-cell at bounding box center [365, 11] width 160 height 401
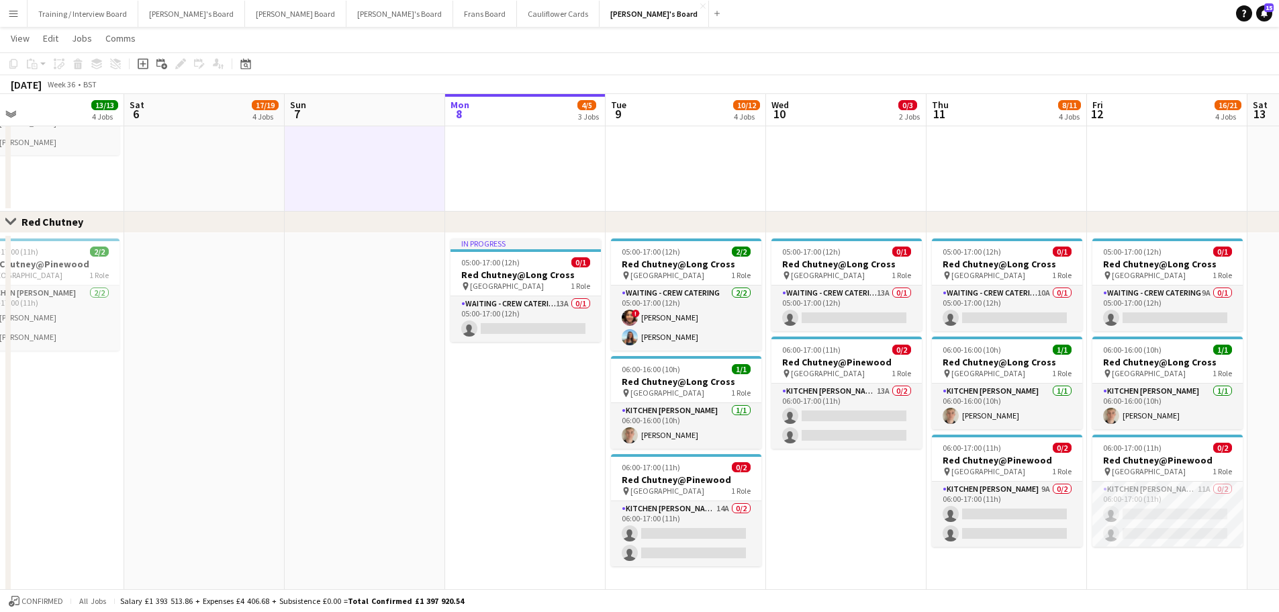
click at [167, 170] on app-date-cell "10:30-20:30 (10h) 11/11 (10)Ascot Racecourse pin Ascot, SL5 7JX 1 Role CUP COLL…" at bounding box center [204, 11] width 160 height 401
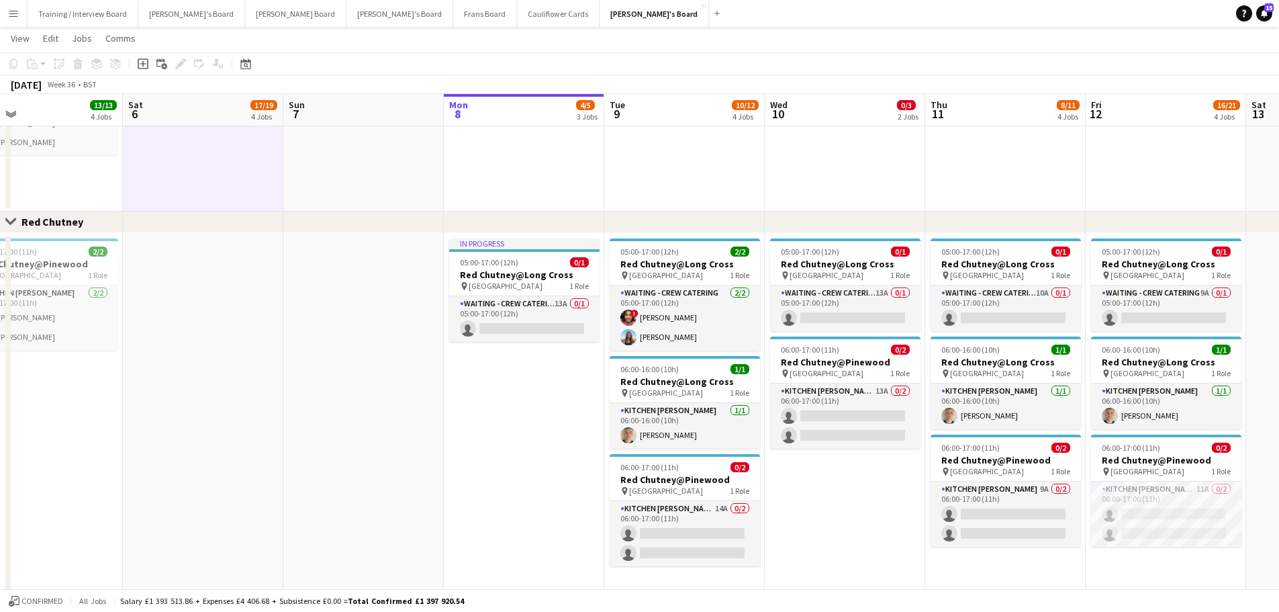
click at [309, 180] on app-date-cell at bounding box center [363, 11] width 160 height 401
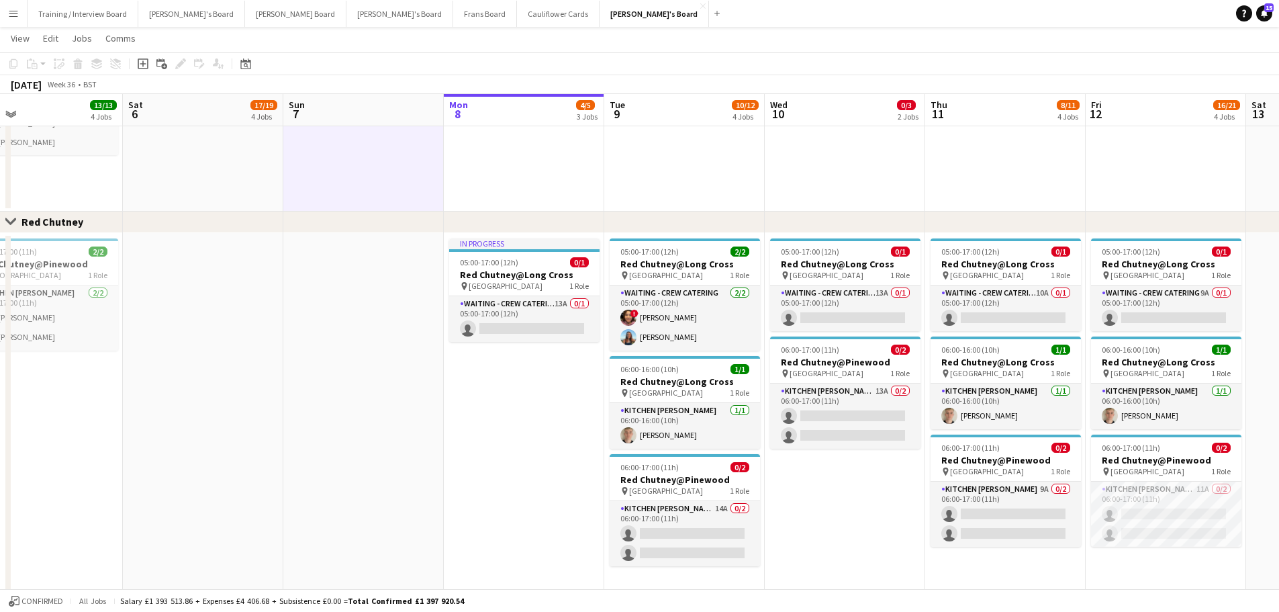
click at [169, 179] on app-date-cell "10:30-20:30 (10h) 11/11 (10)Ascot Racecourse pin Ascot, SL5 7JX 1 Role CUP COLL…" at bounding box center [203, 11] width 160 height 401
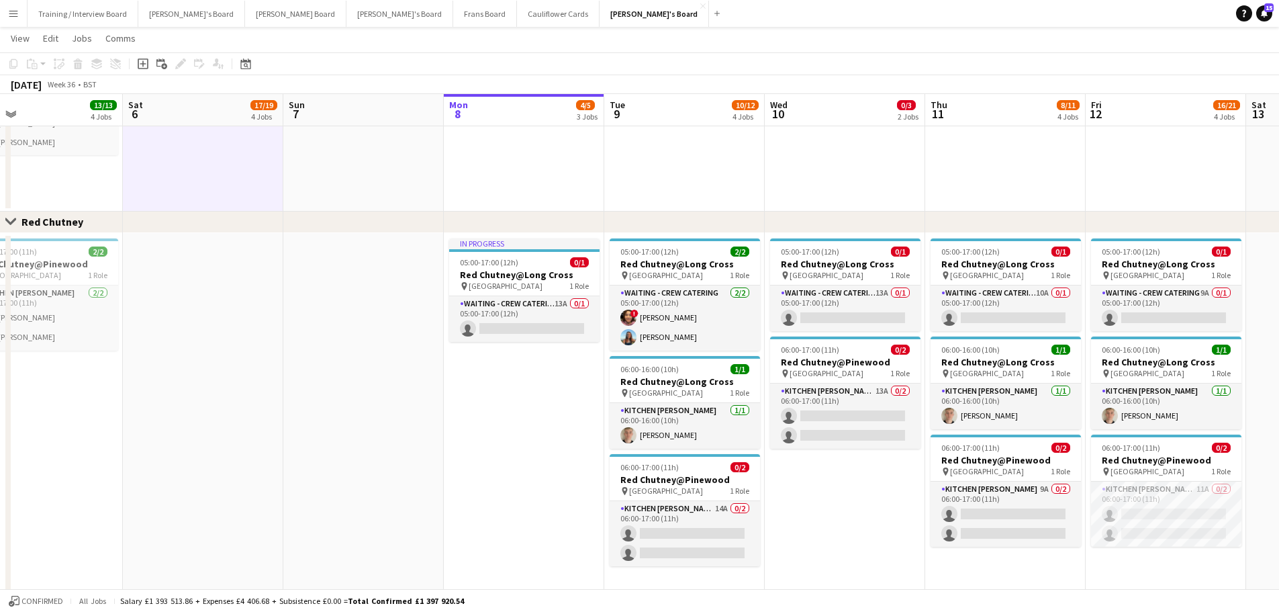
click at [199, 267] on app-date-cell at bounding box center [203, 426] width 160 height 387
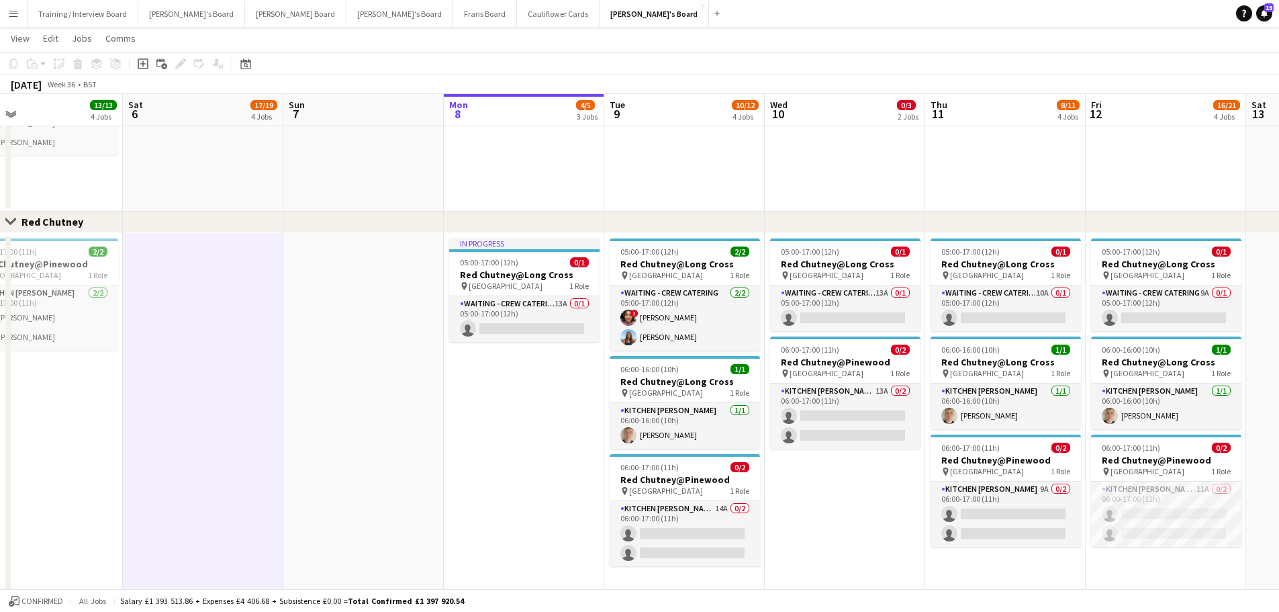
click at [350, 299] on app-date-cell at bounding box center [363, 426] width 160 height 387
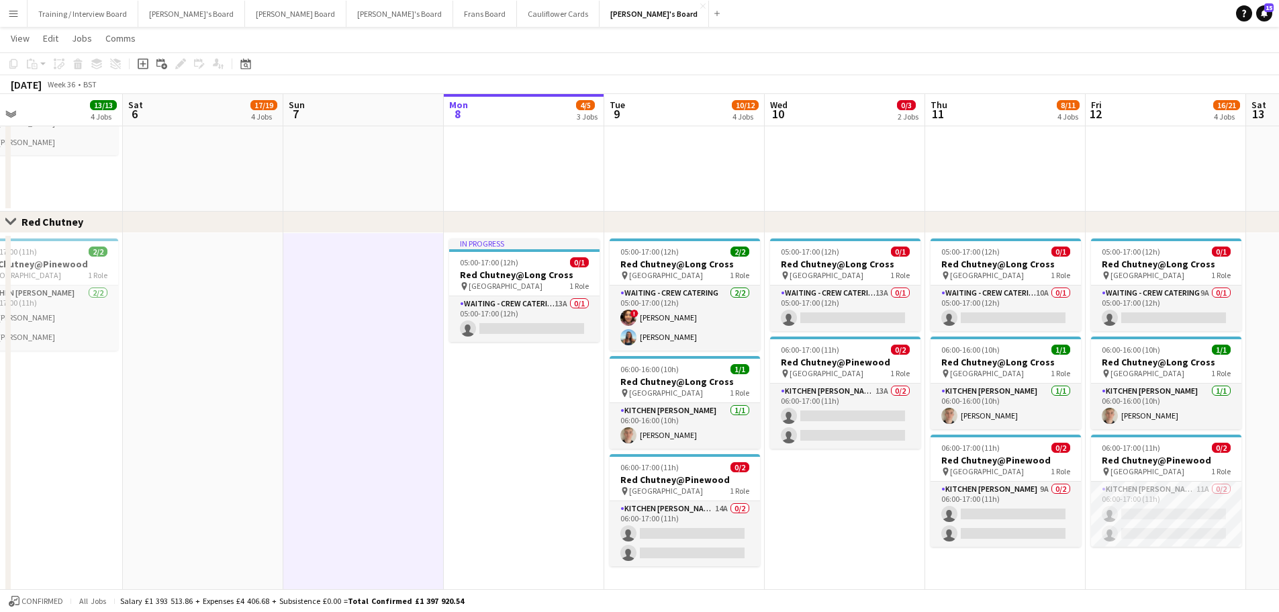
click at [335, 179] on app-date-cell at bounding box center [363, 11] width 160 height 401
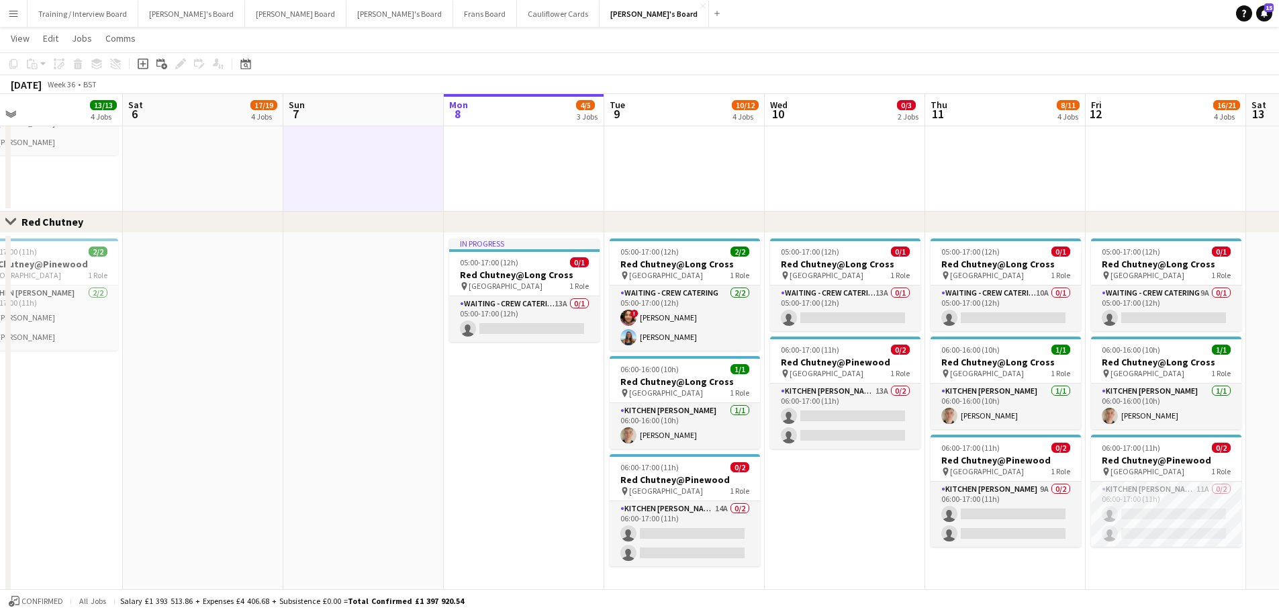
click at [256, 183] on app-date-cell "10:30-20:30 (10h) 11/11 (10)Ascot Racecourse pin Ascot, SL5 7JX 1 Role CUP COLL…" at bounding box center [203, 11] width 160 height 401
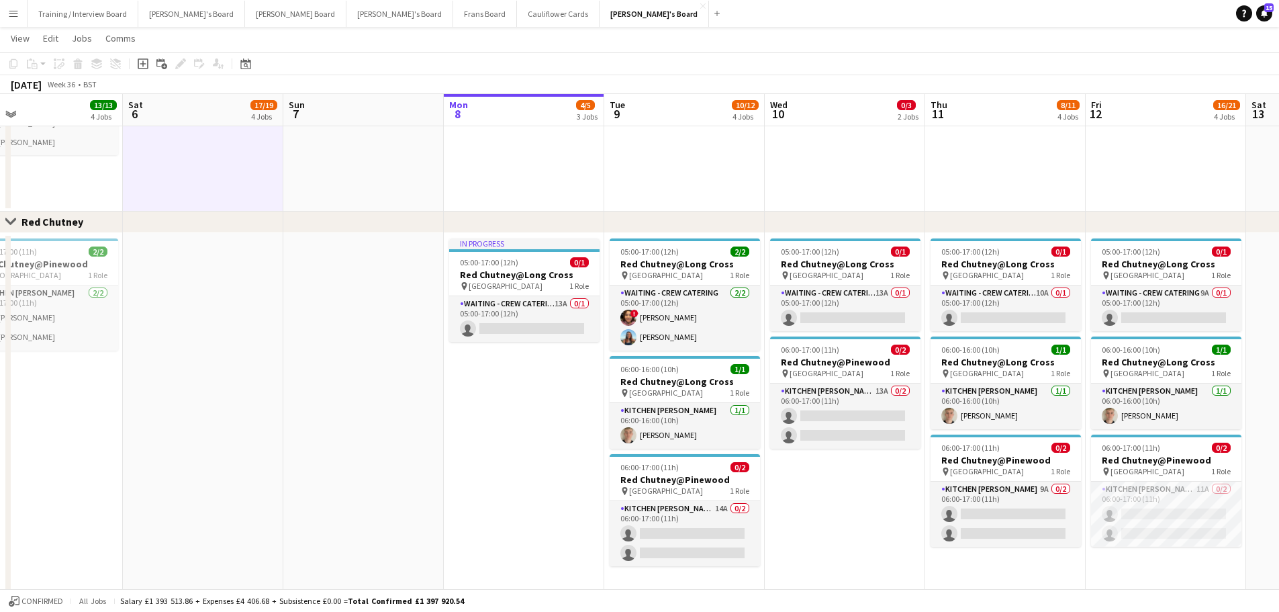
scroll to position [0, 520]
click at [289, 163] on app-date-cell at bounding box center [363, 11] width 160 height 401
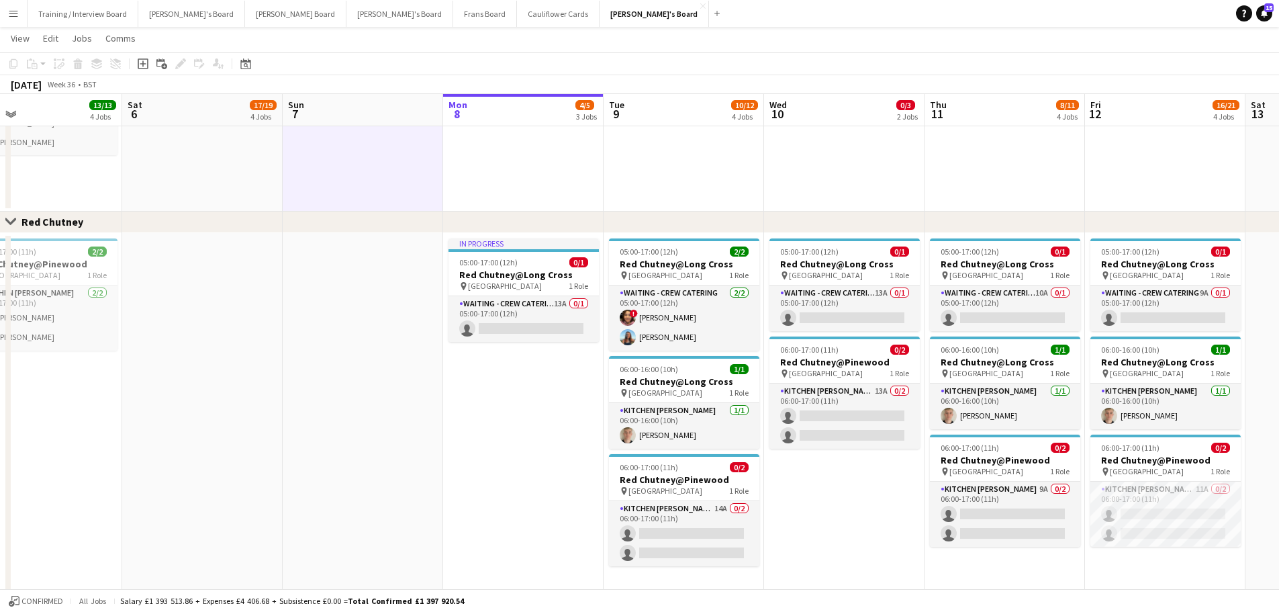
click at [189, 177] on app-date-cell "10:30-20:30 (10h) 11/11 (10)Ascot Racecourse pin Ascot, SL5 7JX 1 Role CUP COLL…" at bounding box center [202, 11] width 160 height 401
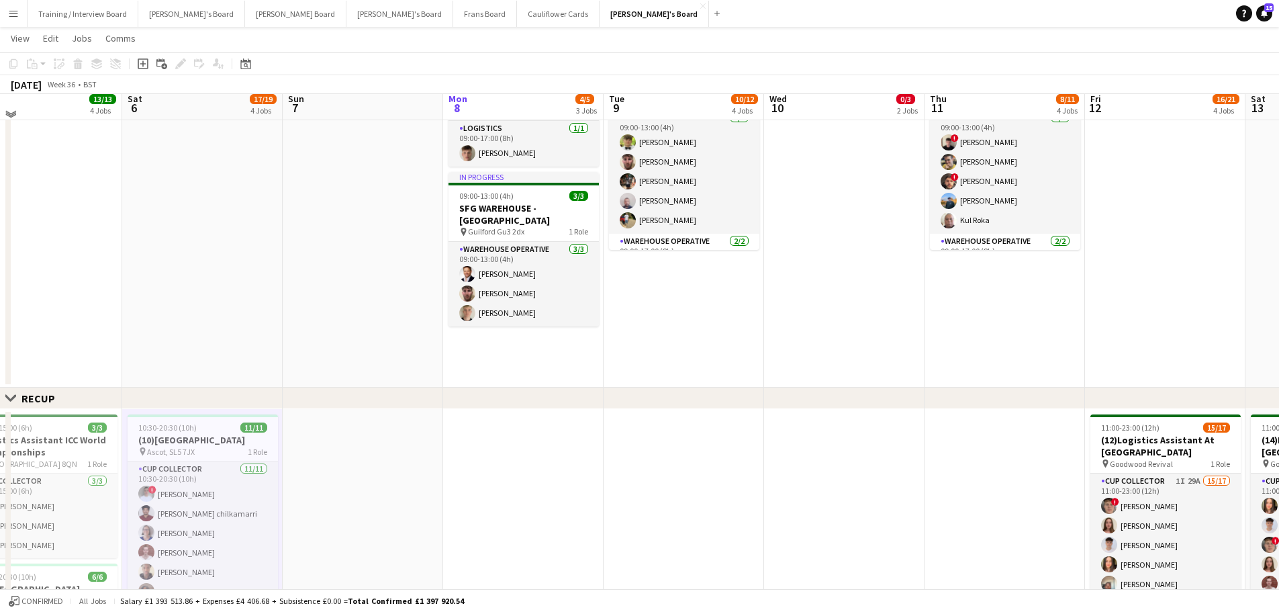
scroll to position [604, 0]
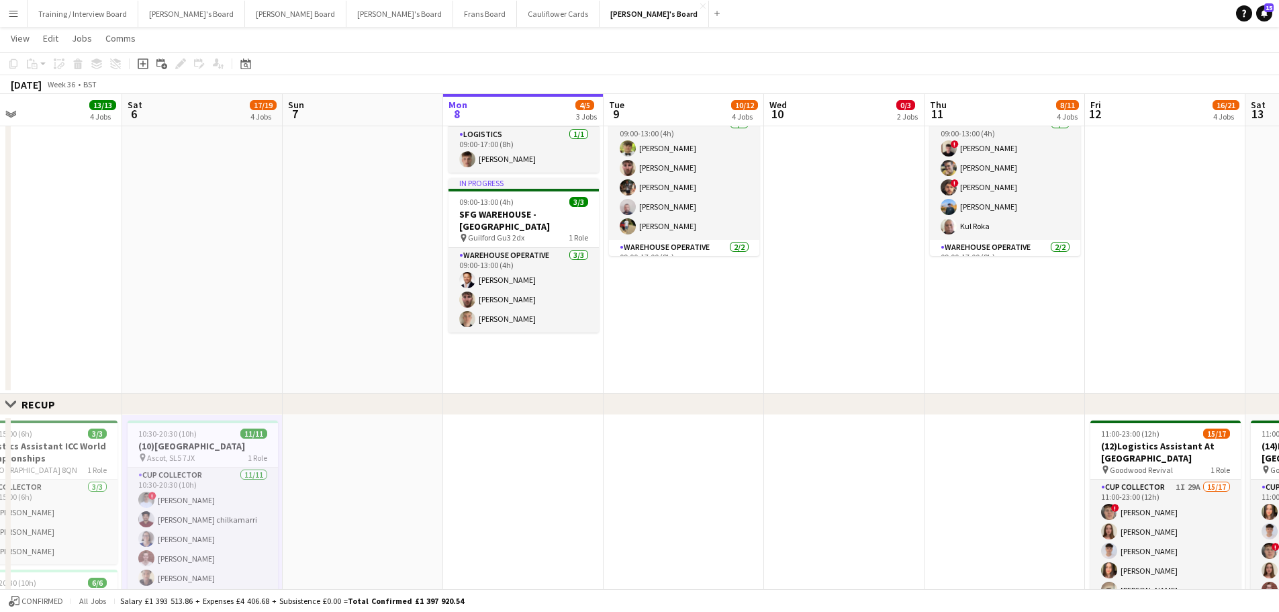
click at [371, 280] on app-date-cell at bounding box center [363, 223] width 160 height 342
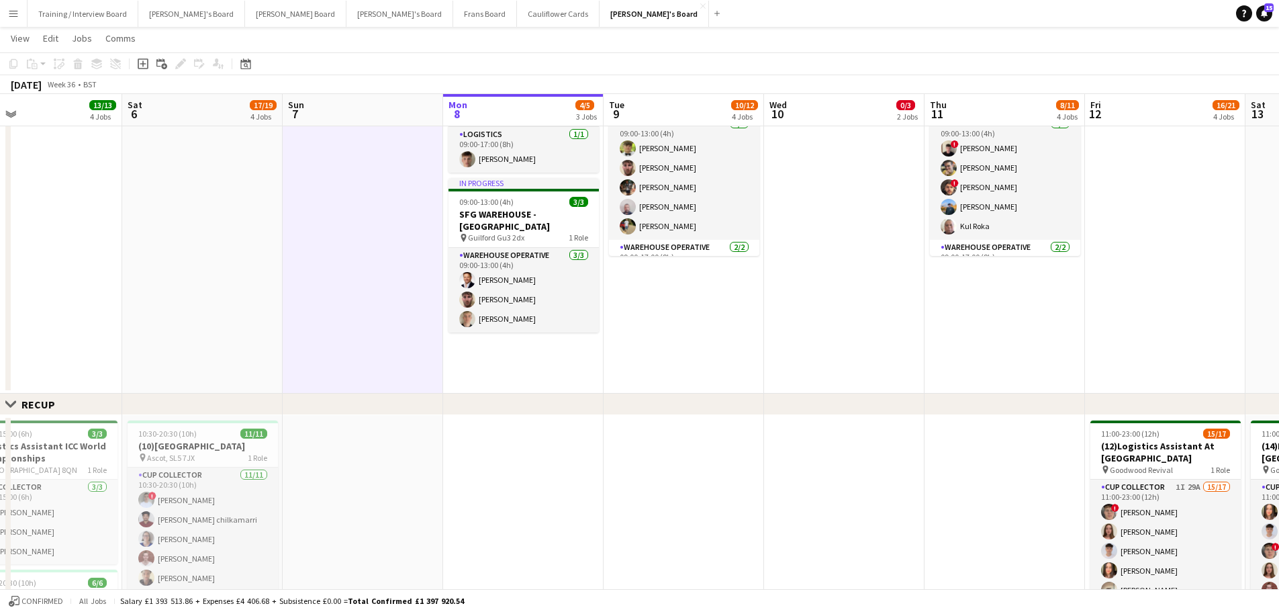
click at [271, 238] on app-date-cell at bounding box center [202, 223] width 160 height 342
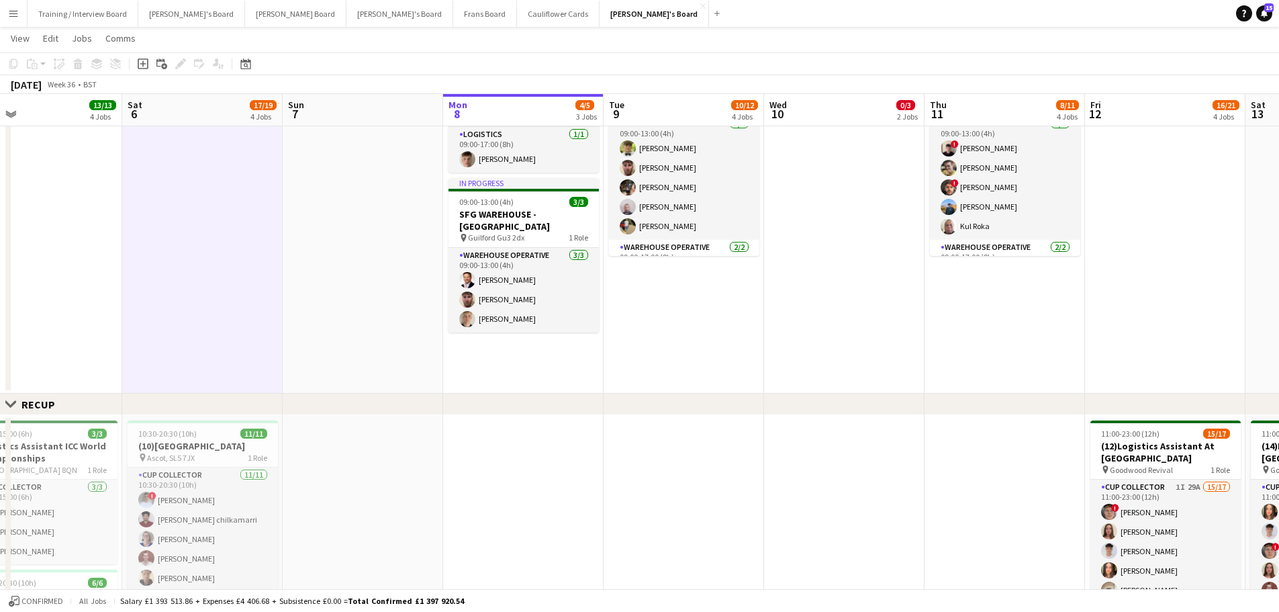
click at [391, 240] on app-date-cell at bounding box center [363, 223] width 160 height 342
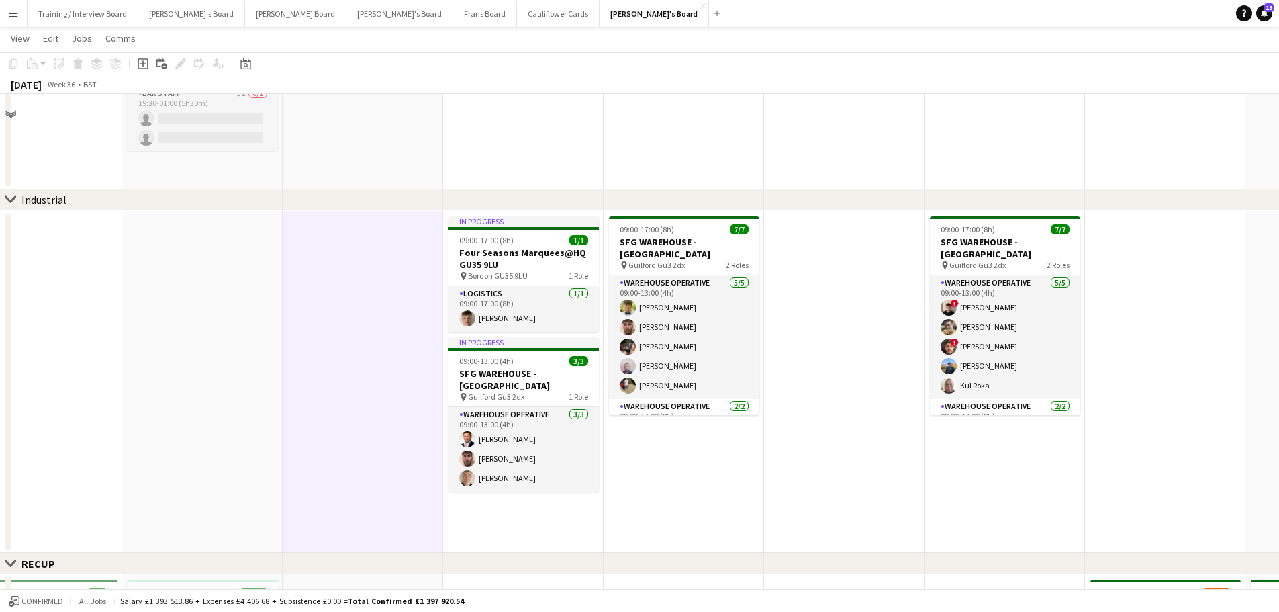
scroll to position [336, 0]
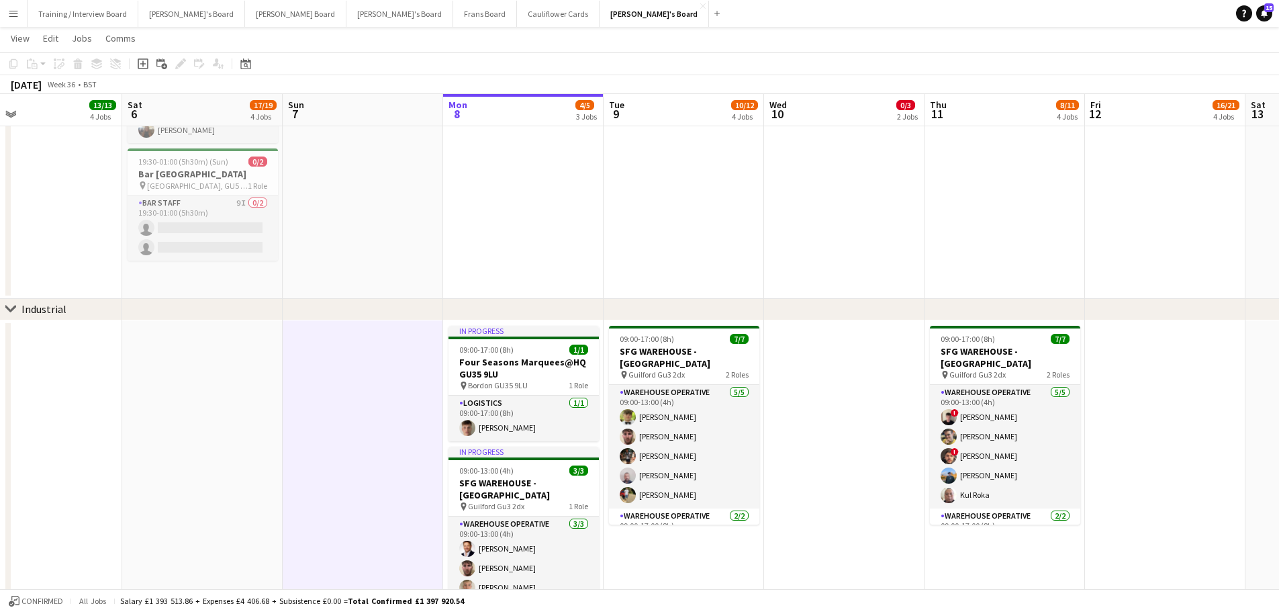
click at [325, 211] on app-date-cell at bounding box center [363, 57] width 160 height 484
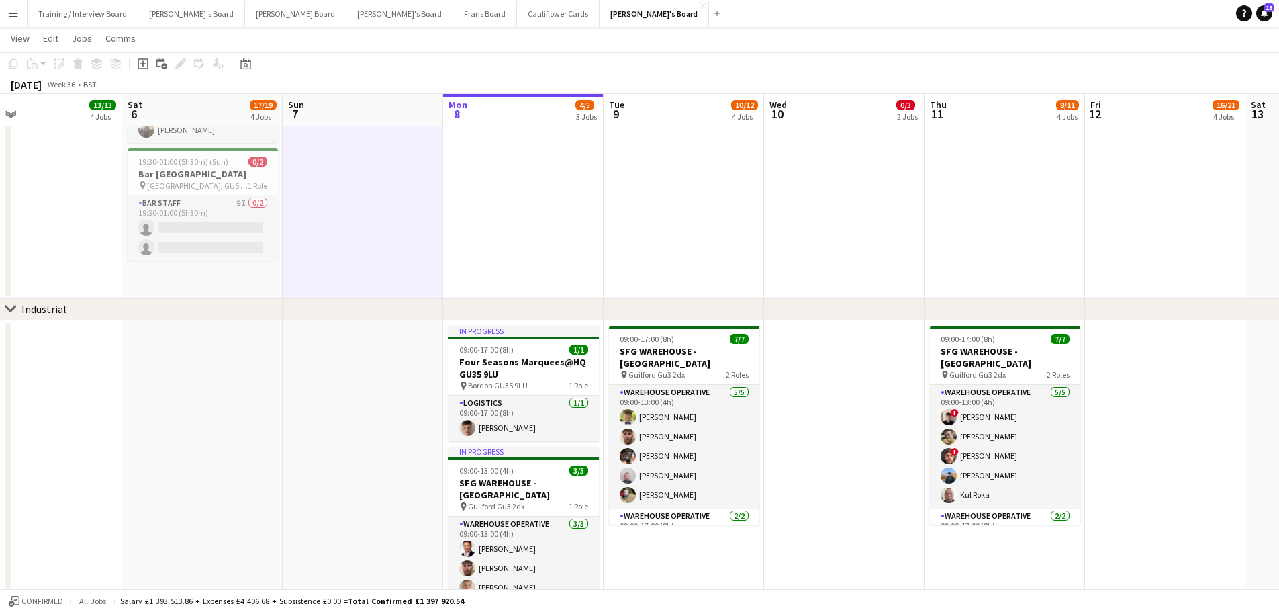
click at [205, 288] on app-date-cell "08:00-18:00 (10h) 4/4 (4)Vanilla Bean@Thorpe Park KT8 9BS pin Thorpe Park 2 Rol…" at bounding box center [202, 57] width 160 height 484
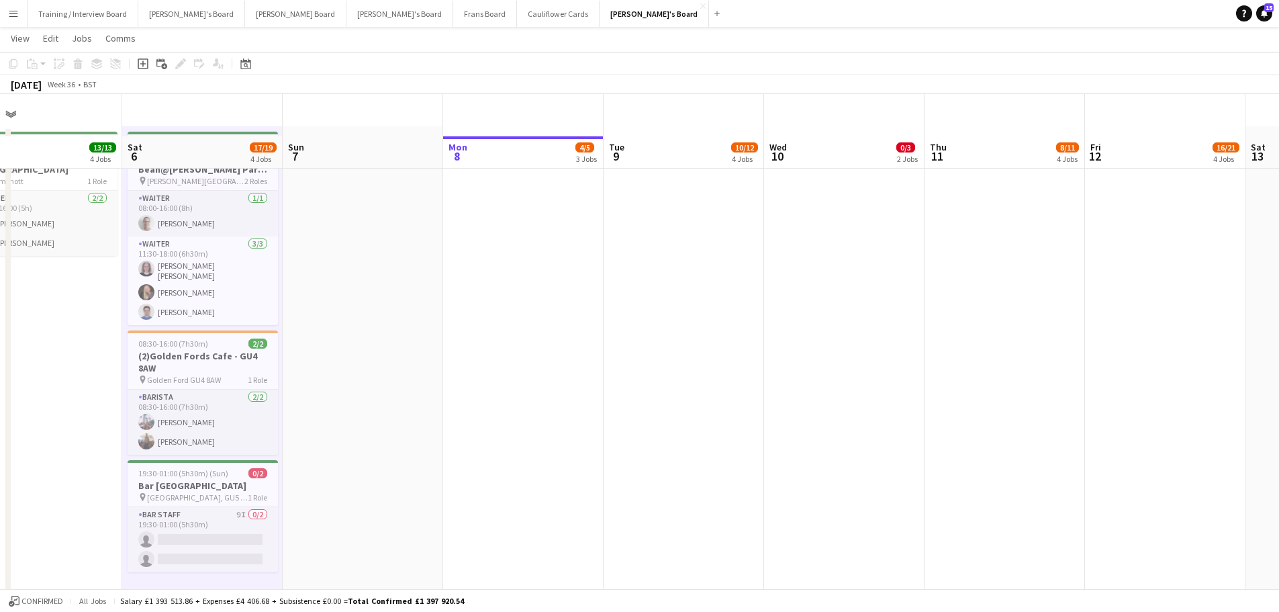
scroll to position [0, 0]
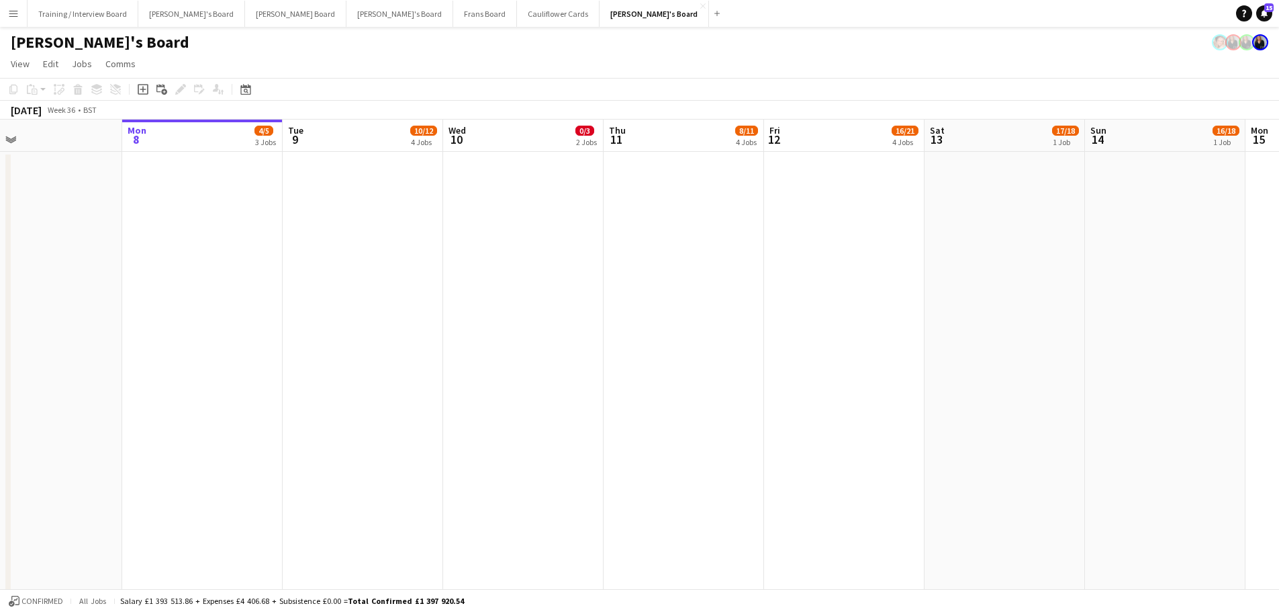
drag, startPoint x: 747, startPoint y: 411, endPoint x: 243, endPoint y: 547, distance: 522.1
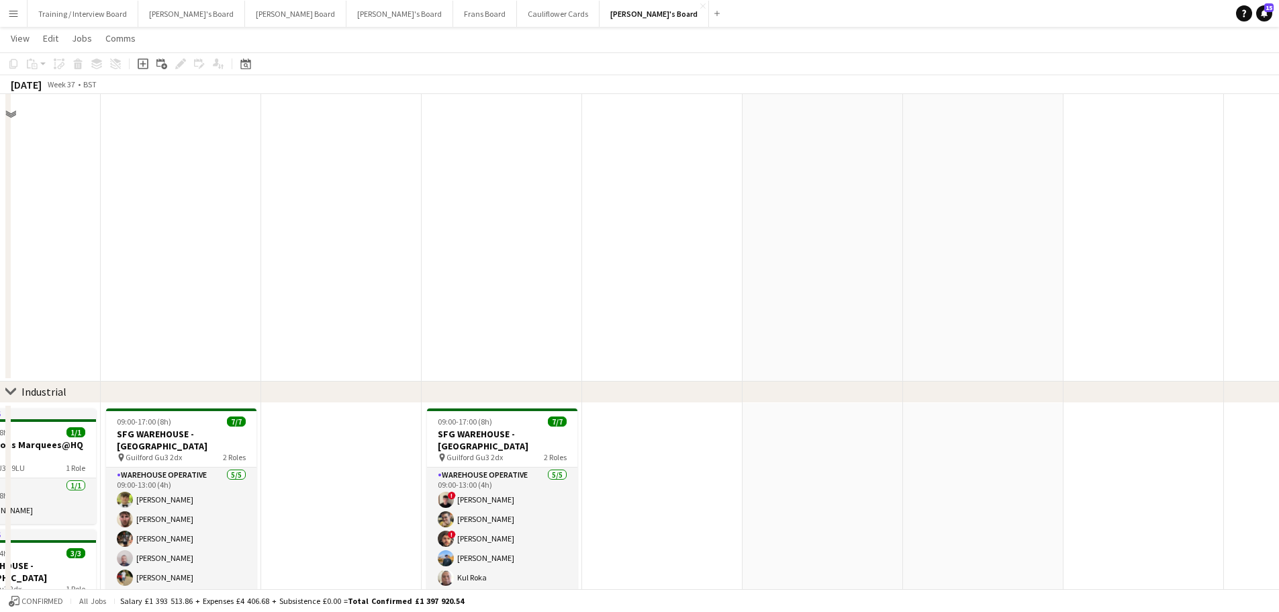
scroll to position [403, 0]
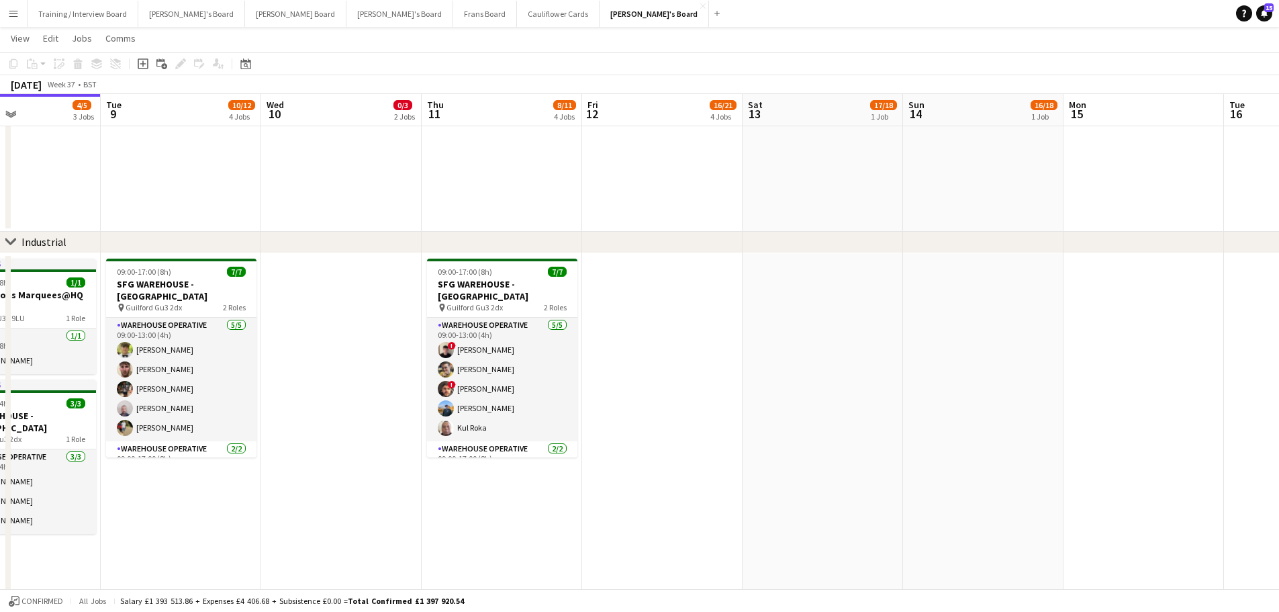
click at [835, 384] on app-date-cell at bounding box center [823, 424] width 160 height 342
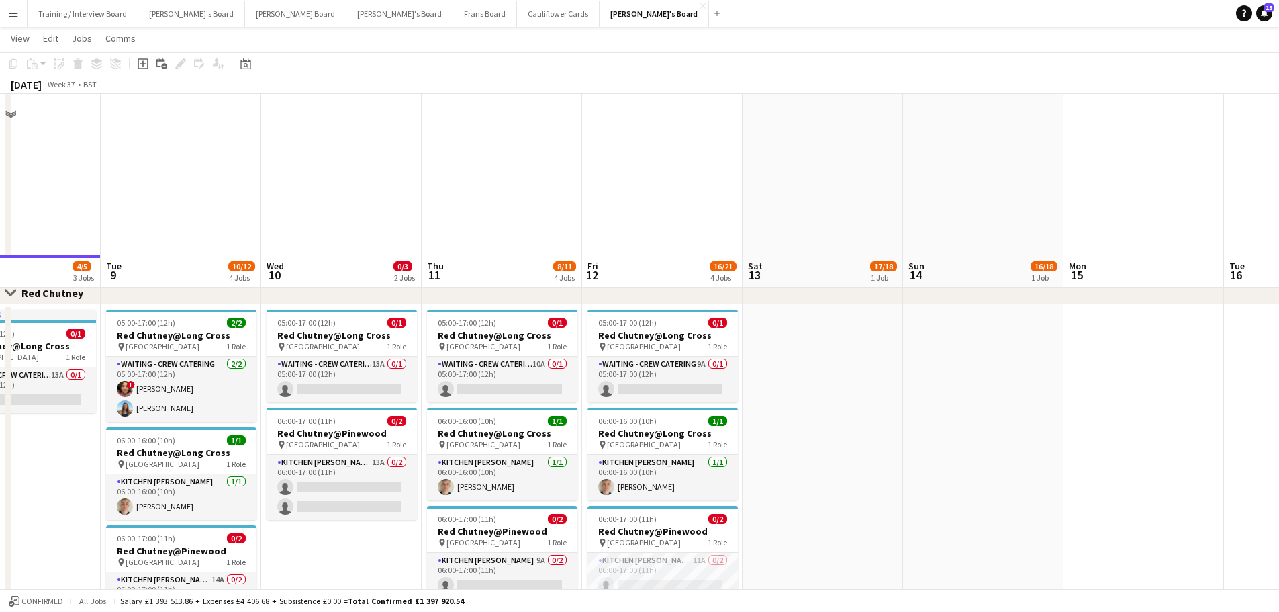
scroll to position [1033, 0]
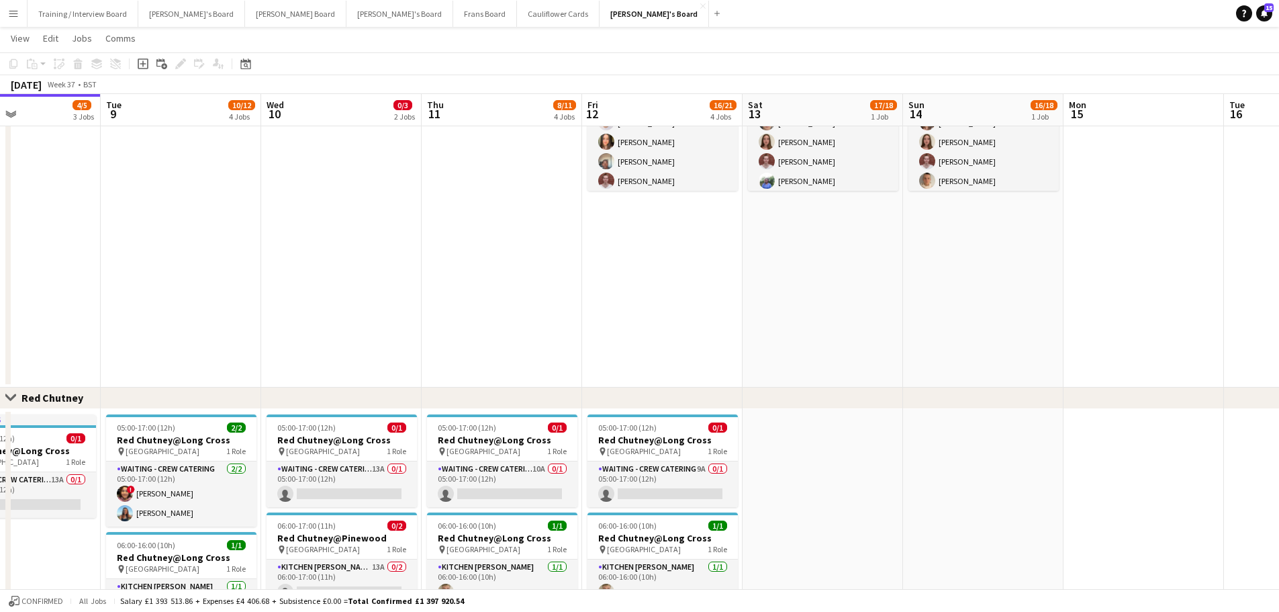
drag, startPoint x: 150, startPoint y: 354, endPoint x: 562, endPoint y: 302, distance: 415.5
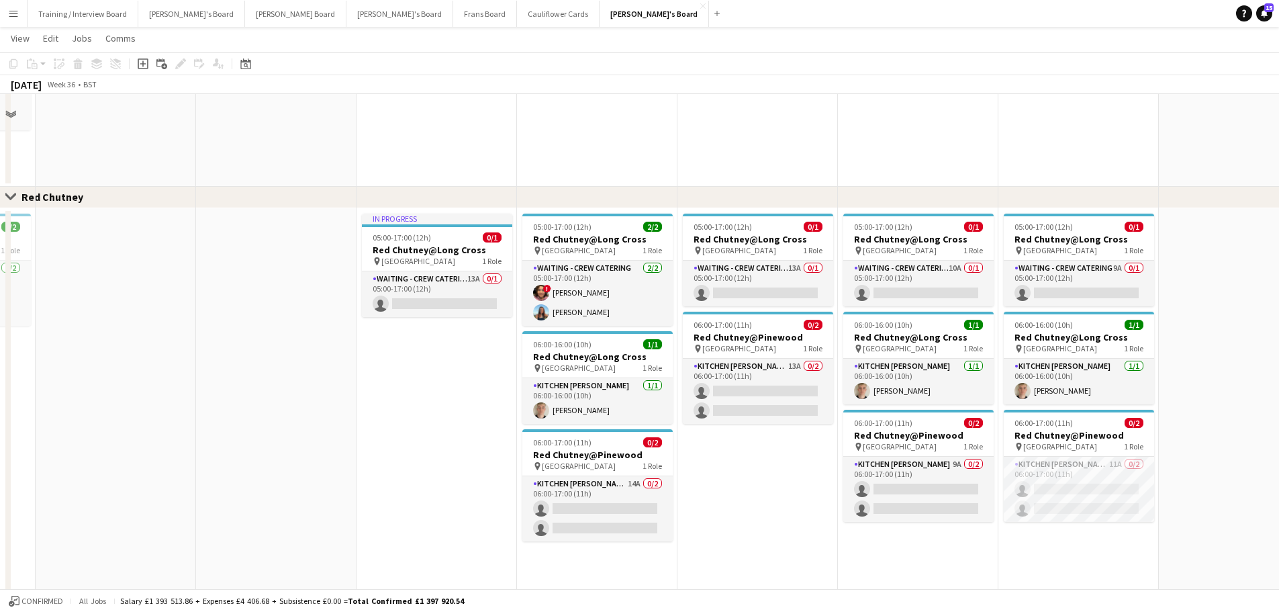
scroll to position [1234, 0]
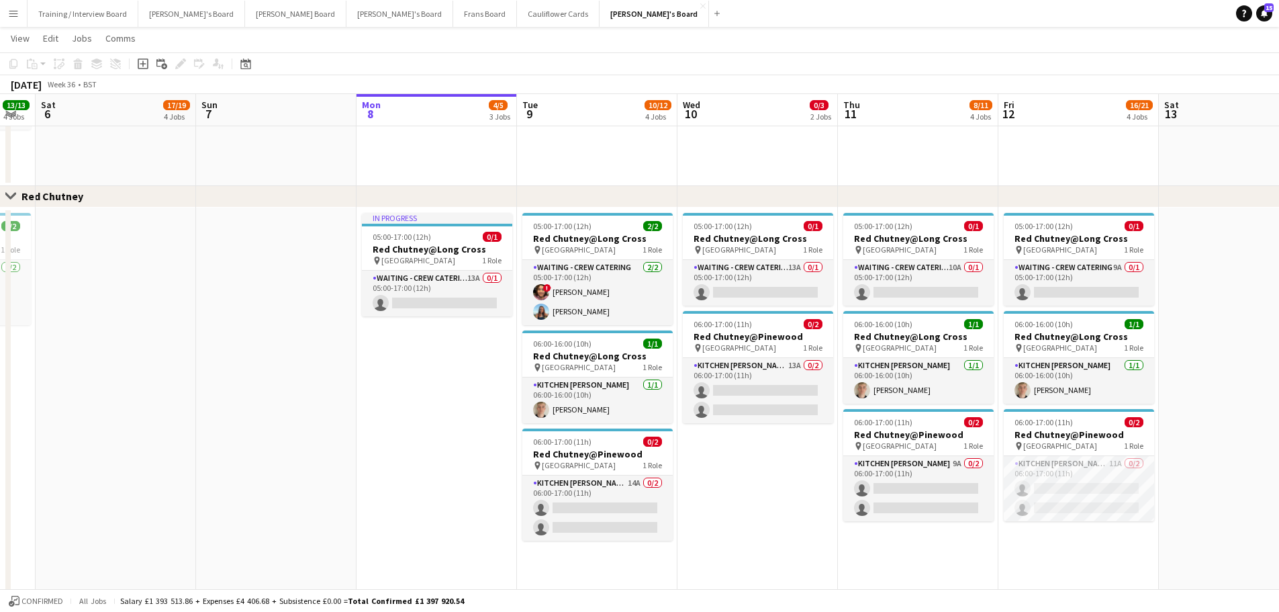
click at [458, 399] on app-date-cell "In progress 05:00-17:00 (12h) 0/1 Red Chutney@Long Cross pin Long Cross Studios…" at bounding box center [437, 400] width 160 height 387
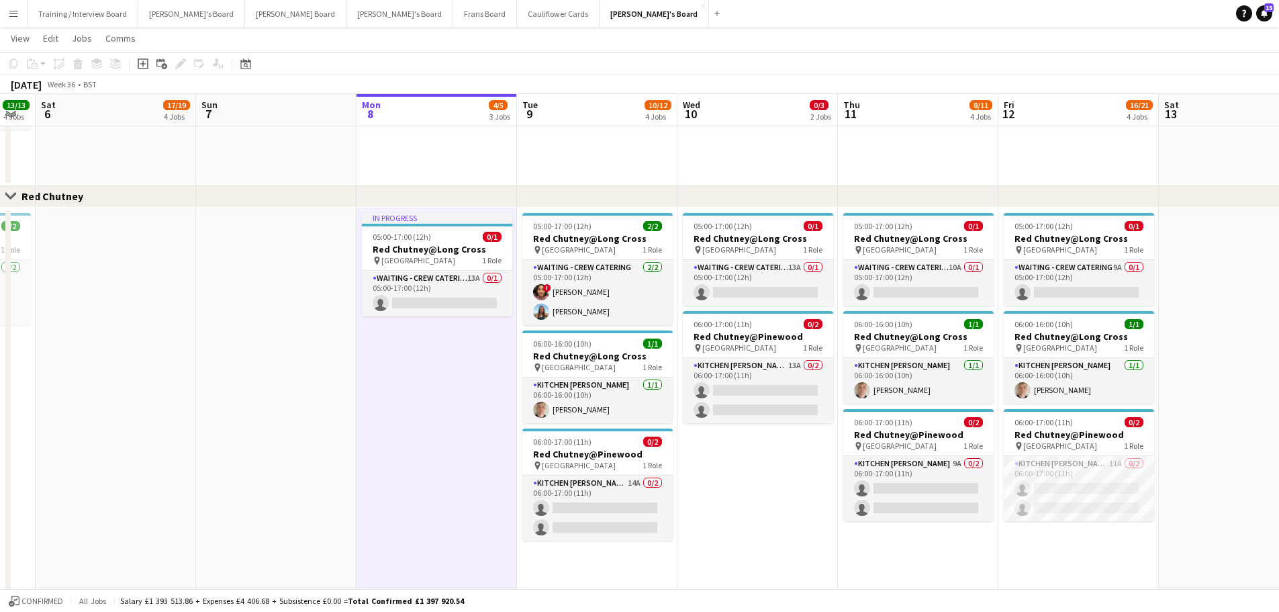
click at [634, 571] on app-date-cell "05:00-17:00 (12h) 2/2 Red Chutney@Long Cross pin Long Cross Studios 1 Role Wait…" at bounding box center [597, 400] width 160 height 387
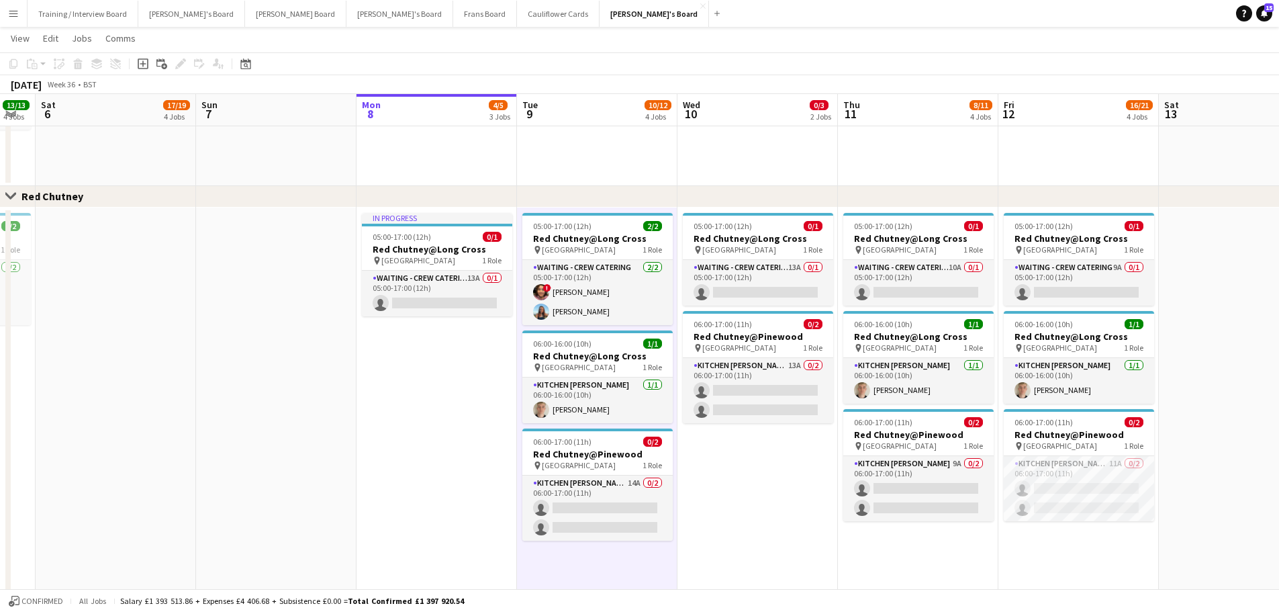
click at [702, 540] on app-date-cell "05:00-17:00 (12h) 0/1 Red Chutney@Long Cross pin Long Cross Studios 1 Role Wait…" at bounding box center [757, 400] width 160 height 387
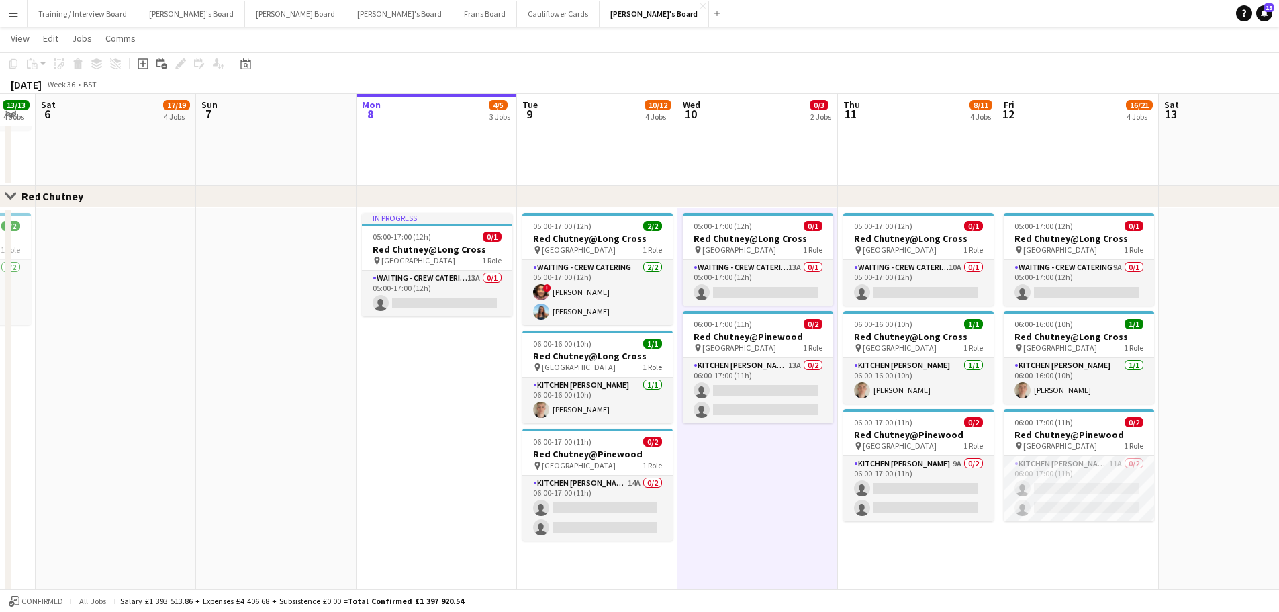
click at [635, 564] on app-date-cell "05:00-17:00 (12h) 2/2 Red Chutney@Long Cross pin Long Cross Studios 1 Role Wait…" at bounding box center [597, 400] width 160 height 387
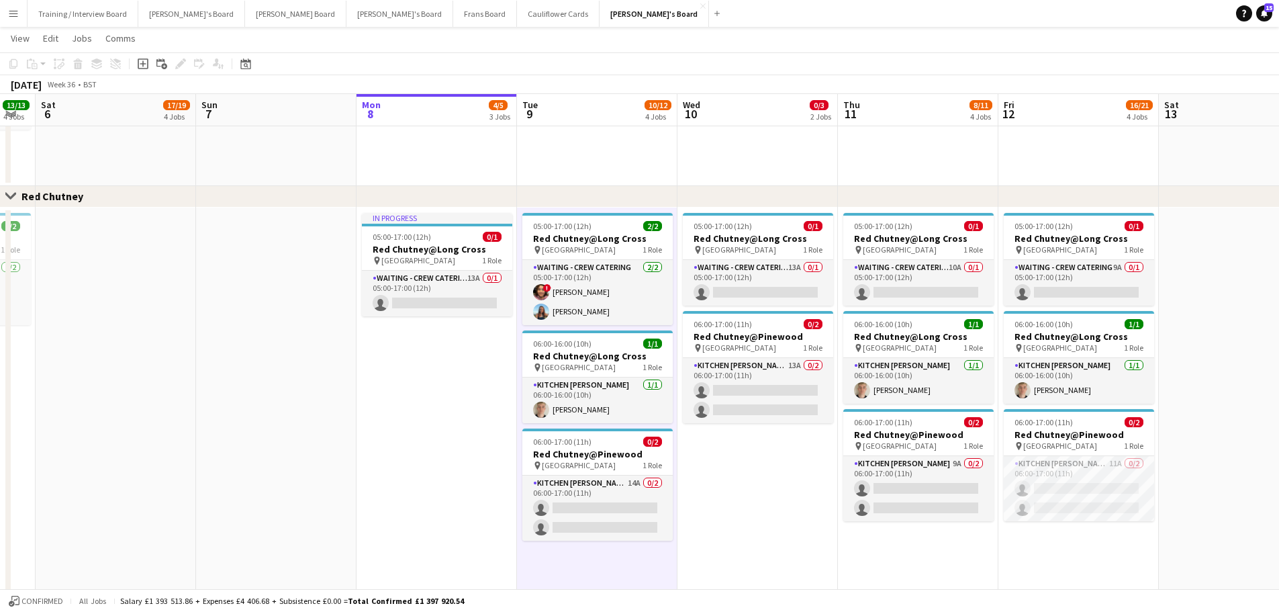
click at [727, 493] on app-date-cell "05:00-17:00 (12h) 0/1 Red Chutney@Long Cross pin Long Cross Studios 1 Role Wait…" at bounding box center [757, 400] width 160 height 387
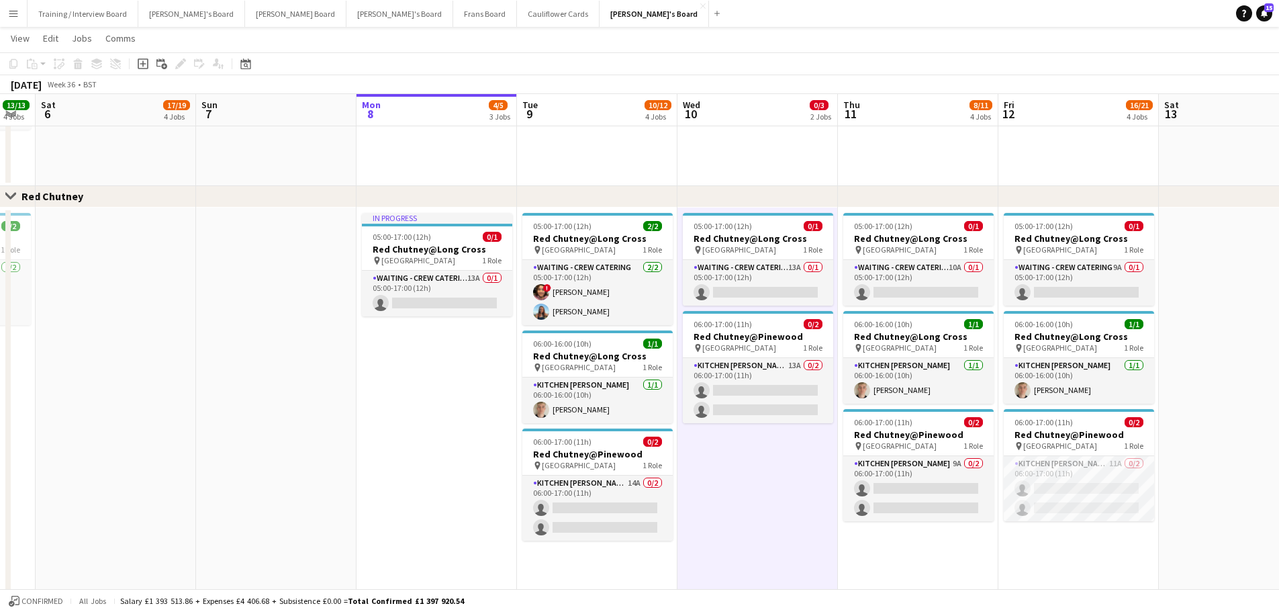
click at [447, 420] on app-date-cell "In progress 05:00-17:00 (12h) 0/1 Red Chutney@Long Cross pin Long Cross Studios…" at bounding box center [437, 400] width 160 height 387
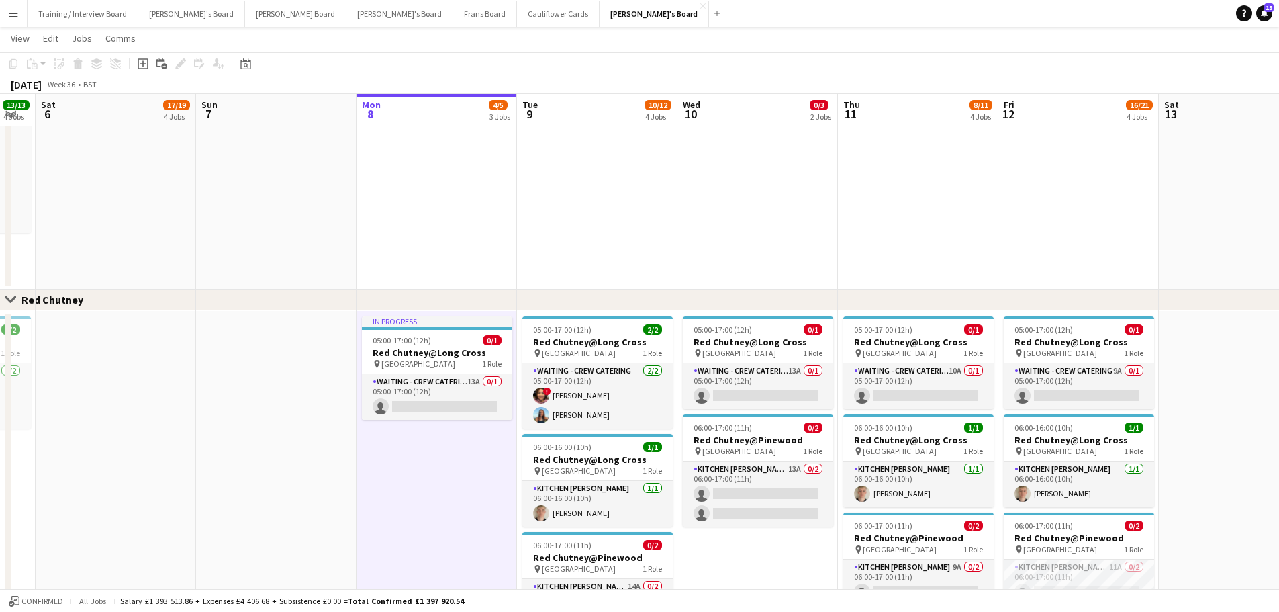
scroll to position [1033, 0]
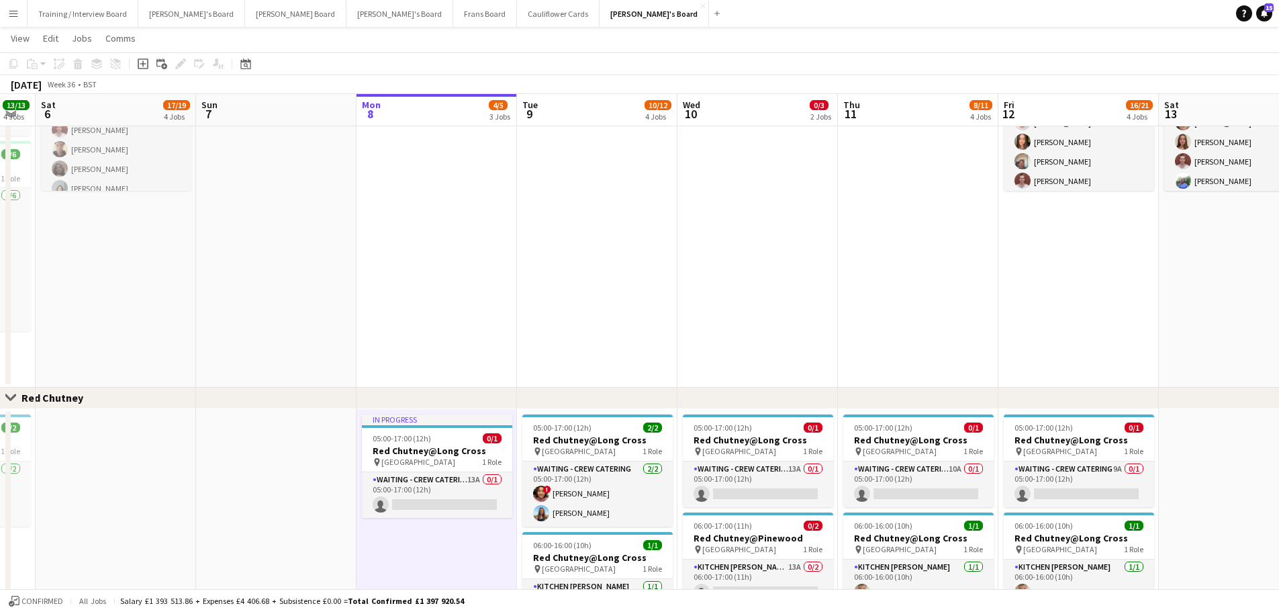
click at [219, 336] on app-date-cell at bounding box center [276, 187] width 160 height 401
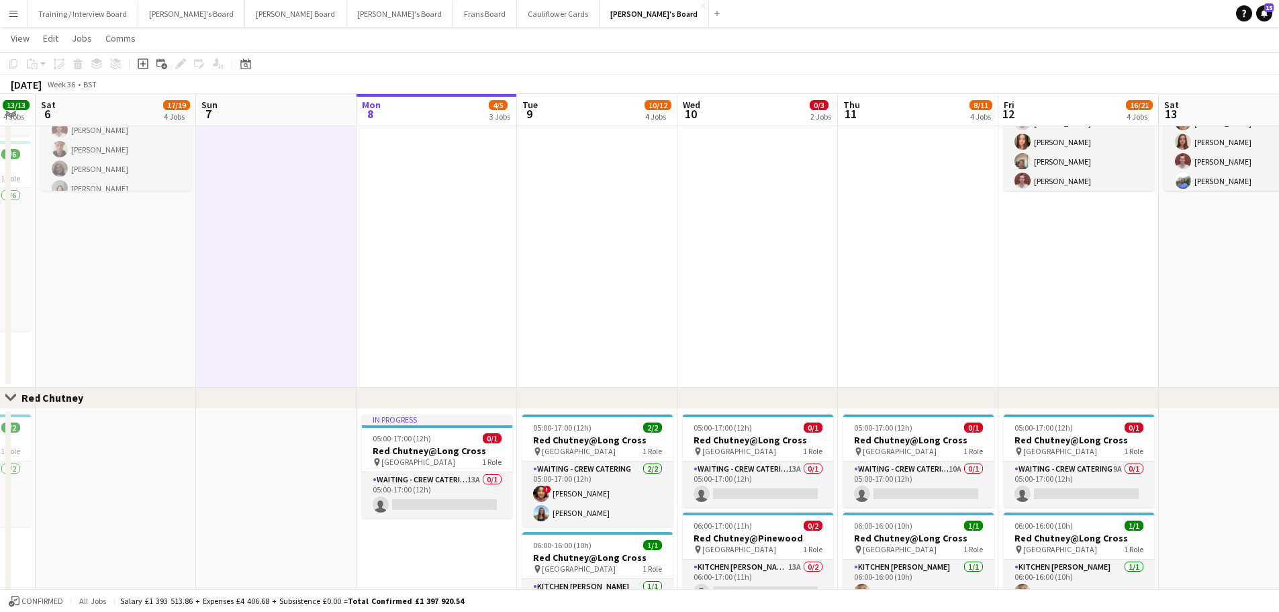
click at [175, 338] on app-date-cell "10:30-20:30 (10h) 11/11 (10)Ascot Racecourse pin Ascot, SL5 7JX 1 Role CUP COLL…" at bounding box center [116, 187] width 160 height 401
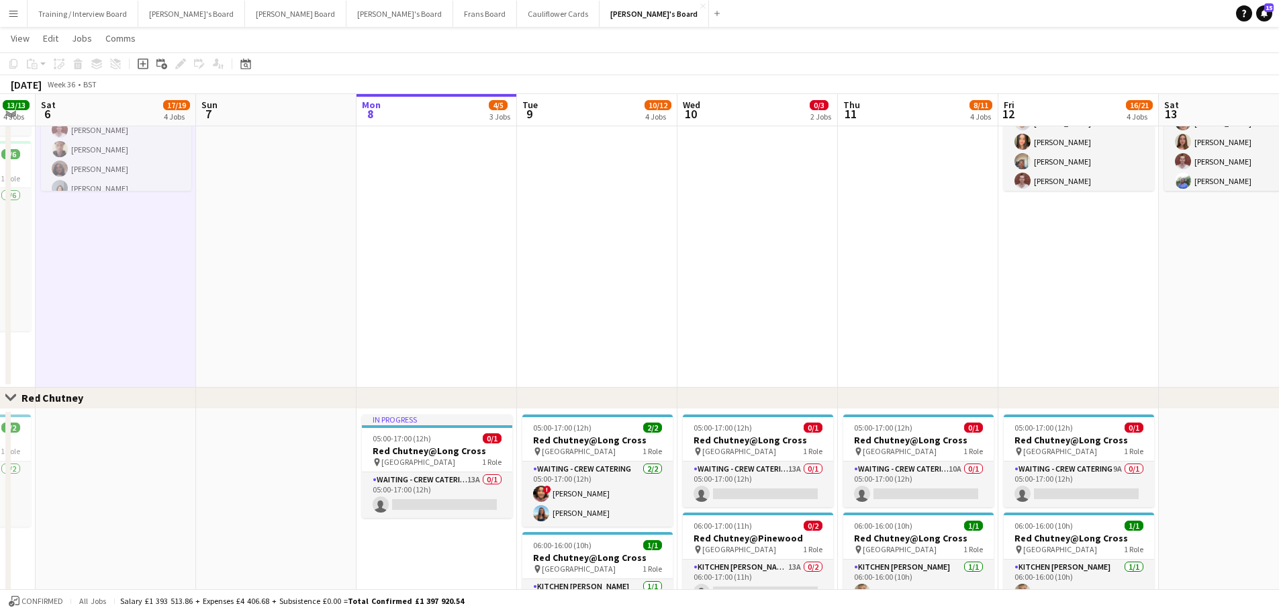
click at [285, 309] on app-date-cell at bounding box center [276, 187] width 160 height 401
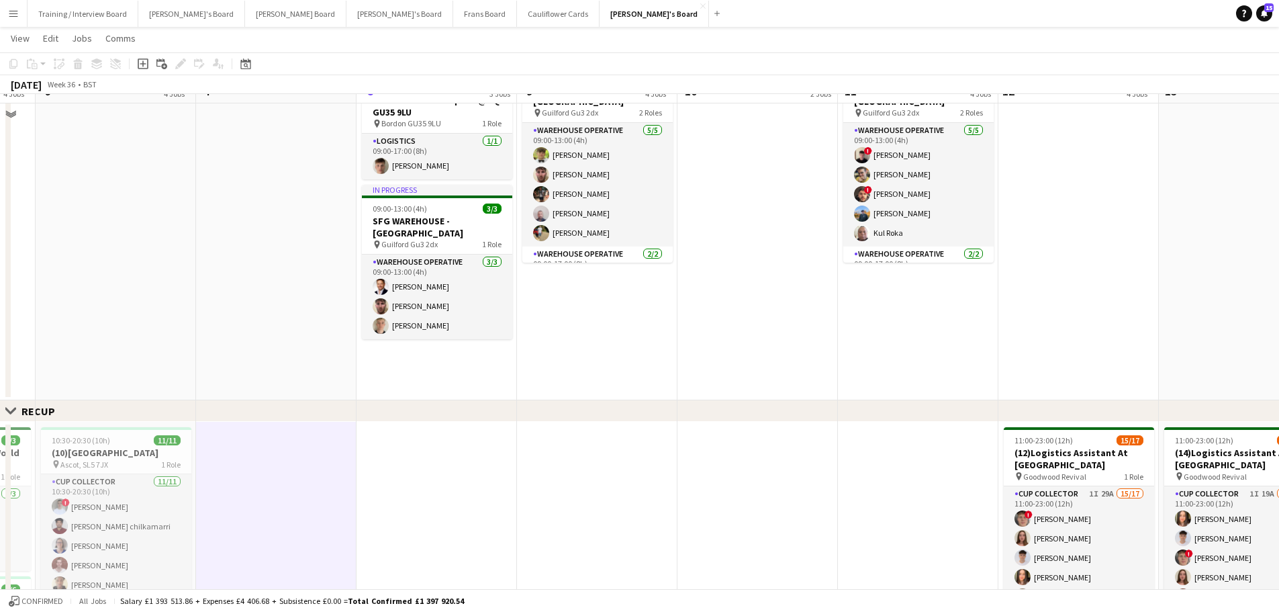
scroll to position [563, 0]
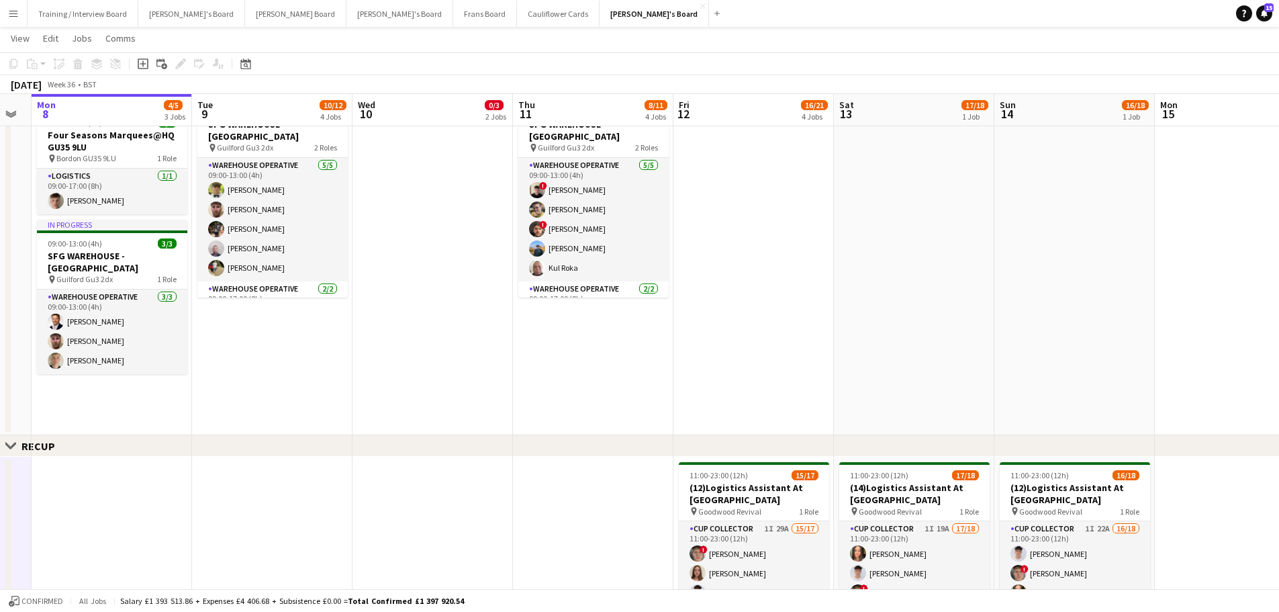
drag, startPoint x: 780, startPoint y: 327, endPoint x: 439, endPoint y: 361, distance: 342.8
click at [440, 361] on app-calendar-viewport "Thu 4 14/14 4 Jobs Fri 5 13/13 4 Jobs Sat 6 17/19 4 Jobs Sun 7 Mon 8 4/5 3 Jobs…" at bounding box center [639, 409] width 1279 height 1838
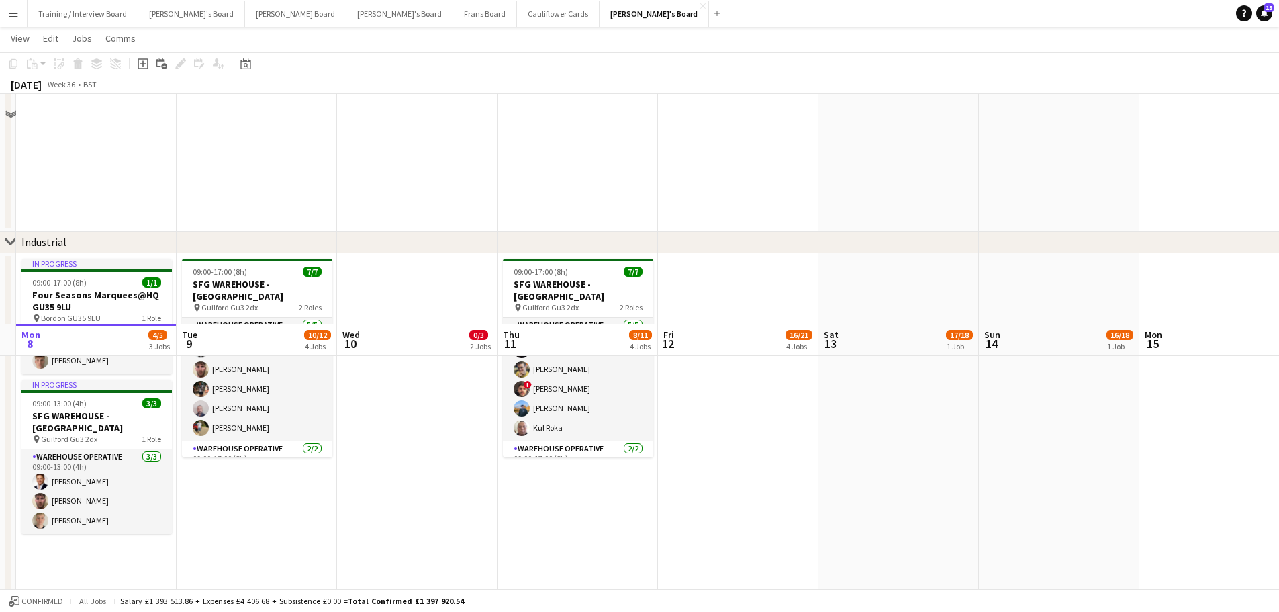
scroll to position [739, 0]
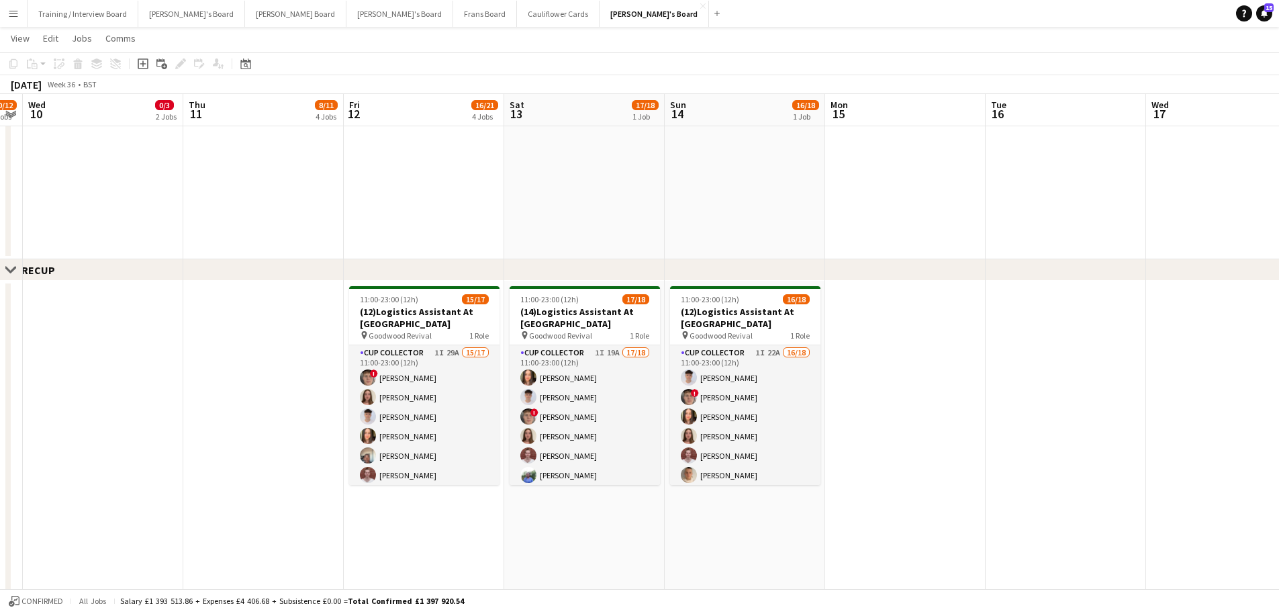
drag, startPoint x: 1083, startPoint y: 373, endPoint x: 772, endPoint y: 406, distance: 312.7
click at [772, 406] on app-calendar-viewport "Sat 6 17/19 4 Jobs Sun 7 Mon 8 4/5 3 Jobs Tue 9 10/12 4 Jobs Wed 10 0/3 2 Jobs …" at bounding box center [639, 233] width 1279 height 1838
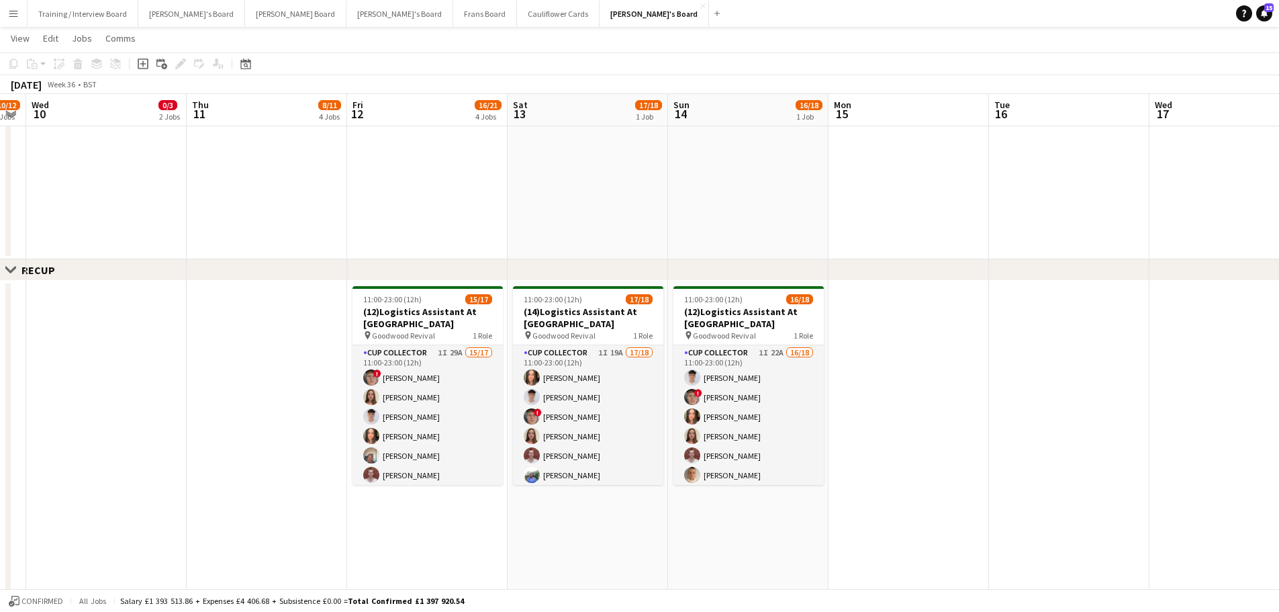
click at [818, 185] on app-date-cell at bounding box center [748, 88] width 160 height 342
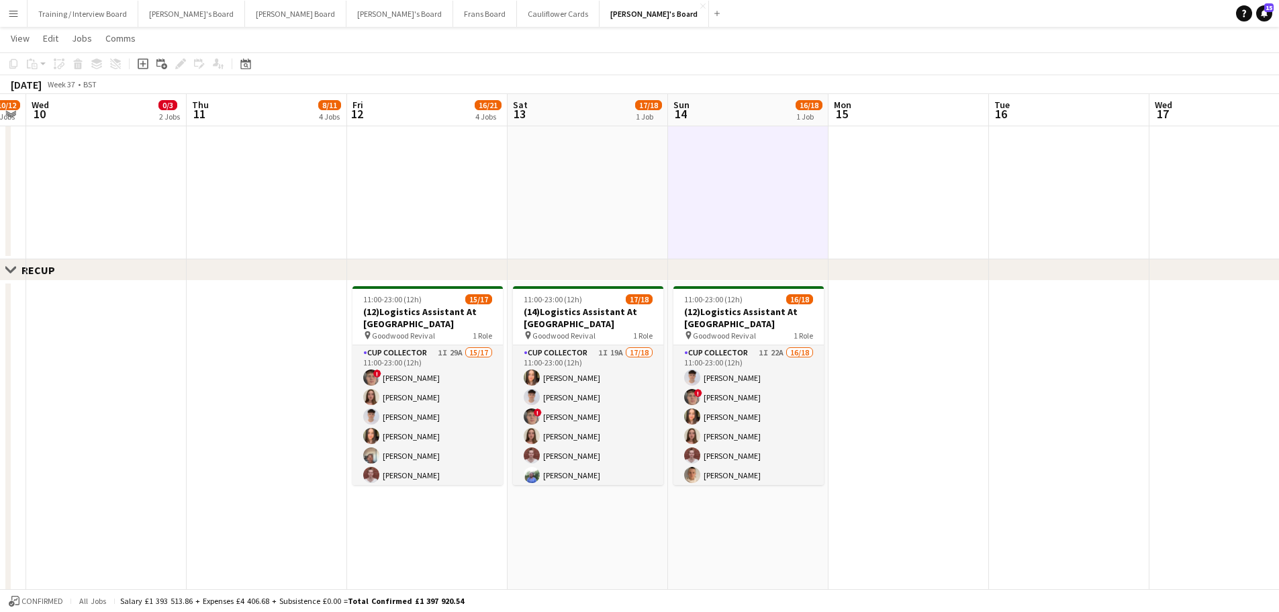
click at [602, 200] on app-date-cell at bounding box center [588, 88] width 160 height 342
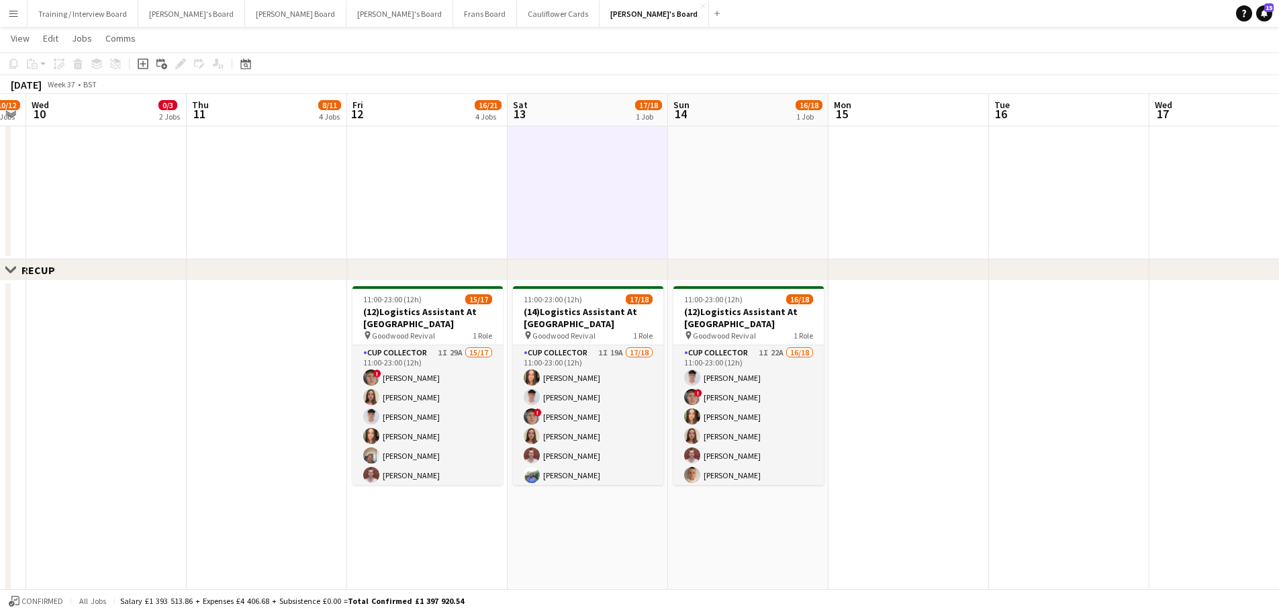
scroll to position [0, 615]
click at [735, 203] on app-date-cell at bounding box center [749, 88] width 160 height 342
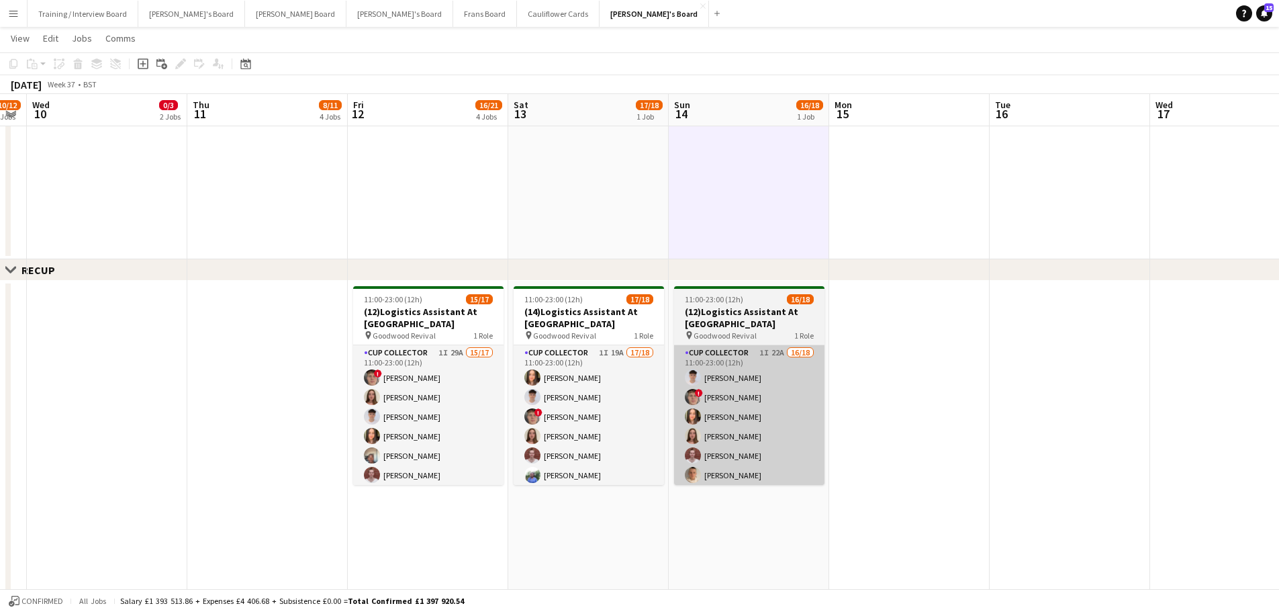
drag, startPoint x: 628, startPoint y: 238, endPoint x: 678, endPoint y: 388, distance: 157.7
click at [630, 248] on app-date-cell at bounding box center [588, 88] width 160 height 342
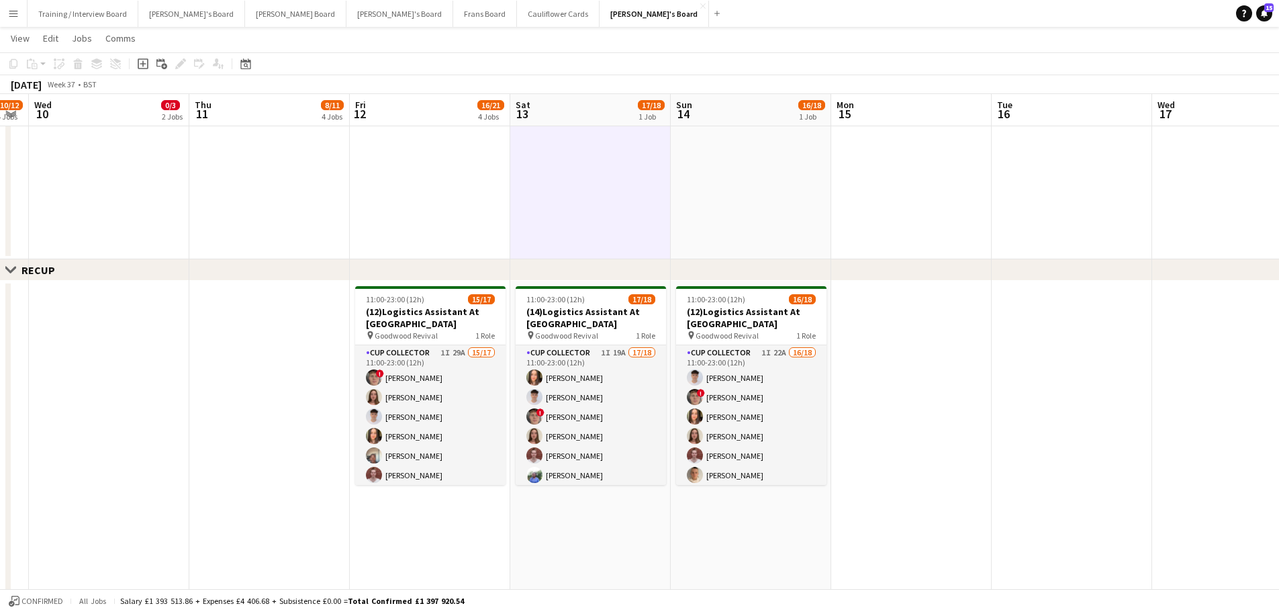
drag, startPoint x: 779, startPoint y: 556, endPoint x: 772, endPoint y: 563, distance: 10.4
click at [775, 559] on app-calendar-viewport "Sat 6 17/19 4 Jobs Sun 7 Mon 8 4/5 3 Jobs Tue 9 10/12 4 Jobs Wed 10 0/3 2 Jobs …" at bounding box center [639, 233] width 1279 height 1838
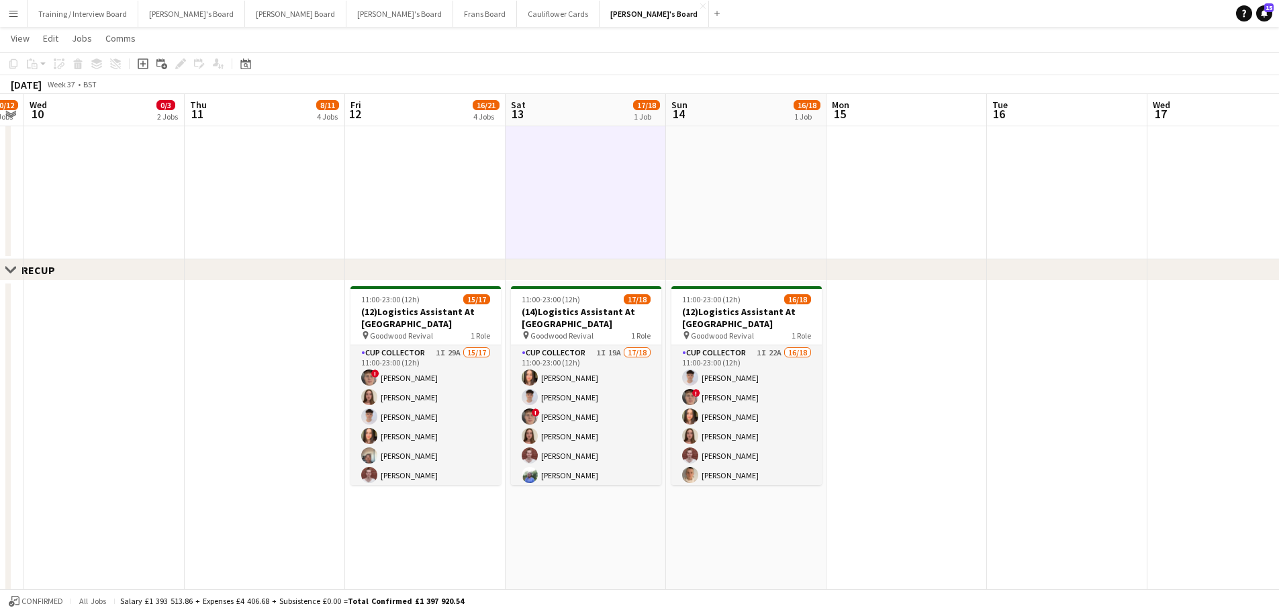
click at [767, 178] on app-date-cell at bounding box center [746, 88] width 160 height 342
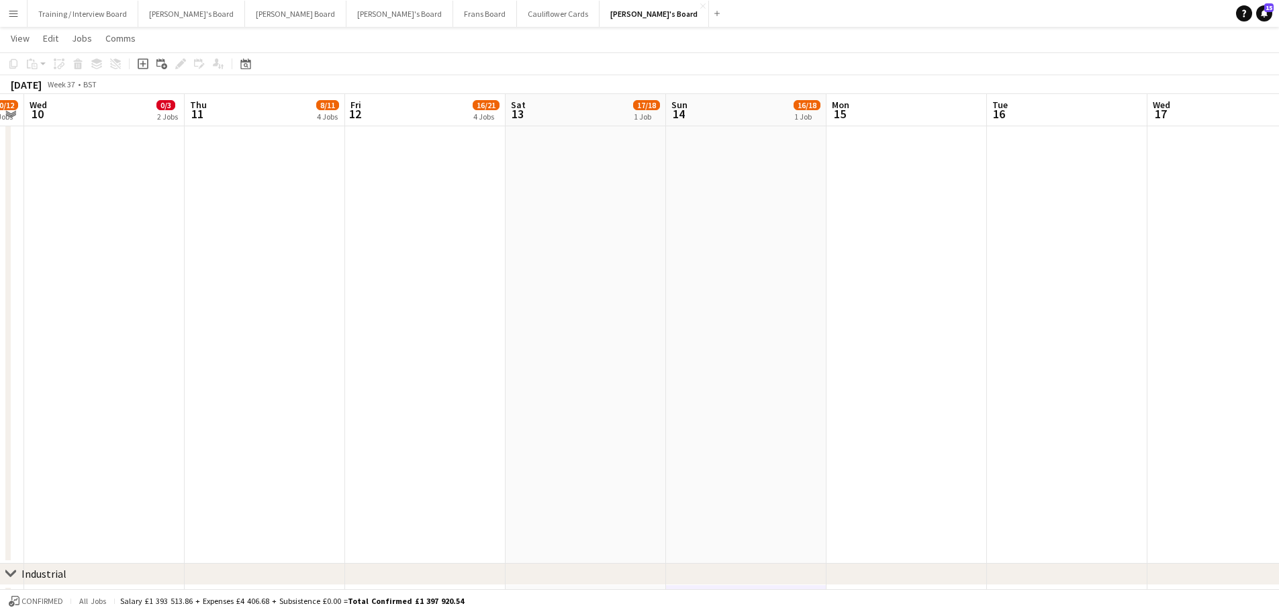
scroll to position [0, 0]
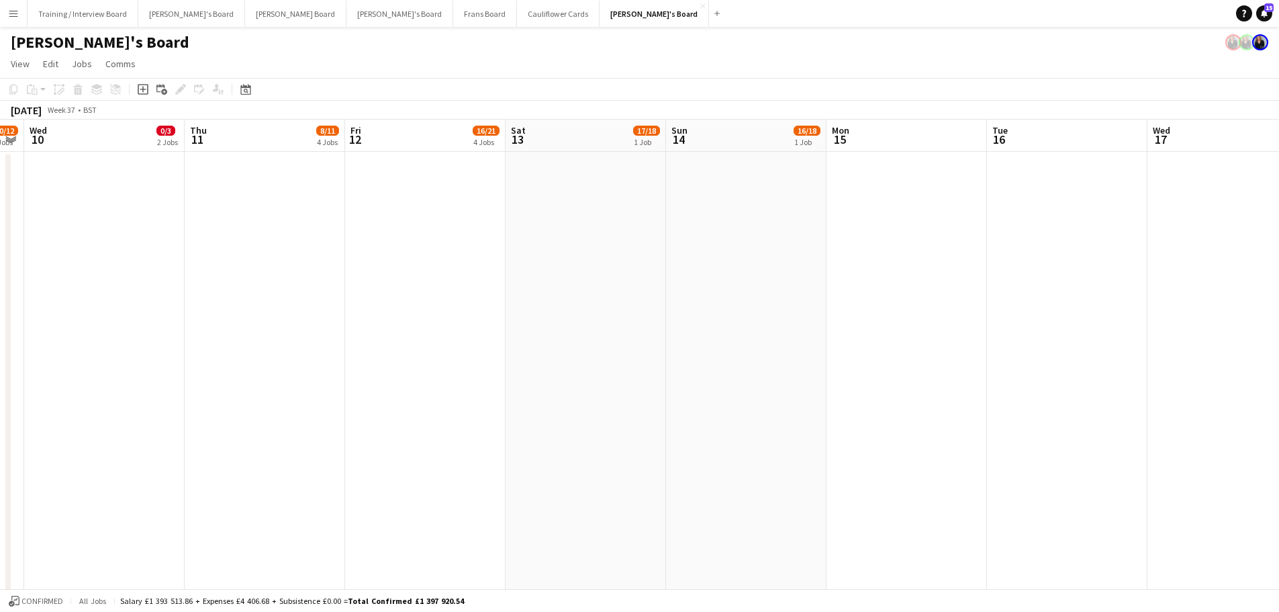
click at [757, 321] on app-date-cell at bounding box center [746, 394] width 160 height 484
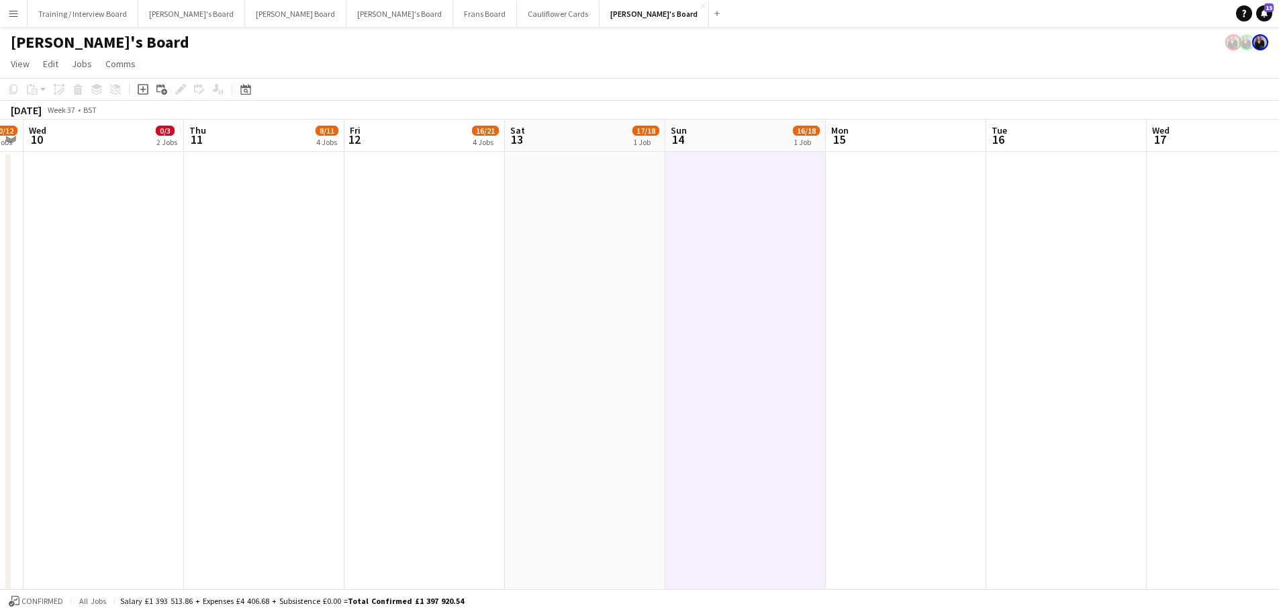
click at [610, 279] on app-date-cell at bounding box center [585, 394] width 160 height 484
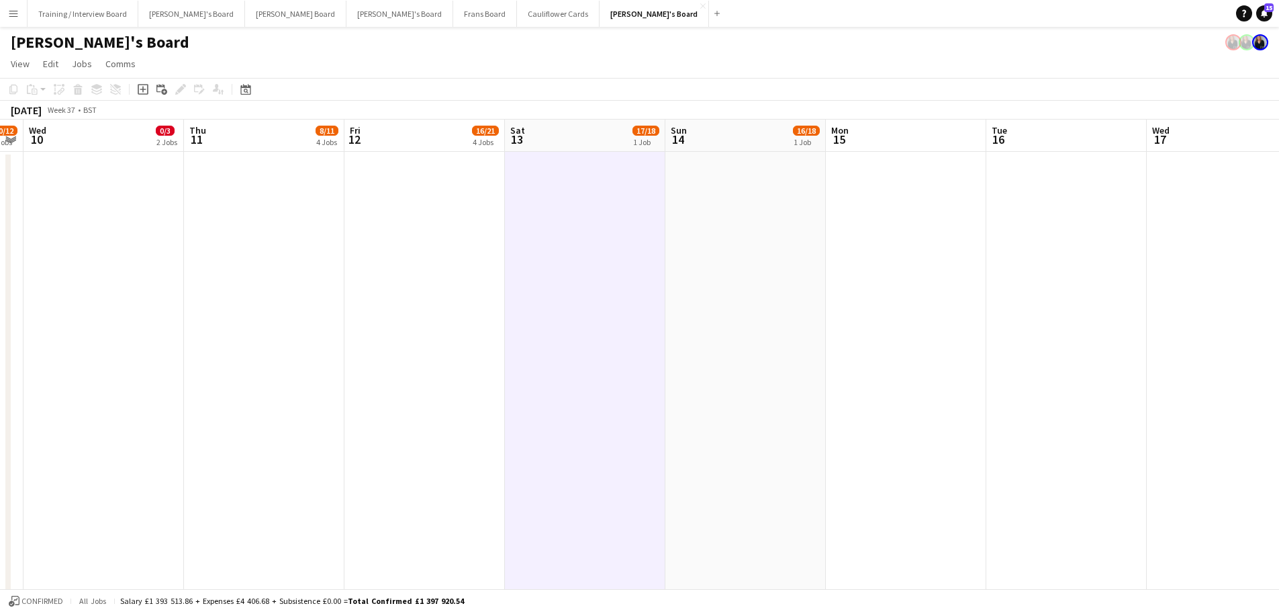
click at [728, 269] on app-date-cell at bounding box center [745, 394] width 160 height 484
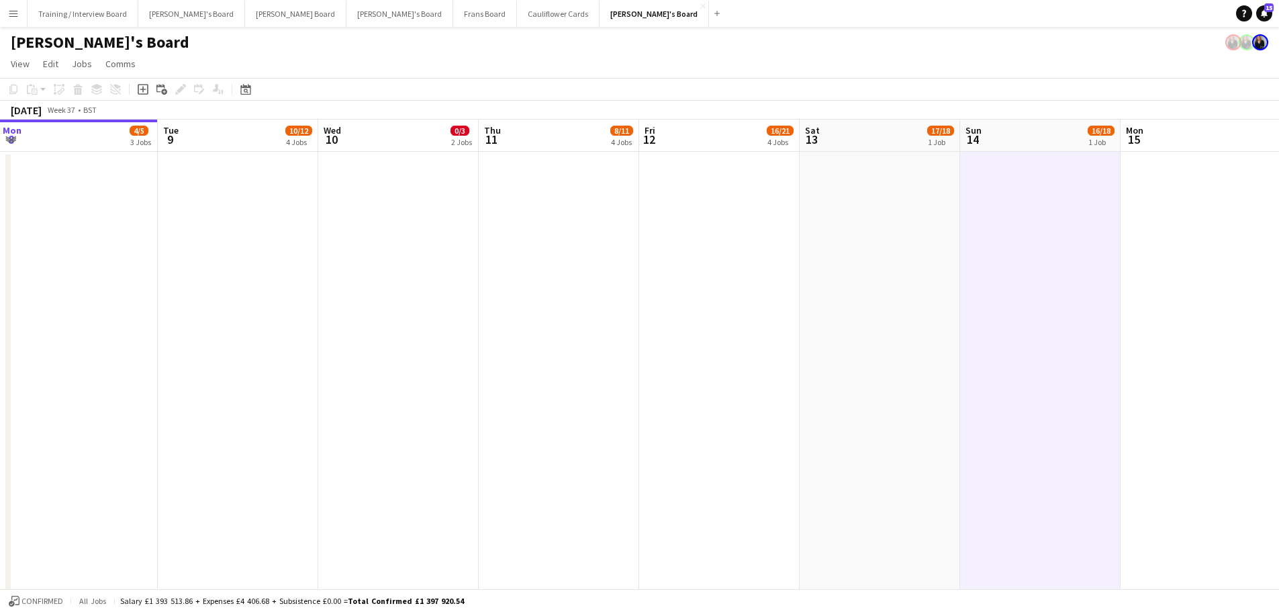
scroll to position [0, 322]
drag, startPoint x: 364, startPoint y: 295, endPoint x: 660, endPoint y: 365, distance: 304.2
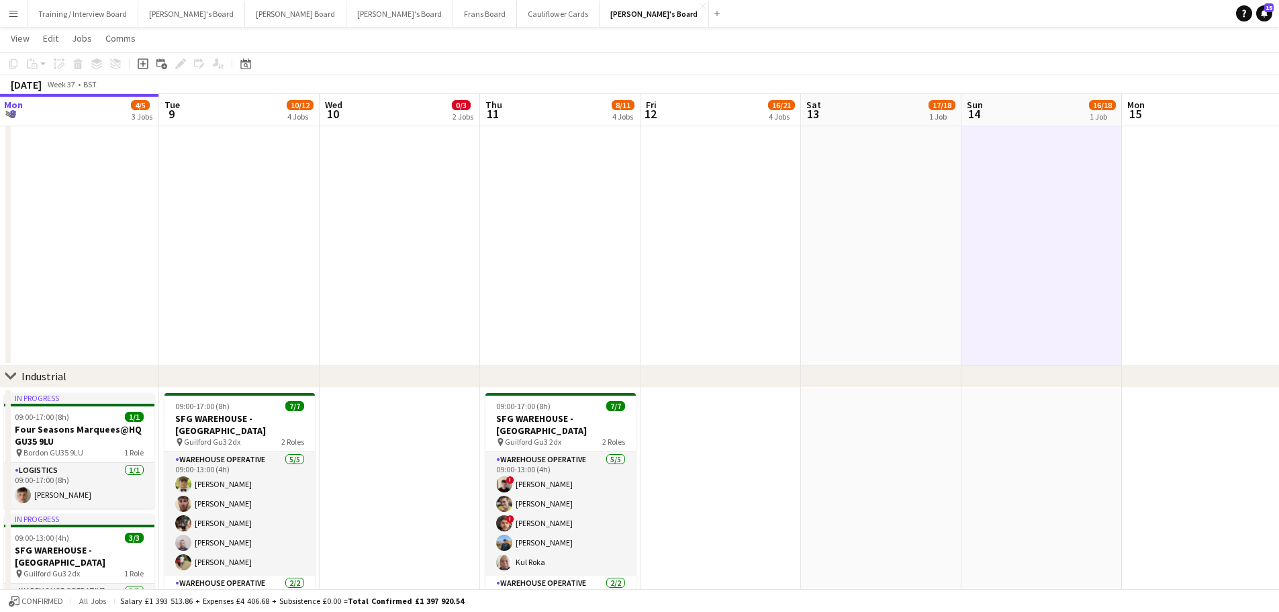
scroll to position [0, 271]
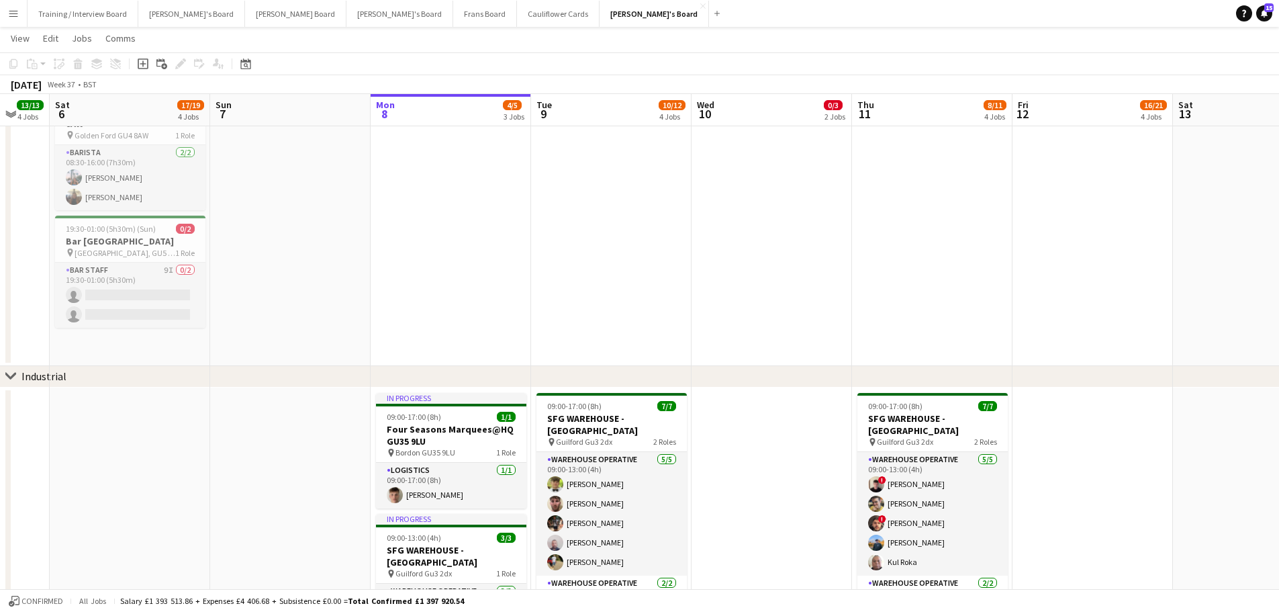
drag, startPoint x: 325, startPoint y: 265, endPoint x: 697, endPoint y: 296, distance: 373.2
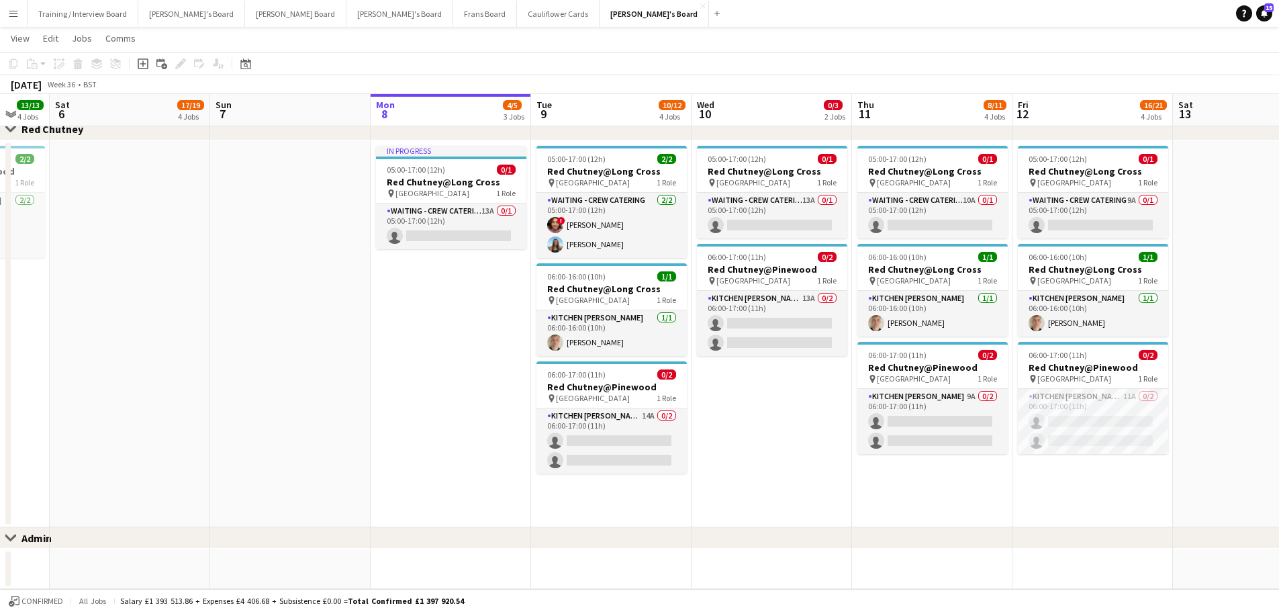
scroll to position [0, 614]
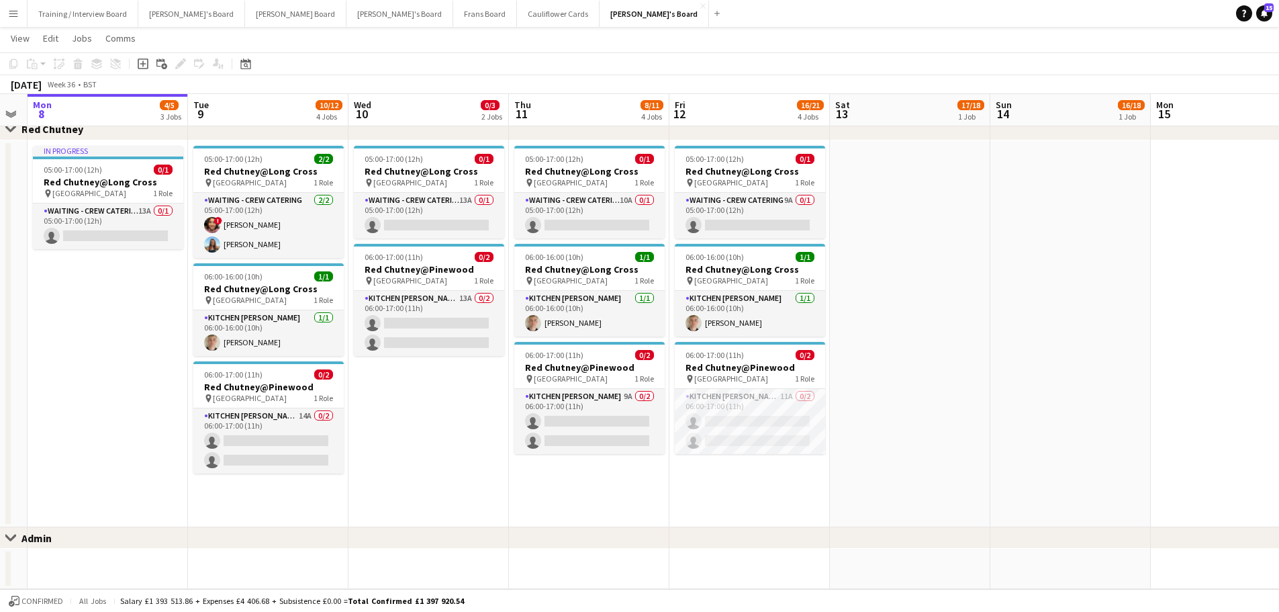
drag, startPoint x: 730, startPoint y: 491, endPoint x: 387, endPoint y: 488, distance: 343.1
click at [479, 206] on app-card-role "Waiting - Crew Catering 13A 0/1 05:00-17:00 (12h) single-neutral-actions" at bounding box center [429, 216] width 150 height 46
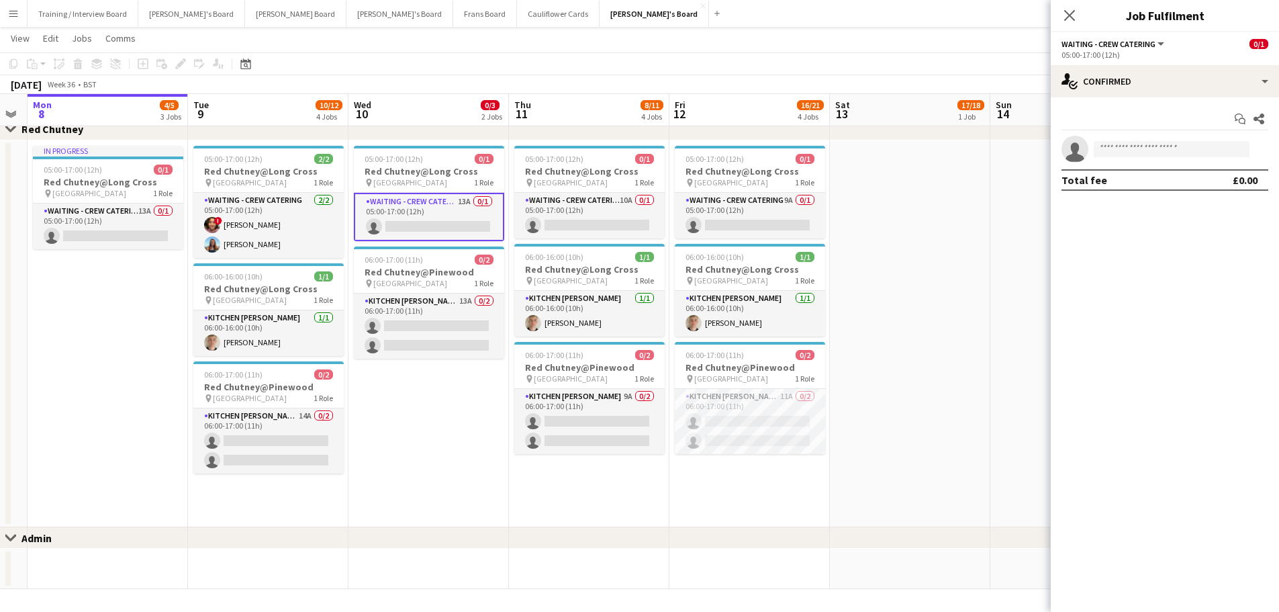
click at [1200, 98] on div "Start chat Share single-neutral-actions Total fee £0.00" at bounding box center [1165, 149] width 228 height 104
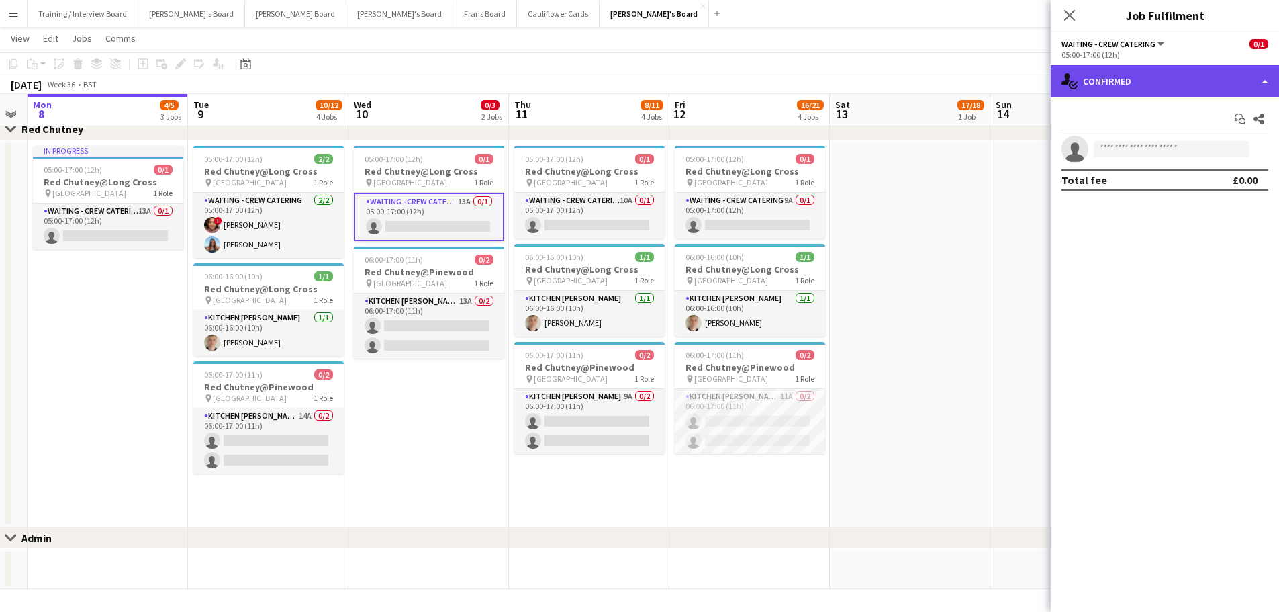
click at [1196, 86] on div "single-neutral-actions-check-2 Confirmed" at bounding box center [1165, 81] width 228 height 32
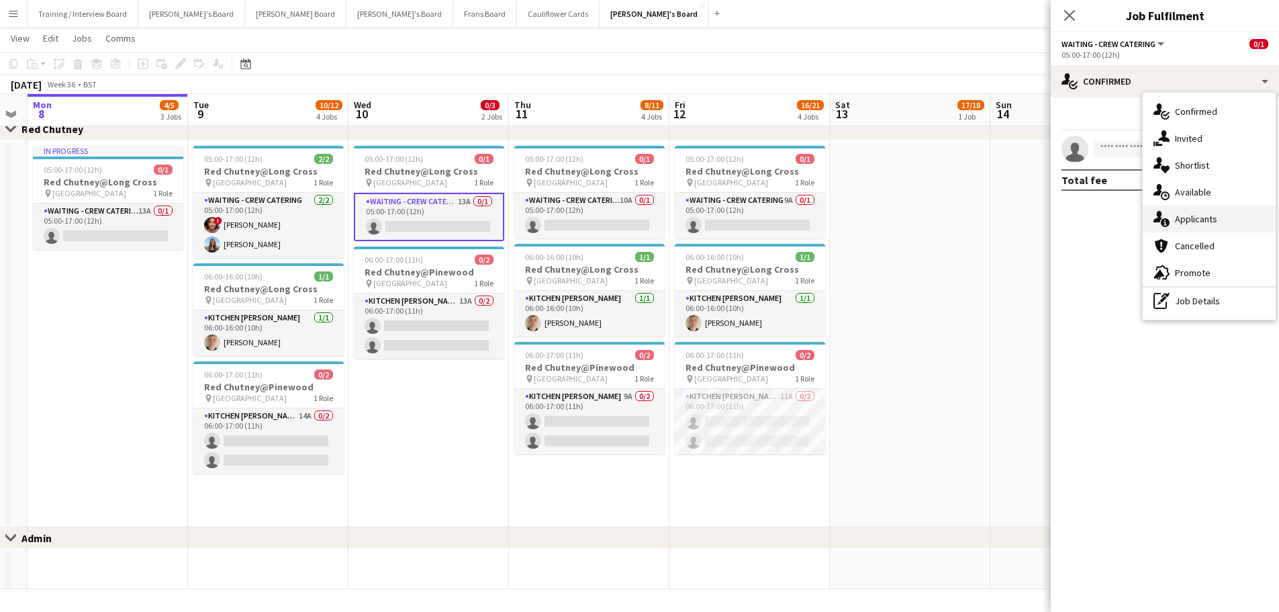
click at [1215, 212] on div "single-neutral-actions-information Applicants" at bounding box center [1209, 218] width 133 height 27
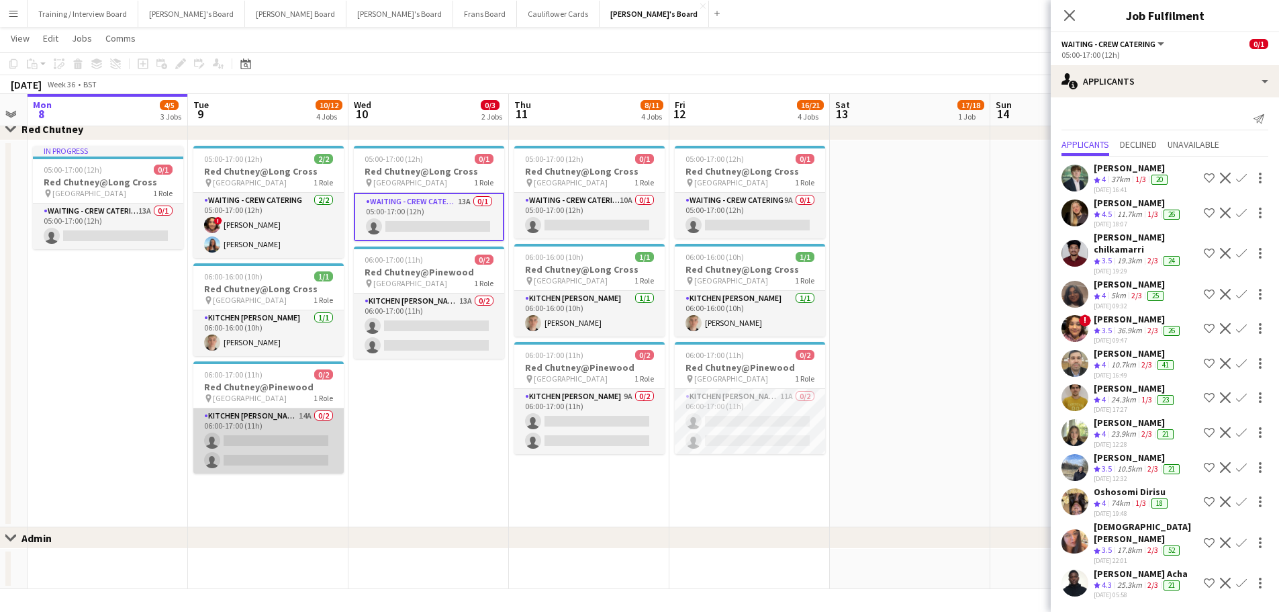
click at [277, 441] on app-card-role "Kitchen [PERSON_NAME] 14A 0/2 06:00-17:00 (11h) single-neutral-actions single-n…" at bounding box center [268, 440] width 150 height 65
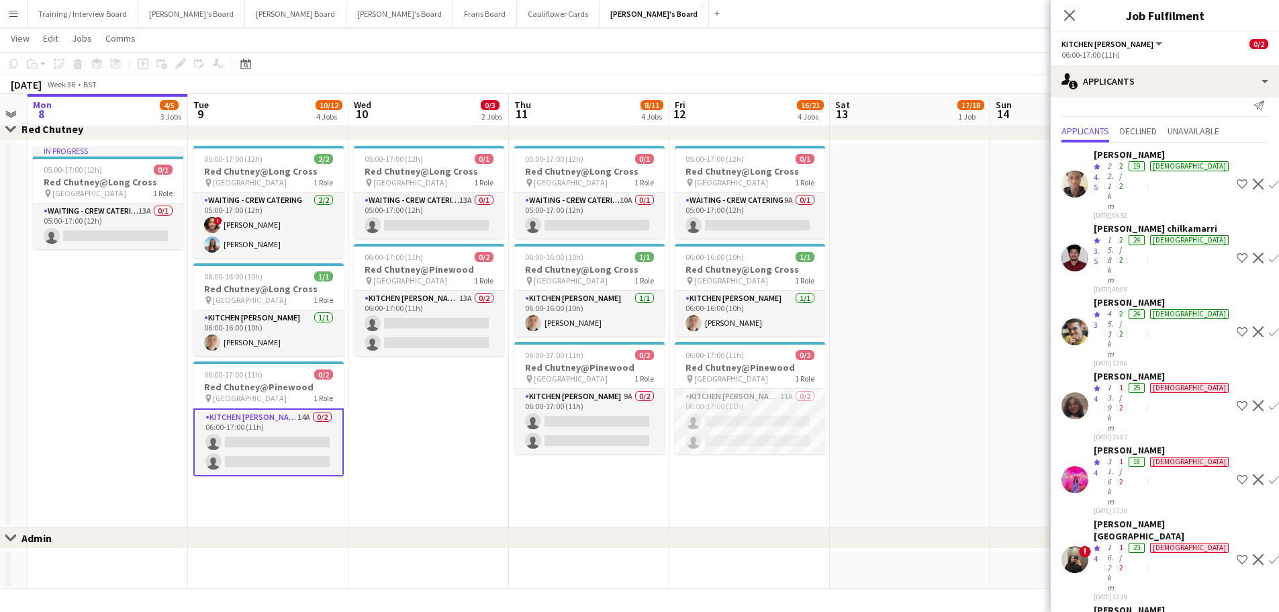
scroll to position [0, 0]
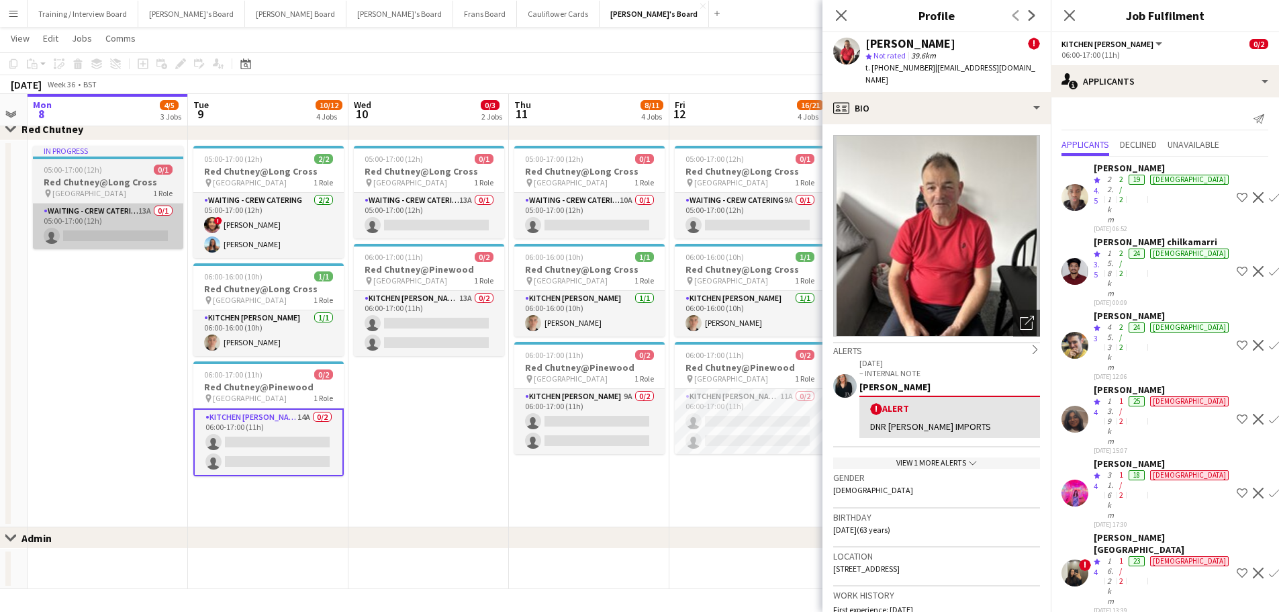
click at [107, 211] on app-card-role "Waiting - Crew Catering 13A 0/1 05:00-17:00 (12h) single-neutral-actions" at bounding box center [108, 226] width 150 height 46
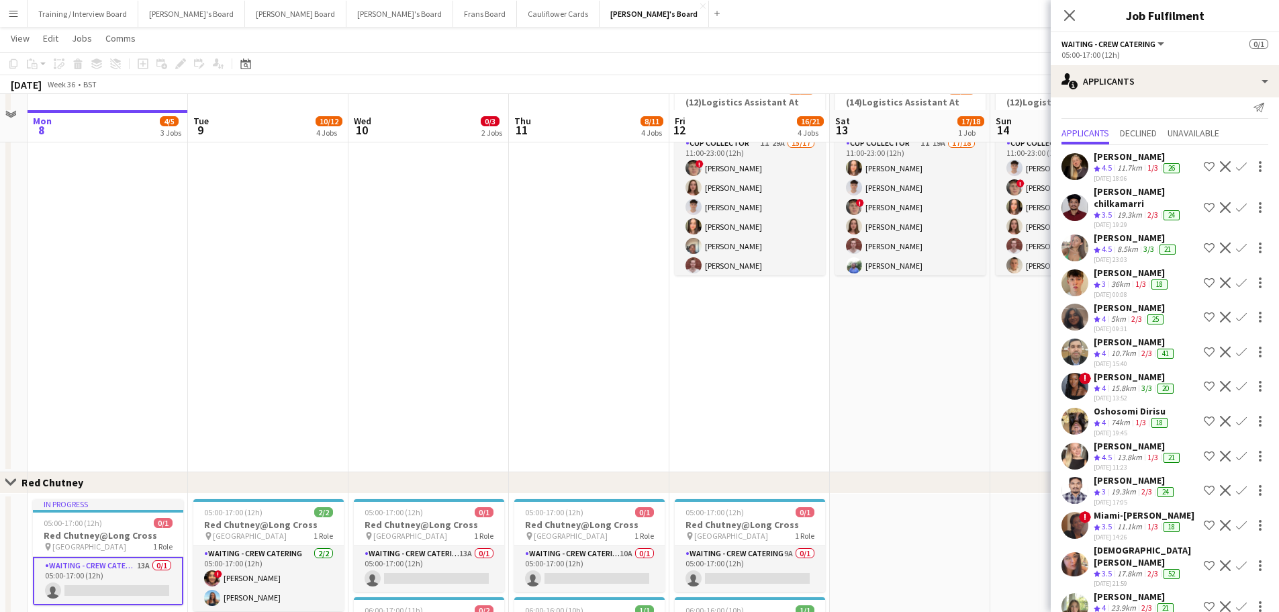
scroll to position [898, 0]
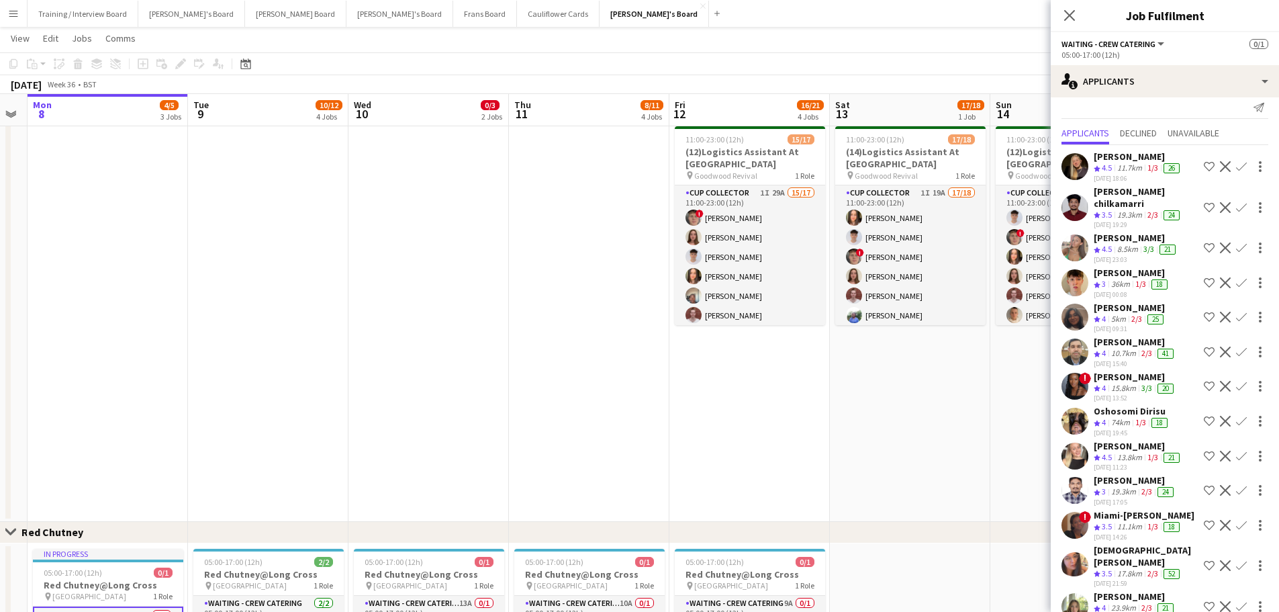
drag, startPoint x: 181, startPoint y: 288, endPoint x: 619, endPoint y: 276, distance: 438.6
click at [618, 276] on app-calendar-viewport "Thu 4 14/14 4 Jobs Fri 5 13/13 4 Jobs Sat 6 17/19 4 Jobs Sun 7 Mon 8 4/5 3 Jobs…" at bounding box center [639, 73] width 1279 height 1838
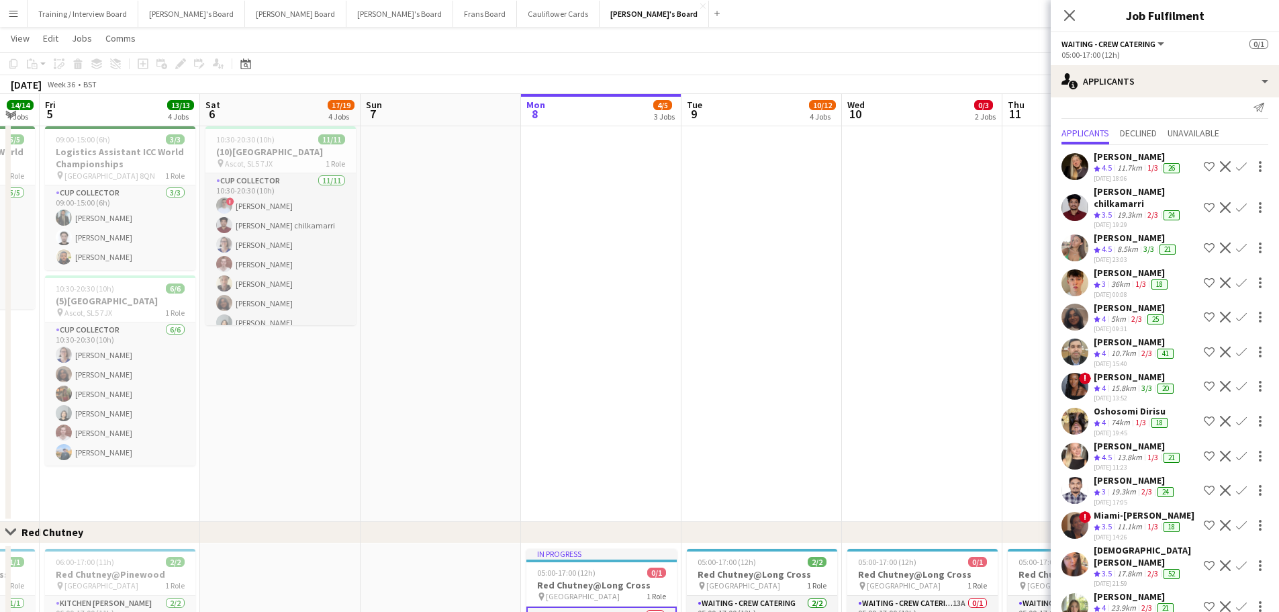
drag, startPoint x: 115, startPoint y: 392, endPoint x: 334, endPoint y: 391, distance: 218.2
click at [334, 391] on app-calendar-viewport "Wed 3 10/10 3 Jobs Thu 4 14/14 4 Jobs Fri 5 13/13 4 Jobs Sat 6 17/19 4 Jobs Sun…" at bounding box center [639, 73] width 1279 height 1838
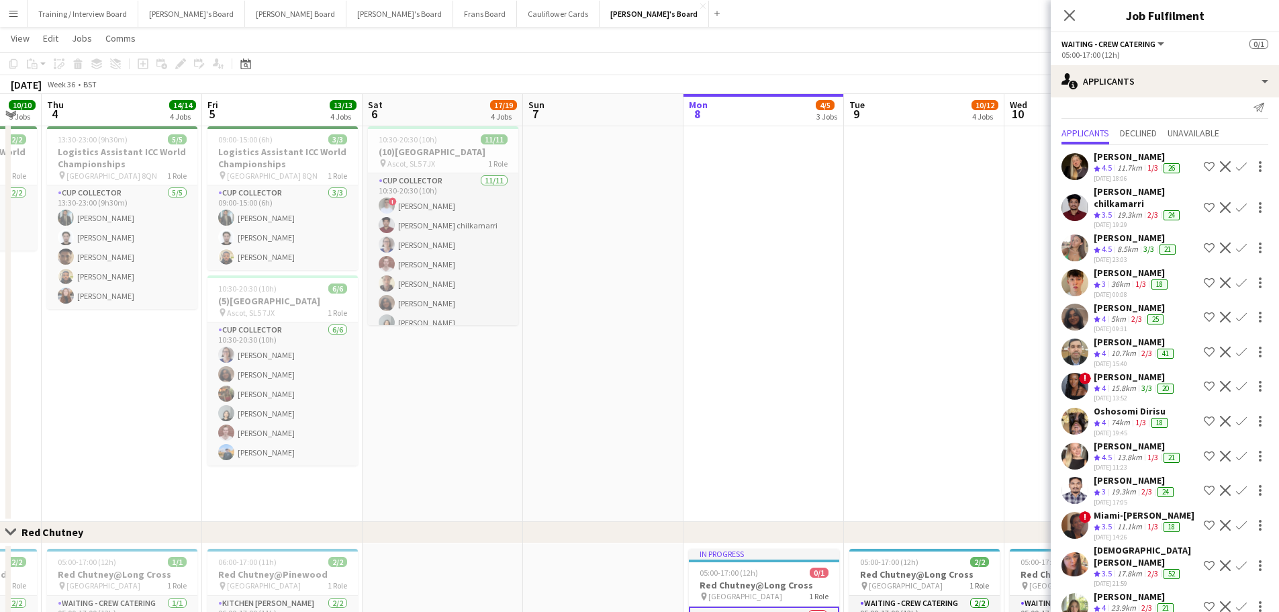
click at [595, 391] on app-date-cell at bounding box center [603, 321] width 160 height 401
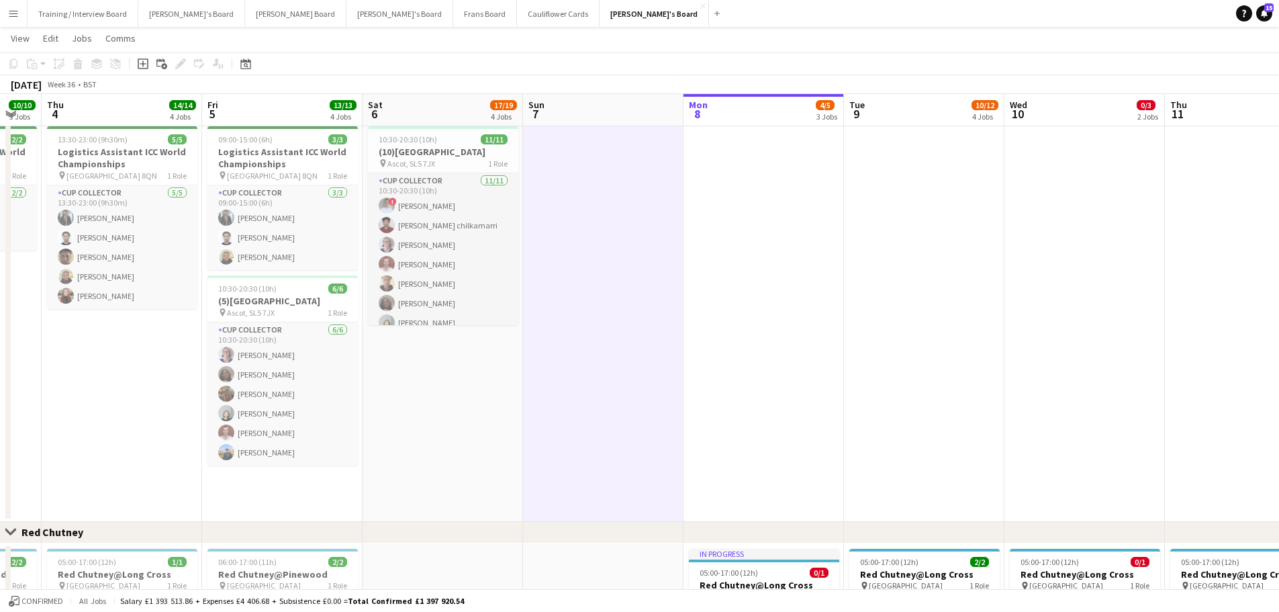
click at [431, 408] on app-date-cell "10:30-20:30 (10h) 11/11 (10)Ascot Racecourse pin Ascot, SL5 7JX 1 Role CUP COLL…" at bounding box center [443, 321] width 160 height 401
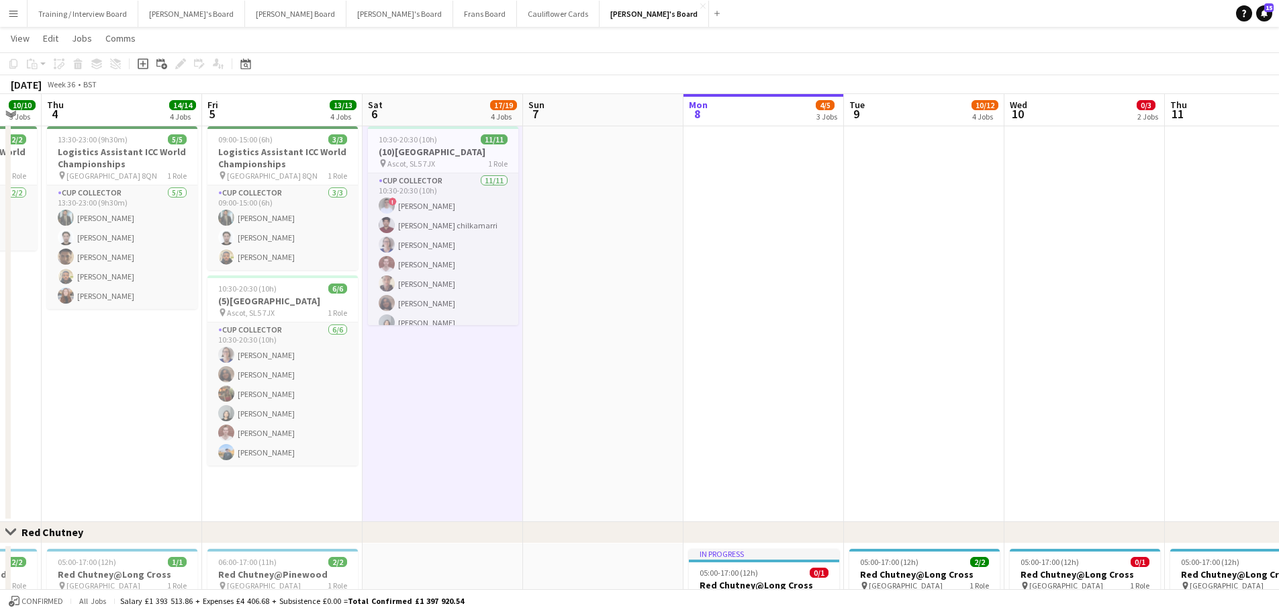
drag, startPoint x: 589, startPoint y: 387, endPoint x: 575, endPoint y: 381, distance: 15.0
click at [587, 387] on app-date-cell at bounding box center [603, 321] width 160 height 401
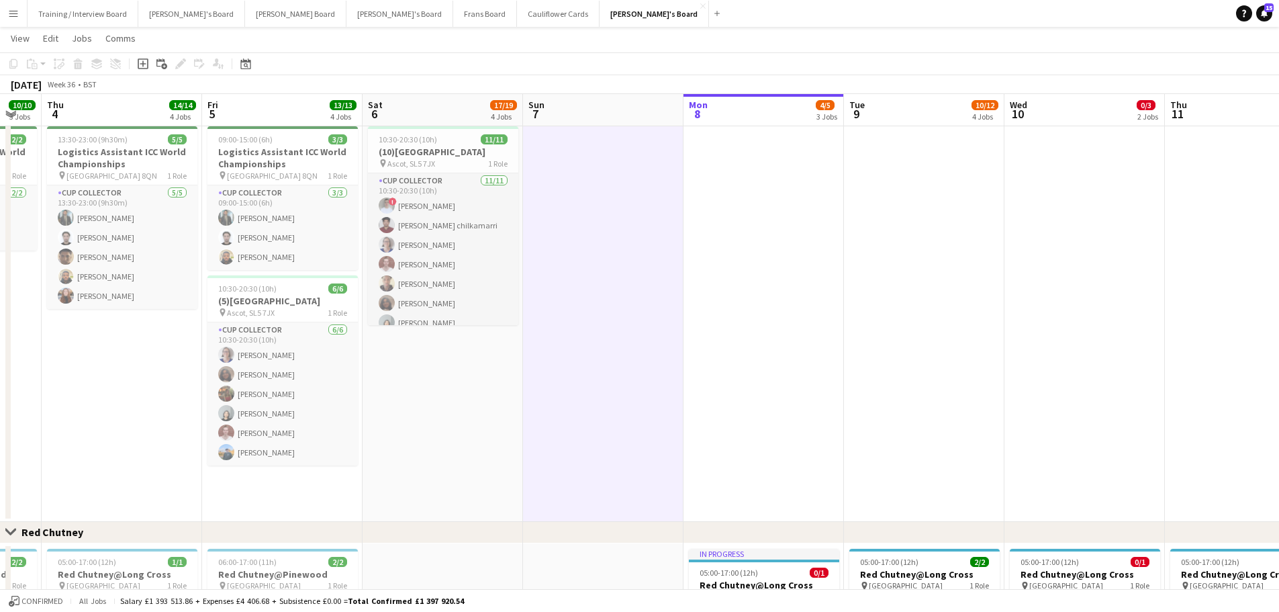
scroll to position [0, 281]
click at [504, 379] on app-date-cell "10:30-20:30 (10h) 11/11 (10)Ascot Racecourse pin Ascot, SL5 7JX 1 Role CUP COLL…" at bounding box center [441, 321] width 160 height 401
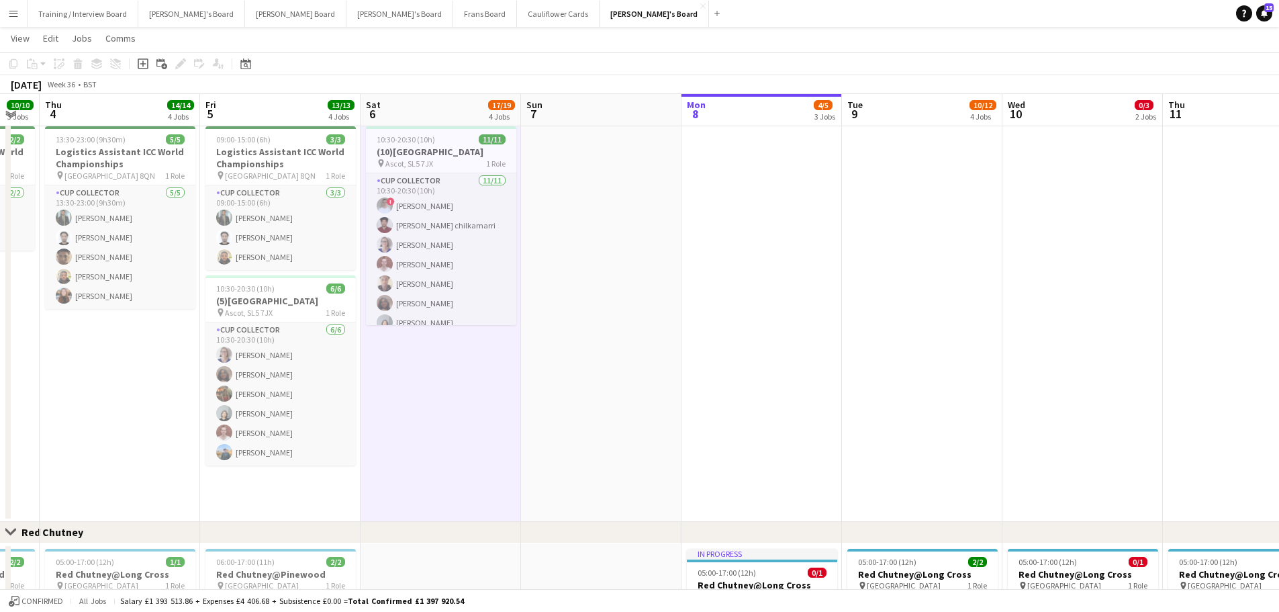
click at [549, 392] on app-date-cell at bounding box center [601, 321] width 160 height 401
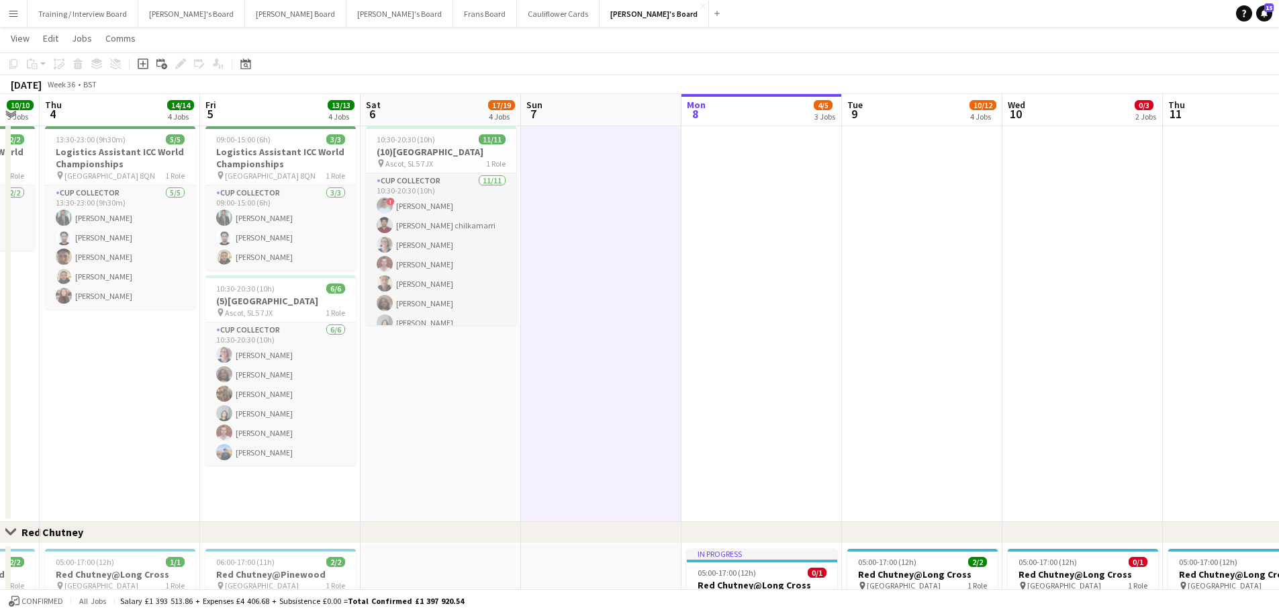
click at [507, 401] on app-date-cell "10:30-20:30 (10h) 11/11 (10)Ascot Racecourse pin Ascot, SL5 7JX 1 Role CUP COLL…" at bounding box center [441, 321] width 160 height 401
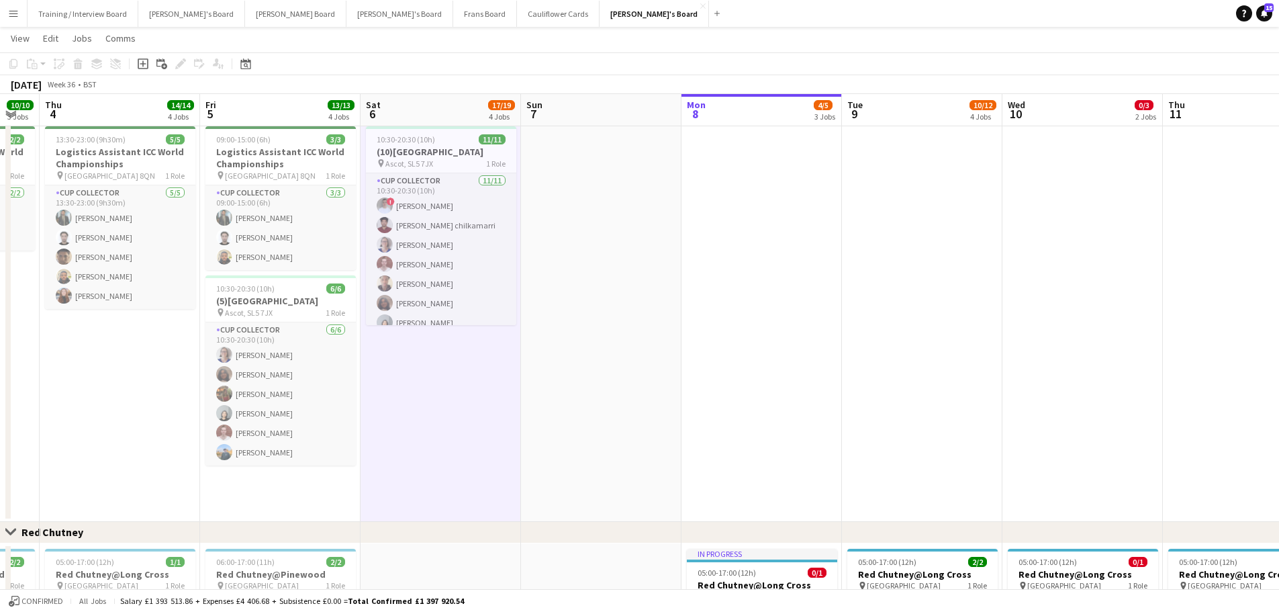
click at [608, 377] on app-date-cell at bounding box center [601, 321] width 160 height 401
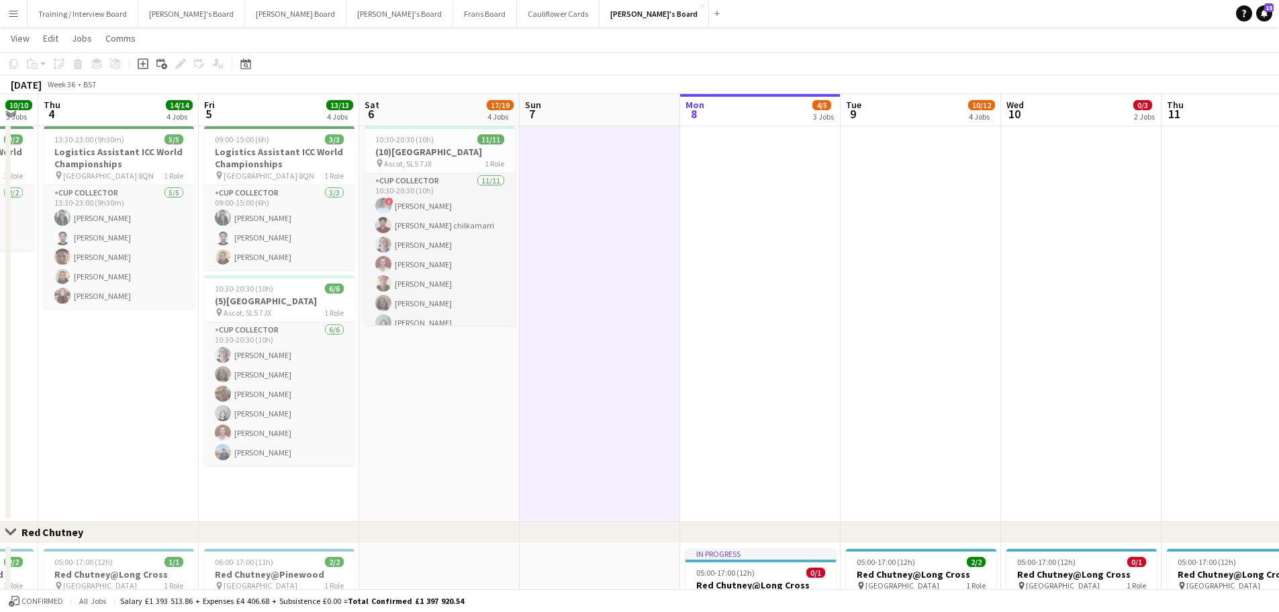
click at [521, 387] on app-date-cell at bounding box center [600, 321] width 160 height 401
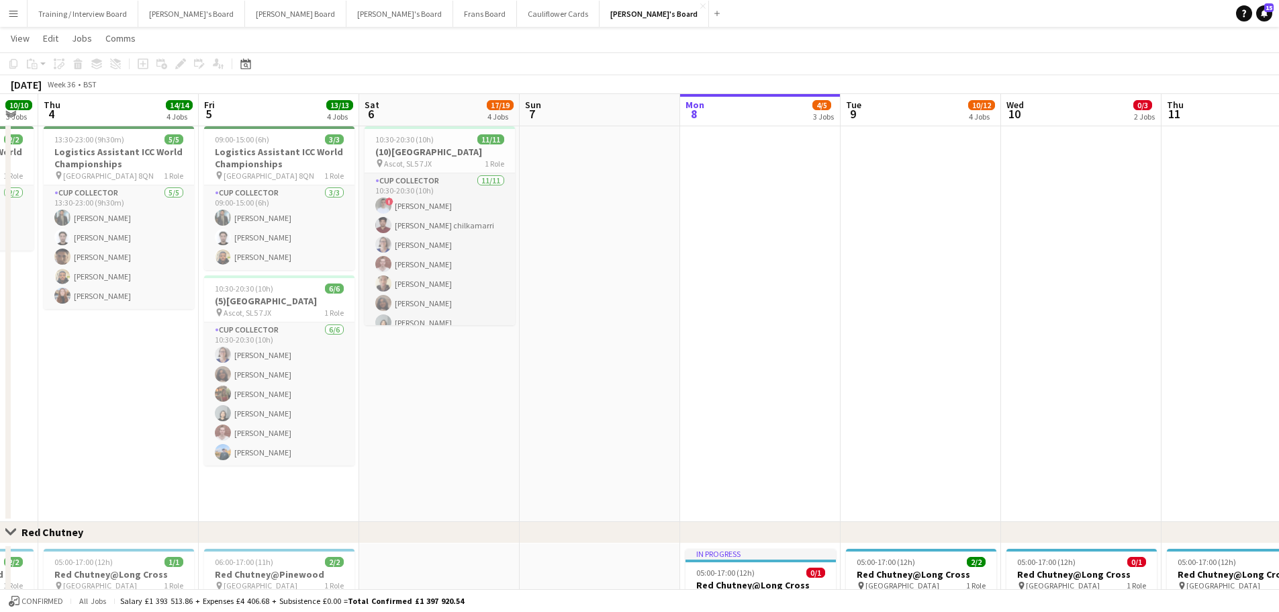
click at [557, 365] on app-date-cell at bounding box center [600, 321] width 160 height 401
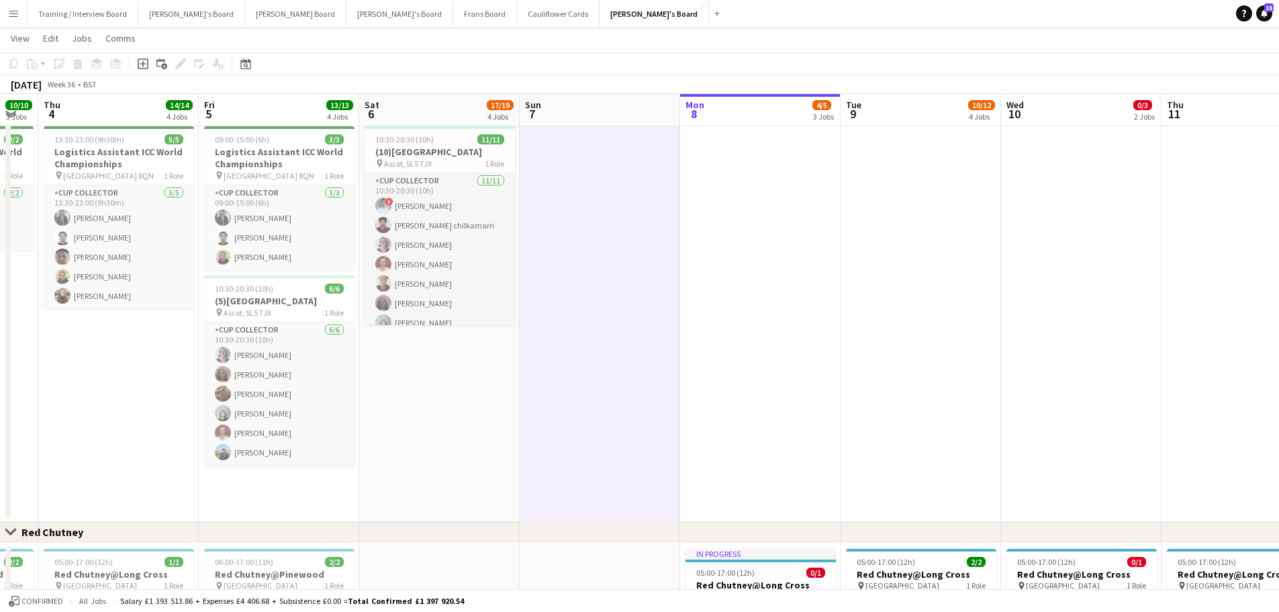
click at [428, 414] on app-date-cell "10:30-20:30 (10h) 11/11 (10)Ascot Racecourse pin Ascot, SL5 7JX 1 Role CUP COLL…" at bounding box center [439, 321] width 160 height 401
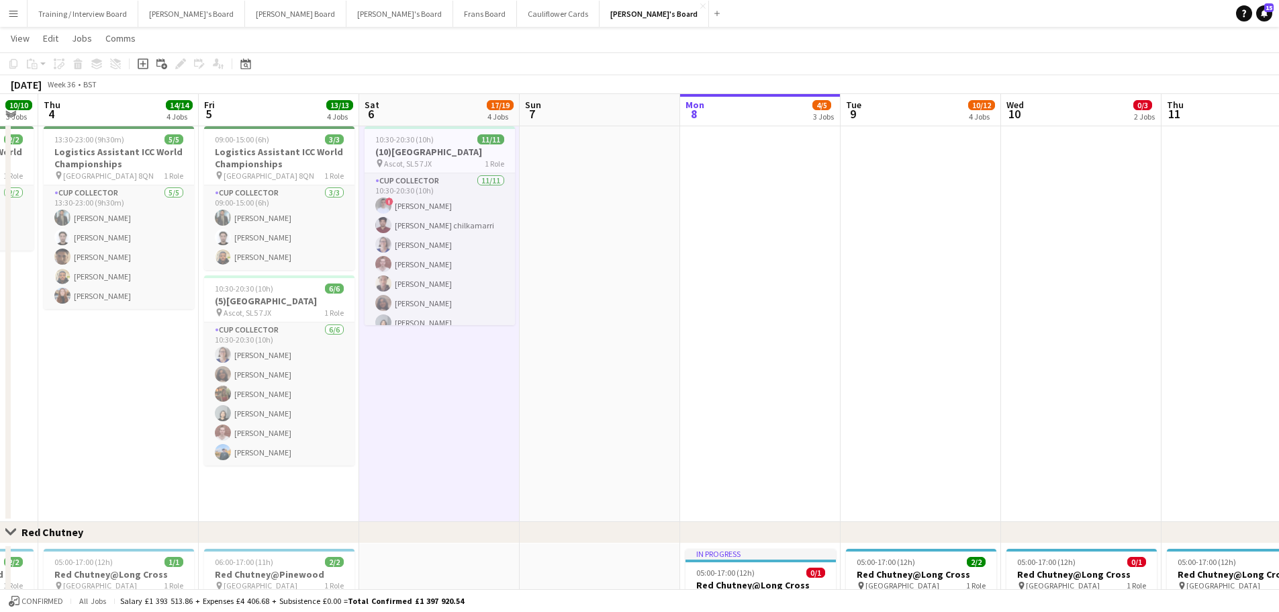
click at [638, 381] on app-date-cell at bounding box center [600, 321] width 160 height 401
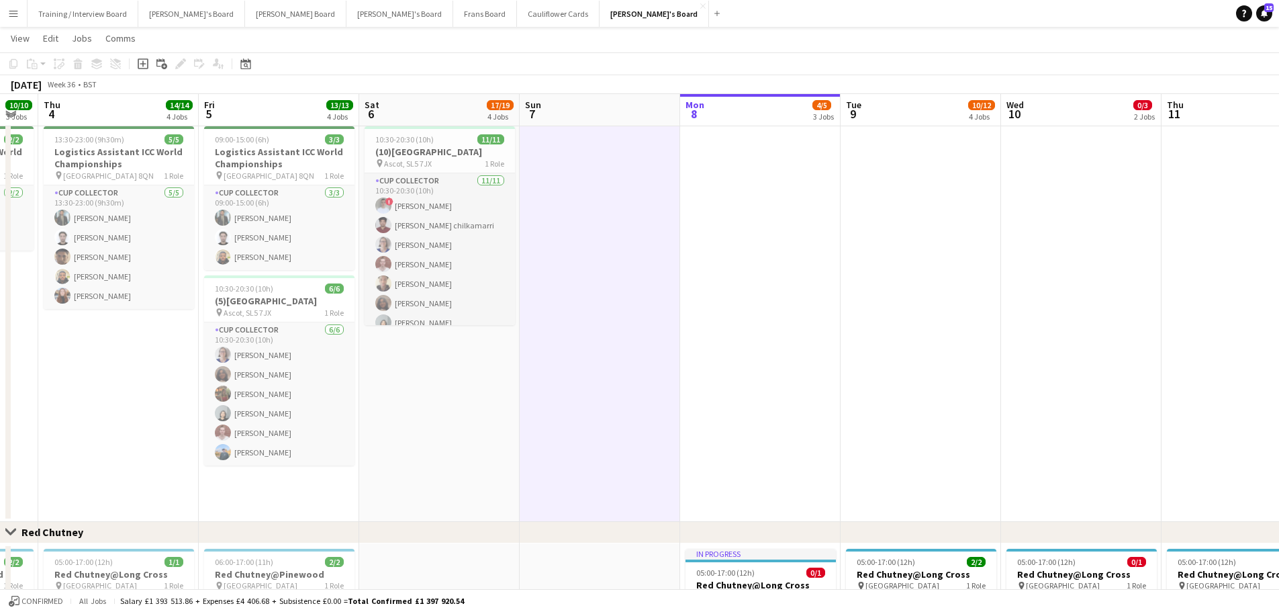
click at [379, 407] on app-date-cell "10:30-20:30 (10h) 11/11 (10)Ascot Racecourse pin Ascot, SL5 7JX 1 Role CUP COLL…" at bounding box center [439, 321] width 160 height 401
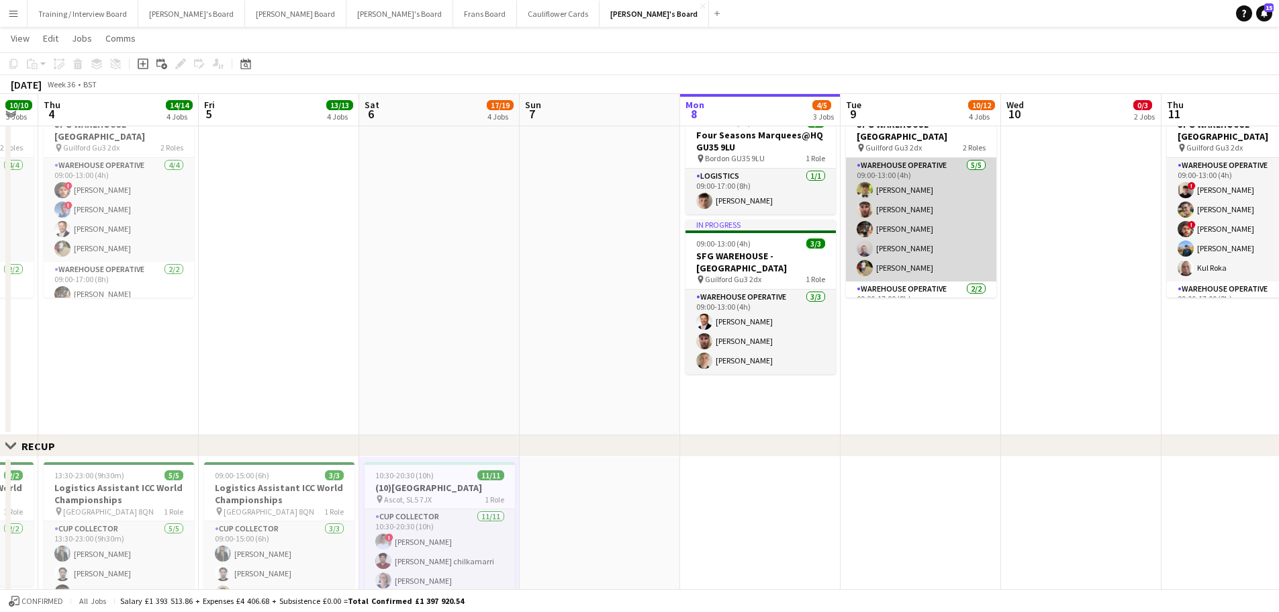
scroll to position [37, 0]
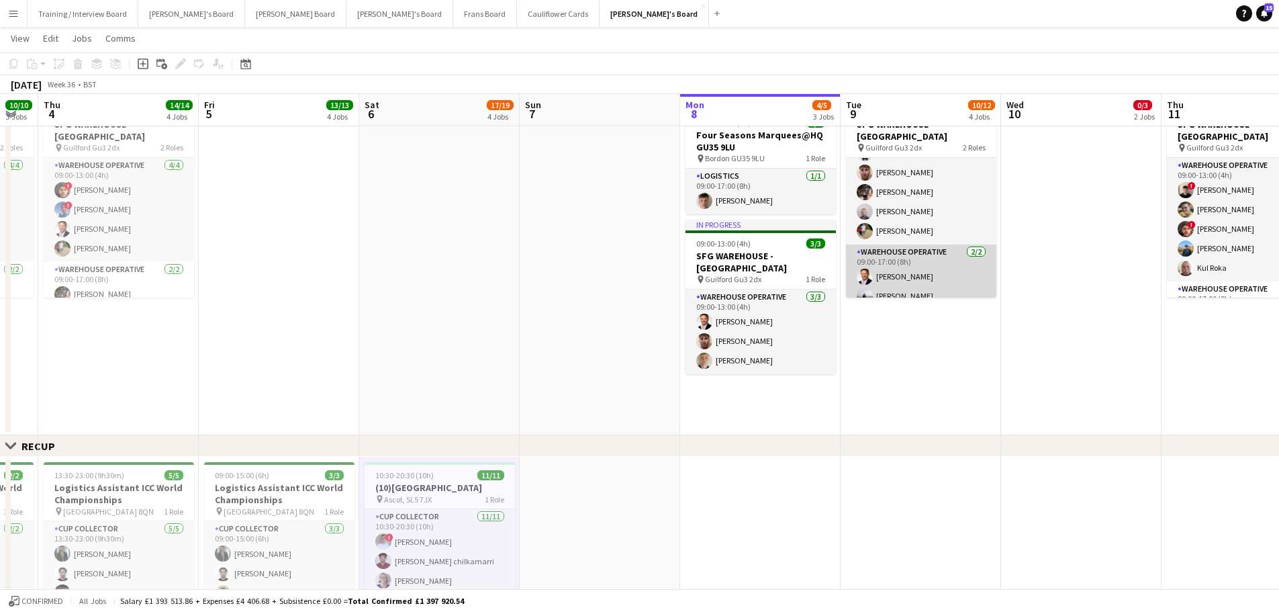
click at [891, 286] on app-card-role "Warehouse Operative 2/2 09:00-17:00 (8h) Gustav Ek Andy Ferguson" at bounding box center [921, 276] width 150 height 65
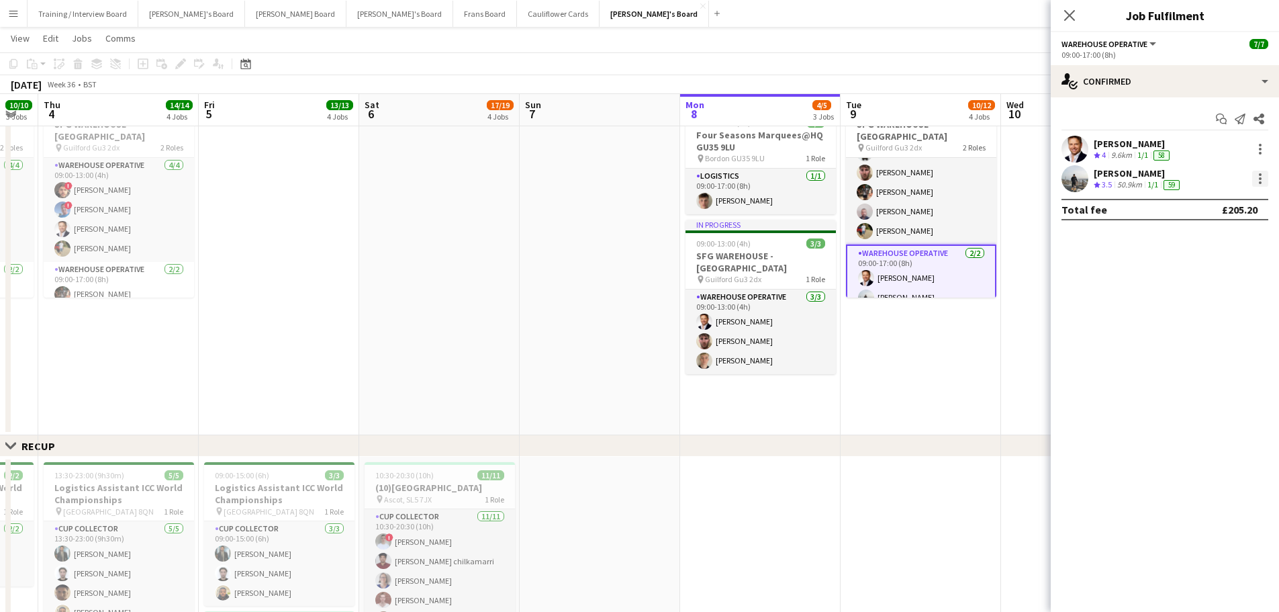
click at [1260, 177] on div at bounding box center [1260, 178] width 3 height 3
click at [1225, 338] on span "Remove" at bounding box center [1215, 332] width 83 height 12
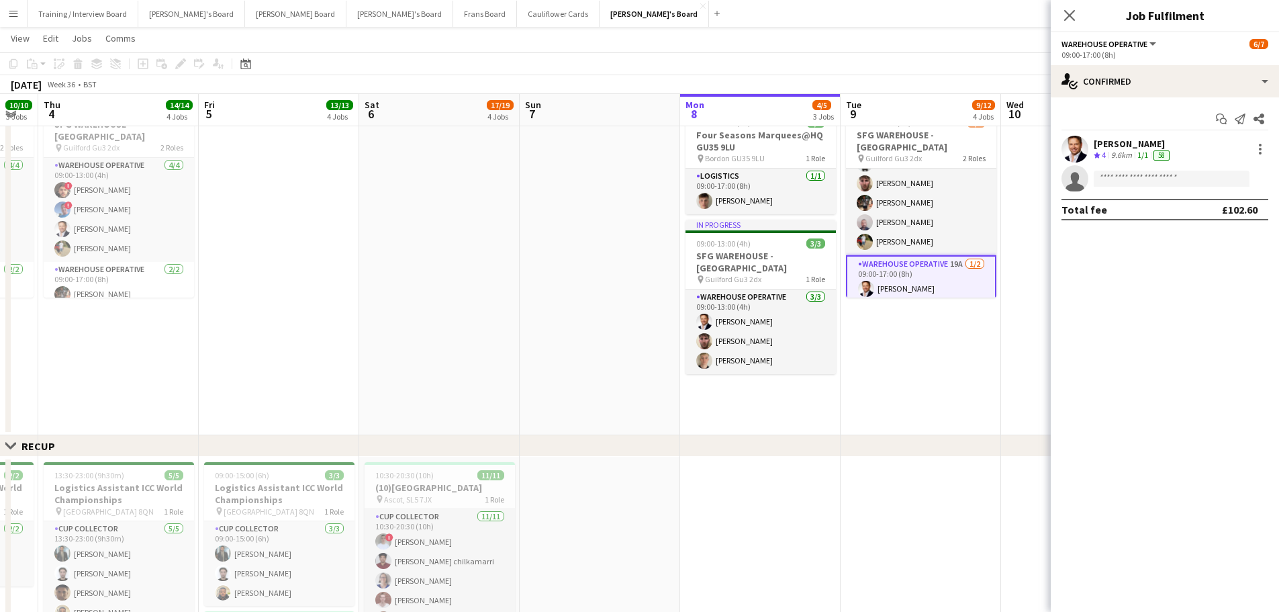
click at [1043, 330] on app-date-cell at bounding box center [1081, 264] width 160 height 342
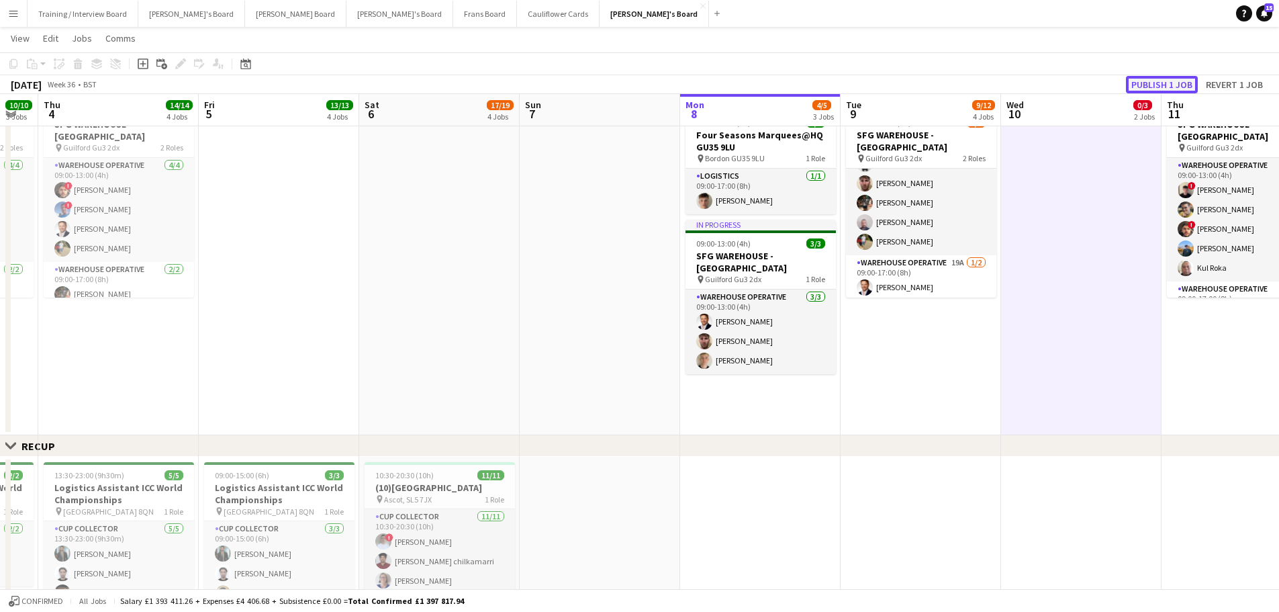
click at [1147, 85] on button "Publish 1 job" at bounding box center [1162, 84] width 72 height 17
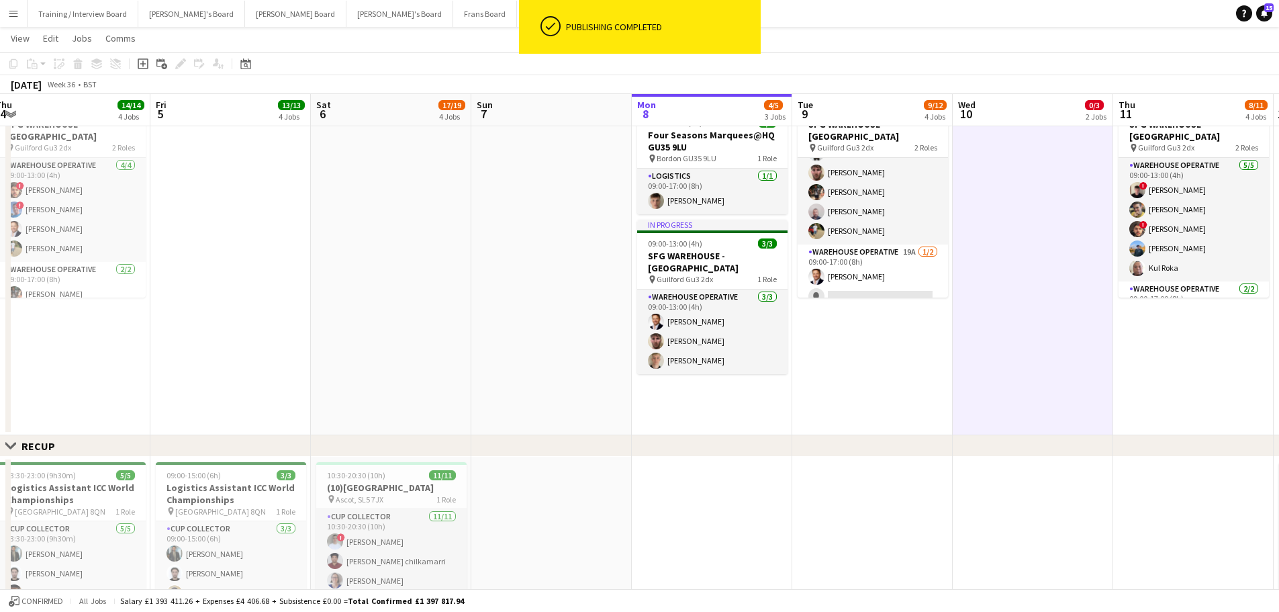
drag, startPoint x: 1093, startPoint y: 352, endPoint x: 945, endPoint y: 364, distance: 148.8
click at [945, 364] on app-calendar-viewport "Tue 2 4/4 2 Jobs Wed 3 10/10 3 Jobs Thu 4 14/14 4 Jobs Fri 5 13/13 4 Jobs Sat 6…" at bounding box center [639, 409] width 1279 height 1838
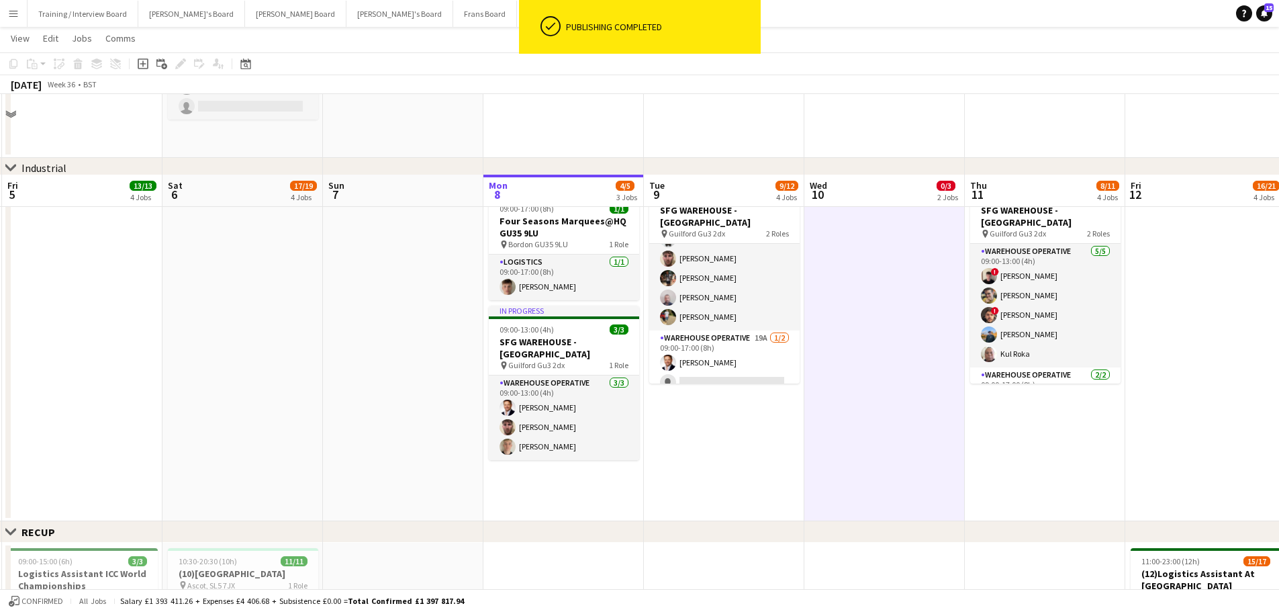
scroll to position [563, 0]
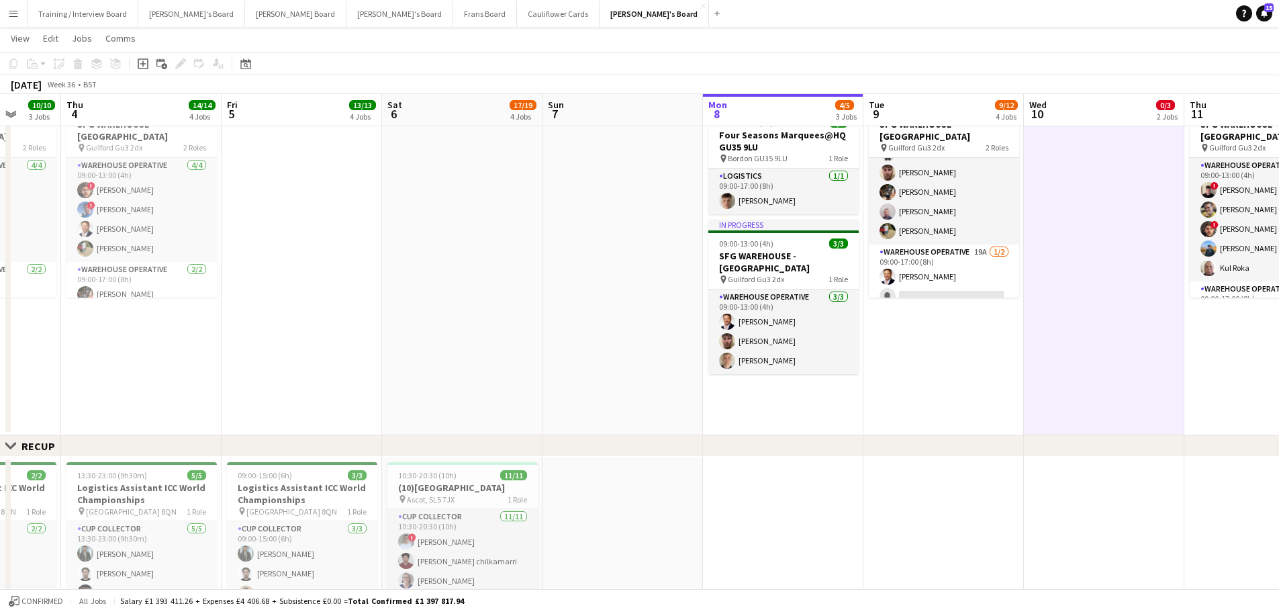
click at [614, 524] on app-calendar-viewport "Tue 2 4/4 2 Jobs Wed 3 10/10 3 Jobs Thu 4 14/14 4 Jobs Fri 5 13/13 4 Jobs Sat 6…" at bounding box center [639, 409] width 1279 height 1838
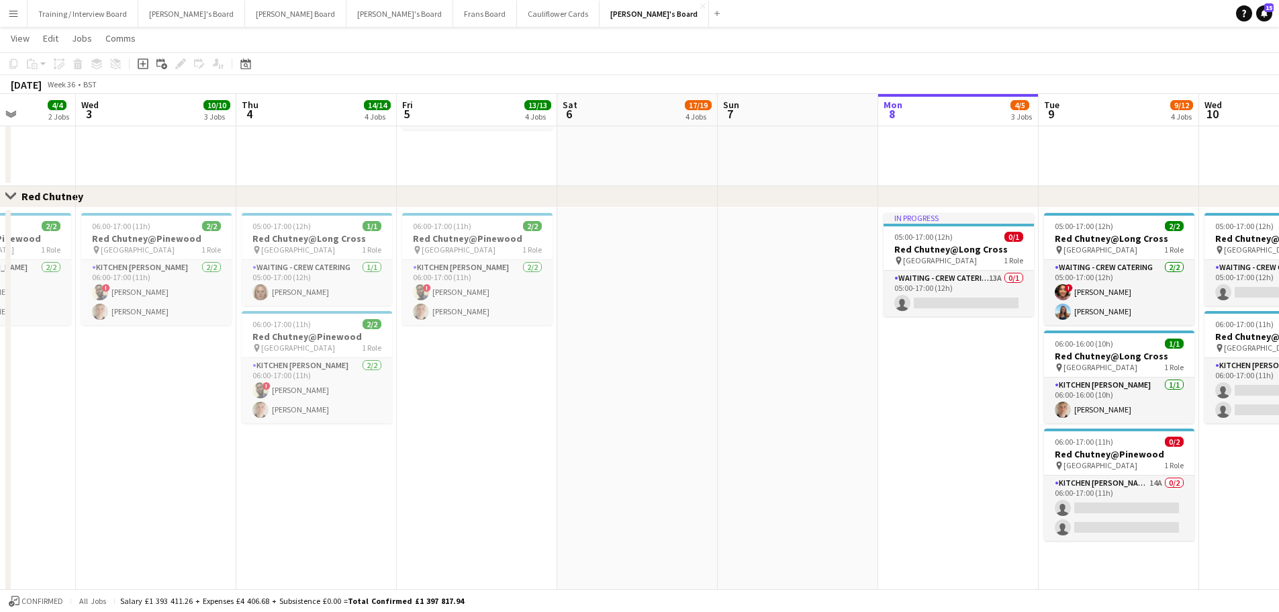
scroll to position [0, 310]
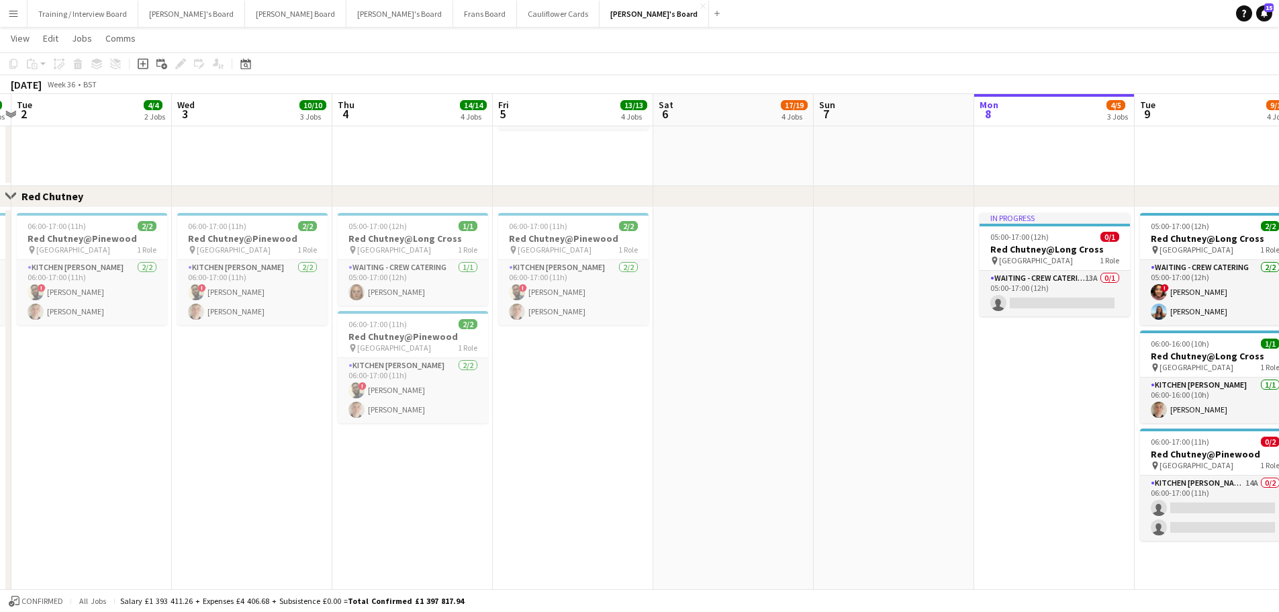
drag, startPoint x: 181, startPoint y: 475, endPoint x: 452, endPoint y: 464, distance: 271.5
click at [549, 300] on app-card-role "Kitchen Porter 2/2 06:00-17:00 (11h) ! Abdisalam Sheek Sam Anderson" at bounding box center [573, 292] width 150 height 65
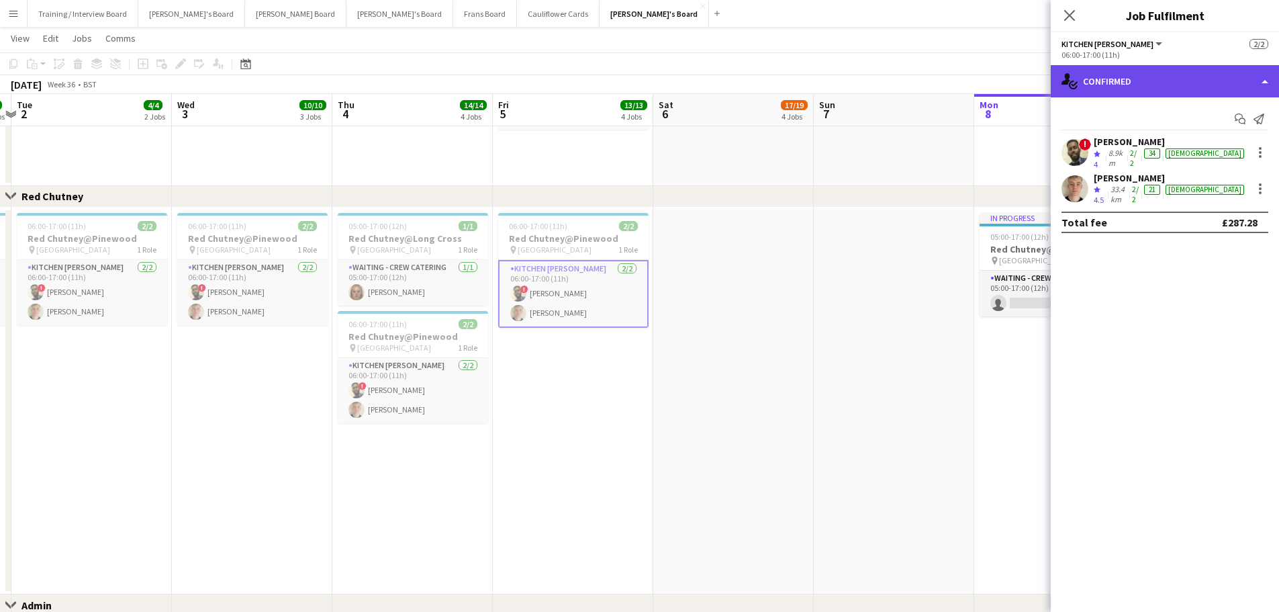
click at [1106, 94] on div "single-neutral-actions-check-2 Confirmed" at bounding box center [1165, 81] width 228 height 32
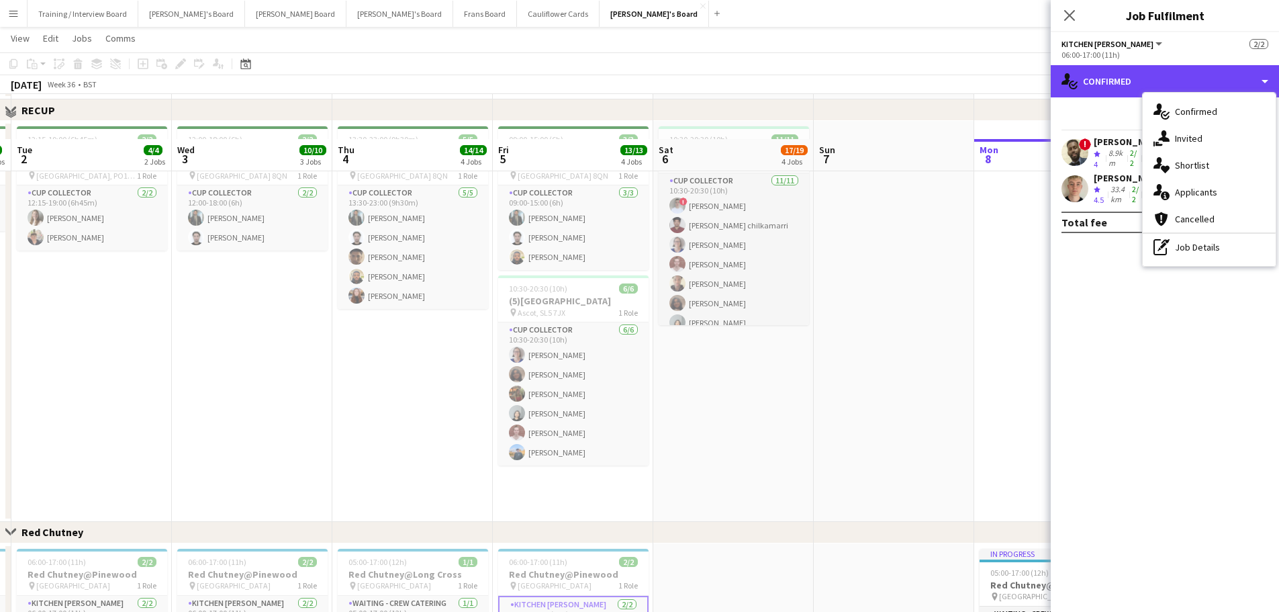
scroll to position [1033, 0]
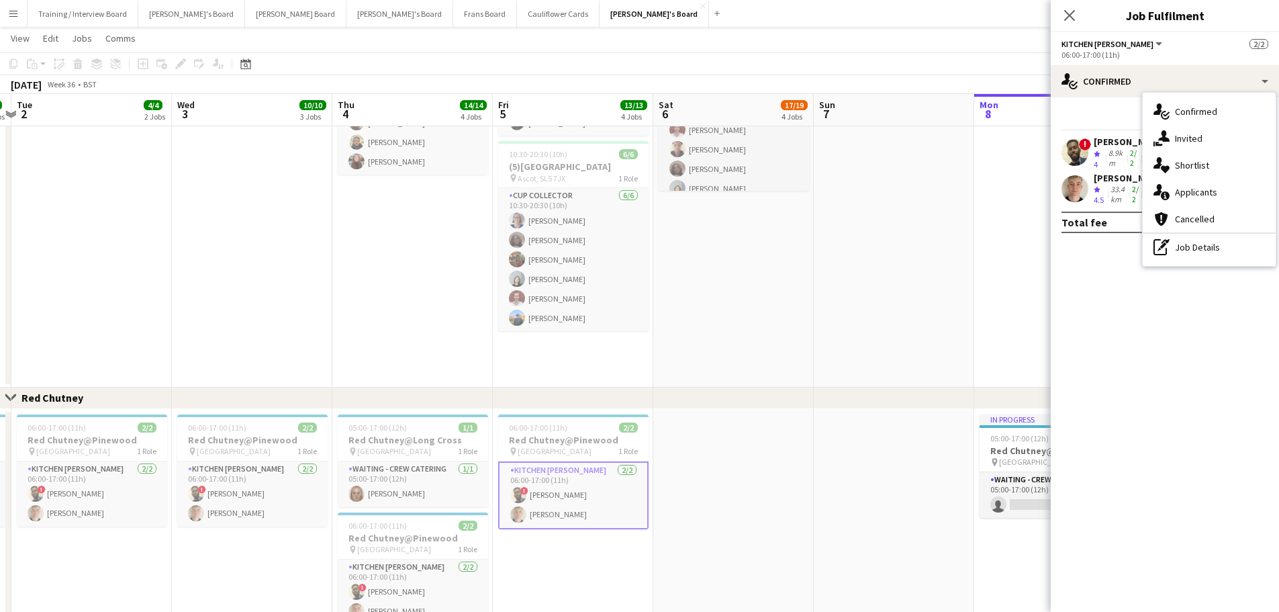
click at [589, 491] on app-card-role "Kitchen Porter 2/2 06:00-17:00 (11h) ! Abdisalam Sheek Sam Anderson" at bounding box center [573, 495] width 150 height 68
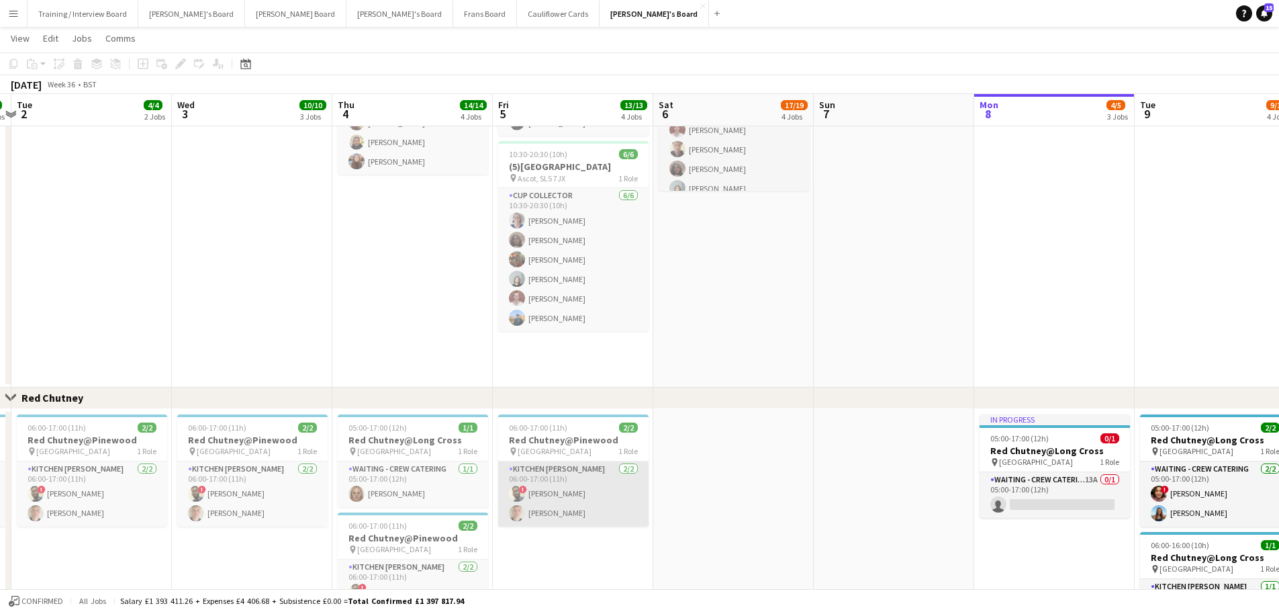
click at [605, 500] on app-card-role "Kitchen Porter 2/2 06:00-17:00 (11h) ! Abdisalam Sheek Sam Anderson" at bounding box center [573, 493] width 150 height 65
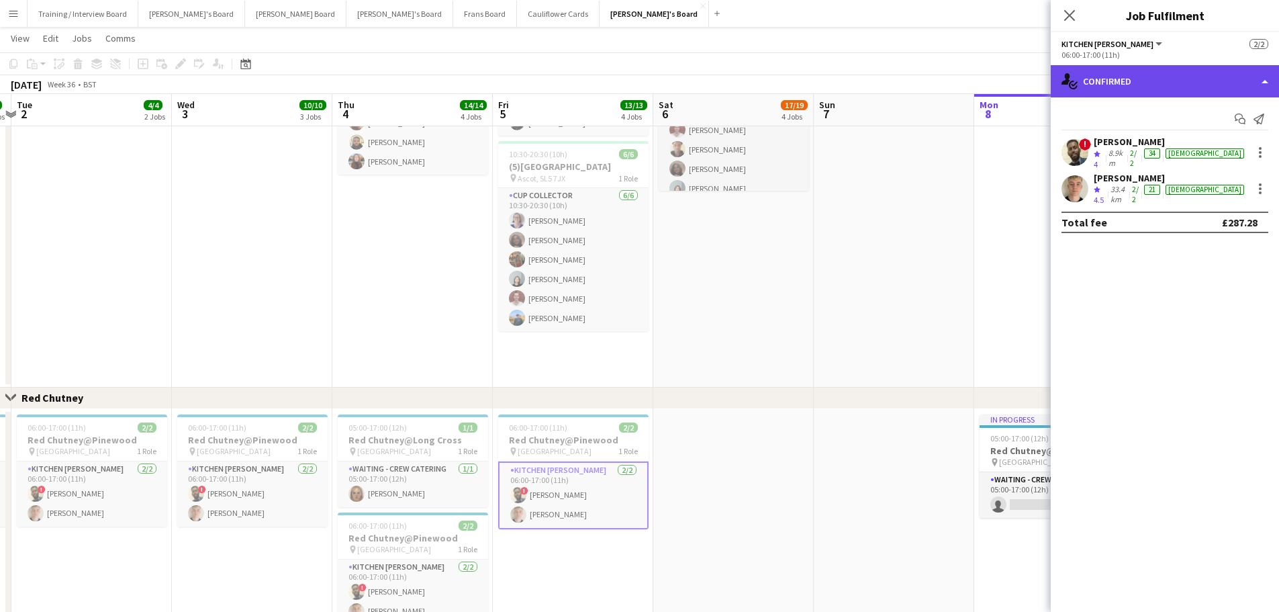
click at [1076, 95] on div "single-neutral-actions-check-2 Confirmed" at bounding box center [1165, 81] width 228 height 32
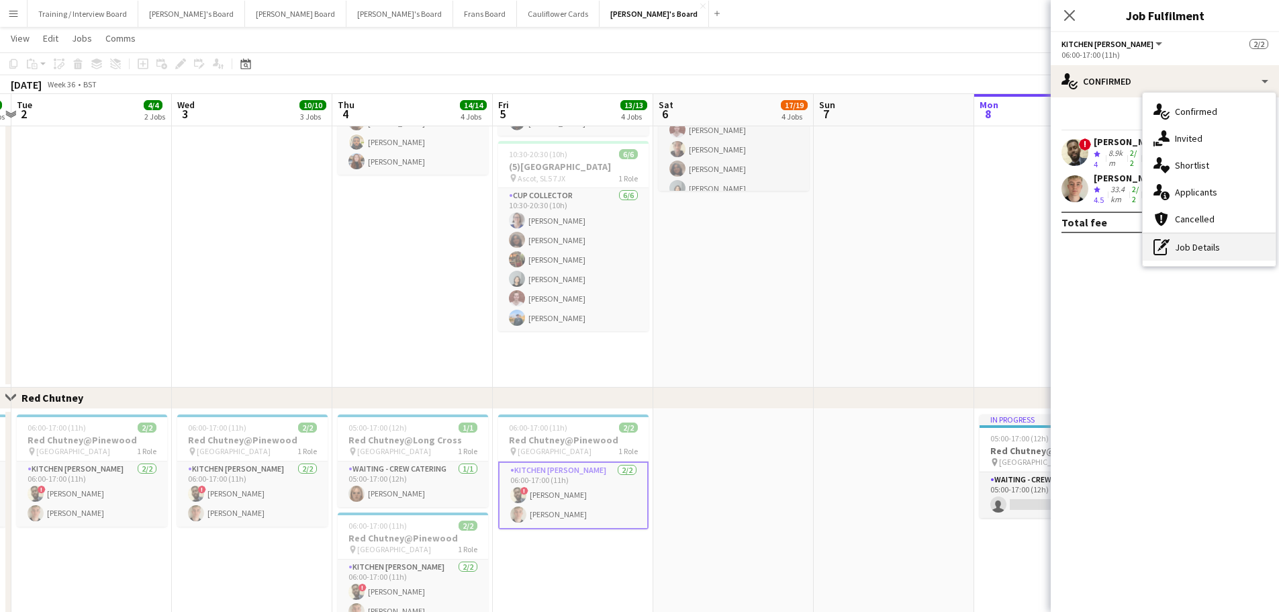
click at [1206, 249] on div "pen-write Job Details" at bounding box center [1209, 247] width 133 height 27
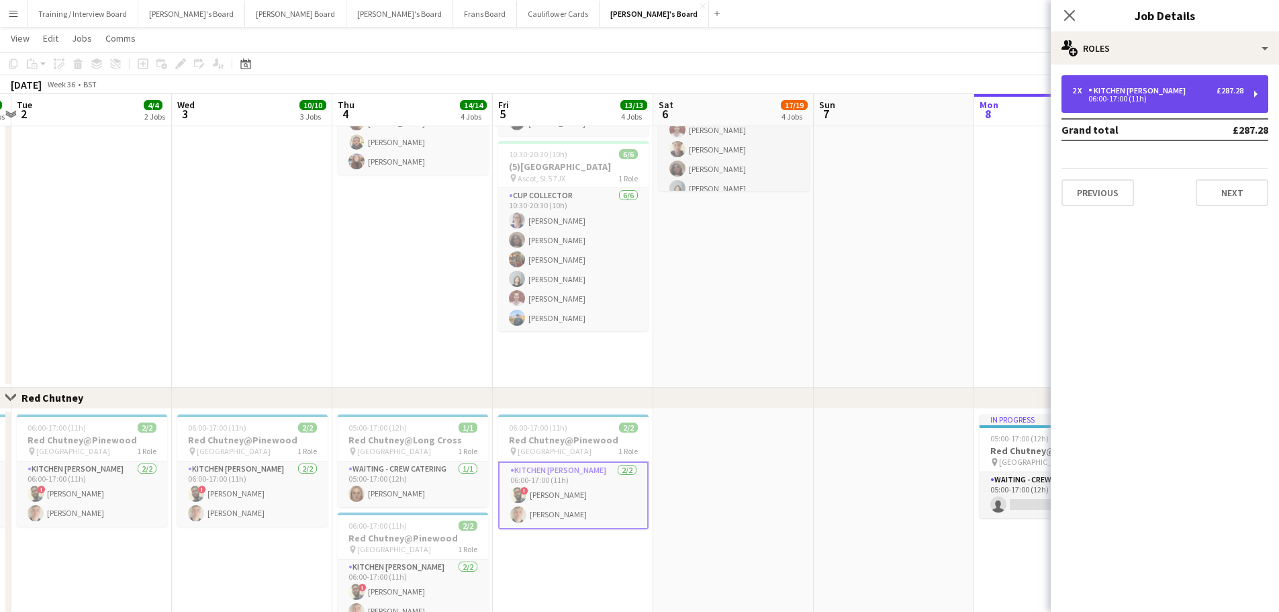
click at [1166, 97] on div "06:00-17:00 (11h)" at bounding box center [1157, 98] width 171 height 7
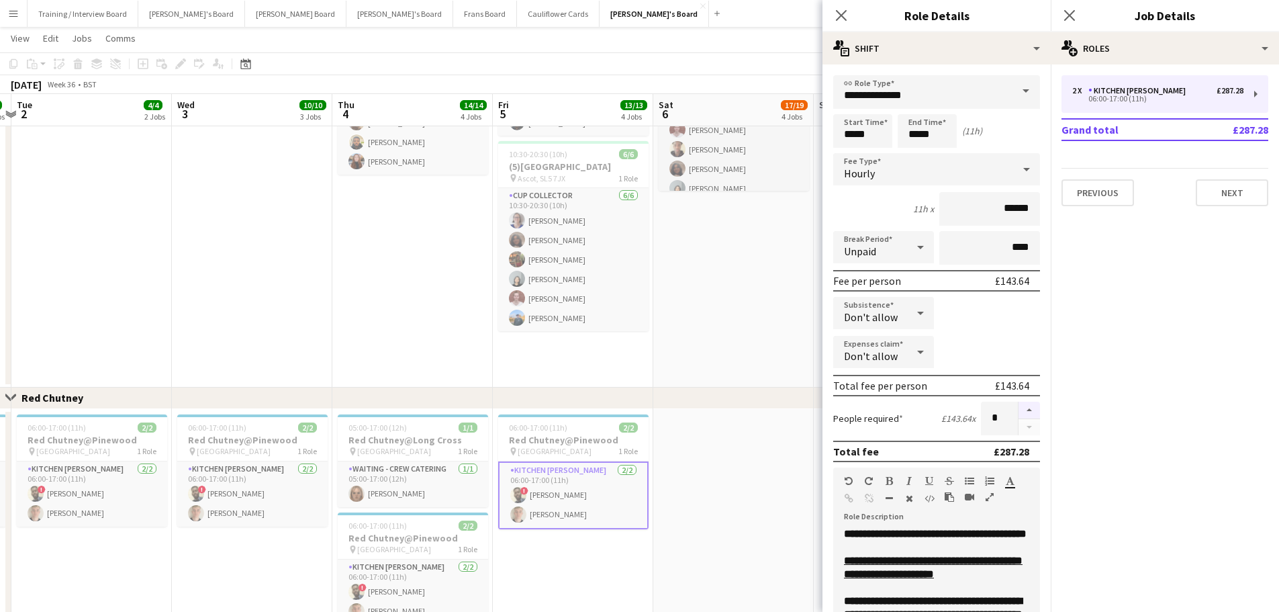
click at [1022, 411] on button "button" at bounding box center [1028, 409] width 21 height 17
type input "*"
click at [720, 444] on app-date-cell at bounding box center [733, 602] width 160 height 387
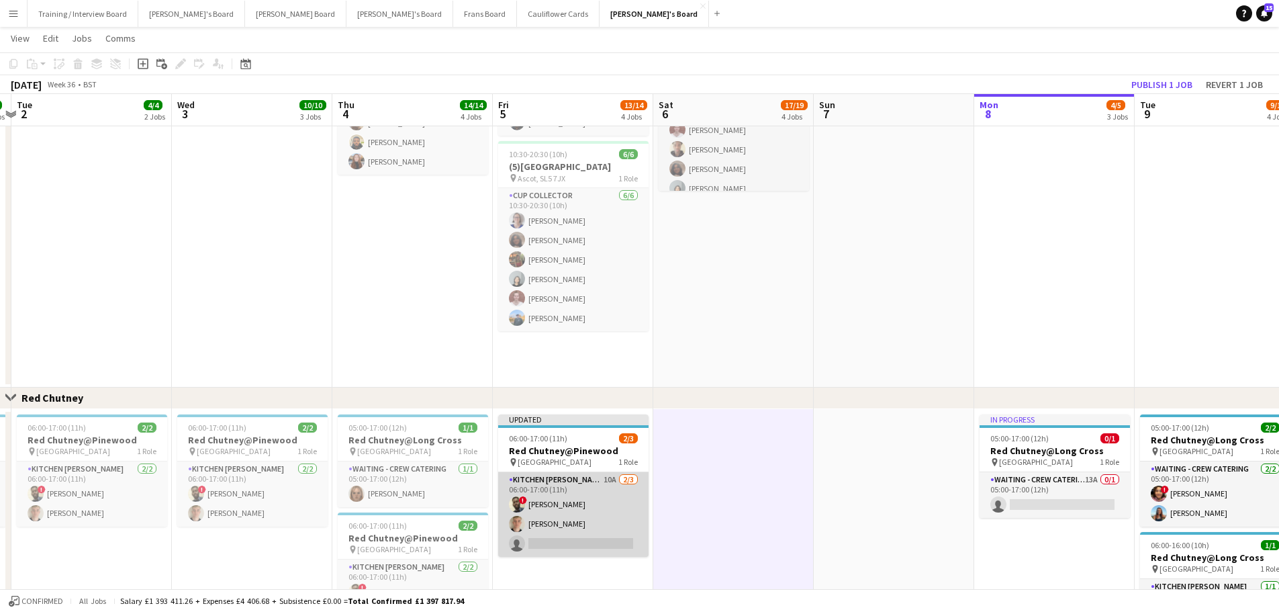
click at [584, 523] on app-card-role "Kitchen Porter 10A 2/3 06:00-17:00 (11h) ! Abdisalam Sheek Sam Anderson single-…" at bounding box center [573, 514] width 150 height 85
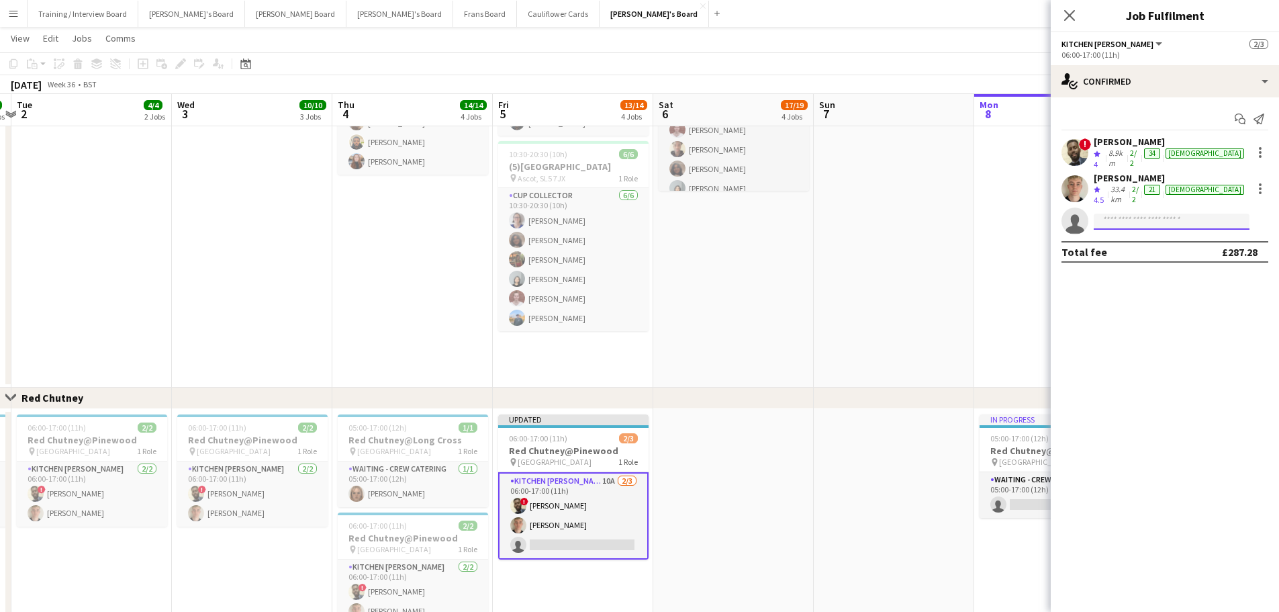
click at [1135, 216] on input at bounding box center [1172, 221] width 156 height 16
type input "**********"
click at [1137, 237] on span "jackanso12@gmail.com" at bounding box center [1171, 238] width 134 height 11
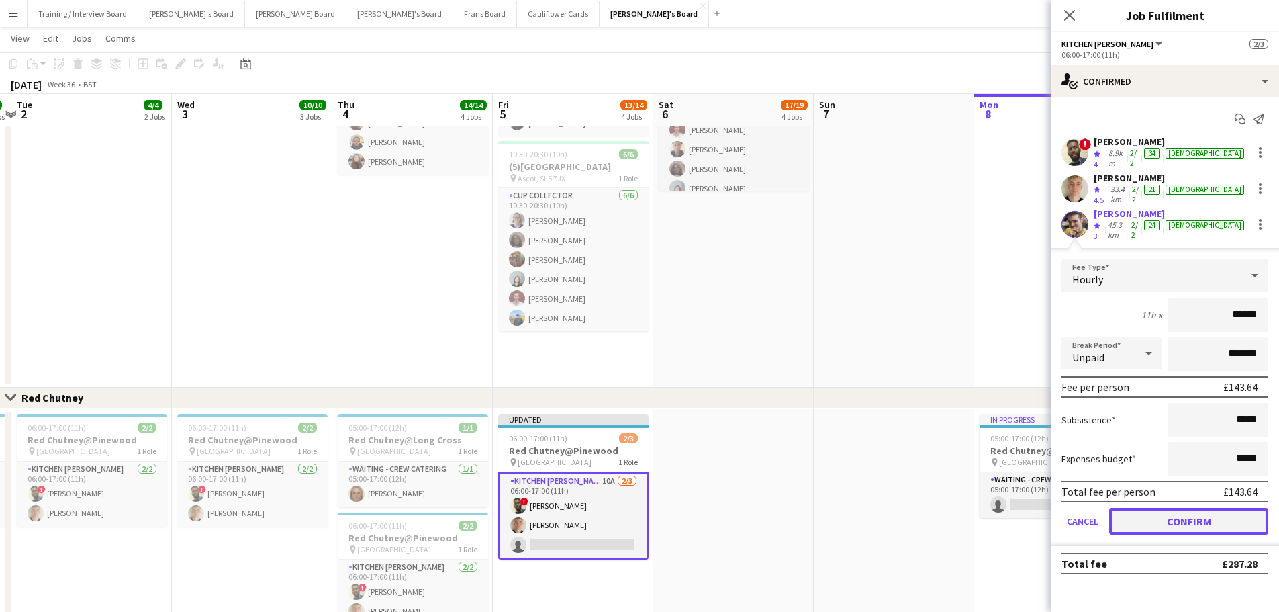
click at [1174, 508] on button "Confirm" at bounding box center [1188, 521] width 159 height 27
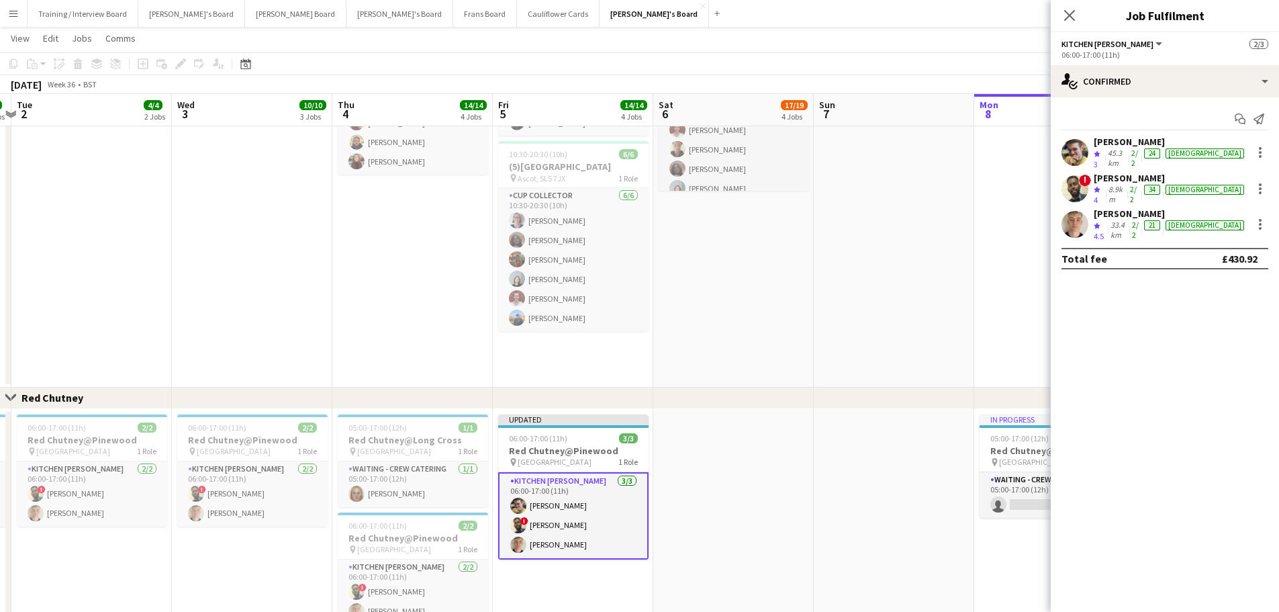
click at [771, 285] on app-date-cell "10:30-20:30 (10h) 11/11 (10)Ascot Racecourse pin Ascot, SL5 7JX 1 Role CUP COLL…" at bounding box center [733, 187] width 160 height 401
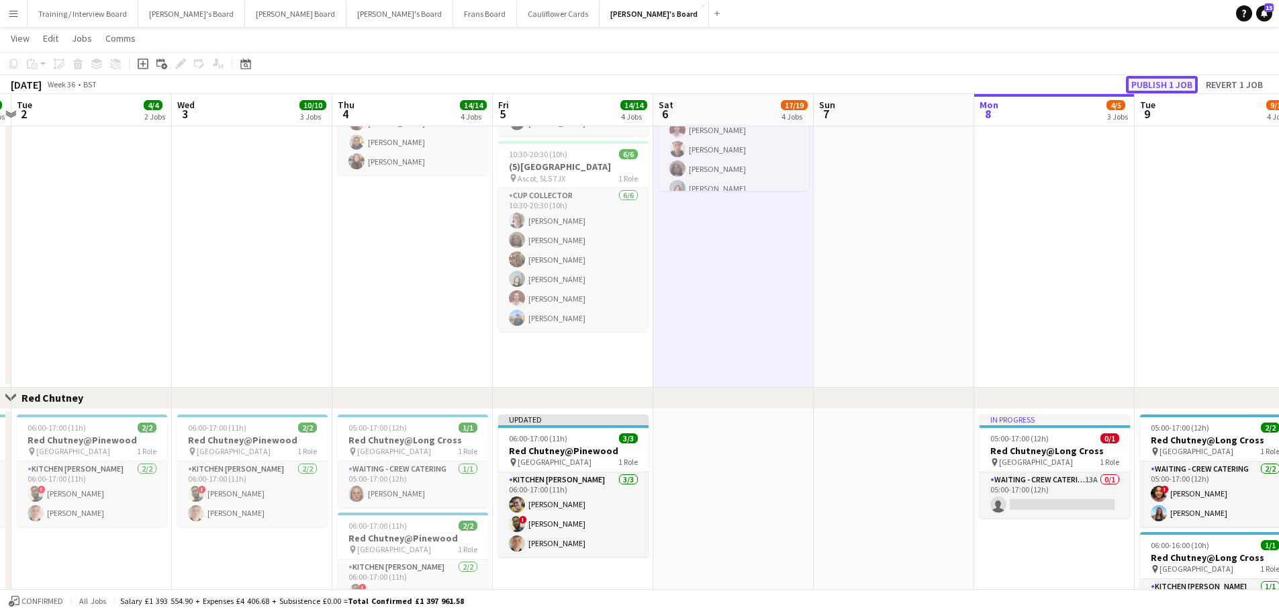
click at [1147, 87] on button "Publish 1 job" at bounding box center [1162, 84] width 72 height 17
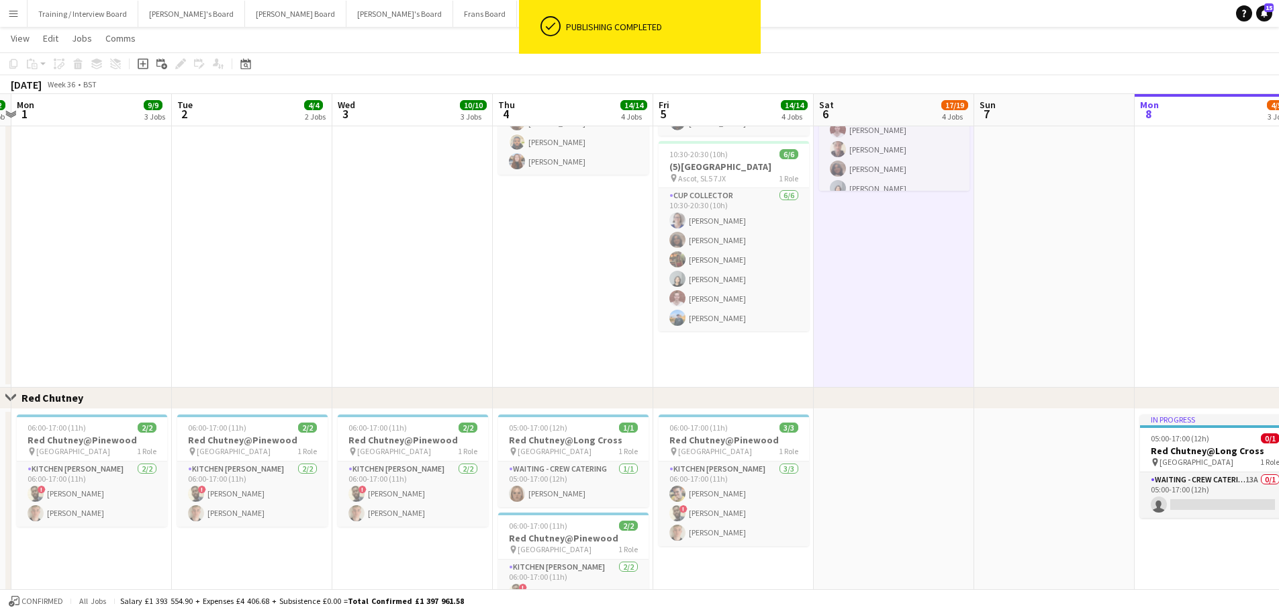
scroll to position [0, 313]
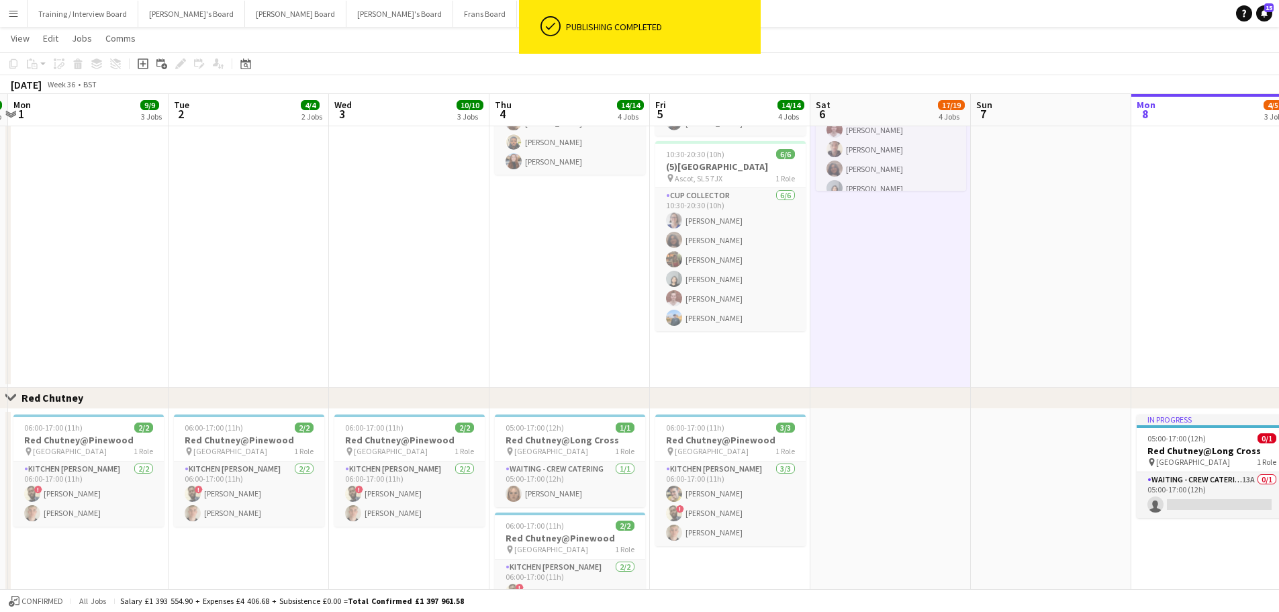
drag, startPoint x: 299, startPoint y: 375, endPoint x: 456, endPoint y: 373, distance: 157.1
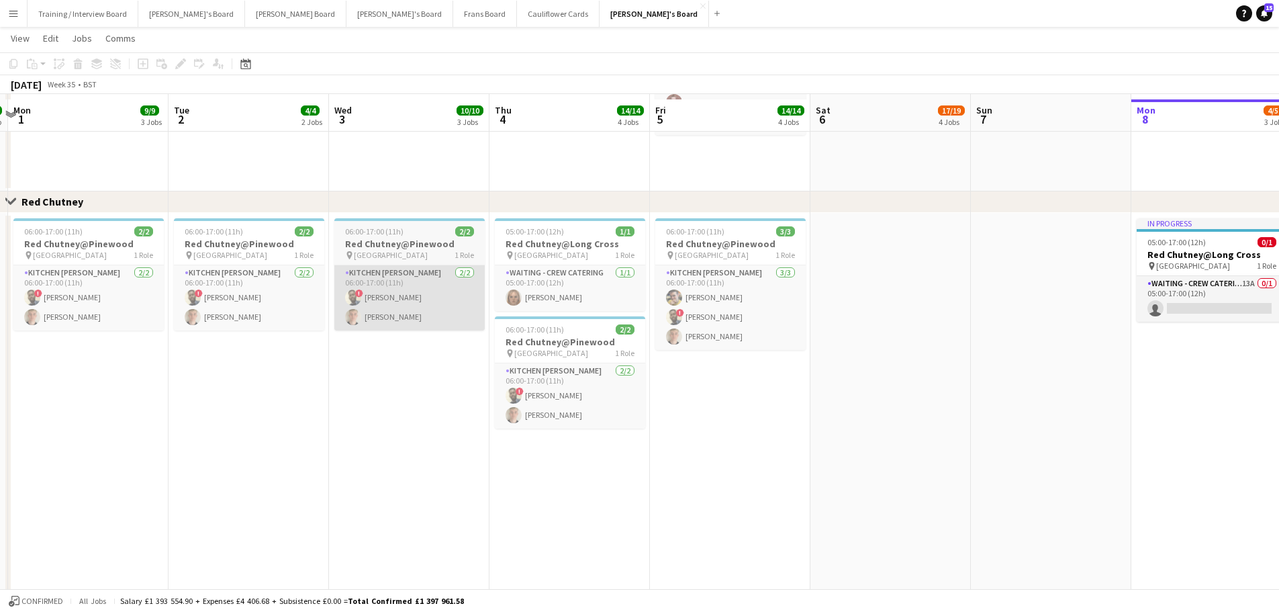
scroll to position [1234, 0]
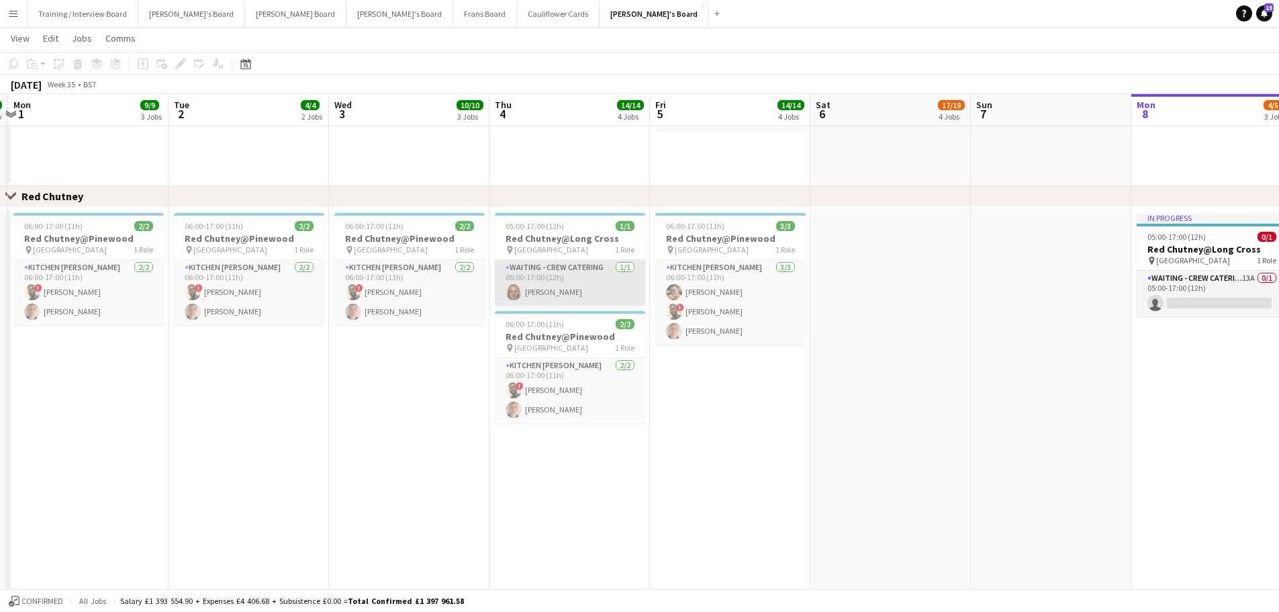
click at [567, 296] on app-card-role "Waiting - Crew Catering 1/1 05:00-17:00 (12h) Heather Burt" at bounding box center [570, 283] width 150 height 46
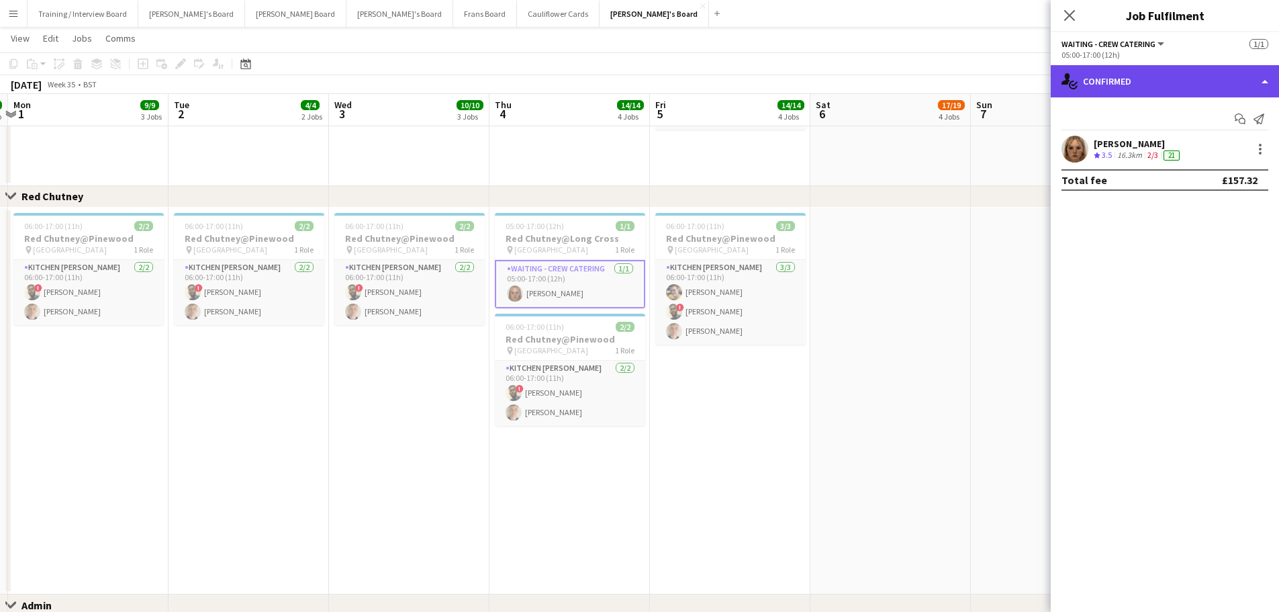
click at [1165, 90] on div "single-neutral-actions-check-2 Confirmed" at bounding box center [1165, 81] width 228 height 32
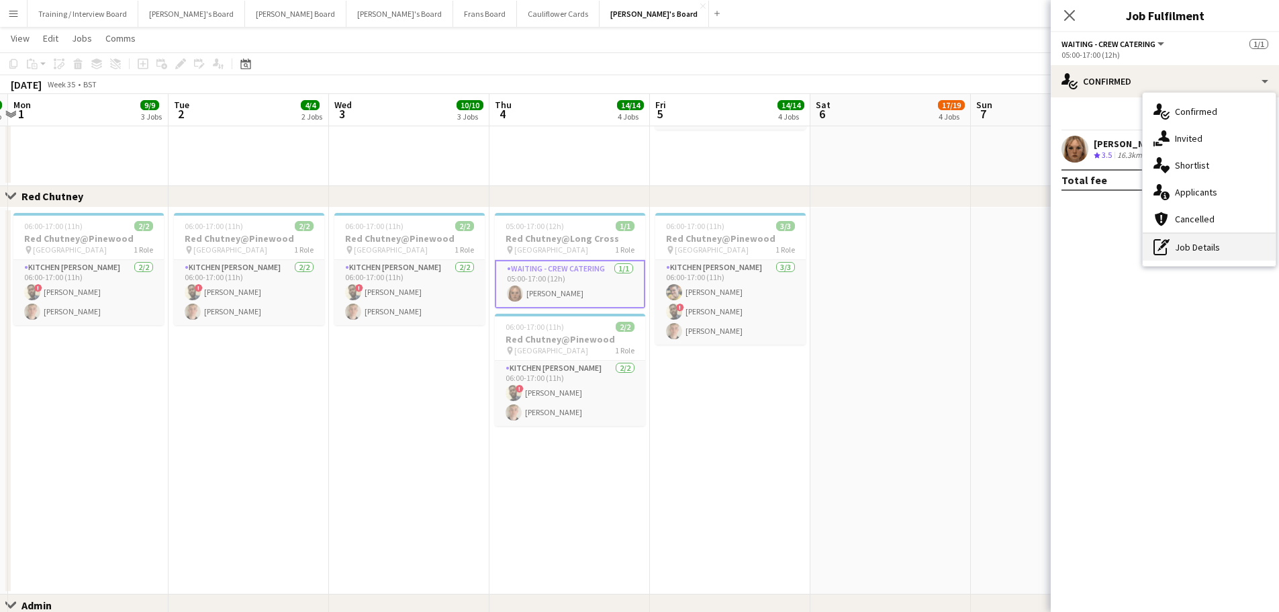
click at [1187, 241] on div "pen-write Job Details" at bounding box center [1209, 247] width 133 height 27
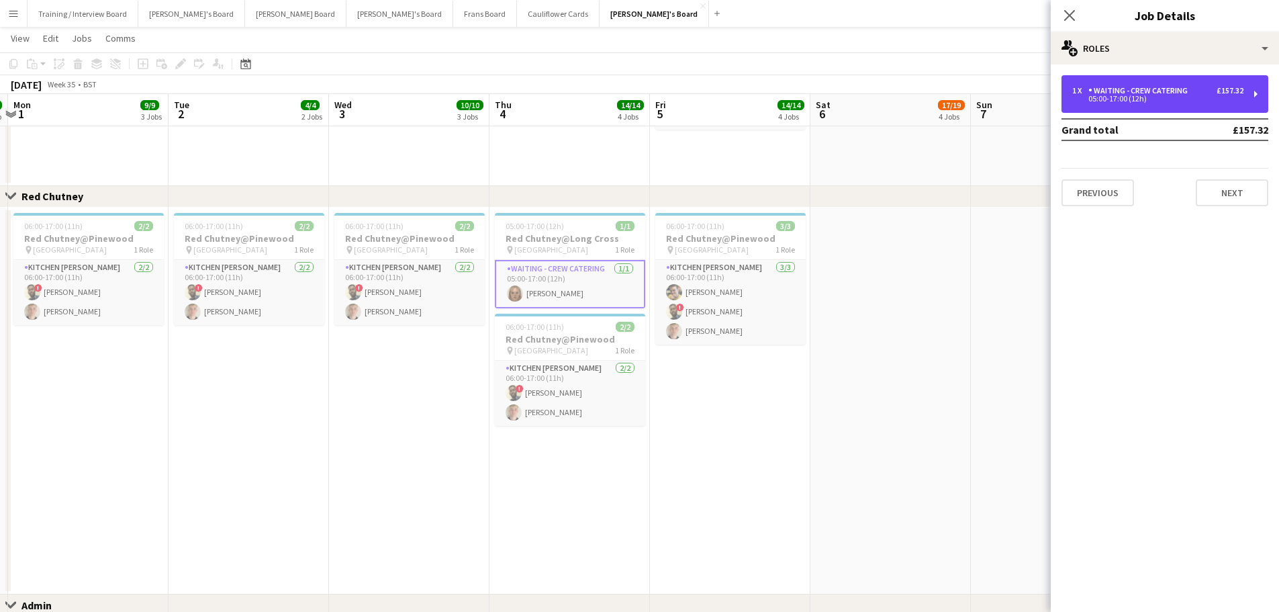
drag, startPoint x: 1133, startPoint y: 91, endPoint x: 1074, endPoint y: 244, distance: 163.5
click at [1133, 95] on div "1 x Waiting - Crew Catering £157.32 05:00-17:00 (12h)" at bounding box center [1157, 94] width 171 height 16
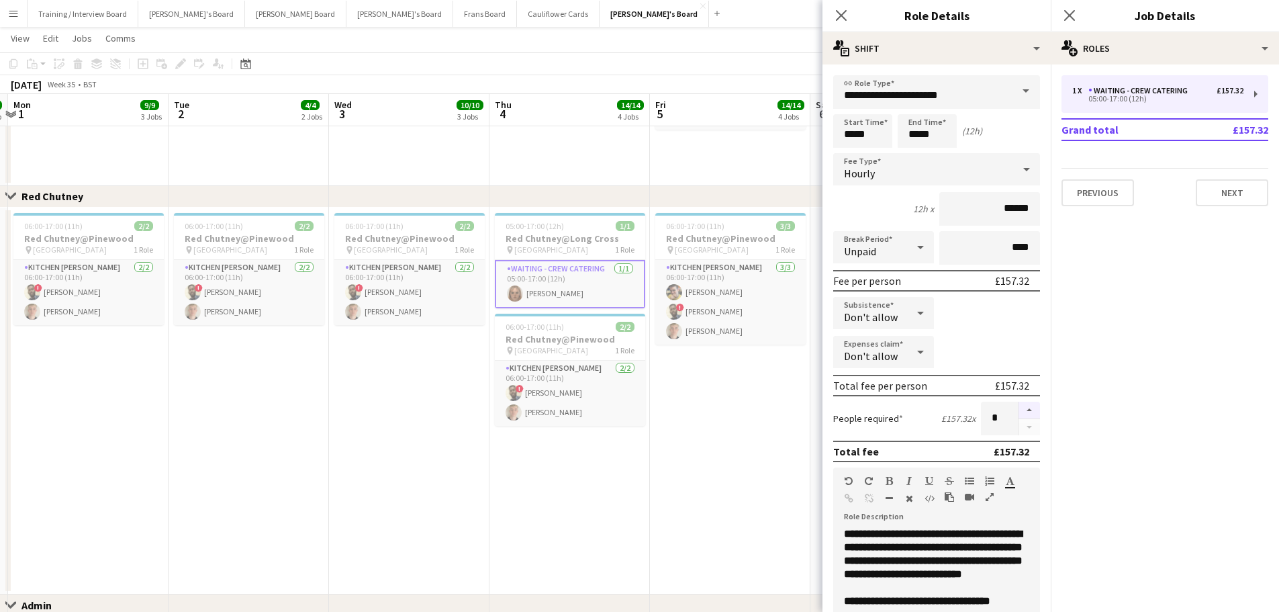
click at [1018, 416] on button "button" at bounding box center [1028, 409] width 21 height 17
type input "*"
click at [781, 467] on app-date-cell "06:00-17:00 (11h) 3/3 Red Chutney@Pinewood pin Pinewood Studios 1 Role Kitchen …" at bounding box center [730, 400] width 160 height 387
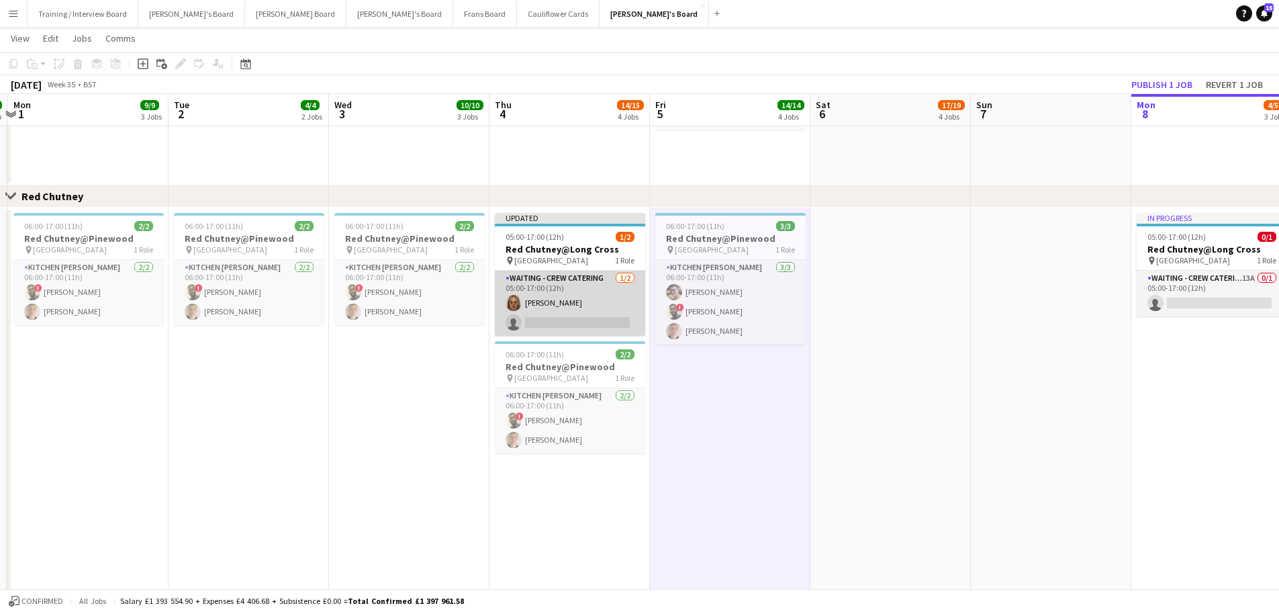
click at [570, 324] on app-card-role "Waiting - Crew Catering 1/2 05:00-17:00 (12h) Heather Burt single-neutral-actio…" at bounding box center [570, 303] width 150 height 65
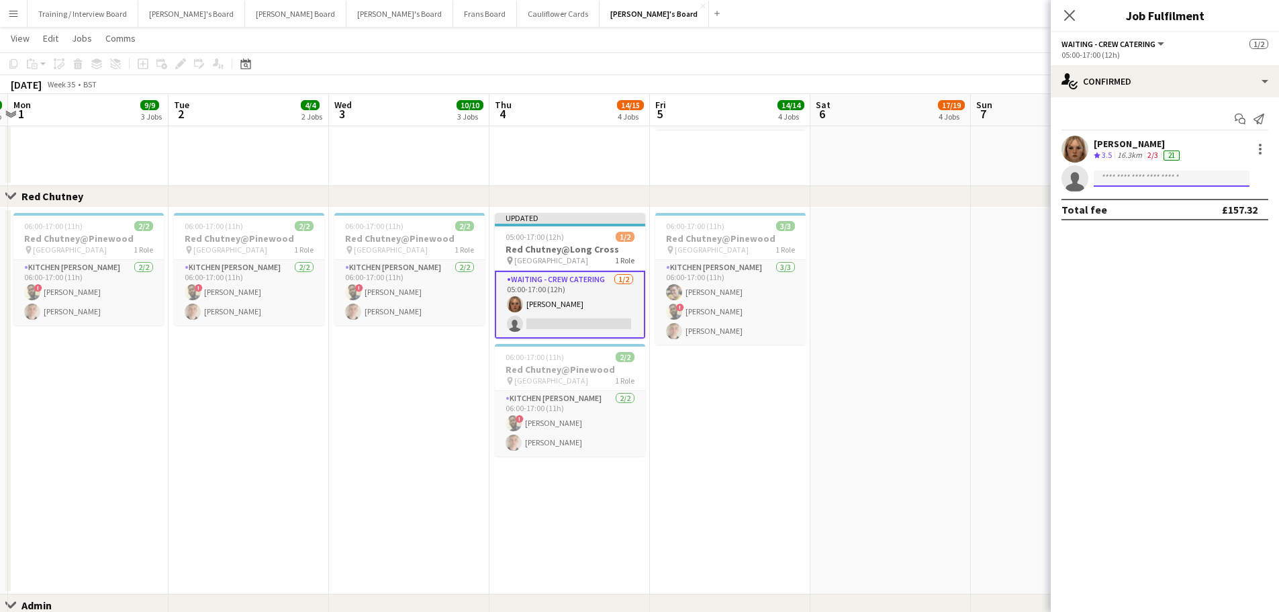
click at [1140, 174] on input at bounding box center [1172, 179] width 156 height 16
type input "**********"
click at [1157, 197] on span "[PERSON_NAME]" at bounding box center [1142, 197] width 77 height 11
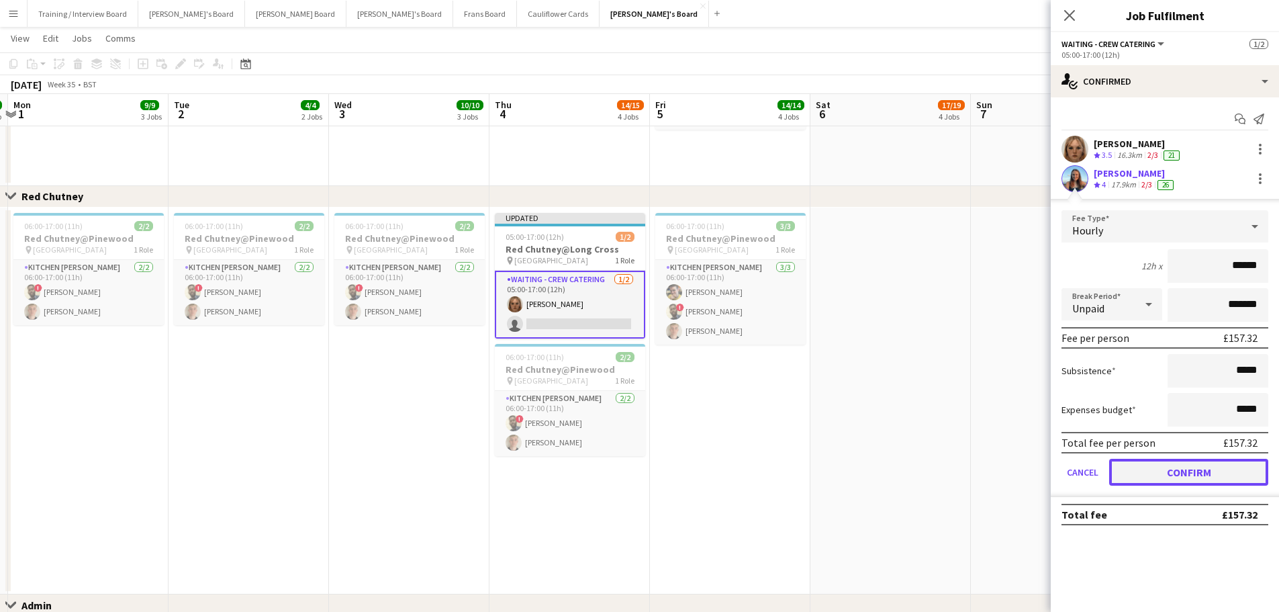
click at [1151, 469] on button "Confirm" at bounding box center [1188, 472] width 159 height 27
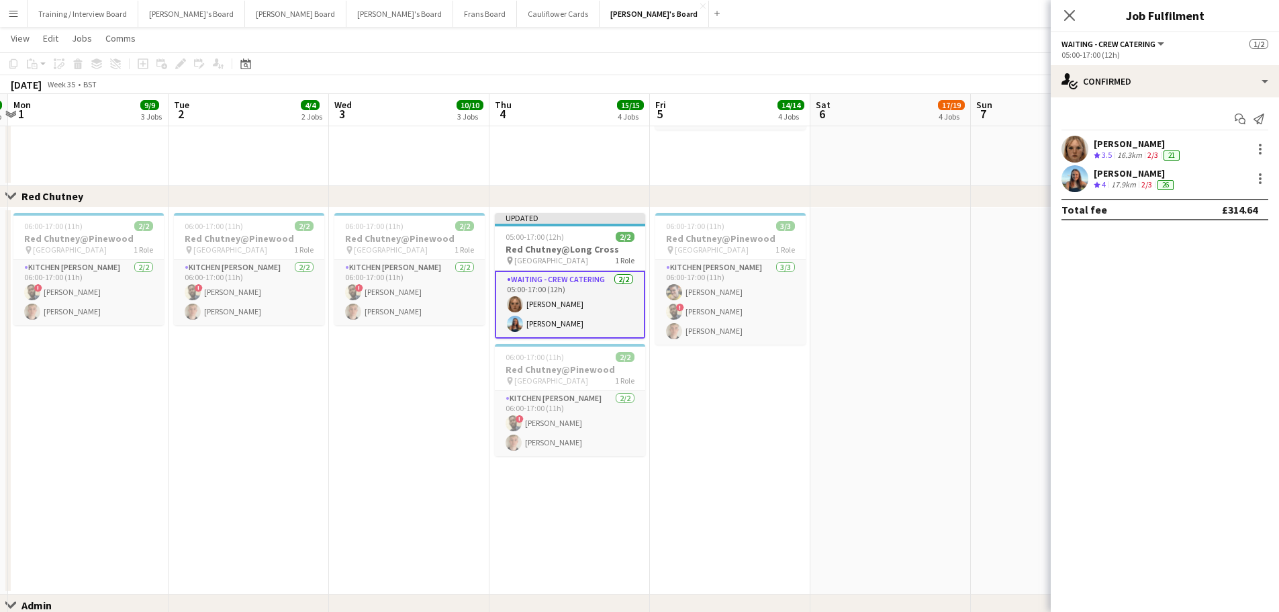
click at [896, 408] on app-date-cell at bounding box center [890, 400] width 160 height 387
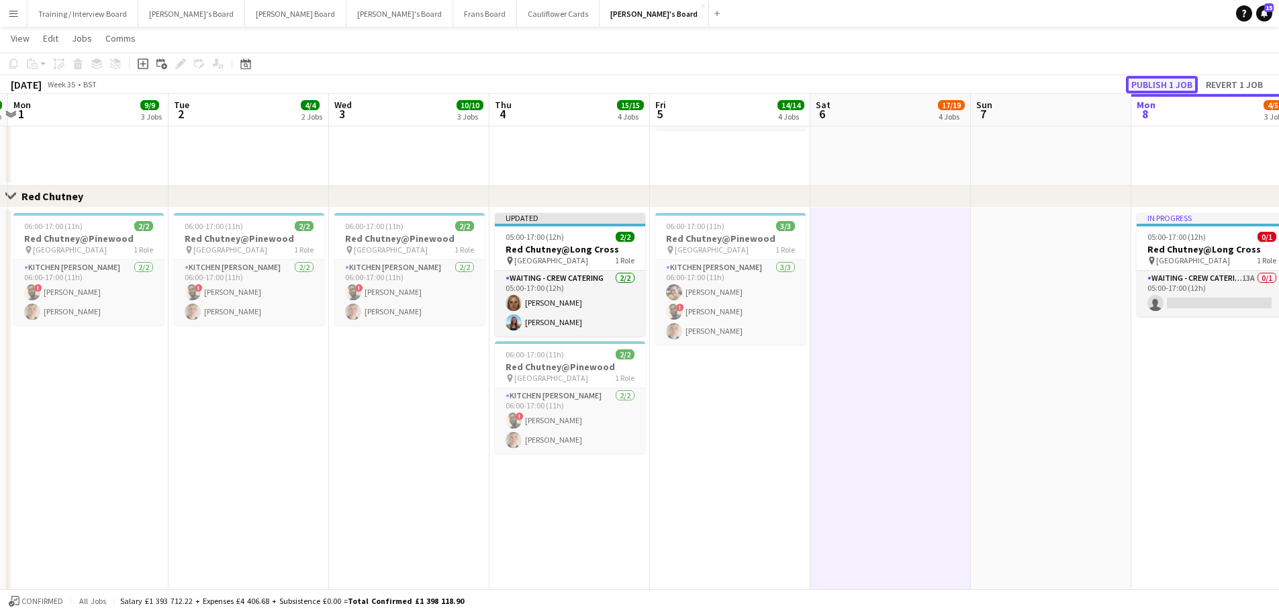
click at [1174, 85] on button "Publish 1 job" at bounding box center [1162, 84] width 72 height 17
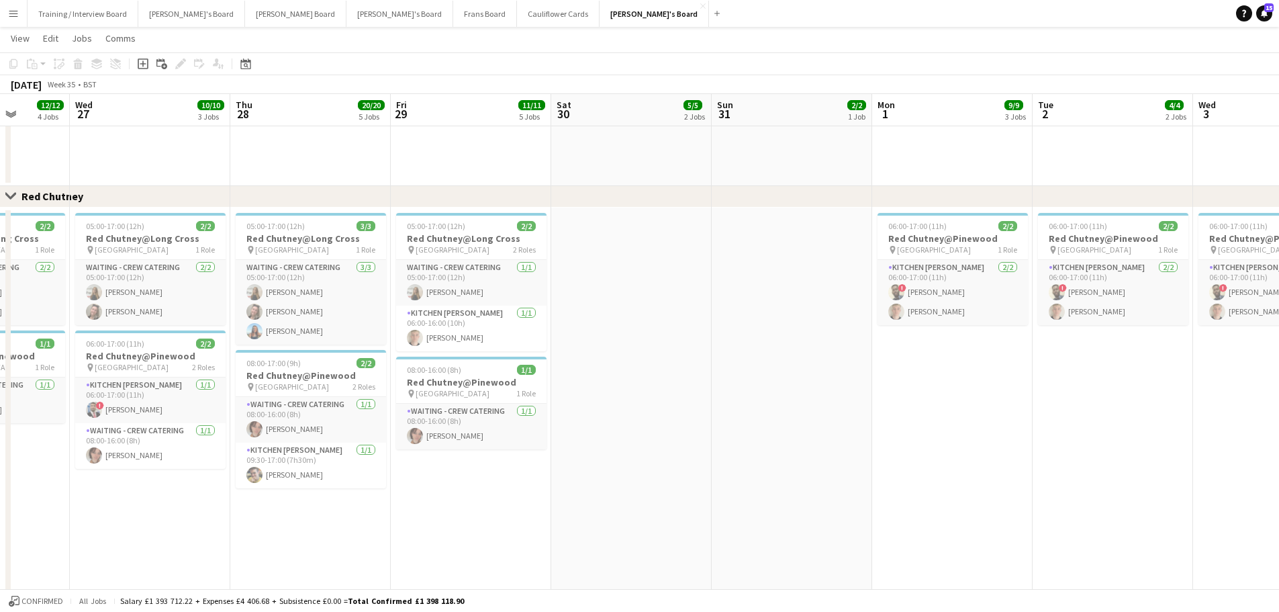
drag, startPoint x: 569, startPoint y: 474, endPoint x: 1032, endPoint y: 457, distance: 463.6
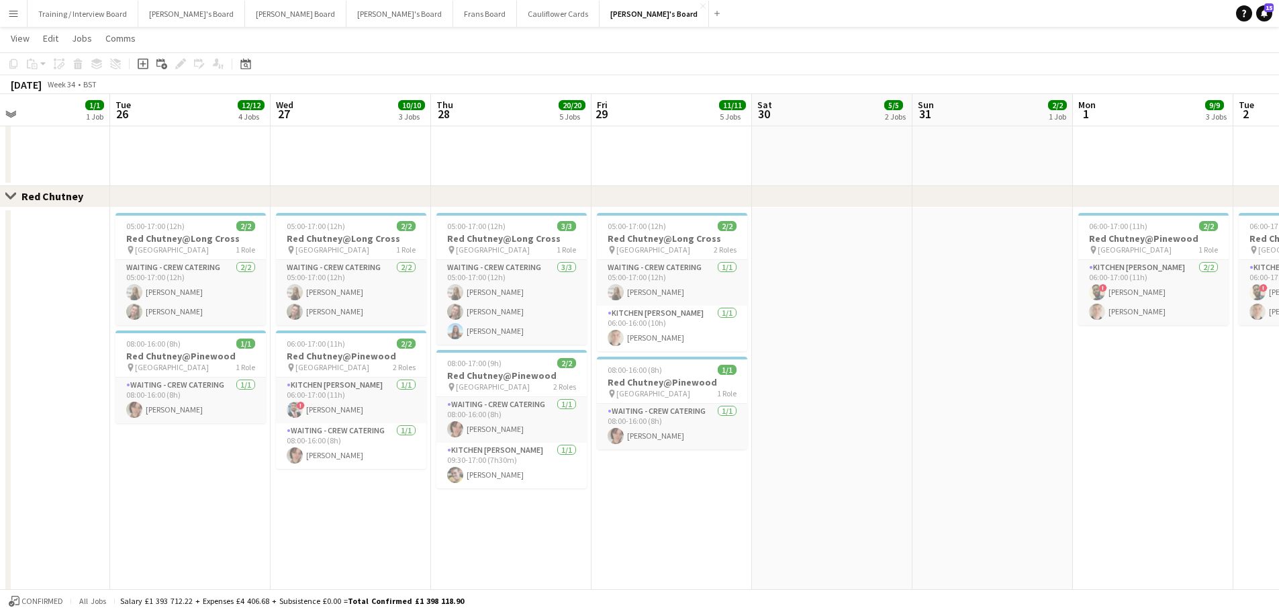
drag, startPoint x: 1058, startPoint y: 483, endPoint x: 712, endPoint y: 471, distance: 346.0
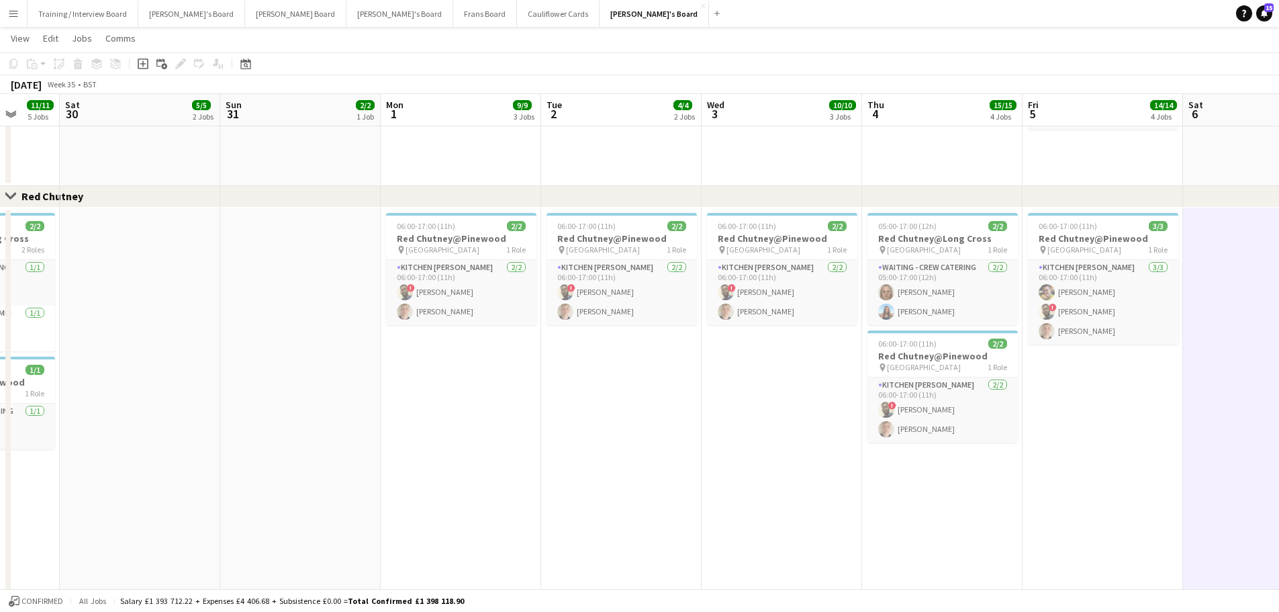
drag, startPoint x: 849, startPoint y: 471, endPoint x: 474, endPoint y: 486, distance: 375.6
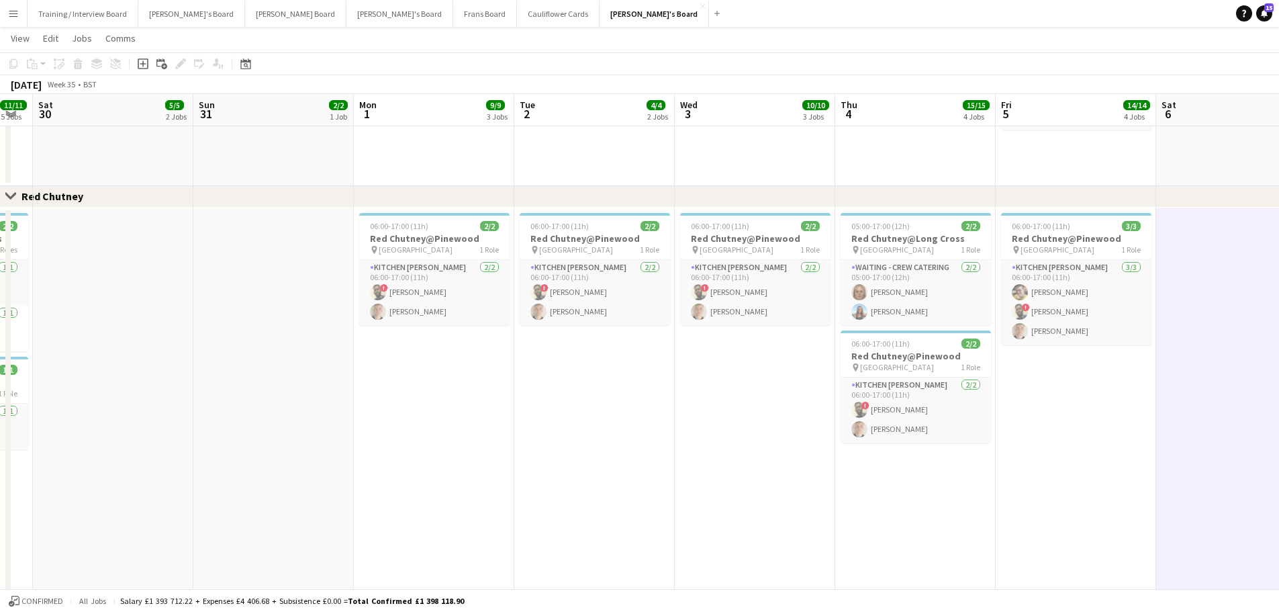
drag, startPoint x: 616, startPoint y: 484, endPoint x: 276, endPoint y: 475, distance: 340.5
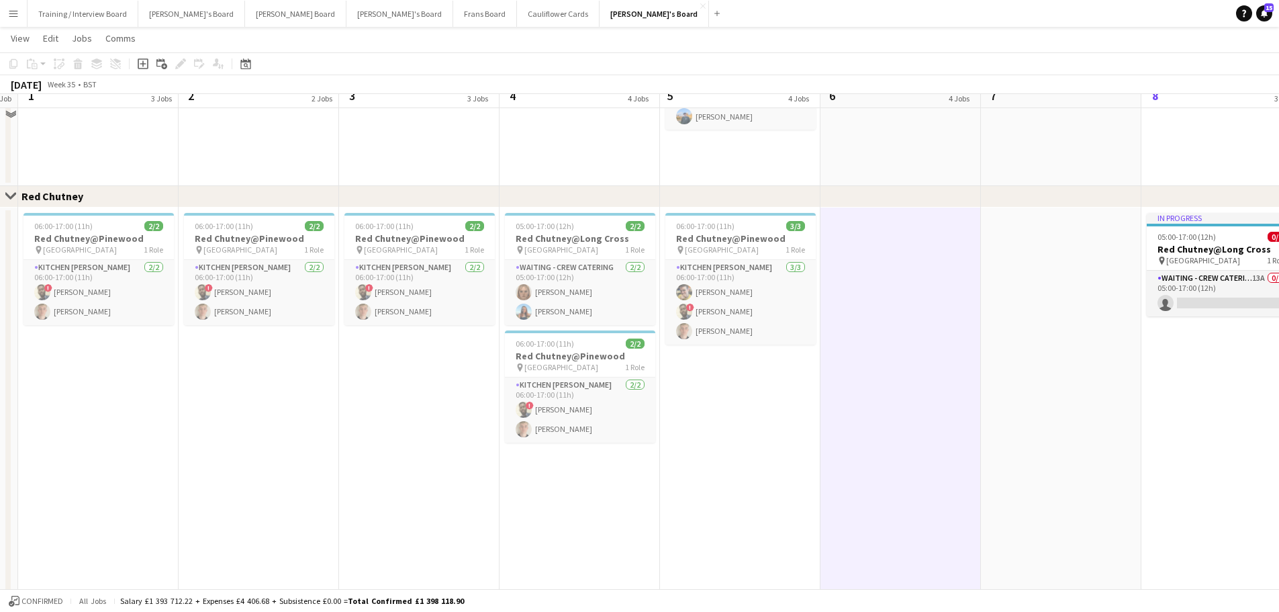
scroll to position [1100, 0]
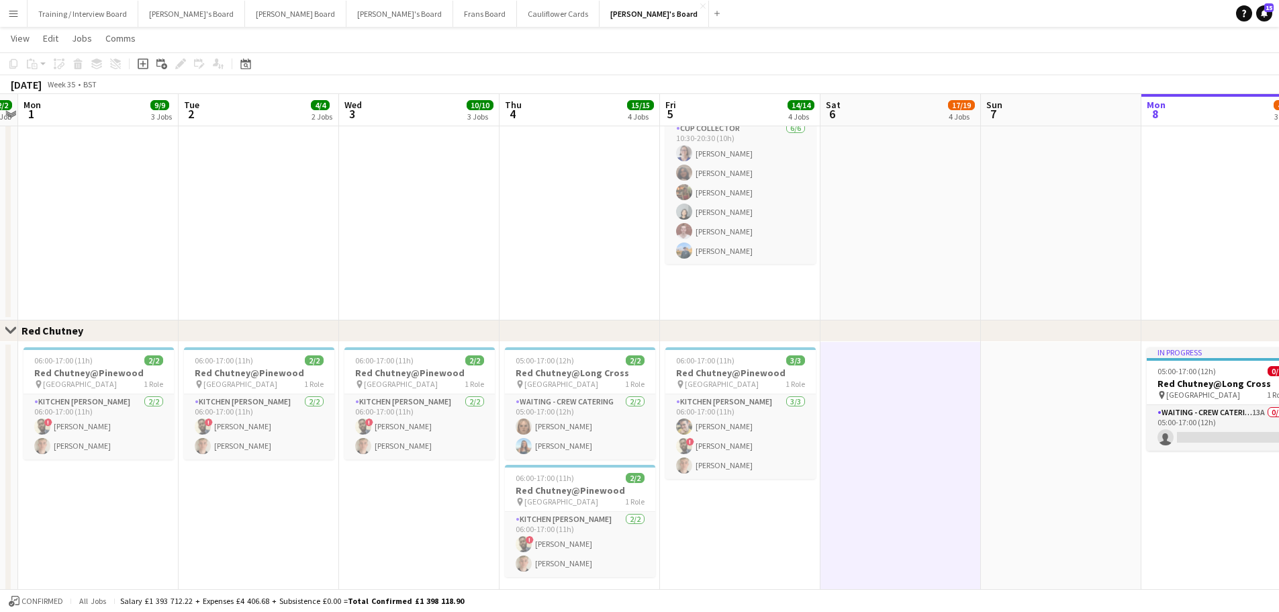
click at [863, 269] on app-date-cell "10:30-20:30 (10h) 11/11 (10)Ascot Racecourse pin Ascot, SL5 7JX 1 Role CUP COLL…" at bounding box center [900, 119] width 160 height 401
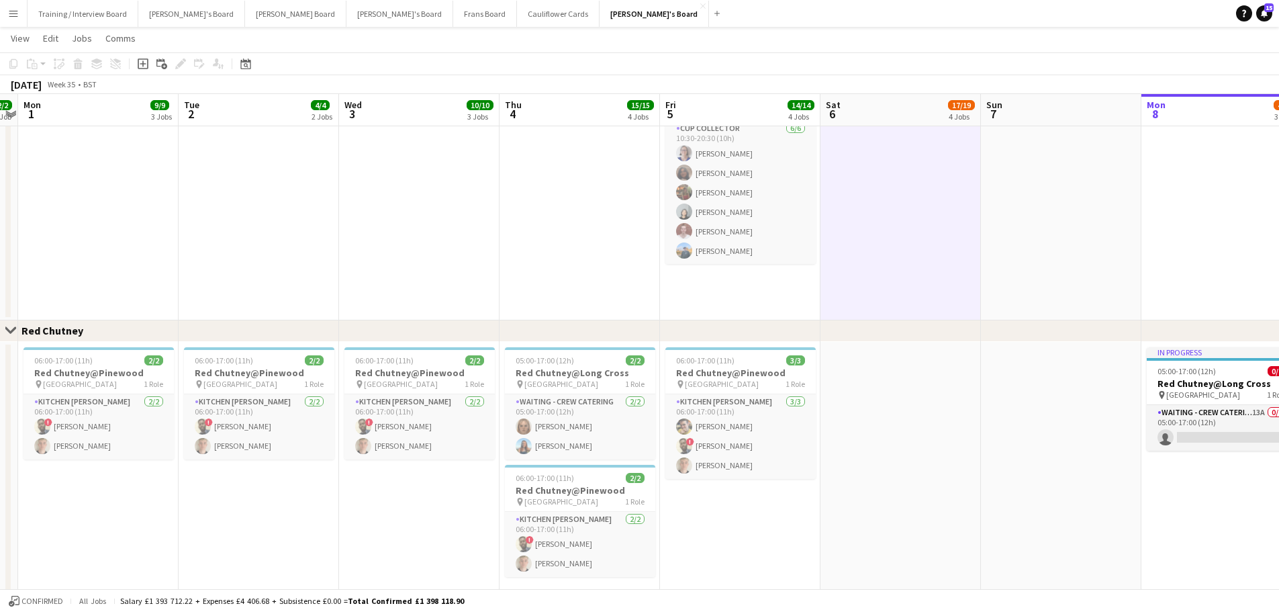
click at [983, 253] on app-date-cell at bounding box center [1061, 119] width 160 height 401
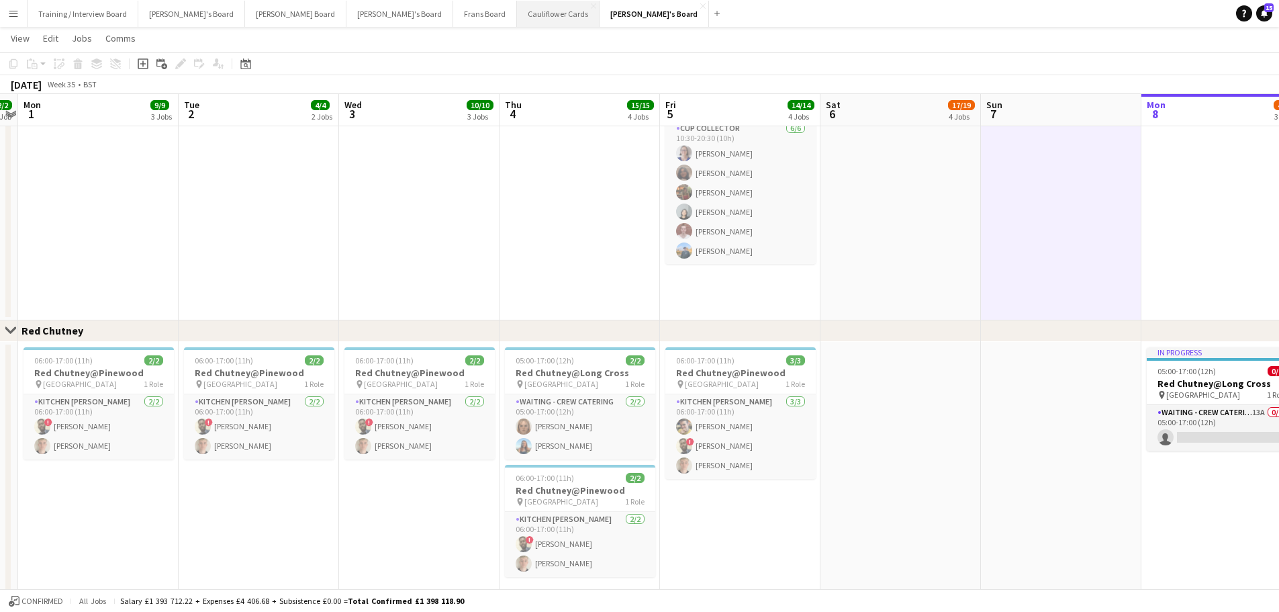
click at [517, 14] on button "Cauliflower Cards Close" at bounding box center [558, 14] width 83 height 26
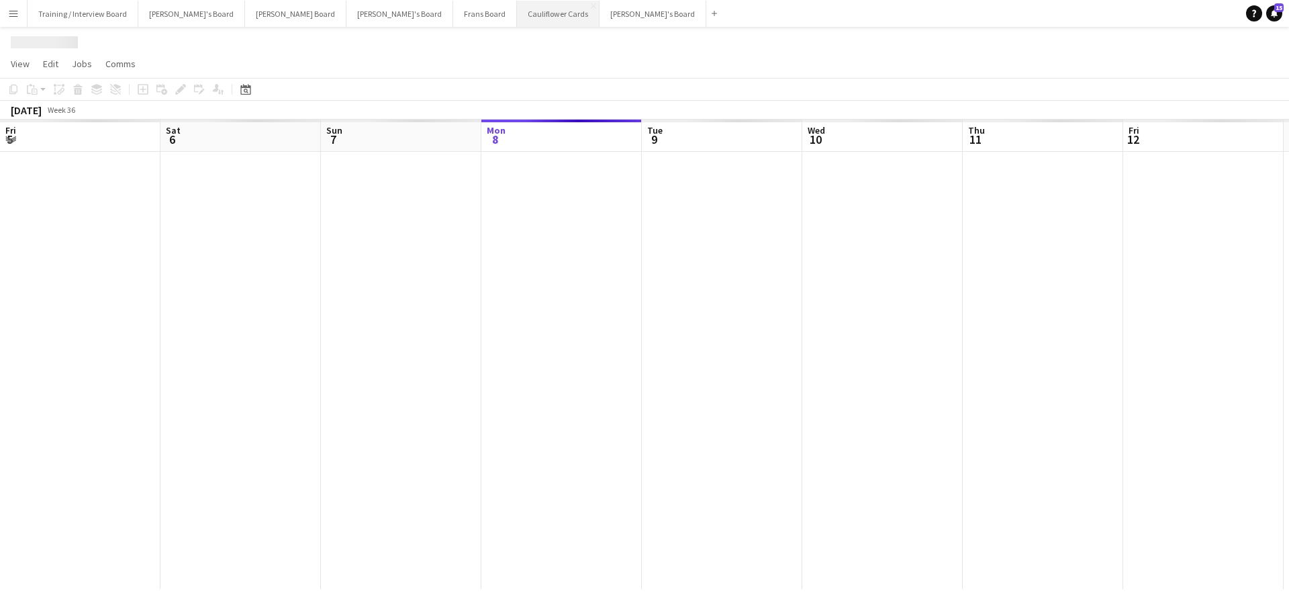
scroll to position [0, 321]
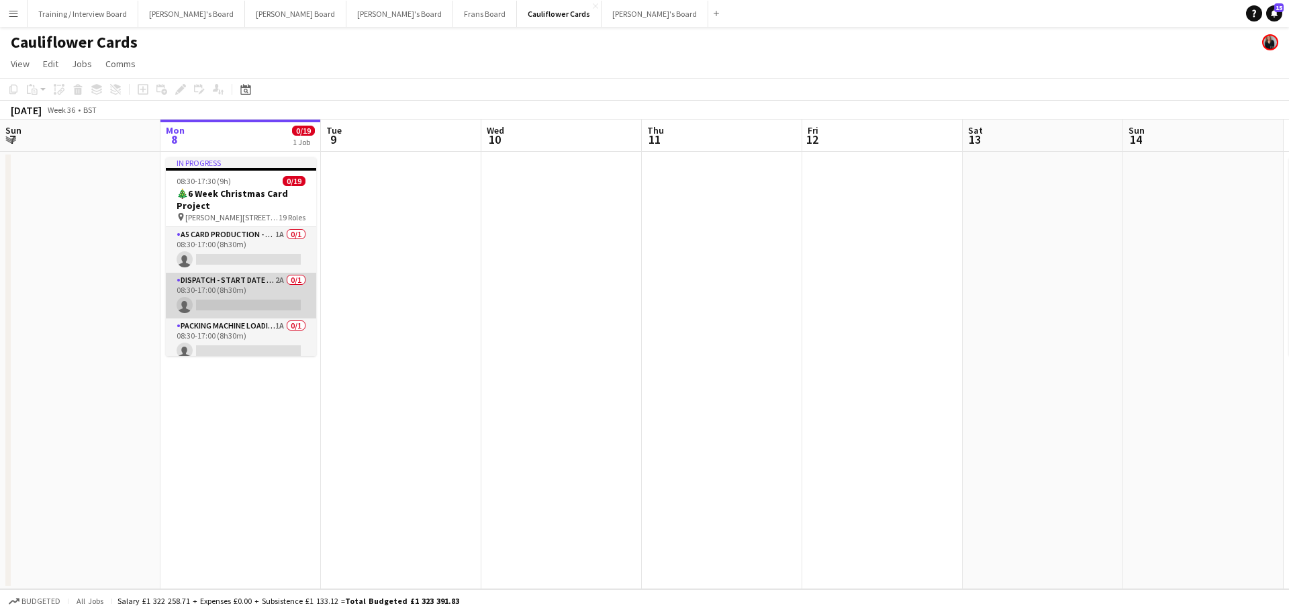
click at [257, 294] on app-card-role "Dispatch - Start Date 28th Oct 2A 0/1 08:30-17:00 (8h30m) single-neutral-actions" at bounding box center [241, 296] width 150 height 46
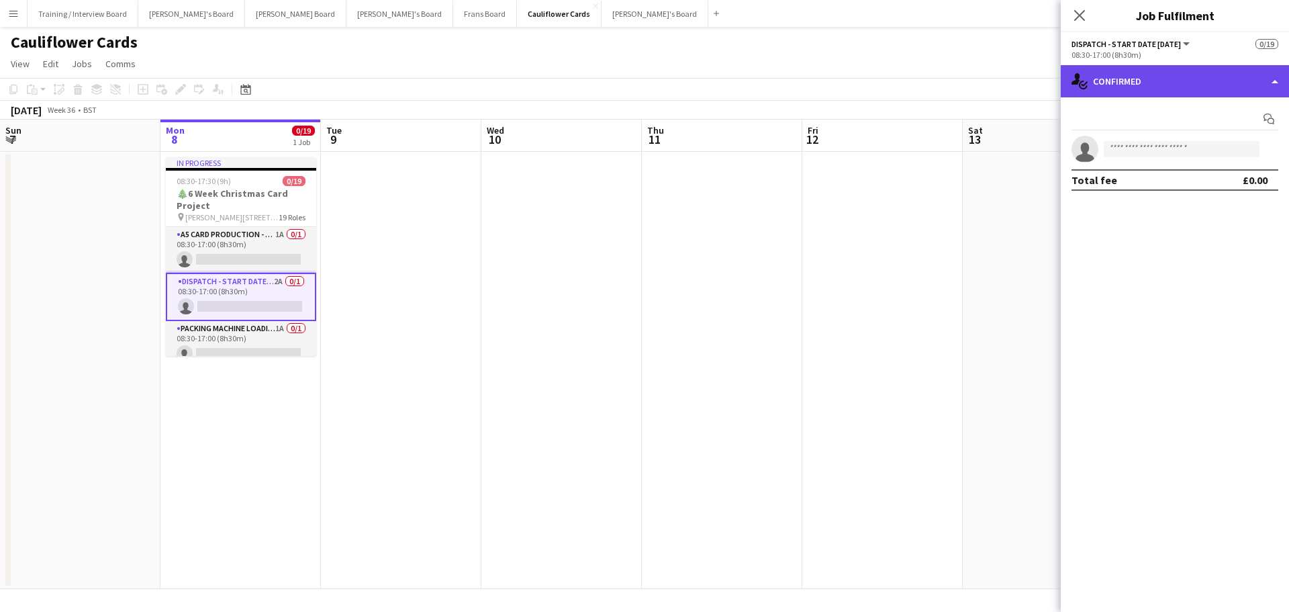
click at [1135, 73] on div "single-neutral-actions-check-2 Confirmed" at bounding box center [1175, 81] width 228 height 32
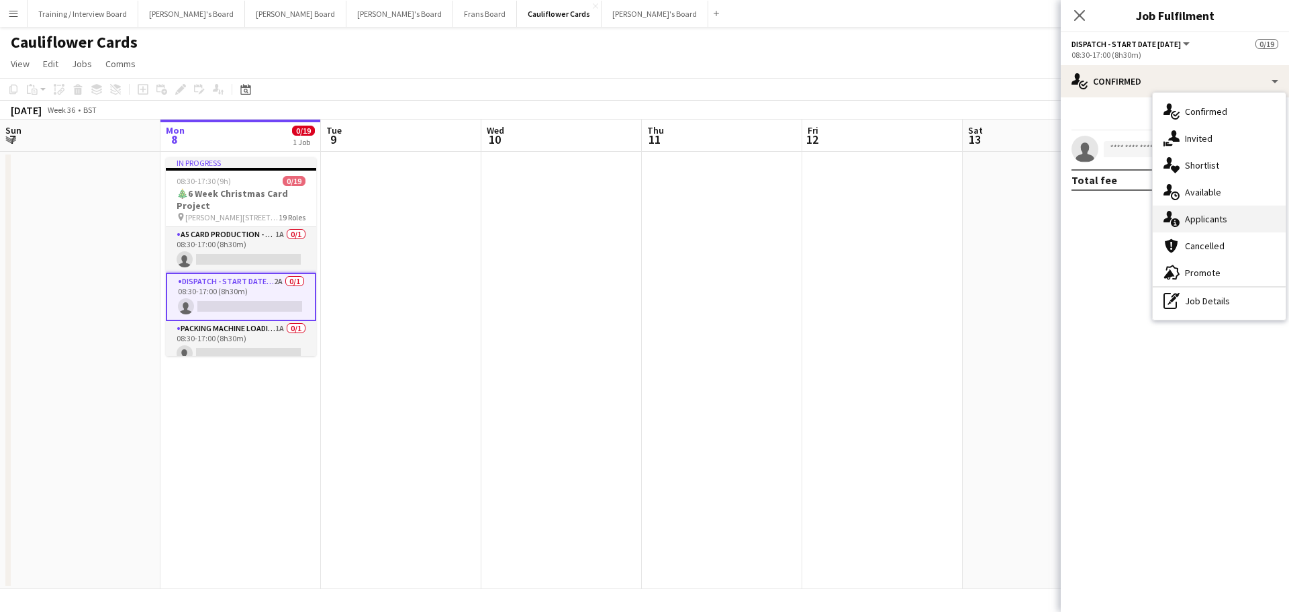
click at [1224, 207] on div "single-neutral-actions-information Applicants" at bounding box center [1219, 218] width 133 height 27
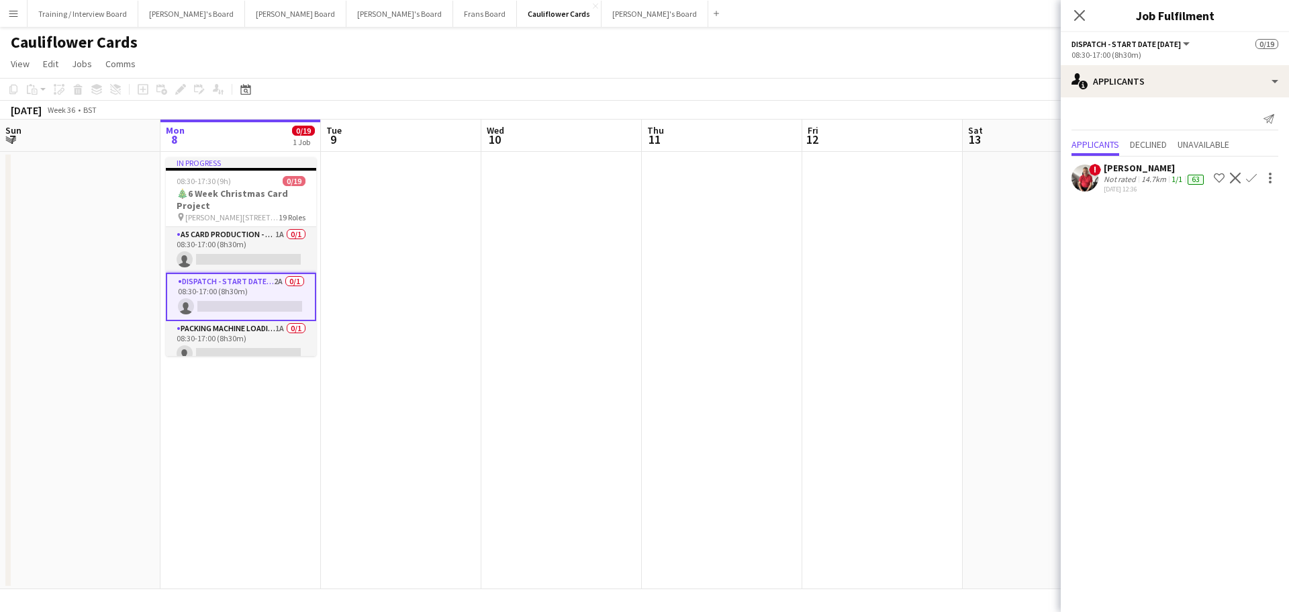
click at [587, 411] on app-date-cell at bounding box center [561, 370] width 160 height 437
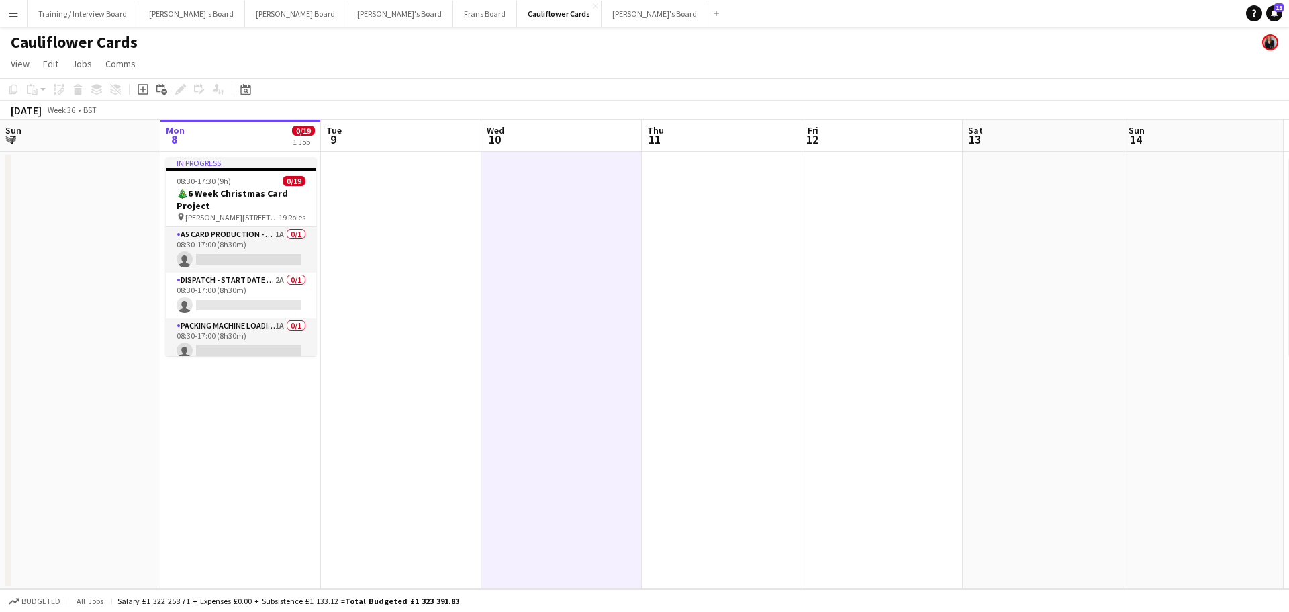
click at [784, 436] on app-date-cell at bounding box center [722, 370] width 160 height 437
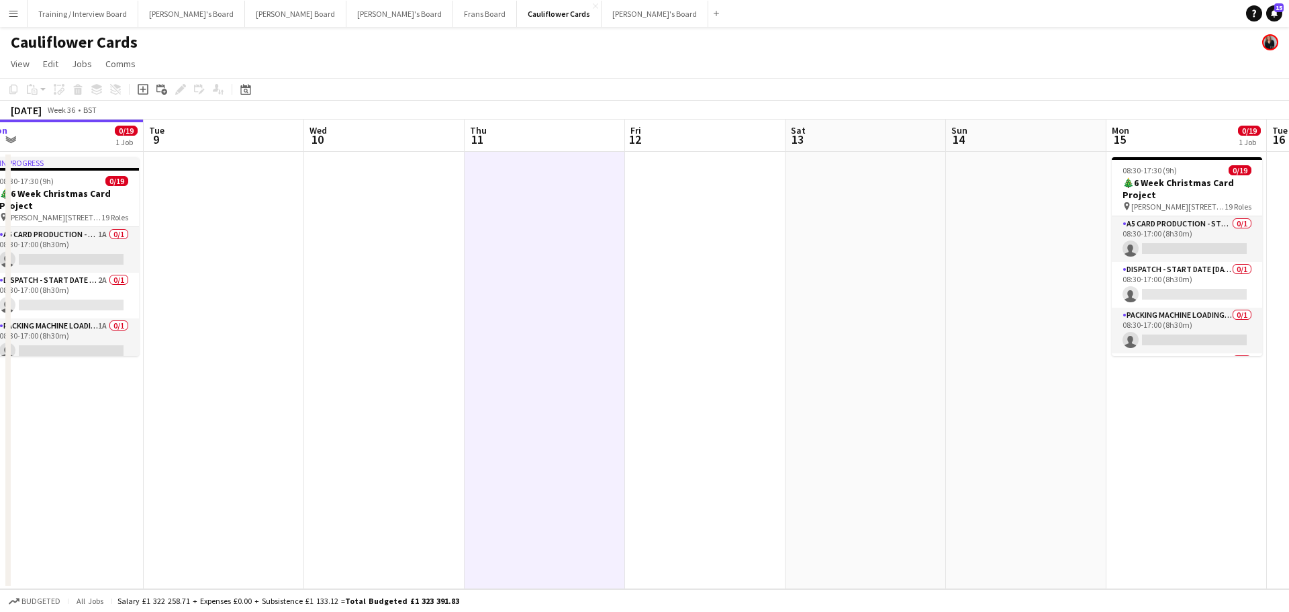
drag, startPoint x: 903, startPoint y: 390, endPoint x: 39, endPoint y: 445, distance: 865.8
click at [36, 448] on app-calendar-viewport "Fri 5 Sat 6 Sun 7 Mon 8 0/19 1 Job Tue 9 Wed 10 Thu 11 Fri 12 Sat 13 Sun 14 Mon…" at bounding box center [644, 354] width 1289 height 469
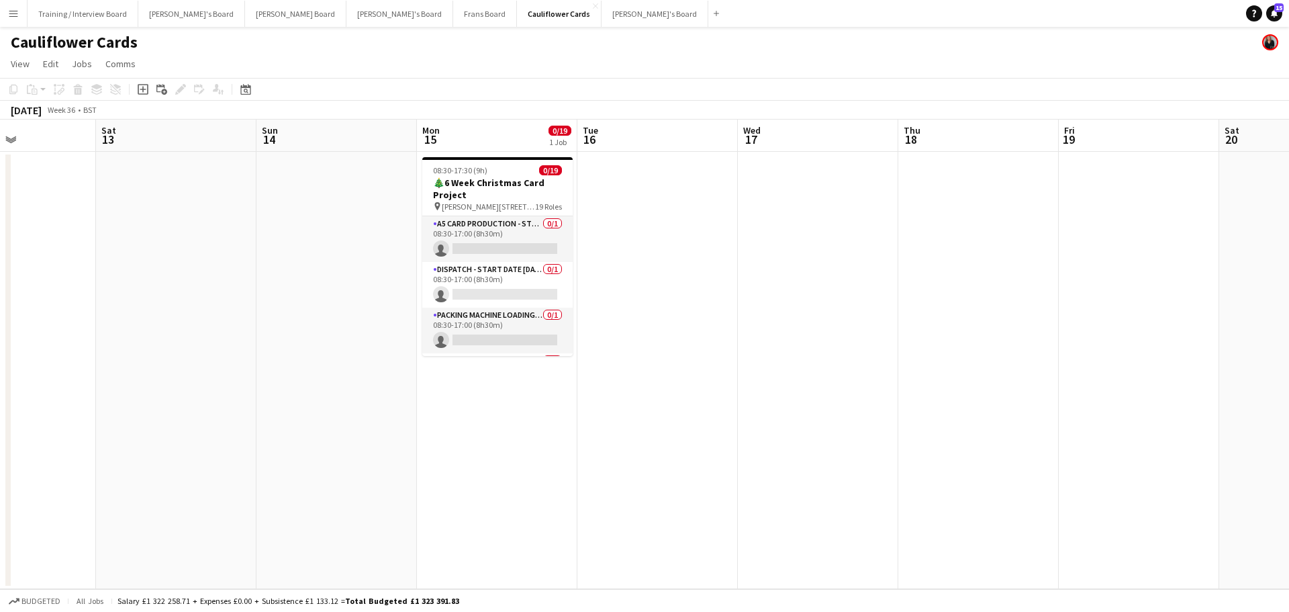
drag, startPoint x: 432, startPoint y: 411, endPoint x: 447, endPoint y: 436, distance: 29.8
click at [225, 438] on app-calendar-viewport "Wed 10 Thu 11 Fri 12 Sat 13 Sun 14 Mon 15 0/19 1 Job Tue 16 Wed 17 Thu 18 Fri 1…" at bounding box center [644, 354] width 1289 height 469
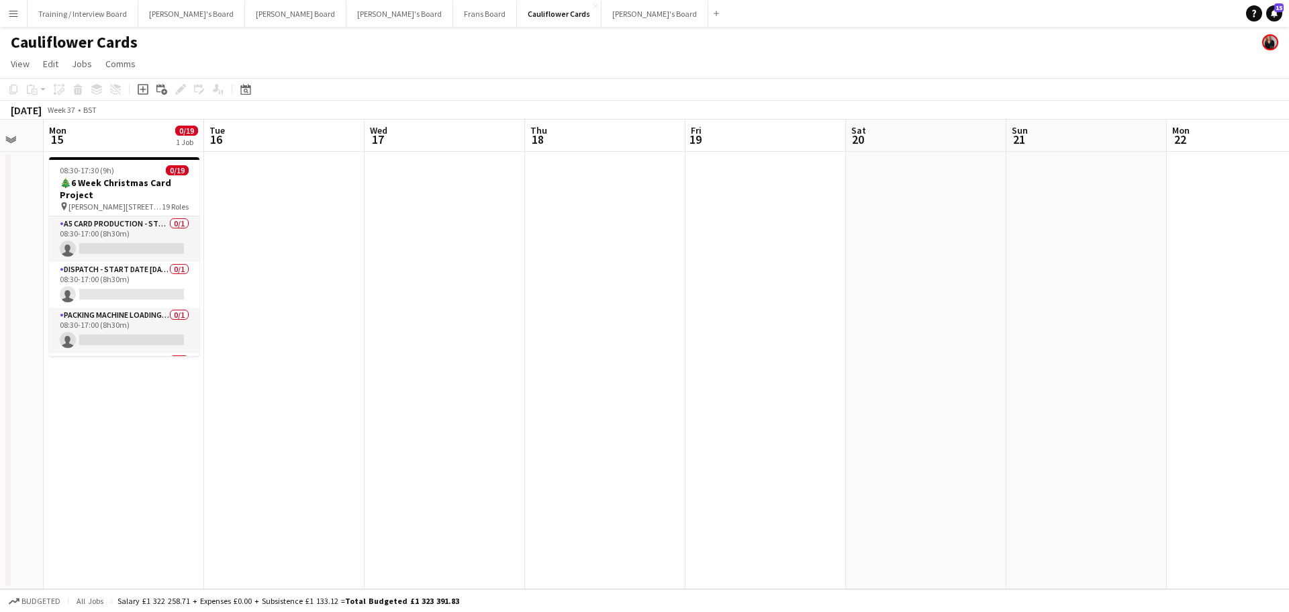
drag, startPoint x: 130, startPoint y: 452, endPoint x: 622, endPoint y: 413, distance: 493.0
click at [130, 452] on app-calendar-viewport "Fri 12 Sat 13 Sun 14 Mon 15 0/19 1 Job Tue 16 Wed 17 Thu 18 Fri 19 Sat 20 Sun 2…" at bounding box center [644, 354] width 1289 height 469
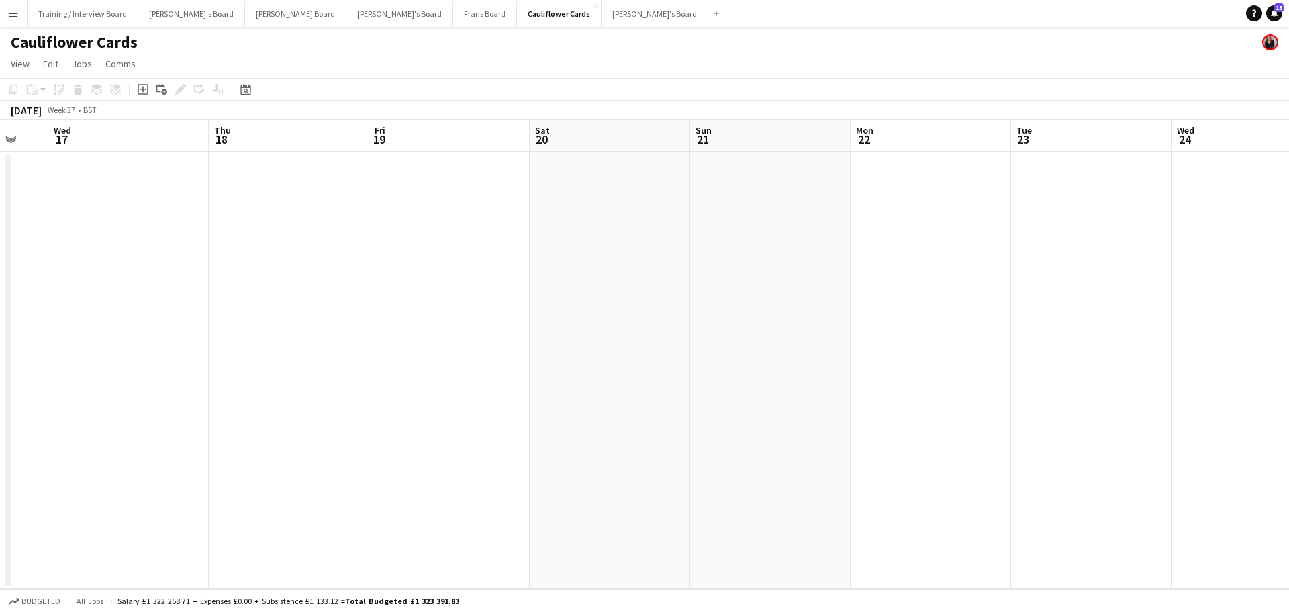
drag, startPoint x: 863, startPoint y: 381, endPoint x: 730, endPoint y: 414, distance: 137.4
click at [399, 389] on app-calendar-viewport "Sun 14 Mon 15 0/19 1 Job Tue 16 Wed 17 Thu 18 Fri 19 Sat 20 Sun 21 Mon 22 Tue 2…" at bounding box center [644, 354] width 1289 height 469
drag, startPoint x: 730, startPoint y: 414, endPoint x: 386, endPoint y: 455, distance: 346.3
click at [281, 432] on app-calendar-viewport "Thu 18 Fri 19 Sat 20 Sun 21 Mon 22 Tue 23 Wed 24 Thu 25 Fri 26 Sat 27 Sun 28 Mo…" at bounding box center [644, 354] width 1289 height 469
drag, startPoint x: 792, startPoint y: 430, endPoint x: 79, endPoint y: 467, distance: 714.0
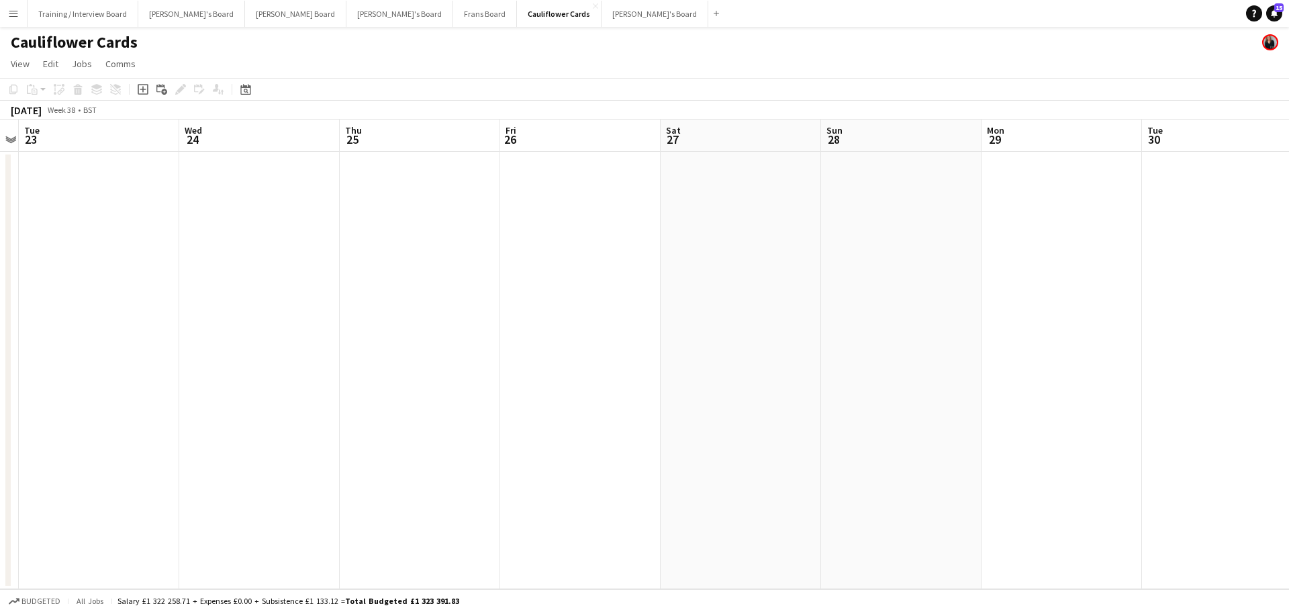
click at [144, 463] on app-calendar-viewport "Sat 20 Sun 21 Mon 22 Tue 23 Wed 24 Thu 25 Fri 26 Sat 27 Sun 28 Mon 29 Tue 30 We…" at bounding box center [644, 354] width 1289 height 469
drag, startPoint x: 650, startPoint y: 424, endPoint x: 238, endPoint y: 478, distance: 415.8
click at [0, 515] on app-calendar-viewport "Wed 24 Thu 25 Fri 26 Sat 27 Sun 28 Mon 29 Tue 30 Wed 1 Thu 2 Fri 3 Sat 4 Sun 5 …" at bounding box center [644, 354] width 1289 height 469
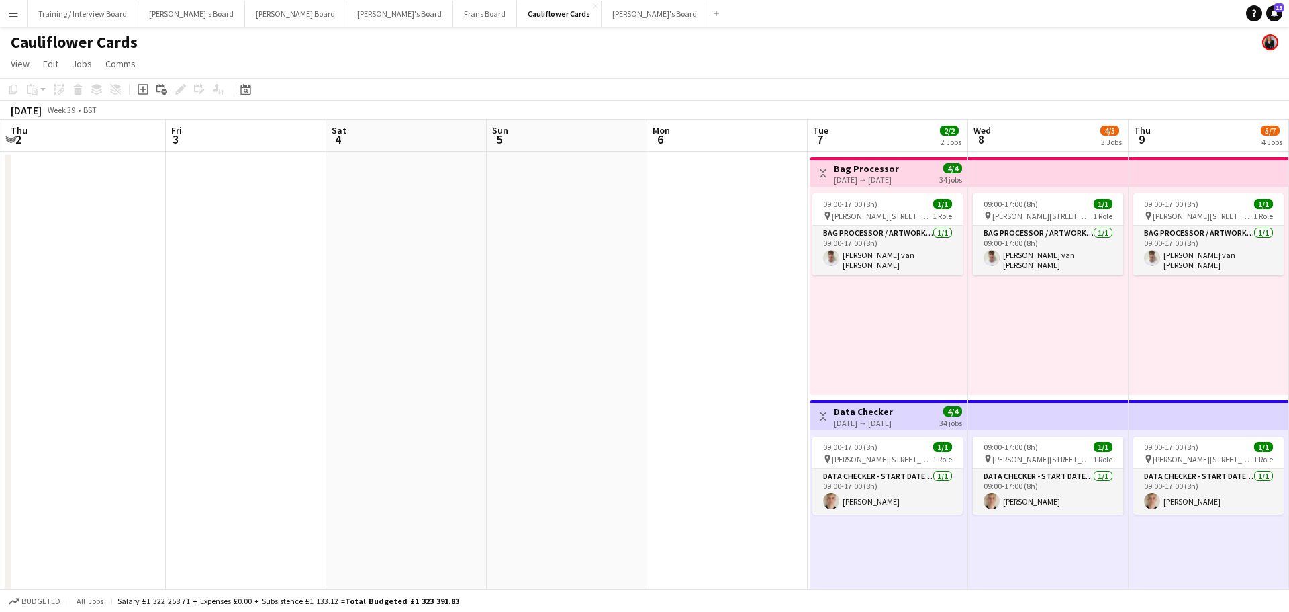
drag, startPoint x: 693, startPoint y: 397, endPoint x: 265, endPoint y: 417, distance: 428.8
click at [205, 468] on app-calendar-viewport "Sun 28 Mon 29 Tue 30 Wed 1 Thu 2 Fri 3 Sat 4 Sun 5 Mon 6 Tue 7 2/2 2 Jobs Wed 8…" at bounding box center [644, 625] width 1289 height 1010
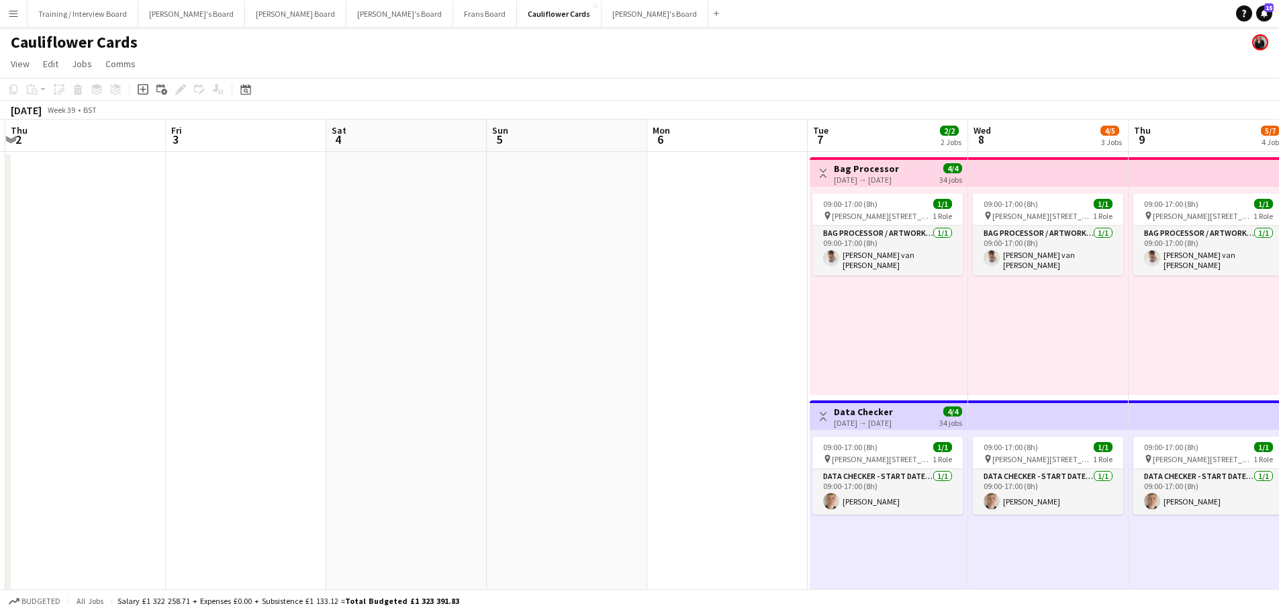
scroll to position [0, 326]
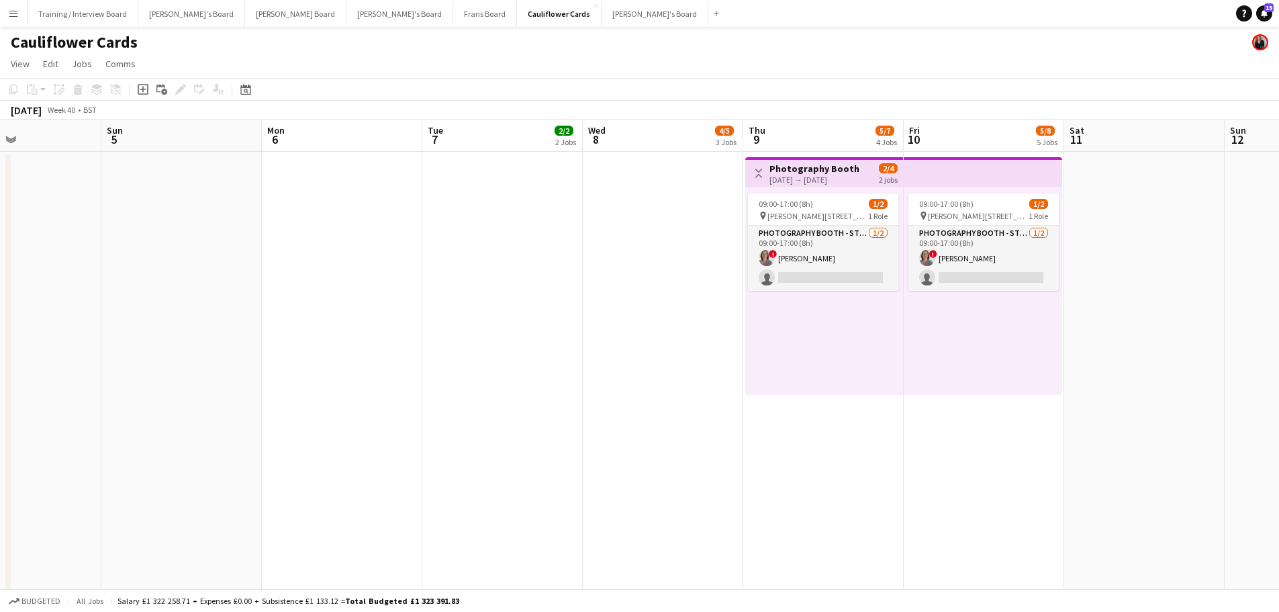
drag, startPoint x: 1004, startPoint y: 402, endPoint x: 148, endPoint y: 409, distance: 856.7
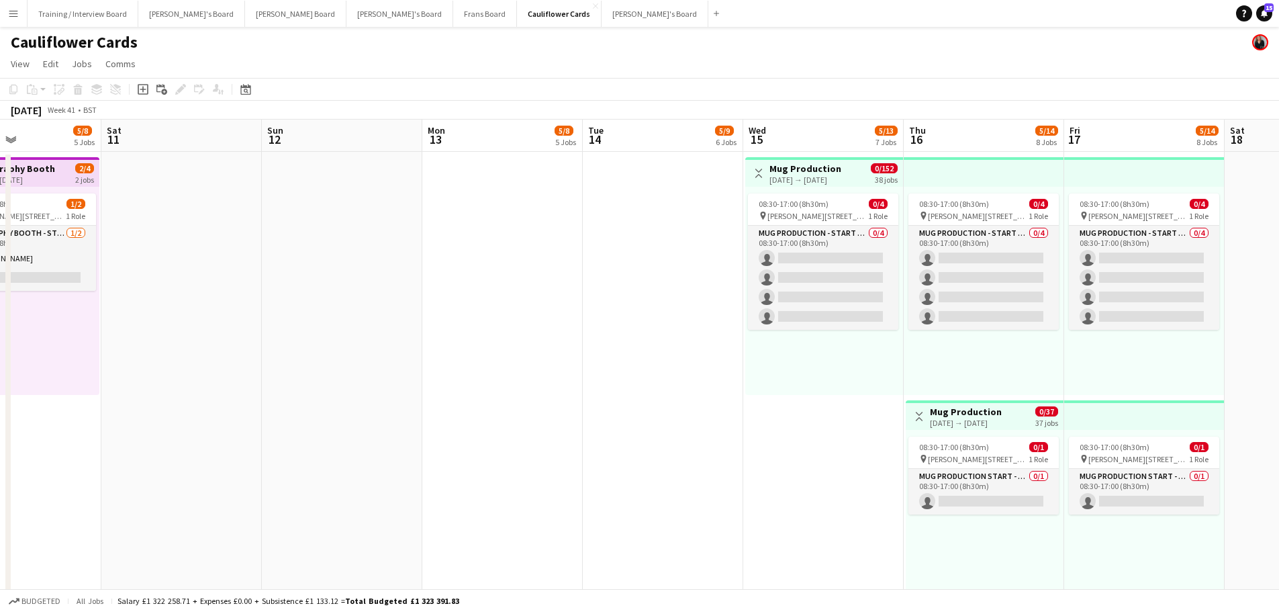
scroll to position [0, 453]
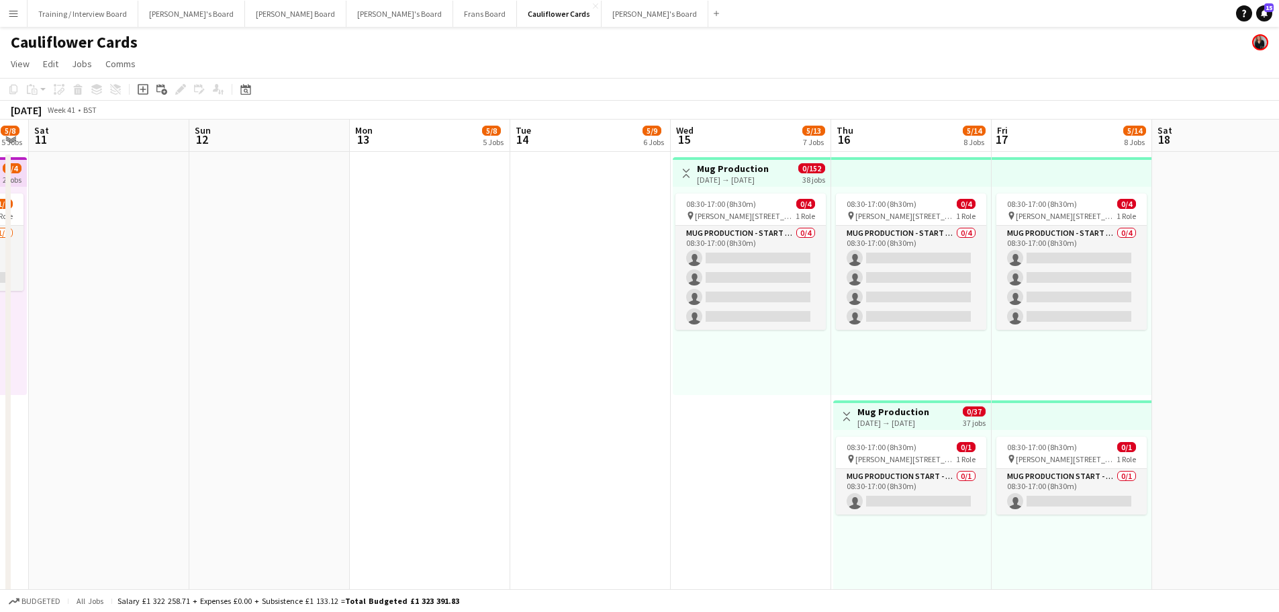
drag, startPoint x: 872, startPoint y: 418, endPoint x: 318, endPoint y: 416, distance: 553.9
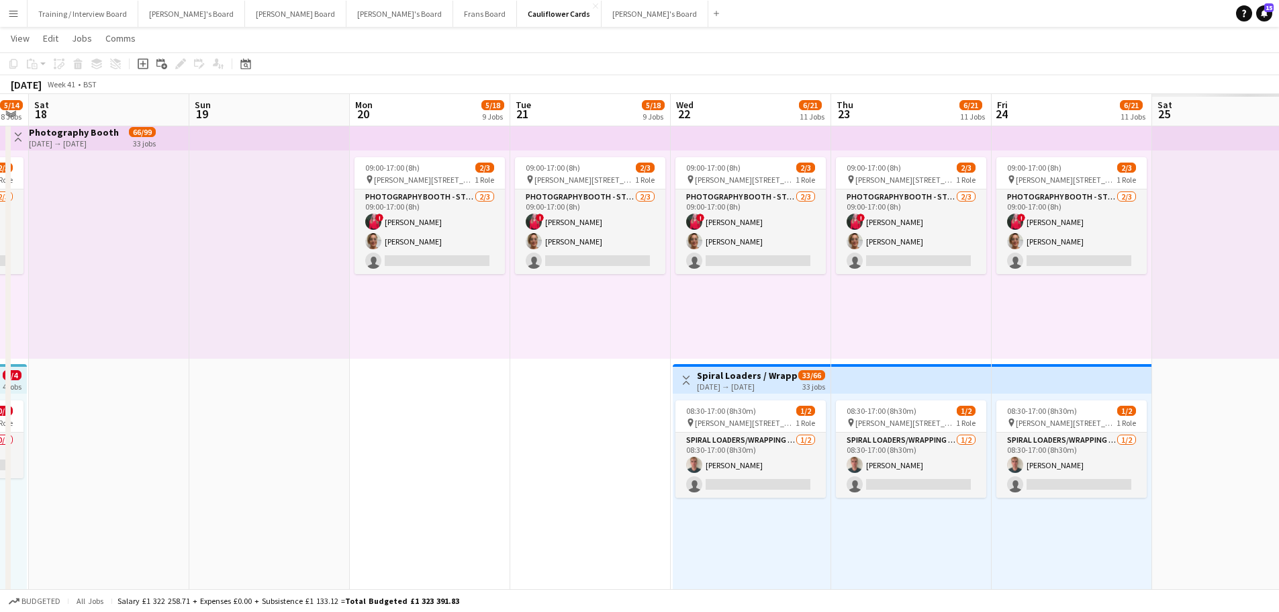
scroll to position [0, 382]
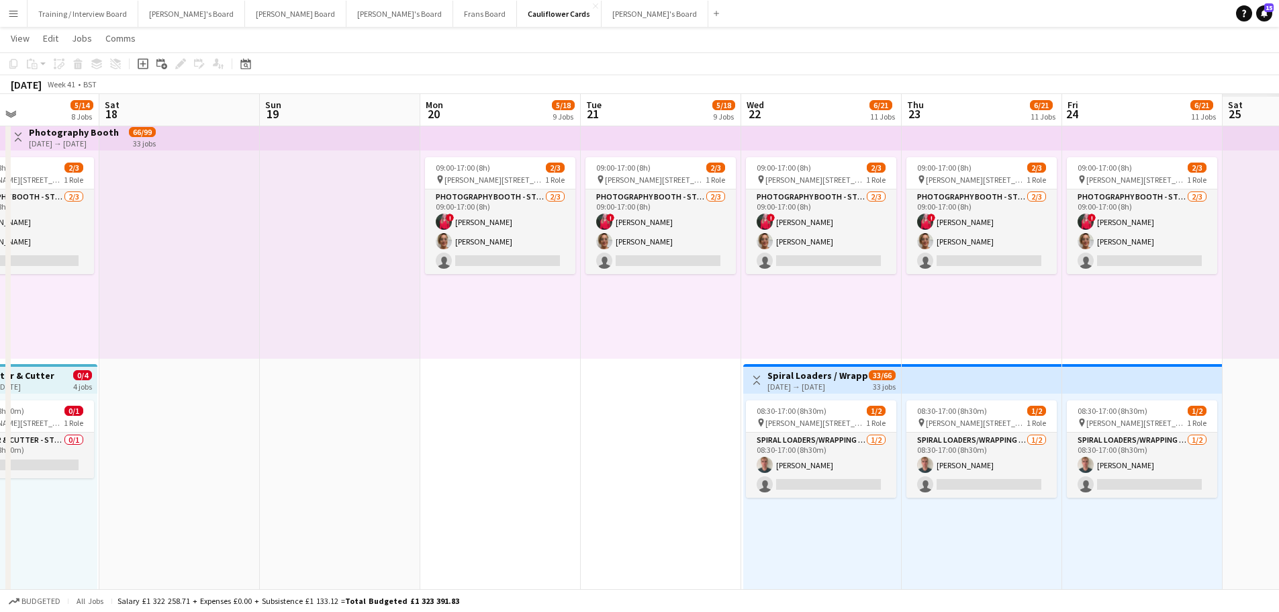
drag, startPoint x: 1077, startPoint y: 440, endPoint x: 185, endPoint y: 441, distance: 892.3
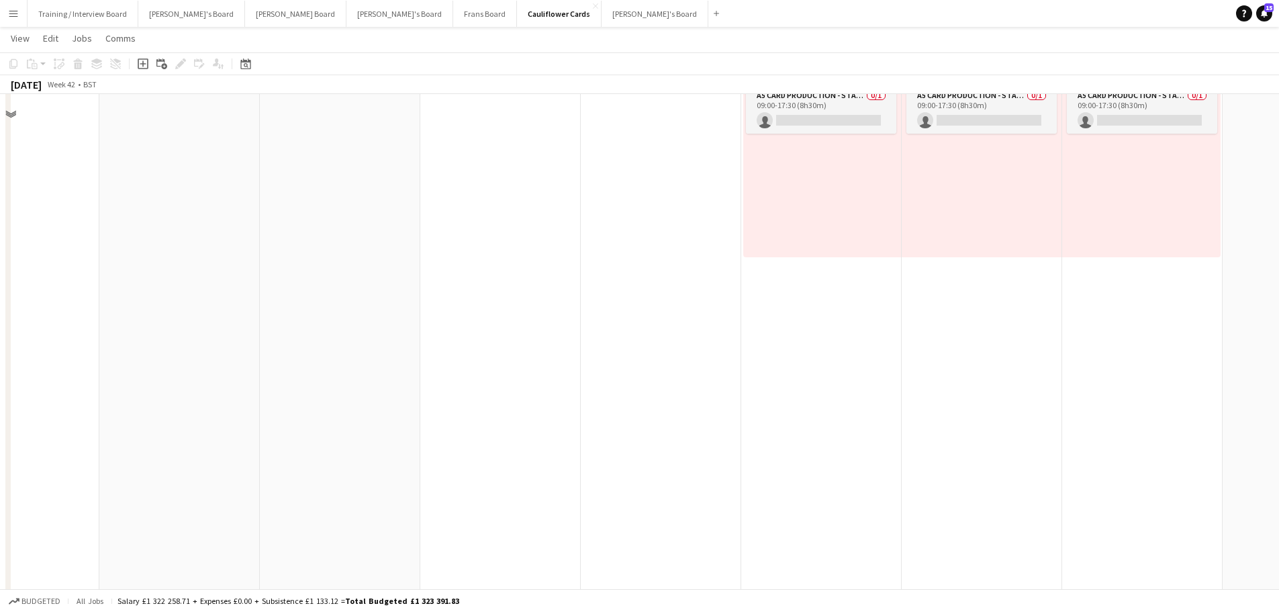
scroll to position [2231, 0]
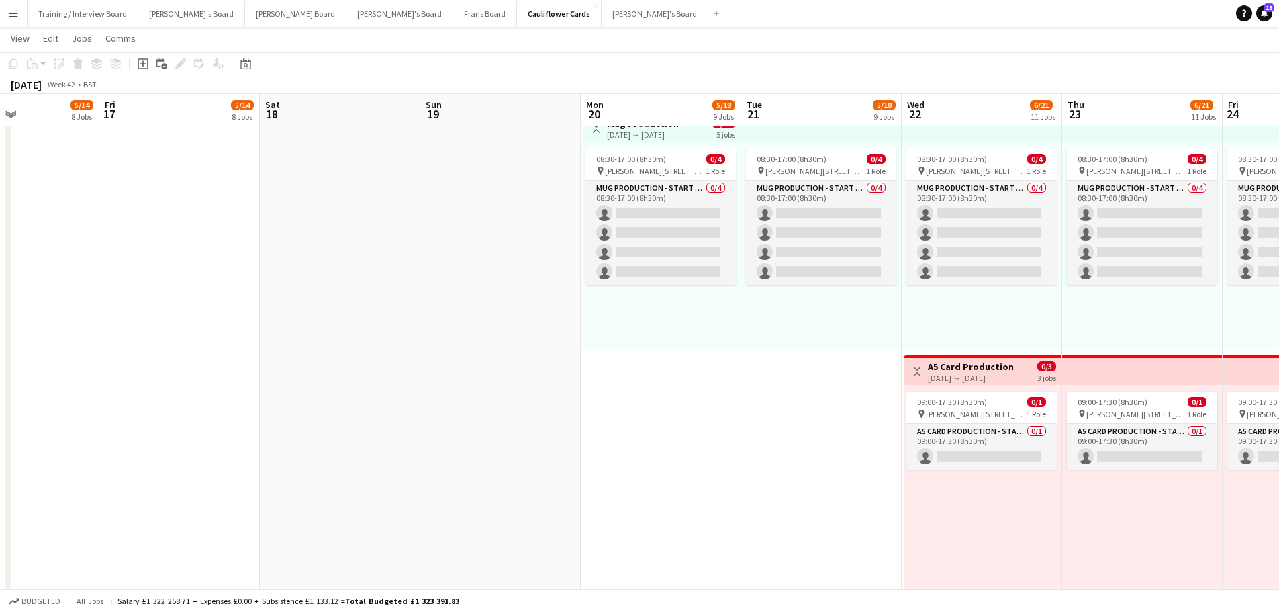
drag, startPoint x: 329, startPoint y: 462, endPoint x: 1003, endPoint y: 485, distance: 674.5
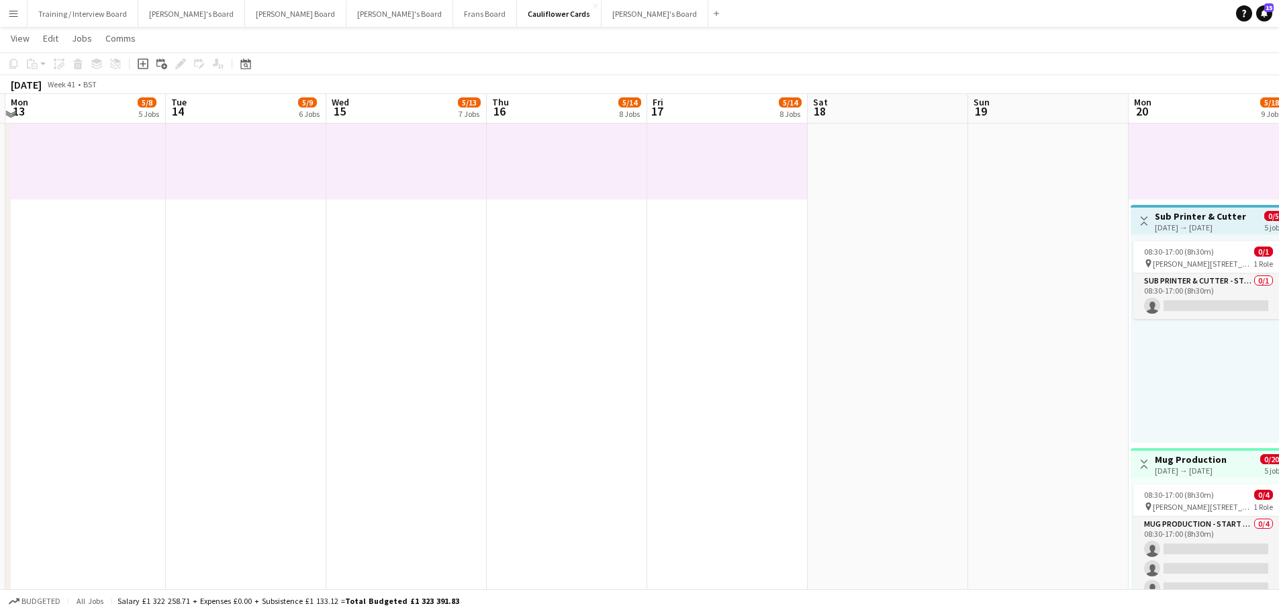
scroll to position [1560, 0]
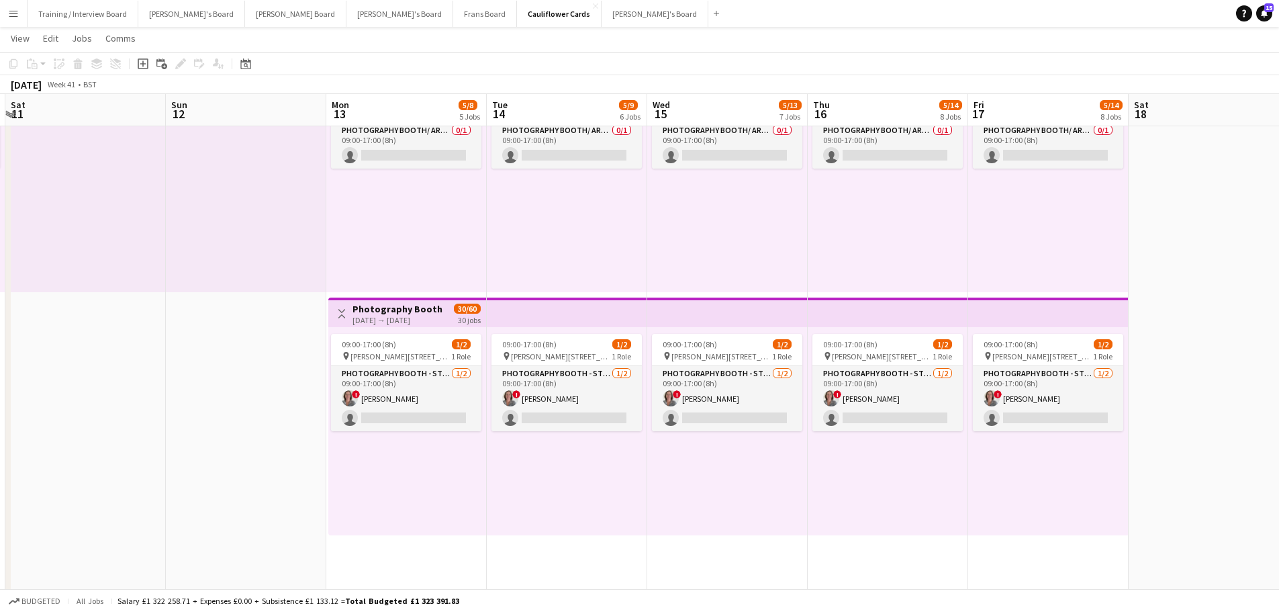
drag, startPoint x: 283, startPoint y: 462, endPoint x: 694, endPoint y: 484, distance: 411.5
click at [694, 484] on app-calendar-viewport "Wed 8 4/5 3 Jobs Thu 9 5/7 4 Jobs Fri 10 5/8 5 Jobs Sat 11 Sun 12 Mon 13 5/8 5 …" at bounding box center [639, 246] width 1279 height 3506
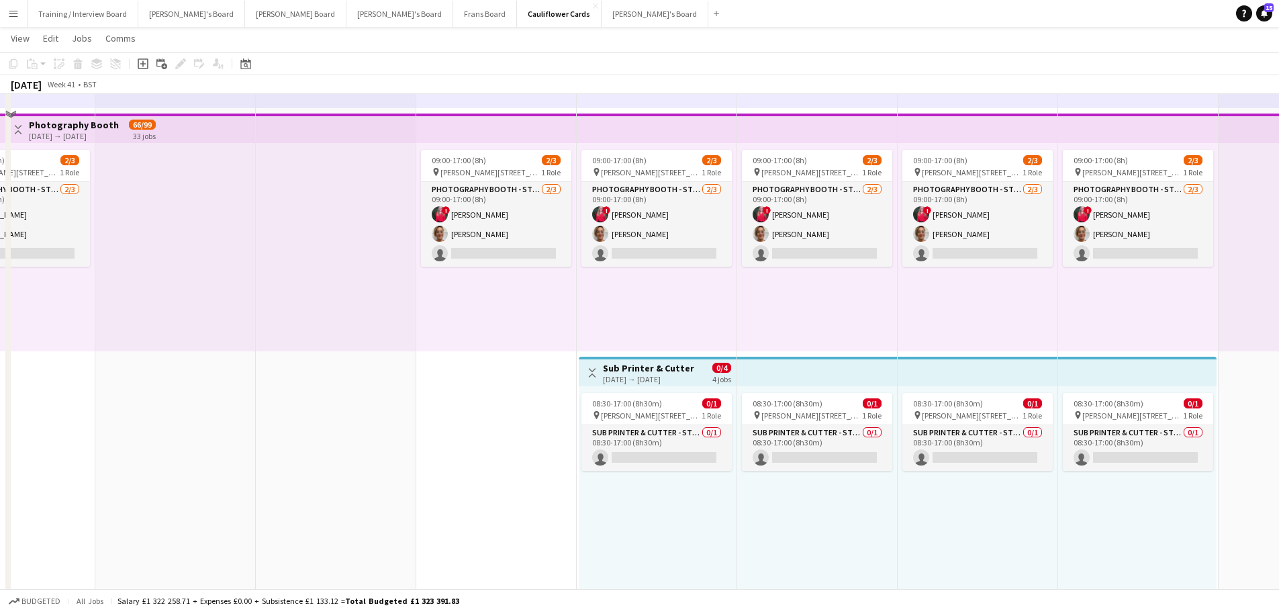
scroll to position [888, 0]
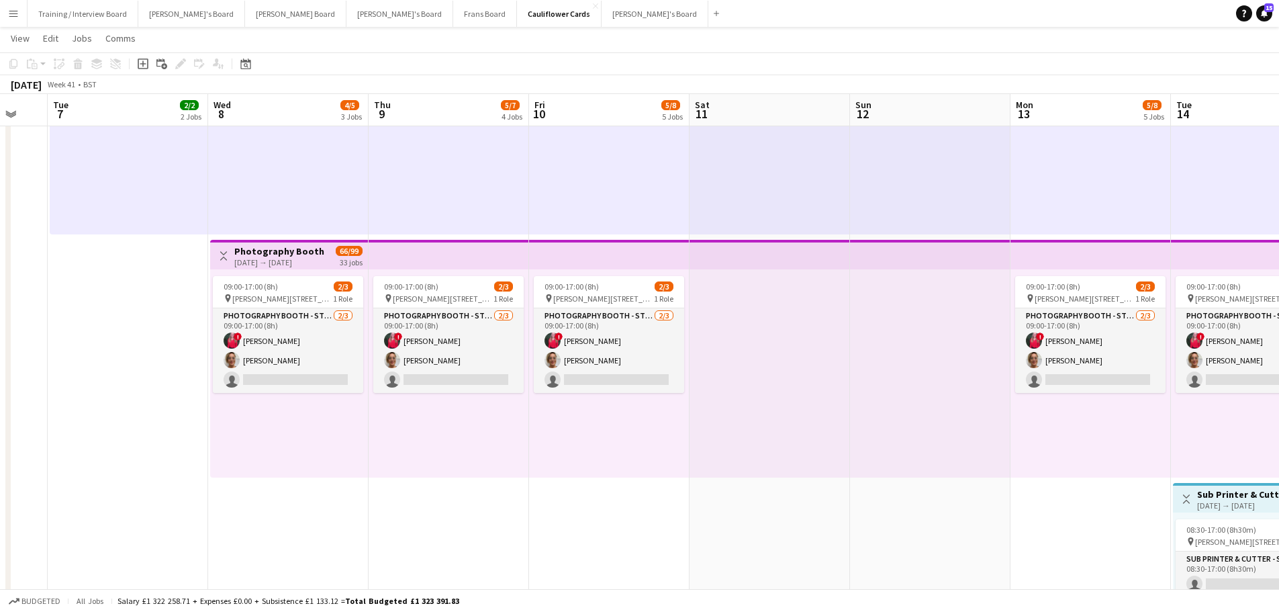
drag, startPoint x: 313, startPoint y: 464, endPoint x: 907, endPoint y: 494, distance: 594.9
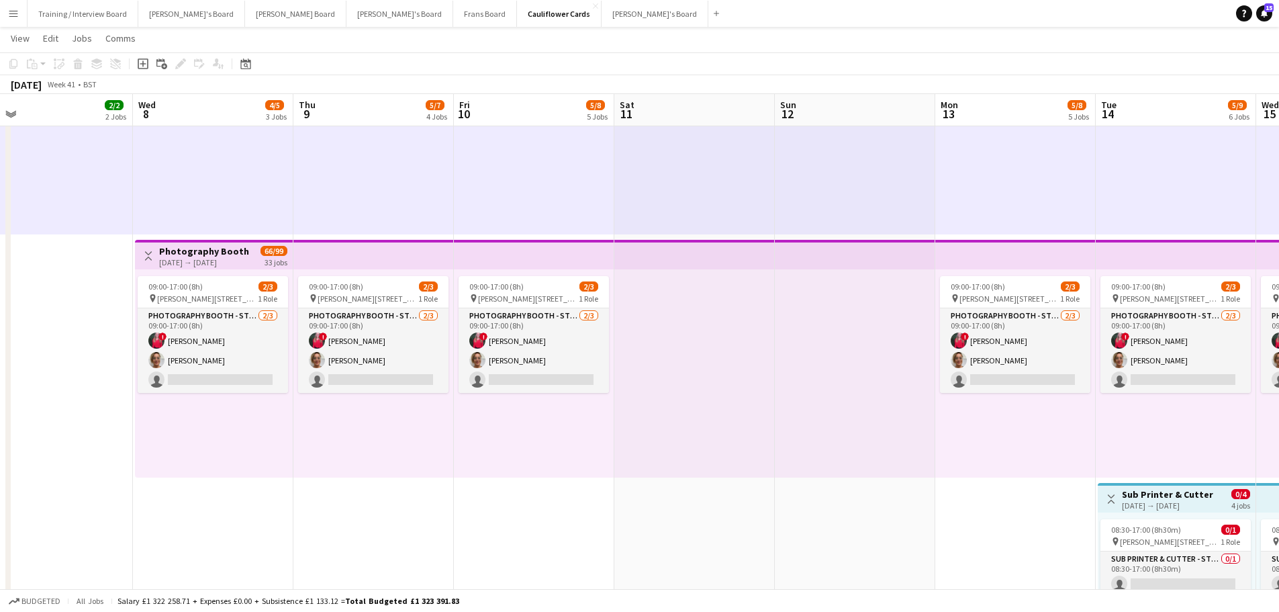
drag, startPoint x: 298, startPoint y: 491, endPoint x: 549, endPoint y: 493, distance: 251.1
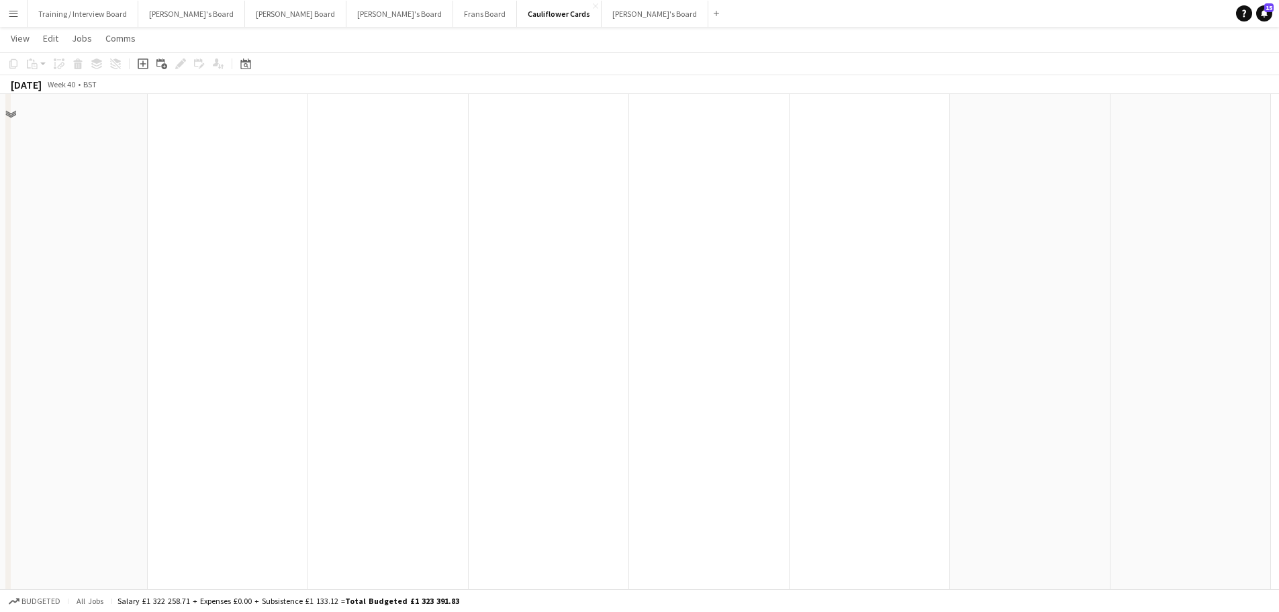
scroll to position [2887, 0]
click at [249, 66] on icon "Date picker" at bounding box center [245, 63] width 11 height 11
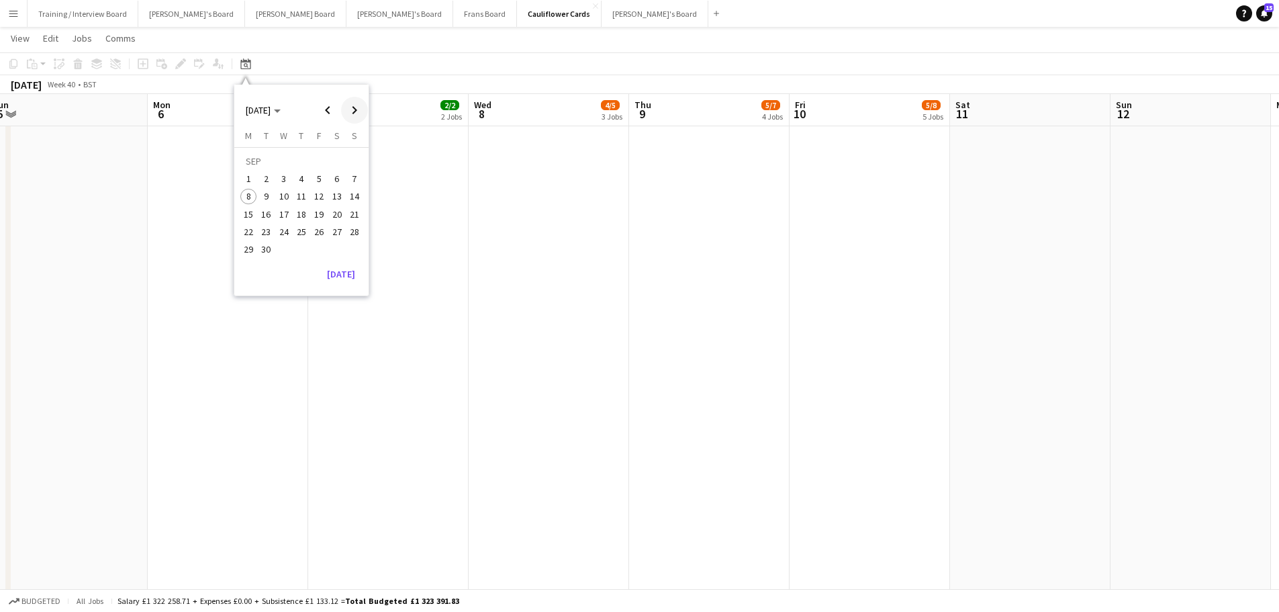
click at [349, 111] on span "Next month" at bounding box center [354, 110] width 27 height 27
click at [287, 233] on span "22" at bounding box center [284, 232] width 16 height 16
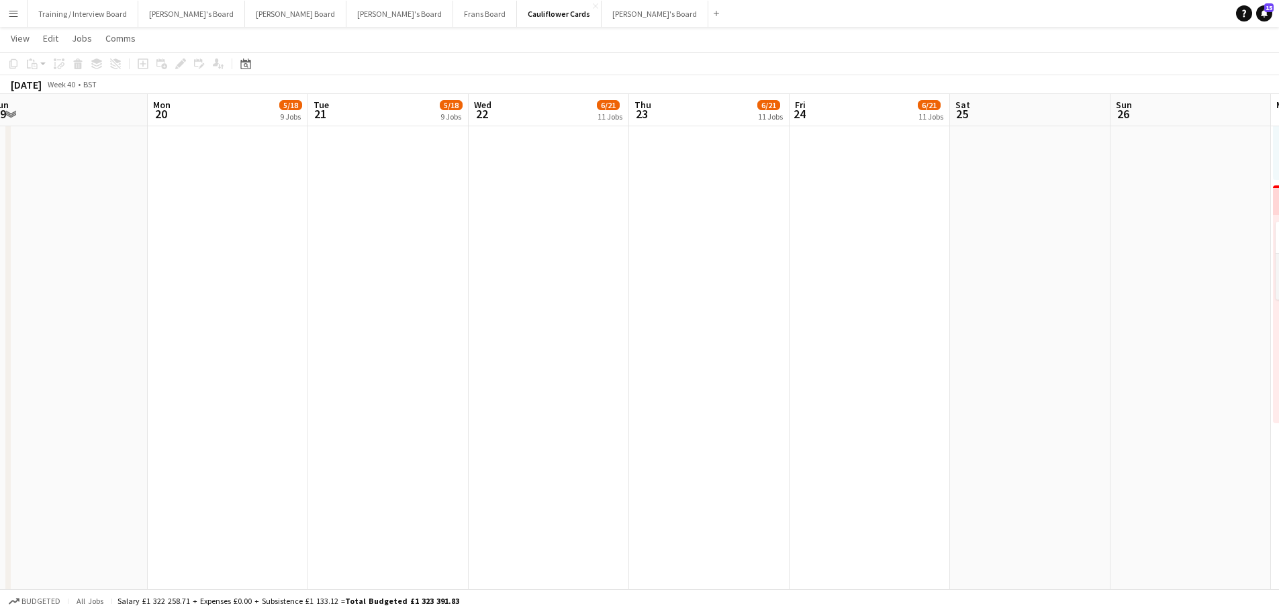
scroll to position [0, 462]
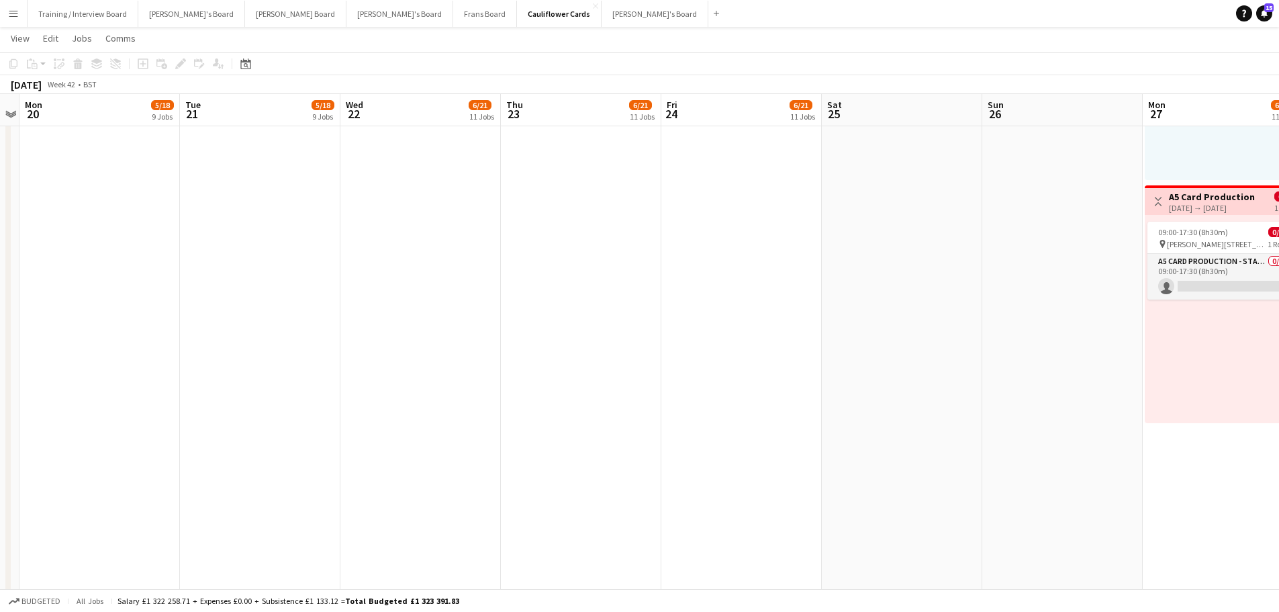
drag, startPoint x: 1208, startPoint y: 395, endPoint x: 397, endPoint y: 383, distance: 811.1
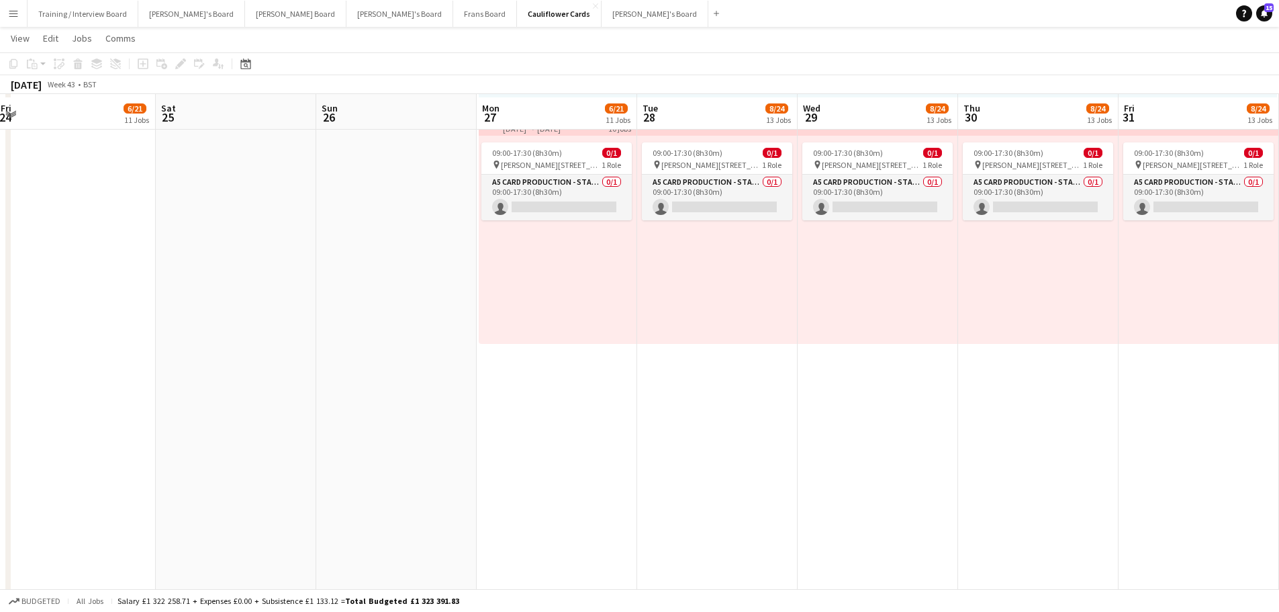
scroll to position [2970, 0]
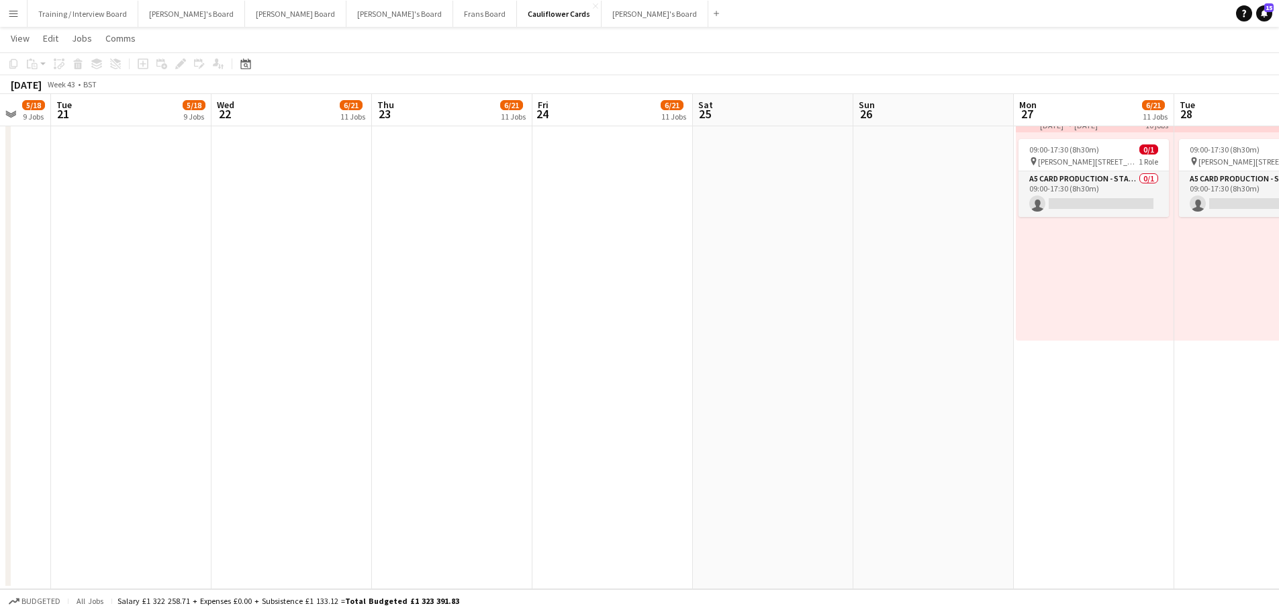
drag, startPoint x: 388, startPoint y: 430, endPoint x: 819, endPoint y: 442, distance: 431.2
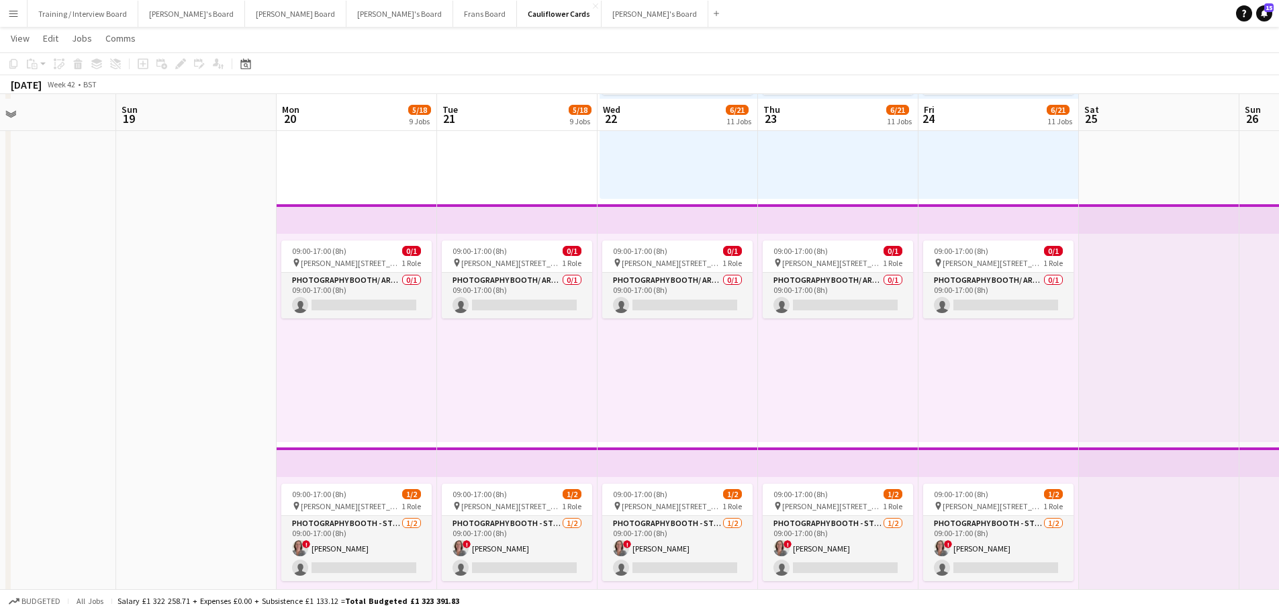
scroll to position [1813, 0]
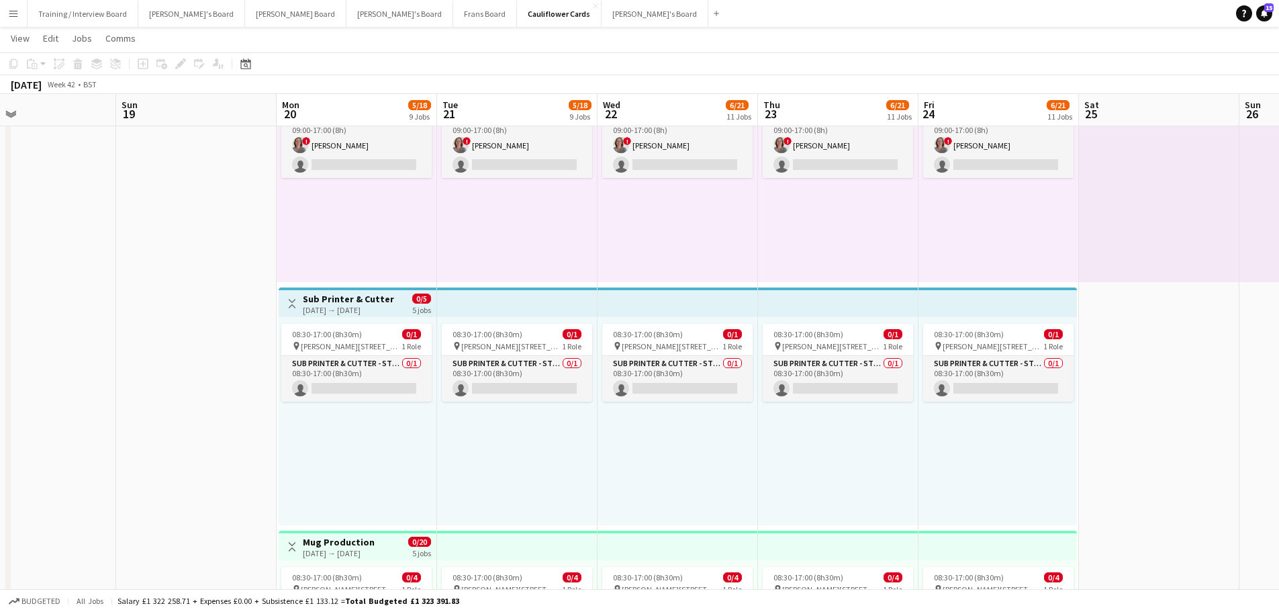
drag, startPoint x: 961, startPoint y: 465, endPoint x: 344, endPoint y: 397, distance: 620.7
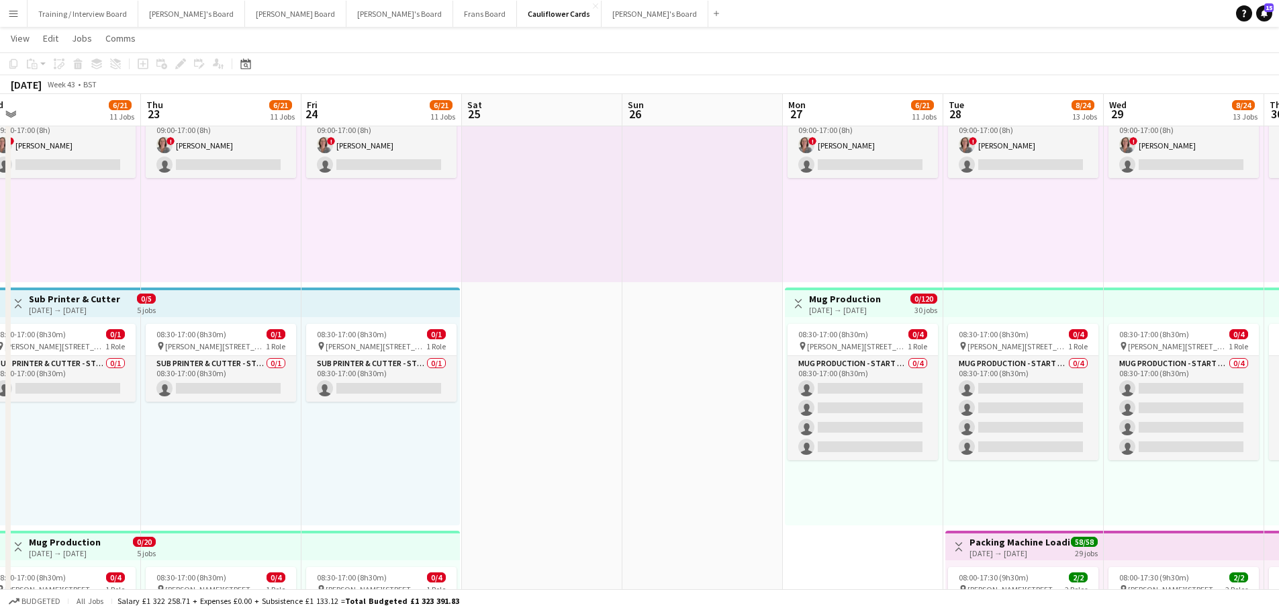
drag, startPoint x: 824, startPoint y: 462, endPoint x: 434, endPoint y: 467, distance: 389.4
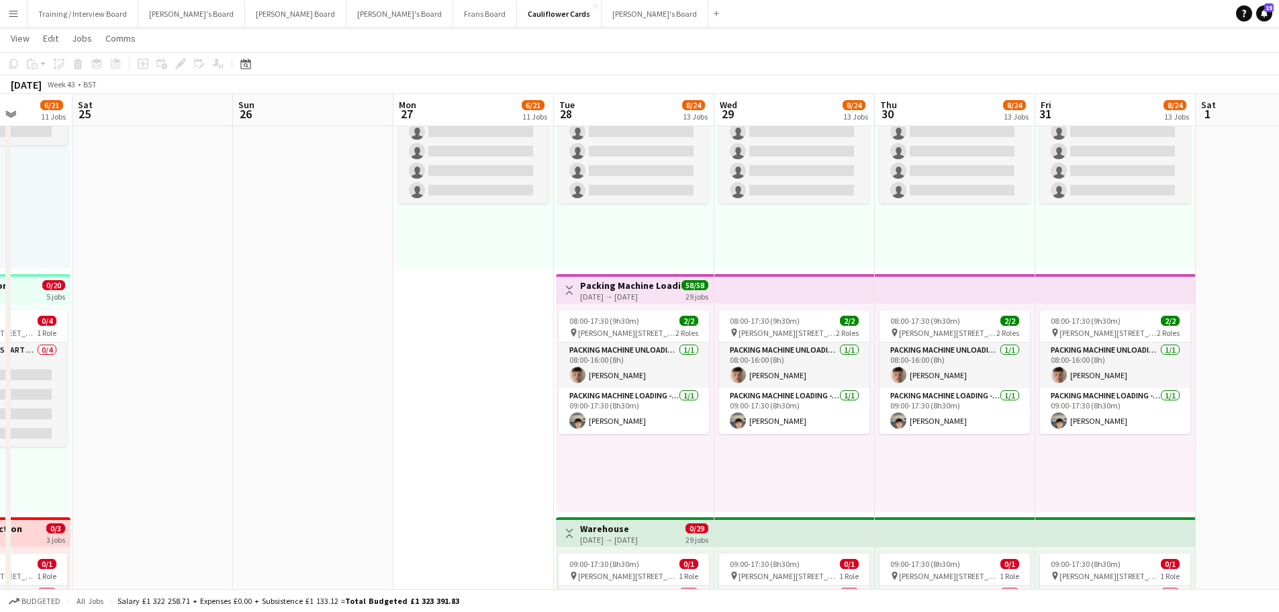
scroll to position [2216, 0]
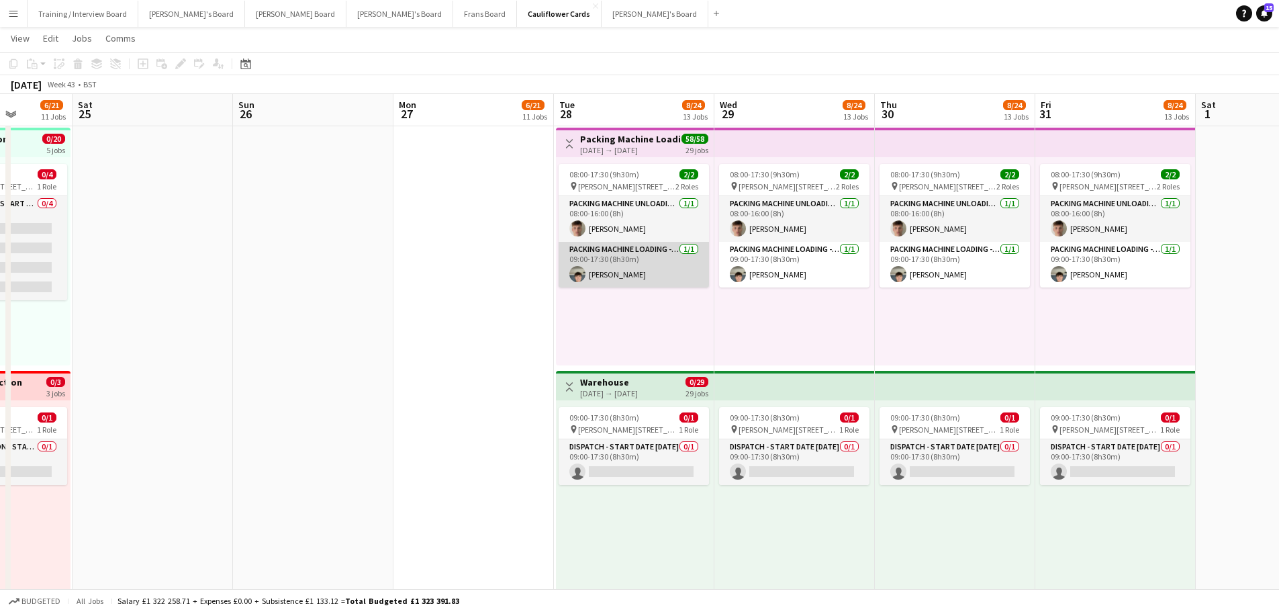
click at [625, 272] on app-card-role "Packing Machine Loading - Start Date 28th Oct 1/1 09:00-17:30 (8h30m) nathan ki…" at bounding box center [634, 265] width 150 height 46
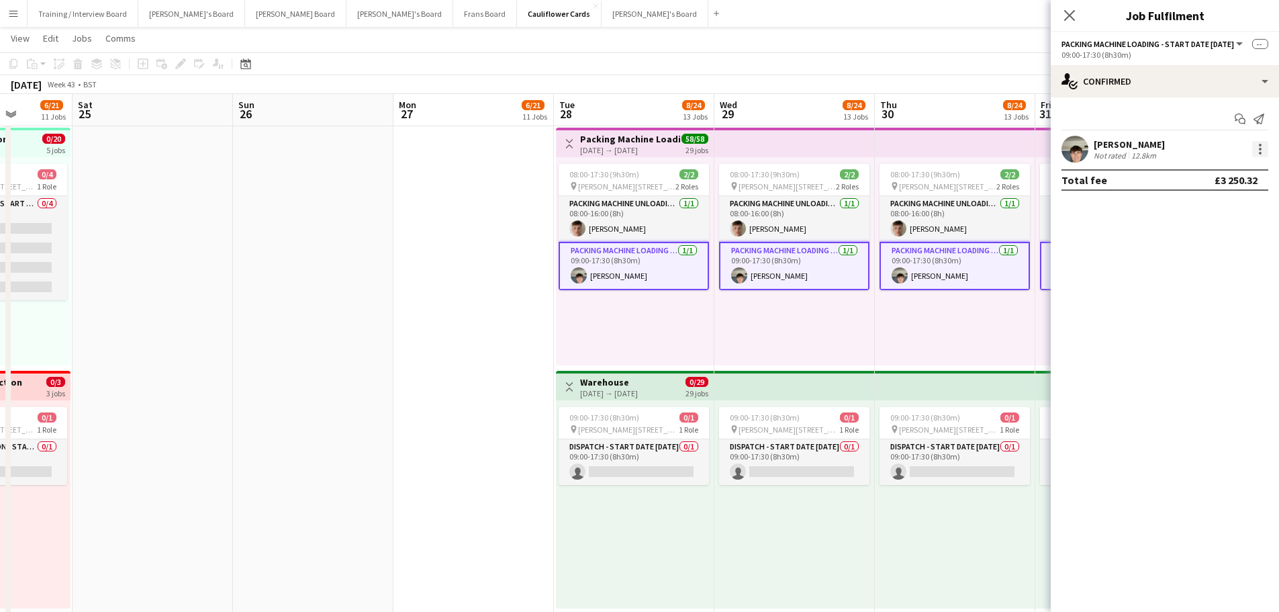
click at [1266, 150] on div at bounding box center [1260, 149] width 16 height 16
click at [1245, 270] on span "Remove" at bounding box center [1215, 271] width 83 height 12
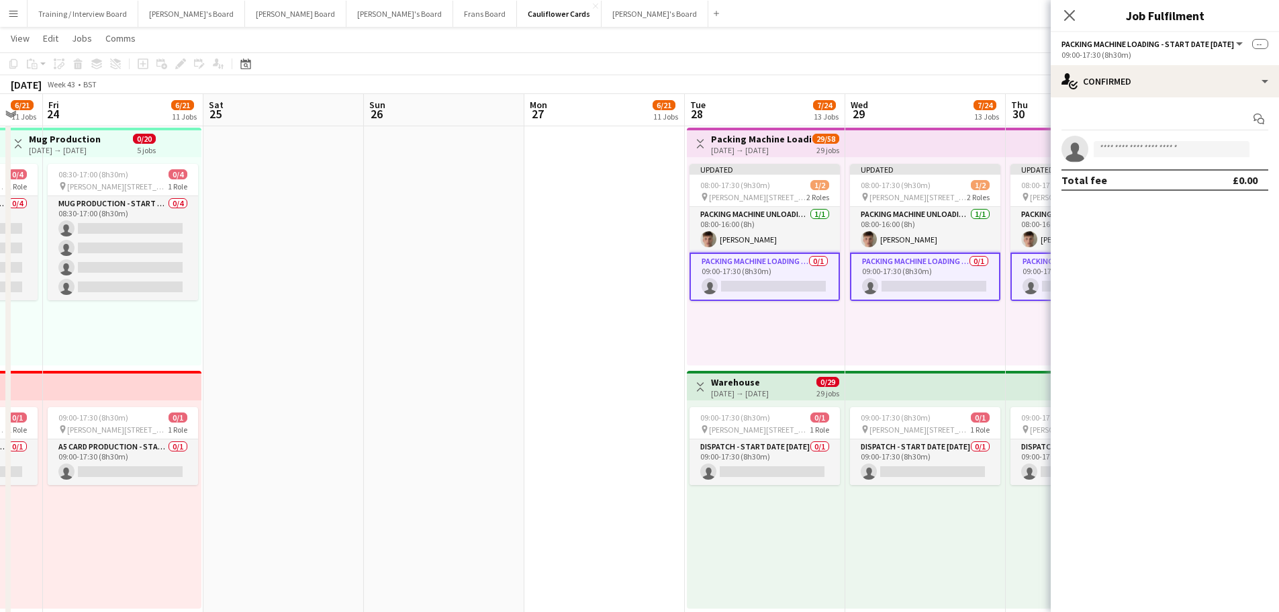
drag, startPoint x: 338, startPoint y: 270, endPoint x: 150, endPoint y: 281, distance: 187.7
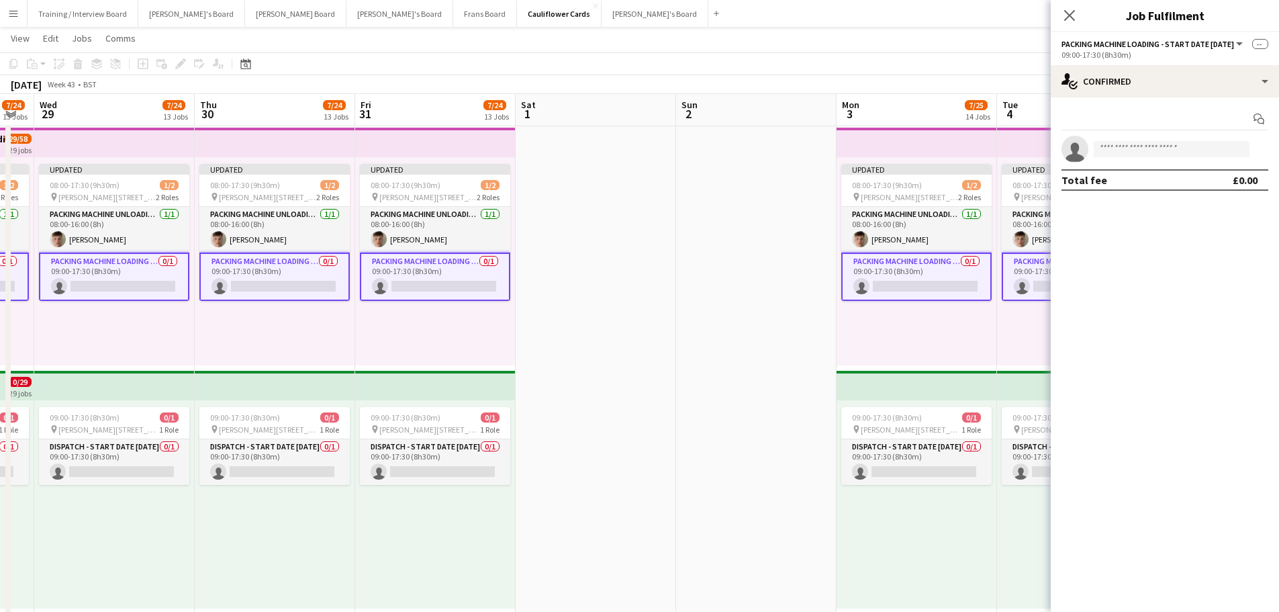
drag, startPoint x: 782, startPoint y: 258, endPoint x: 297, endPoint y: 281, distance: 485.3
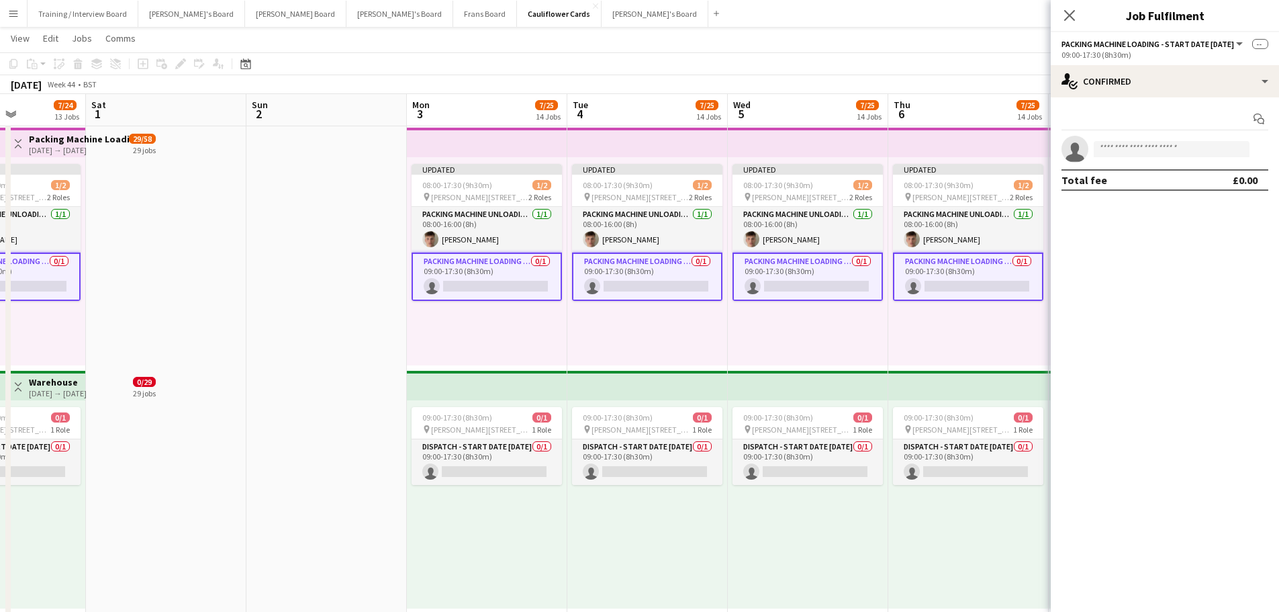
drag, startPoint x: 826, startPoint y: 342, endPoint x: 397, endPoint y: 324, distance: 430.1
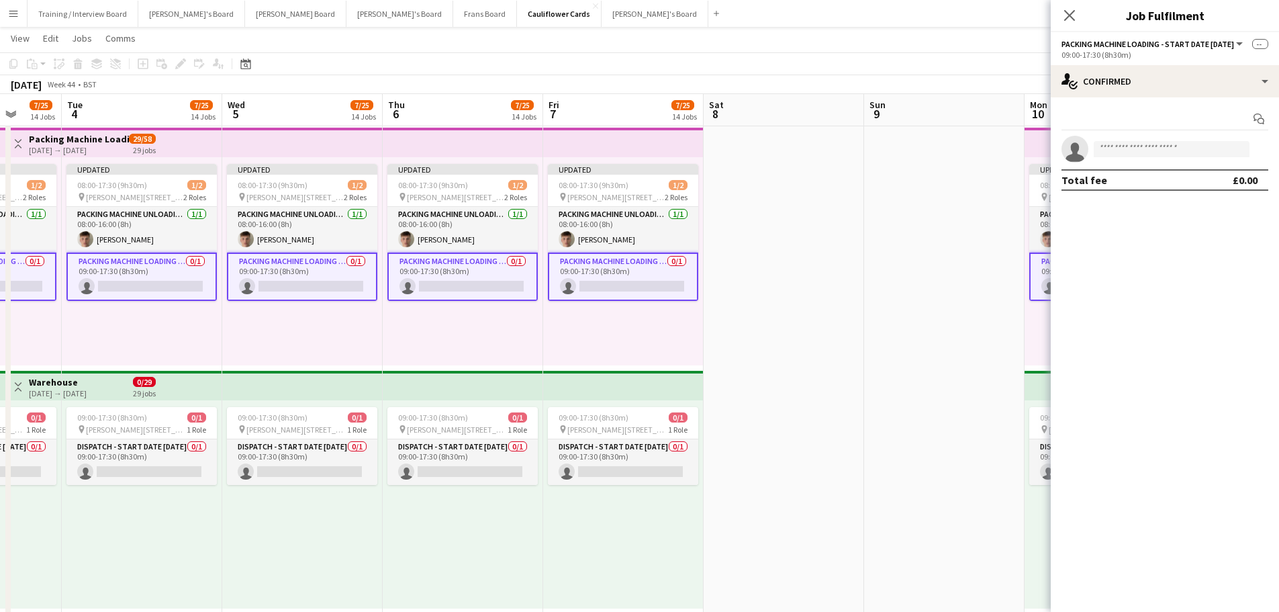
drag, startPoint x: 704, startPoint y: 322, endPoint x: 201, endPoint y: 314, distance: 502.9
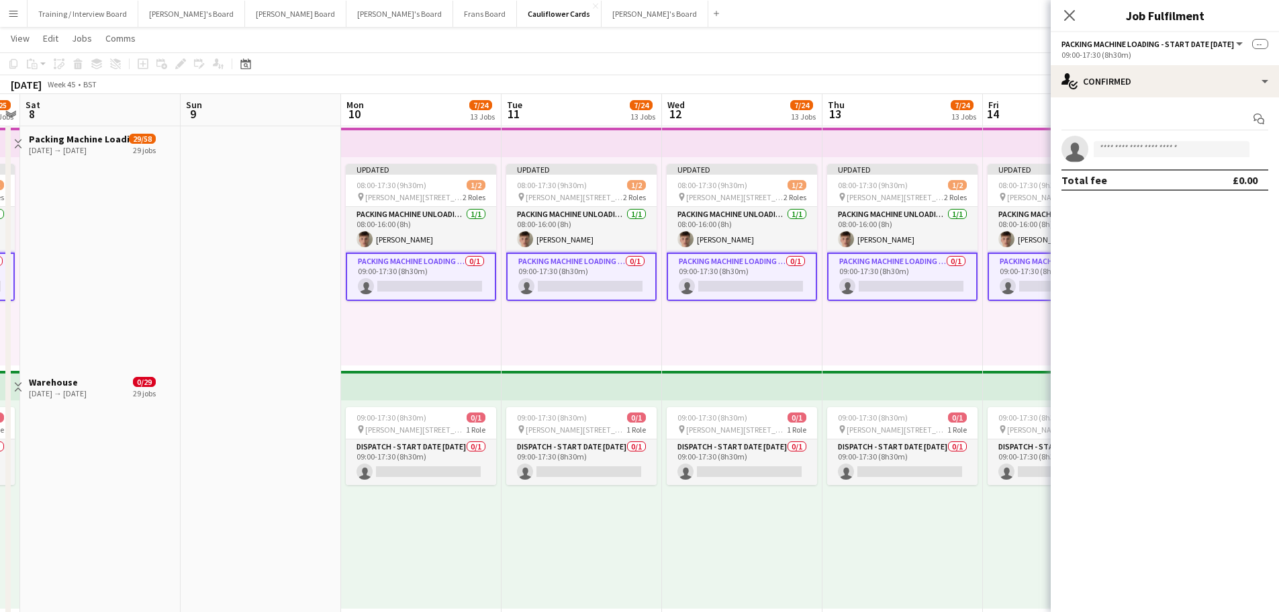
drag, startPoint x: 850, startPoint y: 314, endPoint x: 167, endPoint y: 277, distance: 684.5
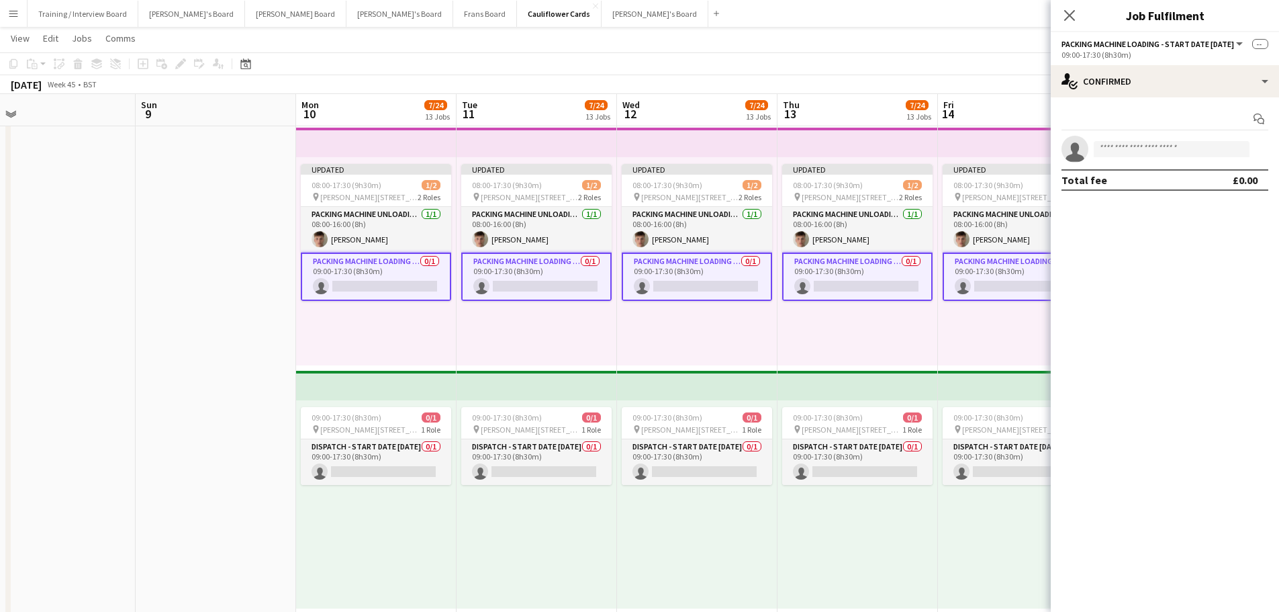
drag, startPoint x: 265, startPoint y: 313, endPoint x: 184, endPoint y: 313, distance: 80.6
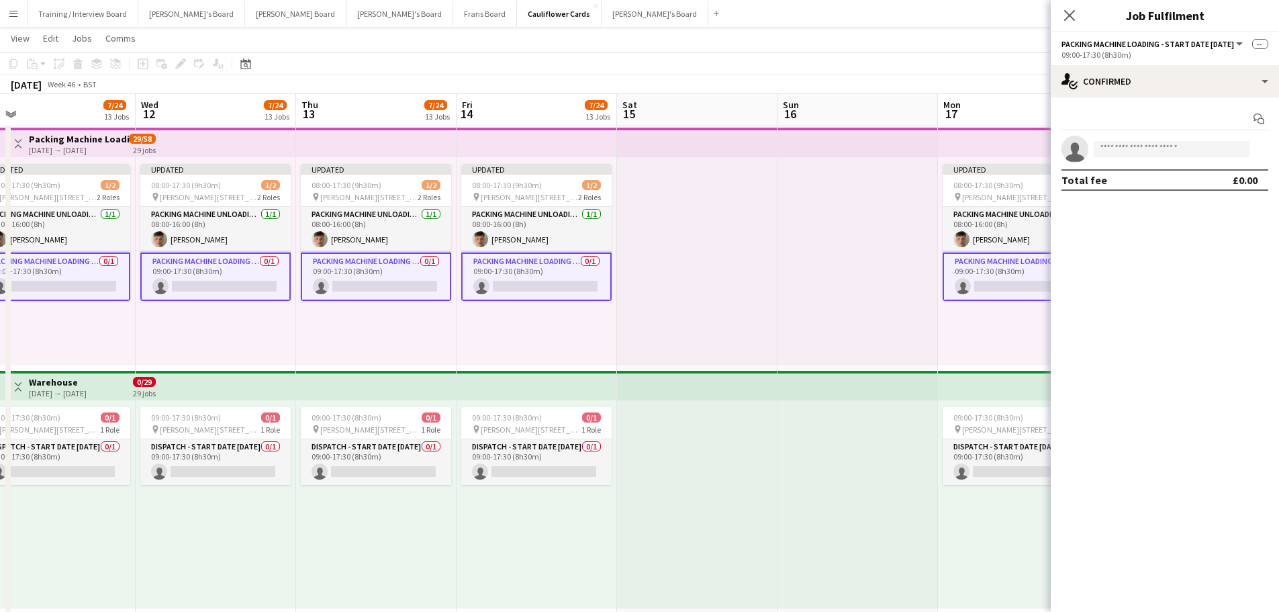
scroll to position [0, 417]
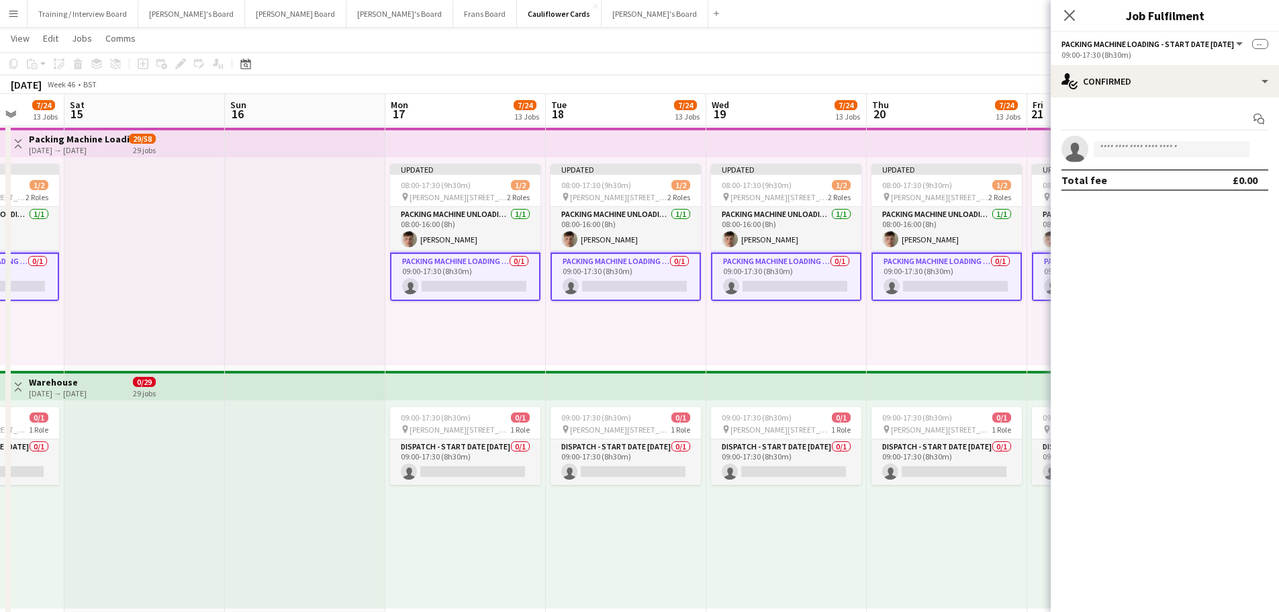
drag, startPoint x: 848, startPoint y: 316, endPoint x: 295, endPoint y: 307, distance: 552.6
click at [475, 530] on div "09:00-17:30 (8h30m) 0/1 pin Woolmer Trading Estate, Woolmer Way, Bordon, Hampsh…" at bounding box center [465, 504] width 160 height 208
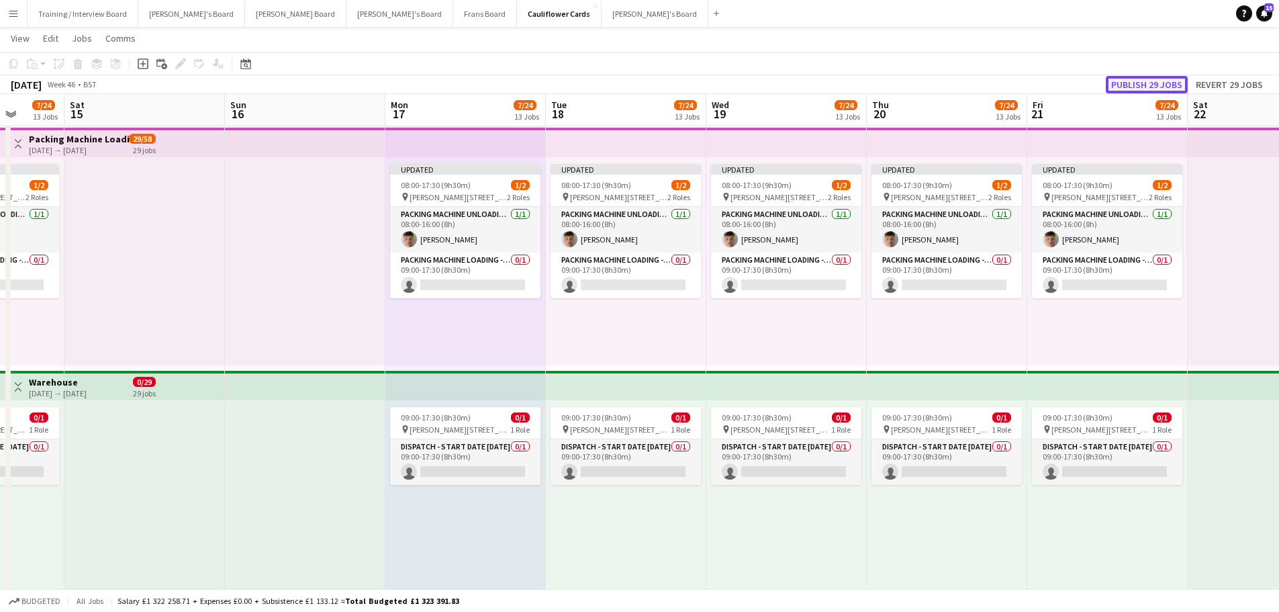
click at [1130, 85] on button "Publish 29 jobs" at bounding box center [1147, 84] width 82 height 17
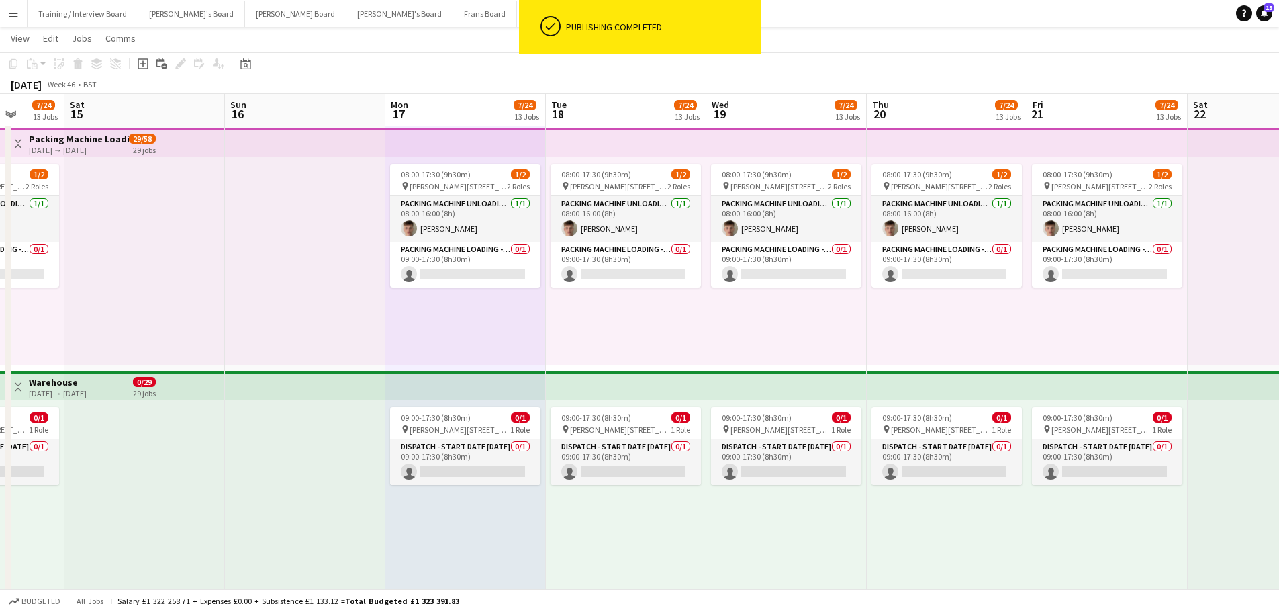
scroll to position [0, 0]
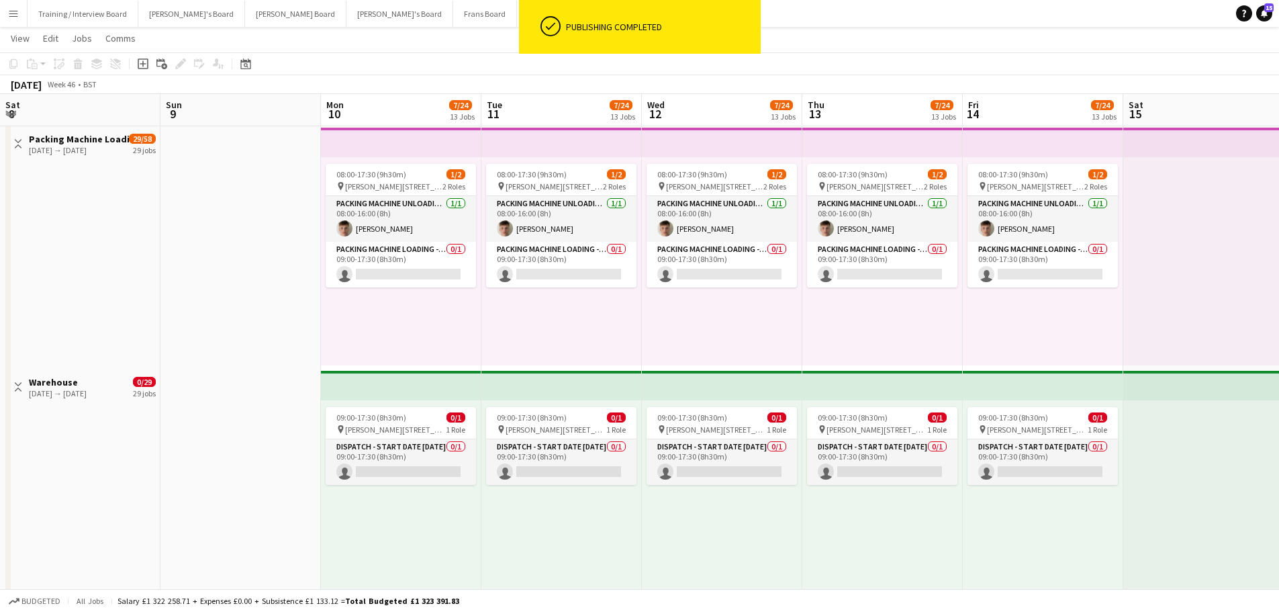
drag, startPoint x: 169, startPoint y: 314, endPoint x: 954, endPoint y: 329, distance: 785.7
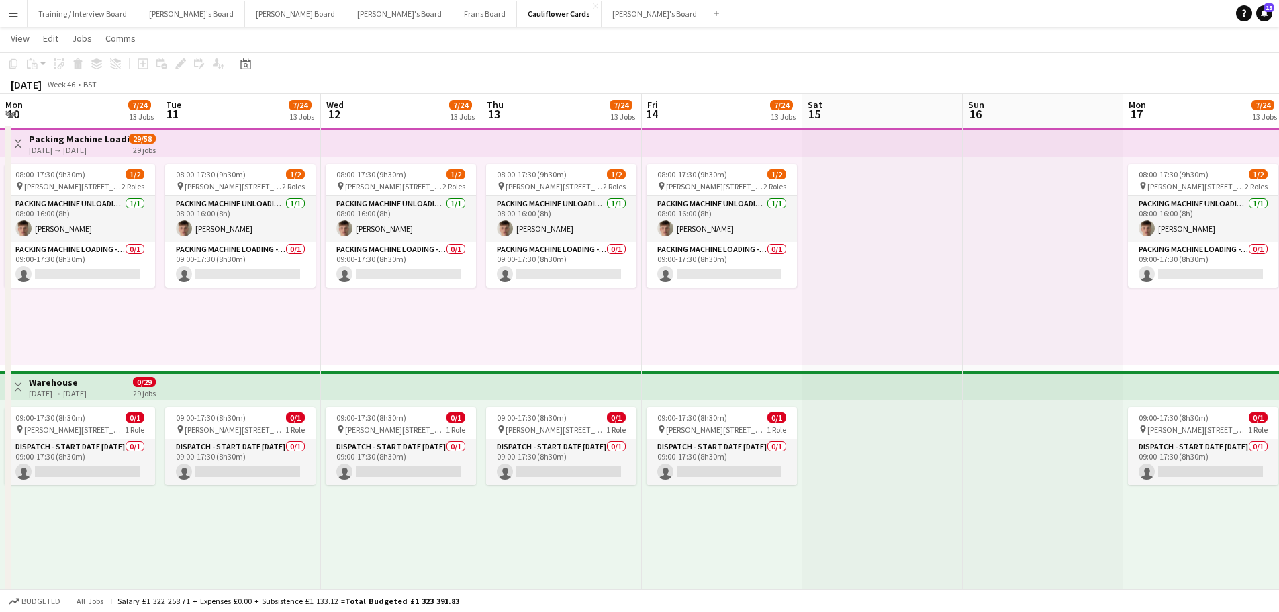
drag, startPoint x: 196, startPoint y: 328, endPoint x: 905, endPoint y: 336, distance: 709.0
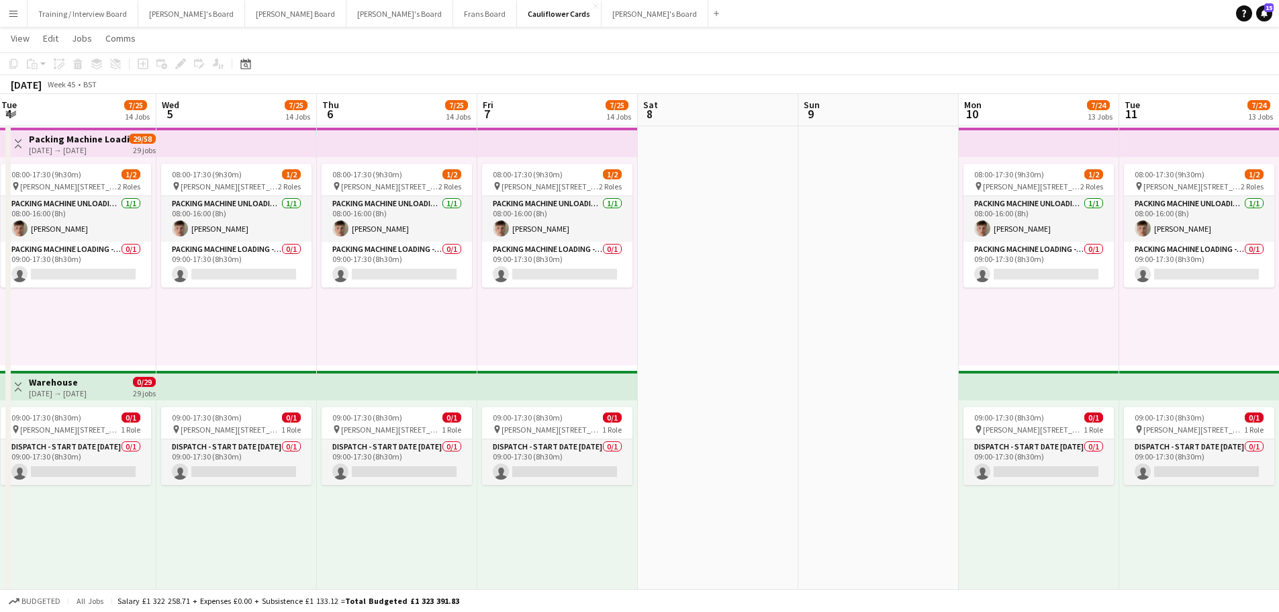
drag, startPoint x: 160, startPoint y: 297, endPoint x: 954, endPoint y: 376, distance: 798.1
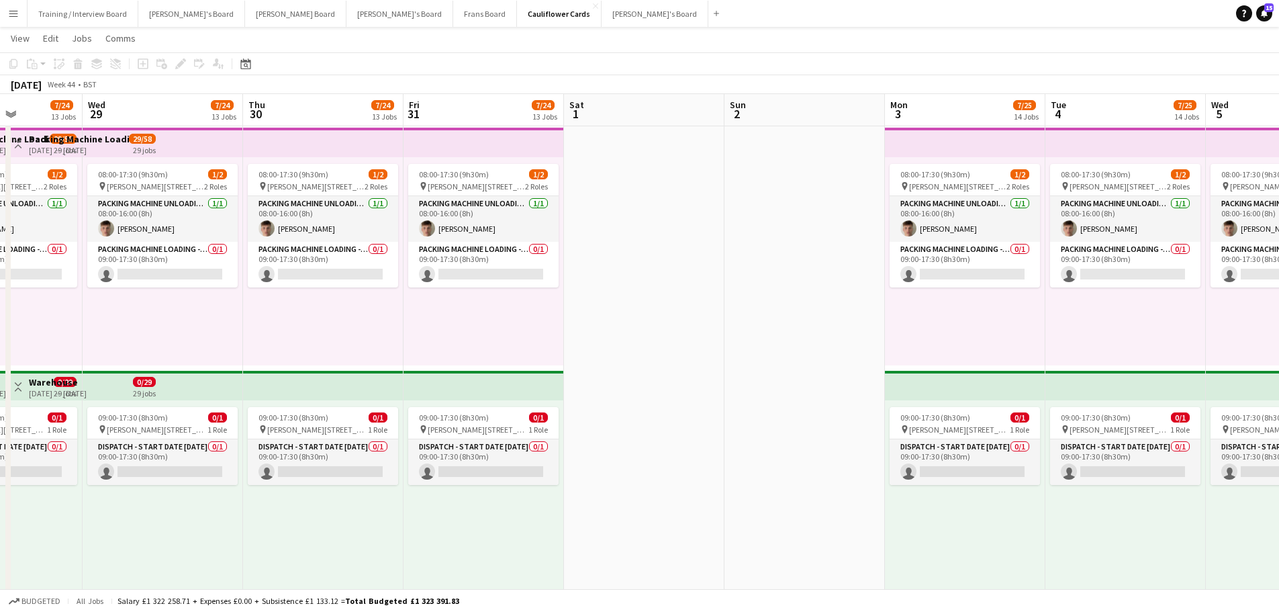
scroll to position [0, 345]
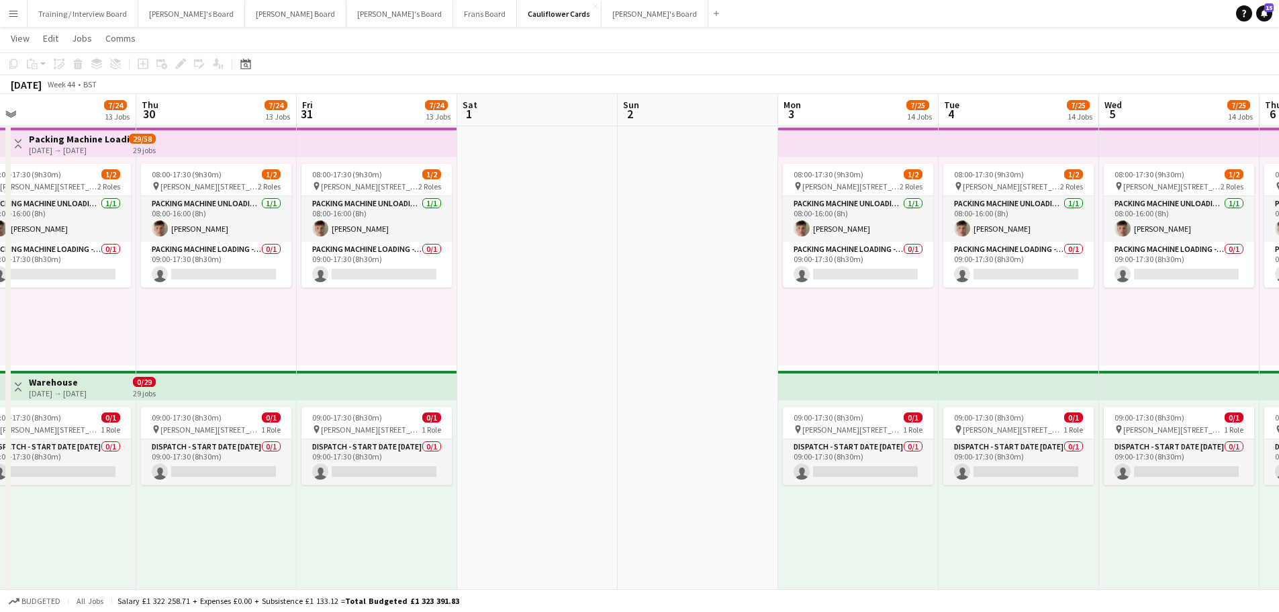
drag, startPoint x: 196, startPoint y: 324, endPoint x: 547, endPoint y: 353, distance: 352.3
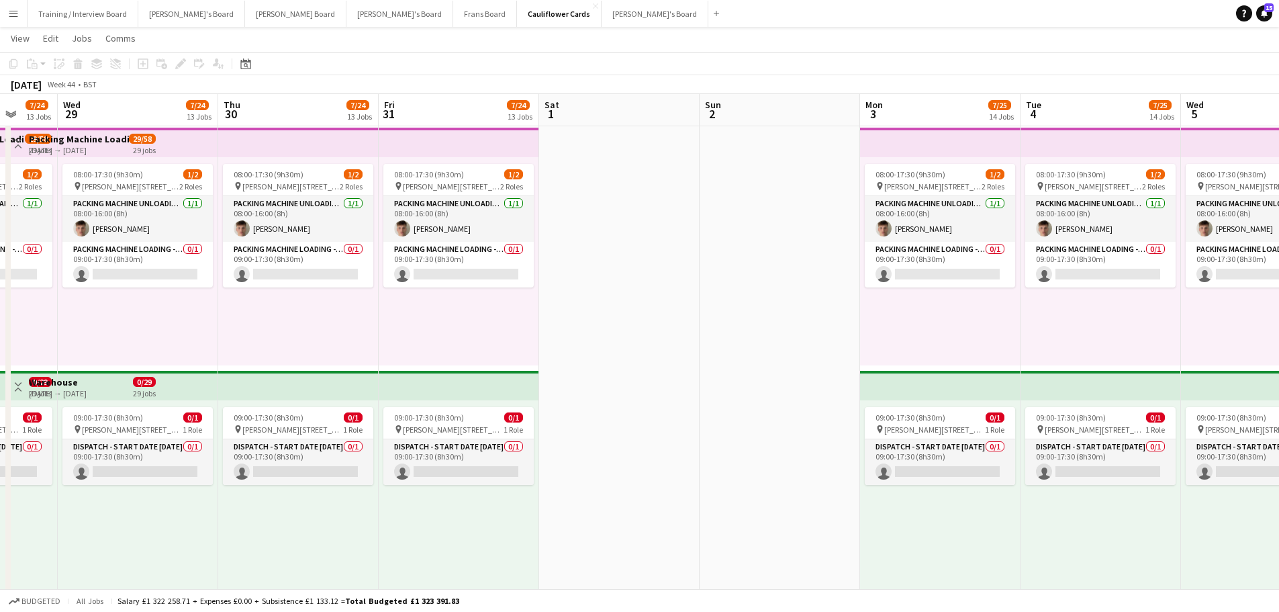
drag, startPoint x: 481, startPoint y: 349, endPoint x: 839, endPoint y: 400, distance: 362.1
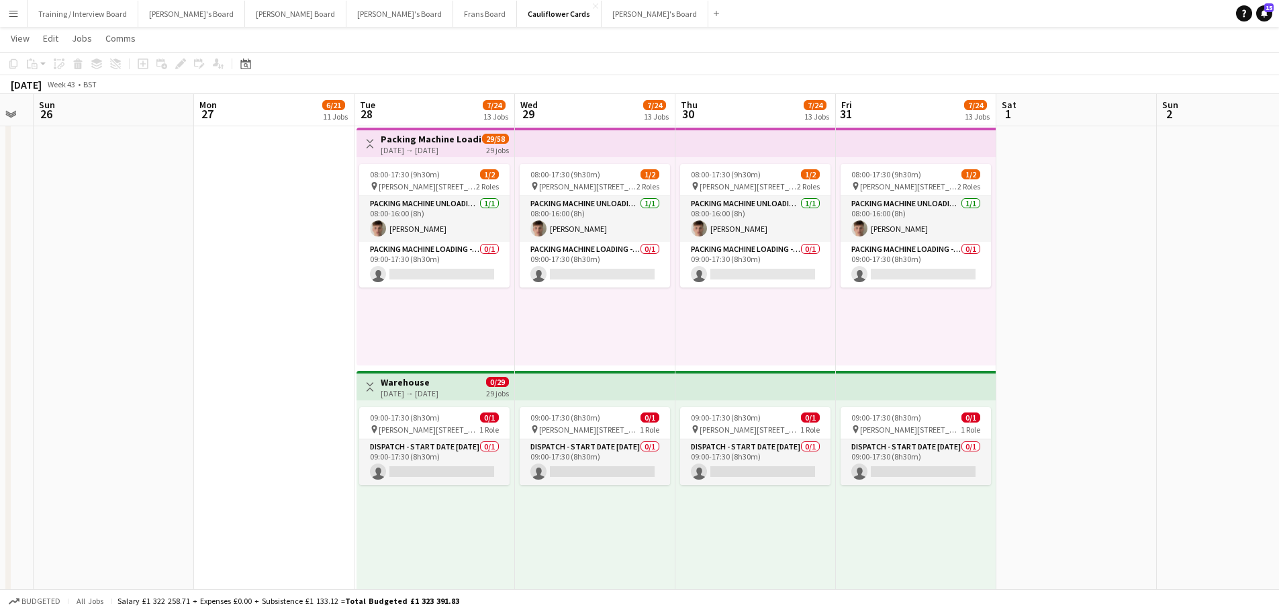
scroll to position [0, 512]
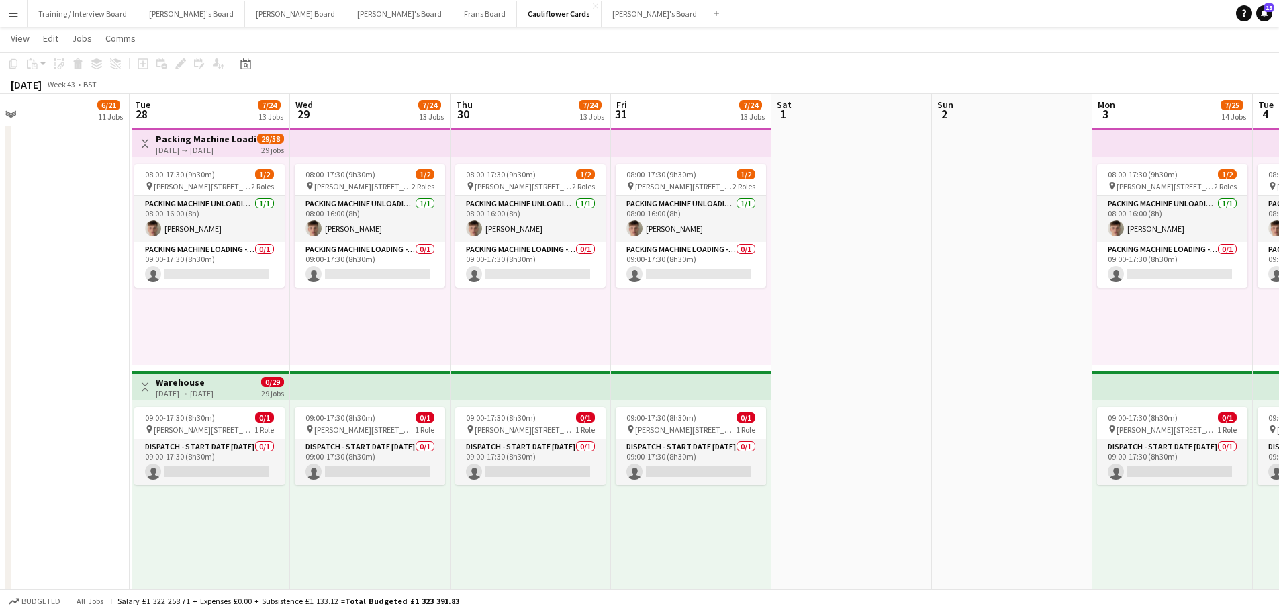
drag, startPoint x: 1112, startPoint y: 326, endPoint x: 888, endPoint y: 333, distance: 225.0
click at [87, 16] on button "Training / Interview Board Close" at bounding box center [83, 14] width 111 height 26
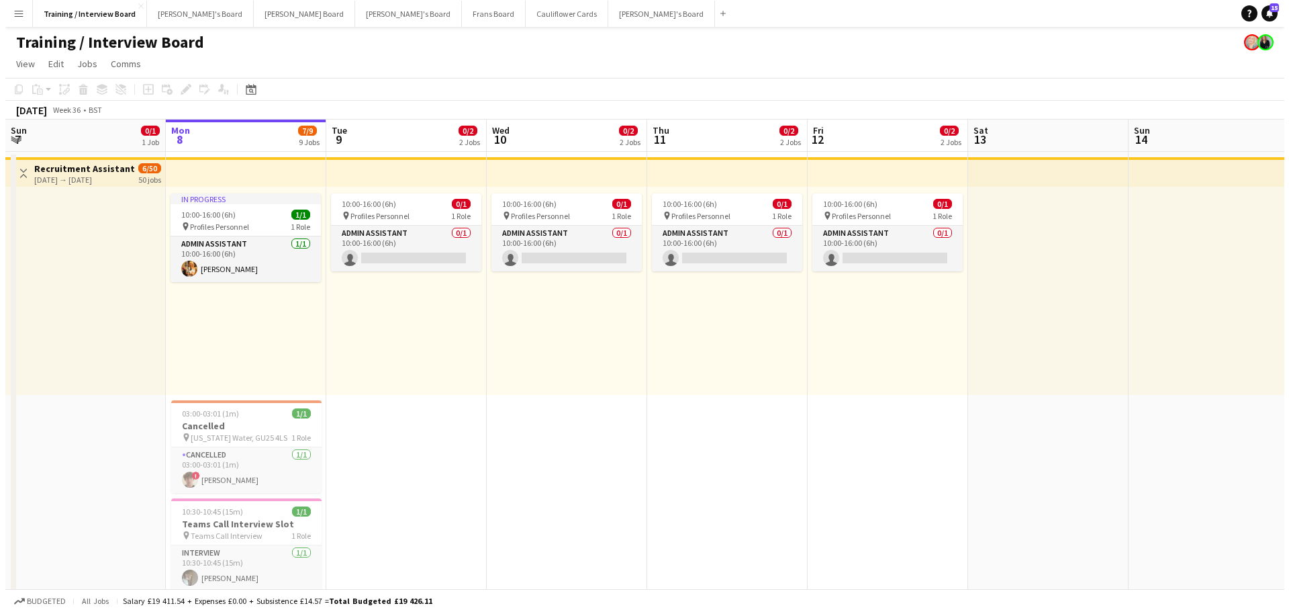
scroll to position [0, 340]
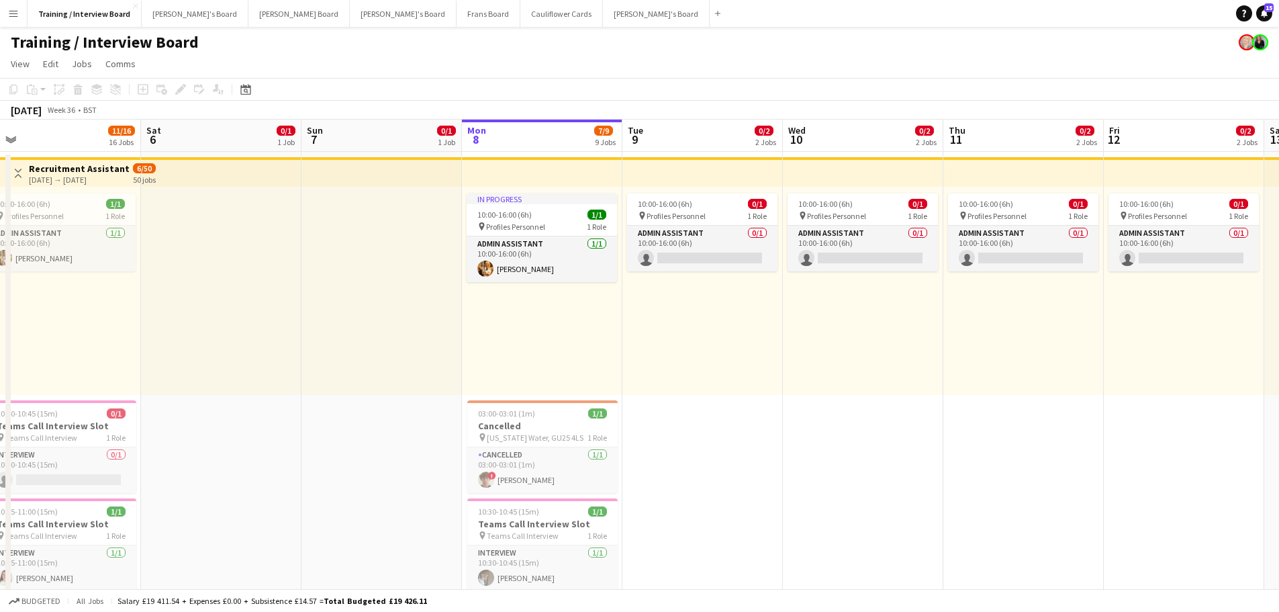
drag, startPoint x: 468, startPoint y: 459, endPoint x: 764, endPoint y: 459, distance: 296.1
click at [603, 18] on button "[PERSON_NAME]'s Board Close" at bounding box center [656, 14] width 107 height 26
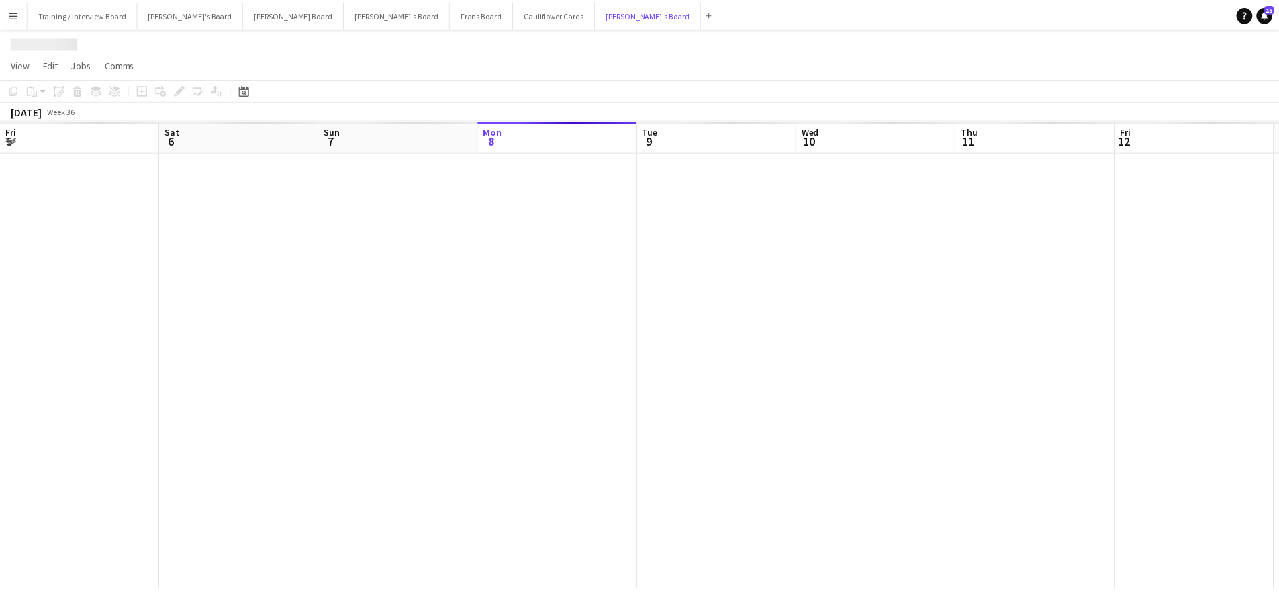
scroll to position [0, 321]
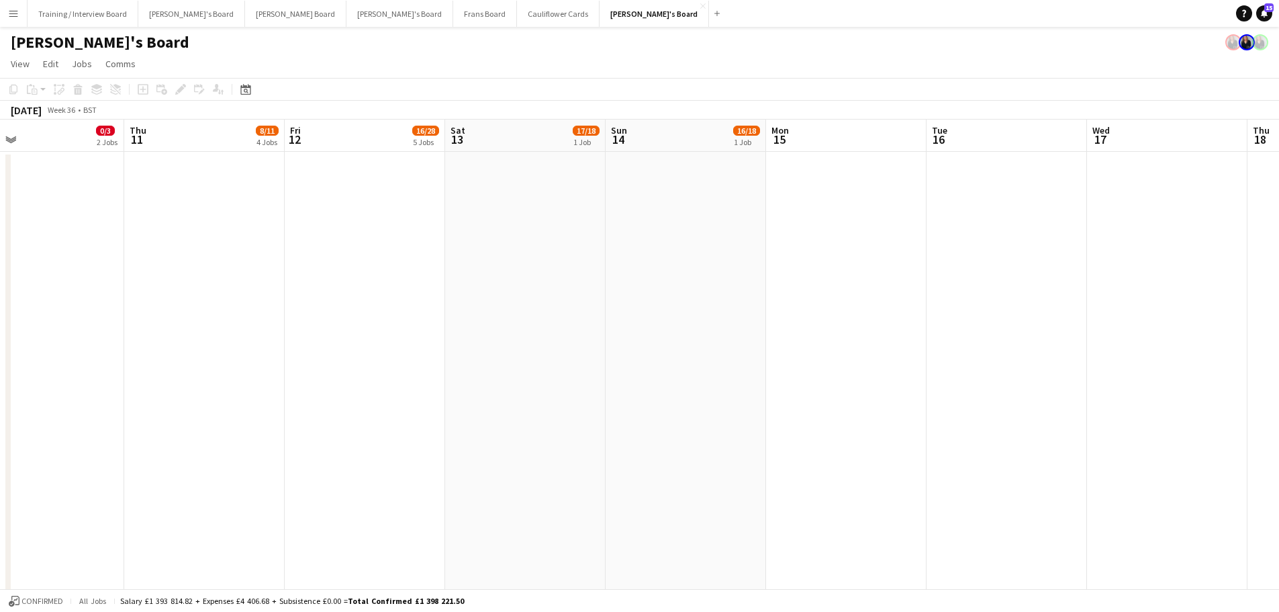
drag, startPoint x: 1139, startPoint y: 279, endPoint x: 621, endPoint y: 298, distance: 518.0
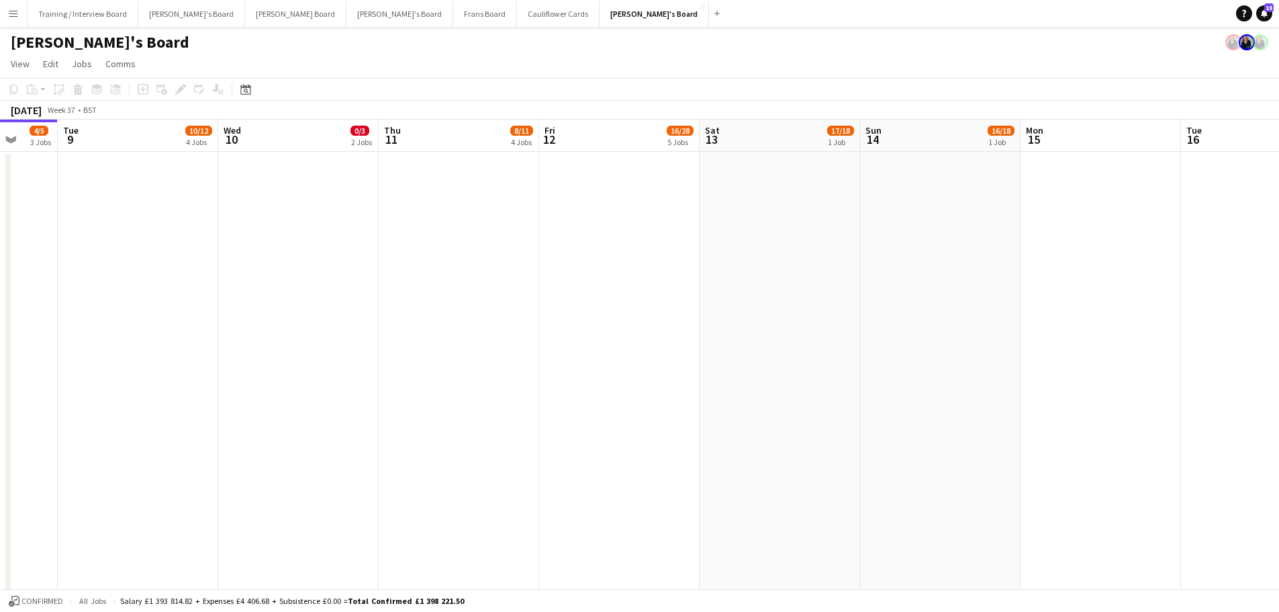
drag, startPoint x: 348, startPoint y: 311, endPoint x: 1078, endPoint y: 344, distance: 729.9
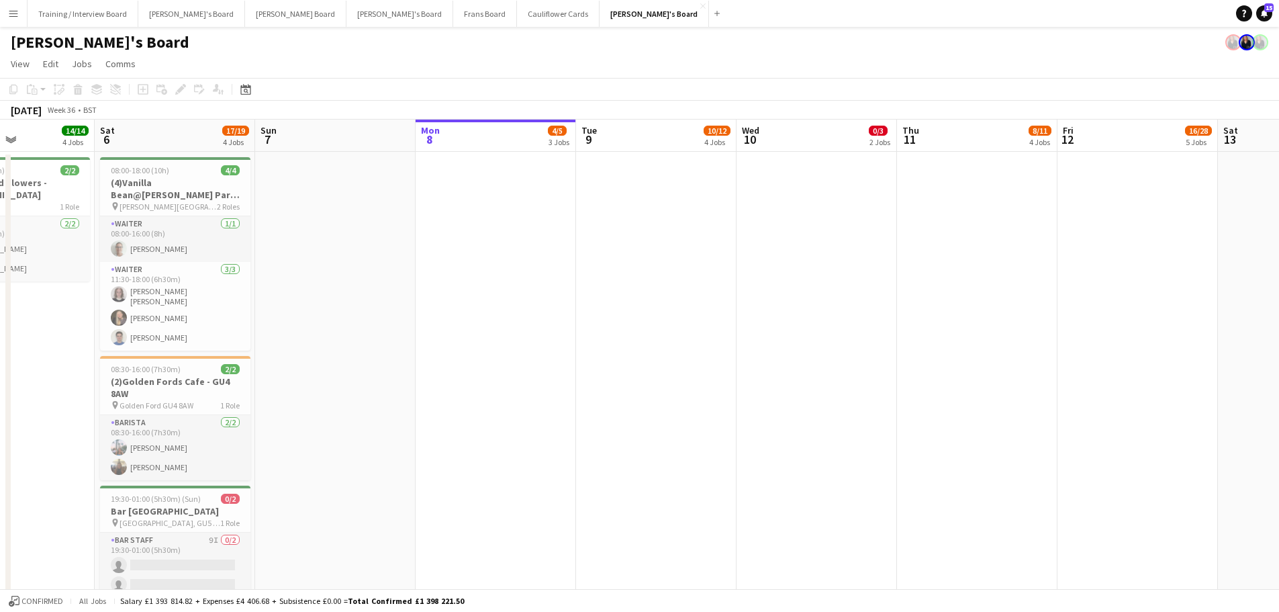
drag, startPoint x: 480, startPoint y: 352, endPoint x: 785, endPoint y: 356, distance: 304.8
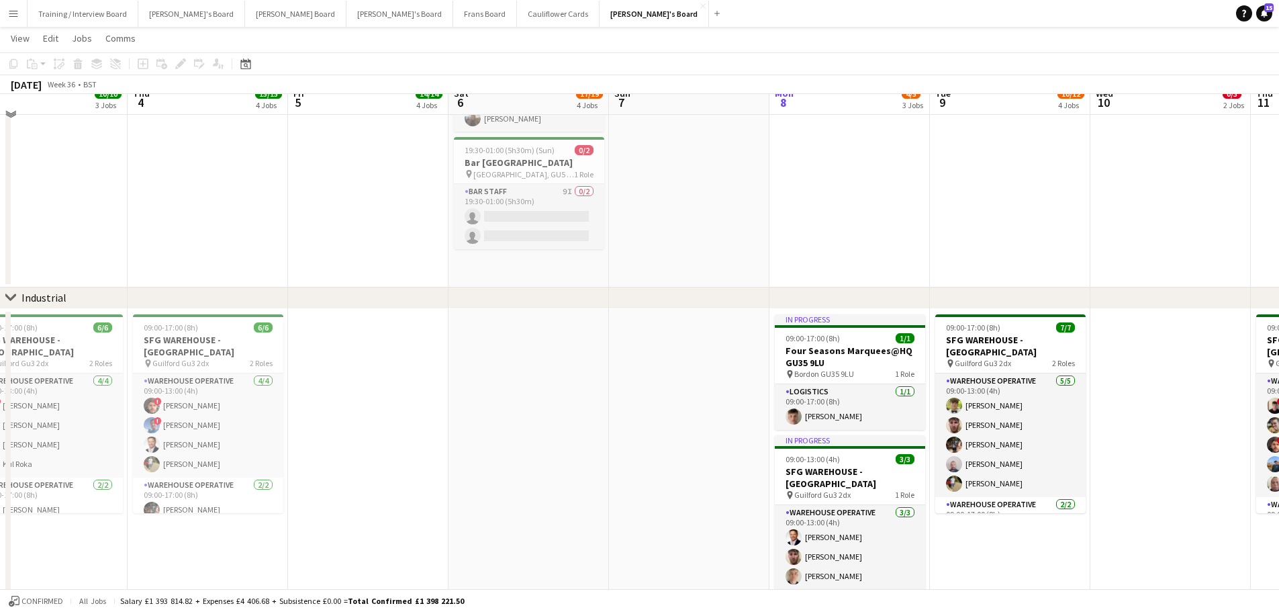
scroll to position [336, 0]
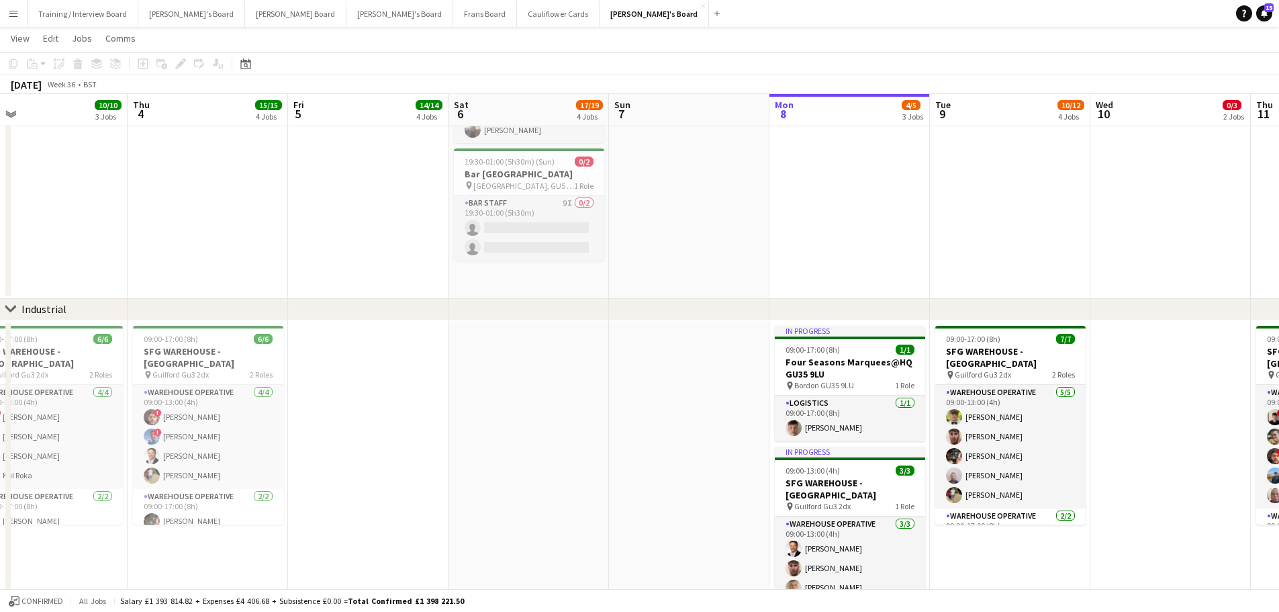
click at [621, 284] on app-date-cell at bounding box center [689, 57] width 160 height 484
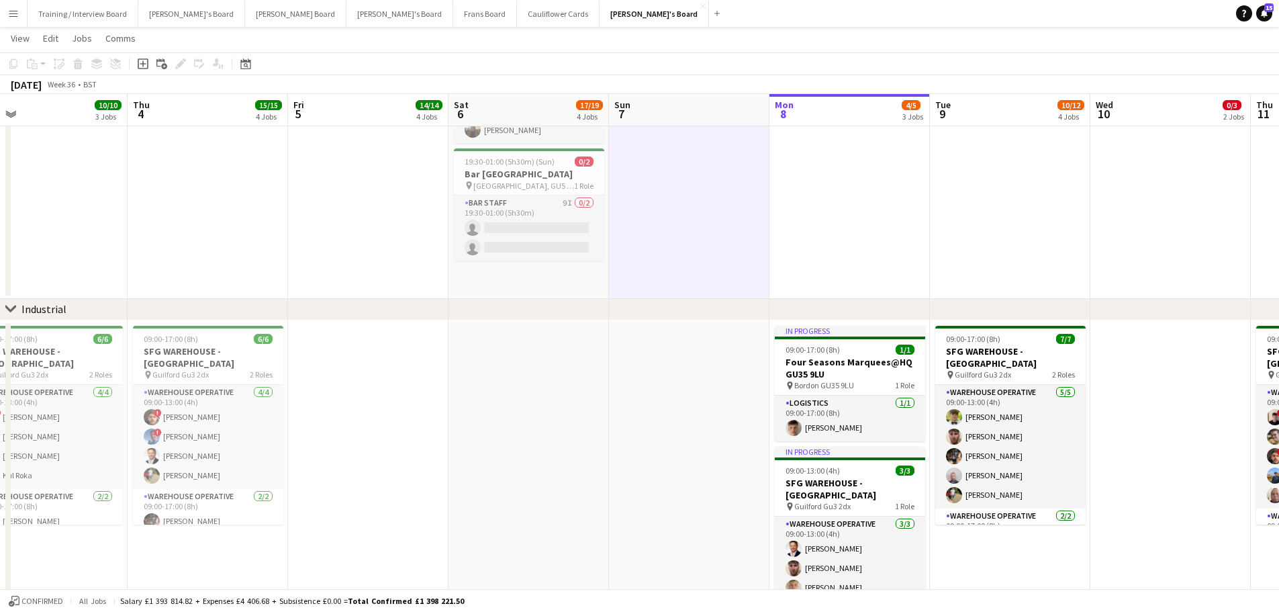
click at [587, 286] on app-date-cell "08:00-18:00 (10h) 4/4 (4)Vanilla Bean@Thorpe Park KT8 9BS pin Thorpe Park 2 Rol…" at bounding box center [528, 57] width 160 height 484
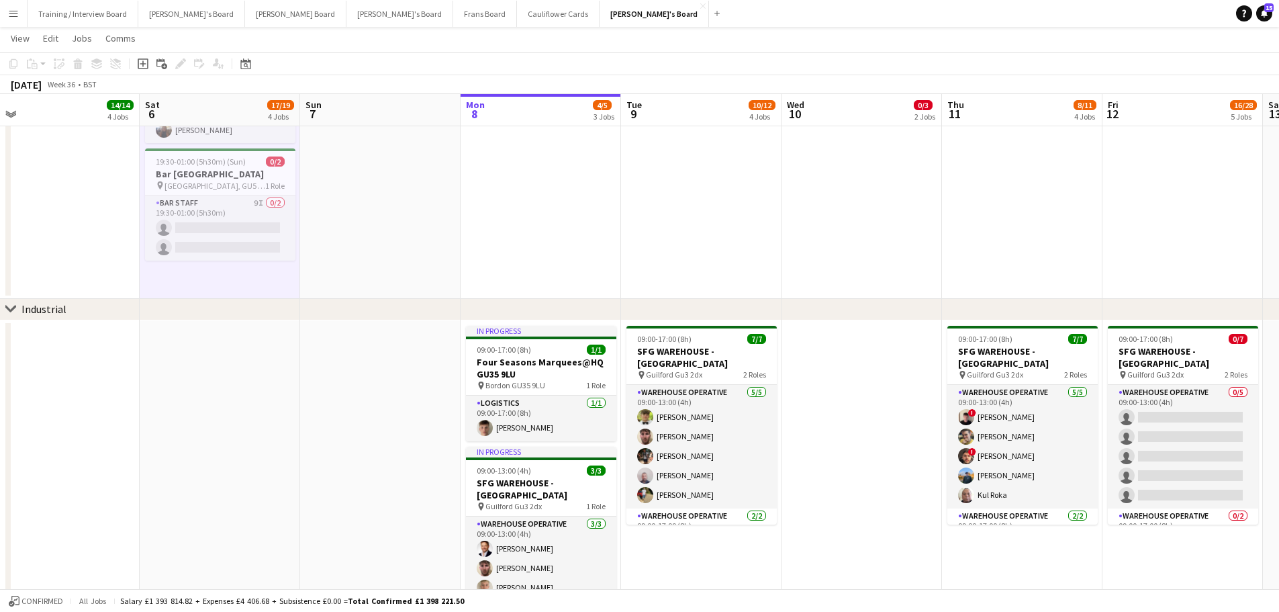
drag, startPoint x: 1023, startPoint y: 203, endPoint x: 714, endPoint y: 198, distance: 308.9
click at [714, 198] on app-calendar-viewport "Tue 2 4/4 2 Jobs Wed 3 10/10 3 Jobs Thu 4 15/15 4 Jobs Fri 5 14/14 4 Jobs Sat 6…" at bounding box center [639, 606] width 1279 height 1778
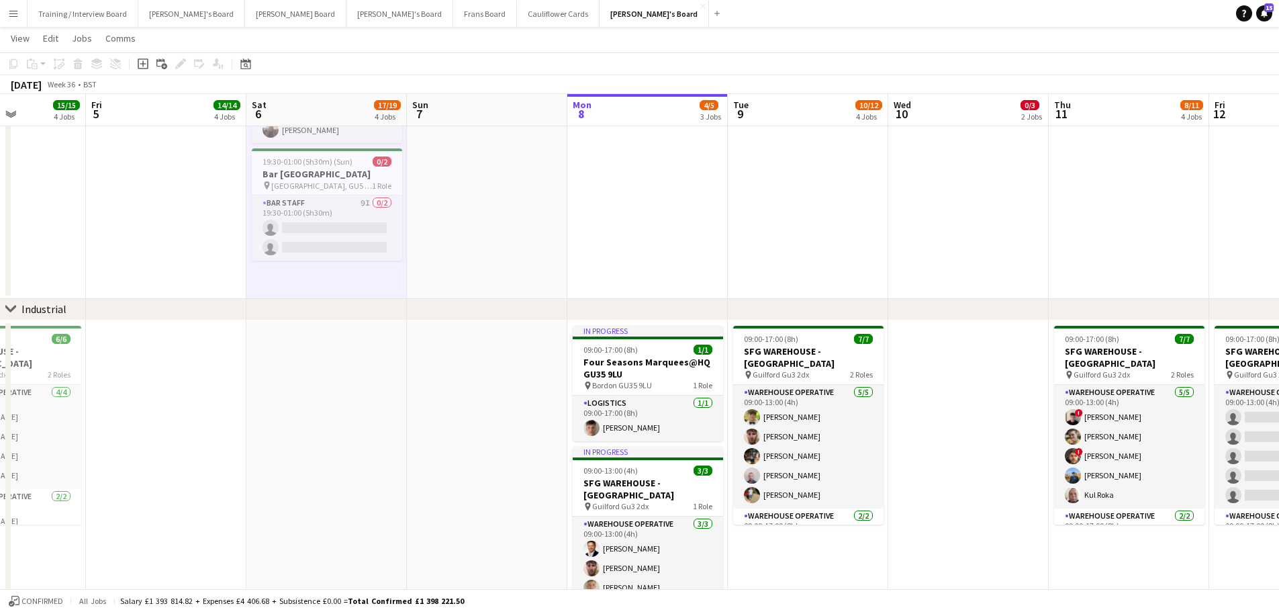
drag, startPoint x: 1127, startPoint y: 234, endPoint x: 593, endPoint y: 297, distance: 537.4
click at [593, 297] on app-calendar-viewport "Tue 2 4/4 2 Jobs Wed 3 10/10 3 Jobs Thu 4 15/15 4 Jobs Fri 5 14/14 4 Jobs Sat 6…" at bounding box center [639, 606] width 1279 height 1778
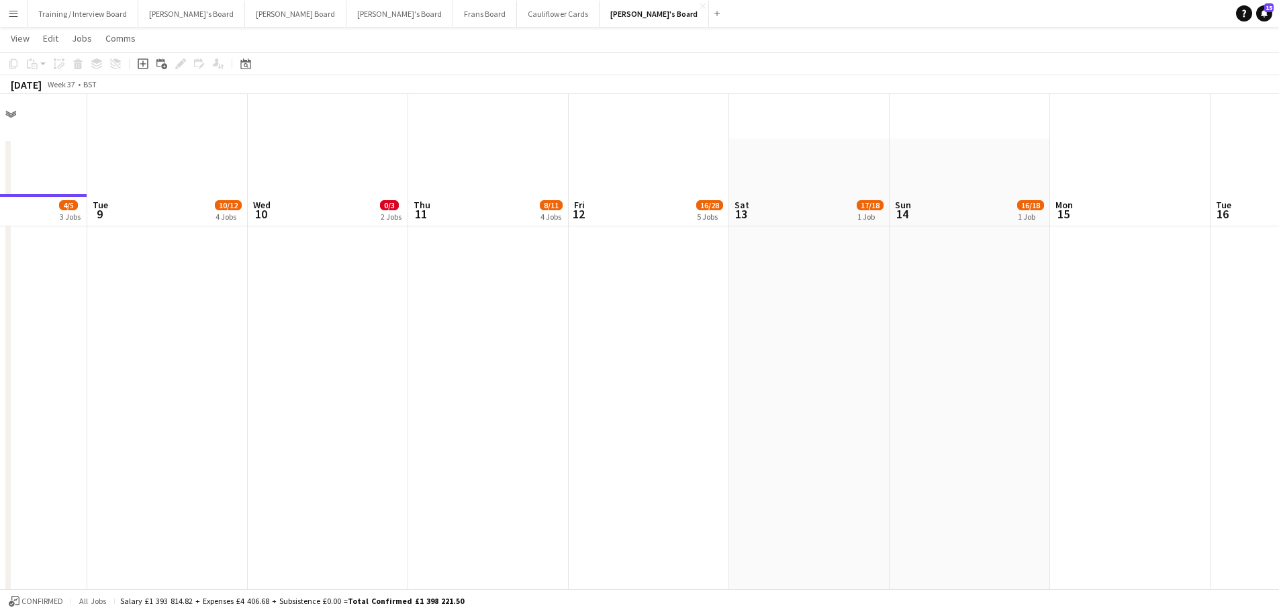
scroll to position [0, 0]
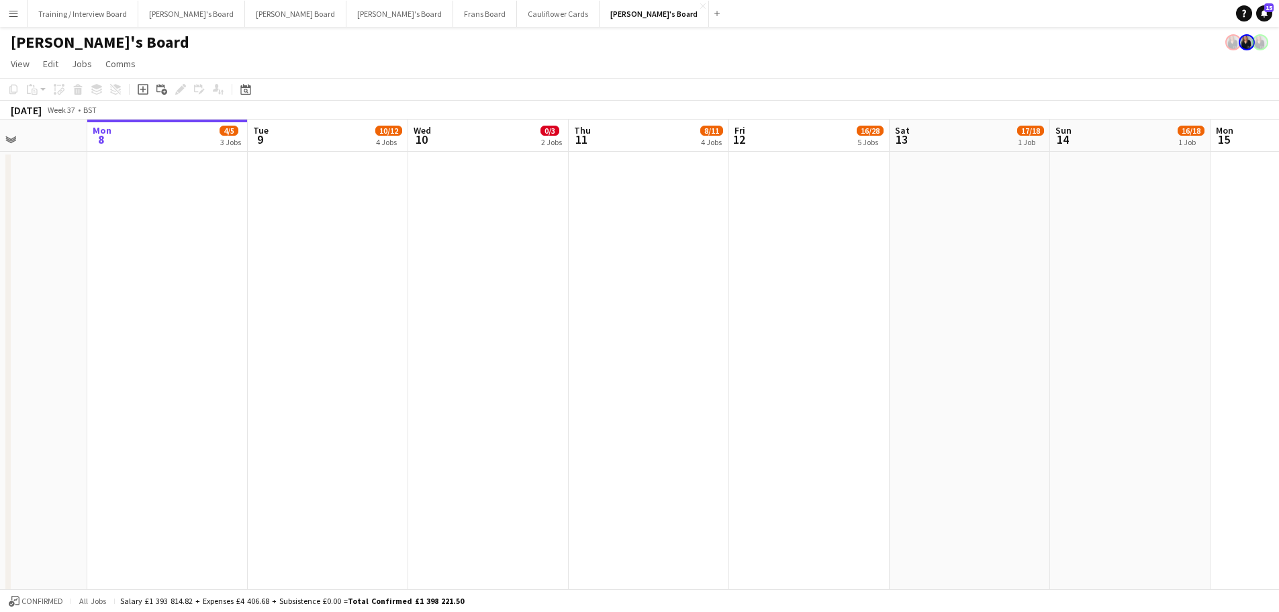
drag, startPoint x: 319, startPoint y: 436, endPoint x: 610, endPoint y: 453, distance: 291.9
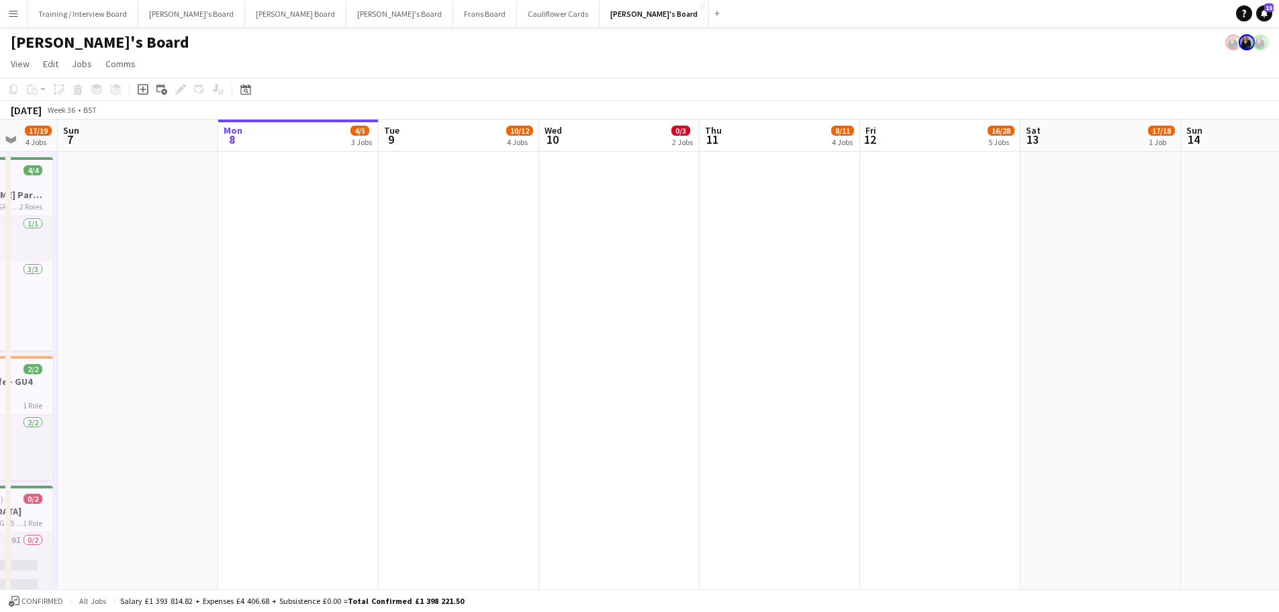
click at [566, 371] on app-date-cell at bounding box center [619, 394] width 160 height 484
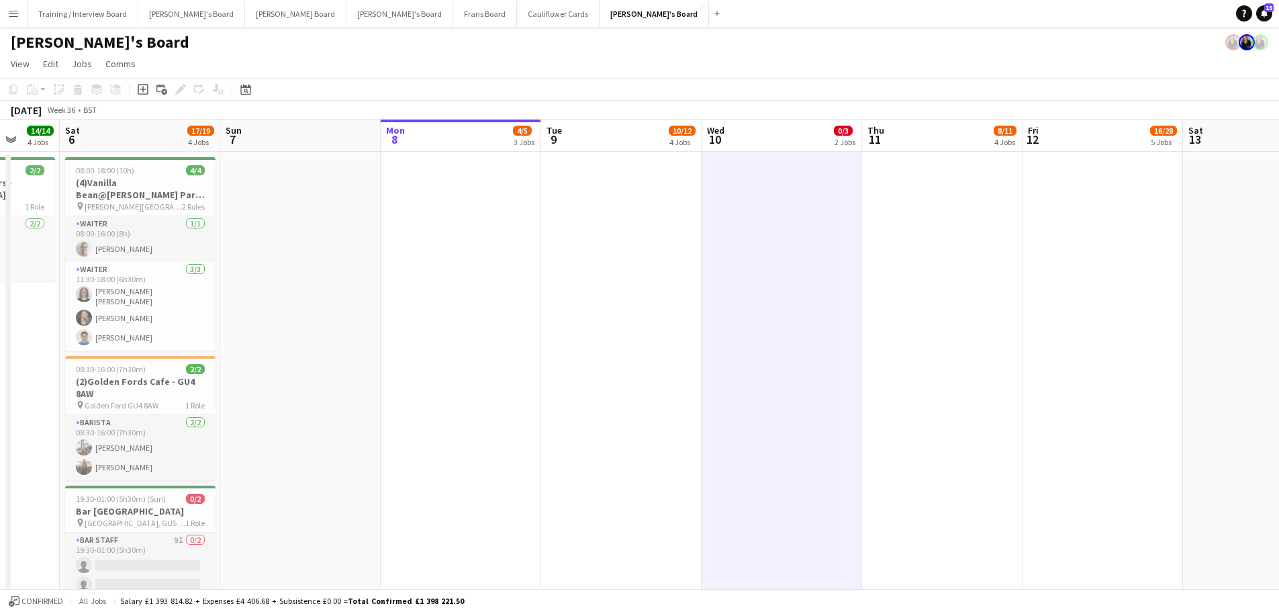
drag, startPoint x: 348, startPoint y: 328, endPoint x: 671, endPoint y: 333, distance: 323.0
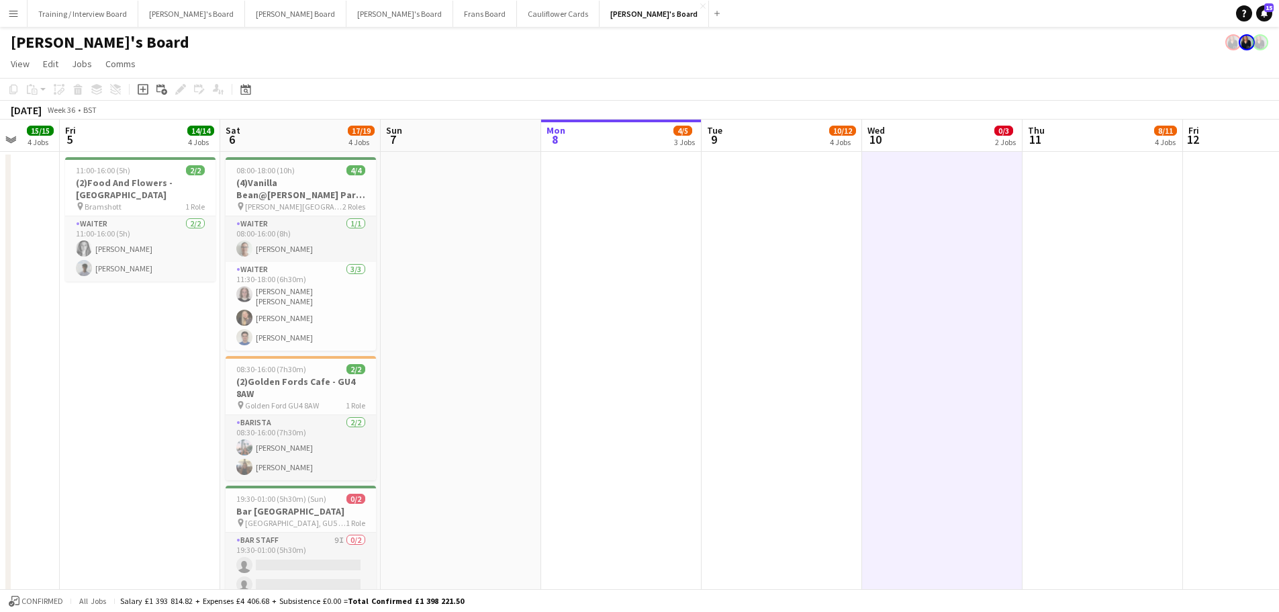
scroll to position [0, 294]
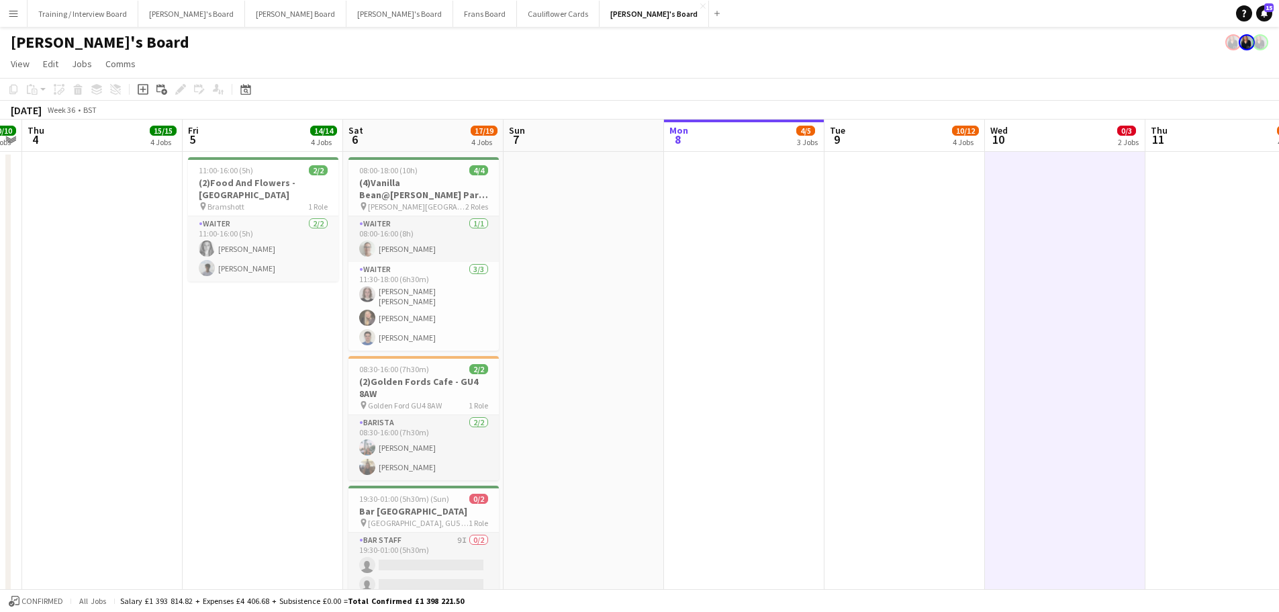
drag, startPoint x: 651, startPoint y: 354, endPoint x: 694, endPoint y: 360, distance: 42.7
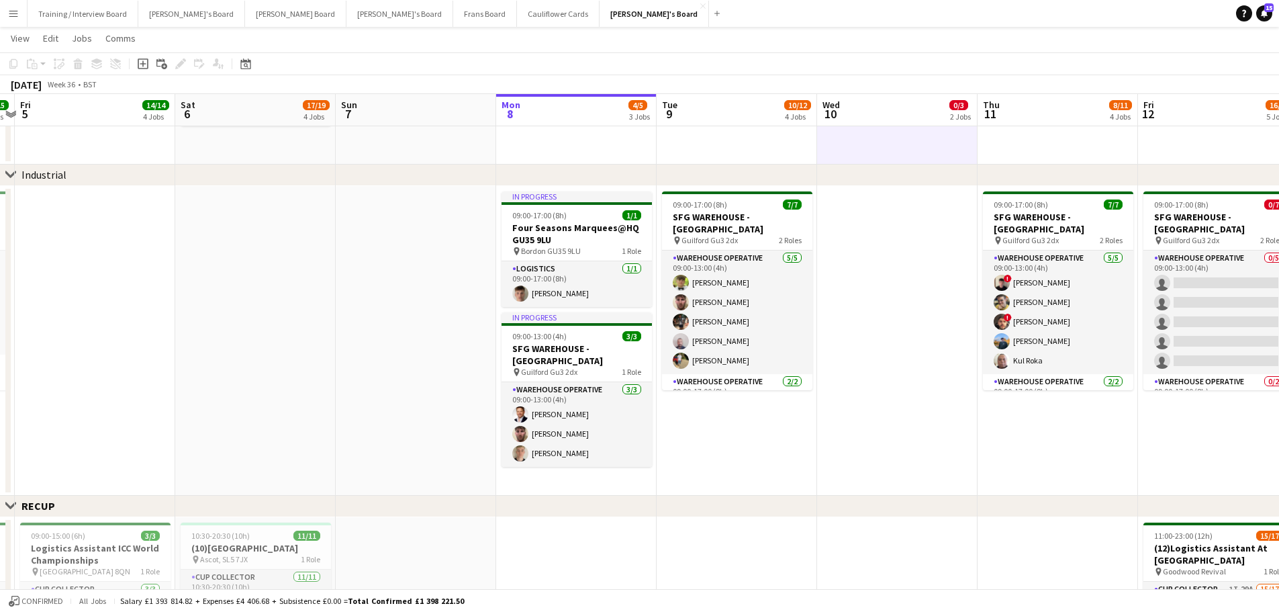
scroll to position [0, 504]
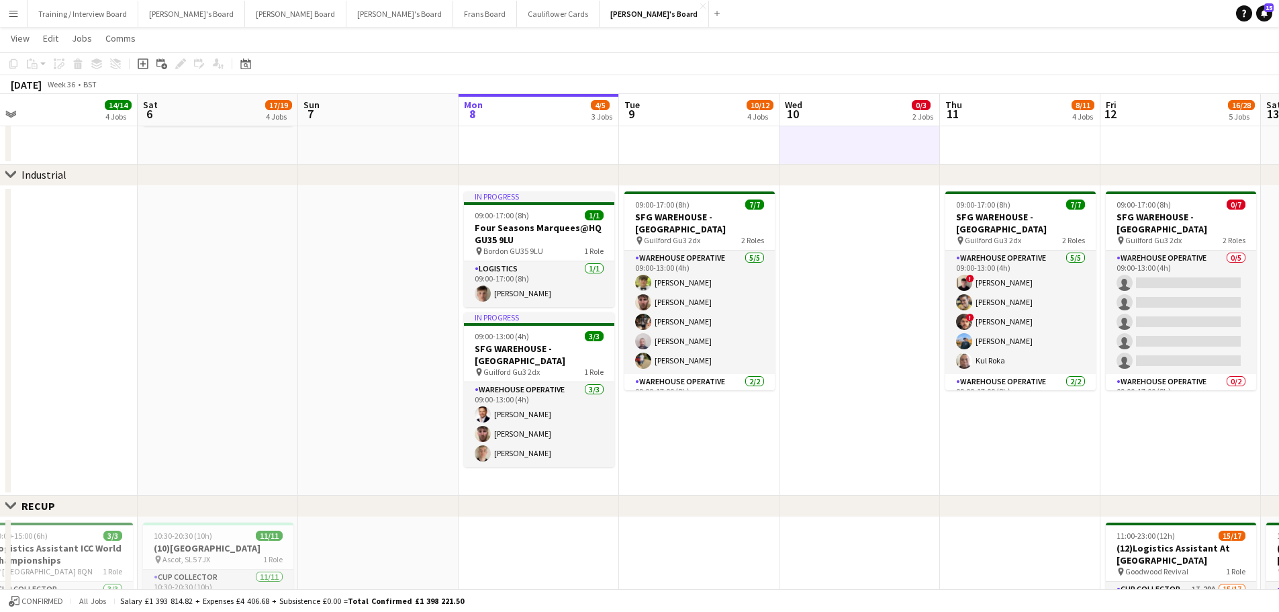
drag, startPoint x: 1065, startPoint y: 460, endPoint x: 855, endPoint y: 453, distance: 210.2
click at [855, 453] on app-calendar-viewport "Tue 2 4/4 2 Jobs Wed 3 10/10 3 Jobs Thu 4 15/15 4 Jobs Fri 5 14/14 4 Jobs Sat 6…" at bounding box center [639, 471] width 1279 height 1778
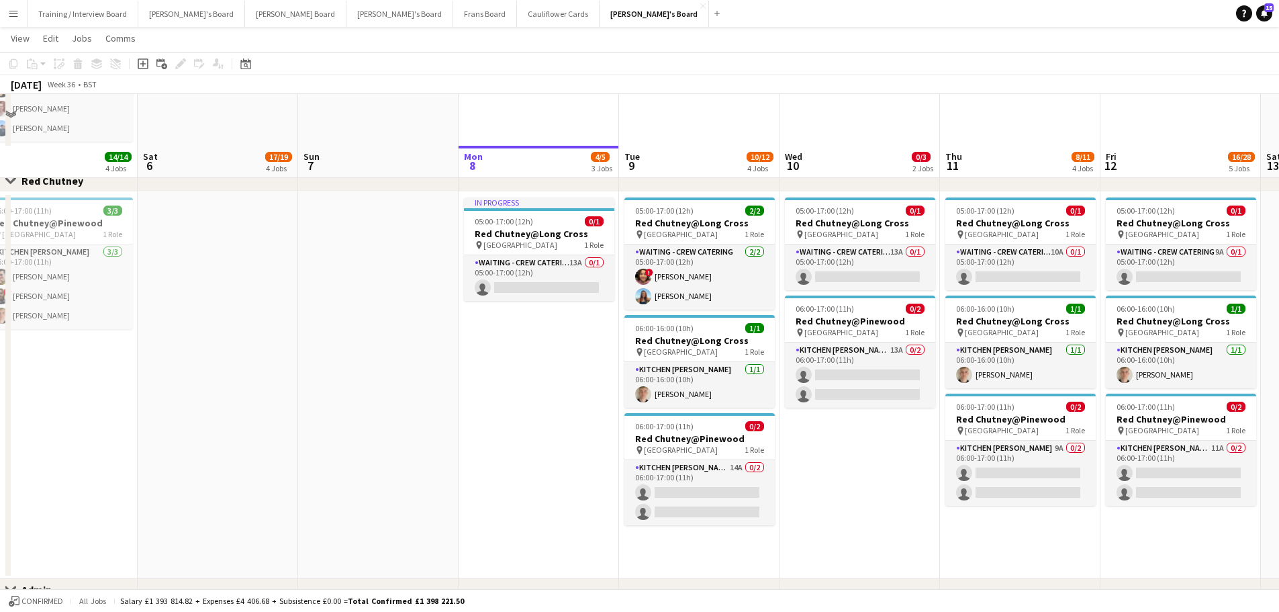
scroll to position [1241, 0]
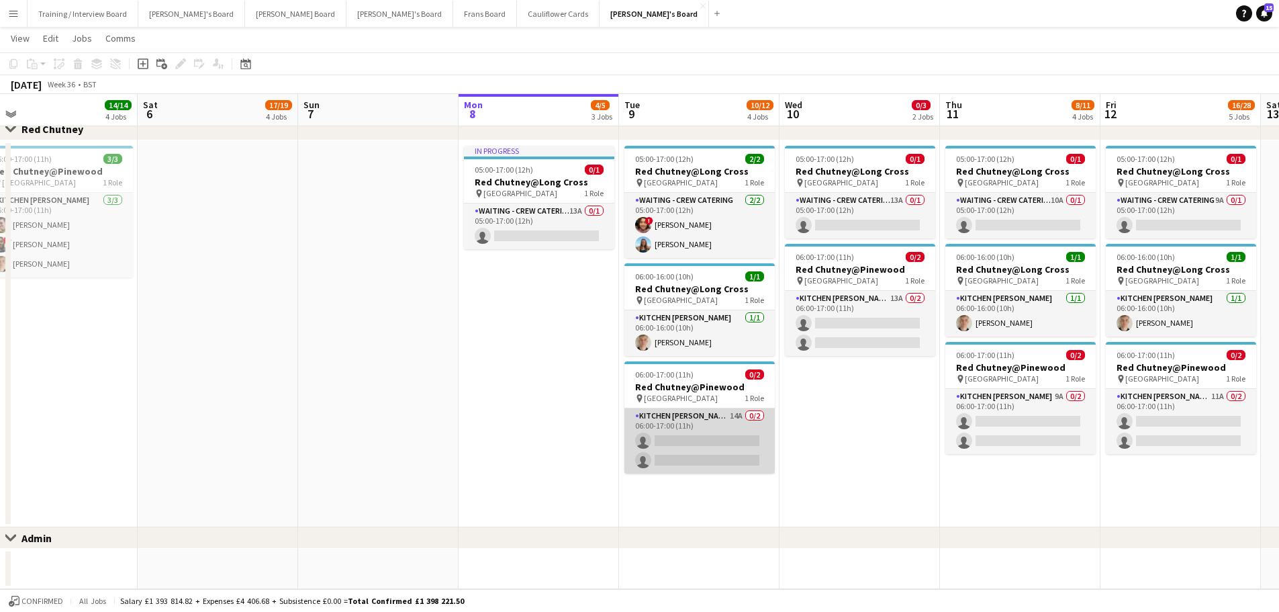
click at [728, 437] on app-card-role "Kitchen [PERSON_NAME] 14A 0/2 06:00-17:00 (11h) single-neutral-actions single-n…" at bounding box center [699, 440] width 150 height 65
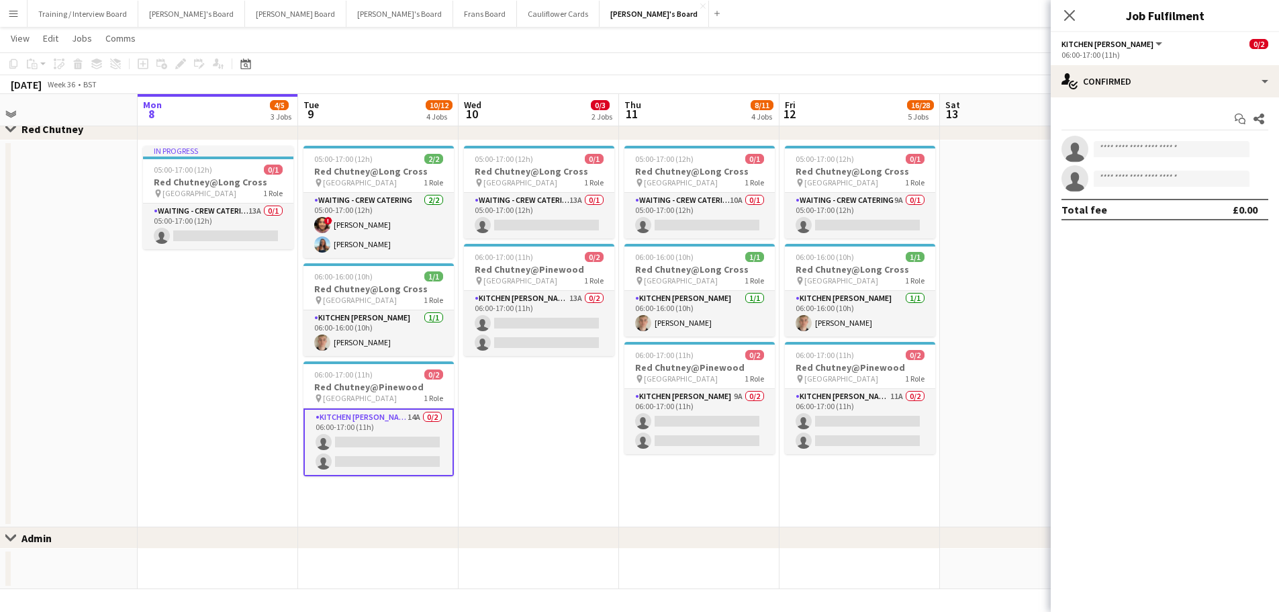
scroll to position [0, 403]
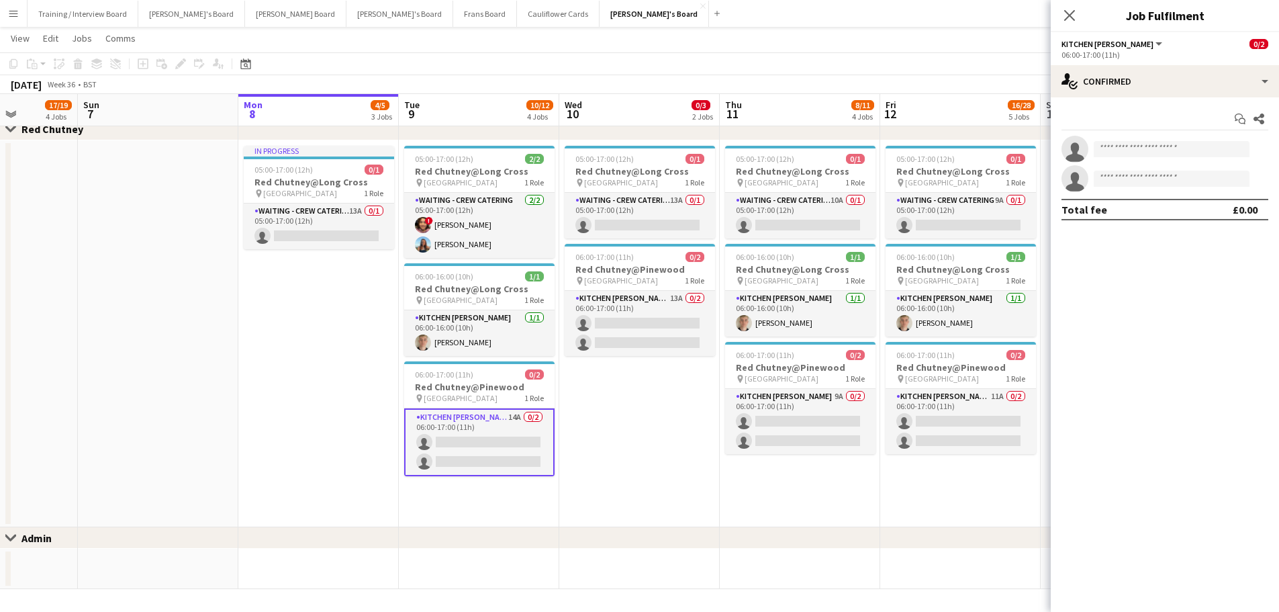
drag, startPoint x: 816, startPoint y: 363, endPoint x: 596, endPoint y: 351, distance: 220.5
click at [761, 210] on app-card-role "Waiting - Crew Catering 10A 0/1 05:00-17:00 (12h) single-neutral-actions" at bounding box center [800, 216] width 150 height 46
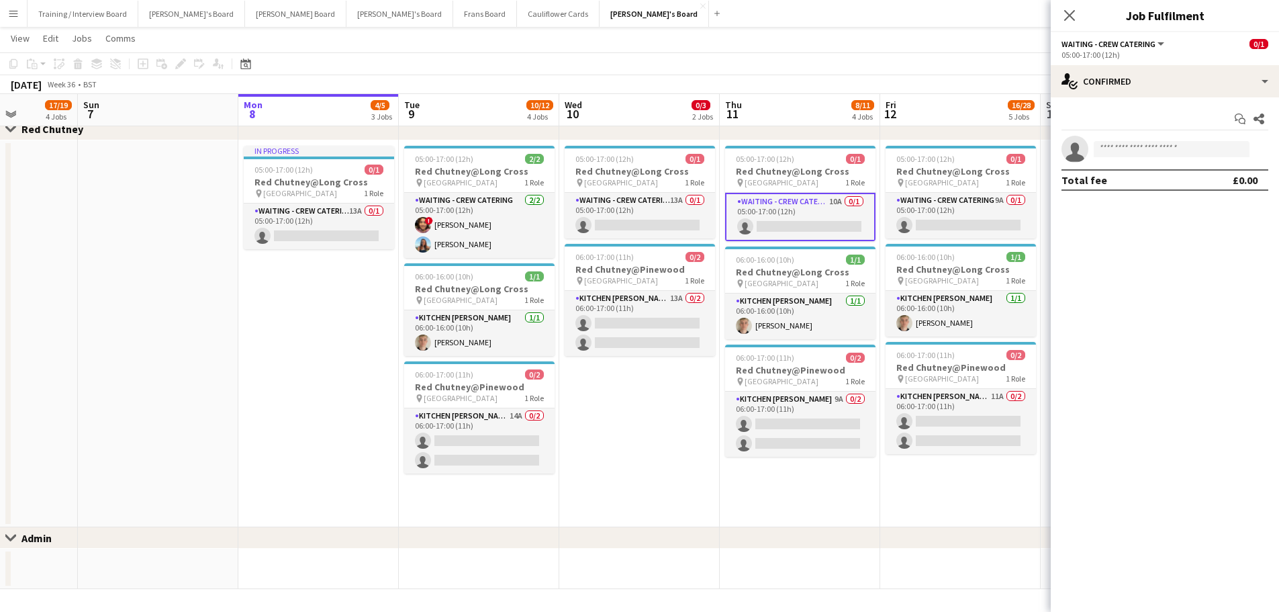
click at [1143, 60] on div "05:00-17:00 (12h)" at bounding box center [1164, 55] width 207 height 10
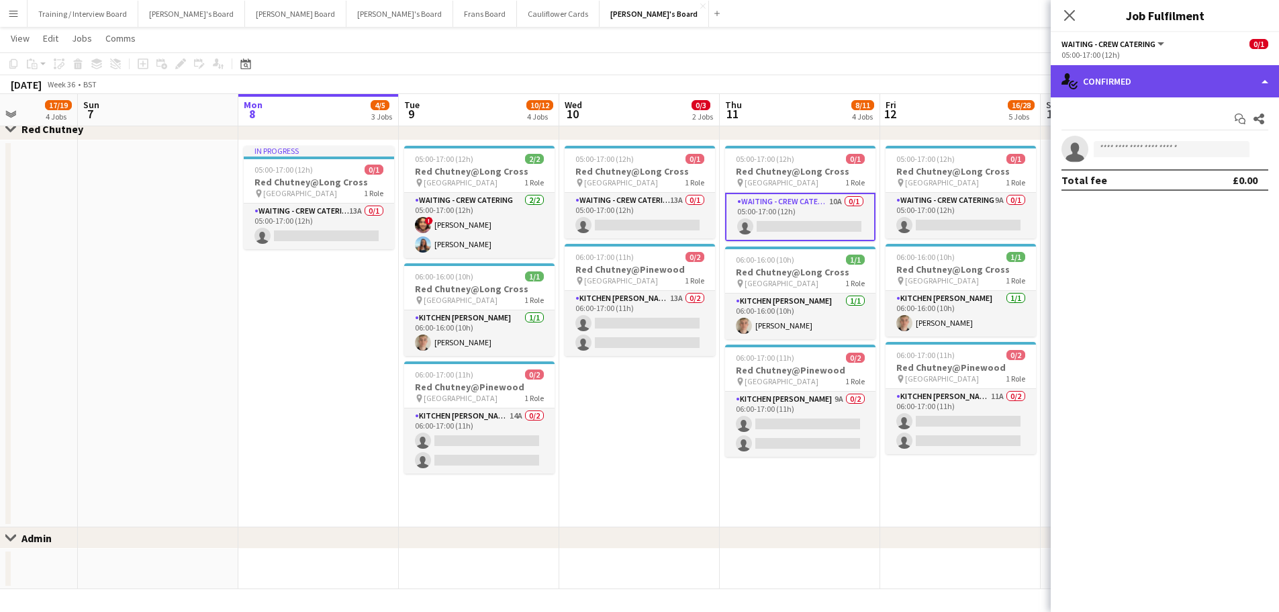
click at [1175, 69] on div "single-neutral-actions-check-2 Confirmed" at bounding box center [1165, 81] width 228 height 32
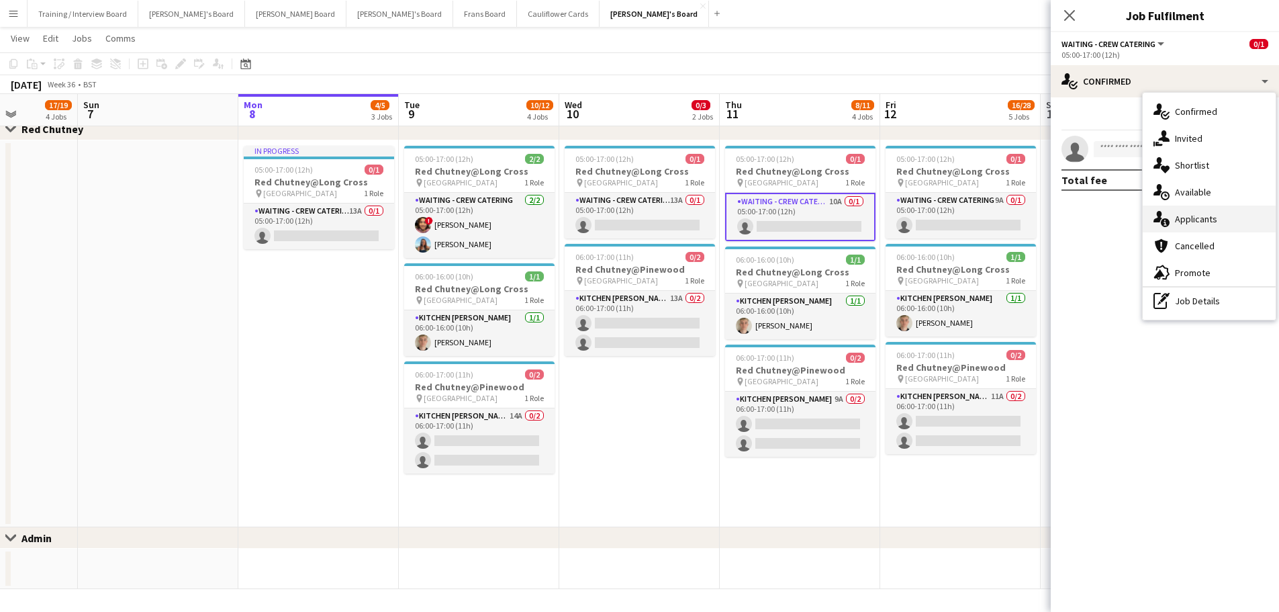
click at [1194, 214] on span "Applicants" at bounding box center [1196, 219] width 42 height 12
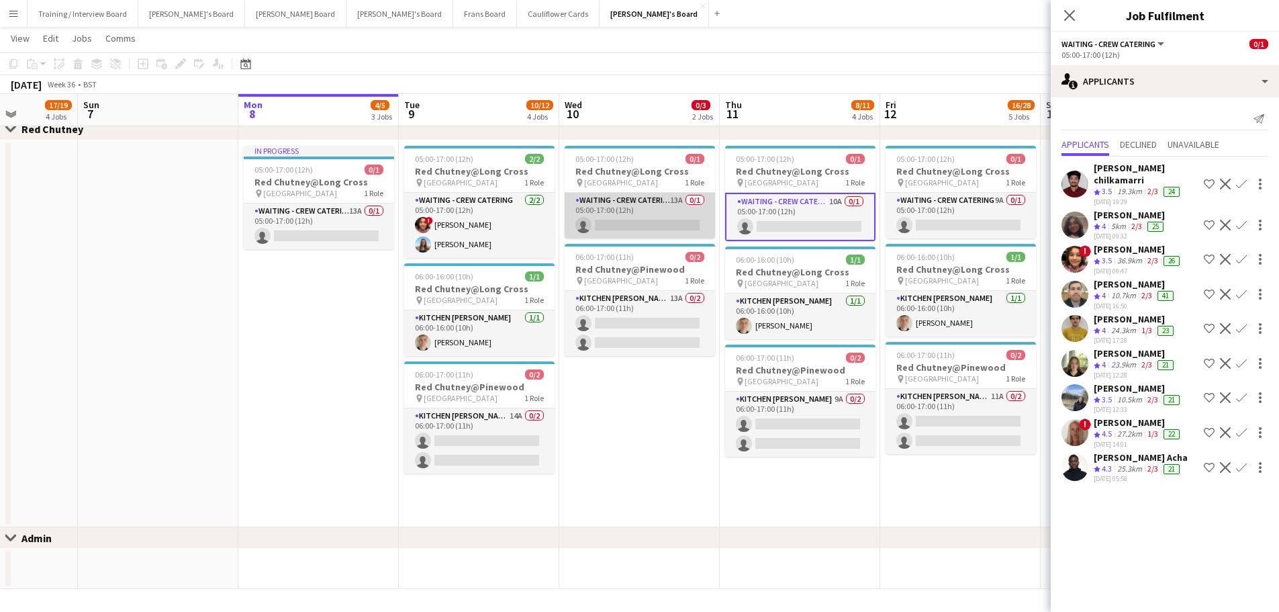
click at [646, 205] on app-card-role "Waiting - Crew Catering 13A 0/1 05:00-17:00 (12h) single-neutral-actions" at bounding box center [640, 216] width 150 height 46
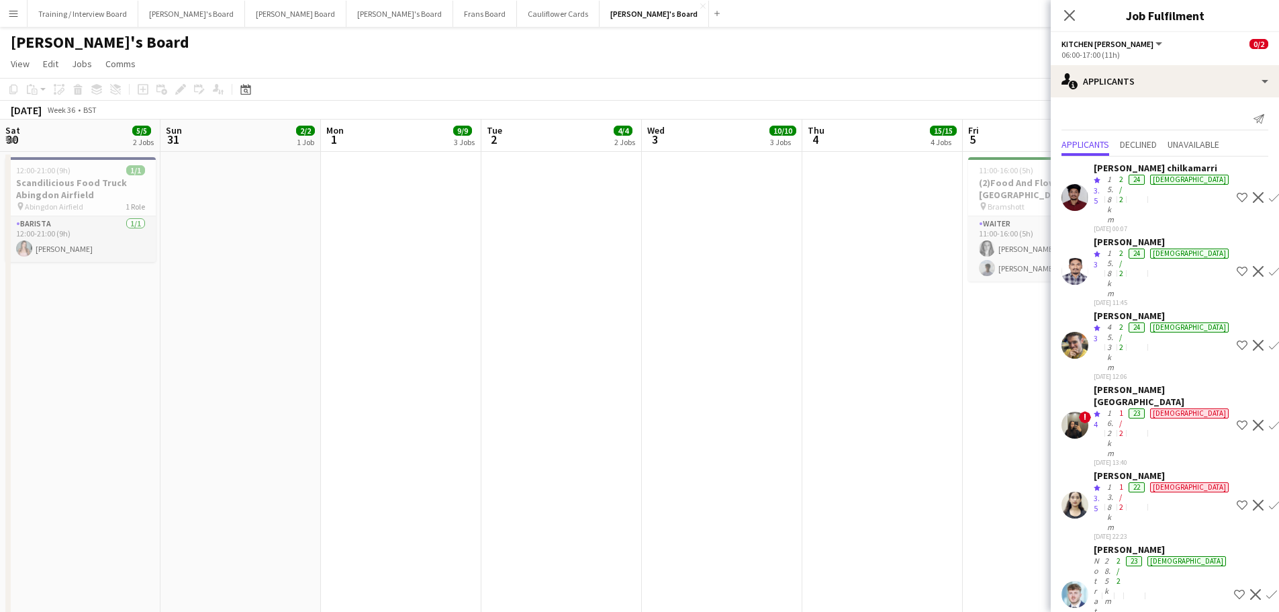
scroll to position [0, 430]
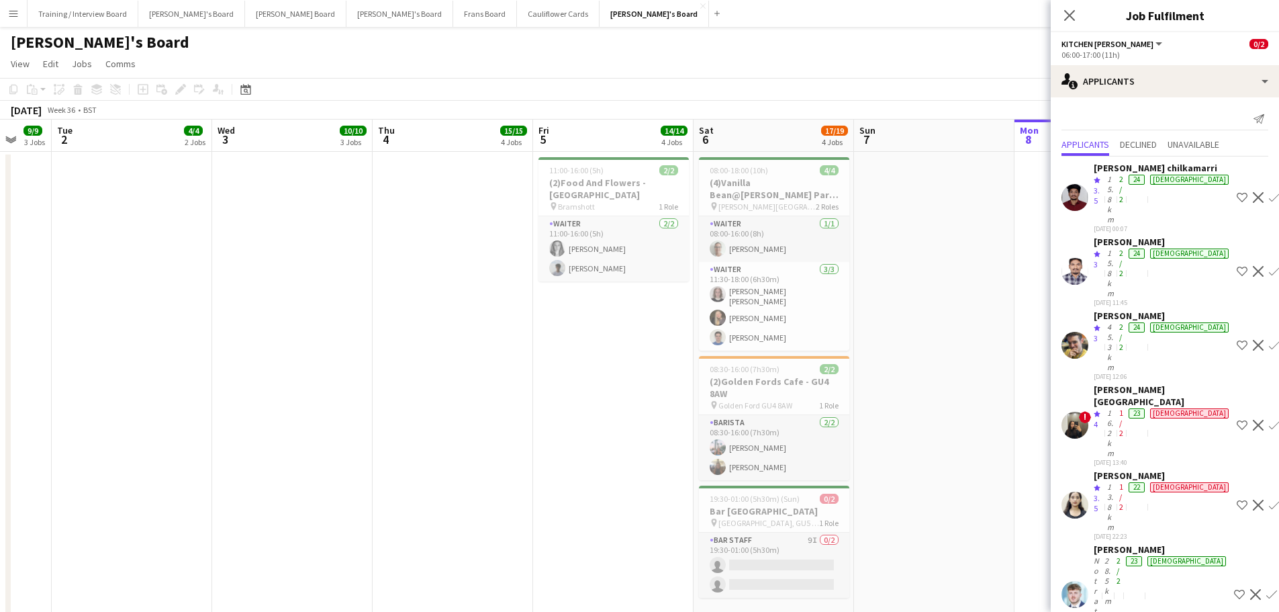
click at [15, 11] on app-icon "Menu" at bounding box center [13, 13] width 11 height 11
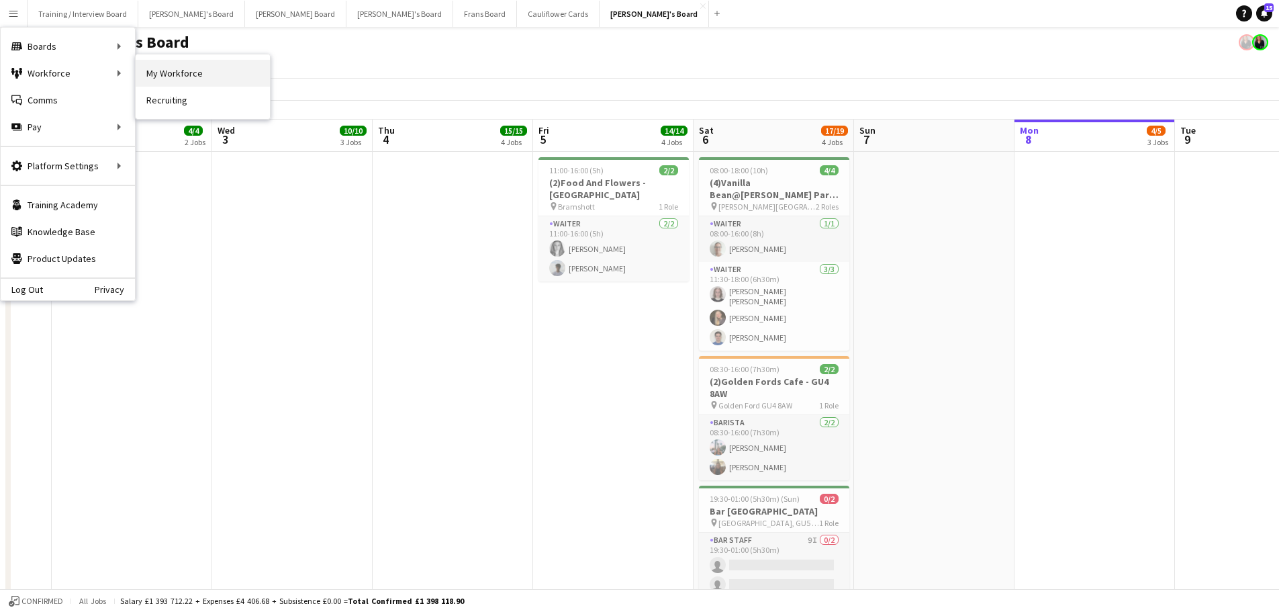
click at [226, 75] on link "My Workforce" at bounding box center [203, 73] width 134 height 27
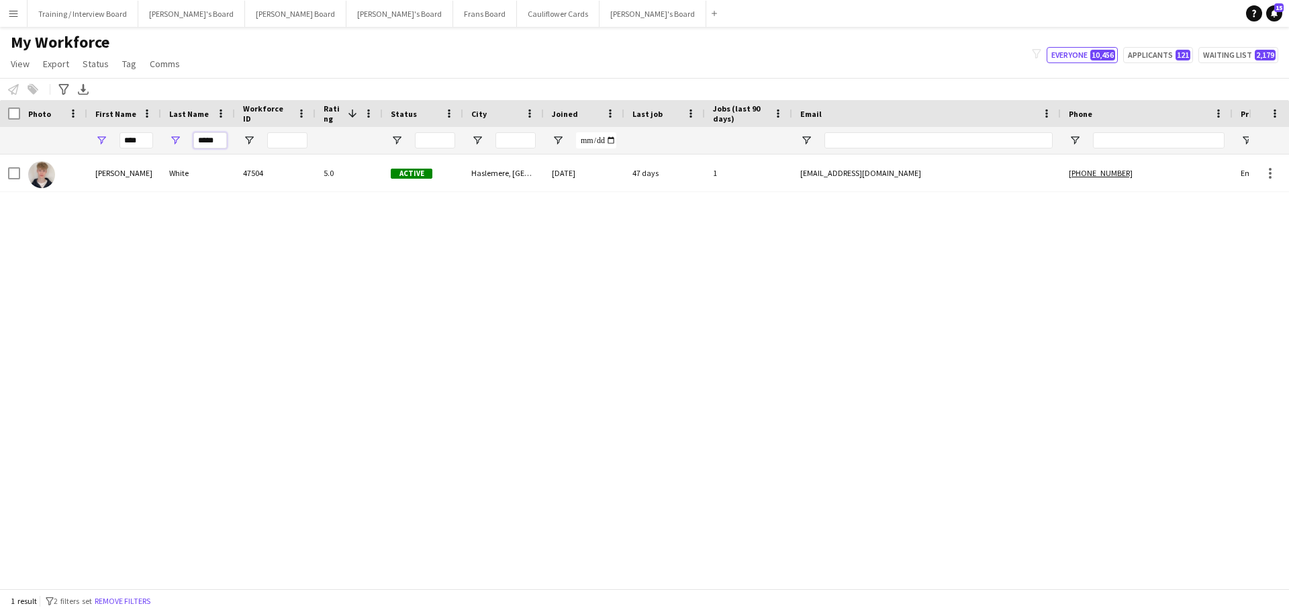
click at [221, 143] on input "*****" at bounding box center [210, 140] width 34 height 16
type input "*"
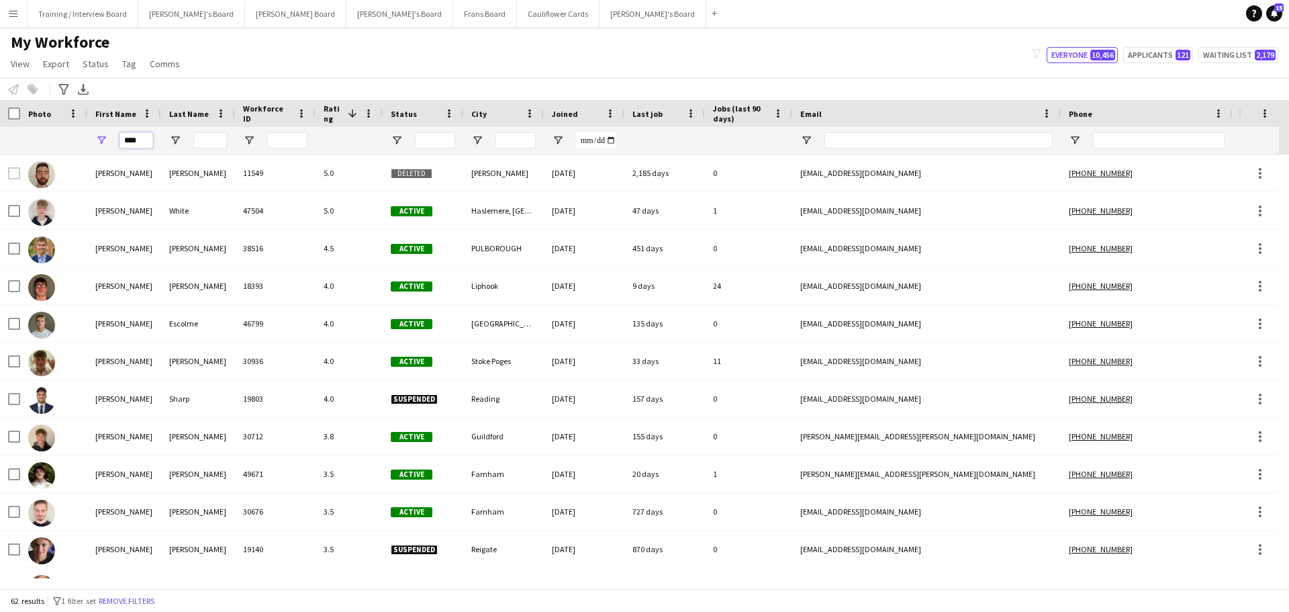
click at [151, 134] on input "****" at bounding box center [137, 140] width 34 height 16
type input "*"
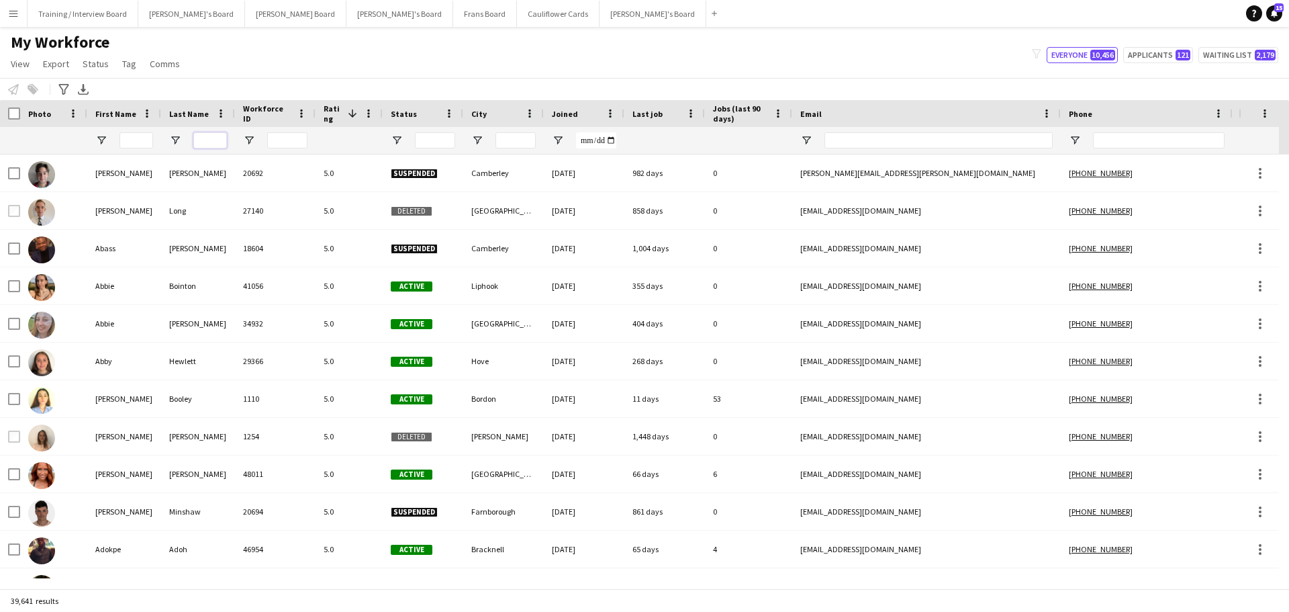
click at [222, 143] on input "Last Name Filter Input" at bounding box center [210, 140] width 34 height 16
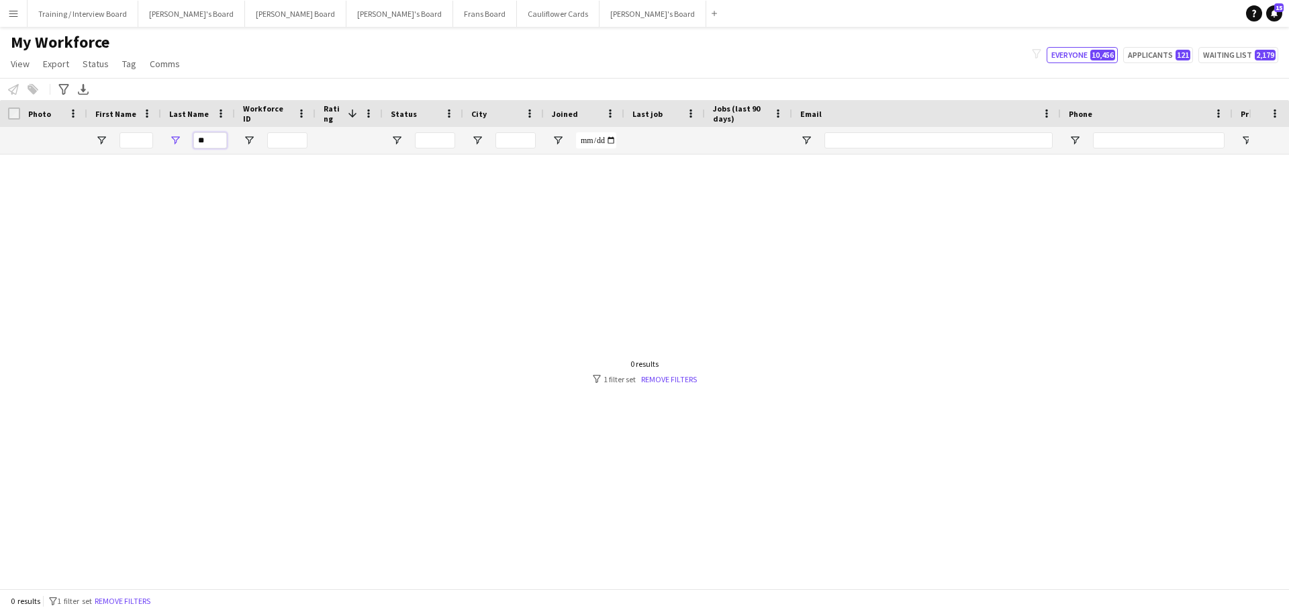
type input "*"
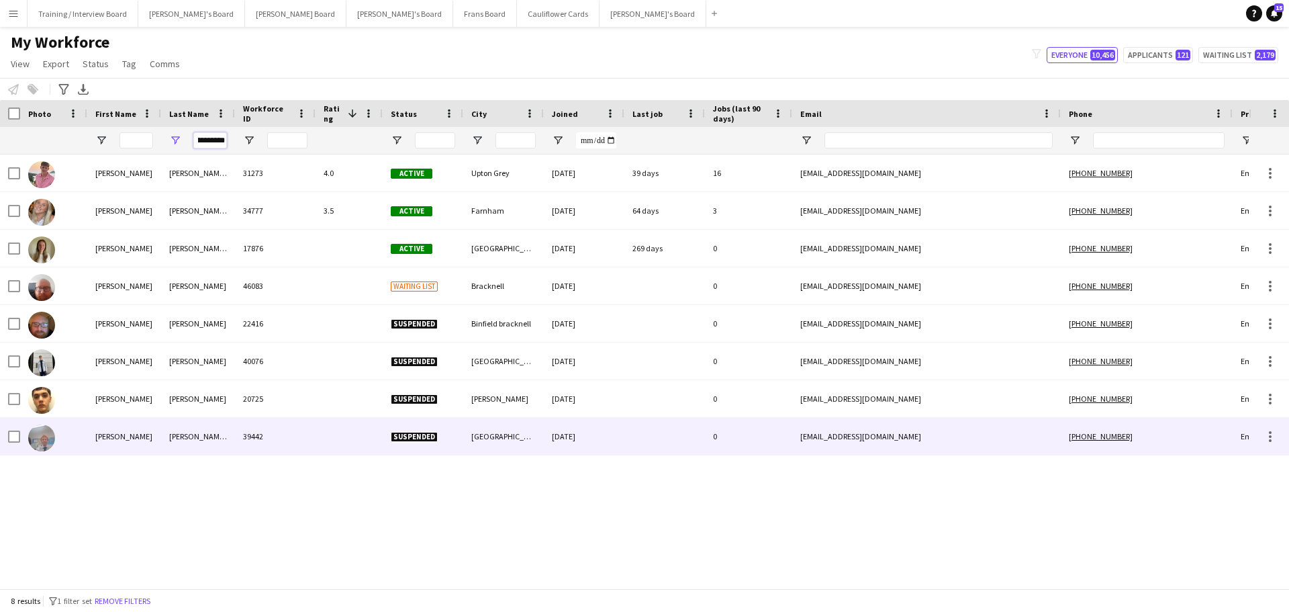
type input "**********"
click at [228, 442] on div "[PERSON_NAME] [PERSON_NAME]" at bounding box center [198, 436] width 74 height 37
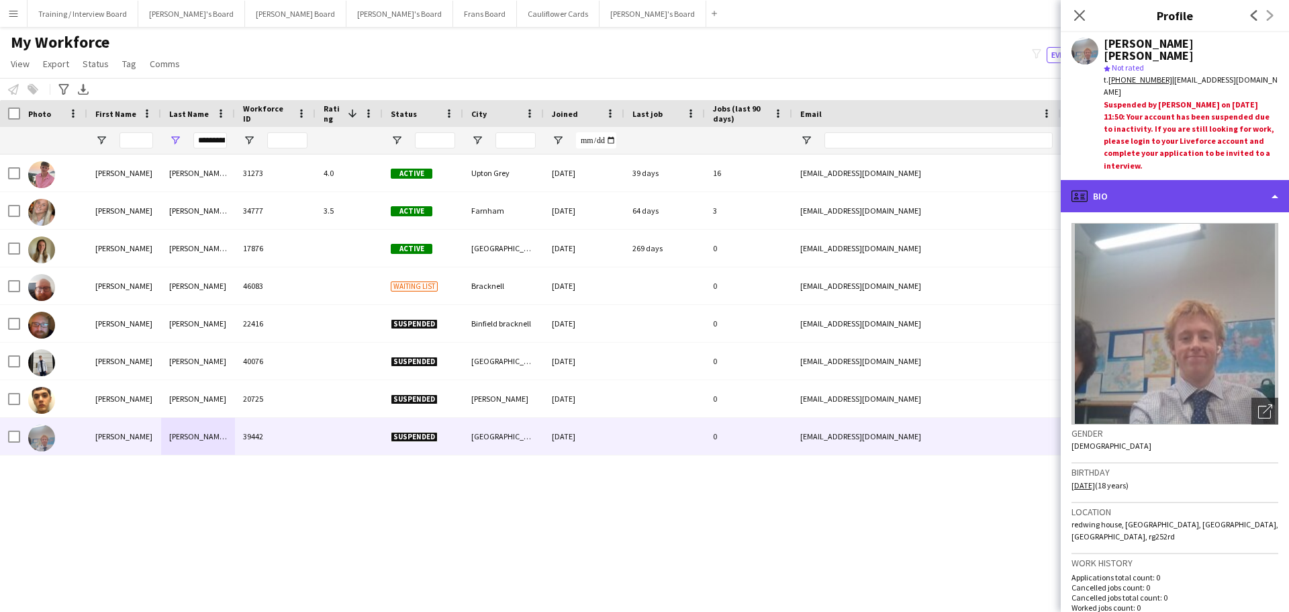
click at [1145, 205] on div "profile Bio" at bounding box center [1175, 196] width 228 height 32
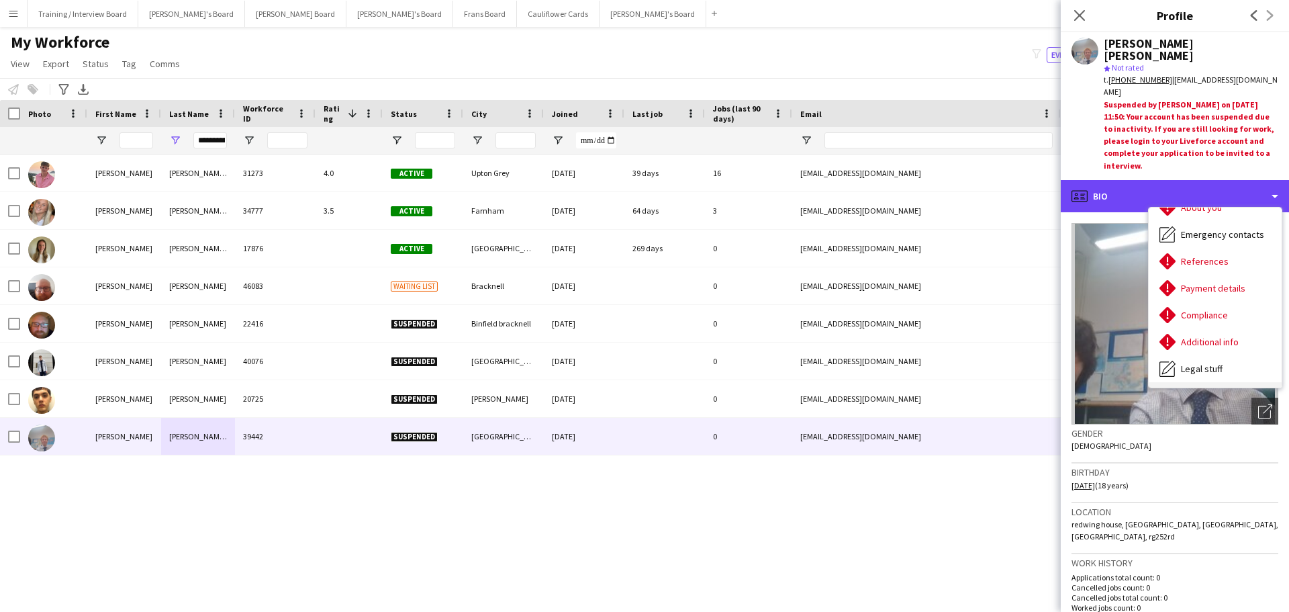
scroll to position [180, 0]
click at [1180, 194] on div "profile Bio" at bounding box center [1175, 196] width 228 height 32
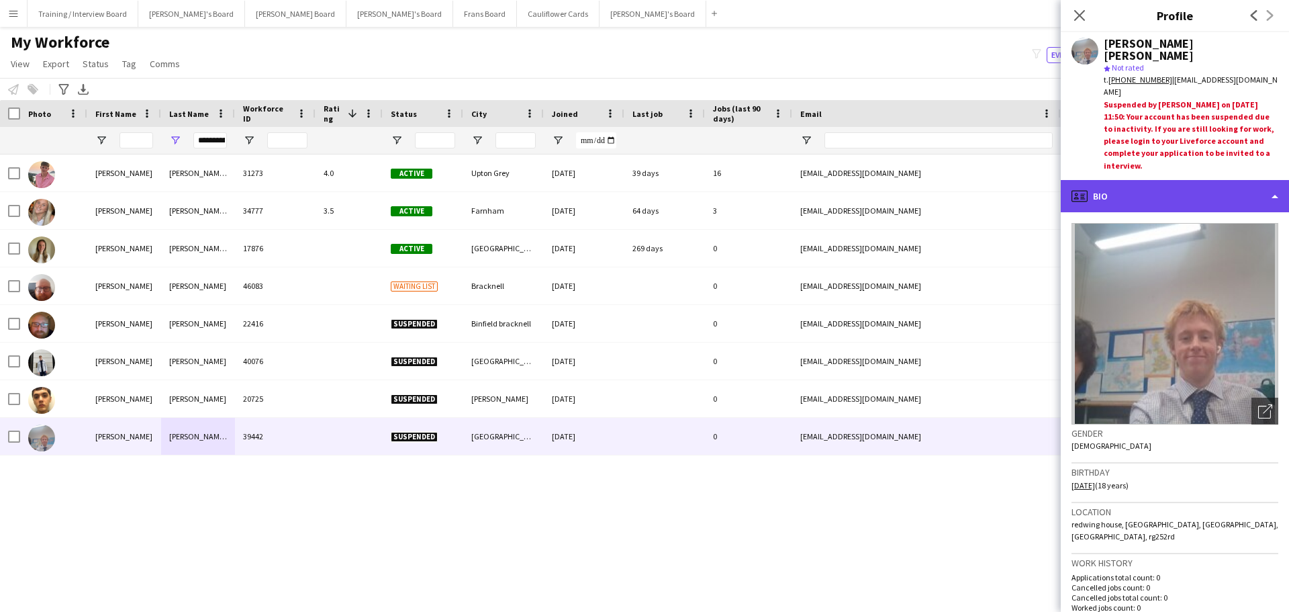
click at [1180, 194] on div "profile Bio" at bounding box center [1175, 196] width 228 height 32
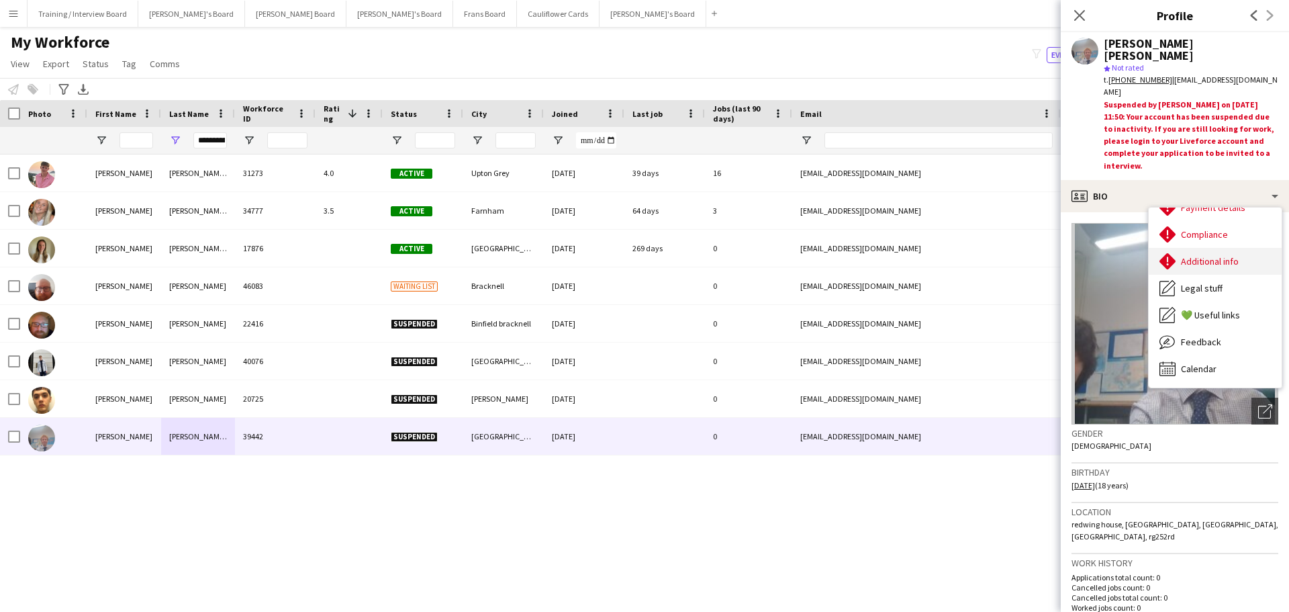
click at [1226, 259] on span "Additional info" at bounding box center [1210, 261] width 58 height 12
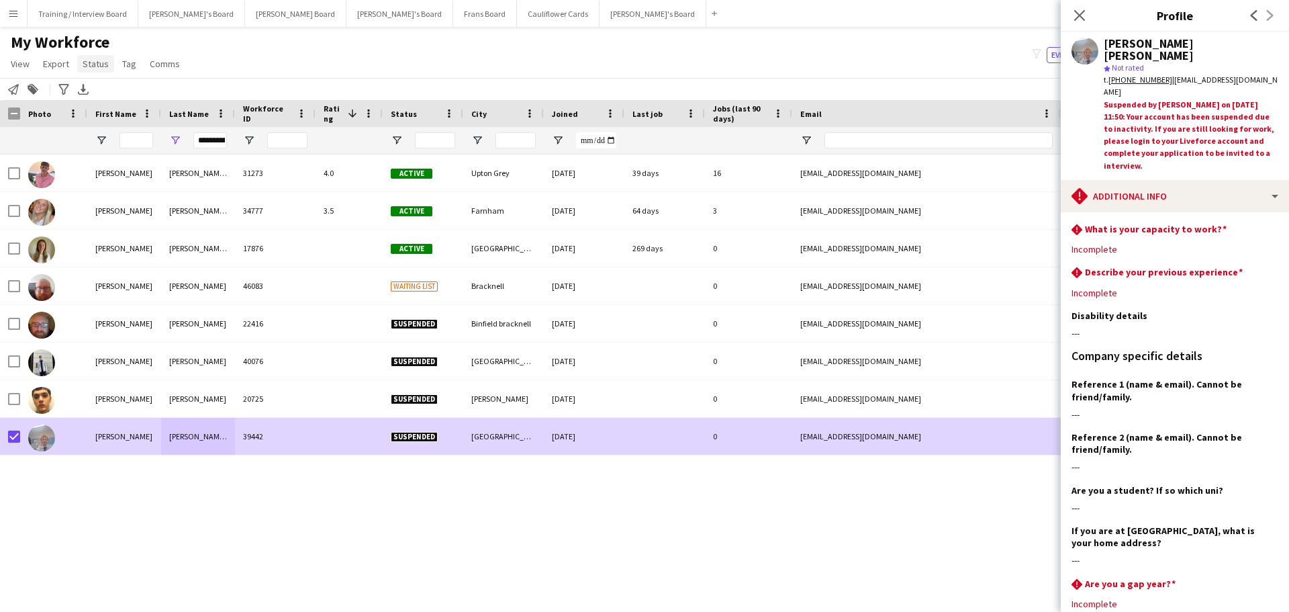
click at [91, 64] on span "Status" at bounding box center [96, 64] width 26 height 12
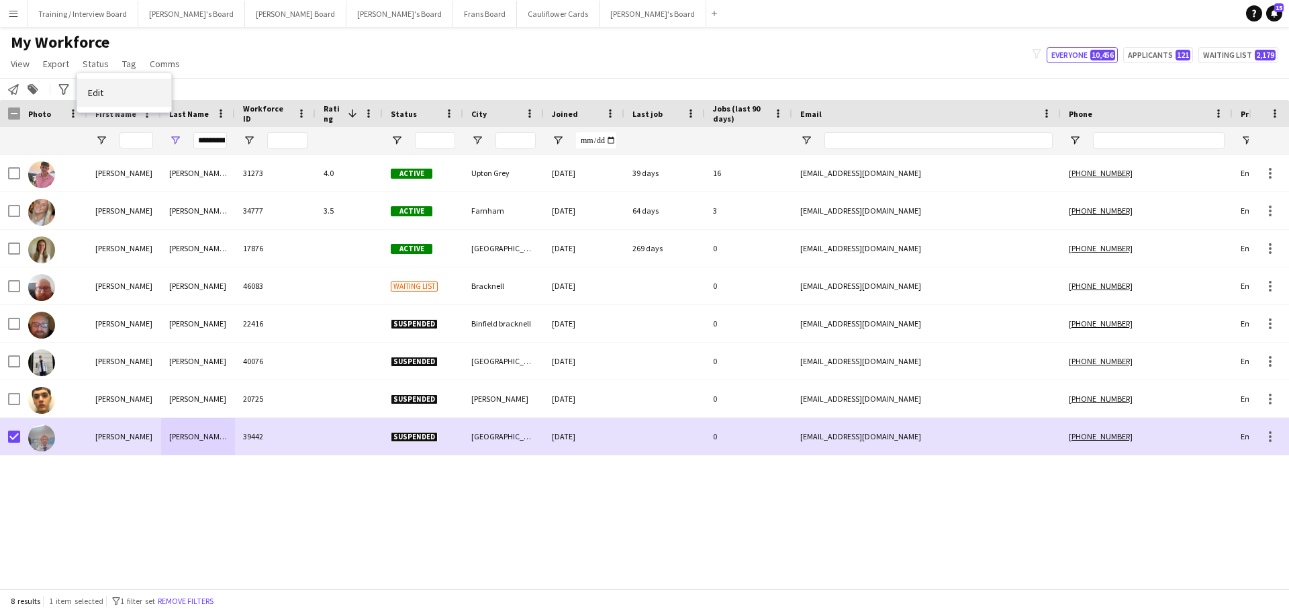
click at [105, 92] on link "Edit" at bounding box center [124, 93] width 94 height 28
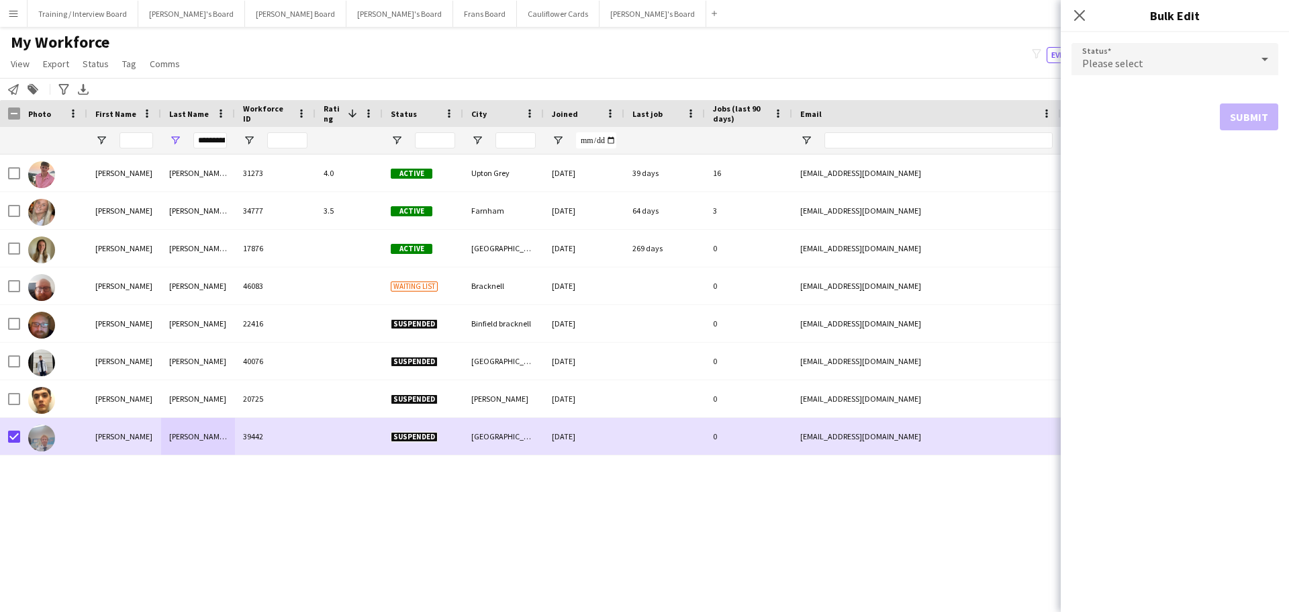
click at [1131, 58] on span "Please select" at bounding box center [1112, 62] width 61 height 13
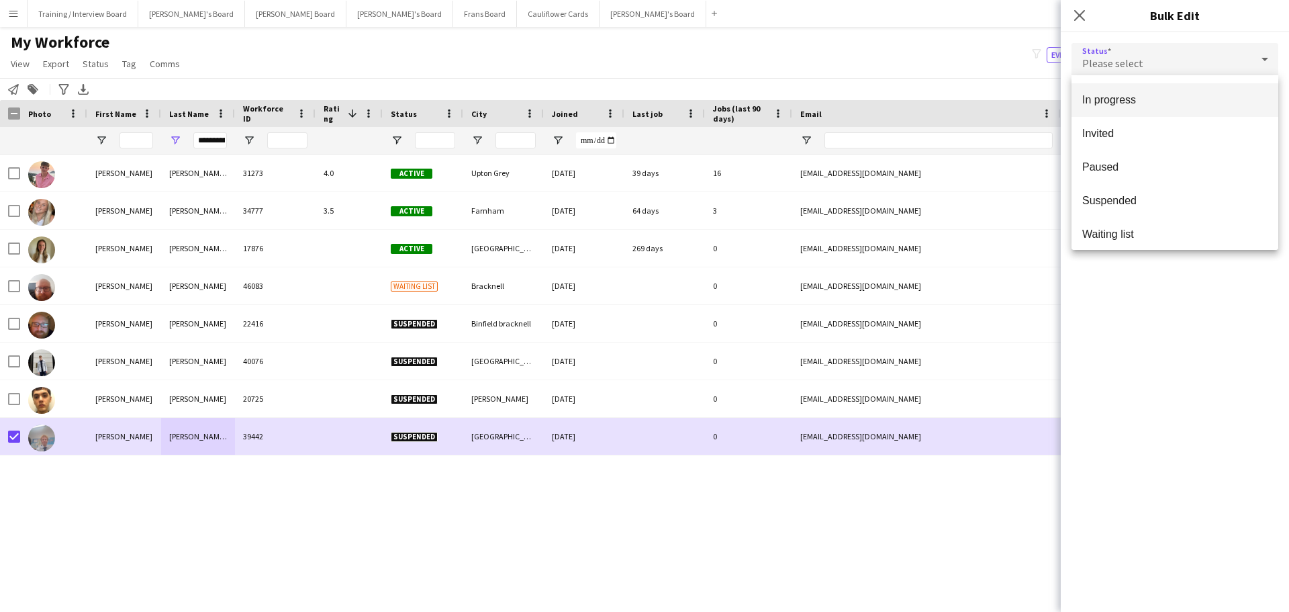
scroll to position [134, 0]
click at [1146, 220] on mat-option "Waiting list" at bounding box center [1175, 232] width 207 height 34
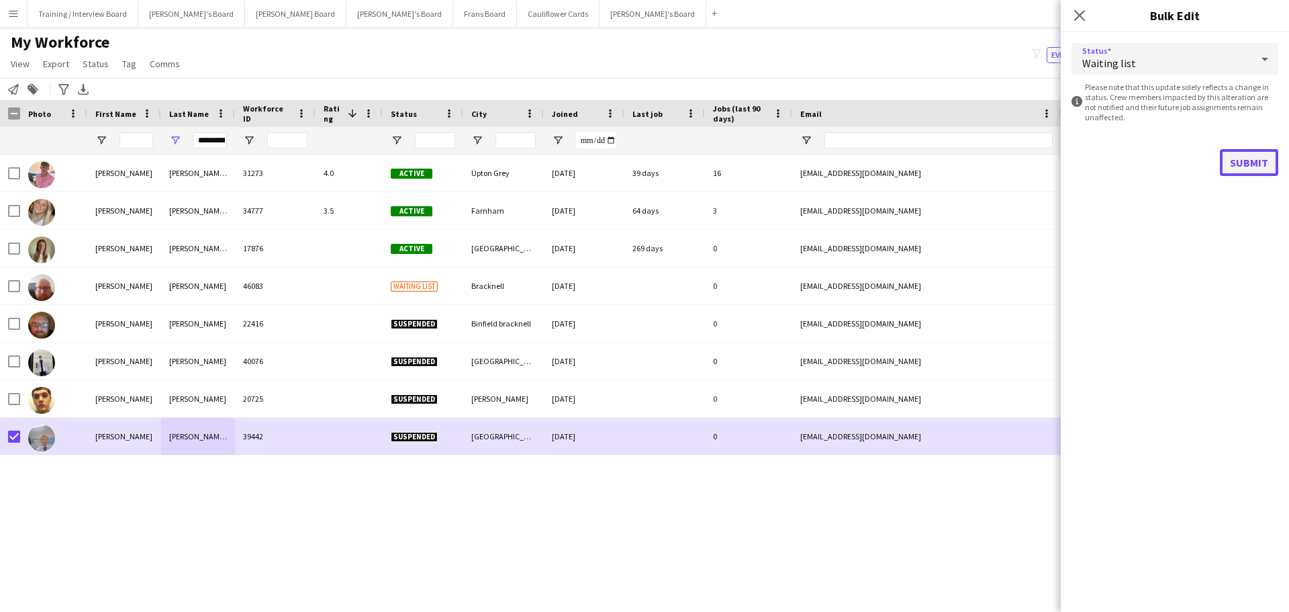
click at [1235, 158] on button "Submit" at bounding box center [1249, 162] width 58 height 27
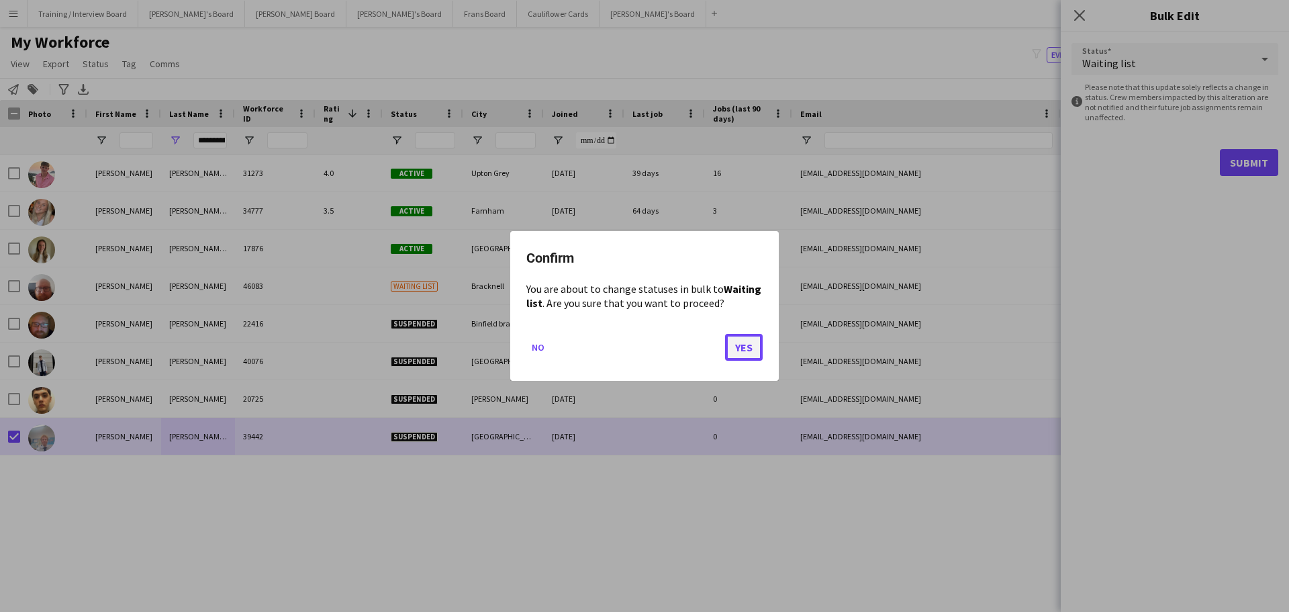
click at [747, 345] on button "Yes" at bounding box center [744, 347] width 38 height 27
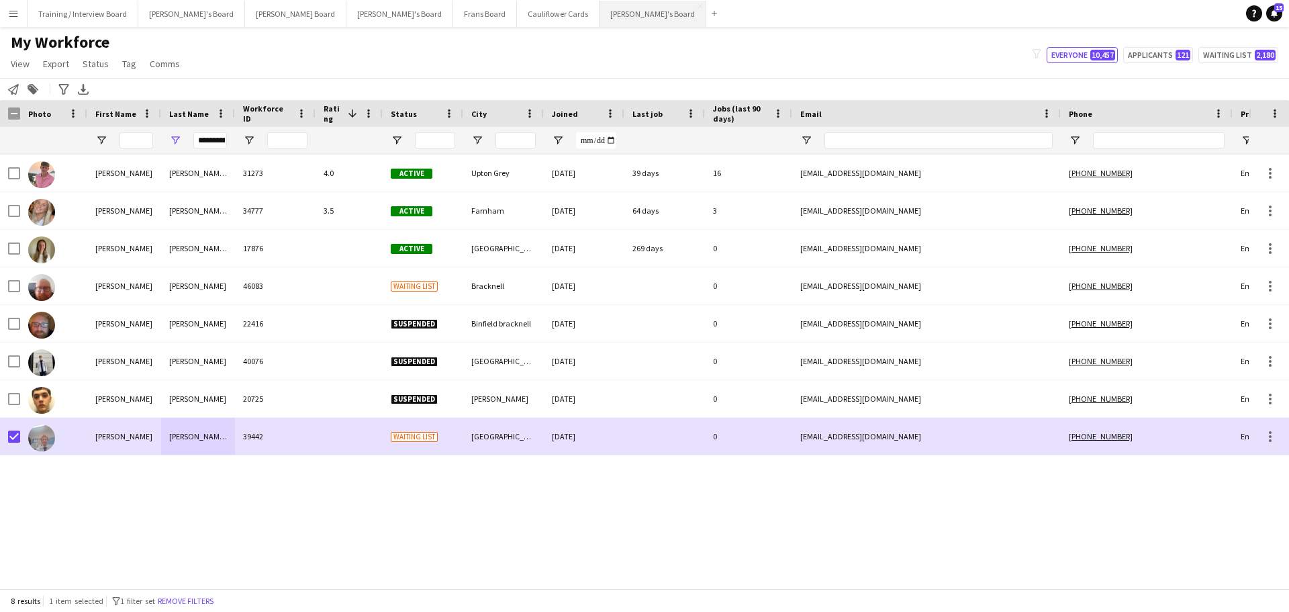
click at [600, 17] on button "[PERSON_NAME]'s Board Close" at bounding box center [653, 14] width 107 height 26
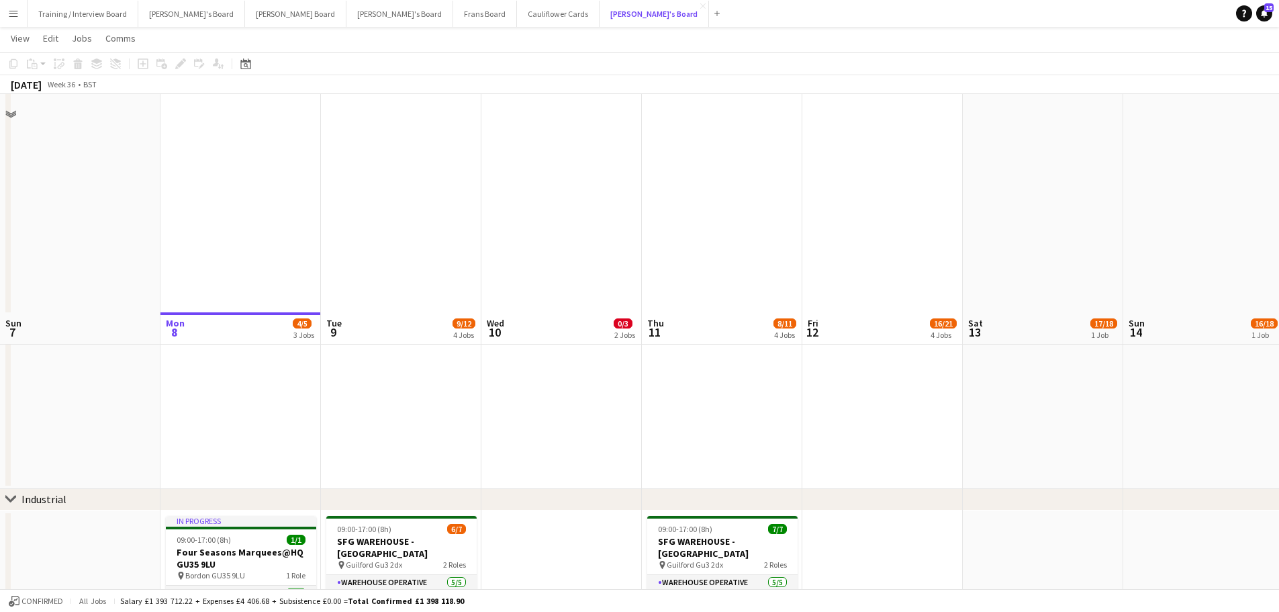
scroll to position [403, 0]
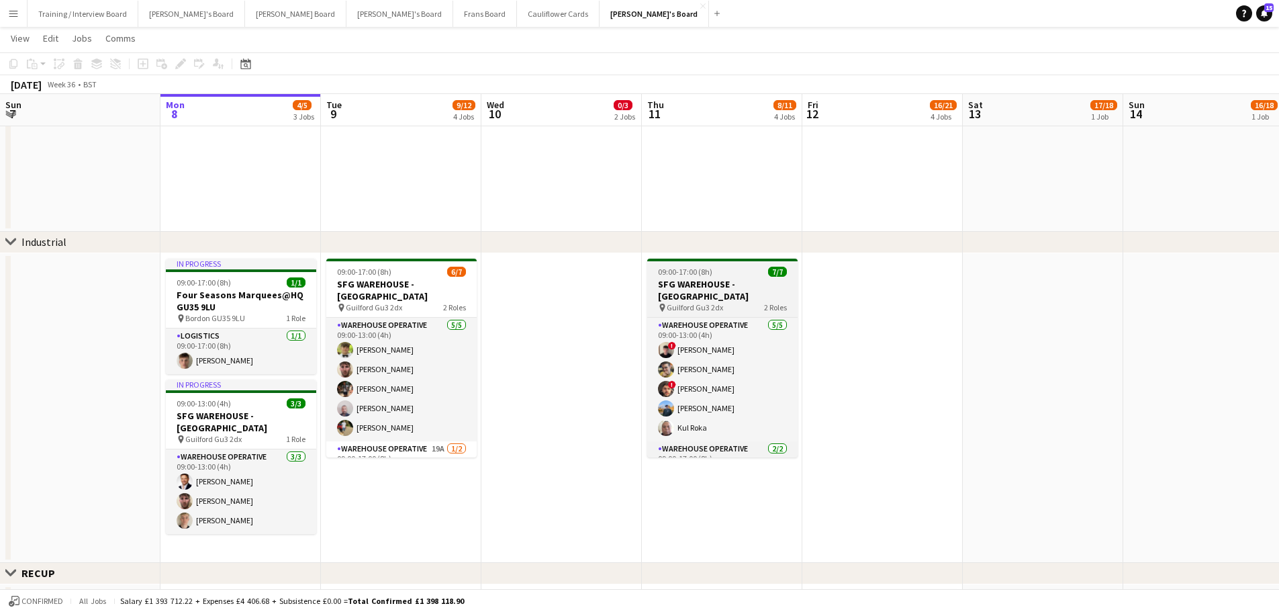
click at [710, 269] on span "09:00-17:00 (8h)" at bounding box center [685, 272] width 54 height 10
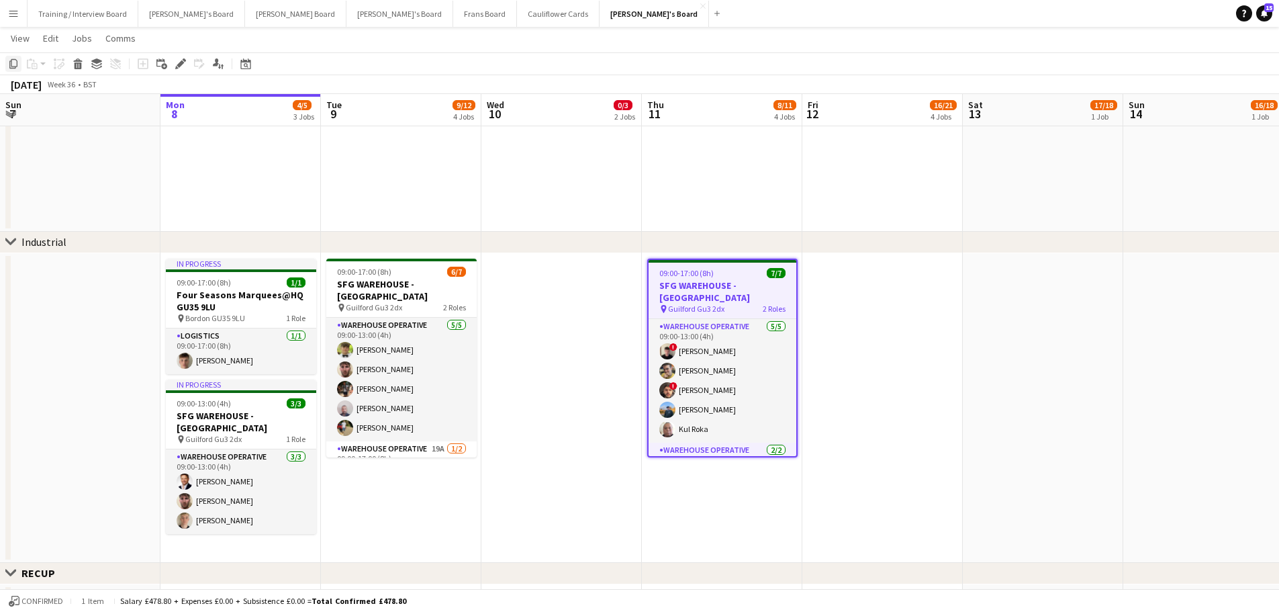
click at [9, 64] on icon "Copy" at bounding box center [13, 63] width 11 height 11
click at [899, 316] on app-date-cell at bounding box center [882, 408] width 160 height 310
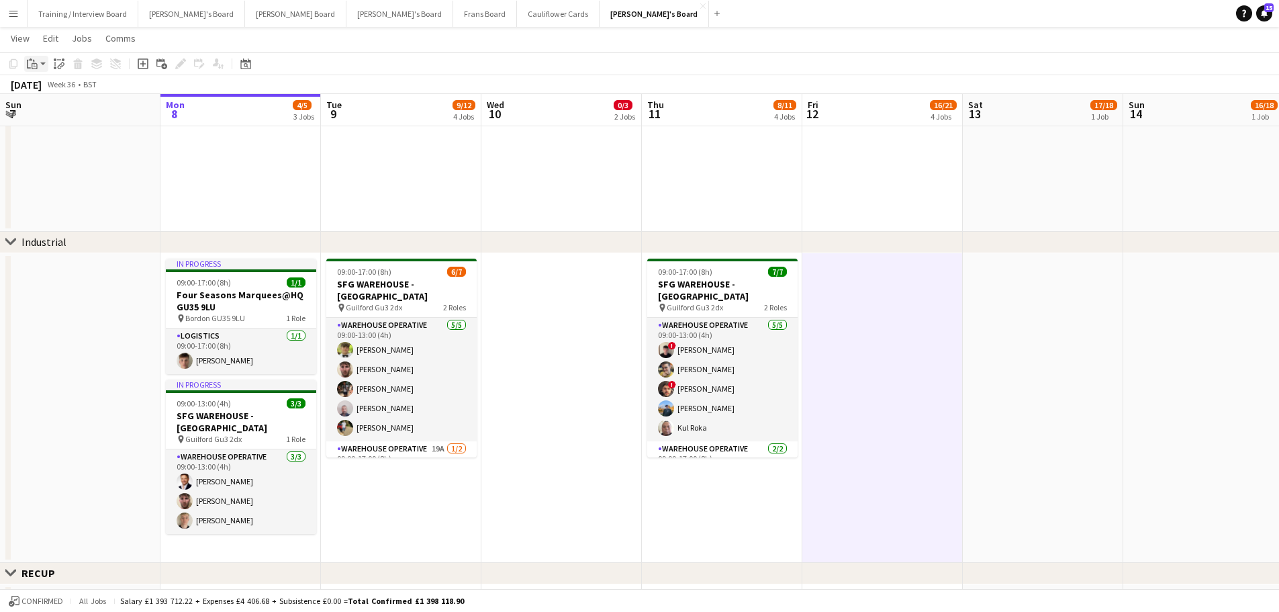
click at [30, 66] on icon "Paste" at bounding box center [32, 63] width 11 height 11
click at [44, 86] on link "Paste Ctrl+V" at bounding box center [99, 89] width 126 height 12
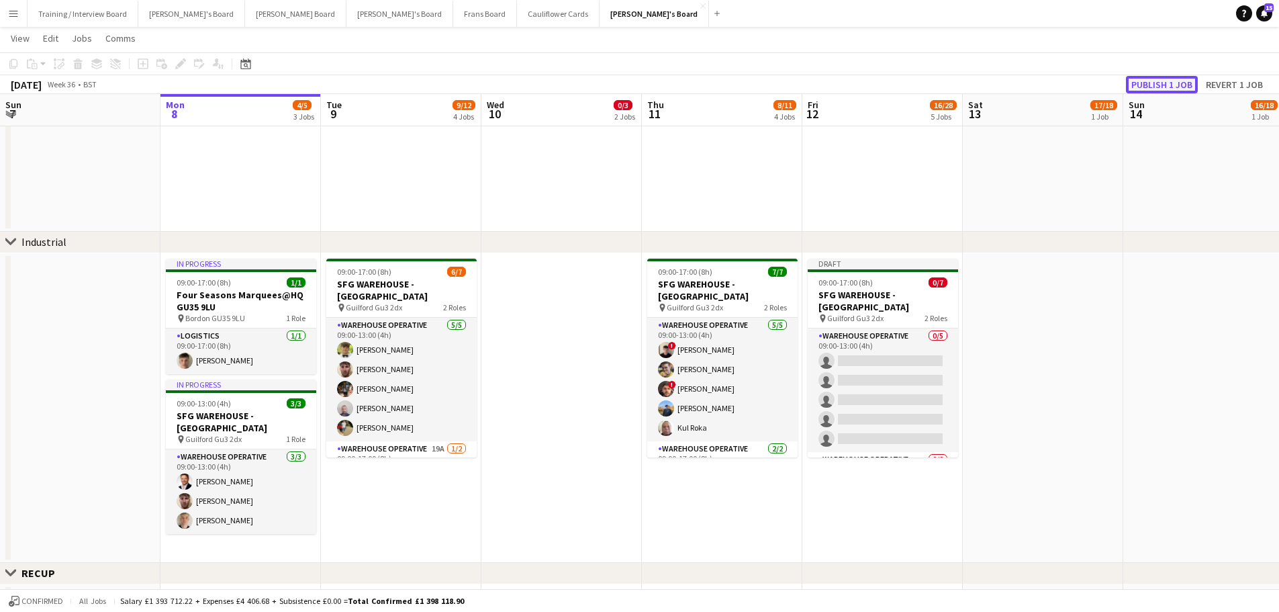
click at [1159, 87] on button "Publish 1 job" at bounding box center [1162, 84] width 72 height 17
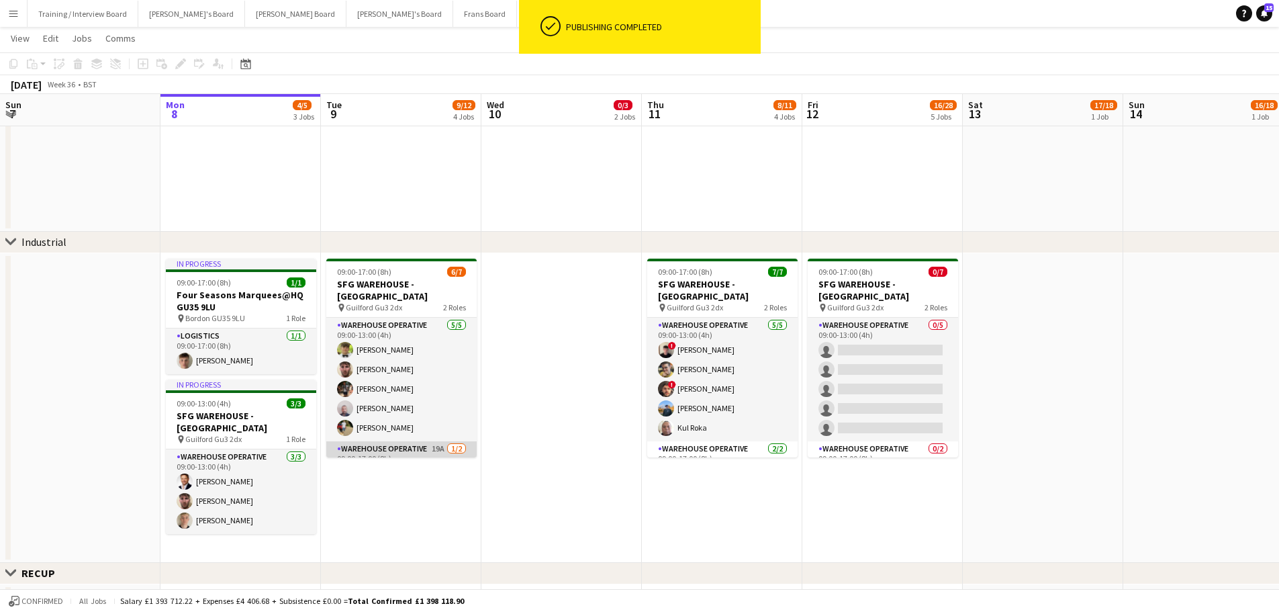
scroll to position [37, 0]
click at [424, 420] on app-card-role "Warehouse Operative 19A [DATE] 09:00-17:00 (8h) [PERSON_NAME] single-neutral-ac…" at bounding box center [401, 436] width 150 height 65
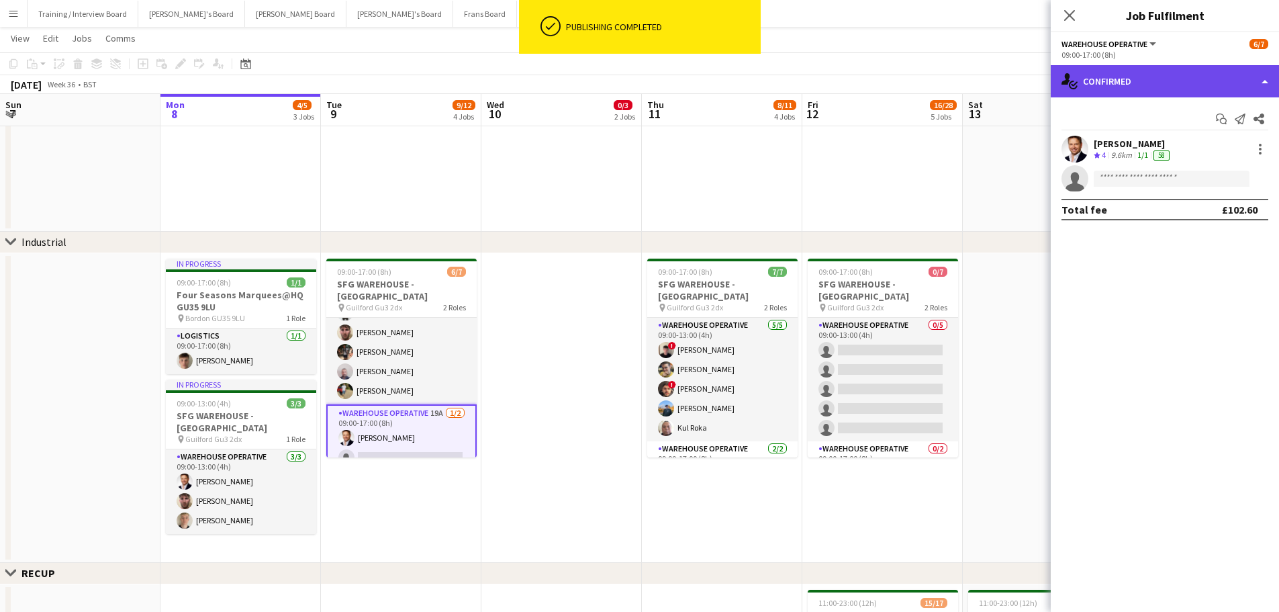
click at [1216, 93] on div "single-neutral-actions-check-2 Confirmed" at bounding box center [1165, 81] width 228 height 32
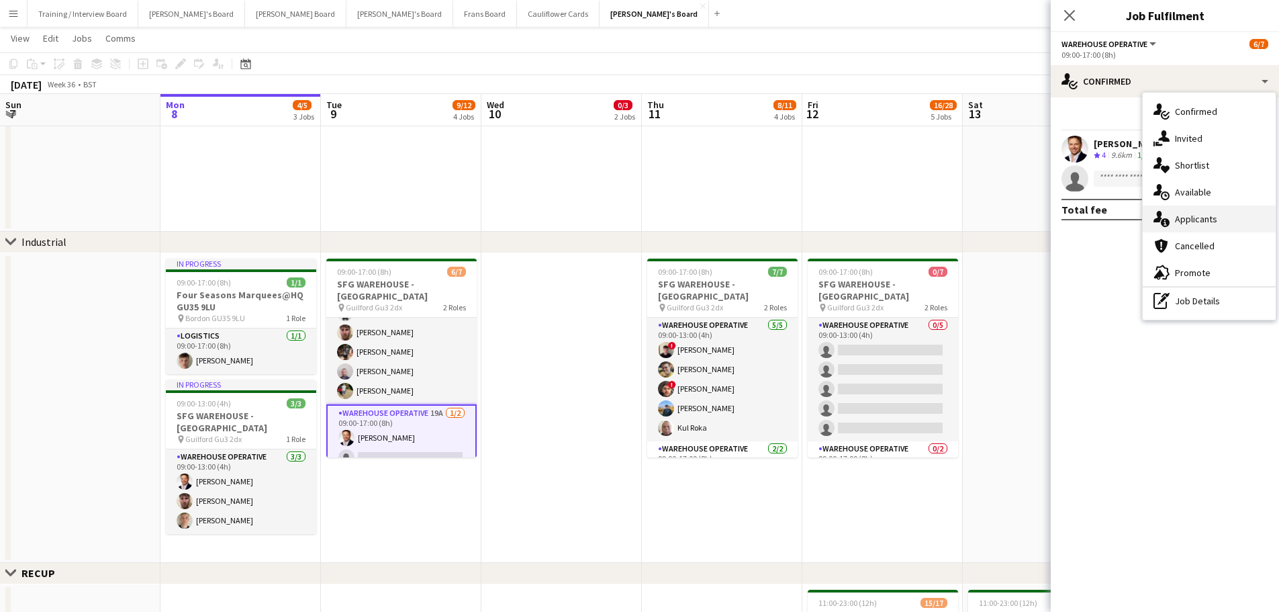
click at [1253, 213] on div "single-neutral-actions-information Applicants" at bounding box center [1209, 218] width 133 height 27
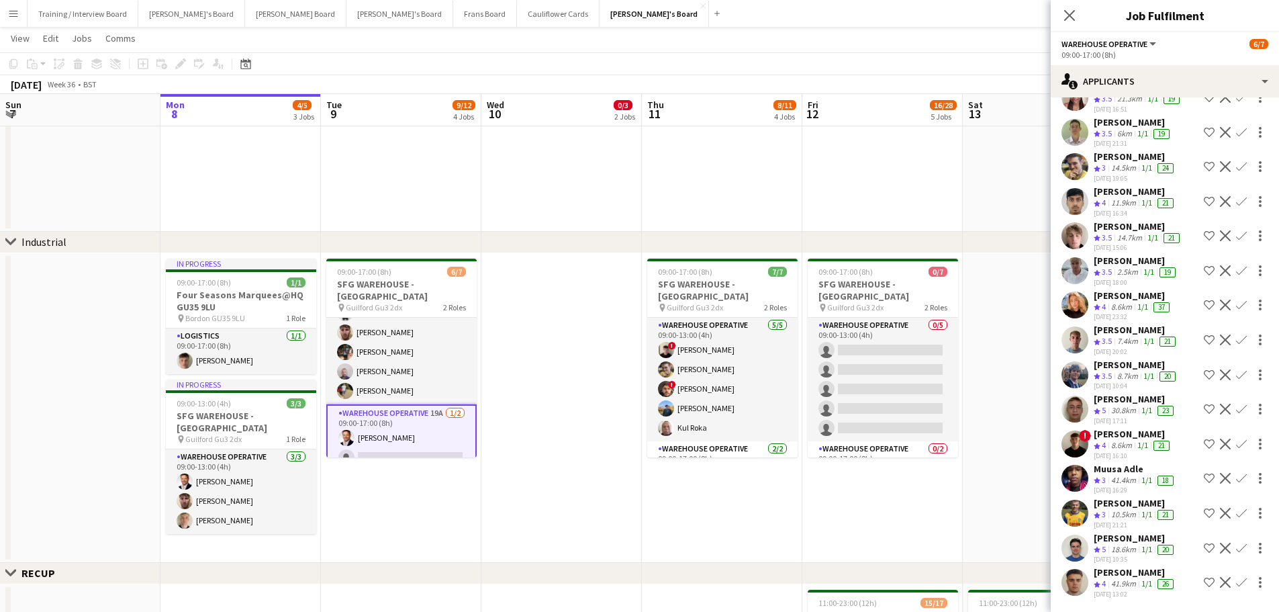
scroll to position [131, 0]
click at [1132, 544] on div "18.6km" at bounding box center [1123, 549] width 30 height 11
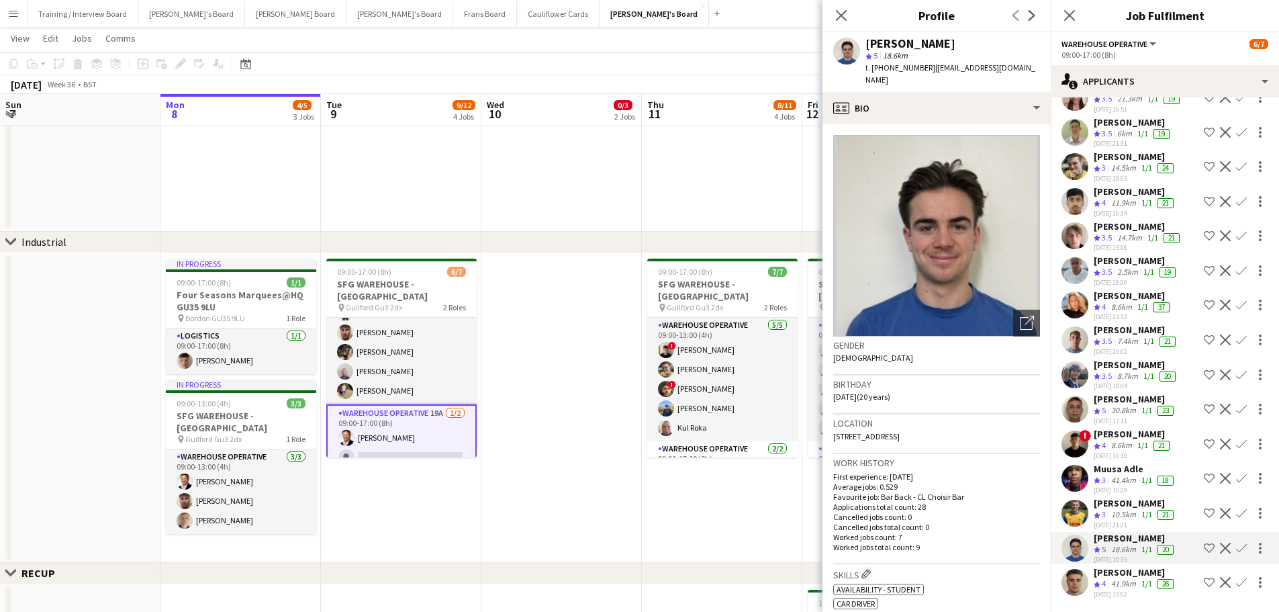
click at [1236, 542] on app-icon "Confirm" at bounding box center [1241, 547] width 11 height 11
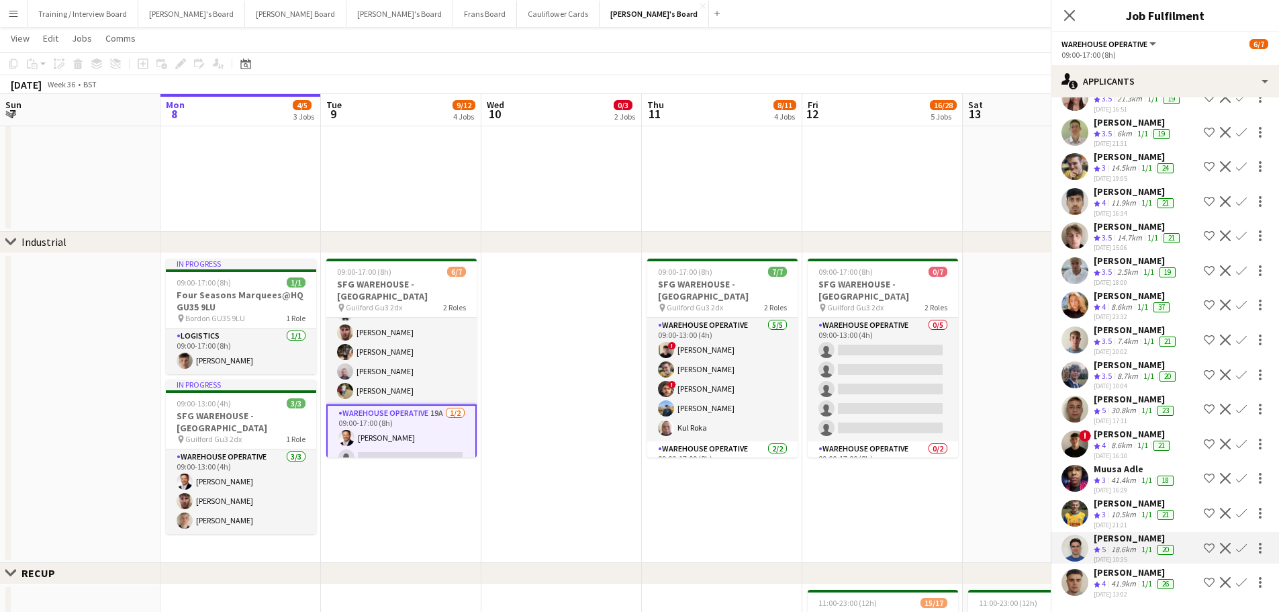
scroll to position [81, 0]
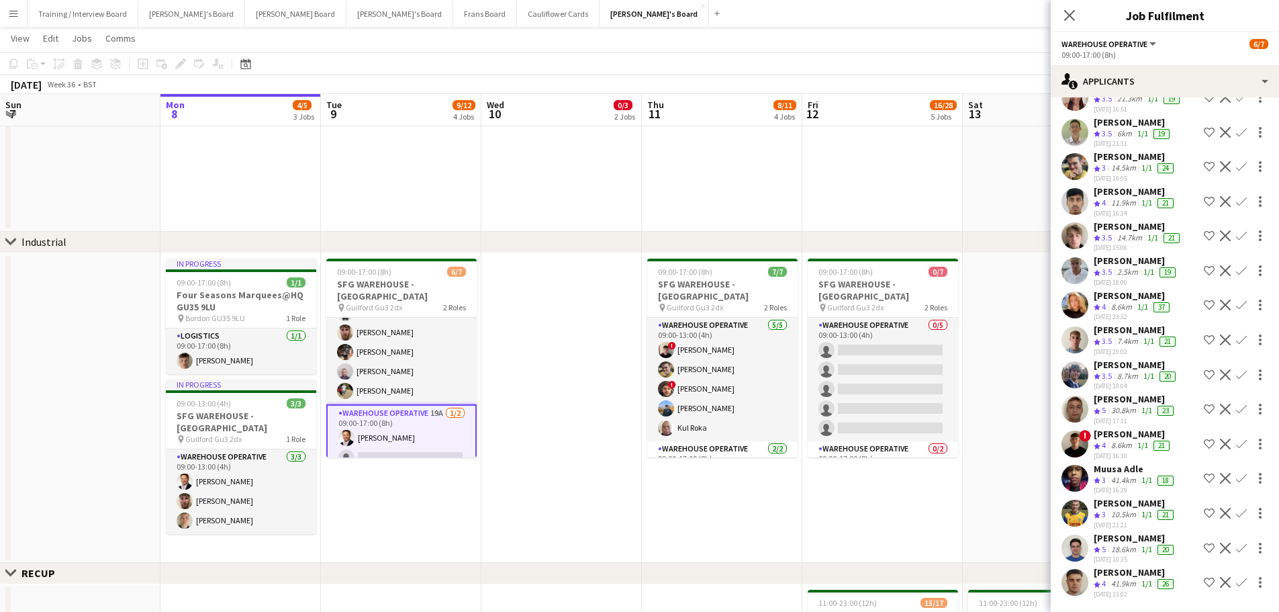
click at [1233, 541] on button "Confirm" at bounding box center [1241, 548] width 16 height 16
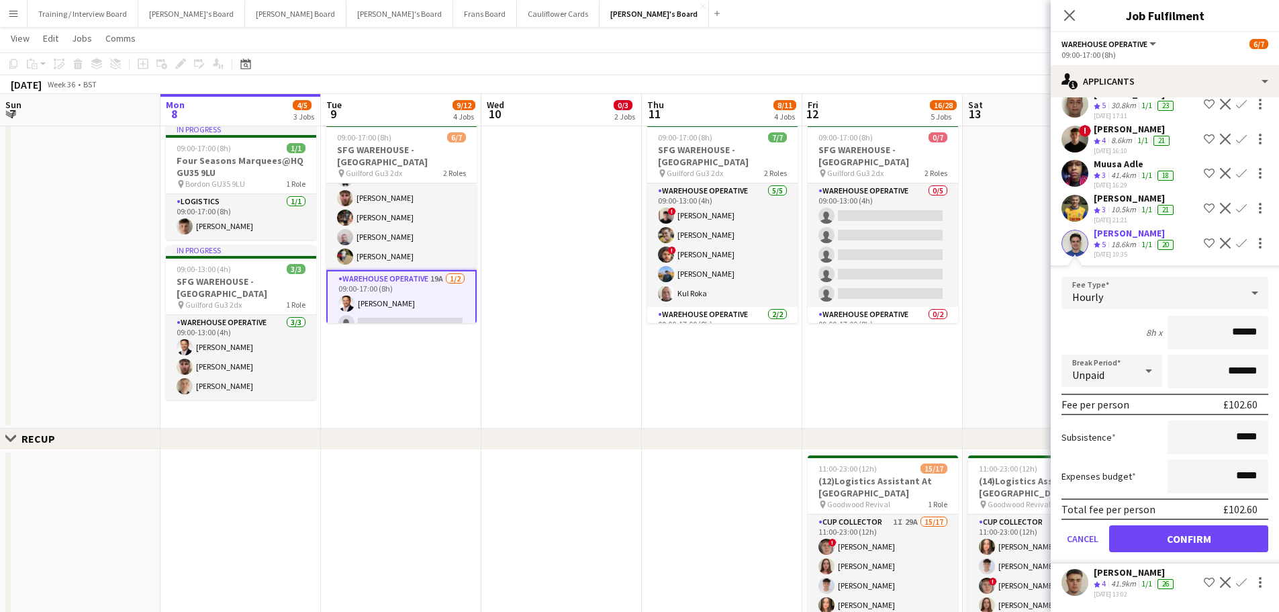
scroll to position [251, 0]
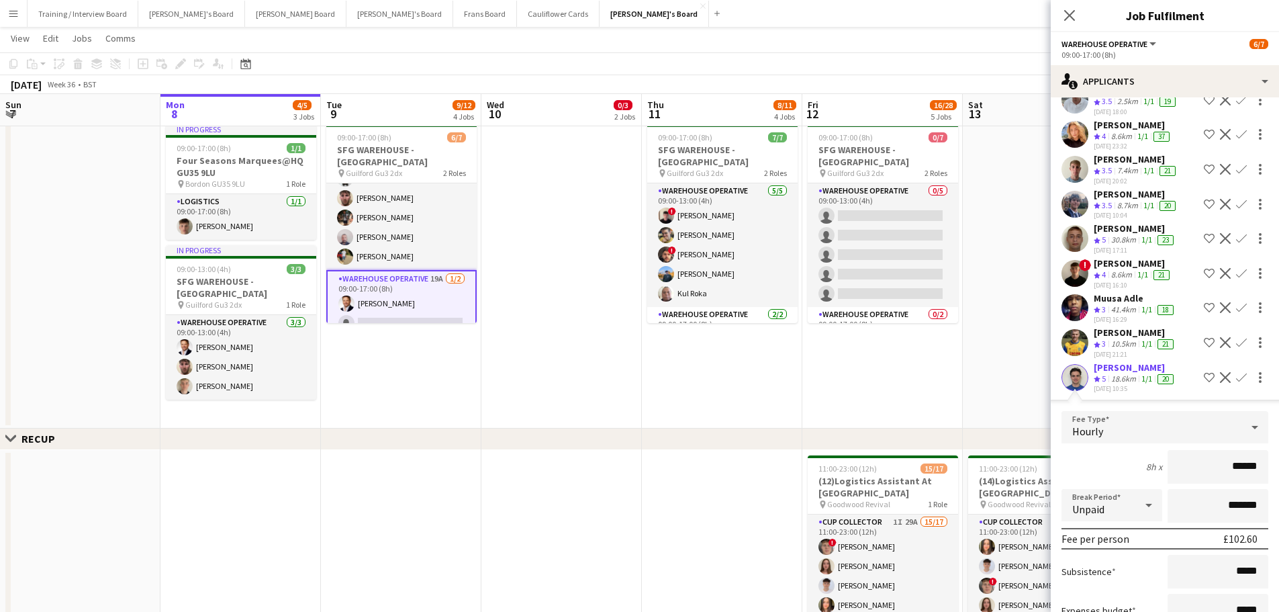
click at [1129, 209] on div "8.7km" at bounding box center [1127, 205] width 26 height 11
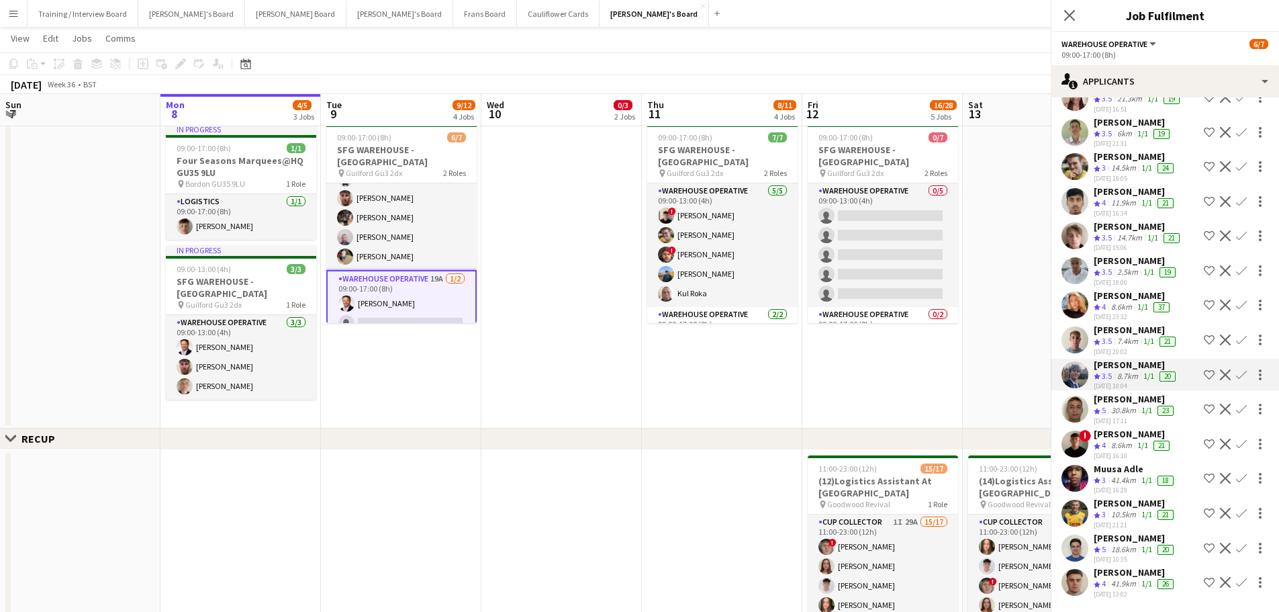
scroll to position [81, 0]
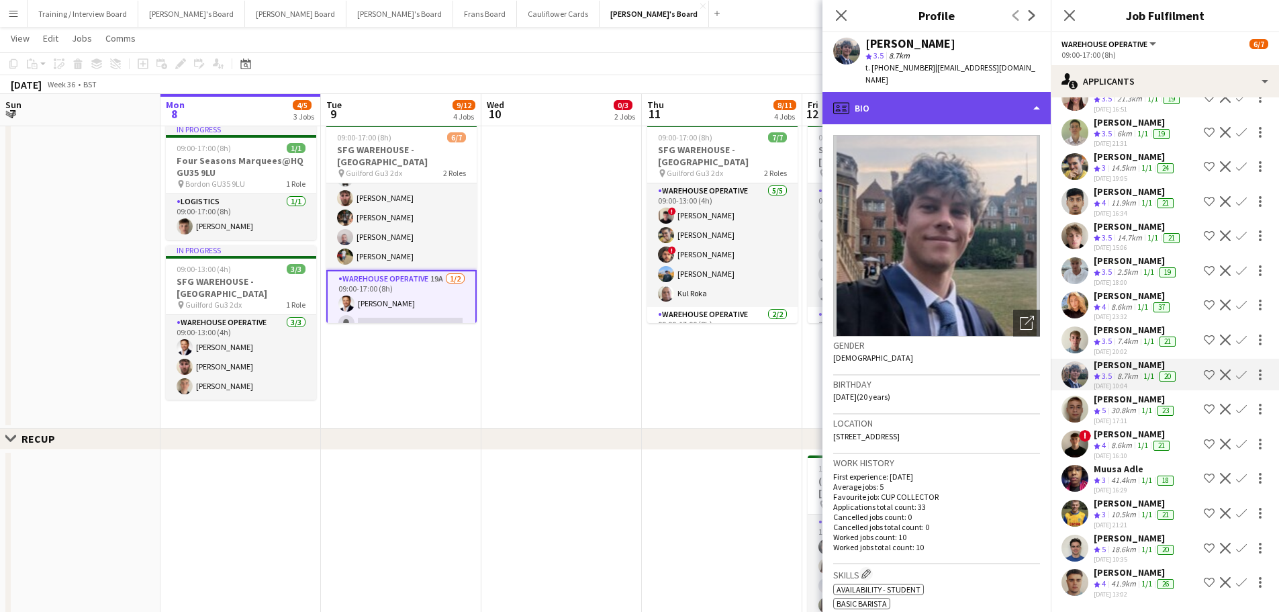
click at [920, 93] on div "profile Bio" at bounding box center [936, 108] width 228 height 32
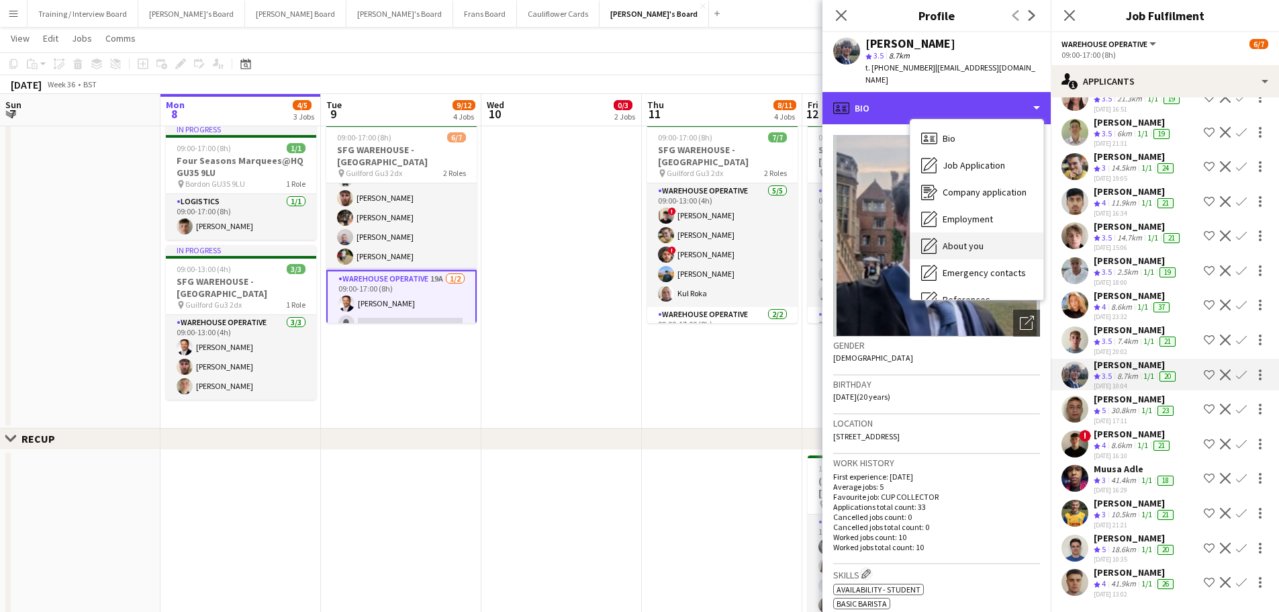
scroll to position [207, 0]
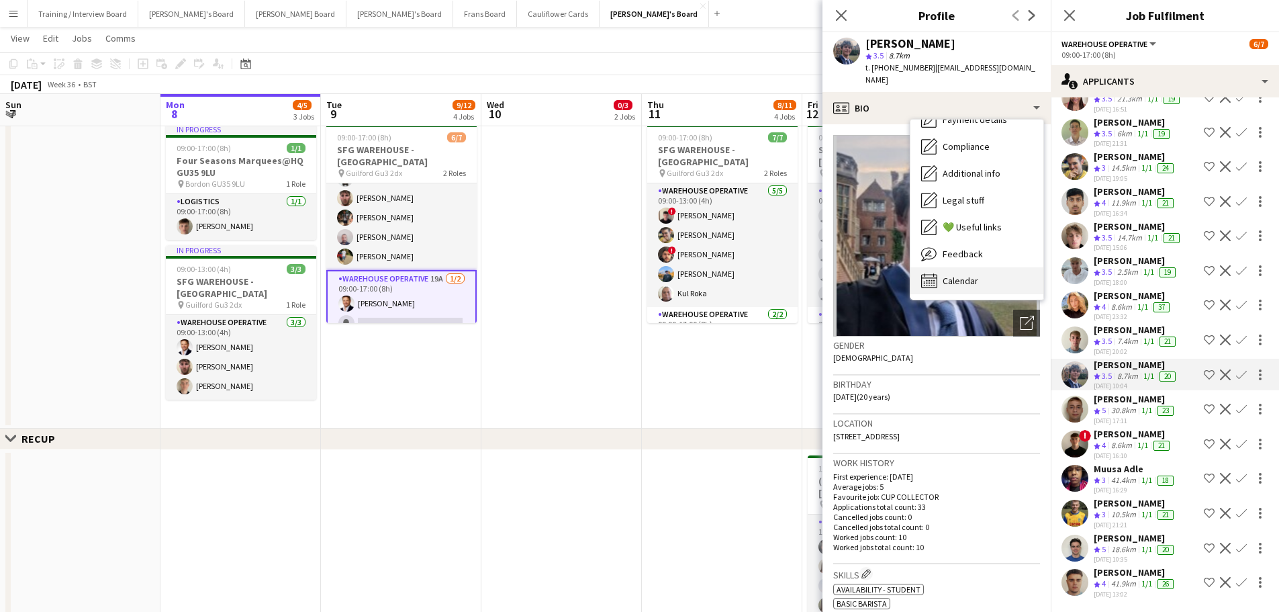
click at [985, 273] on div "Calendar Calendar" at bounding box center [976, 280] width 133 height 27
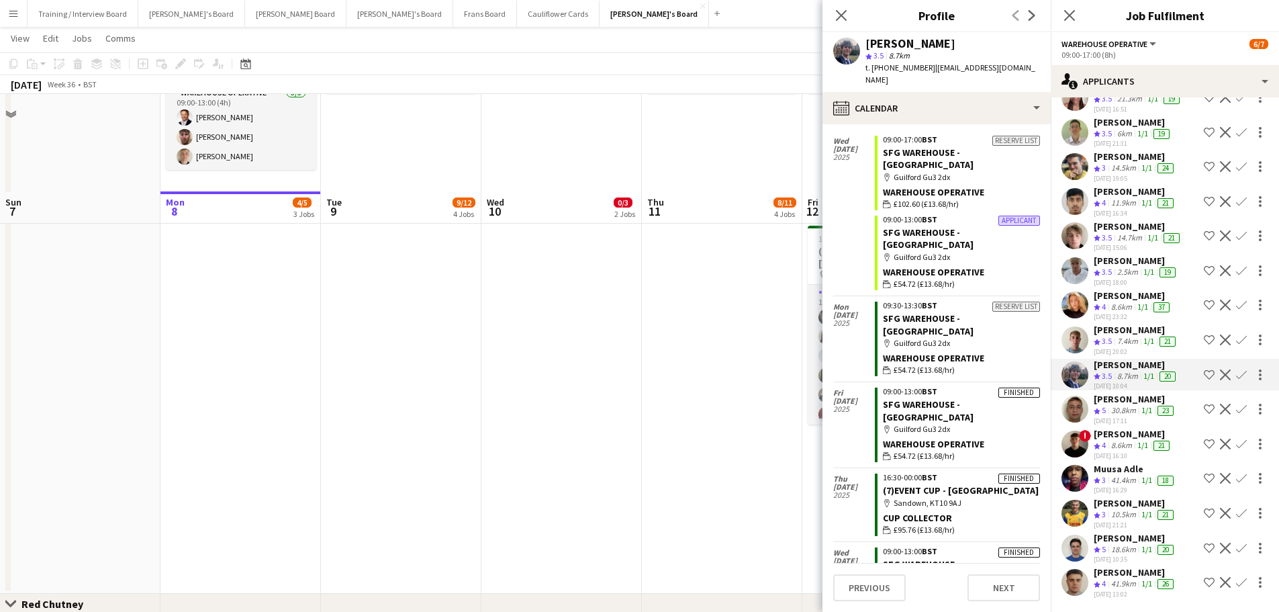
scroll to position [873, 0]
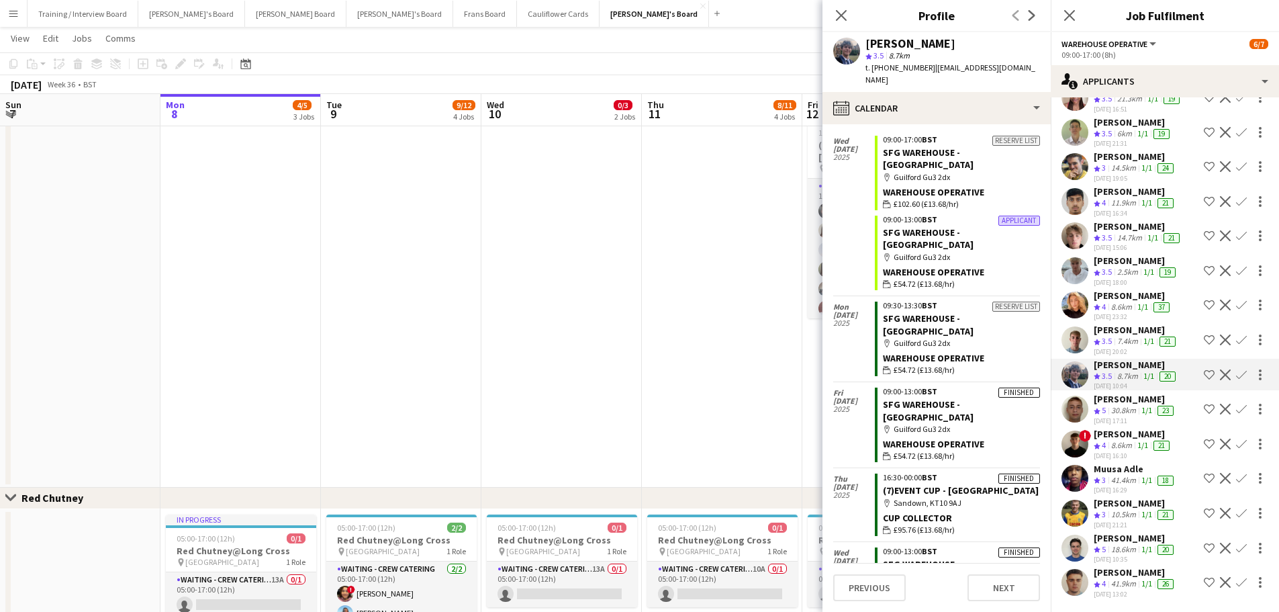
click at [1236, 551] on app-icon "Confirm" at bounding box center [1241, 547] width 11 height 11
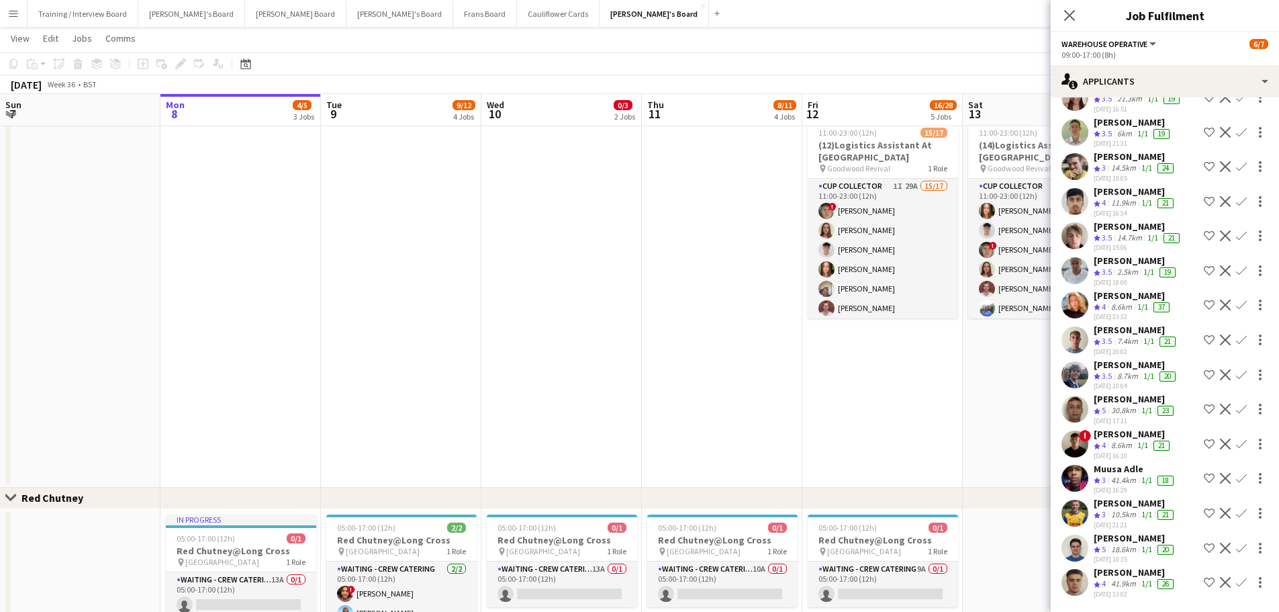
click at [1236, 551] on app-icon "Confirm" at bounding box center [1241, 547] width 11 height 11
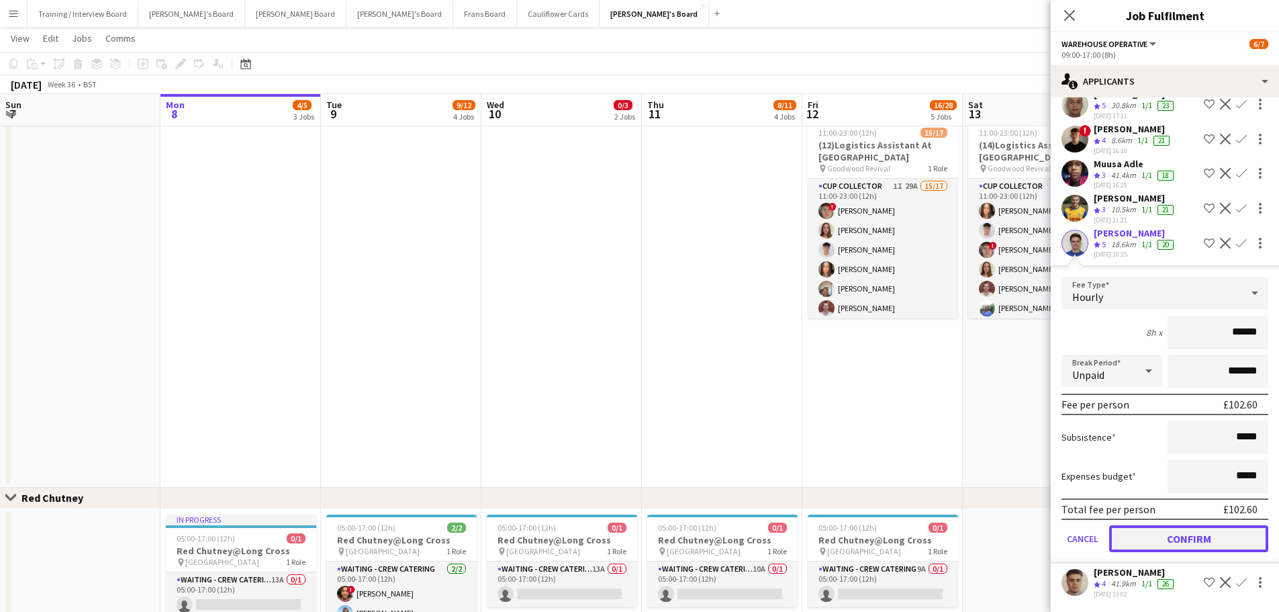
click at [1151, 530] on button "Confirm" at bounding box center [1188, 538] width 159 height 27
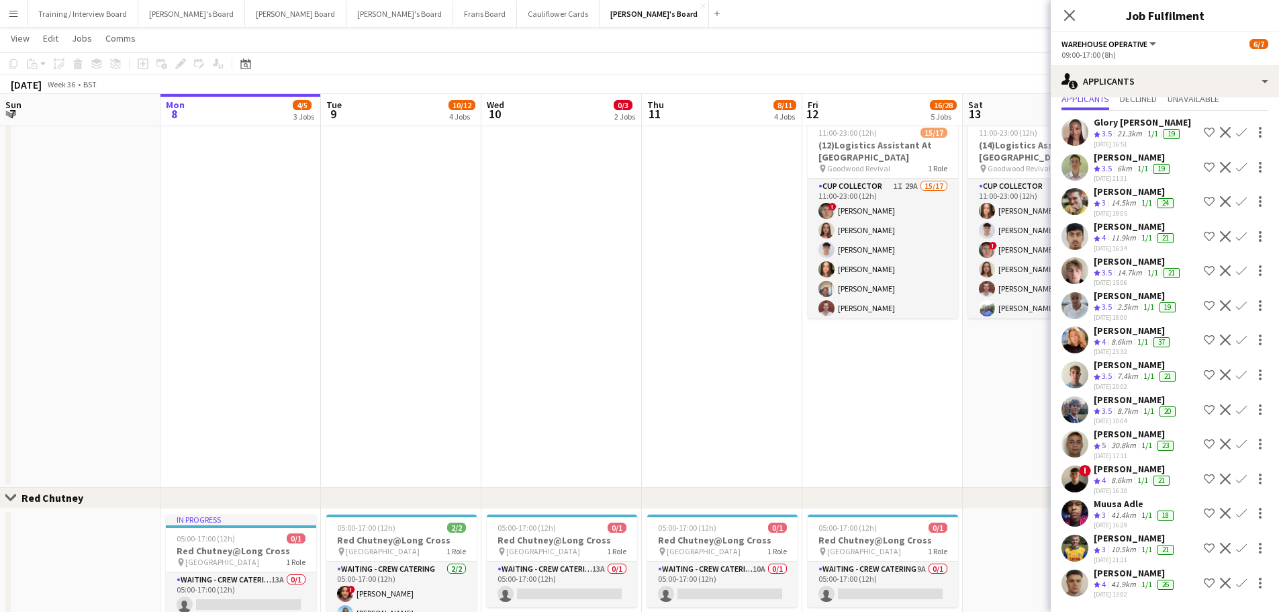
click at [533, 291] on app-date-cell at bounding box center [561, 300] width 160 height 373
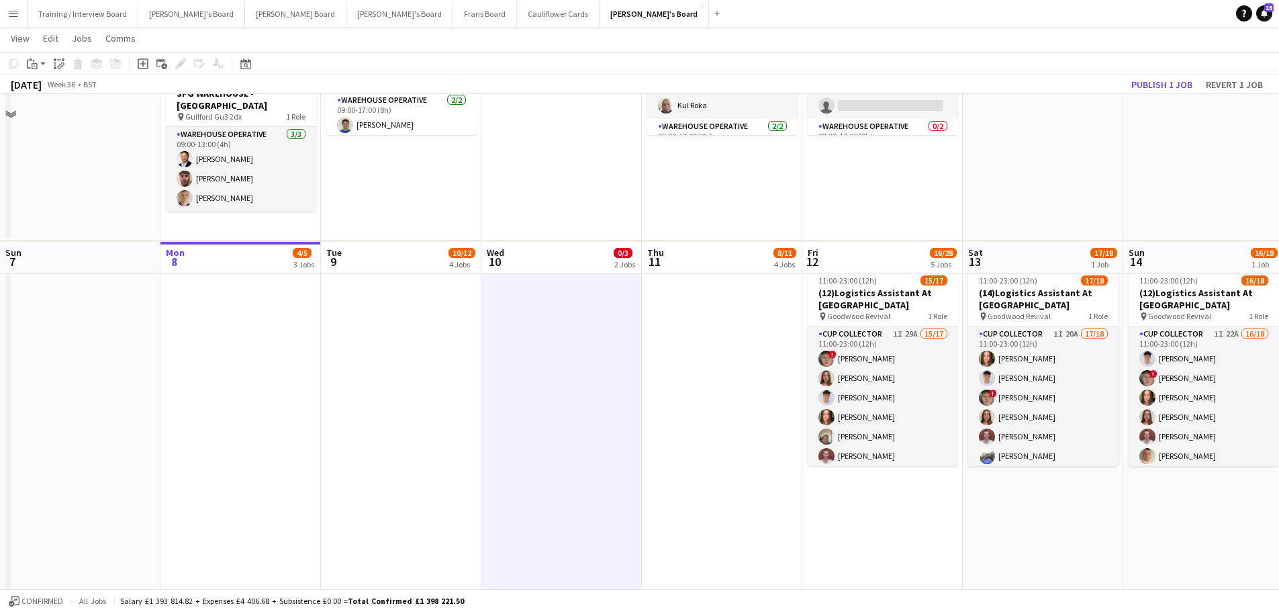
scroll to position [604, 0]
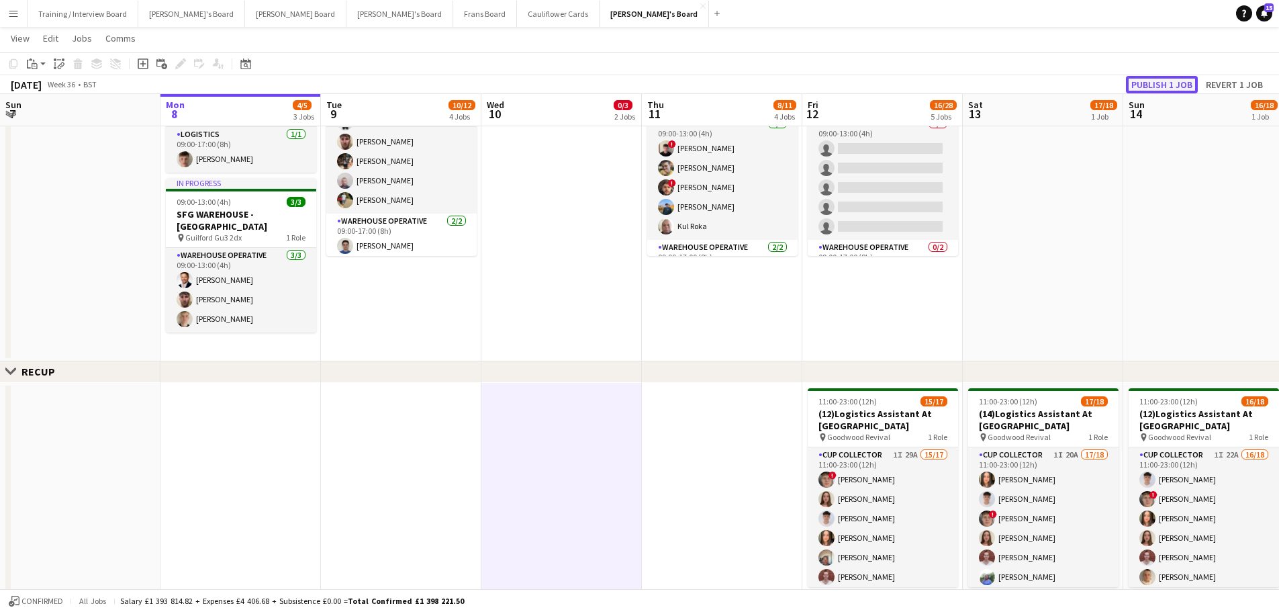
click at [1151, 87] on button "Publish 1 job" at bounding box center [1162, 84] width 72 height 17
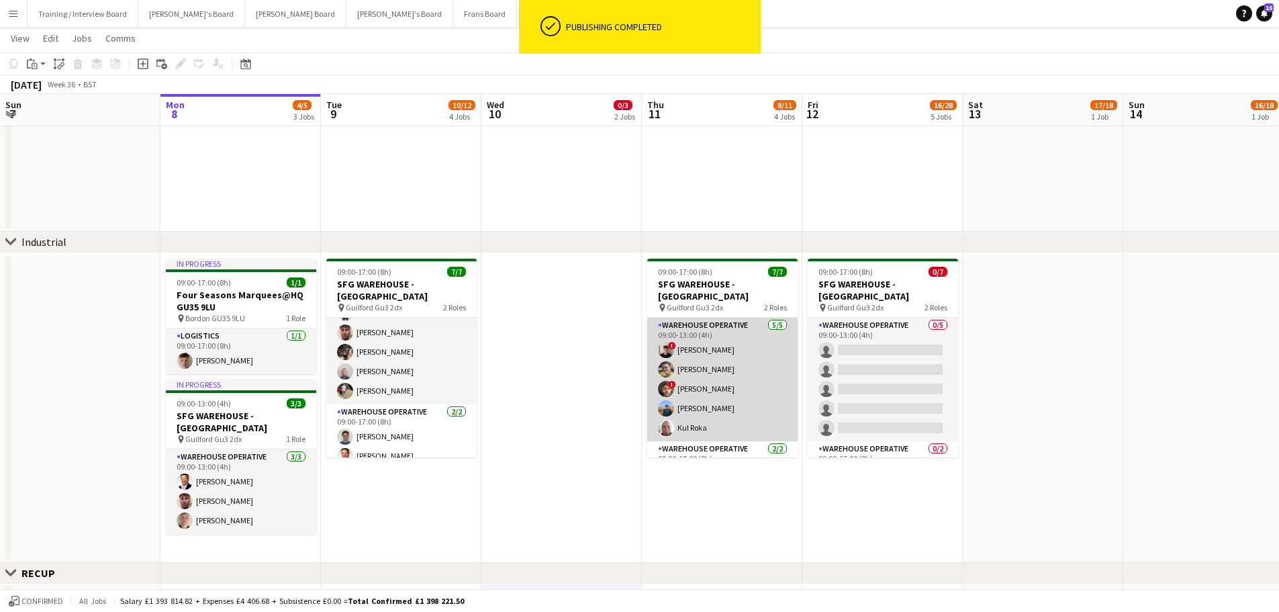
scroll to position [37, 0]
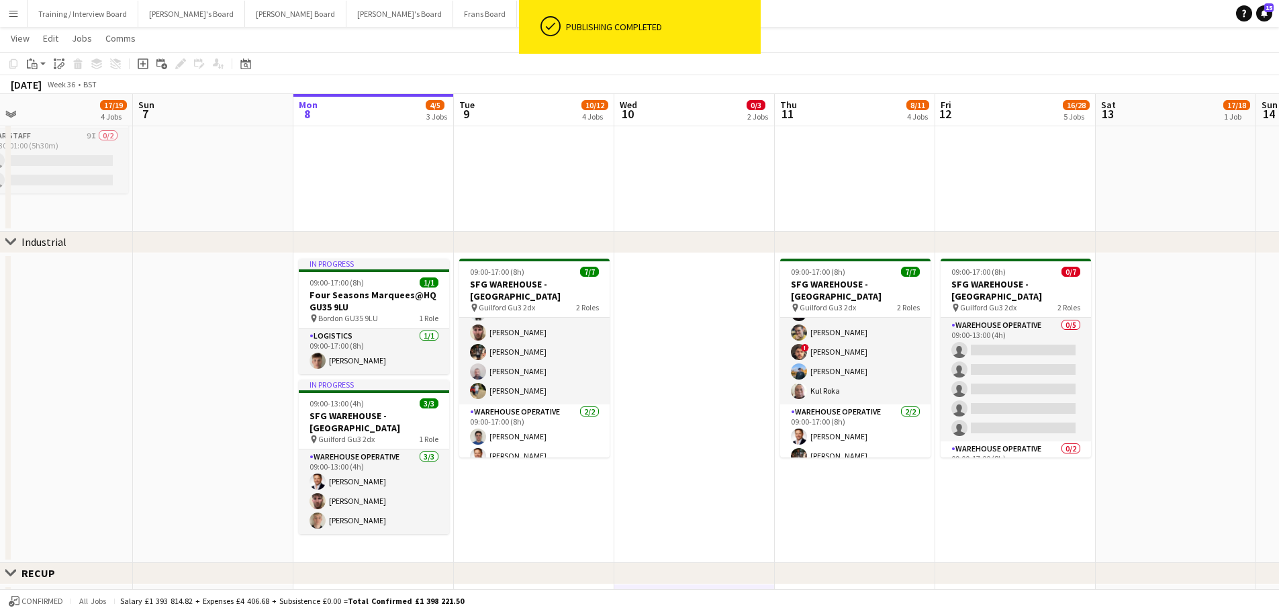
drag, startPoint x: 427, startPoint y: 504, endPoint x: 553, endPoint y: 507, distance: 125.6
click at [553, 507] on app-calendar-viewport "Thu 4 15/15 4 Jobs Fri 5 14/14 4 Jobs Sat 6 17/19 4 Jobs Sun 7 Mon 8 4/5 3 Jobs…" at bounding box center [639, 539] width 1279 height 1778
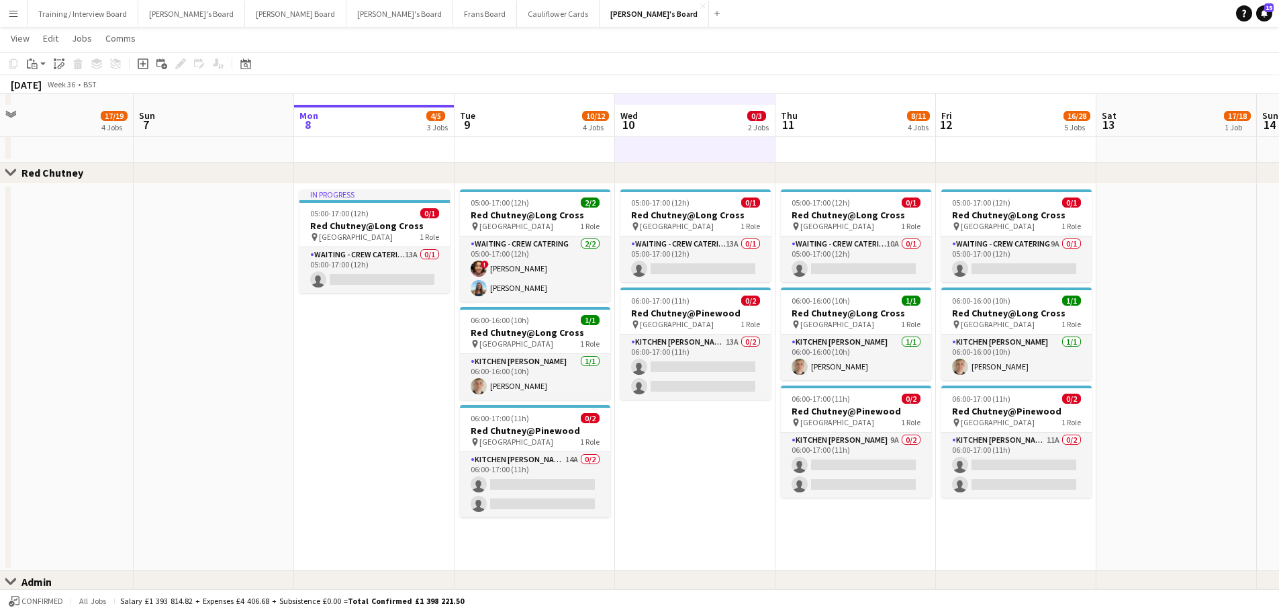
scroll to position [1208, 0]
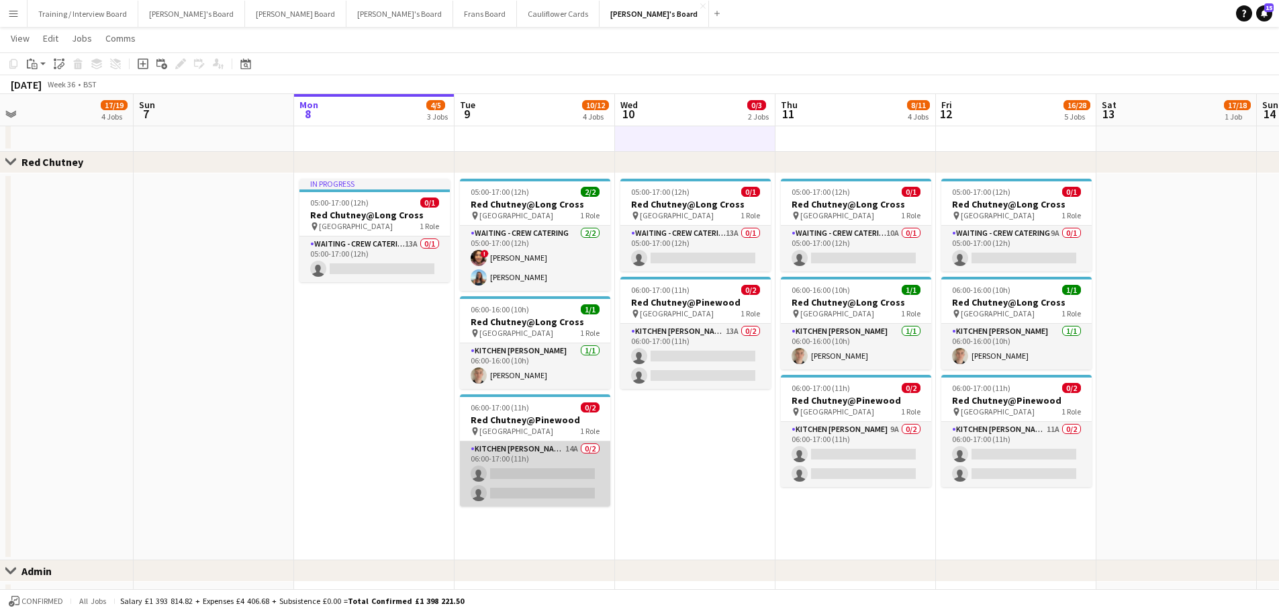
click at [570, 464] on app-card-role "Kitchen [PERSON_NAME] 14A 0/2 06:00-17:00 (11h) single-neutral-actions single-n…" at bounding box center [535, 473] width 150 height 65
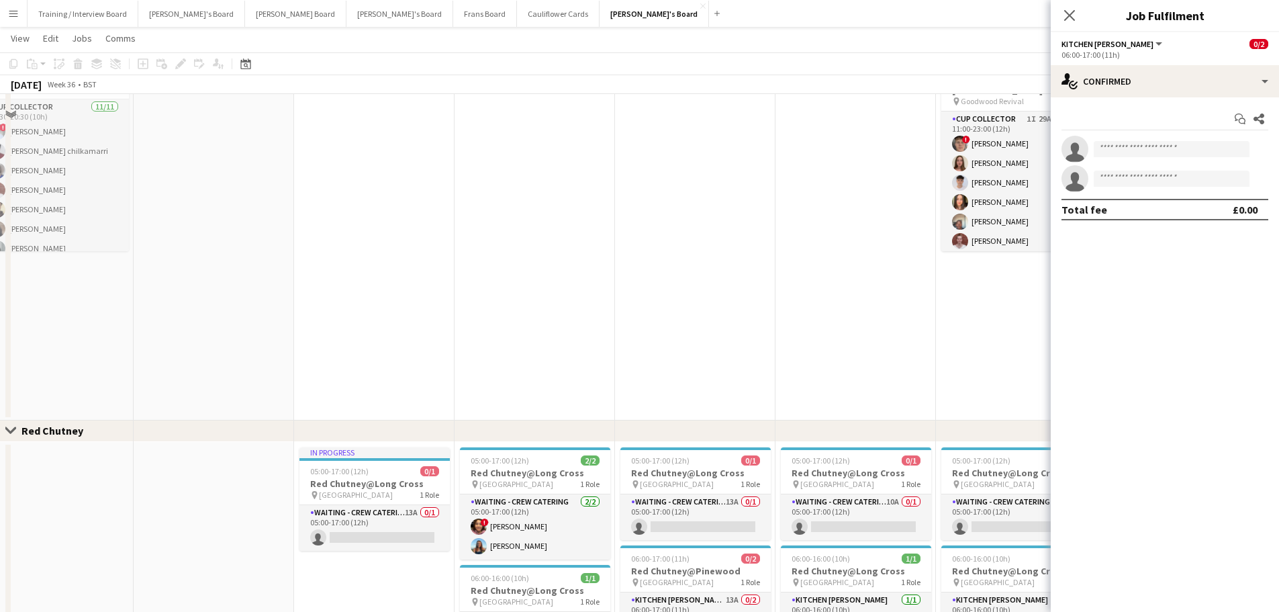
scroll to position [604, 0]
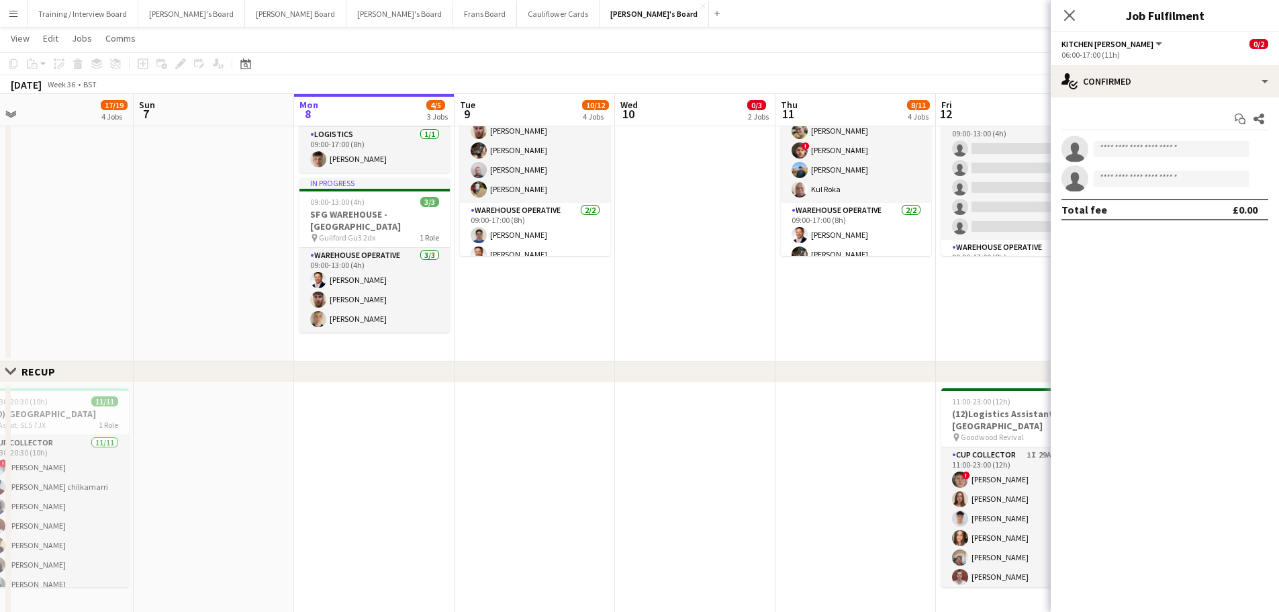
drag, startPoint x: 885, startPoint y: 275, endPoint x: 573, endPoint y: 311, distance: 313.5
click at [606, 309] on app-calendar-viewport "Thu 4 15/15 4 Jobs Fri 5 14/14 4 Jobs Sat 6 17/19 4 Jobs Sun 7 Mon 8 4/5 3 Jobs…" at bounding box center [639, 337] width 1279 height 1778
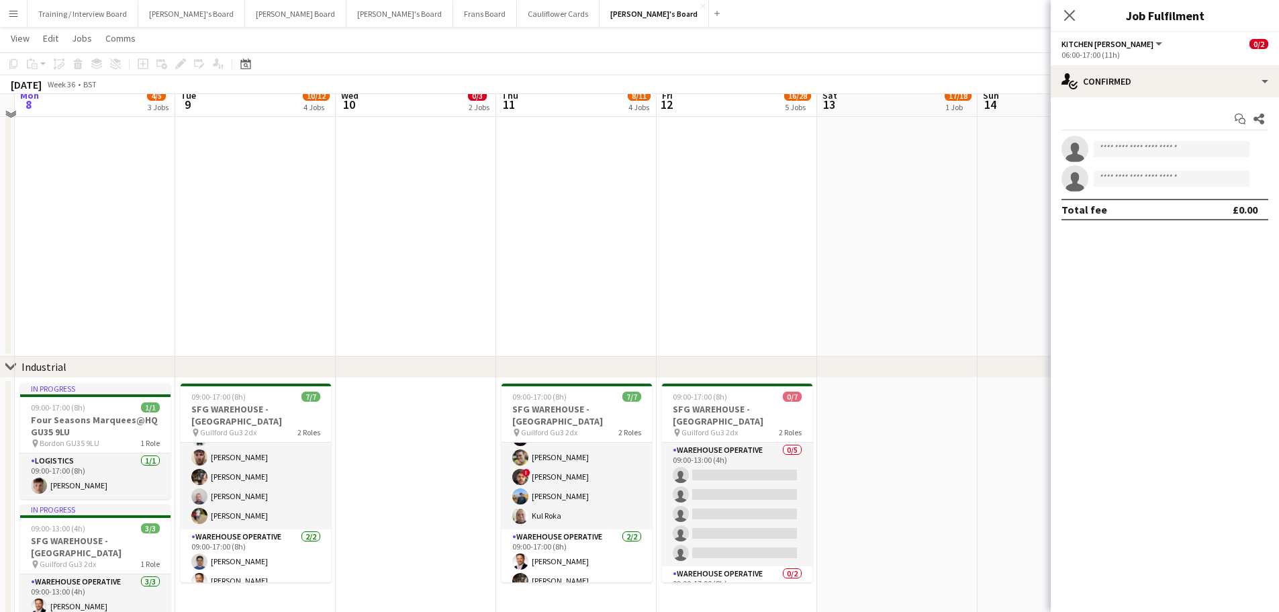
scroll to position [269, 0]
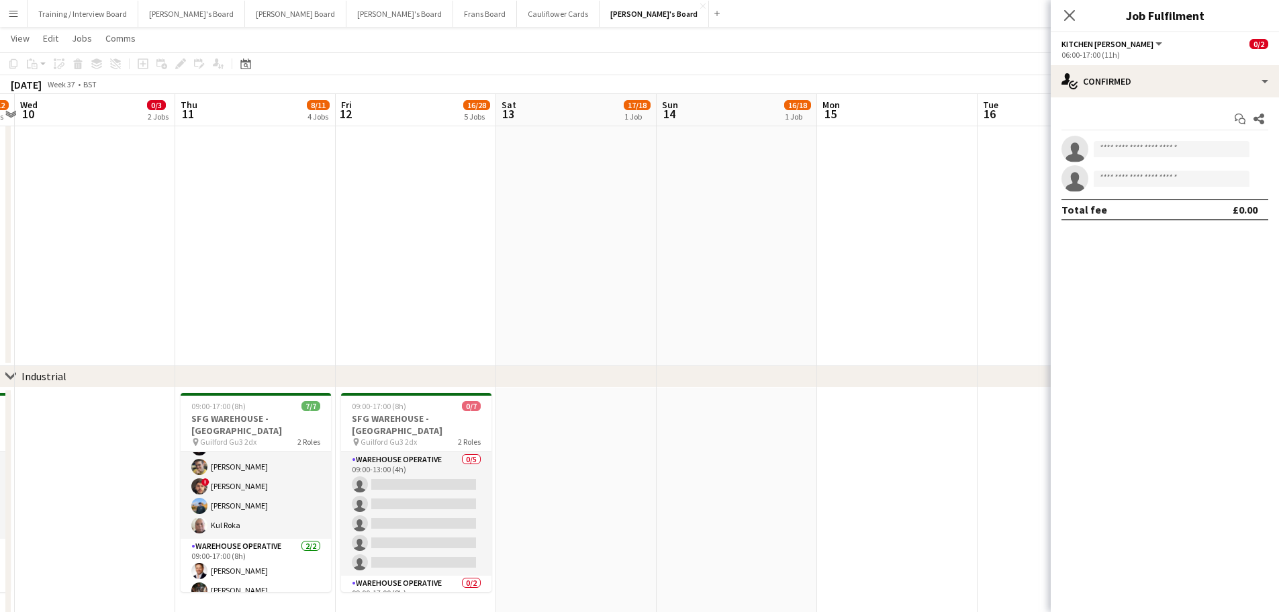
drag, startPoint x: 817, startPoint y: 320, endPoint x: 547, endPoint y: 325, distance: 269.9
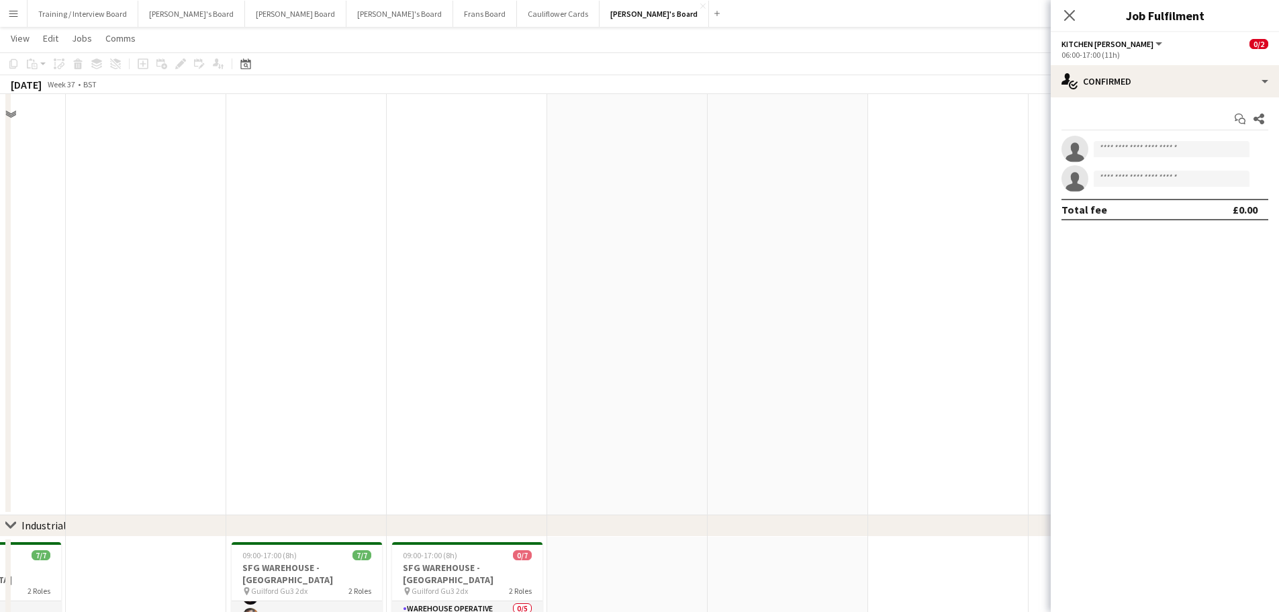
scroll to position [67, 0]
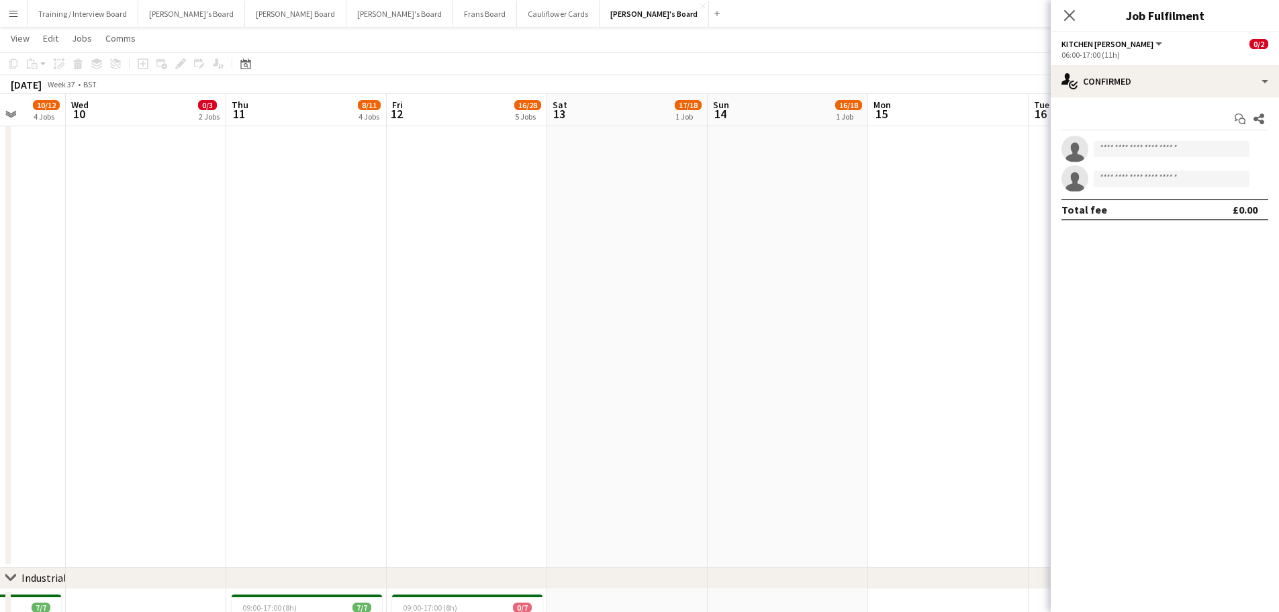
click at [757, 275] on app-date-cell at bounding box center [788, 325] width 160 height 484
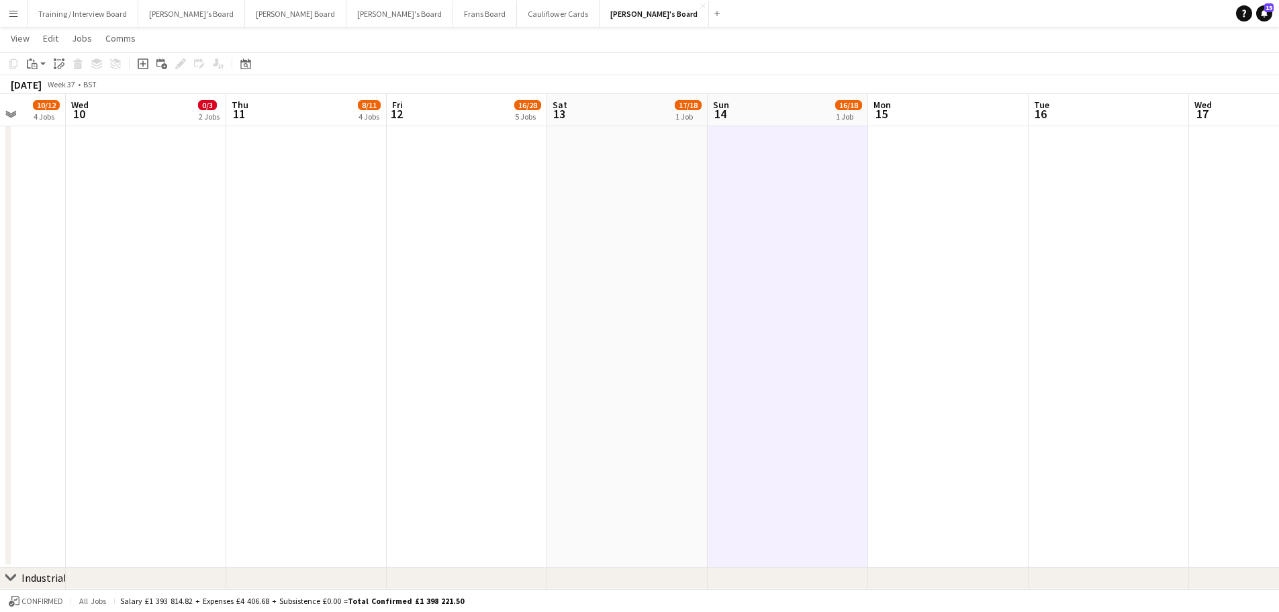
click at [624, 281] on app-date-cell at bounding box center [627, 325] width 160 height 484
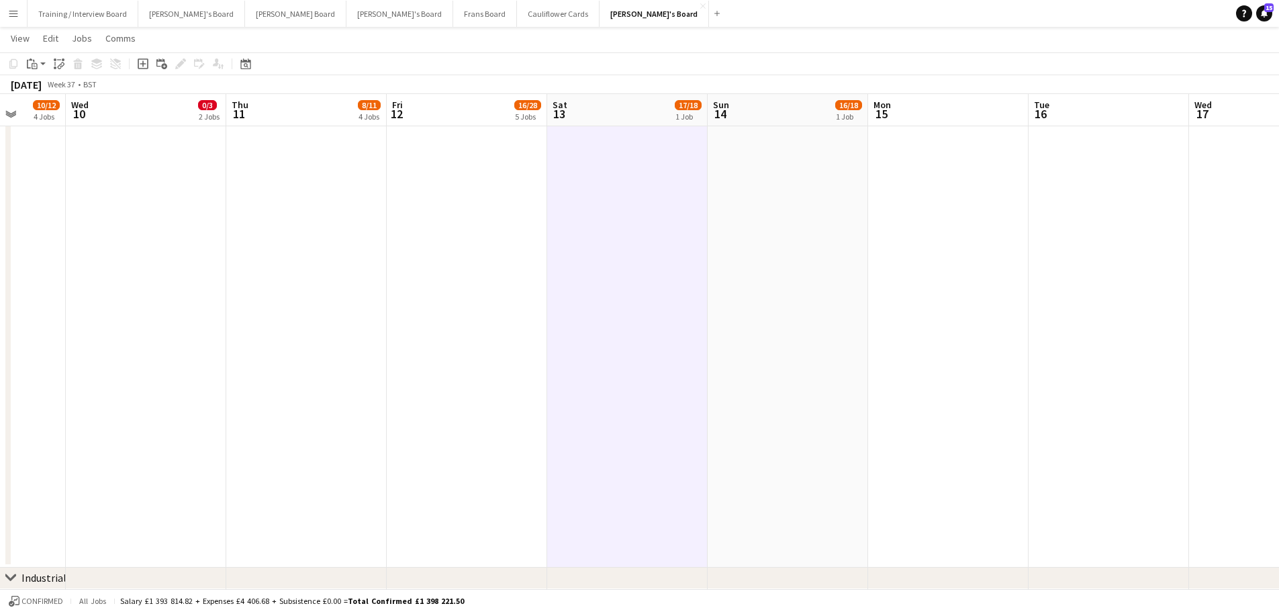
click at [786, 271] on app-date-cell at bounding box center [788, 325] width 160 height 484
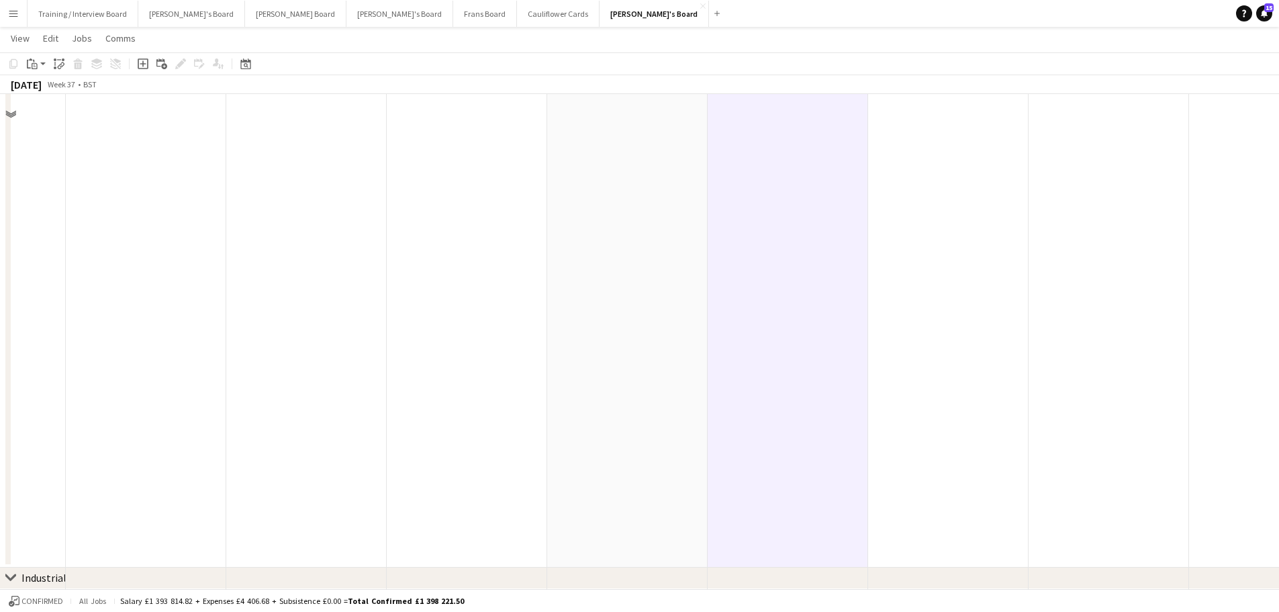
scroll to position [0, 0]
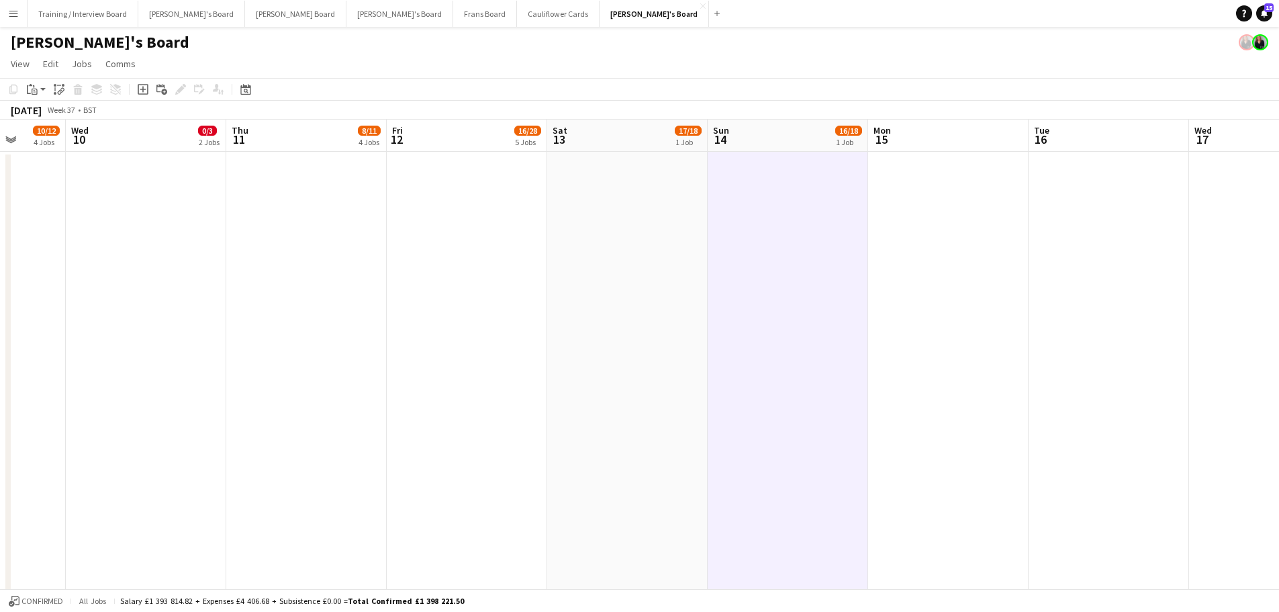
click at [632, 383] on app-date-cell at bounding box center [627, 394] width 160 height 484
